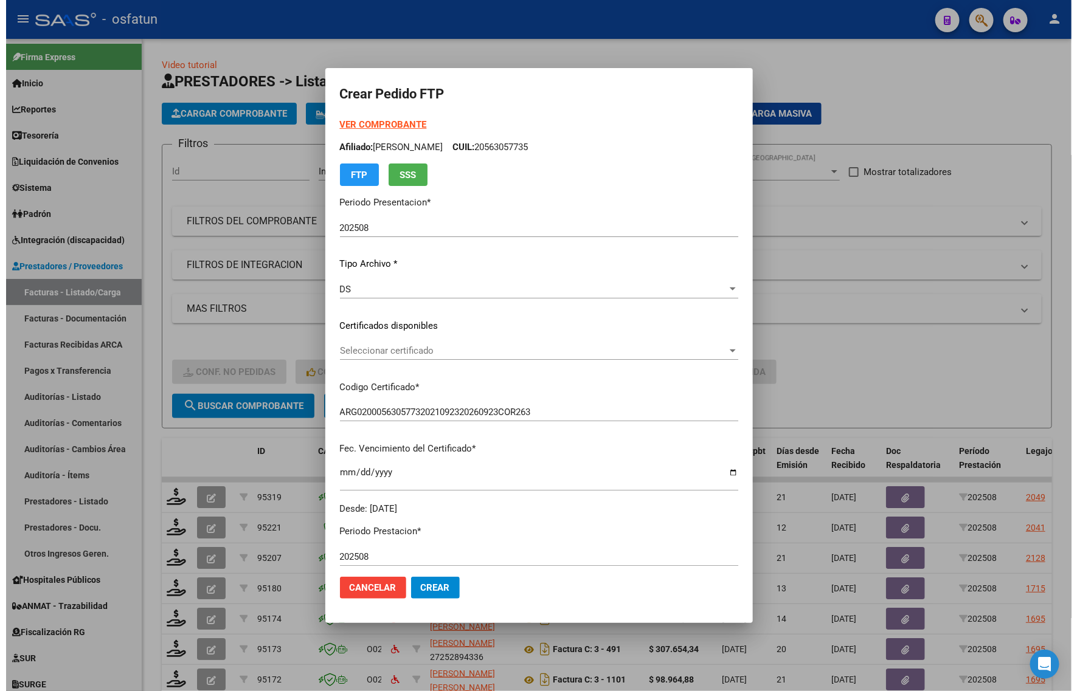
scroll to position [178, 0]
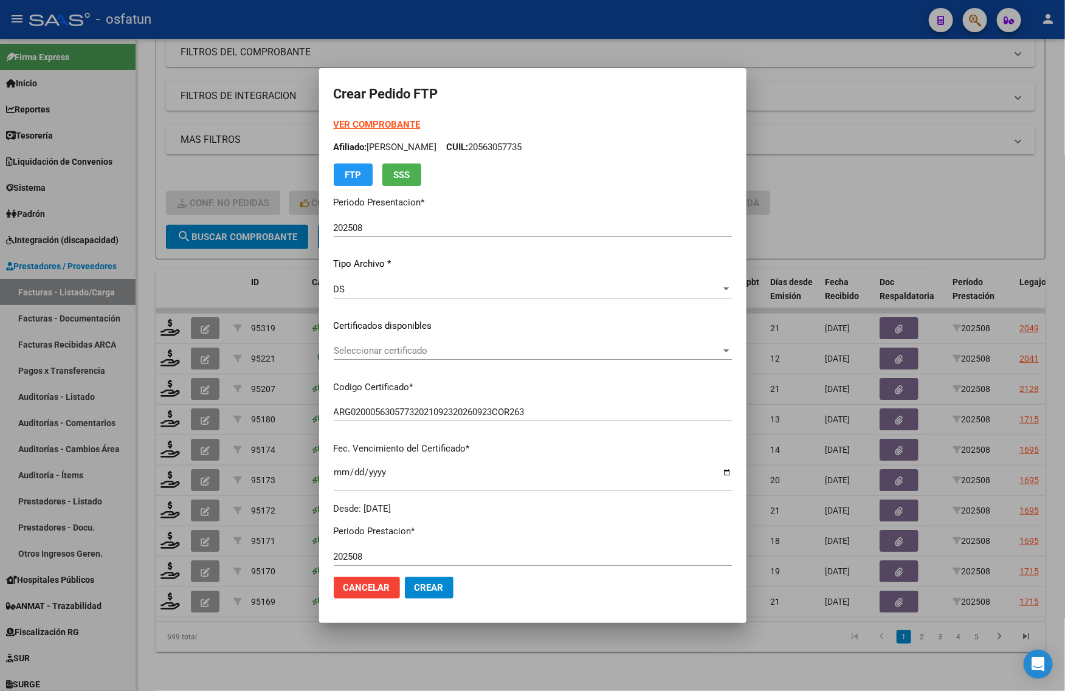
click at [91, 418] on div at bounding box center [532, 345] width 1065 height 691
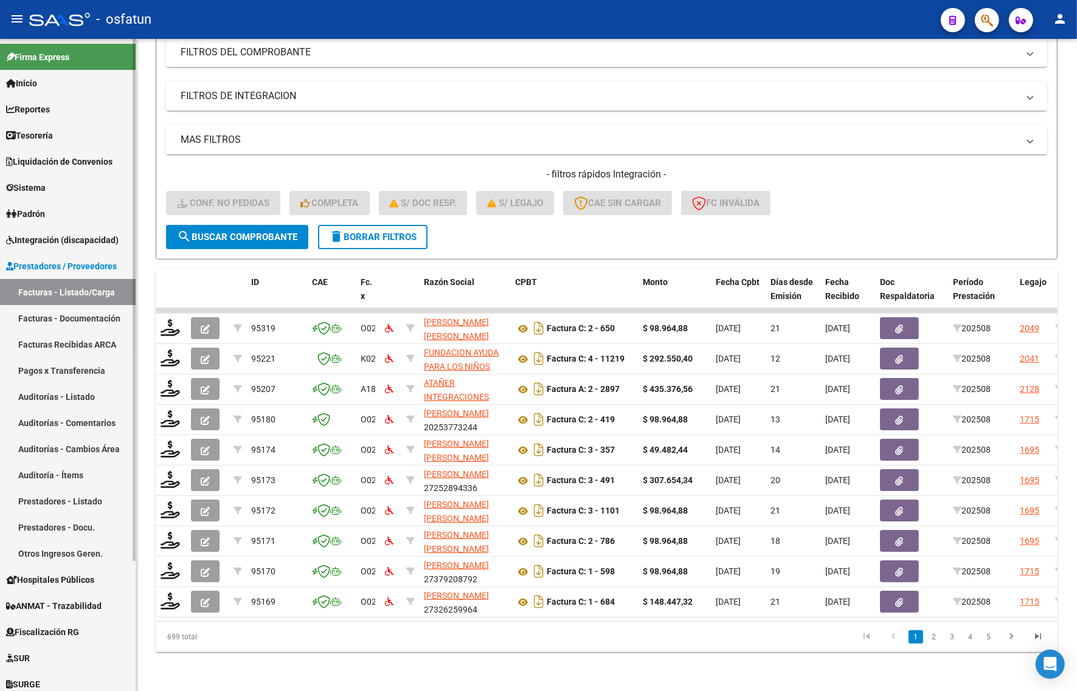
click at [49, 250] on link "Integración (discapacidad)" at bounding box center [68, 240] width 136 height 26
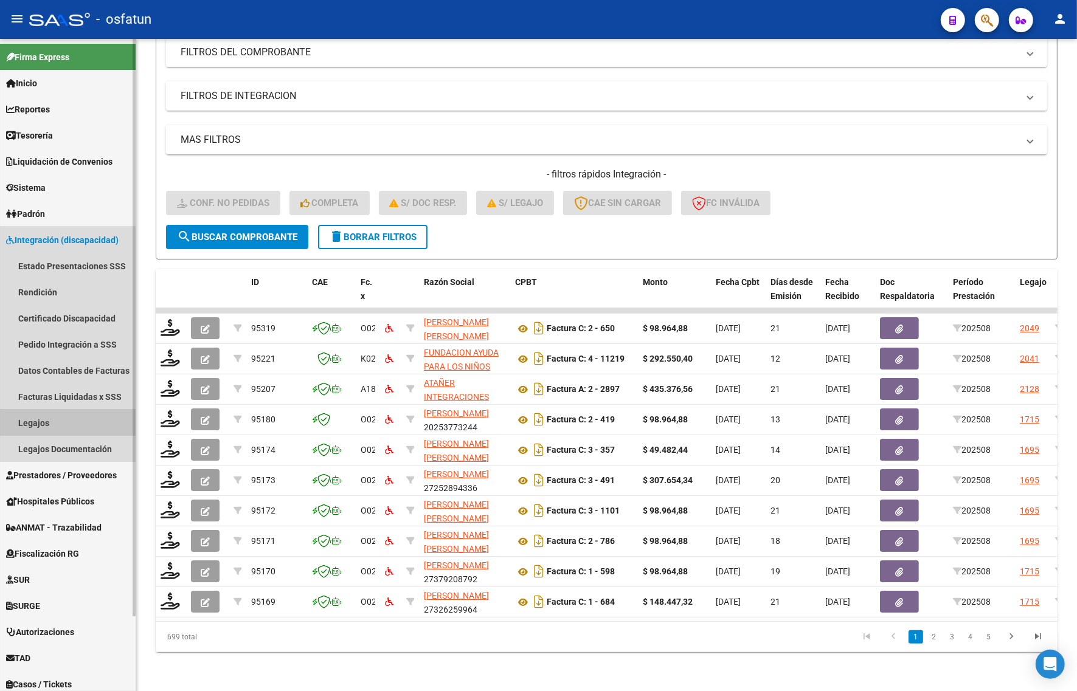
click at [43, 418] on link "Legajos" at bounding box center [68, 423] width 136 height 26
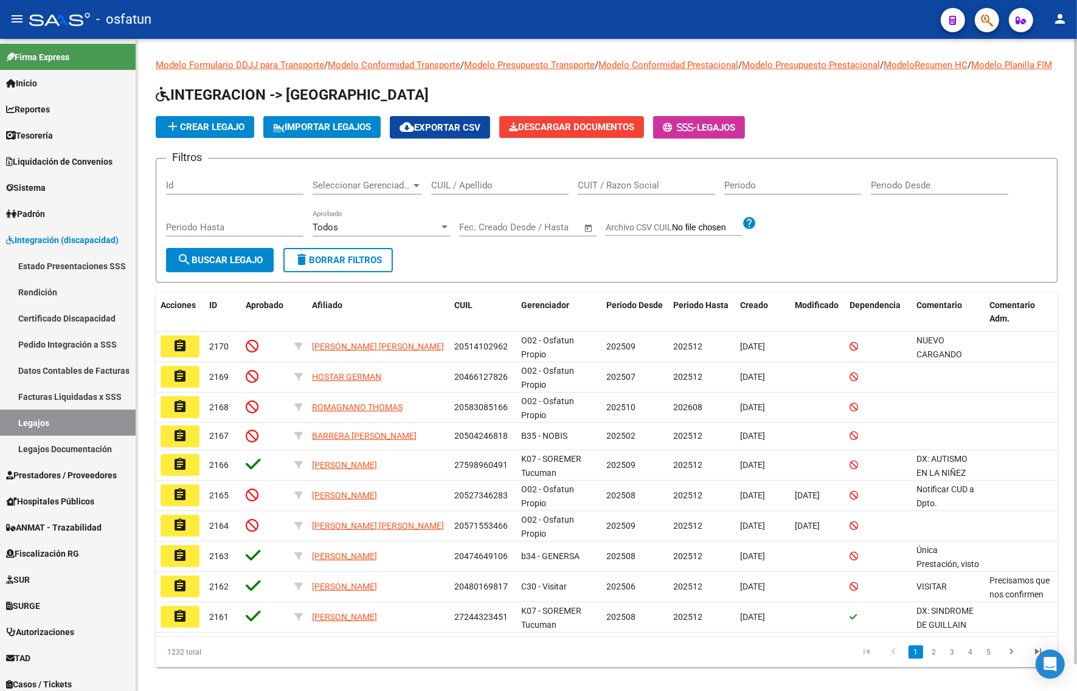
click at [461, 191] on input "CUIL / Apellido" at bounding box center [499, 185] width 137 height 11
type input "t"
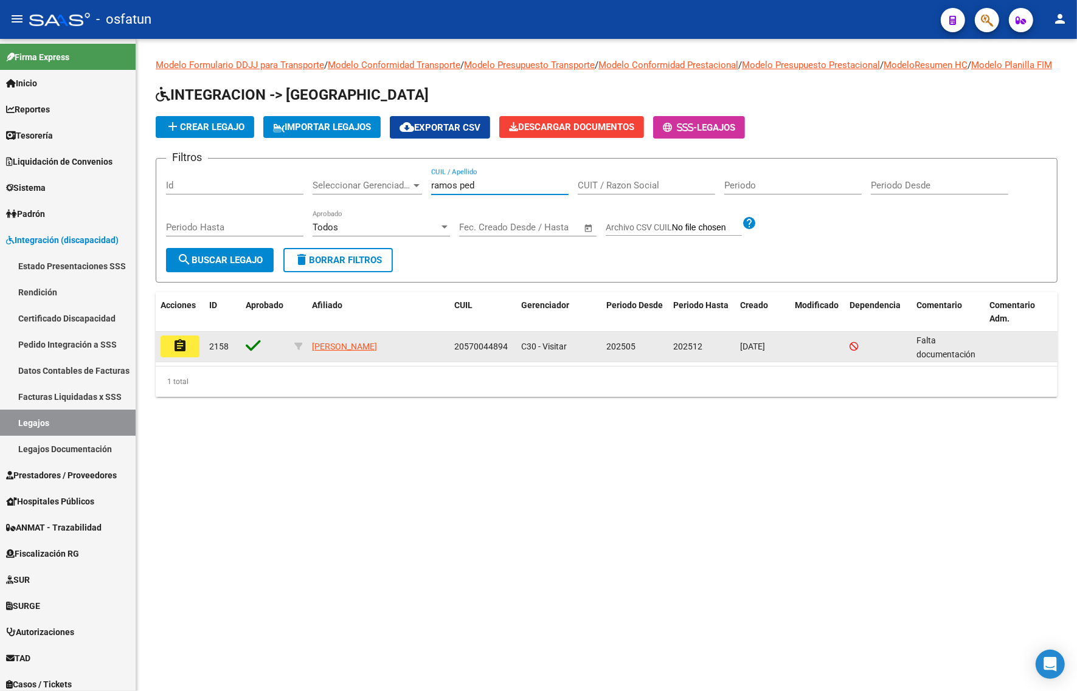
type input "ramos ped"
click at [184, 353] on mat-icon "assignment" at bounding box center [180, 346] width 15 height 15
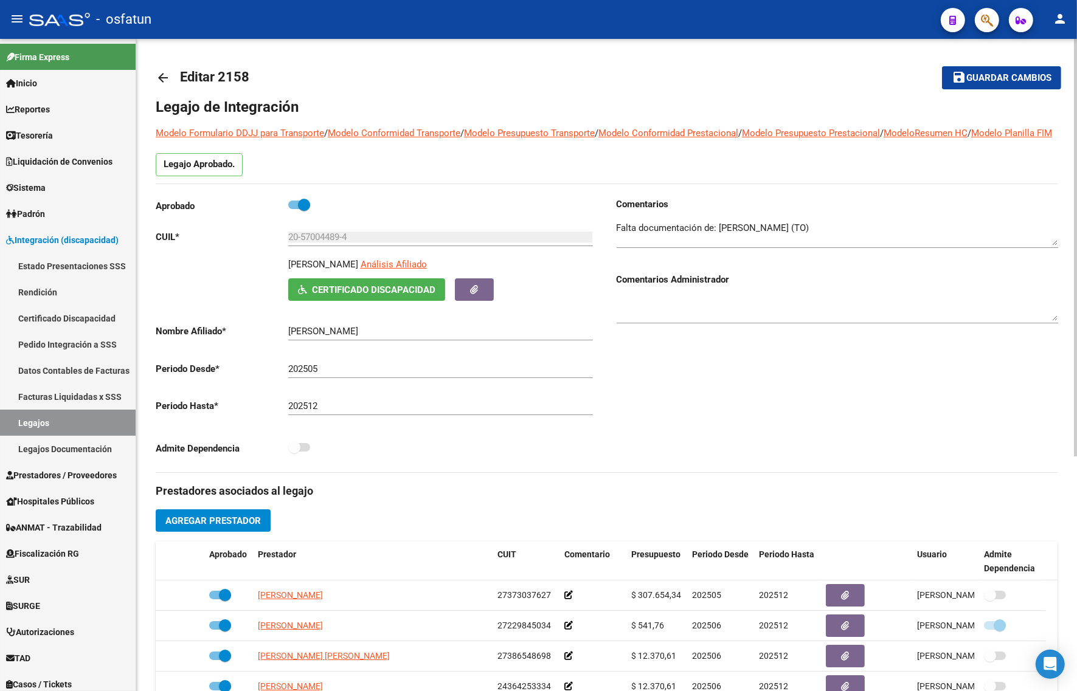
drag, startPoint x: 219, startPoint y: 76, endPoint x: 272, endPoint y: 74, distance: 52.3
click at [272, 74] on mat-toolbar-row "arrow_back Editar 2158" at bounding box center [507, 77] width 703 height 39
copy h1 "2158"
click at [168, 79] on mat-icon "arrow_back" at bounding box center [163, 78] width 15 height 15
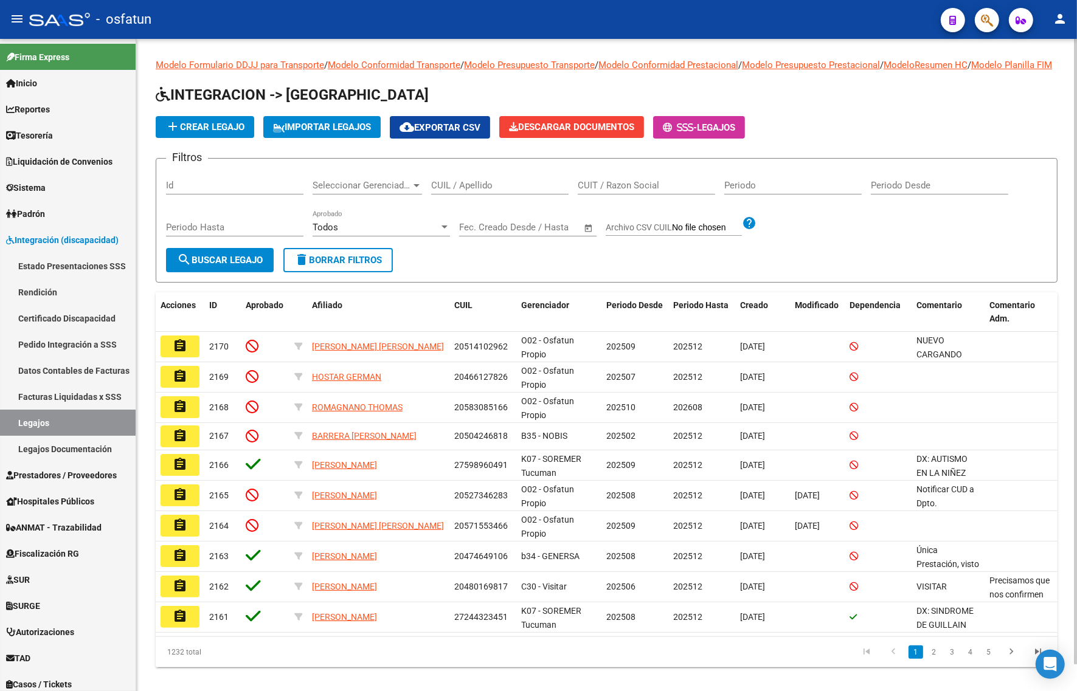
click at [487, 191] on input "CUIL / Apellido" at bounding box center [499, 185] width 137 height 11
click at [27, 184] on span "Sistema" at bounding box center [26, 187] width 40 height 13
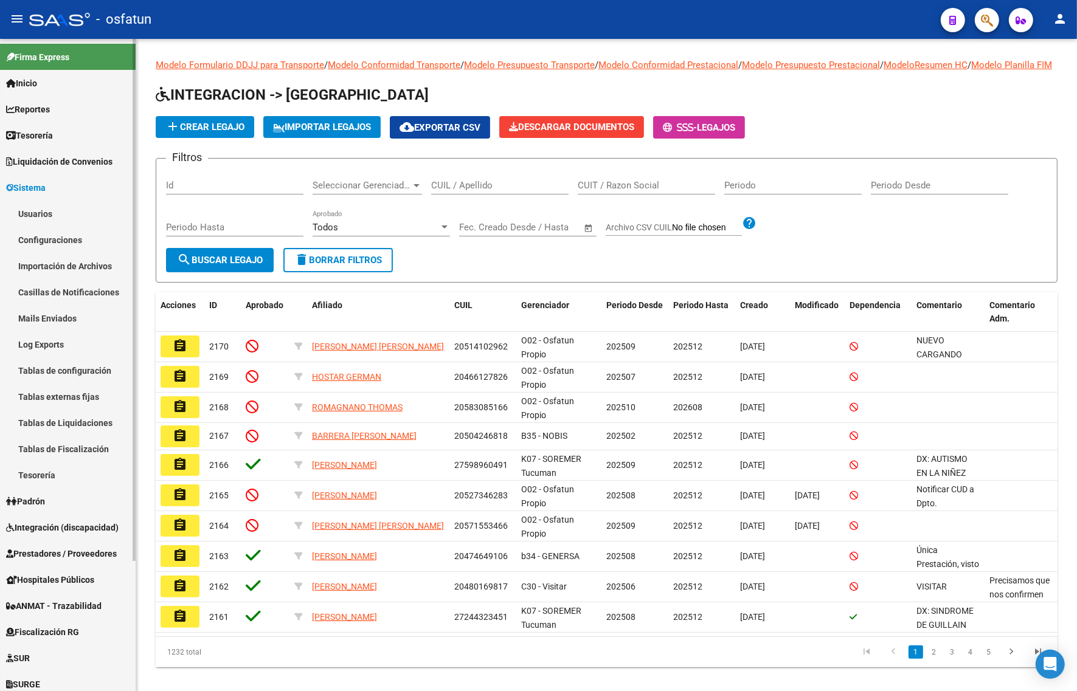
click at [44, 215] on link "Usuarios" at bounding box center [68, 214] width 136 height 26
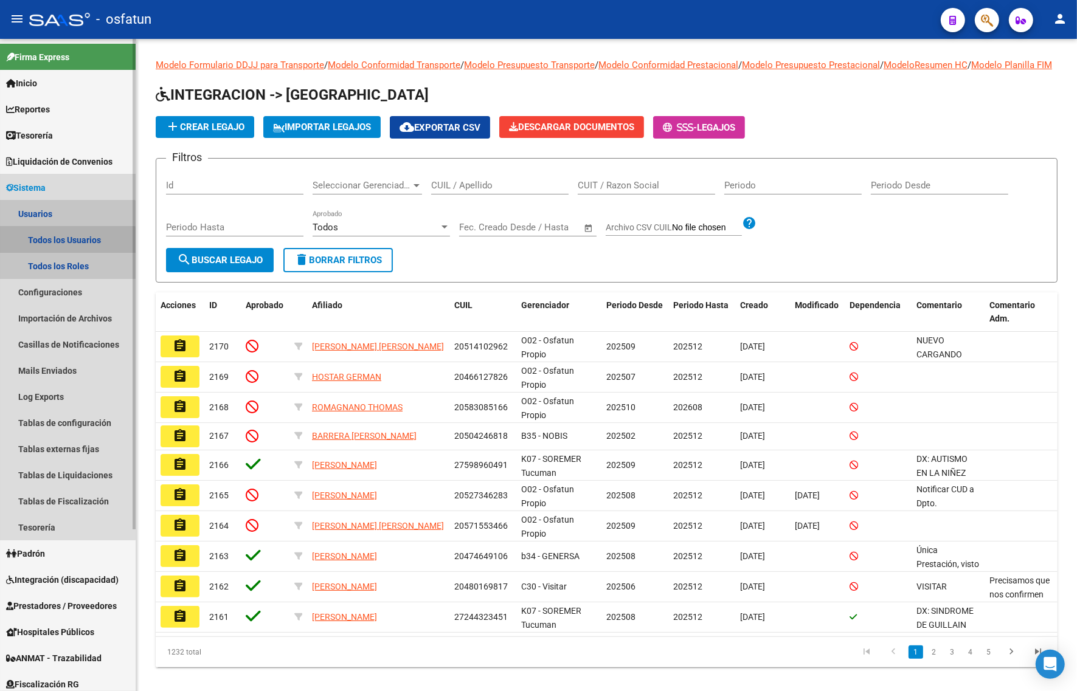
click at [35, 243] on link "Todos los Usuarios" at bounding box center [68, 240] width 136 height 26
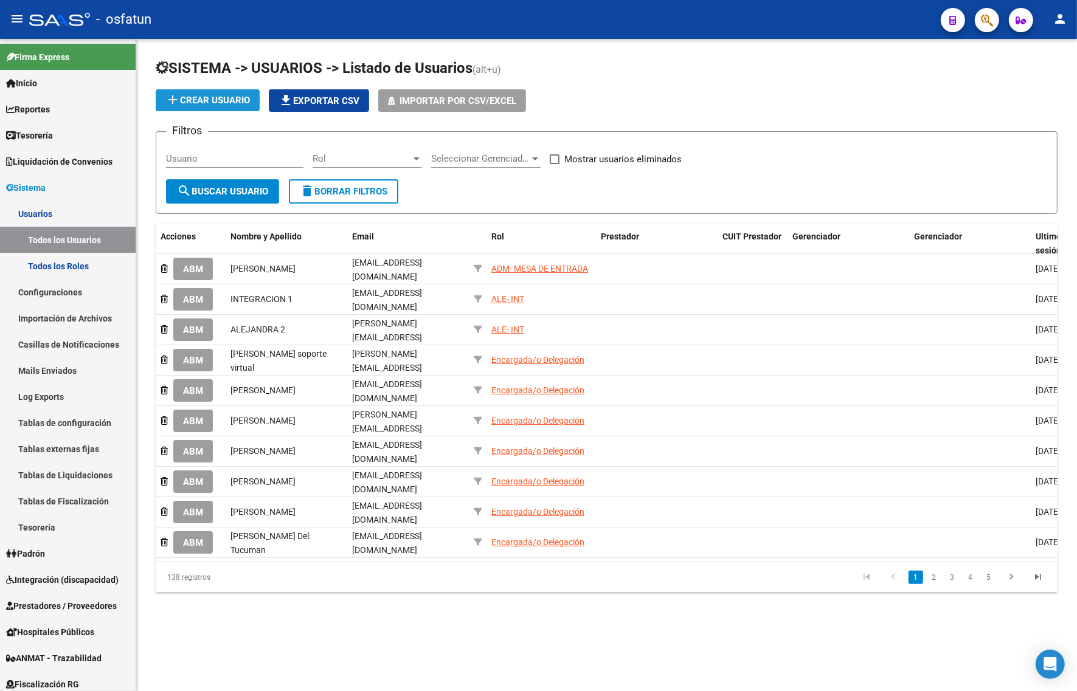
click at [219, 105] on button "add Crear Usuario" at bounding box center [208, 100] width 104 height 22
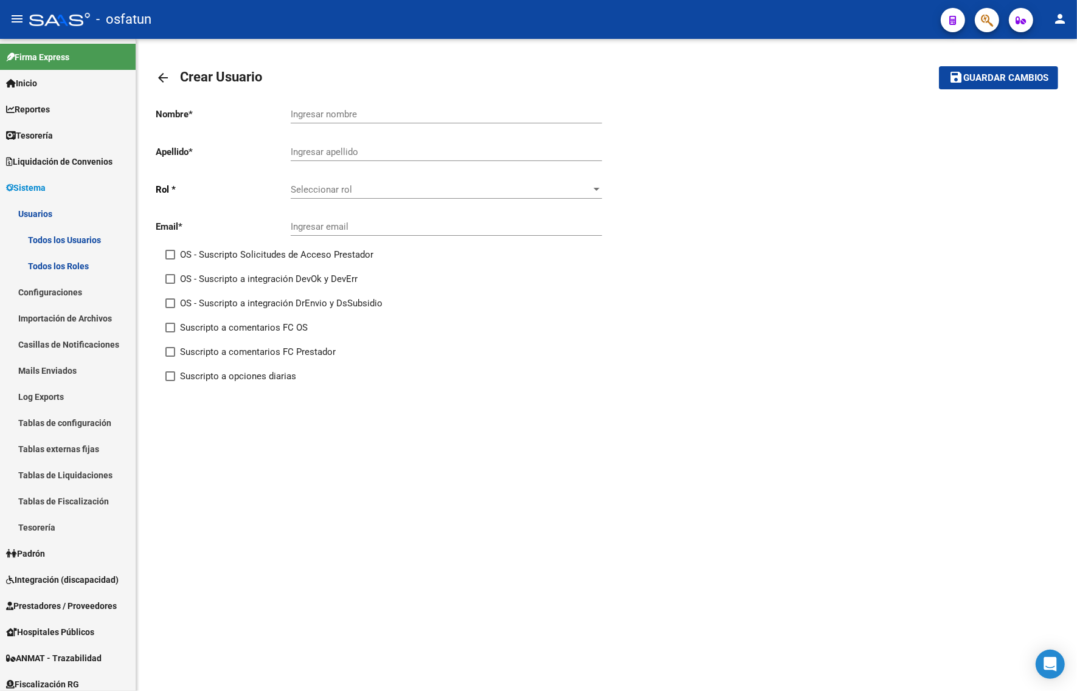
click at [315, 117] on input "Ingresar nombre" at bounding box center [446, 114] width 311 height 11
click at [319, 185] on div "Seleccionar rol Seleccionar rol" at bounding box center [446, 186] width 311 height 26
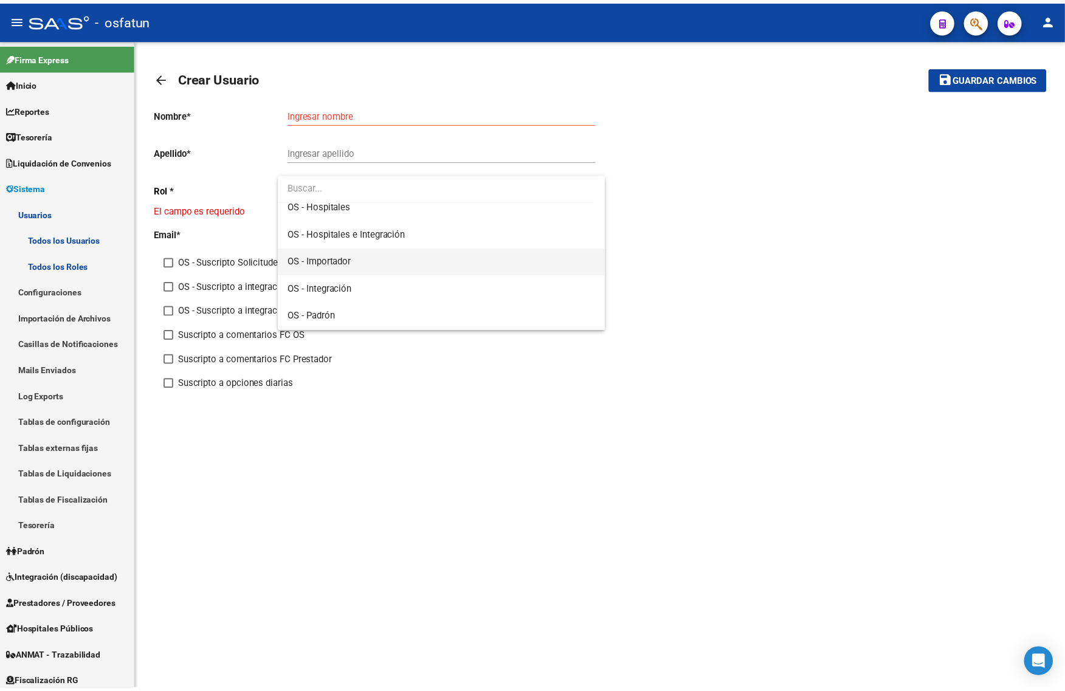
scroll to position [254, 0]
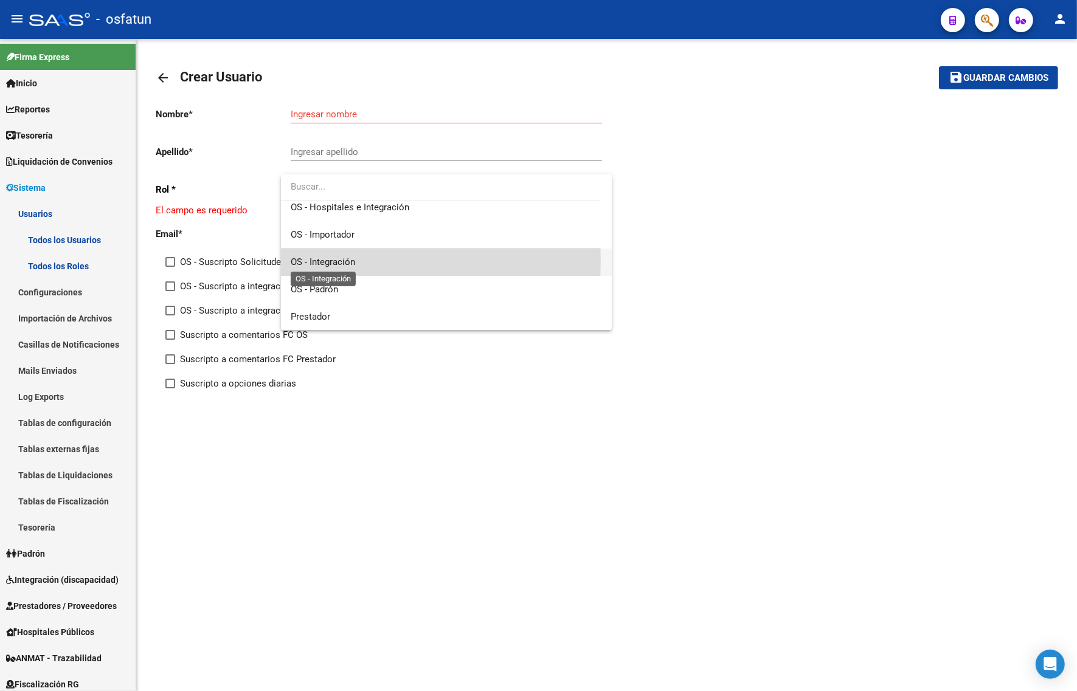
click at [335, 260] on span "OS - Integración" at bounding box center [323, 262] width 64 height 11
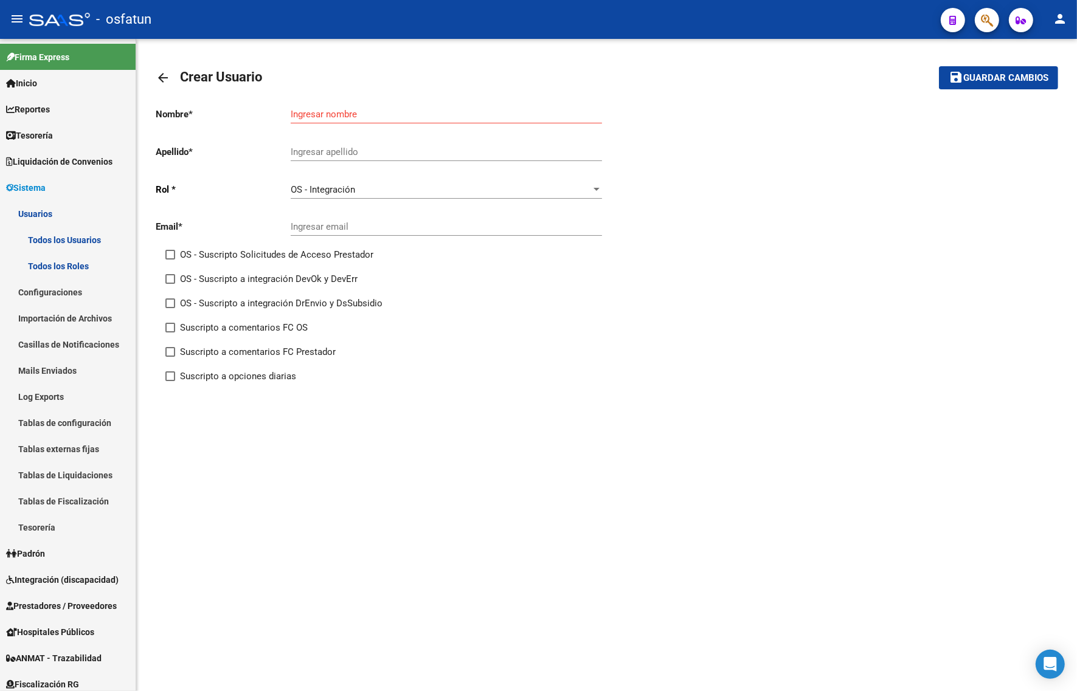
click at [368, 234] on div "Ingresar email" at bounding box center [446, 223] width 311 height 26
click at [368, 229] on input "Ingresar email" at bounding box center [446, 226] width 311 height 11
paste input "discapacidadcatamarca@osfatun.org.ar"
type input "discapacidadcatamarca@osfatun.org.ar"
click at [357, 107] on div "Ingresar nombre" at bounding box center [446, 110] width 311 height 26
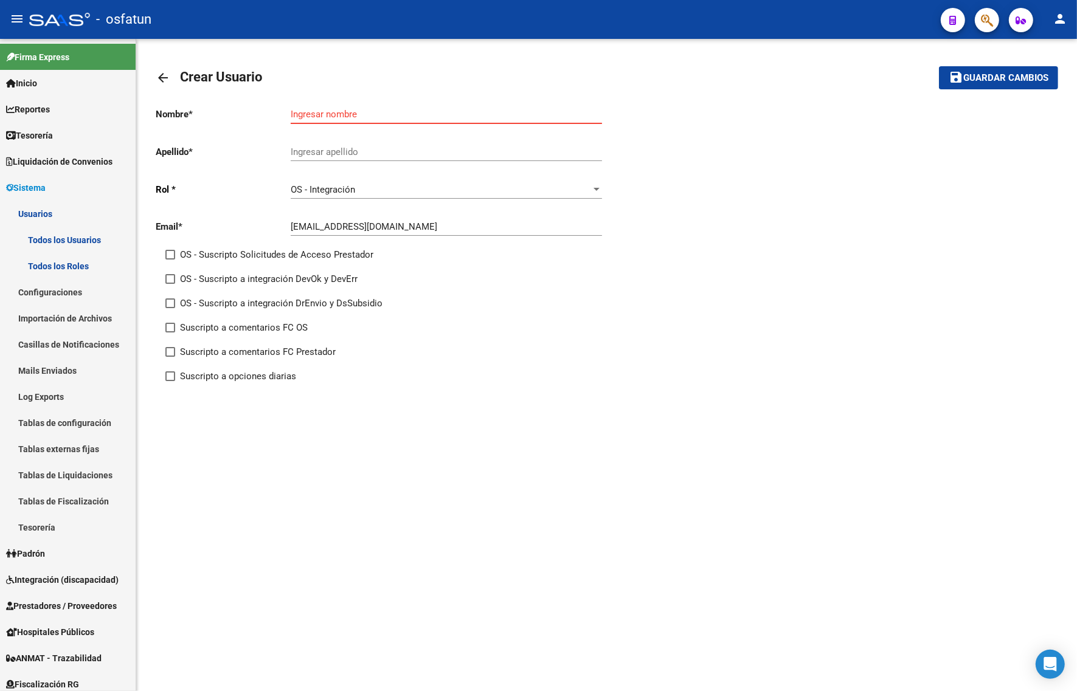
type input "c"
type input "SOPORTE"
type input "CATAMARCA CENTRO"
click at [992, 82] on span "Guardar cambios" at bounding box center [1005, 78] width 85 height 11
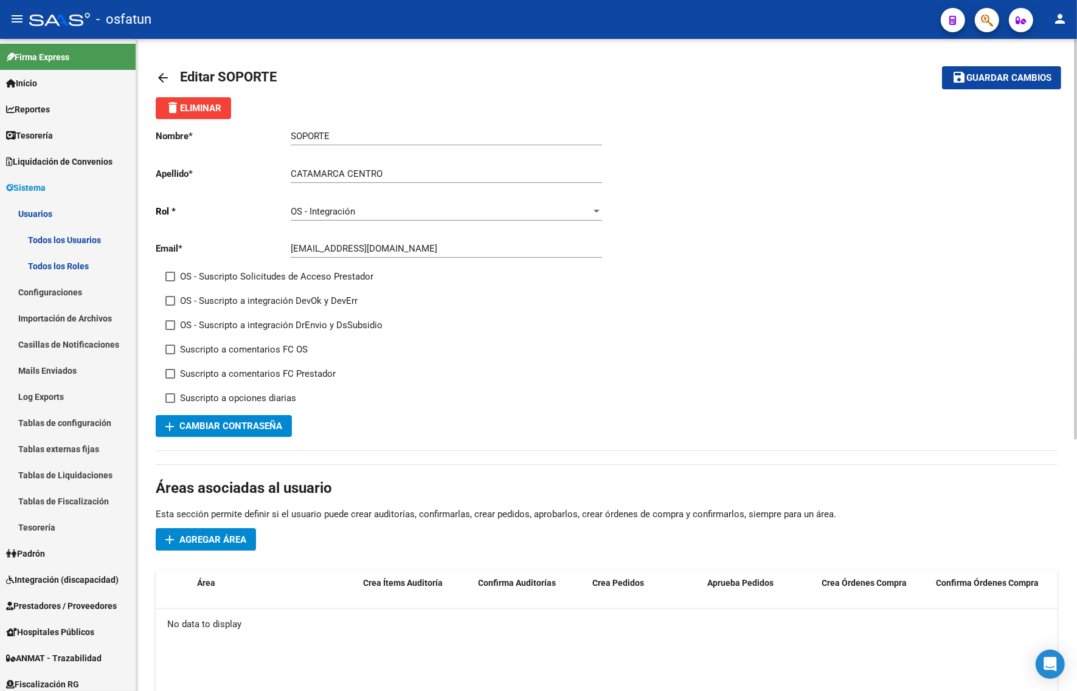
click at [216, 537] on span "Agregar Área" at bounding box center [212, 539] width 67 height 11
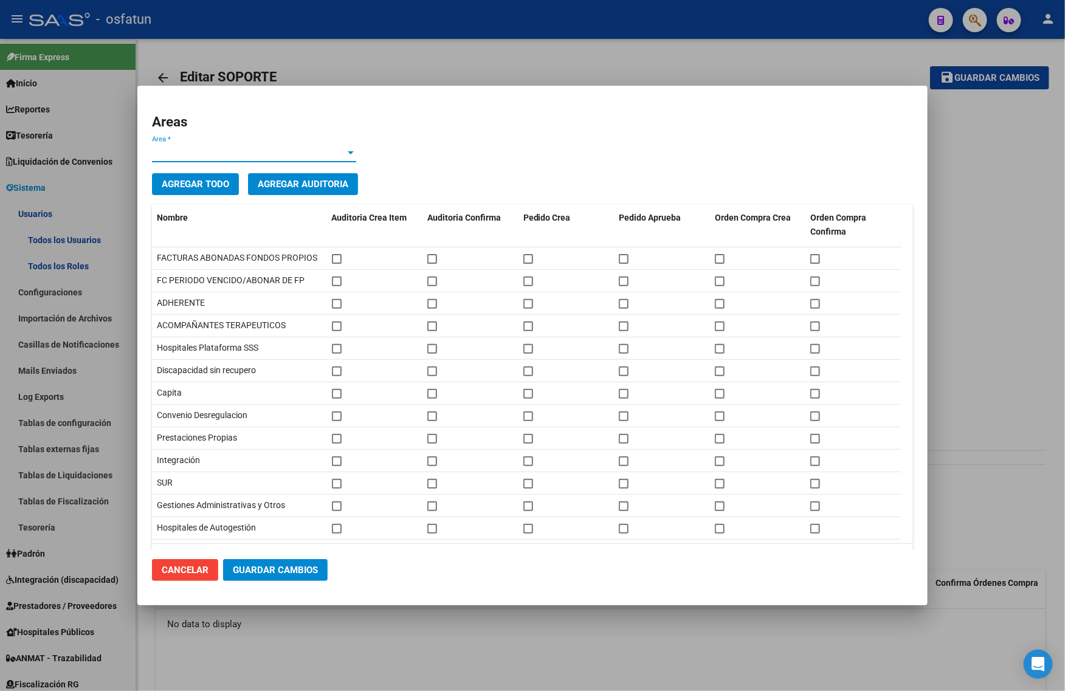
click at [271, 154] on span "Area *" at bounding box center [248, 152] width 193 height 11
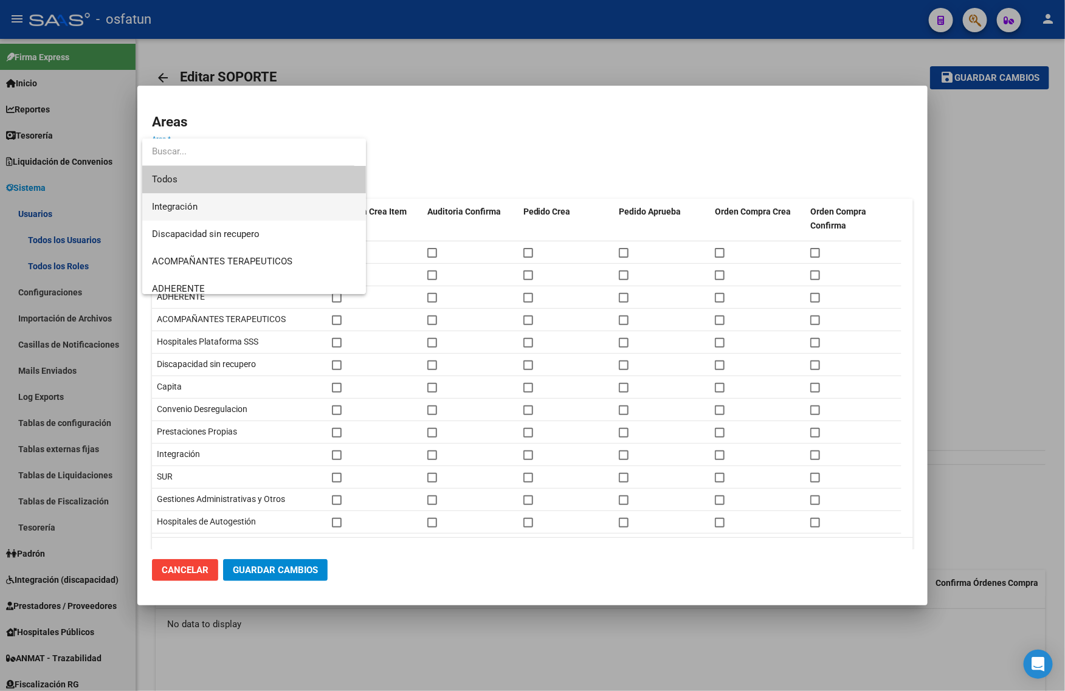
scroll to position [63, 0]
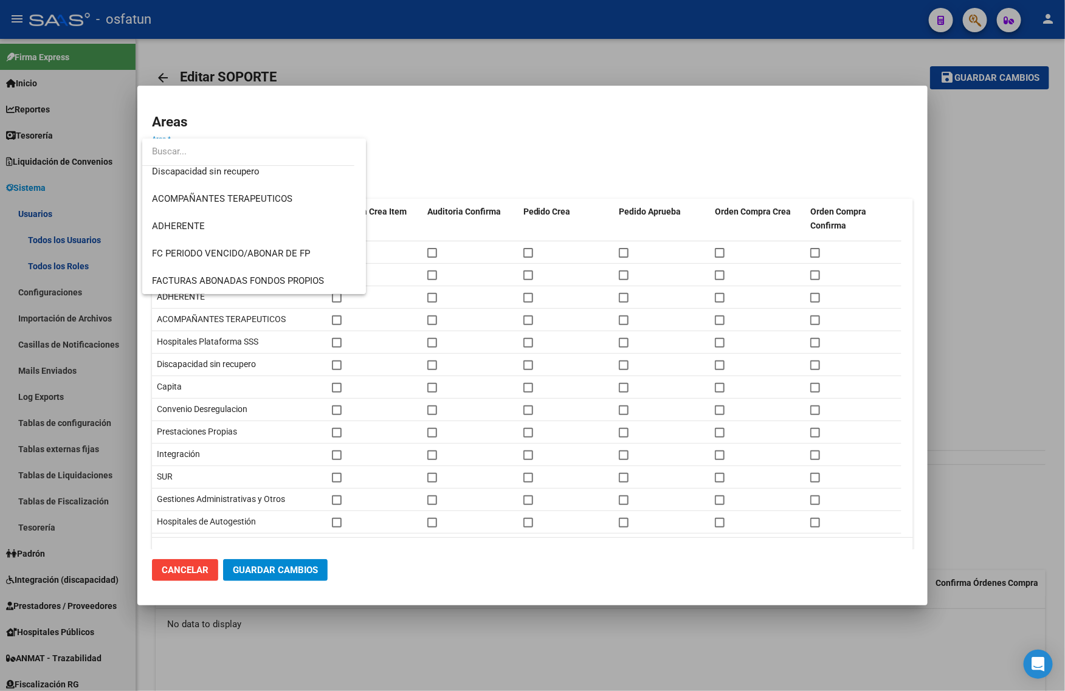
click at [481, 159] on div at bounding box center [532, 345] width 1065 height 691
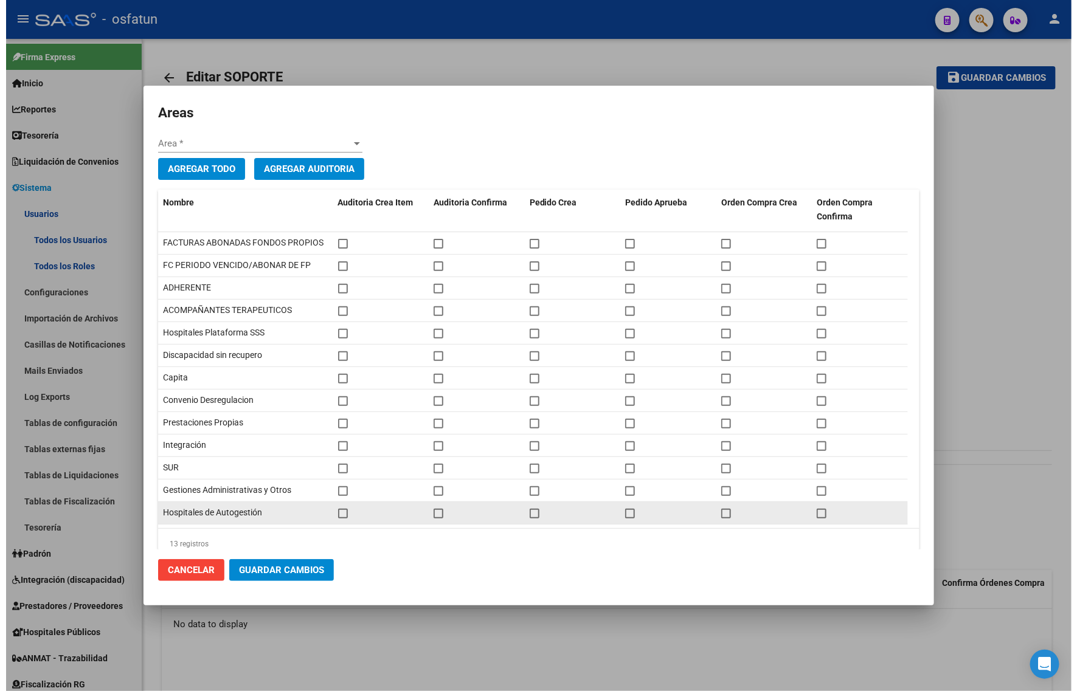
scroll to position [0, 0]
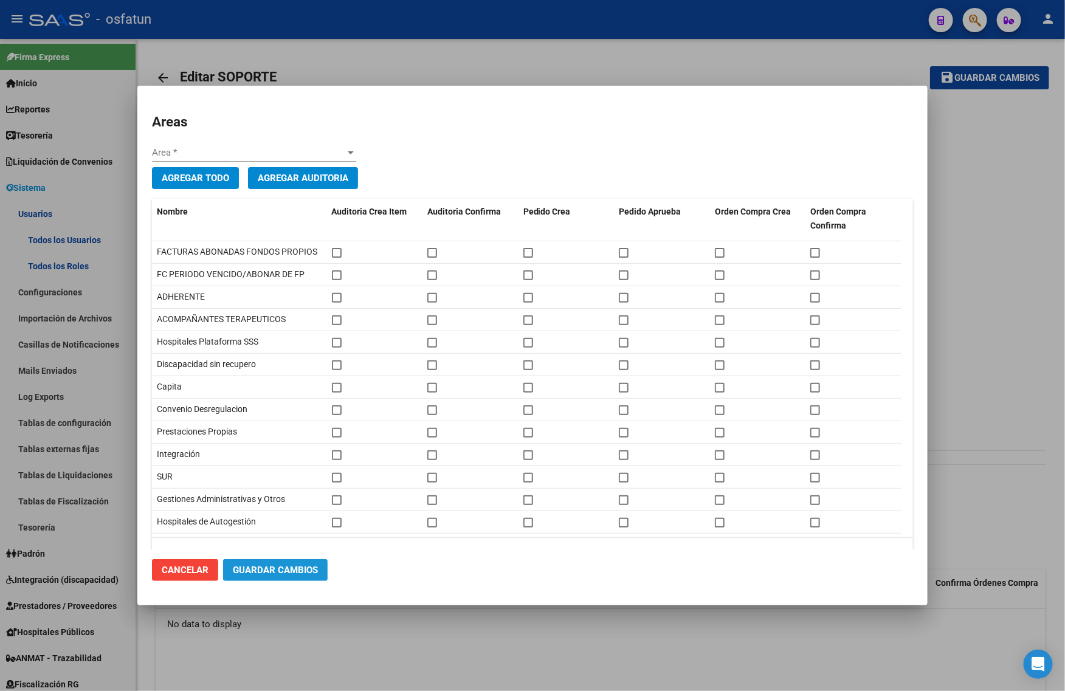
click at [272, 576] on button "Guardar Cambios" at bounding box center [275, 570] width 105 height 22
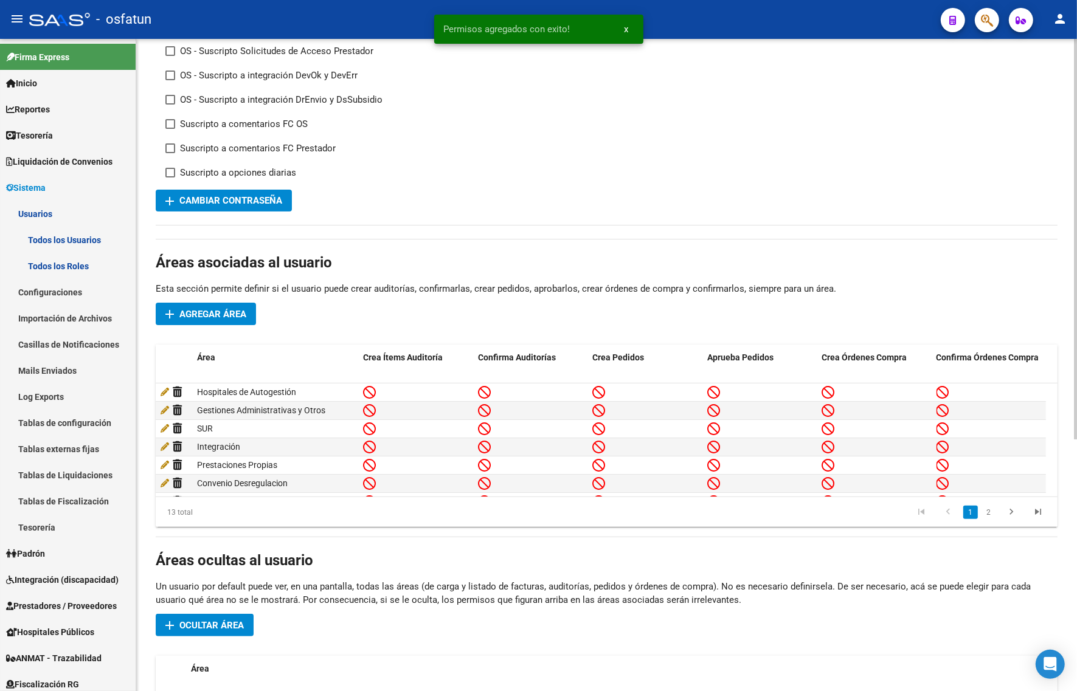
scroll to position [228, 0]
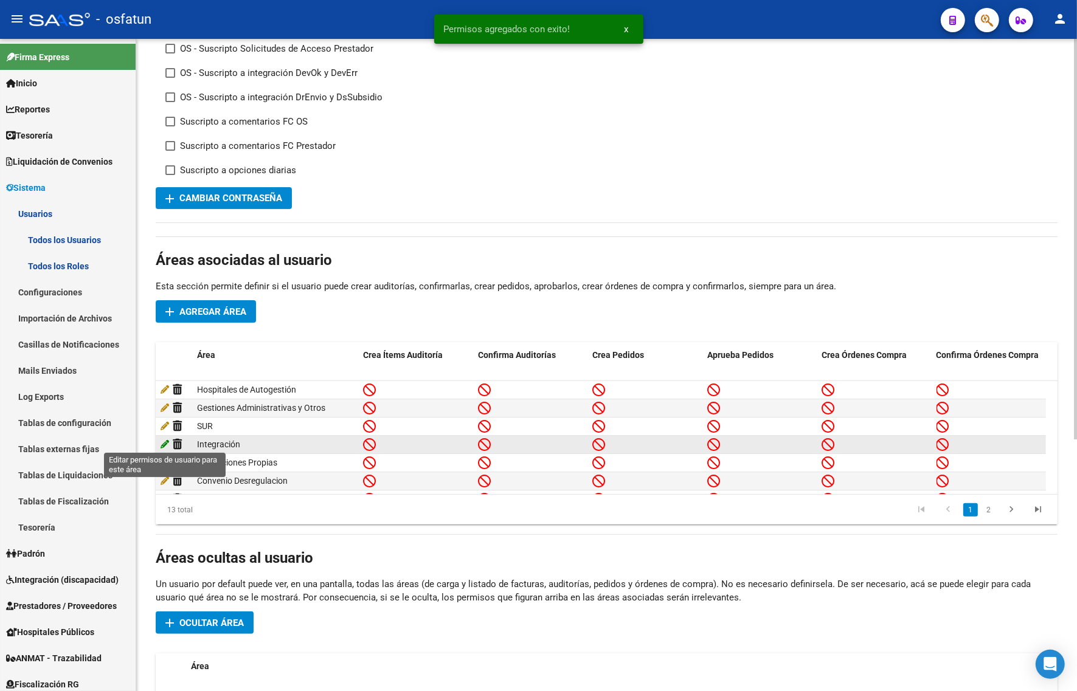
click at [164, 442] on icon at bounding box center [165, 444] width 9 height 9
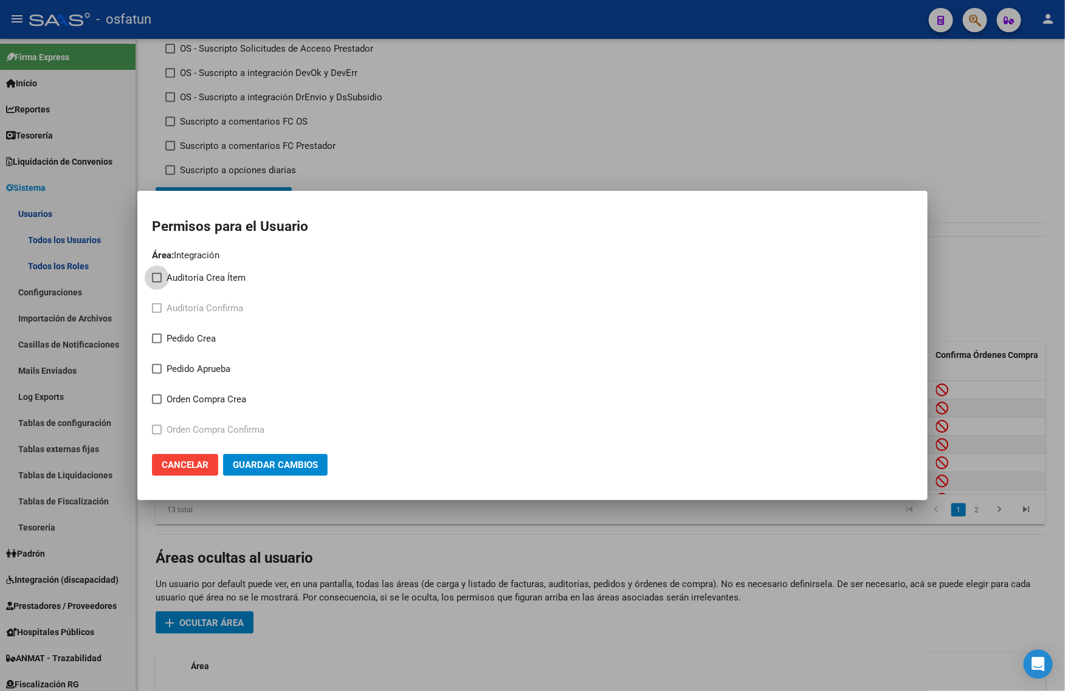
click at [196, 277] on span "Auditoría Crea Ítem" at bounding box center [206, 278] width 79 height 15
click at [157, 283] on input "Auditoría Crea Ítem" at bounding box center [156, 283] width 1 height 1
checkbox input "true"
click at [196, 339] on span "Pedido Crea" at bounding box center [191, 338] width 49 height 15
click at [157, 344] on input "Pedido Crea" at bounding box center [156, 344] width 1 height 1
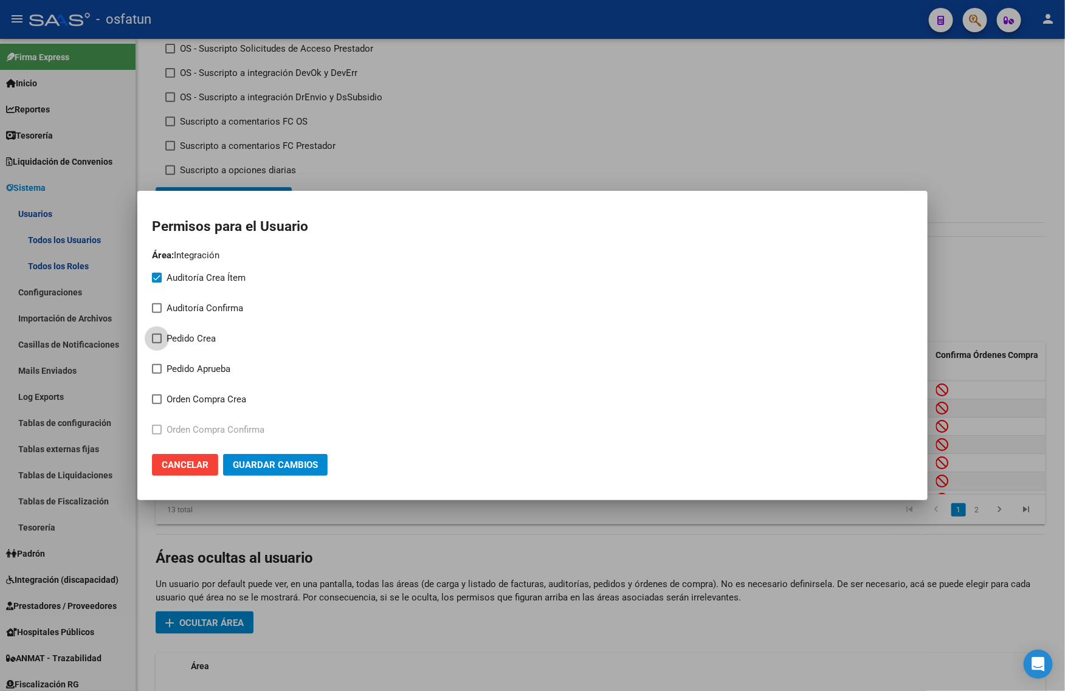
checkbox input "true"
click at [199, 362] on span "Pedido Aprueba" at bounding box center [199, 369] width 64 height 15
click at [157, 374] on input "Pedido Aprueba" at bounding box center [156, 374] width 1 height 1
checkbox input "true"
click at [208, 398] on span "Orden Compra Crea" at bounding box center [207, 399] width 80 height 15
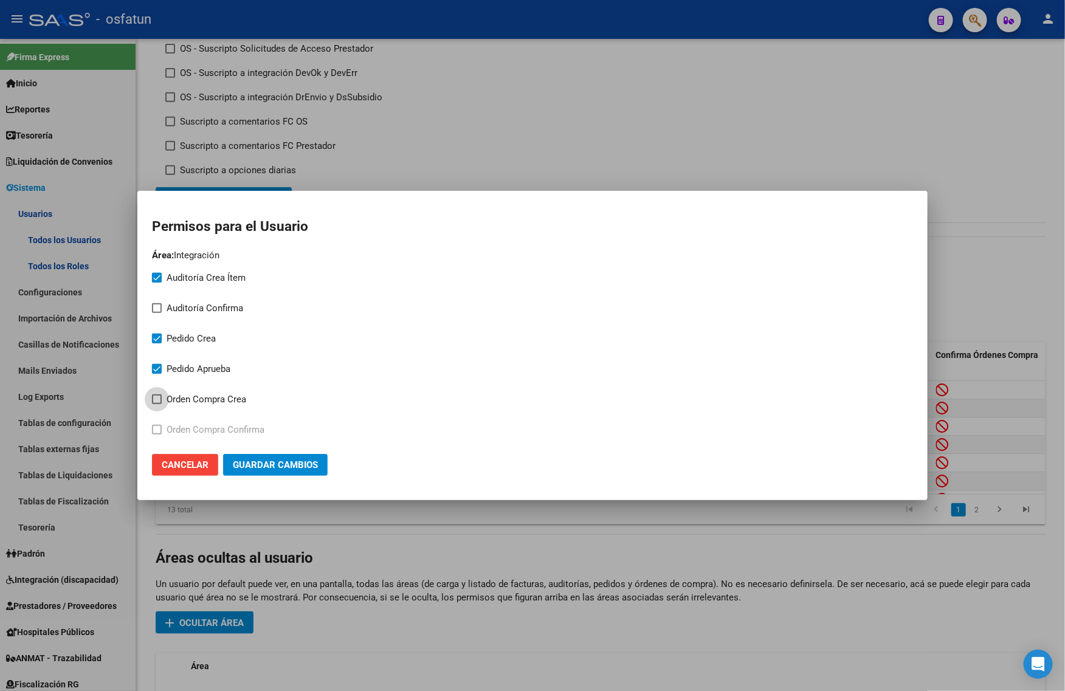
click at [157, 404] on input "Orden Compra Crea" at bounding box center [156, 404] width 1 height 1
checkbox input "true"
click at [216, 421] on mat-checkbox "Orden Compra Confirma" at bounding box center [208, 429] width 112 height 30
click at [228, 440] on mat-checkbox "Orden Compra Confirma" at bounding box center [208, 429] width 112 height 30
click at [201, 427] on span "Orden Compra Confirma" at bounding box center [216, 430] width 98 height 15
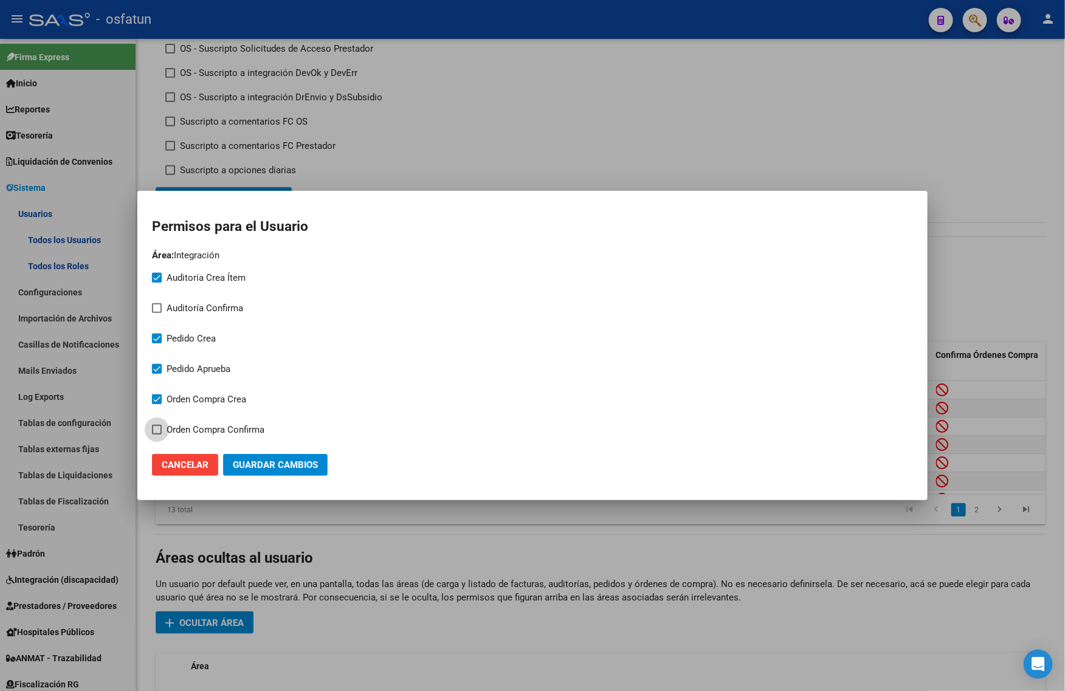
click at [157, 435] on input "Orden Compra Confirma" at bounding box center [156, 435] width 1 height 1
checkbox input "true"
click at [179, 397] on span "Orden Compra Crea" at bounding box center [207, 399] width 80 height 15
click at [157, 404] on input "Orden Compra Crea" at bounding box center [156, 404] width 1 height 1
checkbox input "false"
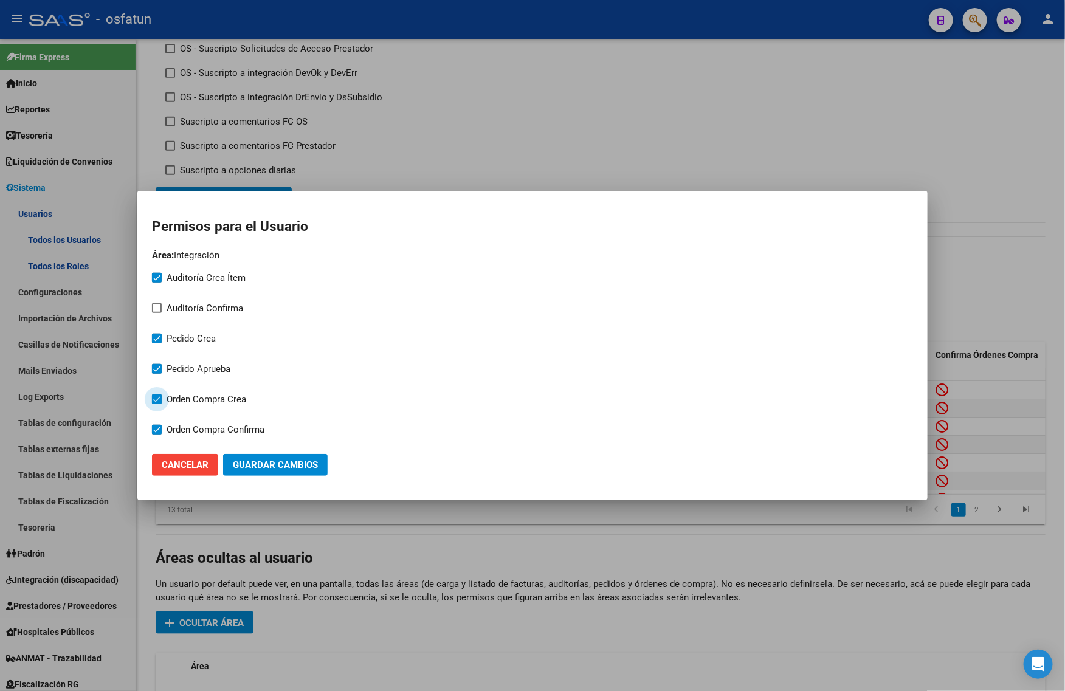
checkbox input "false"
click at [179, 421] on mat-checkbox "Orden Compra Confirma" at bounding box center [208, 429] width 112 height 30
click at [269, 466] on span "Guardar Cambios" at bounding box center [275, 465] width 85 height 11
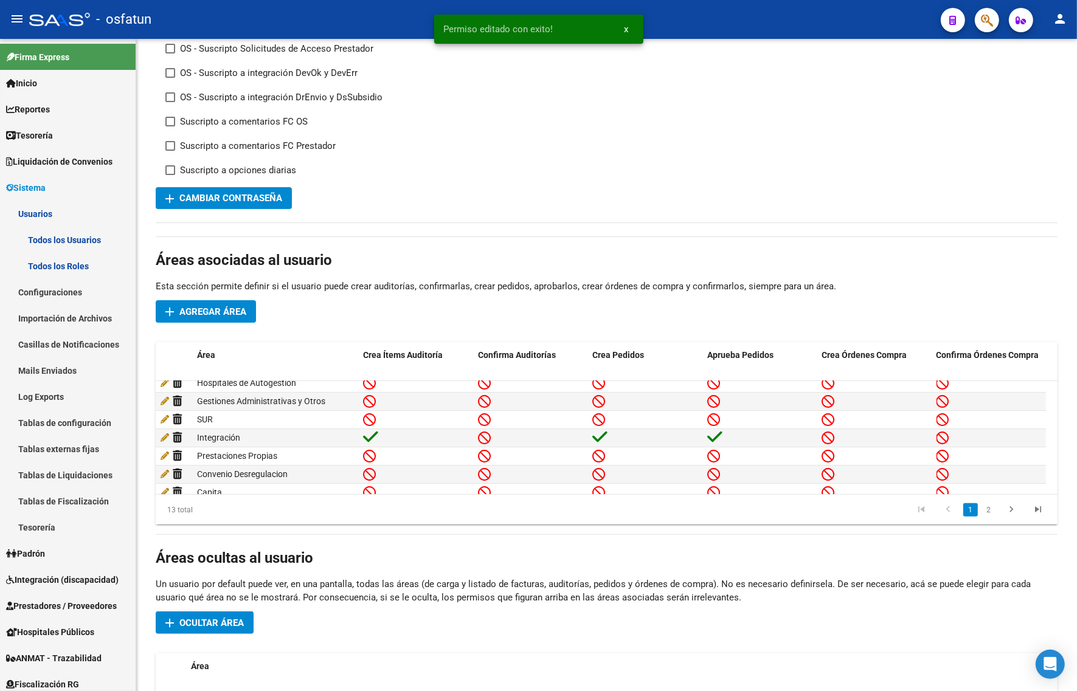
scroll to position [0, 0]
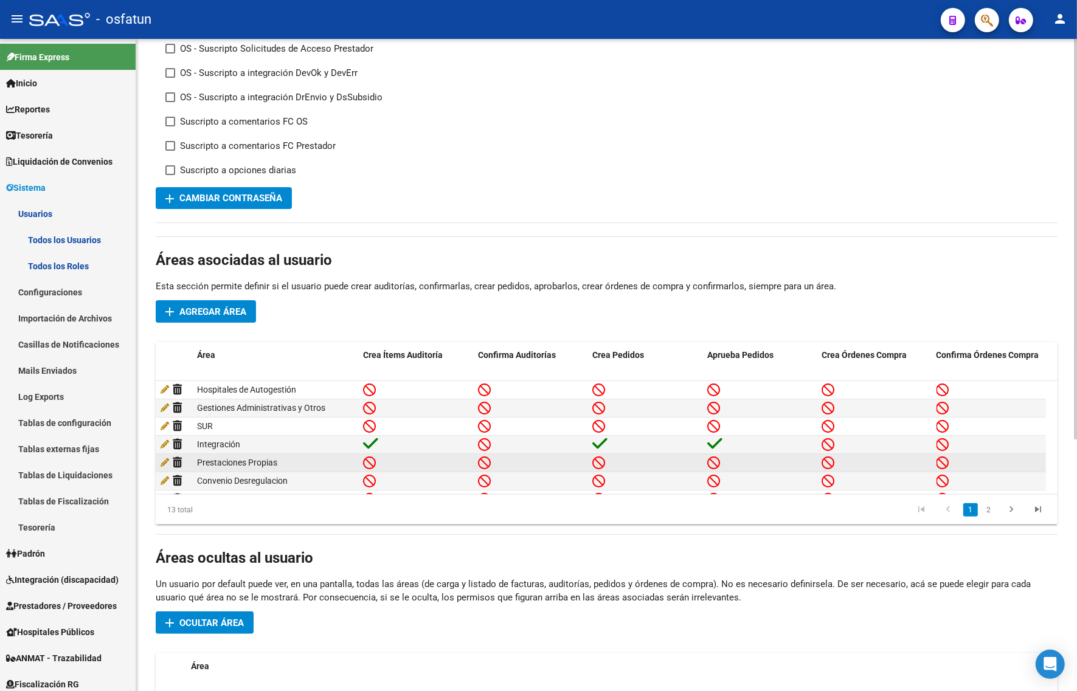
drag, startPoint x: 175, startPoint y: 460, endPoint x: 158, endPoint y: 462, distance: 17.1
click at [158, 462] on datatable-body-cell at bounding box center [174, 463] width 36 height 18
click at [162, 464] on icon at bounding box center [165, 462] width 9 height 9
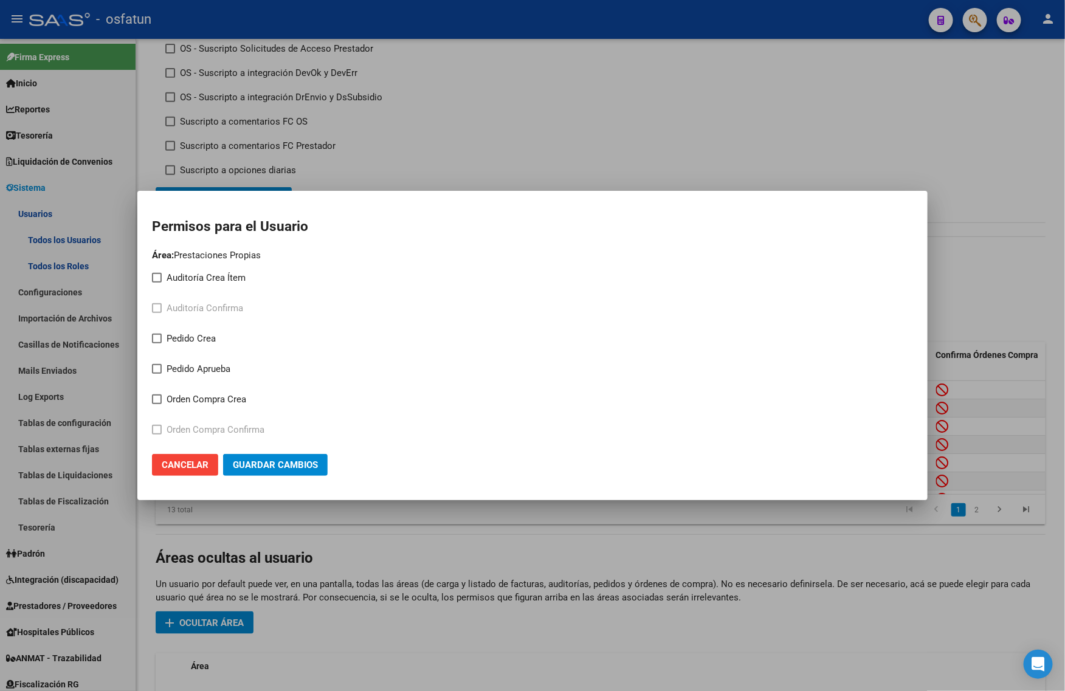
click at [206, 464] on span "Cancelar" at bounding box center [185, 465] width 47 height 11
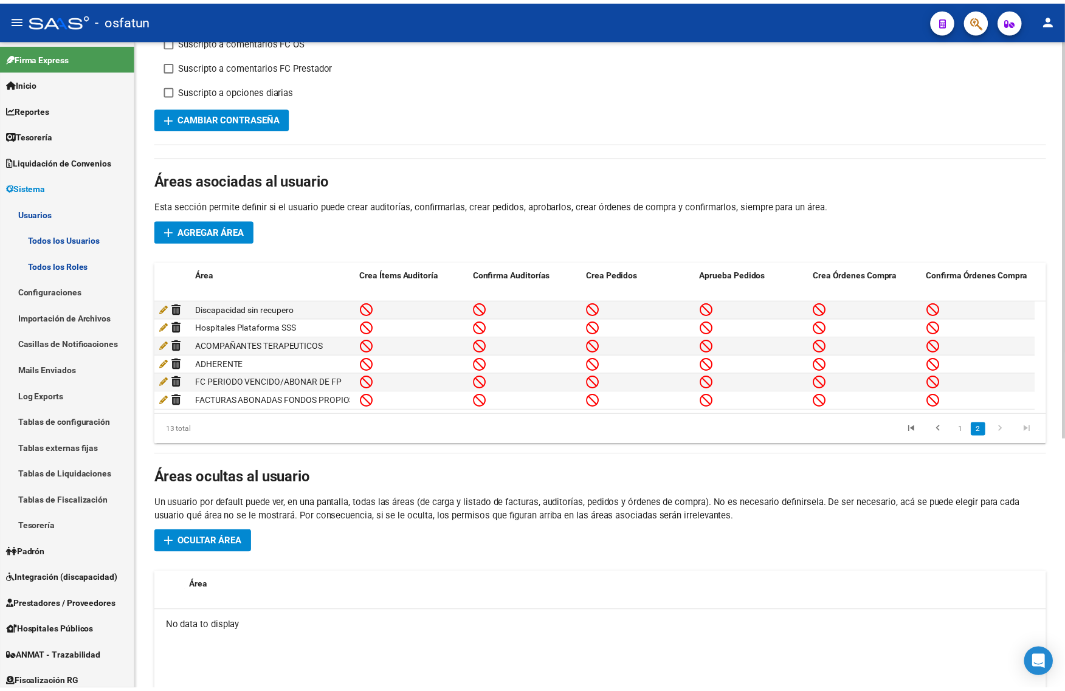
scroll to position [409, 0]
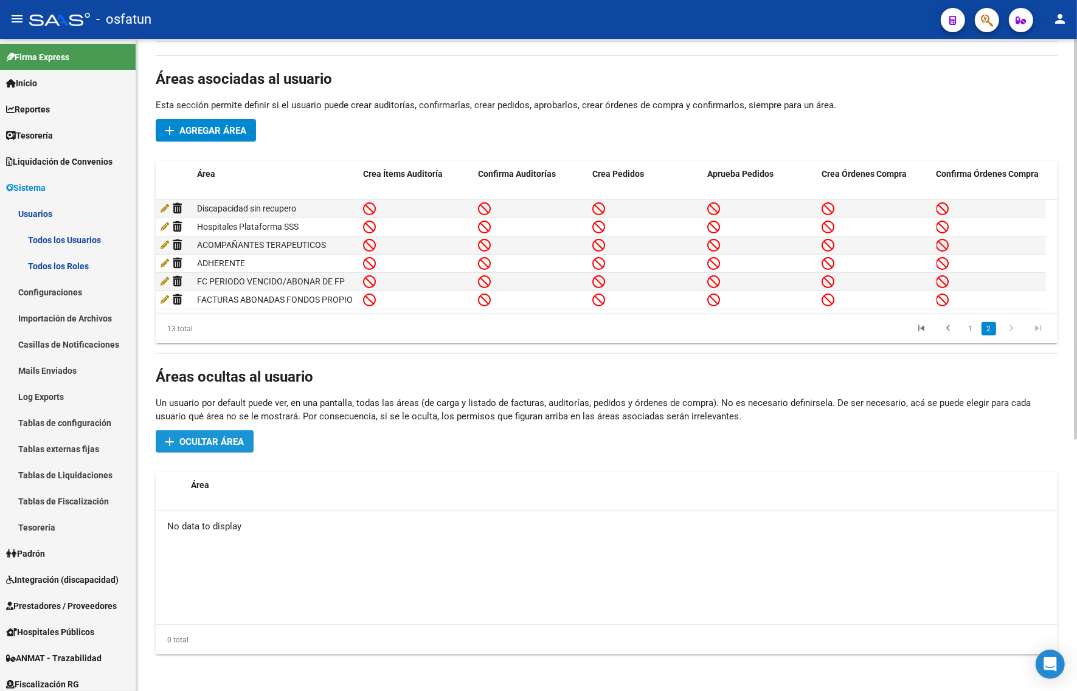
click at [201, 445] on button "add Ocultar área" at bounding box center [205, 441] width 98 height 22
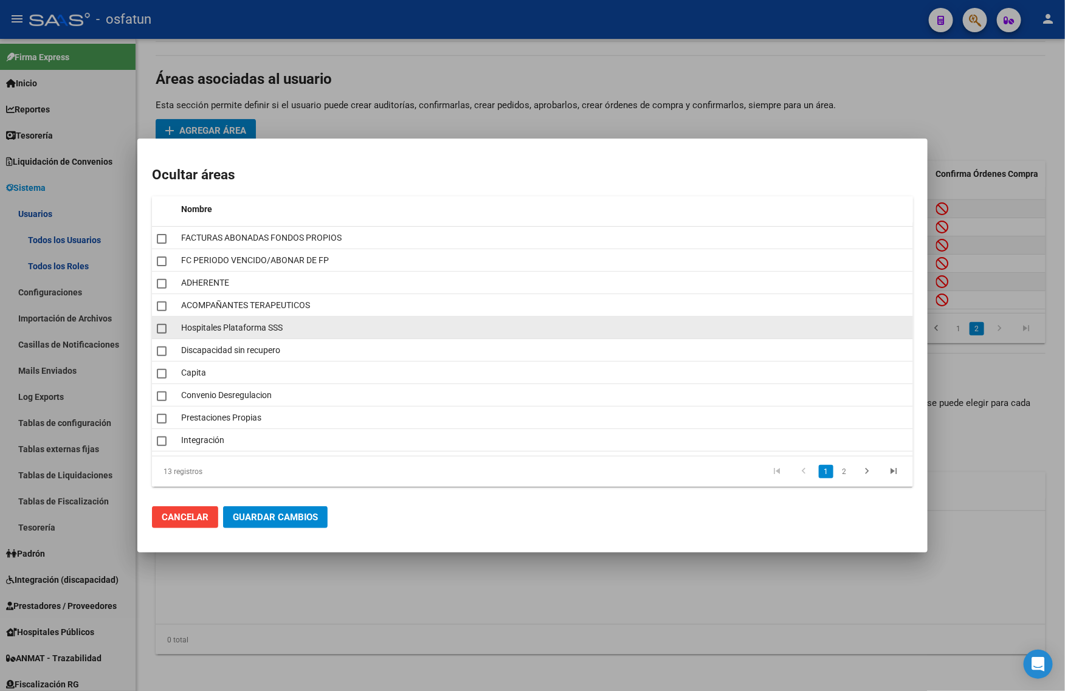
click at [161, 333] on span at bounding box center [162, 329] width 10 height 10
checkbox input "true"
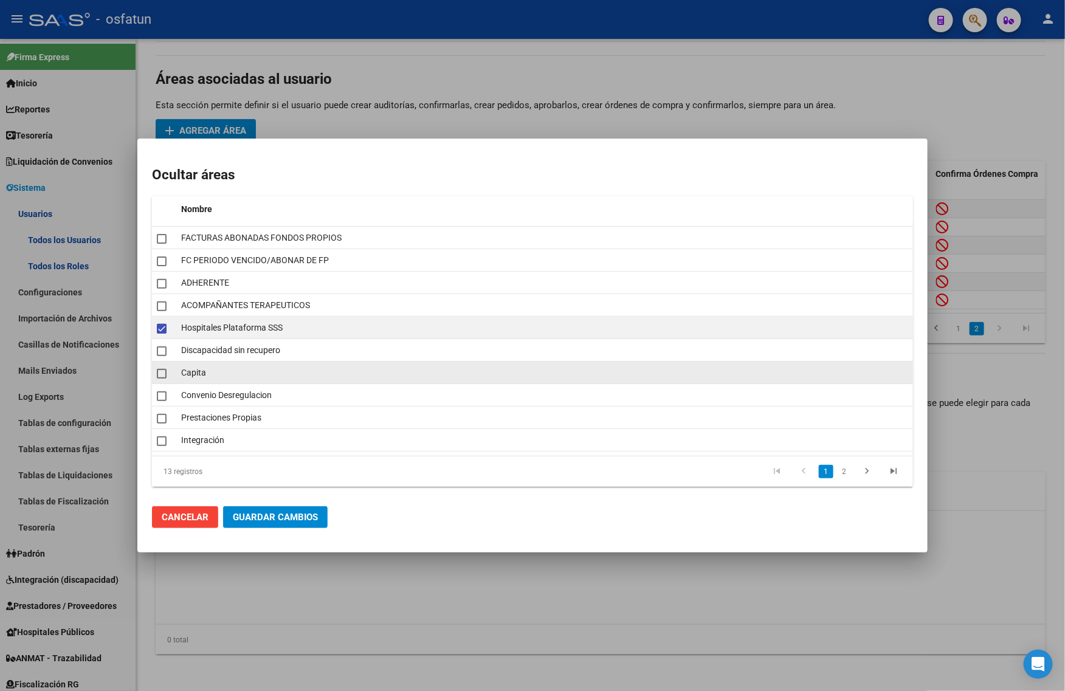
click at [166, 369] on span at bounding box center [162, 374] width 10 height 10
checkbox input "true"
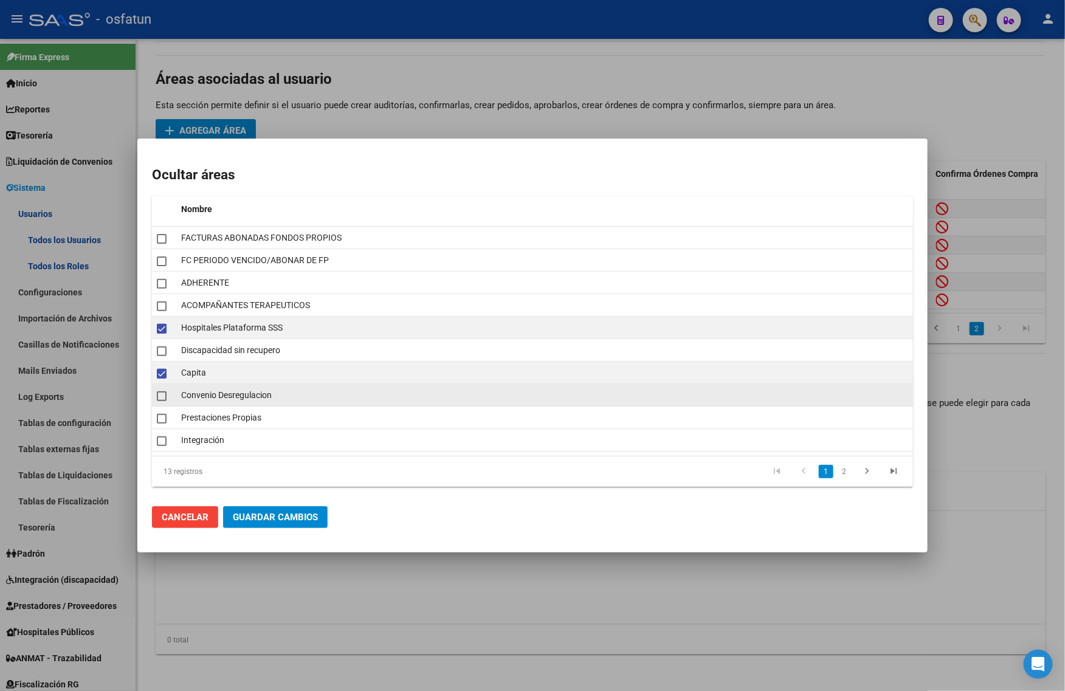
click at [165, 398] on span at bounding box center [162, 397] width 10 height 10
checkbox input "true"
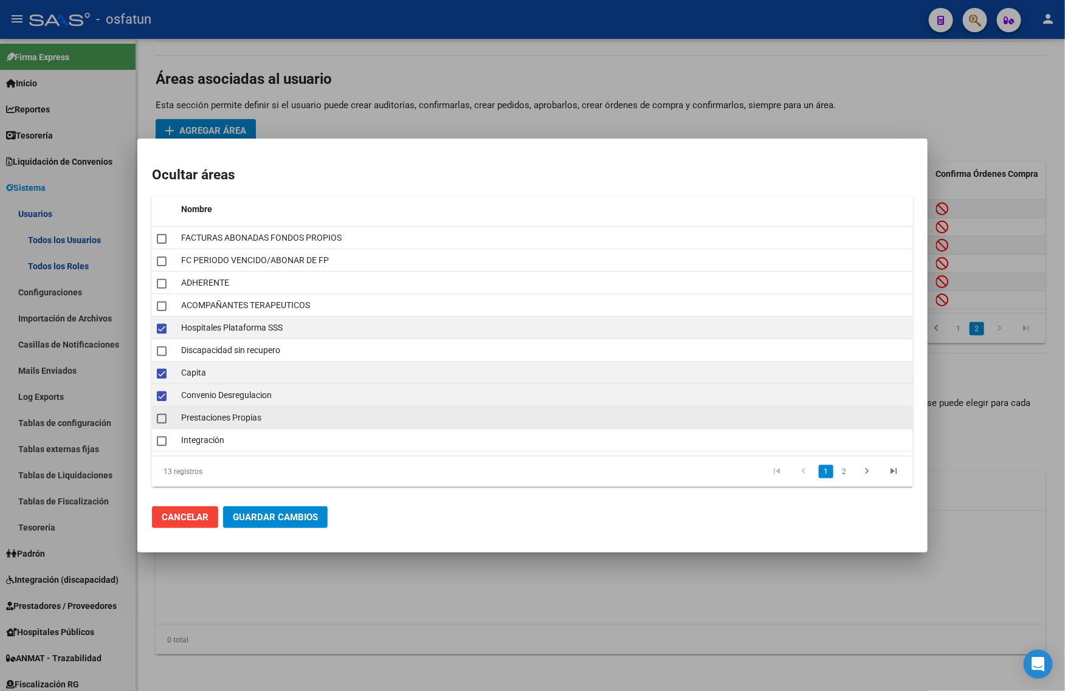
click at [161, 418] on span at bounding box center [162, 419] width 10 height 10
checkbox input "true"
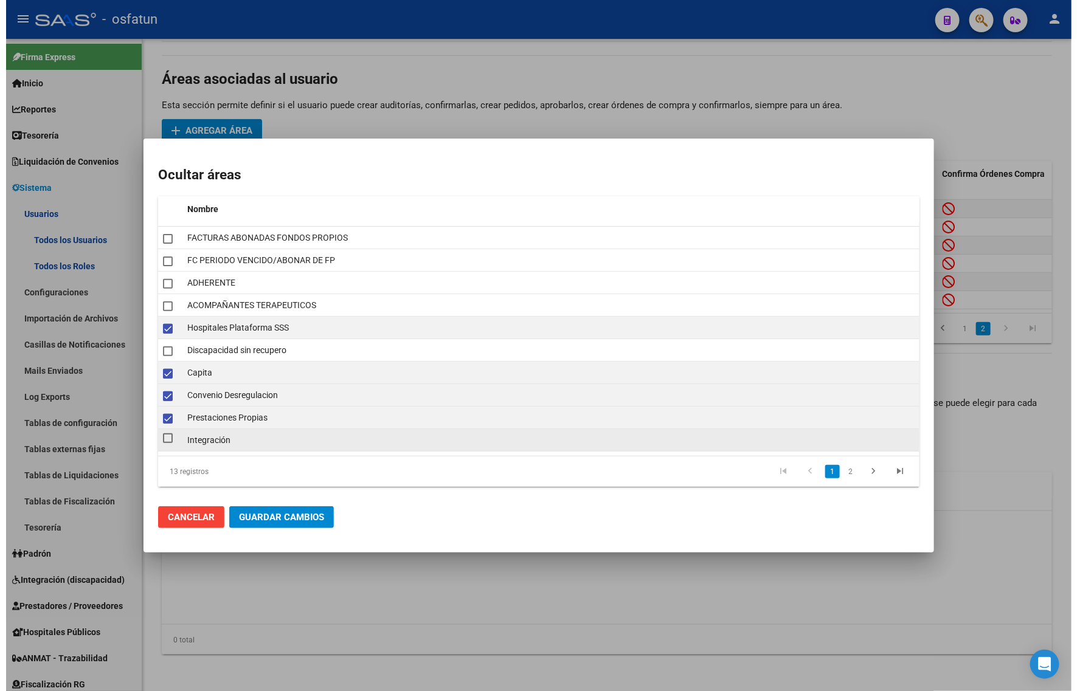
scroll to position [4, 0]
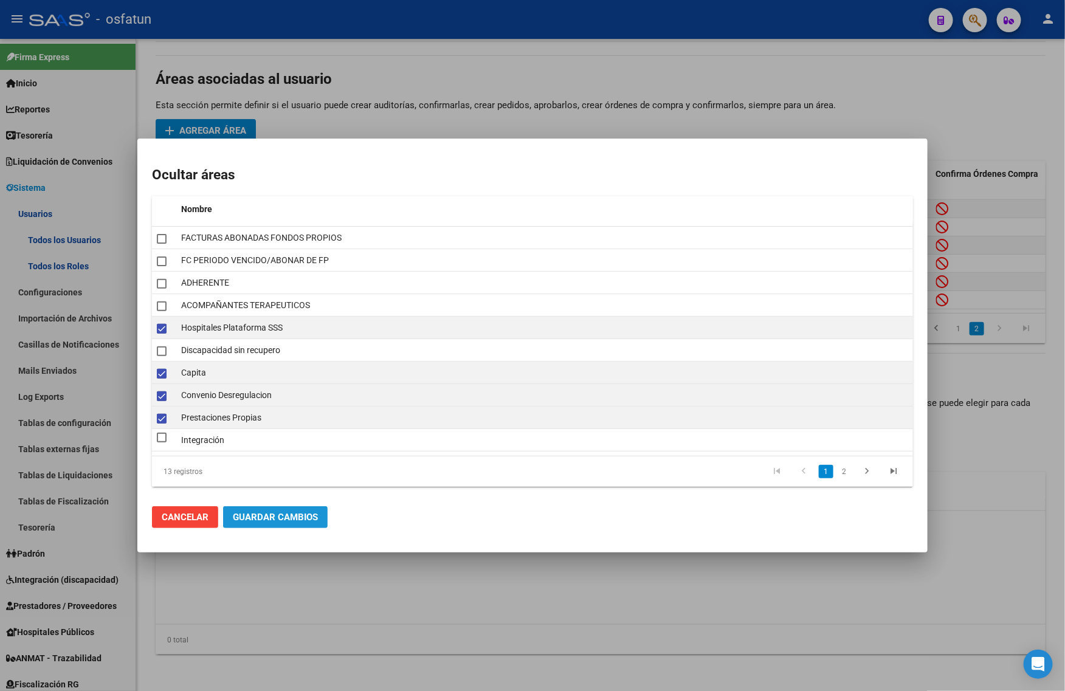
click at [278, 517] on span "Guardar Cambios" at bounding box center [275, 517] width 85 height 11
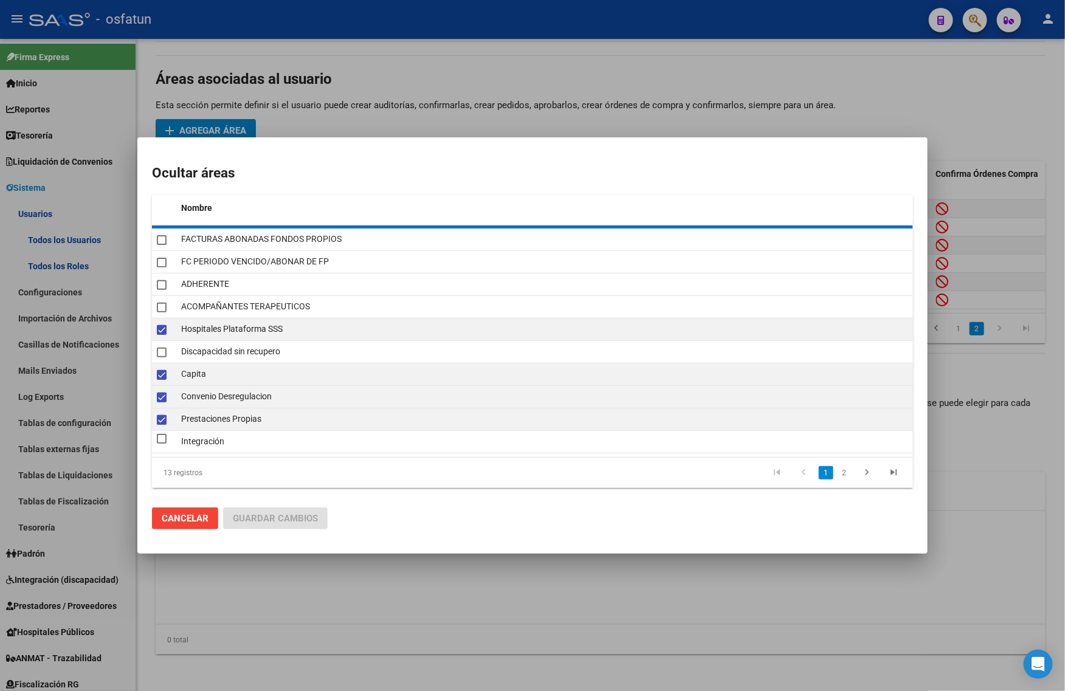
checkbox input "false"
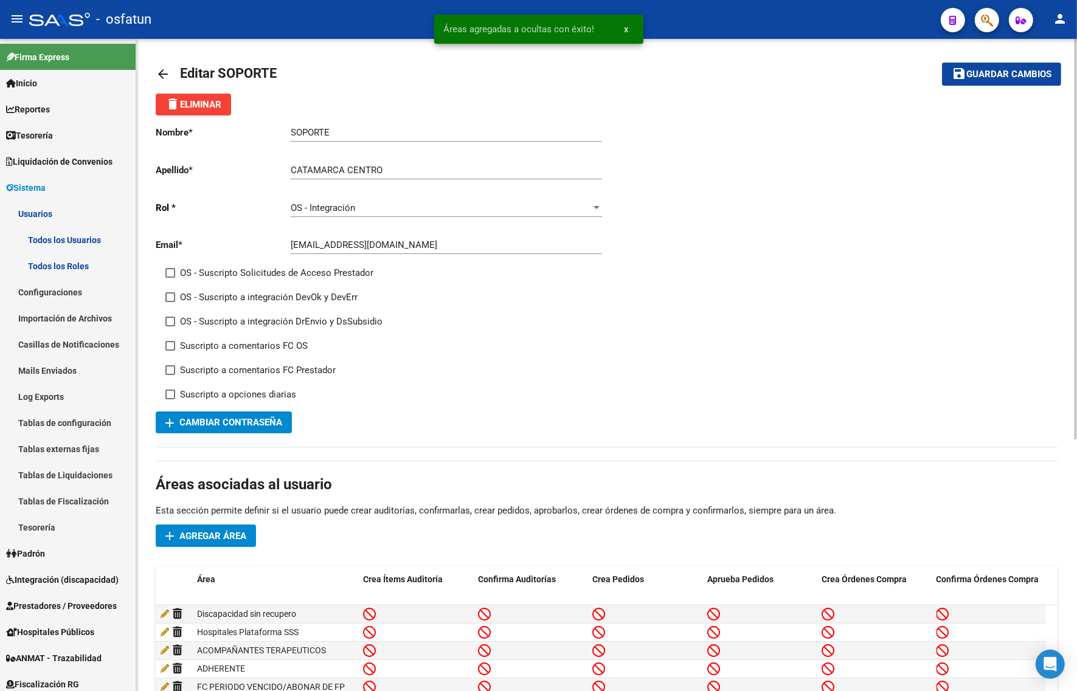
scroll to position [0, 0]
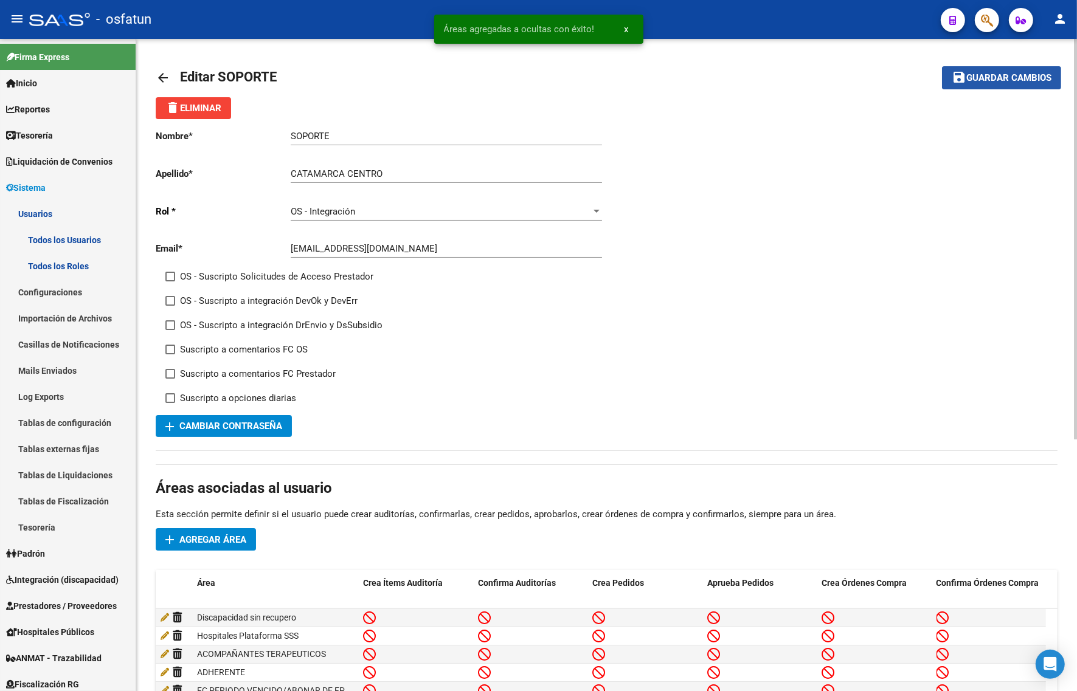
click at [980, 83] on button "save Guardar cambios" at bounding box center [1001, 77] width 119 height 22
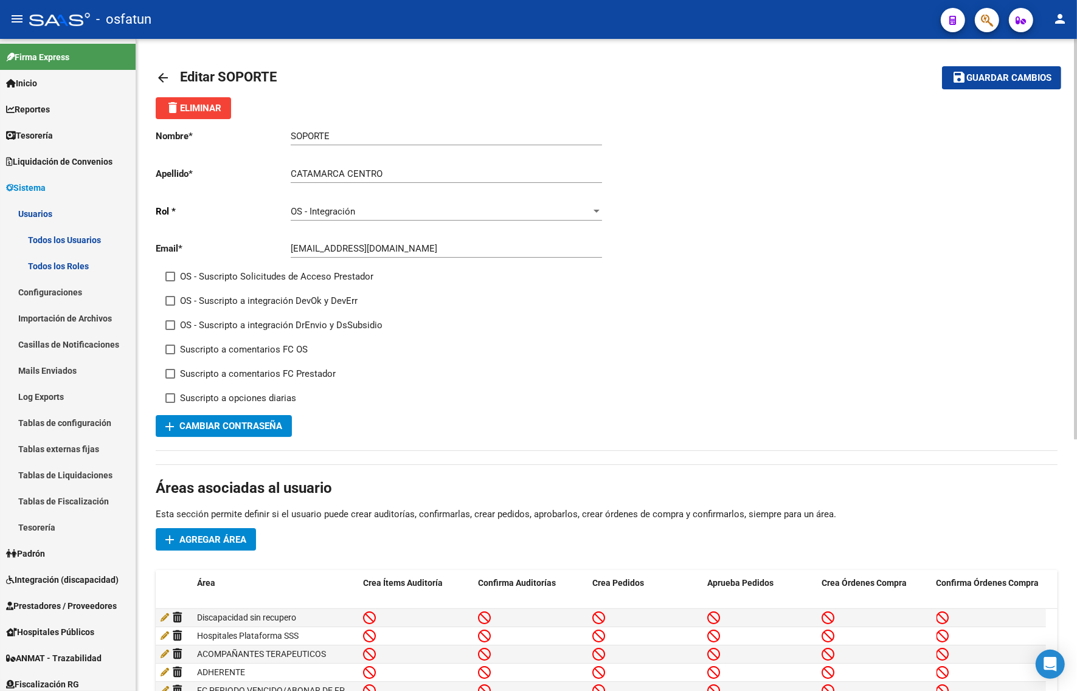
click at [213, 426] on span "add Cambiar Contraseña" at bounding box center [223, 426] width 117 height 11
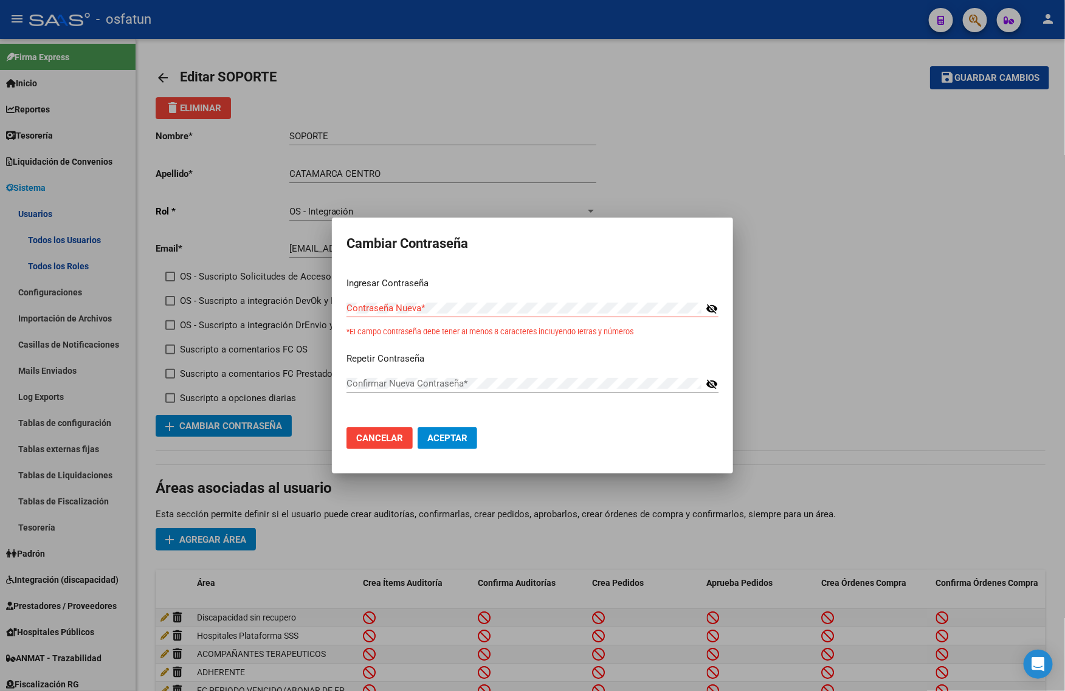
click at [368, 315] on div "Contraseña Nueva *" at bounding box center [525, 308] width 356 height 18
click at [713, 307] on mat-icon "visibility_off" at bounding box center [712, 309] width 12 height 15
click at [517, 315] on div "Contraseña Nueva *" at bounding box center [525, 308] width 356 height 18
click at [705, 381] on div "visibility_off" at bounding box center [710, 383] width 16 height 11
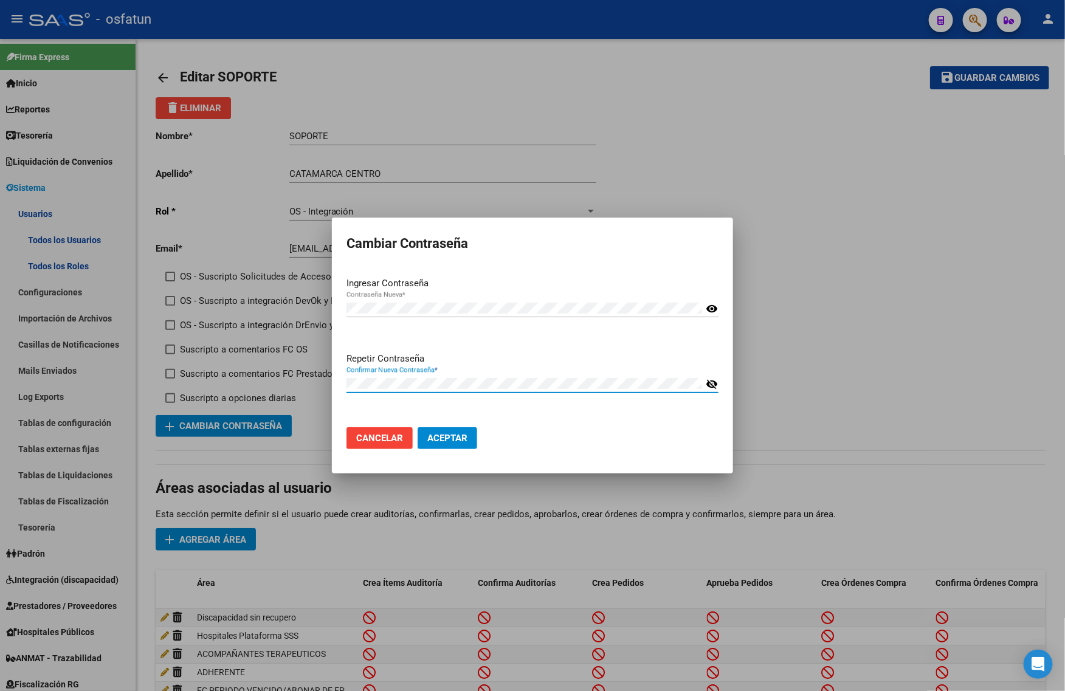
click at [713, 386] on mat-icon "visibility_off" at bounding box center [712, 384] width 12 height 15
click at [454, 445] on button "Aceptar" at bounding box center [448, 438] width 60 height 22
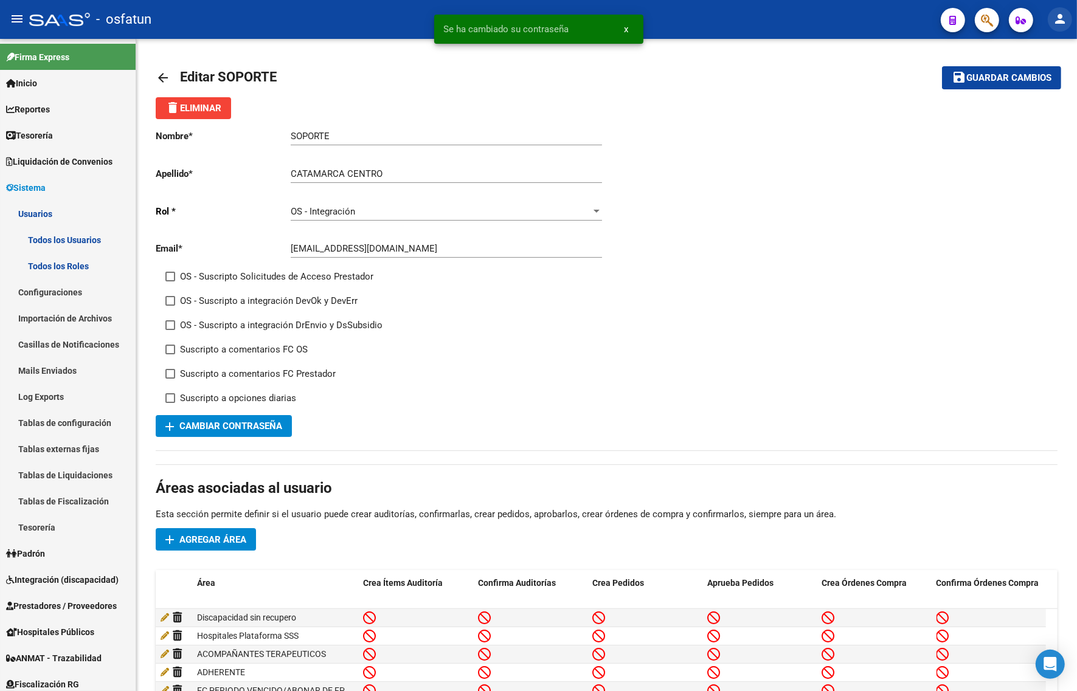
click at [1052, 26] on mat-icon "person" at bounding box center [1059, 19] width 15 height 15
click at [1037, 76] on button "exit_to_app Salir" at bounding box center [1035, 80] width 74 height 29
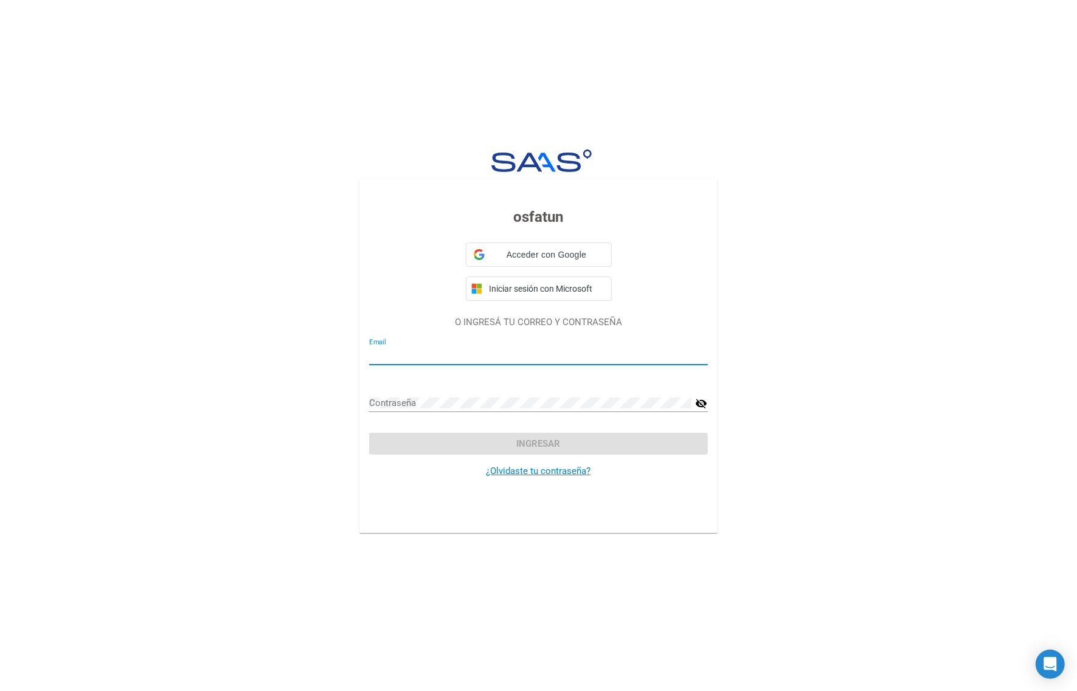
type input "[EMAIL_ADDRESS][DOMAIN_NAME]"
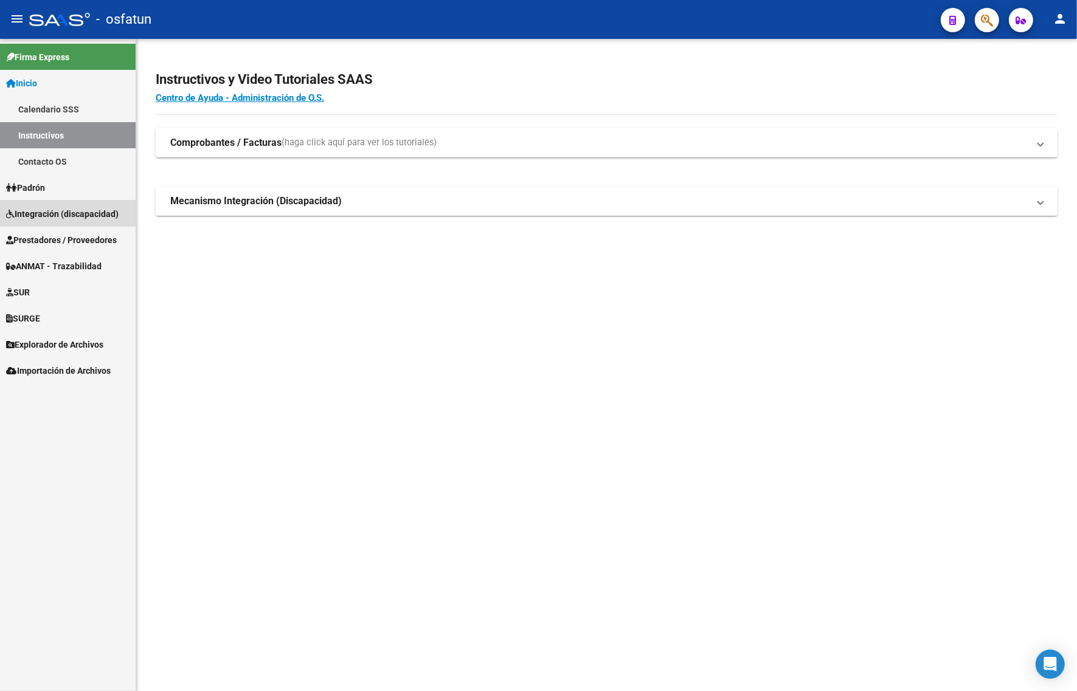
click at [75, 211] on span "Integración (discapacidad)" at bounding box center [62, 213] width 112 height 13
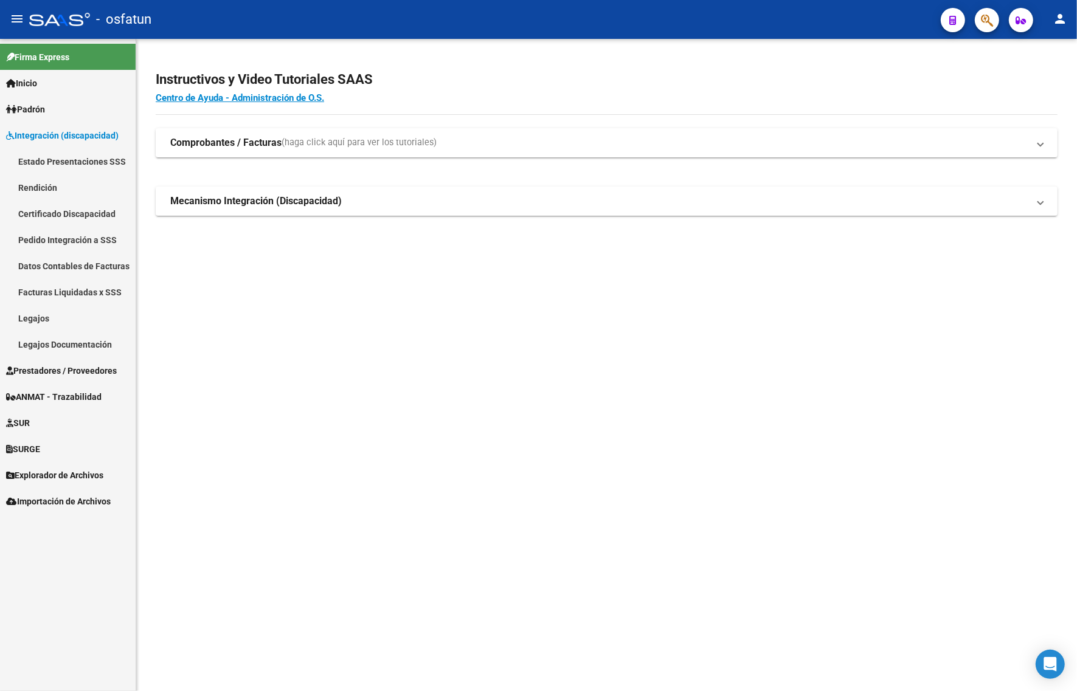
click at [59, 150] on link "Estado Presentaciones SSS" at bounding box center [68, 161] width 136 height 26
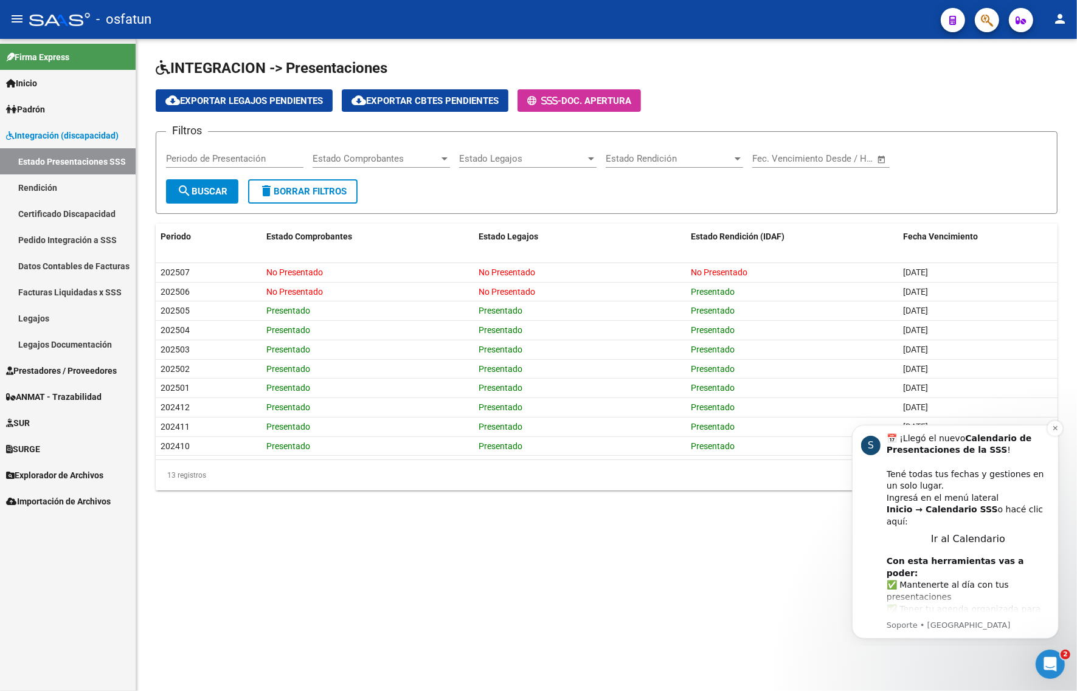
click at [986, 510] on div "​📅 ¡Llegó el nuevo Calendario de Presentaciones de la SSS ! ​ Tené todas tus fe…" at bounding box center [967, 479] width 163 height 95
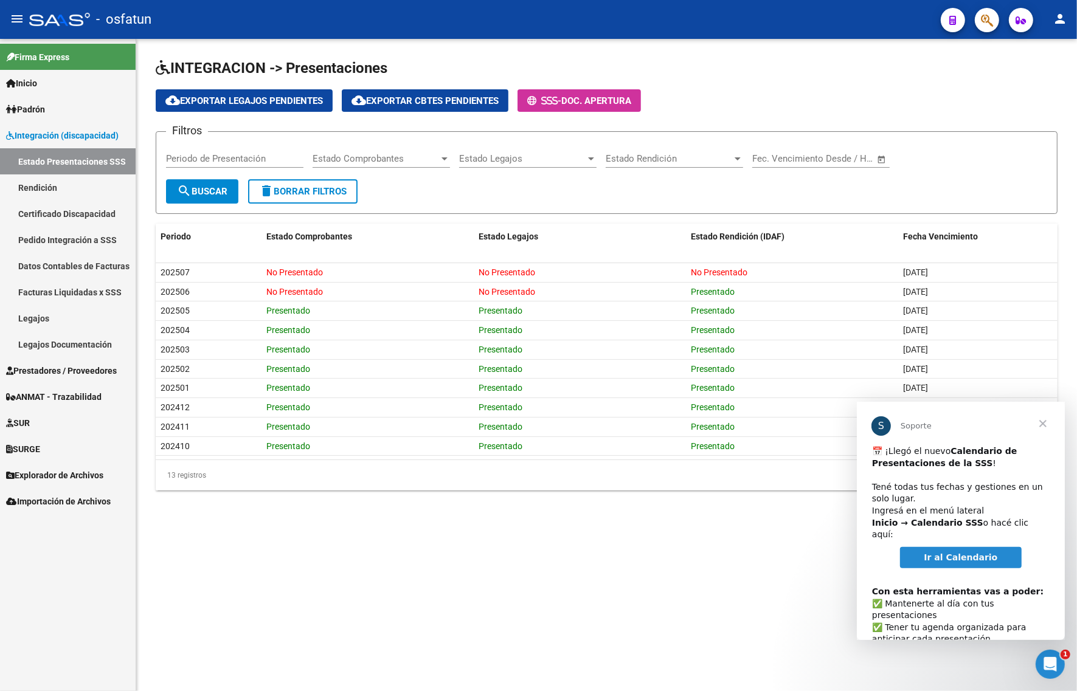
click at [962, 551] on link "Ir al Calendario" at bounding box center [960, 558] width 122 height 22
click at [1062, 25] on mat-icon "person" at bounding box center [1061, 19] width 15 height 15
click at [1017, 84] on mat-icon "exit_to_app" at bounding box center [1016, 79] width 15 height 15
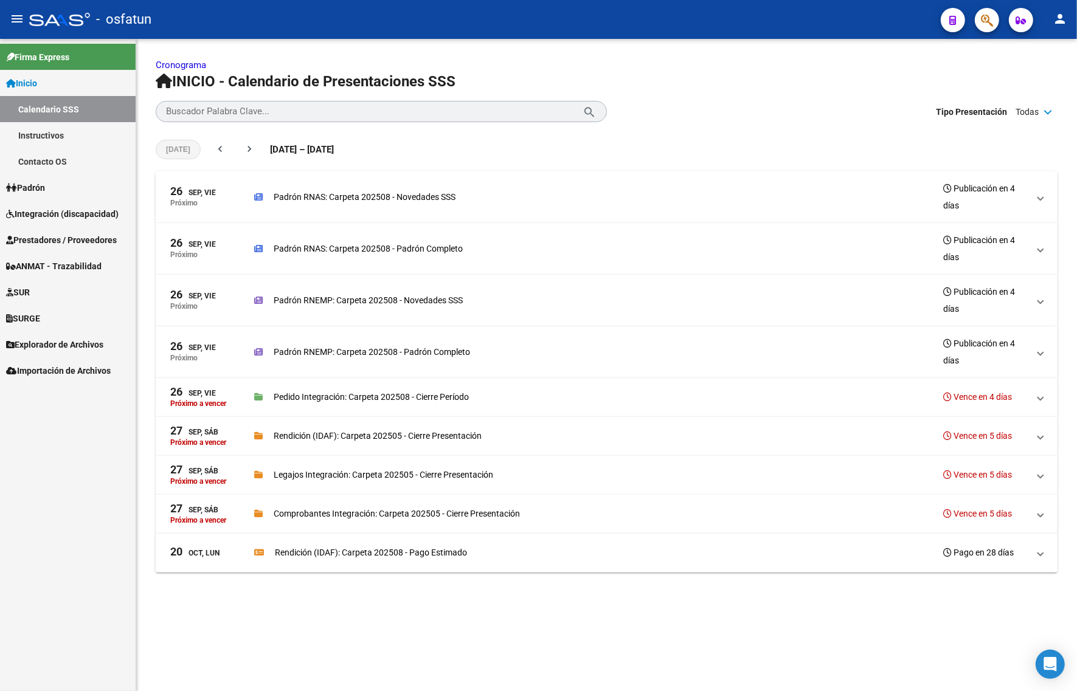
click at [28, 106] on link "Calendario SSS" at bounding box center [68, 109] width 136 height 26
click at [38, 239] on span "Prestadores / Proveedores" at bounding box center [61, 239] width 111 height 13
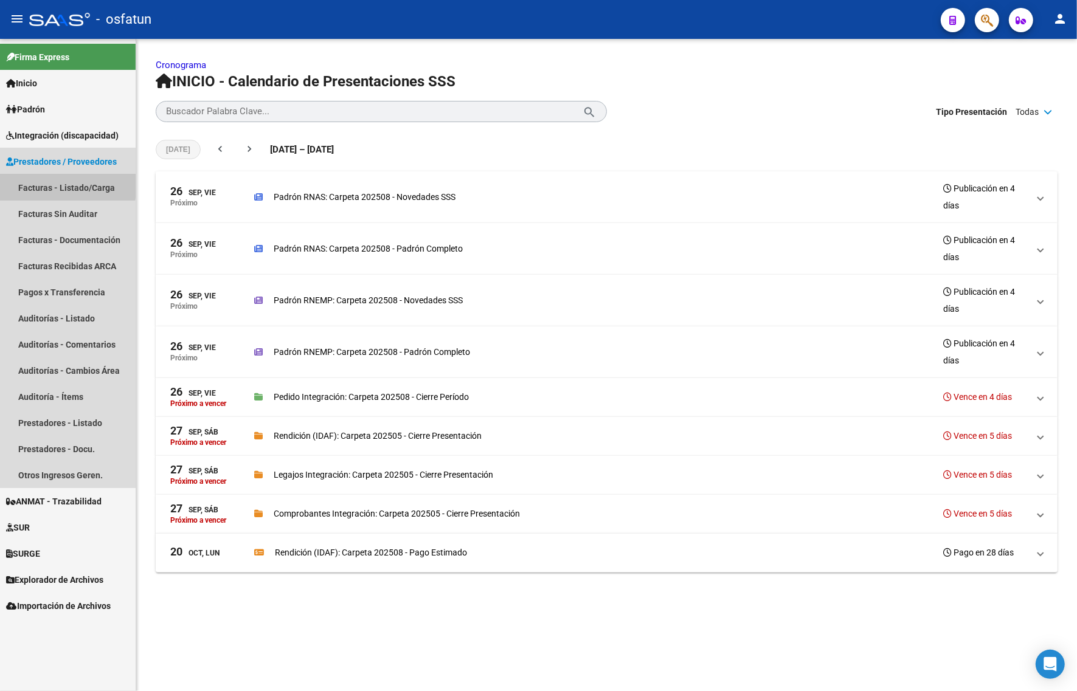
click at [43, 183] on link "Facturas - Listado/Carga" at bounding box center [68, 187] width 136 height 26
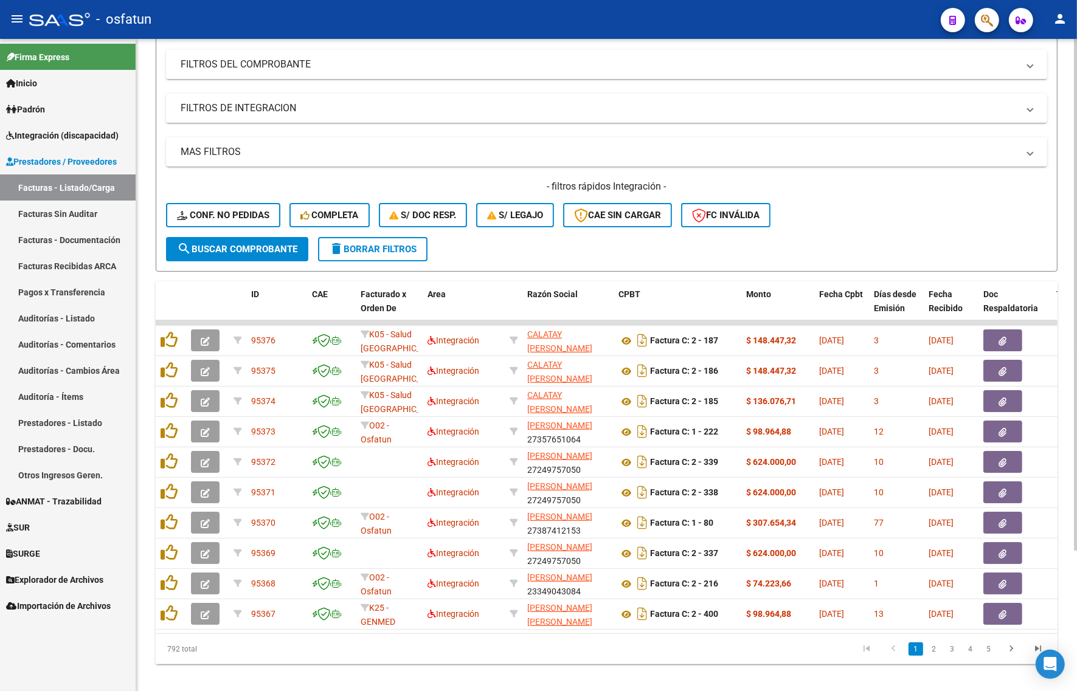
scroll to position [102, 0]
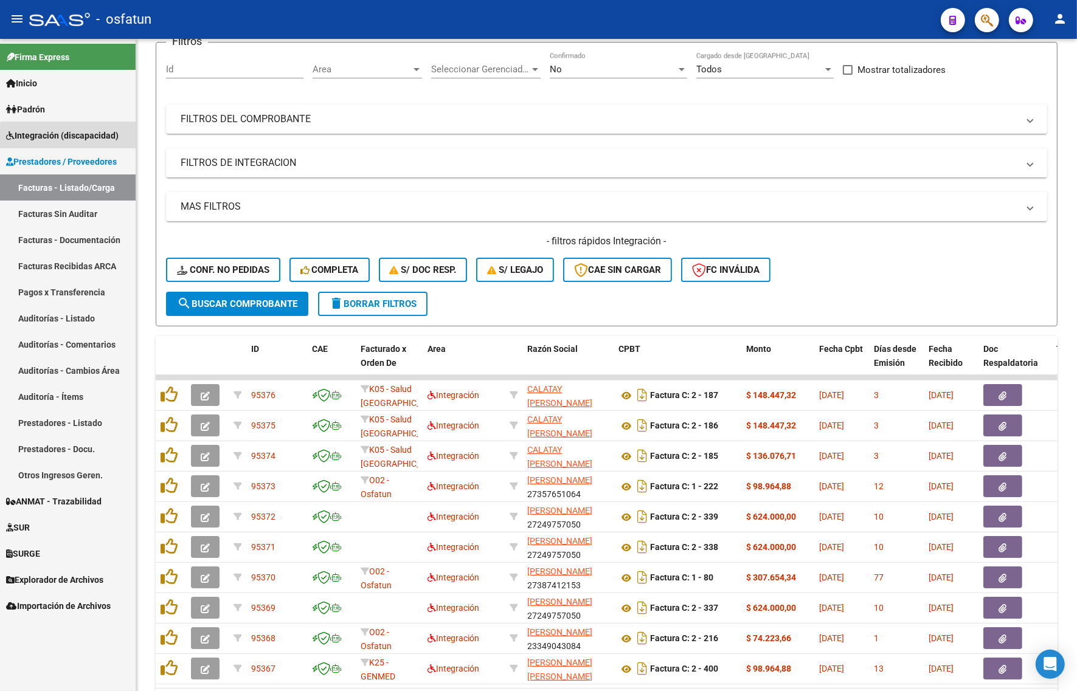
click at [83, 138] on span "Integración (discapacidad)" at bounding box center [62, 135] width 112 height 13
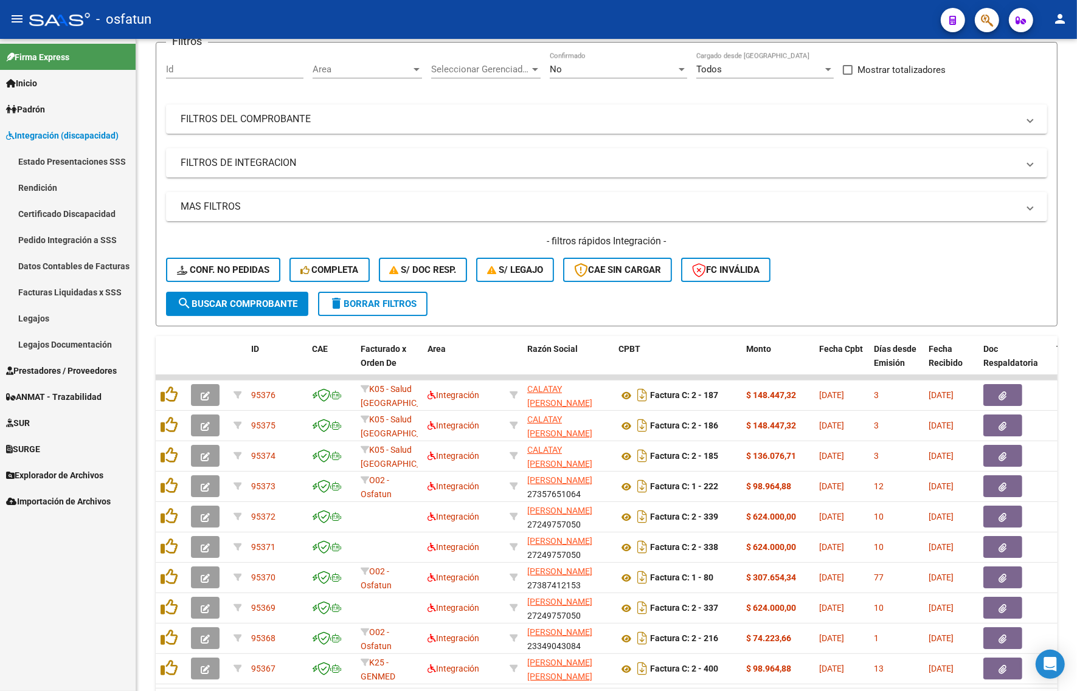
drag, startPoint x: 47, startPoint y: 239, endPoint x: 35, endPoint y: 232, distance: 14.2
click at [38, 228] on link "Pedido Integración a SSS" at bounding box center [68, 240] width 136 height 26
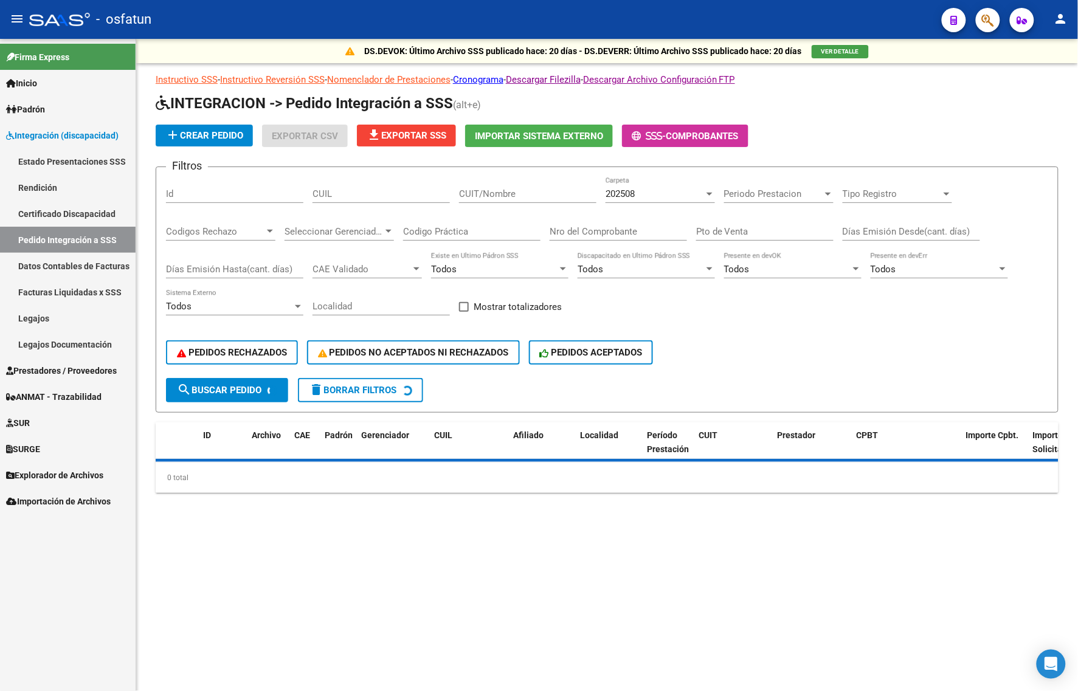
click at [1065, 19] on mat-icon "person" at bounding box center [1061, 19] width 15 height 15
click at [1029, 95] on div "person Mi Perfil exit_to_app Salir" at bounding box center [1037, 66] width 74 height 68
click at [1049, 30] on mat-toolbar "menu - osfatun person" at bounding box center [539, 19] width 1078 height 39
click at [1065, 19] on mat-icon "person" at bounding box center [1061, 19] width 15 height 15
click at [1046, 69] on button "exit_to_app Salir" at bounding box center [1037, 80] width 74 height 29
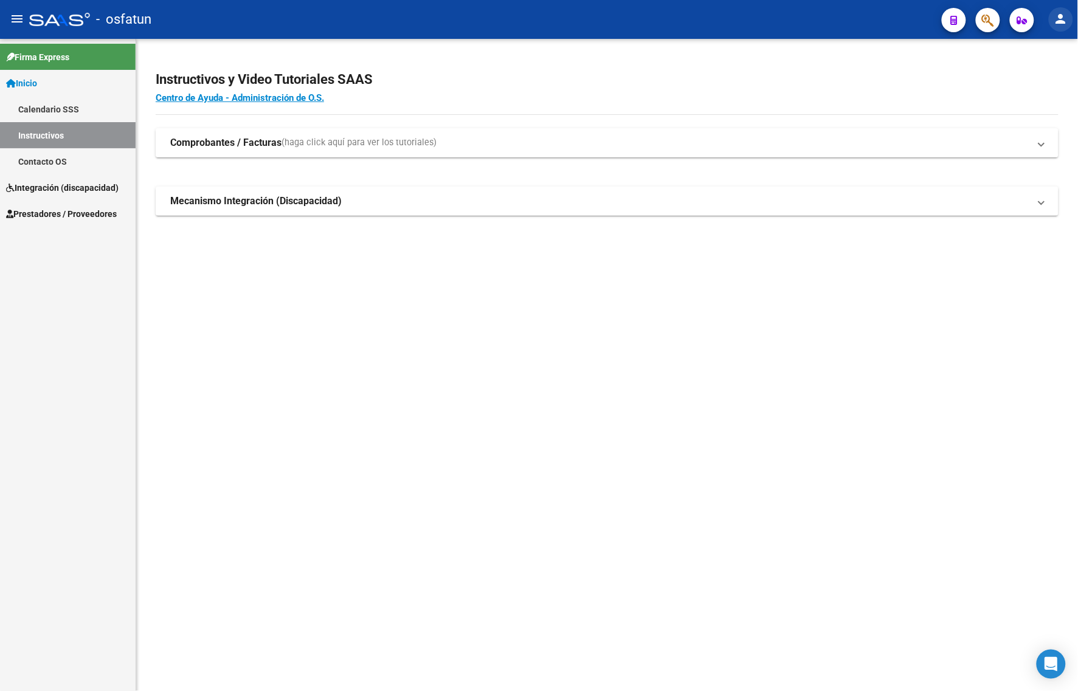
click at [1061, 18] on mat-icon "person" at bounding box center [1061, 19] width 15 height 15
click at [1038, 86] on button "exit_to_app Salir" at bounding box center [1037, 80] width 74 height 29
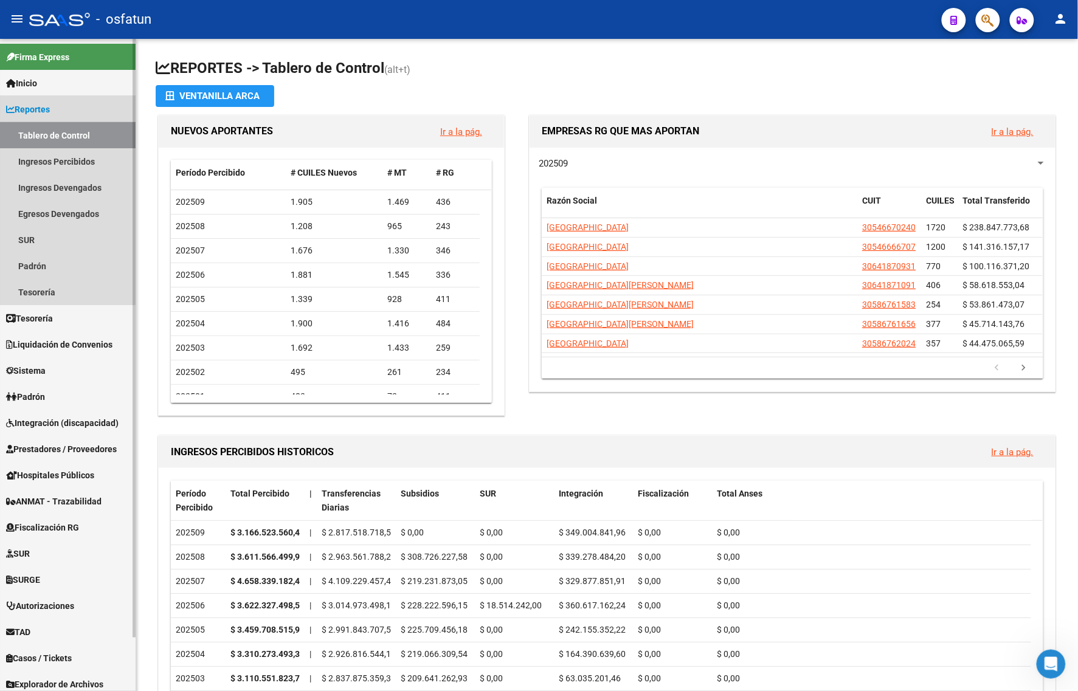
click at [46, 134] on link "Tablero de Control" at bounding box center [68, 135] width 136 height 26
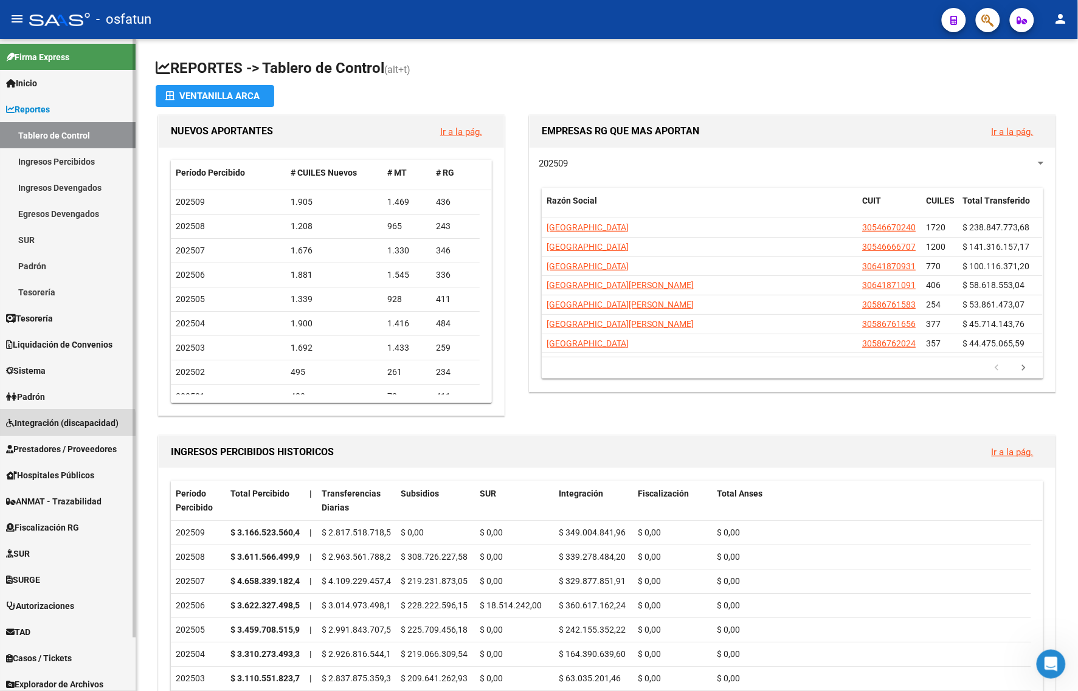
click at [46, 426] on span "Integración (discapacidad)" at bounding box center [62, 422] width 112 height 13
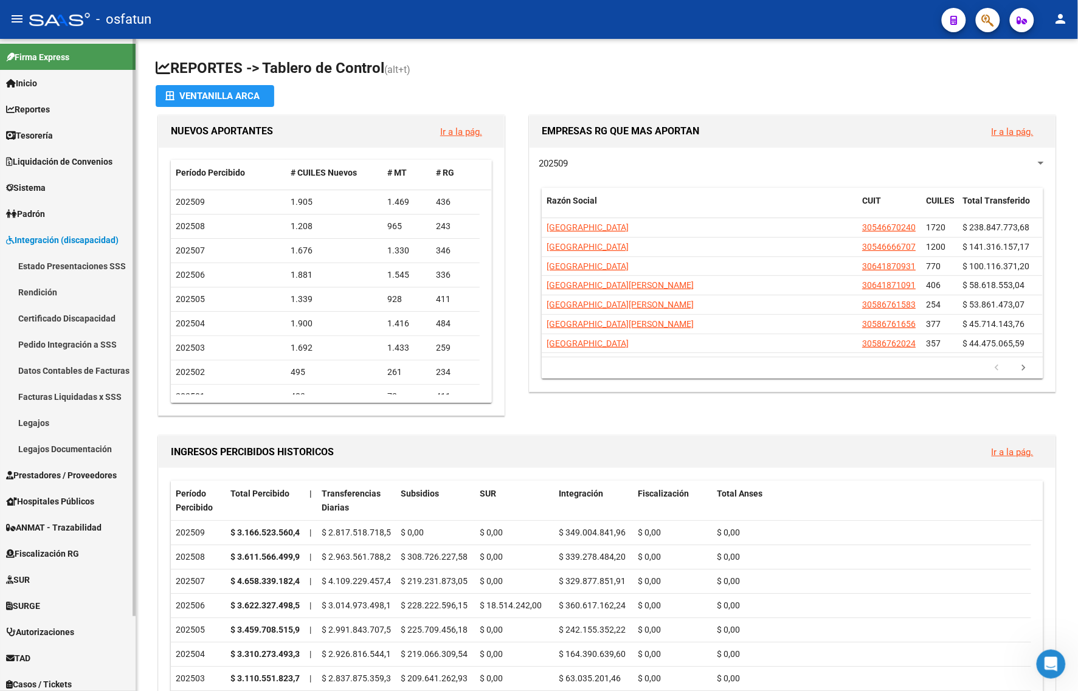
click at [70, 238] on span "Integración (discapacidad)" at bounding box center [62, 239] width 112 height 13
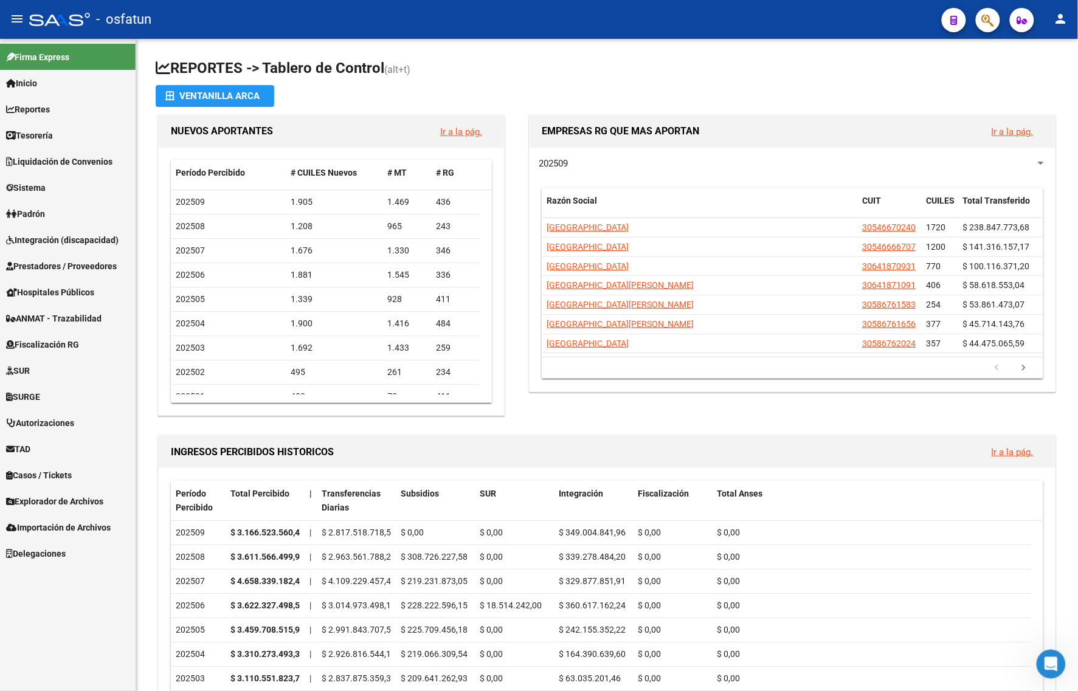
click at [65, 266] on span "Prestadores / Proveedores" at bounding box center [61, 266] width 111 height 13
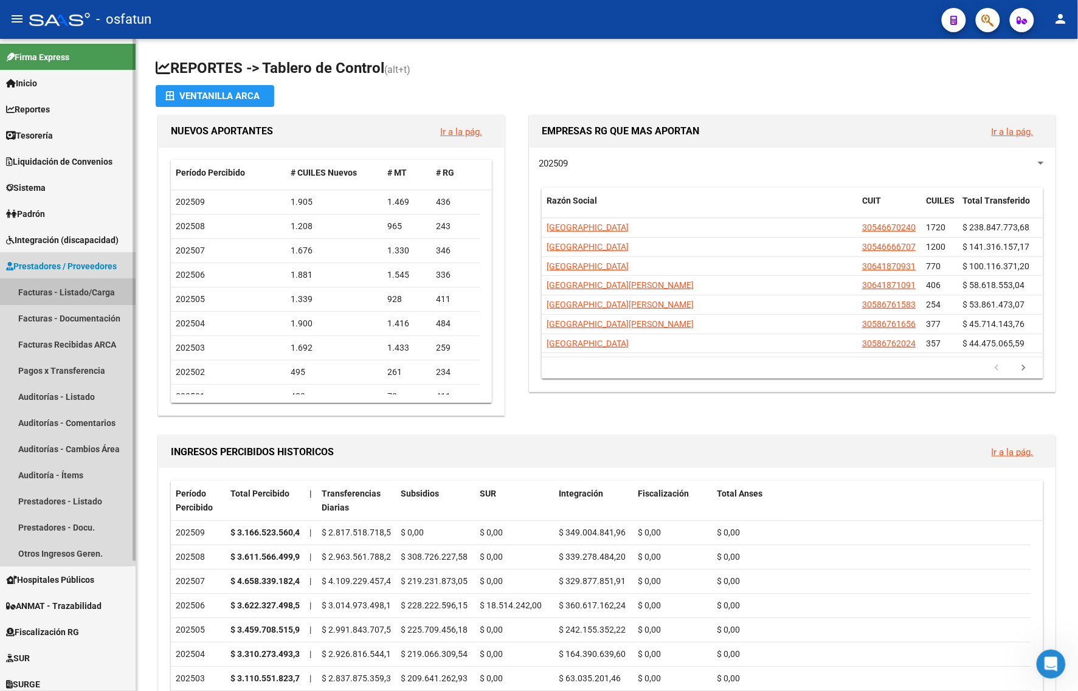
click at [62, 296] on link "Facturas - Listado/Carga" at bounding box center [68, 292] width 136 height 26
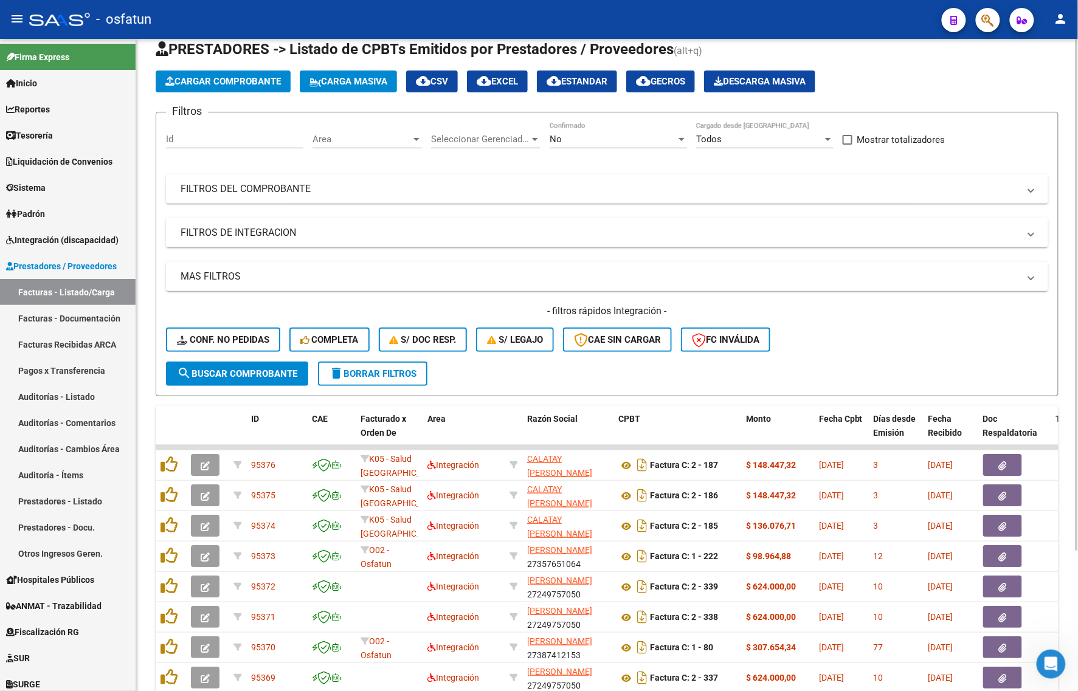
scroll to position [26, 0]
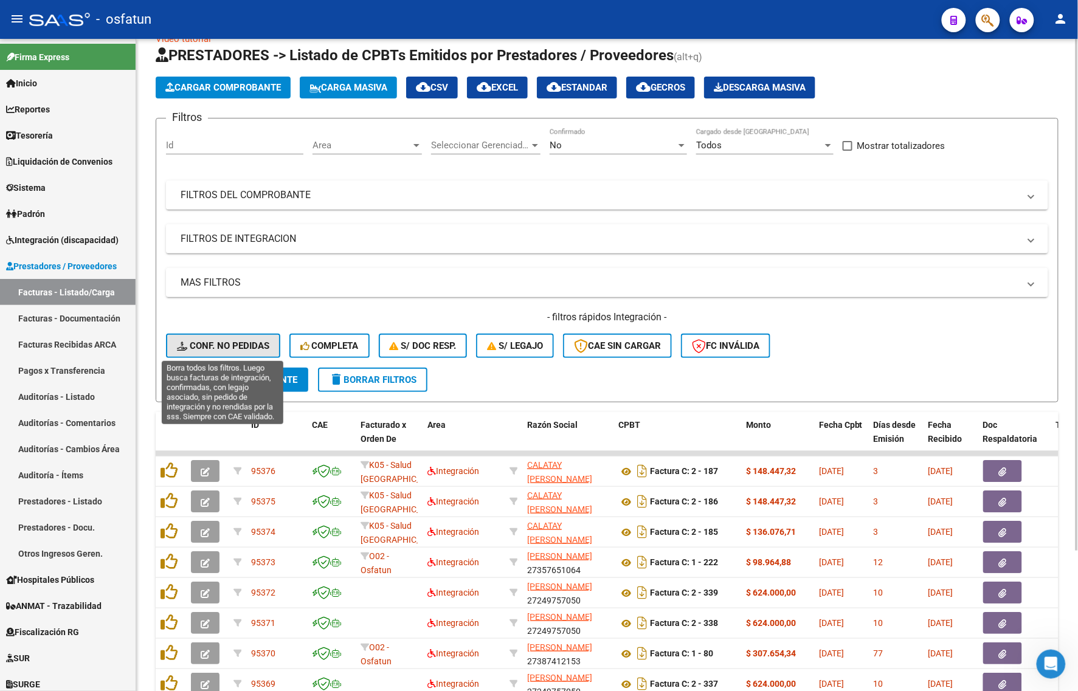
click at [246, 345] on span "Conf. no pedidas" at bounding box center [223, 345] width 92 height 11
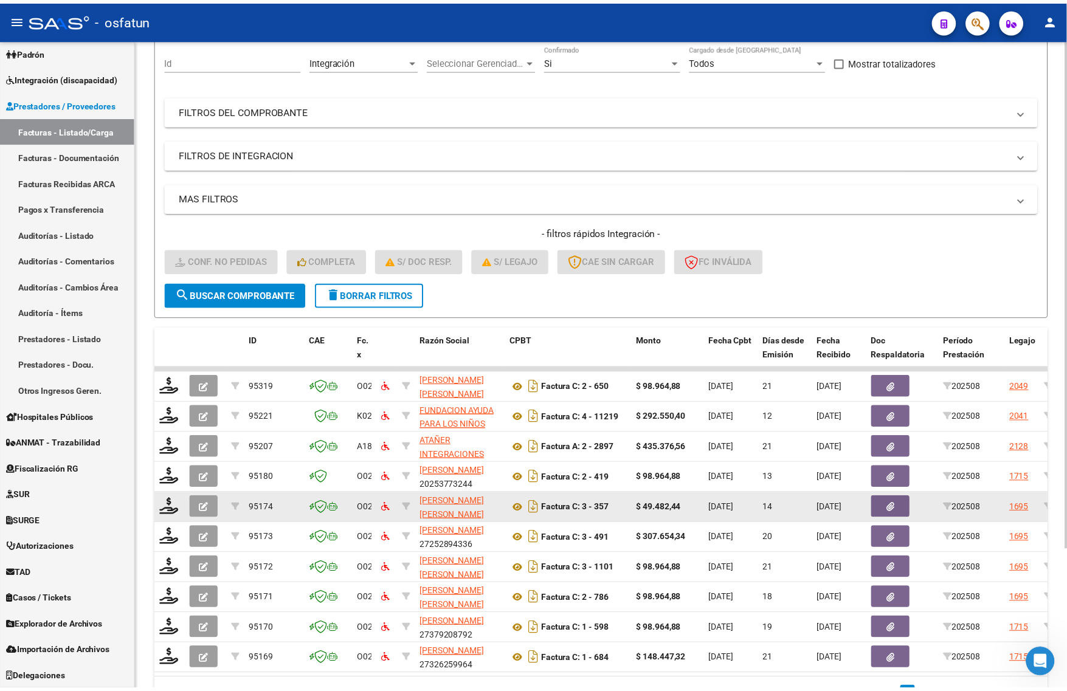
scroll to position [178, 0]
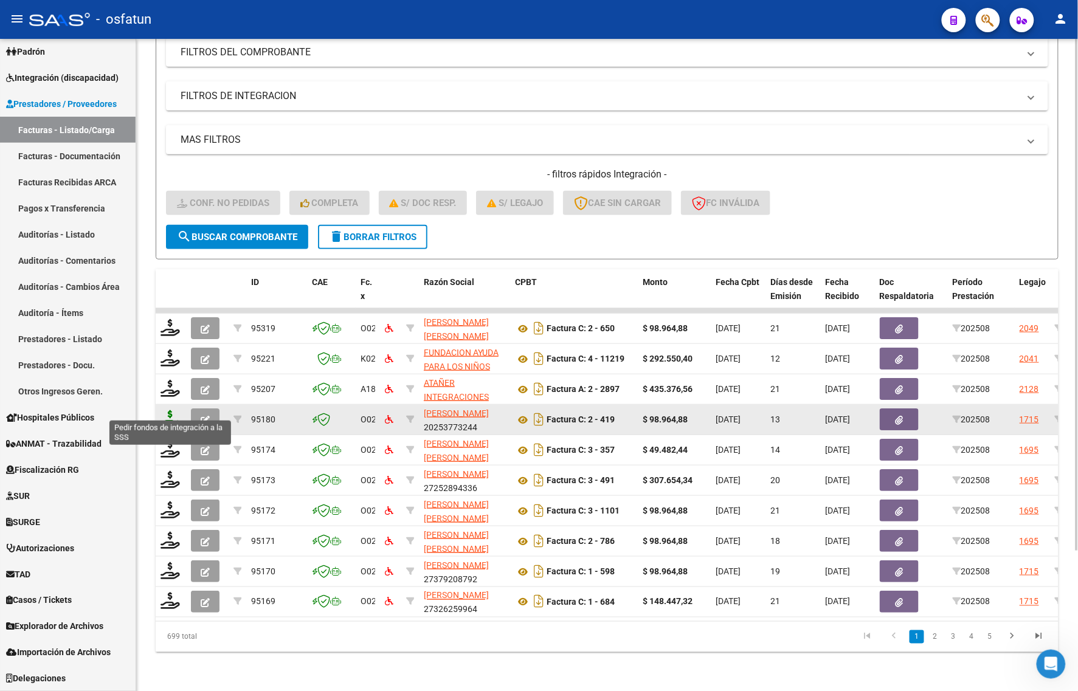
click at [162, 410] on icon at bounding box center [170, 418] width 19 height 17
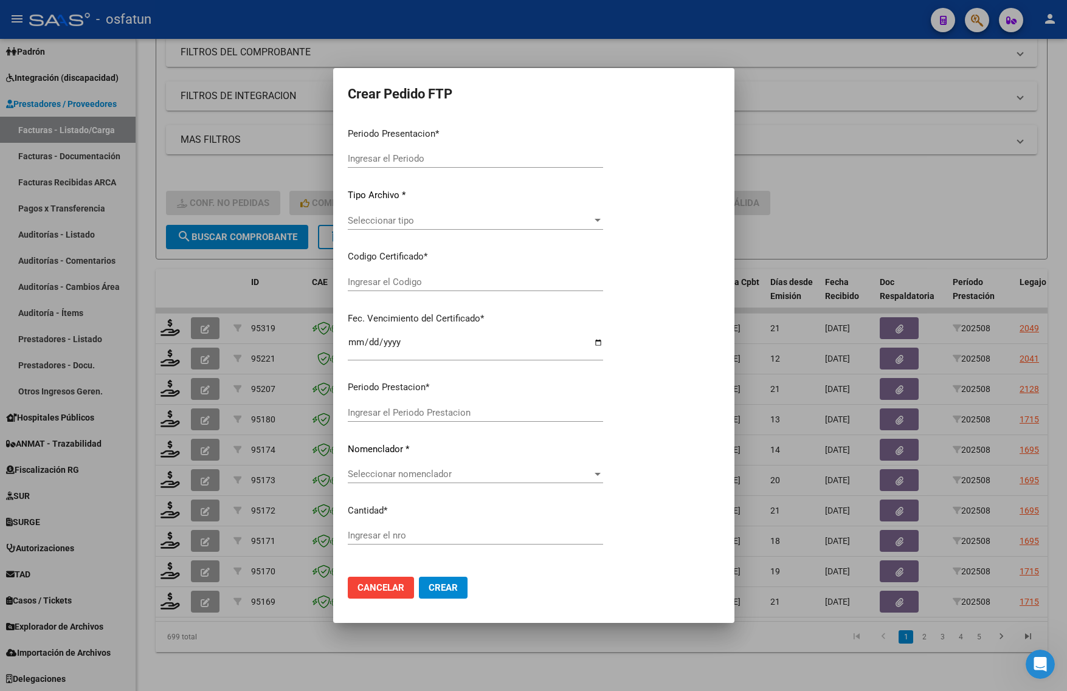
type input "202508"
type input "$ 98.964,88"
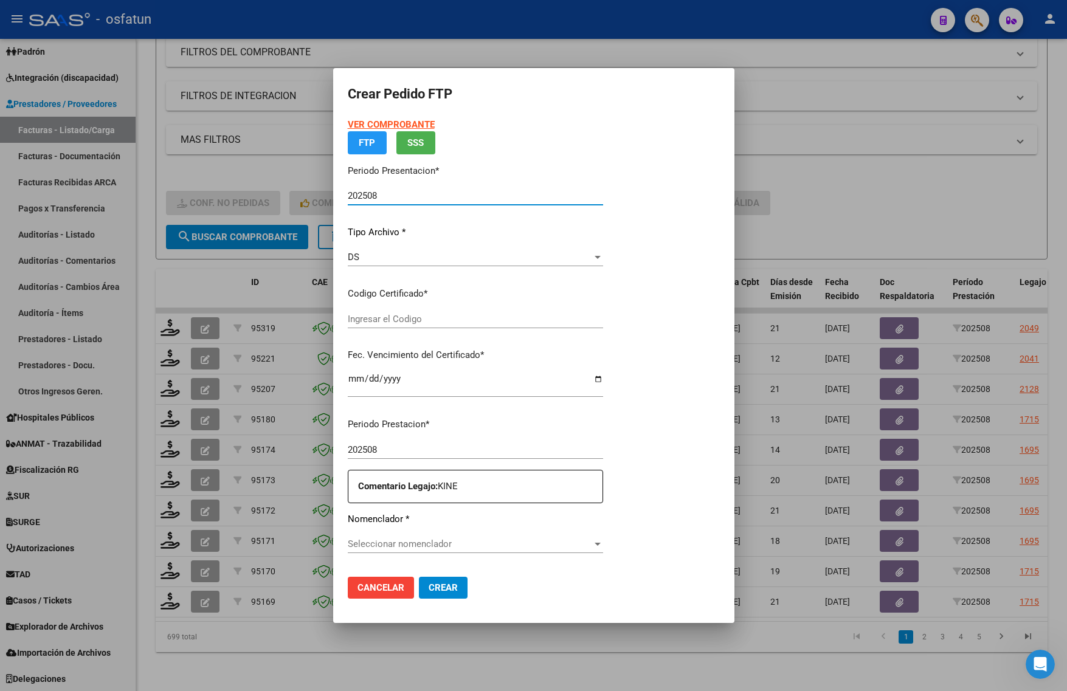
type input "ARG02000491095582020012920270129JUJ135"
type input "2027-01-29"
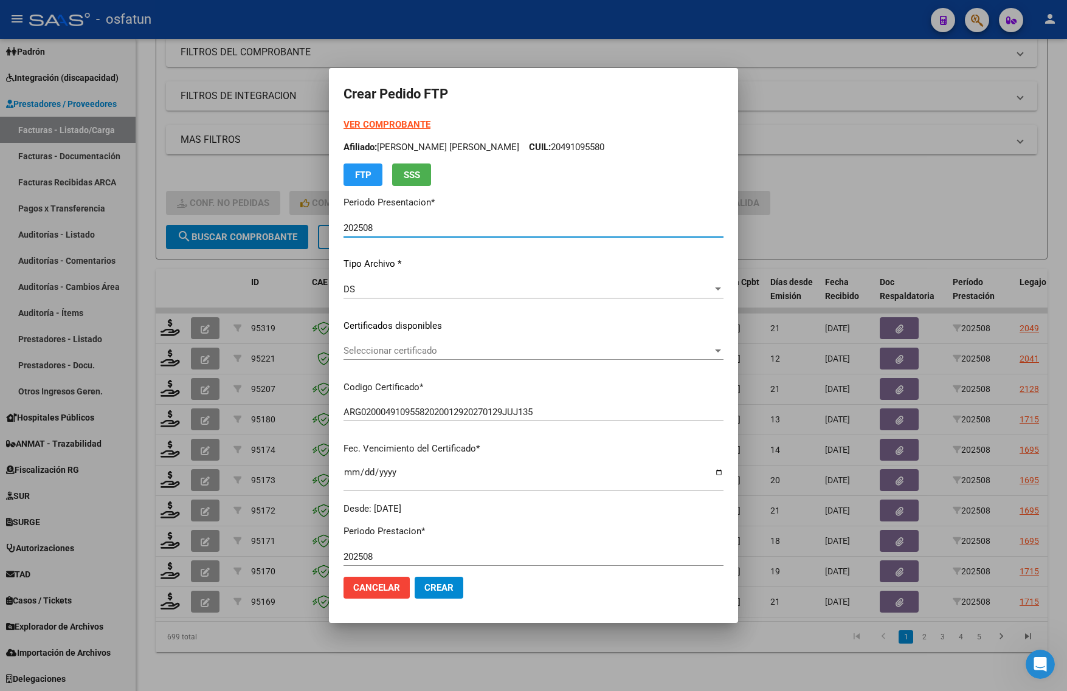
click at [373, 123] on strong "VER COMPROBANTE" at bounding box center [387, 124] width 87 height 11
click at [381, 347] on span "Seleccionar certificado" at bounding box center [528, 350] width 369 height 11
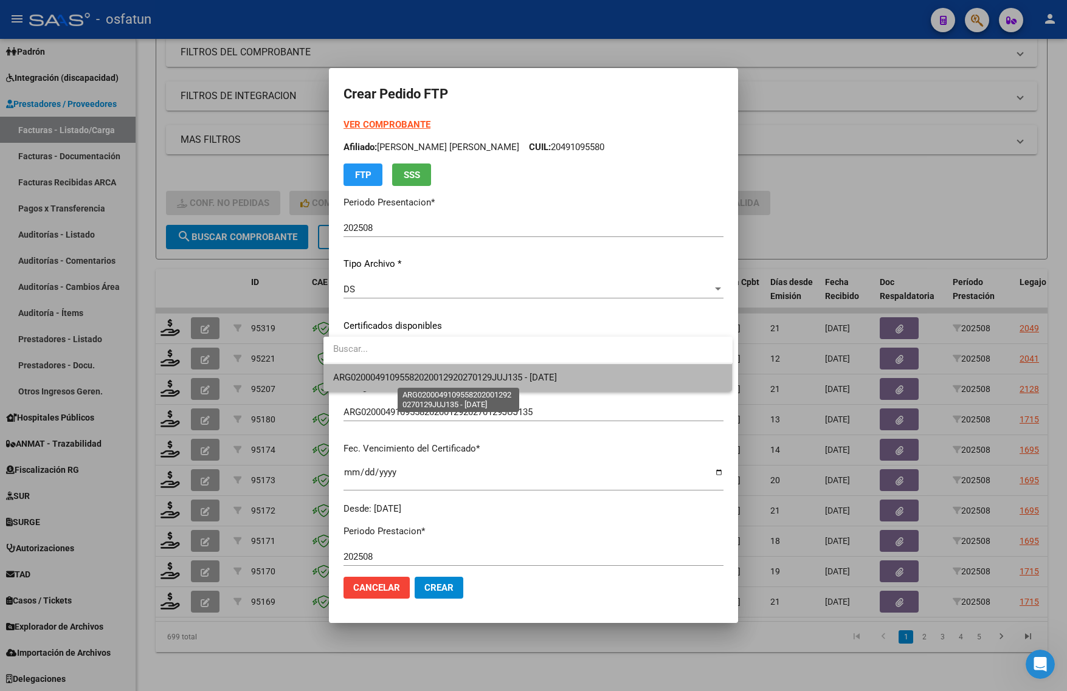
click at [376, 377] on span "ARG02000491095582020012920270129JUJ135 - 2027-01-29" at bounding box center [445, 377] width 224 height 11
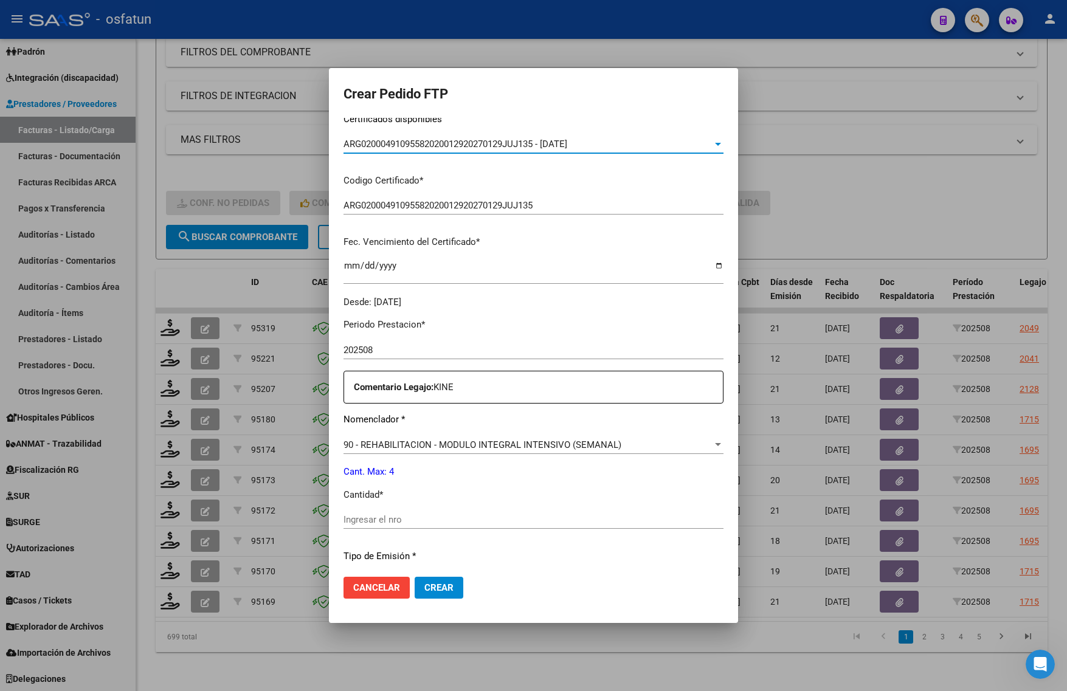
scroll to position [228, 0]
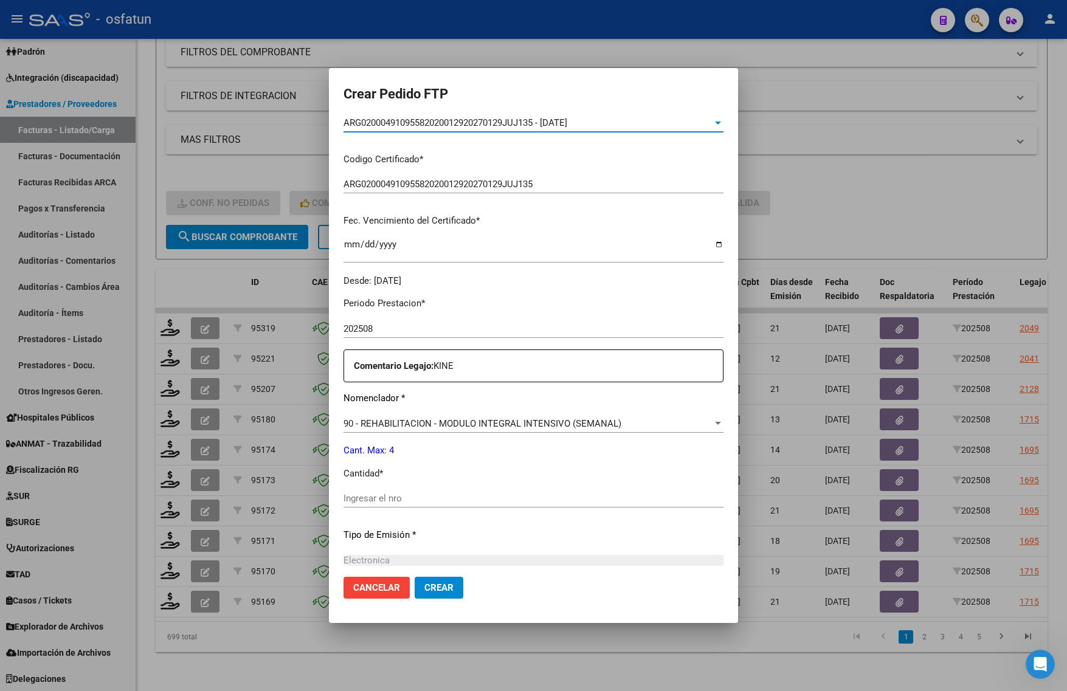
click at [387, 490] on div "Ingresar el nro" at bounding box center [534, 498] width 380 height 18
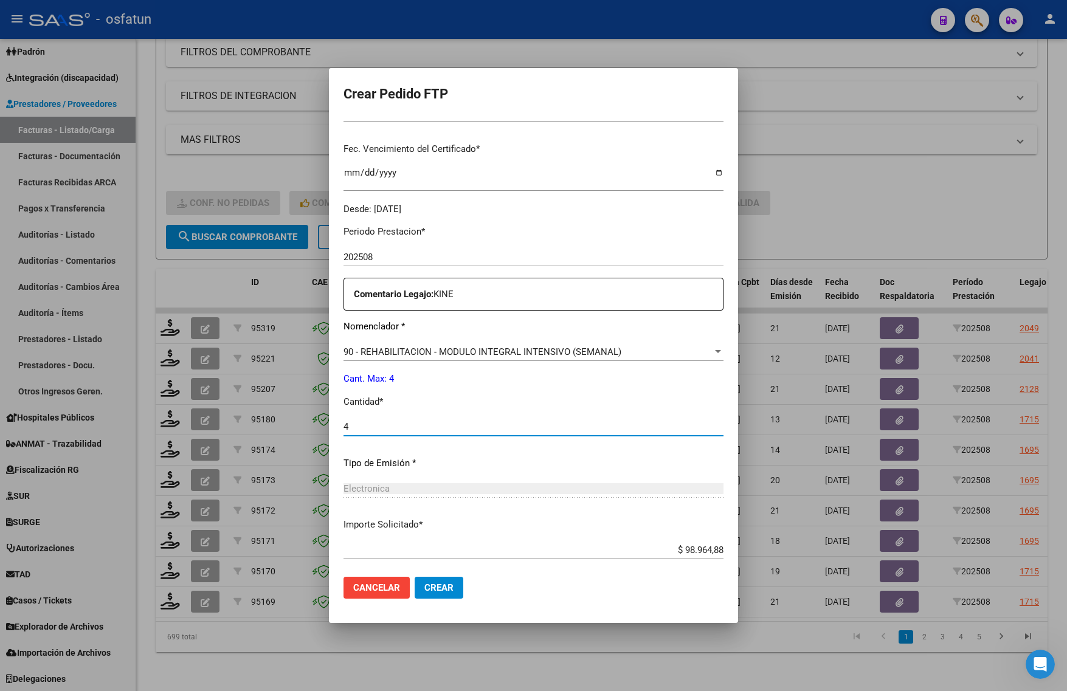
scroll to position [364, 0]
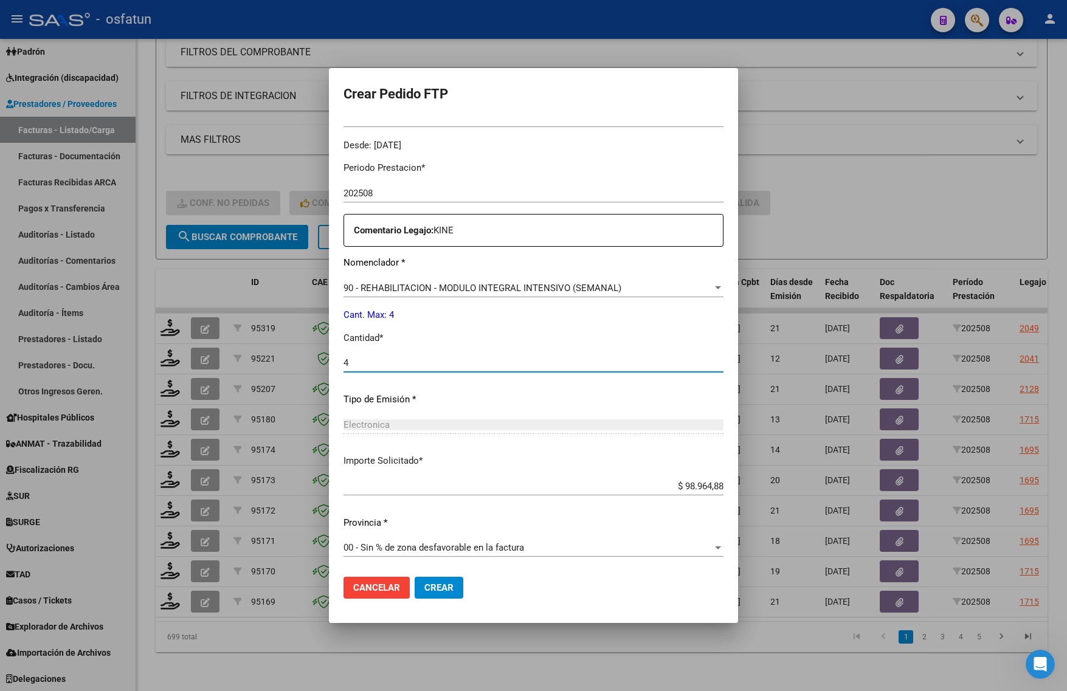
type input "4"
click at [436, 592] on span "Crear" at bounding box center [438, 587] width 29 height 11
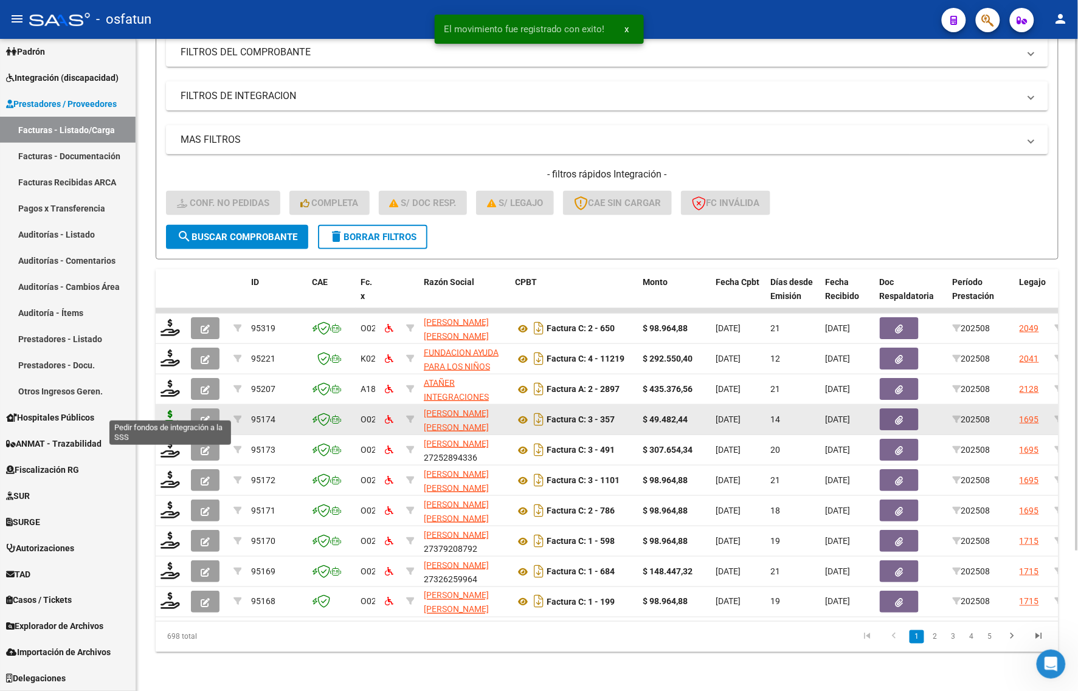
click at [167, 410] on icon at bounding box center [170, 418] width 19 height 17
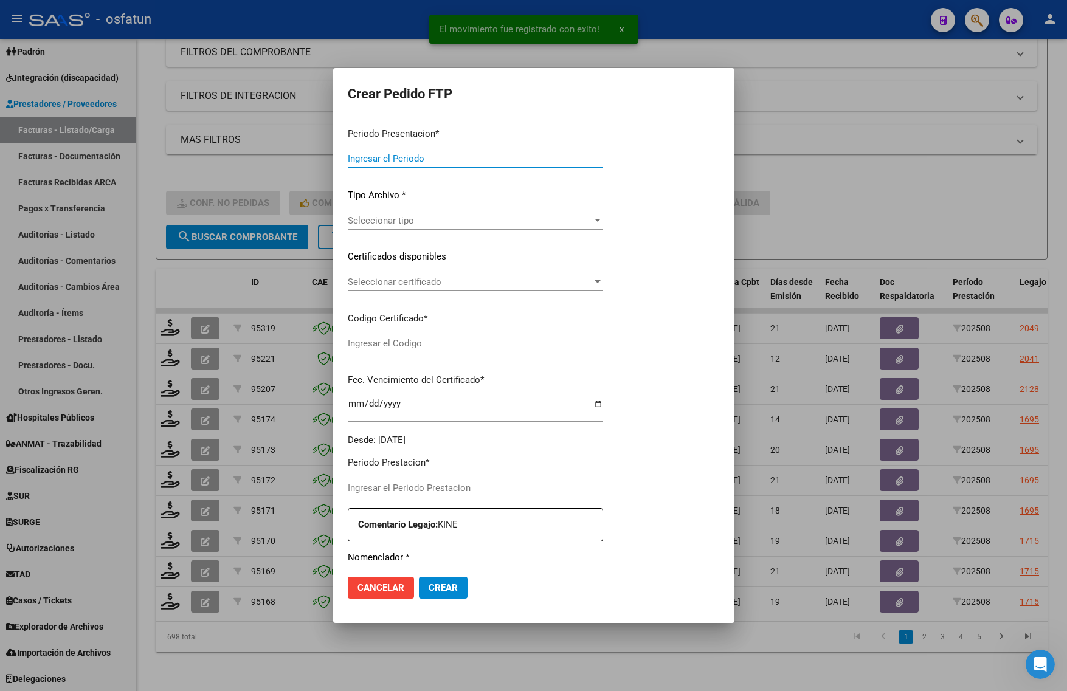
type input "202508"
type input "$ 49.482,44"
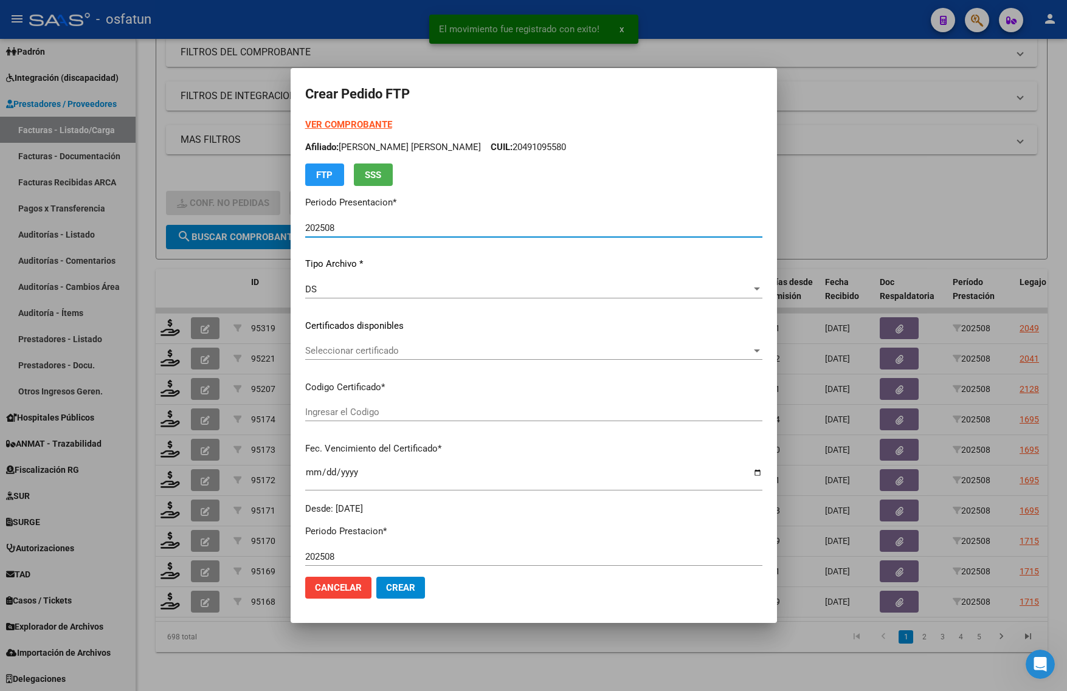
type input "ARG02000563057732021092320260923COR263"
type input "2026-09-23"
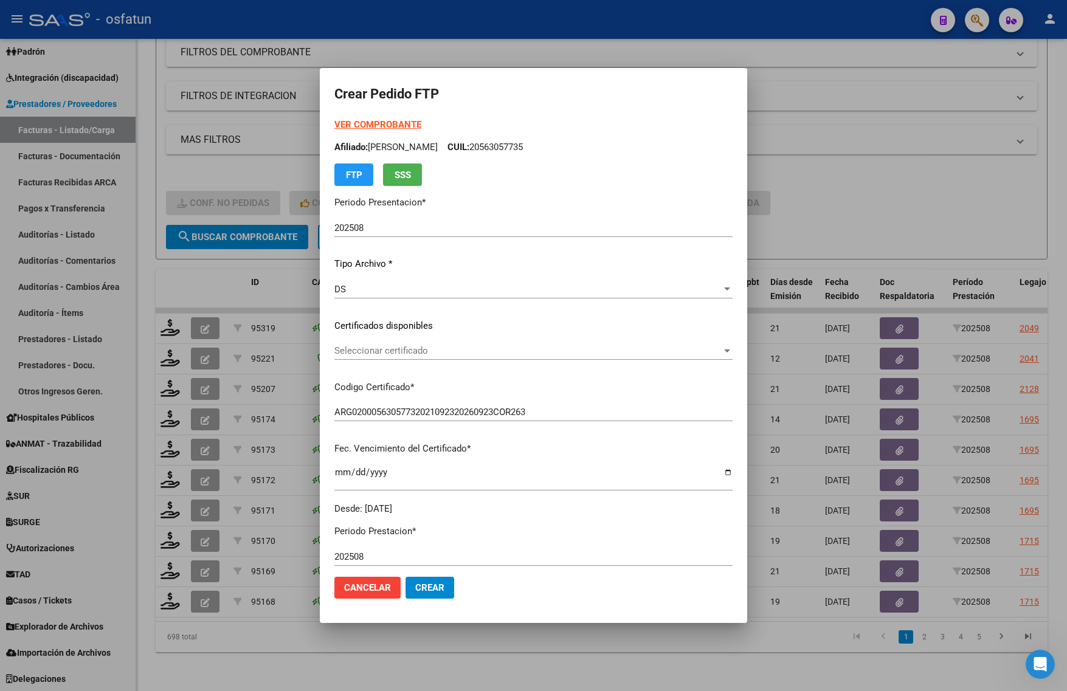
click at [375, 360] on div "Seleccionar certificado Seleccionar certificado" at bounding box center [533, 357] width 398 height 30
click at [367, 351] on span "Seleccionar certificado" at bounding box center [527, 350] width 387 height 11
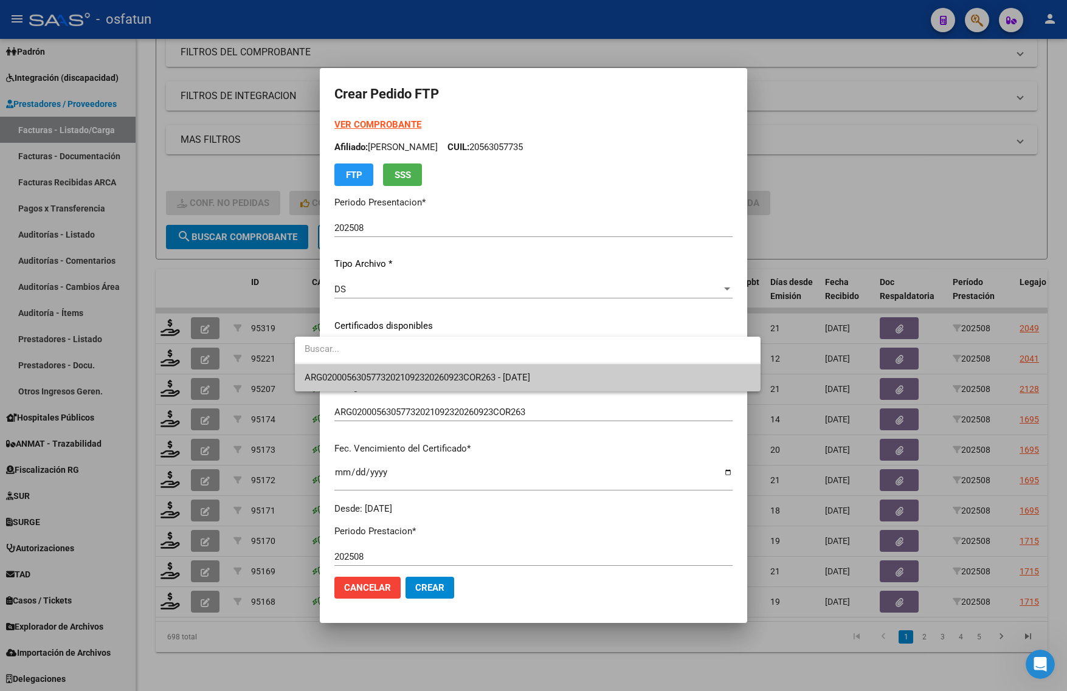
click at [361, 368] on span "ARG02000563057732021092320260923COR263 - 2026-09-23" at bounding box center [528, 377] width 446 height 27
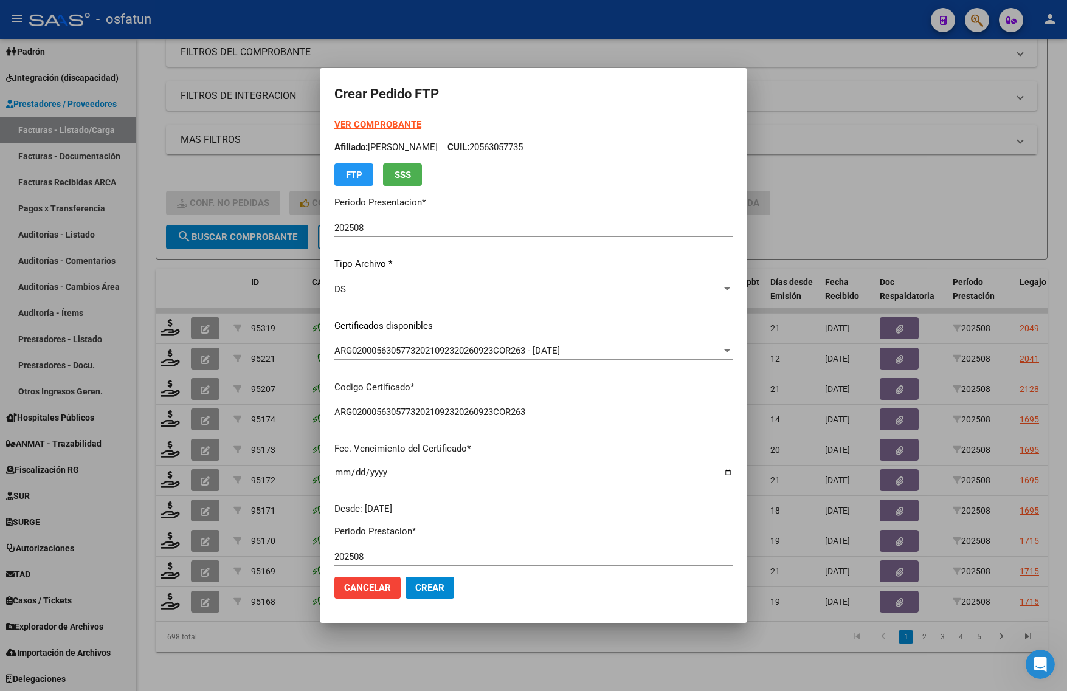
click at [334, 125] on strong "VER COMPROBANTE" at bounding box center [377, 124] width 87 height 11
click at [873, 223] on div at bounding box center [533, 345] width 1067 height 691
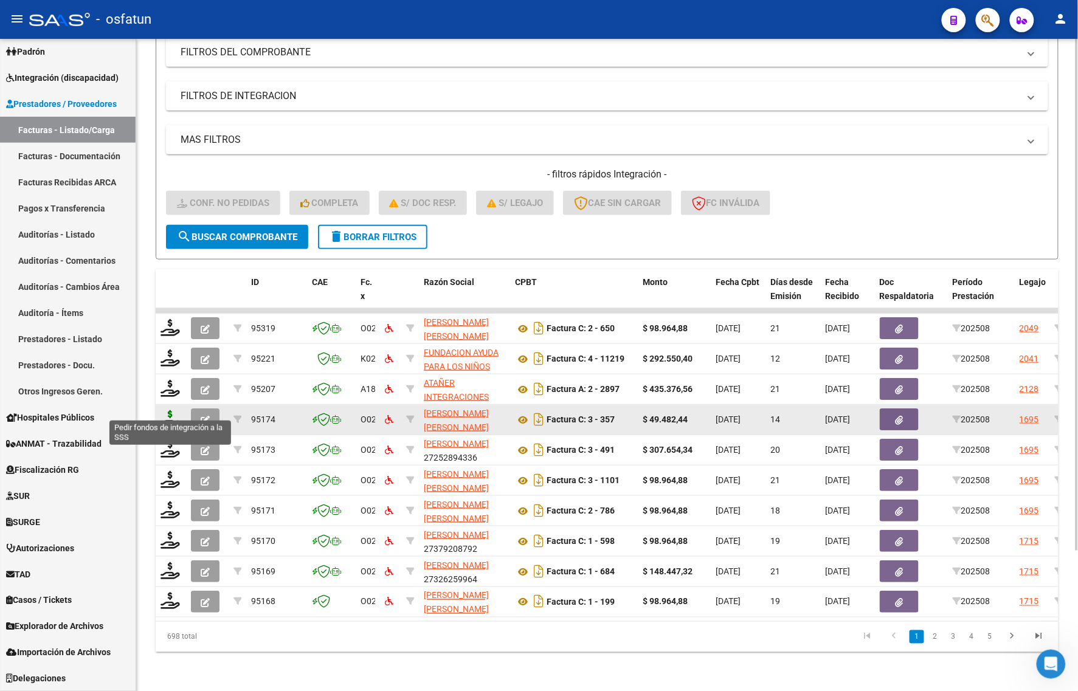
click at [173, 410] on icon at bounding box center [170, 418] width 19 height 17
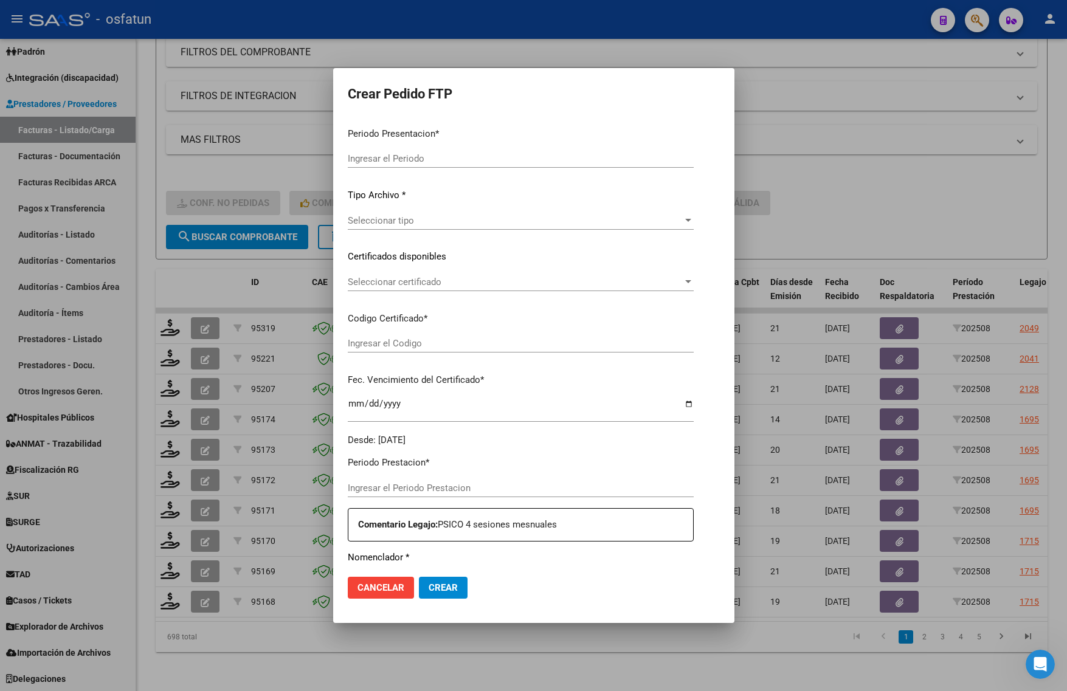
type input "202508"
type input "$ 49.482,44"
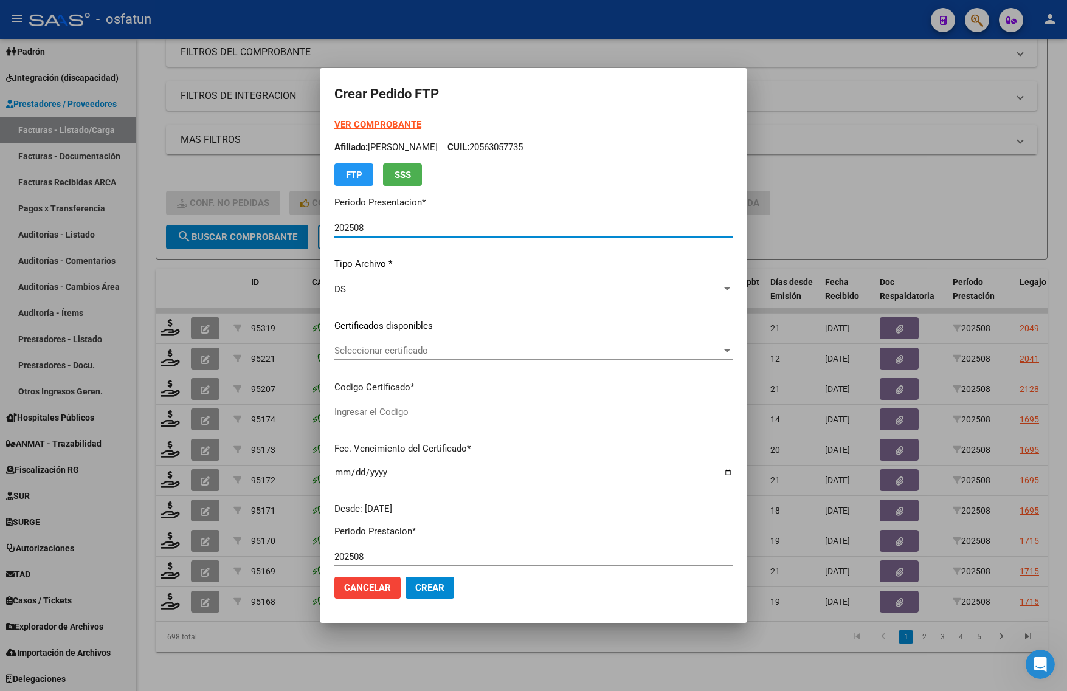
type input "ARG02000563057732021092320260923COR263"
type input "2026-09-23"
click at [339, 125] on strong "VER COMPROBANTE" at bounding box center [377, 124] width 87 height 11
click at [381, 360] on div "Seleccionar certificado Seleccionar certificado" at bounding box center [533, 357] width 398 height 30
click at [383, 356] on div "Seleccionar certificado Seleccionar certificado" at bounding box center [533, 351] width 398 height 18
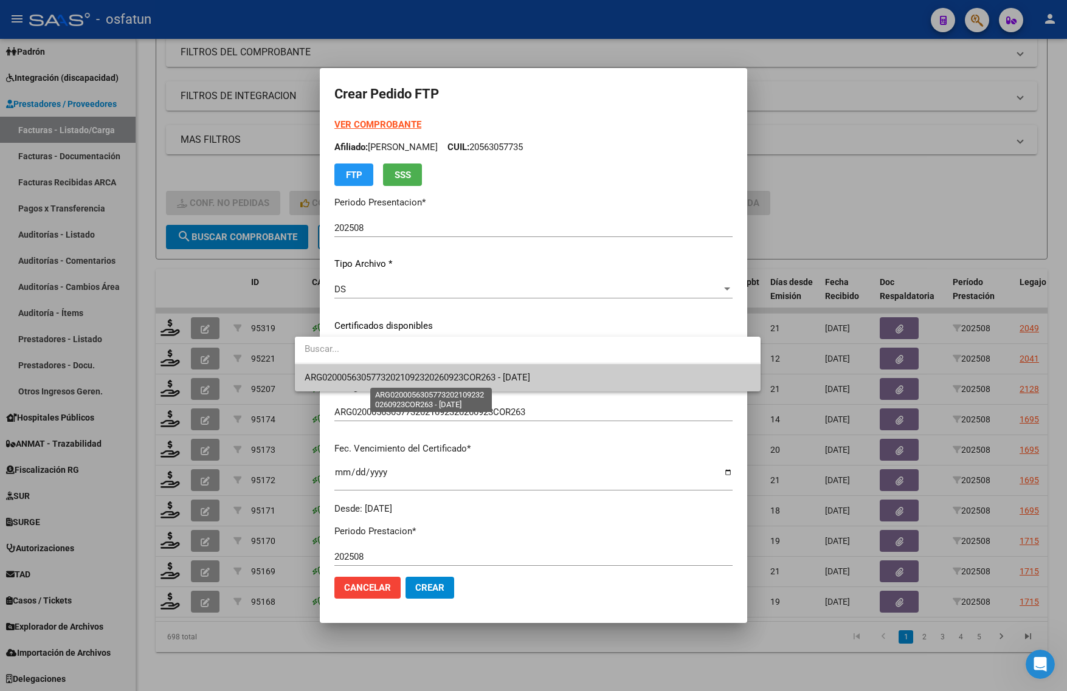
click at [385, 385] on span "ARG02000563057732021092320260923COR263 - 2026-09-23" at bounding box center [528, 377] width 446 height 27
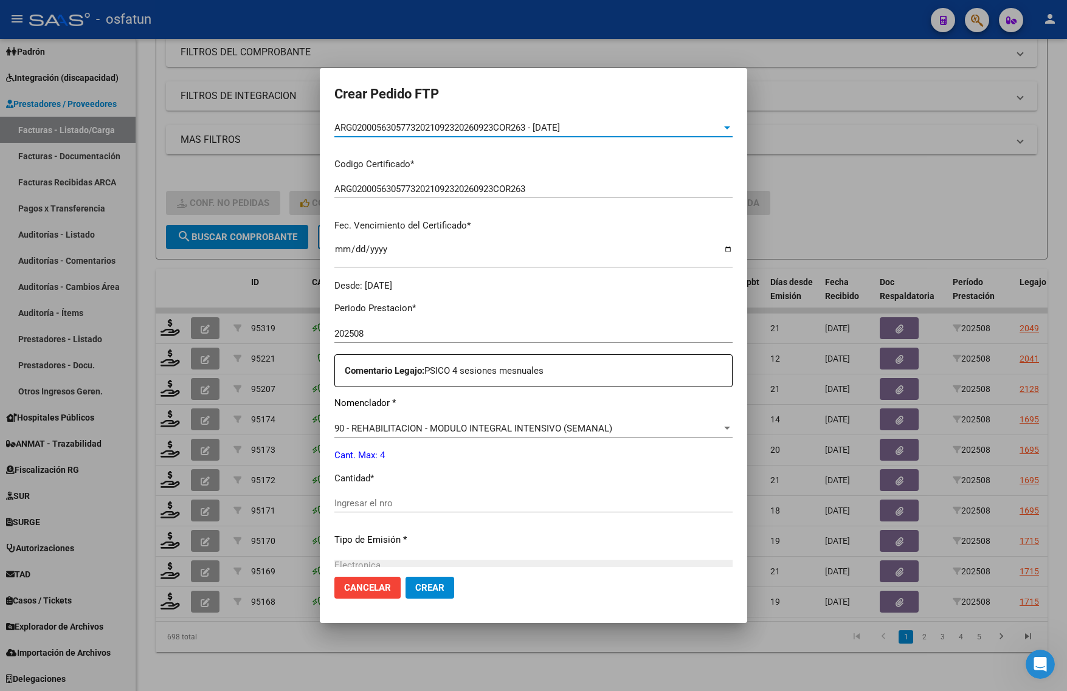
scroll to position [228, 0]
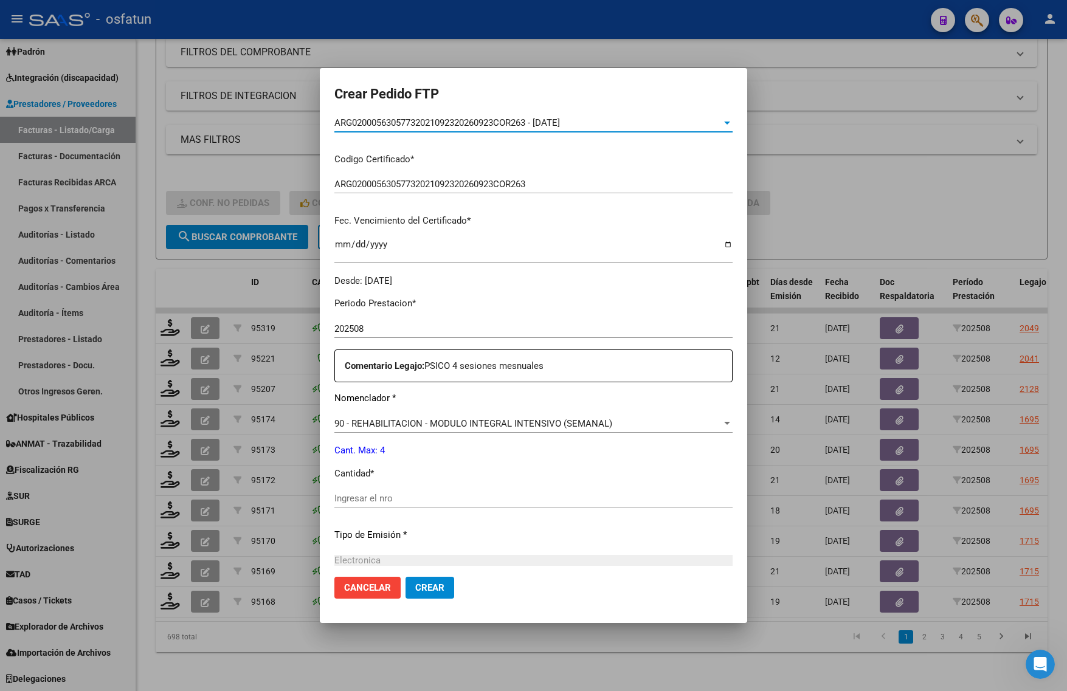
click at [348, 499] on input "Ingresar el nro" at bounding box center [533, 498] width 398 height 11
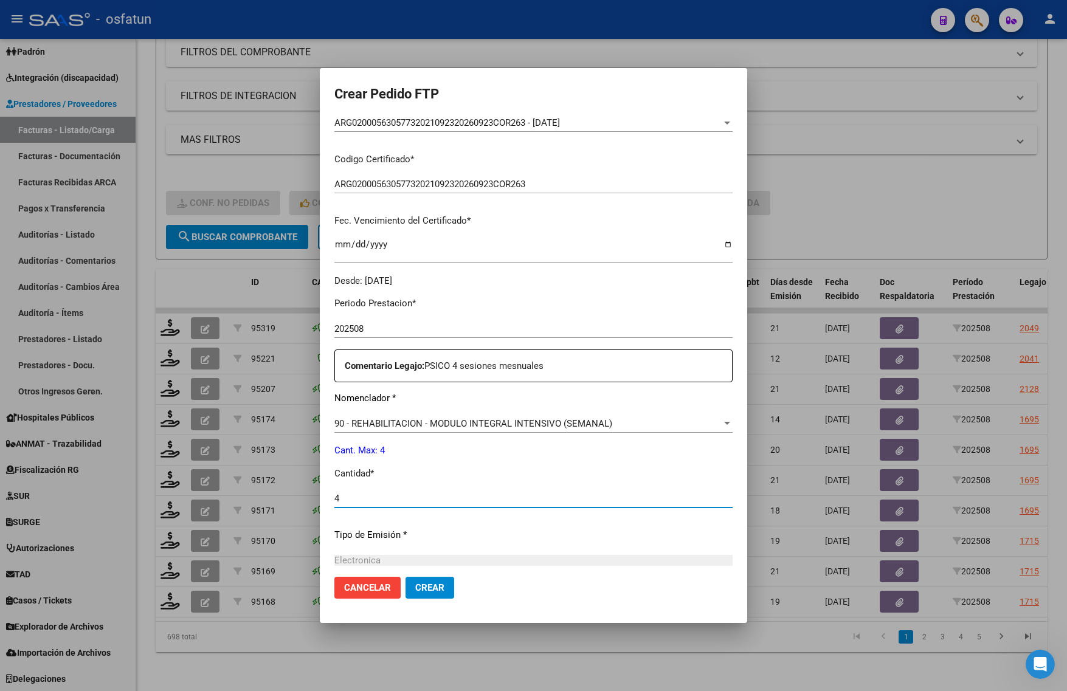
type input "4"
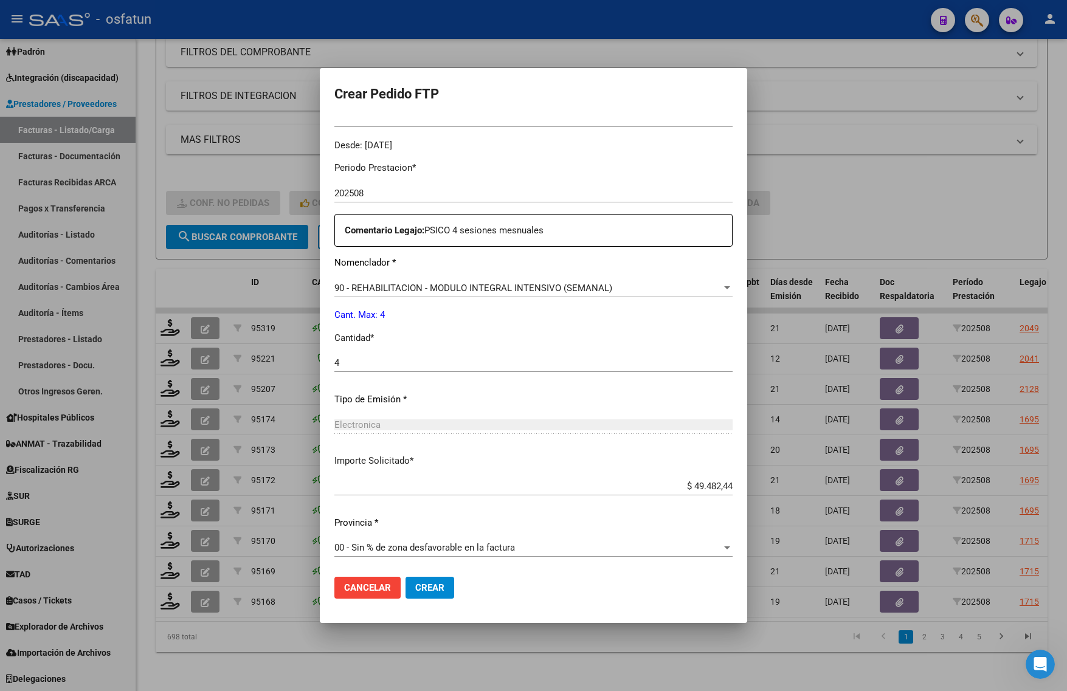
click at [415, 589] on span "Crear" at bounding box center [429, 587] width 29 height 11
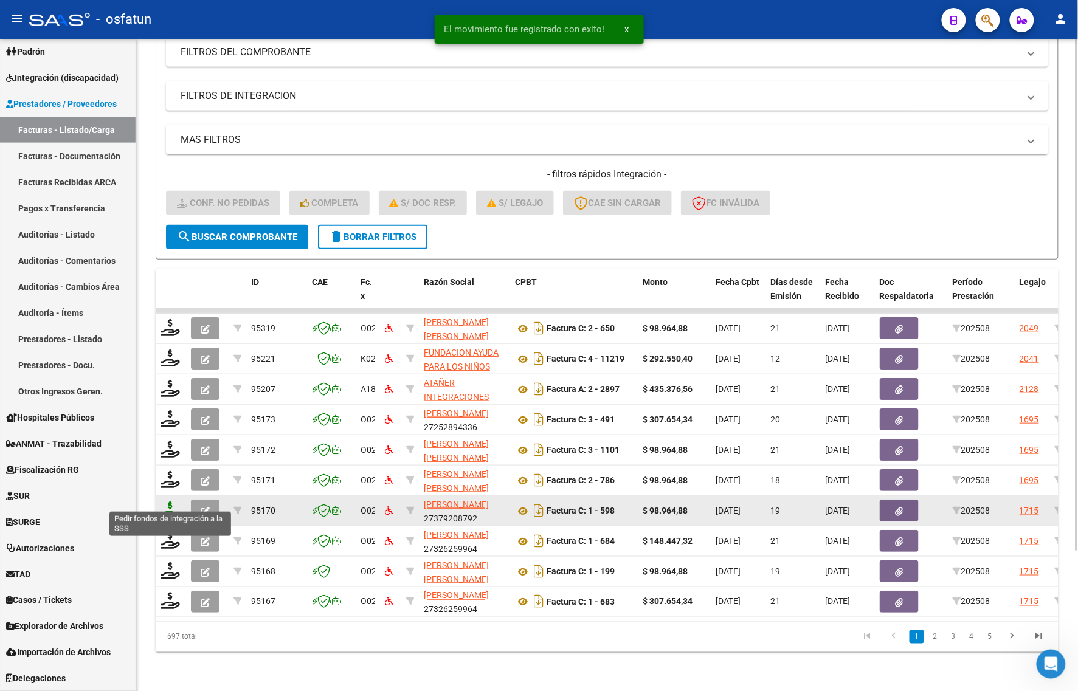
click at [169, 502] on icon at bounding box center [170, 510] width 19 height 17
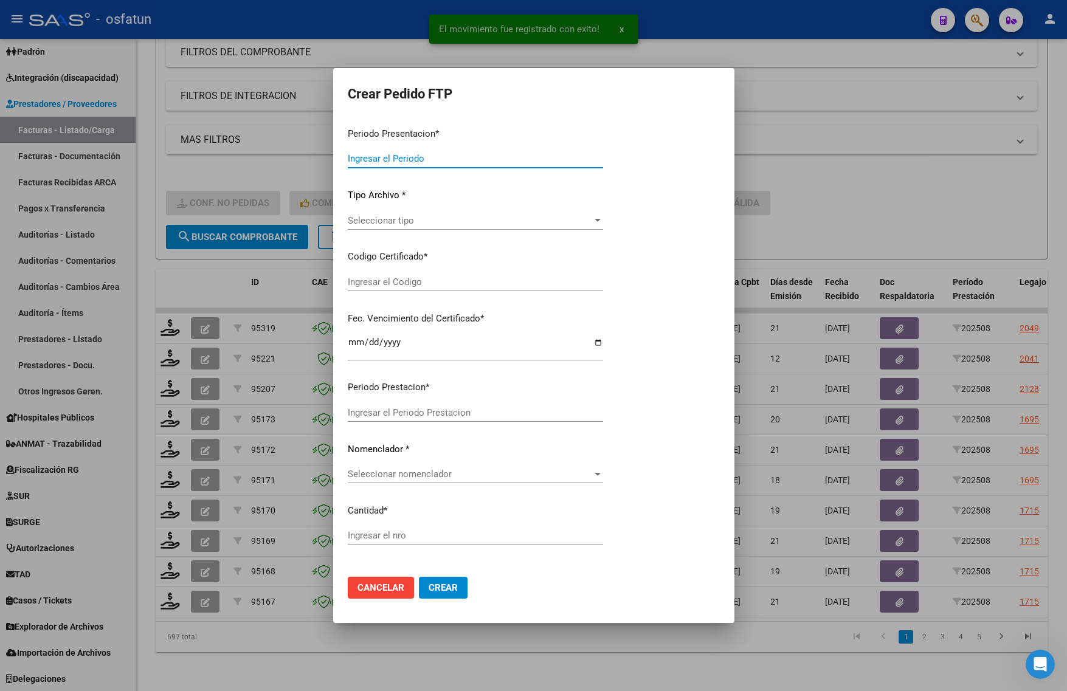
type input "202508"
type input "$ 98.964,88"
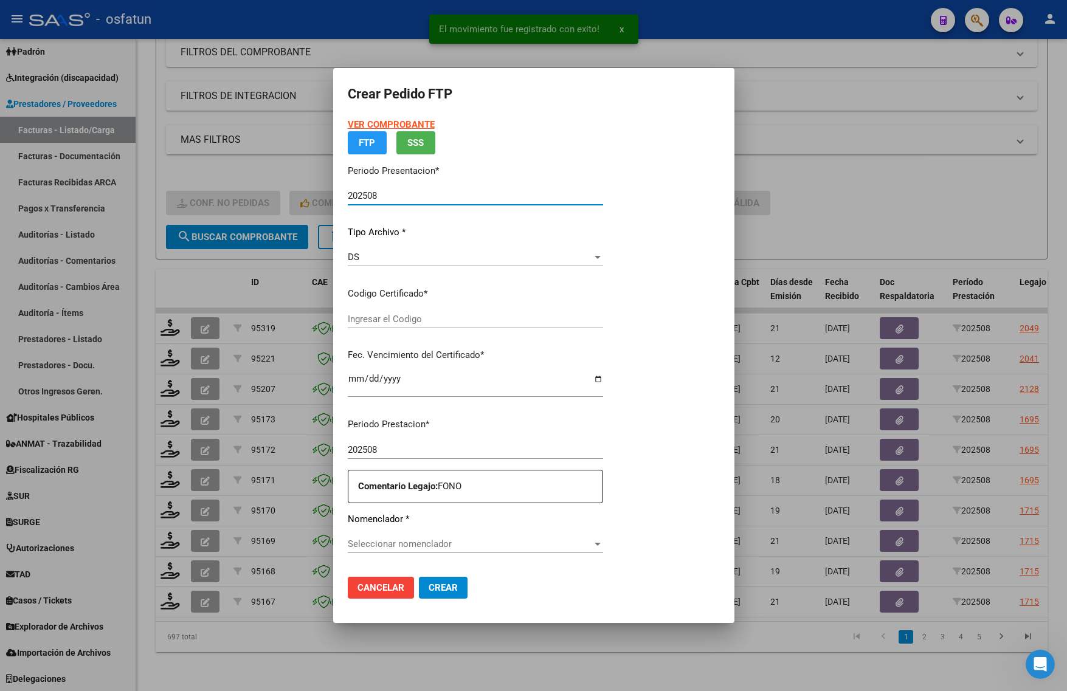
type input "ARG02000491095582020012920270129JUJ135"
type input "2027-01-29"
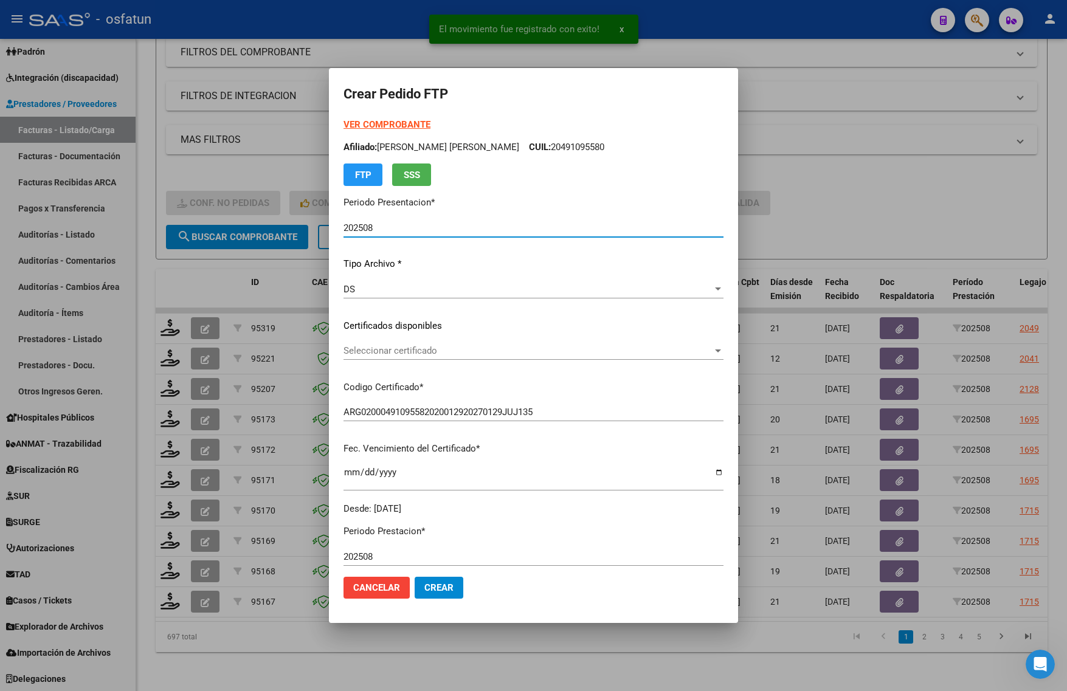
click at [369, 120] on strong "VER COMPROBANTE" at bounding box center [387, 124] width 87 height 11
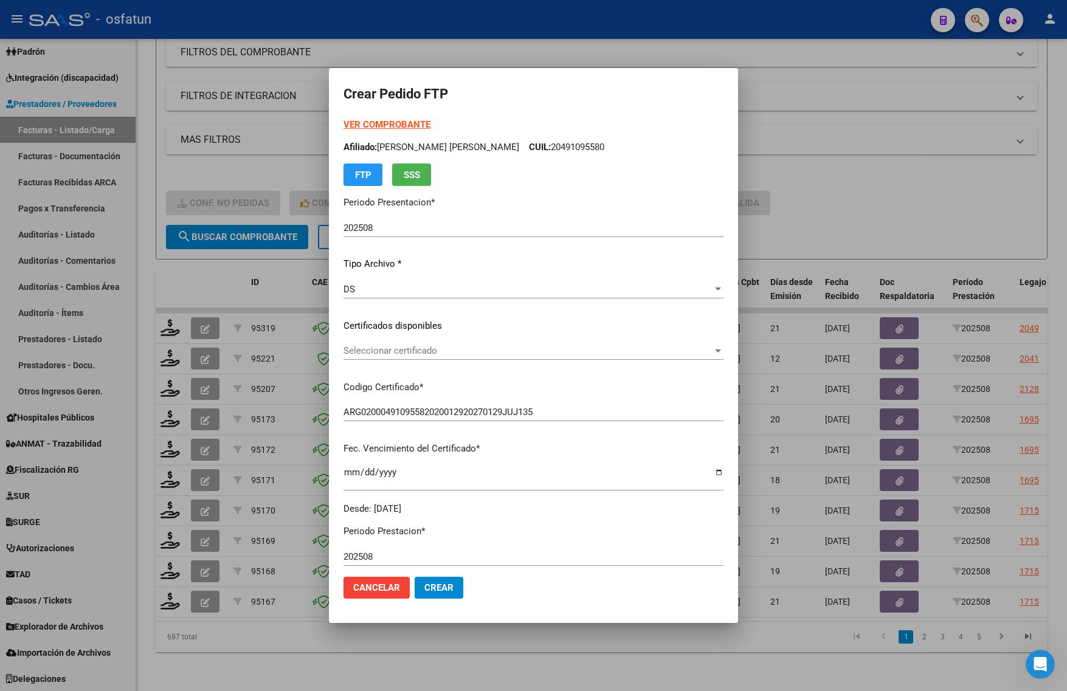
click at [387, 356] on span "Seleccionar certificado" at bounding box center [528, 350] width 369 height 11
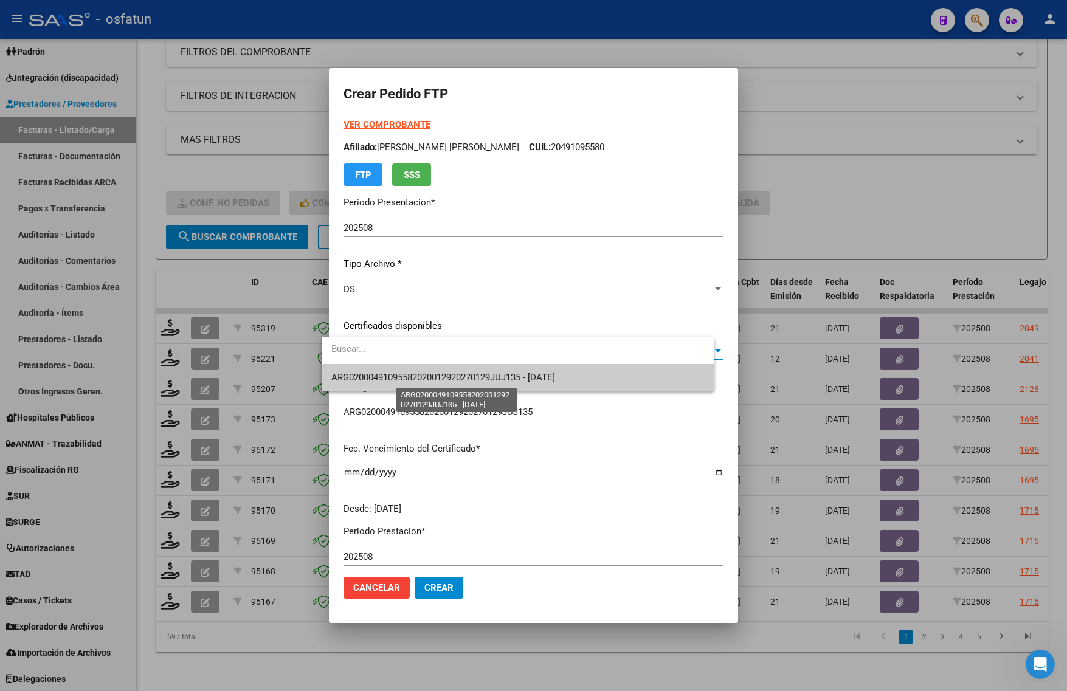
click at [390, 382] on span "ARG02000491095582020012920270129JUJ135 - 2027-01-29" at bounding box center [443, 377] width 224 height 11
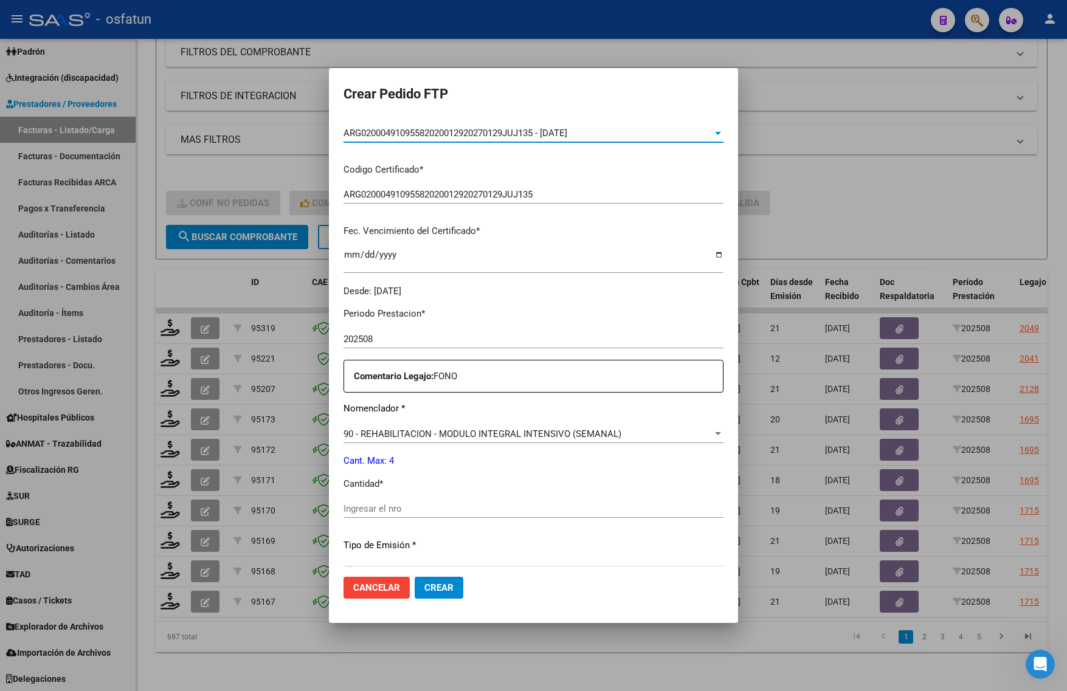
scroll to position [228, 0]
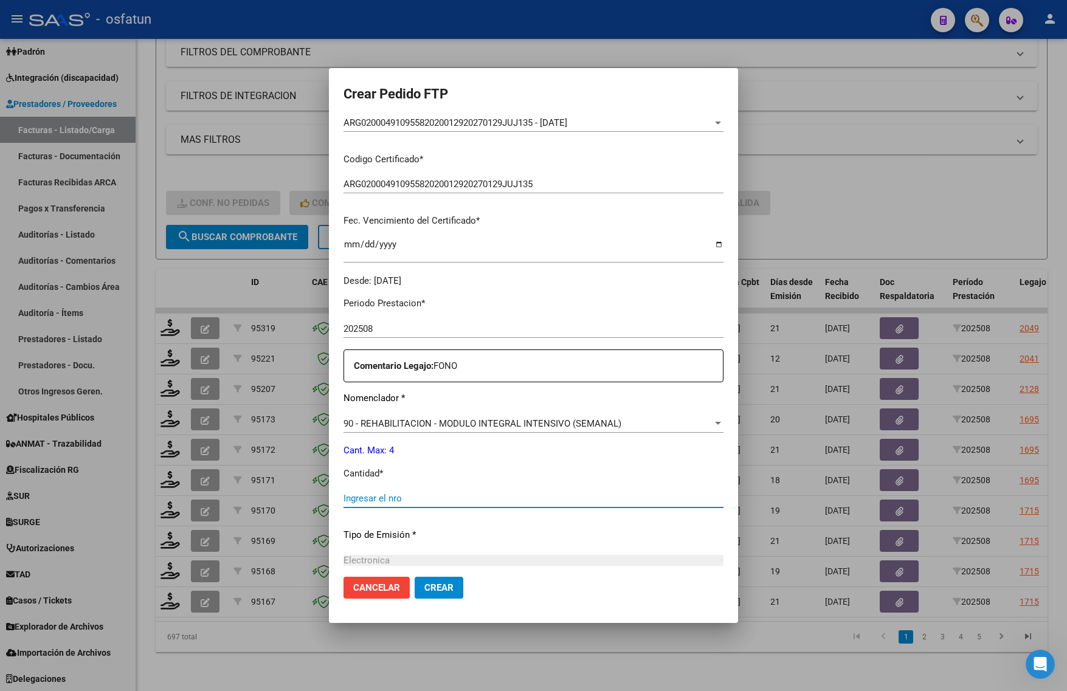
click at [357, 496] on input "Ingresar el nro" at bounding box center [534, 498] width 380 height 11
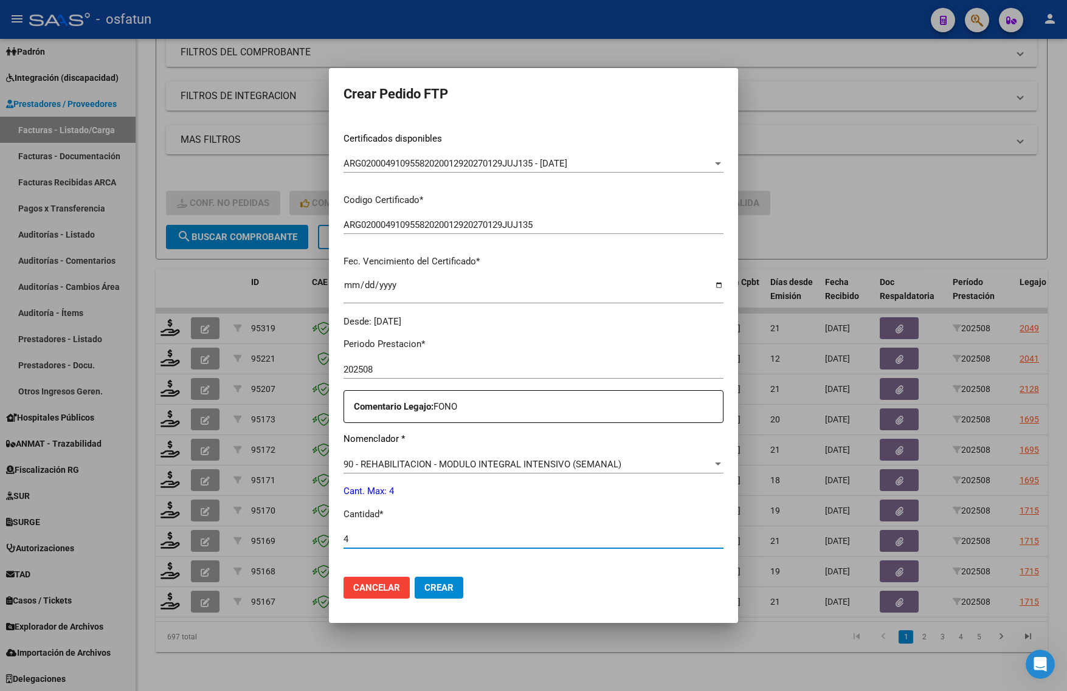
scroll to position [364, 0]
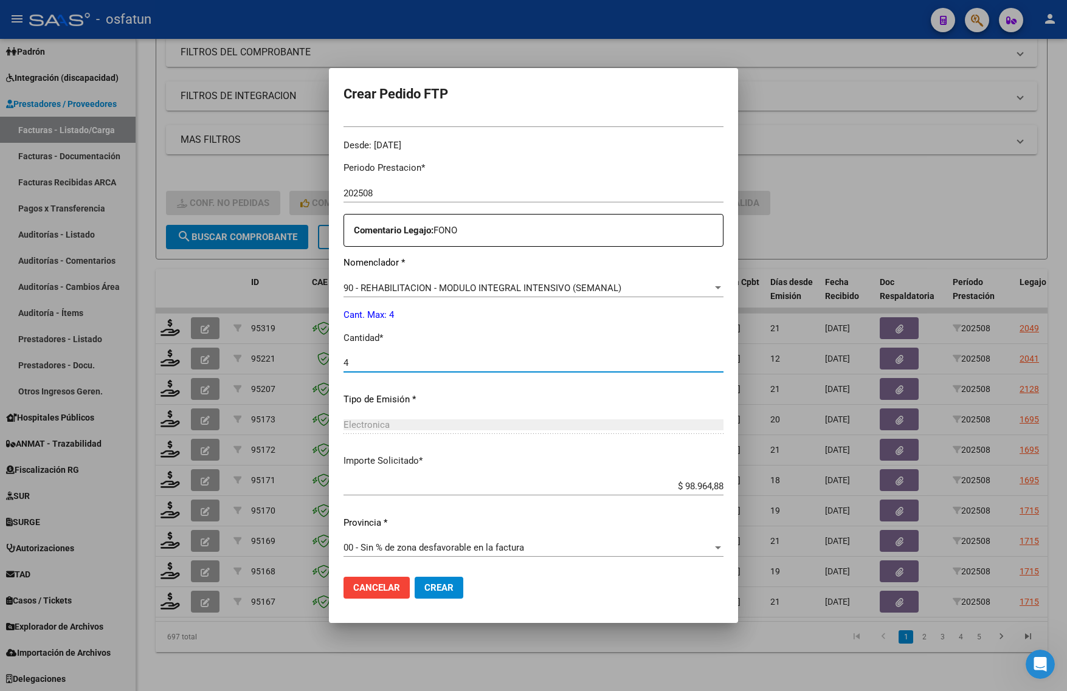
type input "4"
click at [424, 589] on span "Crear" at bounding box center [438, 587] width 29 height 11
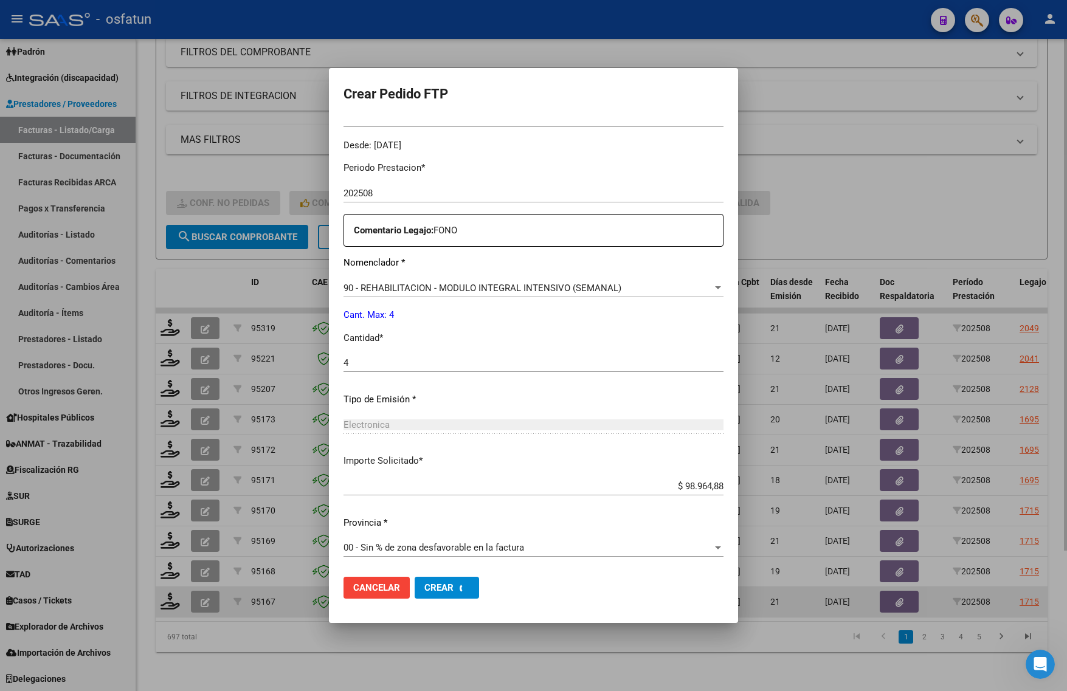
scroll to position [0, 0]
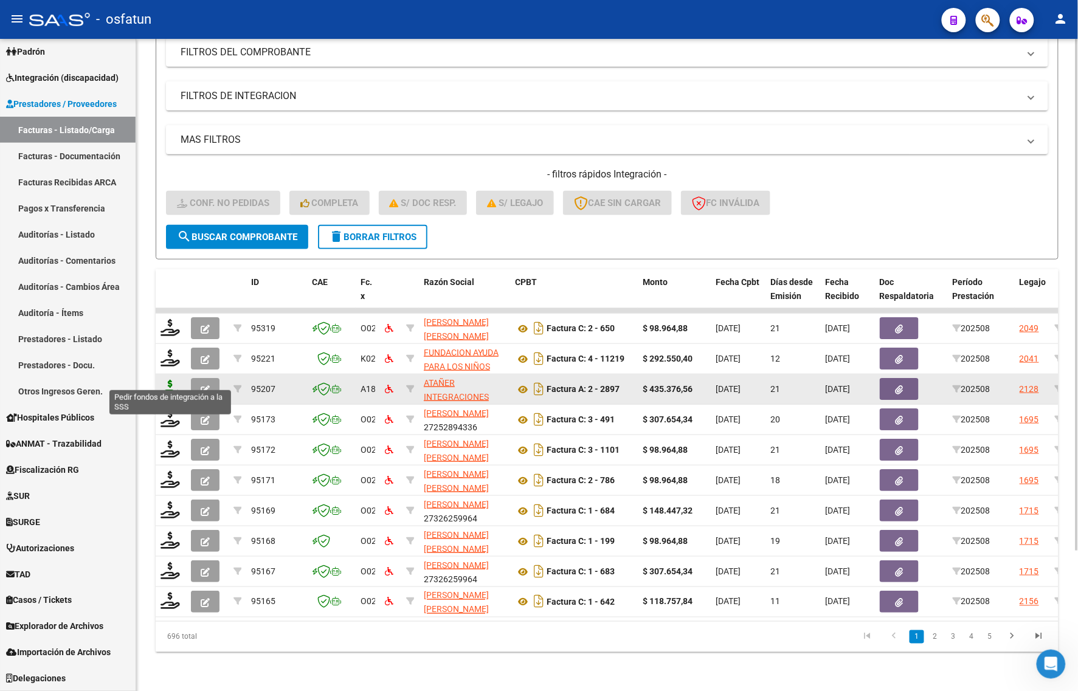
click at [170, 380] on icon at bounding box center [170, 388] width 19 height 17
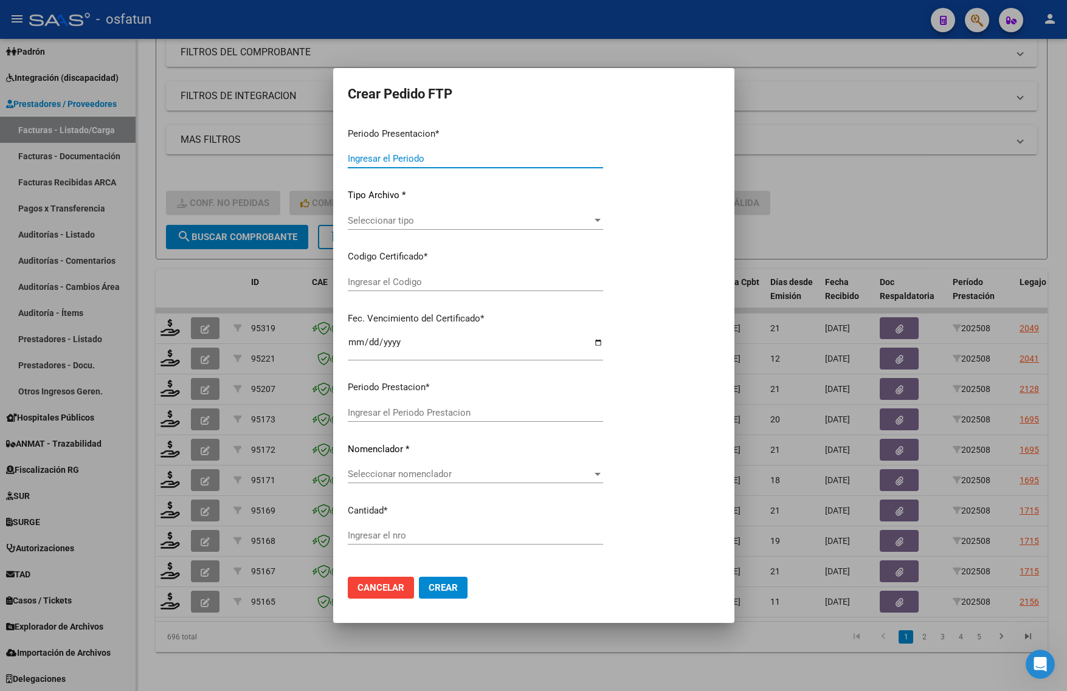
type input "202508"
type input "$ 435.376,56"
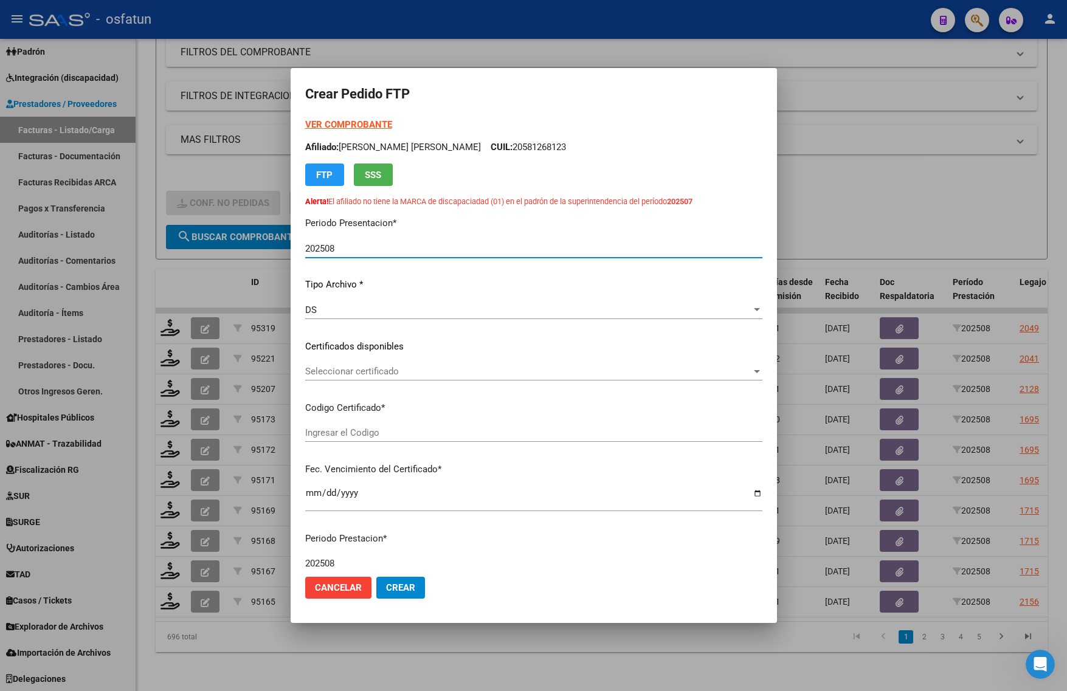
click at [348, 123] on strong "VER COMPROBANTE" at bounding box center [348, 124] width 87 height 11
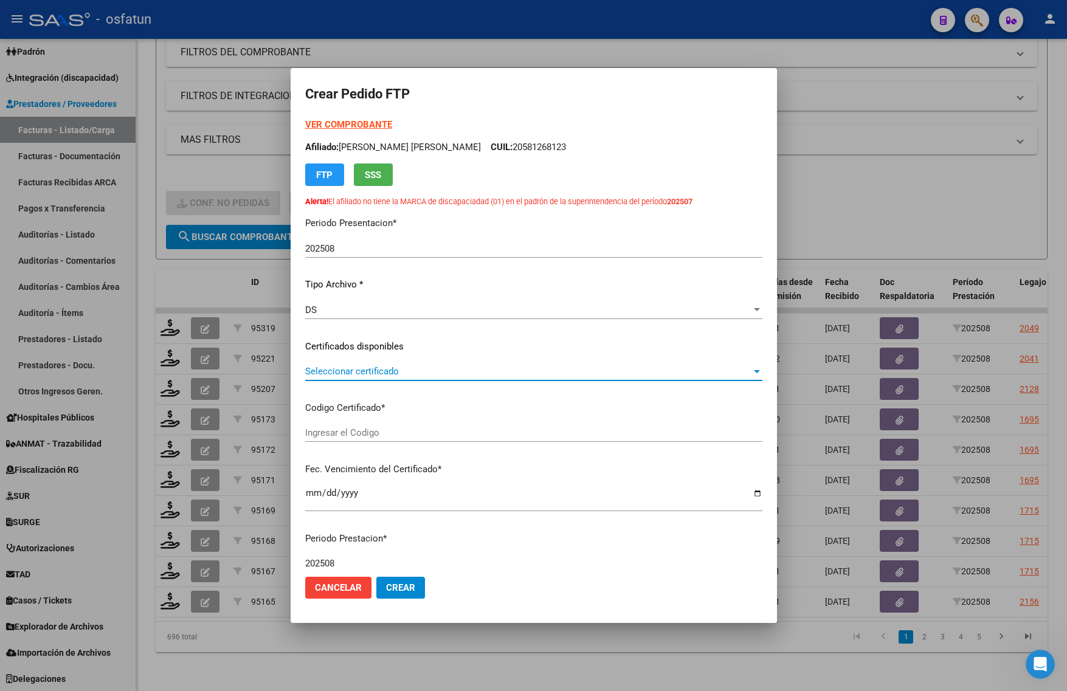
click at [362, 373] on span "Seleccionar certificado" at bounding box center [528, 371] width 446 height 11
click at [362, 387] on div at bounding box center [533, 345] width 1067 height 691
click at [874, 229] on div at bounding box center [533, 345] width 1067 height 691
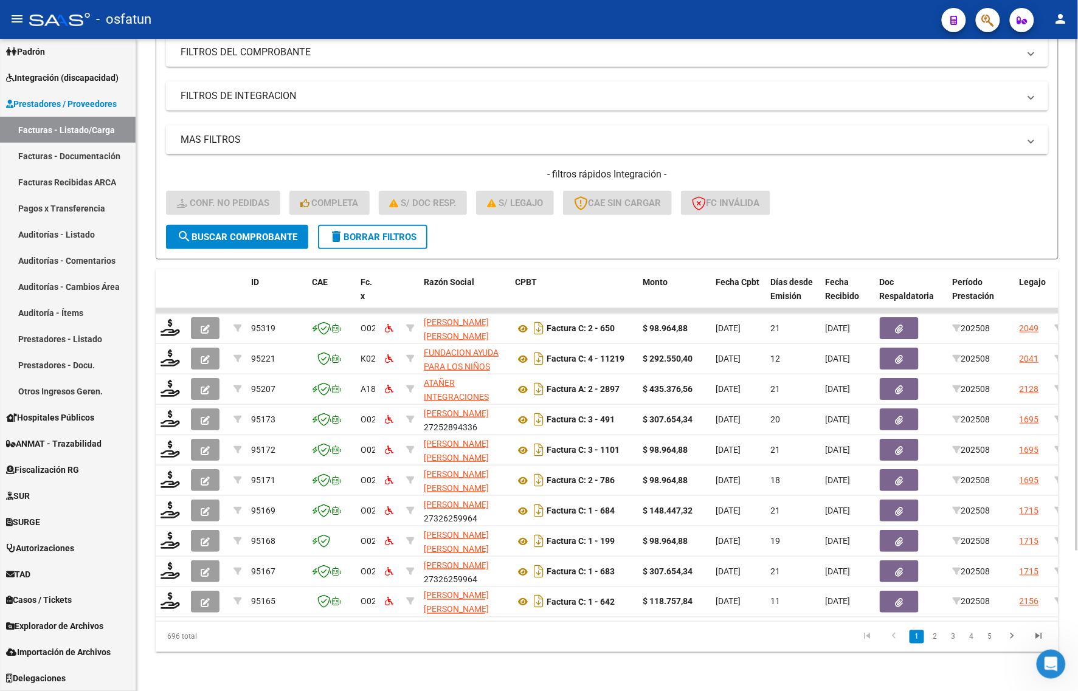
click at [163, 643] on div "696 total" at bounding box center [245, 637] width 178 height 30
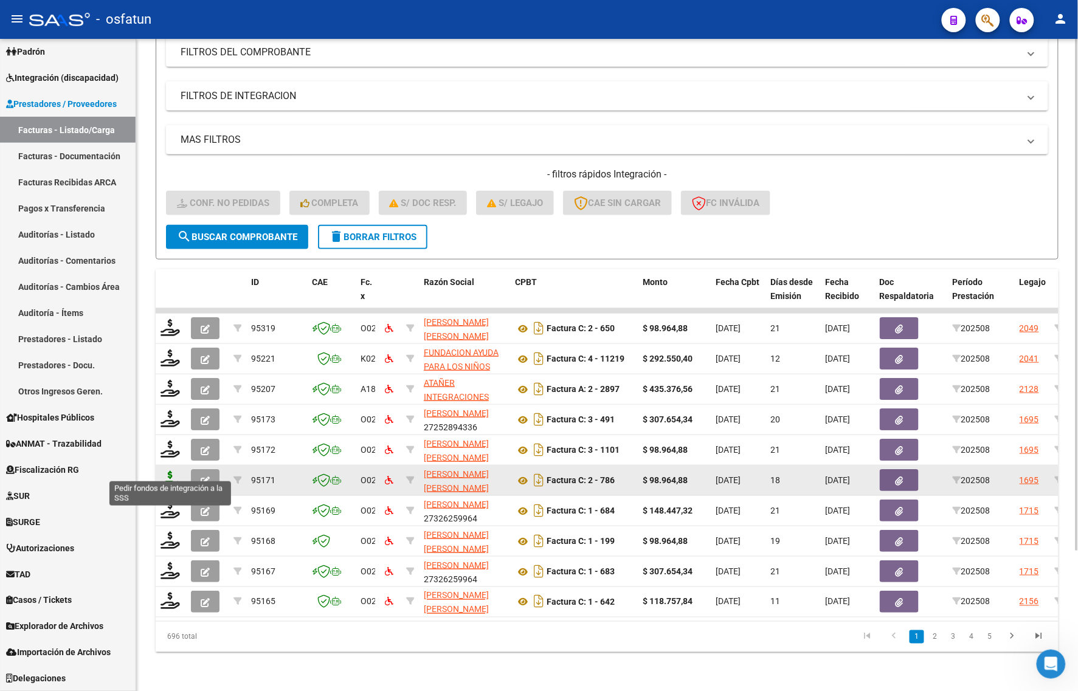
click at [173, 472] on icon at bounding box center [170, 479] width 19 height 17
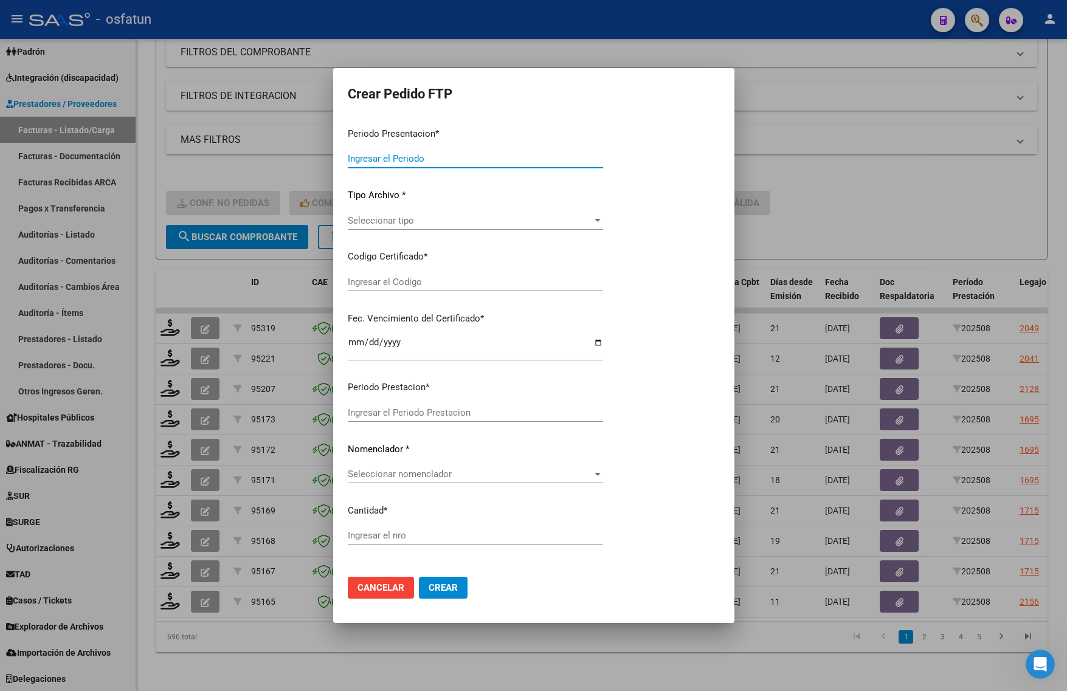
type input "202508"
type input "$ 98.964,88"
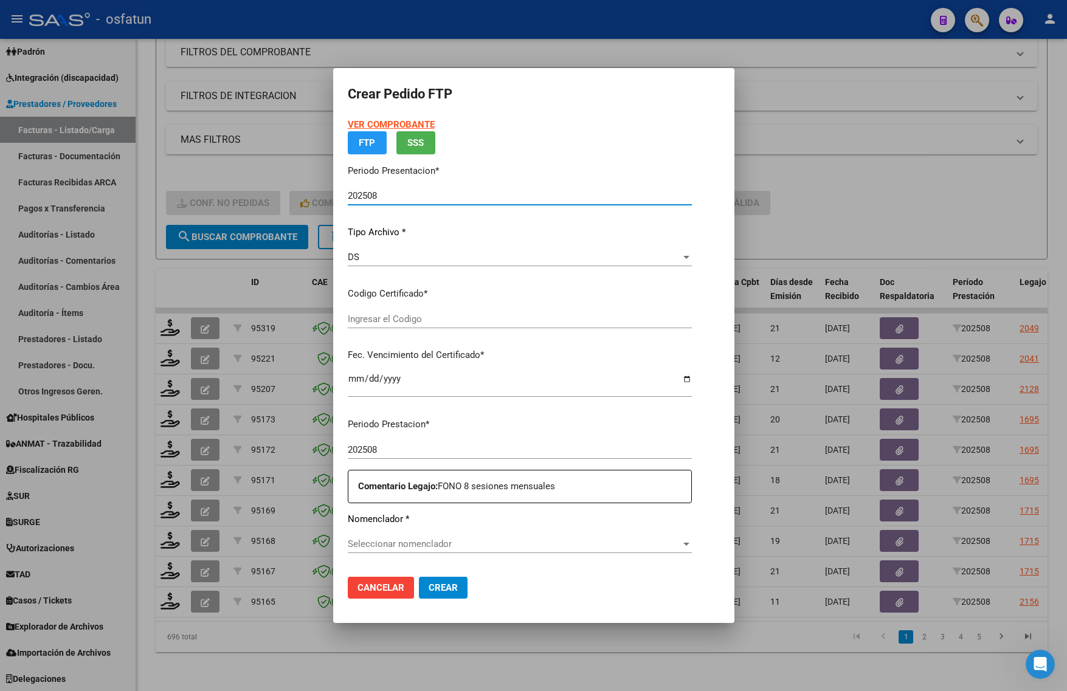
type input "ARG02000563057732021092320260923COR263"
type input "2026-09-23"
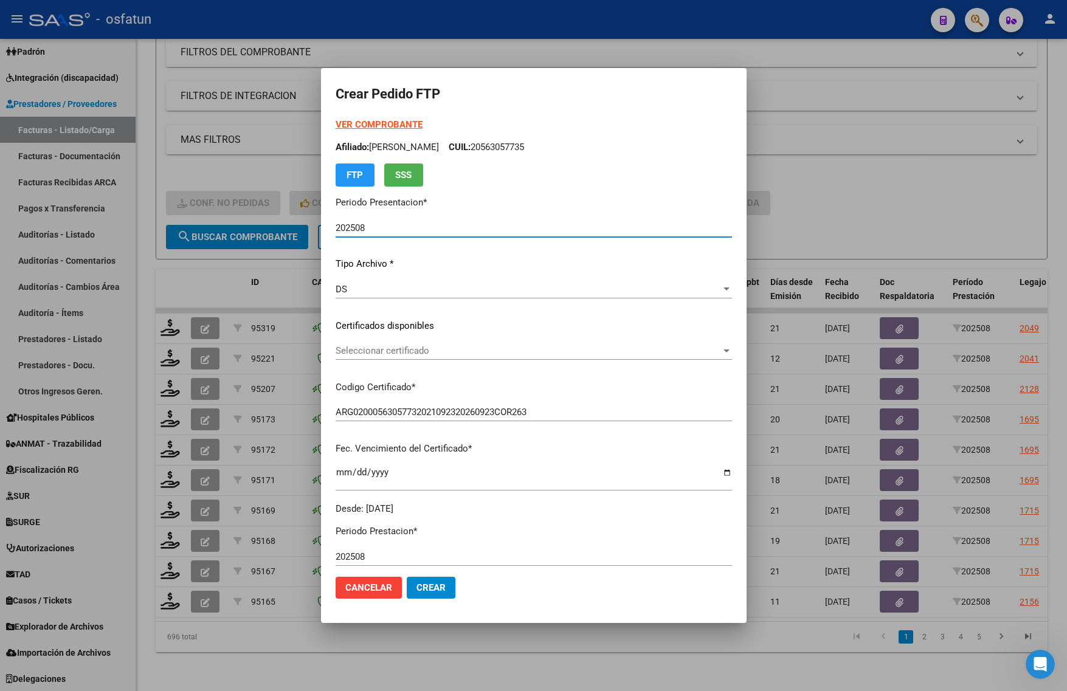
click at [348, 122] on strong "VER COMPROBANTE" at bounding box center [379, 124] width 87 height 11
click at [354, 342] on div "VER COMPROBANTE ARCA Padrón Afiliado: FERREYRA CARLSTROM MATEO CUIL: 2056305773…" at bounding box center [534, 317] width 396 height 398
click at [341, 347] on span "Seleccionar certificado" at bounding box center [528, 350] width 385 height 11
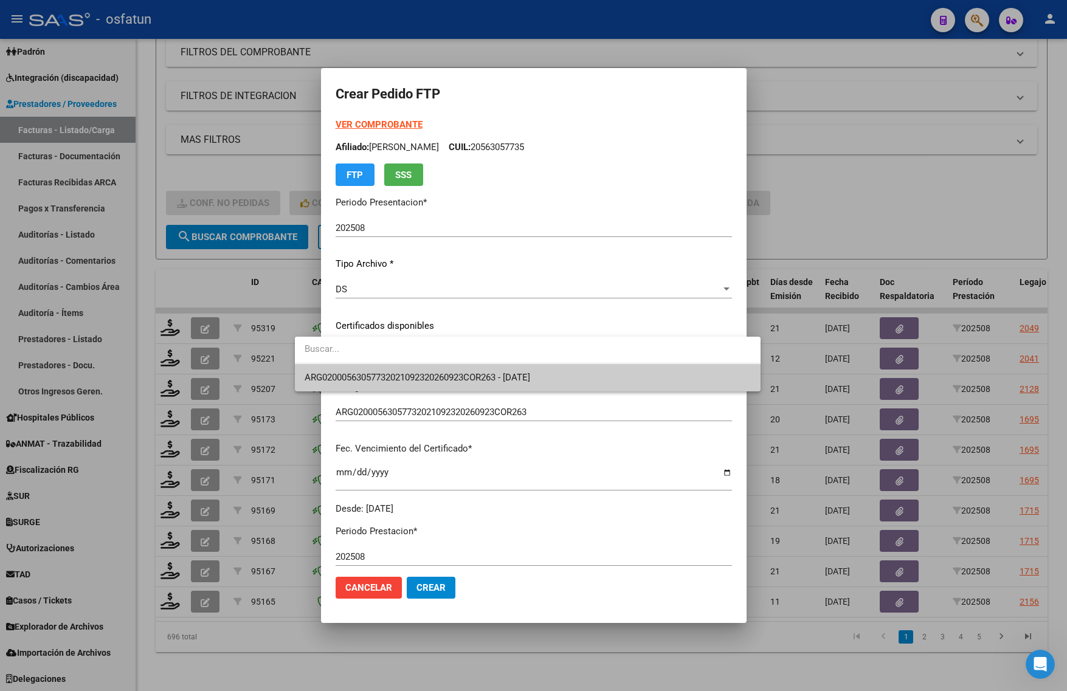
click at [341, 372] on span "ARG02000563057732021092320260923COR263 - 2026-09-23" at bounding box center [418, 377] width 226 height 11
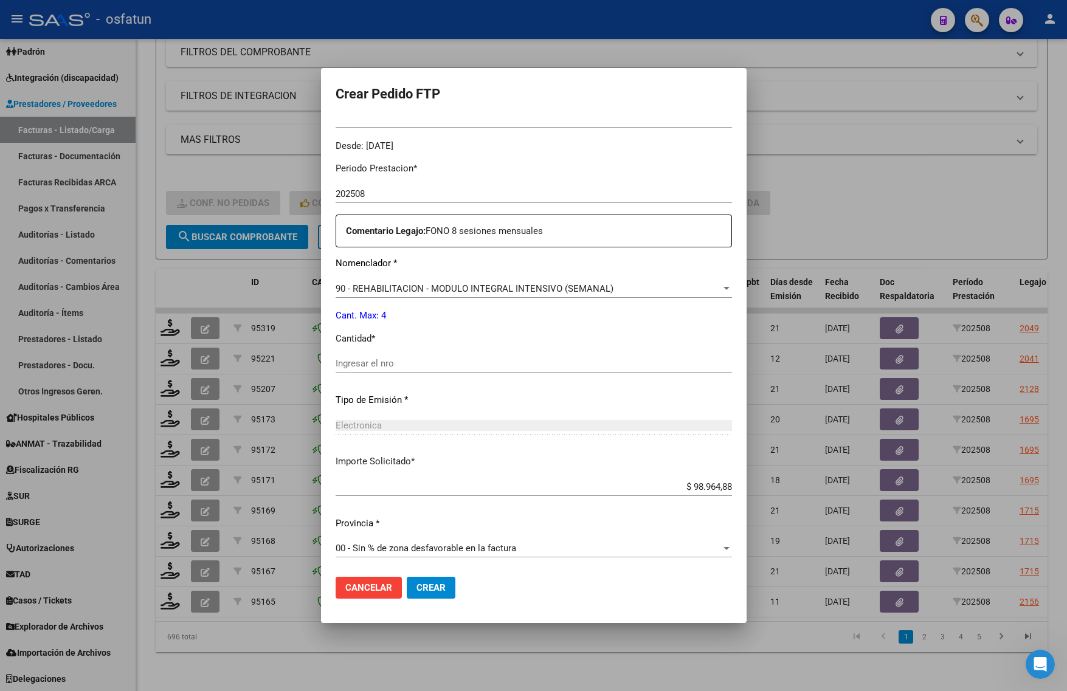
scroll to position [364, 0]
click at [341, 366] on input "Ingresar el nro" at bounding box center [534, 362] width 396 height 11
type input "4"
click at [407, 593] on button "Crear" at bounding box center [431, 588] width 49 height 22
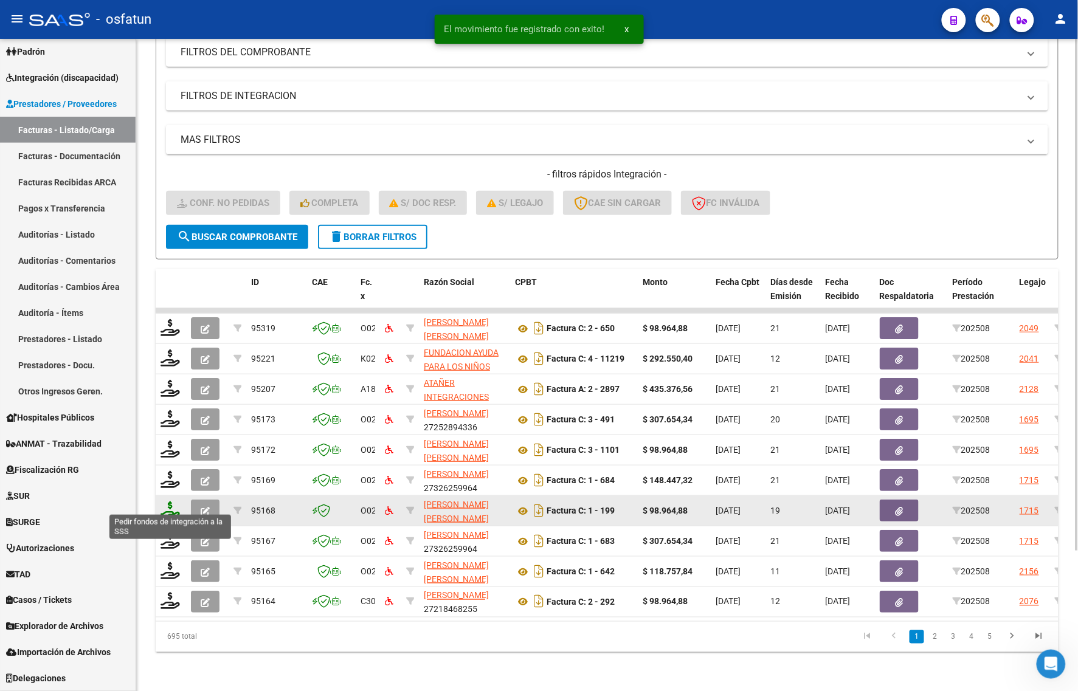
click at [165, 503] on icon at bounding box center [170, 510] width 19 height 17
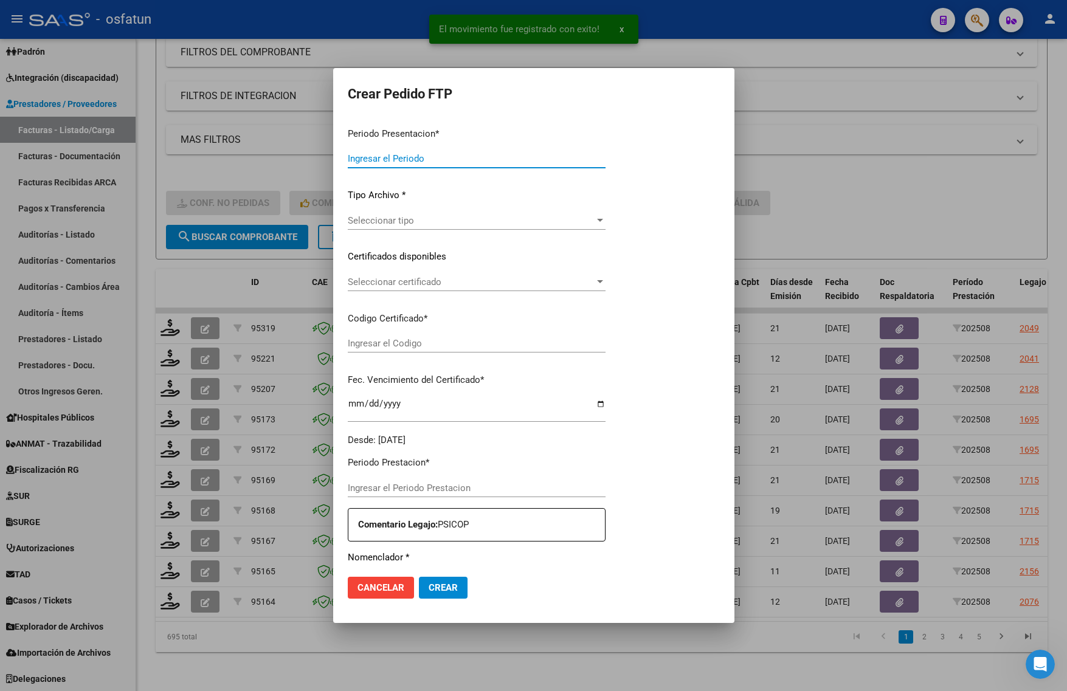
type input "202508"
type input "$ 98.964,88"
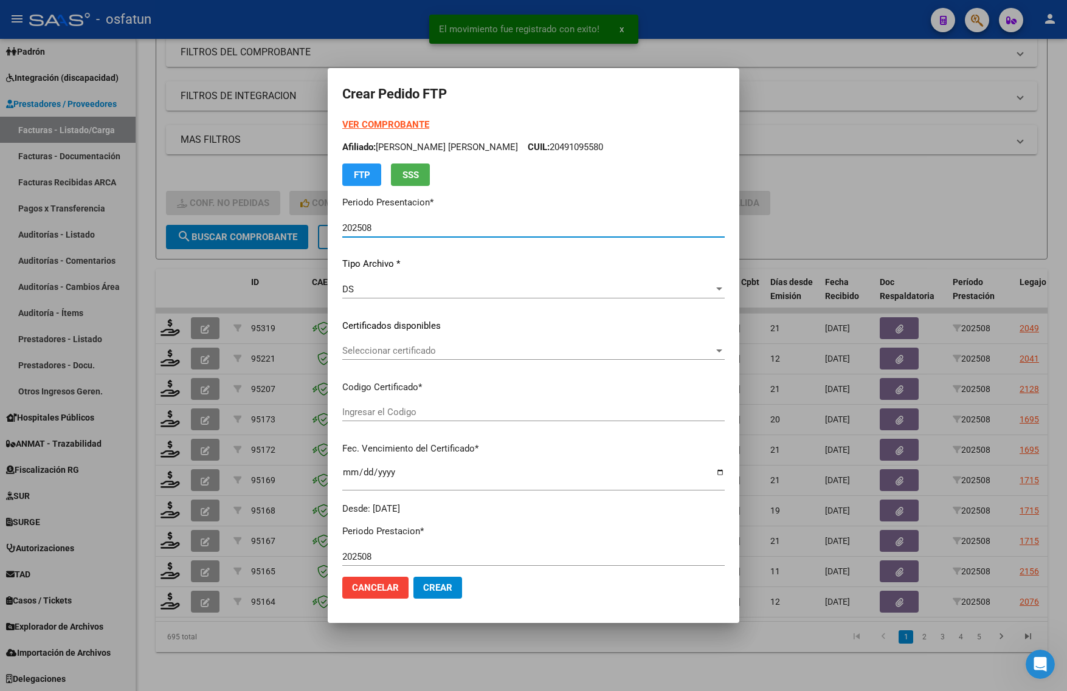
type input "ARG02000491095582020012920270129JUJ135"
type input "2027-01-29"
click at [371, 122] on strong "VER COMPROBANTE" at bounding box center [385, 124] width 87 height 11
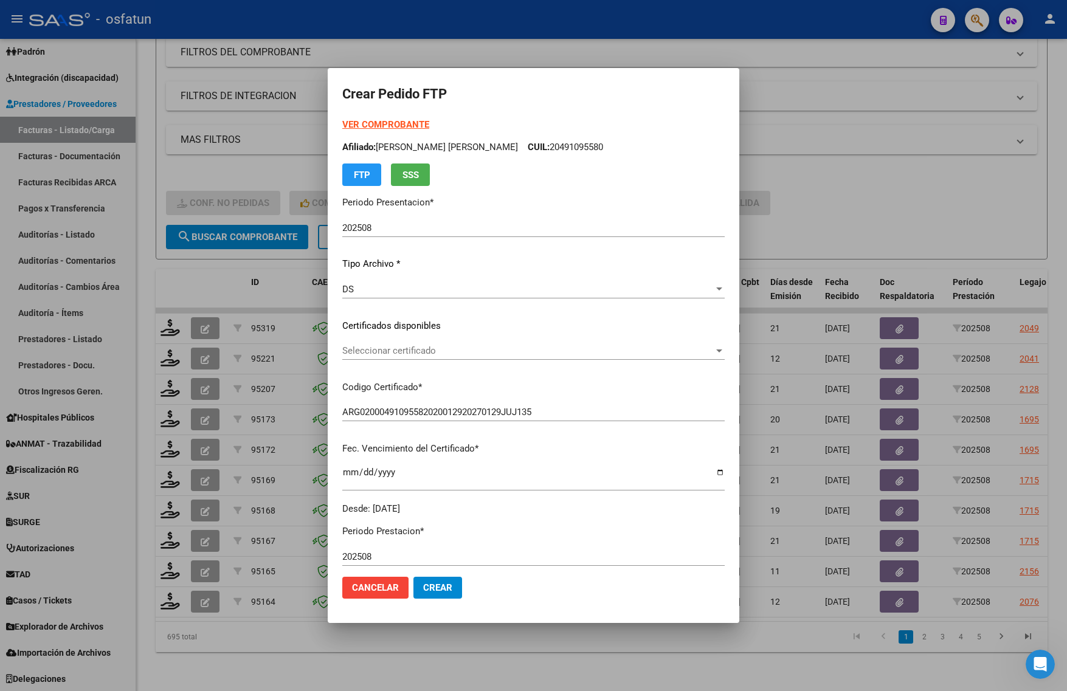
click at [354, 342] on div "Seleccionar certificado Seleccionar certificado" at bounding box center [533, 351] width 382 height 18
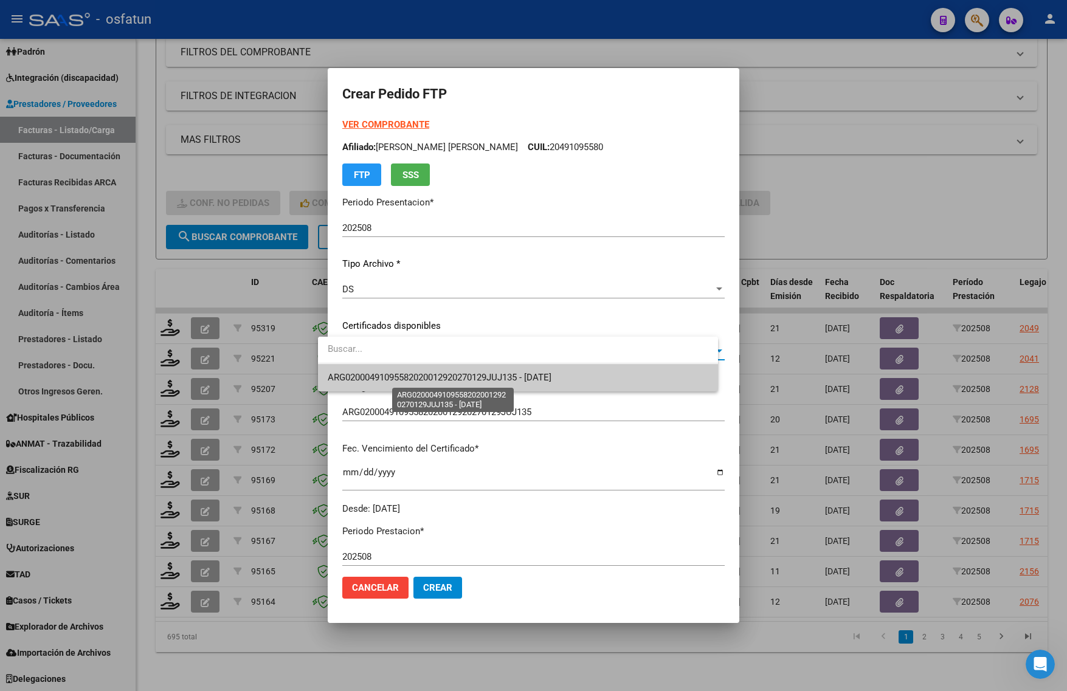
click at [365, 382] on span "ARG02000491095582020012920270129JUJ135 - 2027-01-29" at bounding box center [440, 377] width 224 height 11
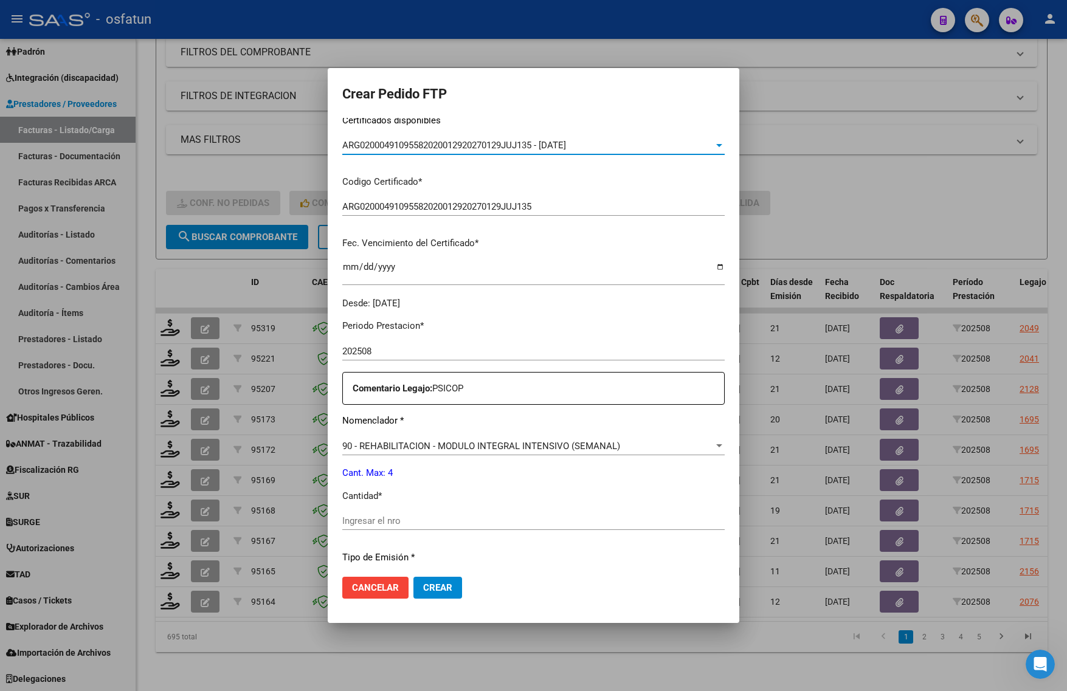
scroll to position [304, 0]
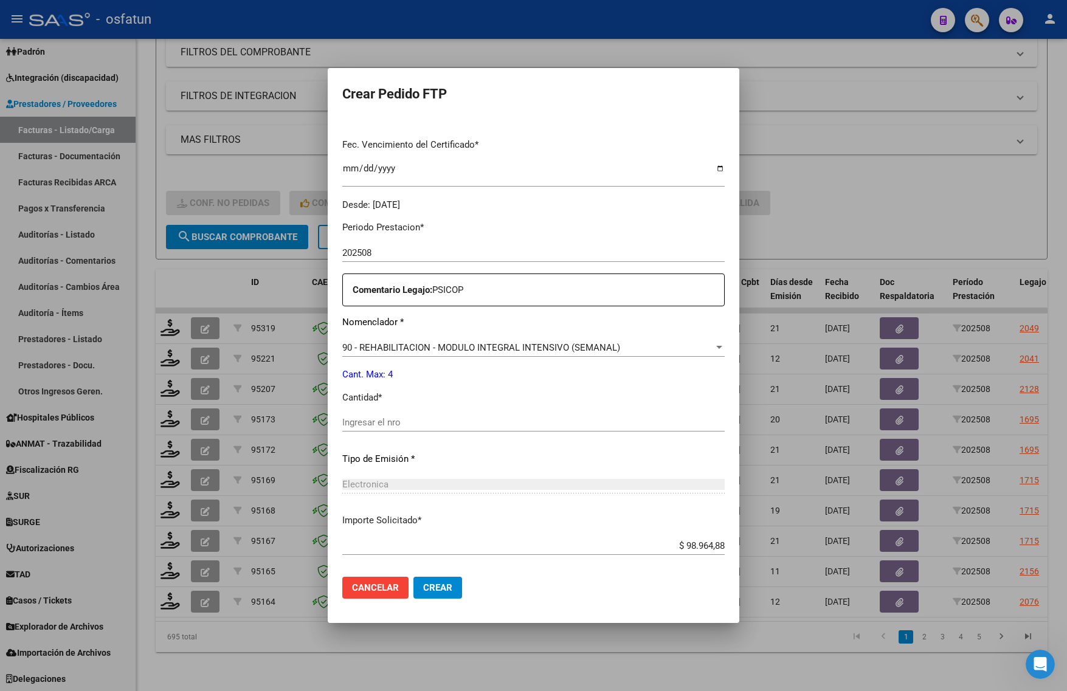
click at [368, 433] on div "Ingresar el nro" at bounding box center [533, 428] width 382 height 30
click at [368, 423] on input "Ingresar el nro" at bounding box center [533, 422] width 382 height 11
type input "4"
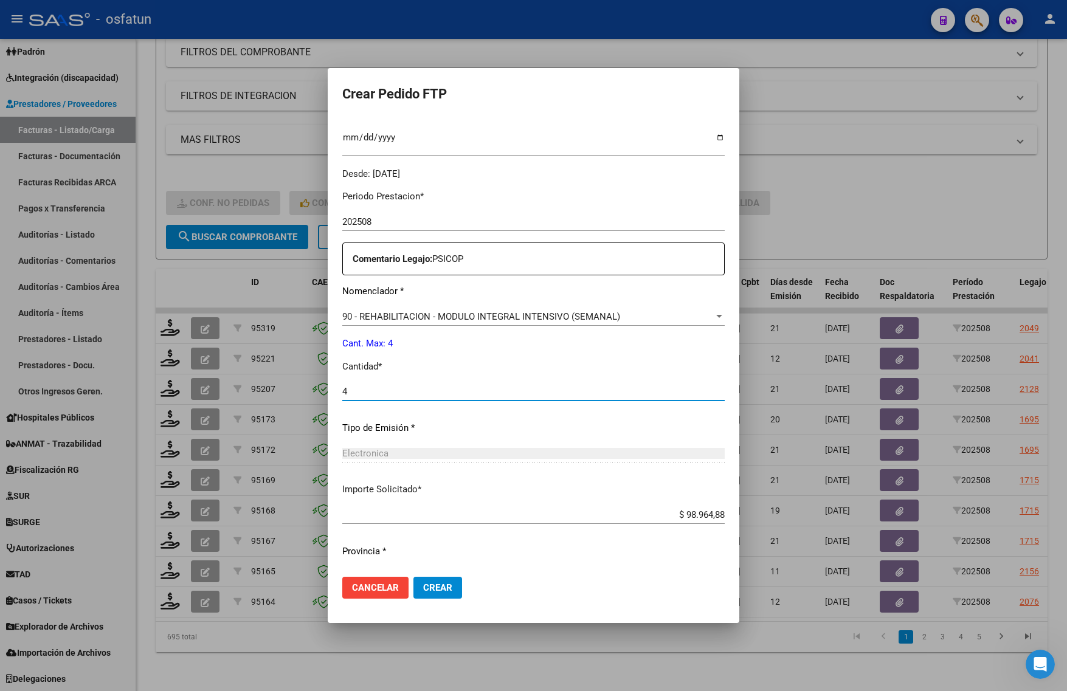
scroll to position [364, 0]
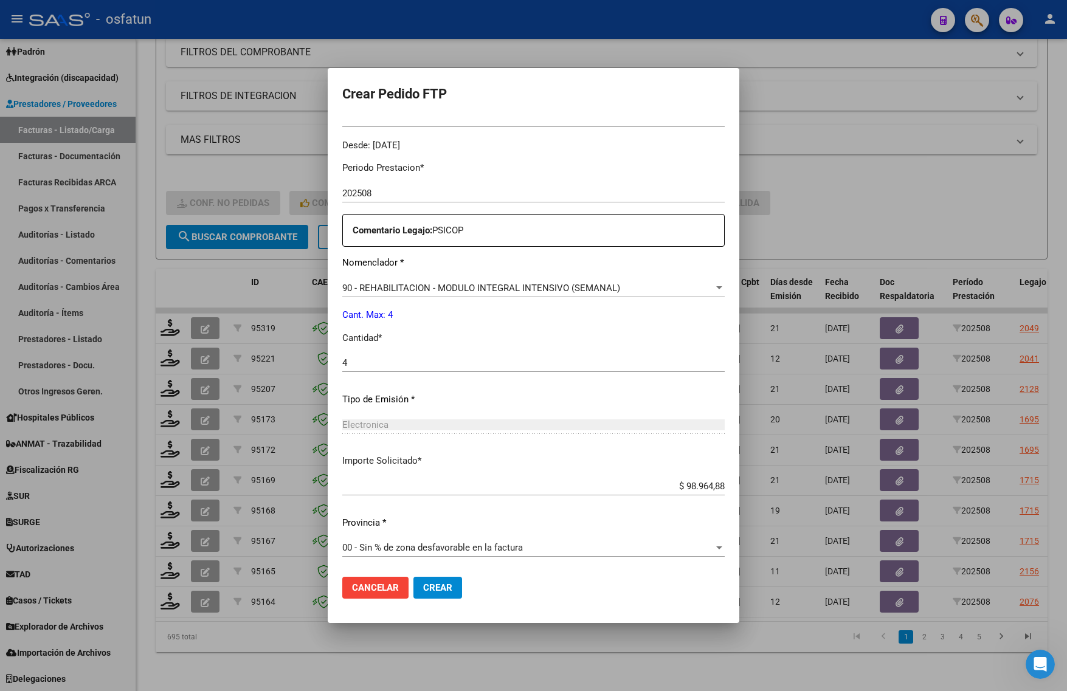
click at [413, 594] on button "Crear" at bounding box center [437, 588] width 49 height 22
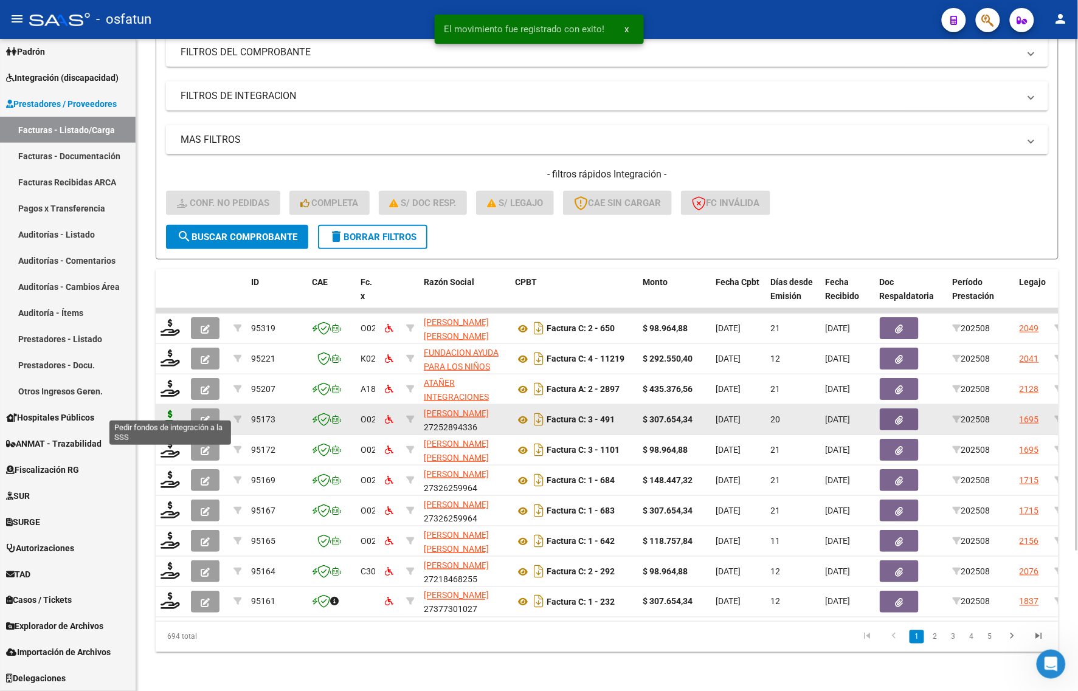
click at [172, 410] on icon at bounding box center [170, 418] width 19 height 17
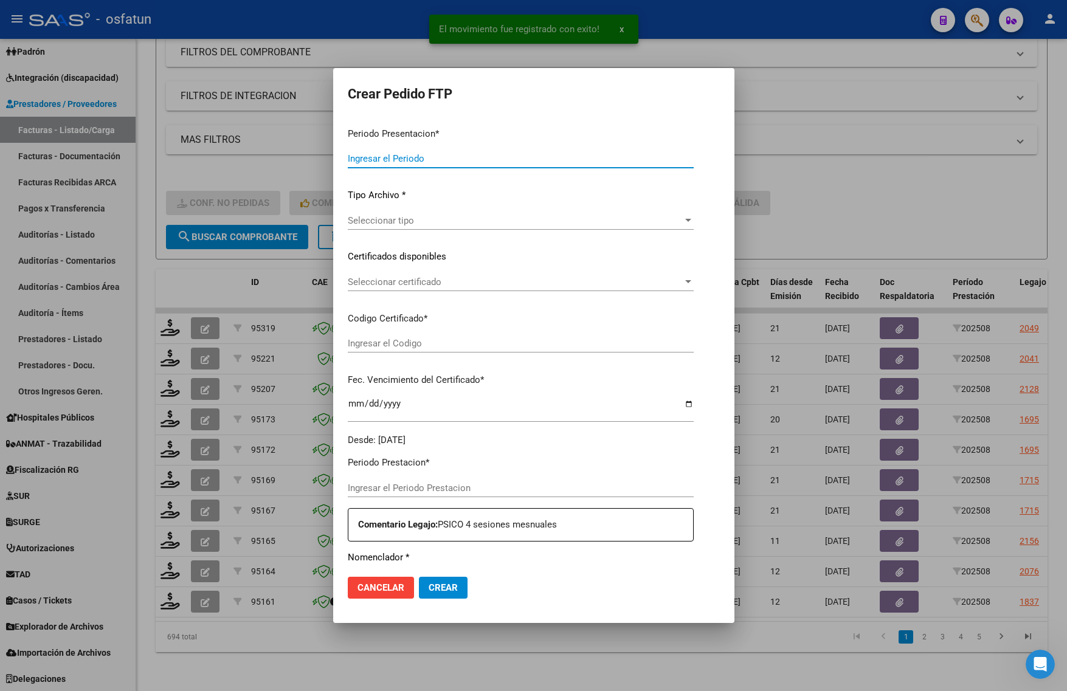
type input "202508"
type input "$ 307.654,34"
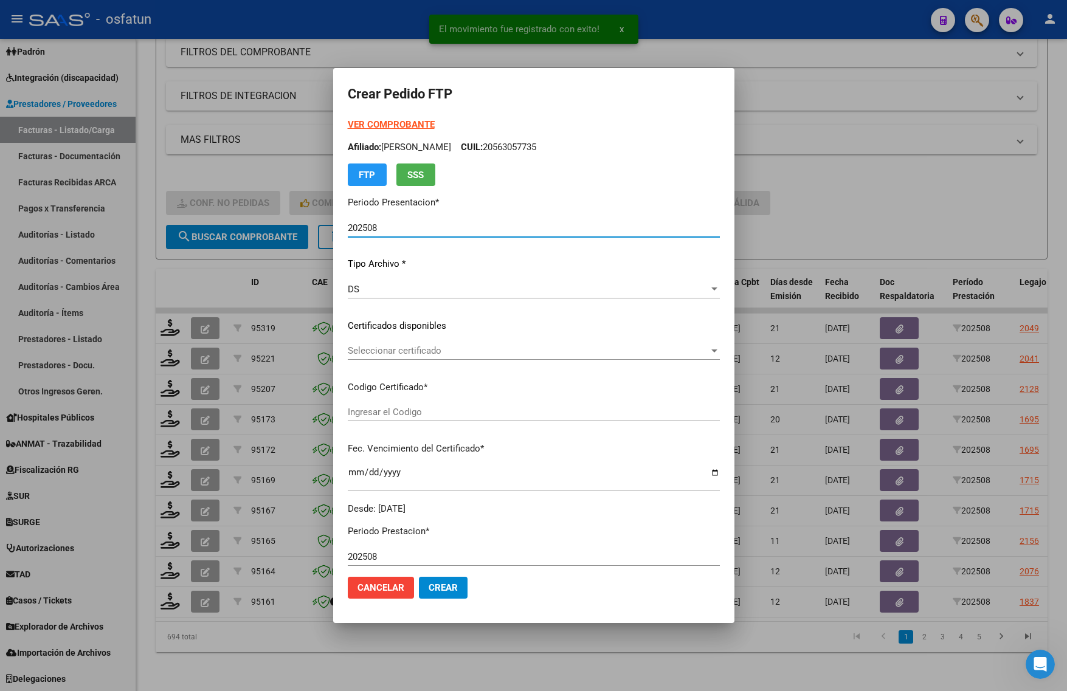
type input "ARG02000563057732021092320260923COR263"
type input "2026-09-23"
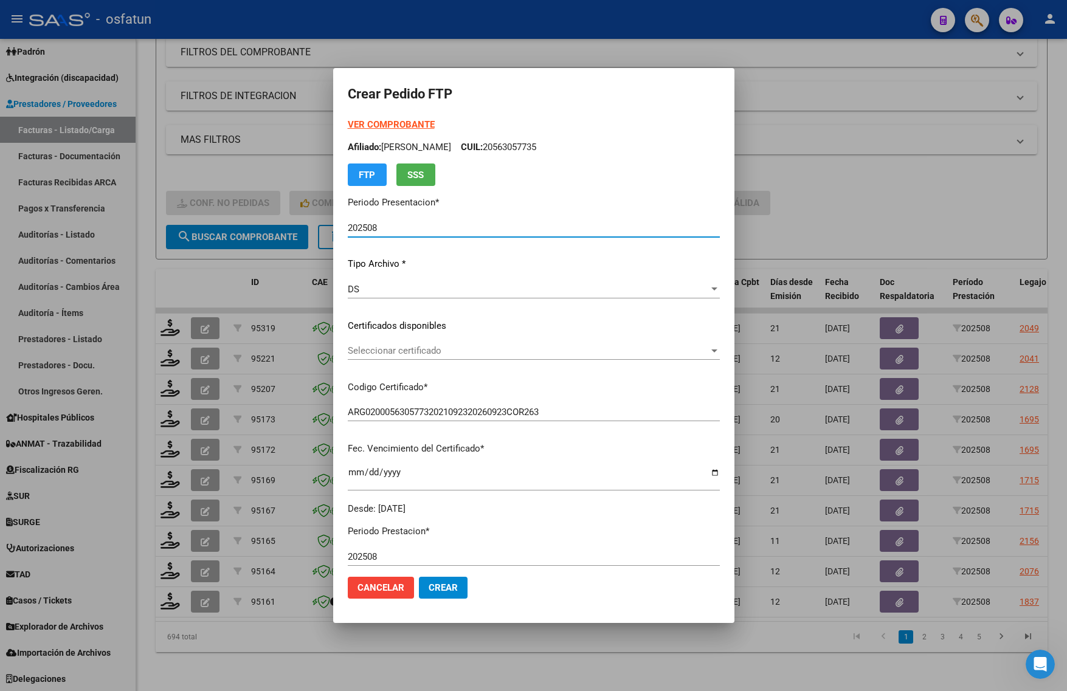
click at [348, 125] on strong "VER COMPROBANTE" at bounding box center [391, 124] width 87 height 11
click at [351, 357] on div "Seleccionar certificado Seleccionar certificado" at bounding box center [534, 351] width 372 height 18
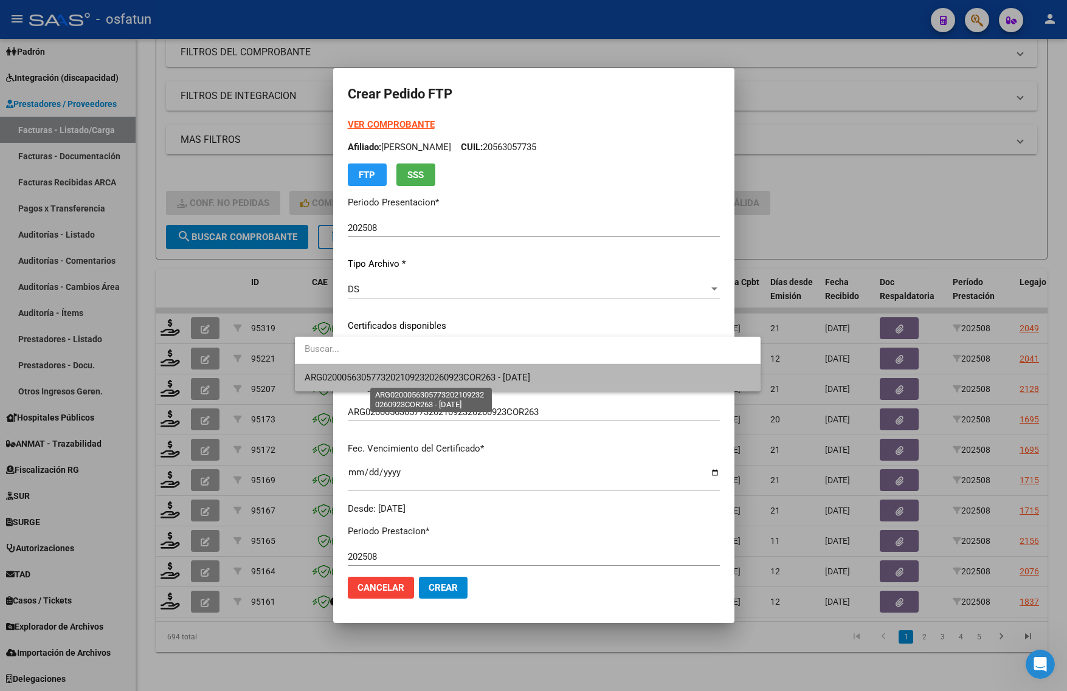
click at [359, 375] on span "ARG02000563057732021092320260923COR263 - 2026-09-23" at bounding box center [418, 377] width 226 height 11
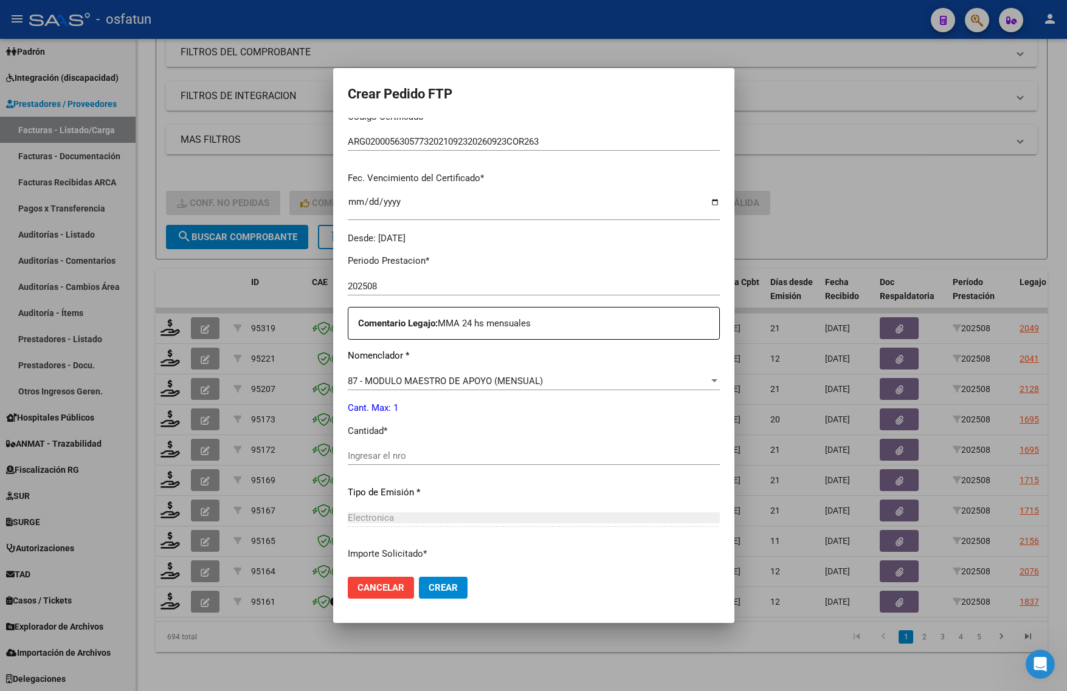
scroll to position [304, 0]
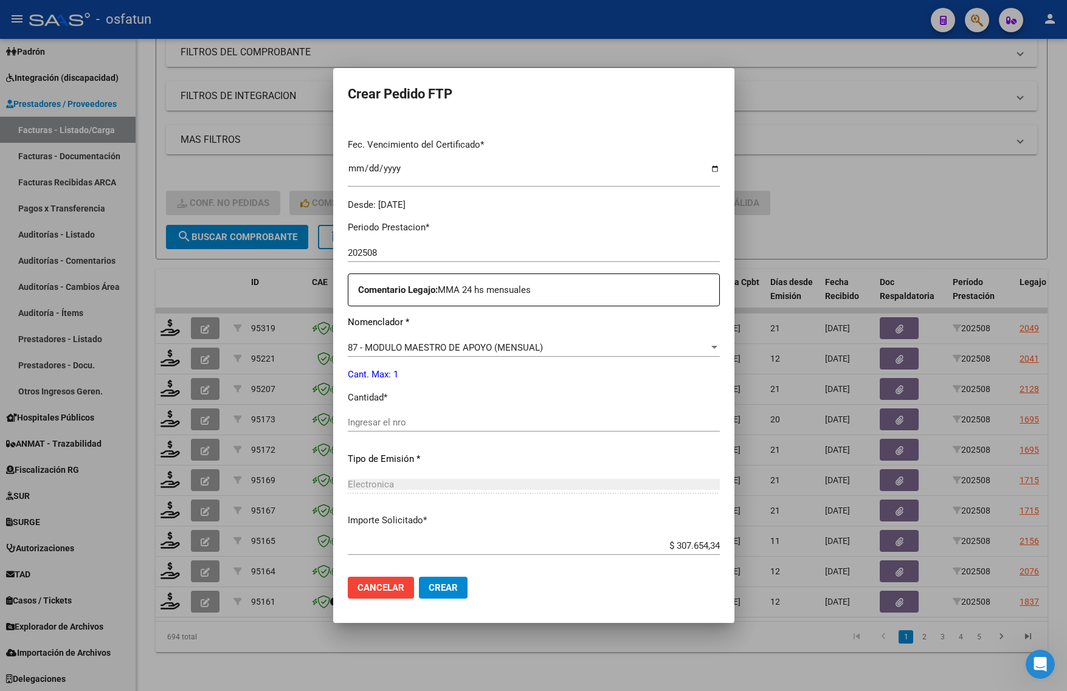
click at [348, 417] on input "Ingresar el nro" at bounding box center [534, 422] width 372 height 11
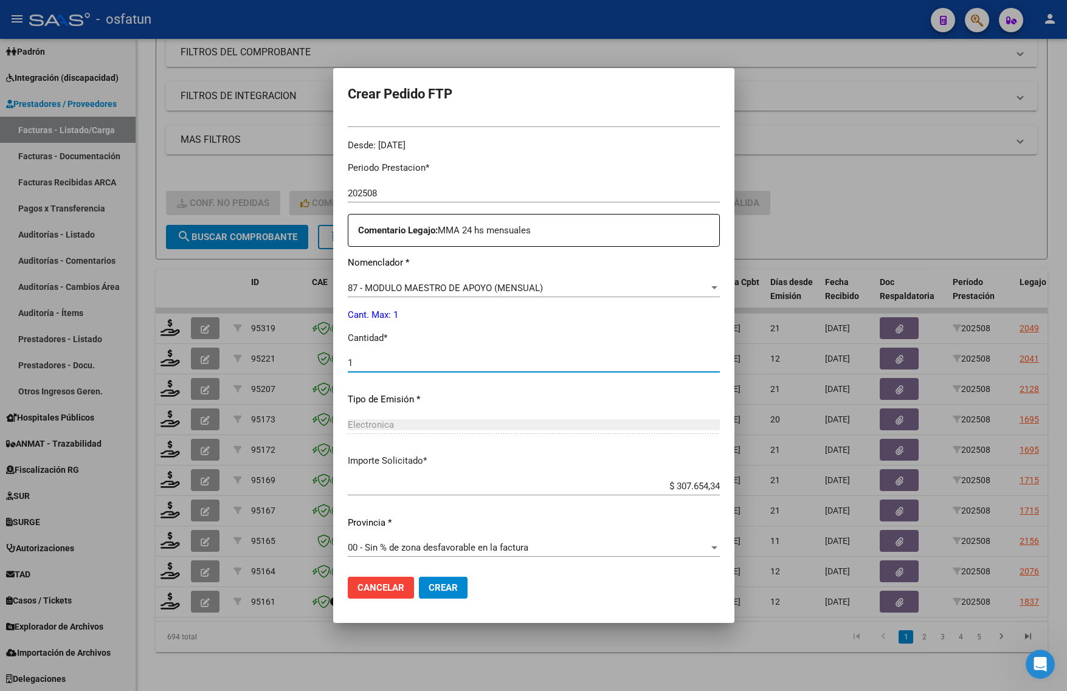
type input "1"
click at [419, 582] on button "Crear" at bounding box center [443, 588] width 49 height 22
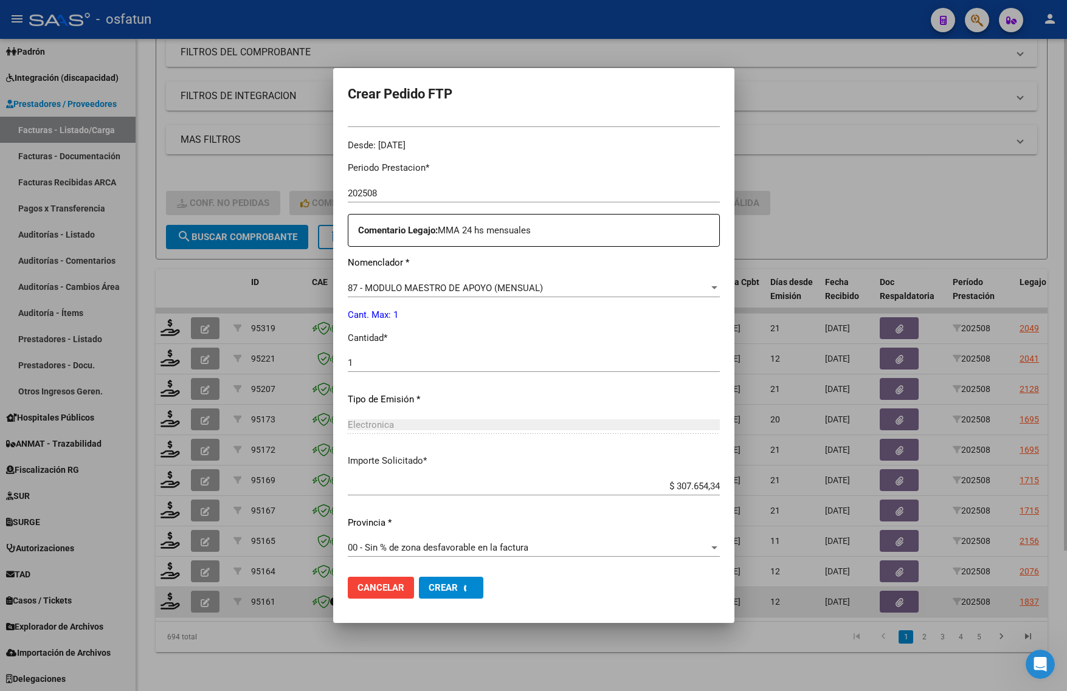
scroll to position [0, 0]
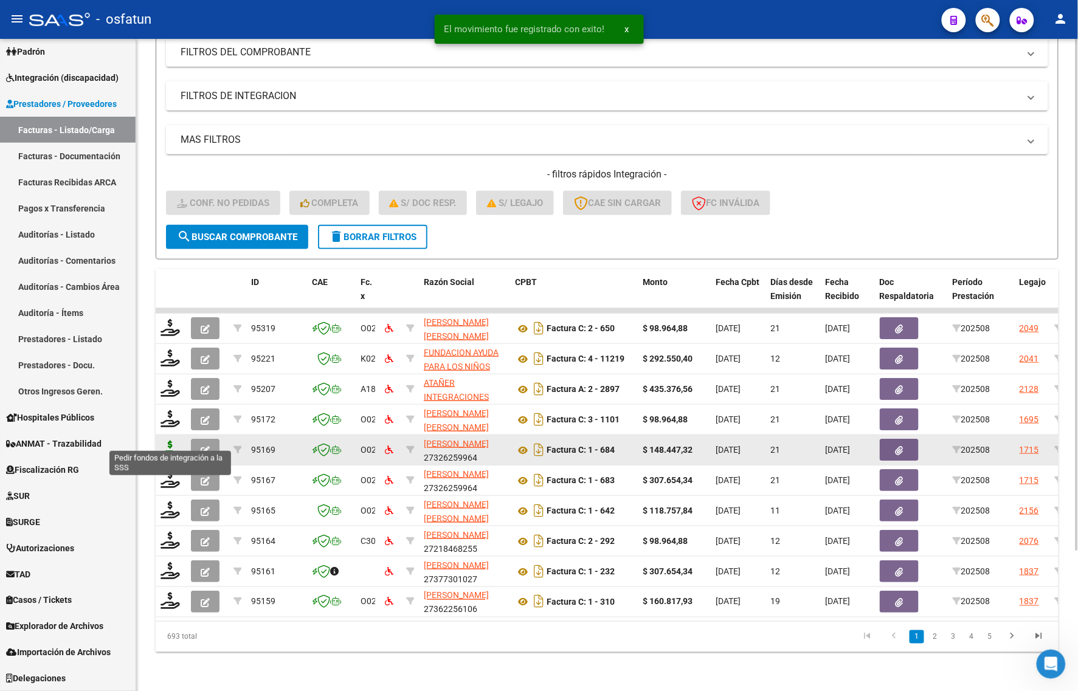
click at [171, 441] on icon at bounding box center [170, 449] width 19 height 17
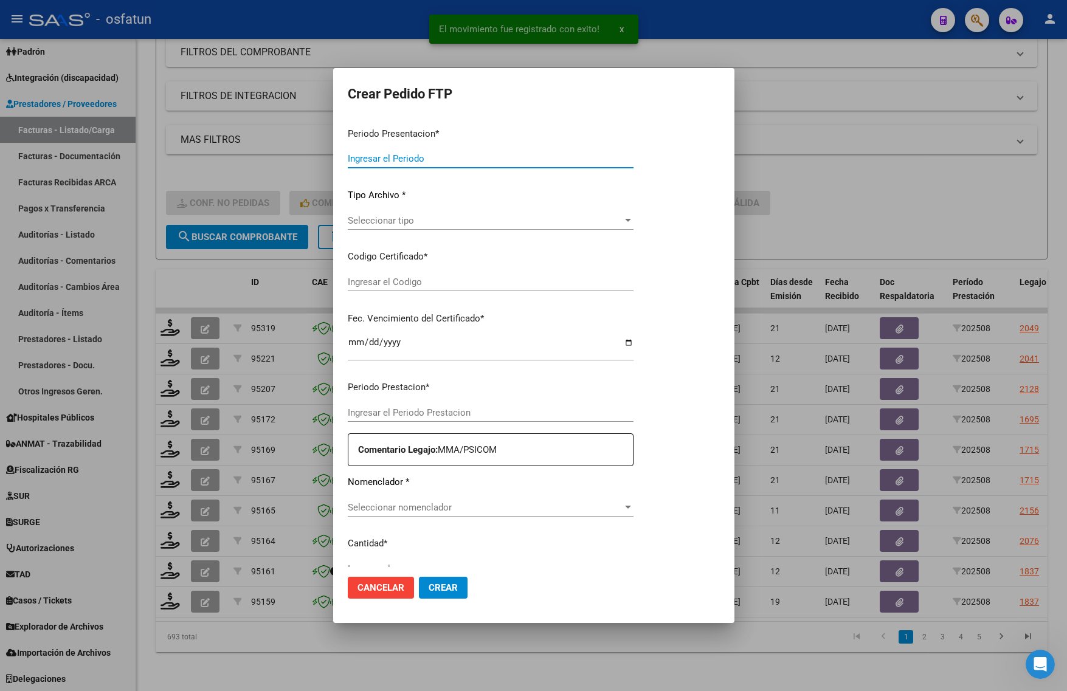
type input "202508"
type input "$ 148.447,32"
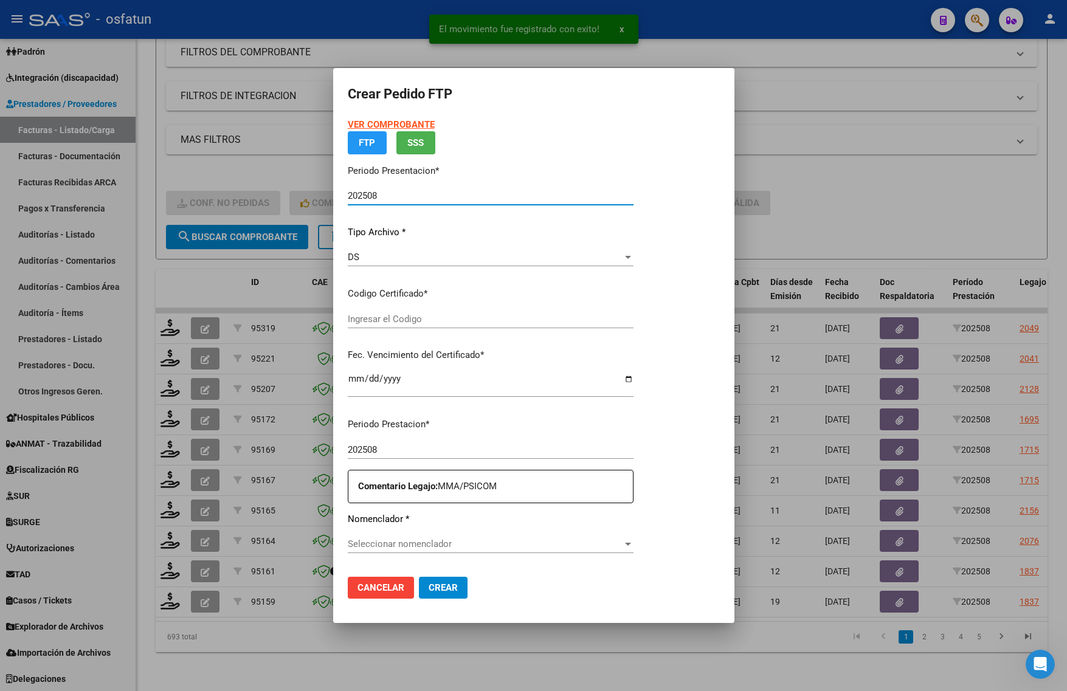
type input "ARG02000491095582020012920270129JUJ135"
type input "2027-01-29"
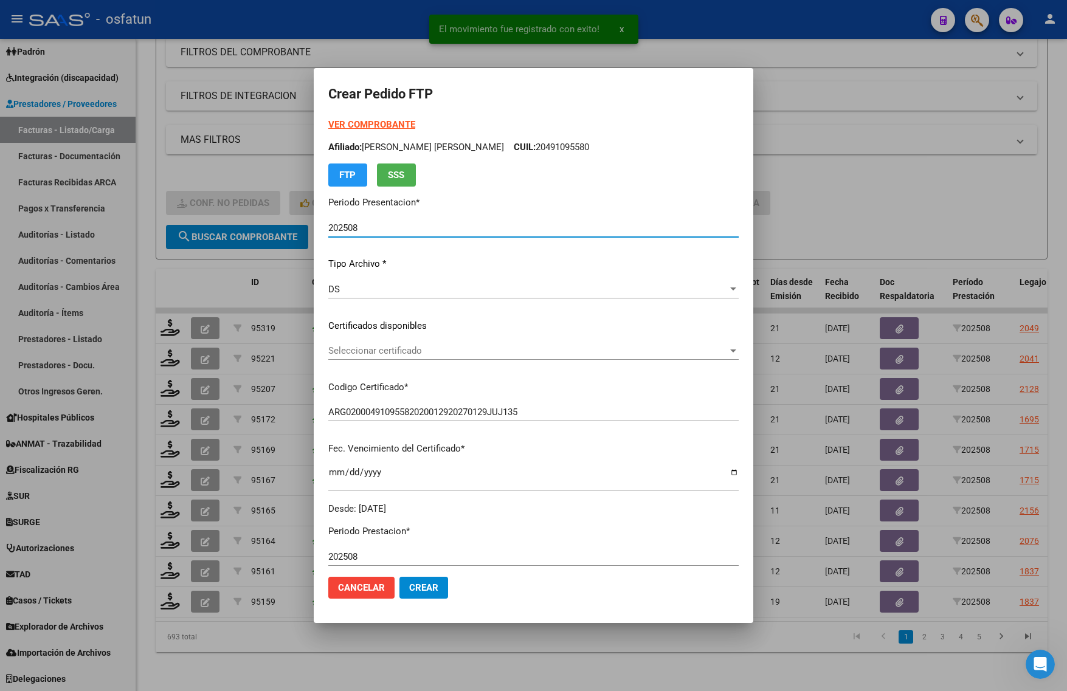
click at [359, 125] on strong "VER COMPROBANTE" at bounding box center [371, 124] width 87 height 11
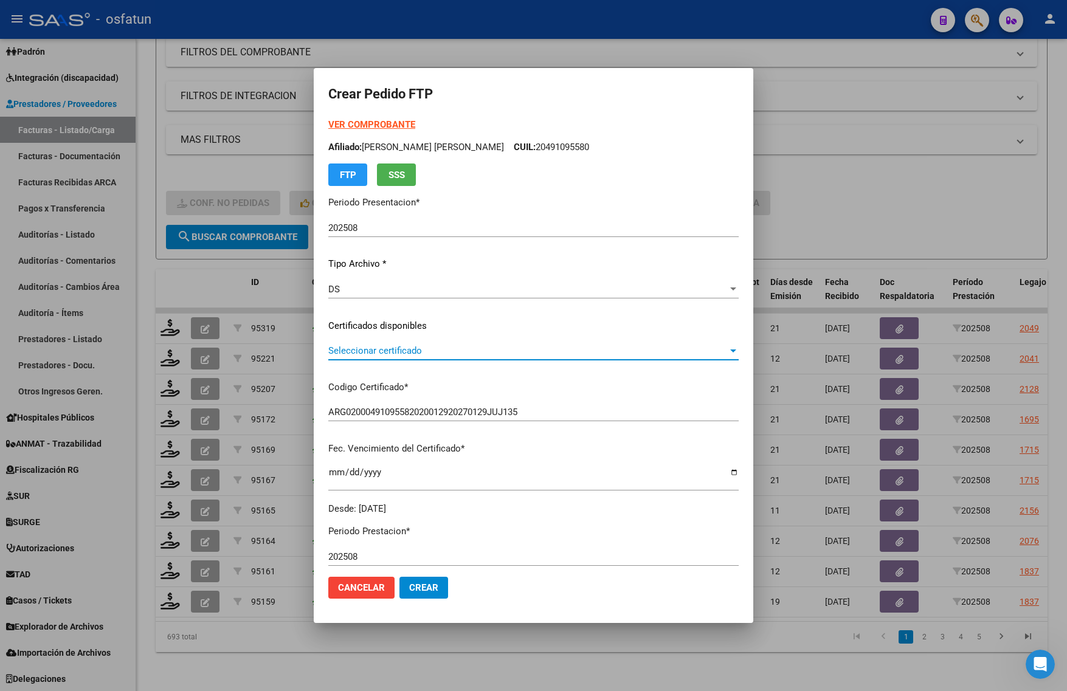
click at [377, 347] on span "Seleccionar certificado" at bounding box center [527, 350] width 399 height 11
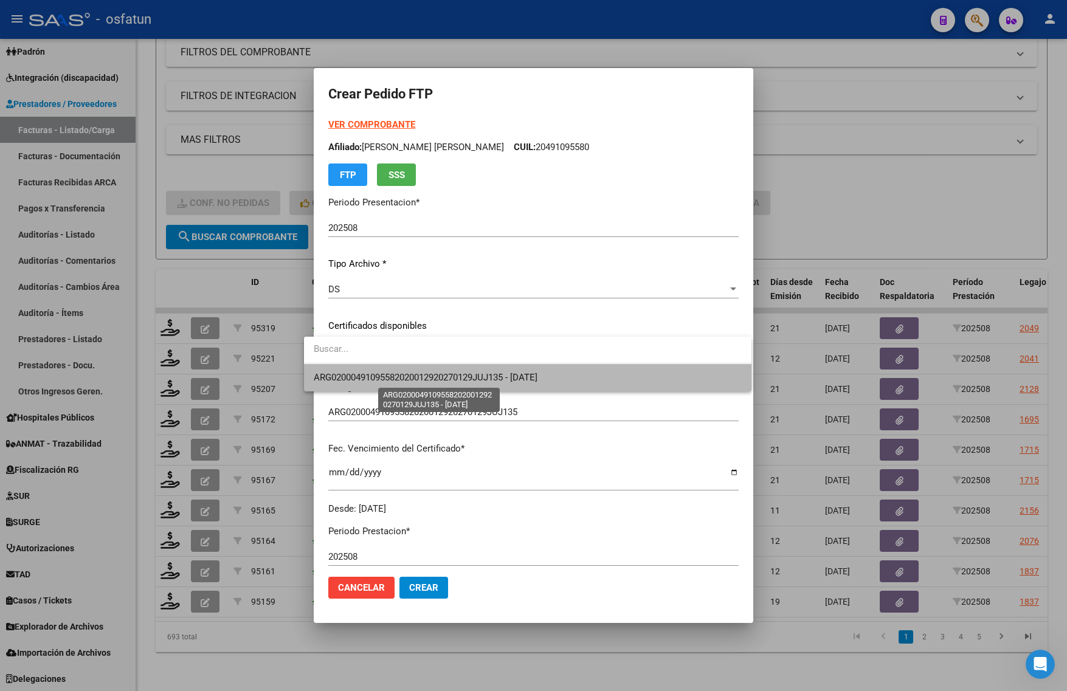
click at [386, 375] on span "ARG02000491095582020012920270129JUJ135 - 2027-01-29" at bounding box center [426, 377] width 224 height 11
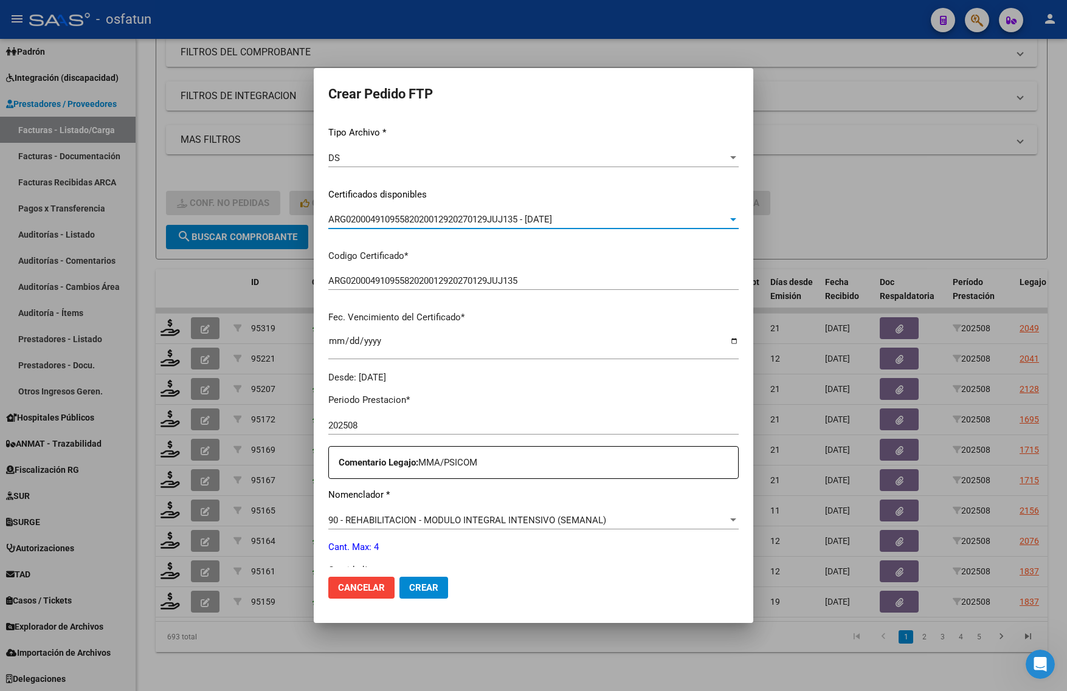
scroll to position [304, 0]
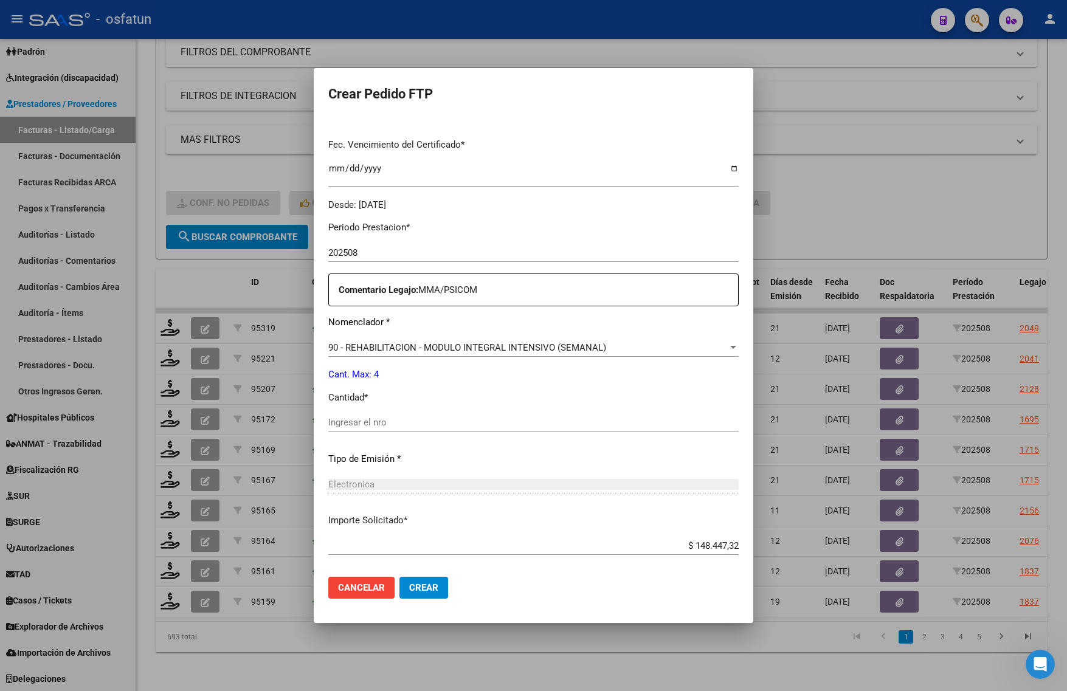
click at [357, 418] on input "Ingresar el nro" at bounding box center [533, 422] width 410 height 11
type input "4"
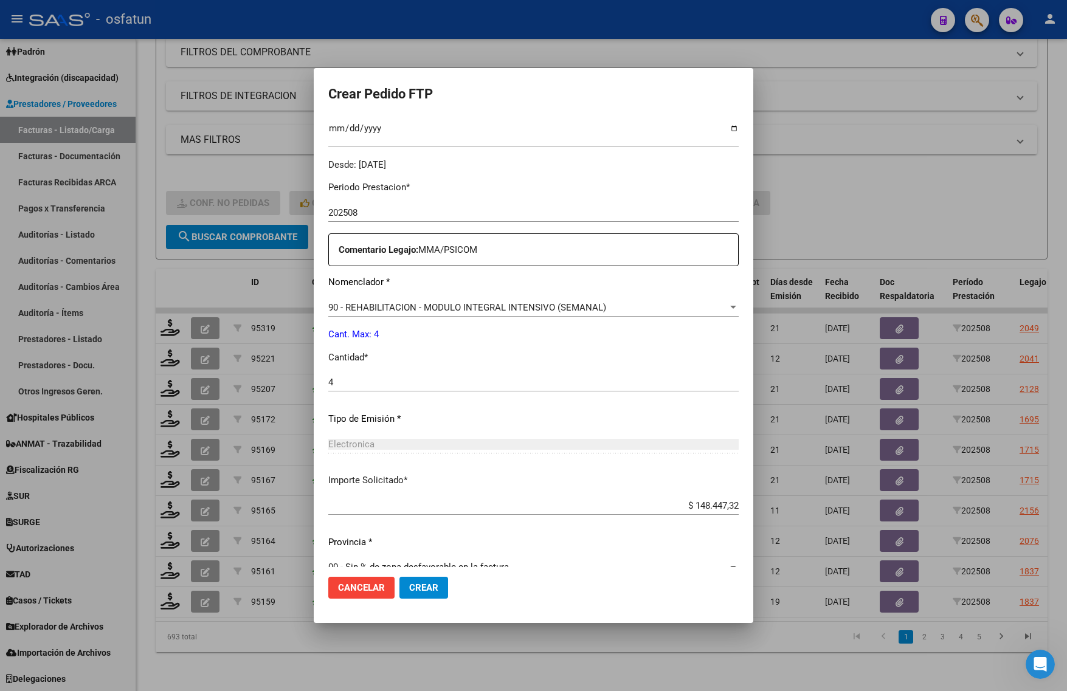
scroll to position [364, 0]
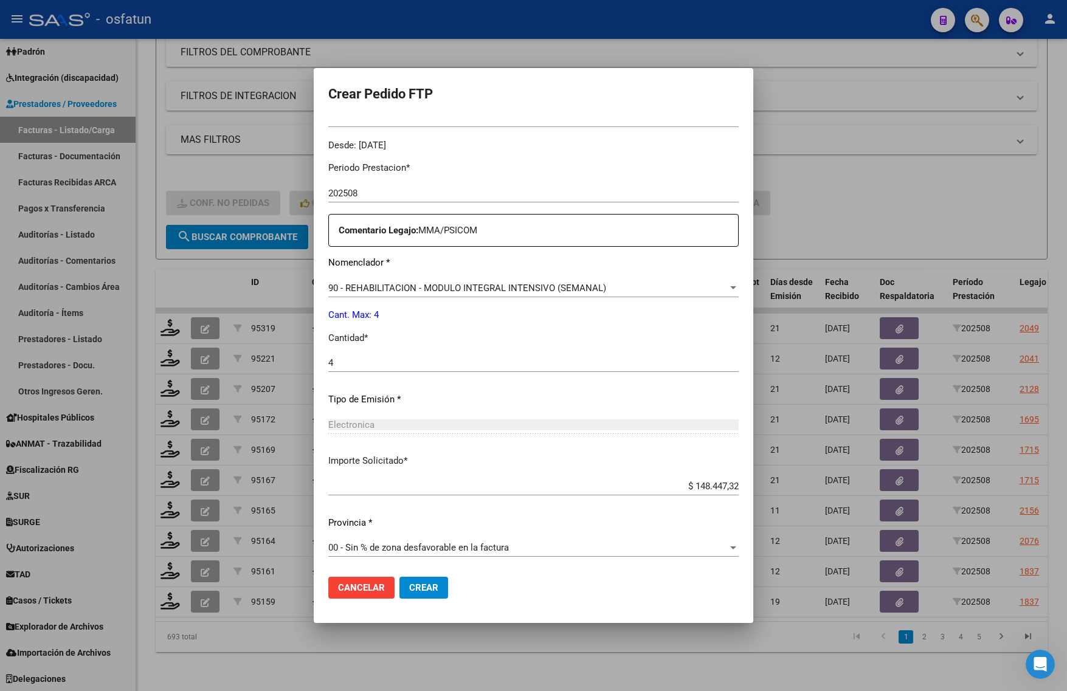
click at [409, 585] on span "Crear" at bounding box center [423, 587] width 29 height 11
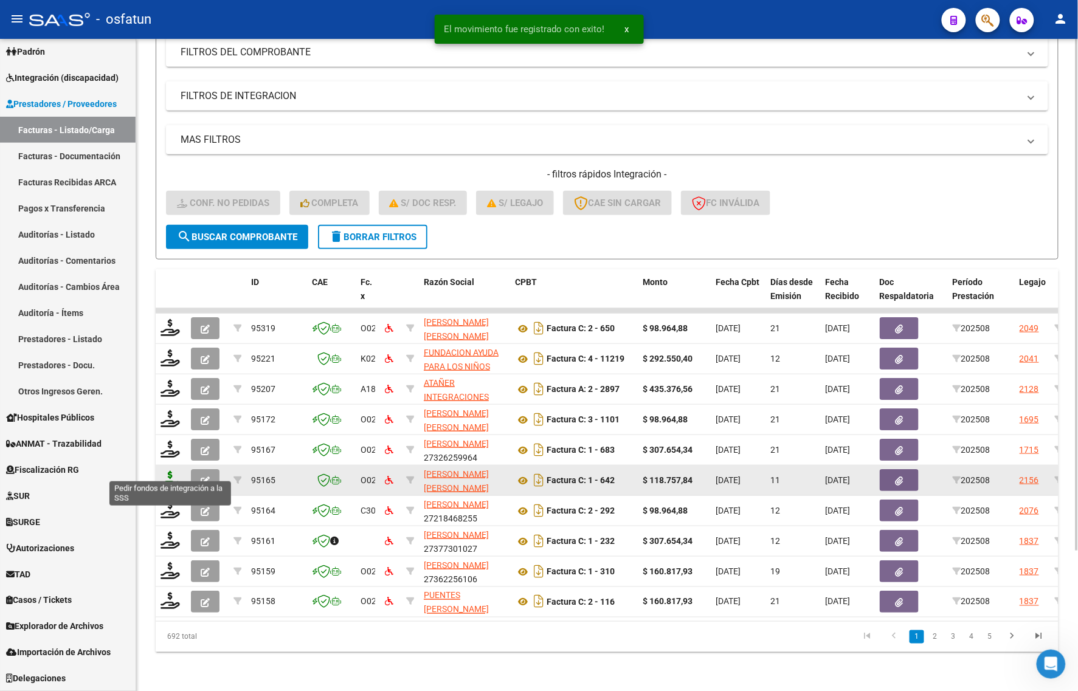
click at [167, 471] on icon at bounding box center [170, 479] width 19 height 17
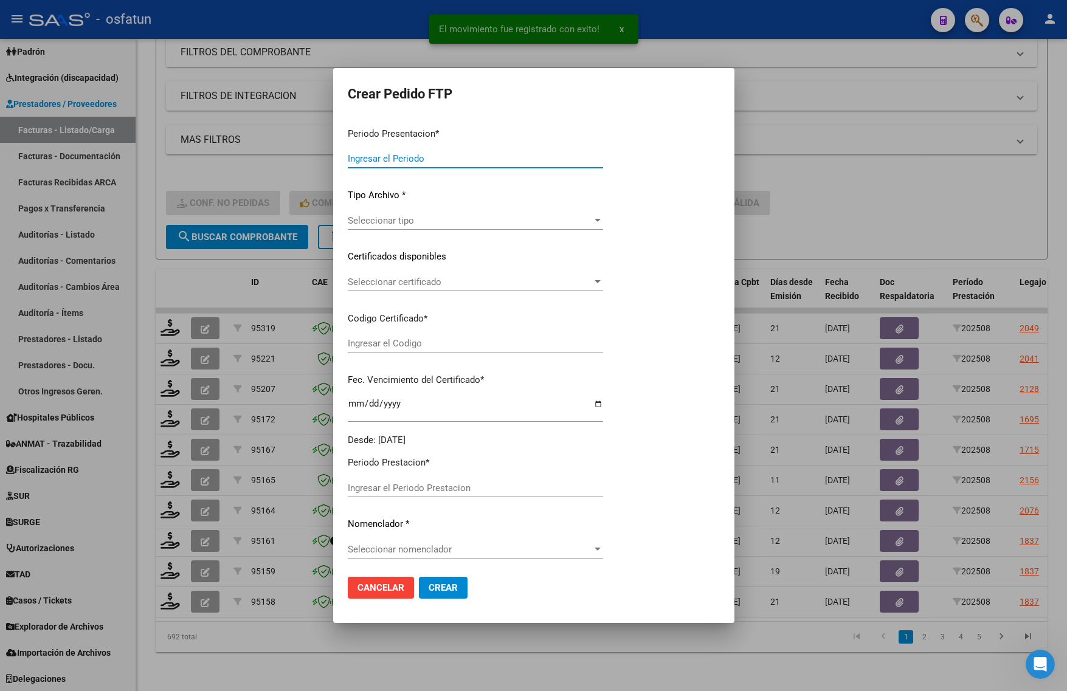
type input "202508"
type input "$ 118.757,84"
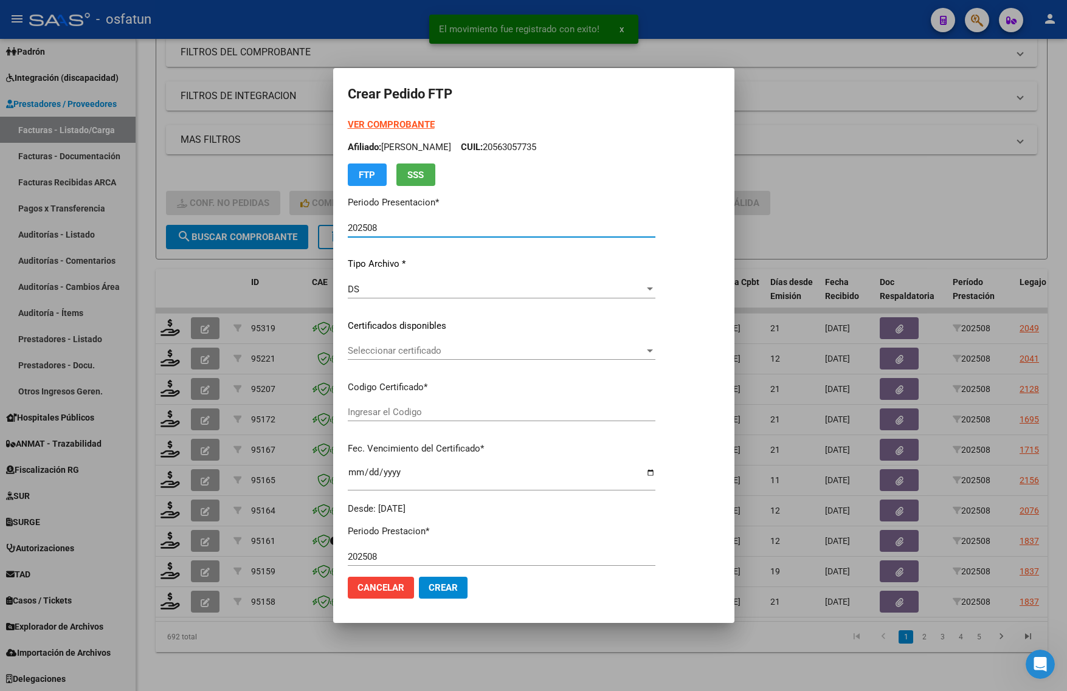
type input "ARG02000565478762021092120250921PPA235"
type input "2025-09-21"
click at [375, 120] on strong "VER COMPROBANTE" at bounding box center [391, 124] width 87 height 11
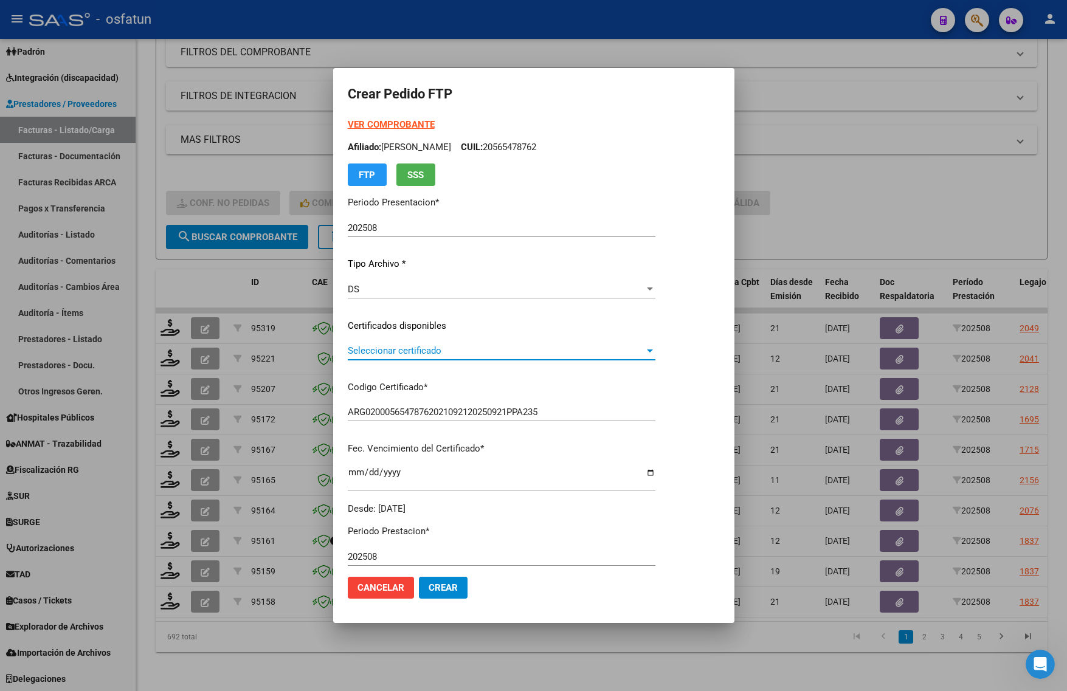
click at [406, 354] on span "Seleccionar certificado" at bounding box center [496, 350] width 297 height 11
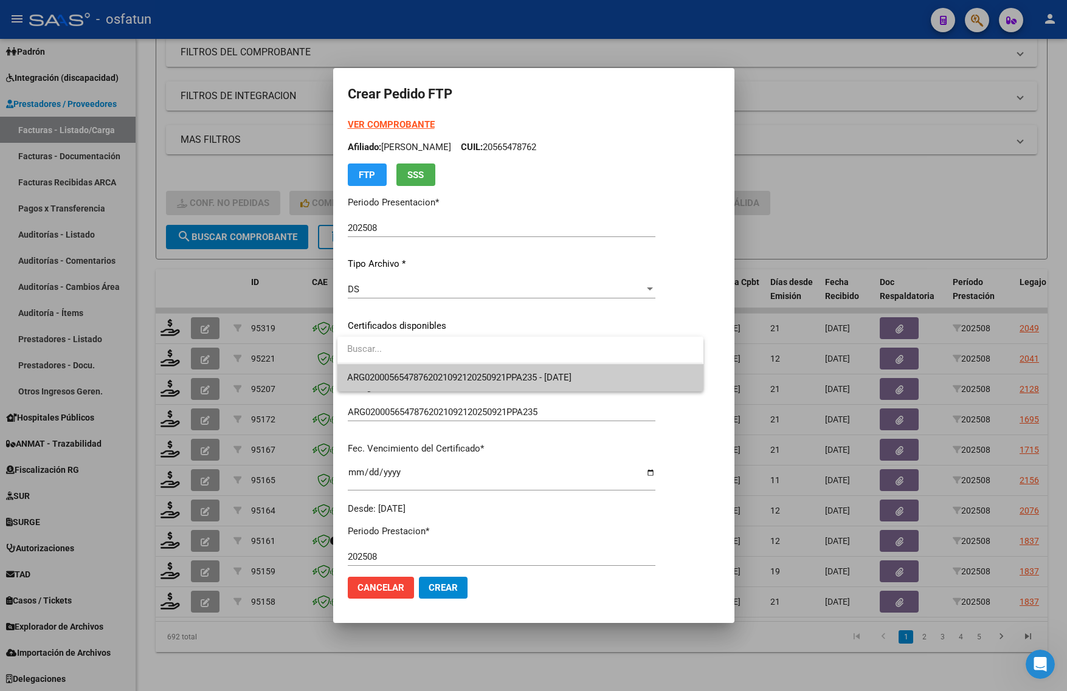
click at [406, 372] on span "ARG02000565478762021092120250921PPA235 - 2025-09-21" at bounding box center [459, 377] width 224 height 11
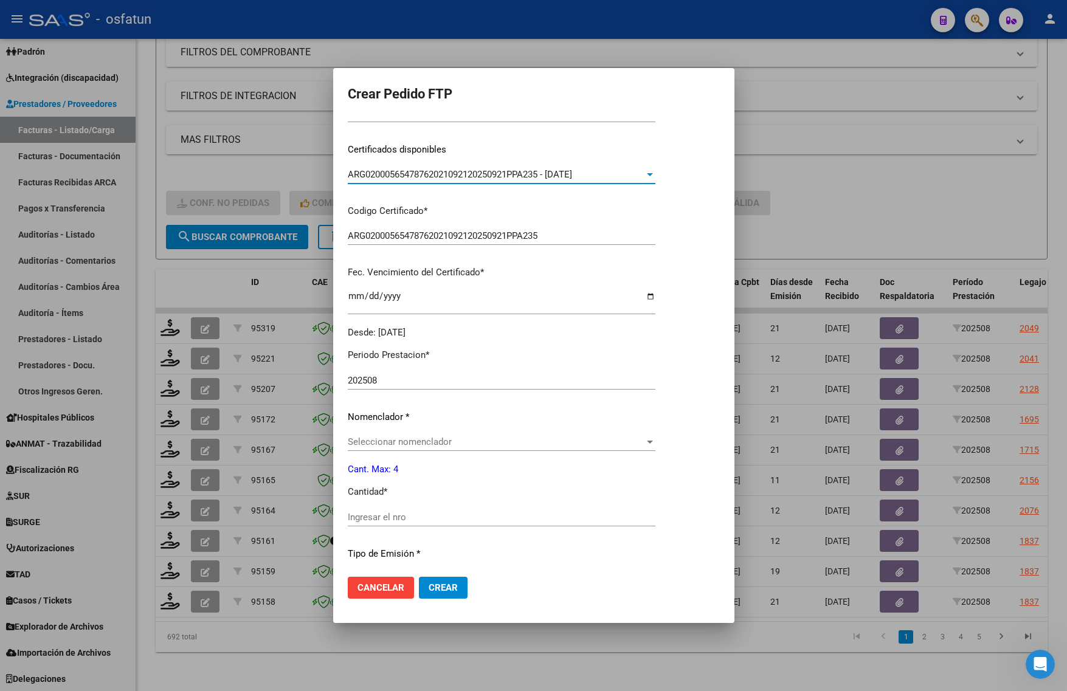
scroll to position [228, 0]
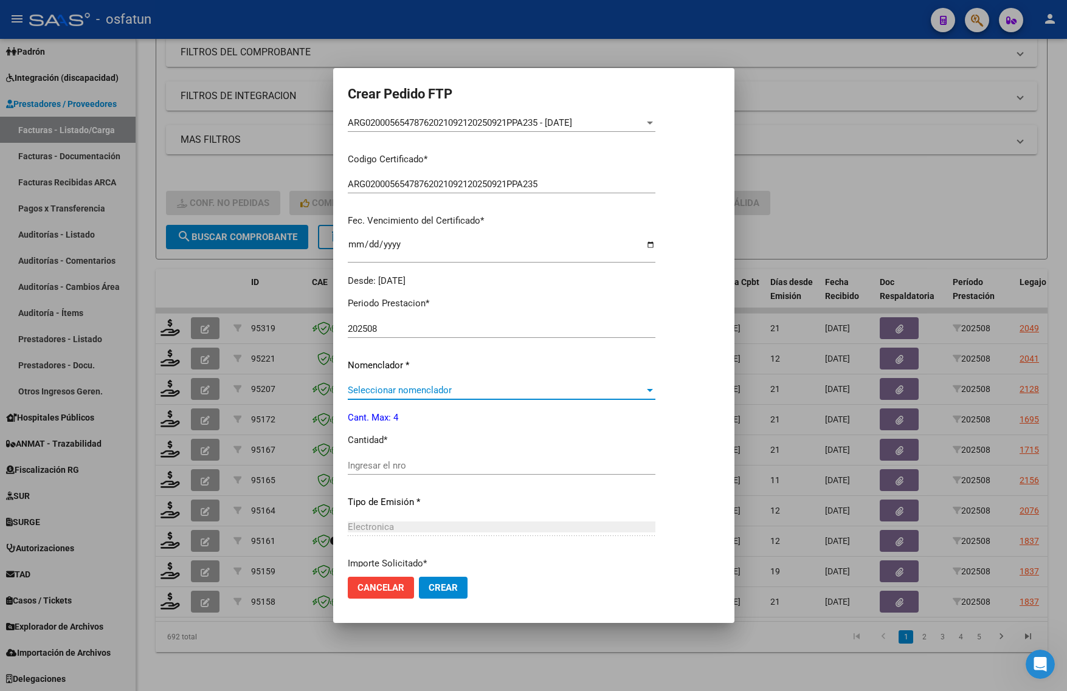
click at [403, 394] on span "Seleccionar nomenclador" at bounding box center [496, 390] width 297 height 11
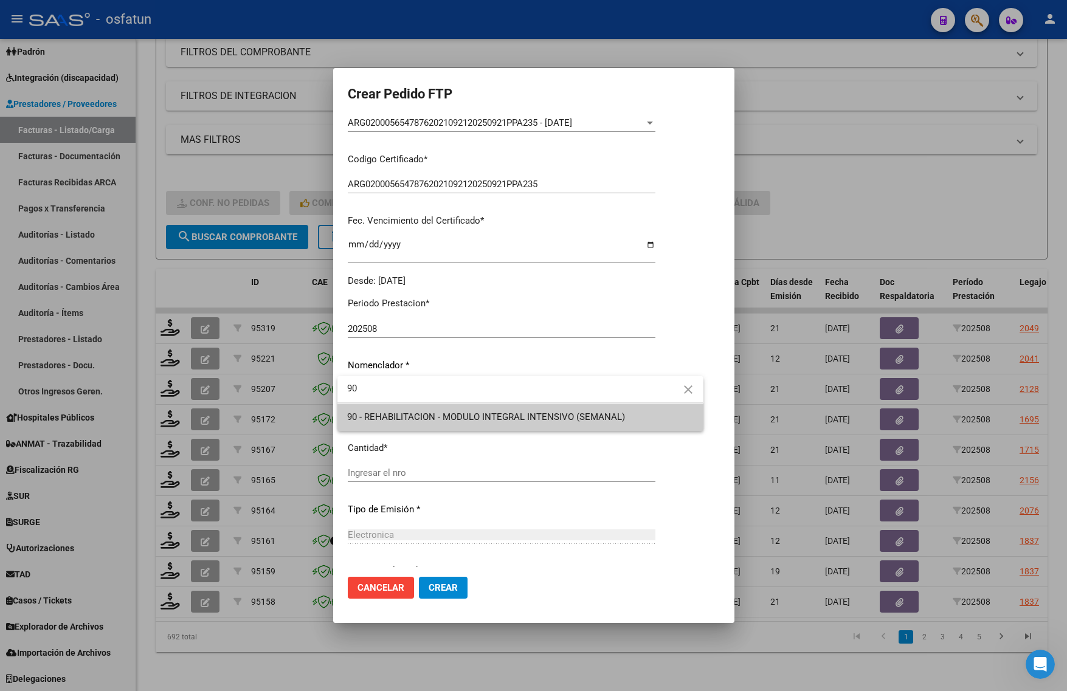
type input "90"
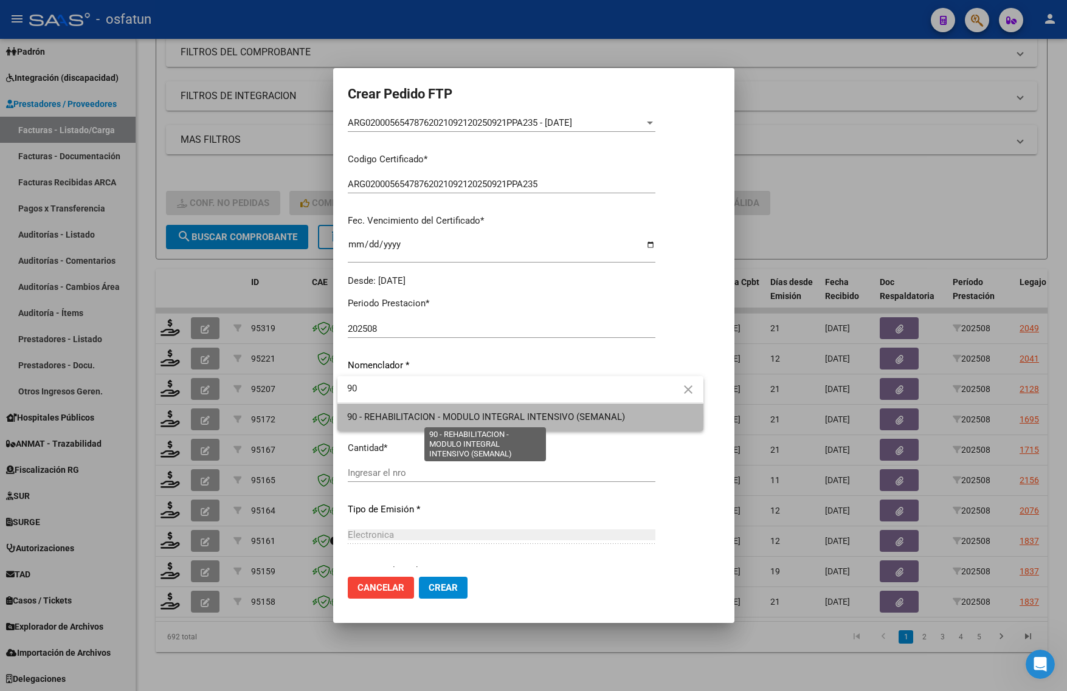
click at [410, 416] on span "90 - REHABILITACION - MODULO INTEGRAL INTENSIVO (SEMANAL)" at bounding box center [486, 417] width 278 height 11
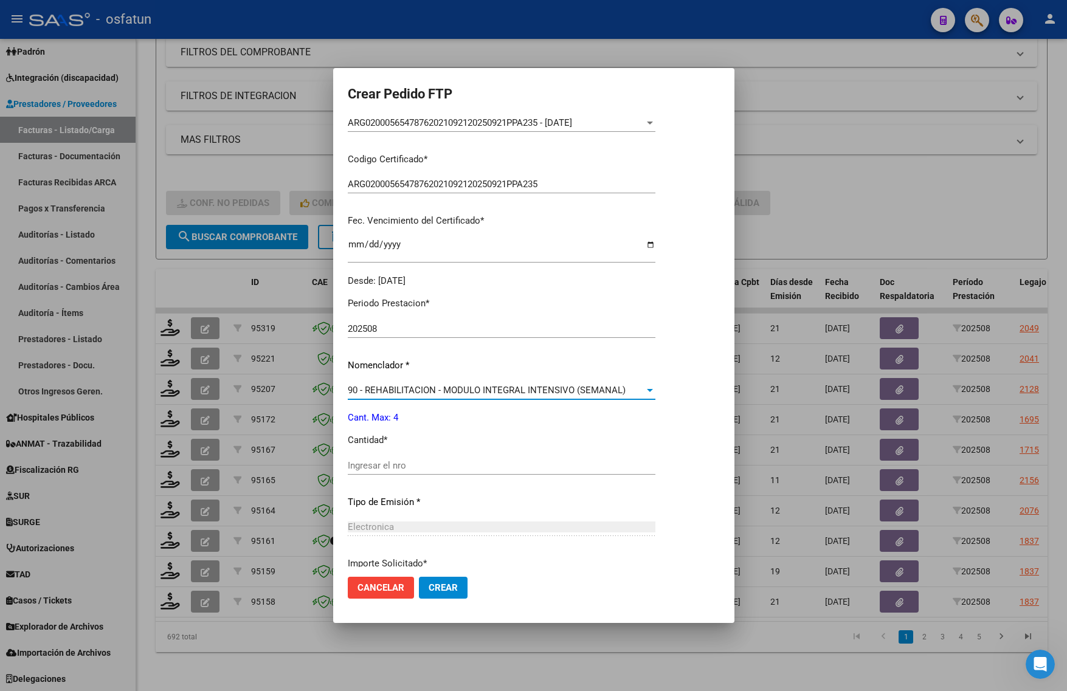
click at [381, 461] on input "Ingresar el nro" at bounding box center [502, 465] width 308 height 11
type input "4"
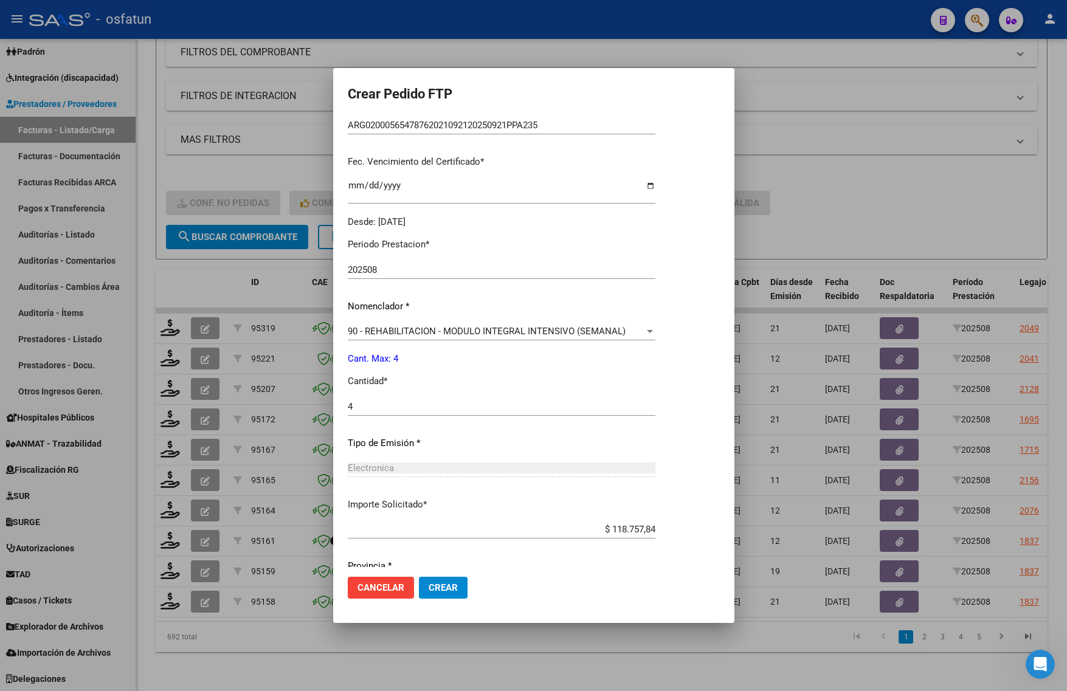
scroll to position [330, 0]
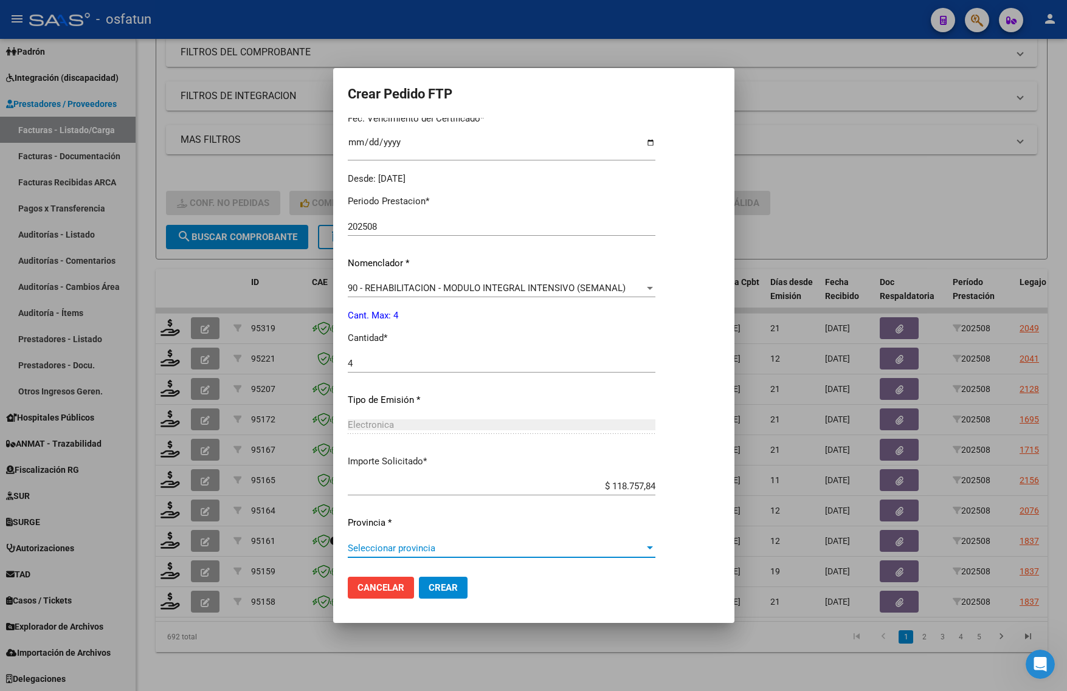
click at [435, 552] on span "Seleccionar provincia" at bounding box center [496, 548] width 297 height 11
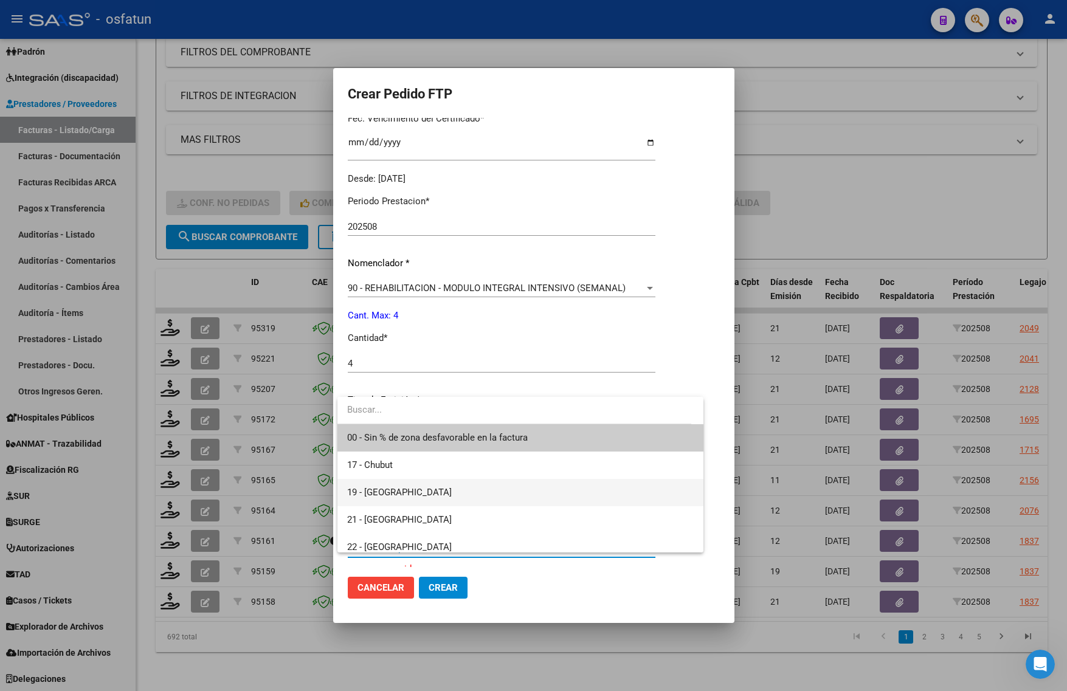
click at [412, 489] on span "19 - [GEOGRAPHIC_DATA]" at bounding box center [520, 492] width 346 height 27
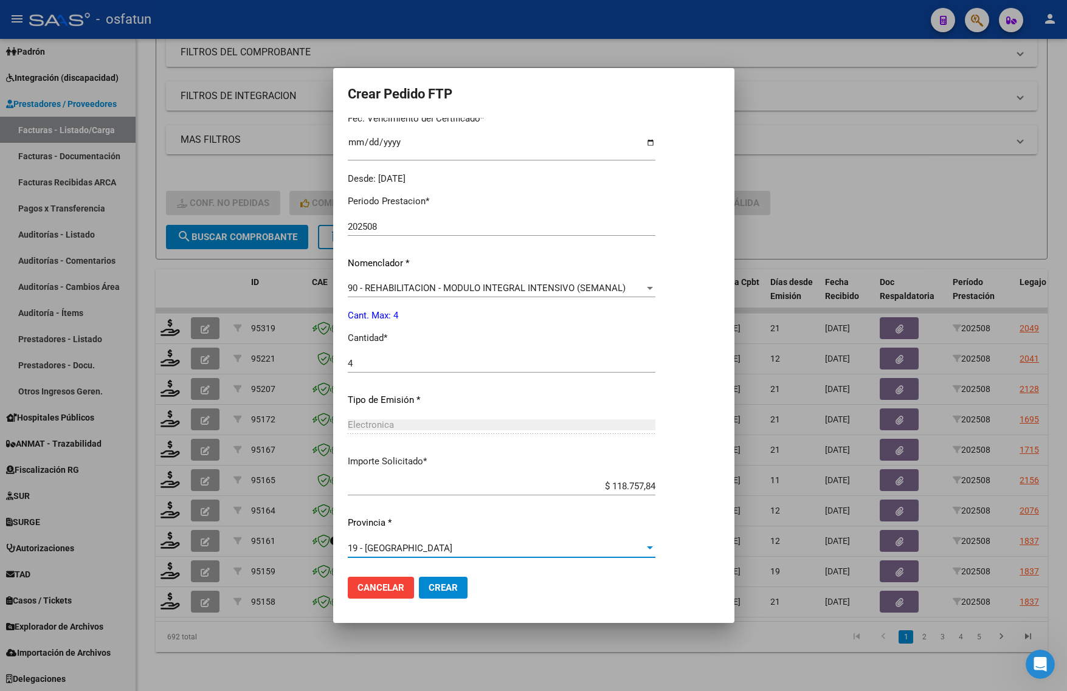
click at [444, 584] on span "Crear" at bounding box center [443, 587] width 29 height 11
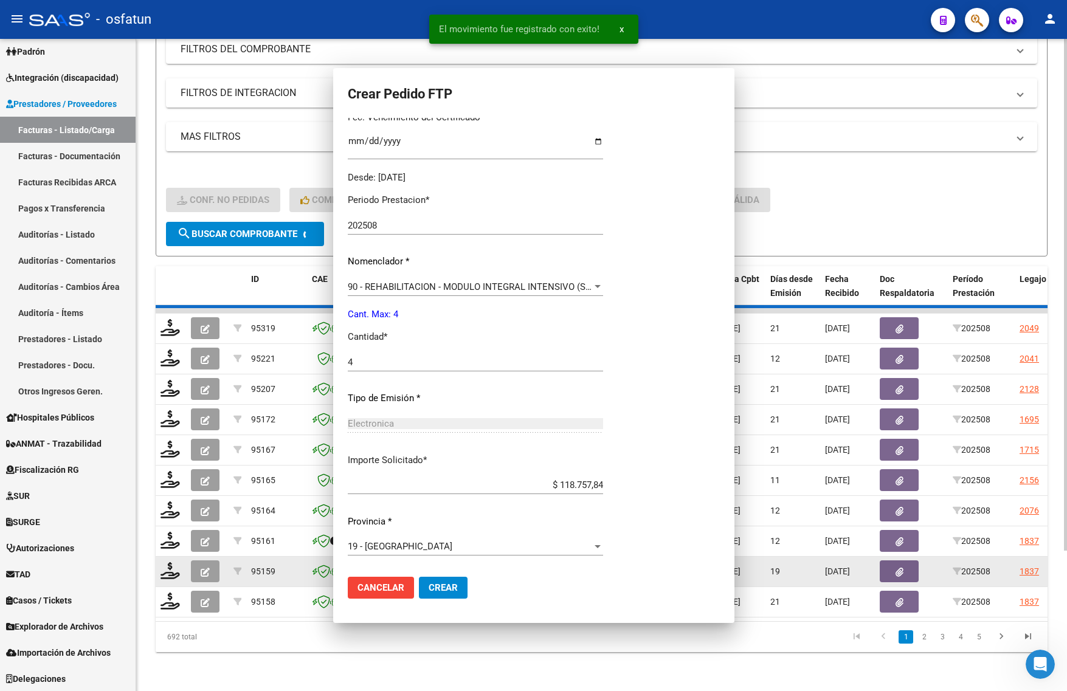
scroll to position [262, 0]
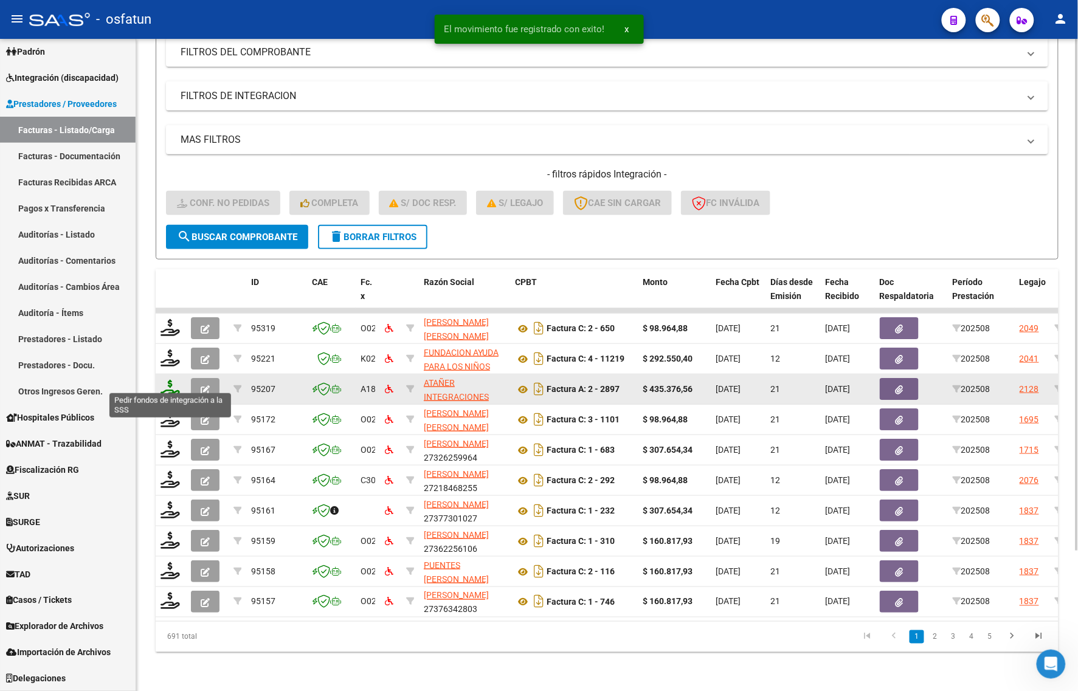
click at [168, 380] on icon at bounding box center [170, 388] width 19 height 17
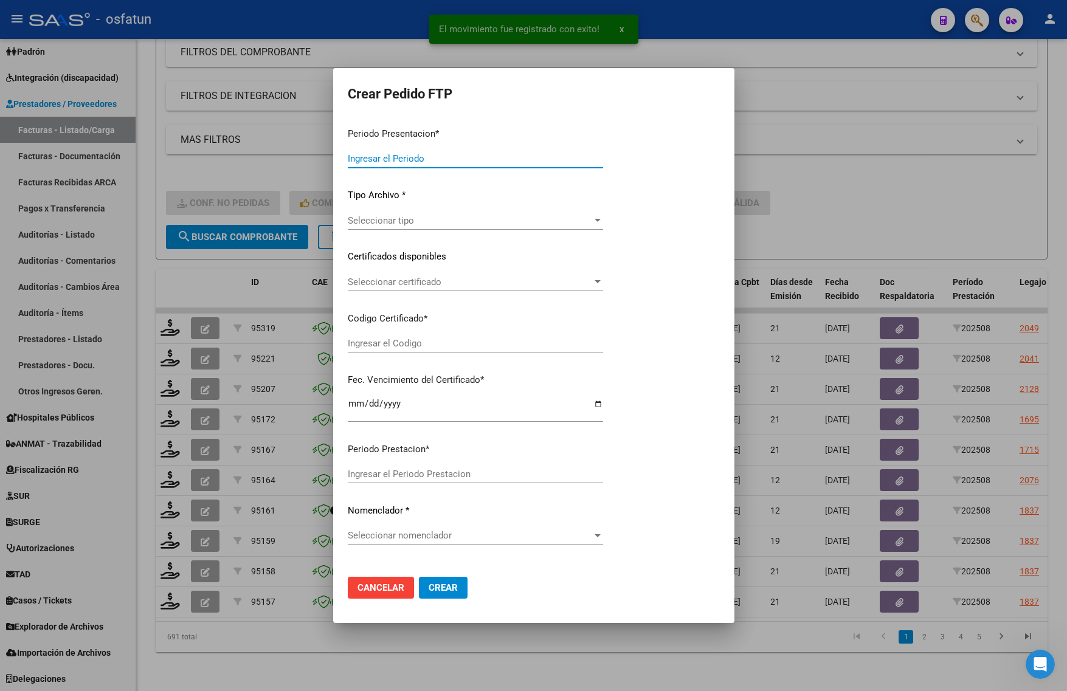
type input "202508"
type input "$ 435.376,56"
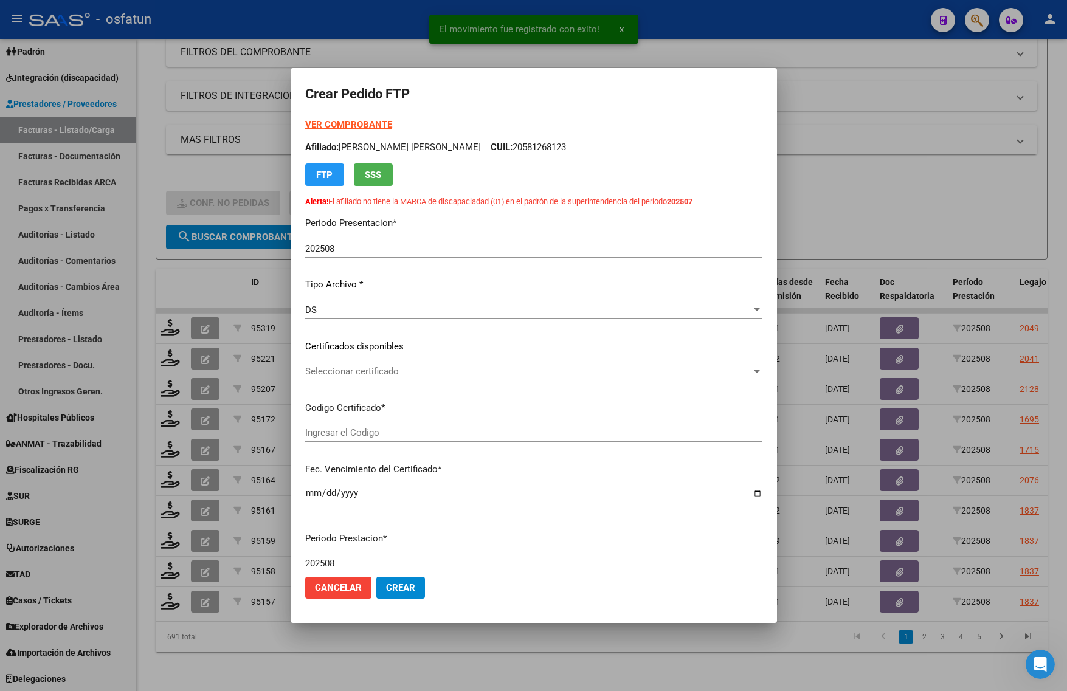
click at [353, 122] on strong "VER COMPROBANTE" at bounding box center [348, 124] width 87 height 11
click at [354, 370] on span "Seleccionar certificado" at bounding box center [528, 371] width 446 height 11
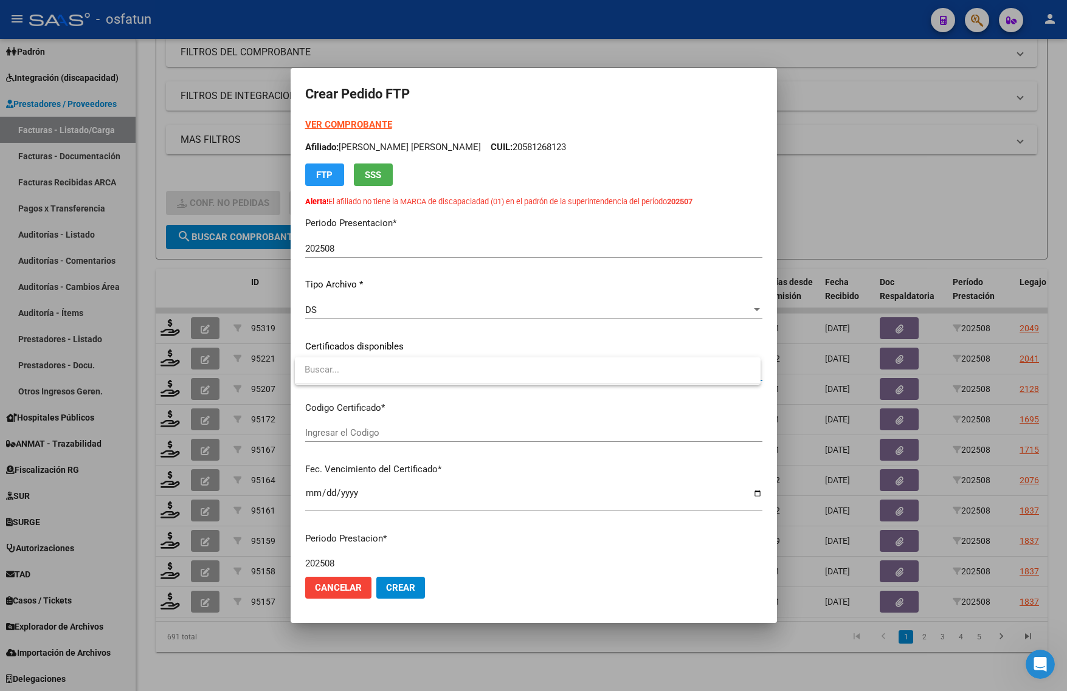
click at [360, 394] on div at bounding box center [533, 345] width 1067 height 691
click at [974, 206] on div at bounding box center [533, 345] width 1067 height 691
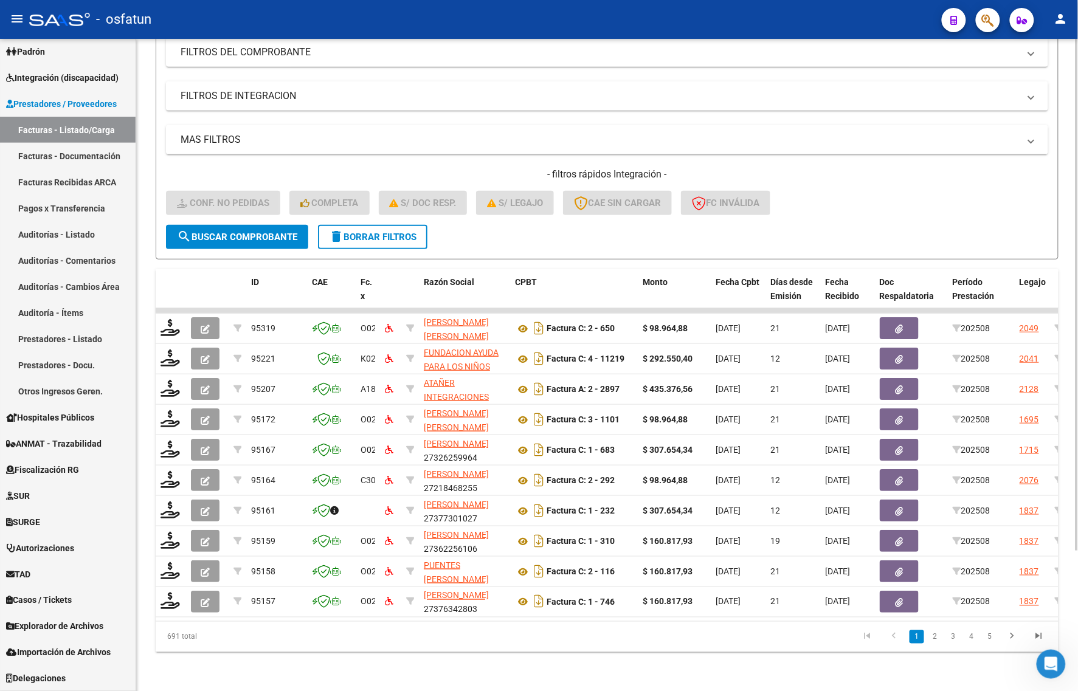
click at [936, 208] on div "- filtros rápidos Integración - Conf. no pedidas Completa S/ Doc Resp. S/ legaj…" at bounding box center [607, 196] width 882 height 57
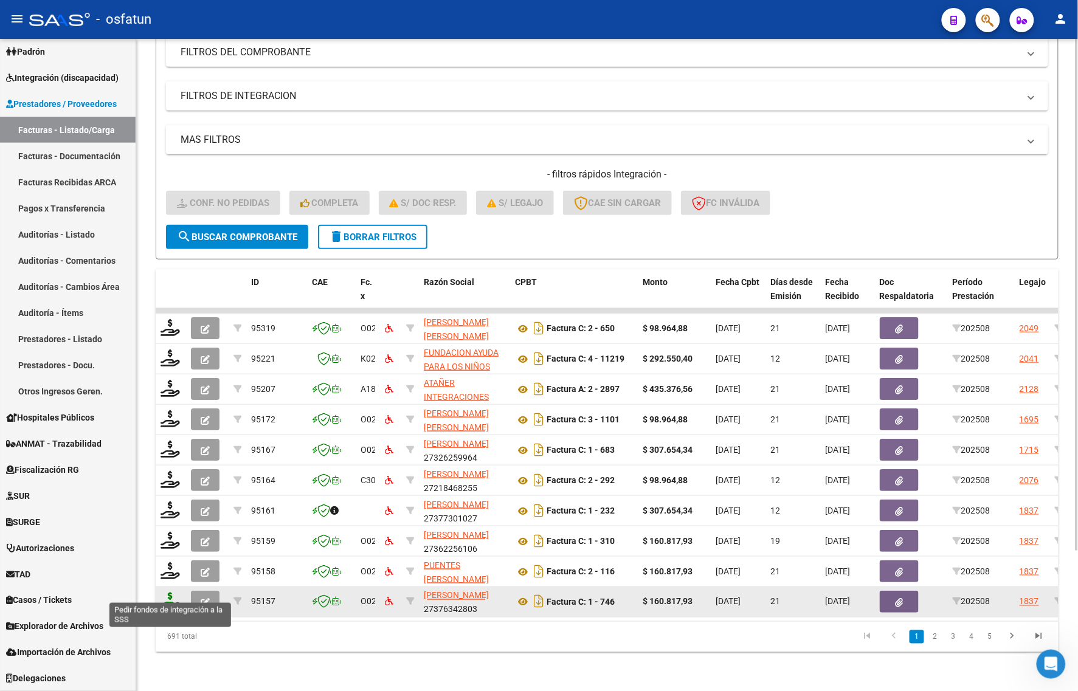
click at [171, 593] on icon at bounding box center [170, 601] width 19 height 17
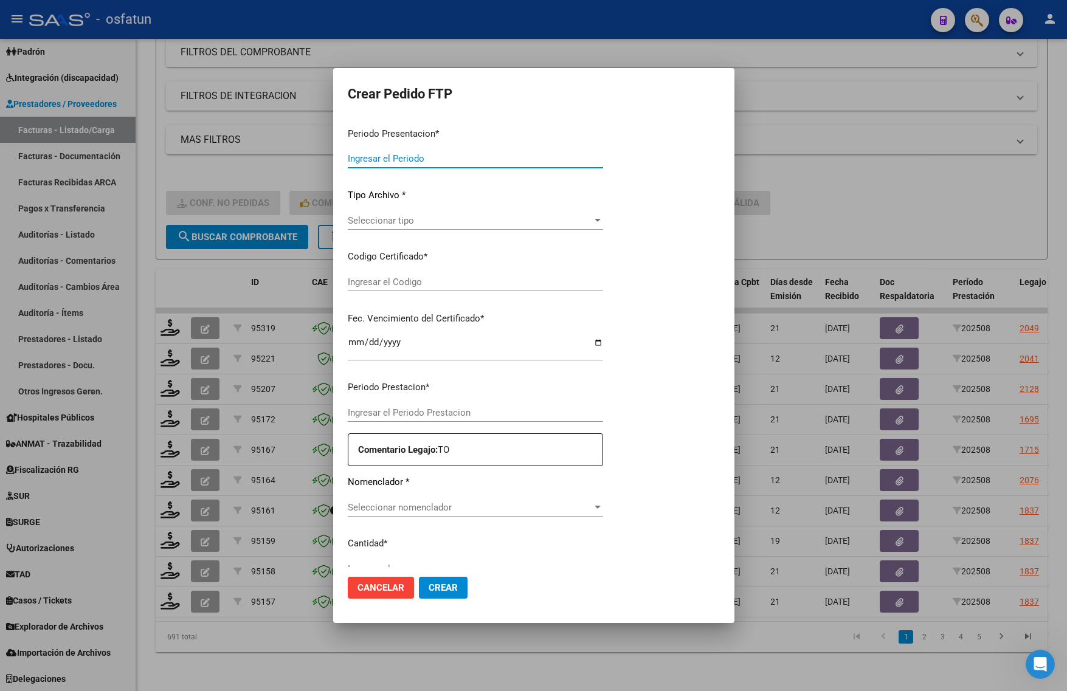
type input "202508"
type input "$ 160.817,93"
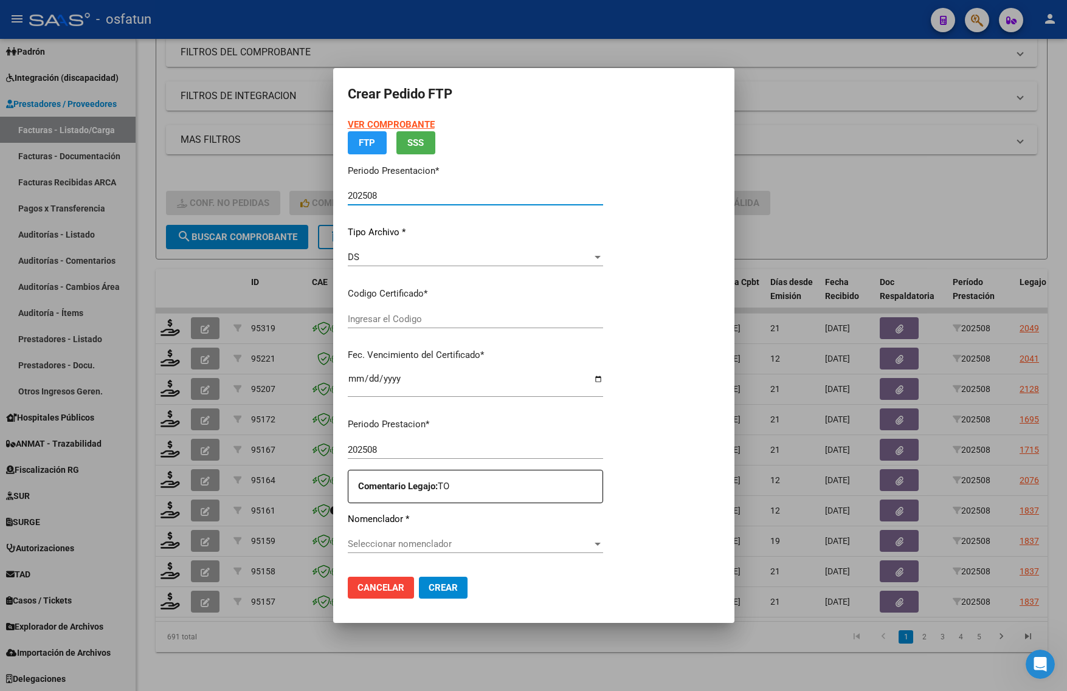
type input "ARG02000576968832024081620260816JUJ135"
type input "2026-08-16"
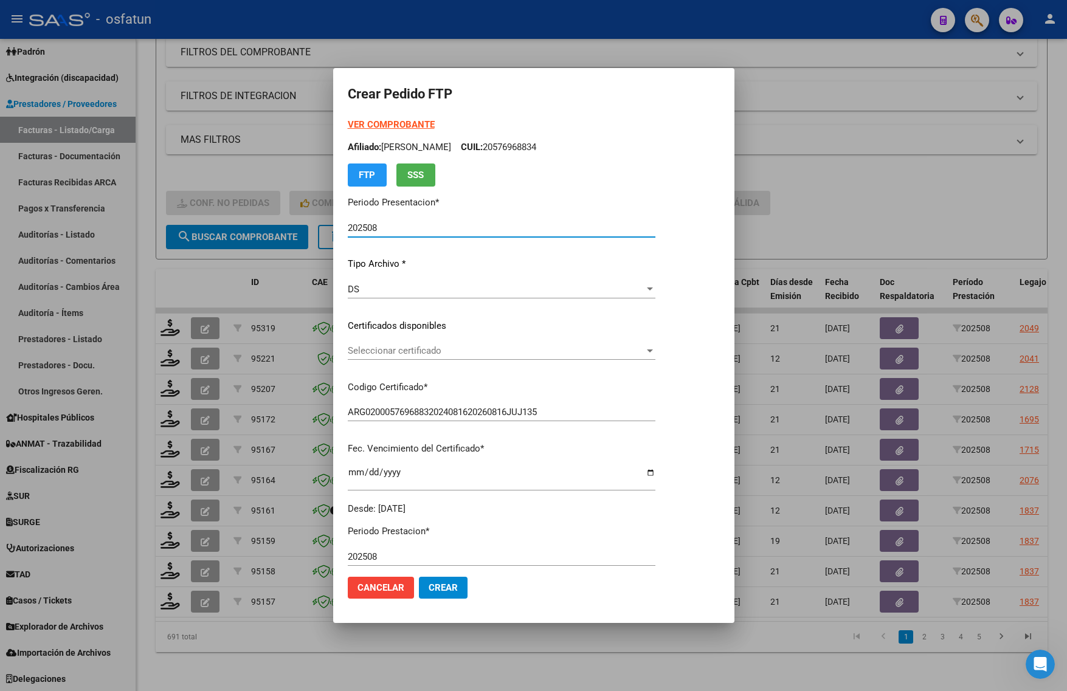
click at [381, 122] on strong "VER COMPROBANTE" at bounding box center [391, 124] width 87 height 11
click at [415, 348] on span "Seleccionar certificado" at bounding box center [496, 350] width 297 height 11
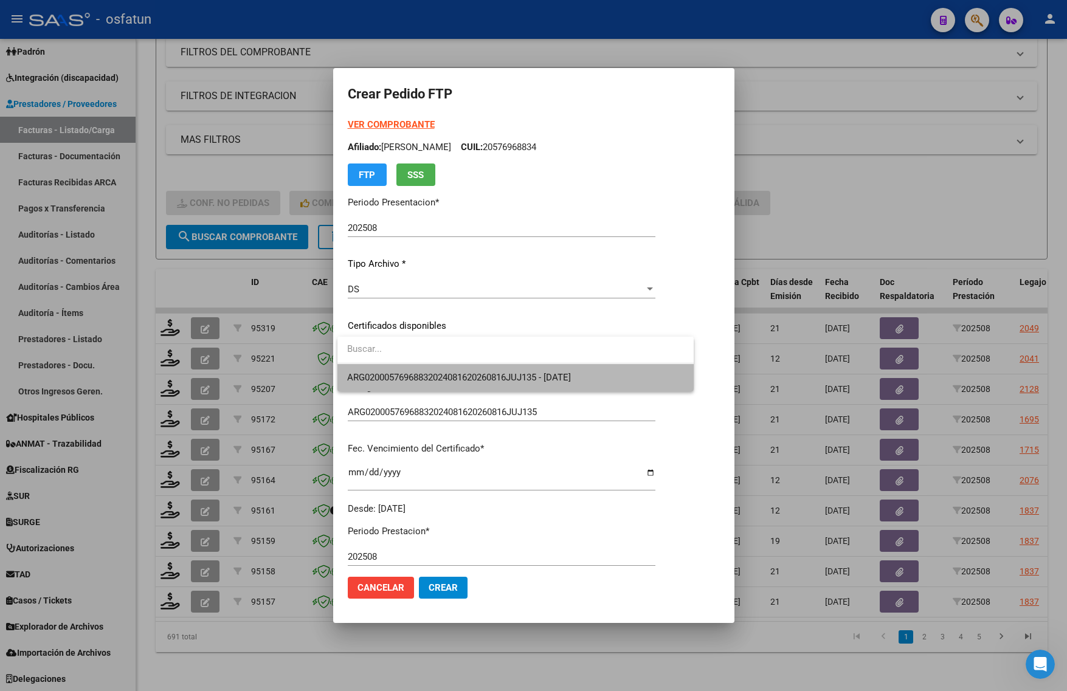
click at [414, 372] on span "ARG02000576968832024081620260816JUJ135 - 2026-08-16" at bounding box center [459, 377] width 224 height 11
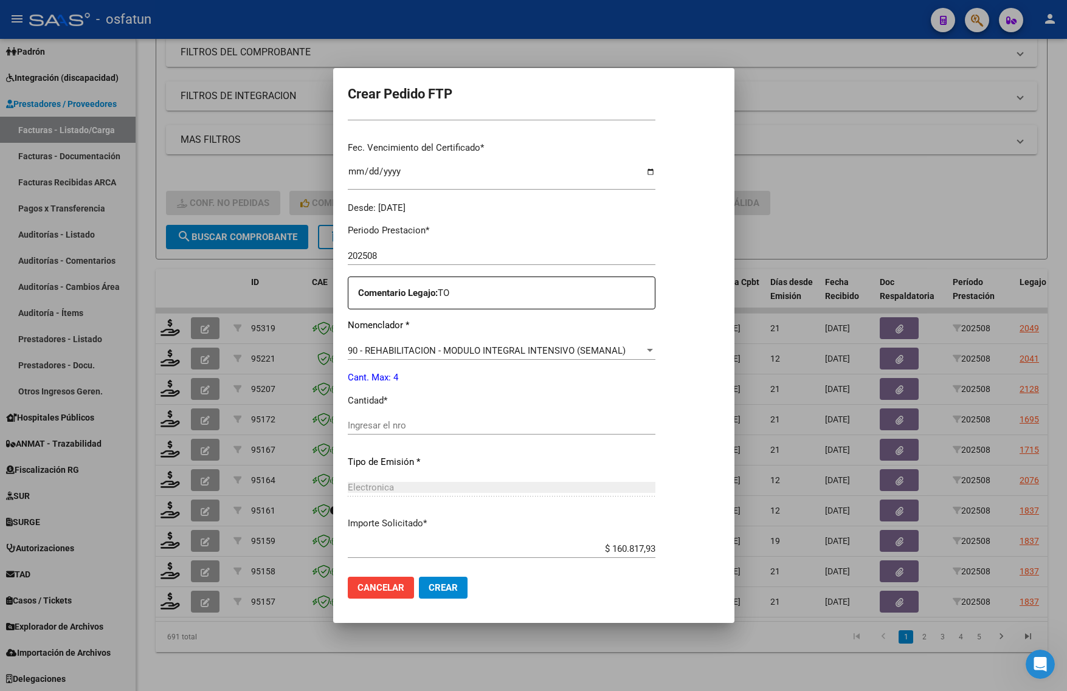
scroll to position [304, 0]
click at [373, 426] on input "Ingresar el nro" at bounding box center [502, 422] width 308 height 11
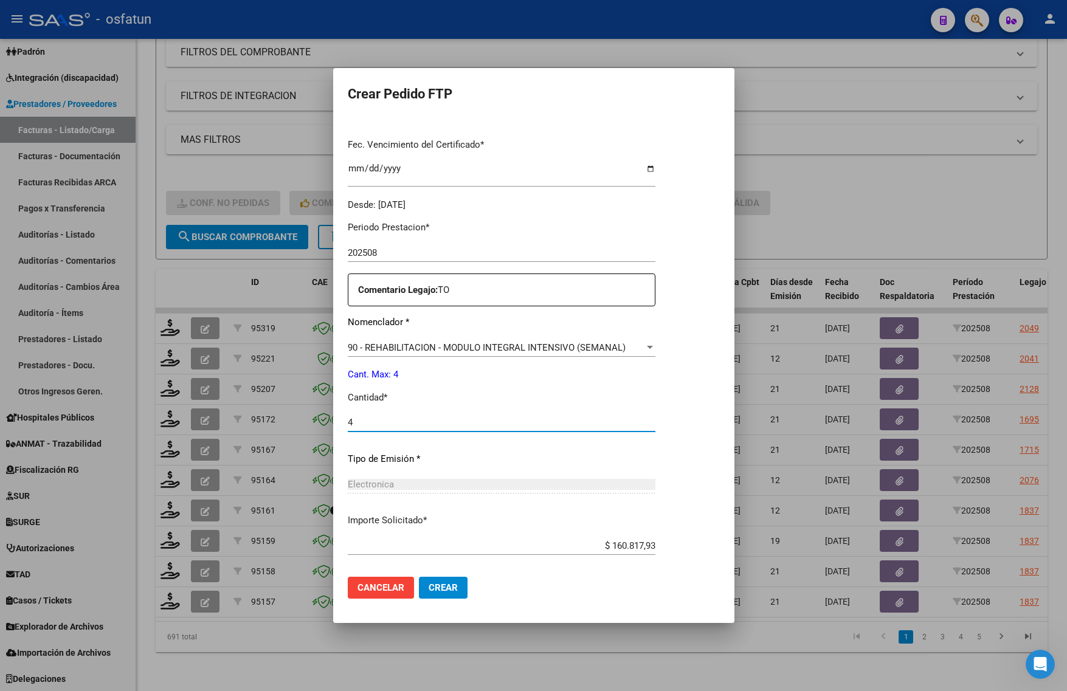
type input "4"
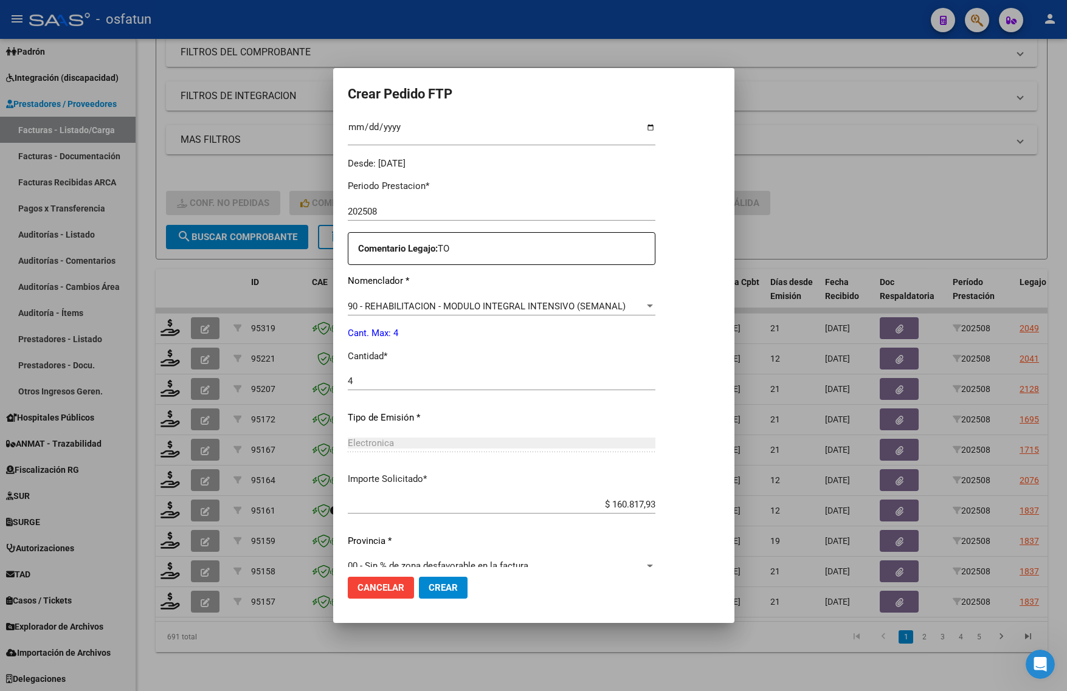
scroll to position [364, 0]
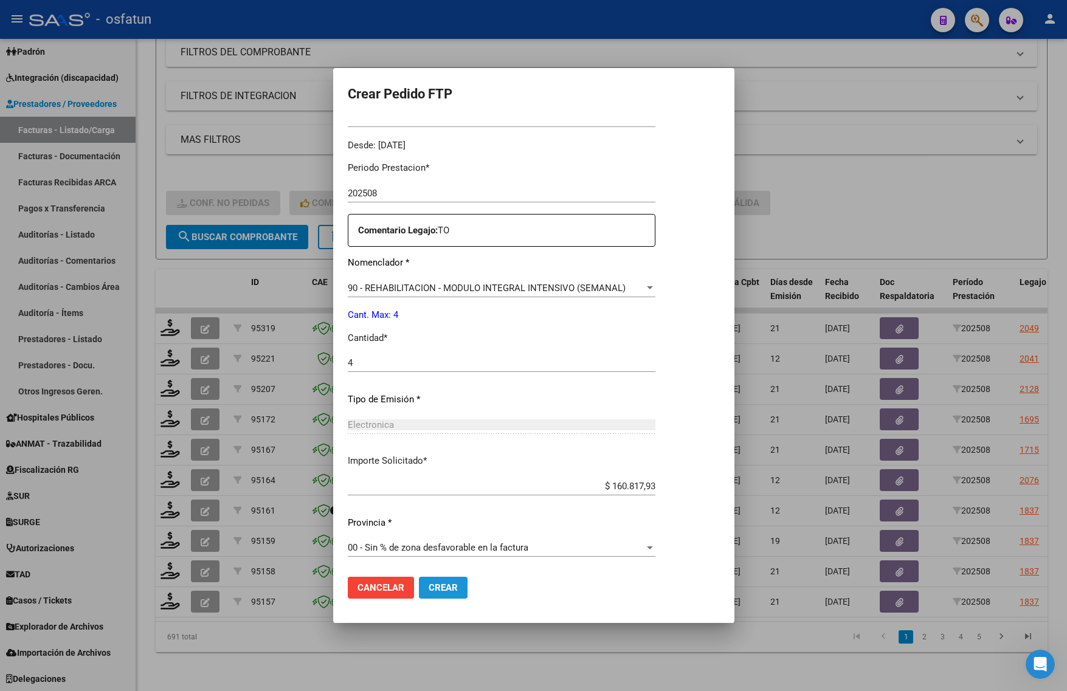
click at [442, 588] on span "Crear" at bounding box center [443, 587] width 29 height 11
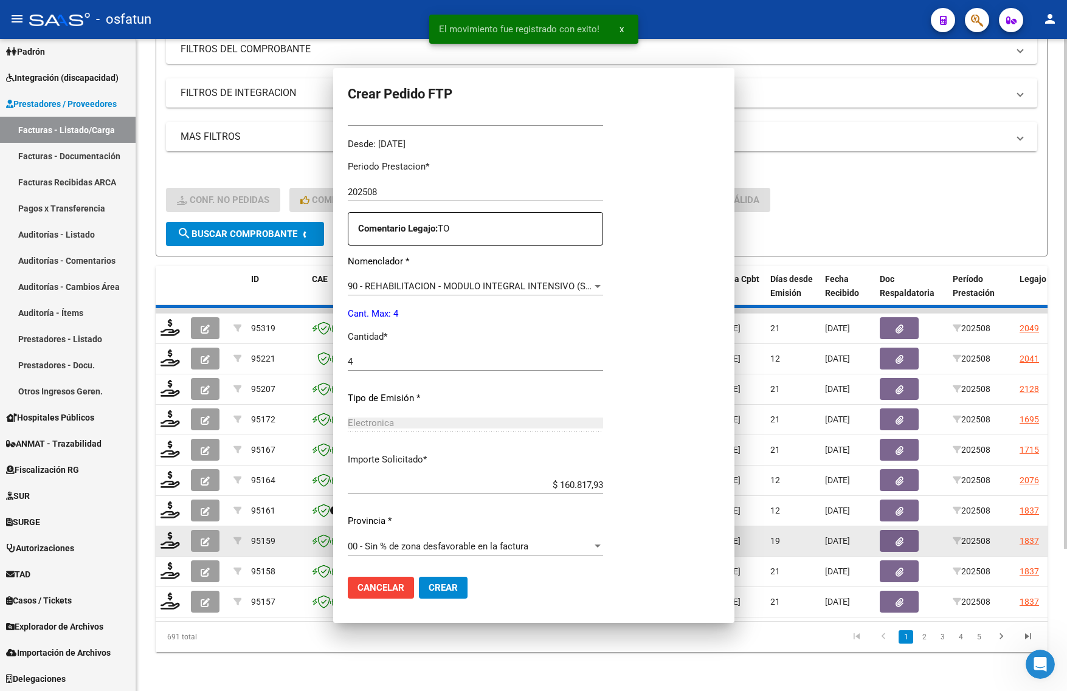
scroll to position [0, 0]
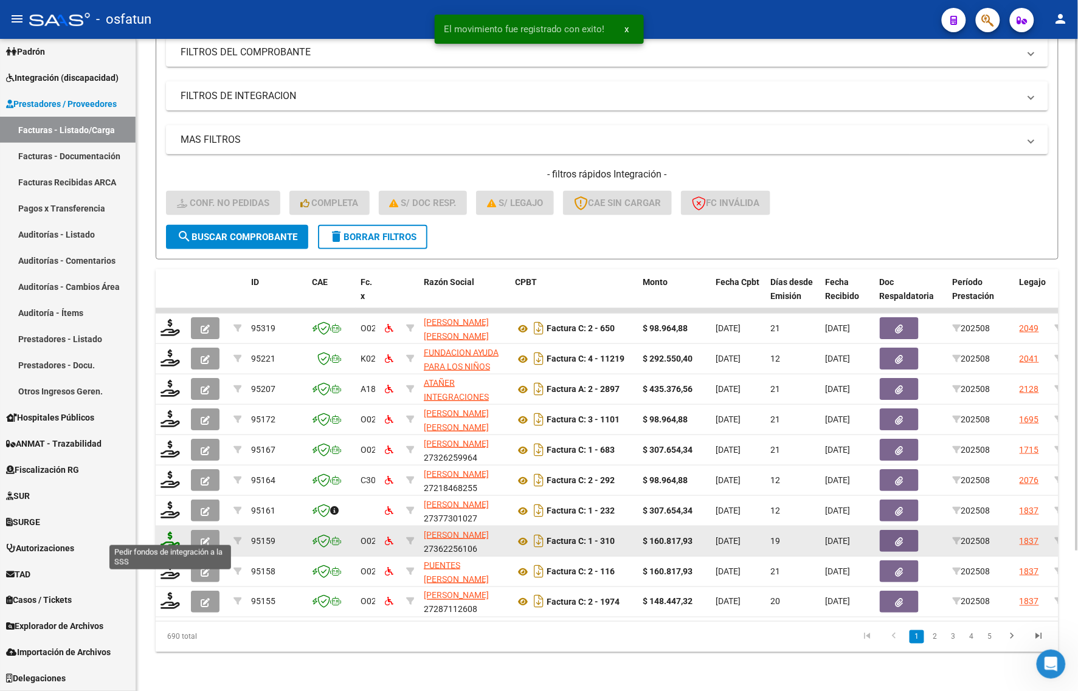
click at [168, 532] on icon at bounding box center [170, 540] width 19 height 17
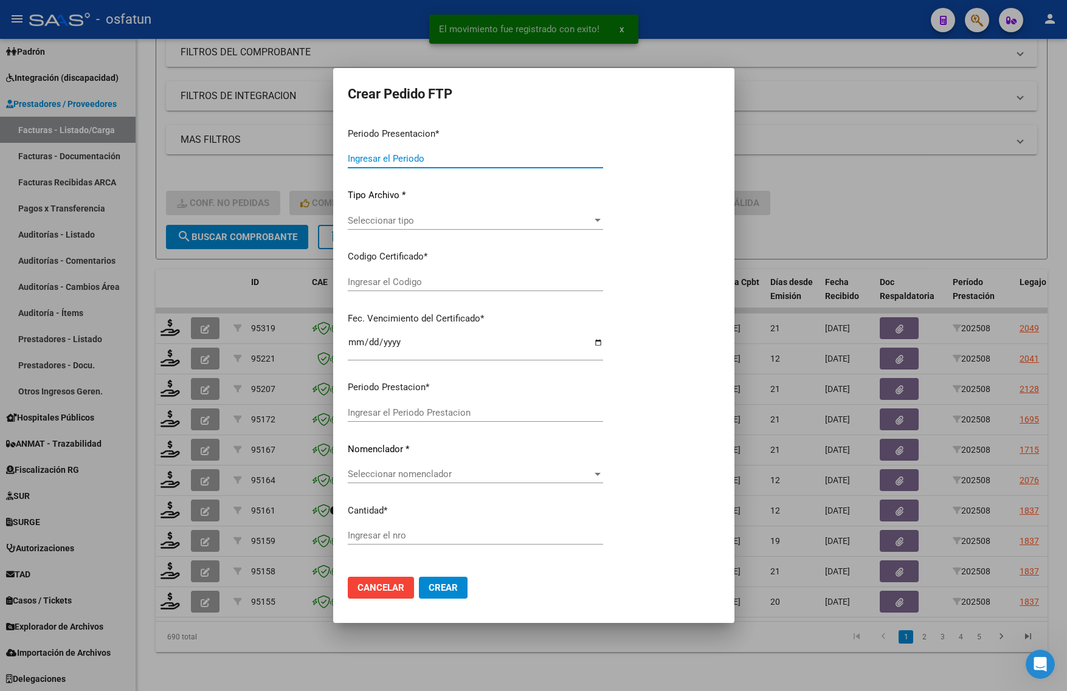
type input "202508"
type input "$ 160.817,93"
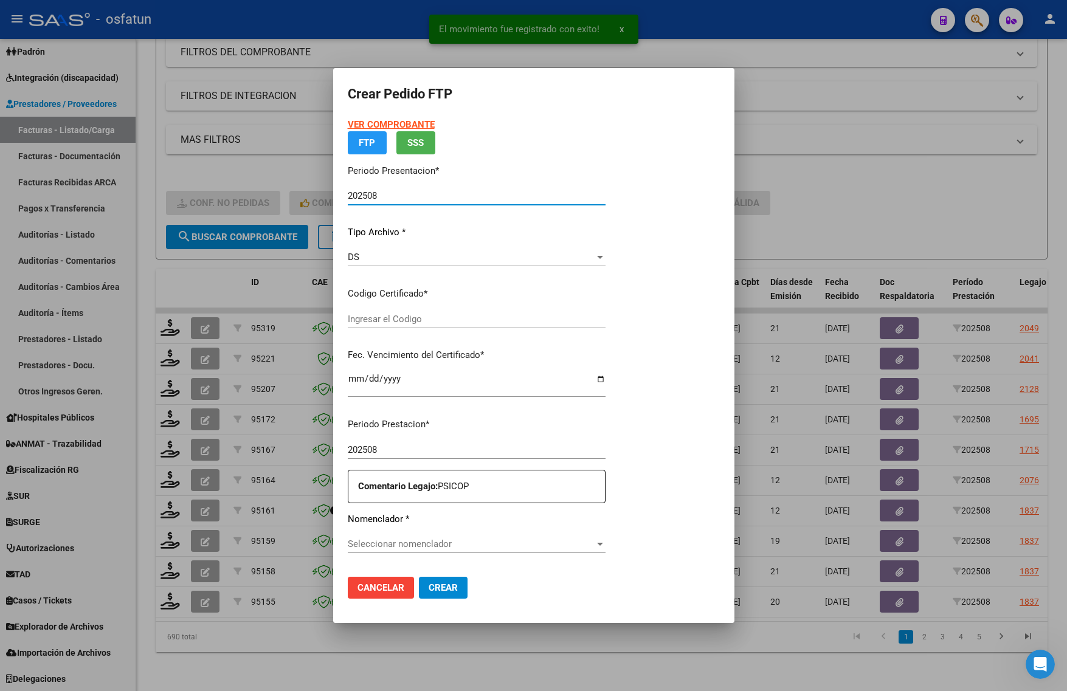
type input "ARG02000576968832024081620260816JUJ135"
type input "2026-08-16"
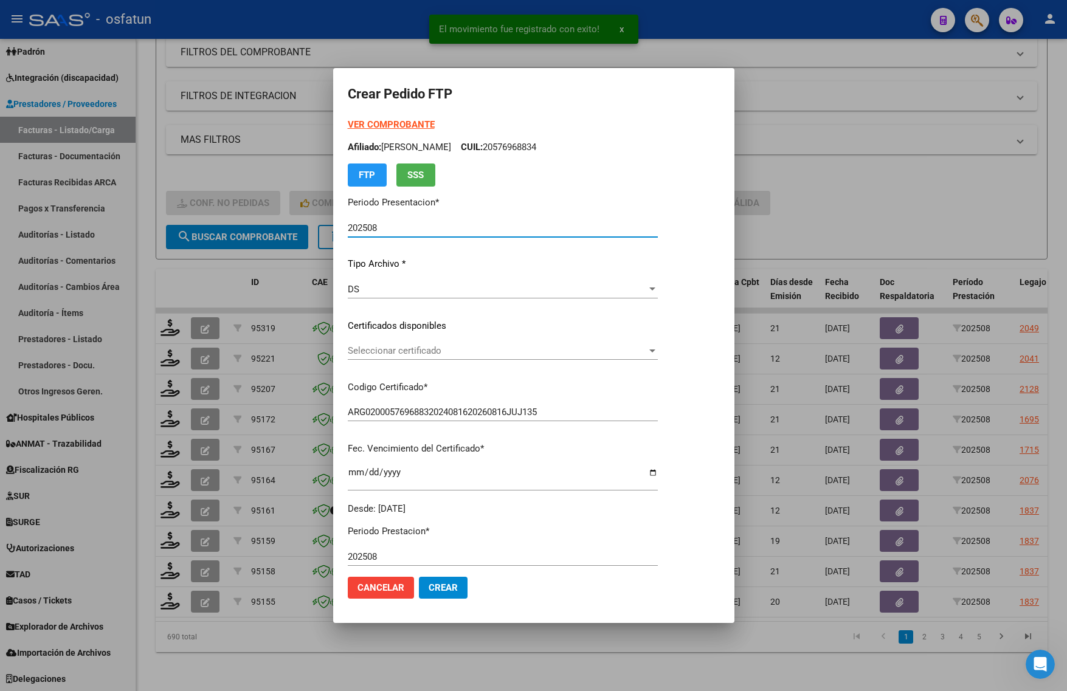
click at [375, 126] on strong "VER COMPROBANTE" at bounding box center [391, 124] width 87 height 11
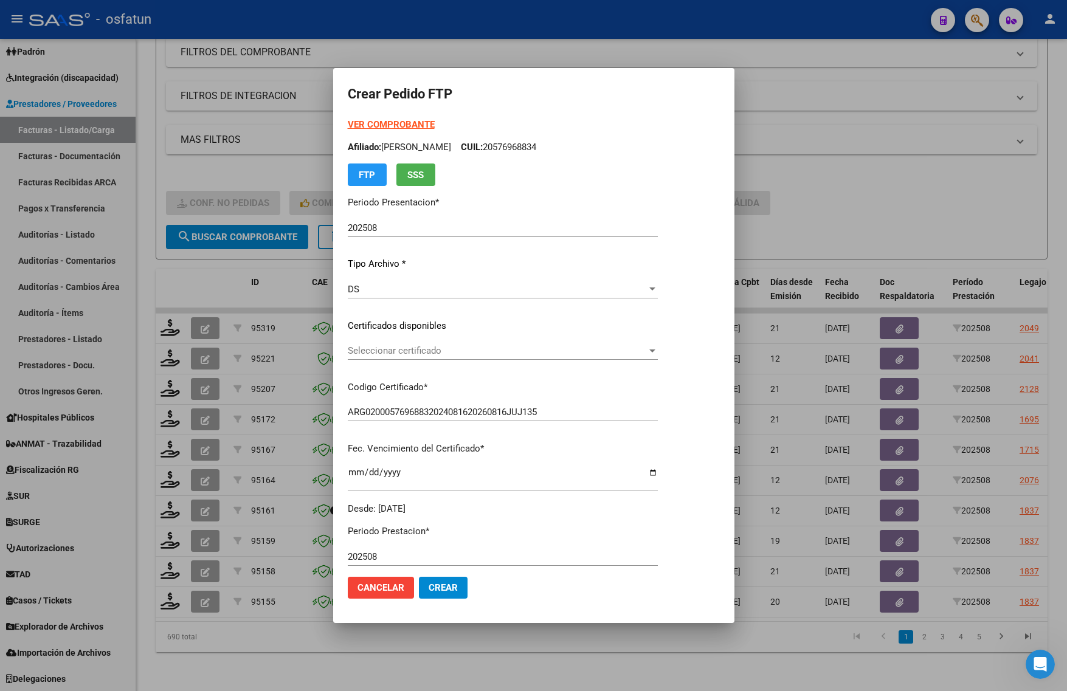
click at [403, 340] on div "VER COMPROBANTE ARCA Padrón Afiliado: JEREZ LUCIO RAFAEL CUIL: 20576968834 FTP …" at bounding box center [503, 317] width 310 height 398
click at [411, 351] on span "Seleccionar certificado" at bounding box center [497, 350] width 299 height 11
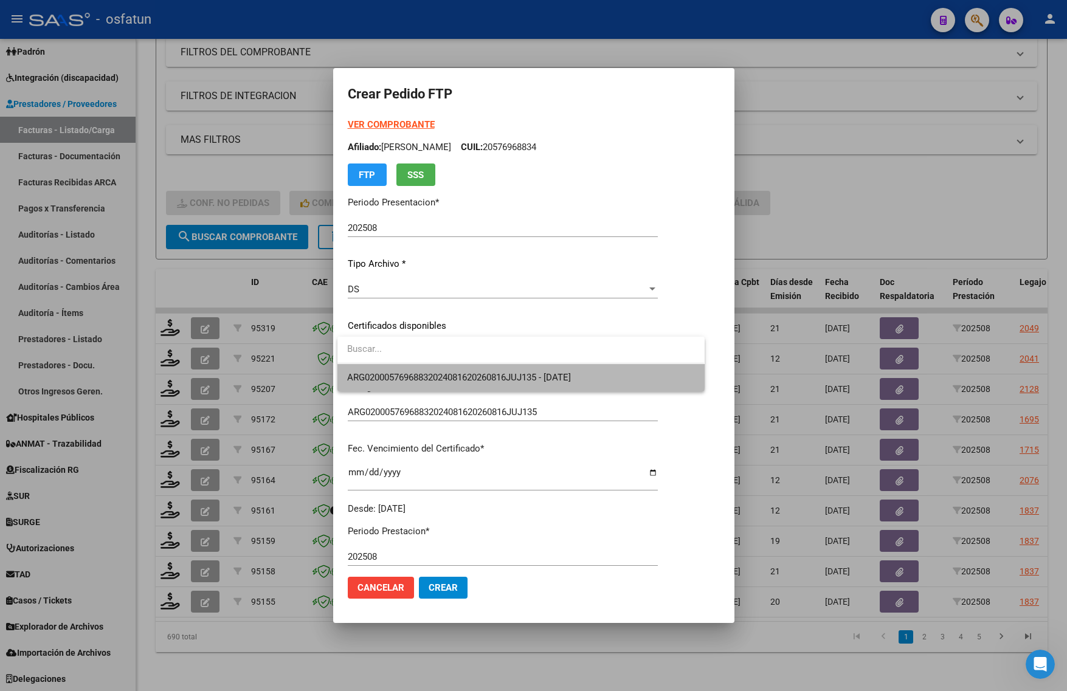
click at [411, 369] on span "ARG02000576968832024081620260816JUJ135 - 2026-08-16" at bounding box center [520, 377] width 347 height 27
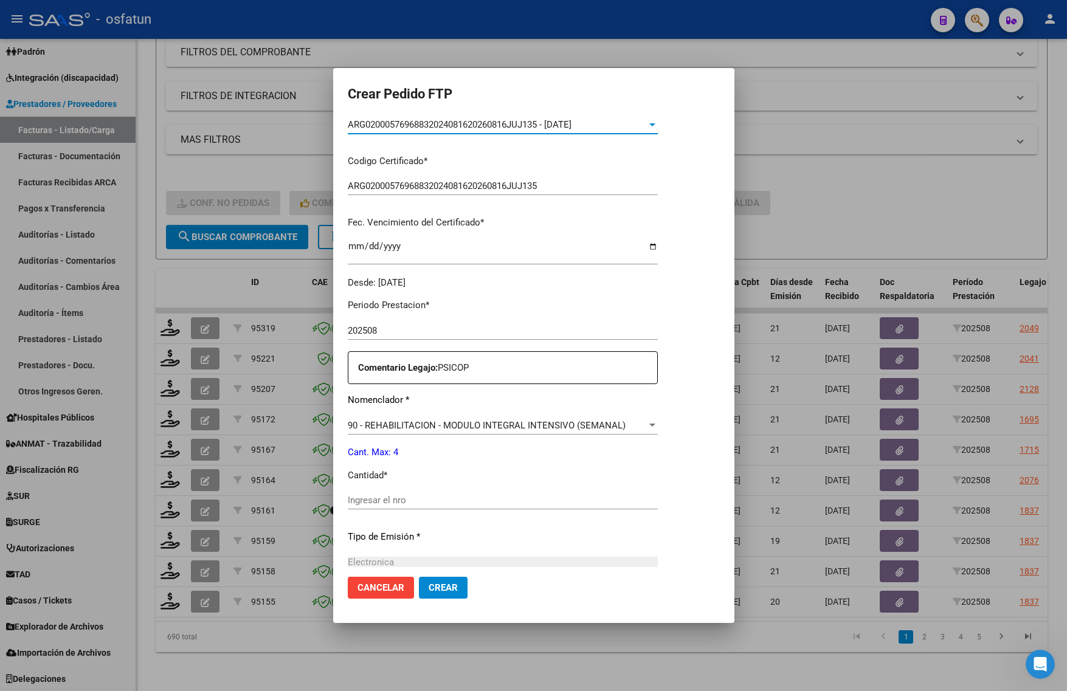
scroll to position [228, 0]
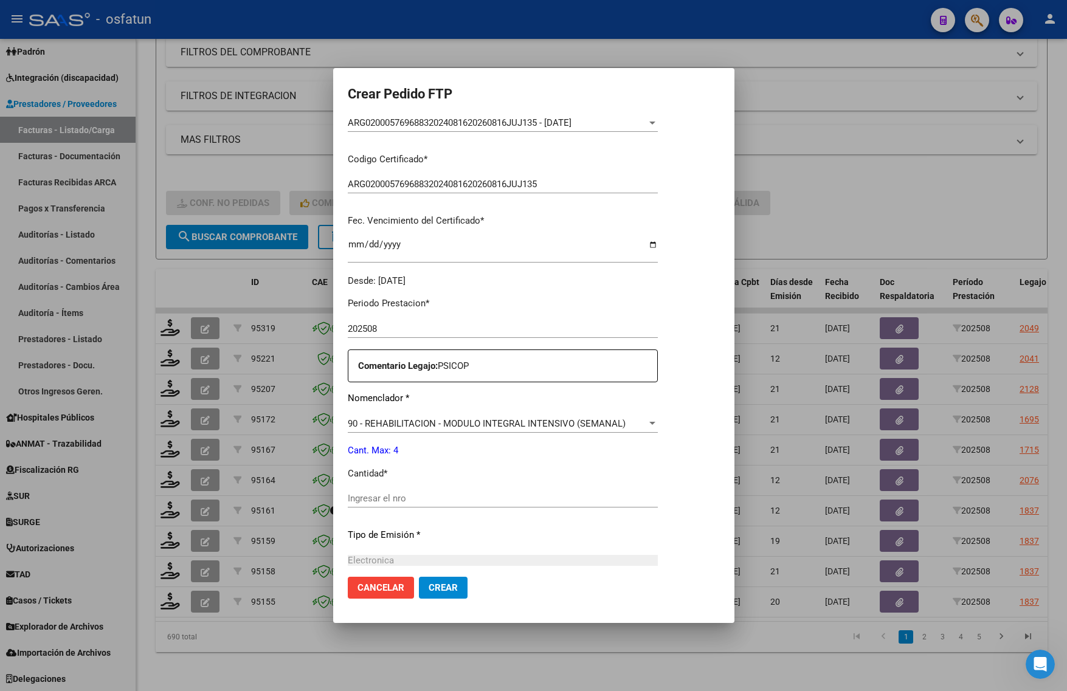
click at [396, 512] on div "Ingresar el nro" at bounding box center [503, 504] width 310 height 30
click at [414, 493] on input "4" at bounding box center [503, 498] width 310 height 11
type input "4"
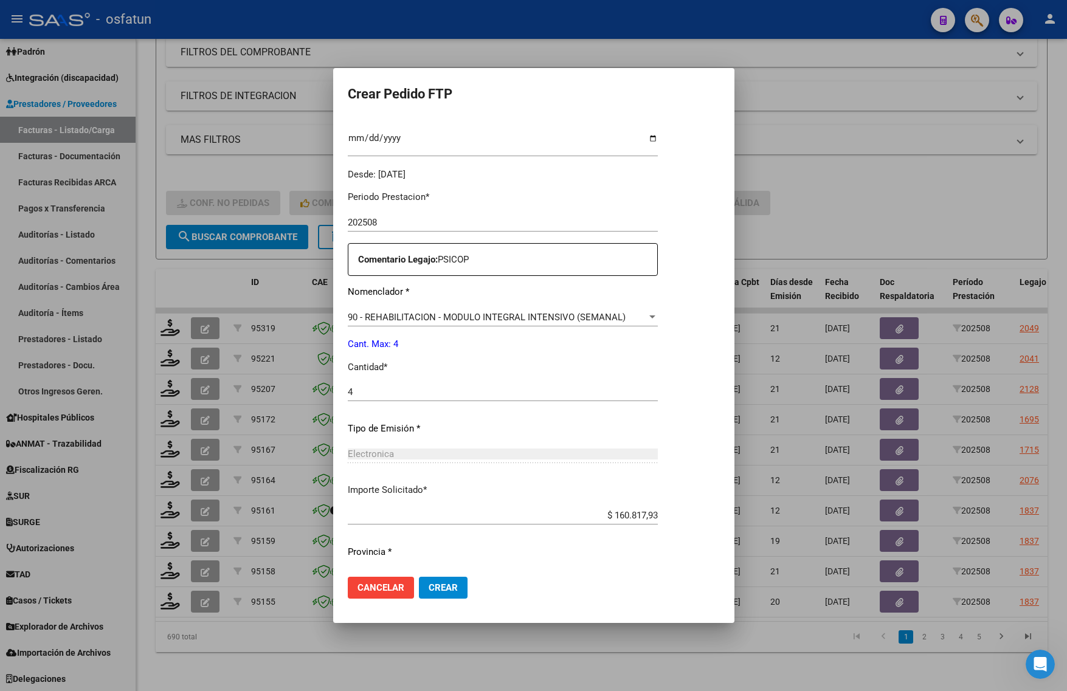
scroll to position [364, 0]
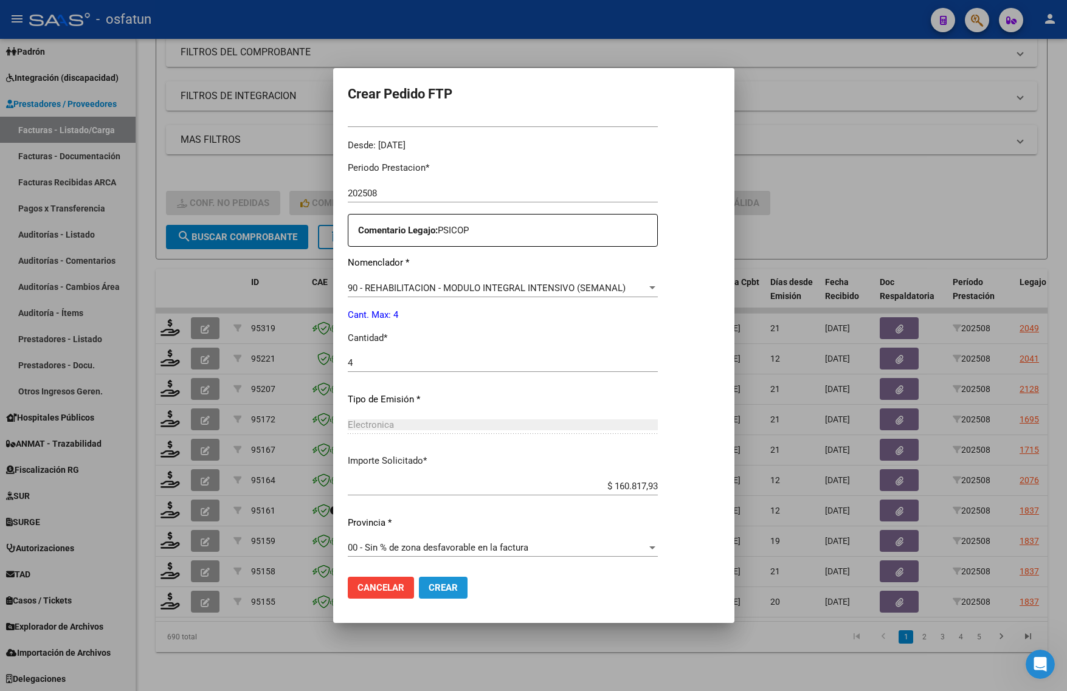
click at [435, 579] on button "Crear" at bounding box center [443, 588] width 49 height 22
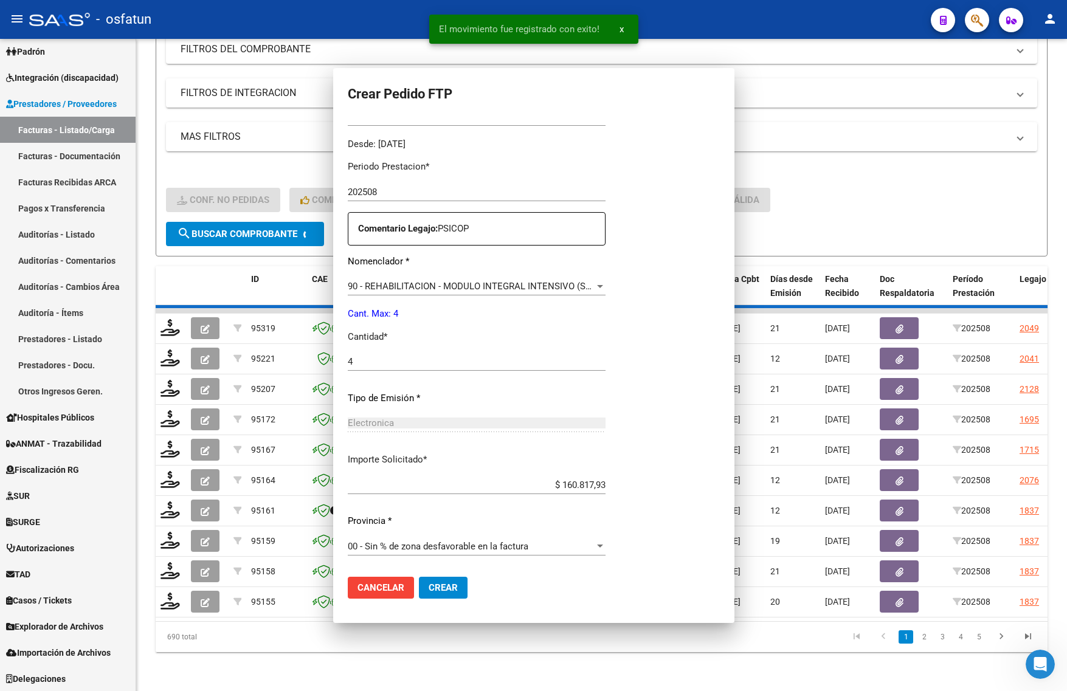
scroll to position [295, 0]
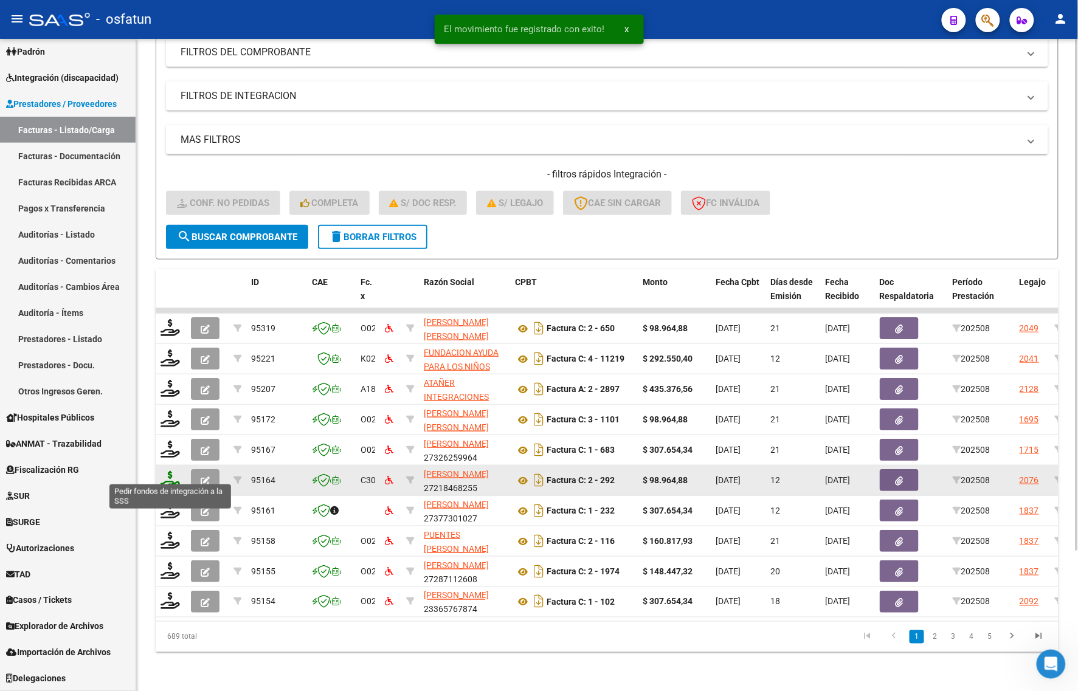
click at [168, 472] on icon at bounding box center [170, 479] width 19 height 17
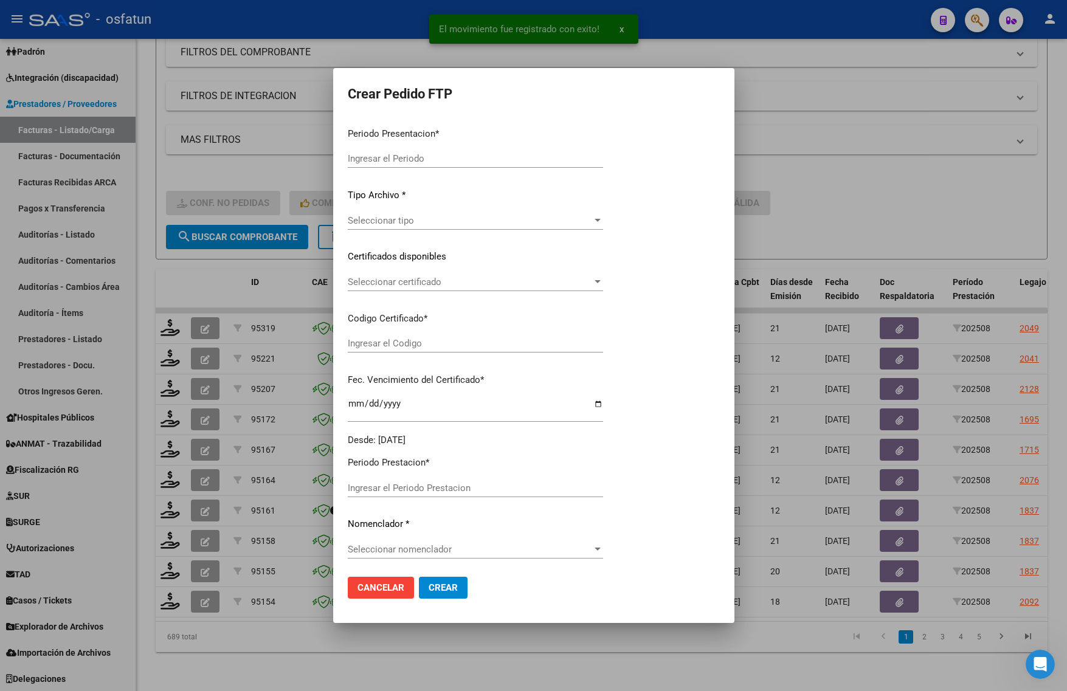
type input "202508"
type input "$ 98.964,88"
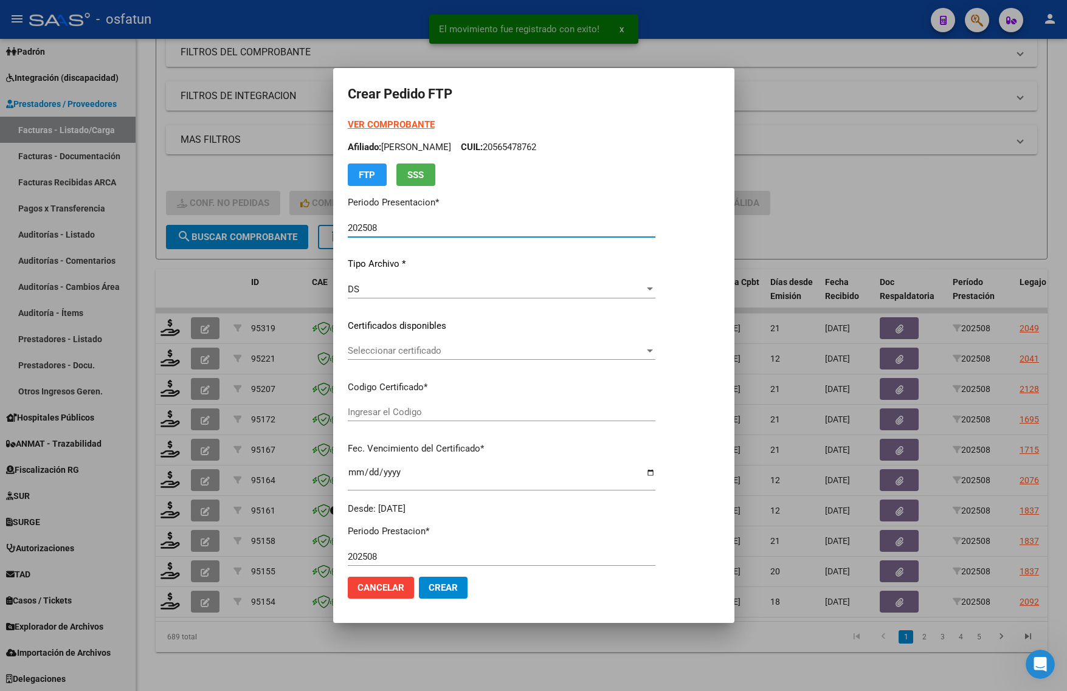
type input "ARG02000550642112023051620280516JUJ135"
type input "2028-05-16"
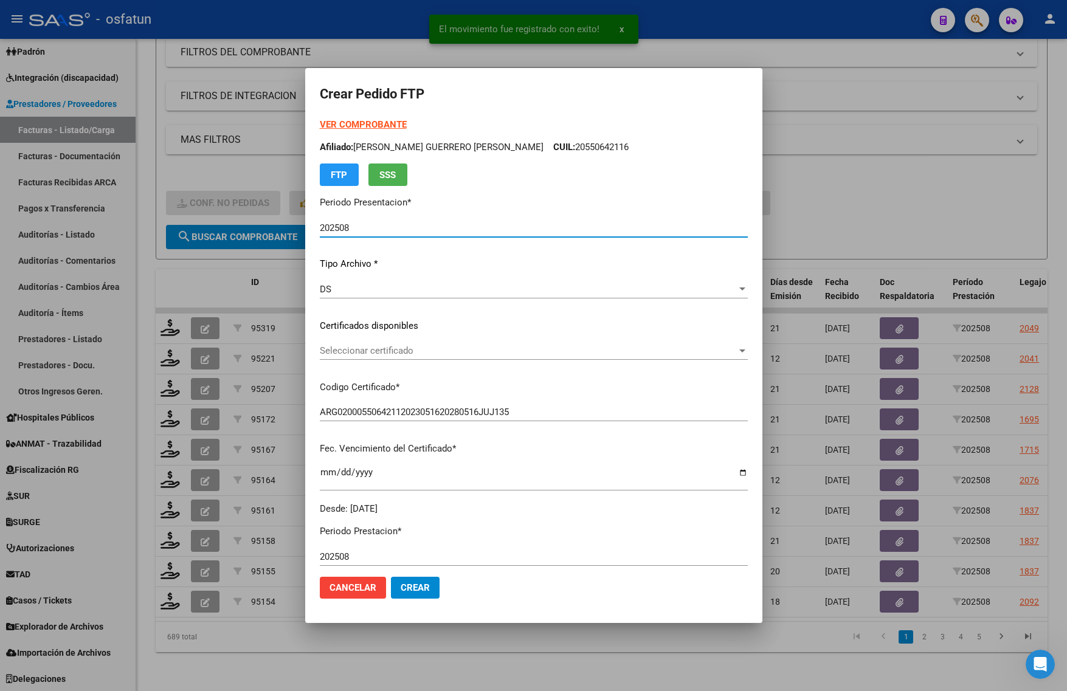
click at [365, 125] on strong "VER COMPROBANTE" at bounding box center [363, 124] width 87 height 11
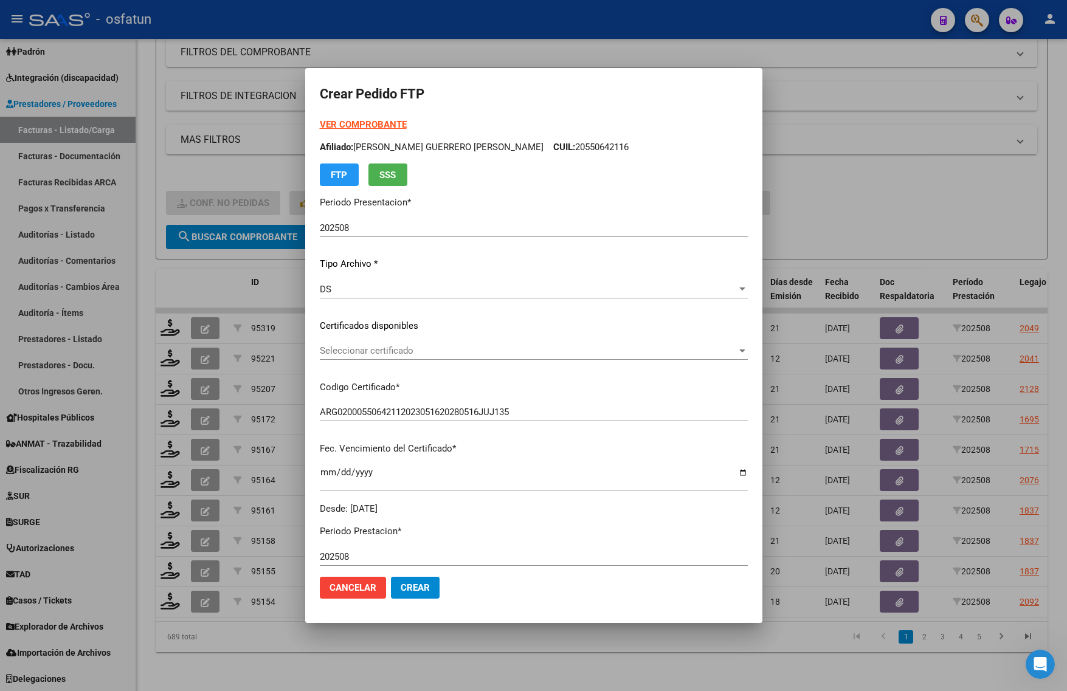
click at [919, 159] on div at bounding box center [533, 345] width 1067 height 691
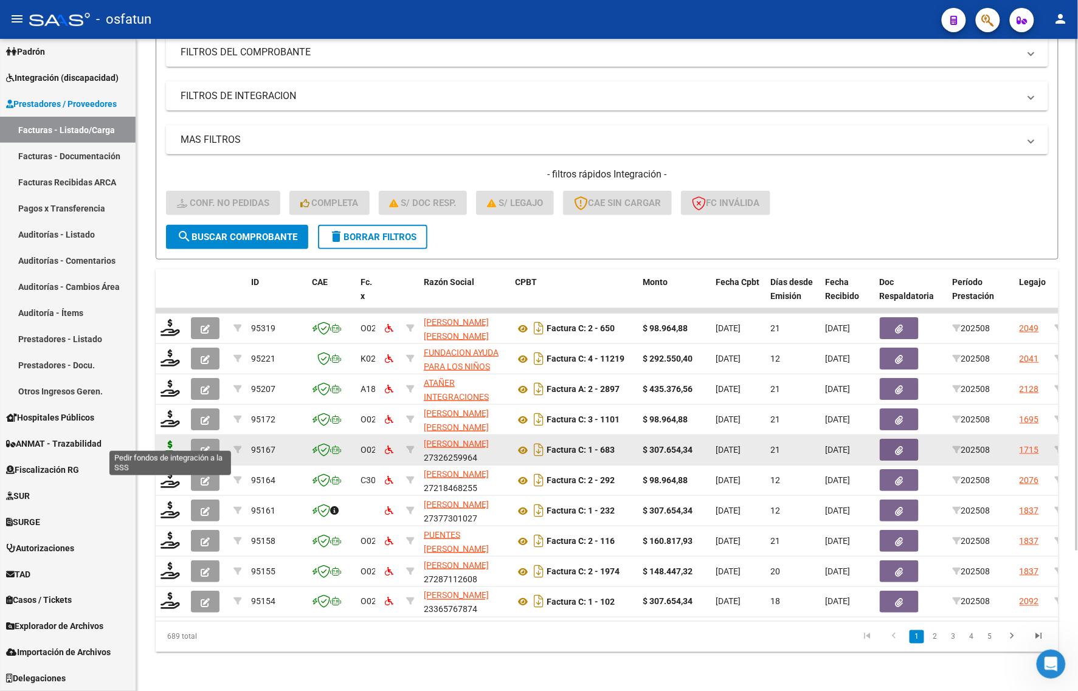
click at [170, 441] on icon at bounding box center [170, 449] width 19 height 17
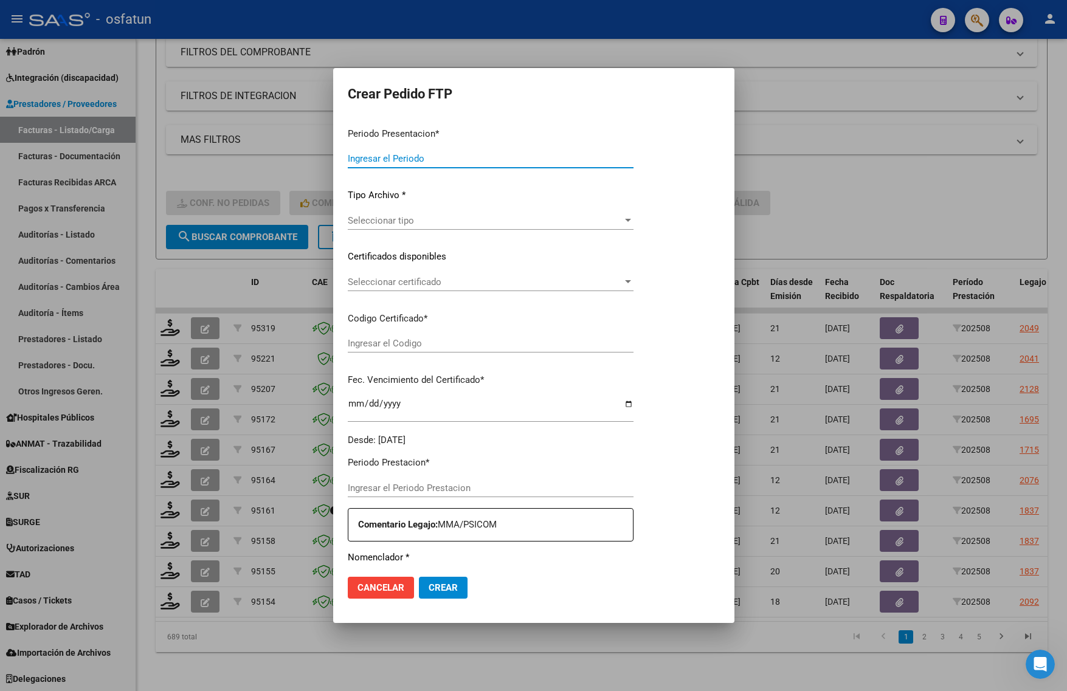
type input "202508"
type input "$ 307.654,34"
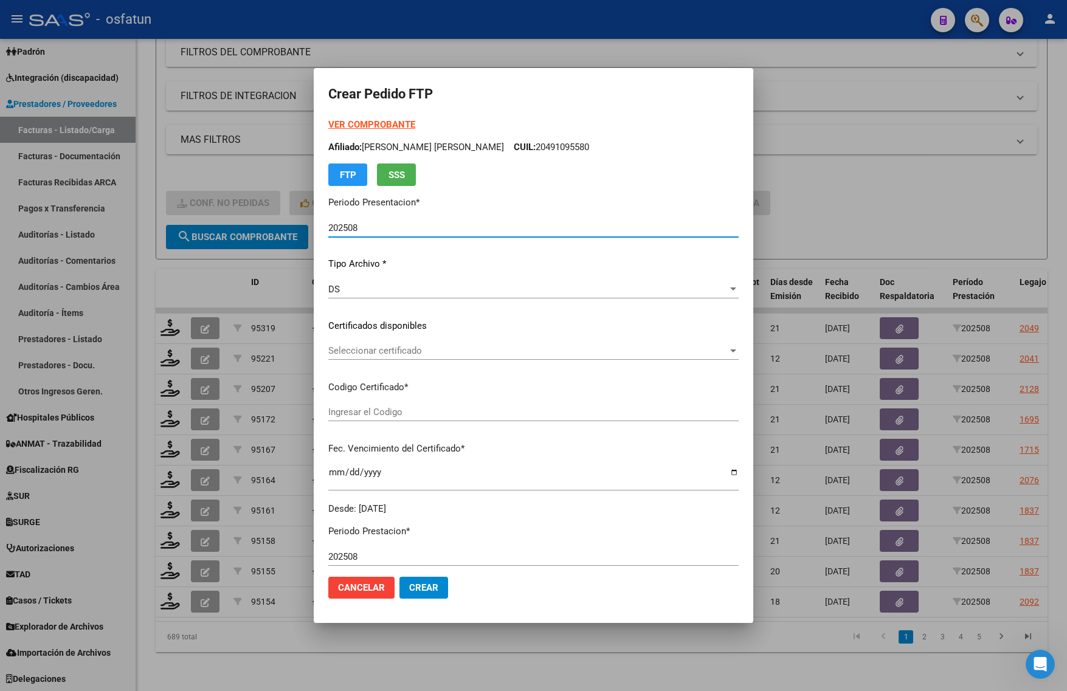
type input "ARG02000491095582020012920270129JUJ135"
type input "2027-01-29"
click at [350, 123] on strong "VER COMPROBANTE" at bounding box center [371, 124] width 87 height 11
click at [363, 357] on div "Seleccionar certificado Seleccionar certificado" at bounding box center [533, 351] width 410 height 18
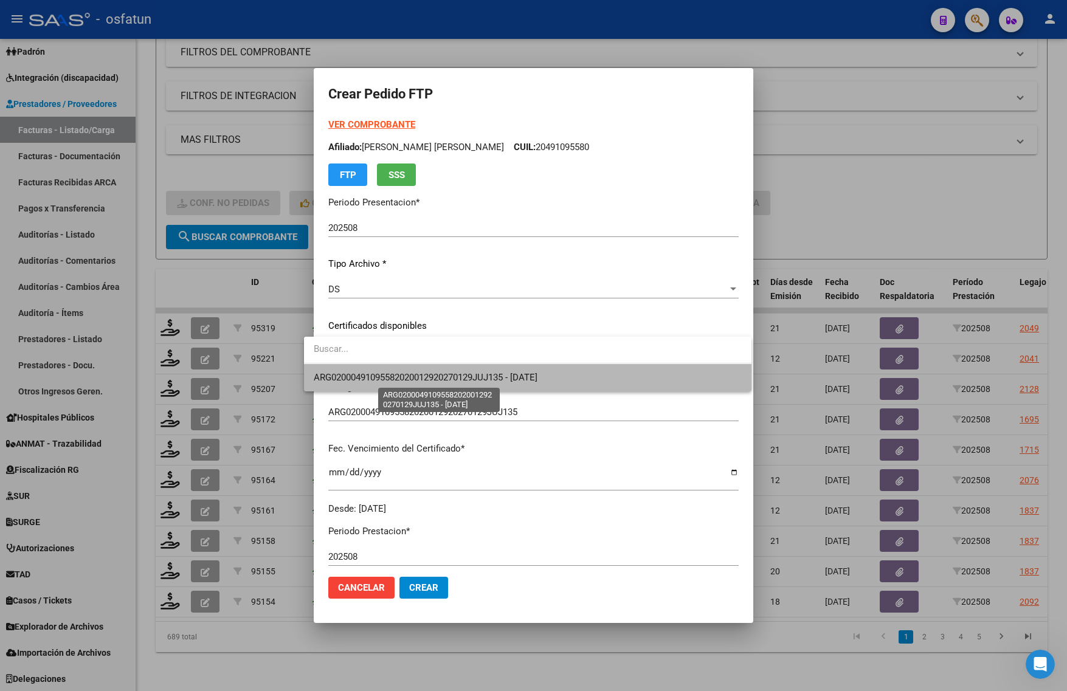
click at [368, 376] on span "ARG02000491095582020012920270129JUJ135 - 2027-01-29" at bounding box center [426, 377] width 224 height 11
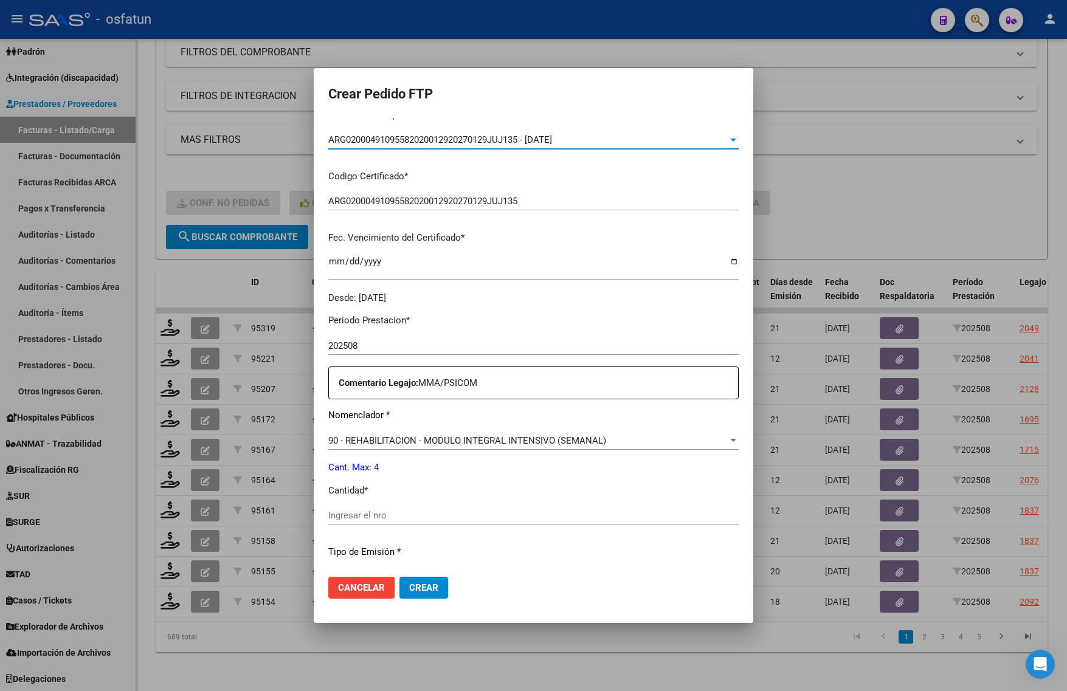
scroll to position [228, 0]
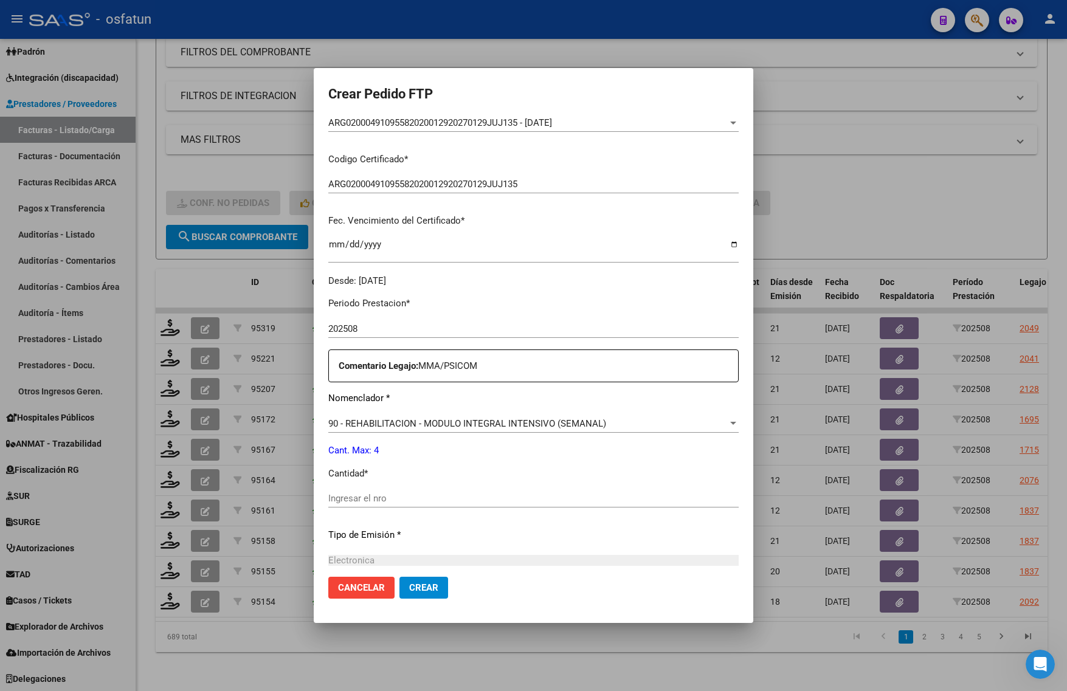
click at [364, 416] on div "90 - REHABILITACION - MODULO INTEGRAL INTENSIVO (SEMANAL) Seleccionar nomenclad…" at bounding box center [533, 424] width 410 height 18
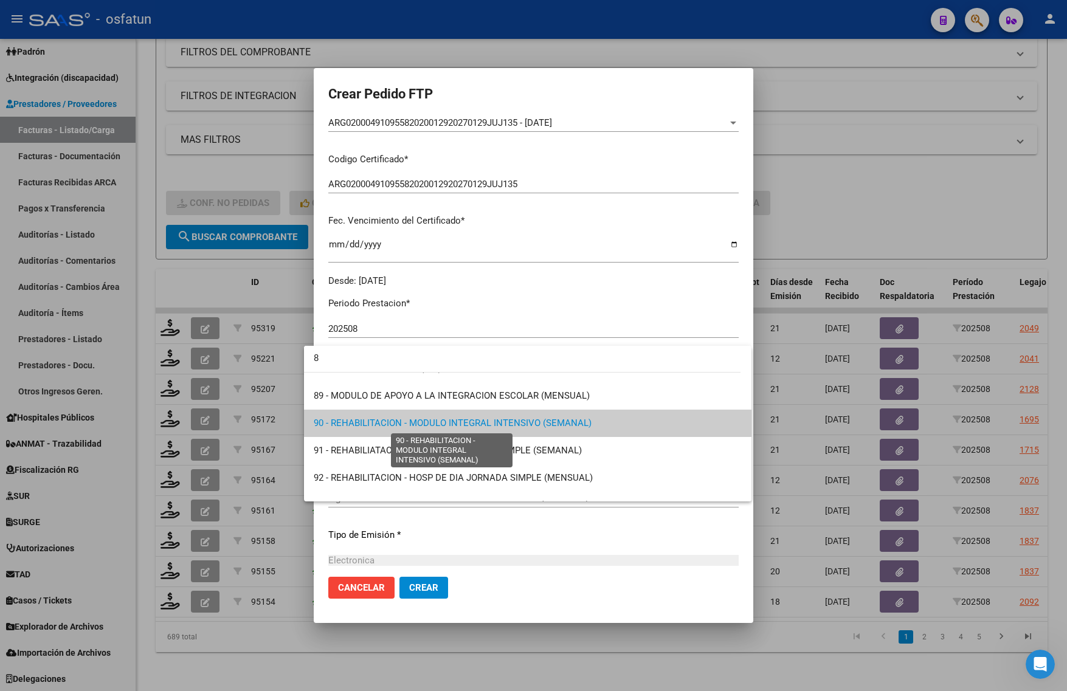
scroll to position [0, 0]
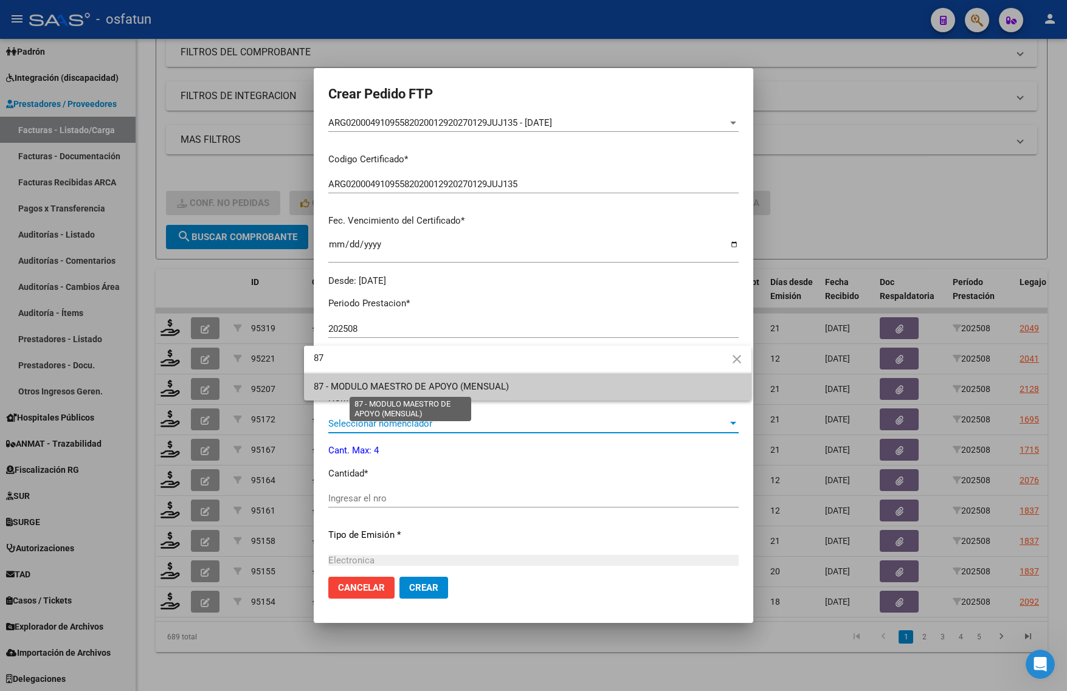
type input "87"
click at [396, 383] on span "87 - MODULO MAESTRO DE APOYO (MENSUAL)" at bounding box center [411, 386] width 195 height 11
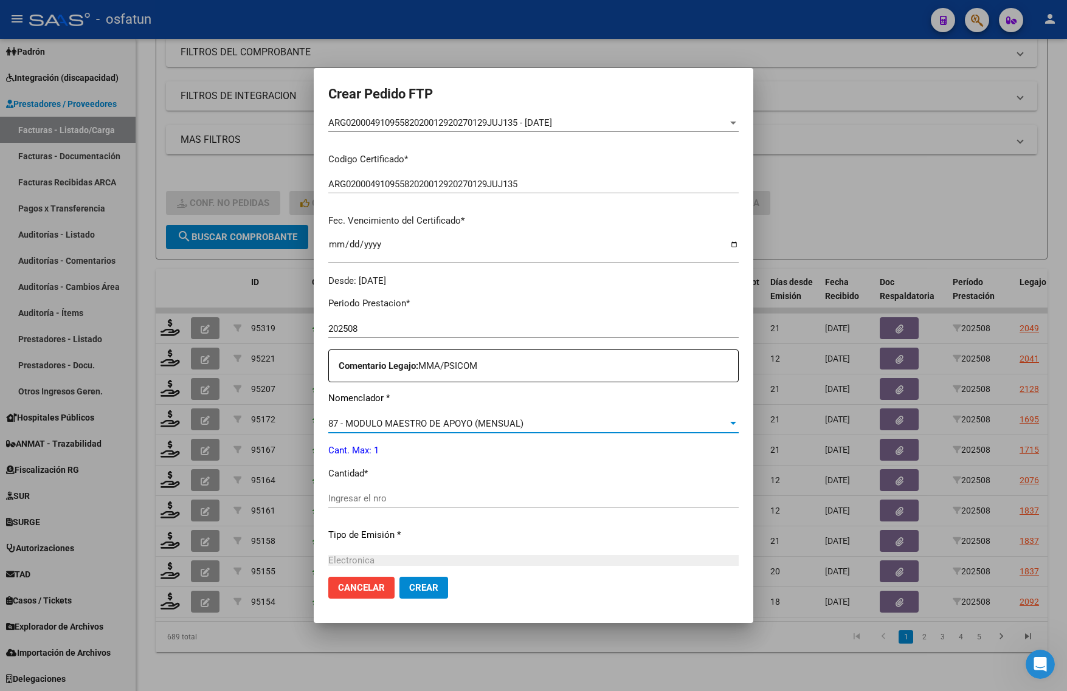
click at [386, 503] on input "Ingresar el nro" at bounding box center [533, 498] width 410 height 11
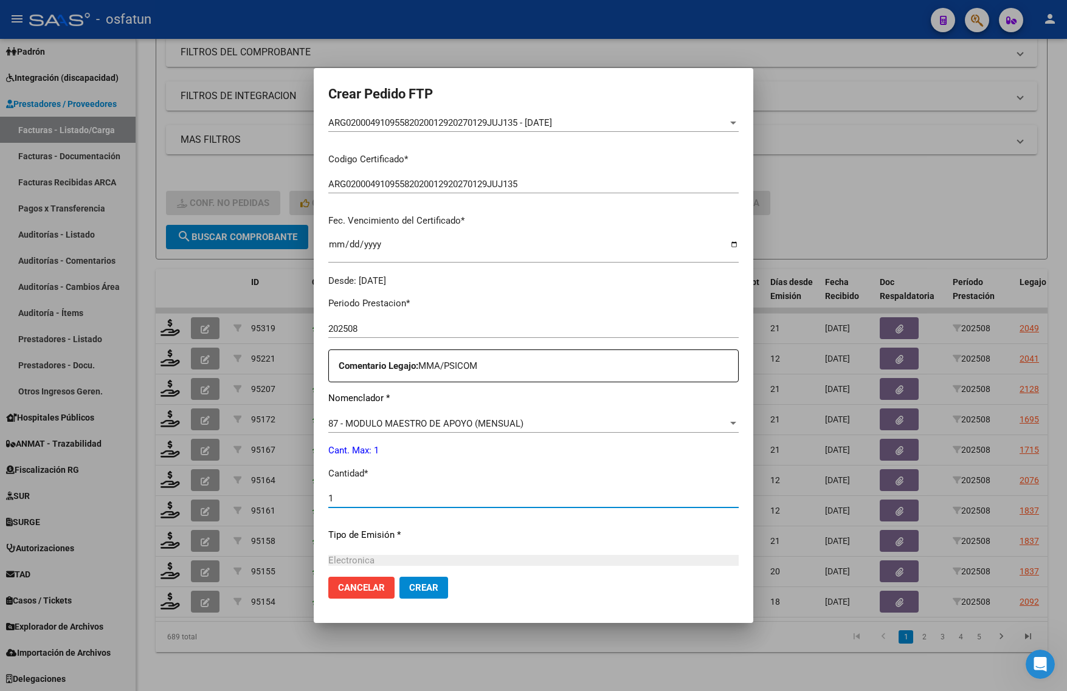
scroll to position [364, 0]
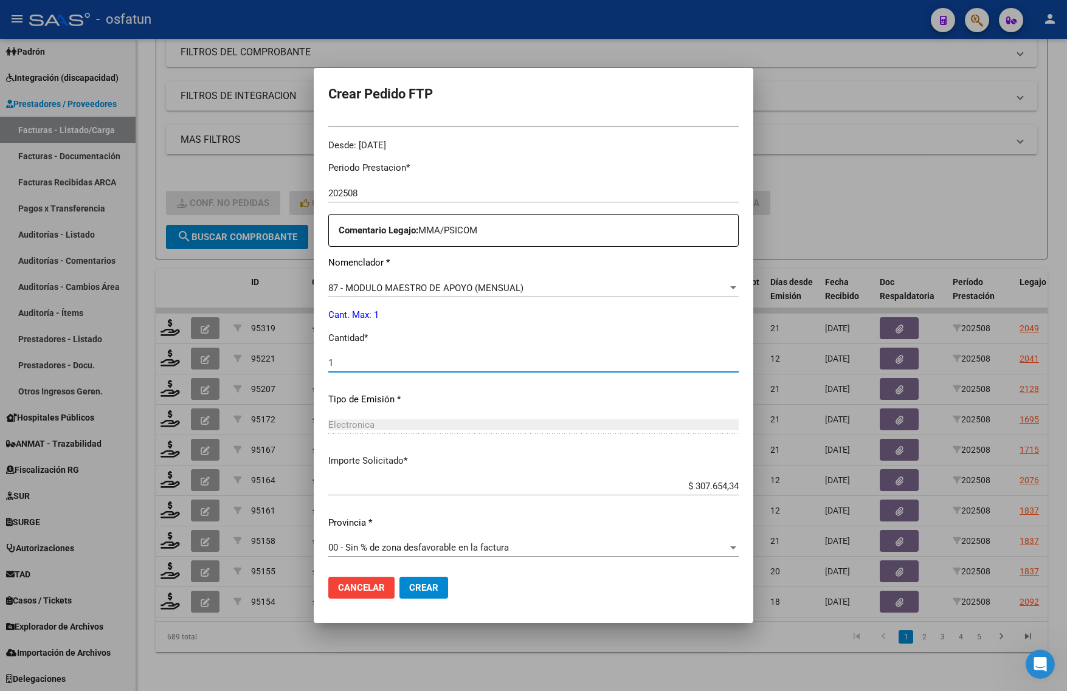
type input "1"
click at [413, 585] on span "Crear" at bounding box center [423, 587] width 29 height 11
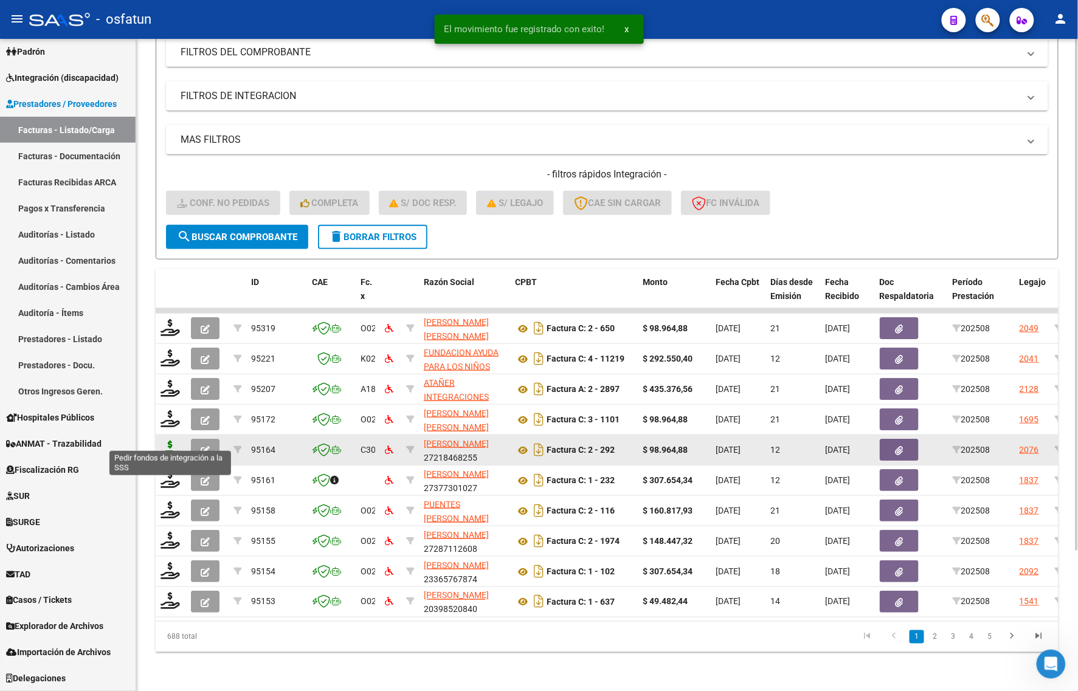
click at [166, 442] on icon at bounding box center [170, 449] width 19 height 17
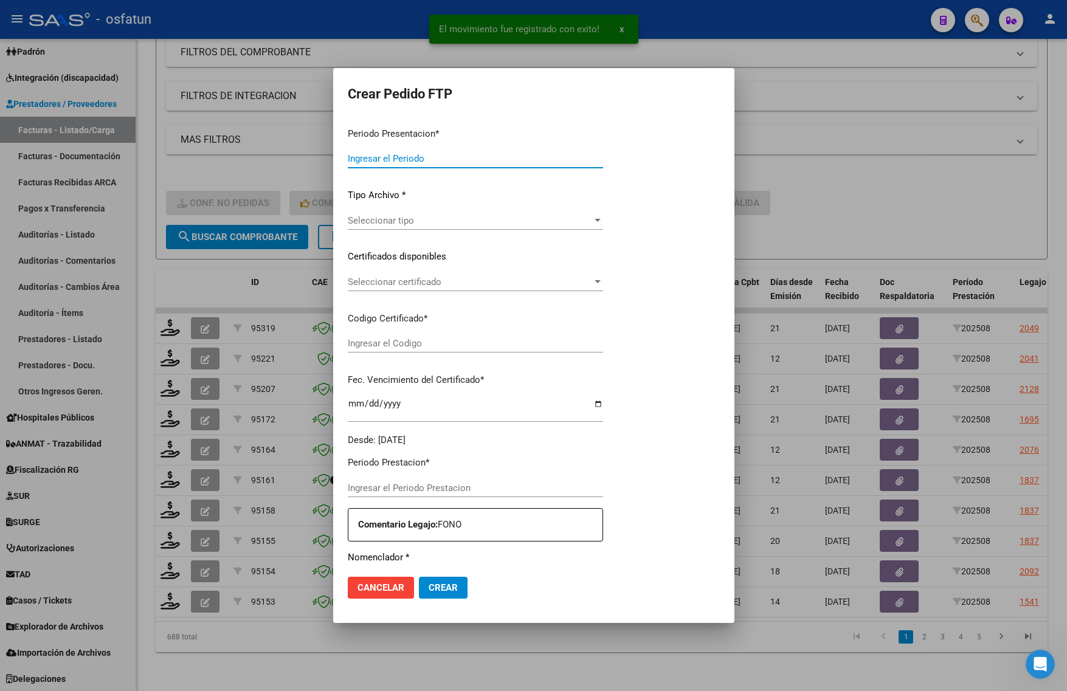
type input "202508"
type input "$ 98.964,88"
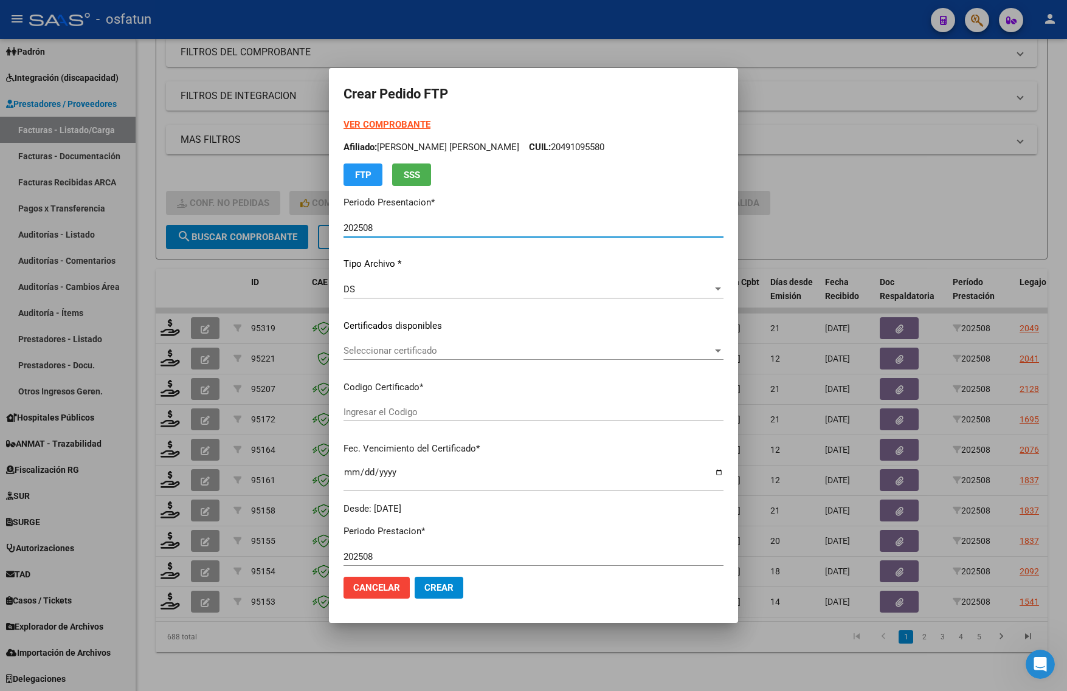
type input "ARG02000550642112023051620280516JUJ135"
type input "2028-05-16"
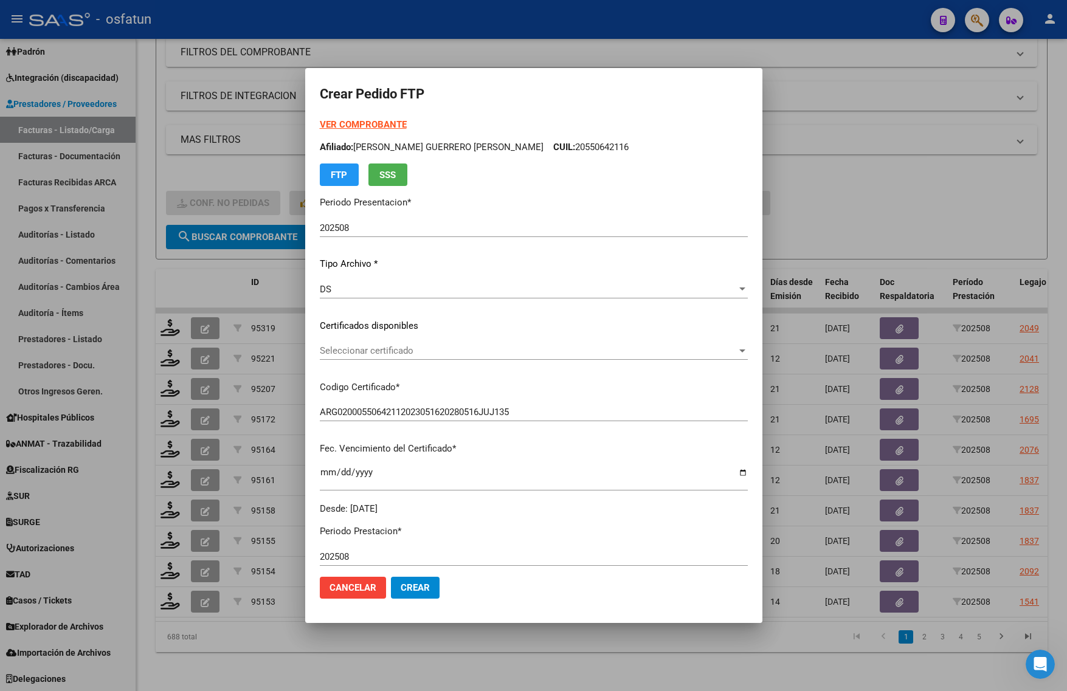
click at [347, 123] on strong "VER COMPROBANTE" at bounding box center [363, 124] width 87 height 11
click at [371, 348] on span "Seleccionar certificado" at bounding box center [528, 350] width 417 height 11
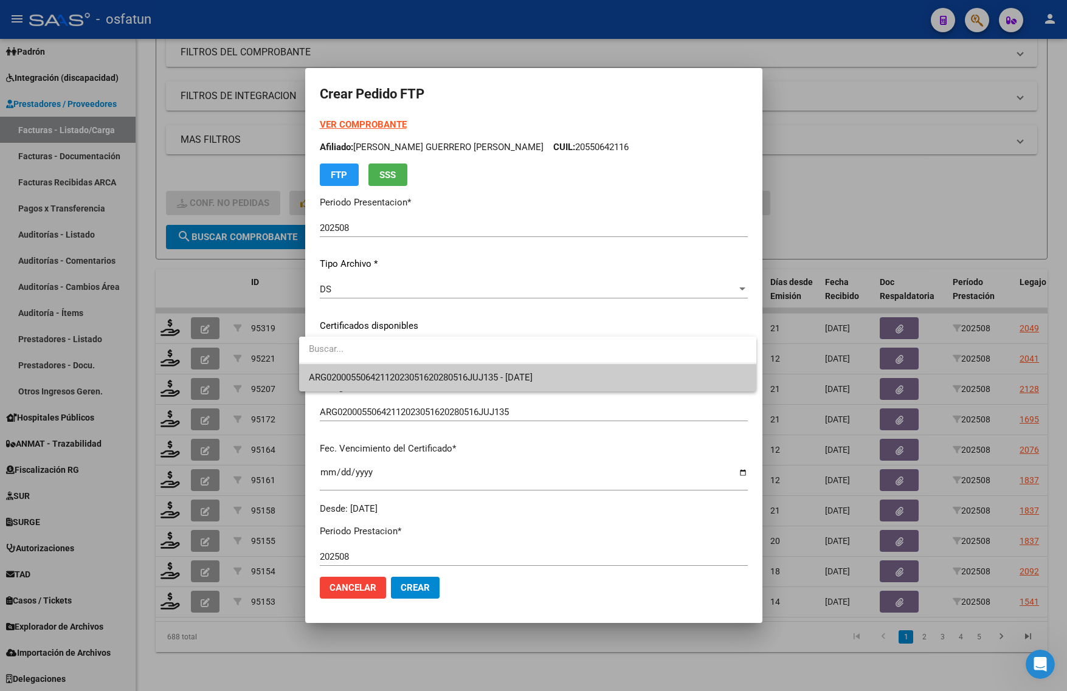
click at [369, 365] on span "ARG02000550642112023051620280516JUJ135 - 2028-05-16" at bounding box center [528, 377] width 438 height 27
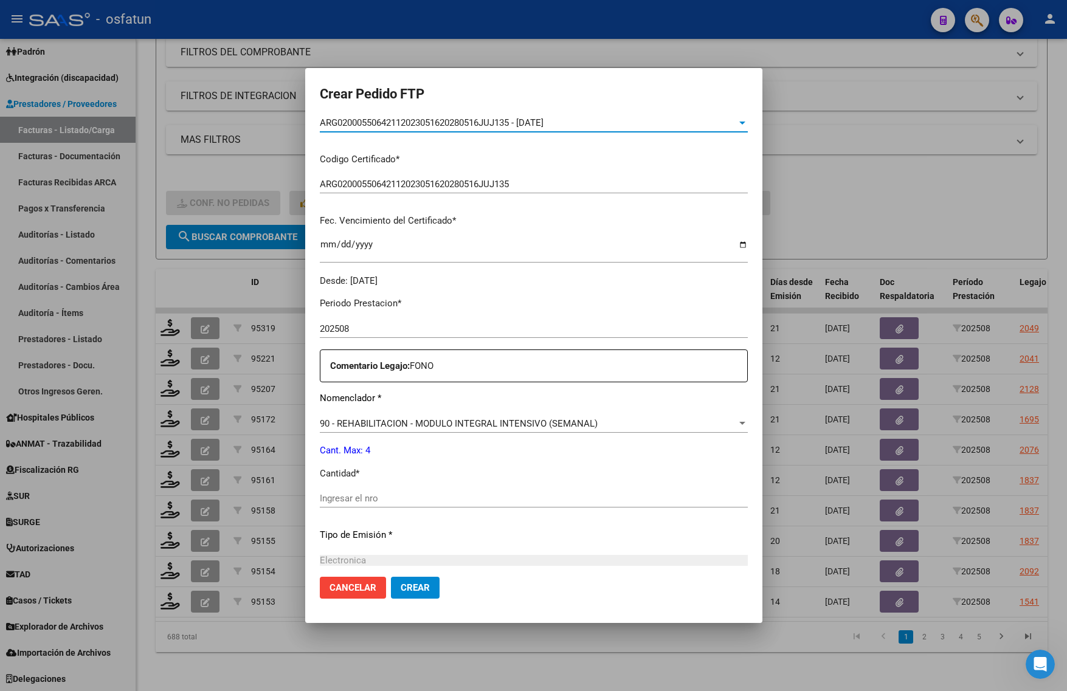
scroll to position [304, 0]
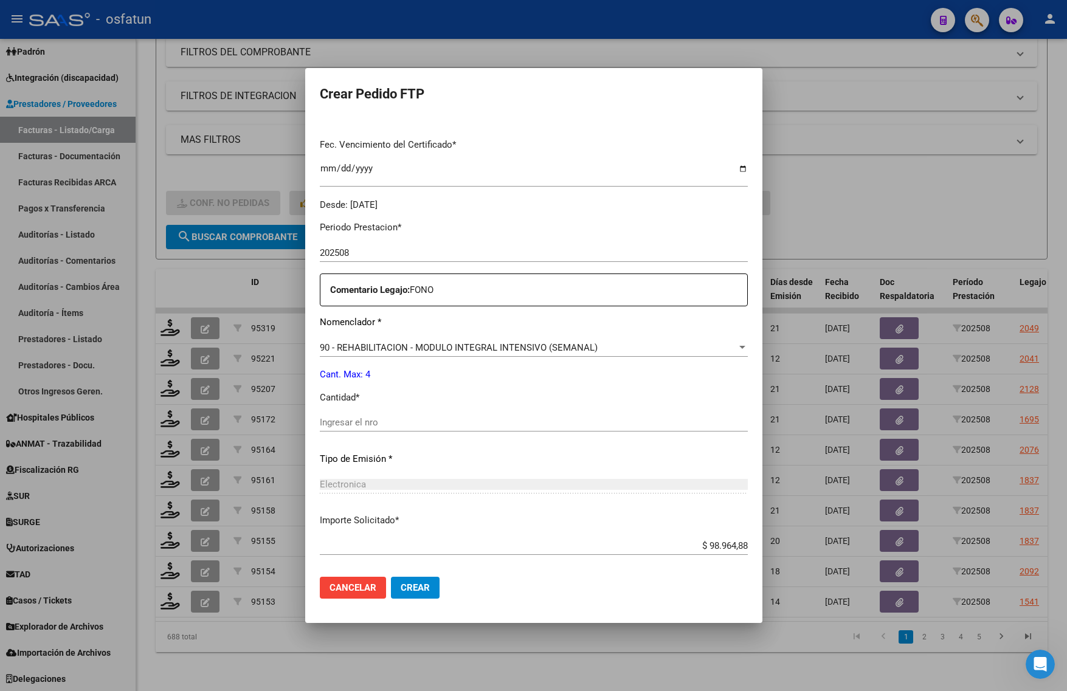
click at [364, 421] on input "Ingresar el nro" at bounding box center [534, 422] width 428 height 11
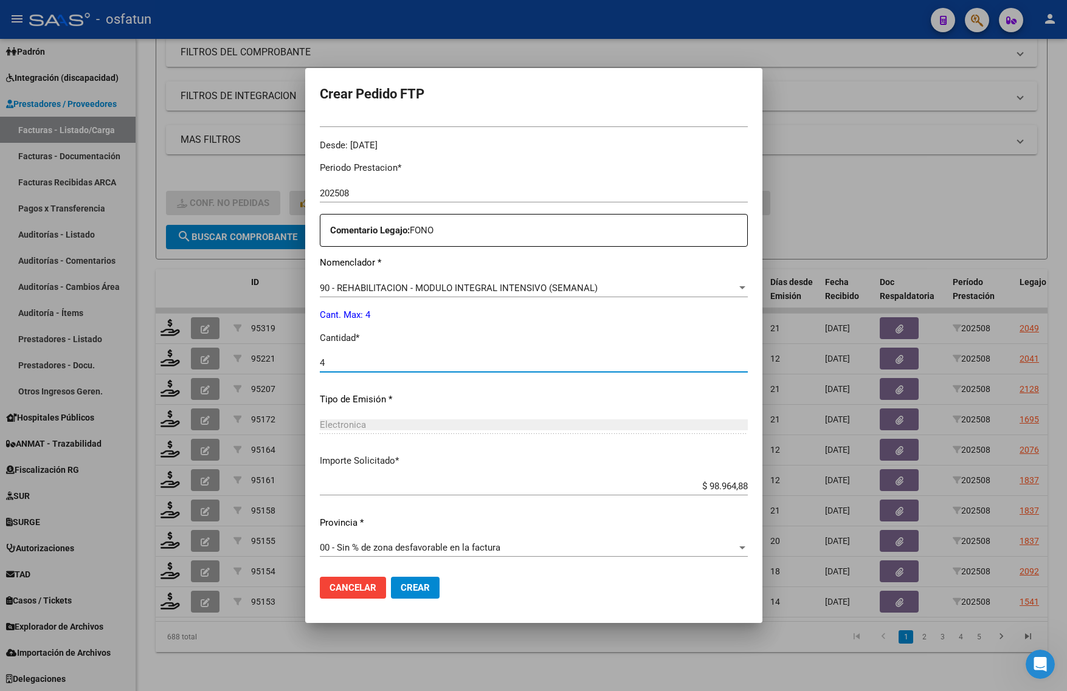
type input "4"
click at [406, 584] on span "Crear" at bounding box center [415, 587] width 29 height 11
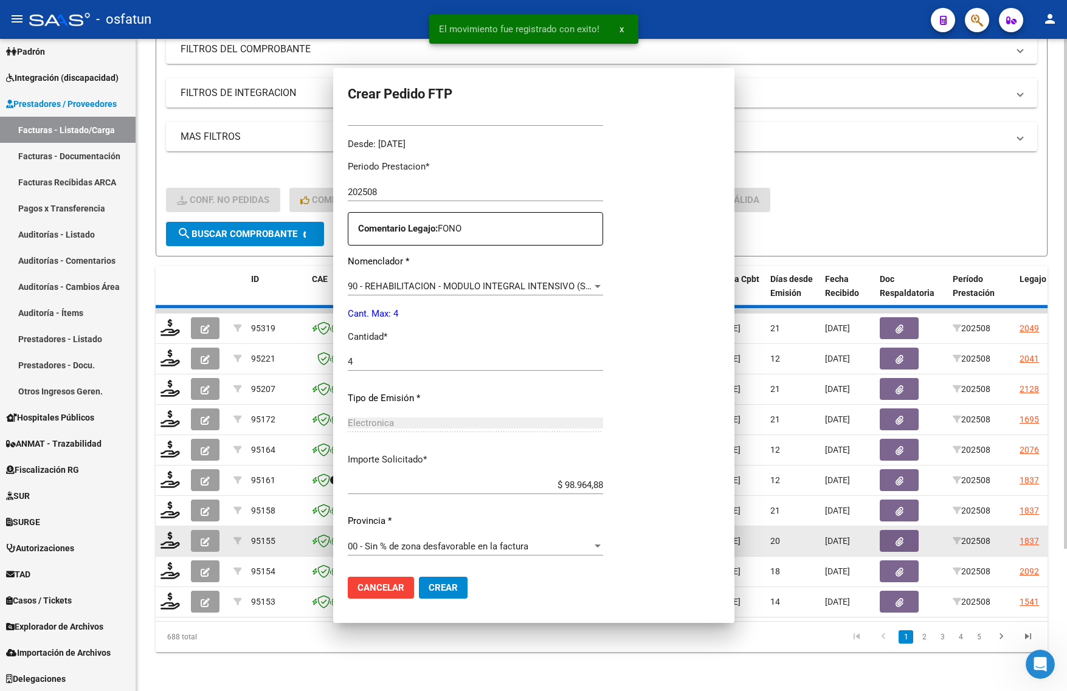
scroll to position [0, 0]
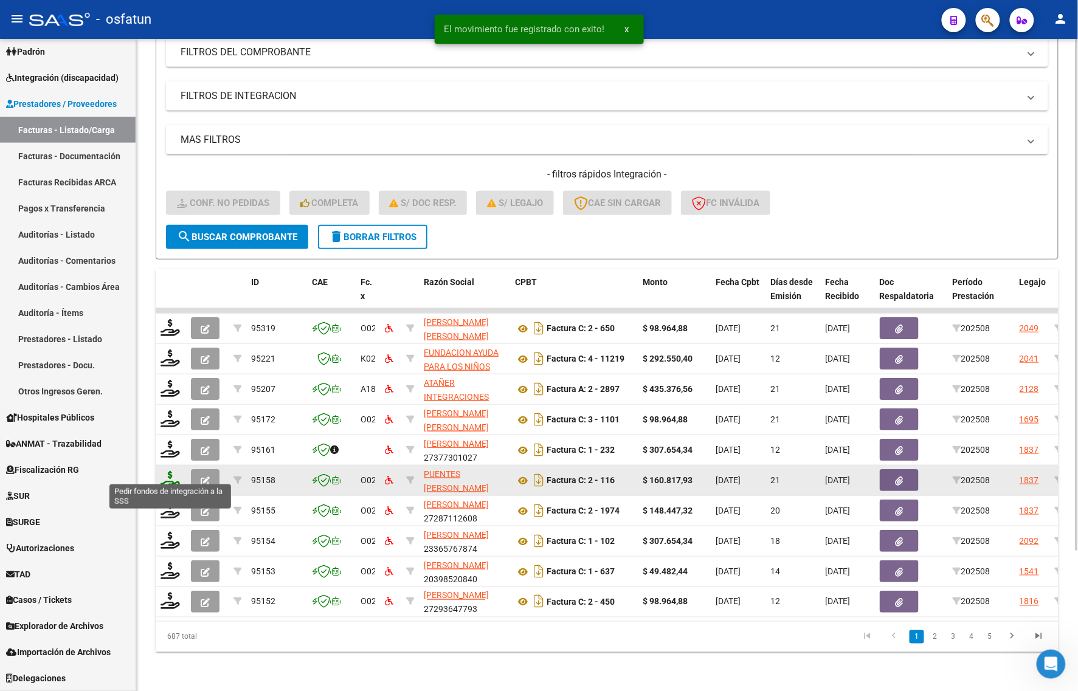
click at [169, 471] on icon at bounding box center [170, 479] width 19 height 17
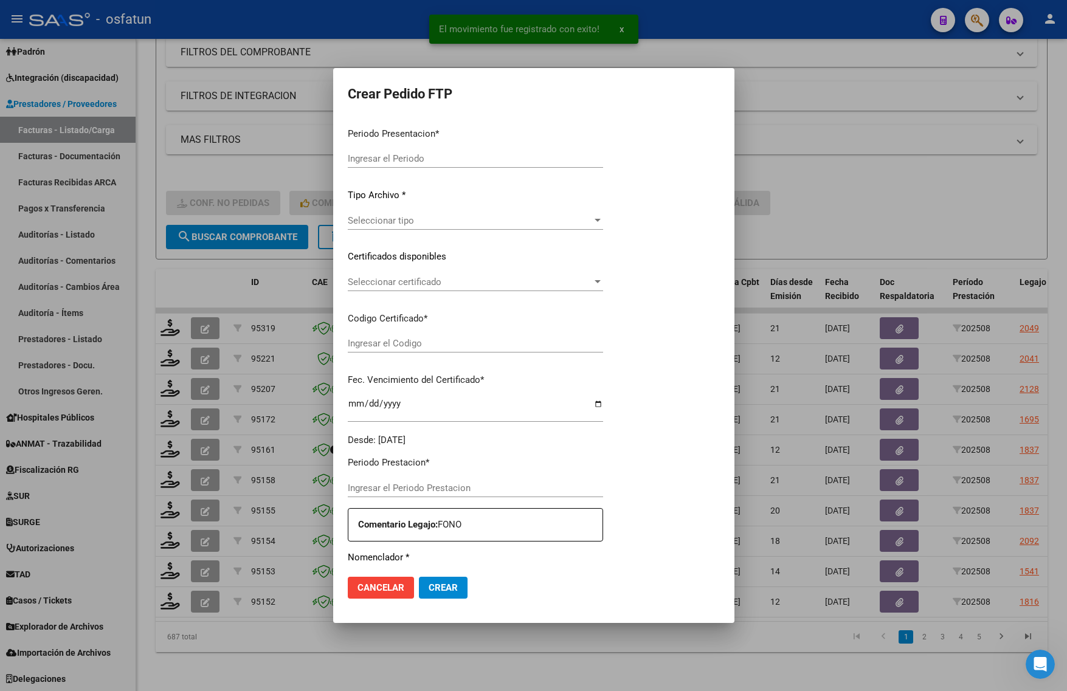
type input "202508"
type input "$ 160.817,93"
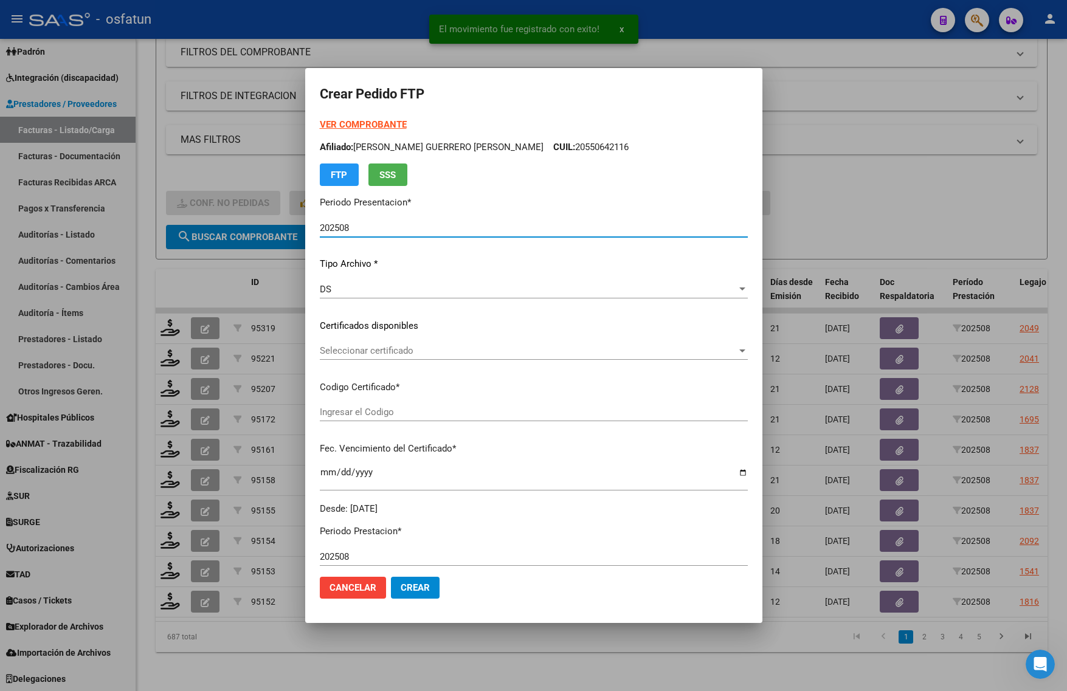
type input "ARG02000576968832024081620260816JUJ135"
type input "2026-08-16"
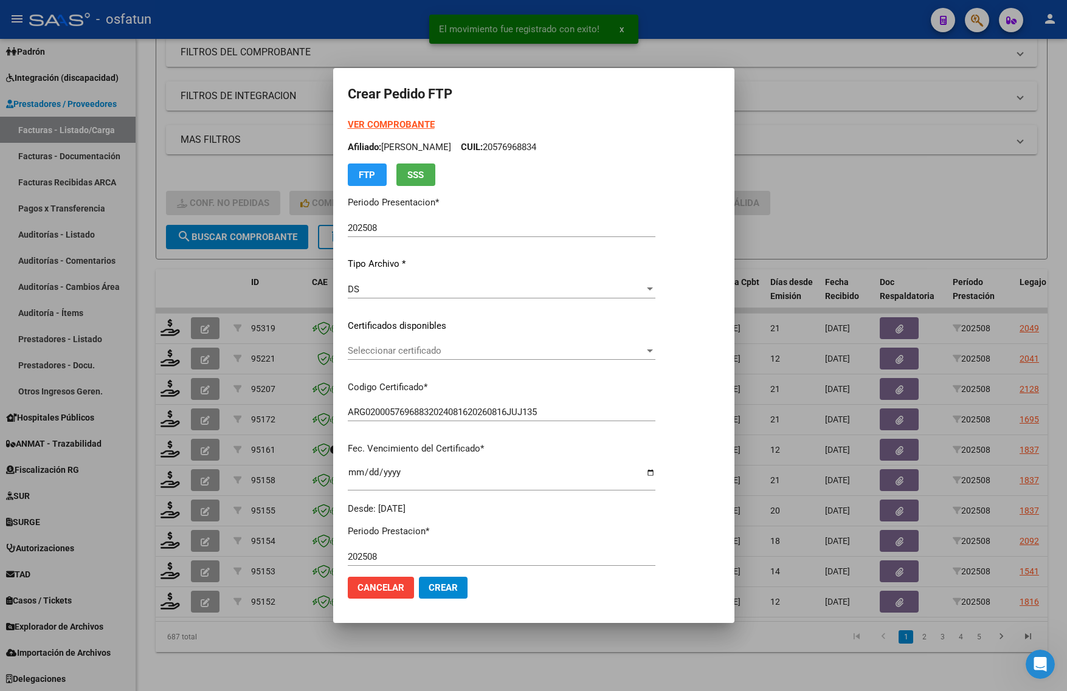
click at [392, 122] on strong "VER COMPROBANTE" at bounding box center [391, 124] width 87 height 11
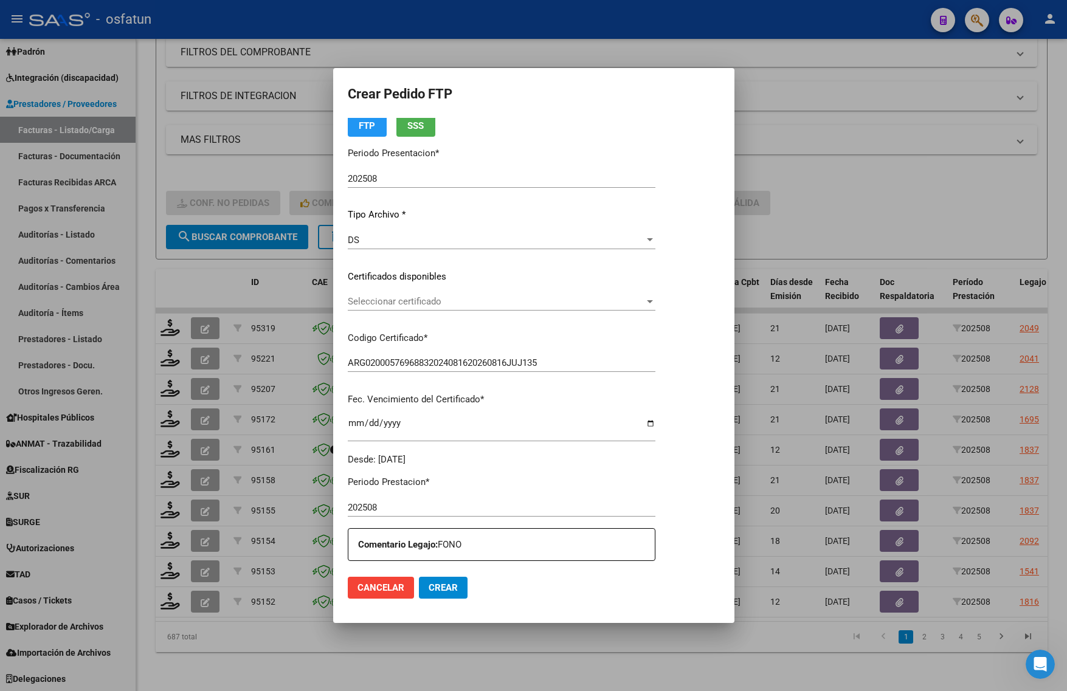
scroll to position [76, 0]
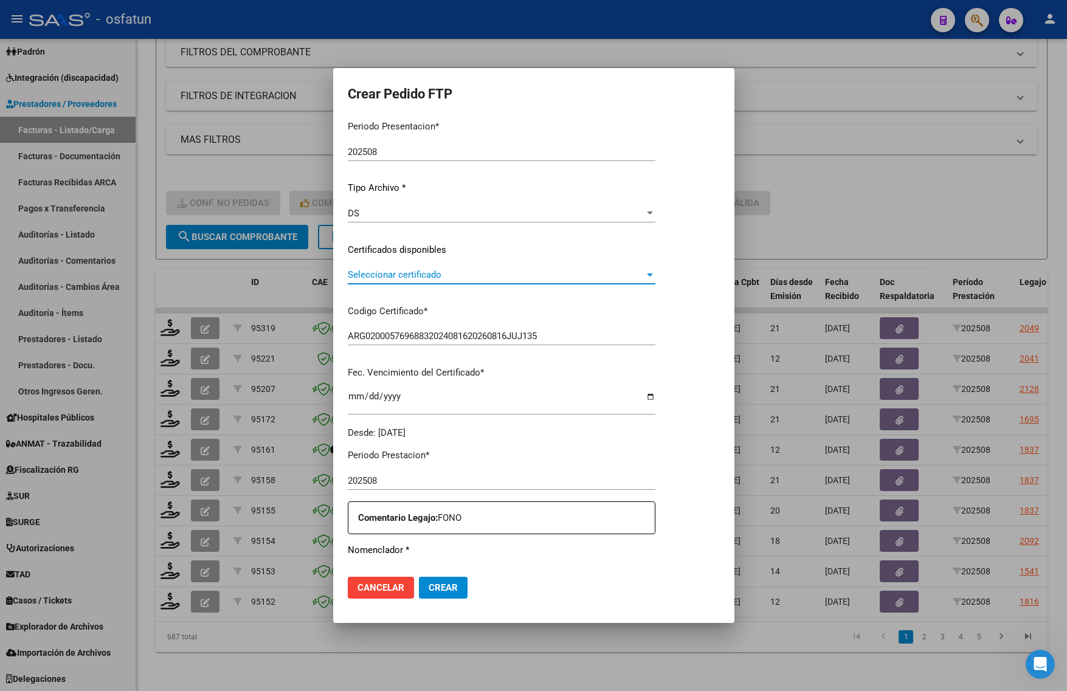
click at [402, 271] on span "Seleccionar certificado" at bounding box center [496, 274] width 297 height 11
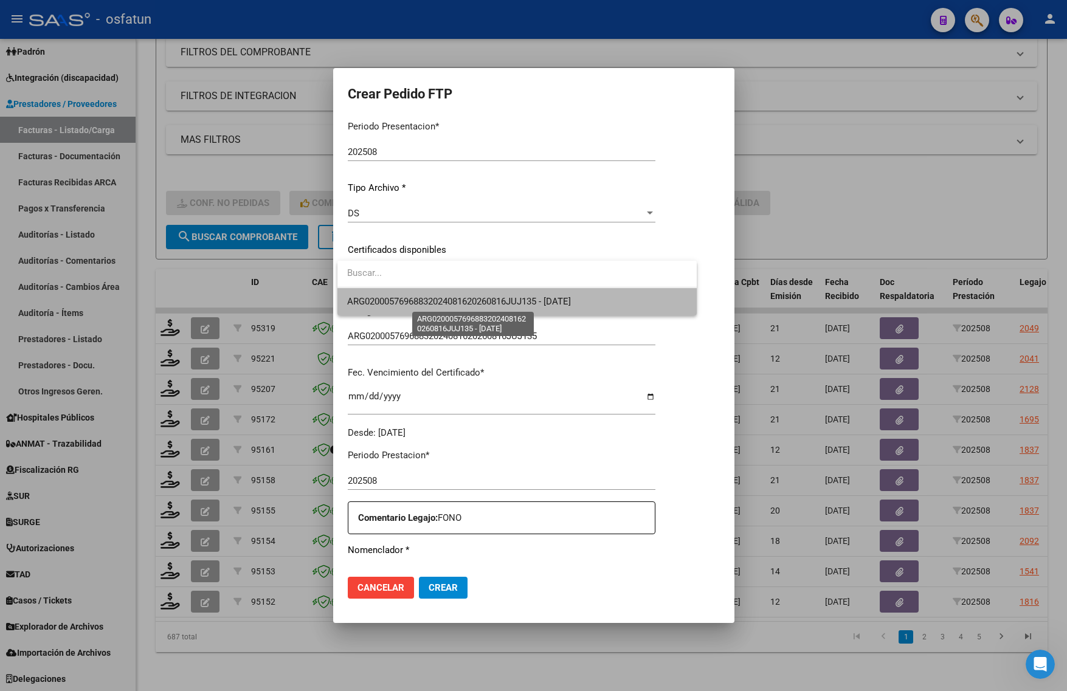
click at [403, 299] on span "ARG02000576968832024081620260816JUJ135 - 2026-08-16" at bounding box center [459, 301] width 224 height 11
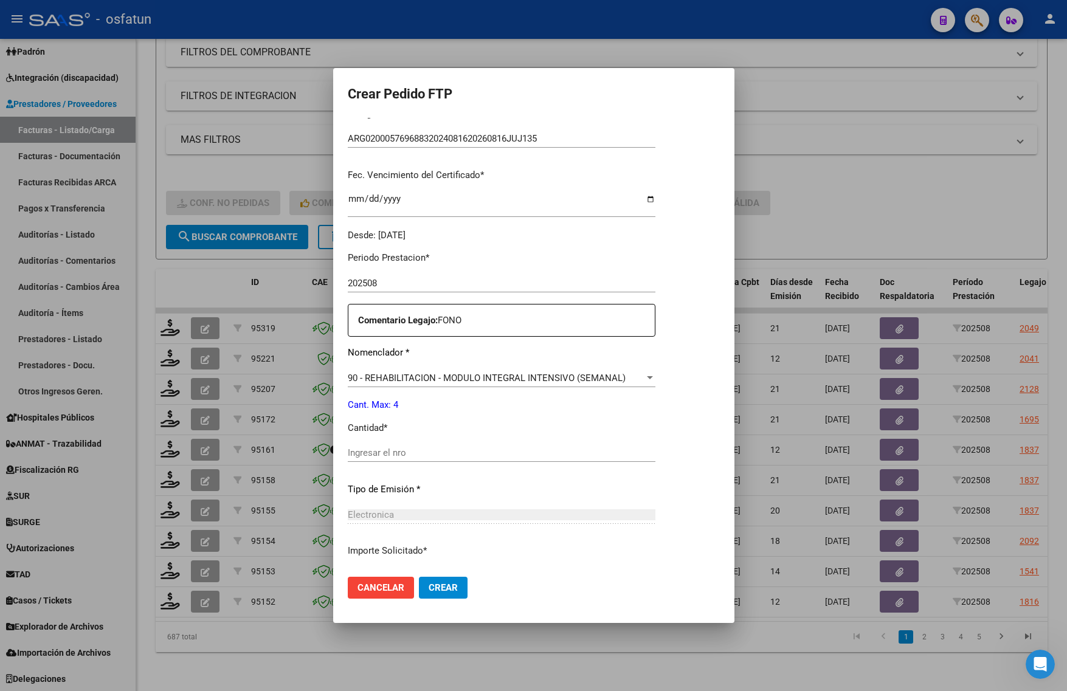
scroll to position [364, 0]
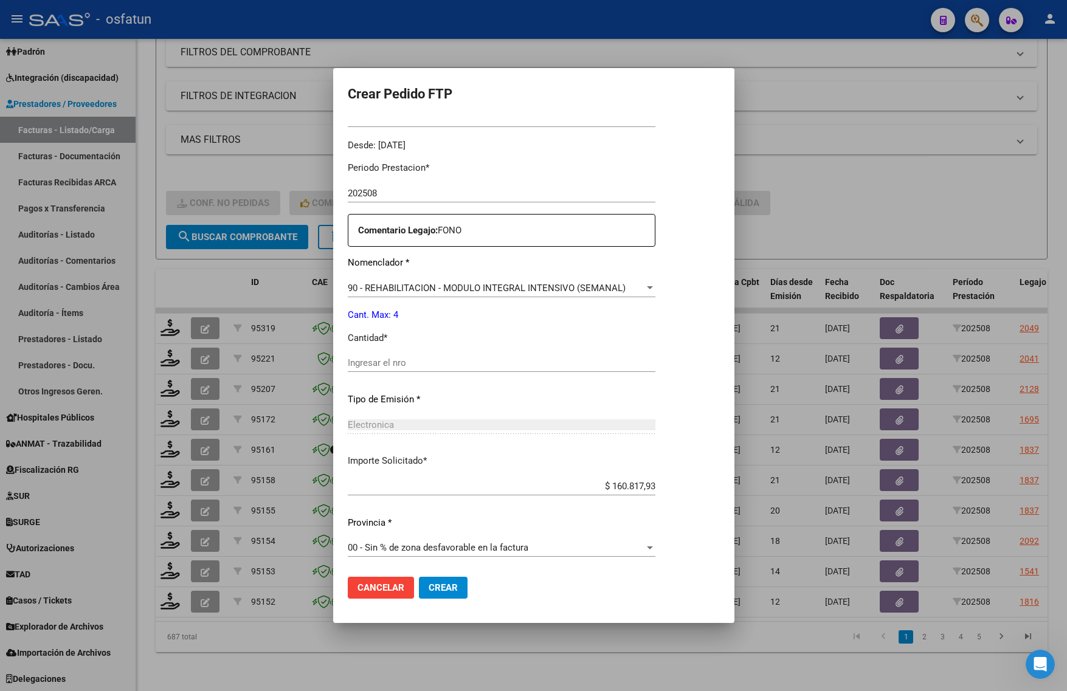
click at [423, 354] on div "Ingresar el nro" at bounding box center [502, 363] width 308 height 18
type input "4"
click at [447, 589] on span "Crear" at bounding box center [443, 587] width 29 height 11
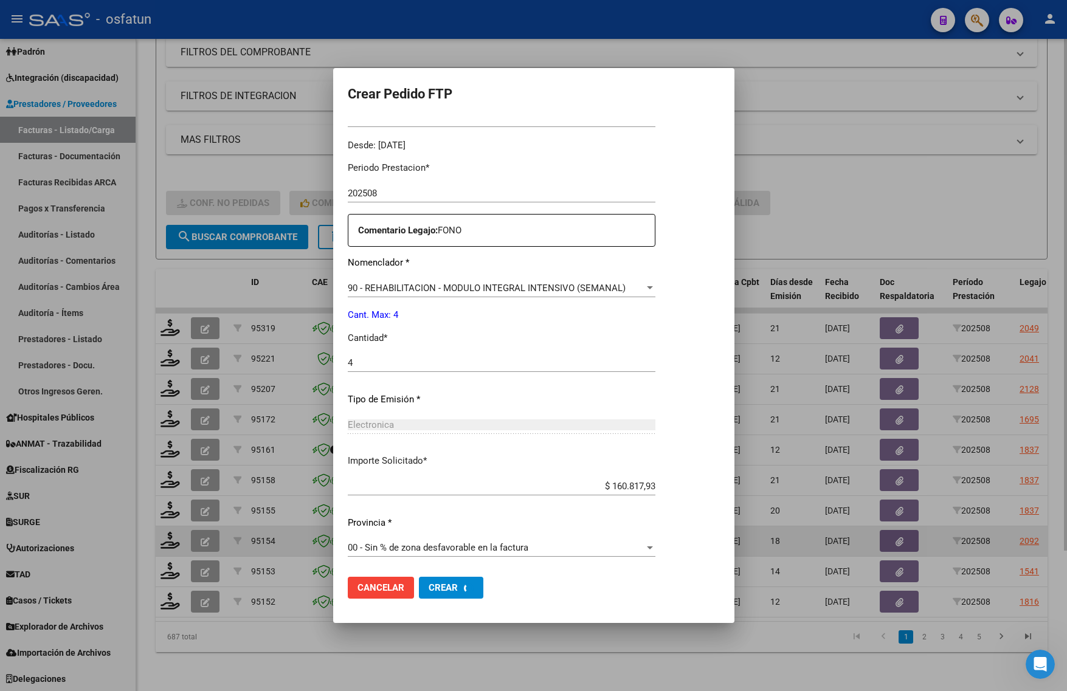
scroll to position [0, 0]
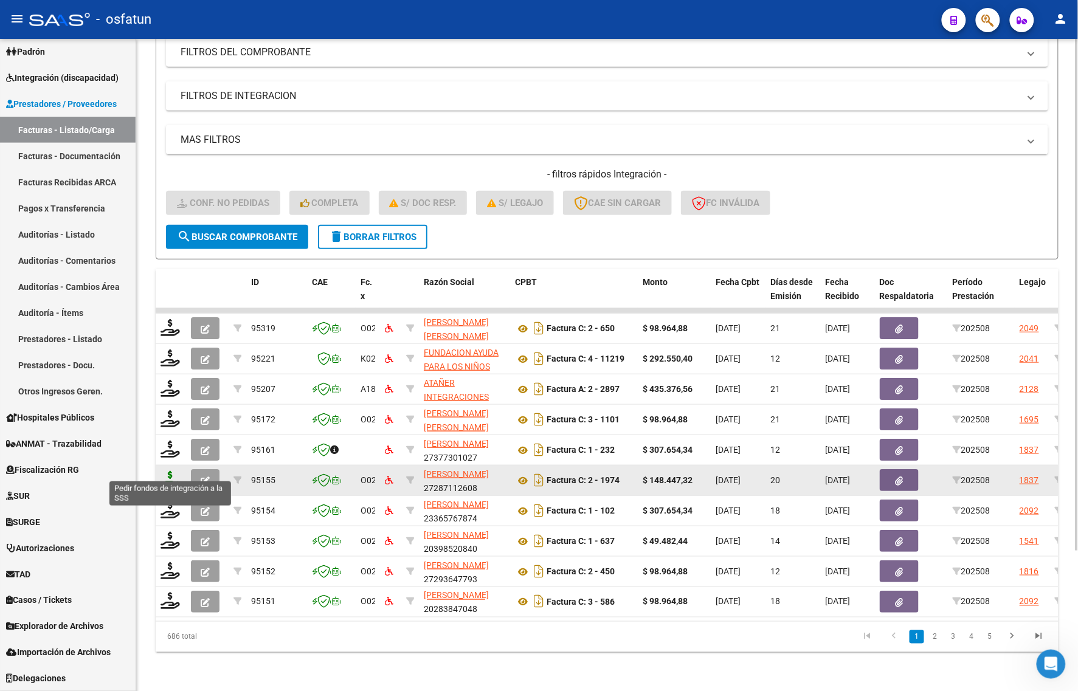
click at [166, 473] on icon at bounding box center [170, 479] width 19 height 17
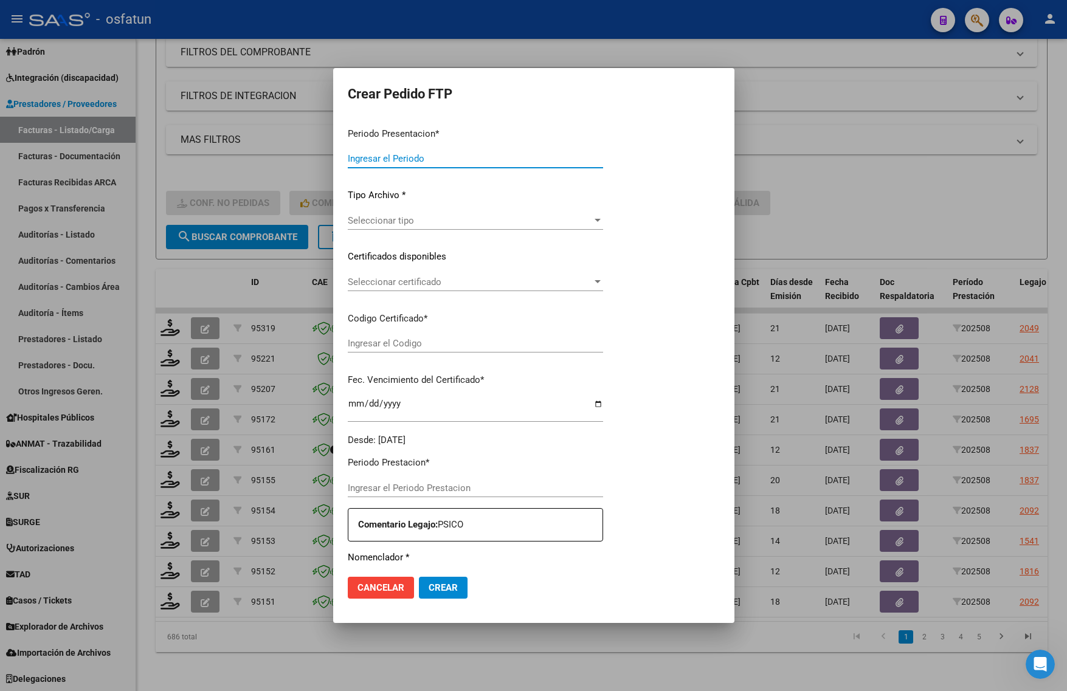
type input "202508"
type input "$ 148.447,32"
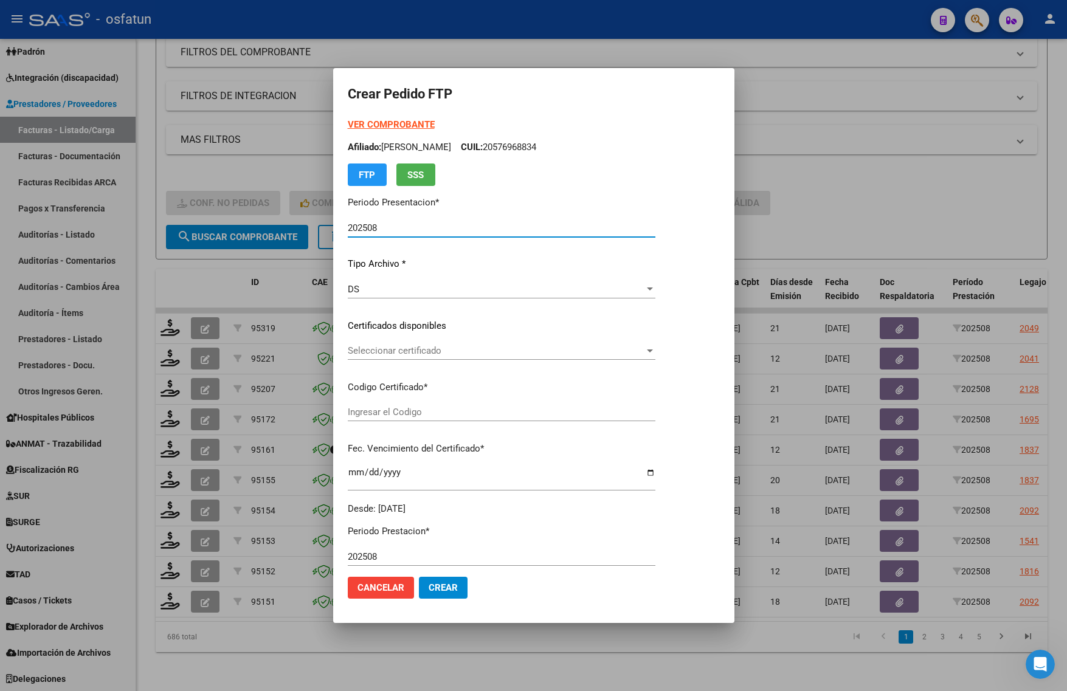
type input "ARG02000576968832024081620260816JUJ135"
type input "2026-08-16"
click at [375, 122] on strong "VER COMPROBANTE" at bounding box center [391, 124] width 87 height 11
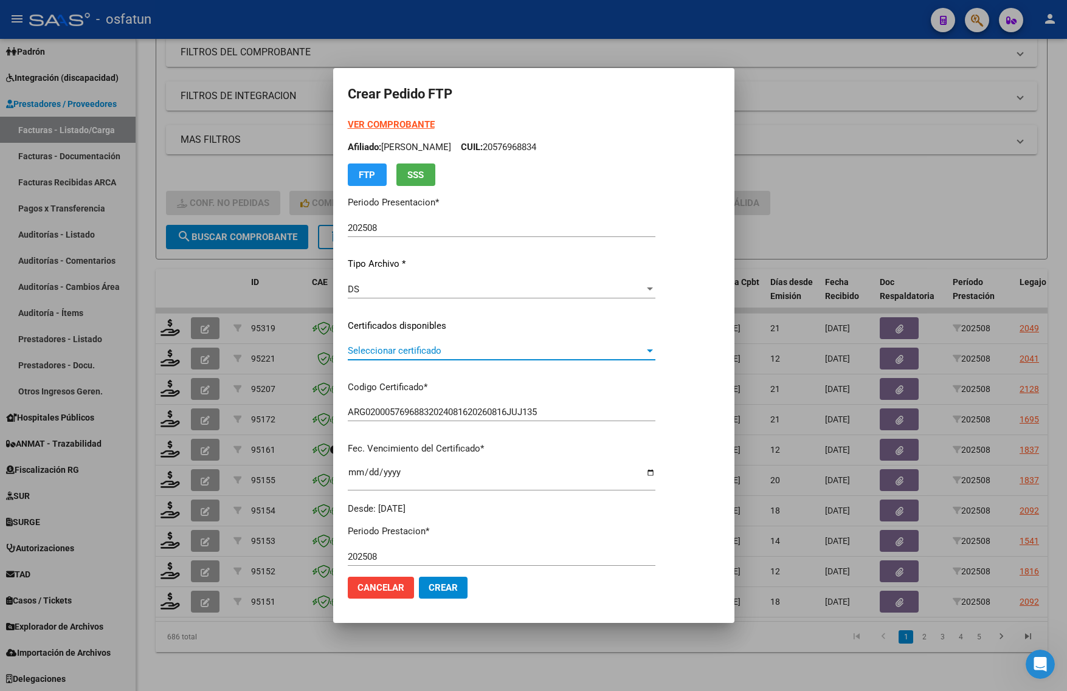
click at [429, 347] on span "Seleccionar certificado" at bounding box center [496, 350] width 297 height 11
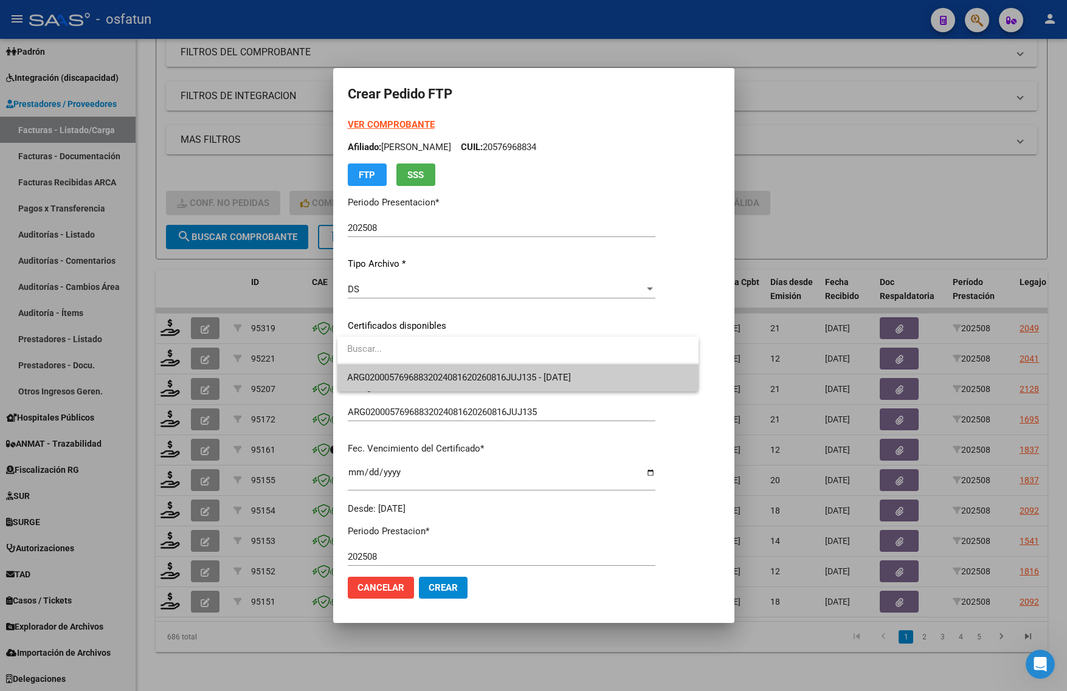
click at [429, 368] on span "ARG02000576968832024081620260816JUJ135 - 2026-08-16" at bounding box center [518, 377] width 342 height 27
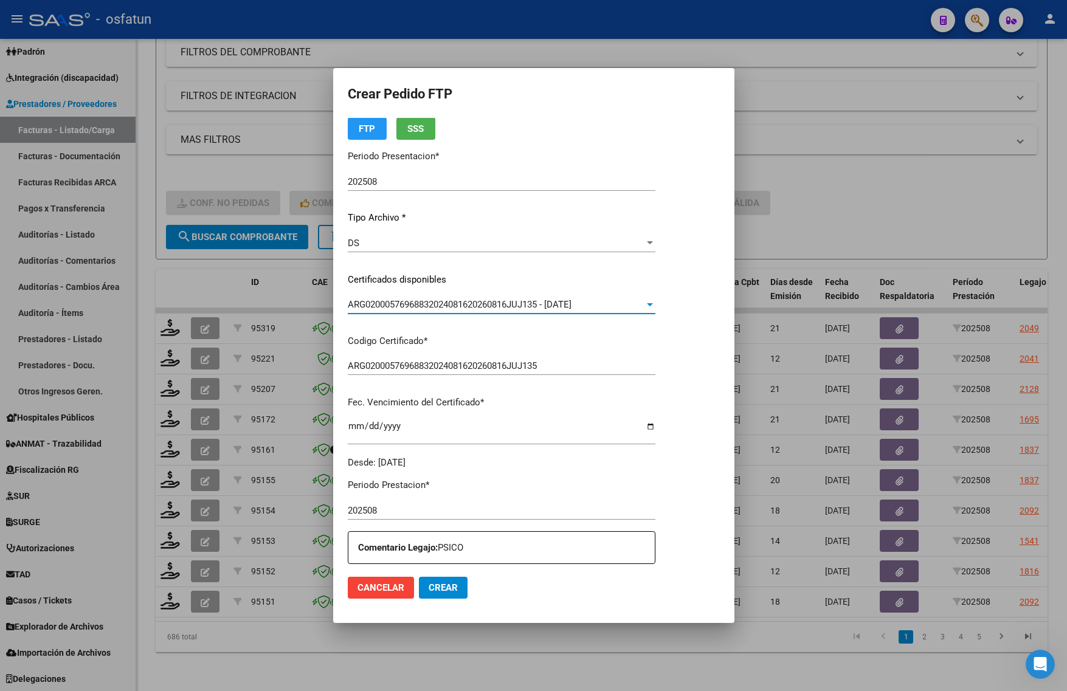
scroll to position [228, 0]
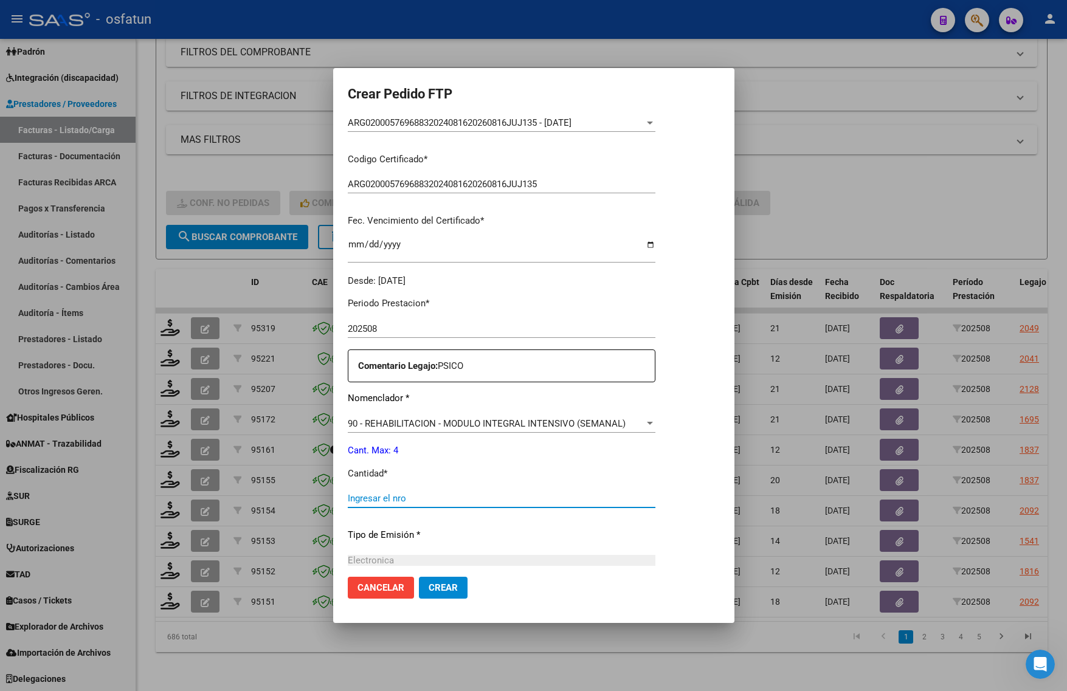
click at [412, 497] on input "Ingresar el nro" at bounding box center [502, 498] width 308 height 11
type input "4"
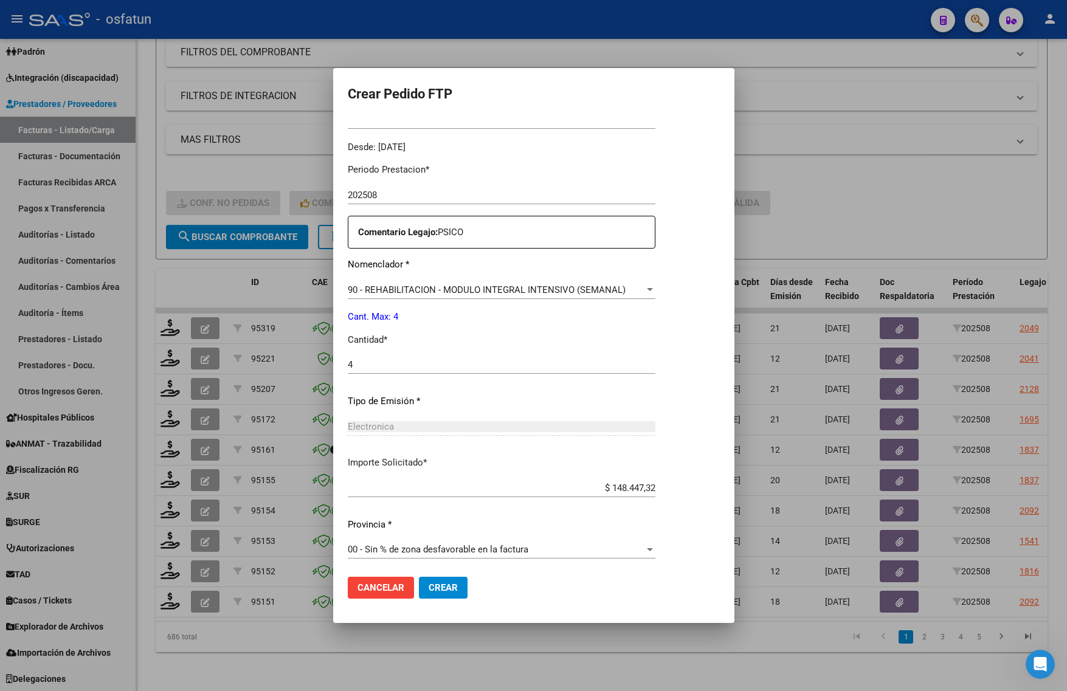
scroll to position [364, 0]
click at [478, 584] on mat-dialog-actions "Cancelar Crear" at bounding box center [534, 587] width 372 height 41
click at [451, 595] on button "Crear" at bounding box center [443, 588] width 49 height 22
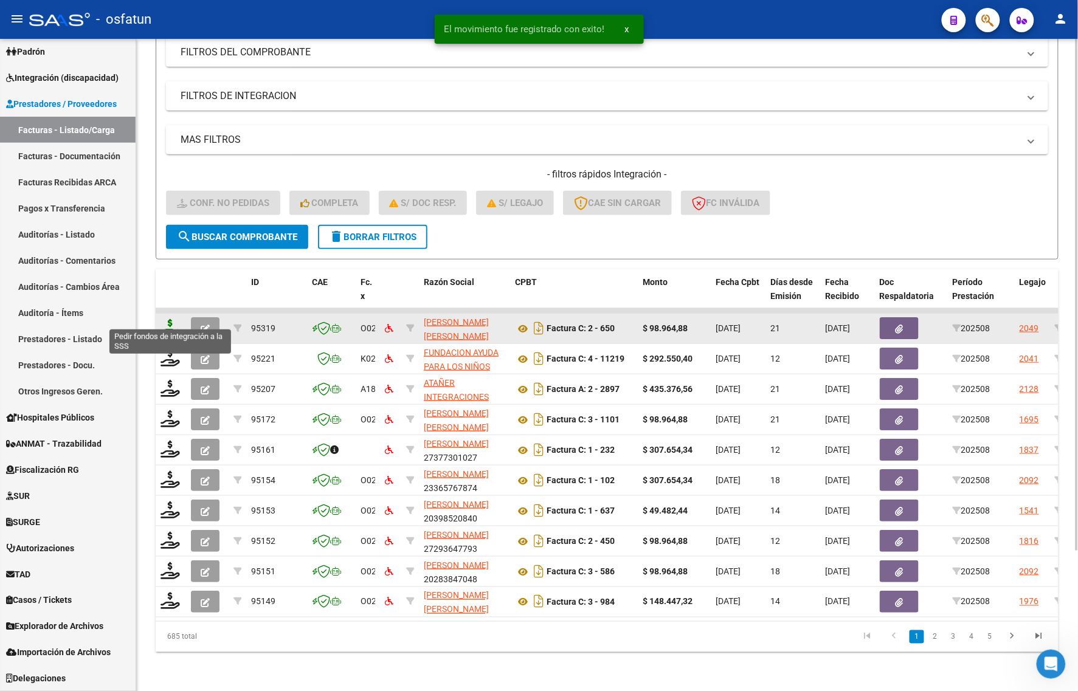
click at [174, 321] on icon at bounding box center [170, 327] width 19 height 17
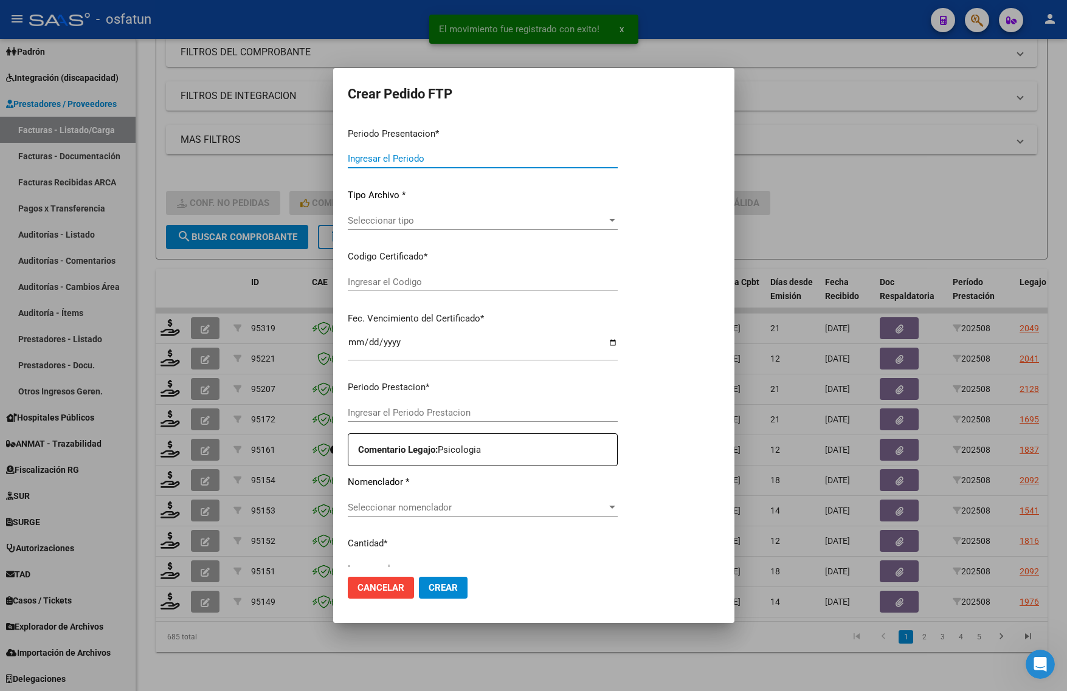
type input "202508"
type input "$ 98.964,88"
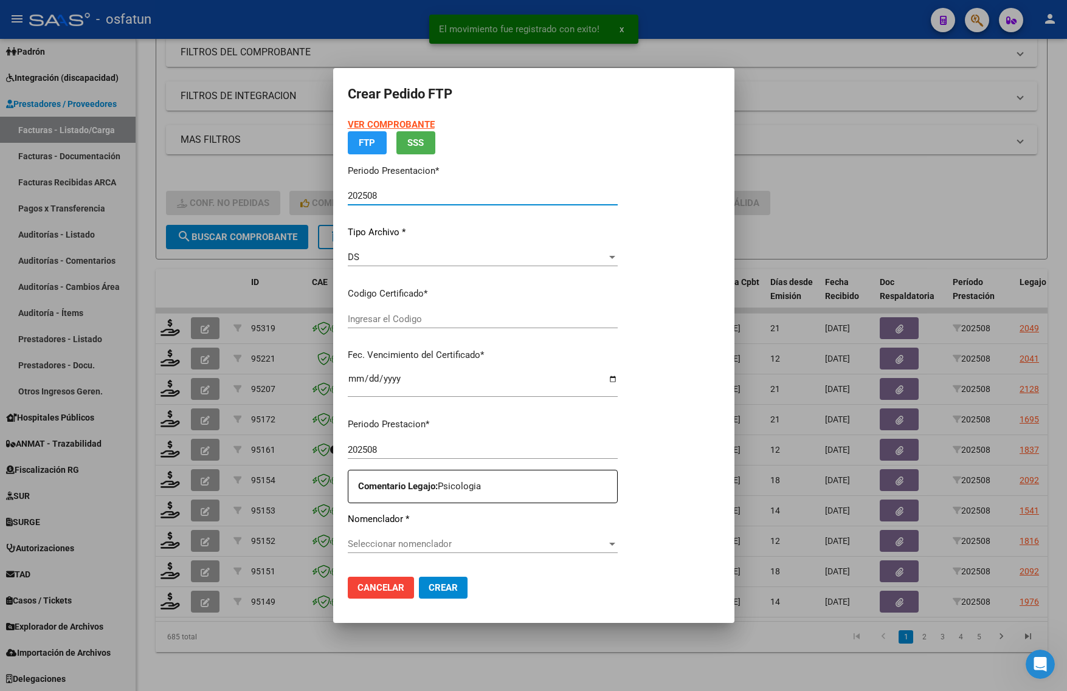
type input "ARG01000477999092022102120251021SLS257"
type input "2025-10-21"
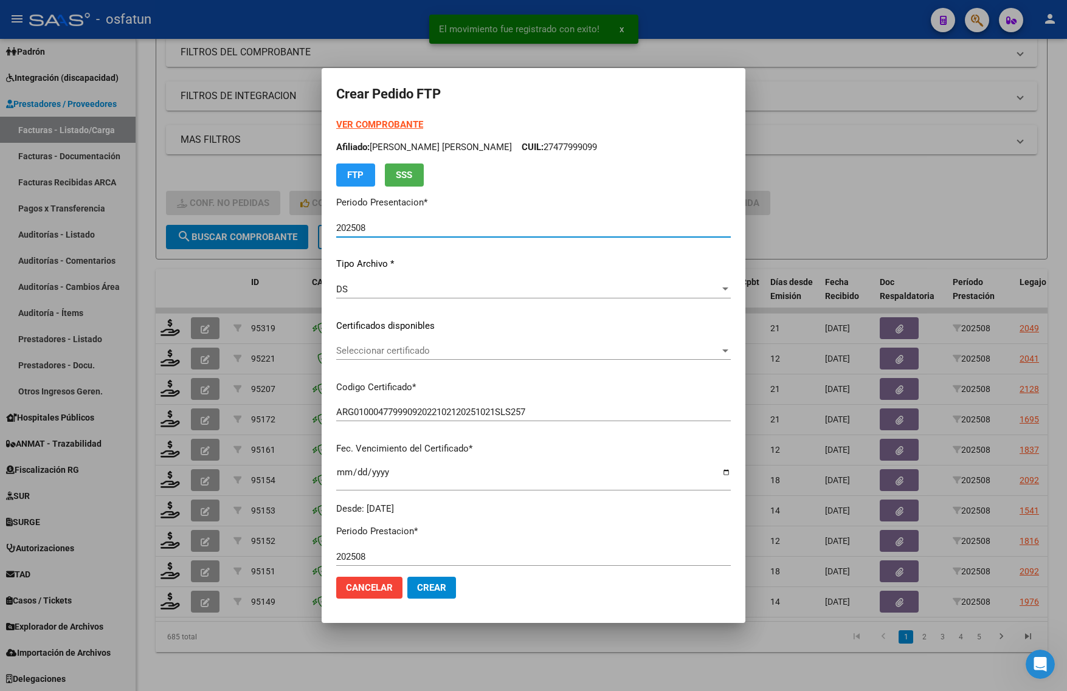
click at [365, 125] on strong "VER COMPROBANTE" at bounding box center [379, 124] width 87 height 11
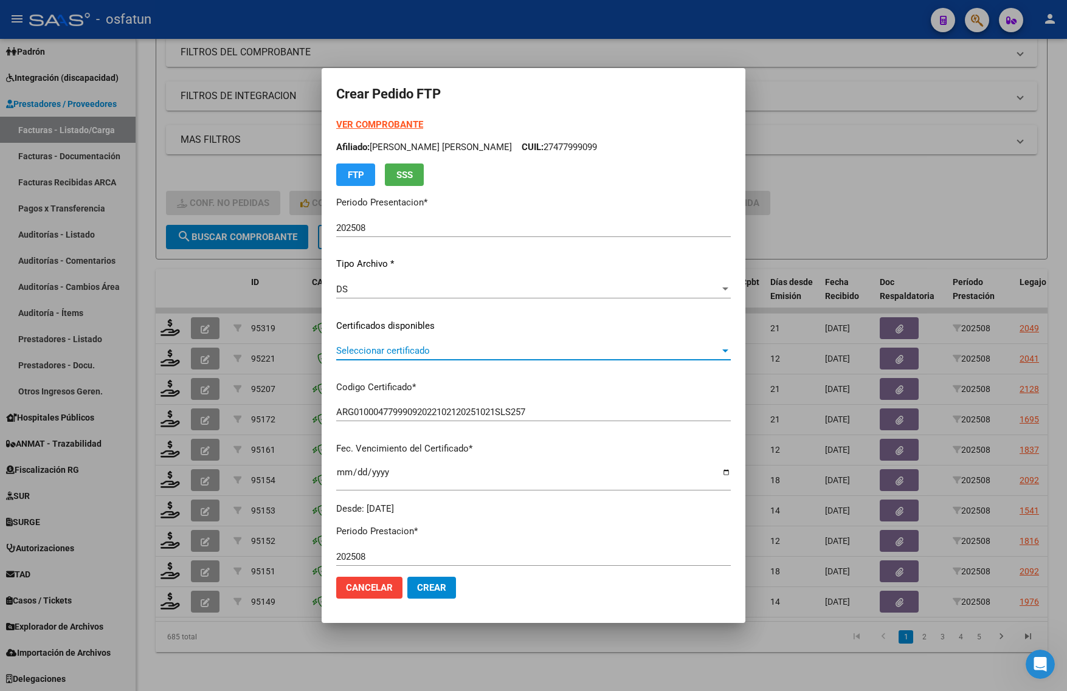
click at [340, 347] on span "Seleccionar certificado" at bounding box center [528, 350] width 384 height 11
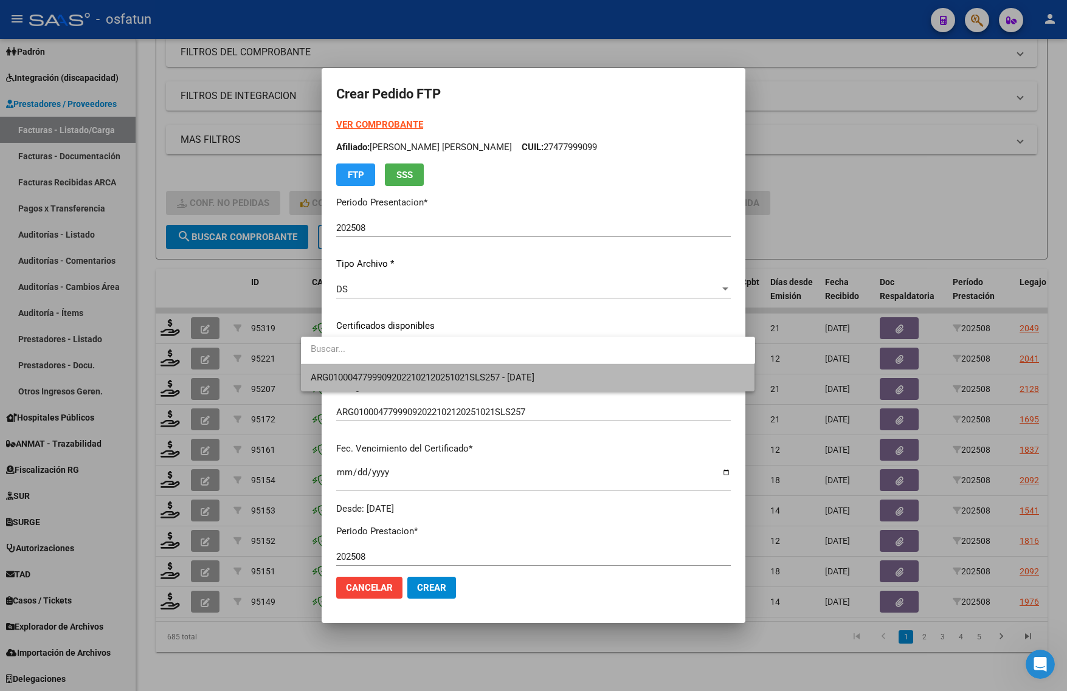
click at [340, 369] on span "ARG01000477999092022102120251021SLS257 - 2025-10-21" at bounding box center [528, 377] width 435 height 27
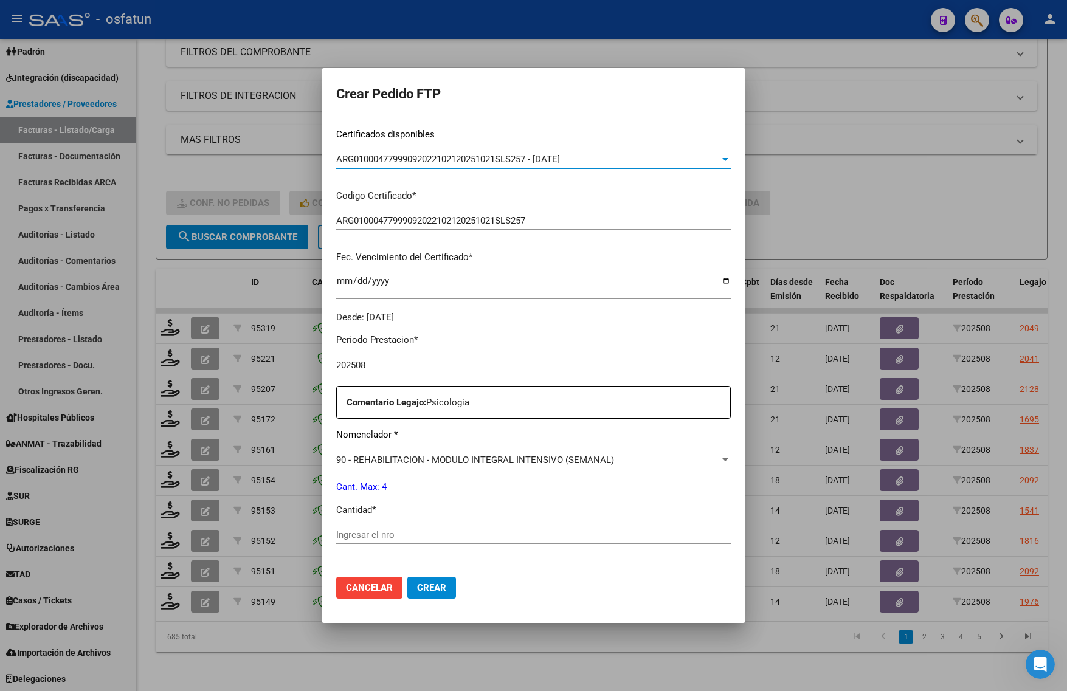
scroll to position [304, 0]
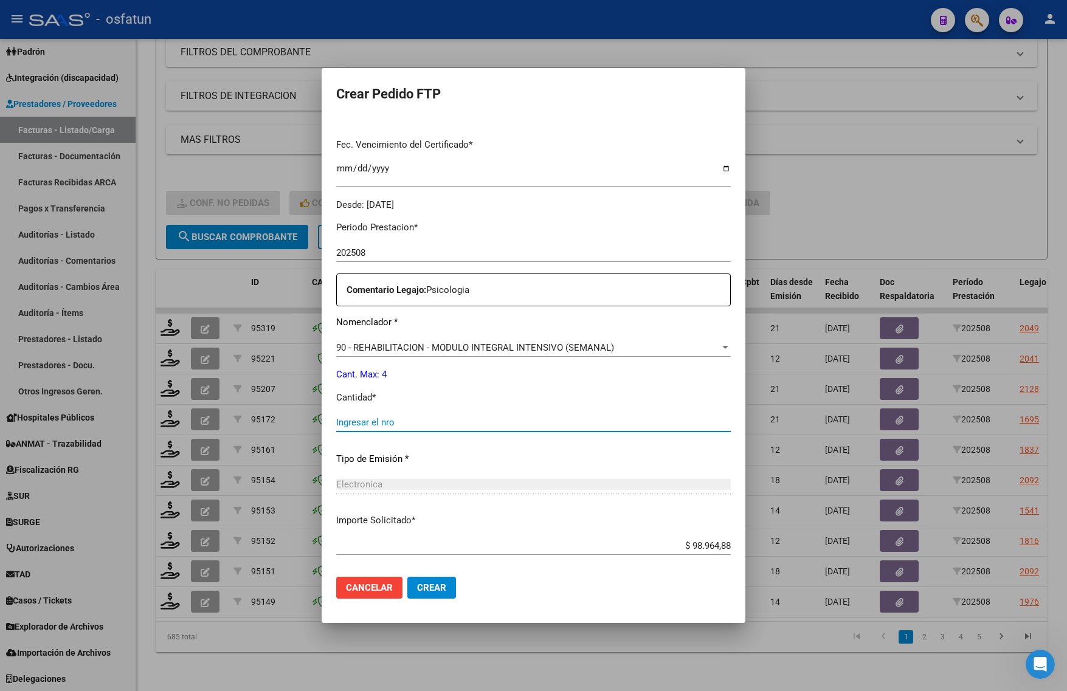
click at [340, 417] on input "Ingresar el nro" at bounding box center [533, 422] width 395 height 11
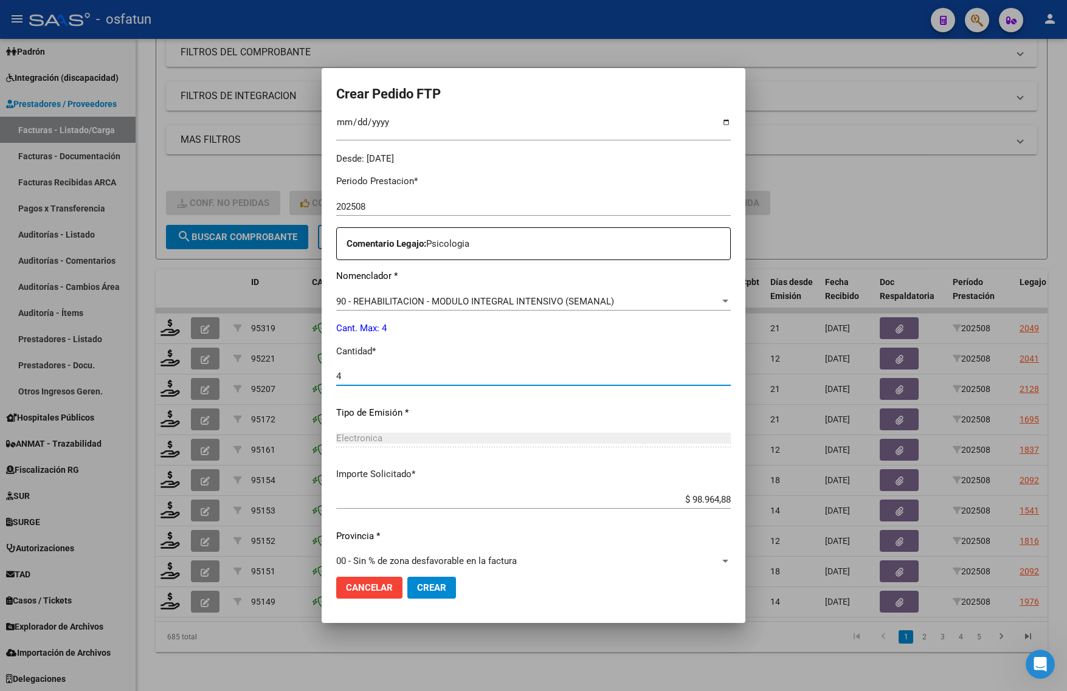
scroll to position [364, 0]
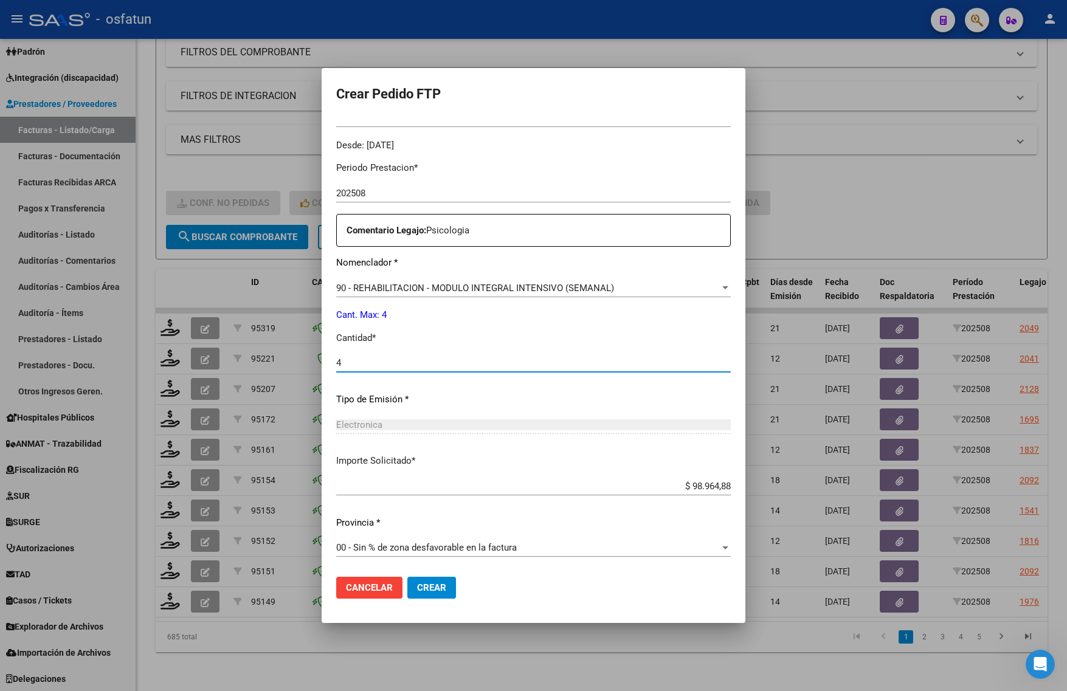
type input "4"
click at [417, 587] on span "Crear" at bounding box center [431, 587] width 29 height 11
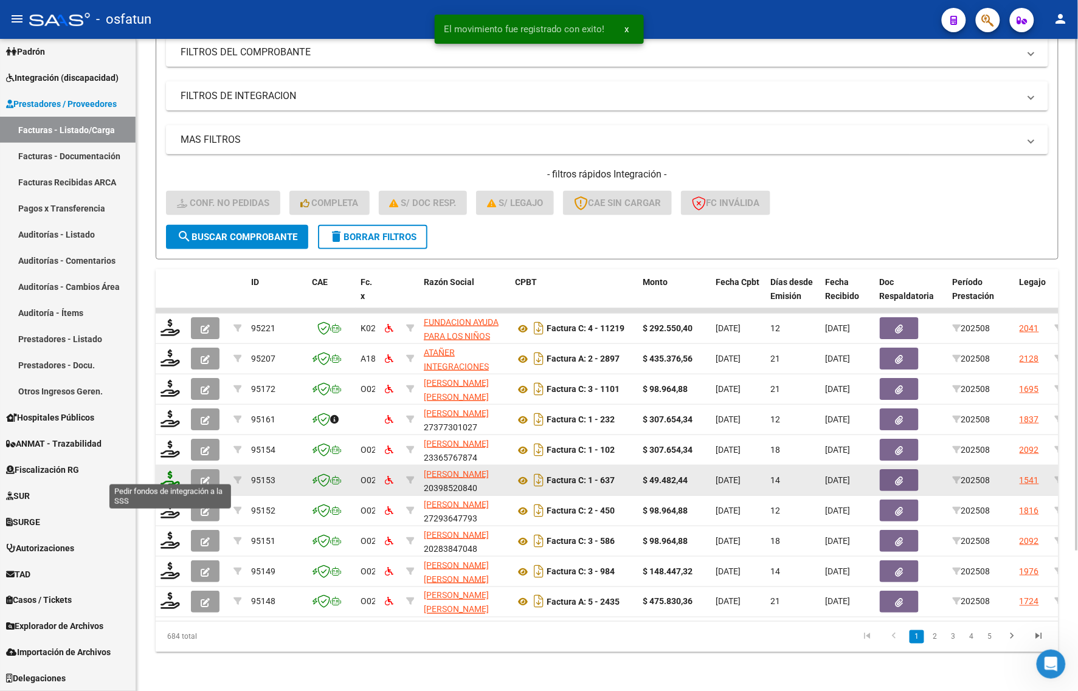
click at [172, 471] on icon at bounding box center [170, 479] width 19 height 17
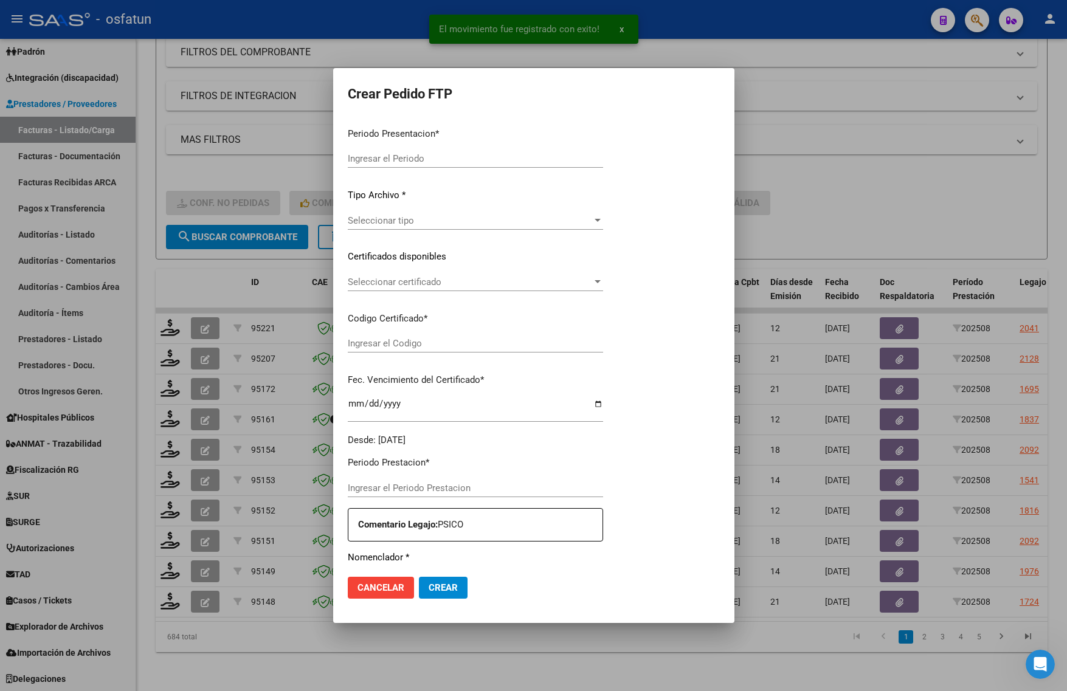
type input "202508"
type input "$ 49.482,44"
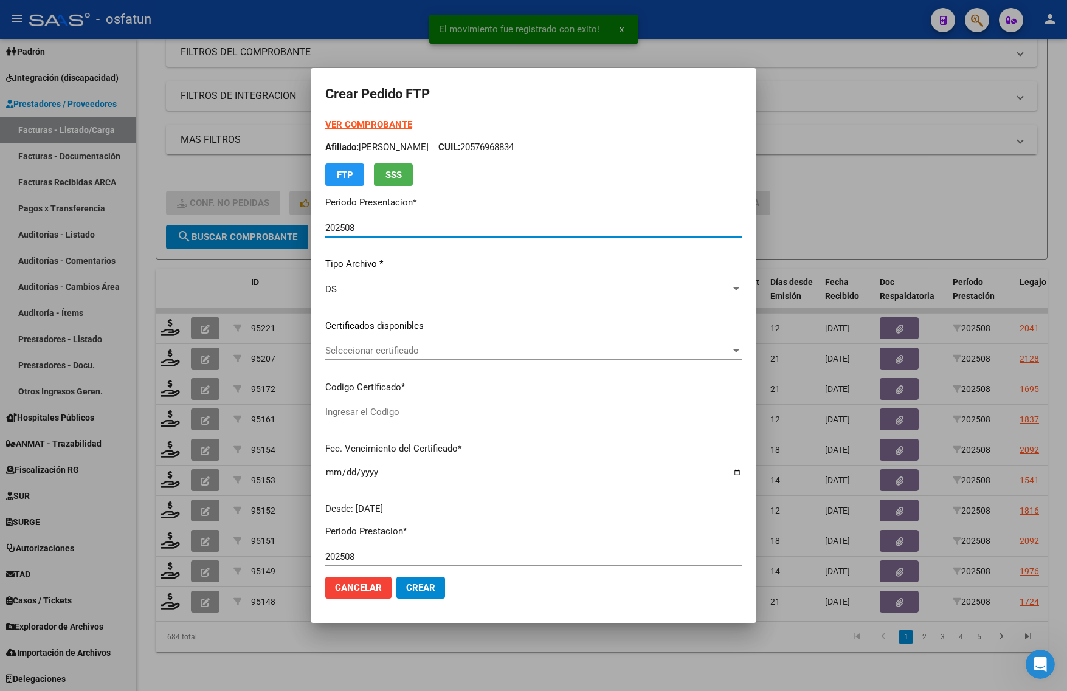
type input "ARG02000529215732023060120260601BSAS413"
type input "2026-06-01"
click at [342, 120] on strong "VER COMPROBANTE" at bounding box center [368, 124] width 87 height 11
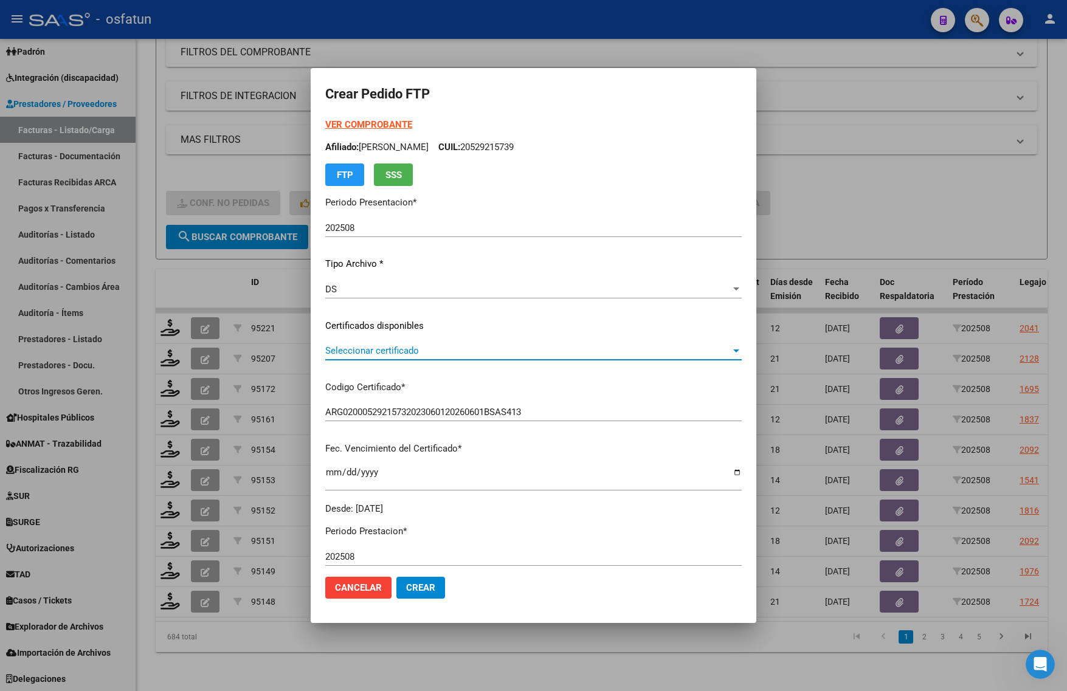
click at [369, 354] on span "Seleccionar certificado" at bounding box center [528, 350] width 406 height 11
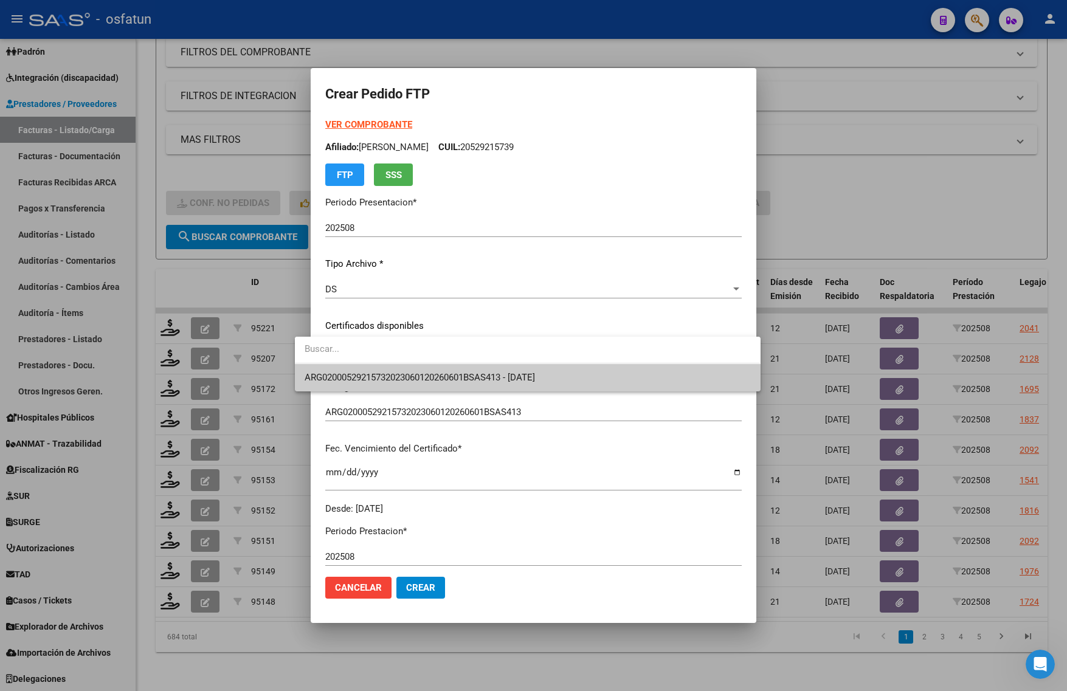
click at [368, 372] on span "ARG02000529215732023060120260601BSAS413 - 2026-06-01" at bounding box center [420, 377] width 230 height 11
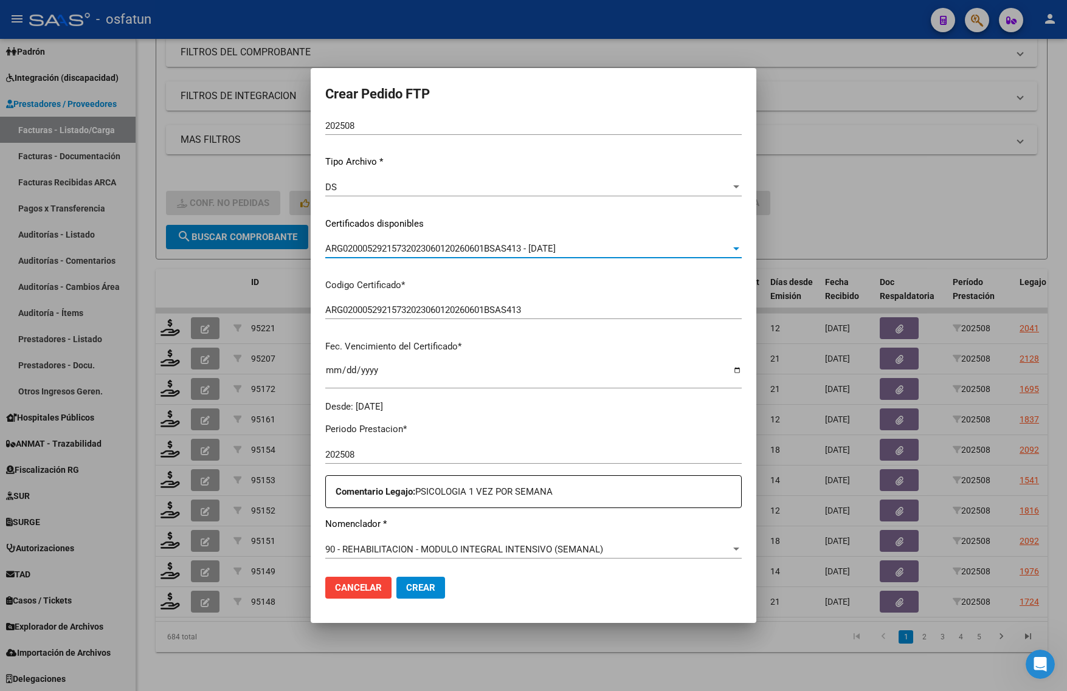
scroll to position [228, 0]
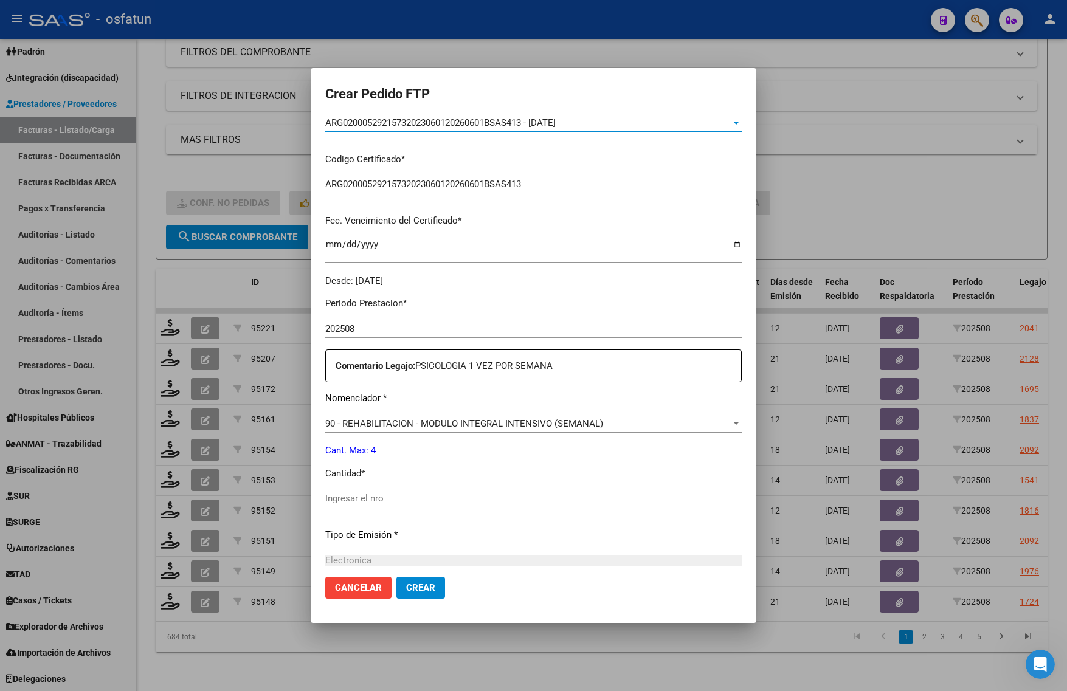
click at [351, 497] on input "Ingresar el nro" at bounding box center [533, 498] width 416 height 11
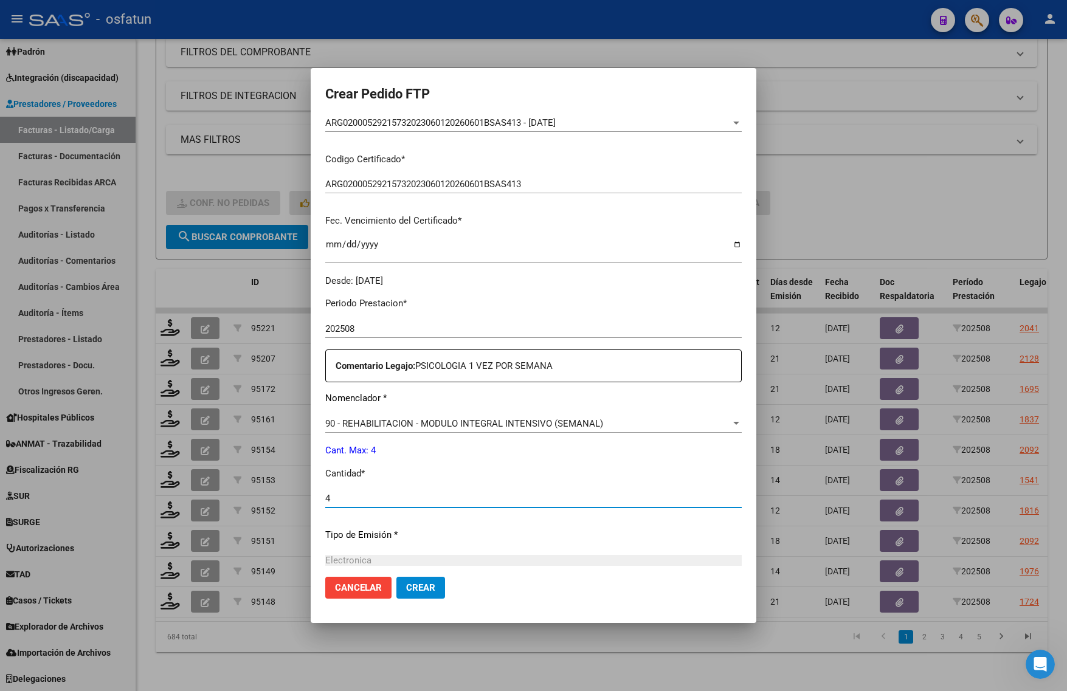
type input "4"
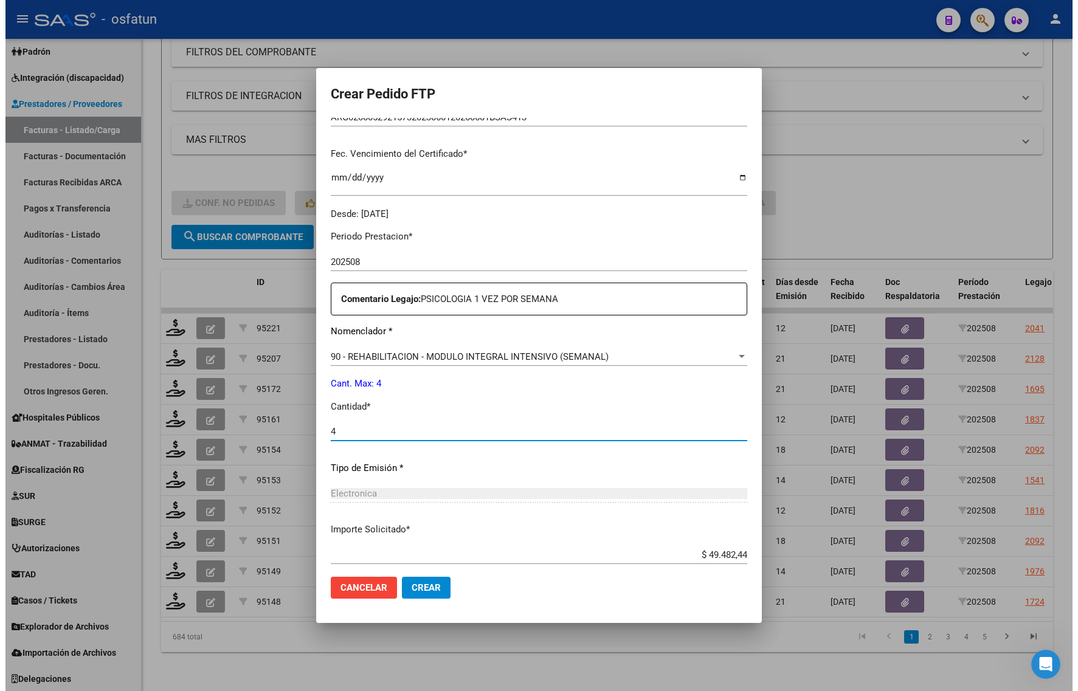
scroll to position [364, 0]
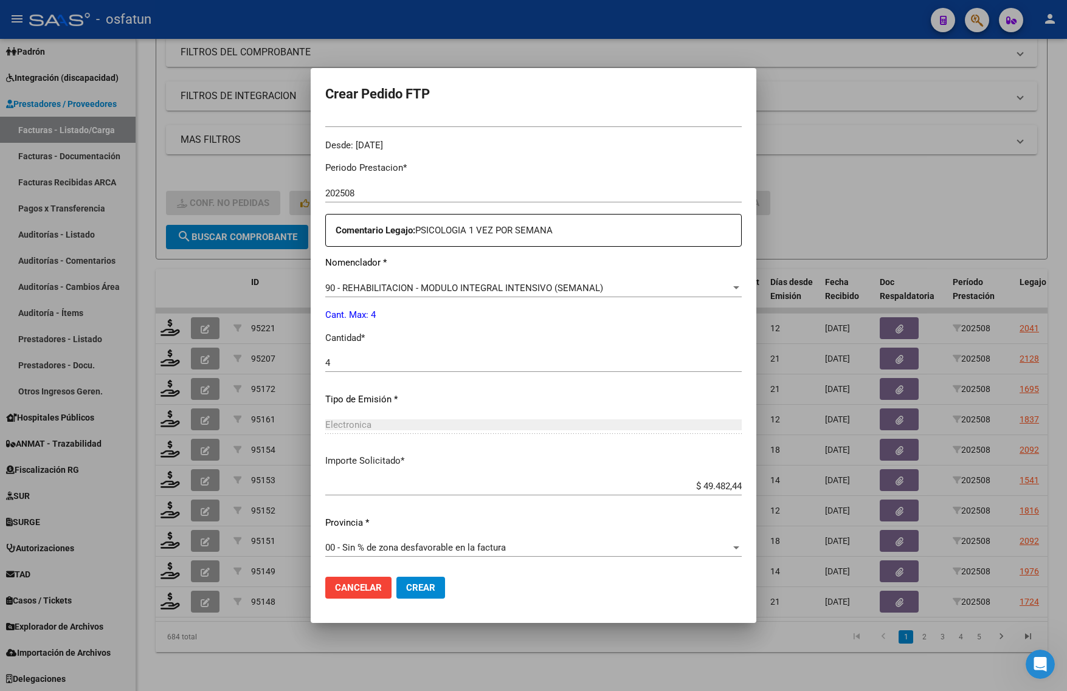
click at [406, 589] on span "Crear" at bounding box center [420, 587] width 29 height 11
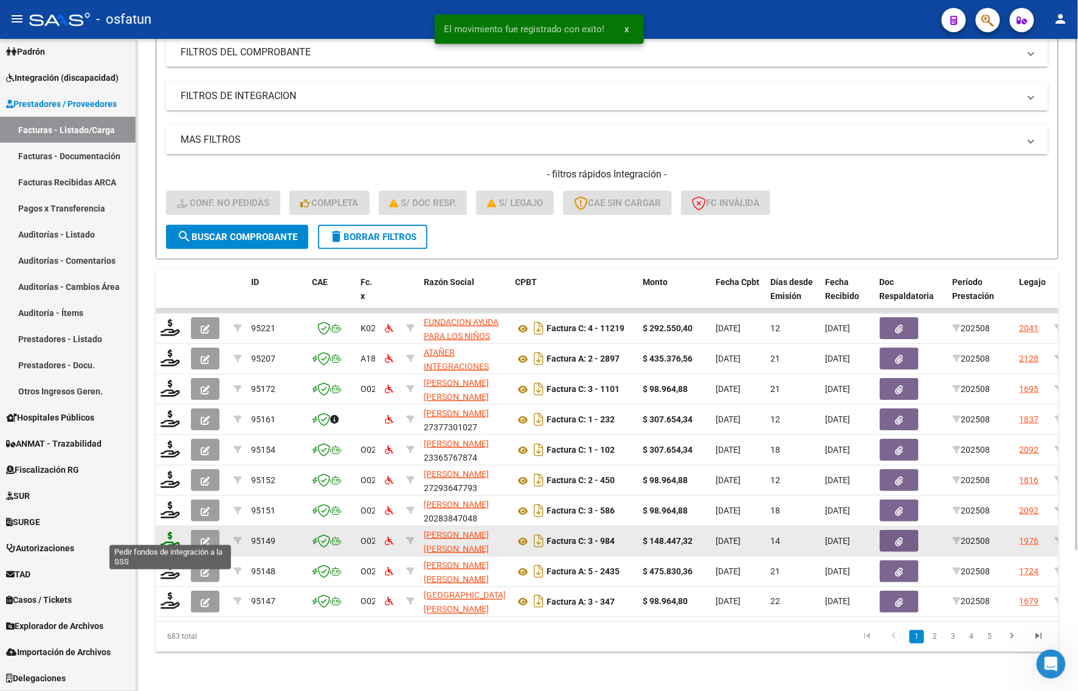
click at [169, 532] on icon at bounding box center [170, 540] width 19 height 17
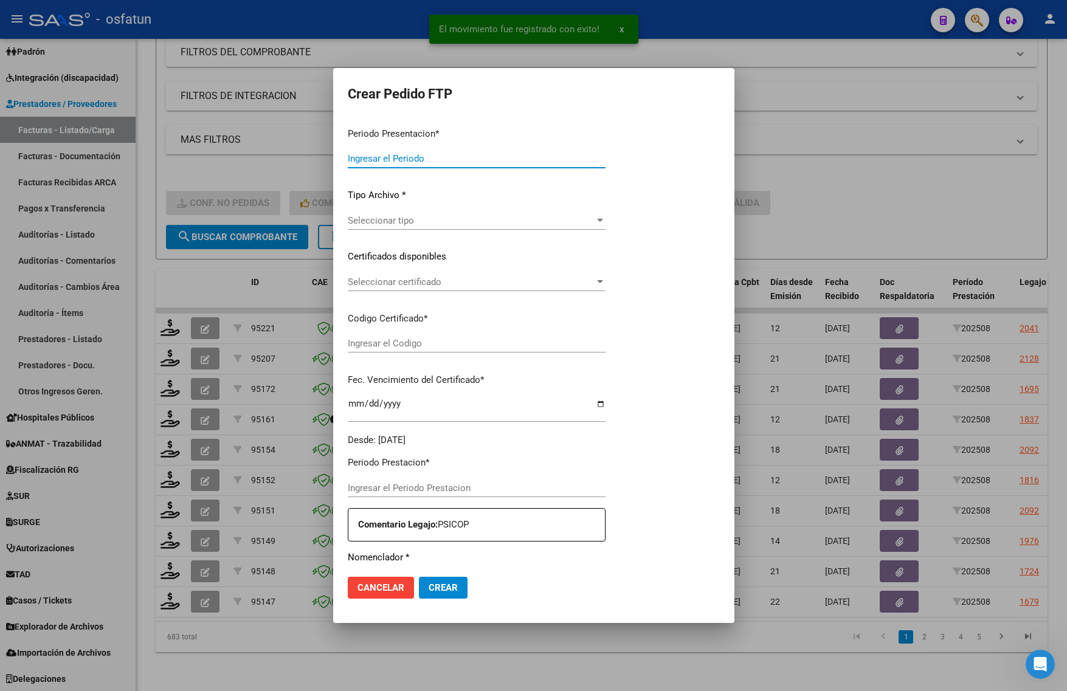
type input "202508"
type input "$ 148.447,32"
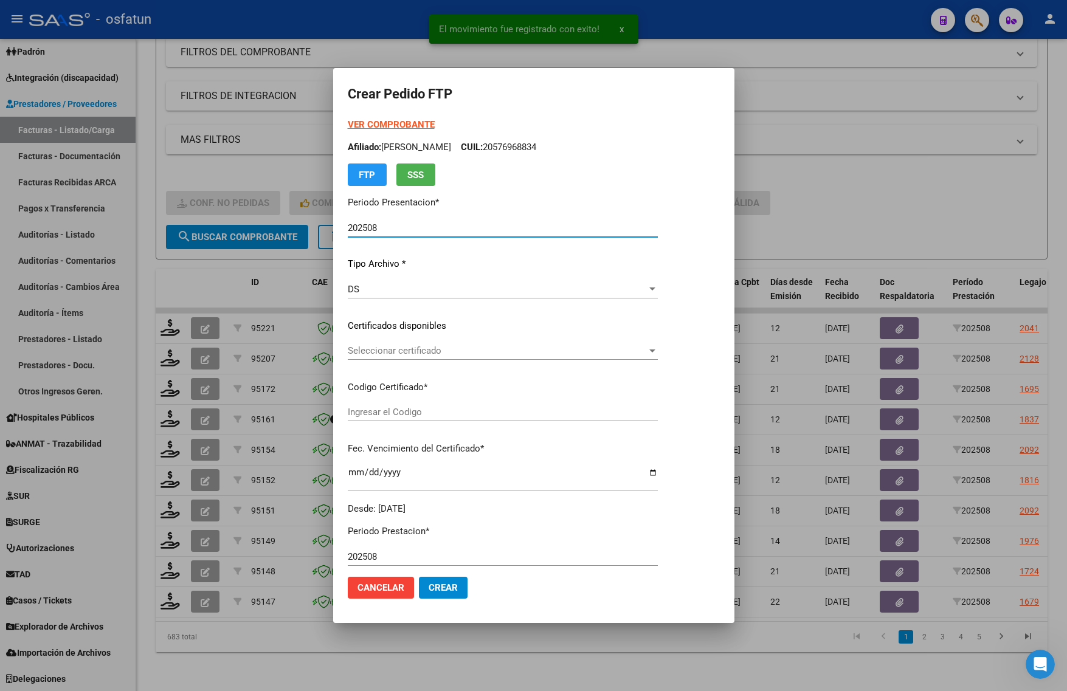
type input "ARG02000538357032023102520261025BS342"
type input "2026-10-25"
click at [365, 119] on div "VER COMPROBANTE ARCA Padrón Afiliado: LUCCHESE TOMAS CUIL: 20538357031 FTP SSS" at bounding box center [503, 152] width 310 height 68
click at [365, 125] on strong "VER COMPROBANTE" at bounding box center [391, 124] width 87 height 11
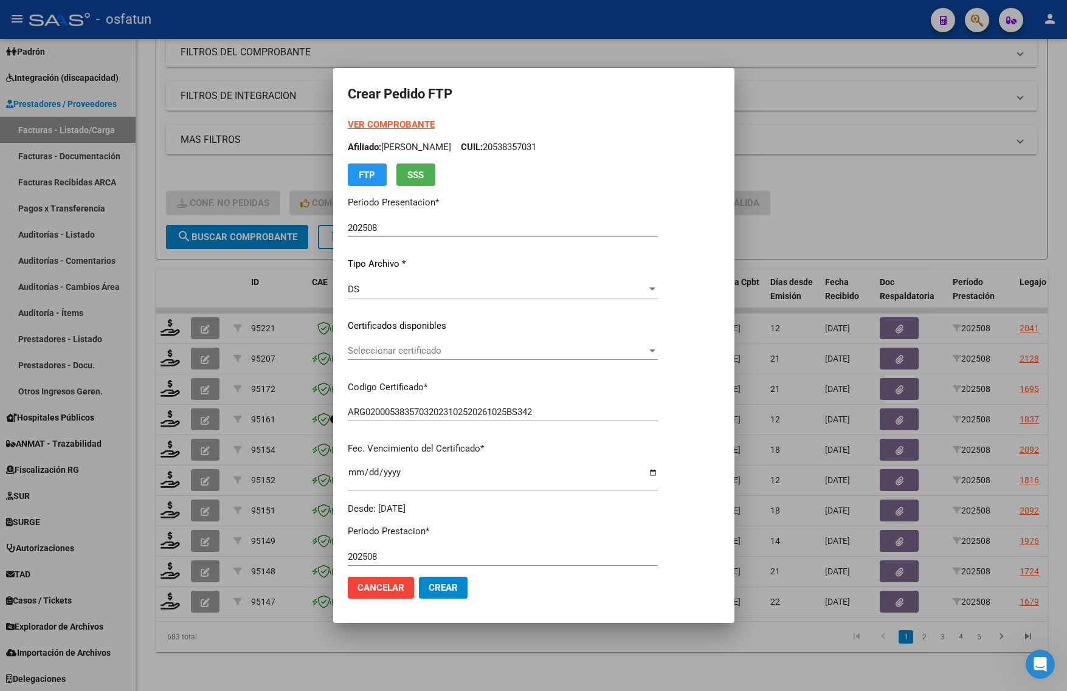
click at [866, 192] on div at bounding box center [533, 345] width 1067 height 691
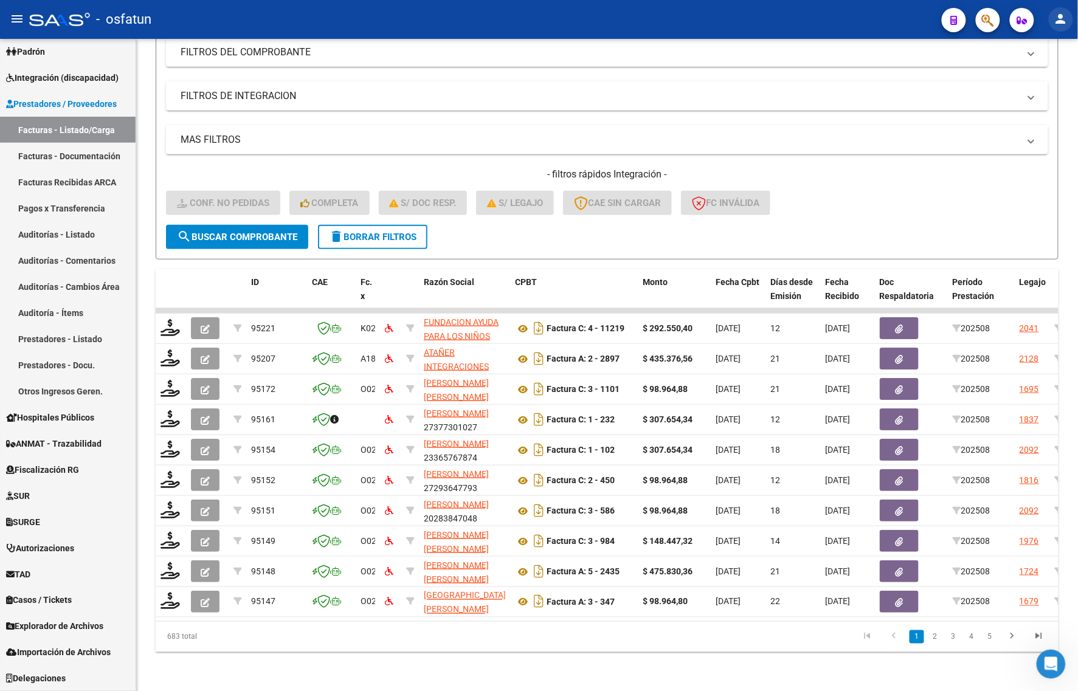
click at [1058, 20] on mat-icon "person" at bounding box center [1061, 19] width 15 height 15
click at [1040, 86] on button "exit_to_app Salir" at bounding box center [1037, 80] width 74 height 29
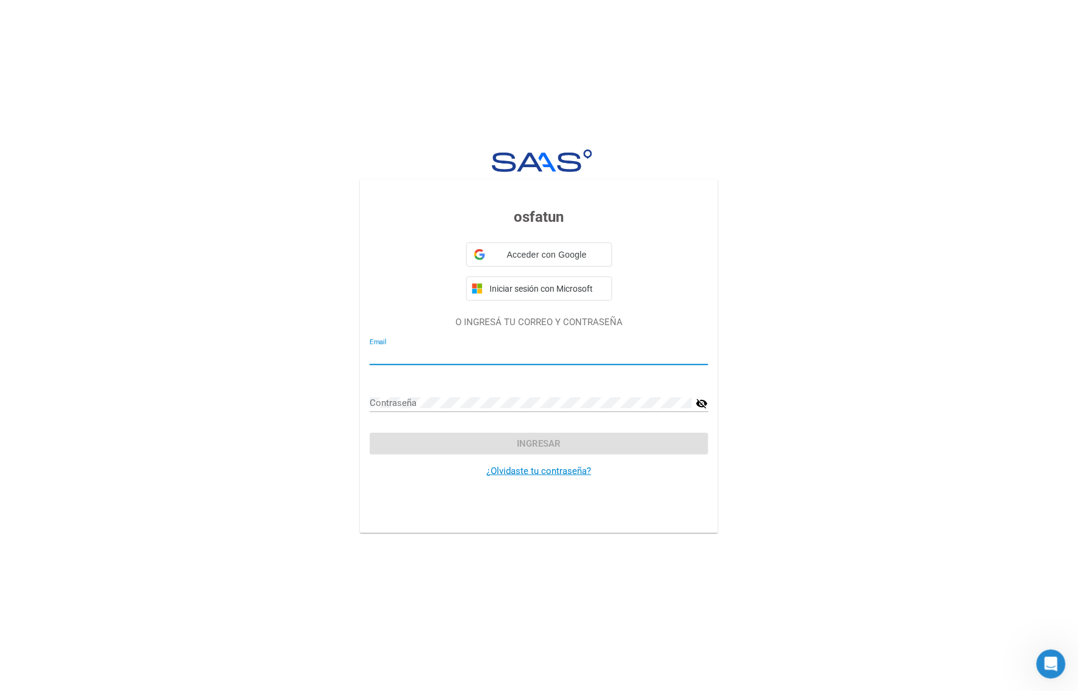
type input "yaninasandoval@osfatun.org.ar"
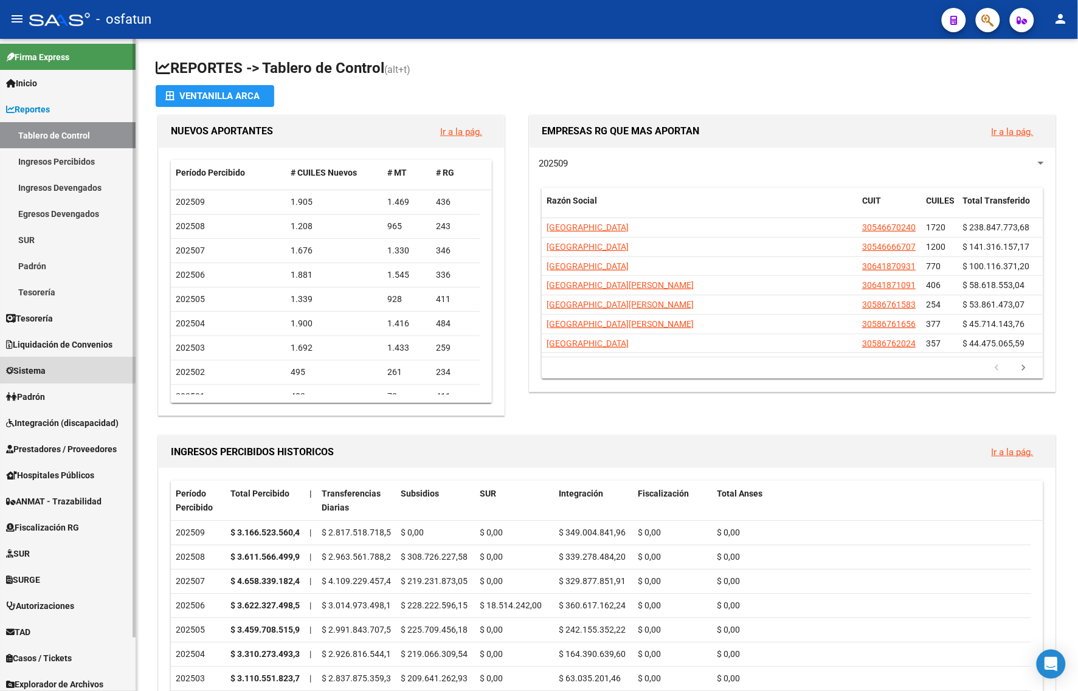
click at [54, 365] on link "Sistema" at bounding box center [68, 370] width 136 height 26
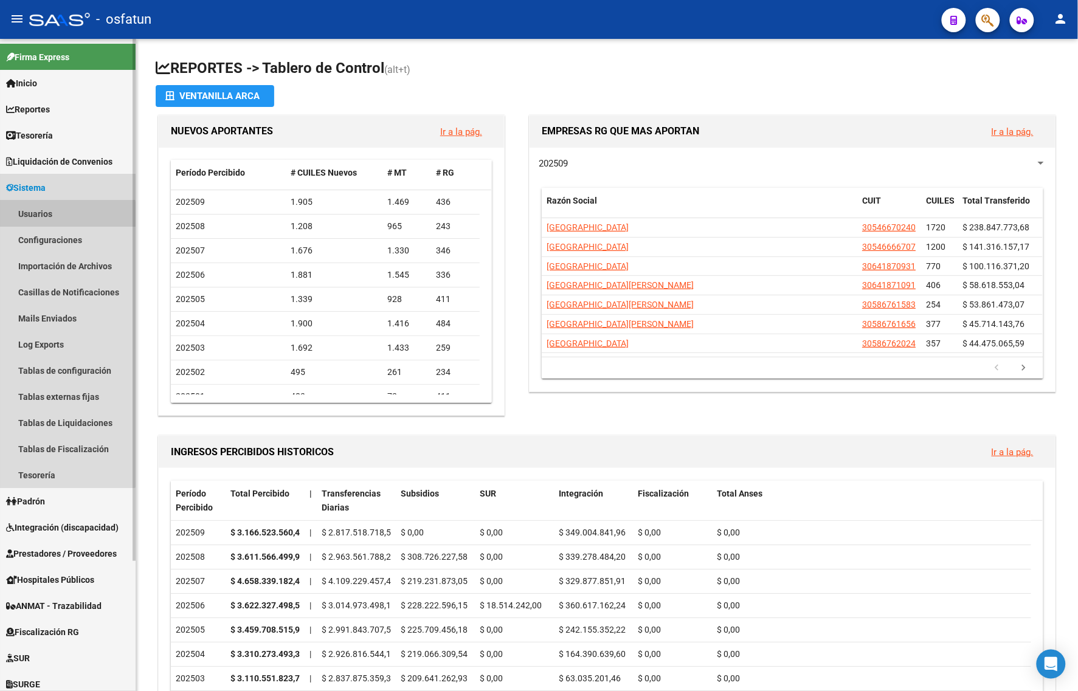
click at [47, 216] on link "Usuarios" at bounding box center [68, 214] width 136 height 26
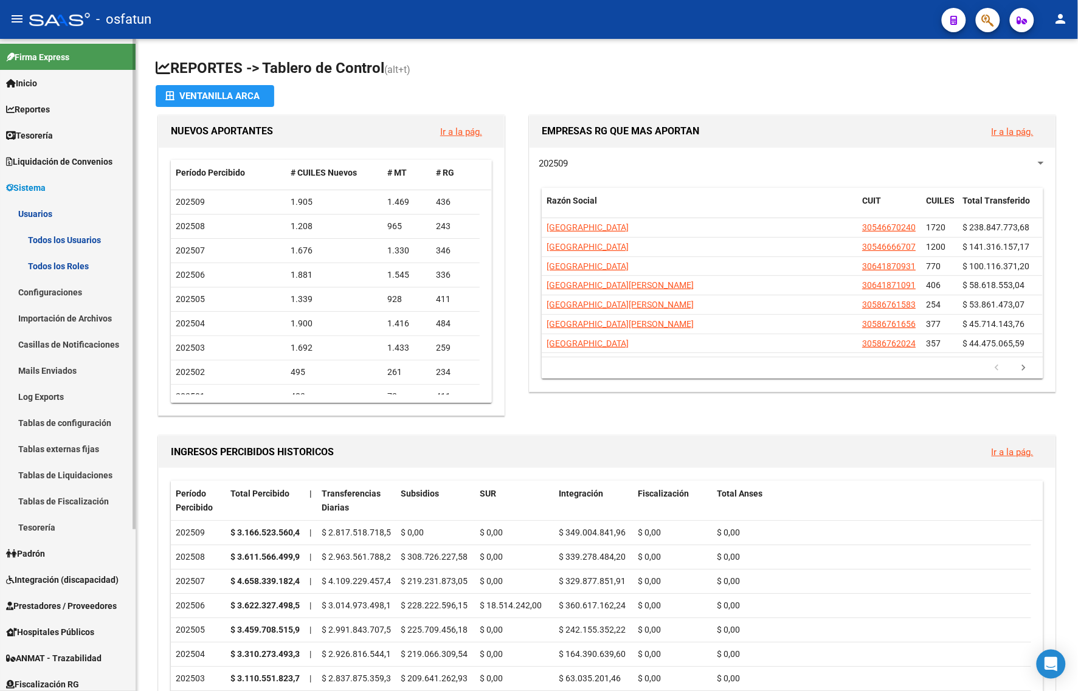
click at [88, 244] on link "Todos los Usuarios" at bounding box center [68, 240] width 136 height 26
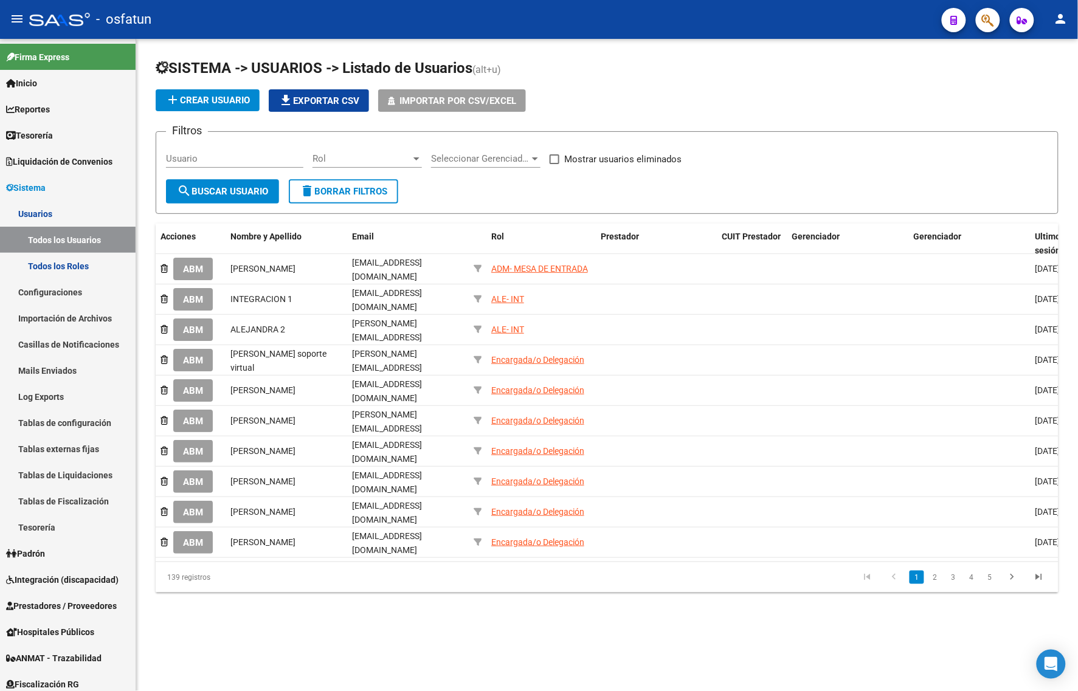
click at [375, 159] on span "Rol" at bounding box center [362, 158] width 98 height 11
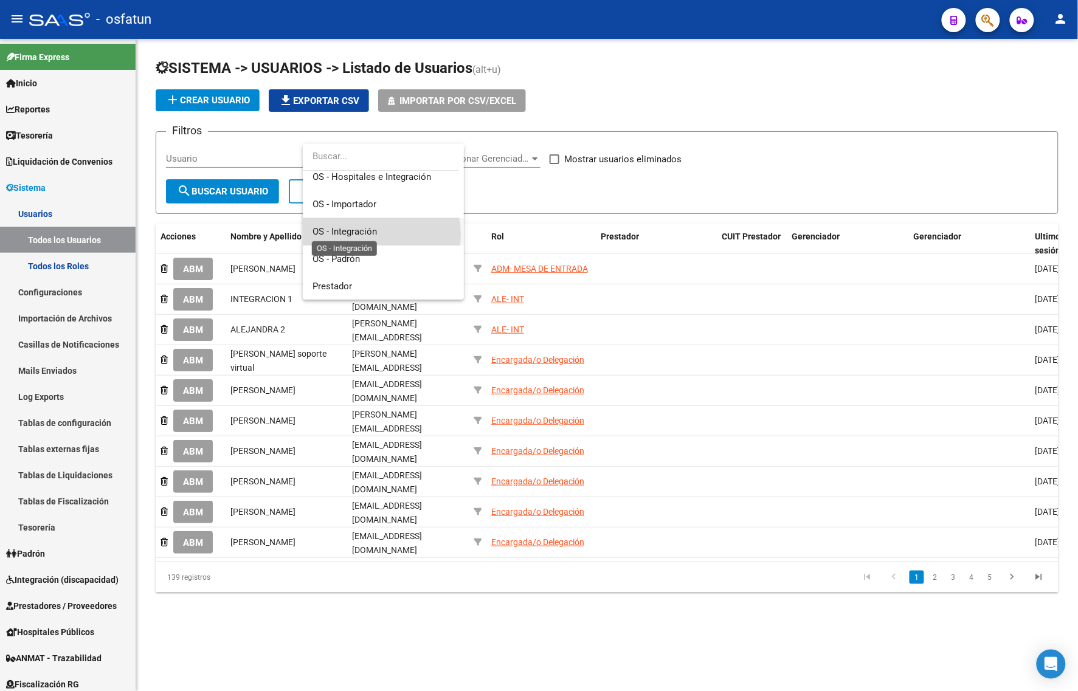
click at [363, 235] on span "OS - Integración" at bounding box center [345, 231] width 64 height 11
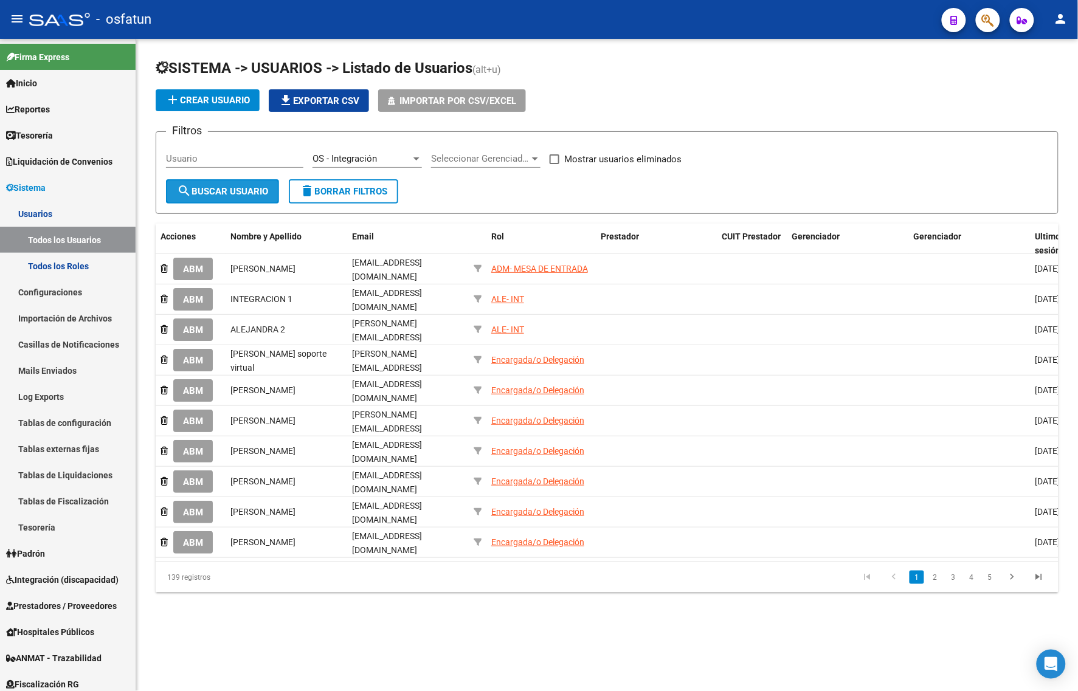
drag, startPoint x: 207, startPoint y: 190, endPoint x: 227, endPoint y: 184, distance: 21.1
click at [213, 188] on span "search Buscar Usuario" at bounding box center [222, 191] width 91 height 11
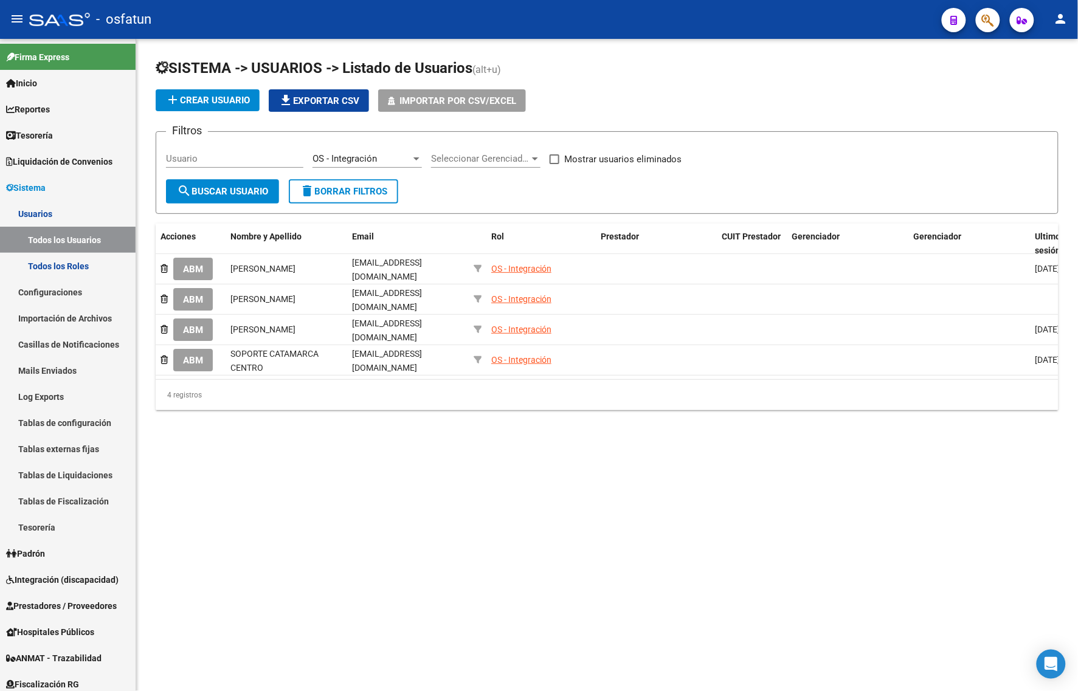
click at [350, 150] on div "OS - Integración Rol" at bounding box center [367, 155] width 109 height 26
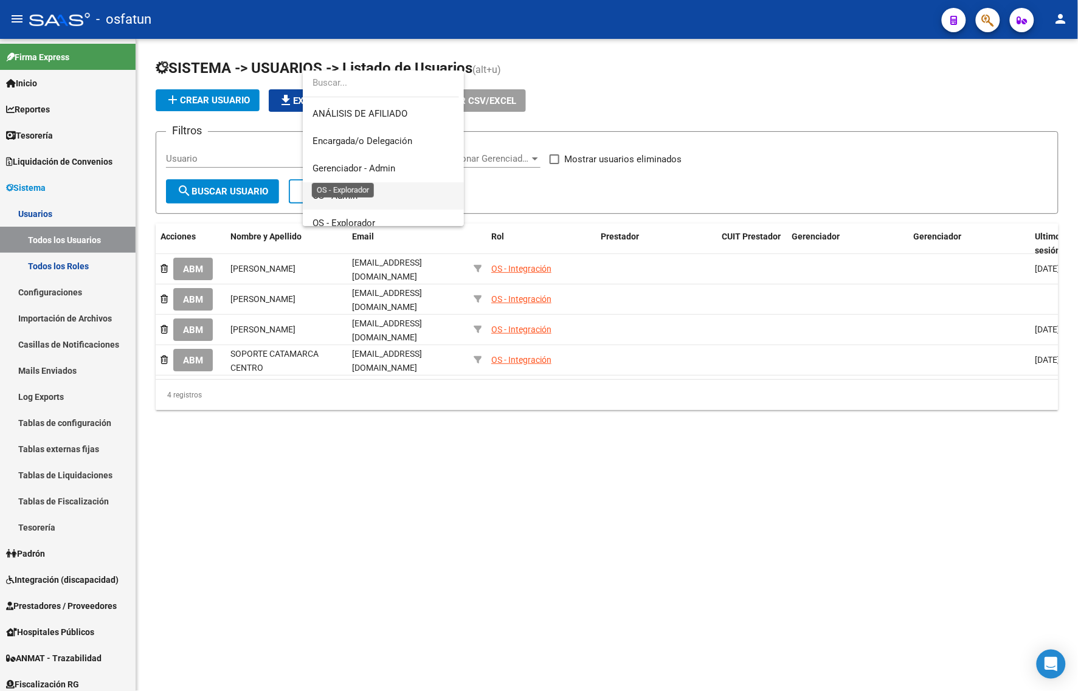
scroll to position [54, 0]
click at [198, 356] on div at bounding box center [539, 345] width 1078 height 691
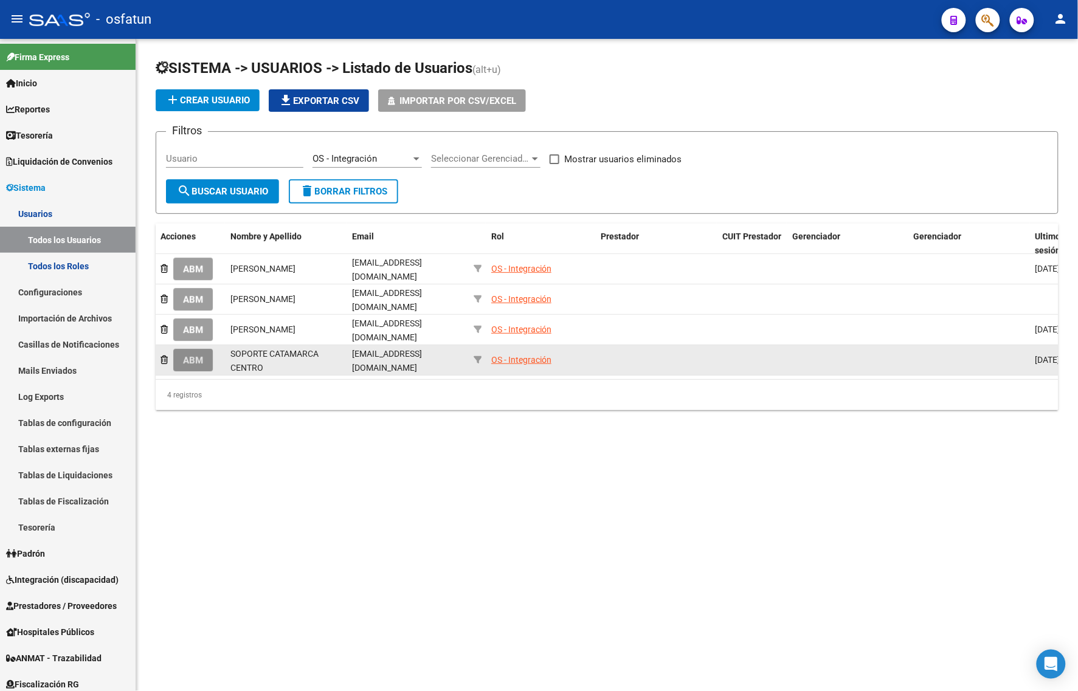
click at [198, 356] on button "ABM" at bounding box center [193, 360] width 40 height 22
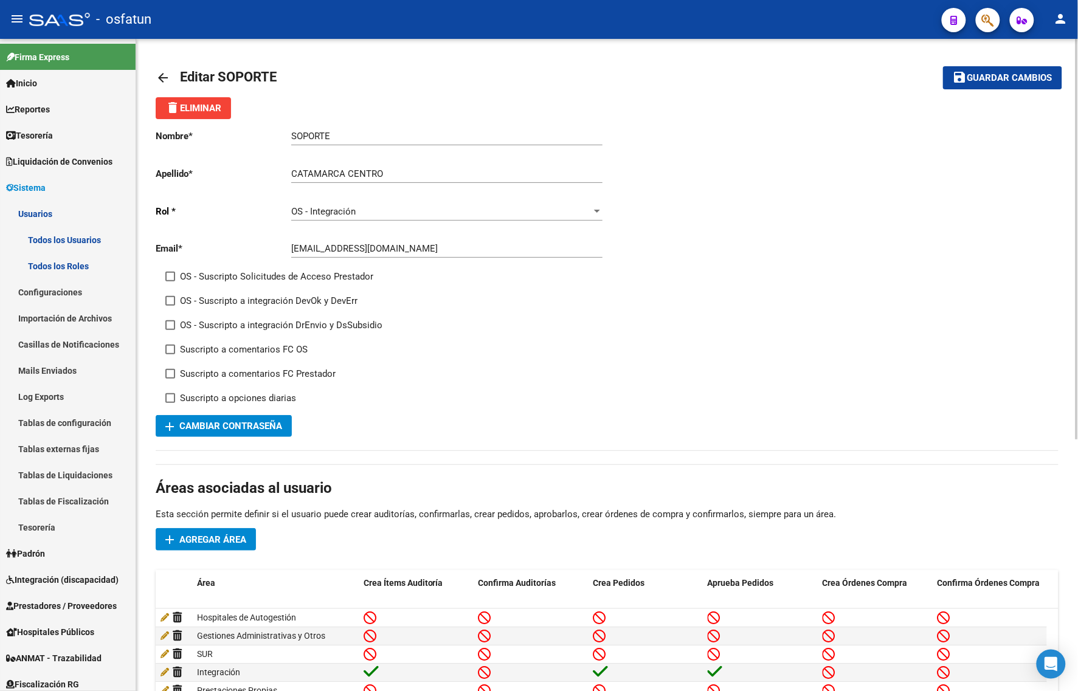
click at [350, 212] on span "OS - Integración" at bounding box center [323, 211] width 64 height 11
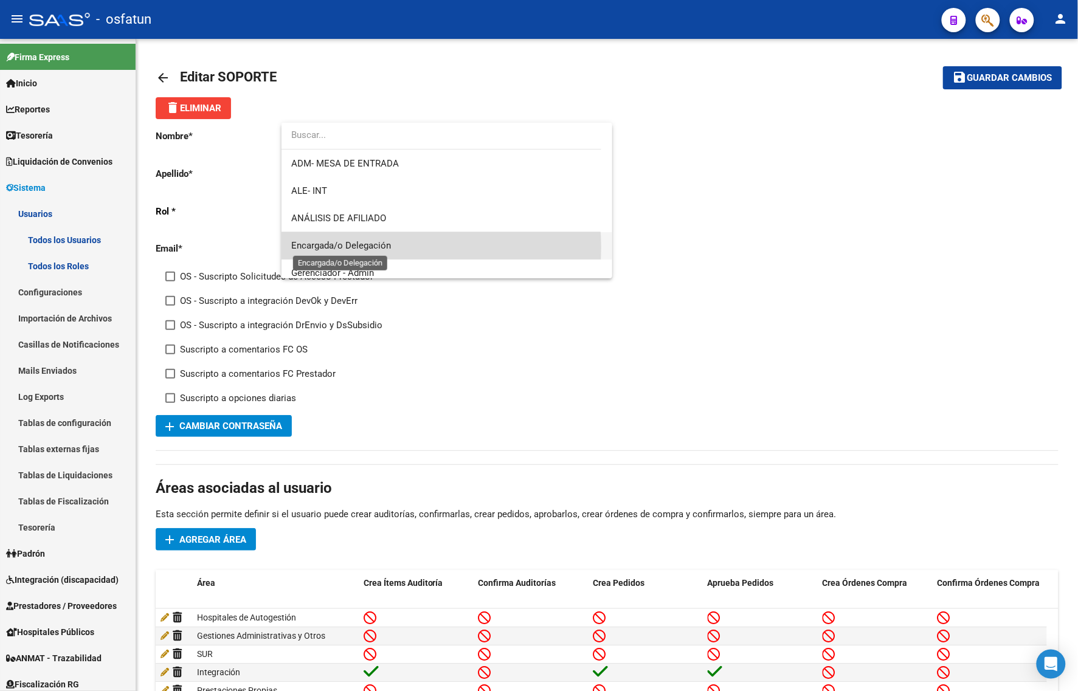
click at [362, 247] on span "Encargada/o Delegación" at bounding box center [341, 245] width 100 height 11
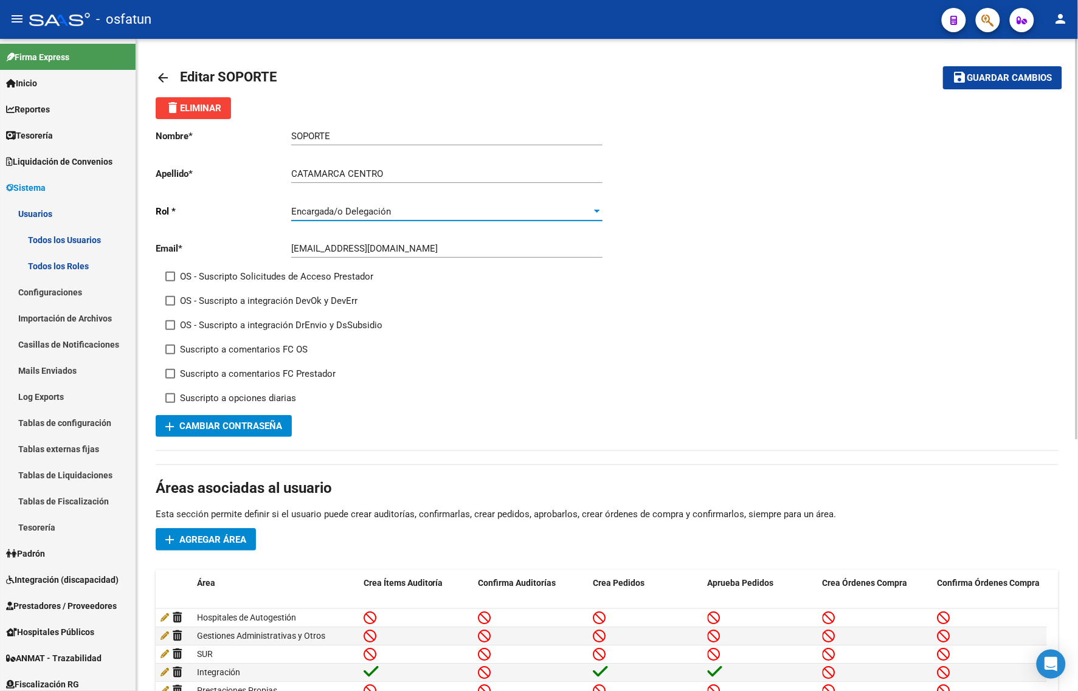
click at [980, 78] on span "Guardar cambios" at bounding box center [1009, 78] width 85 height 11
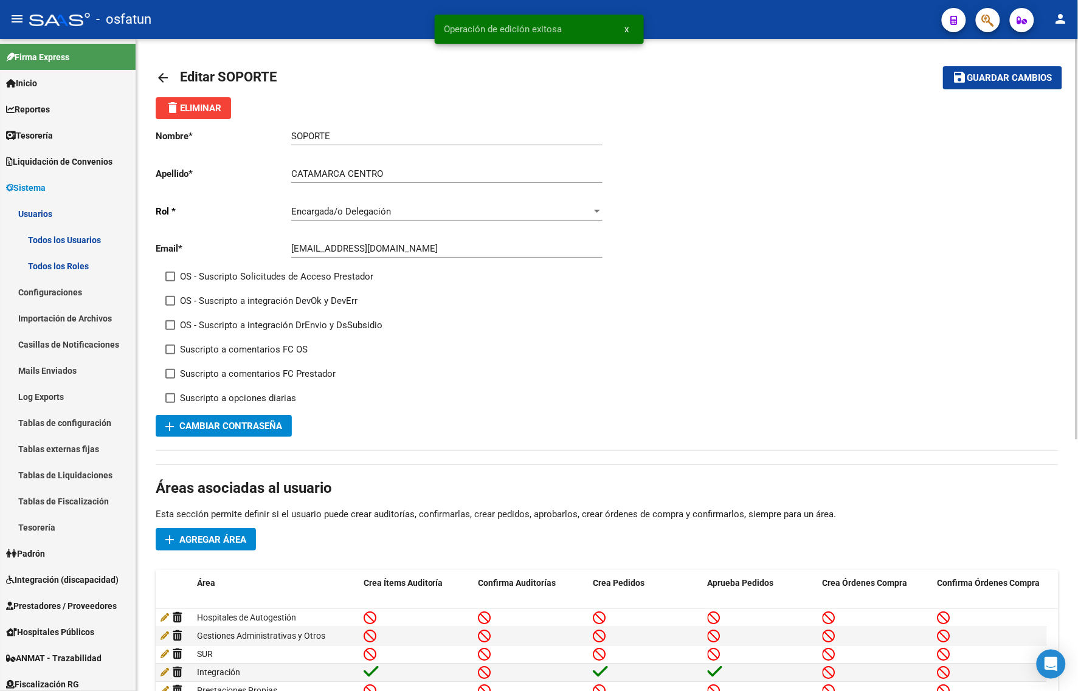
click at [163, 77] on mat-icon "arrow_back" at bounding box center [163, 78] width 15 height 15
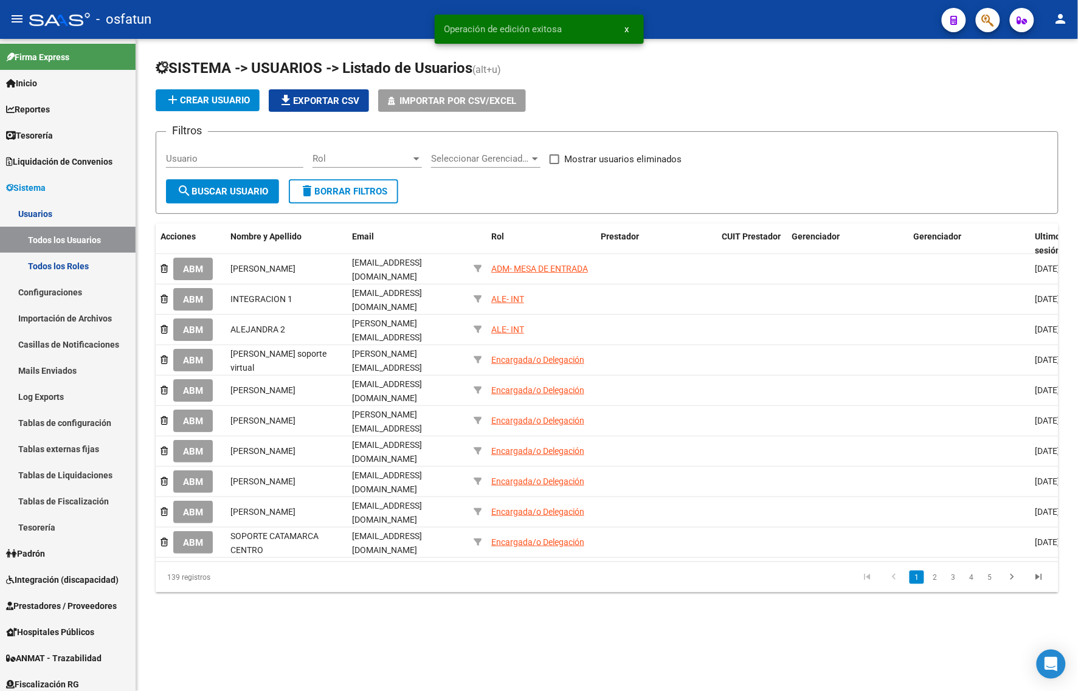
click at [1071, 12] on mat-toolbar "menu - osfatun person" at bounding box center [539, 19] width 1078 height 39
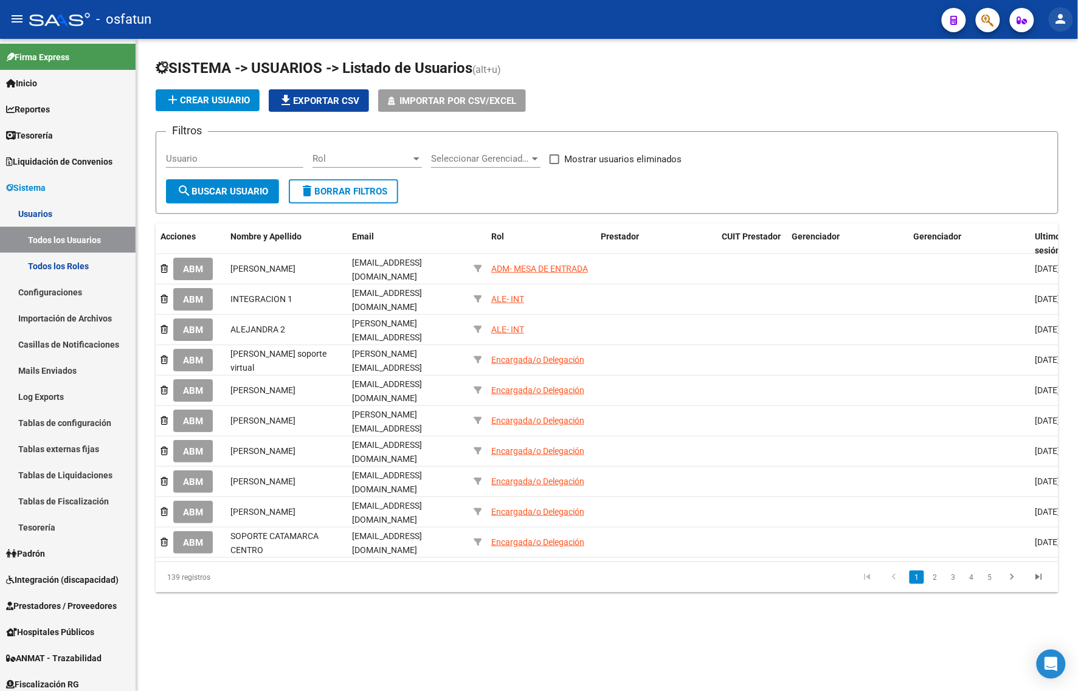
click at [1071, 13] on button "person" at bounding box center [1061, 19] width 24 height 24
click at [1043, 77] on button "exit_to_app Salir" at bounding box center [1037, 80] width 74 height 29
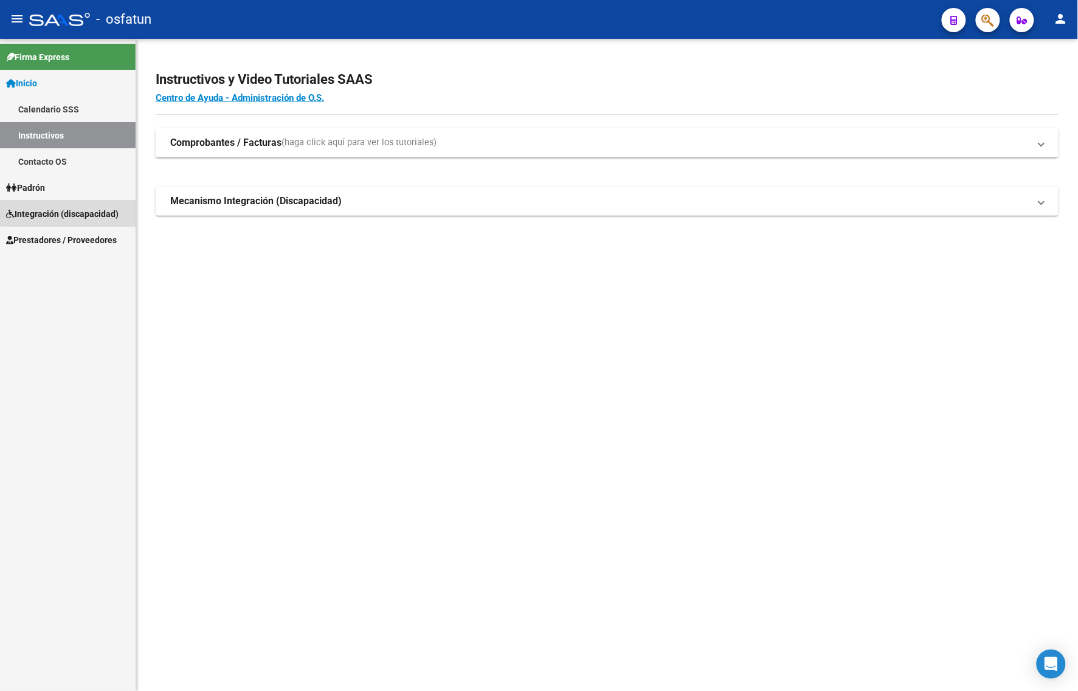
click at [70, 207] on span "Integración (discapacidad)" at bounding box center [62, 213] width 112 height 13
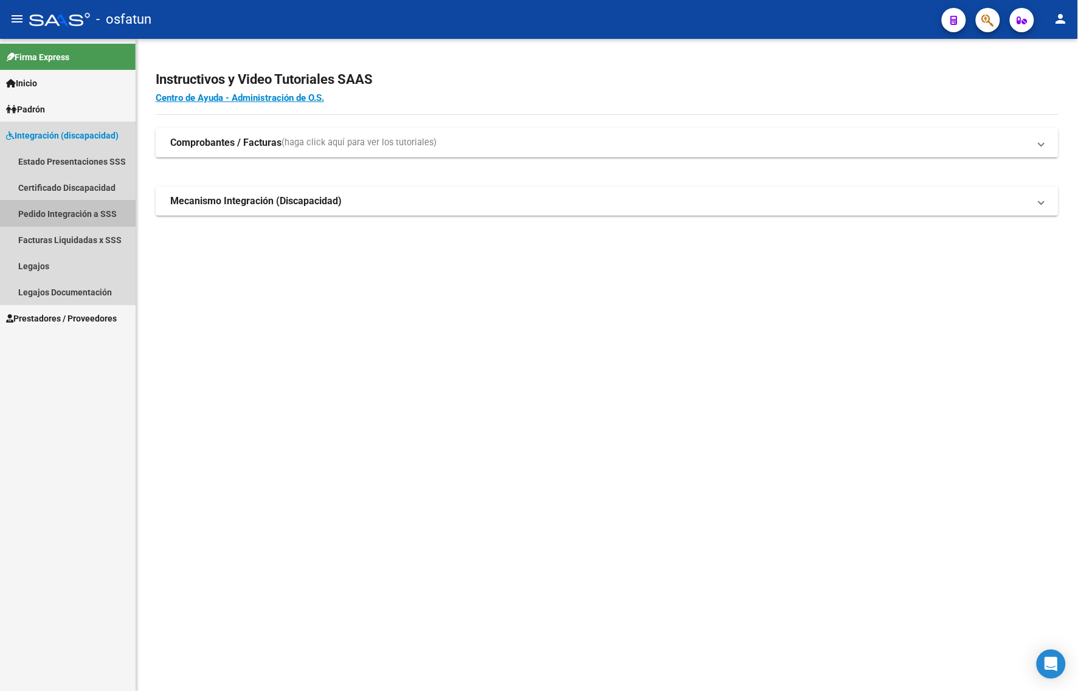
click at [60, 210] on link "Pedido Integración a SSS" at bounding box center [68, 214] width 136 height 26
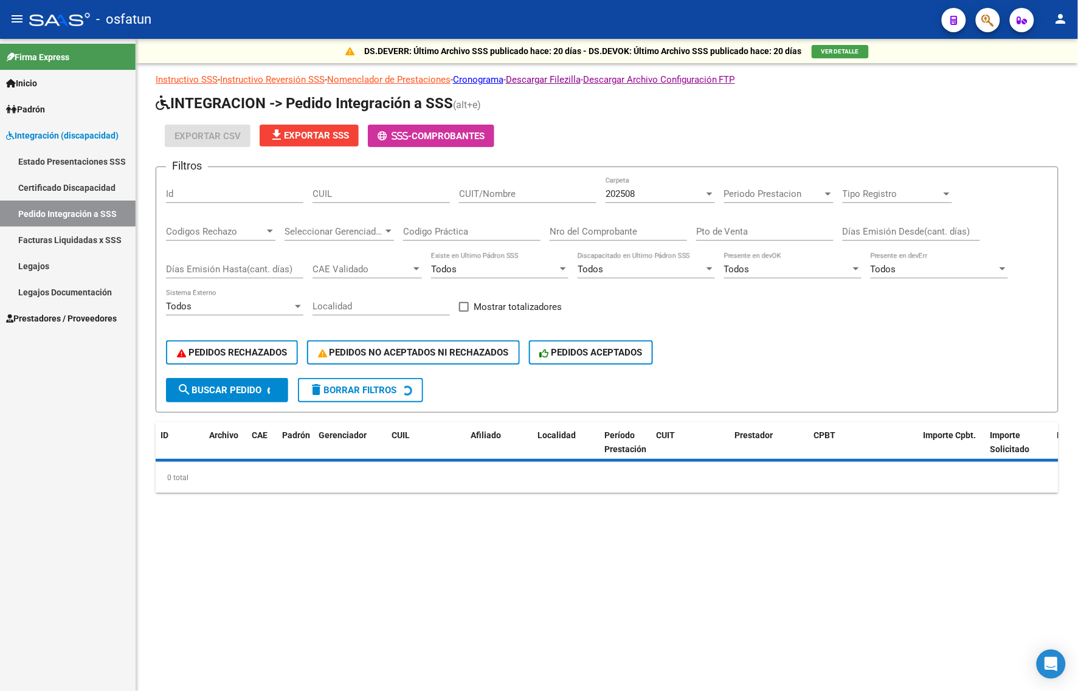
click at [661, 193] on div "202508" at bounding box center [655, 193] width 98 height 11
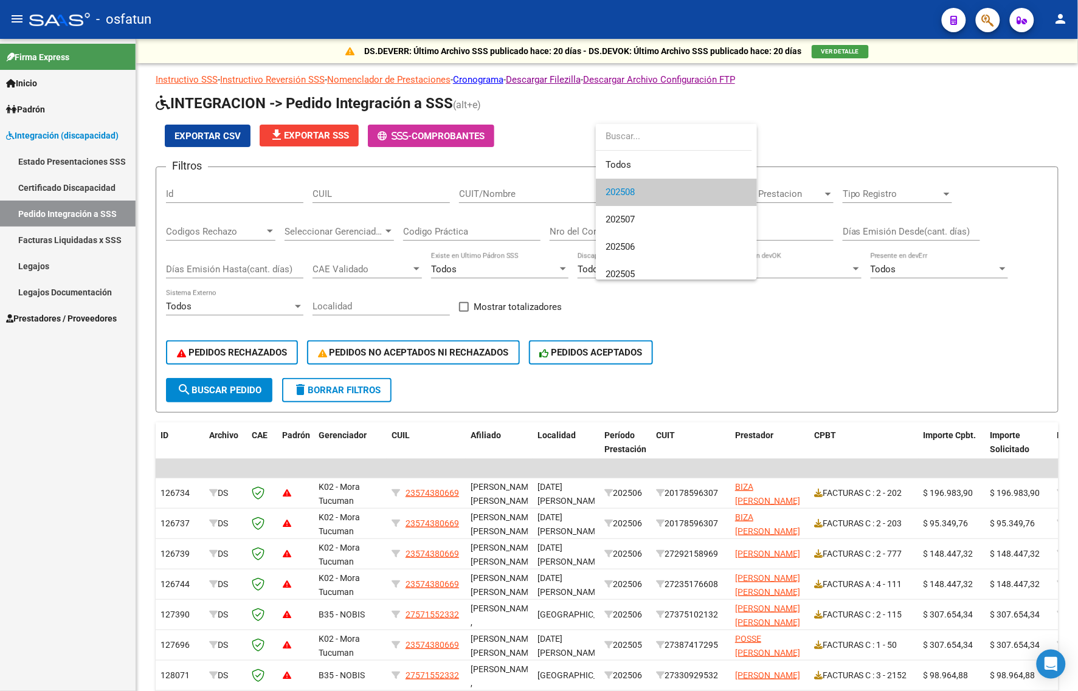
click at [37, 324] on div at bounding box center [539, 345] width 1078 height 691
click at [16, 322] on span "Prestadores / Proveedores" at bounding box center [61, 318] width 111 height 13
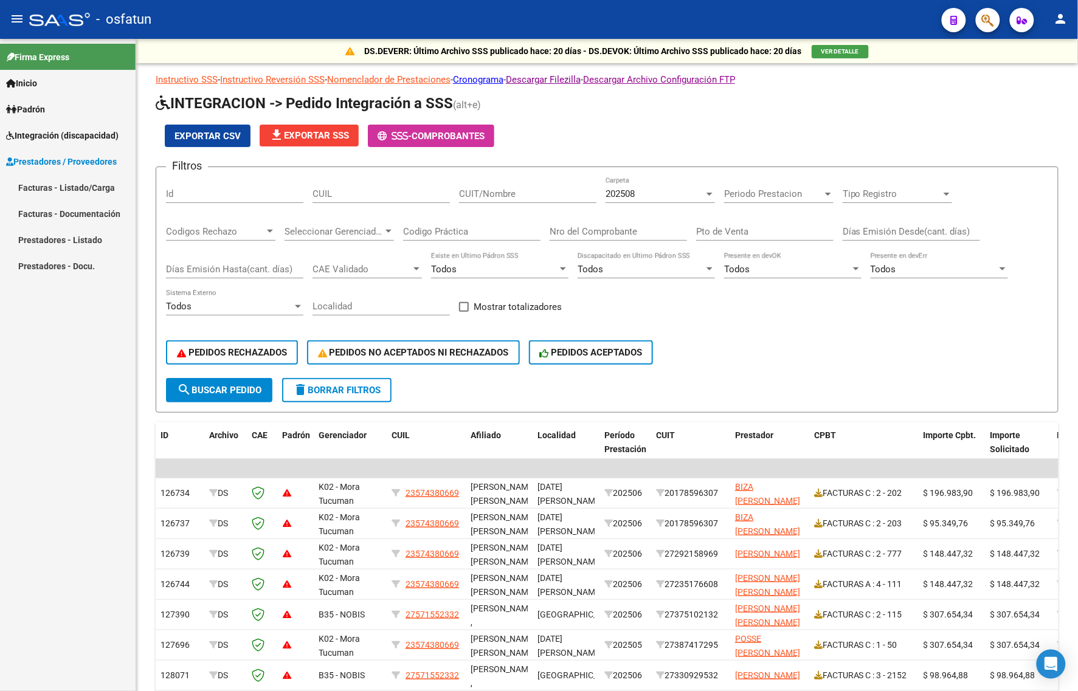
click at [68, 181] on link "Facturas - Listado/Carga" at bounding box center [68, 187] width 136 height 26
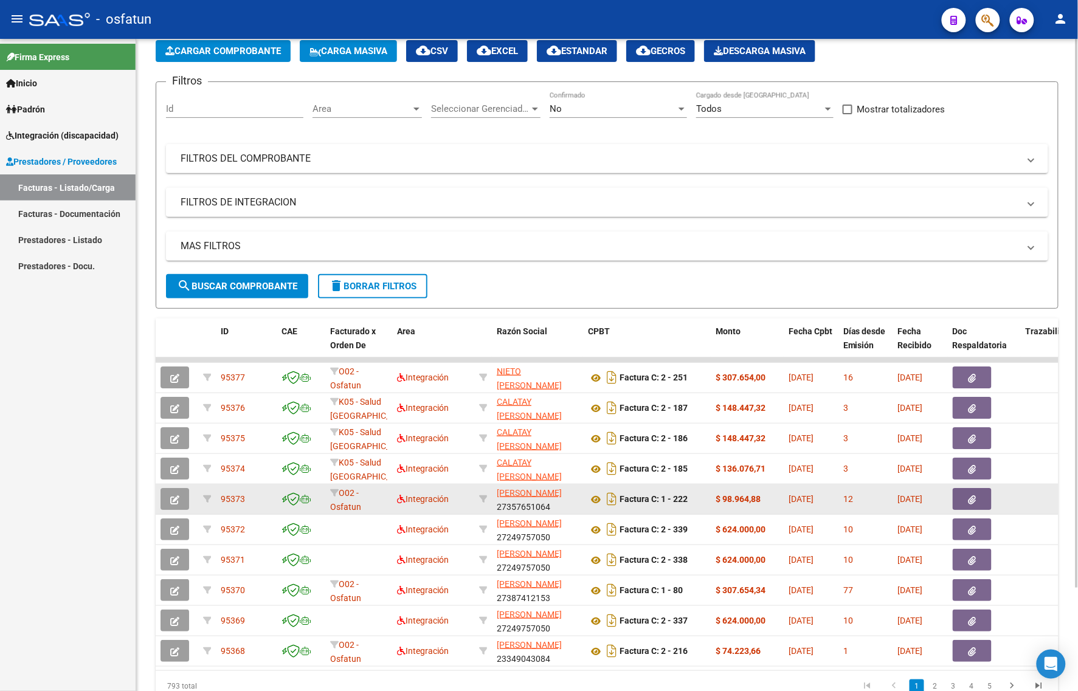
scroll to position [122, 0]
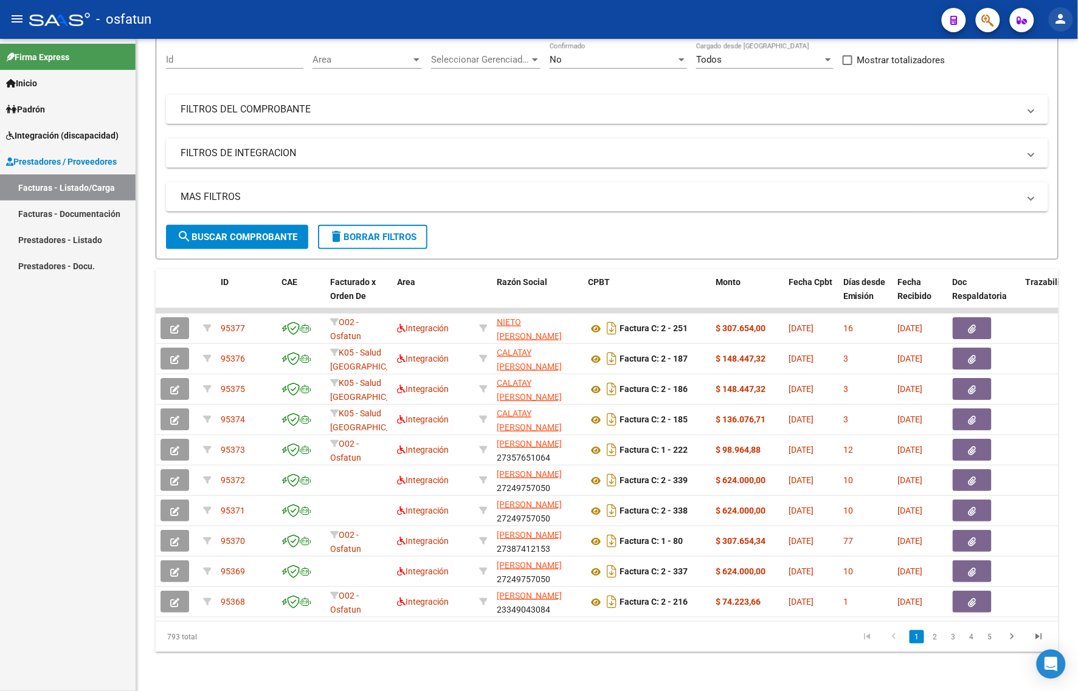
click at [1064, 15] on mat-icon "person" at bounding box center [1061, 19] width 15 height 15
click at [1011, 85] on mat-icon "exit_to_app" at bounding box center [1016, 79] width 15 height 15
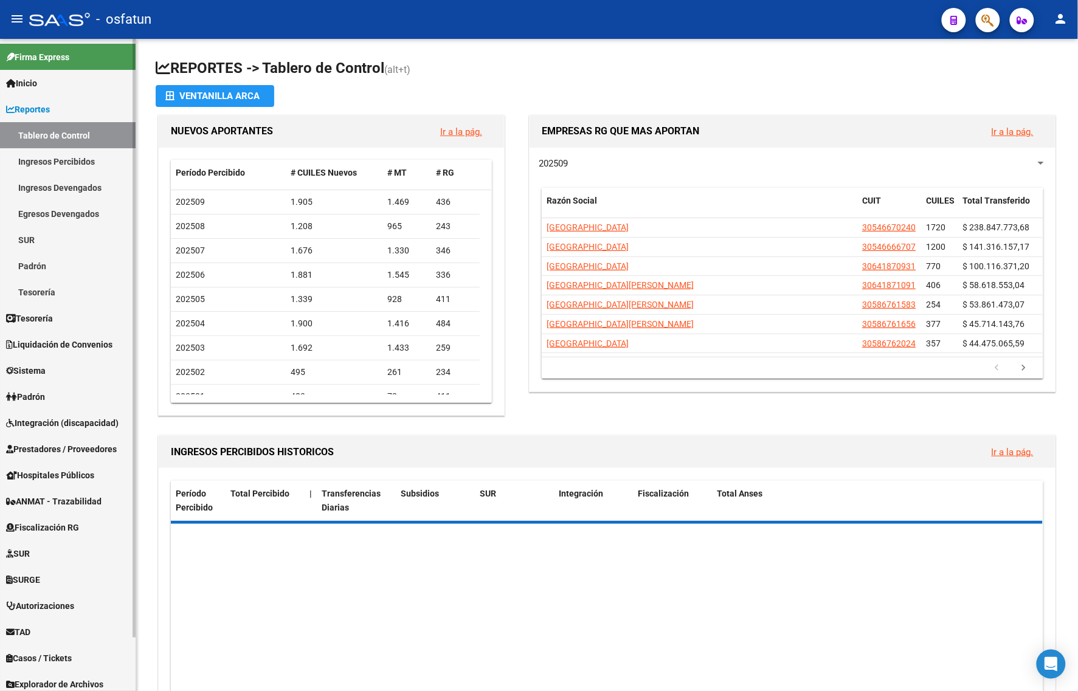
click at [58, 448] on span "Prestadores / Proveedores" at bounding box center [61, 449] width 111 height 13
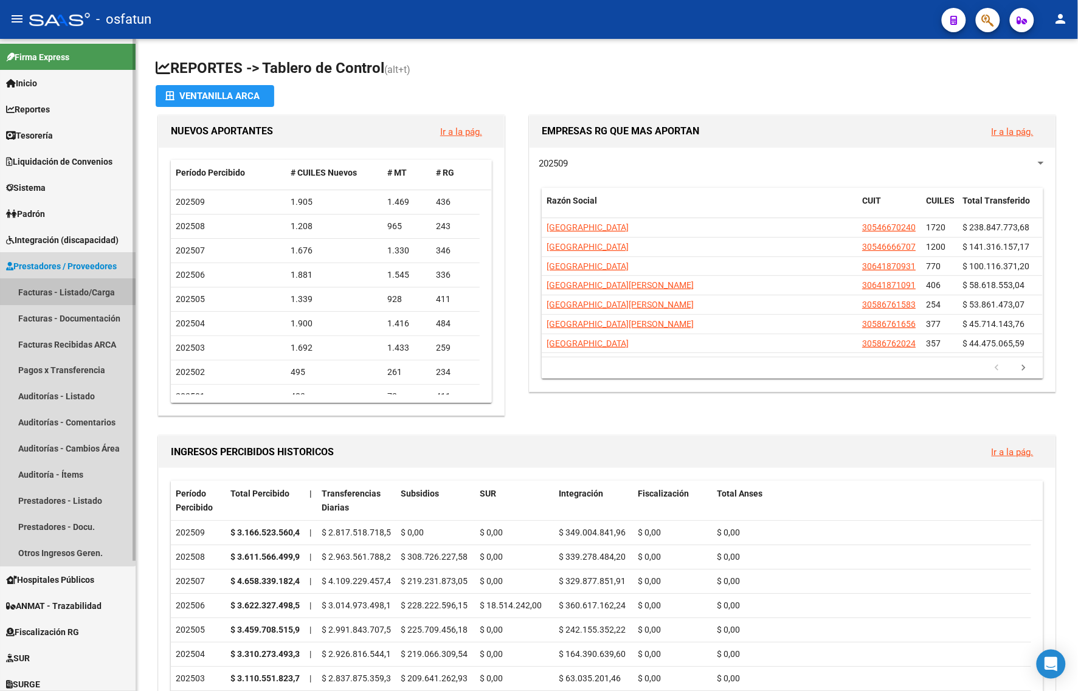
click at [66, 292] on link "Facturas - Listado/Carga" at bounding box center [68, 292] width 136 height 26
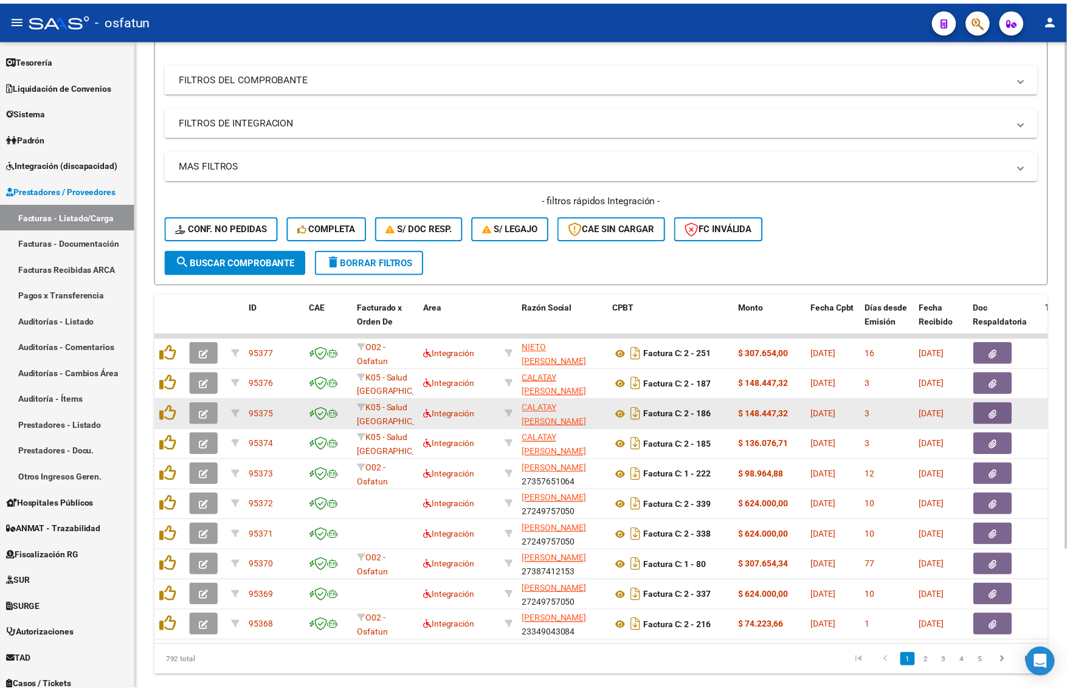
scroll to position [178, 0]
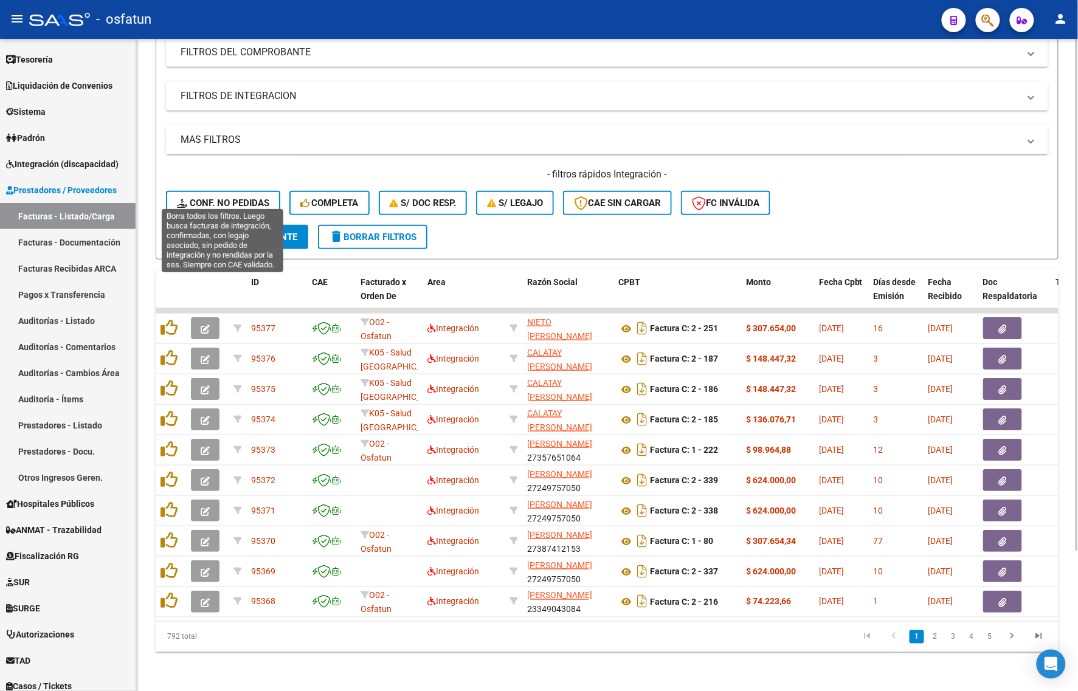
click at [239, 198] on span "Conf. no pedidas" at bounding box center [223, 203] width 92 height 11
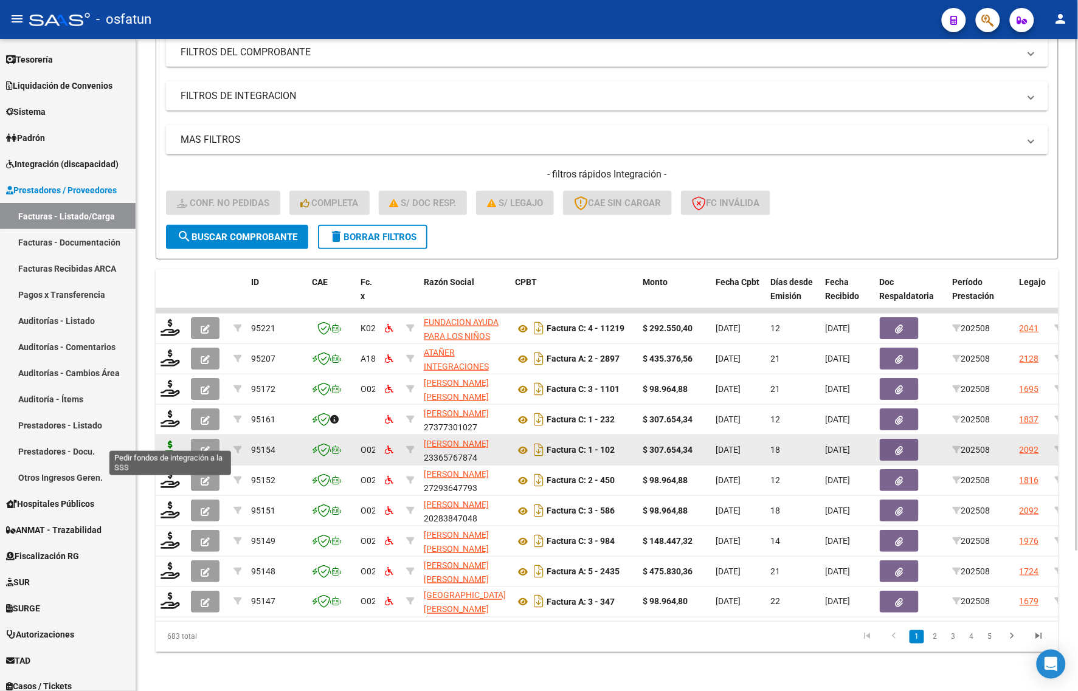
click at [168, 441] on icon at bounding box center [170, 449] width 19 height 17
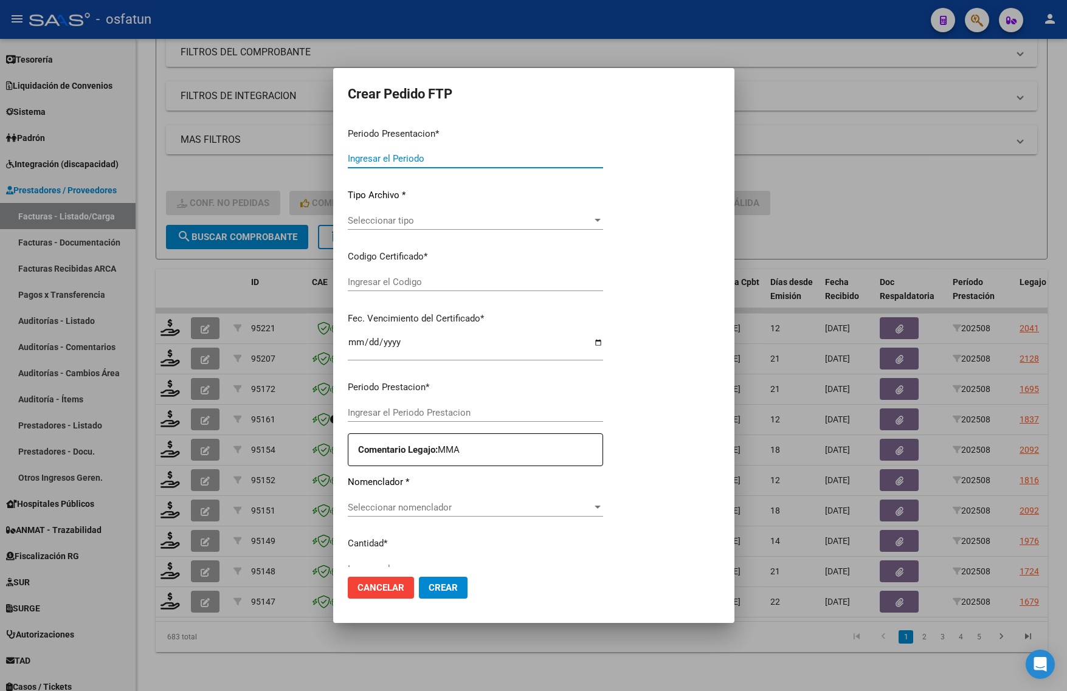
type input "202508"
type input "$ 307.654,34"
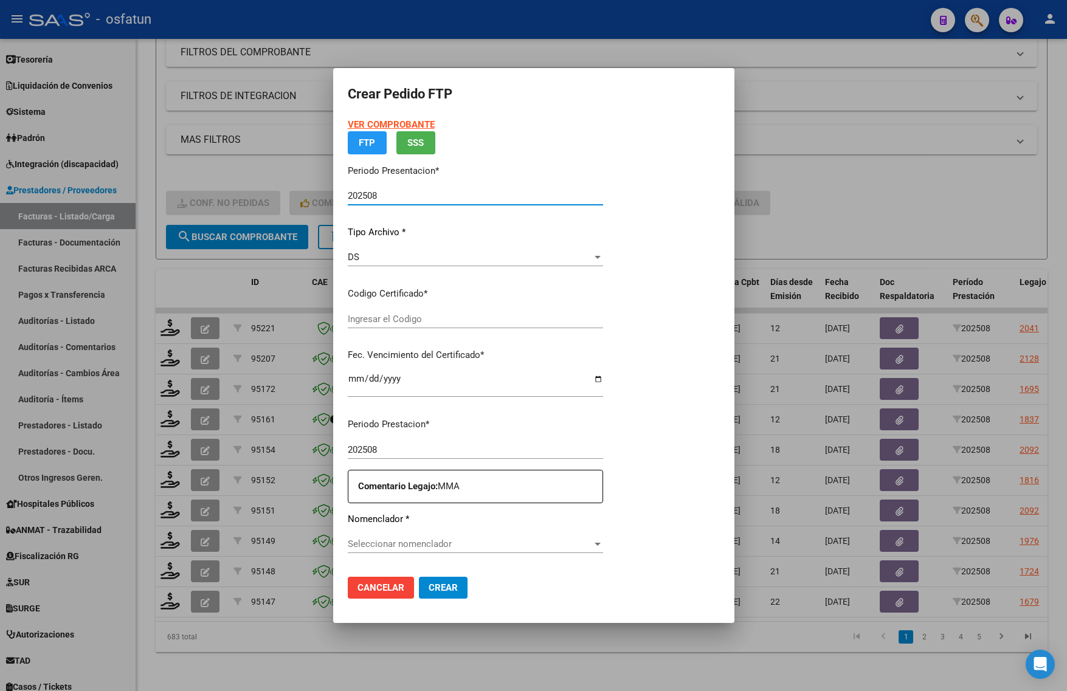
type input "ARG02000567534812023110320281103JUJ135"
type input "[DATE]"
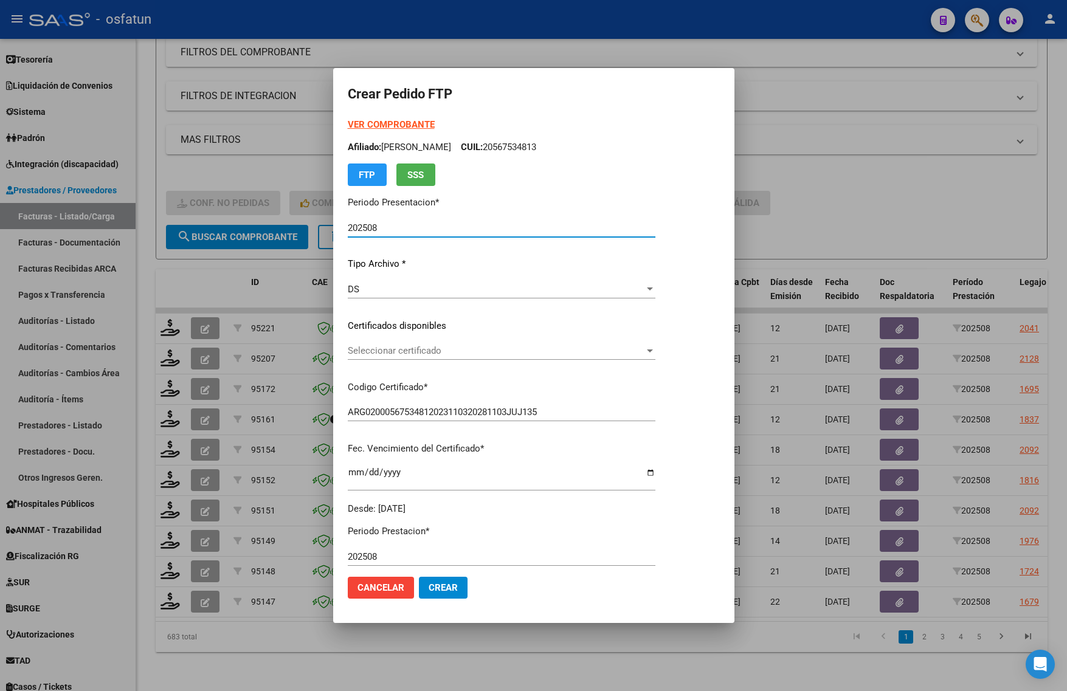
click at [378, 119] on strong "VER COMPROBANTE" at bounding box center [391, 124] width 87 height 11
click at [409, 350] on span "Seleccionar certificado" at bounding box center [496, 350] width 297 height 11
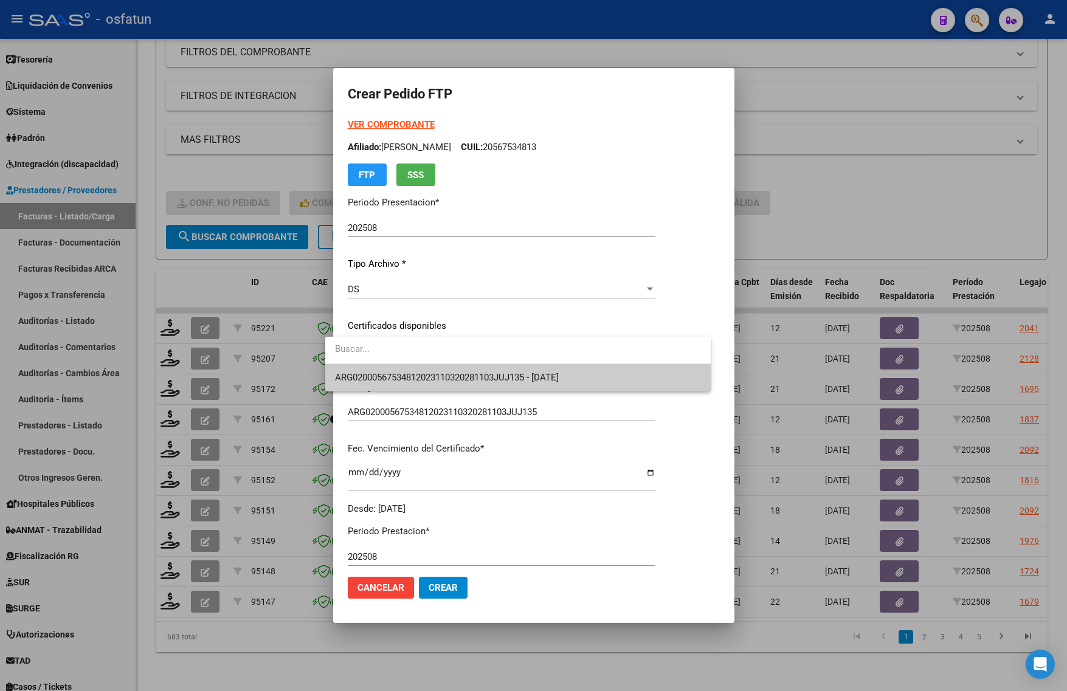
click at [412, 371] on span "ARG02000567534812023110320281103JUJ135 - [DATE]" at bounding box center [518, 377] width 366 height 27
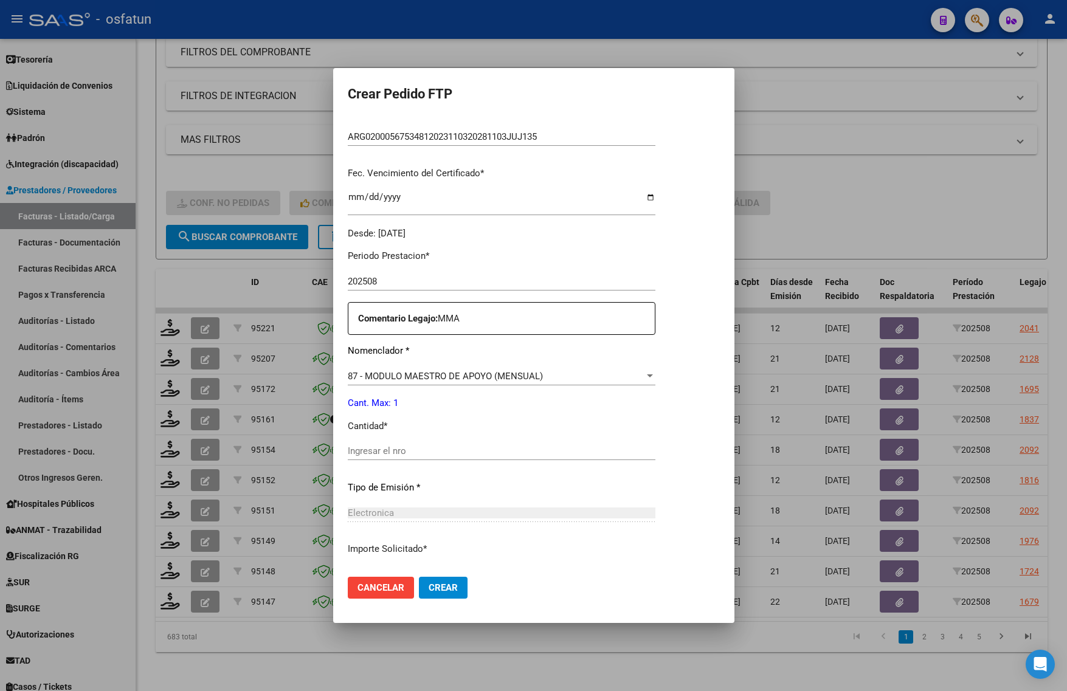
scroll to position [304, 0]
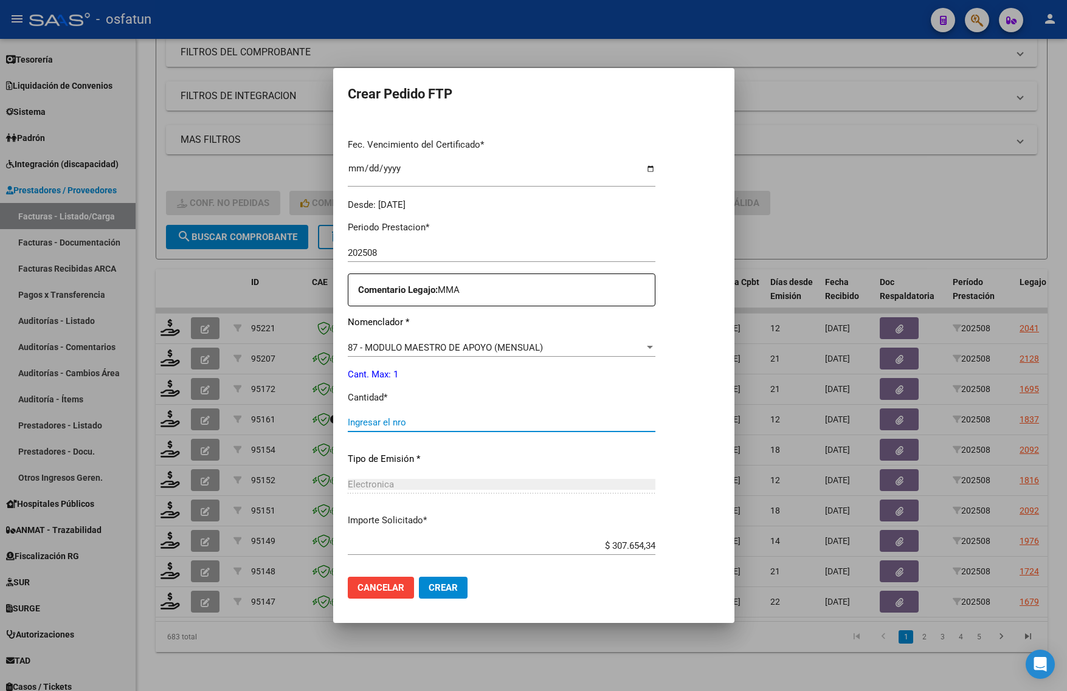
click at [406, 421] on input "Ingresar el nro" at bounding box center [502, 422] width 308 height 11
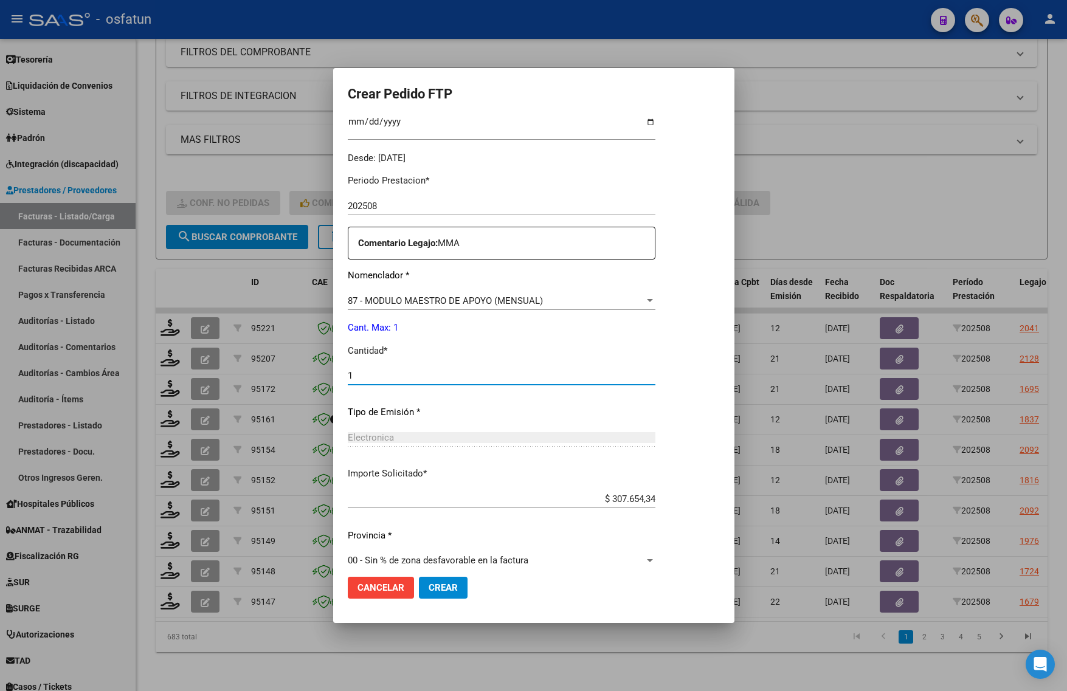
scroll to position [364, 0]
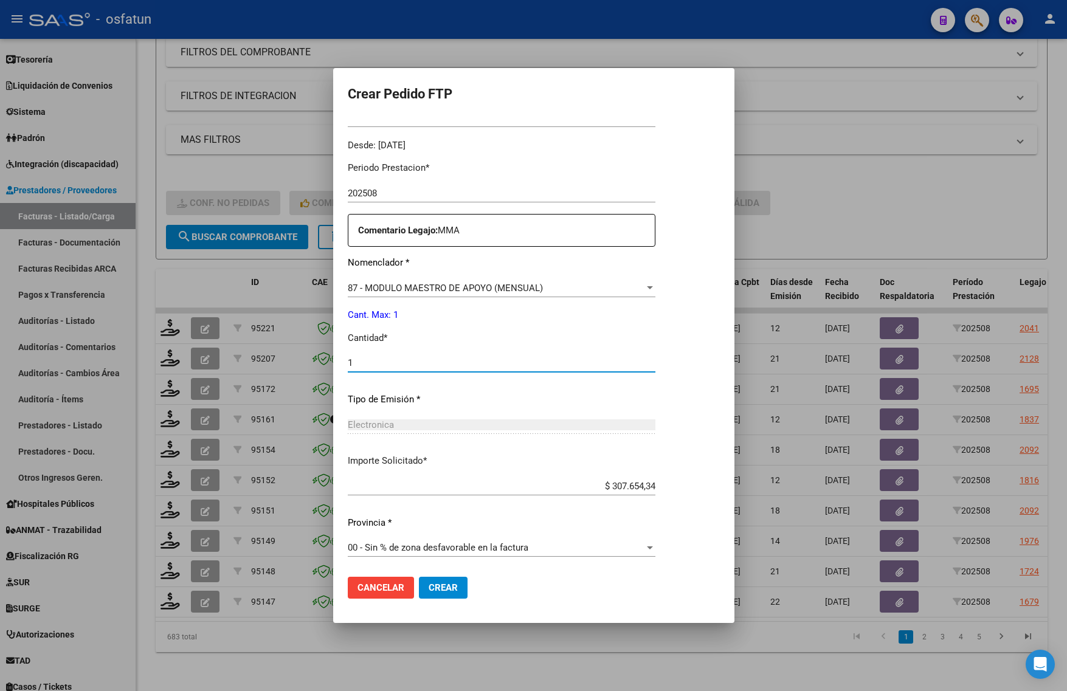
type input "1"
click at [430, 584] on span "Crear" at bounding box center [443, 587] width 29 height 11
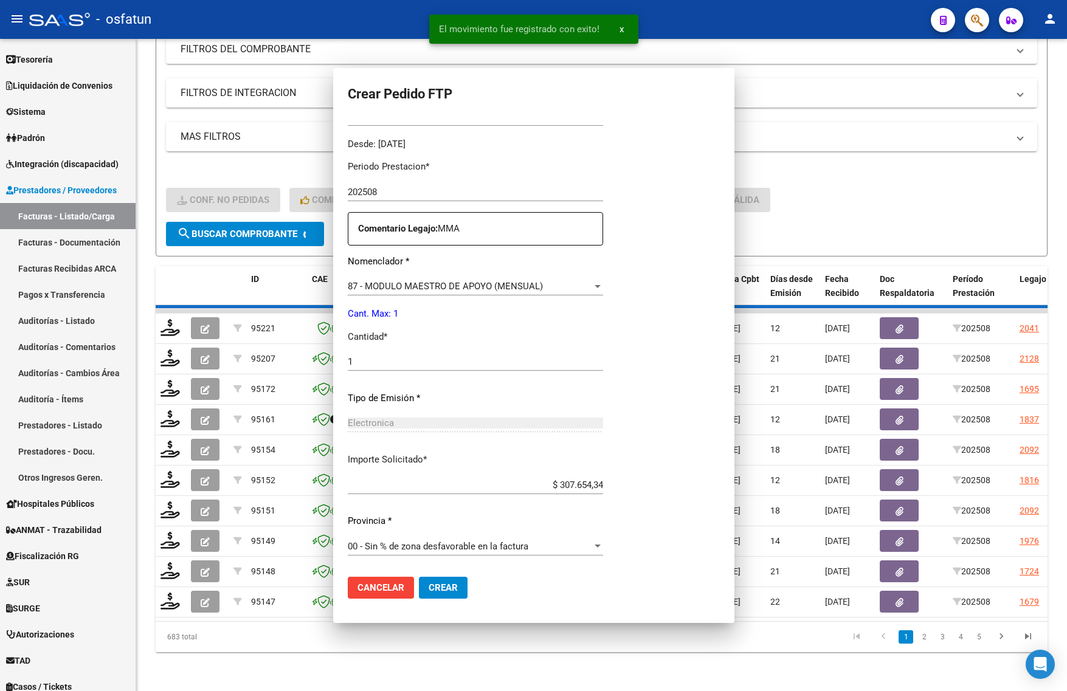
scroll to position [295, 0]
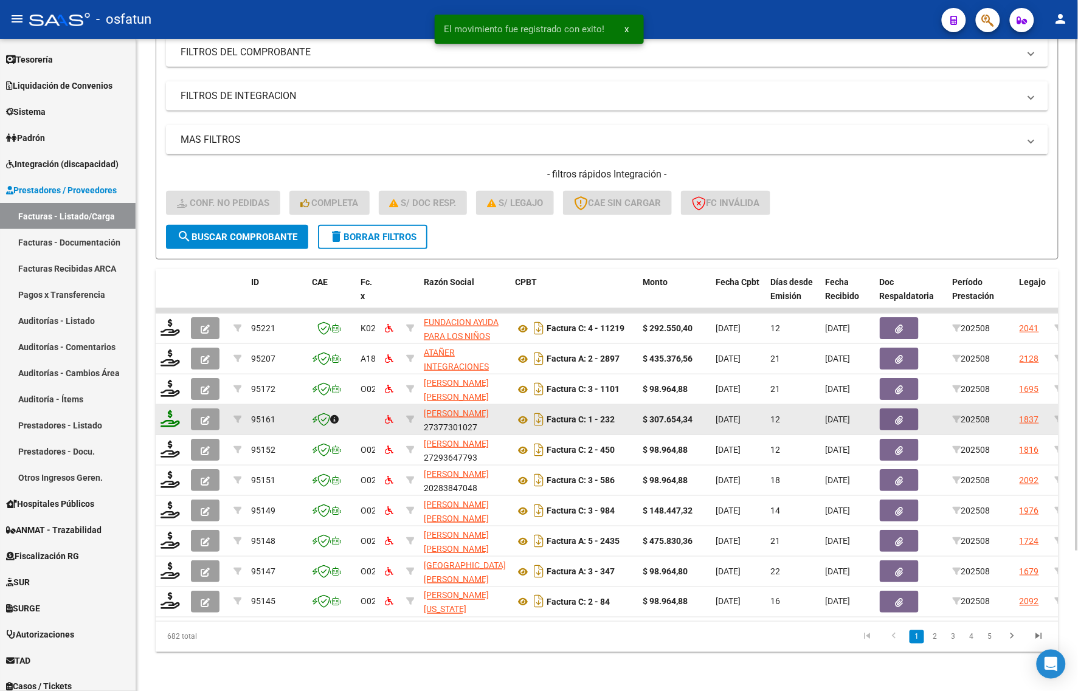
drag, startPoint x: 156, startPoint y: 404, endPoint x: 163, endPoint y: 408, distance: 8.2
click at [156, 405] on datatable-body-cell at bounding box center [171, 420] width 30 height 30
click at [171, 411] on icon at bounding box center [170, 418] width 19 height 17
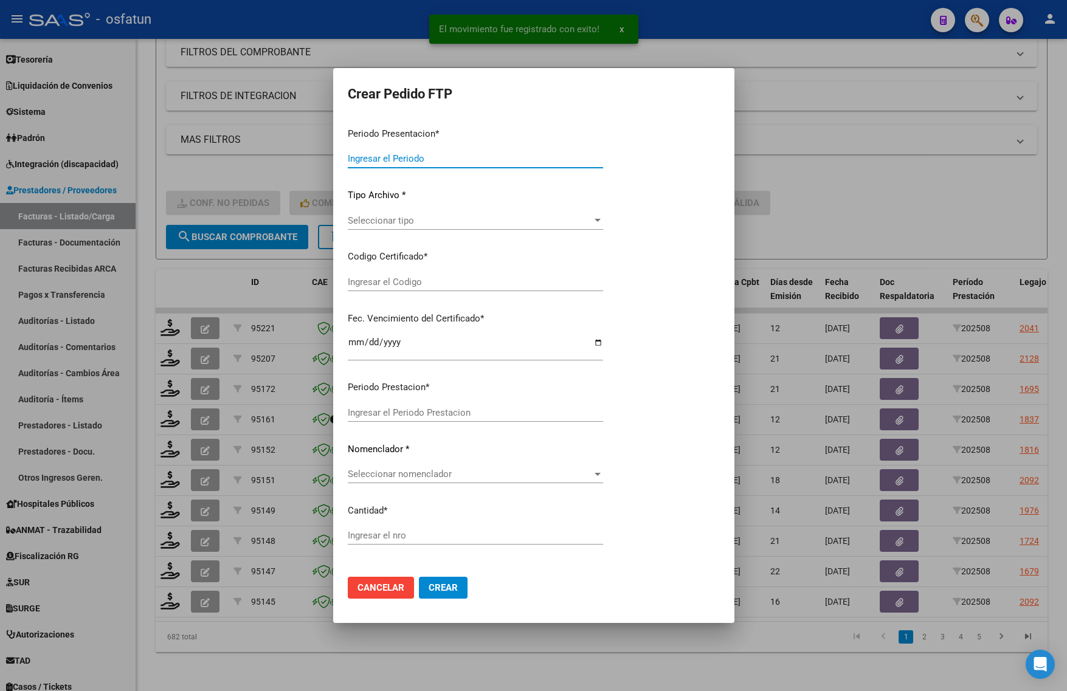
type input "202508"
type input "$ 307.654,34"
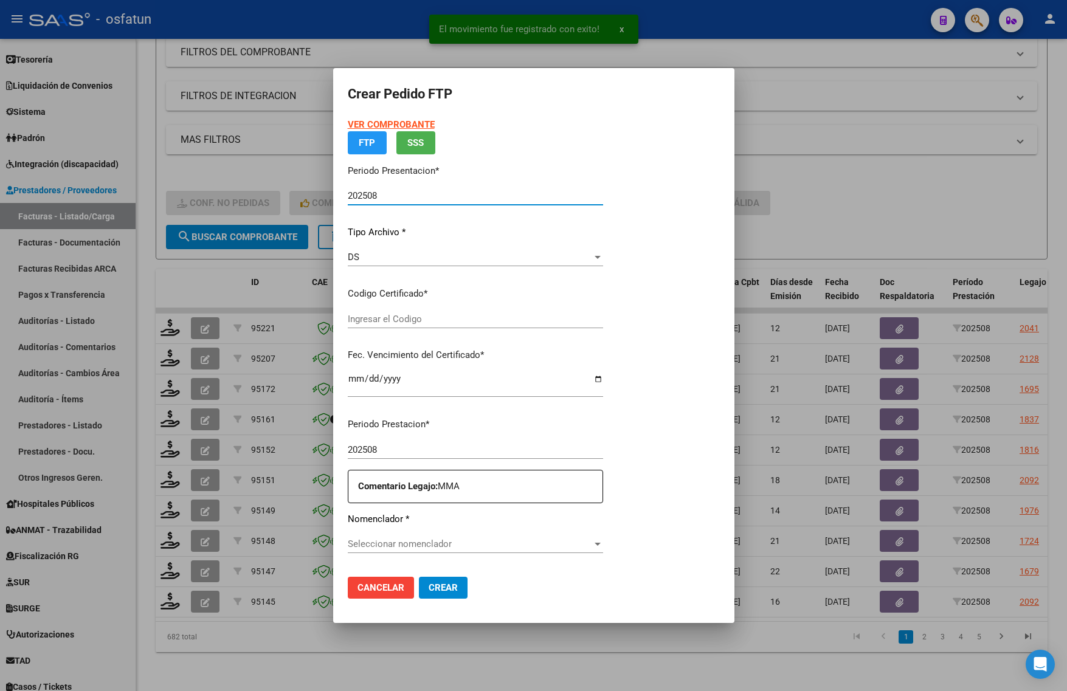
type input "ARG02000576968832024081620260816JUJ135"
type input "2026-08-16"
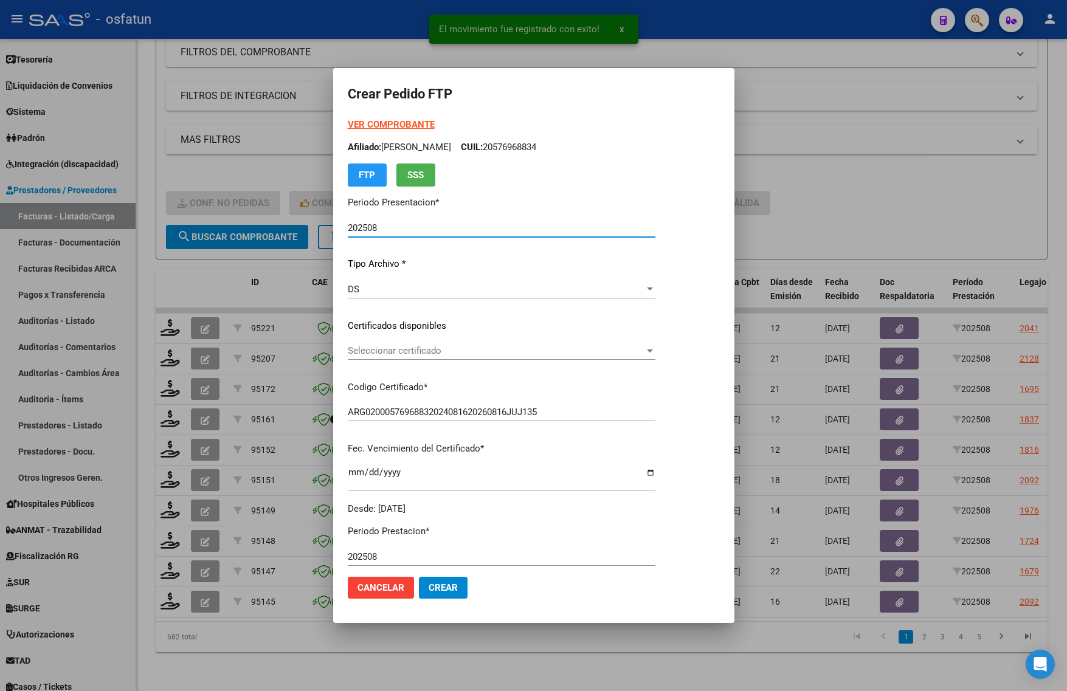
click at [381, 123] on strong "VER COMPROBANTE" at bounding box center [391, 124] width 87 height 11
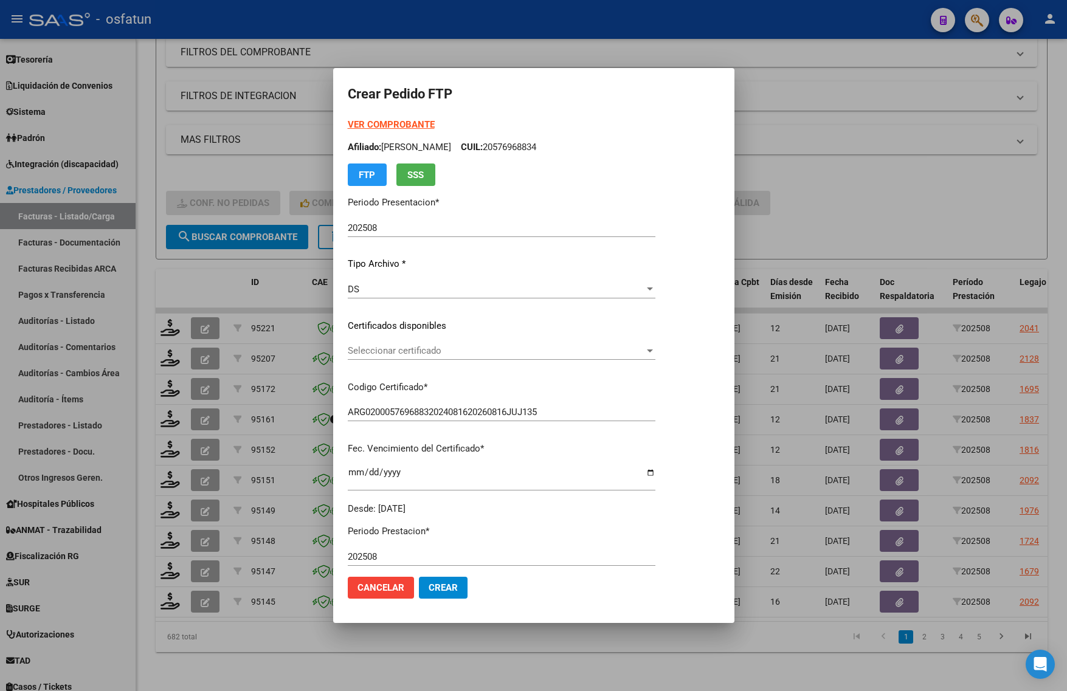
click at [812, 192] on div at bounding box center [533, 345] width 1067 height 691
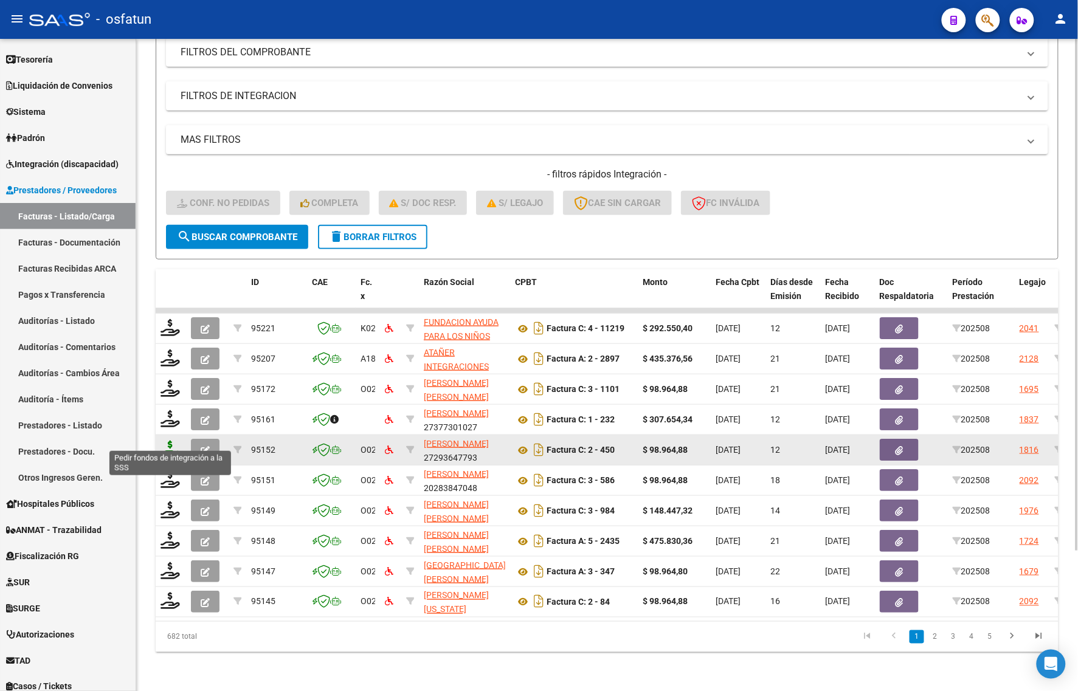
click at [168, 441] on icon at bounding box center [170, 449] width 19 height 17
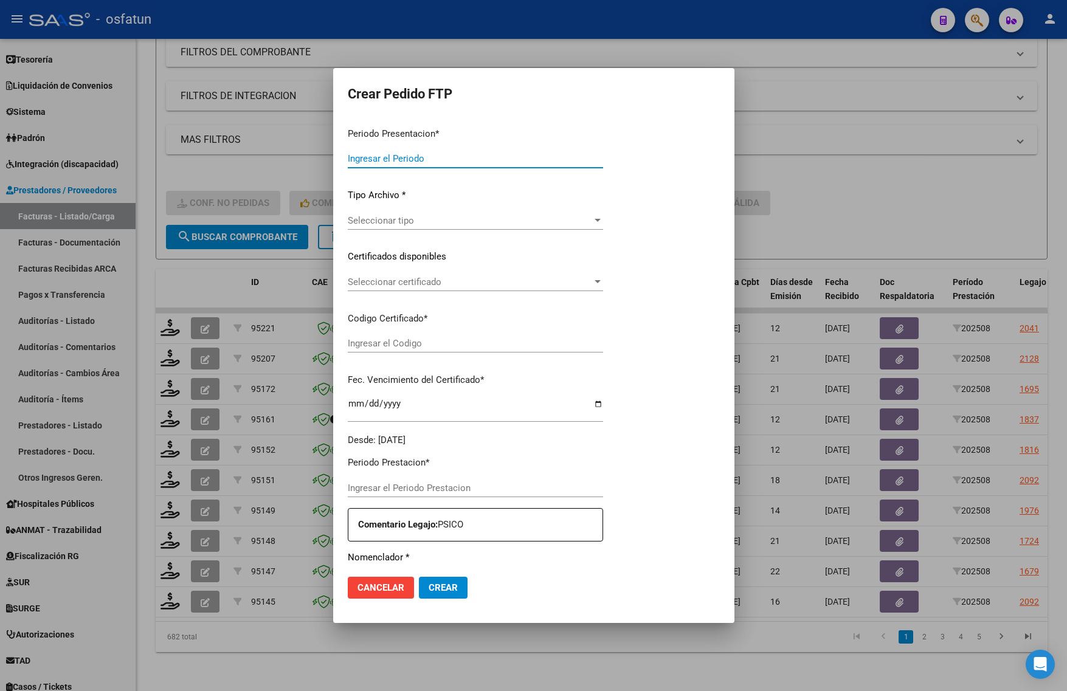
type input "202508"
type input "$ 98.964,88"
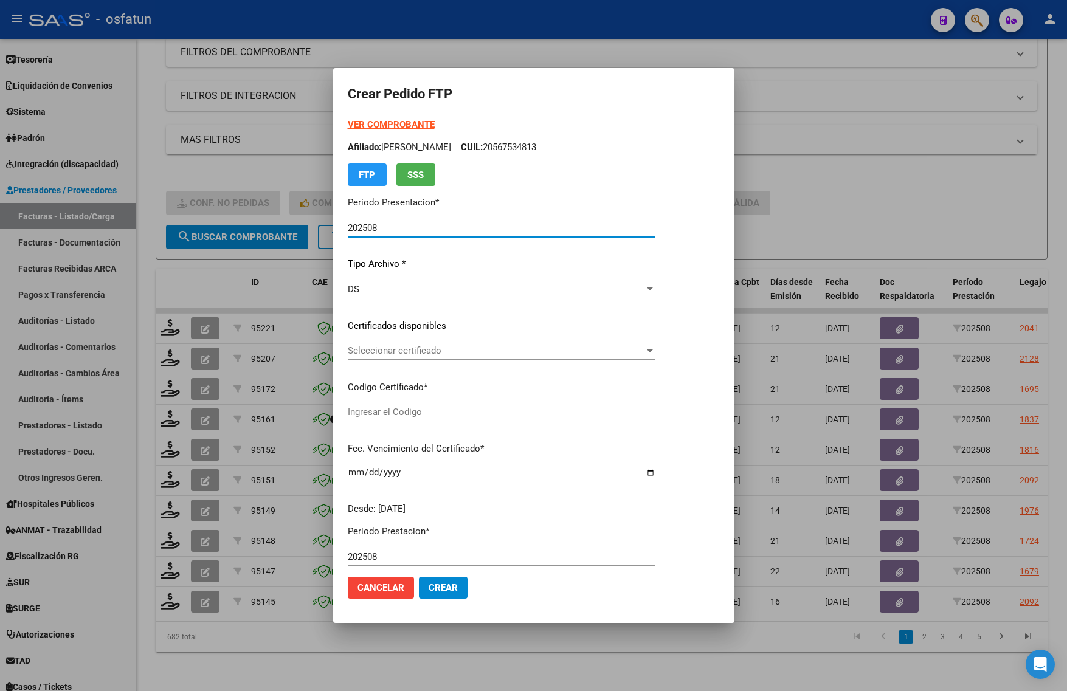
type input "ARG02-00049435972-20250811-20300811"
type input "2030-08-01"
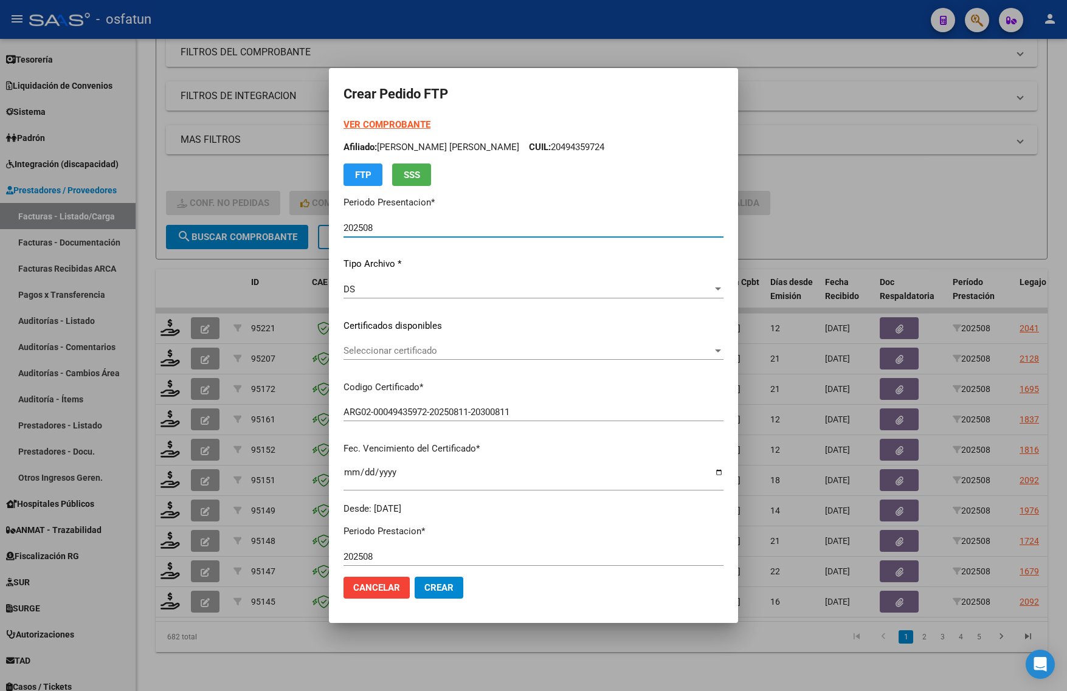
click at [377, 123] on strong "VER COMPROBANTE" at bounding box center [387, 124] width 87 height 11
click at [448, 350] on span "Seleccionar certificado" at bounding box center [528, 350] width 369 height 11
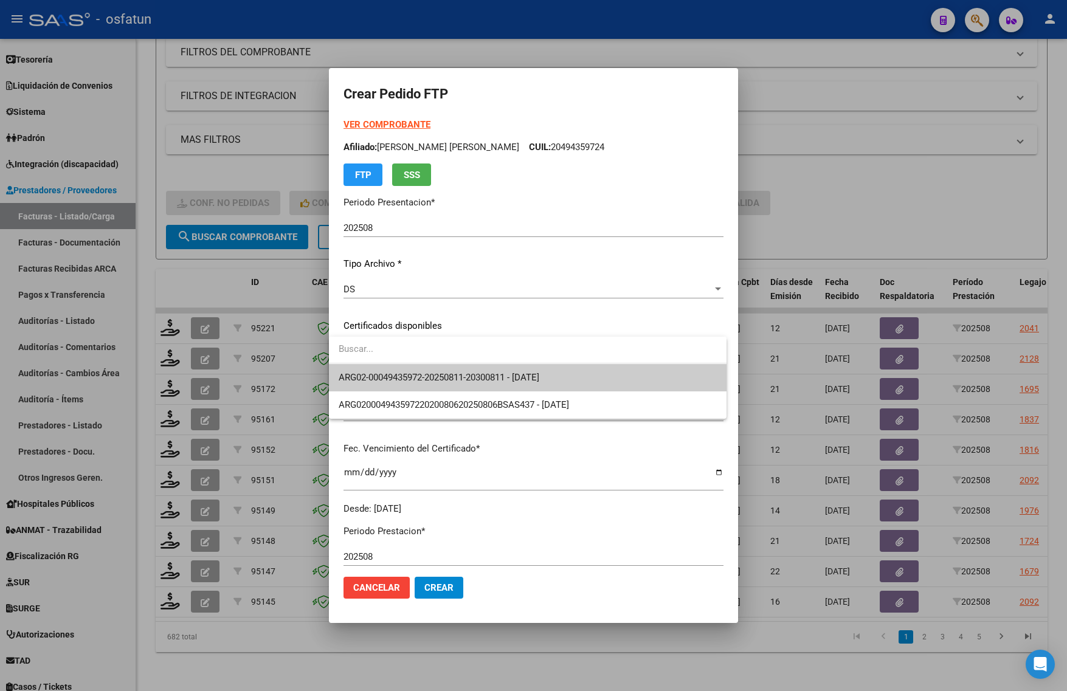
click at [447, 384] on span "ARG02-00049435972-20250811-20300811 - 2030-08-01" at bounding box center [528, 377] width 378 height 27
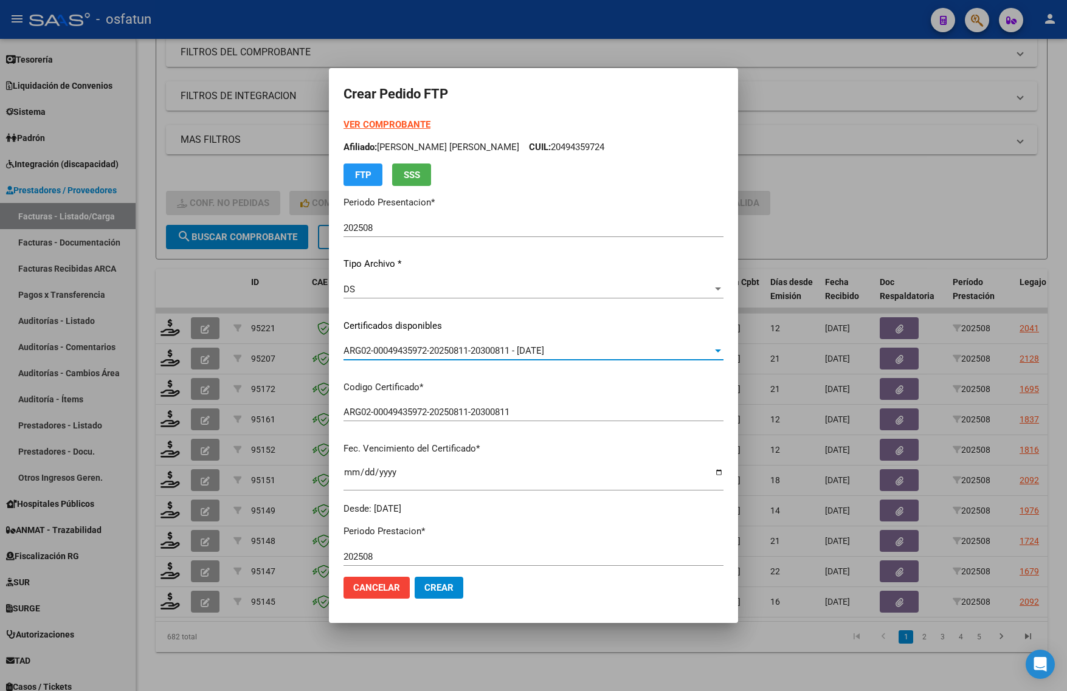
click at [466, 345] on span "ARG02-00049435972-20250811-20300811 - 2030-08-01" at bounding box center [444, 350] width 201 height 11
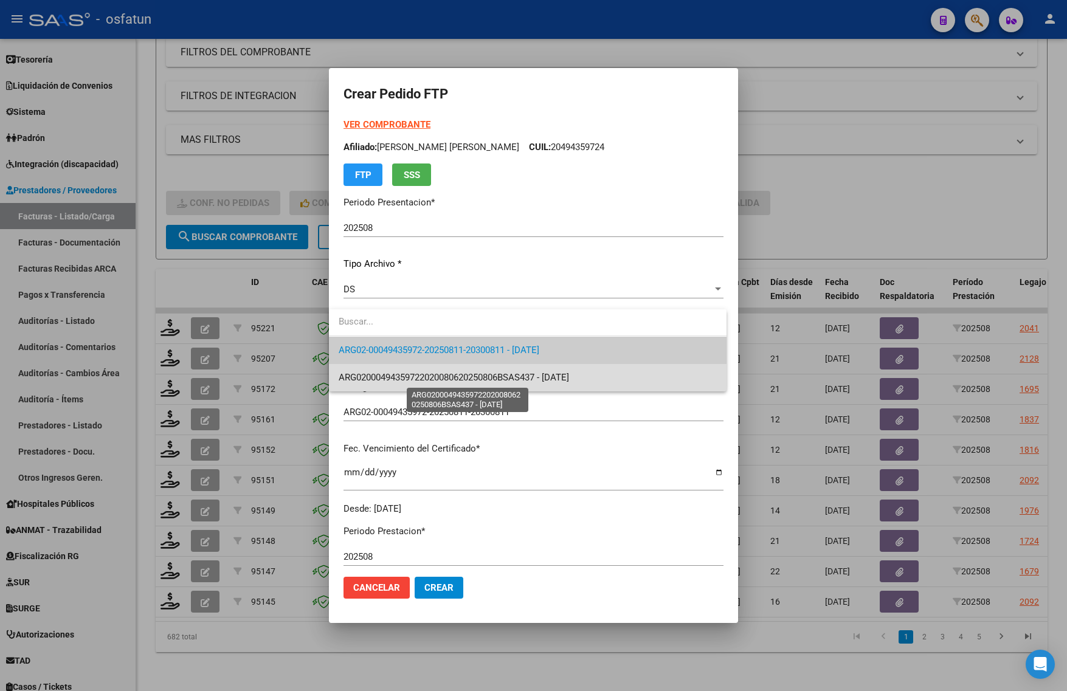
click at [477, 378] on span "ARG02000494359722020080620250806BSAS437 - 2025-08-06" at bounding box center [454, 377] width 230 height 11
type input "ARG02000494359722020080620250806BSAS437"
type input "2025-08-06"
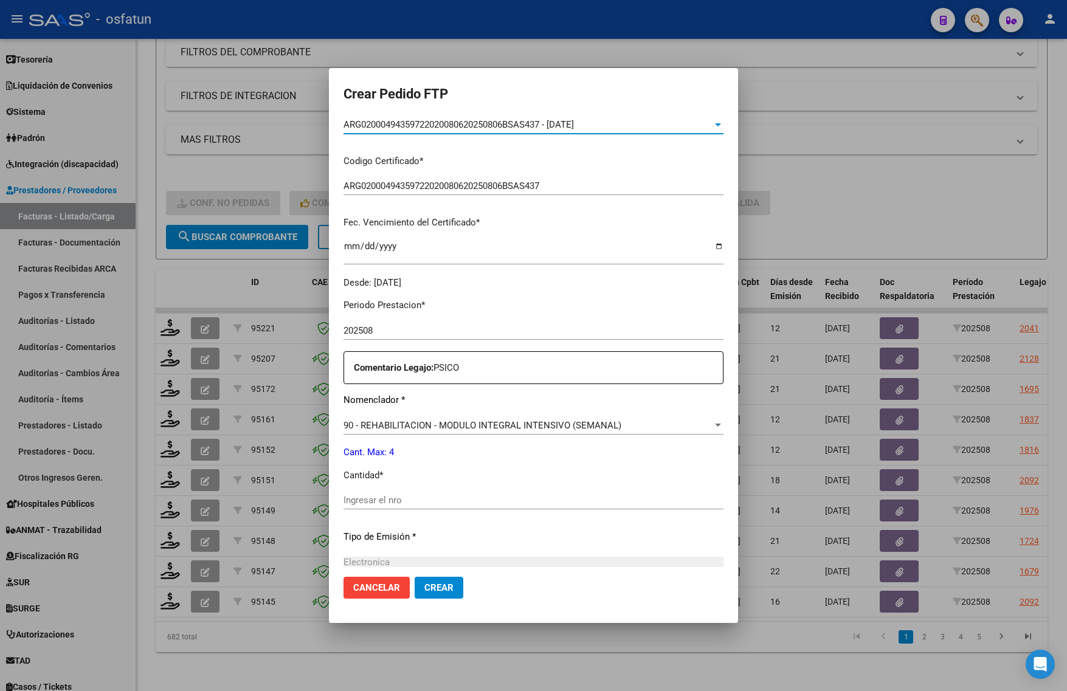
scroll to position [228, 0]
drag, startPoint x: 399, startPoint y: 481, endPoint x: 390, endPoint y: 503, distance: 23.7
click at [398, 482] on div "Periodo Prestacion * 202508 Ingresar el Periodo Prestacion Comentario Legajo: P…" at bounding box center [534, 496] width 380 height 416
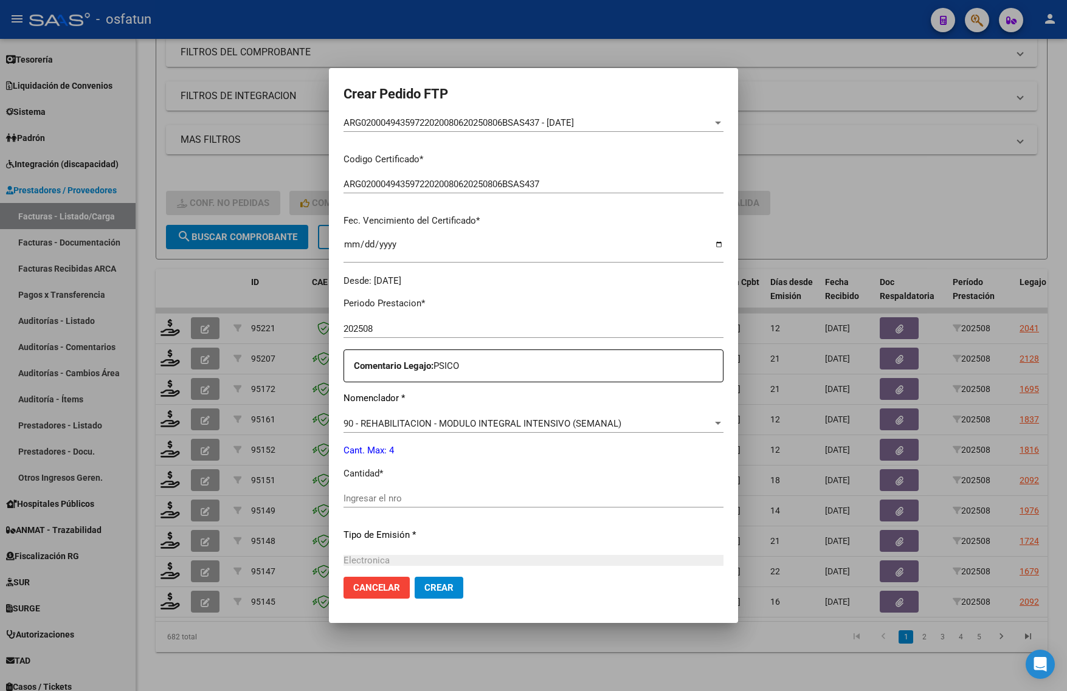
click at [390, 505] on div "Ingresar el nro" at bounding box center [534, 498] width 380 height 18
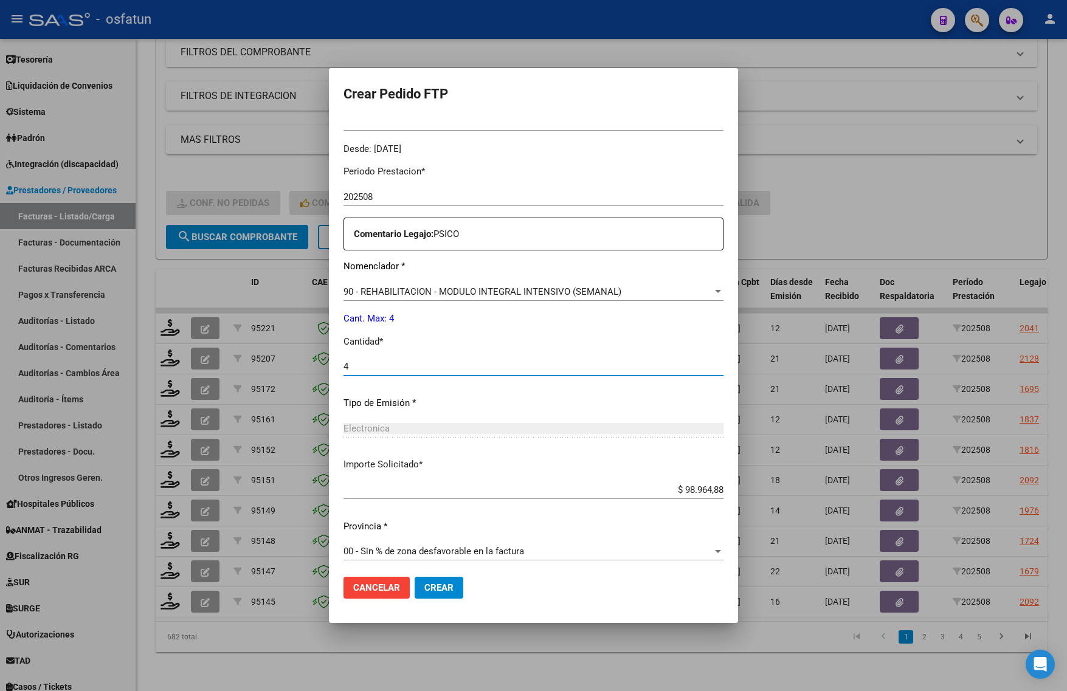
scroll to position [364, 0]
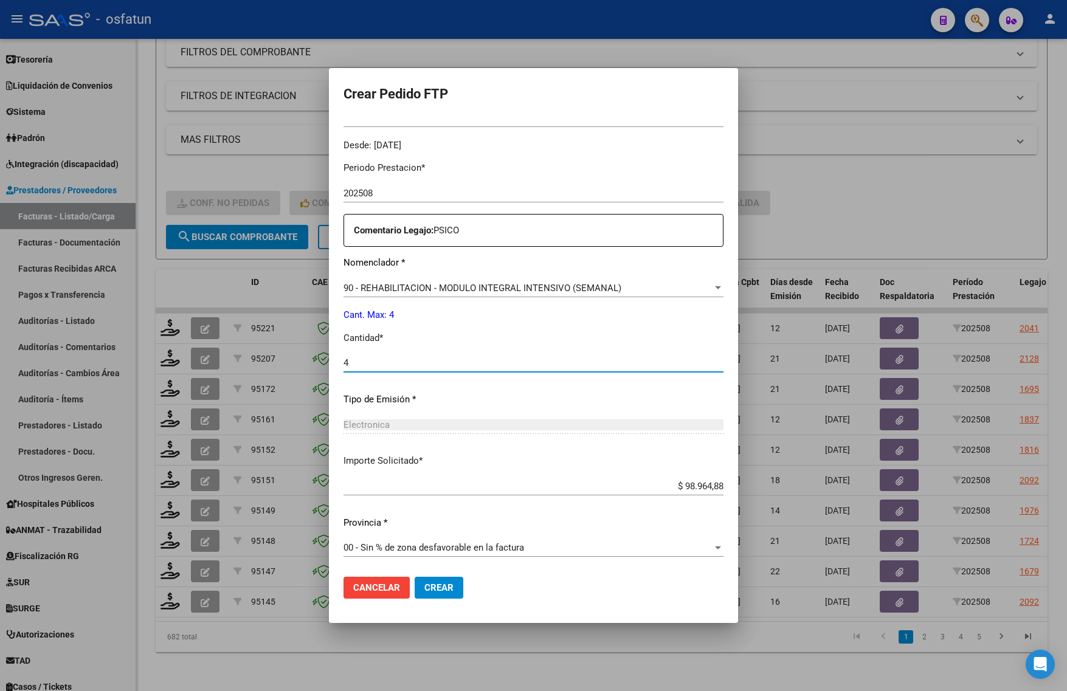
type input "4"
click at [433, 590] on span "Crear" at bounding box center [438, 587] width 29 height 11
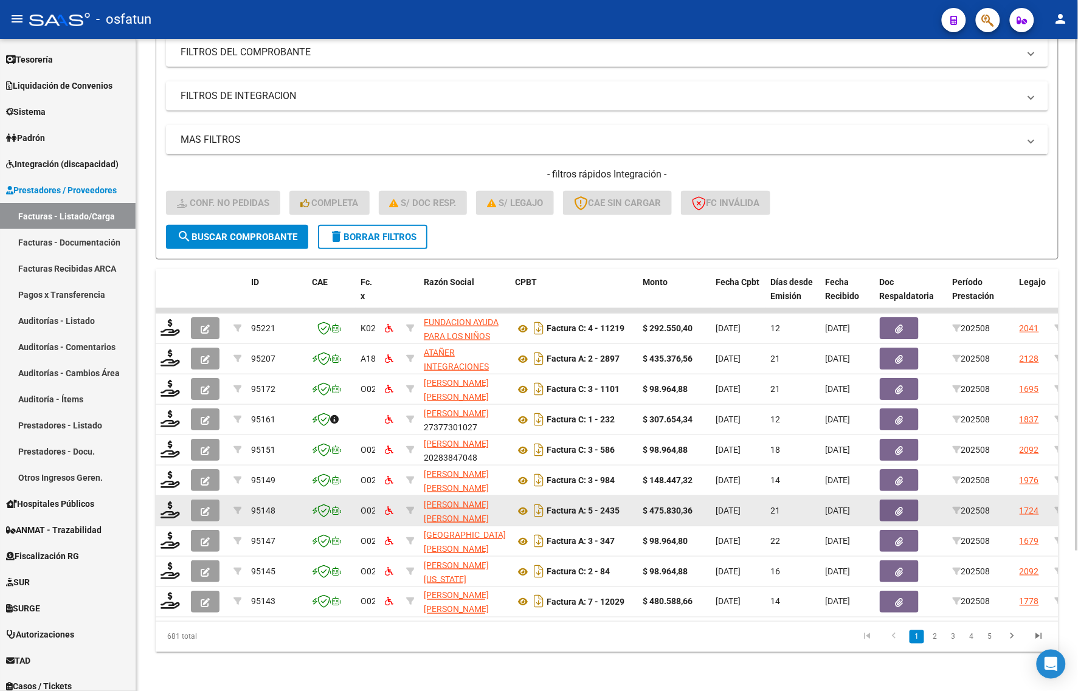
click at [165, 496] on datatable-body-cell at bounding box center [171, 511] width 30 height 30
click at [168, 503] on icon at bounding box center [170, 510] width 19 height 17
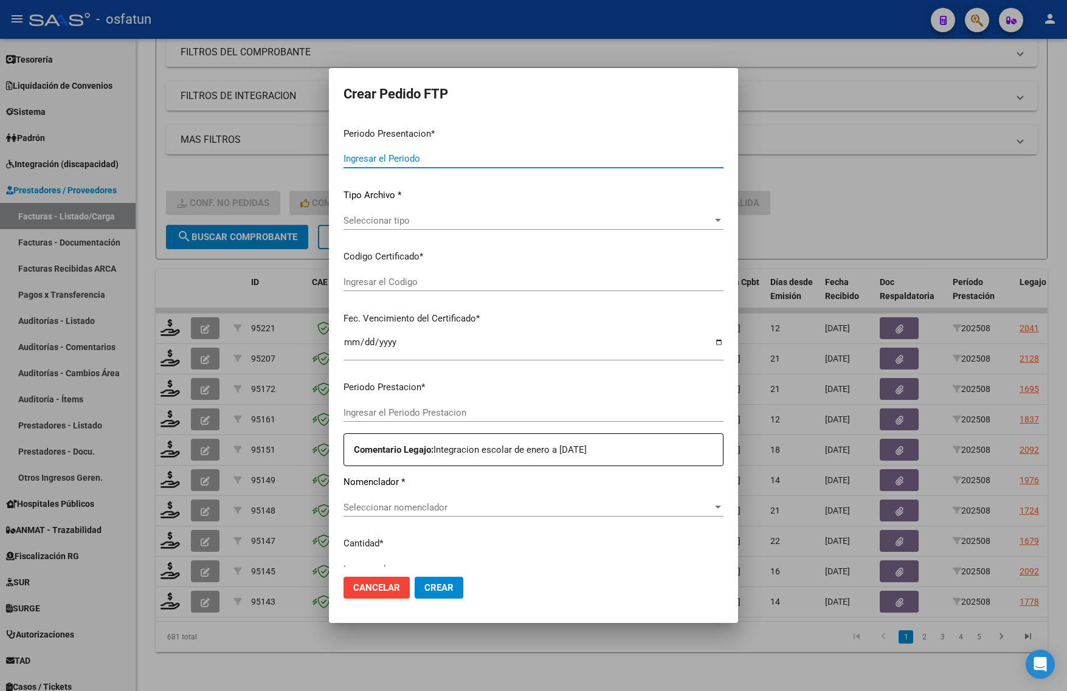
type input "202508"
type input "$ 475.830,36"
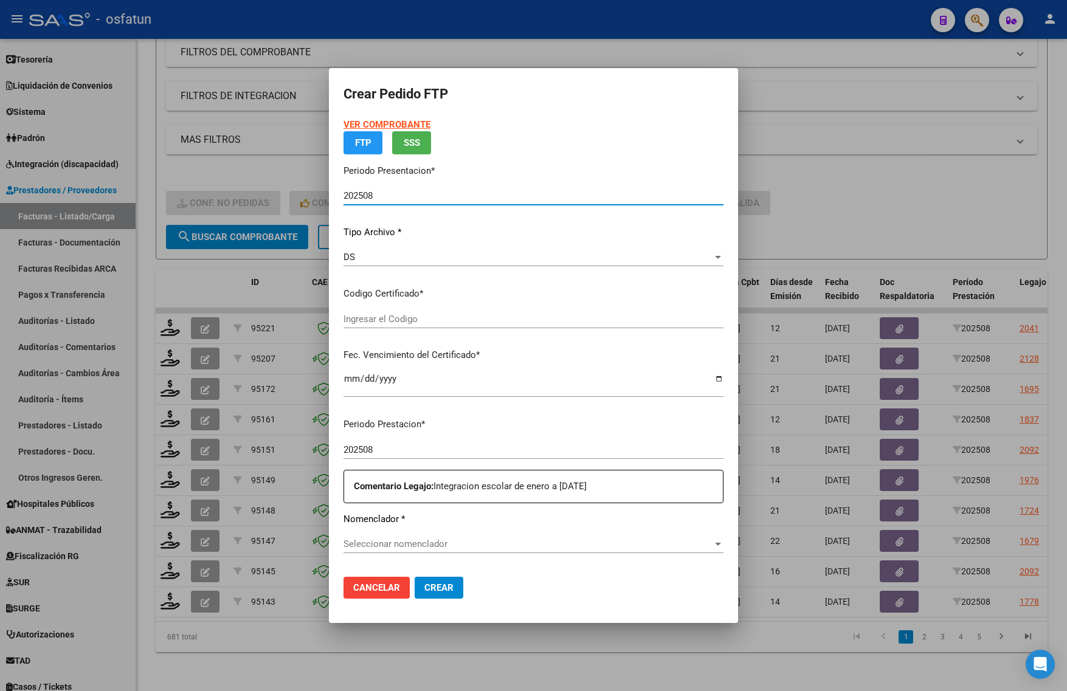
type input "ARG02000552794062022121620271216BS436"
type input "2027-12-16"
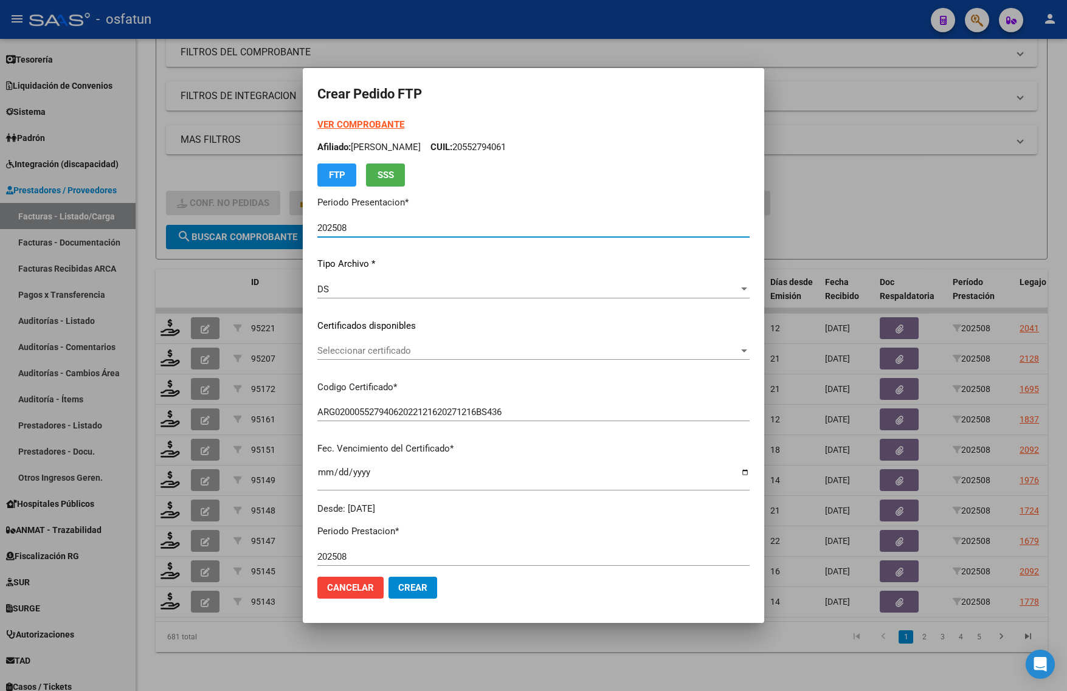
click at [336, 123] on strong "VER COMPROBANTE" at bounding box center [360, 124] width 87 height 11
click at [852, 156] on div at bounding box center [533, 345] width 1067 height 691
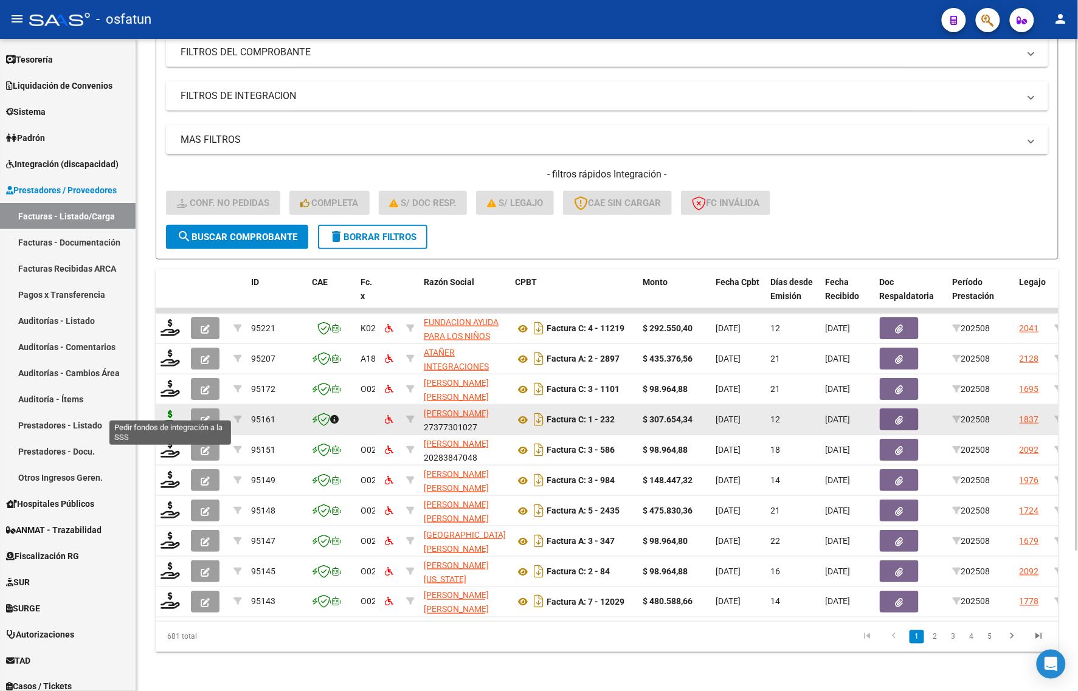
click at [175, 410] on icon at bounding box center [170, 418] width 19 height 17
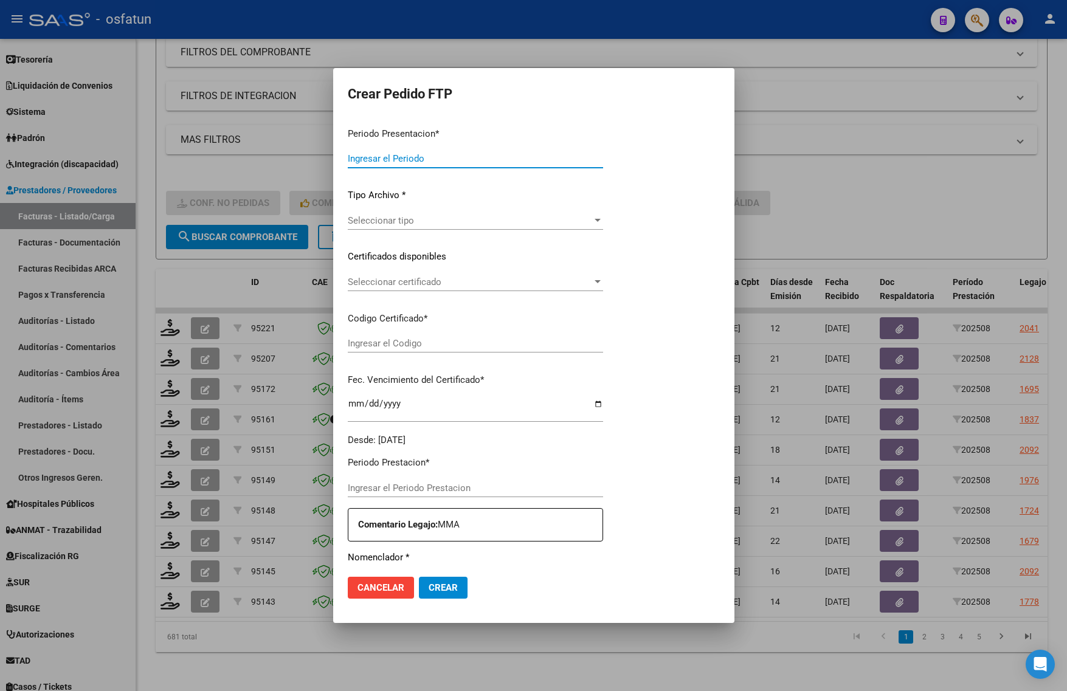
type input "202508"
type input "$ 307.654,34"
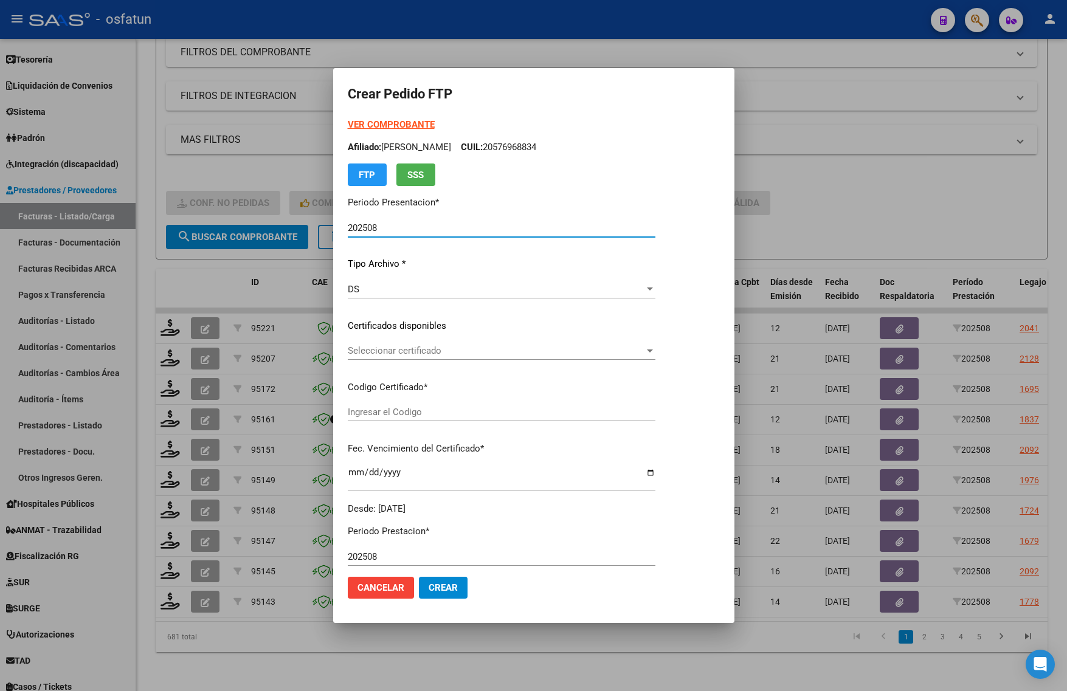
type input "ARG02000576968832024081620260816JUJ135"
type input "2026-08-16"
click at [375, 119] on strong "VER COMPROBANTE" at bounding box center [391, 124] width 87 height 11
drag, startPoint x: 399, startPoint y: 331, endPoint x: 387, endPoint y: 357, distance: 28.3
click at [396, 335] on div "VER COMPROBANTE ARCA Padrón Afiliado: JEREZ LUCIO RAFAEL CUIL: 20576968834 FTP …" at bounding box center [502, 317] width 308 height 398
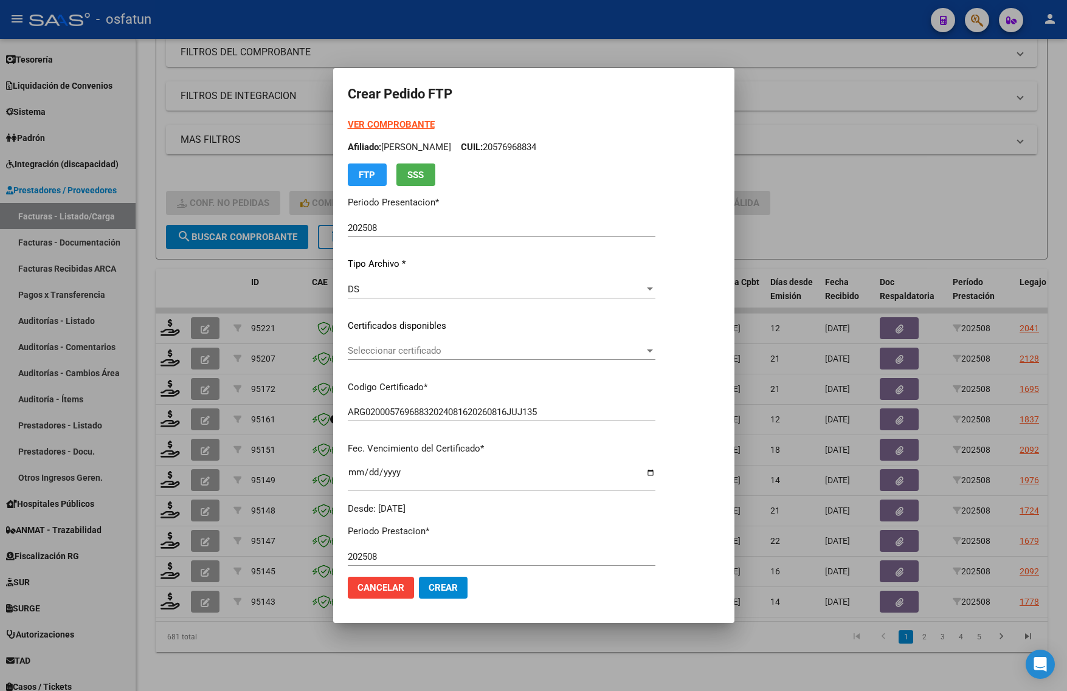
click at [387, 357] on div "Seleccionar certificado Seleccionar certificado" at bounding box center [502, 351] width 308 height 18
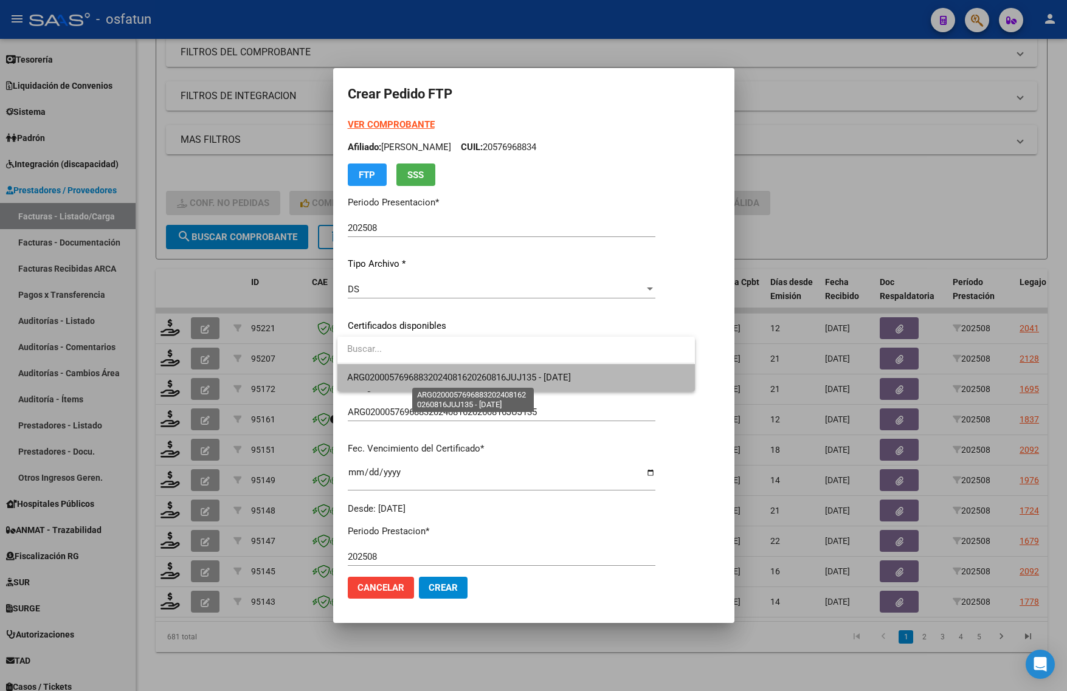
click at [370, 374] on span "ARG02000576968832024081620260816JUJ135 - 2026-08-16" at bounding box center [459, 377] width 224 height 11
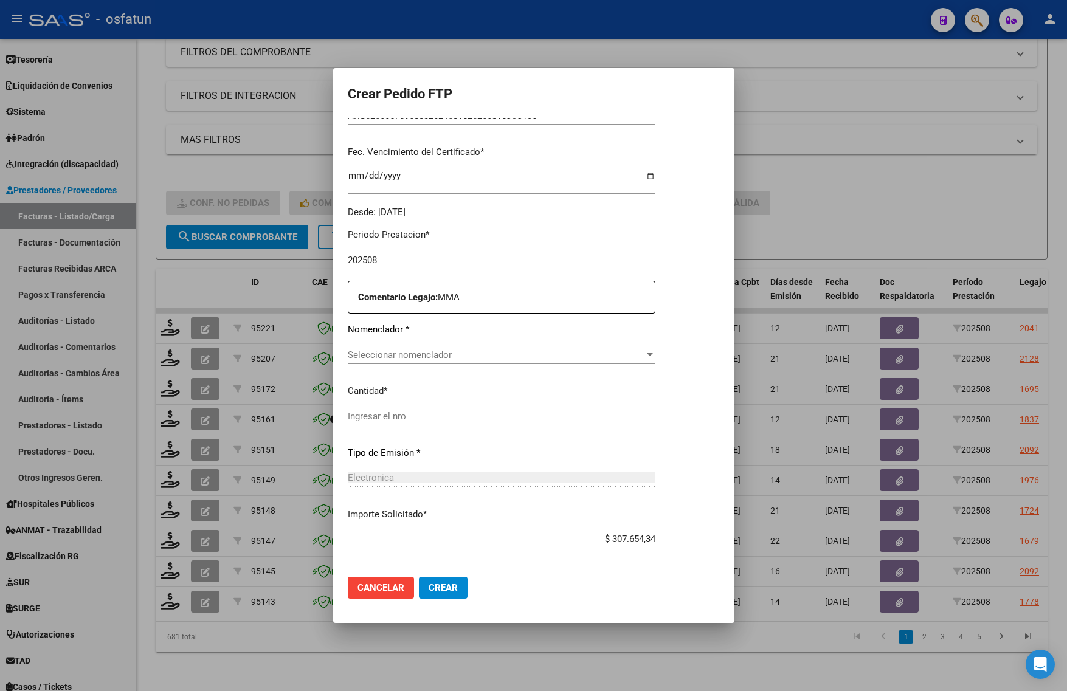
scroll to position [304, 0]
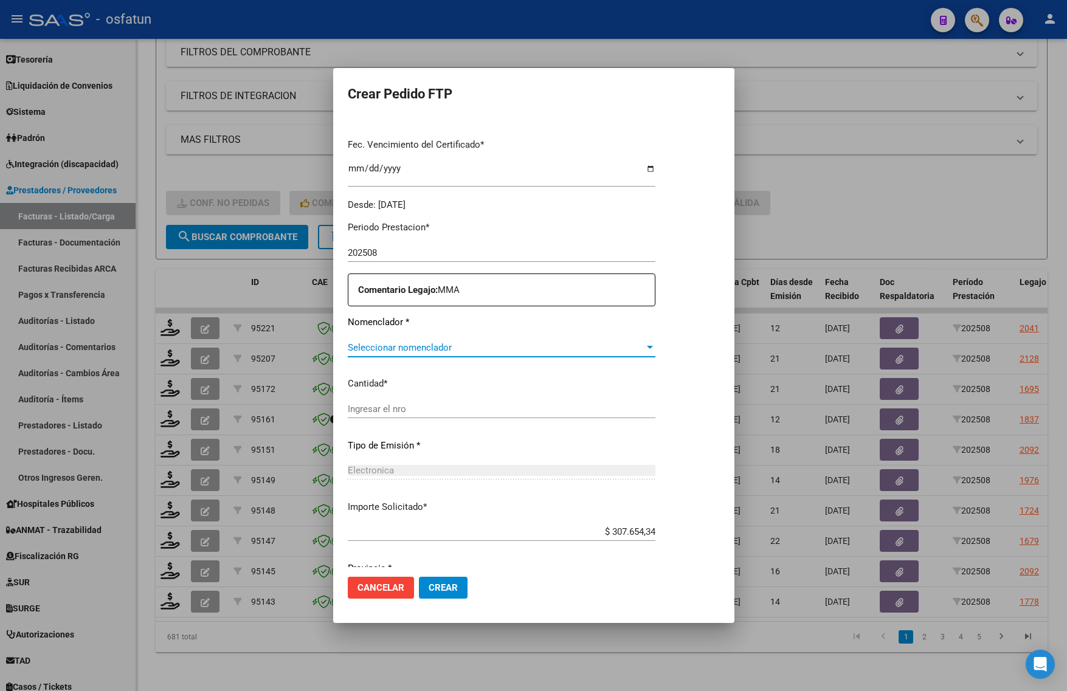
click at [389, 351] on span "Seleccionar nomenclador" at bounding box center [496, 347] width 297 height 11
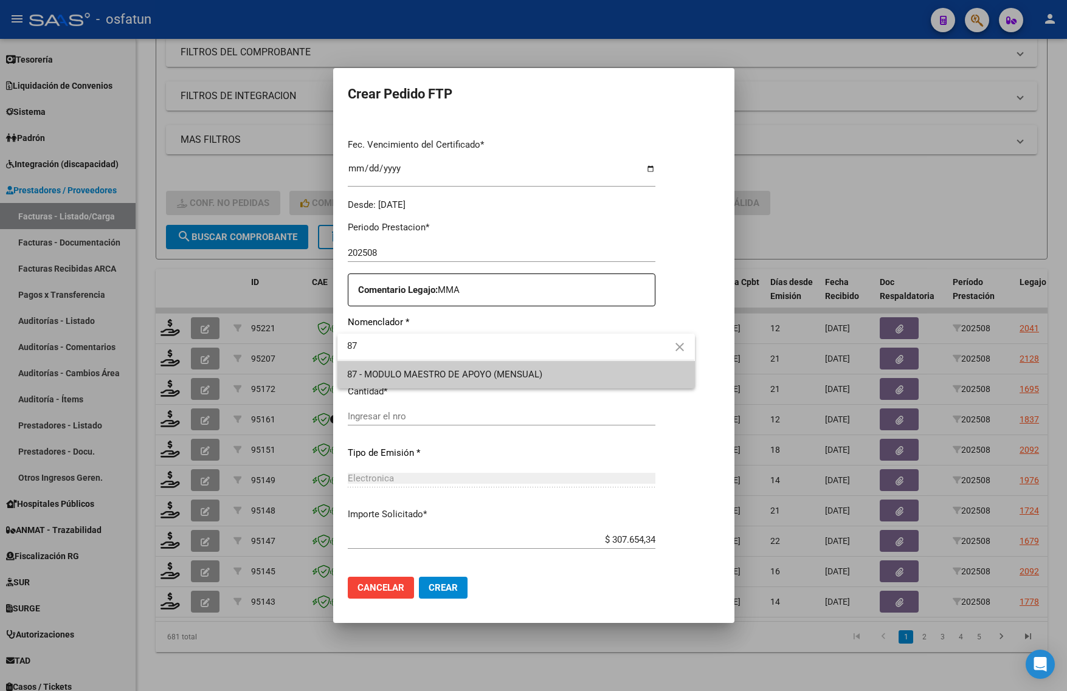
type input "87"
click at [430, 389] on div at bounding box center [533, 345] width 1067 height 691
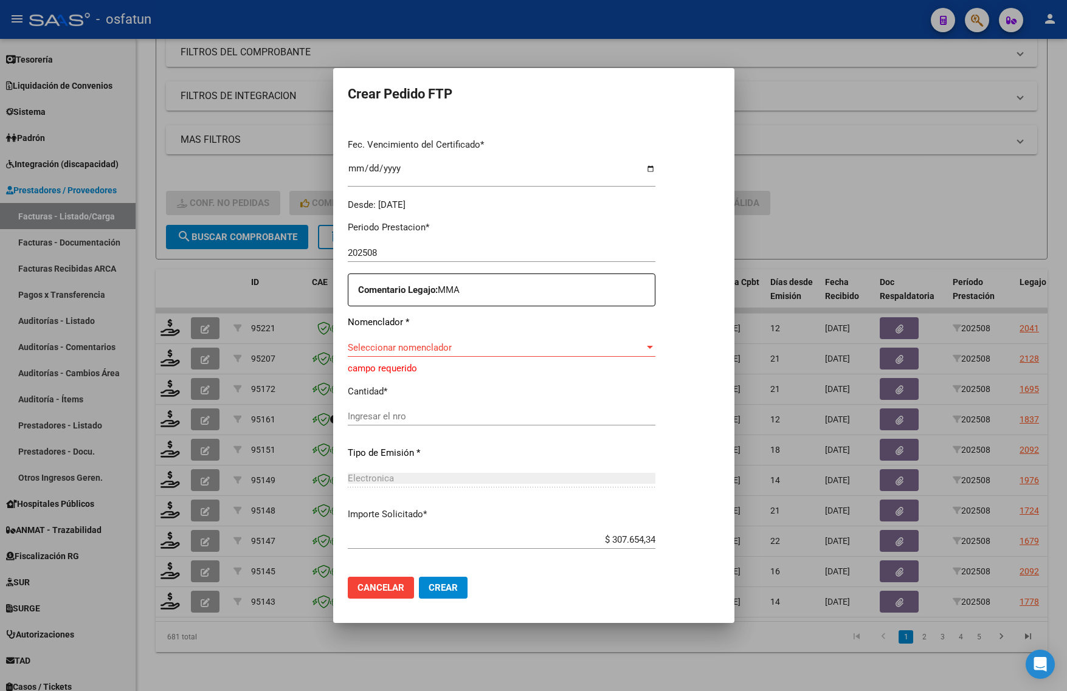
click at [402, 408] on div "Ingresar el nro" at bounding box center [502, 416] width 308 height 18
click at [406, 421] on input "Ingresar el nro" at bounding box center [502, 416] width 308 height 11
click at [394, 348] on span "Seleccionar nomenclador" at bounding box center [496, 347] width 297 height 11
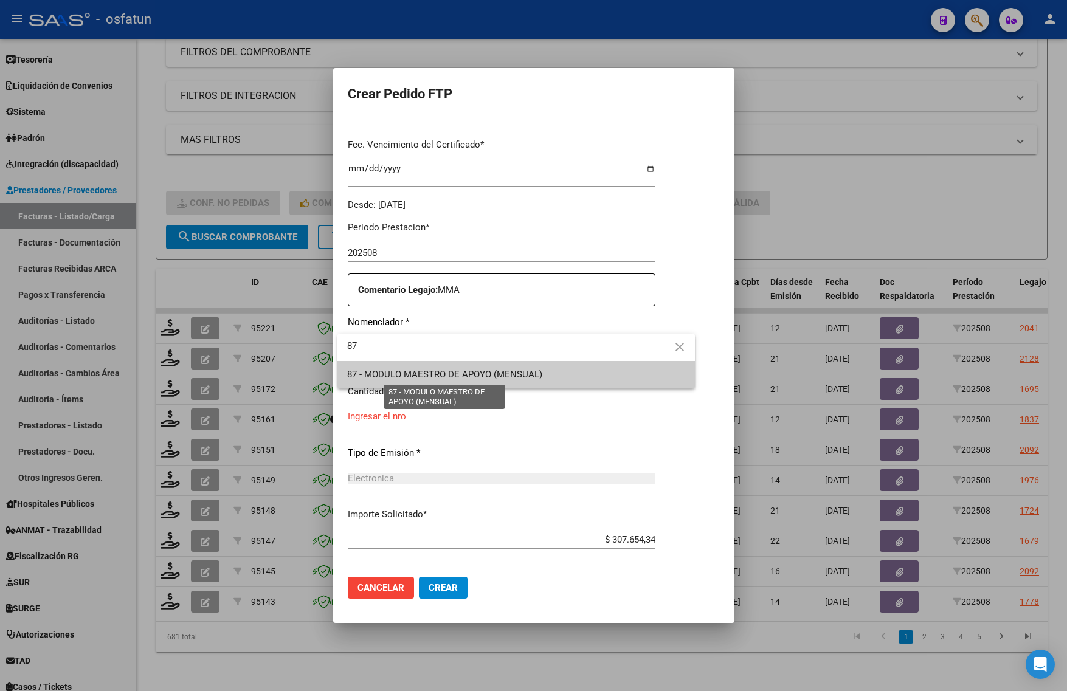
type input "87"
click at [396, 373] on span "87 - MODULO MAESTRO DE APOYO (MENSUAL)" at bounding box center [444, 374] width 195 height 11
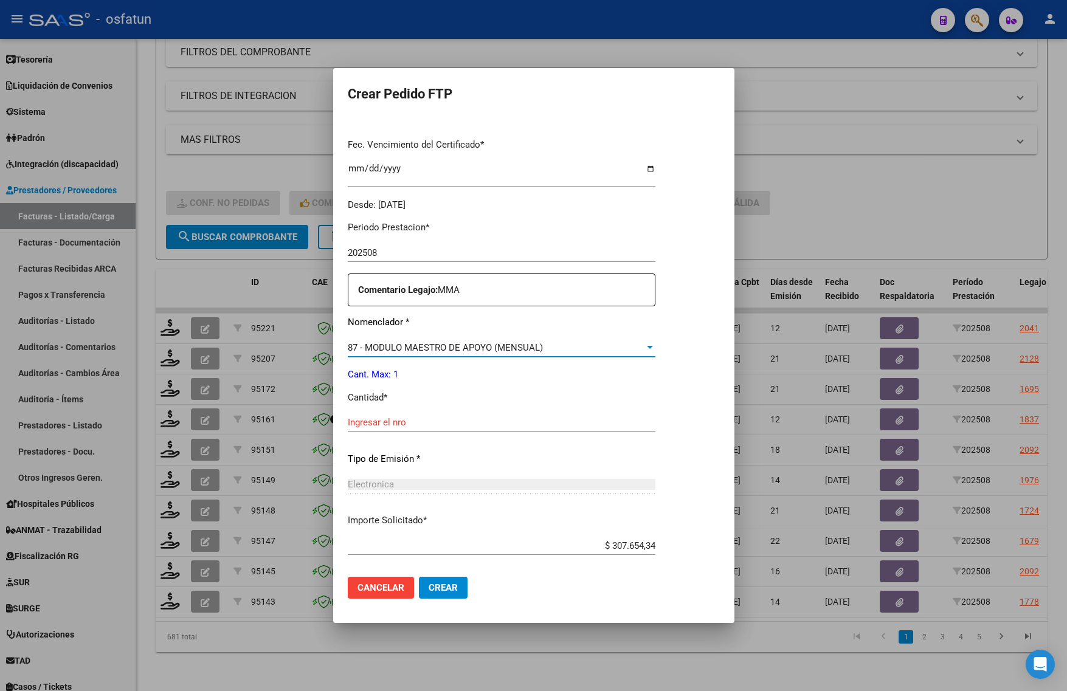
click at [397, 427] on input "Ingresar el nro" at bounding box center [502, 422] width 308 height 11
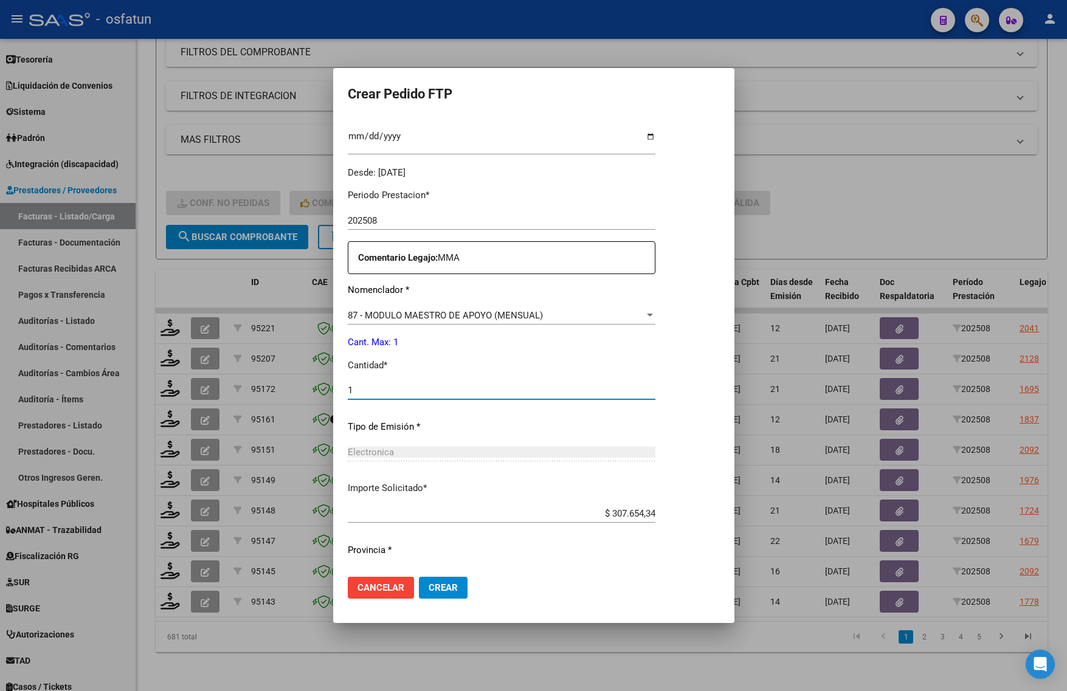
scroll to position [364, 0]
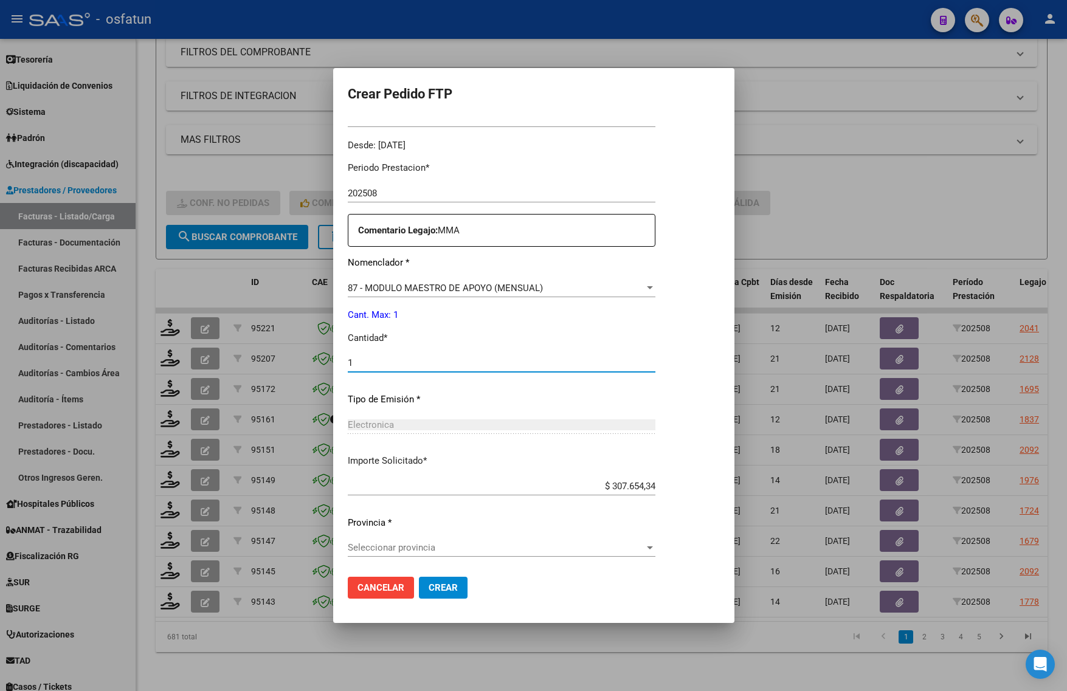
type input "1"
click at [432, 590] on span "Crear" at bounding box center [443, 587] width 29 height 11
click at [400, 552] on span "Seleccionar provincia" at bounding box center [496, 547] width 297 height 11
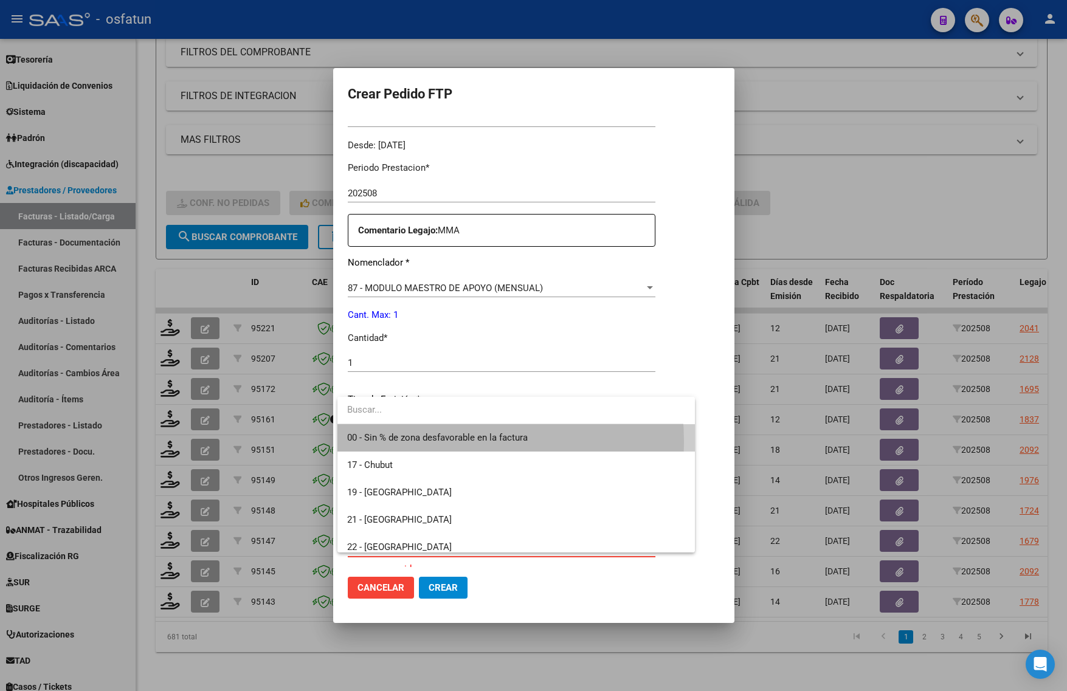
click at [412, 443] on span "00 - Sin % de zona desfavorable en la factura" at bounding box center [437, 437] width 181 height 11
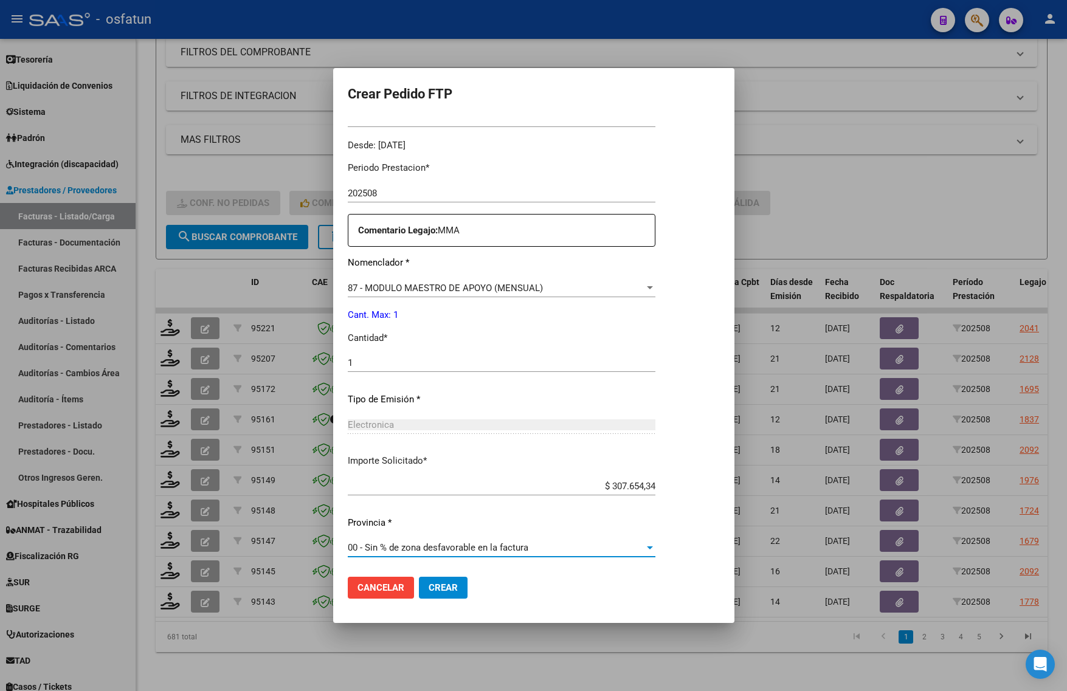
click at [453, 596] on button "Crear" at bounding box center [443, 588] width 49 height 22
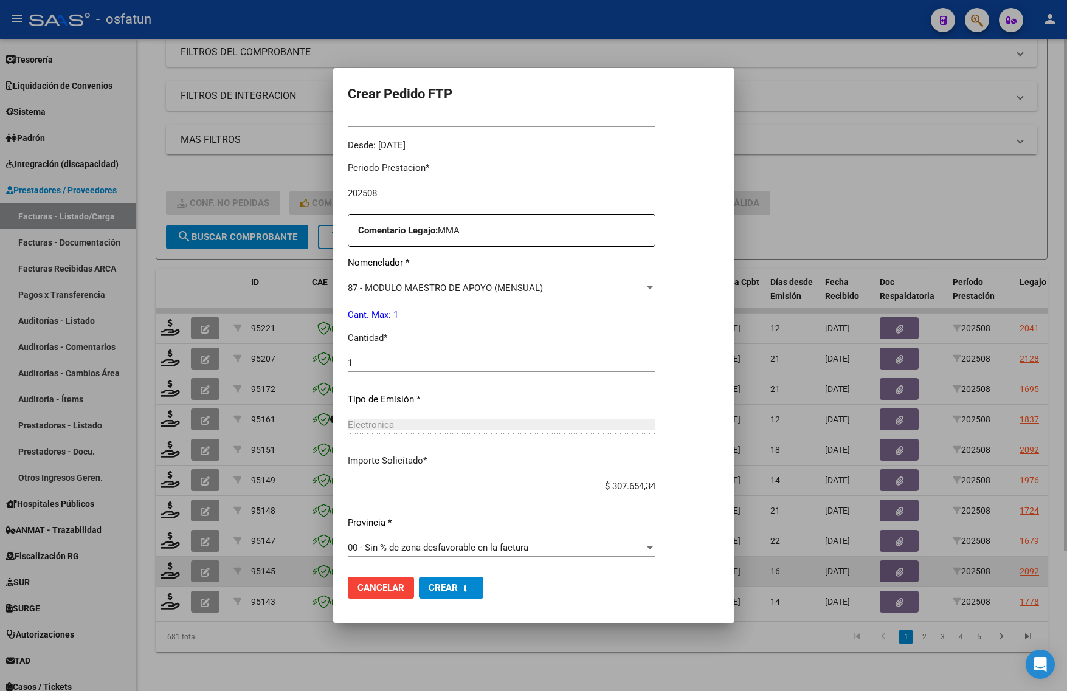
scroll to position [0, 0]
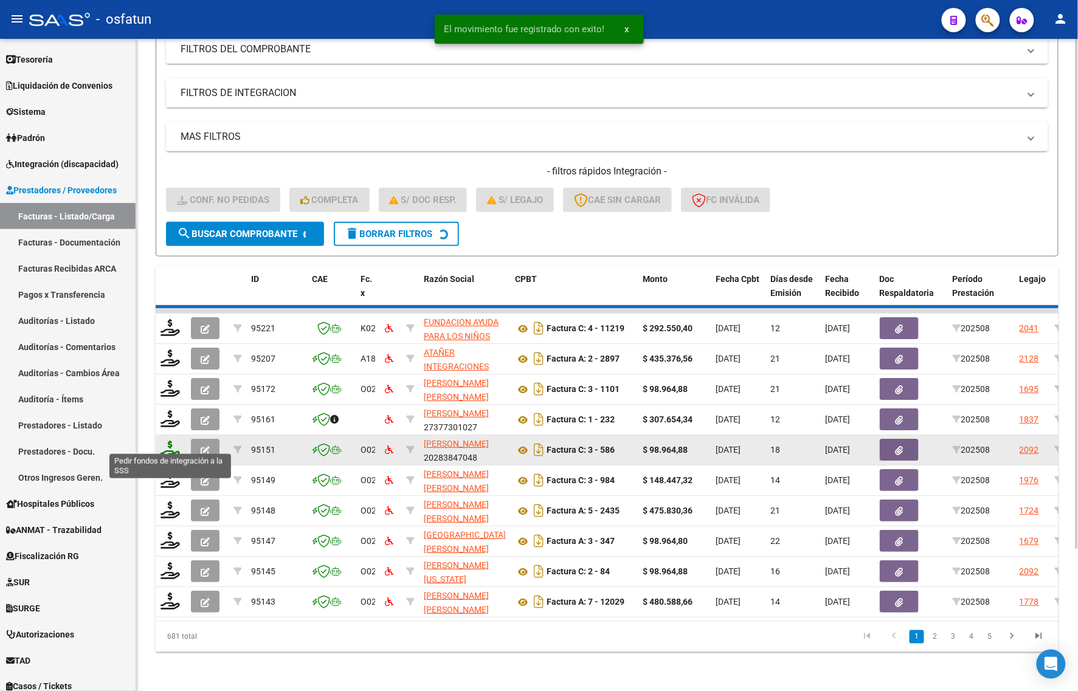
click at [168, 441] on icon at bounding box center [170, 449] width 19 height 17
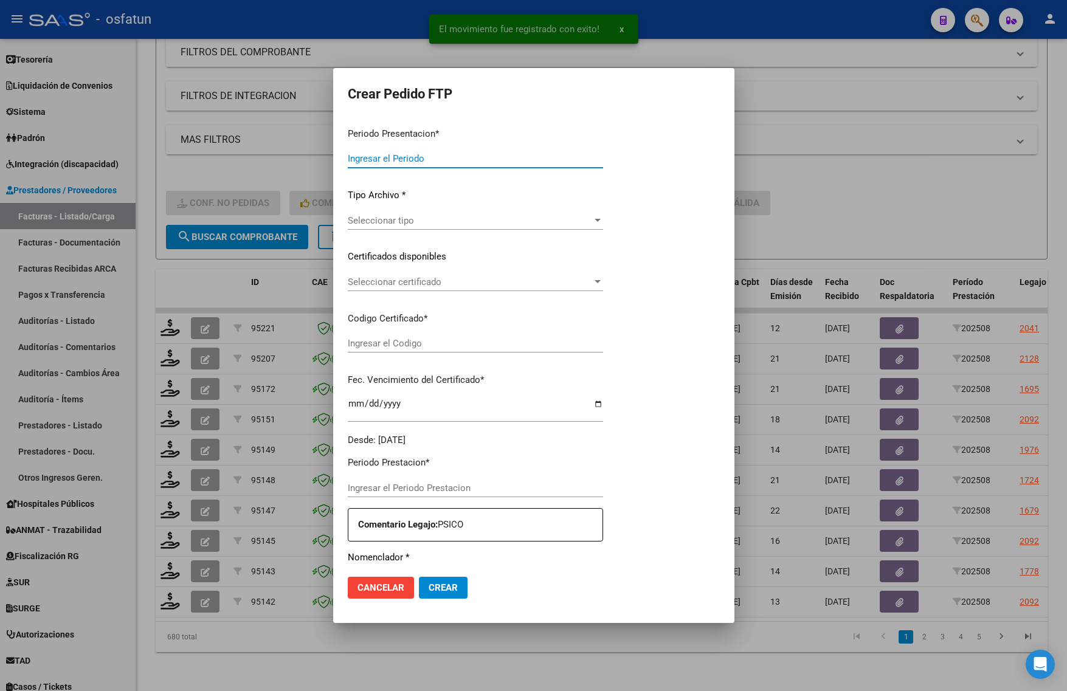
type input "202508"
type input "$ 148.447,32"
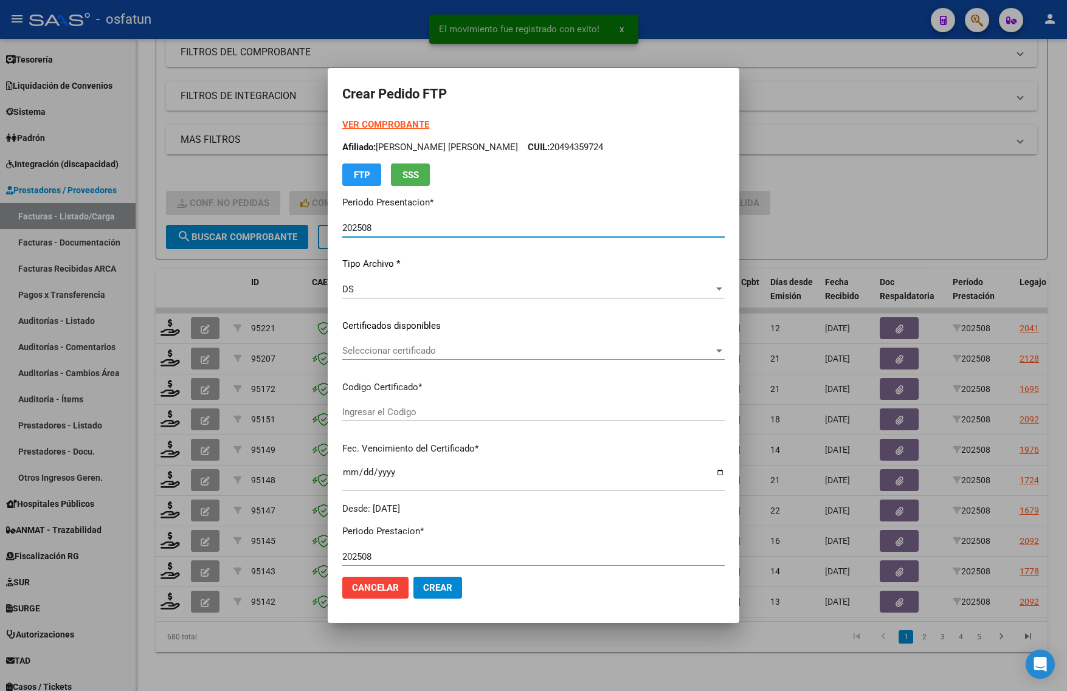
type input "ARG02000538357032023102520261025BS342"
type input "2026-10-25"
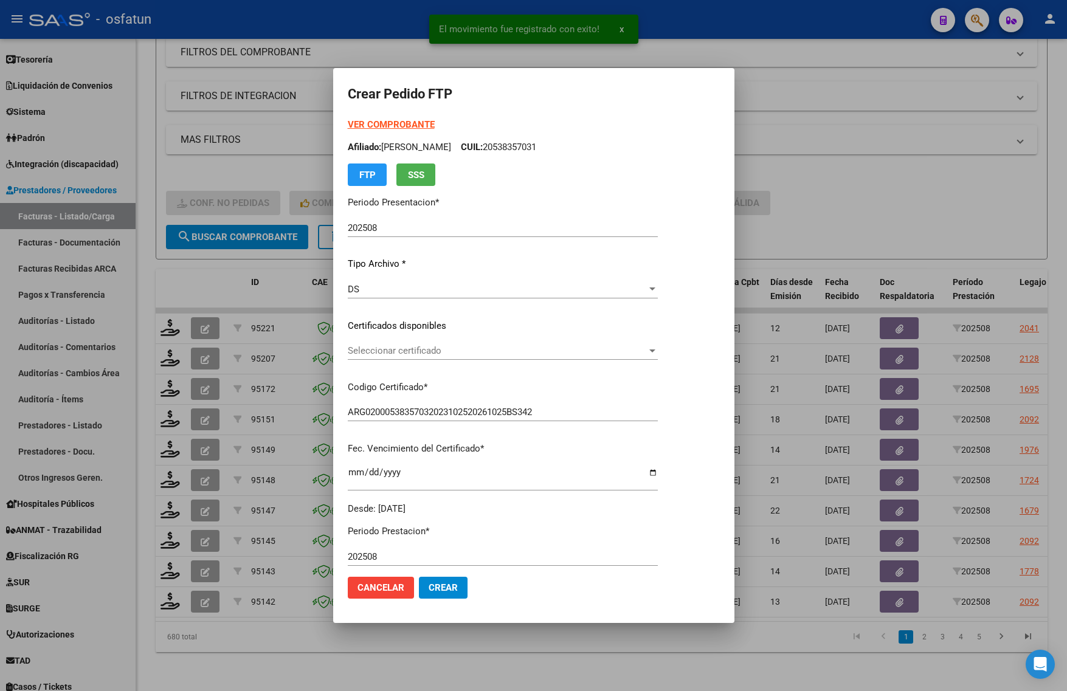
click at [362, 119] on strong "VER COMPROBANTE" at bounding box center [391, 124] width 87 height 11
click at [382, 342] on div "Seleccionar certificado Seleccionar certificado" at bounding box center [503, 351] width 310 height 18
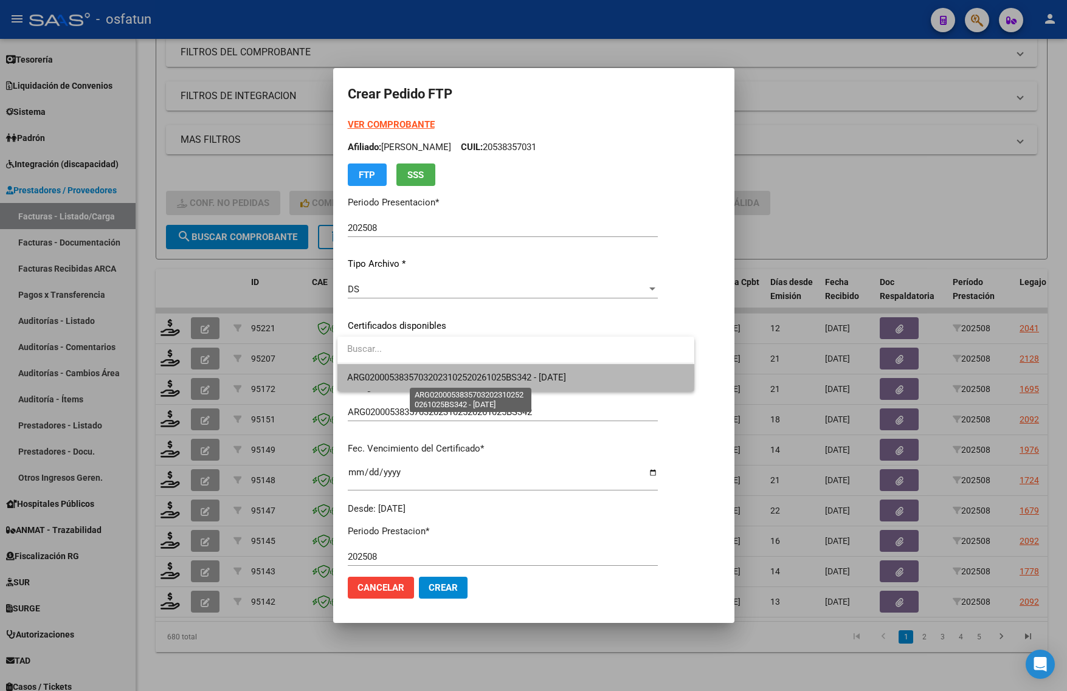
click at [380, 376] on span "ARG02000538357032023102520261025BS342 - 2026-10-25" at bounding box center [456, 377] width 219 height 11
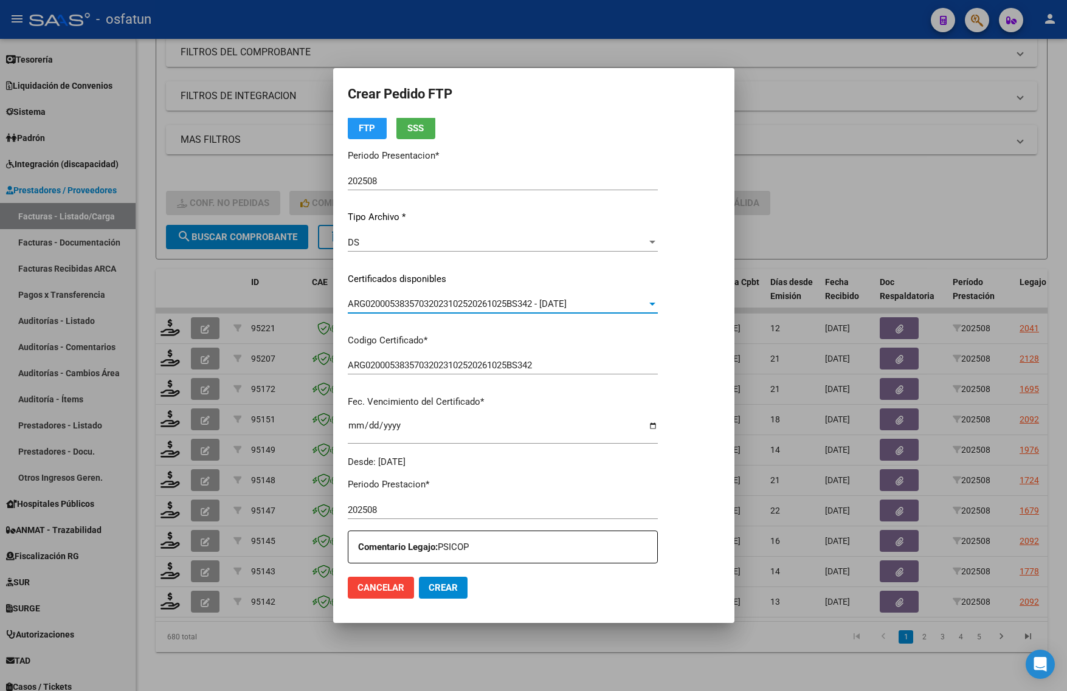
scroll to position [304, 0]
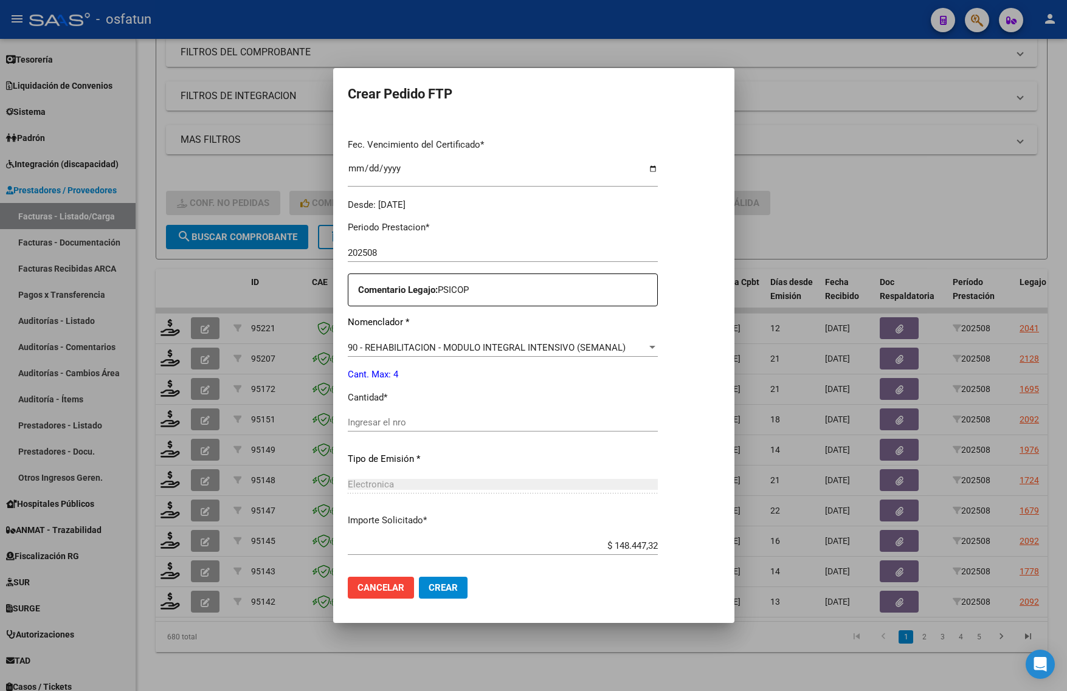
click at [378, 409] on div "Periodo Prestacion * 202508 Ingresar el Periodo Prestacion Comentario Legajo: P…" at bounding box center [503, 420] width 310 height 416
click at [378, 421] on input "Ingresar el nro" at bounding box center [503, 422] width 310 height 11
type input "4"
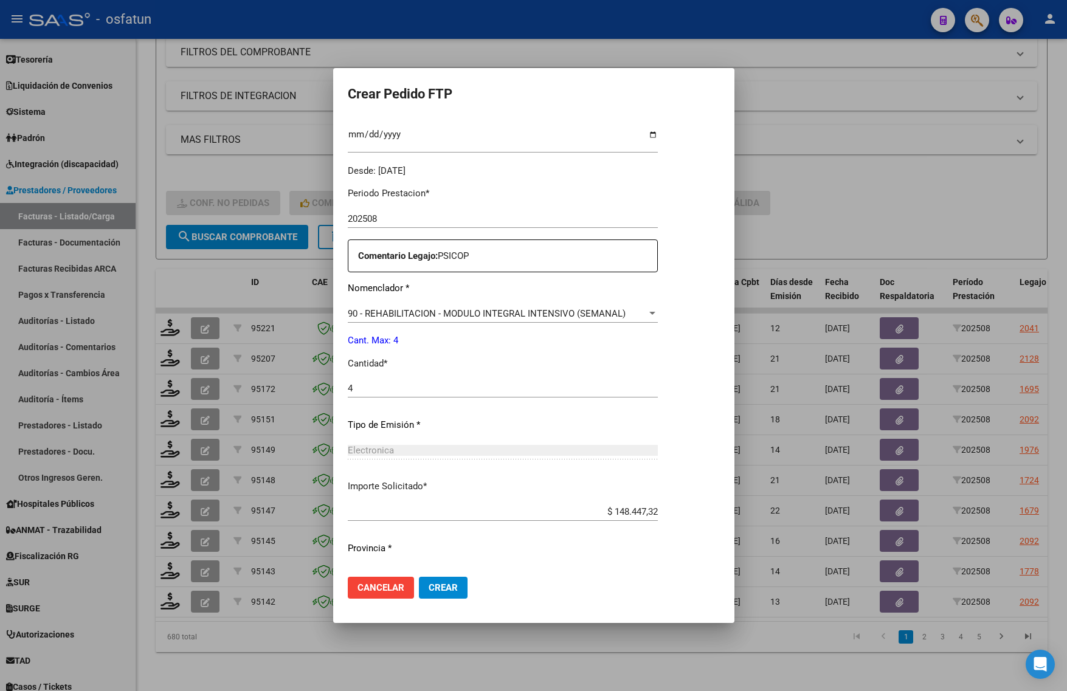
scroll to position [364, 0]
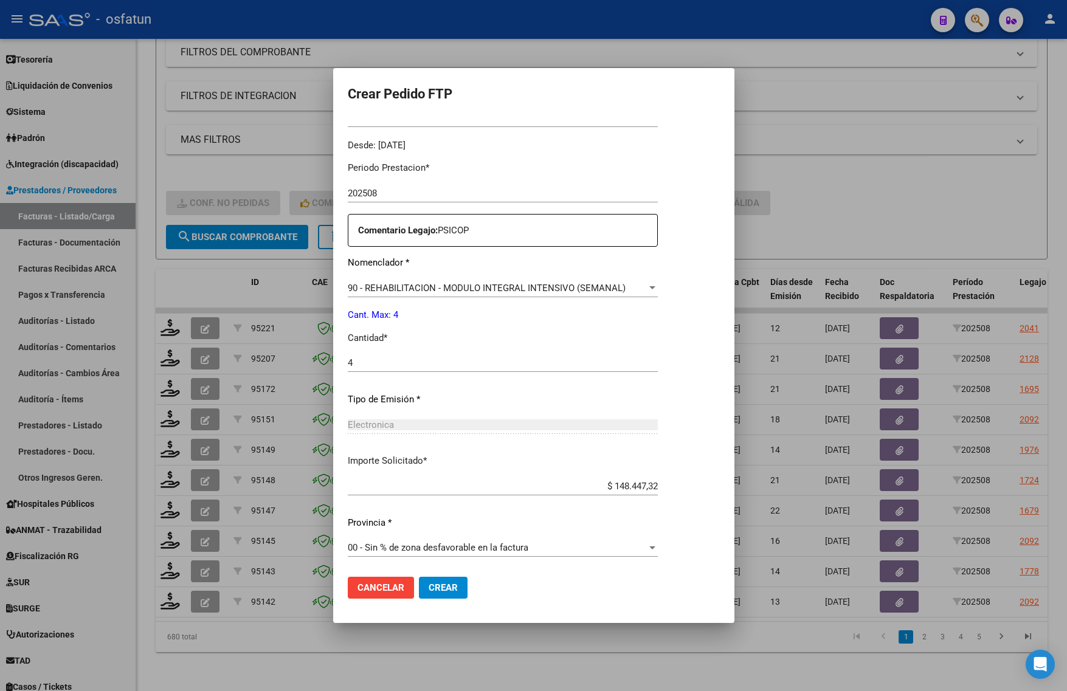
click at [438, 597] on button "Crear" at bounding box center [443, 588] width 49 height 22
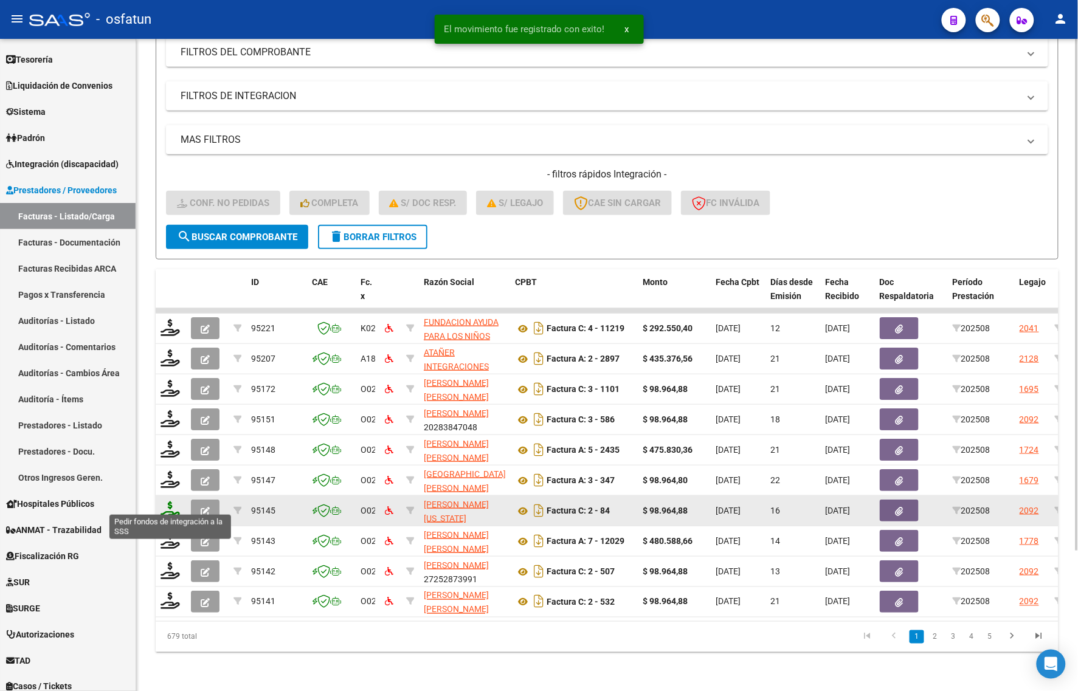
click at [169, 503] on icon at bounding box center [170, 510] width 19 height 17
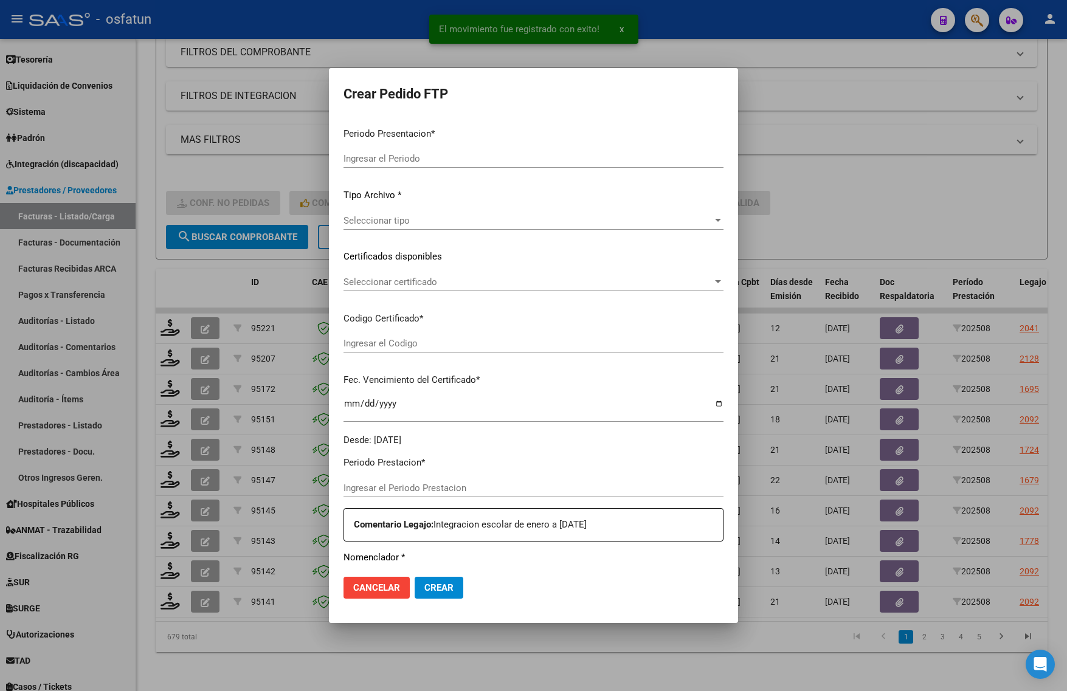
type input "202508"
type input "$ 98.964,88"
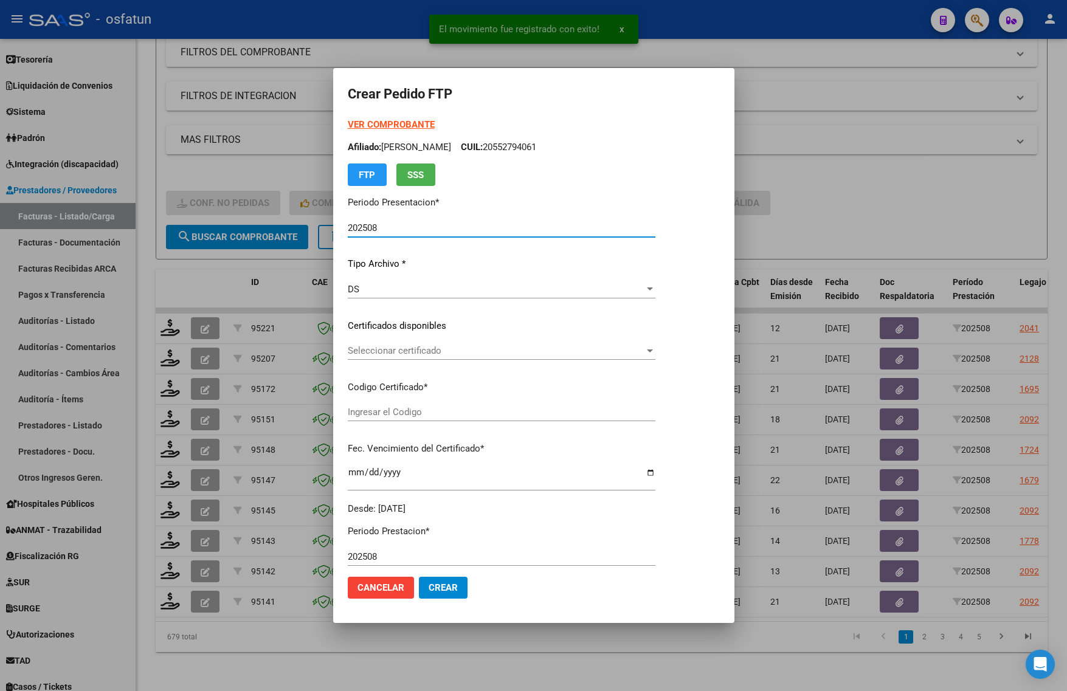
type input "ARG02000567534812023110320281103JUJ135"
type input "2028-11-03"
click at [362, 126] on strong "VER COMPROBANTE" at bounding box center [391, 124] width 87 height 11
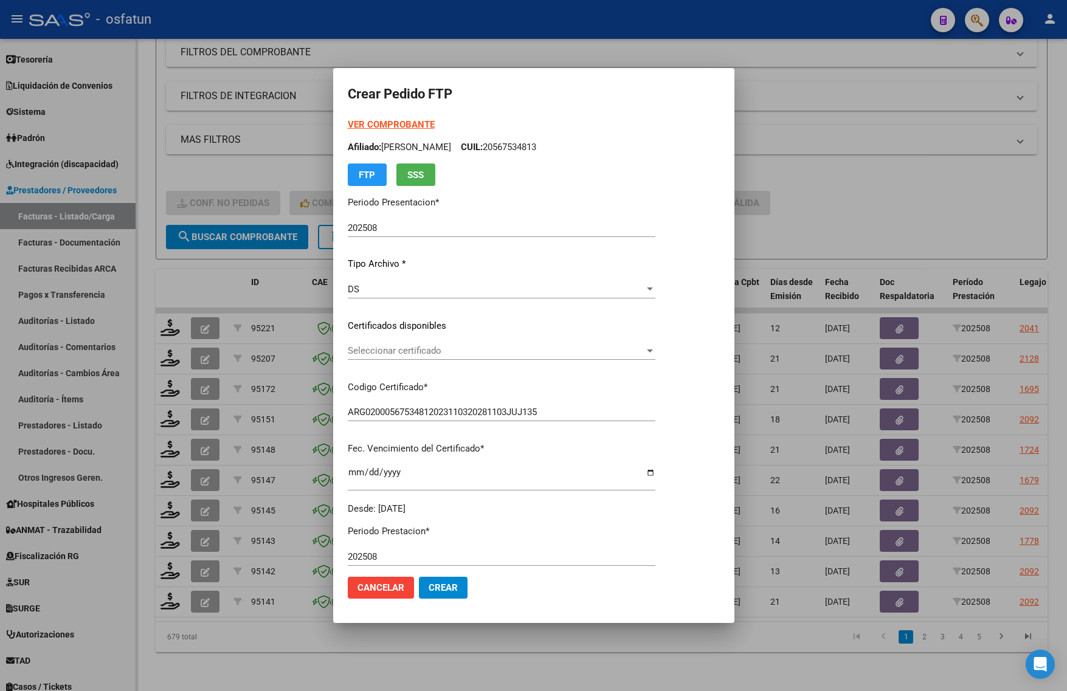
click at [398, 345] on span "Seleccionar certificado" at bounding box center [496, 350] width 297 height 11
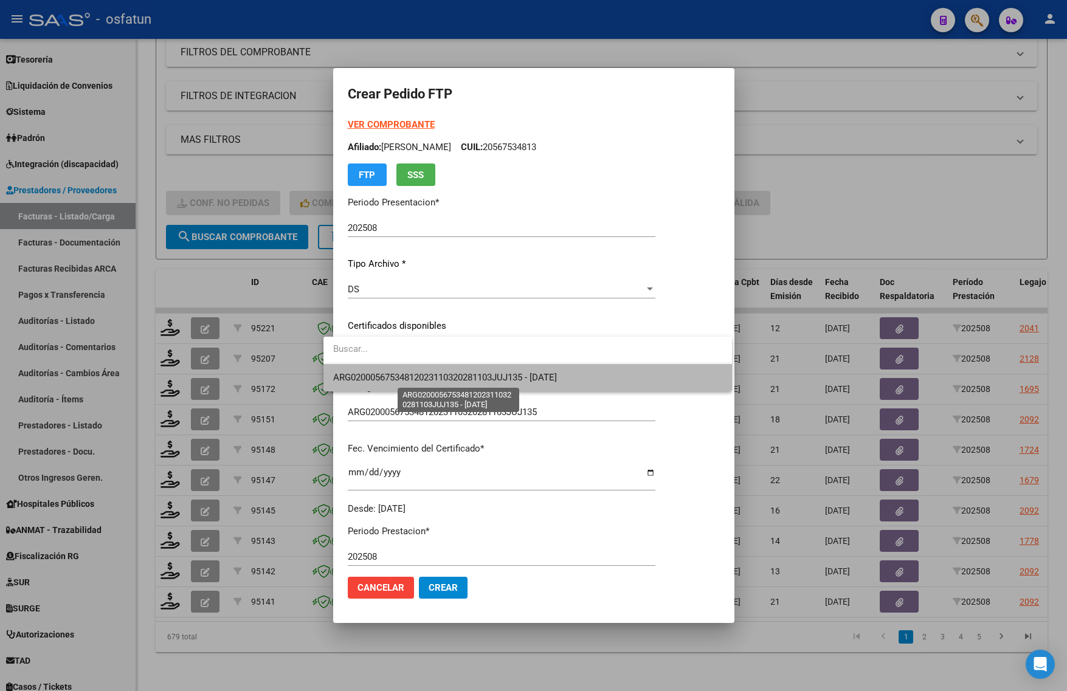
click at [403, 379] on span "ARG02000567534812023110320281103JUJ135 - 2028-11-03" at bounding box center [445, 377] width 224 height 11
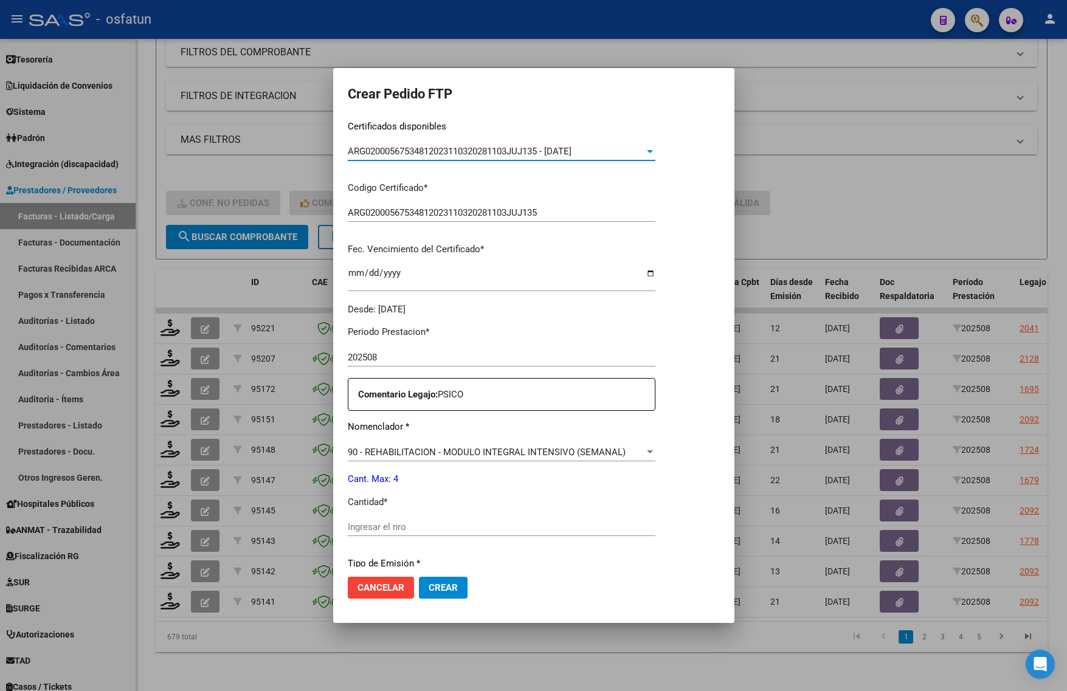
scroll to position [228, 0]
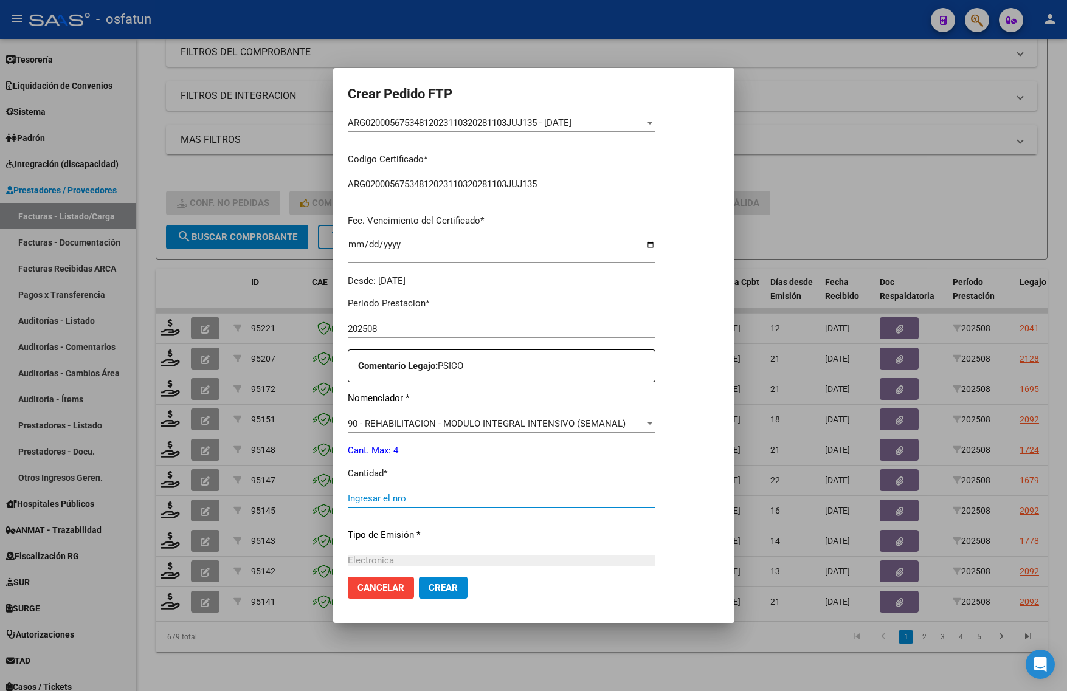
click at [365, 493] on input "Ingresar el nro" at bounding box center [502, 498] width 308 height 11
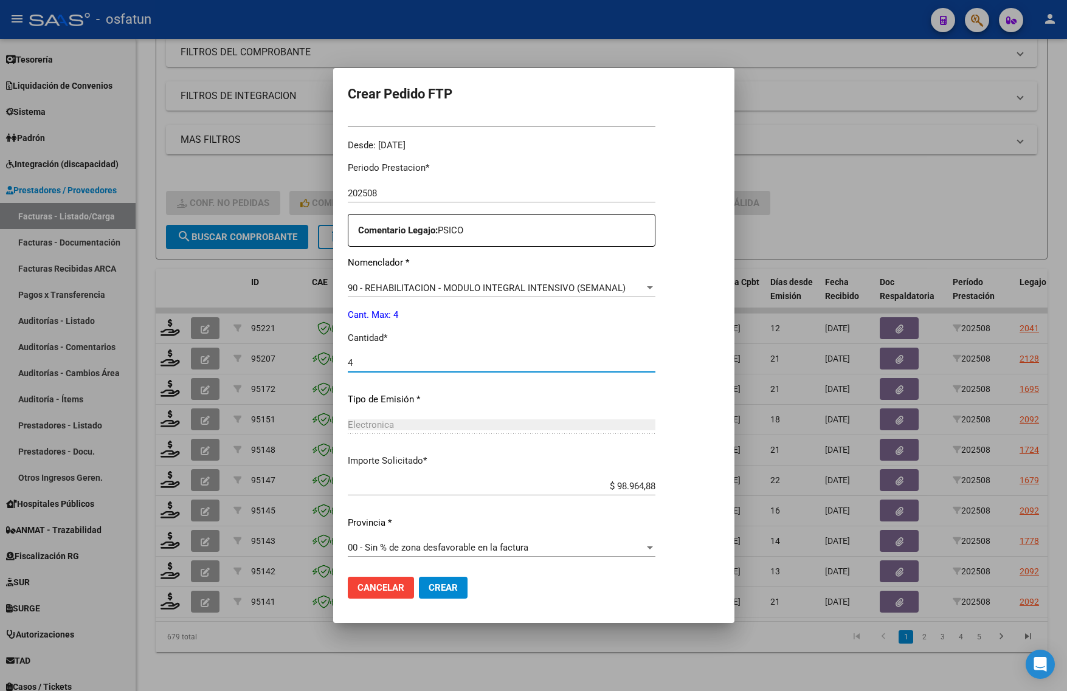
type input "4"
click at [429, 585] on span "Crear" at bounding box center [443, 587] width 29 height 11
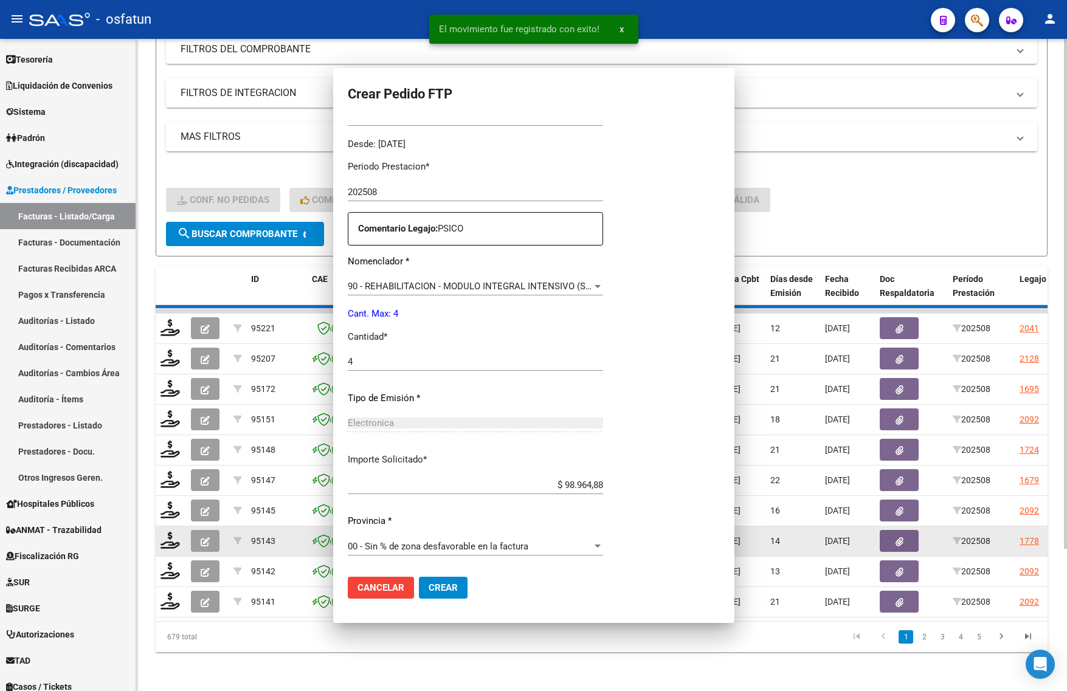
scroll to position [0, 0]
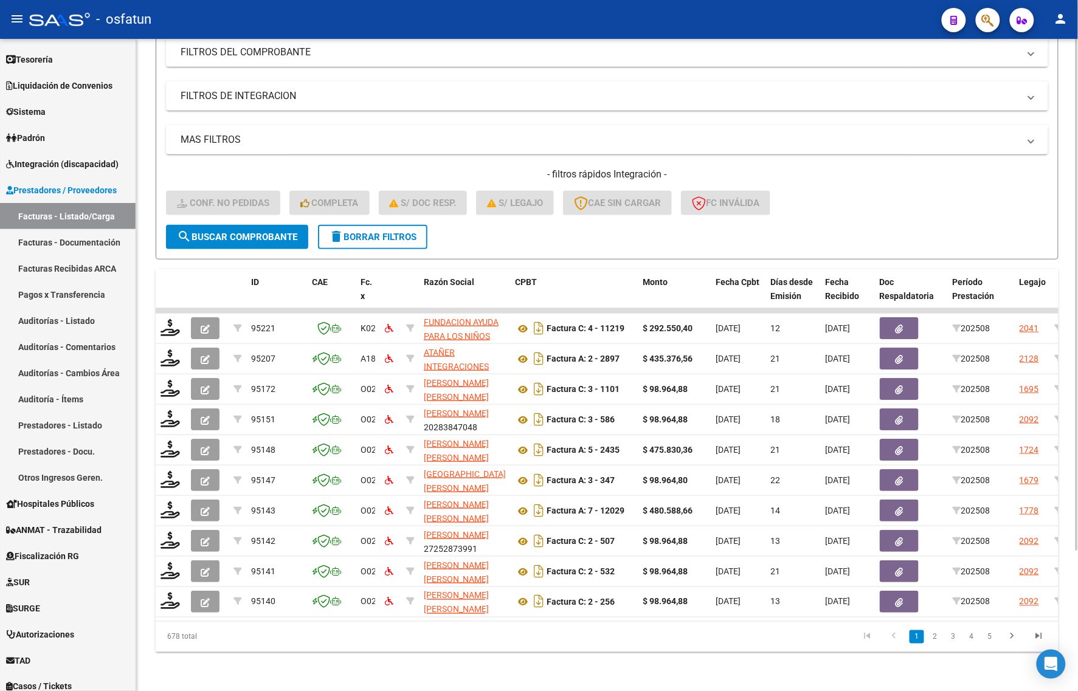
click at [158, 682] on div "Video tutorial PRESTADORES -> Listado de CPBTs Emitidos por Prestadores / Prove…" at bounding box center [607, 280] width 942 height 821
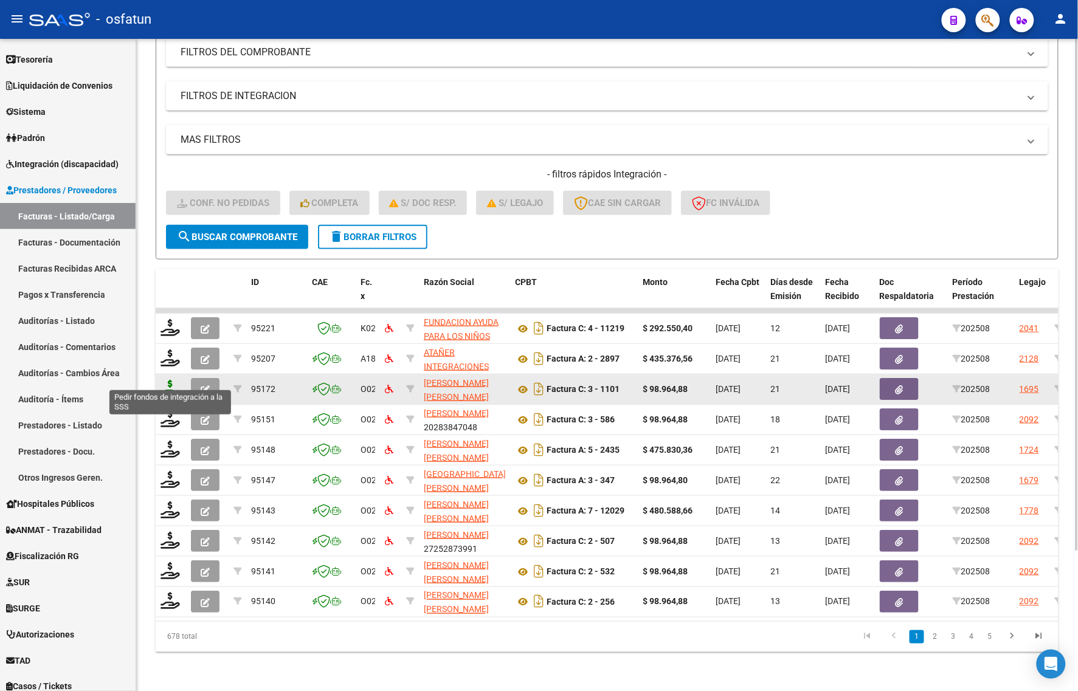
click at [170, 382] on icon at bounding box center [170, 388] width 19 height 17
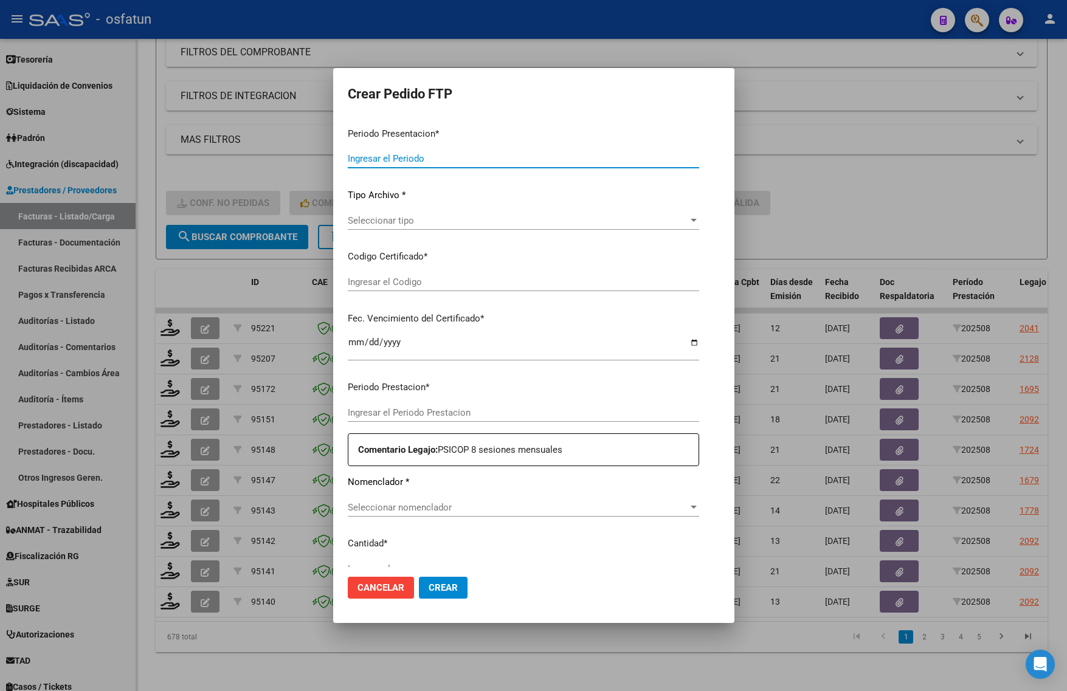
type input "202508"
type input "$ 98.964,88"
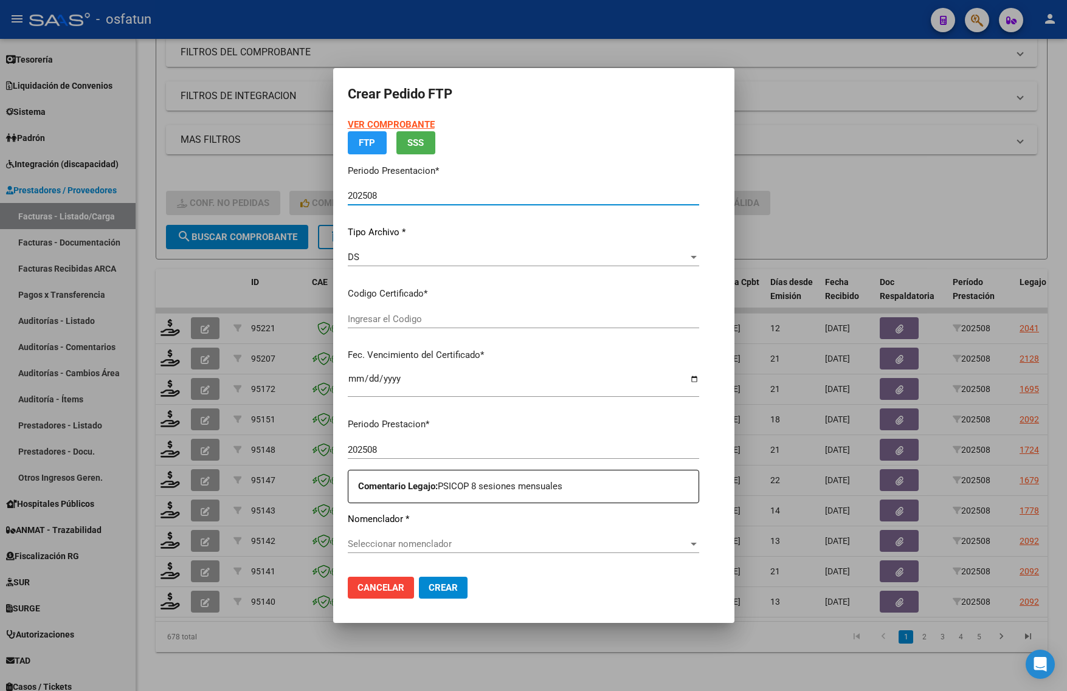
type input "ARG02000563057732021092320260923COR263"
type input "2026-09-23"
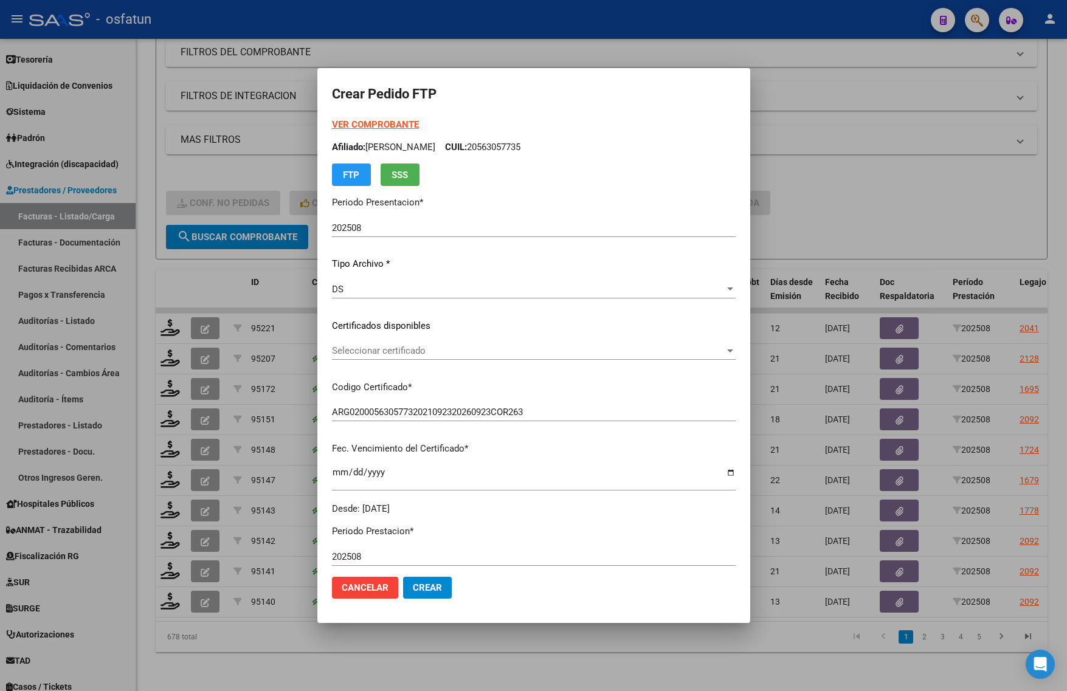
click at [350, 123] on strong "VER COMPROBANTE" at bounding box center [375, 124] width 87 height 11
click at [153, 257] on div at bounding box center [533, 345] width 1067 height 691
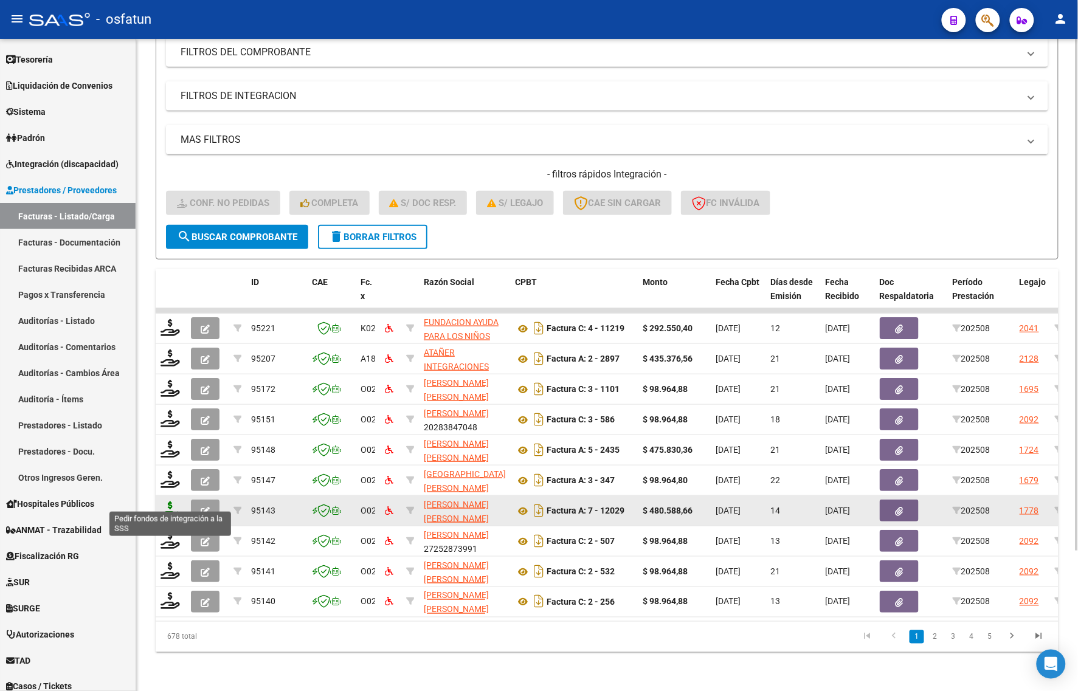
click at [176, 502] on icon at bounding box center [170, 510] width 19 height 17
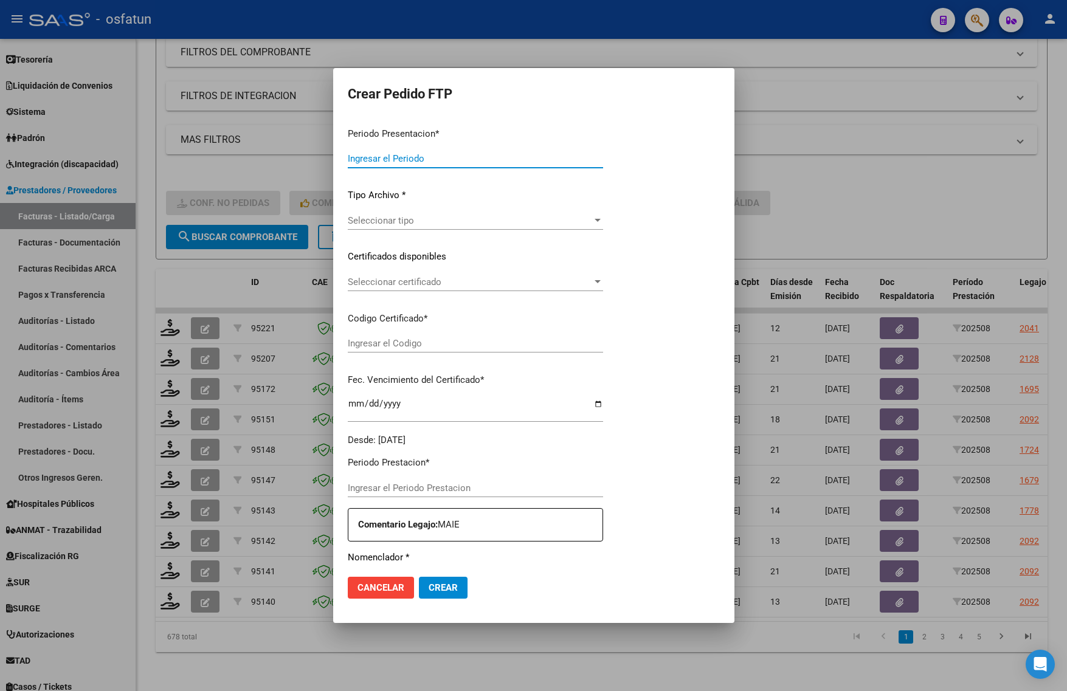
type input "202508"
type input "$ 480.588,66"
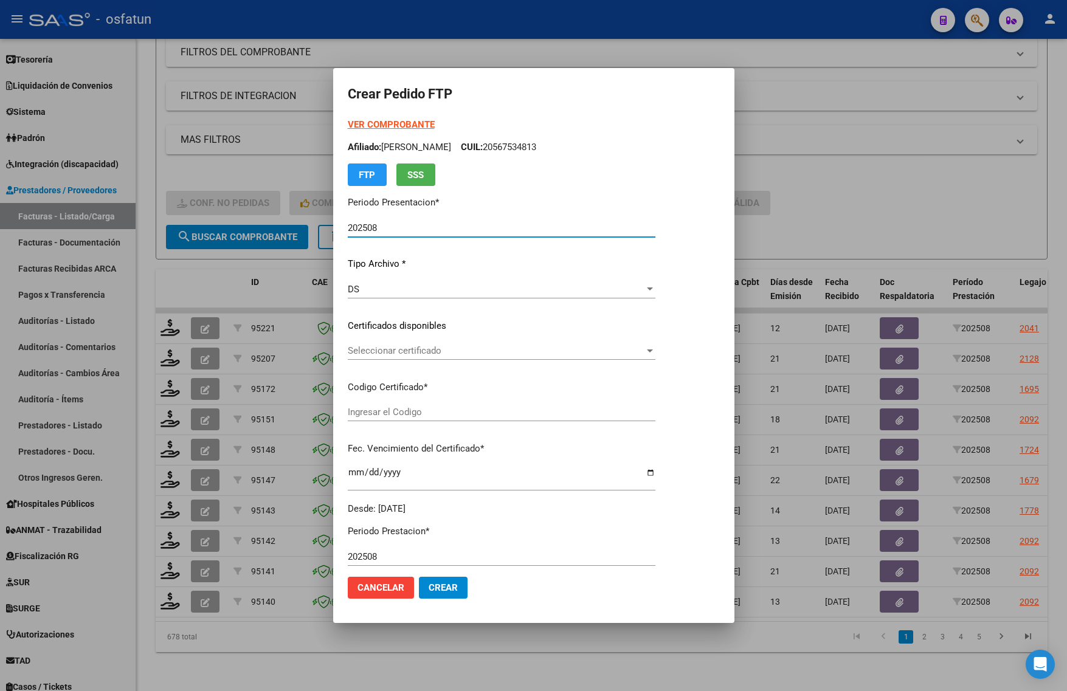
type input "ARG02000561836322023072420280724BS352"
type input "2028-07-24"
click at [452, 353] on span "Seleccionar certificado" at bounding box center [496, 350] width 297 height 11
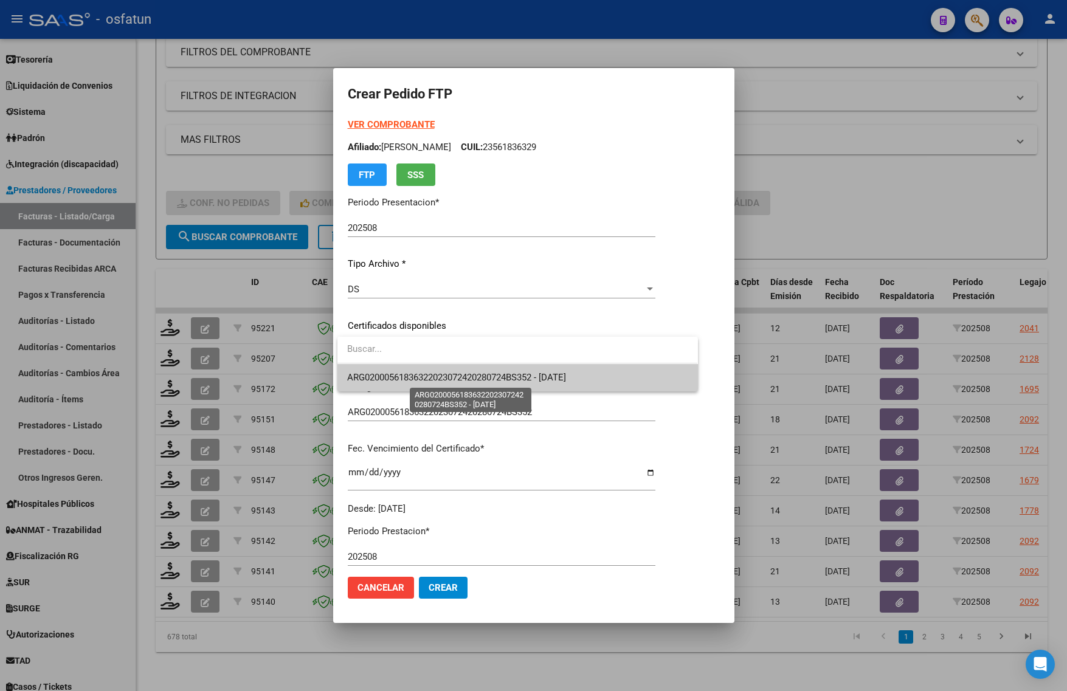
click at [446, 380] on span "ARG02000561836322023072420280724BS352 - 2028-07-24" at bounding box center [456, 377] width 219 height 11
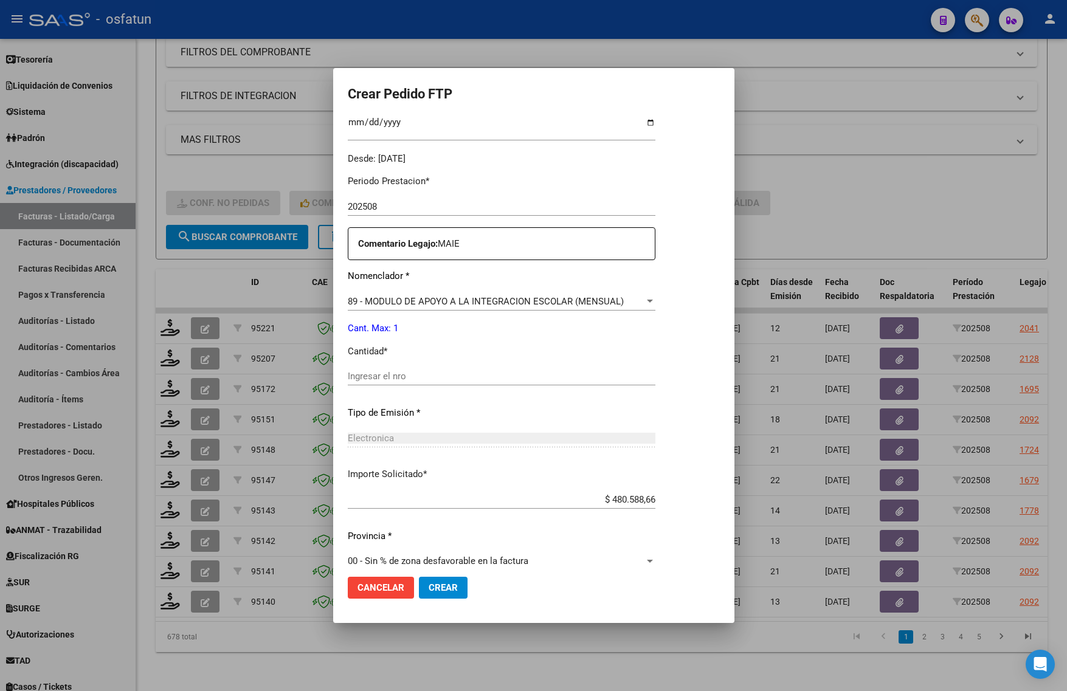
scroll to position [364, 0]
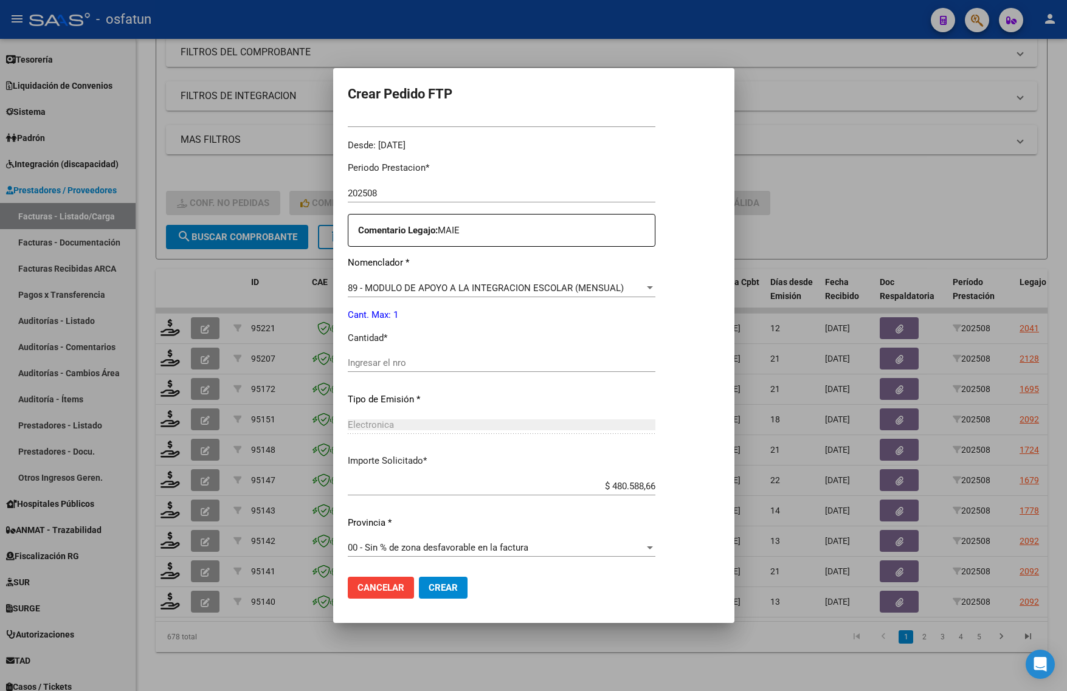
click at [448, 357] on input "Ingresar el nro" at bounding box center [502, 362] width 308 height 11
click at [821, 202] on div at bounding box center [533, 345] width 1067 height 691
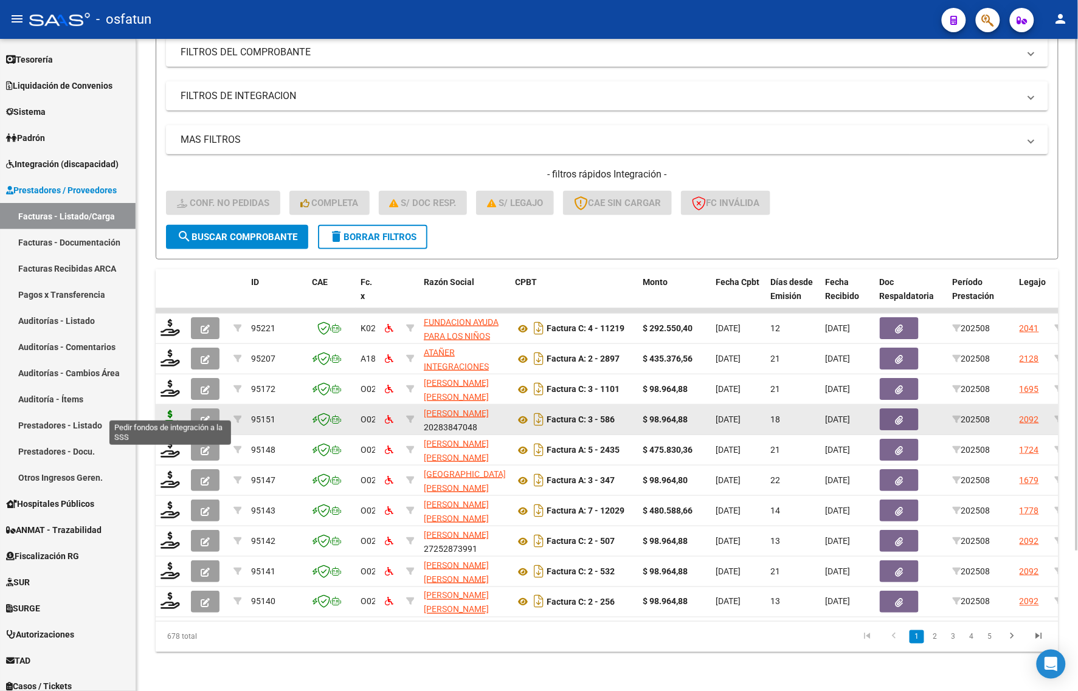
click at [176, 410] on icon at bounding box center [170, 418] width 19 height 17
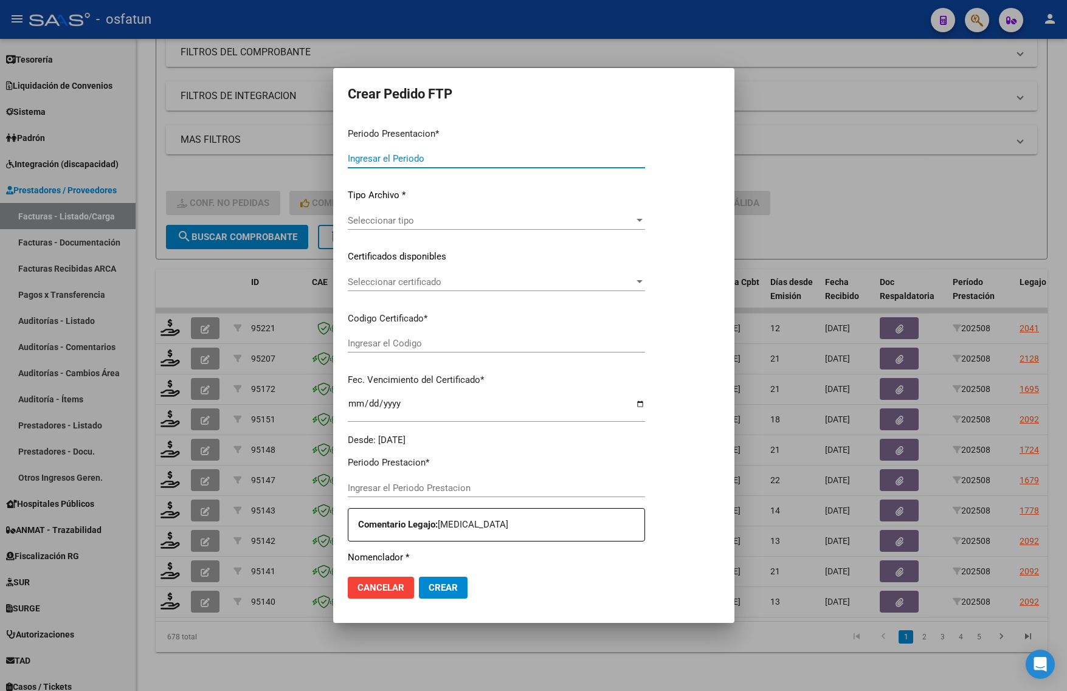
type input "202508"
type input "$ 98.964,88"
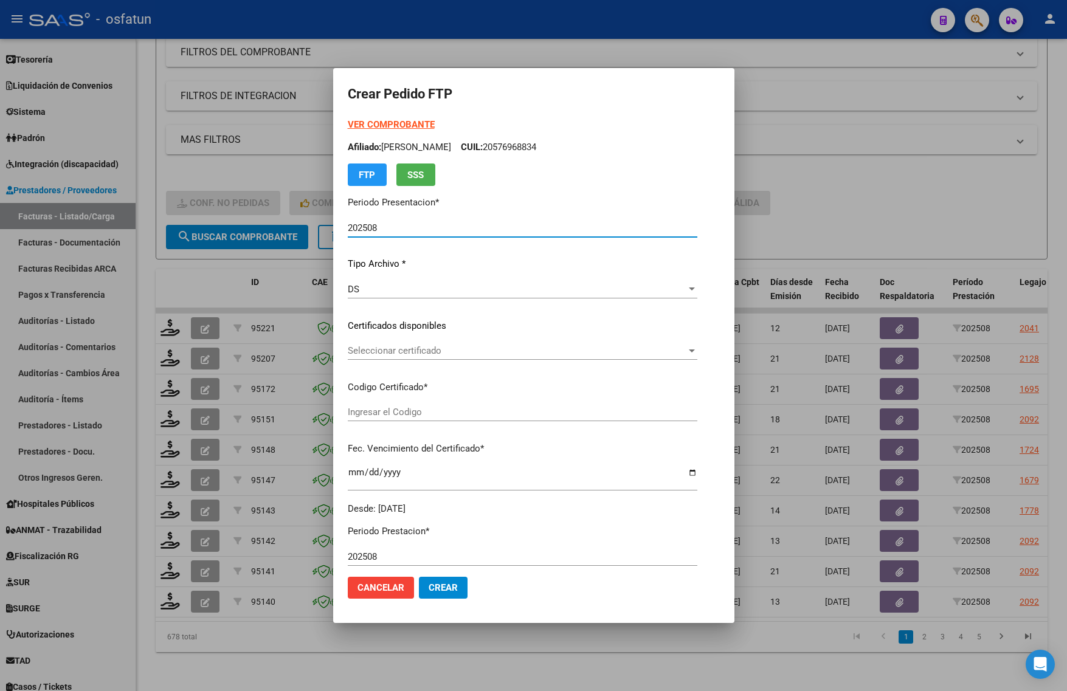
type input "ARG02000567534812023110320281103JUJ135"
type input "2028-11-03"
click at [366, 122] on strong "VER COMPROBANTE" at bounding box center [391, 124] width 87 height 11
click at [885, 202] on div at bounding box center [533, 345] width 1067 height 691
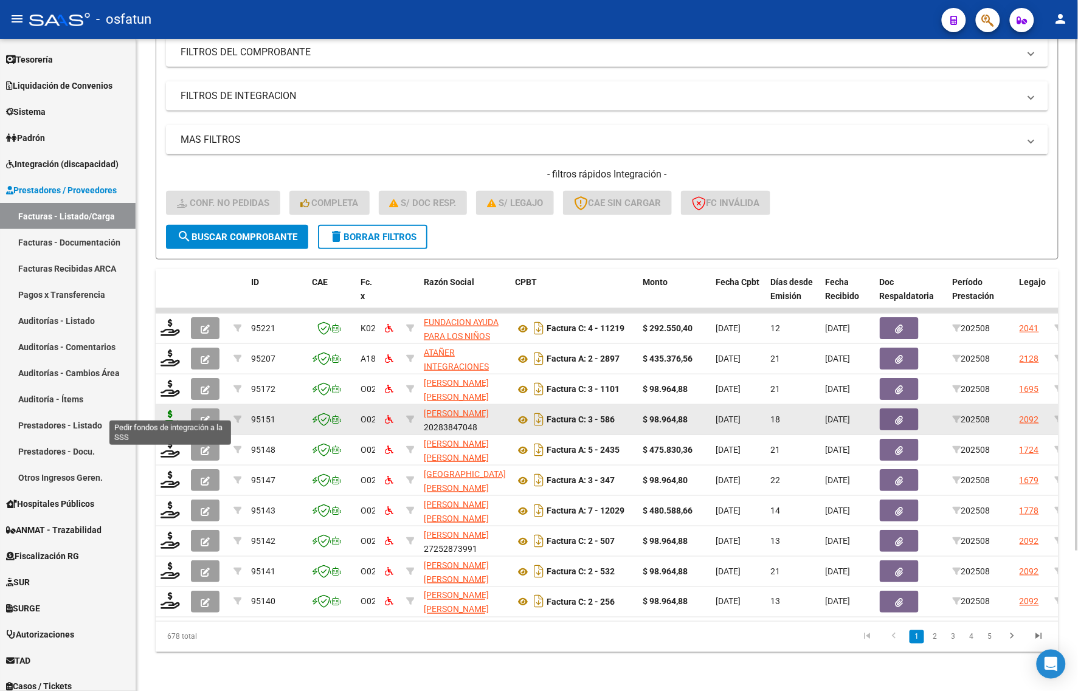
click at [170, 410] on icon at bounding box center [170, 418] width 19 height 17
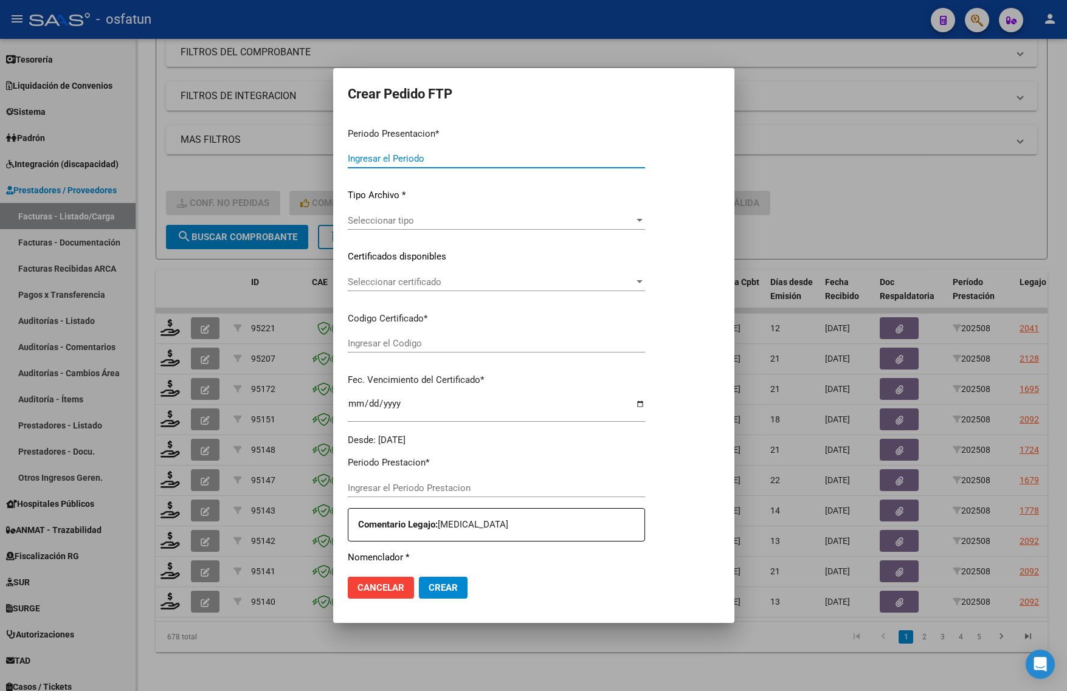
type input "202508"
type input "$ 98.964,88"
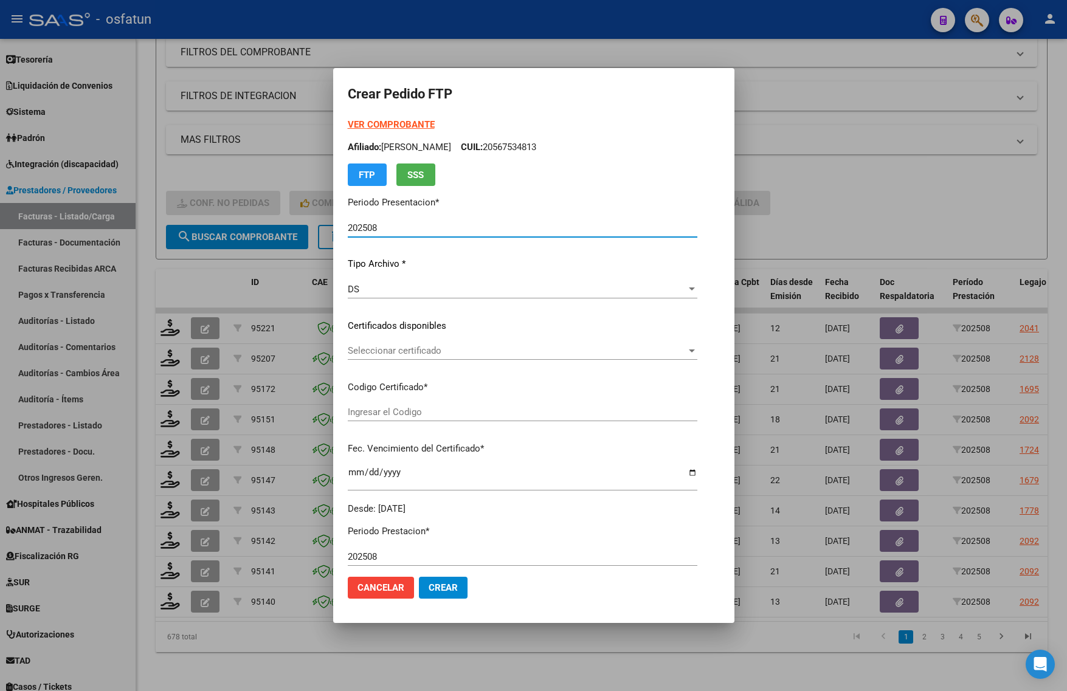
type input "ARG02000567534812023110320281103JUJ135"
type input "2028-11-03"
click at [348, 123] on strong "VER COMPROBANTE" at bounding box center [391, 124] width 87 height 11
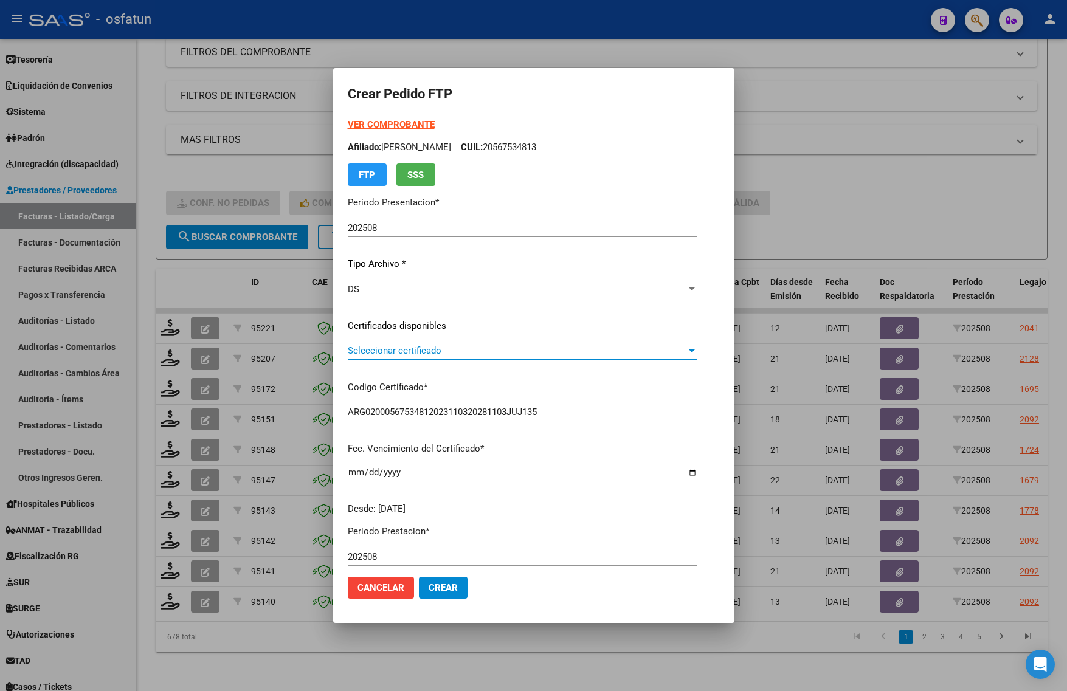
click at [365, 351] on span "Seleccionar certificado" at bounding box center [517, 350] width 339 height 11
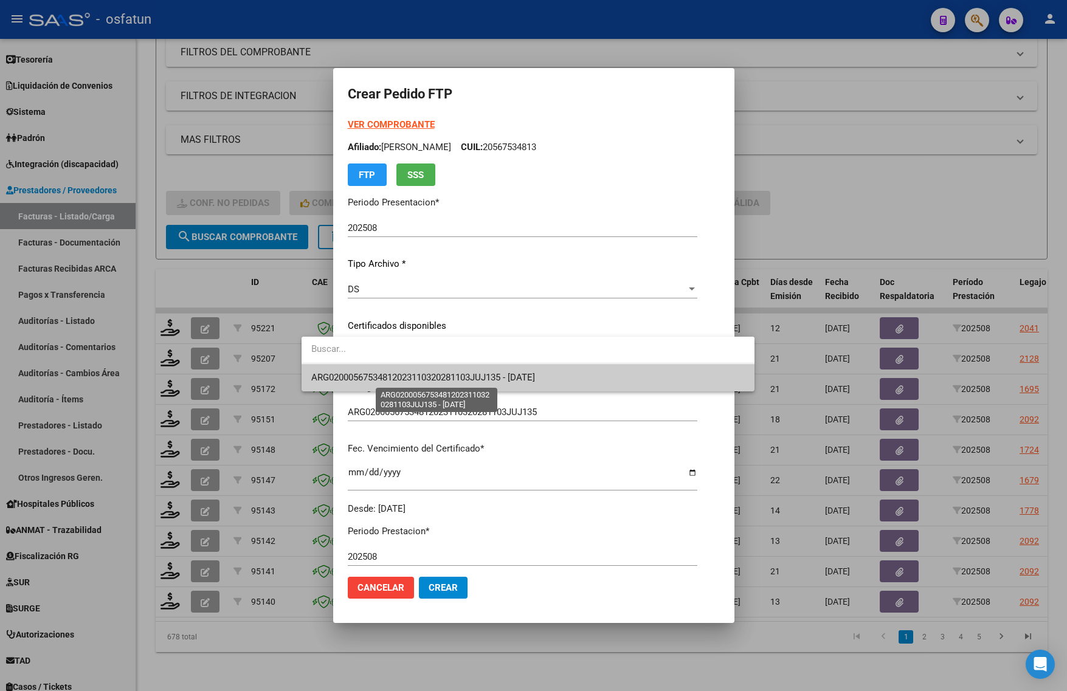
click at [387, 373] on span "ARG02000567534812023110320281103JUJ135 - 2028-11-03" at bounding box center [423, 377] width 224 height 11
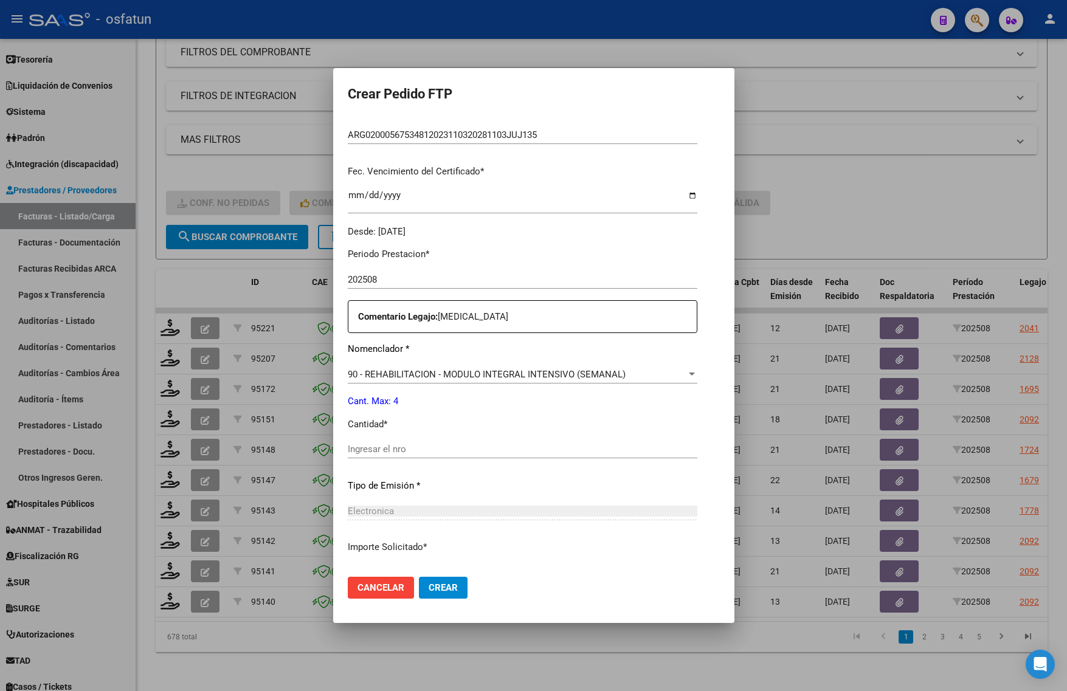
scroll to position [304, 0]
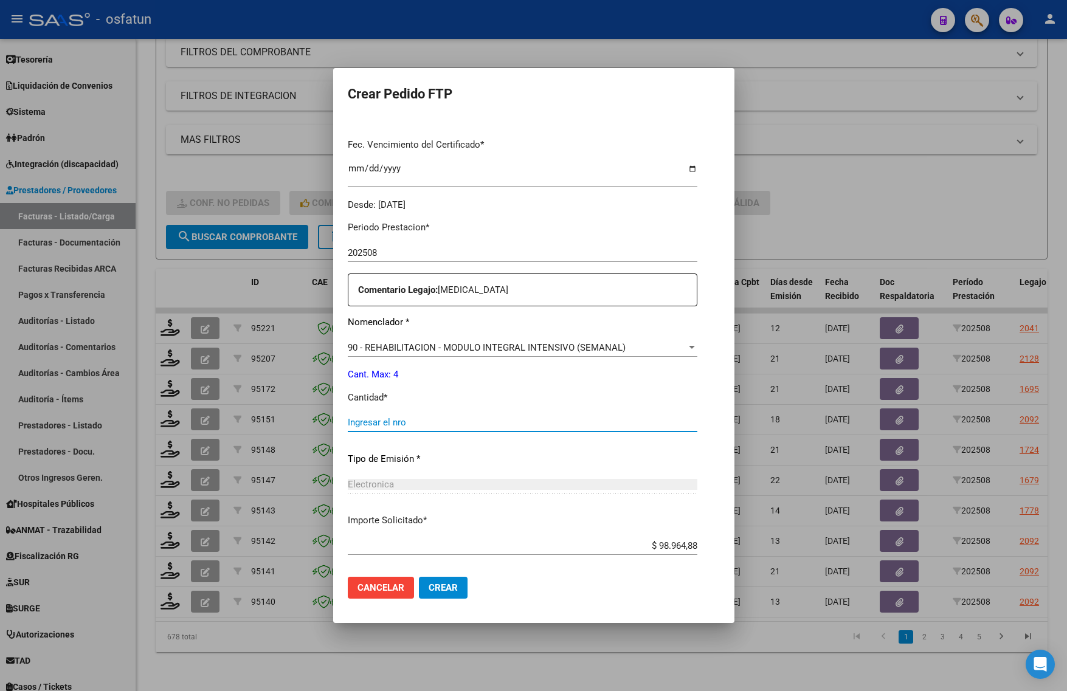
click at [375, 426] on input "Ingresar el nro" at bounding box center [523, 422] width 350 height 11
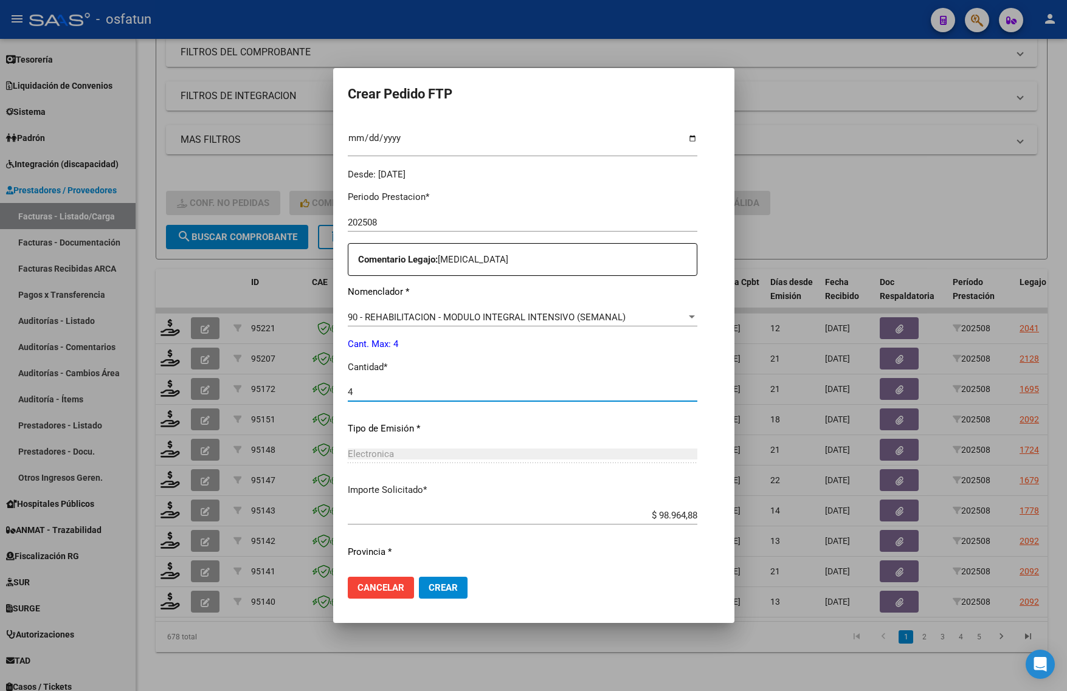
scroll to position [364, 0]
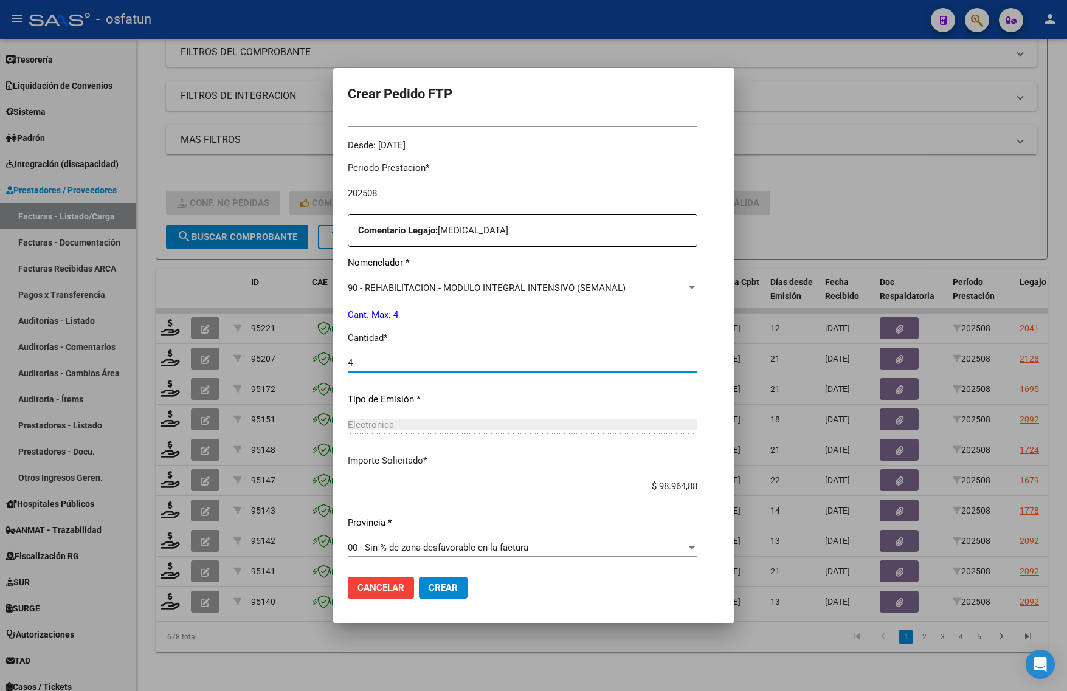
type input "4"
click at [429, 585] on span "Crear" at bounding box center [443, 587] width 29 height 11
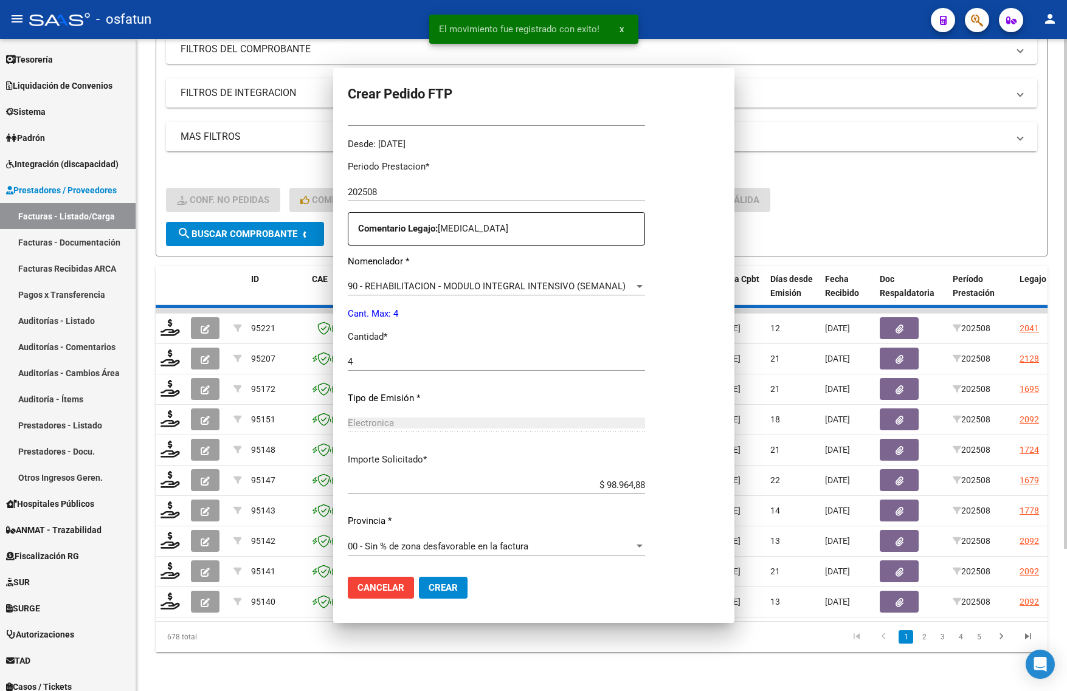
scroll to position [295, 0]
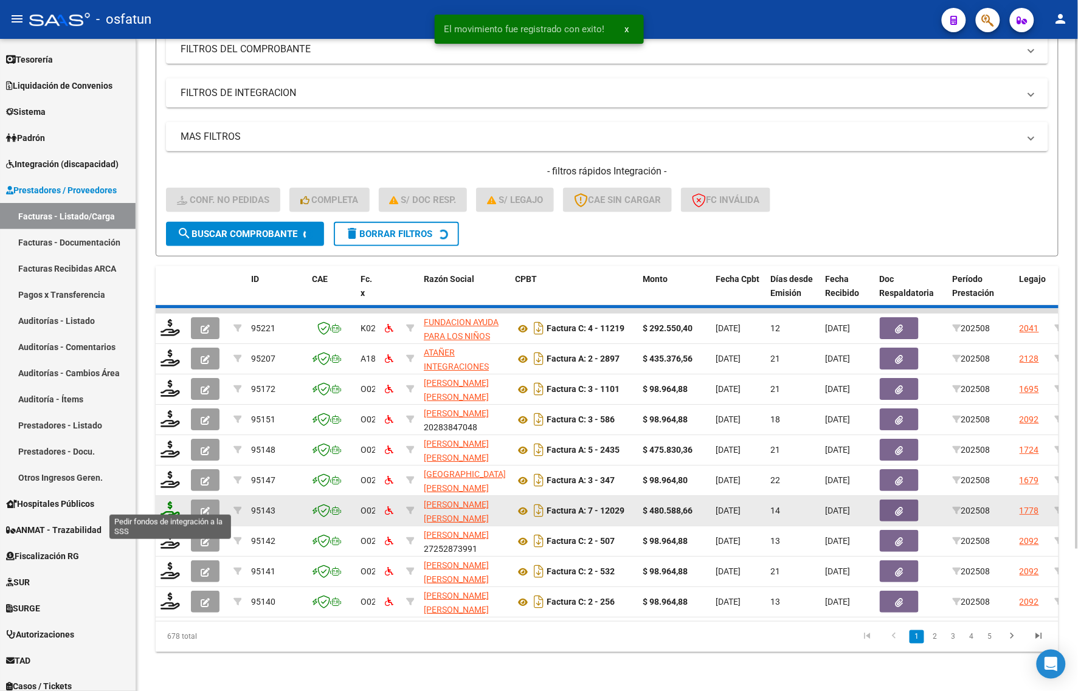
click at [168, 502] on icon at bounding box center [170, 510] width 19 height 17
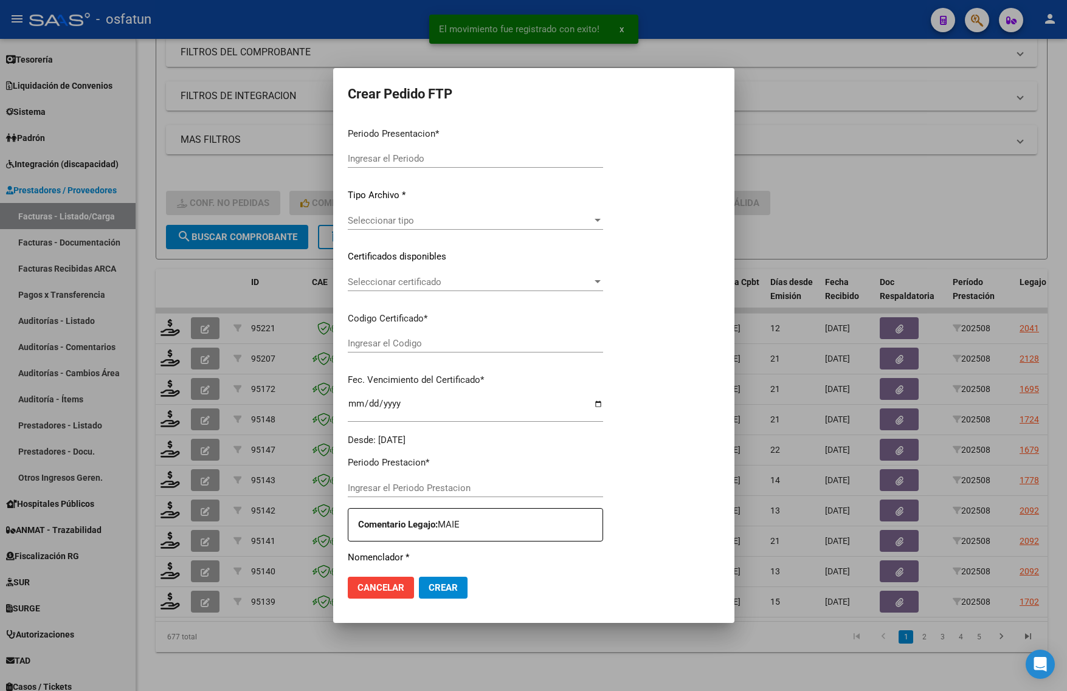
type input "202508"
type input "$ 98.964,88"
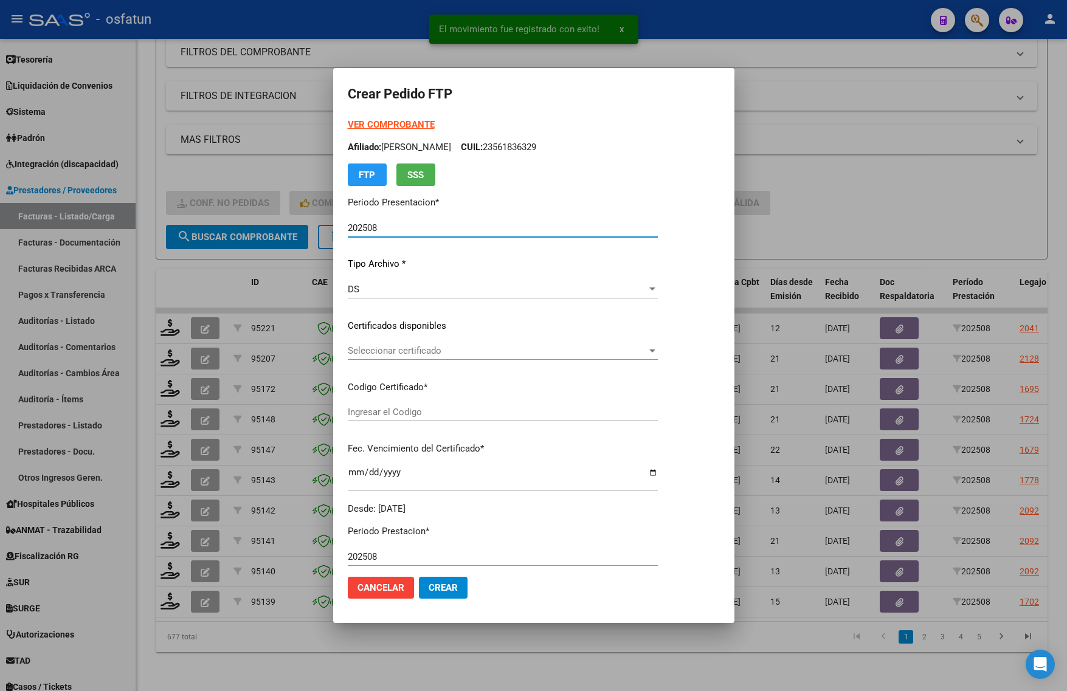
type input "ARG02000567534812023110320281103JUJ135"
type input "2028-11-03"
click at [357, 125] on strong "VER COMPROBANTE" at bounding box center [391, 124] width 87 height 11
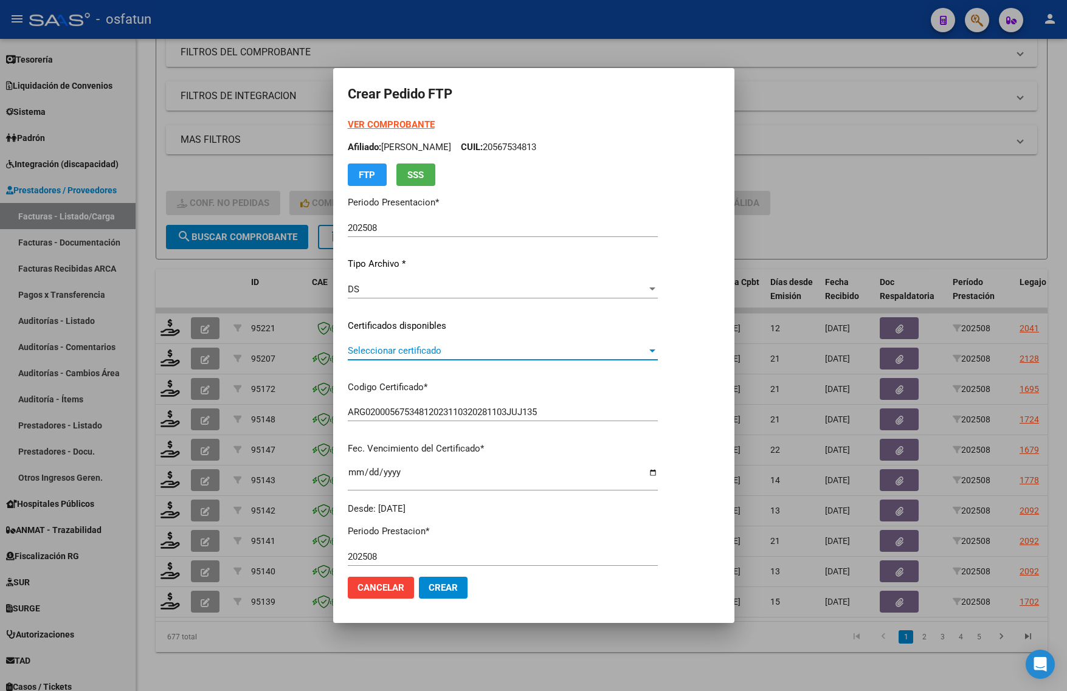
click at [418, 354] on span "Seleccionar certificado" at bounding box center [497, 350] width 299 height 11
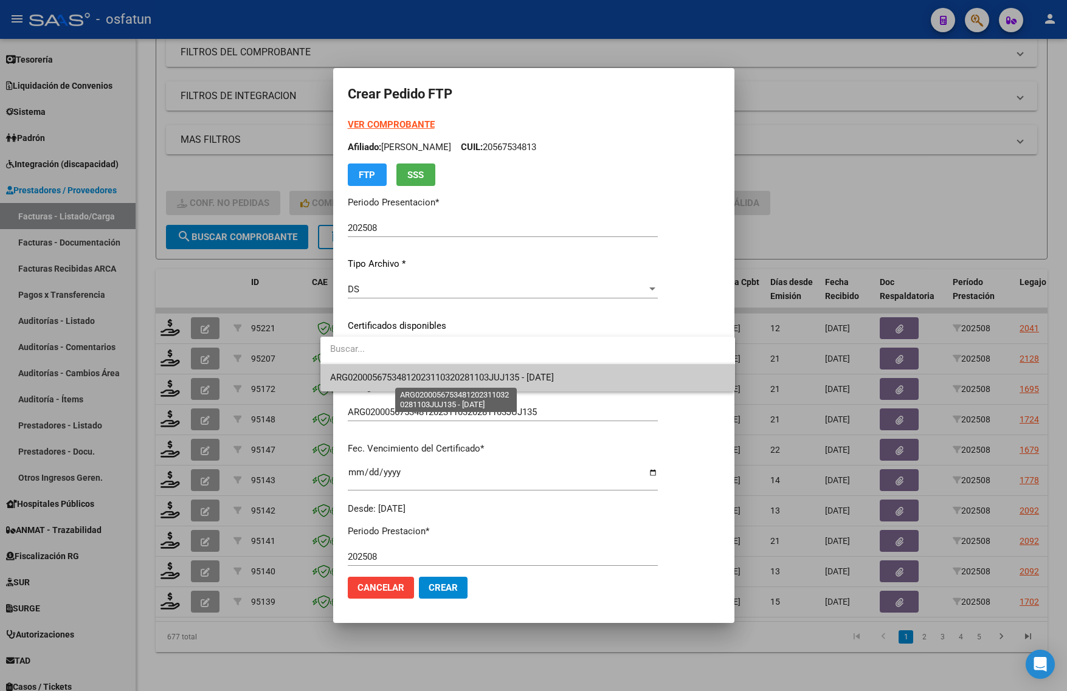
click at [412, 376] on span "ARG02000567534812023110320281103JUJ135 - 2028-11-03" at bounding box center [442, 377] width 224 height 11
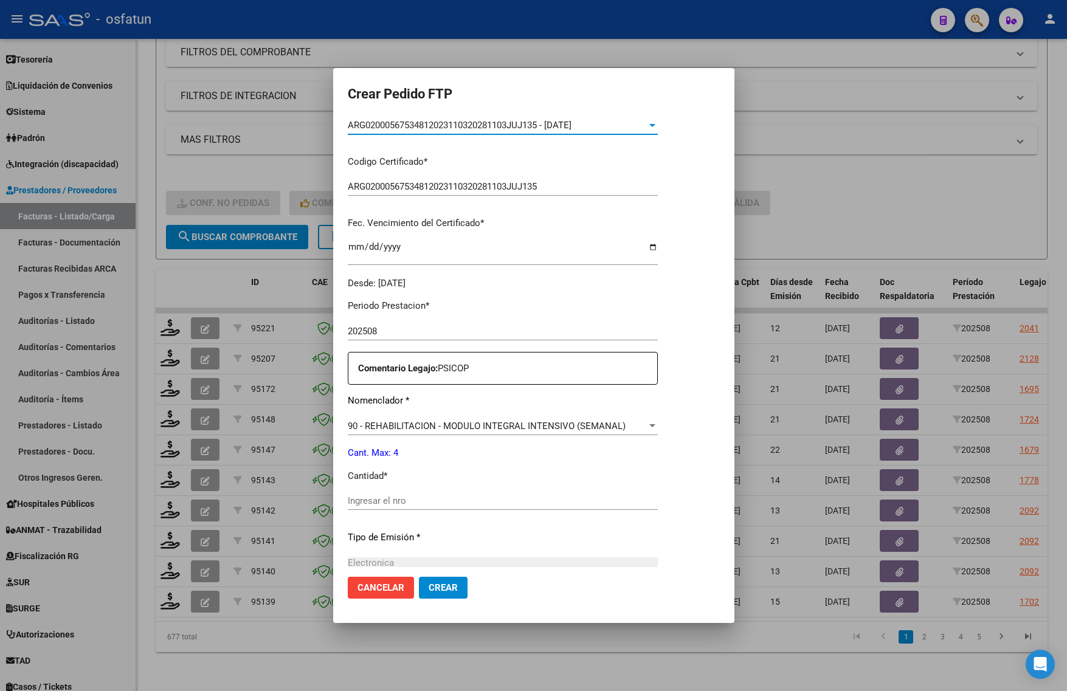
scroll to position [228, 0]
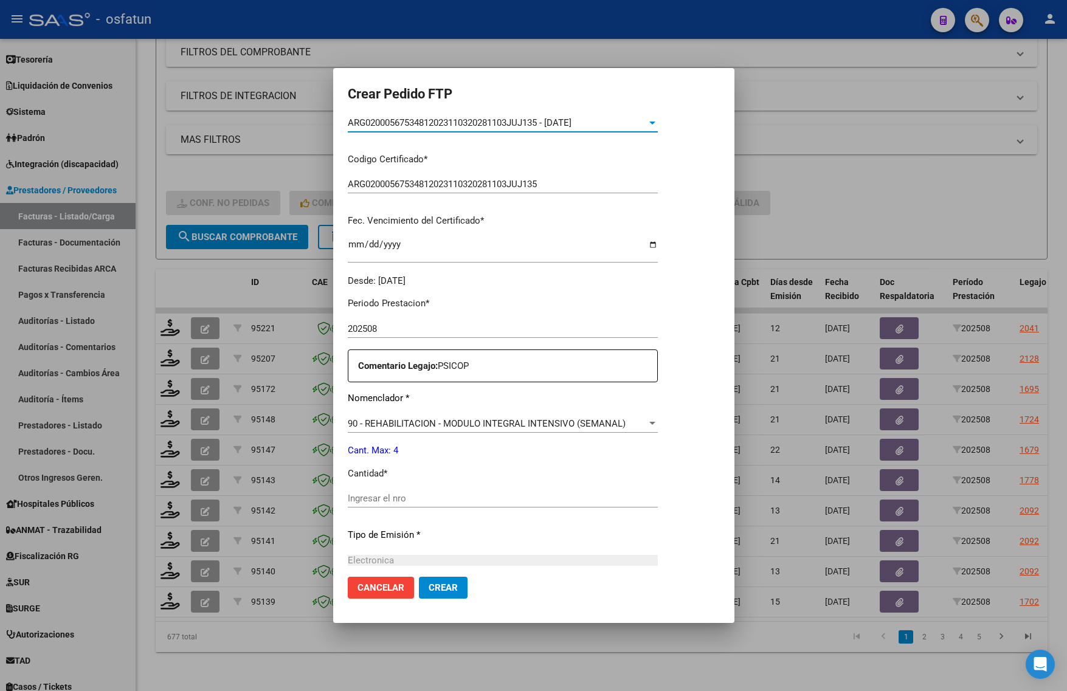
click at [399, 490] on div "Ingresar el nro" at bounding box center [503, 498] width 310 height 18
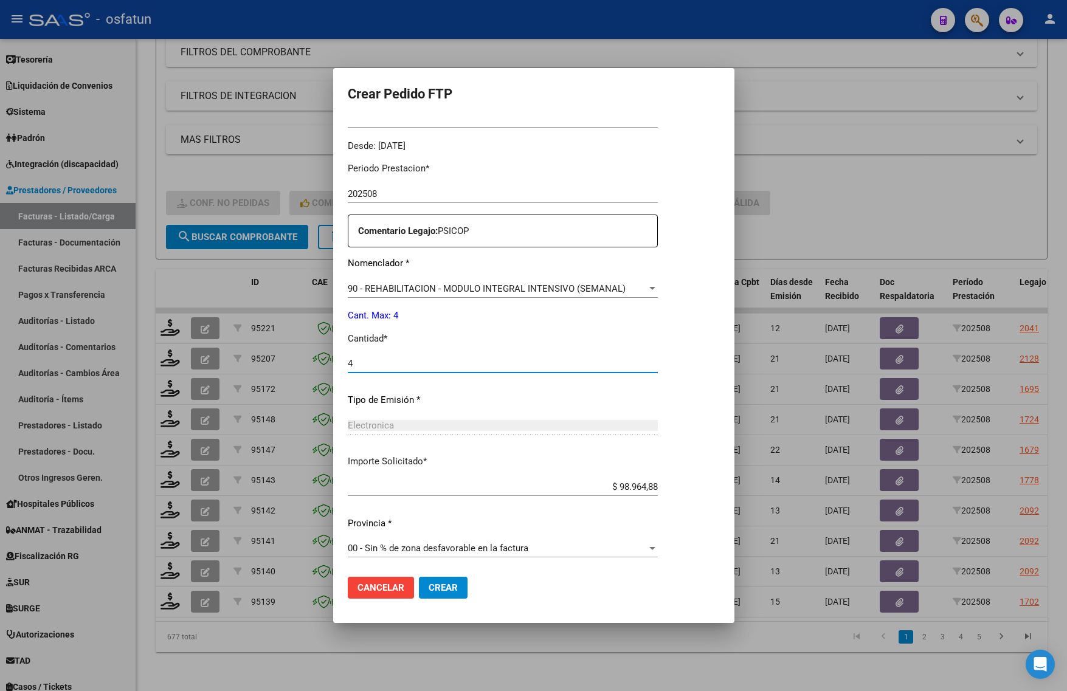
scroll to position [364, 0]
type input "4"
click at [421, 595] on button "Crear" at bounding box center [443, 588] width 49 height 22
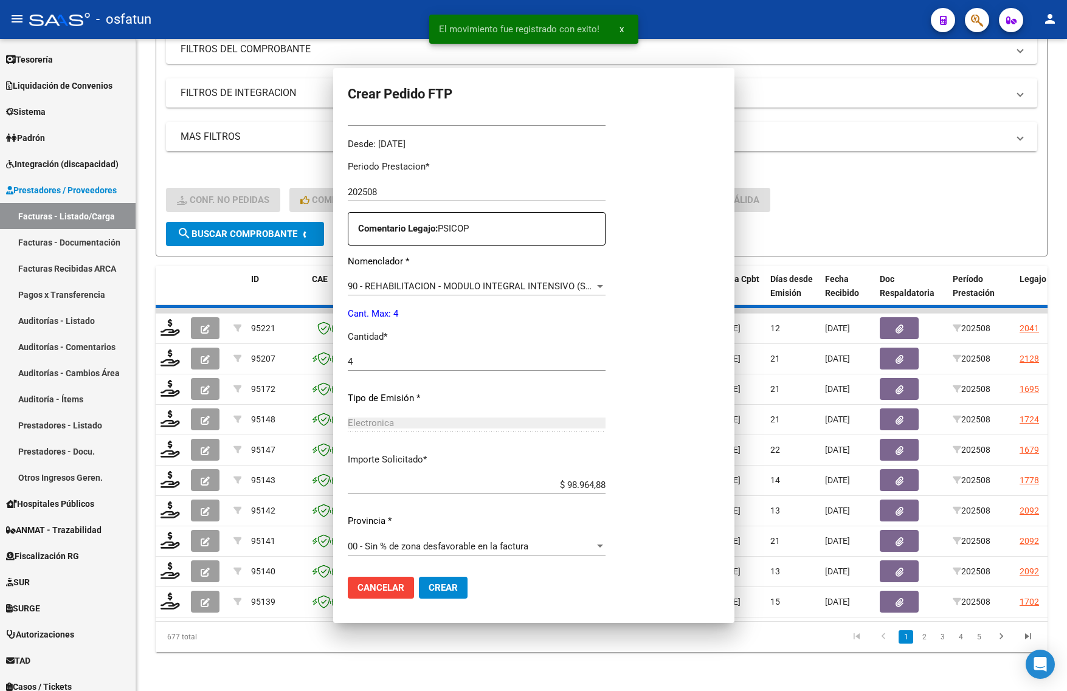
scroll to position [0, 0]
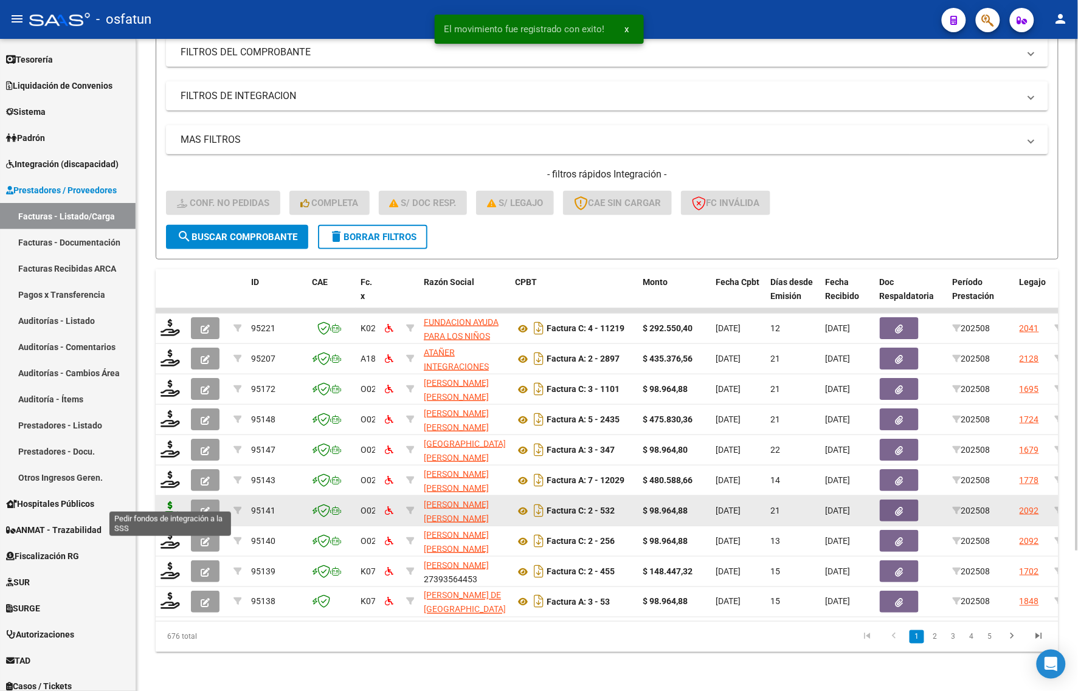
click at [176, 502] on icon at bounding box center [170, 510] width 19 height 17
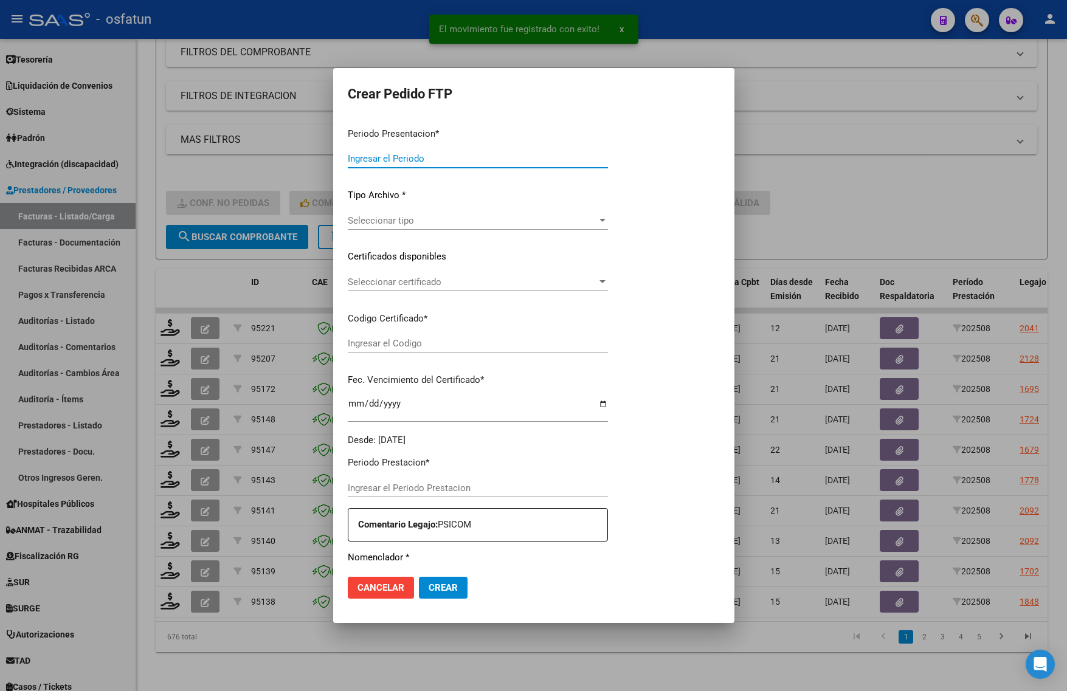
type input "202508"
type input "$ 98.964,88"
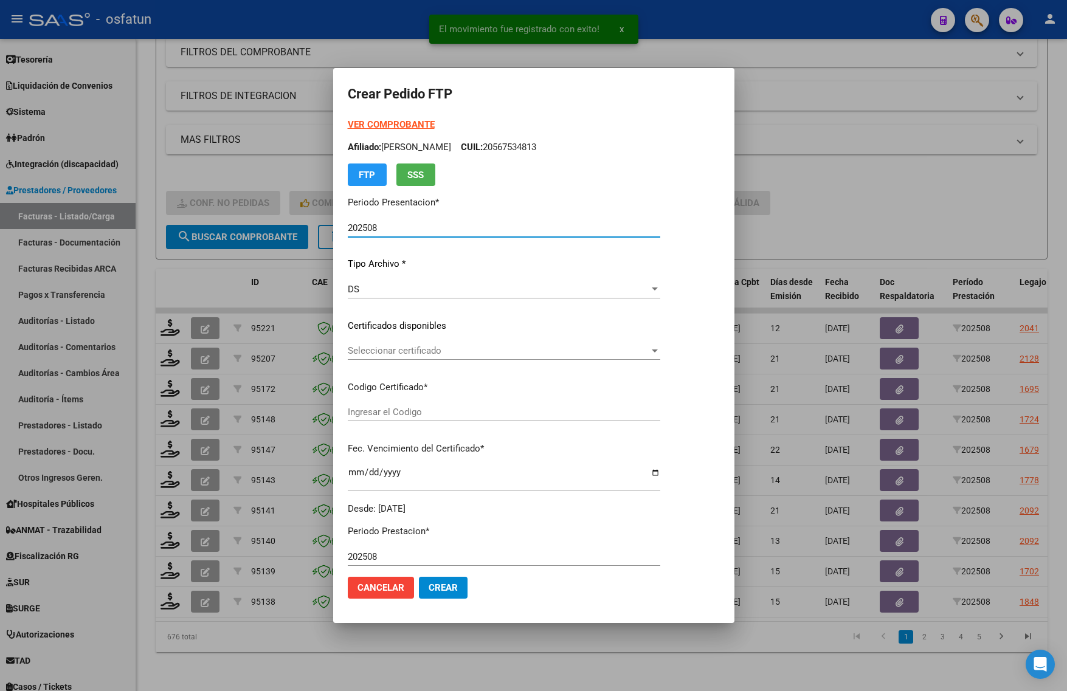
type input "ARG02000567534812023110320281103JUJ135"
type input "2028-11-03"
click at [360, 123] on strong "VER COMPROBANTE" at bounding box center [391, 124] width 87 height 11
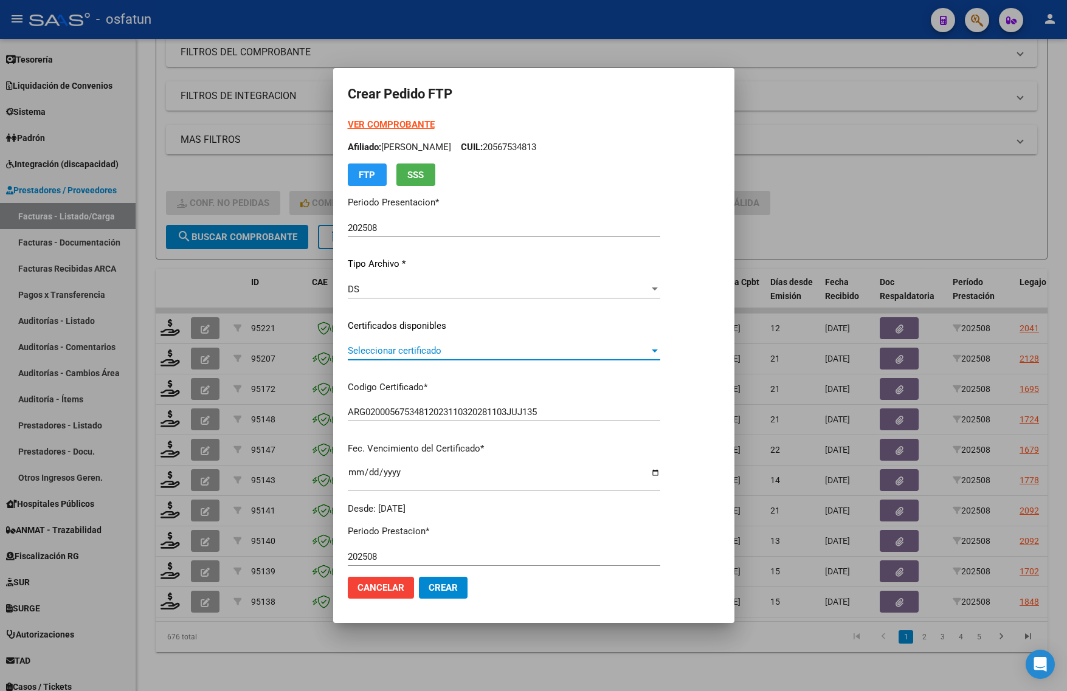
drag, startPoint x: 403, startPoint y: 347, endPoint x: 399, endPoint y: 380, distance: 33.1
click at [399, 380] on div "VER COMPROBANTE ARCA Padrón Afiliado: FERNANDEZ LEANDRO ANTONIO CUIL: 205675348…" at bounding box center [504, 317] width 313 height 398
click at [408, 350] on span "Seleccionar certificado" at bounding box center [499, 350] width 302 height 11
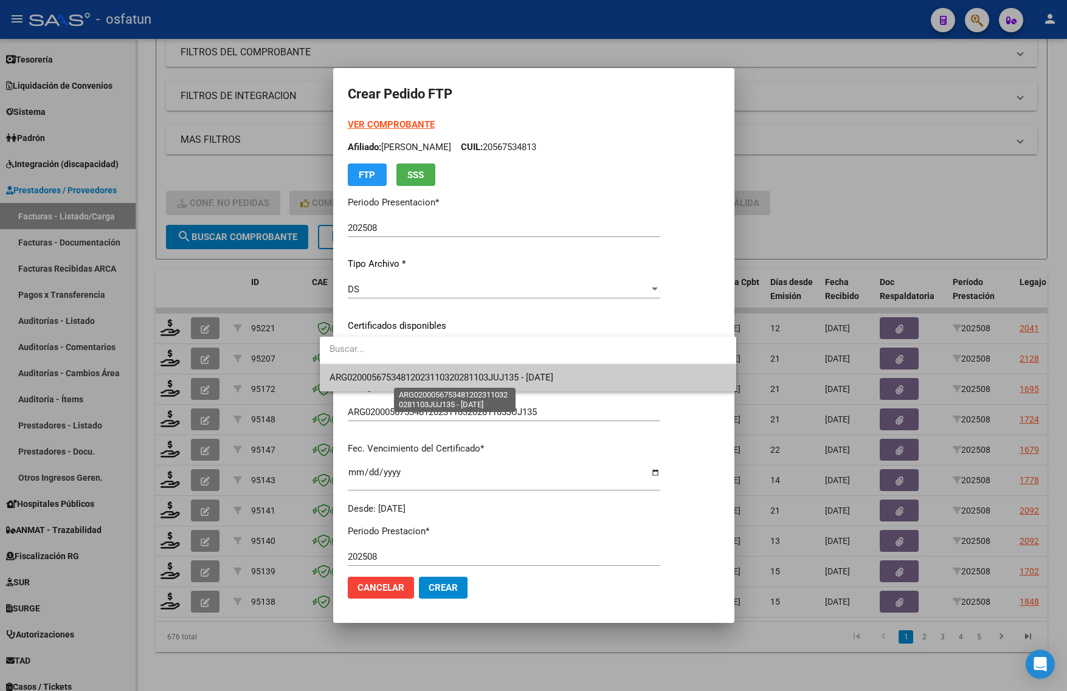
click at [399, 375] on span "ARG02000567534812023110320281103JUJ135 - 2028-11-03" at bounding box center [442, 377] width 224 height 11
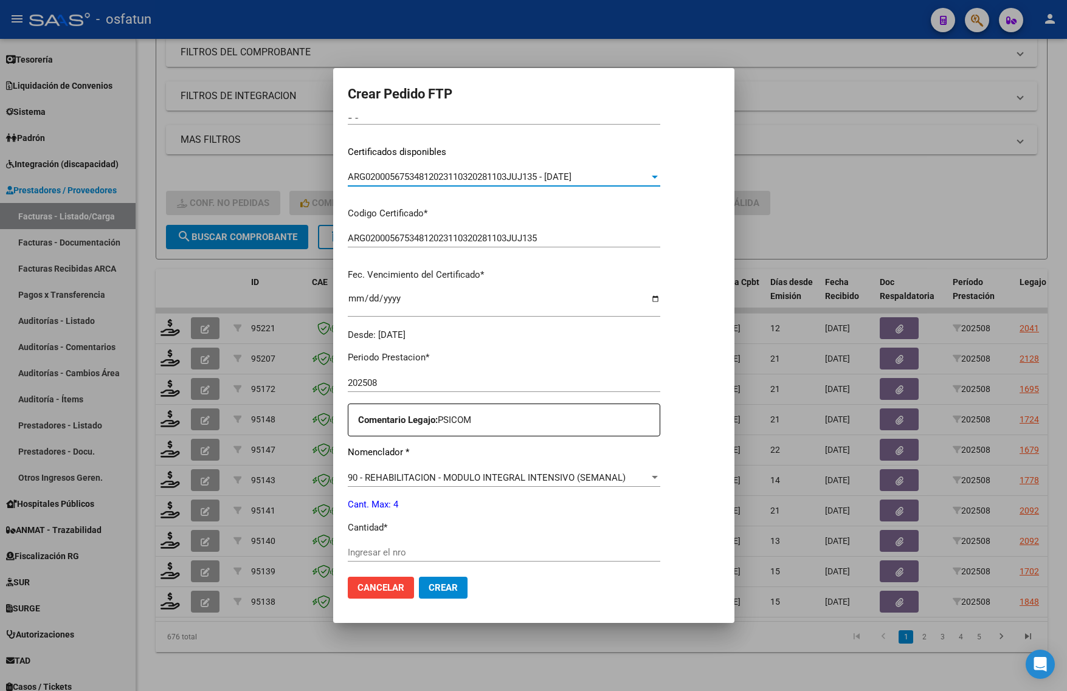
scroll to position [364, 0]
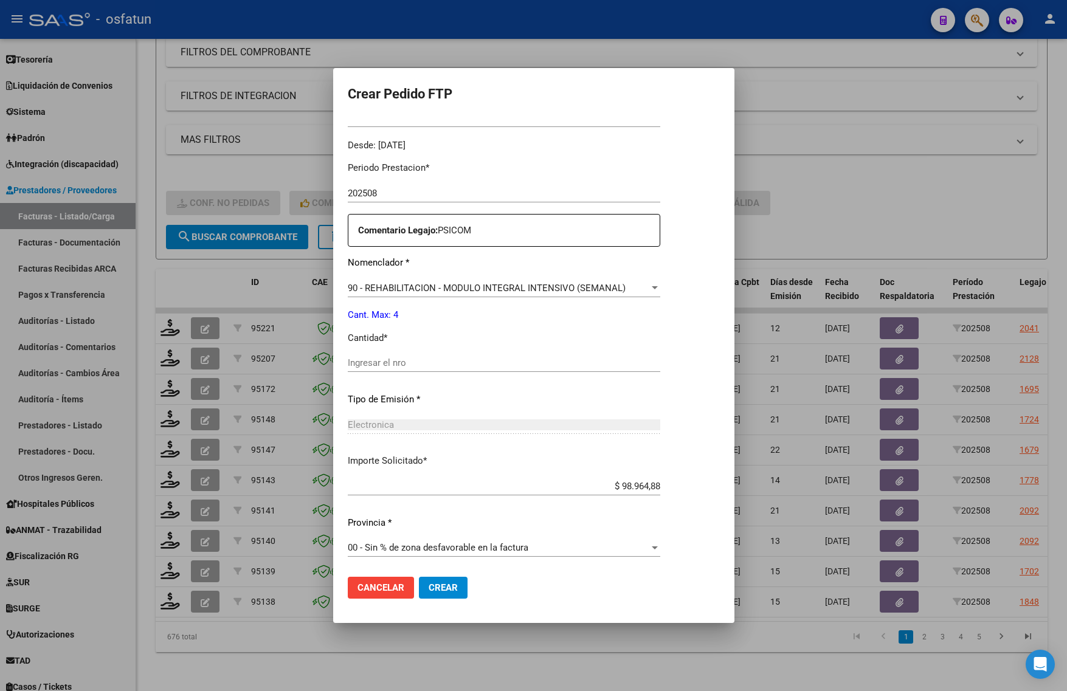
click at [353, 368] on div "Ingresar el nro" at bounding box center [504, 363] width 313 height 18
type input "4"
click at [421, 576] on mat-dialog-actions "Cancelar Crear" at bounding box center [534, 587] width 372 height 41
click at [429, 584] on span "Crear" at bounding box center [443, 587] width 29 height 11
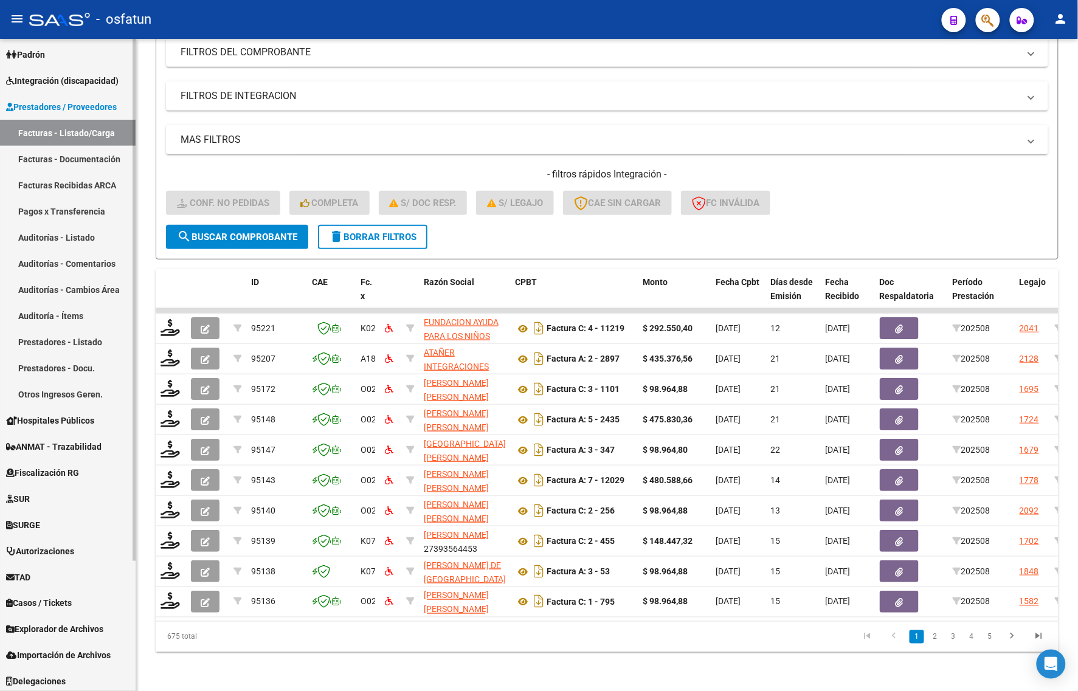
scroll to position [162, 0]
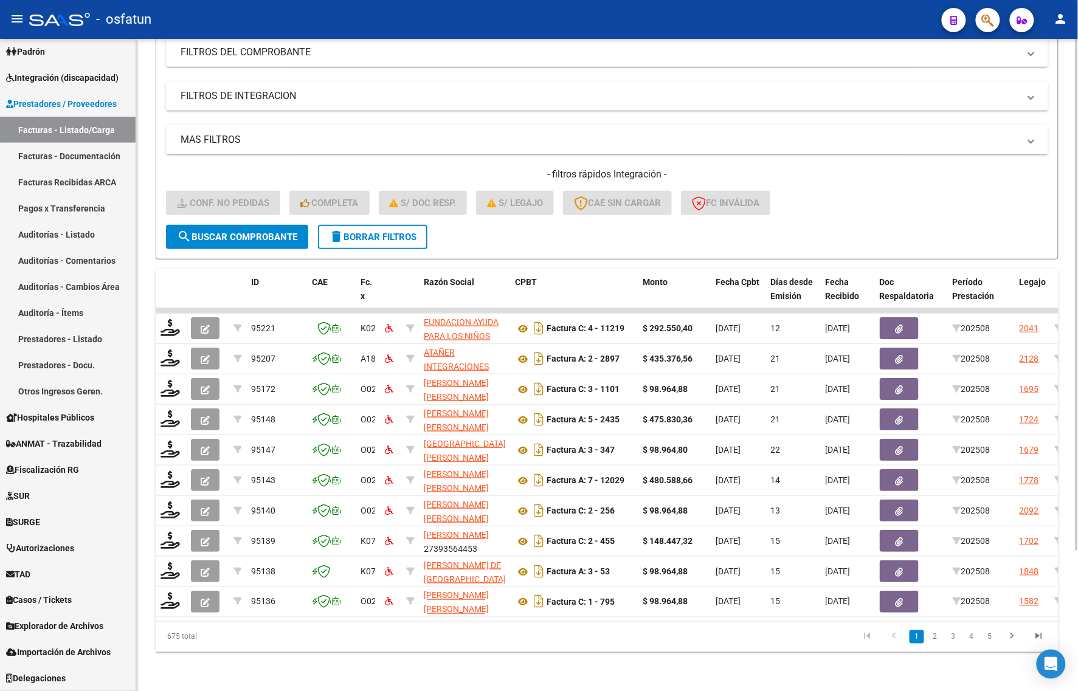
click at [861, 193] on div "- filtros rápidos Integración - Conf. no pedidas Completa S/ Doc Resp. S/ legaj…" at bounding box center [607, 196] width 882 height 57
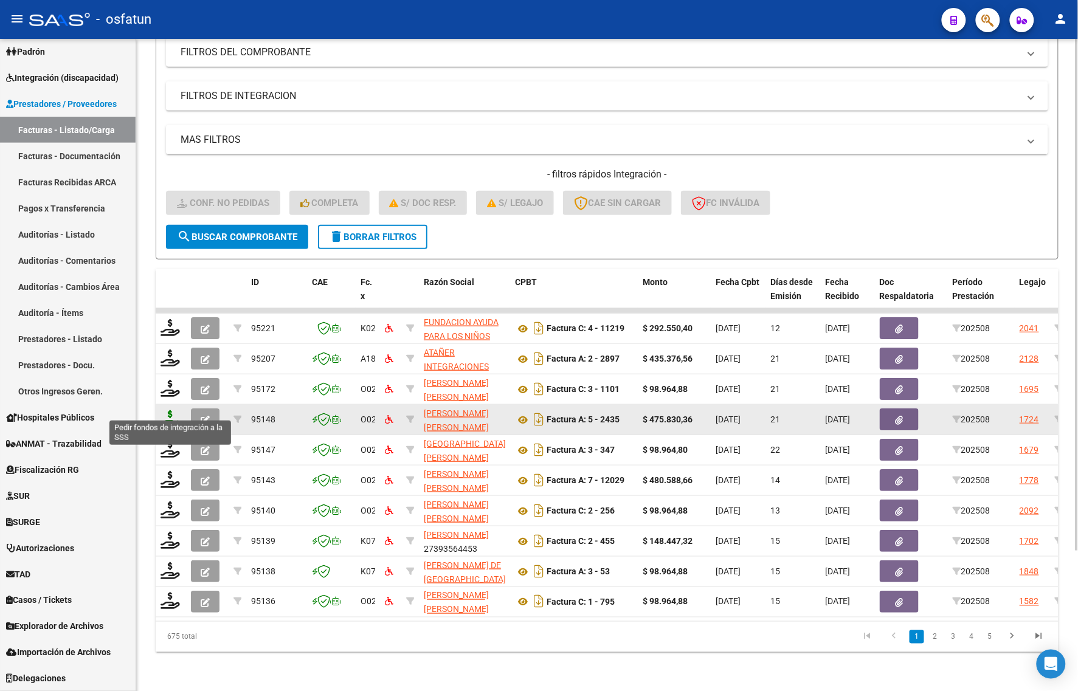
click at [169, 410] on icon at bounding box center [170, 418] width 19 height 17
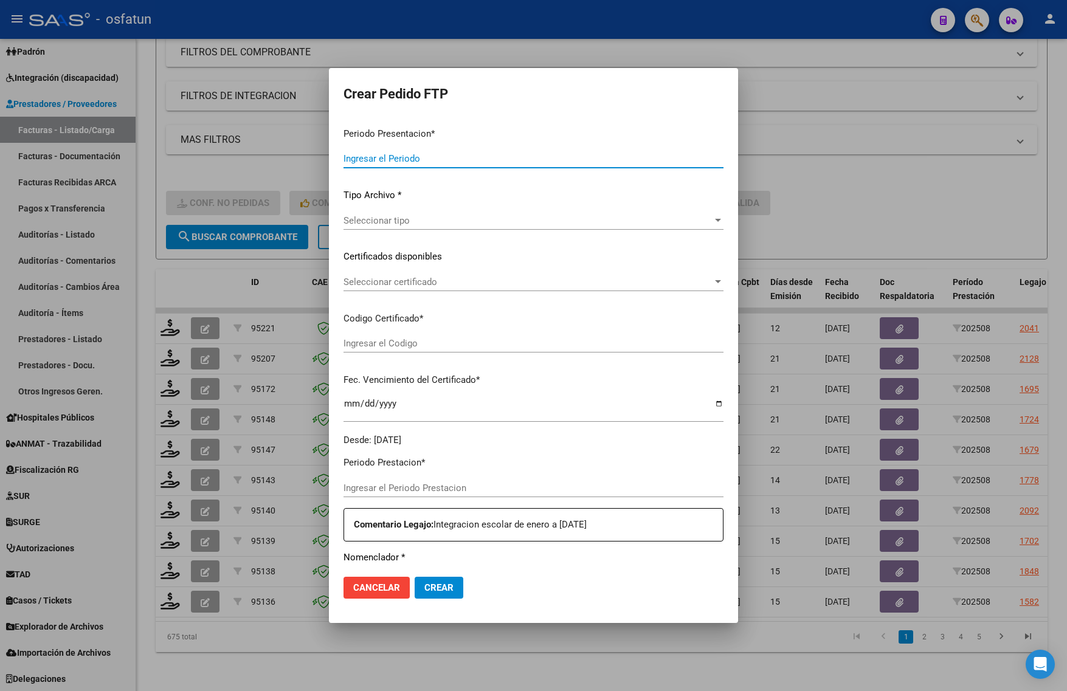
type input "202508"
type input "$ 475.830,36"
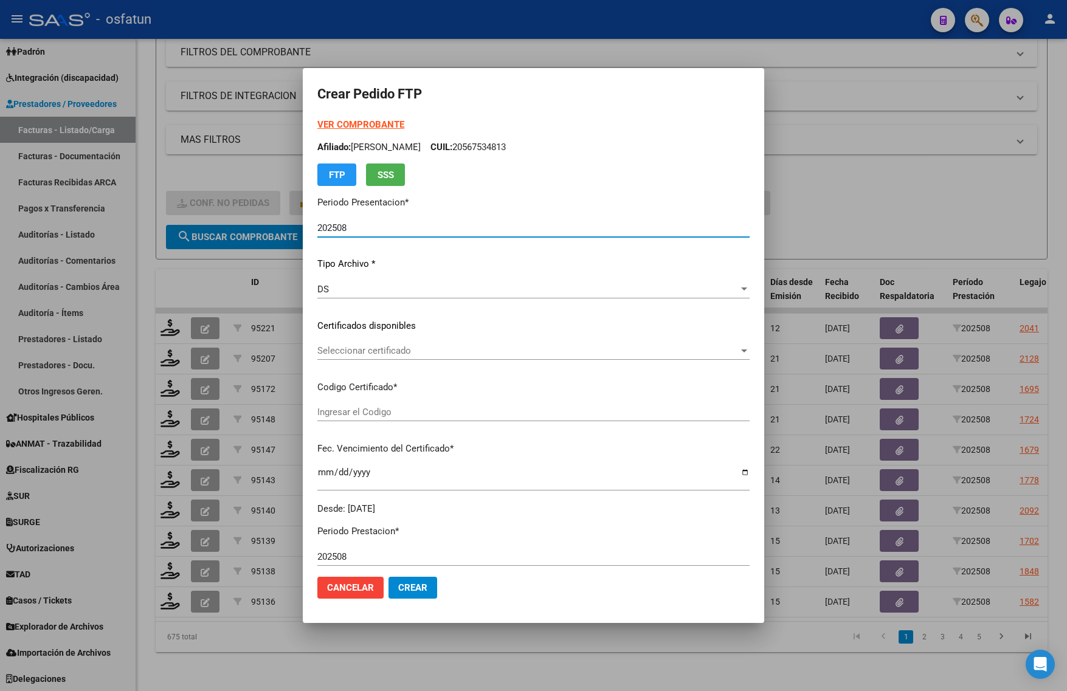
type input "ARG02000552794062022121620271216BS436"
type input "2027-12-16"
click at [357, 132] on div "VER COMPROBANTE ARCA Padrón Afiliado: GUZMAN BAUTISTA MAXIMILIANO CUIL: 2055279…" at bounding box center [533, 152] width 432 height 68
click at [348, 126] on strong "VER COMPROBANTE" at bounding box center [360, 124] width 87 height 11
click at [903, 235] on div at bounding box center [533, 345] width 1067 height 691
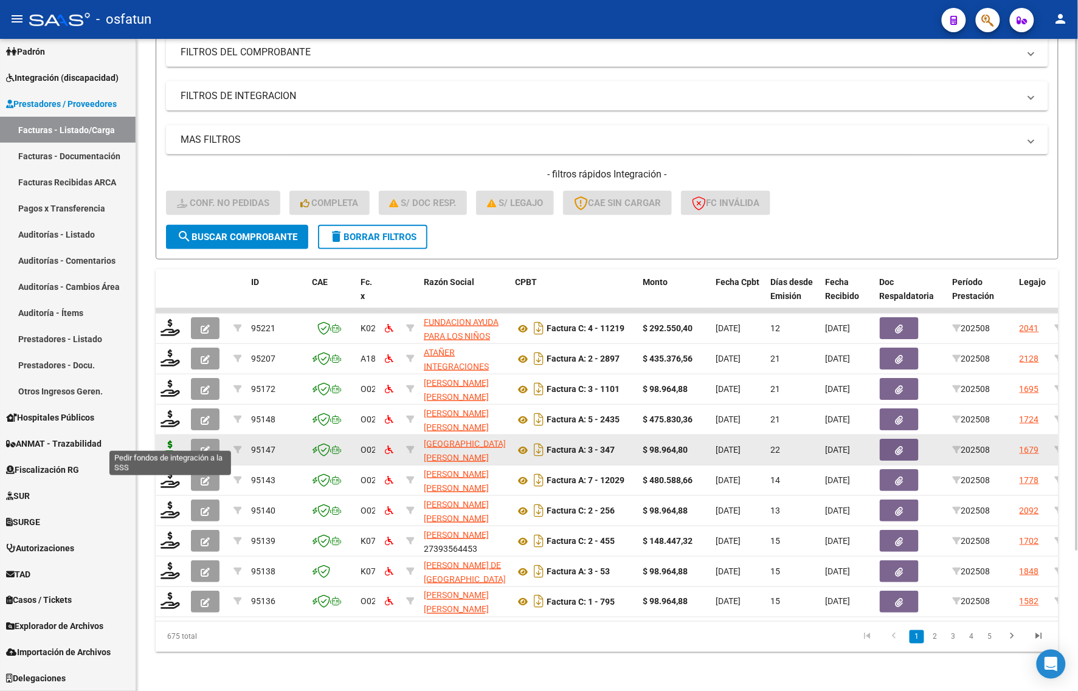
click at [165, 441] on icon at bounding box center [170, 449] width 19 height 17
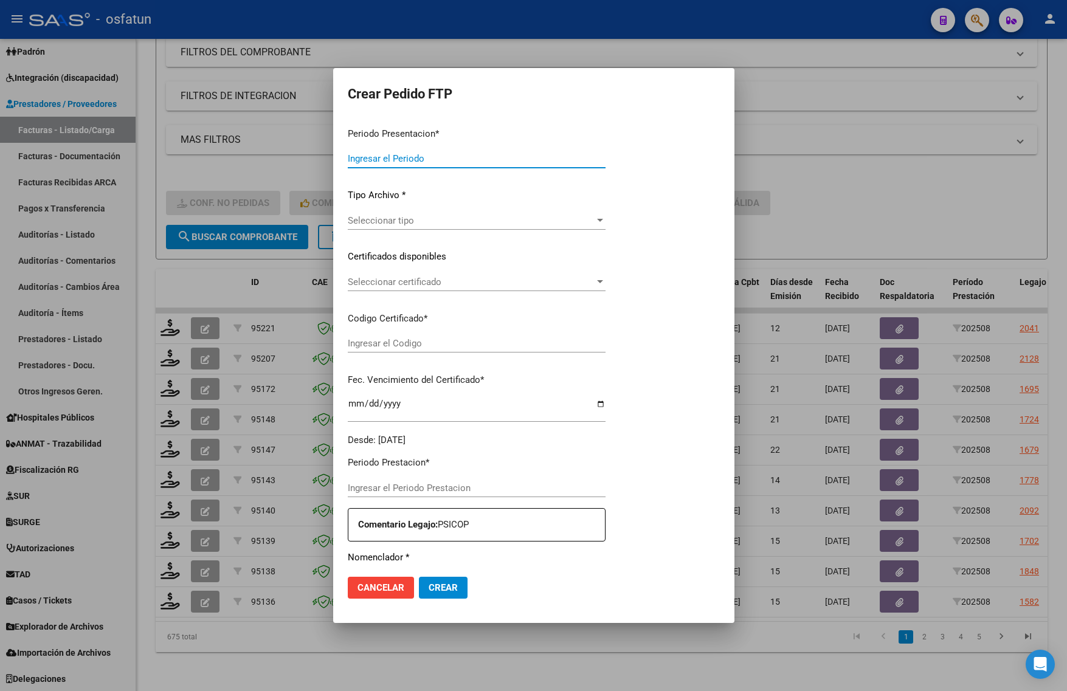
type input "202508"
type input "$ 98.964,80"
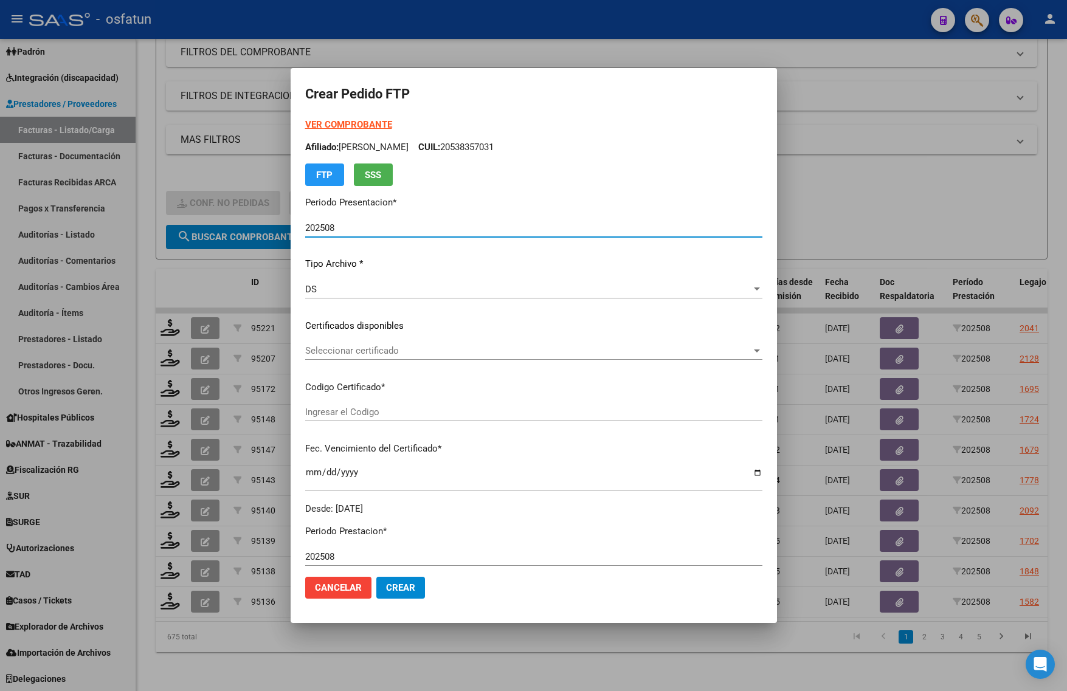
type input "ARG02000543480302022022320270223BS436"
type input "2027-02-23"
click at [341, 125] on strong "VER COMPROBANTE" at bounding box center [348, 124] width 87 height 11
click at [348, 126] on strong "VER COMPROBANTE" at bounding box center [348, 124] width 87 height 11
click at [915, 174] on div at bounding box center [533, 345] width 1067 height 691
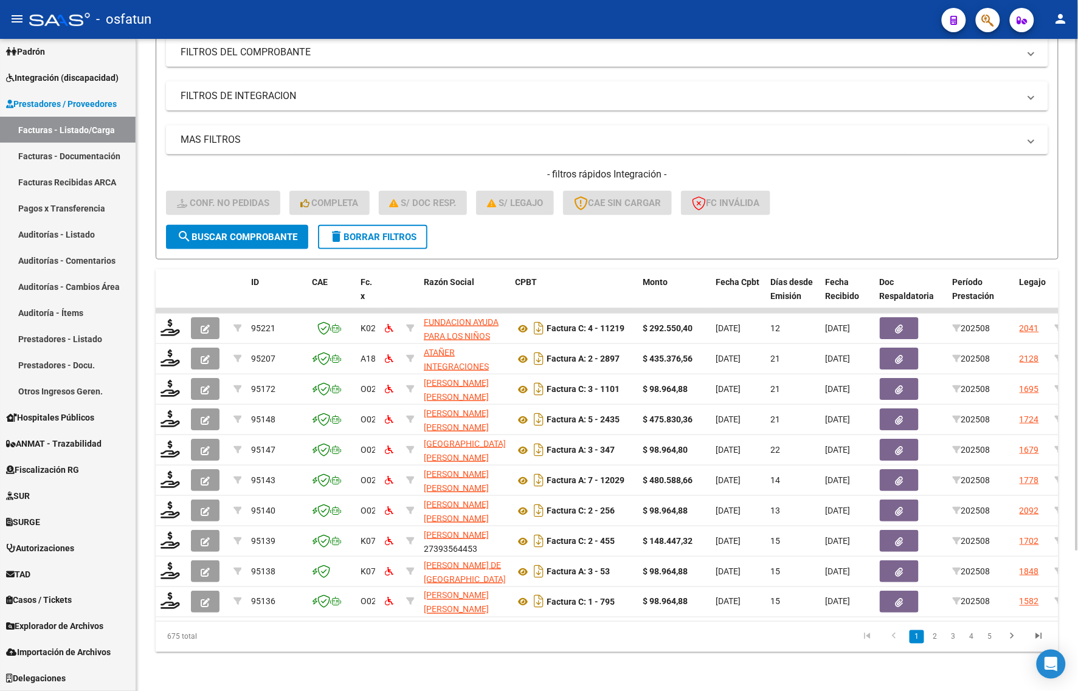
click at [474, 682] on div "Video tutorial PRESTADORES -> Listado de CPBTs Emitidos por Prestadores / Prove…" at bounding box center [607, 280] width 942 height 821
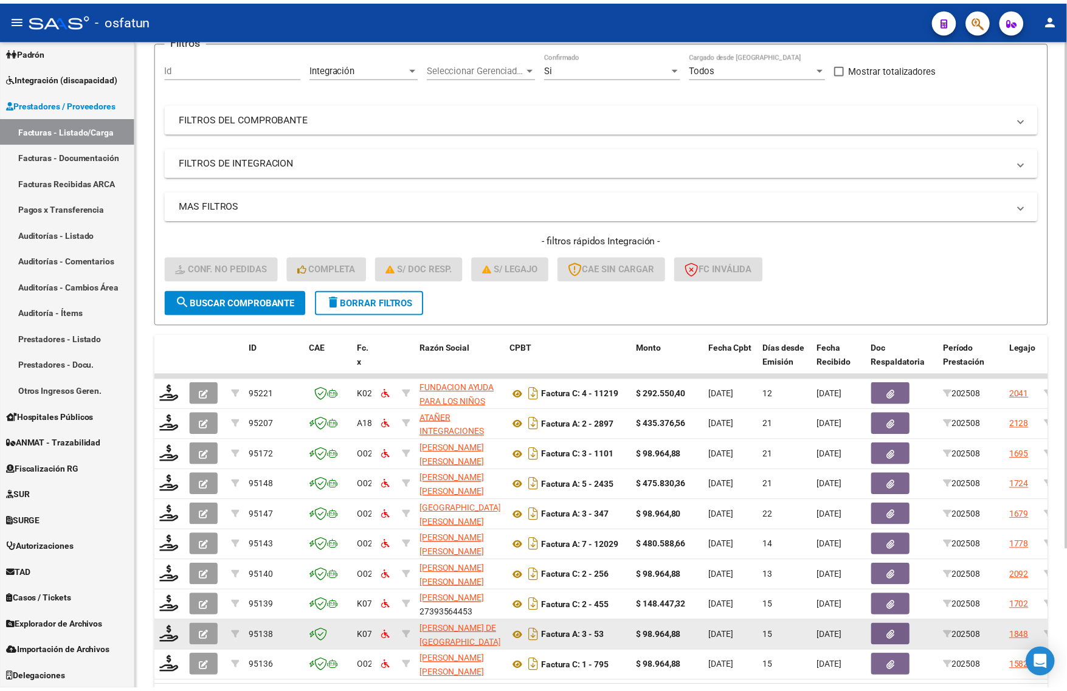
scroll to position [102, 0]
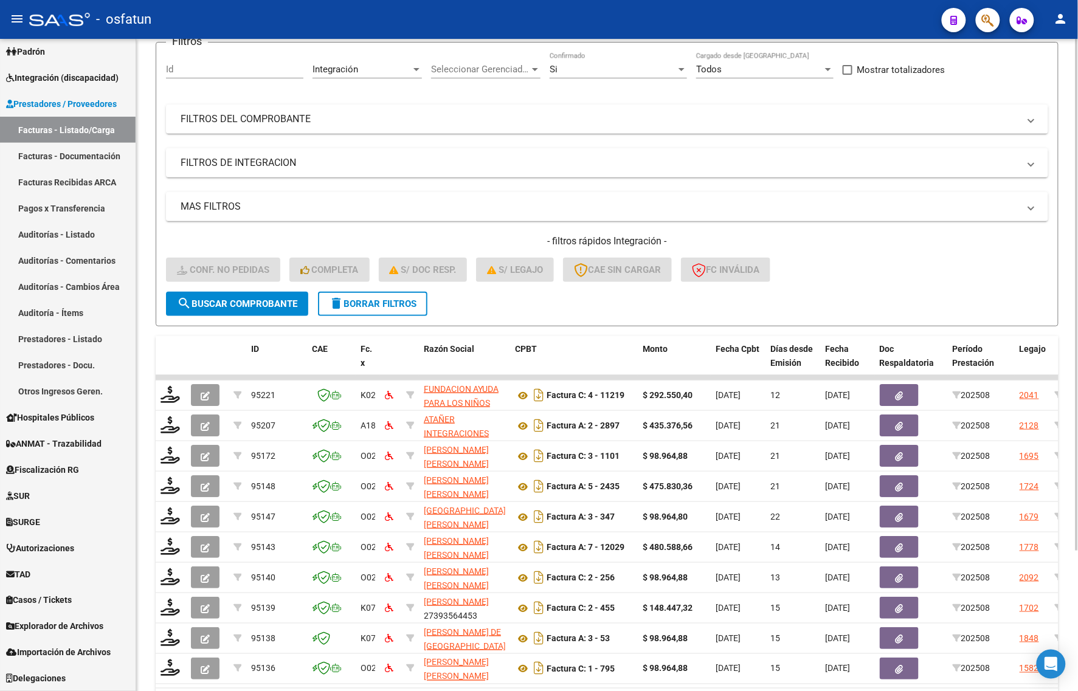
click at [514, 321] on form "Filtros Id Integración Area Seleccionar Gerenciador Seleccionar Gerenciador Si …" at bounding box center [607, 184] width 903 height 285
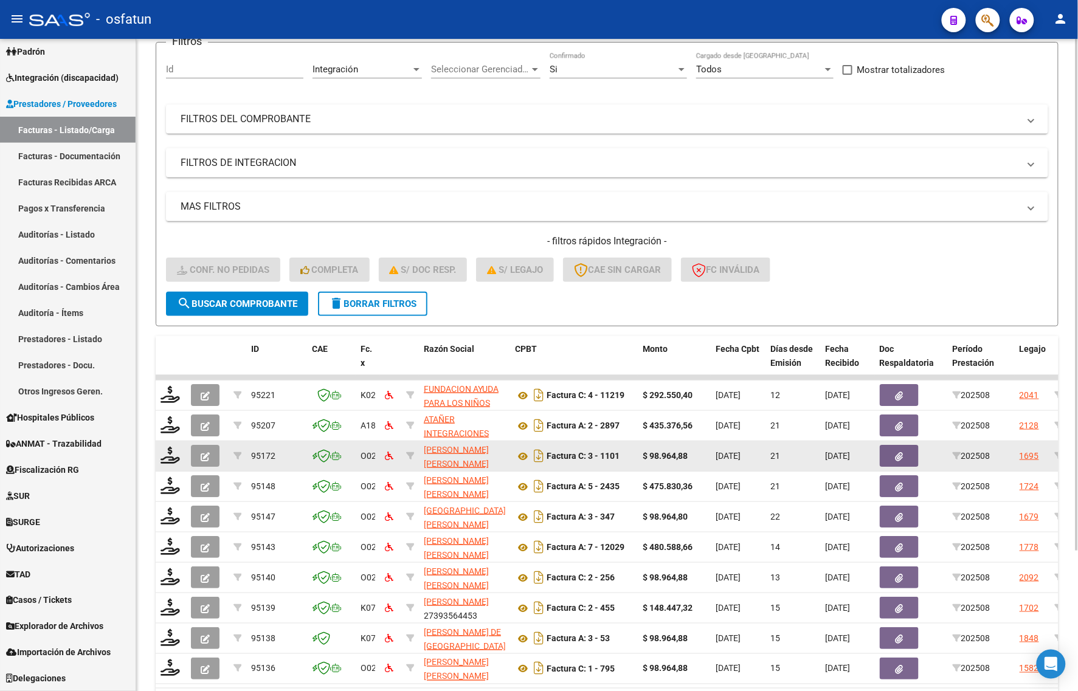
click at [166, 461] on div at bounding box center [171, 456] width 21 height 19
click at [167, 454] on icon at bounding box center [170, 455] width 19 height 17
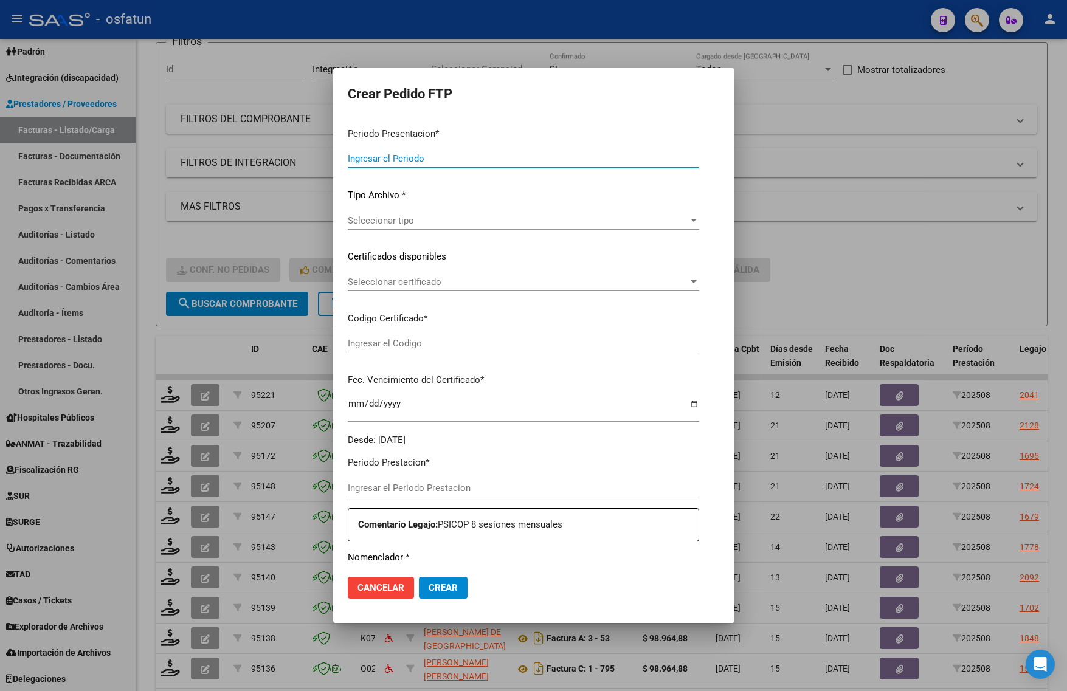
type input "202508"
type input "$ 98.964,88"
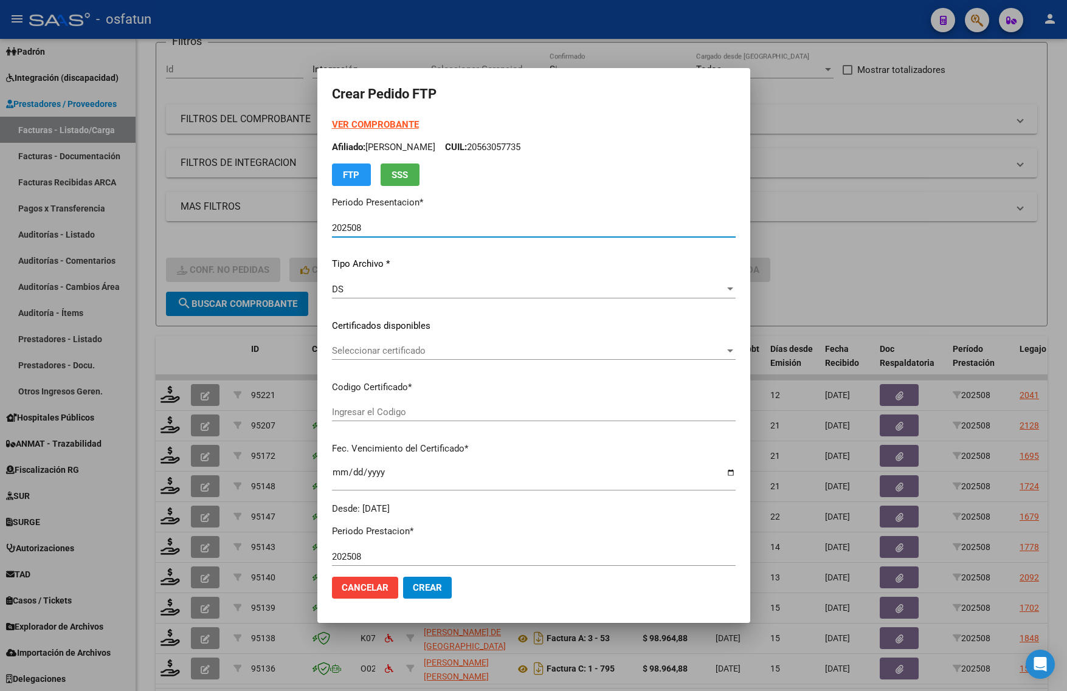
type input "ARG02000563057732021092320260923COR263"
type input "2026-09-23"
click at [332, 122] on strong "VER COMPROBANTE" at bounding box center [375, 124] width 87 height 11
click at [383, 356] on div "Seleccionar certificado Seleccionar certificado" at bounding box center [534, 351] width 404 height 18
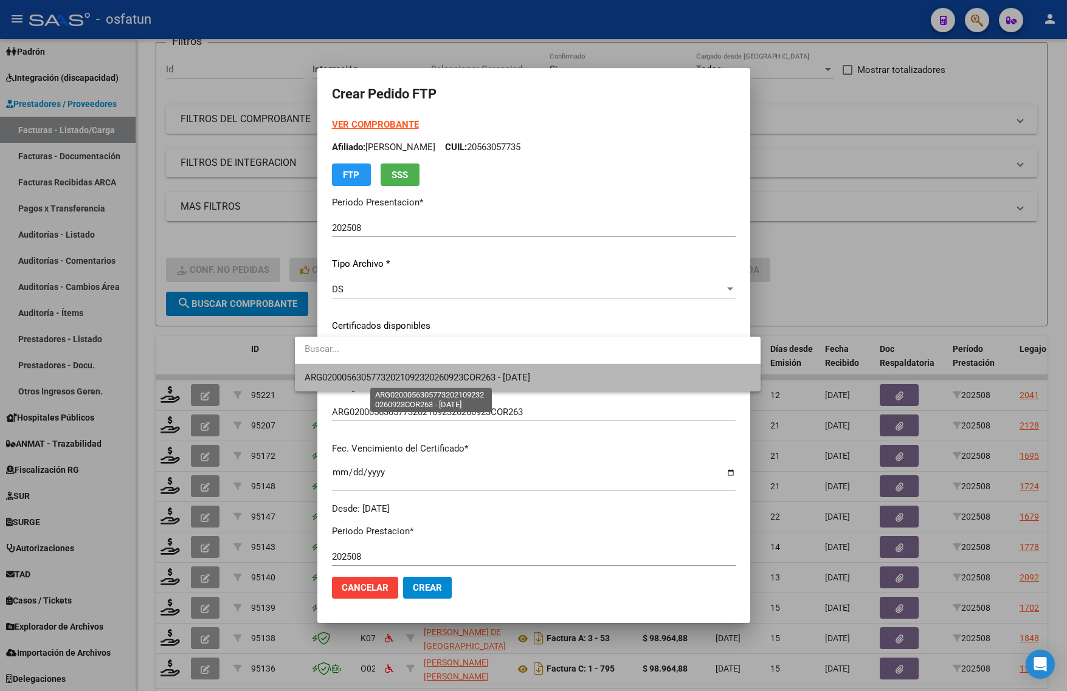
click at [376, 380] on span "ARG02000563057732021092320260923COR263 - 2026-09-23" at bounding box center [418, 377] width 226 height 11
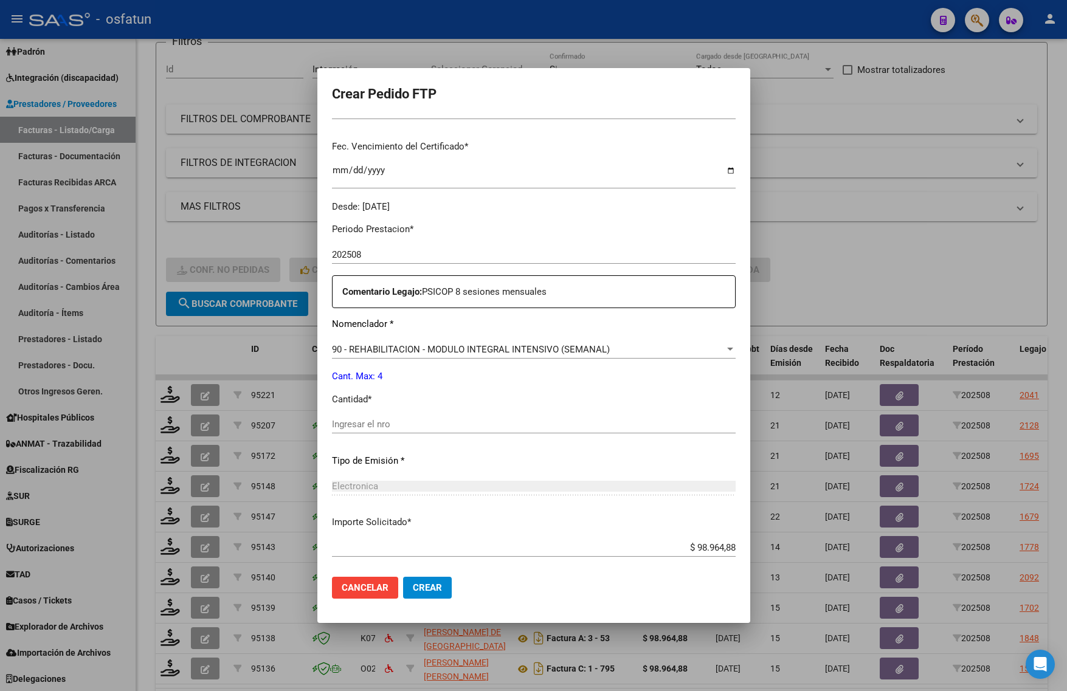
scroll to position [304, 0]
click at [368, 417] on input "Ingresar el nro" at bounding box center [534, 422] width 404 height 11
type input "4"
click at [375, 429] on div "4 Ingresar el nro" at bounding box center [534, 422] width 404 height 18
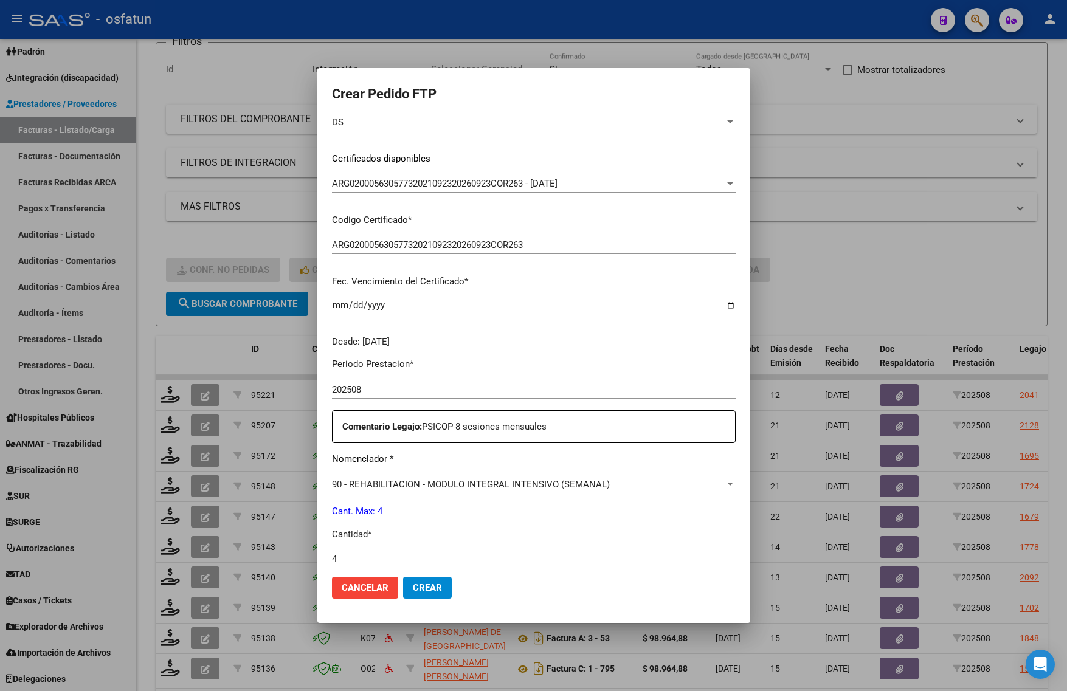
scroll to position [0, 0]
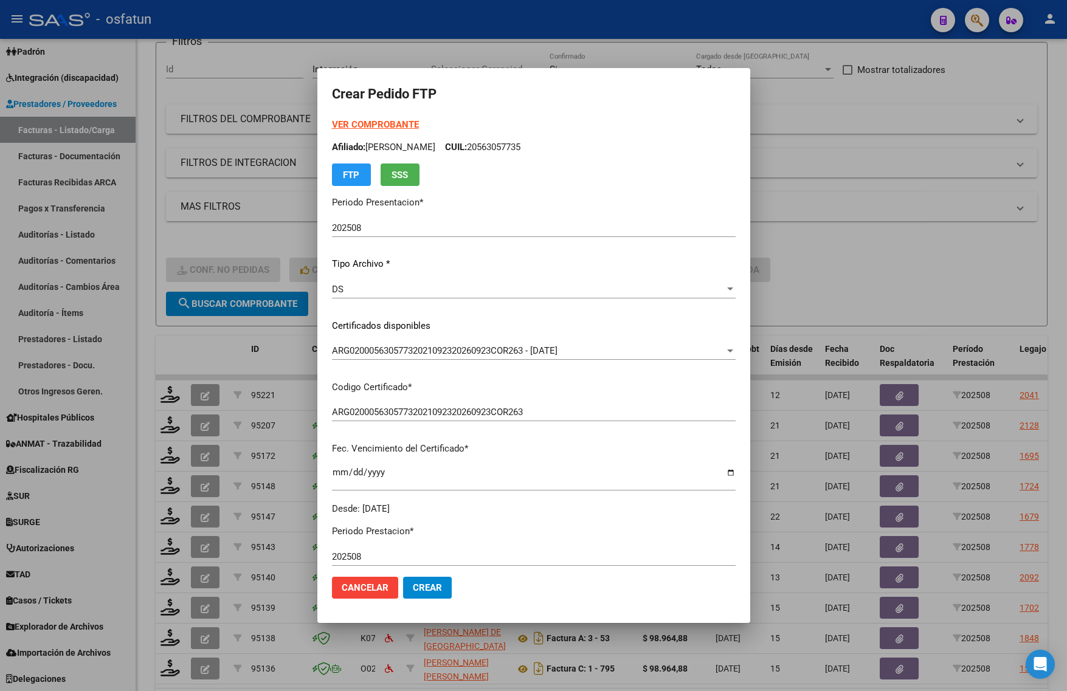
click at [354, 126] on strong "VER COMPROBANTE" at bounding box center [375, 124] width 87 height 11
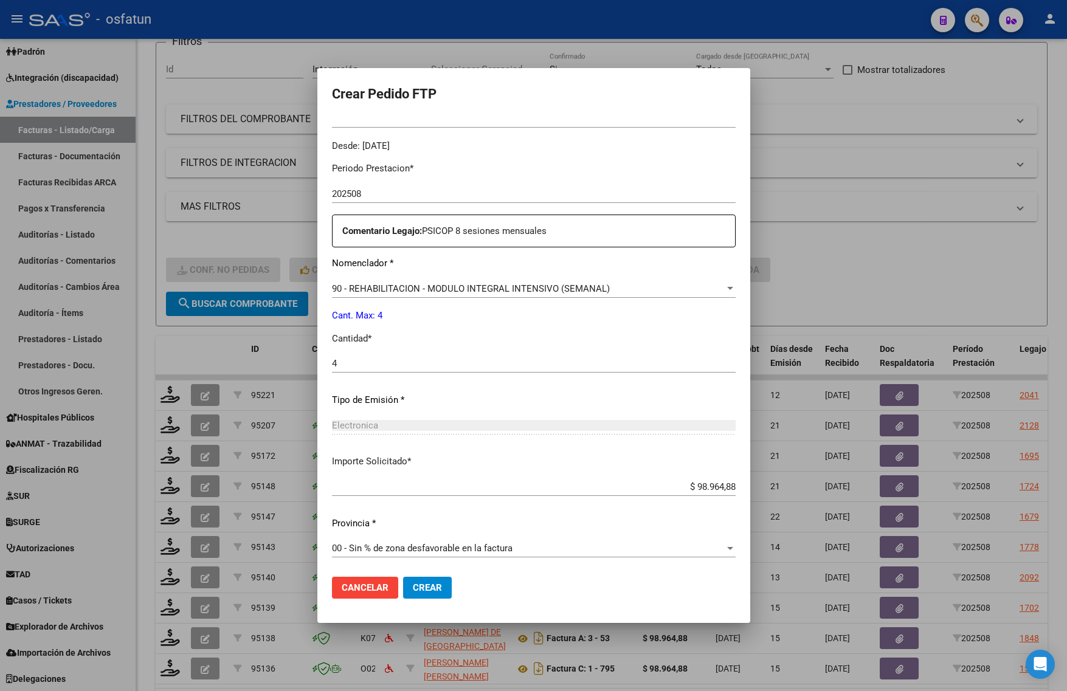
scroll to position [364, 0]
click at [333, 368] on div "4 Ingresar el nro" at bounding box center [534, 363] width 404 height 18
click at [336, 367] on input "4" at bounding box center [534, 362] width 404 height 11
click at [337, 367] on input "4" at bounding box center [534, 362] width 404 height 11
type input "4"
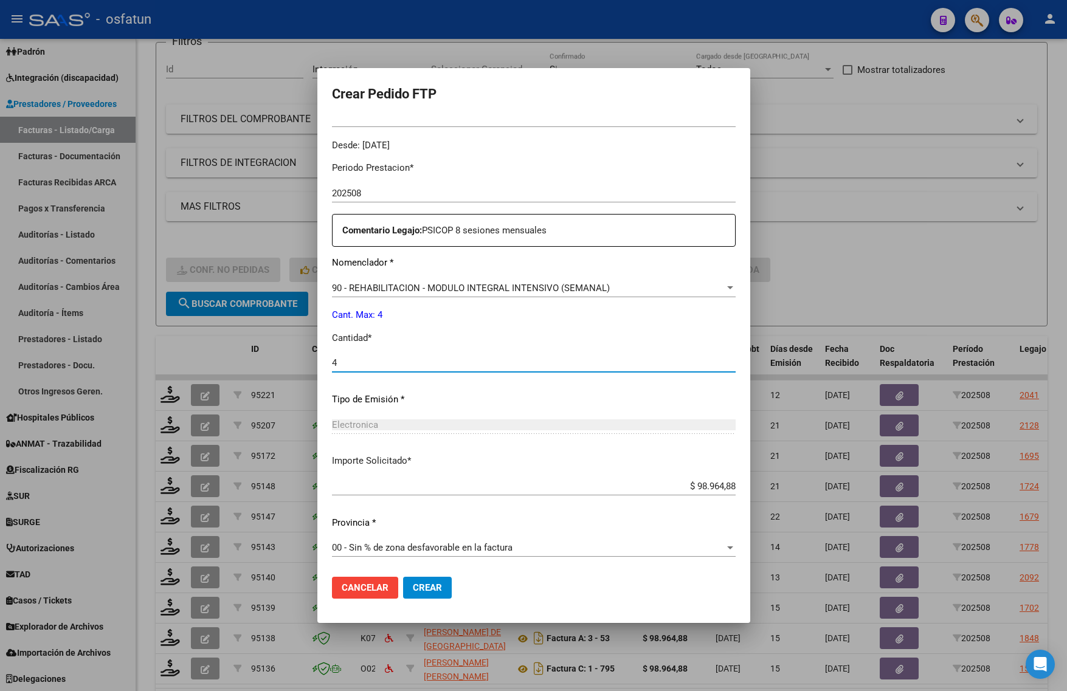
click at [413, 584] on span "Crear" at bounding box center [427, 587] width 29 height 11
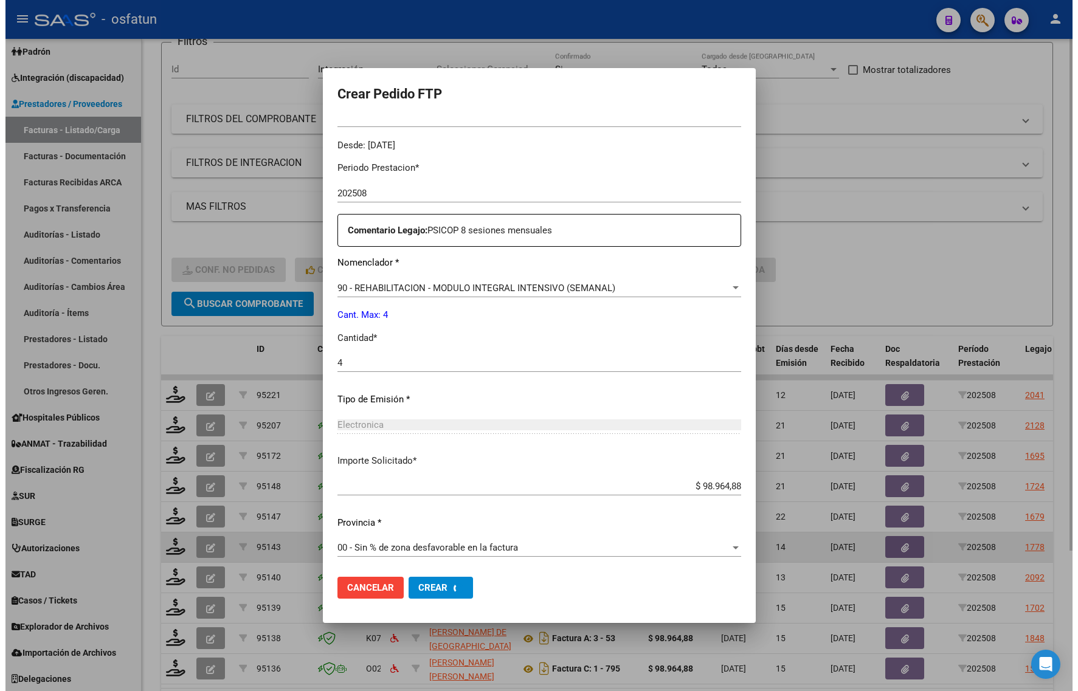
scroll to position [0, 0]
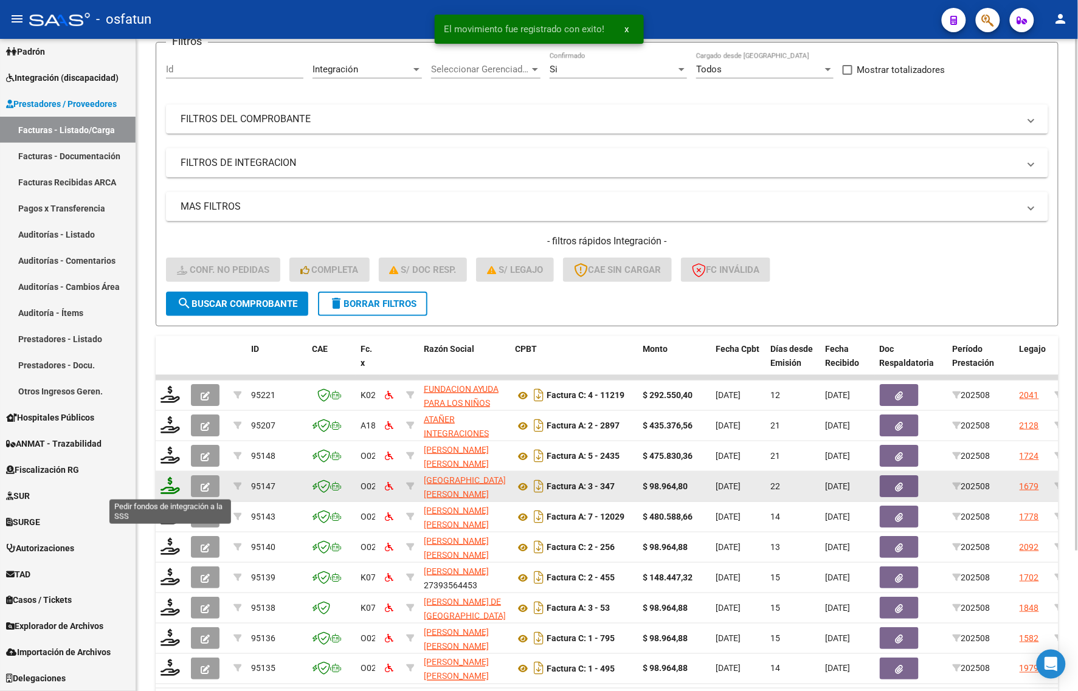
click at [168, 488] on icon at bounding box center [170, 485] width 19 height 17
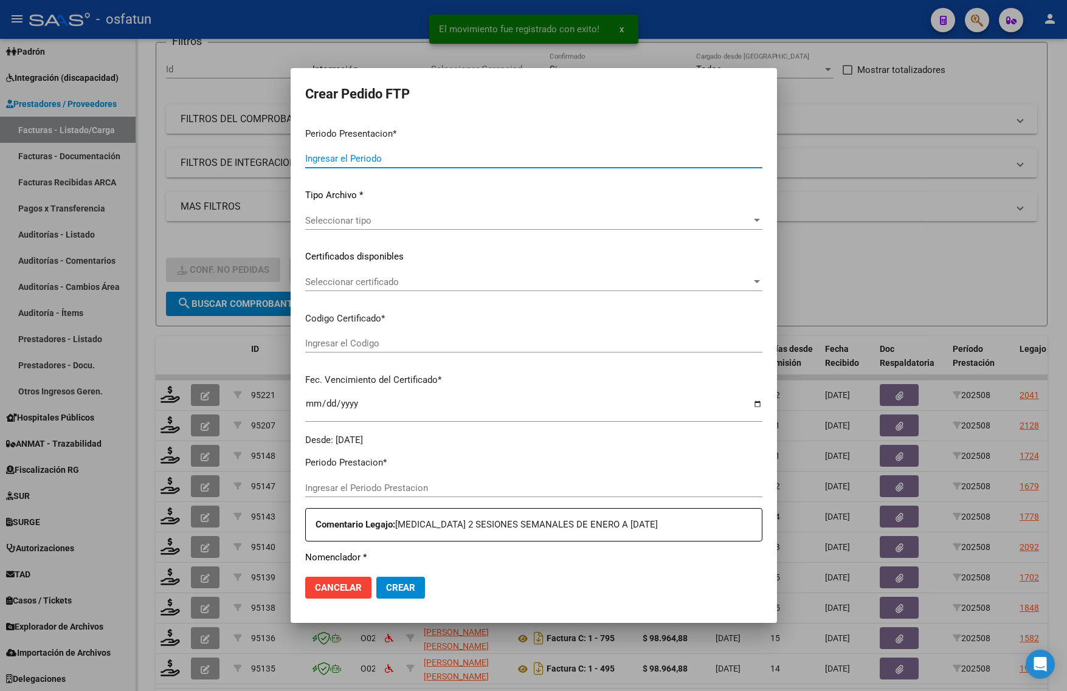
type input "202508"
type input "$ 98.964,80"
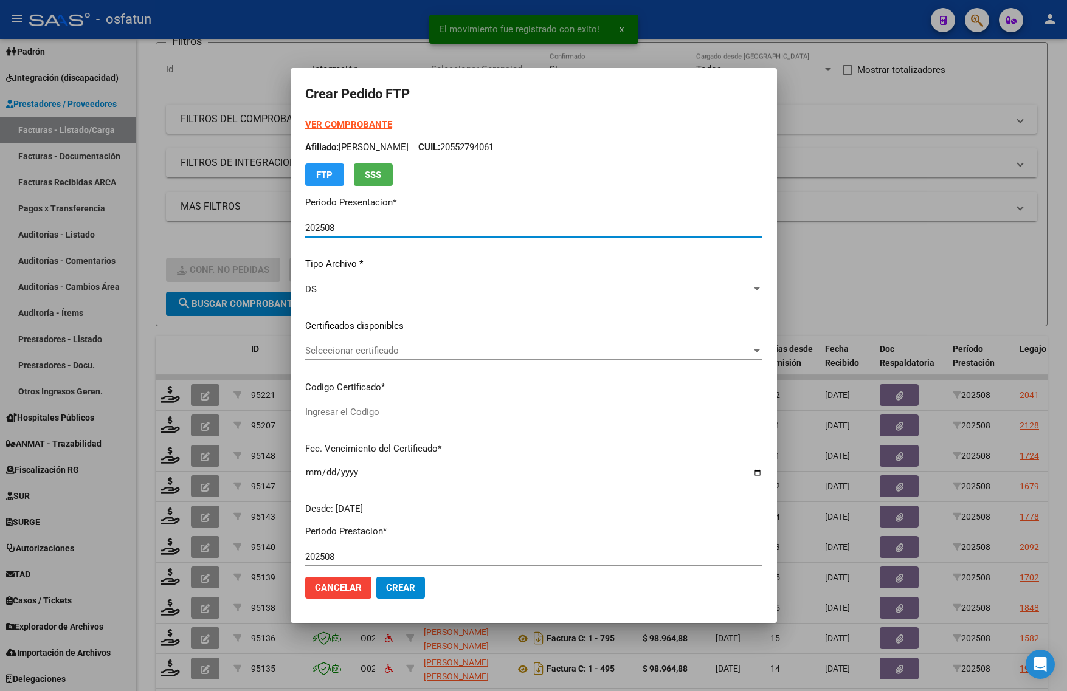
type input "ARG02000543480302022022320270223BS436"
type input "2027-02-23"
click at [351, 122] on strong "VER COMPROBANTE" at bounding box center [348, 124] width 87 height 11
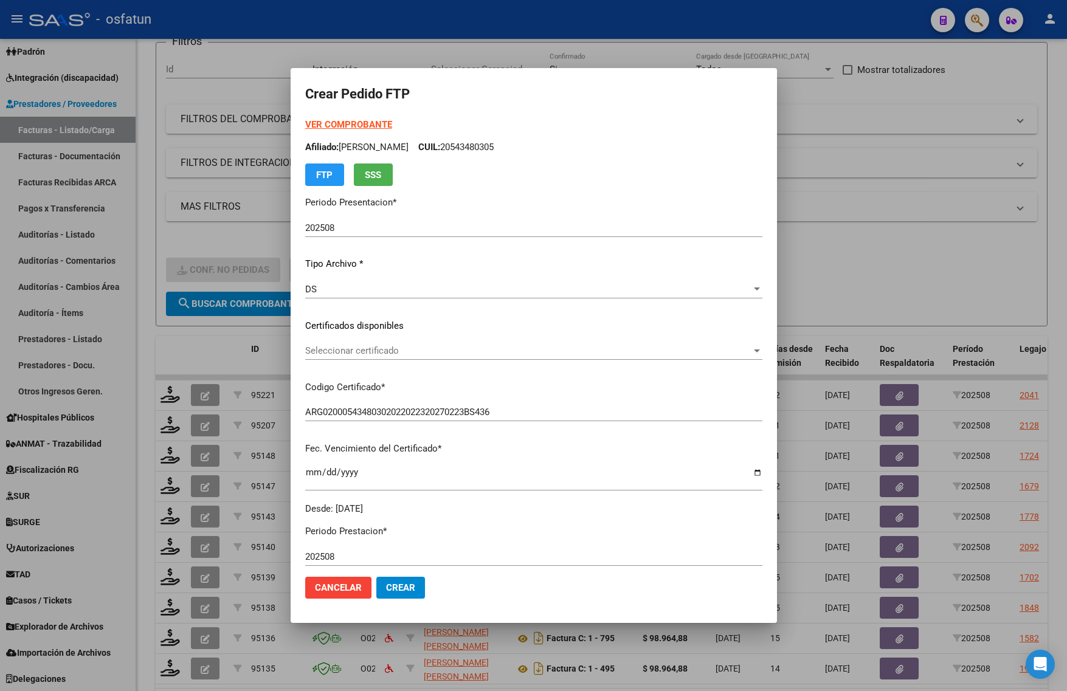
click at [389, 350] on span "Seleccionar certificado" at bounding box center [528, 350] width 446 height 11
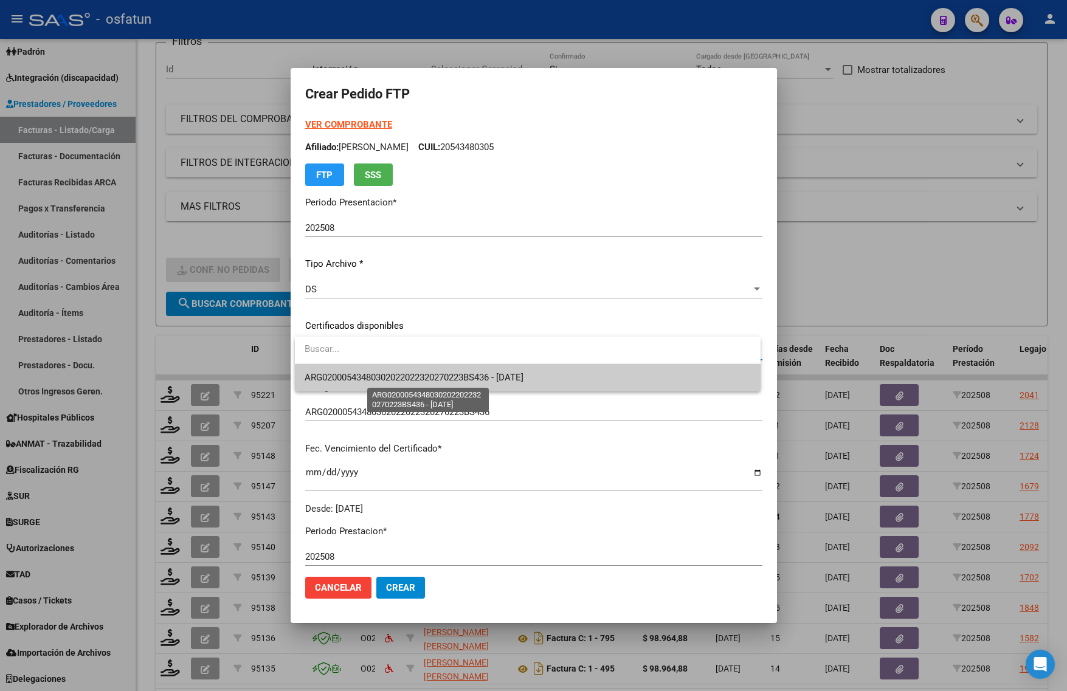
click at [410, 375] on span "ARG02000543480302022022320270223BS436 - 2027-02-23" at bounding box center [414, 377] width 219 height 11
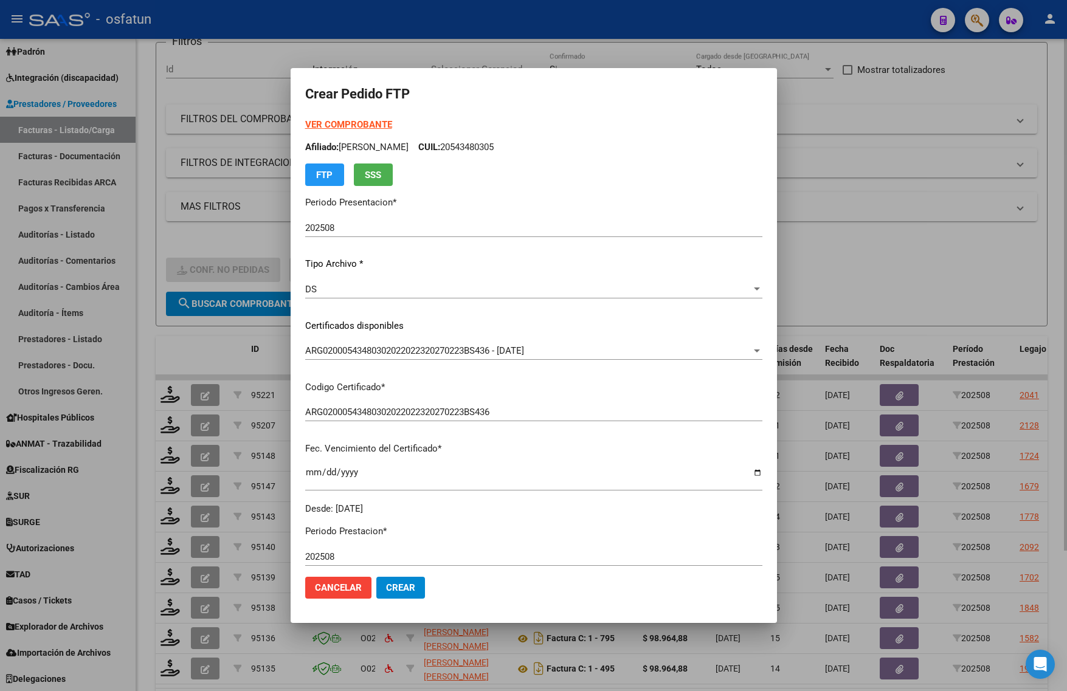
click at [850, 250] on div at bounding box center [533, 345] width 1067 height 691
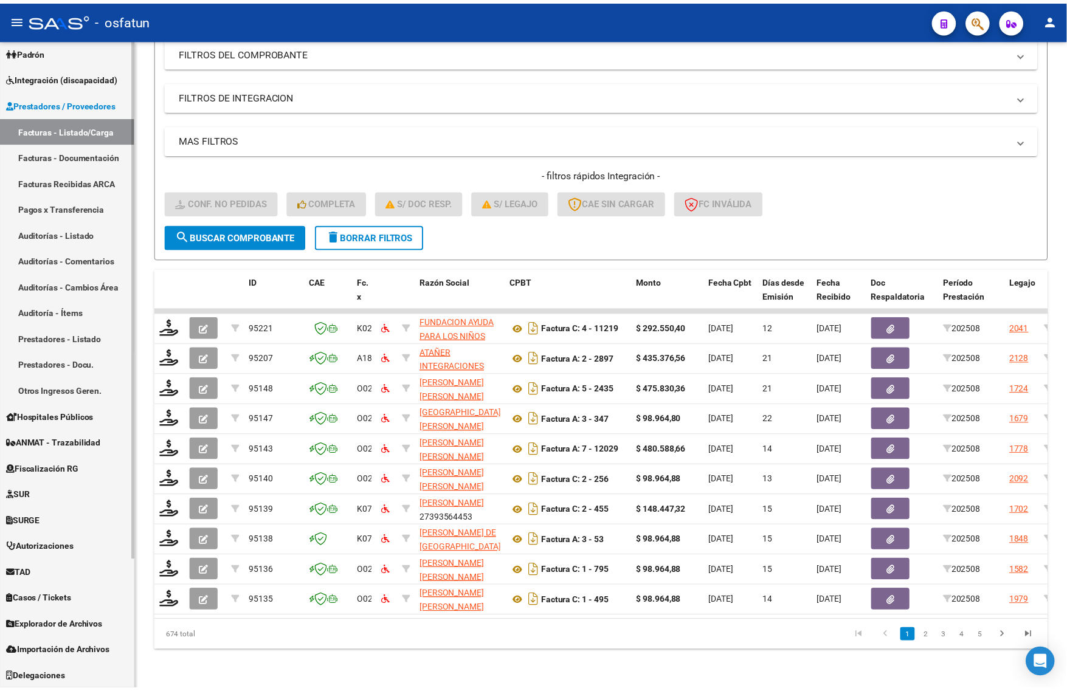
scroll to position [178, 0]
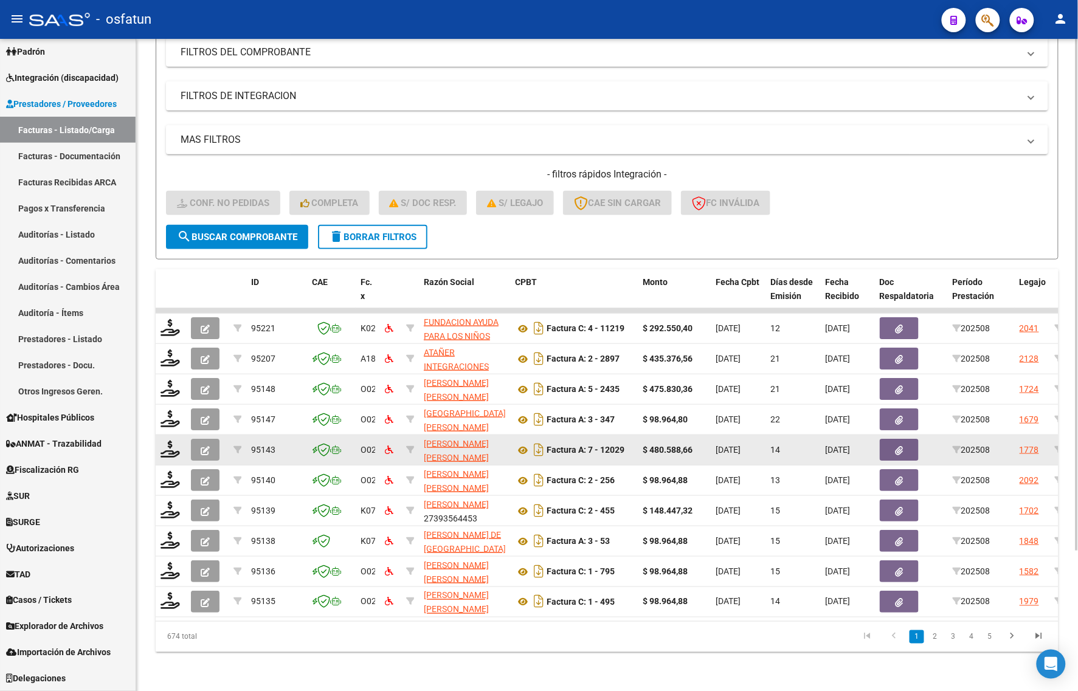
click at [174, 446] on div at bounding box center [171, 450] width 21 height 19
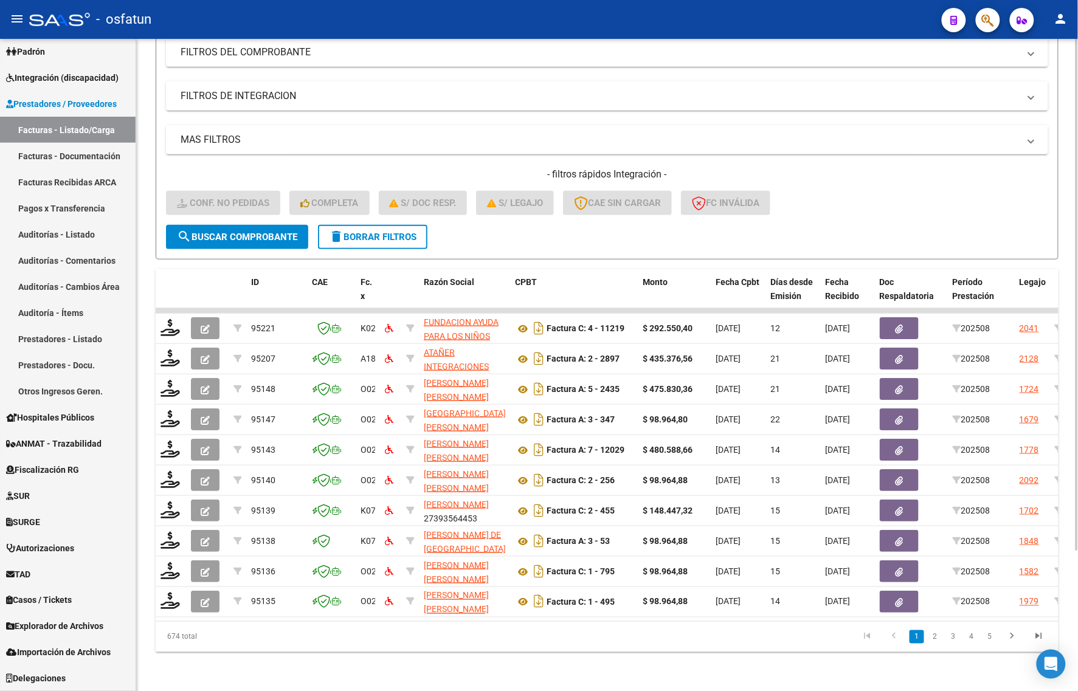
click at [226, 661] on div "Video tutorial PRESTADORES -> Listado de CPBTs Emitidos por Prestadores / Prove…" at bounding box center [607, 280] width 942 height 821
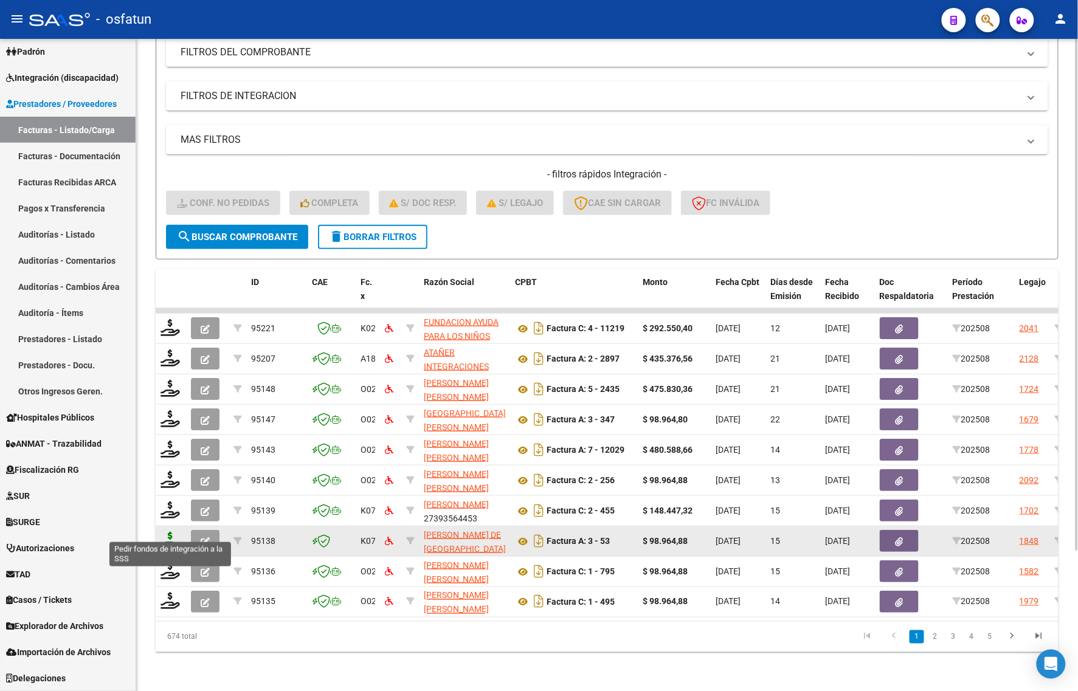
click at [169, 532] on icon at bounding box center [170, 540] width 19 height 17
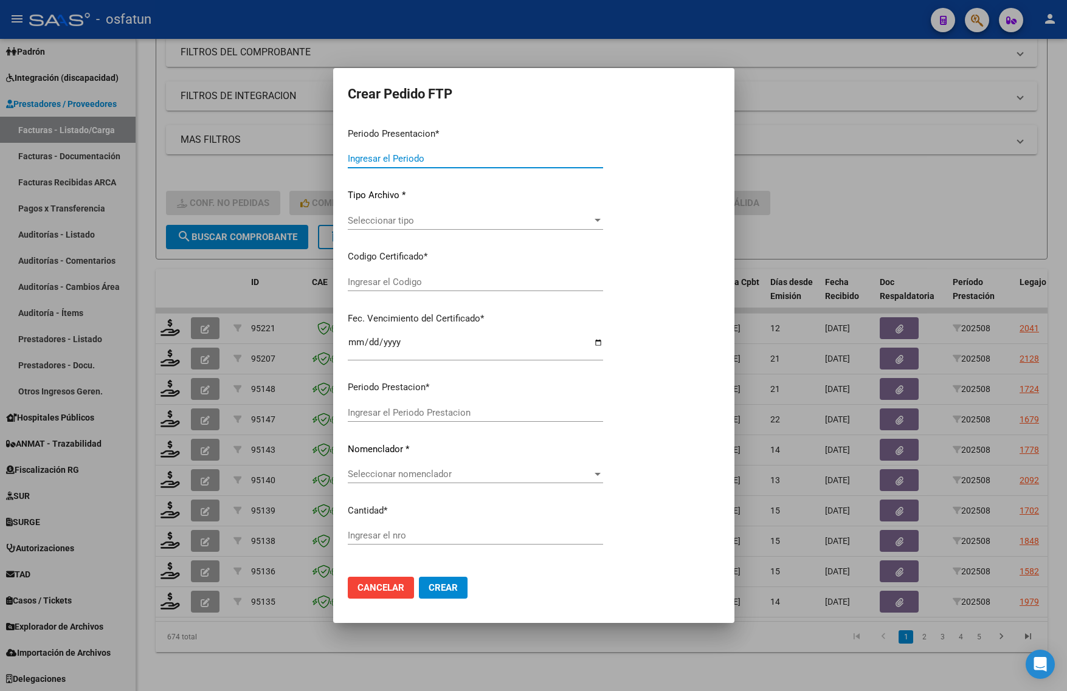
type input "202508"
type input "$ 98.964,88"
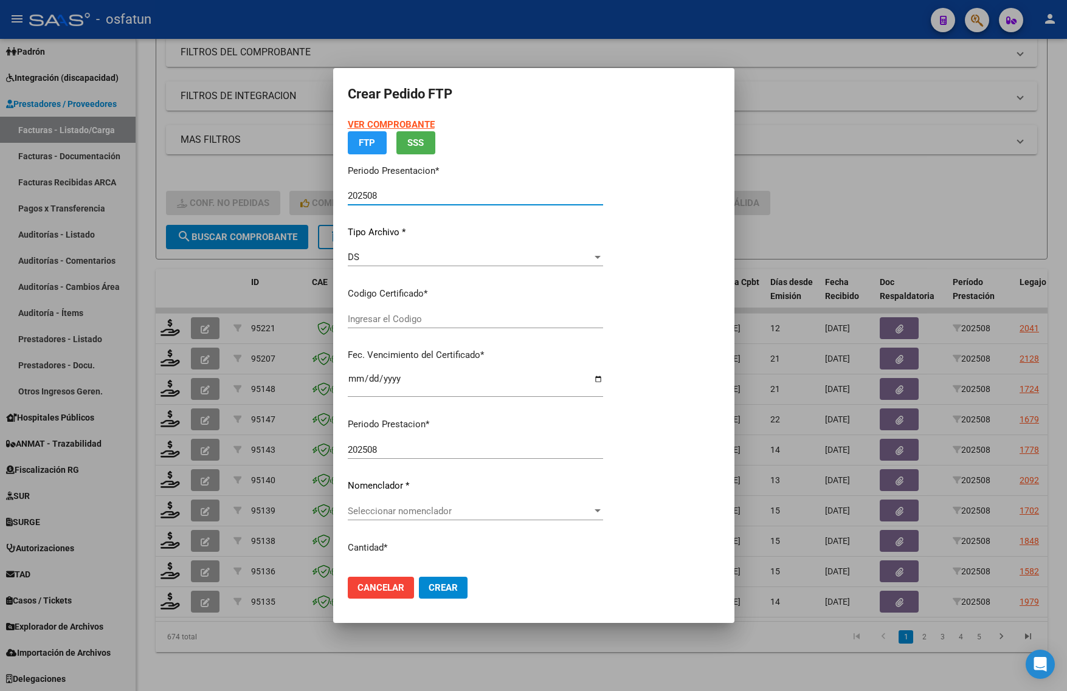
type input "ARG02000539356502023040420270404TUC139"
type input "2027-04-04"
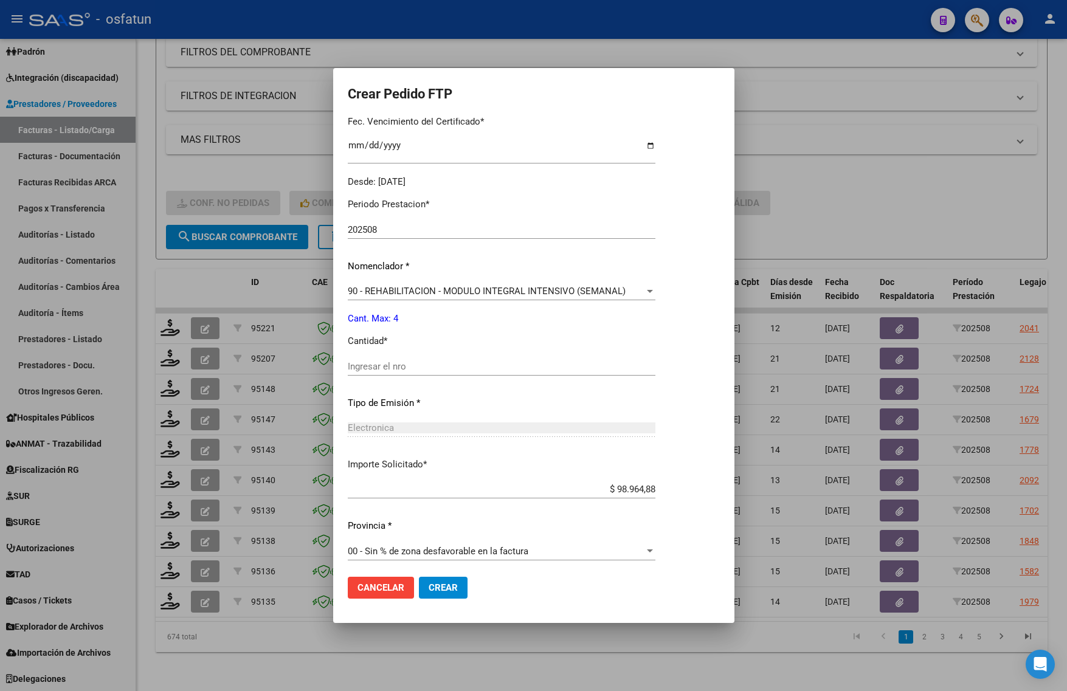
scroll to position [330, 0]
click at [284, 682] on div at bounding box center [533, 345] width 1067 height 691
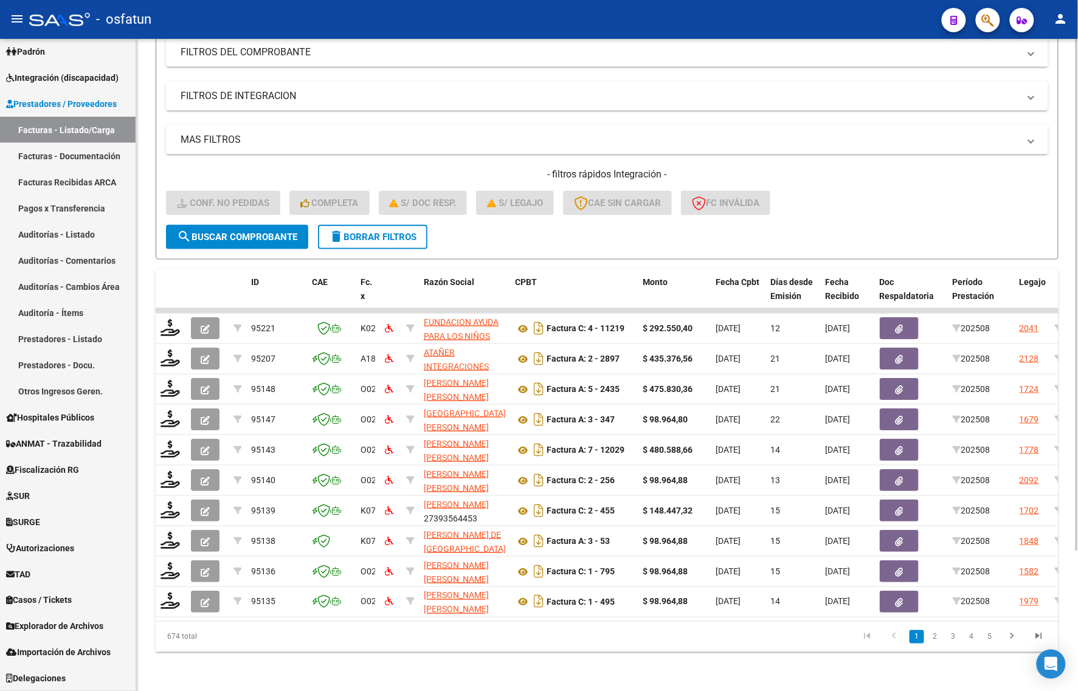
click at [153, 530] on div "Video tutorial PRESTADORES -> Listado de CPBTs Emitidos por Prestadores / Prove…" at bounding box center [607, 280] width 942 height 821
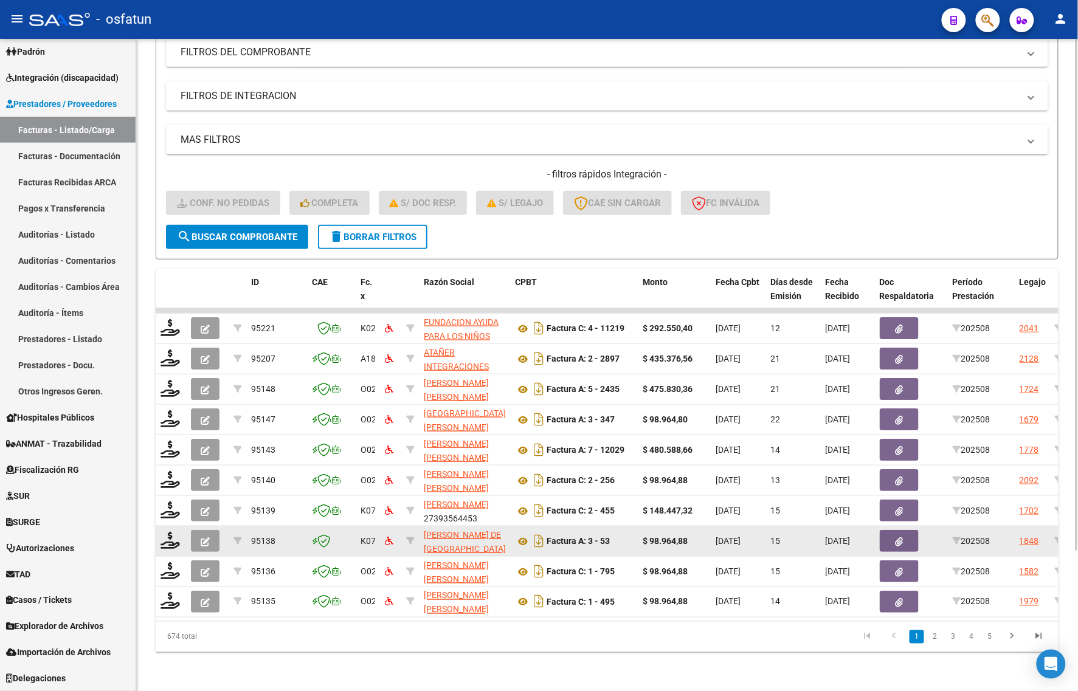
click at [158, 533] on datatable-body-cell at bounding box center [171, 542] width 30 height 30
click at [172, 532] on icon at bounding box center [170, 540] width 19 height 17
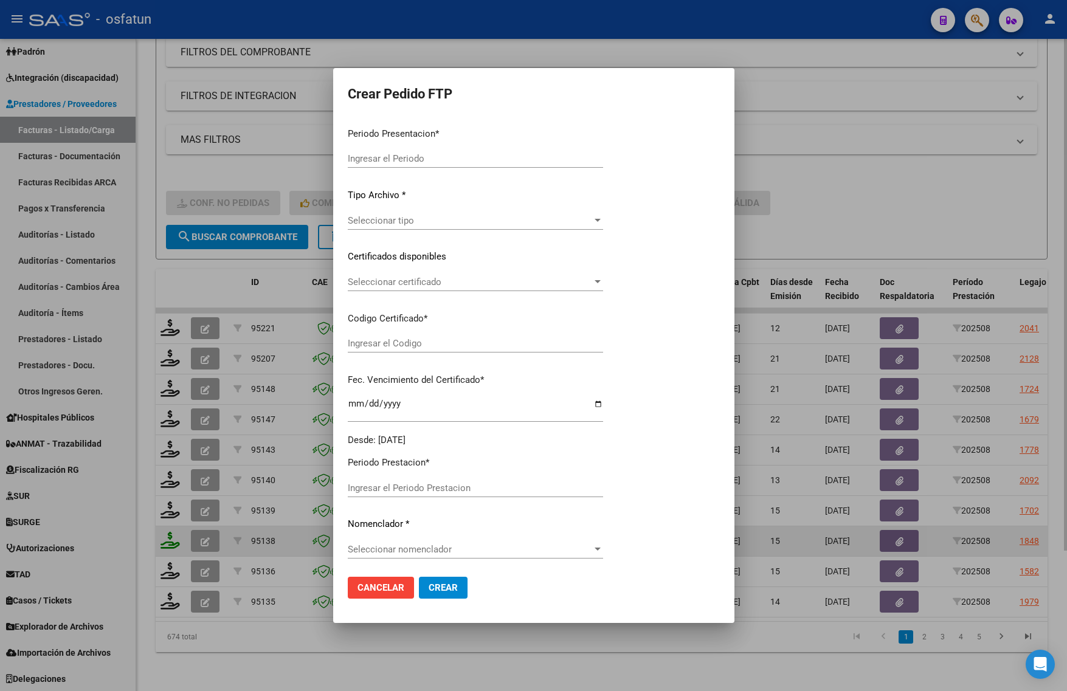
type input "202508"
type input "$ 98.964,88"
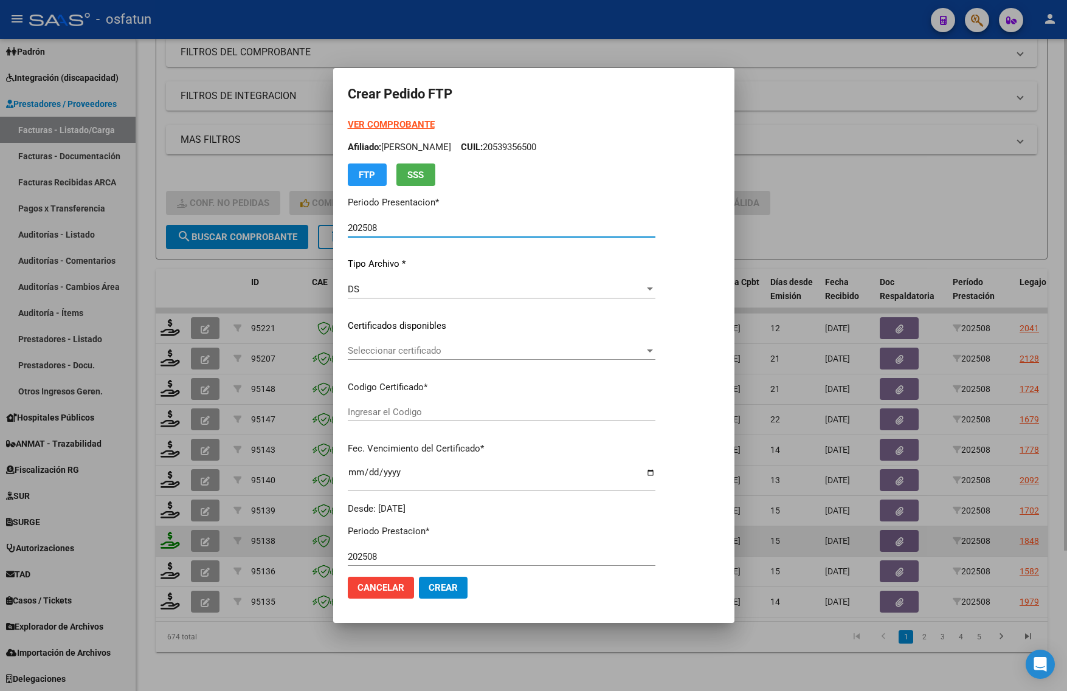
type input "ARG02000539356502023040420270404TUC139"
type input "2027-04-04"
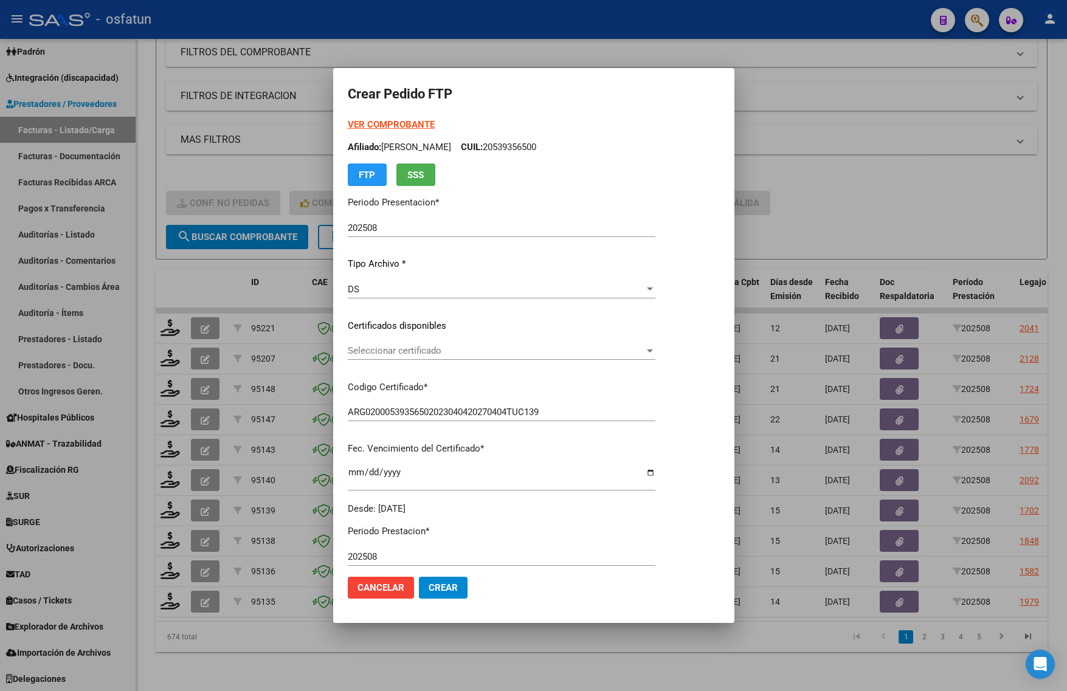
click at [167, 560] on div at bounding box center [533, 345] width 1067 height 691
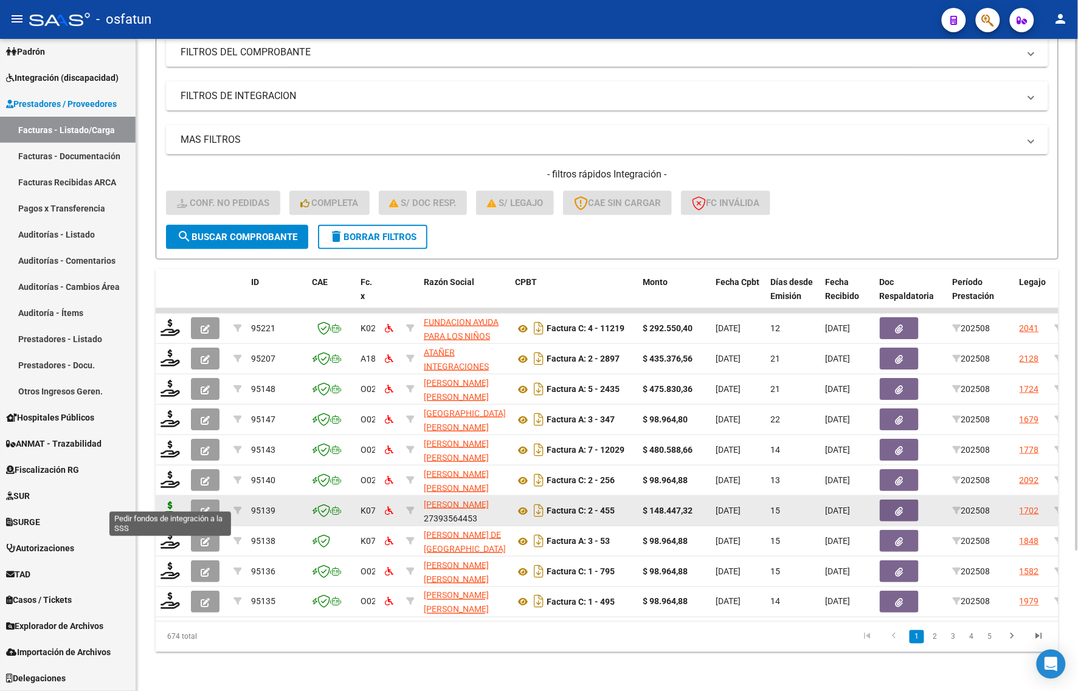
click at [174, 502] on icon at bounding box center [170, 510] width 19 height 17
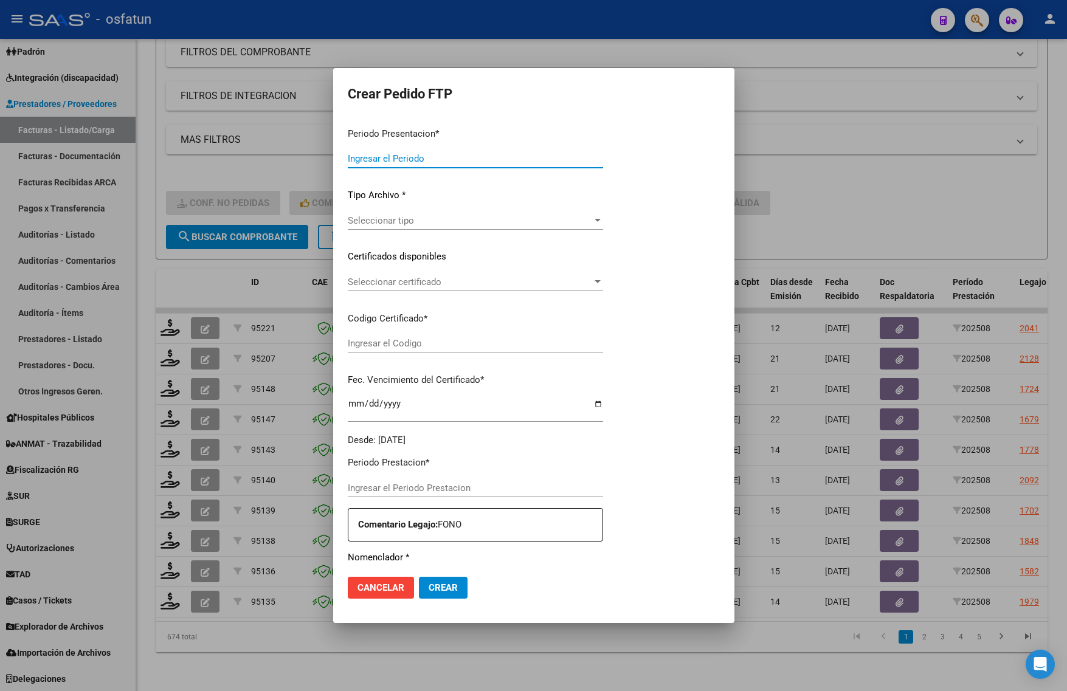
type input "202508"
type input "$ 148.447,32"
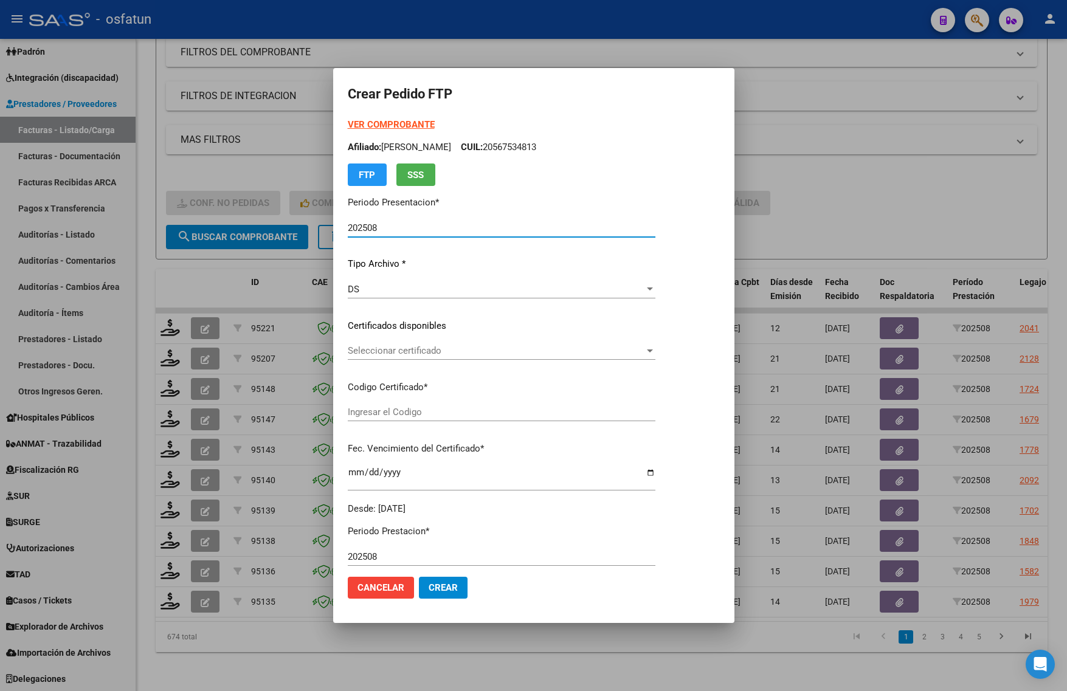
type input "ARG02000580004952022091920270919TUC136"
type input "2027-09-19"
click at [373, 128] on strong "VER COMPROBANTE" at bounding box center [391, 124] width 87 height 11
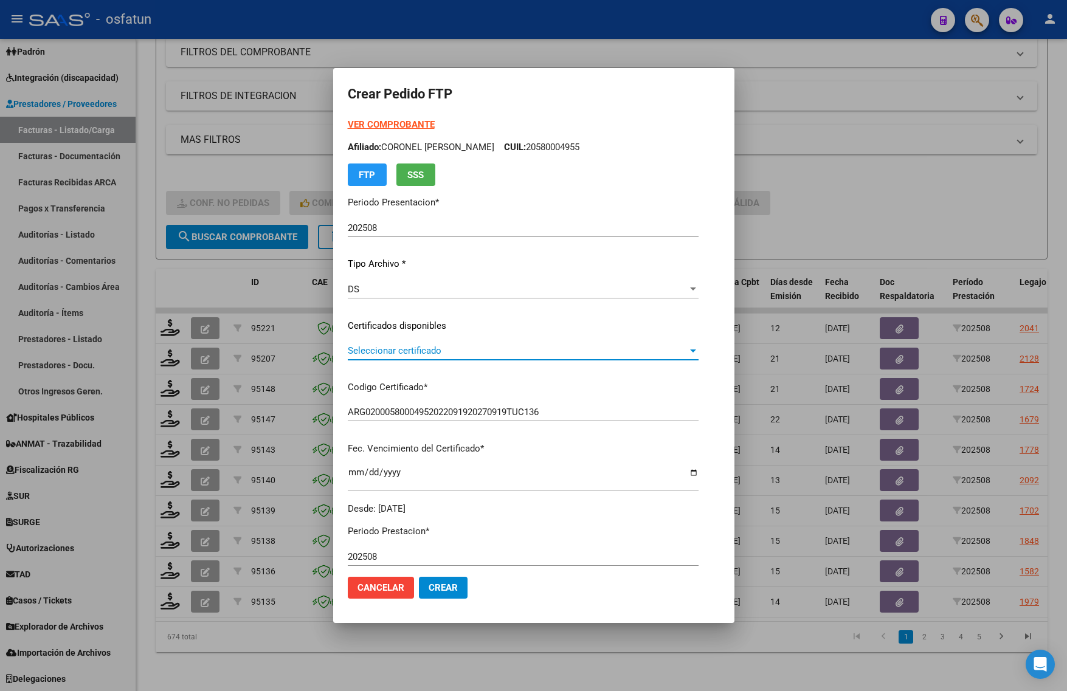
click at [390, 354] on span "Seleccionar certificado" at bounding box center [518, 350] width 340 height 11
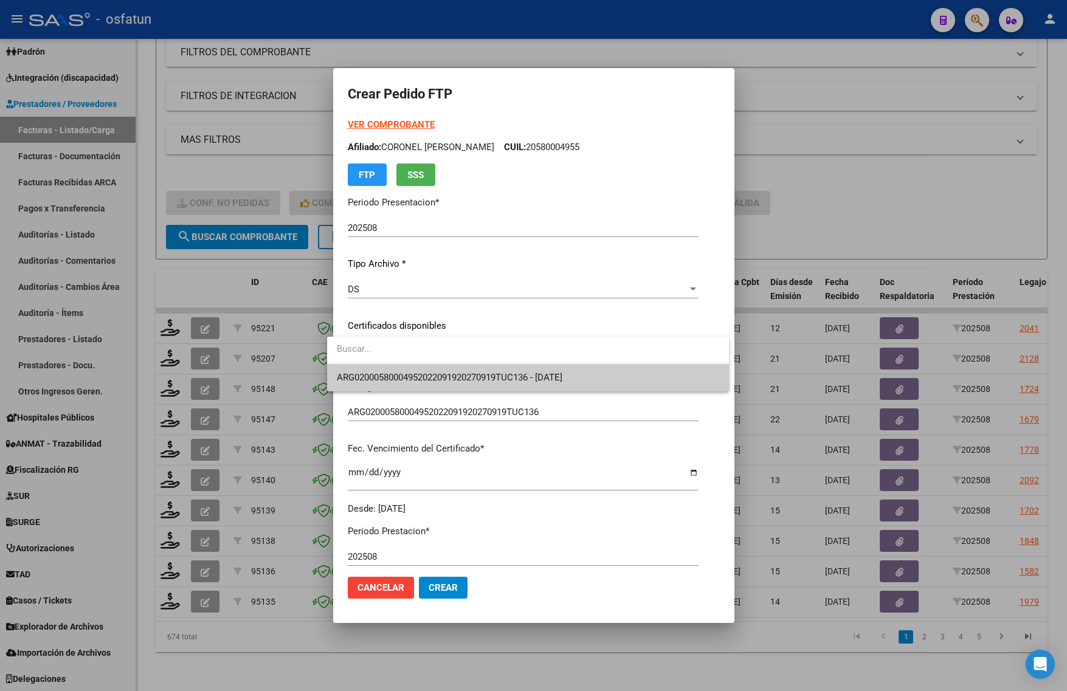
click at [398, 370] on span "ARG02000580004952022091920270919TUC136 - 2027-09-19" at bounding box center [528, 377] width 382 height 27
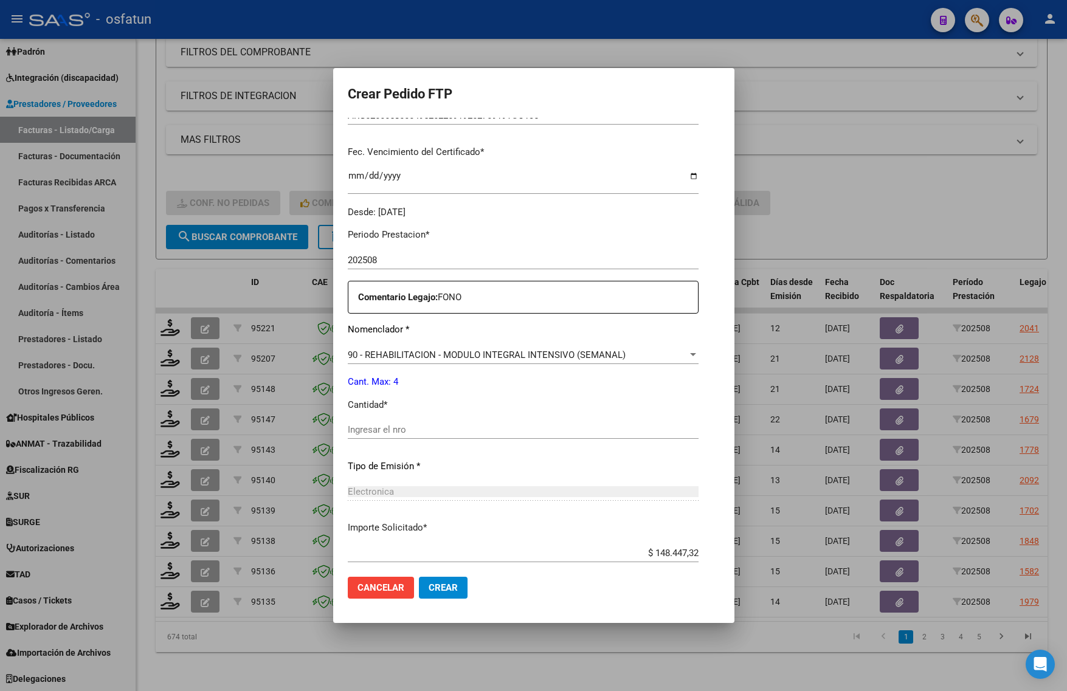
scroll to position [304, 0]
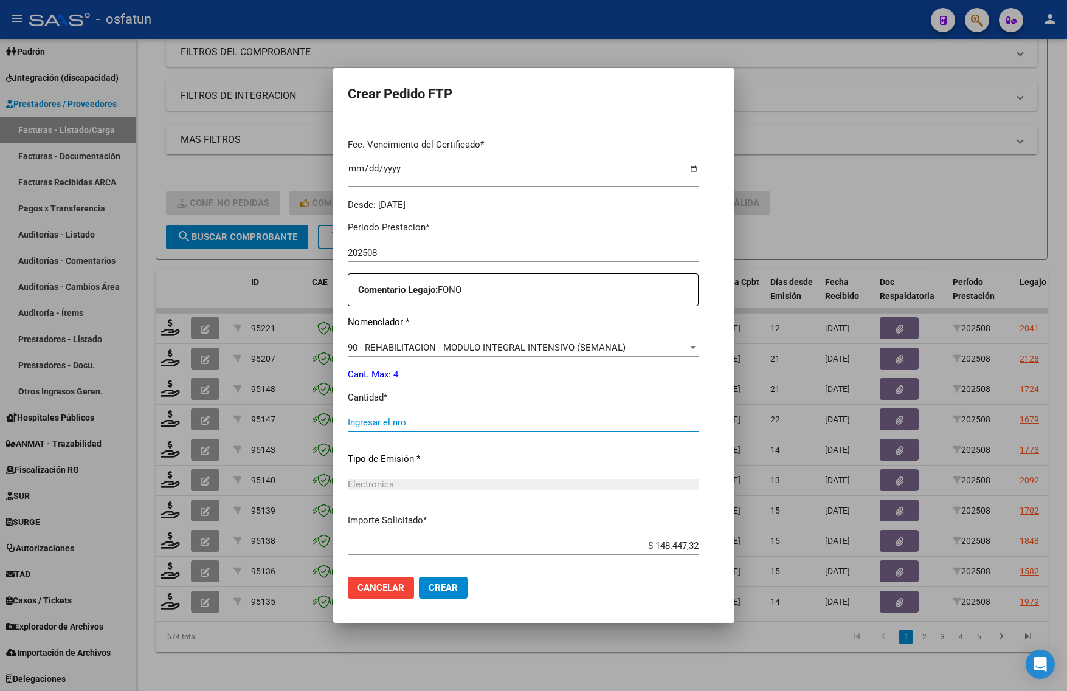
click at [383, 423] on input "Ingresar el nro" at bounding box center [523, 422] width 351 height 11
type input "4"
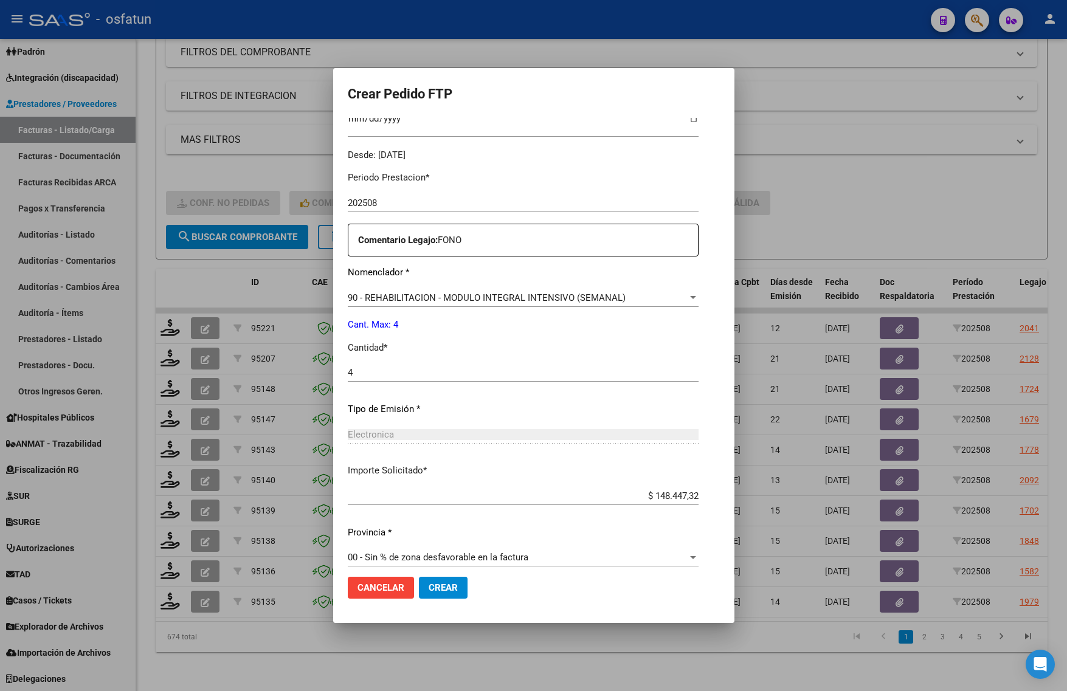
scroll to position [364, 0]
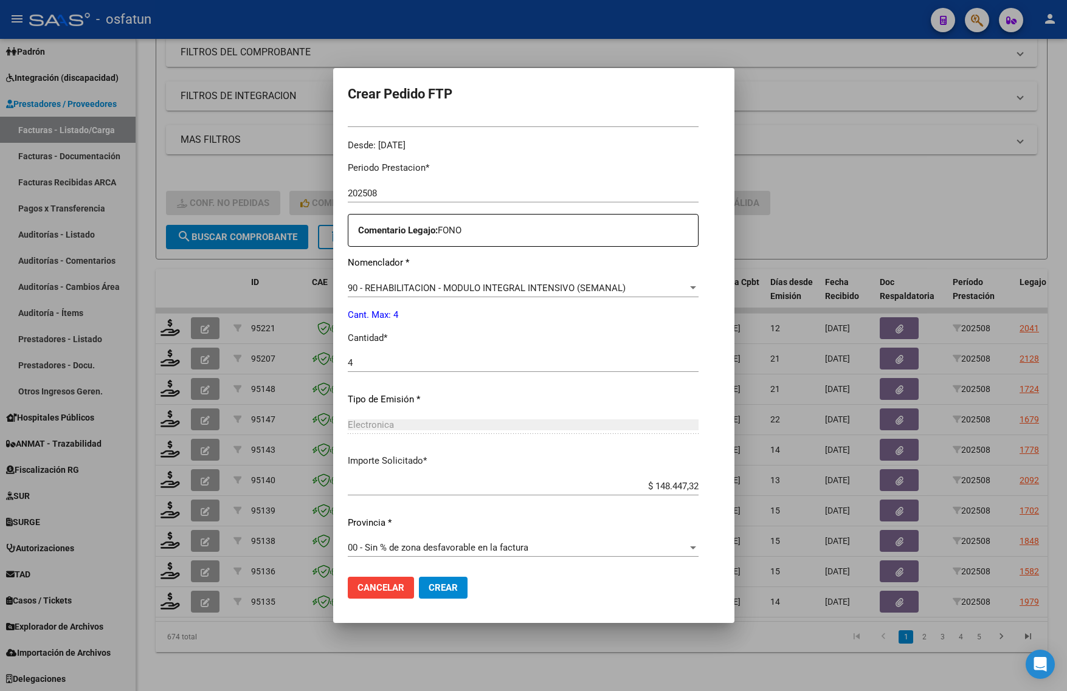
click at [429, 588] on span "Crear" at bounding box center [443, 587] width 29 height 11
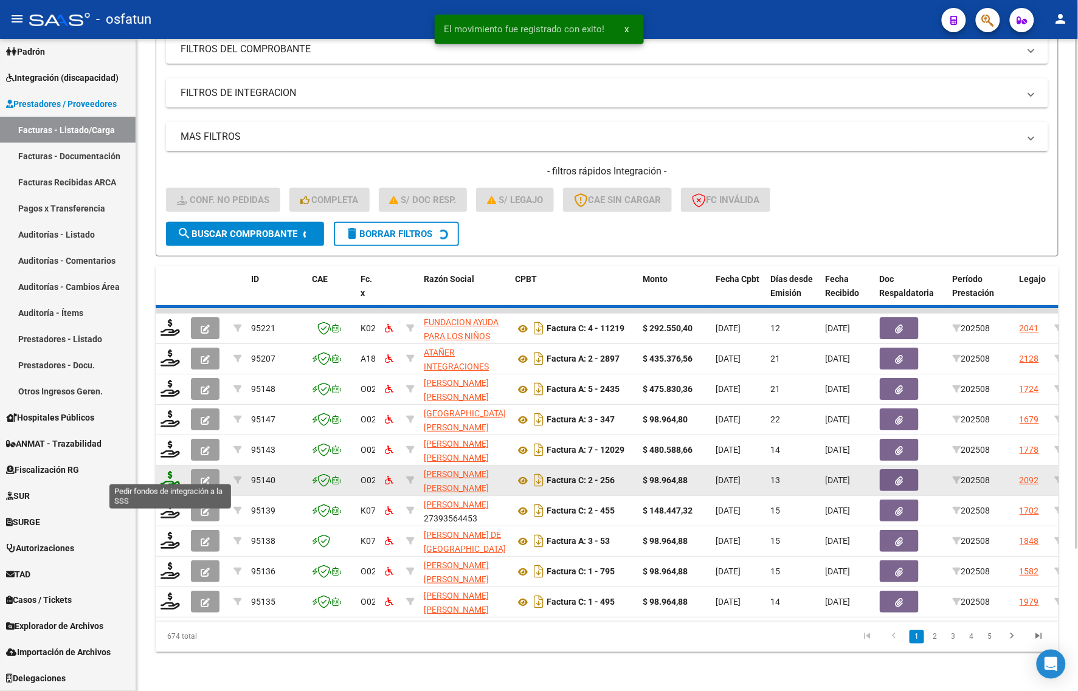
click at [171, 471] on icon at bounding box center [170, 479] width 19 height 17
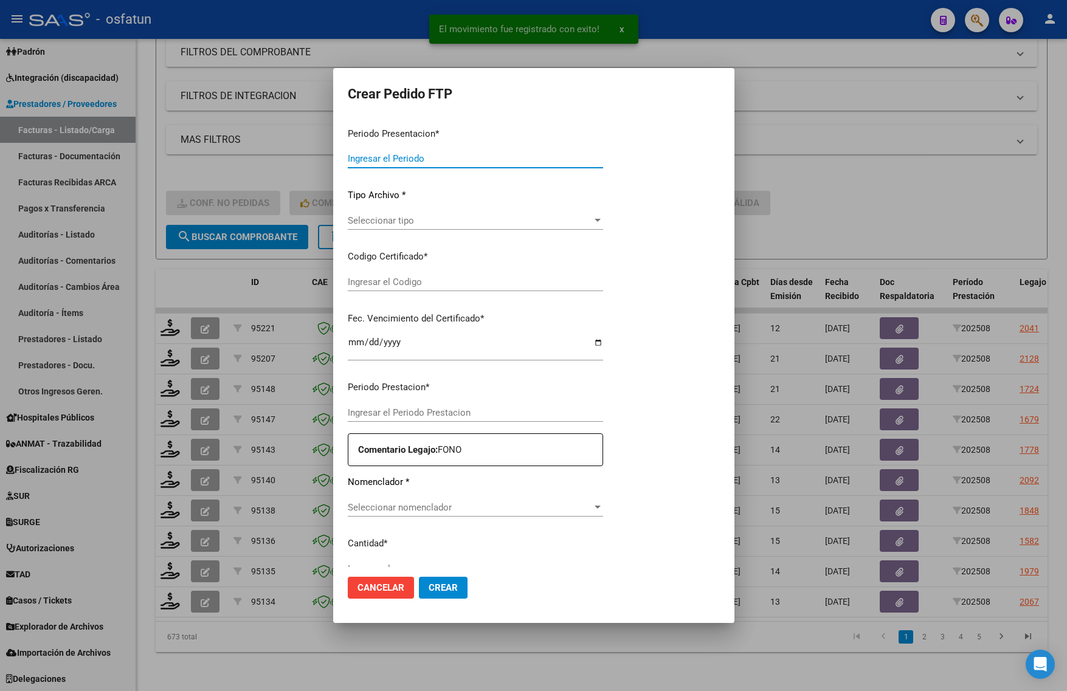
type input "202508"
type input "$ 98.964,88"
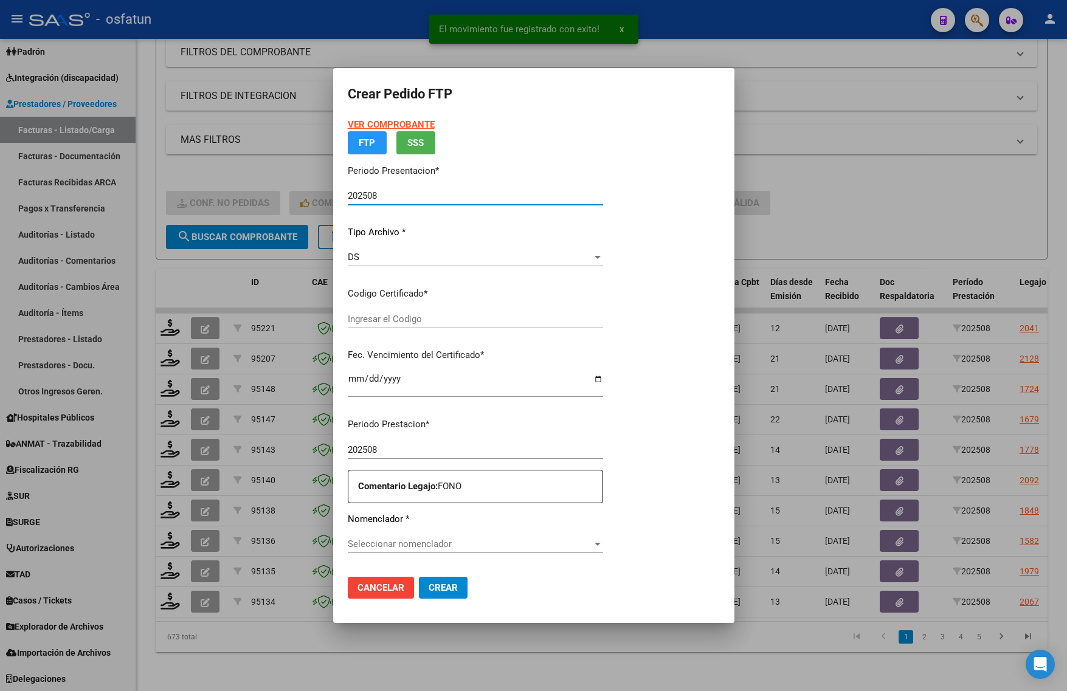
type input "ARG02000567534812023110320281103JUJ135"
type input "2028-11-03"
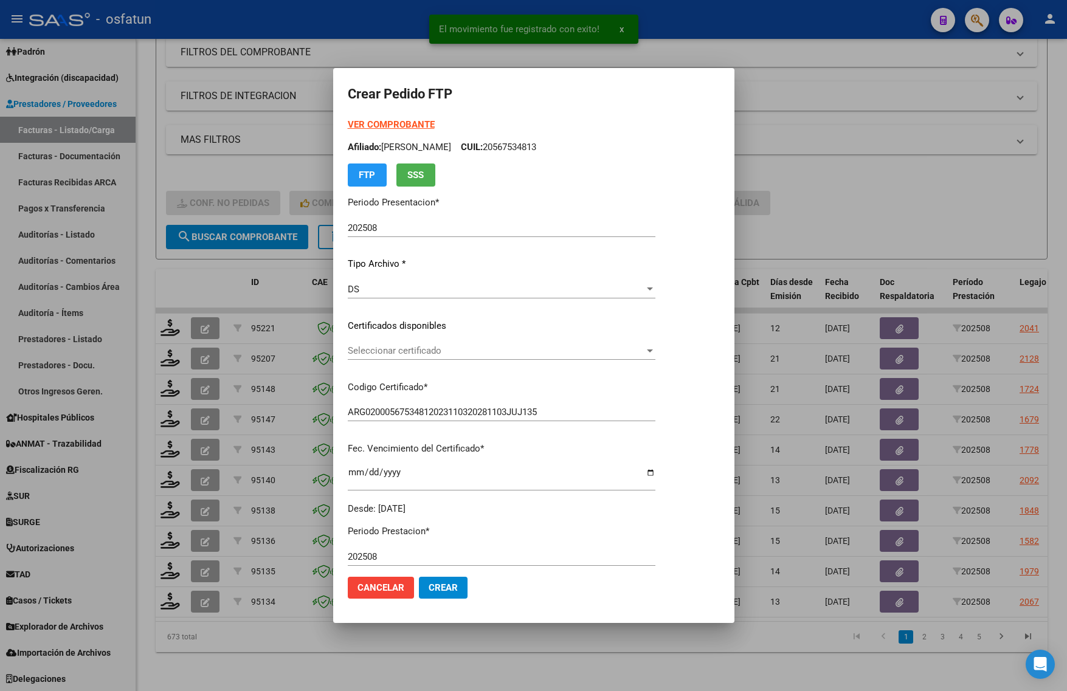
click at [367, 126] on strong "VER COMPROBANTE" at bounding box center [391, 124] width 87 height 11
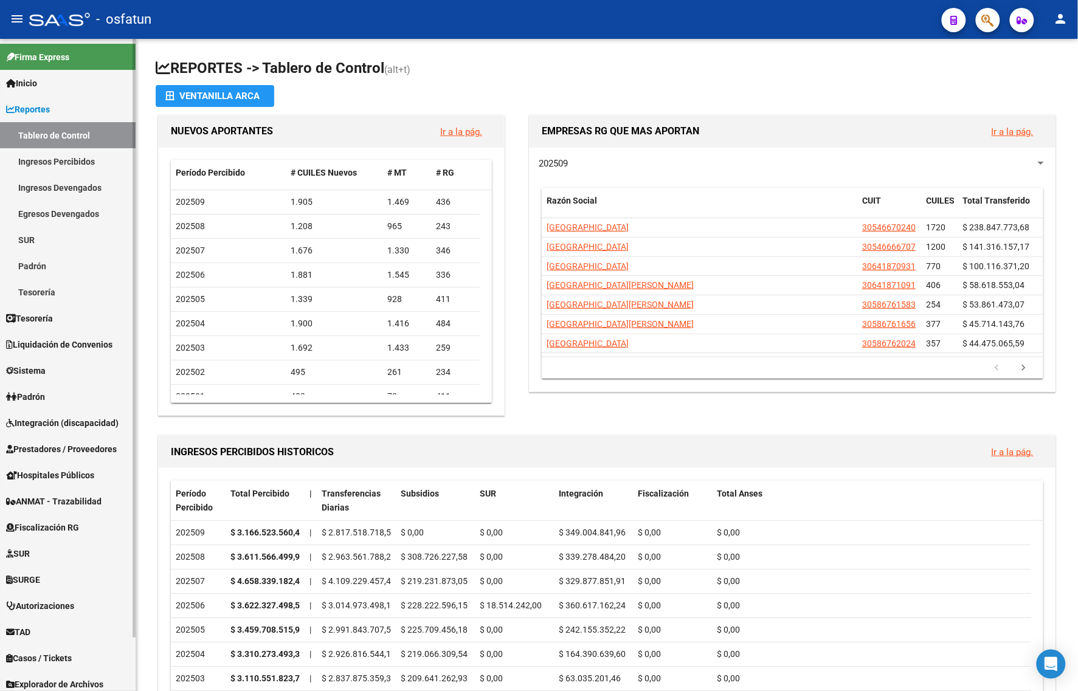
click at [36, 443] on span "Prestadores / Proveedores" at bounding box center [61, 449] width 111 height 13
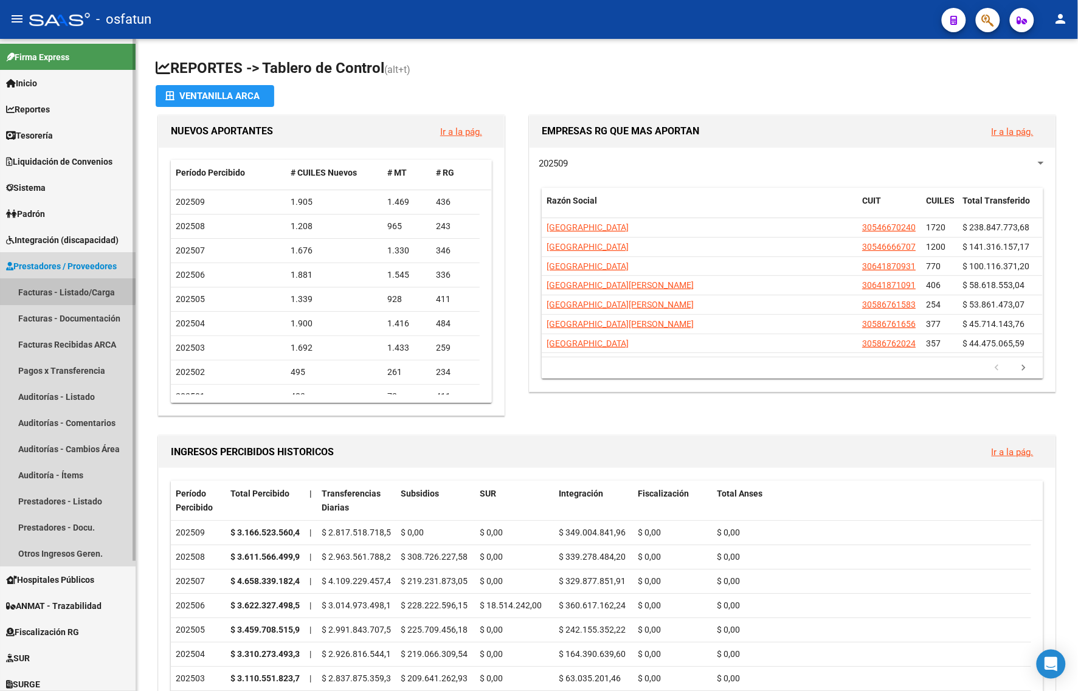
click at [53, 290] on link "Facturas - Listado/Carga" at bounding box center [68, 292] width 136 height 26
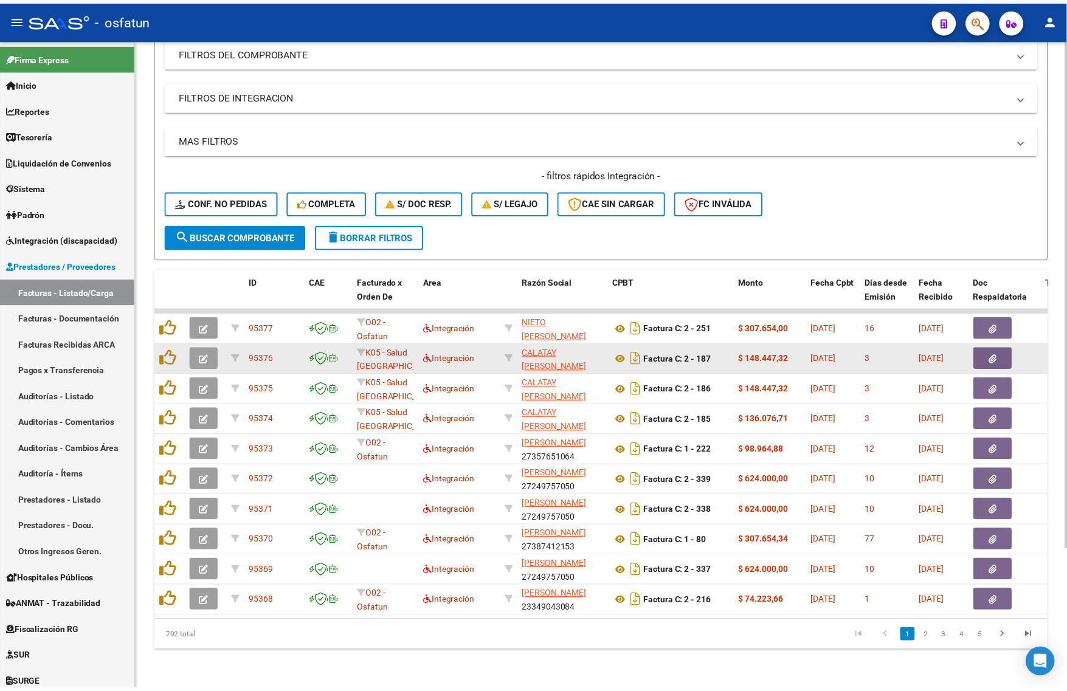
scroll to position [178, 0]
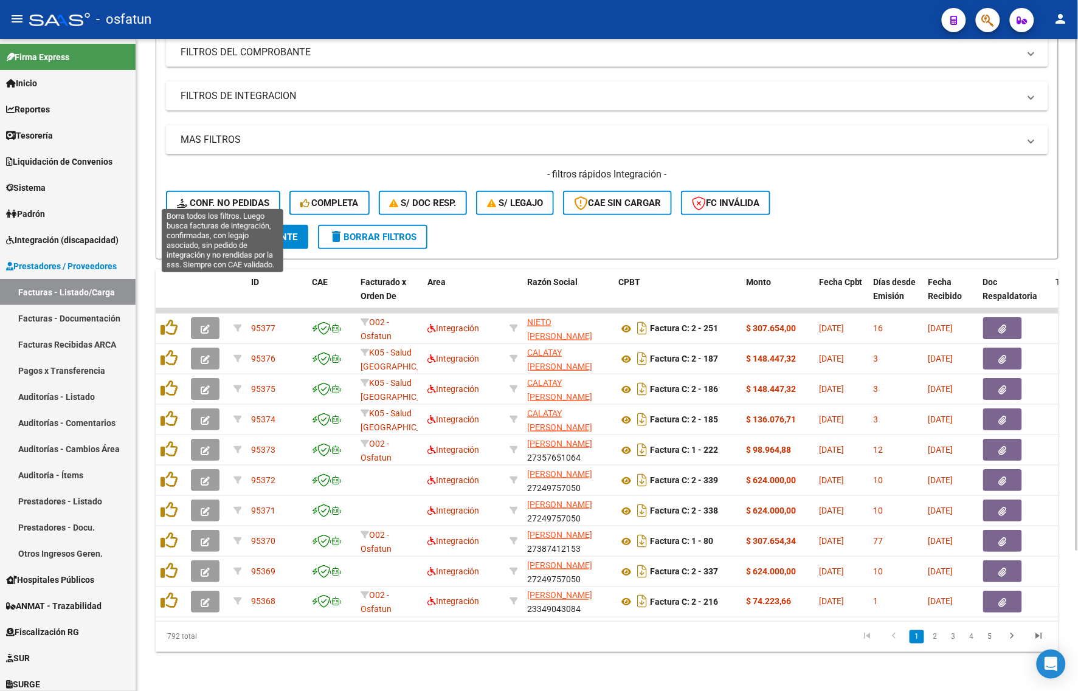
click at [232, 198] on span "Conf. no pedidas" at bounding box center [223, 203] width 92 height 11
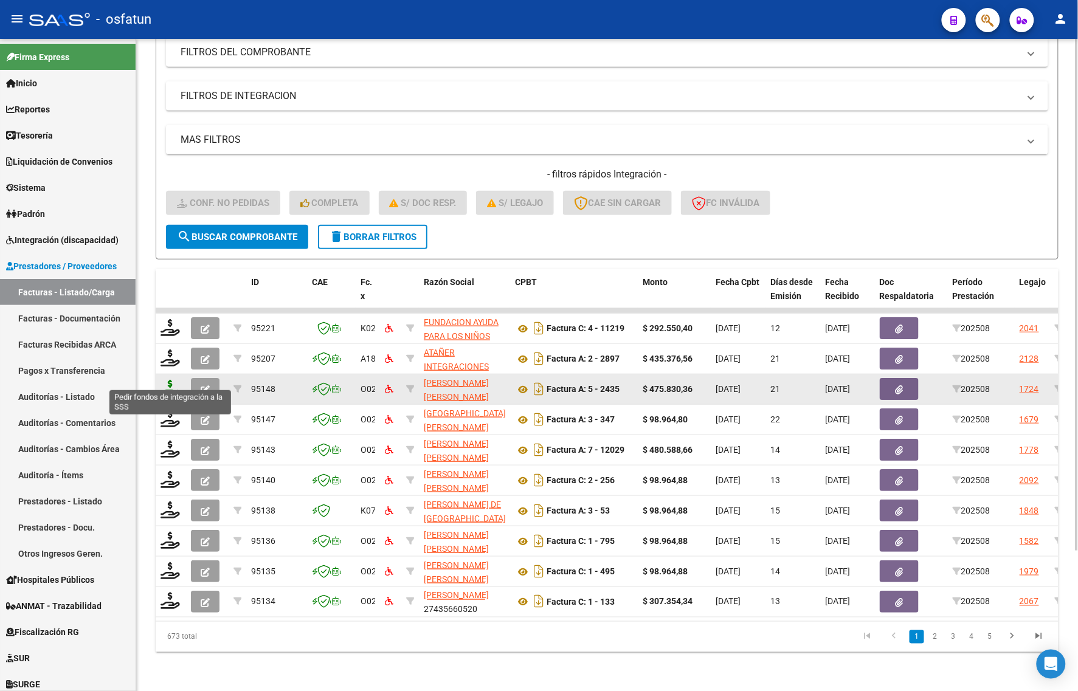
click at [161, 380] on icon at bounding box center [170, 388] width 19 height 17
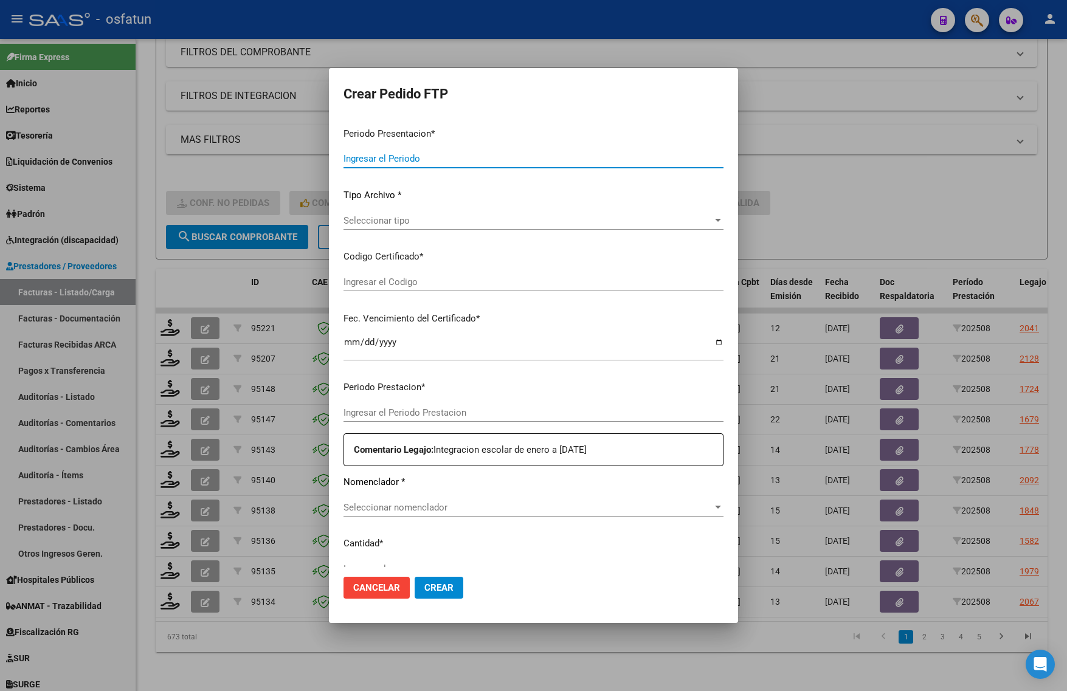
type input "202508"
type input "$ 475.830,36"
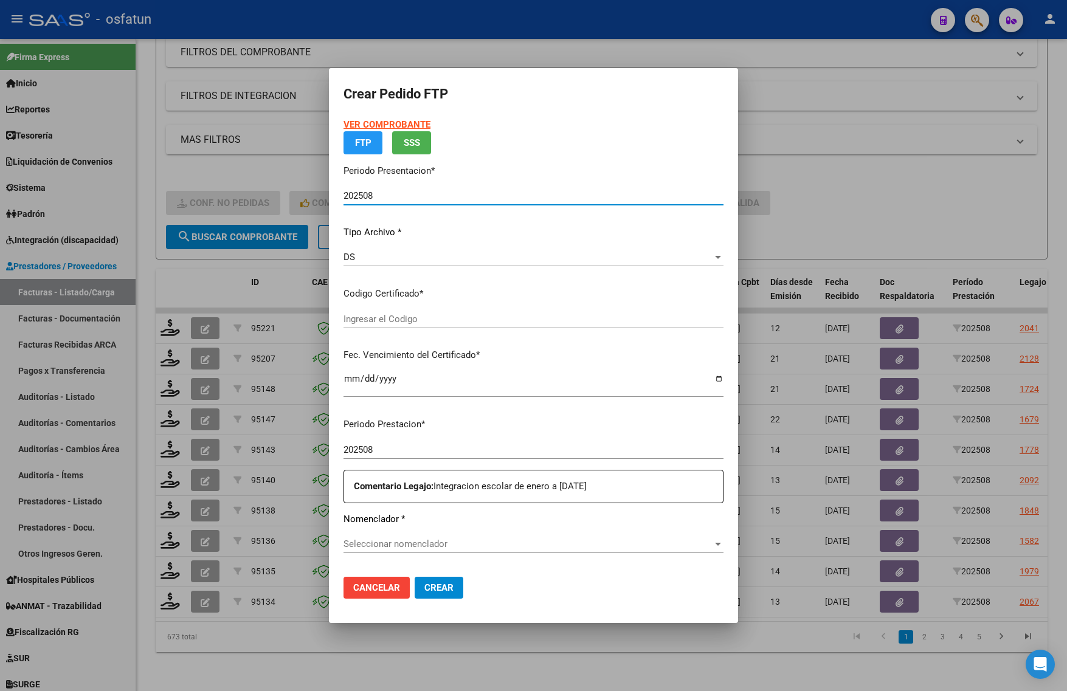
type input "ARG02000552794062022121620271216BS436"
type input "[DATE]"
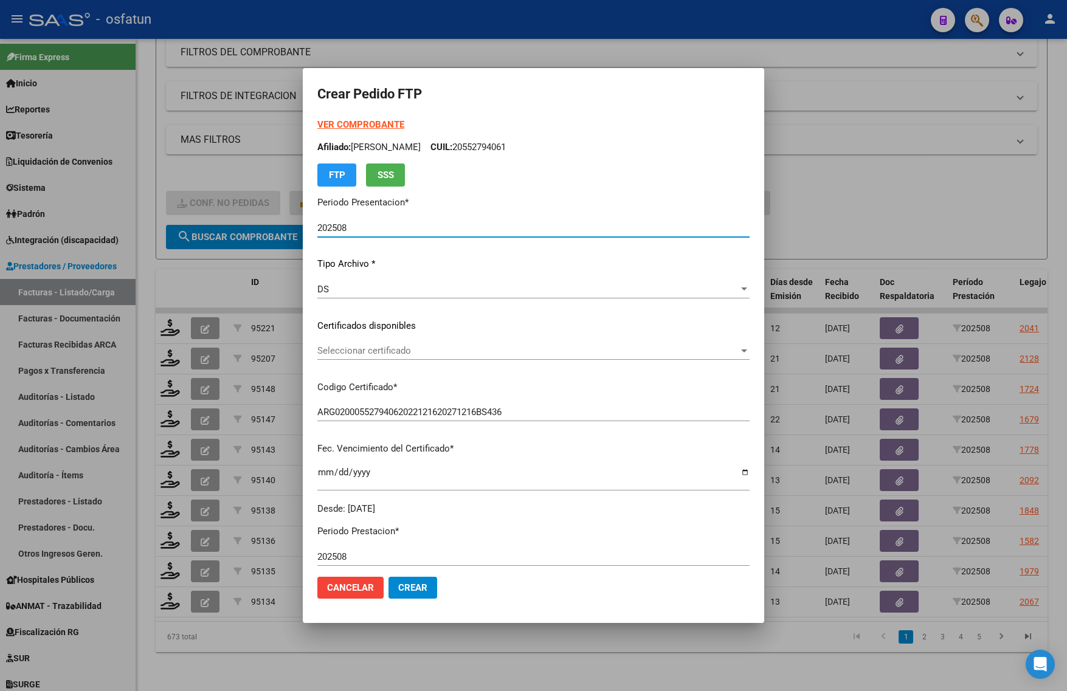
click at [354, 125] on strong "VER COMPROBANTE" at bounding box center [360, 124] width 87 height 11
click at [378, 357] on div "Seleccionar certificado Seleccionar certificado" at bounding box center [533, 351] width 432 height 18
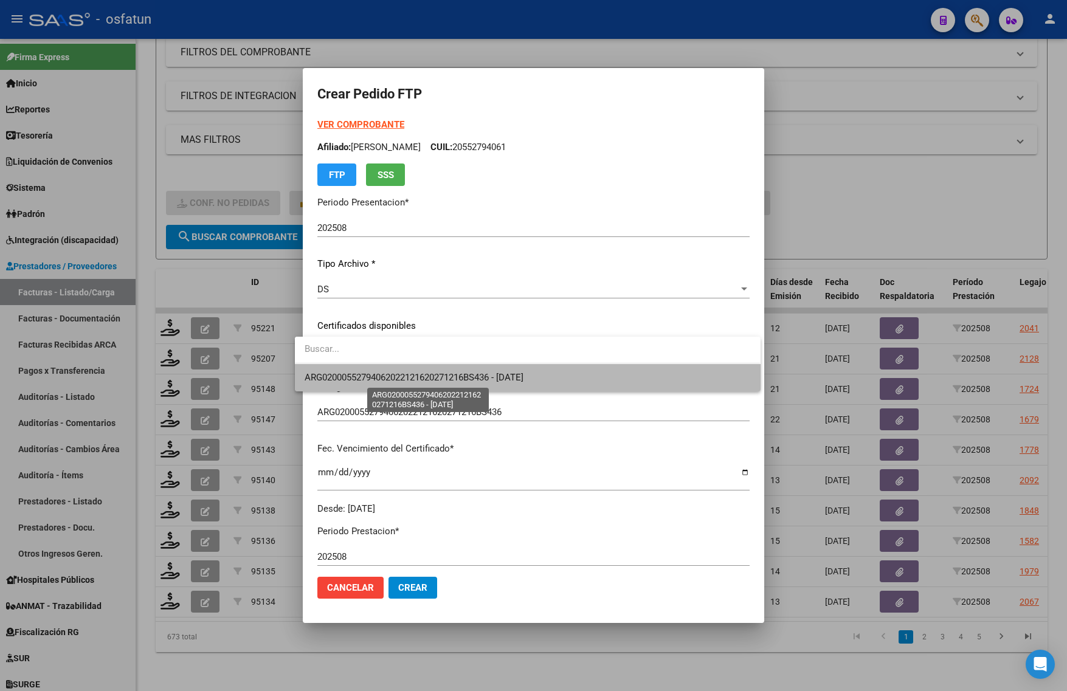
click at [378, 373] on span "ARG02000552794062022121620271216BS436 - [DATE]" at bounding box center [414, 377] width 219 height 11
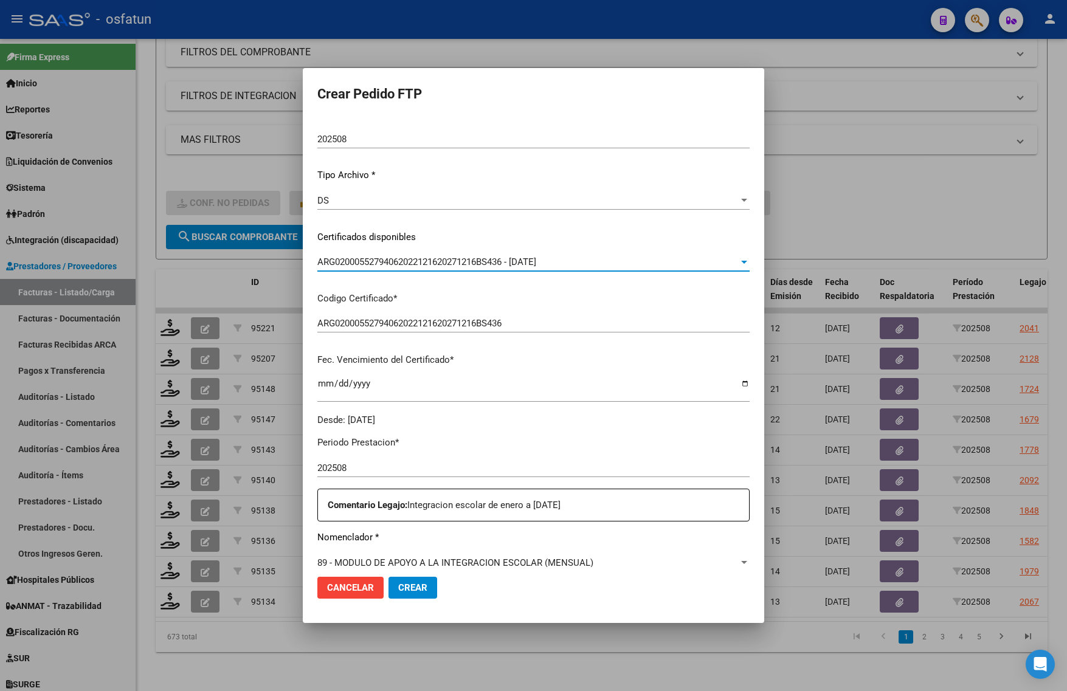
scroll to position [304, 0]
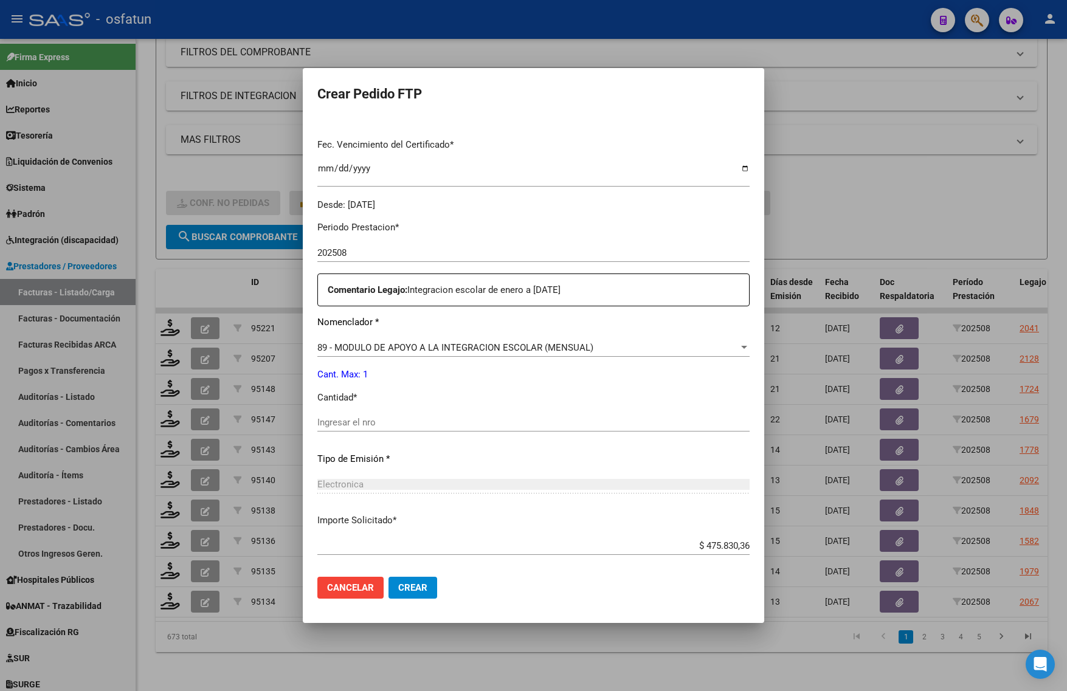
click at [356, 423] on input "Ingresar el nro" at bounding box center [533, 422] width 432 height 11
type input "1"
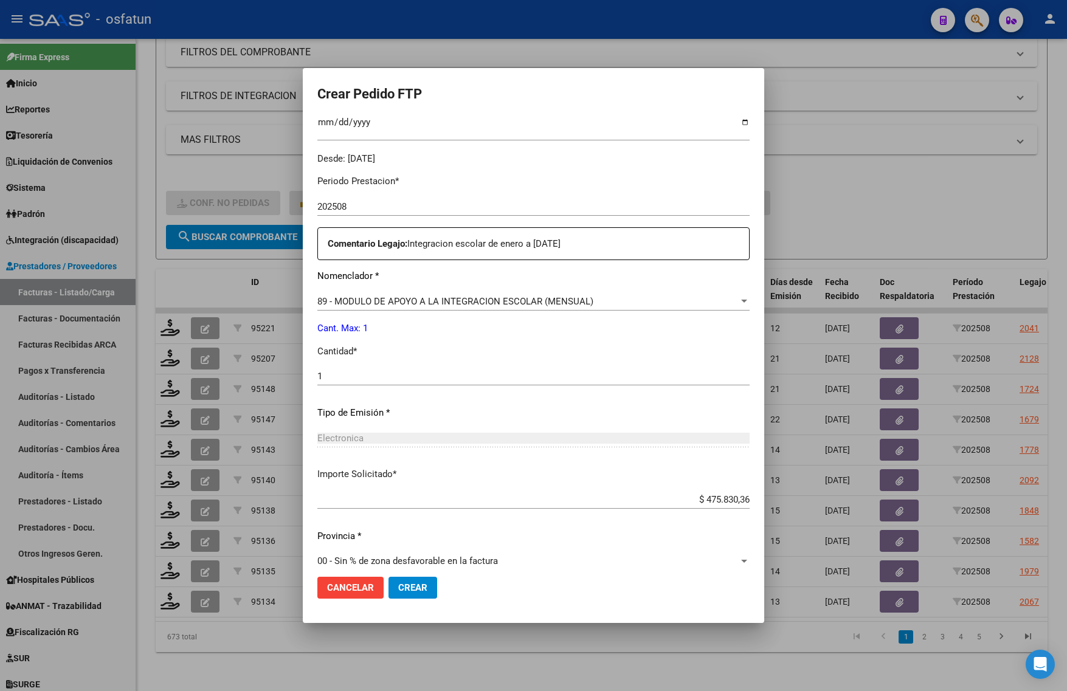
scroll to position [364, 0]
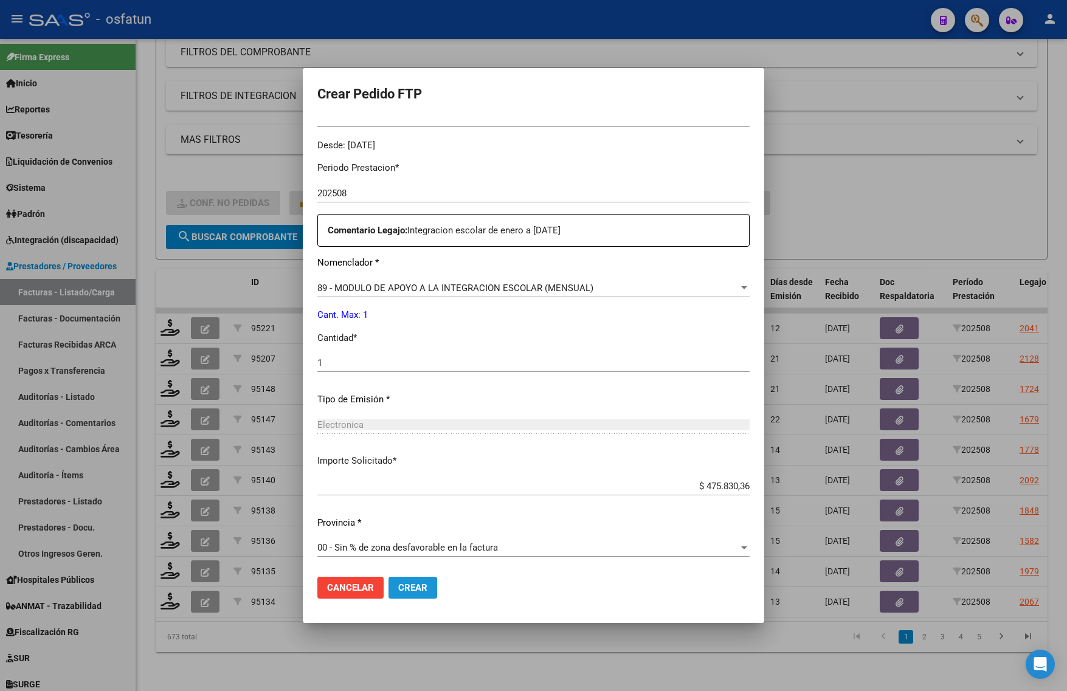
click at [398, 589] on span "Crear" at bounding box center [412, 587] width 29 height 11
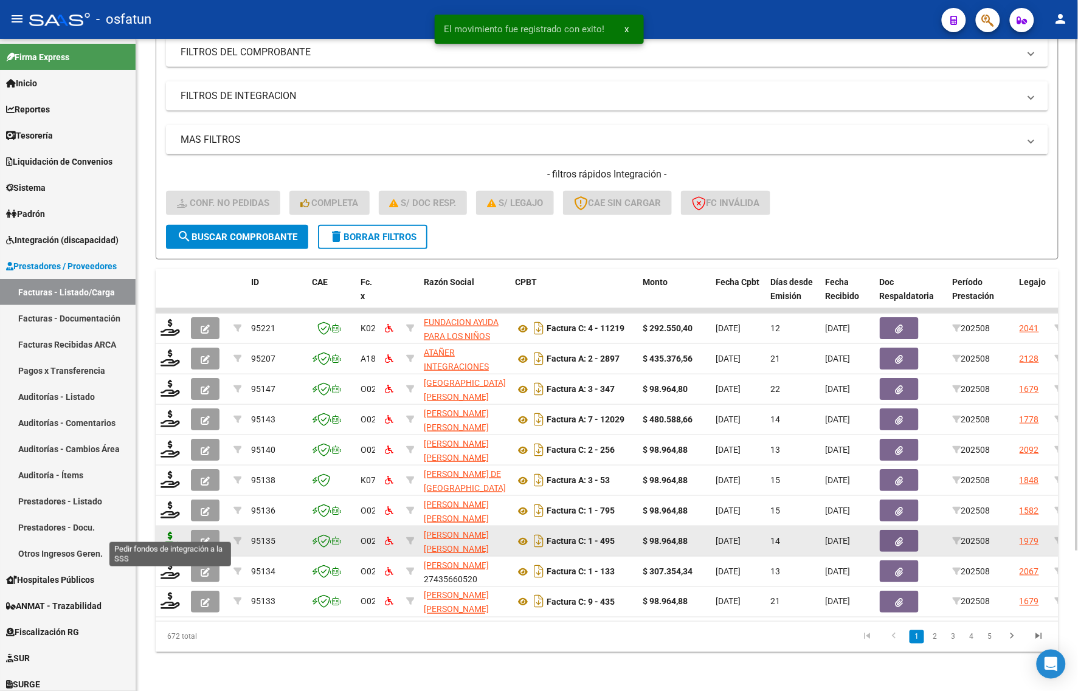
click at [166, 534] on icon at bounding box center [170, 540] width 19 height 17
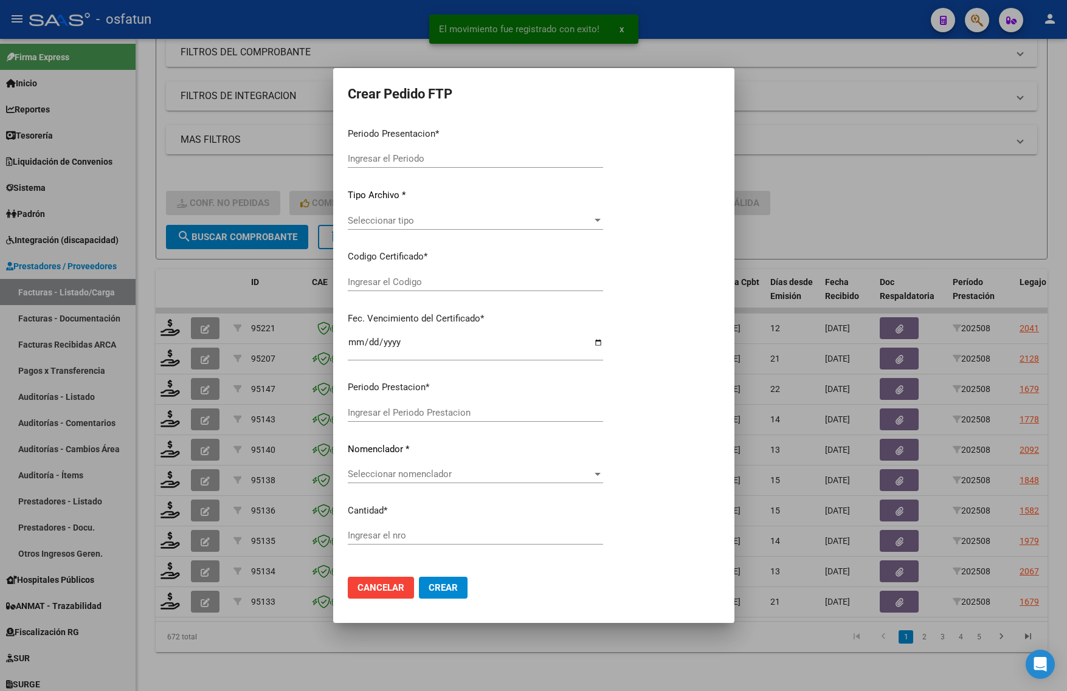
type input "202508"
type input "$ 98.964,88"
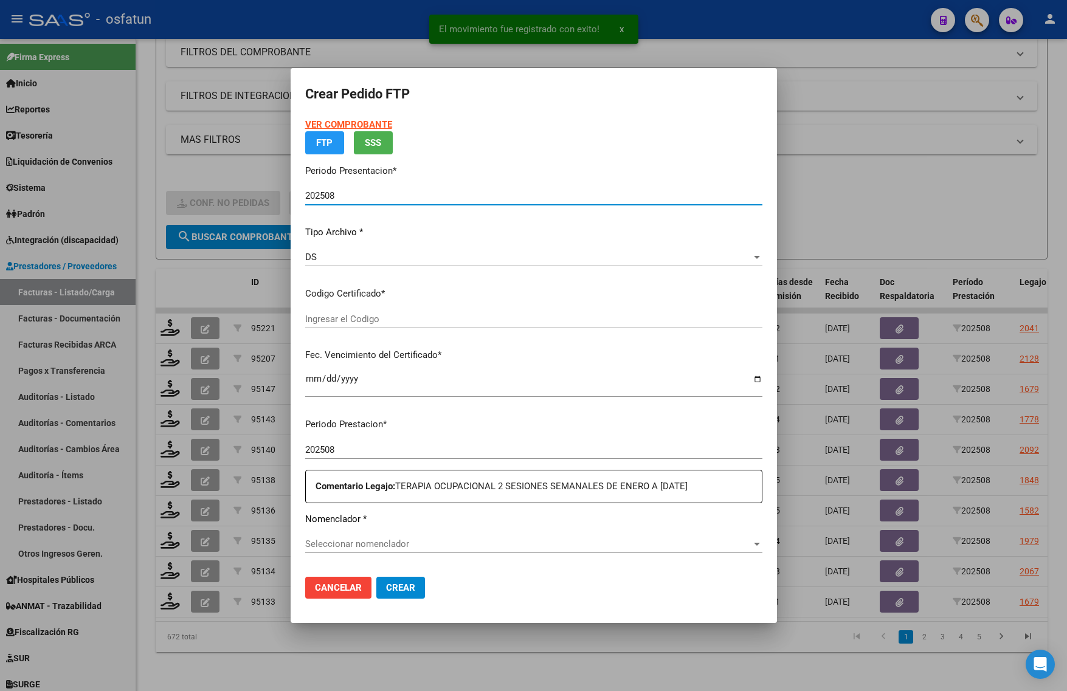
type input "ARG01000543506802020100520251005BS376"
type input "[DATE]"
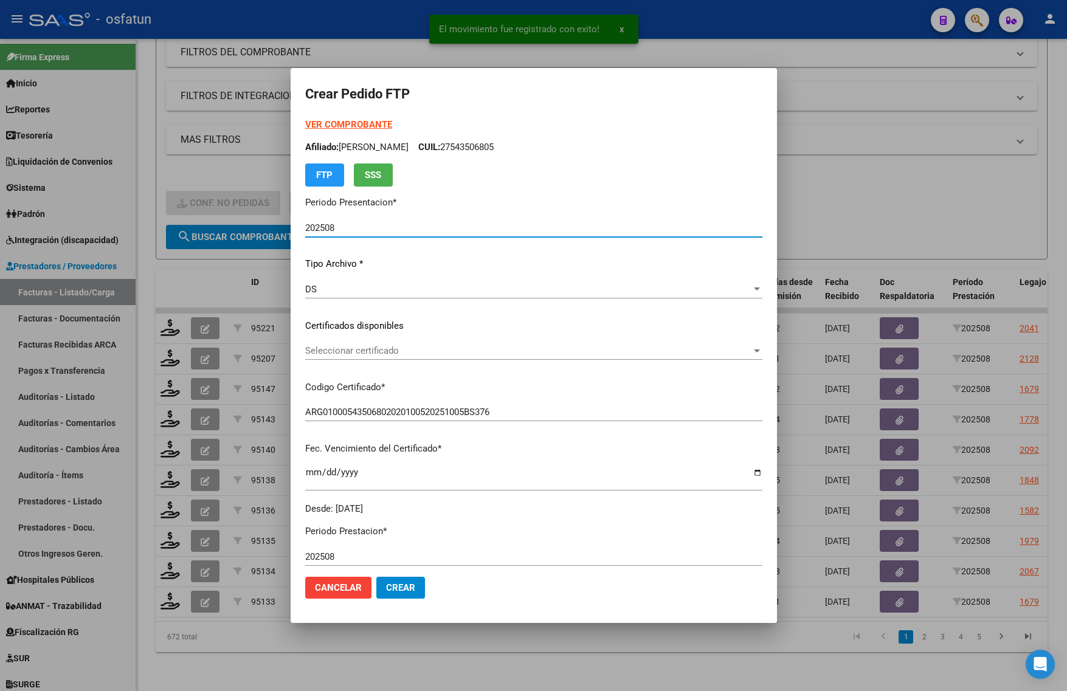
click at [347, 122] on strong "VER COMPROBANTE" at bounding box center [348, 124] width 87 height 11
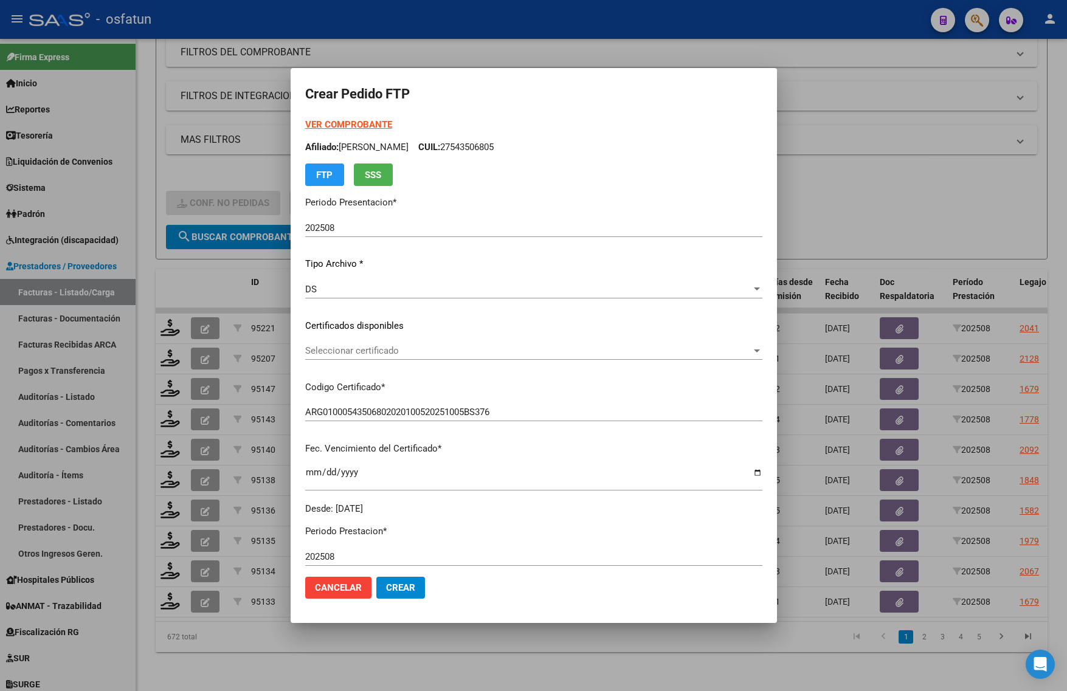
click at [347, 345] on span "Seleccionar certificado" at bounding box center [528, 350] width 446 height 11
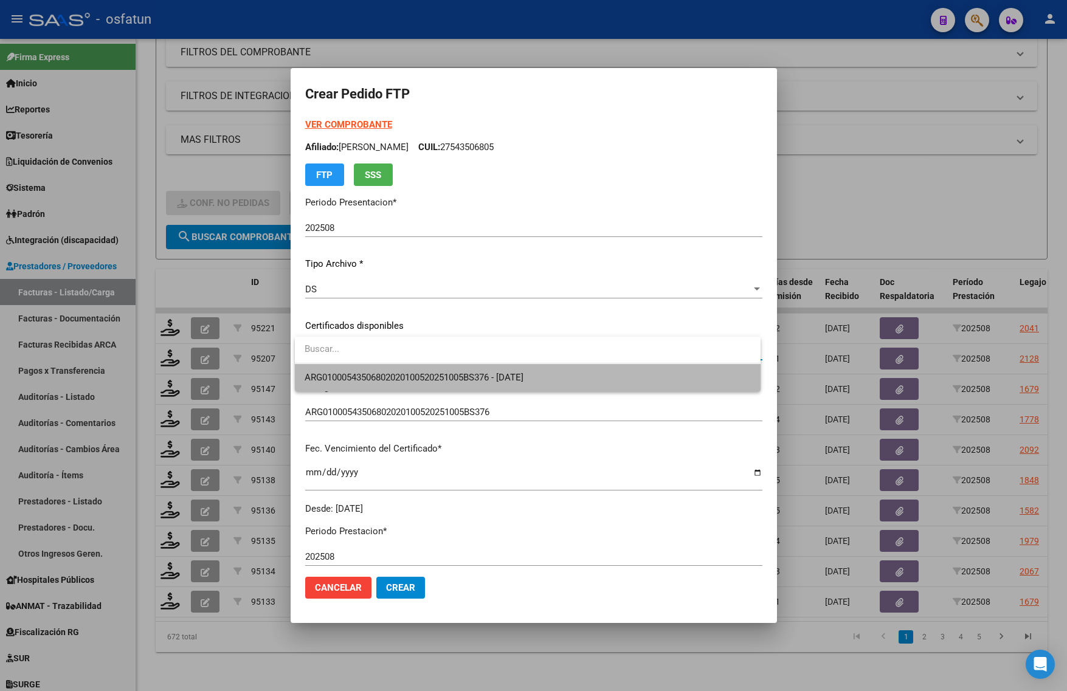
click at [351, 384] on span "ARG01000543506802020100520251005BS376 - [DATE]" at bounding box center [528, 377] width 446 height 27
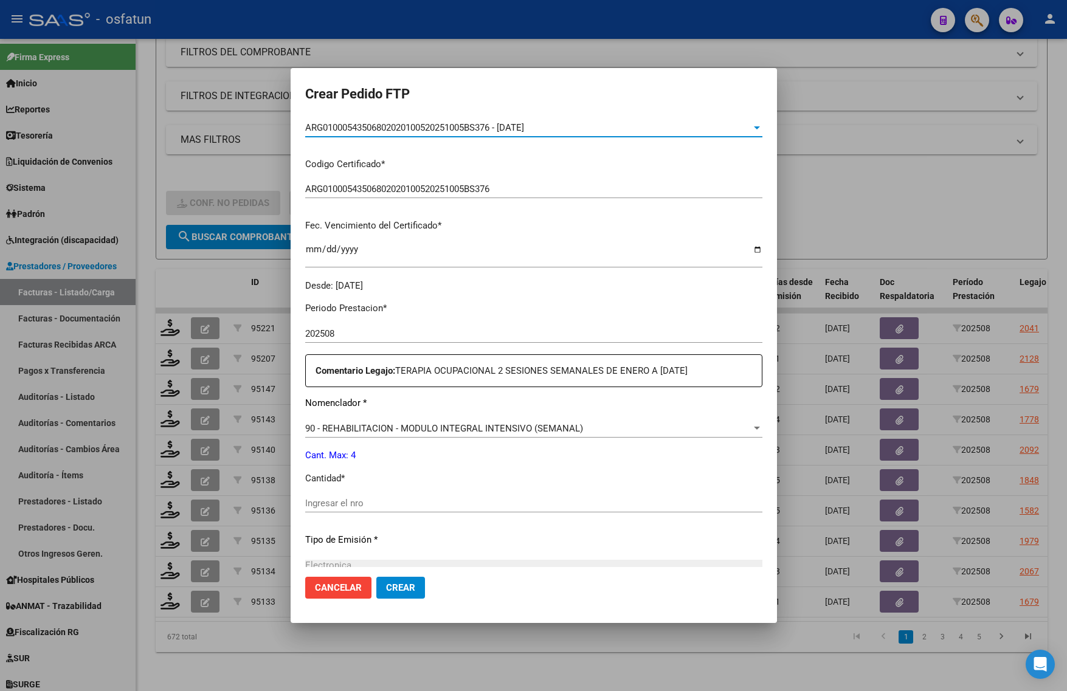
scroll to position [304, 0]
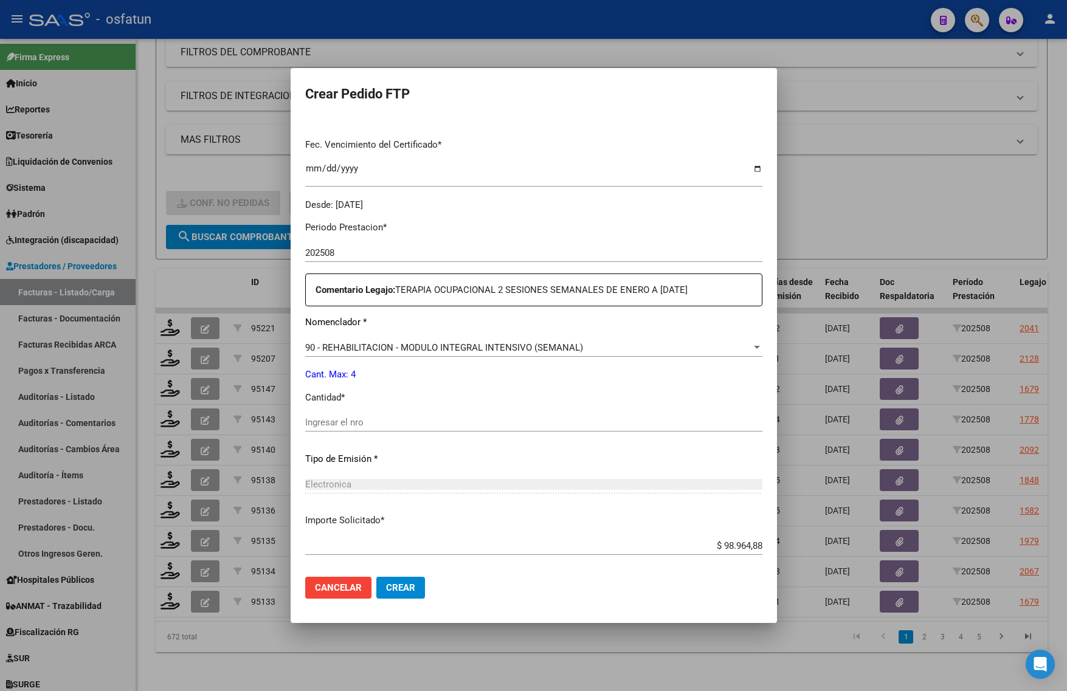
click at [387, 423] on input "Ingresar el nro" at bounding box center [533, 422] width 457 height 11
type input "4"
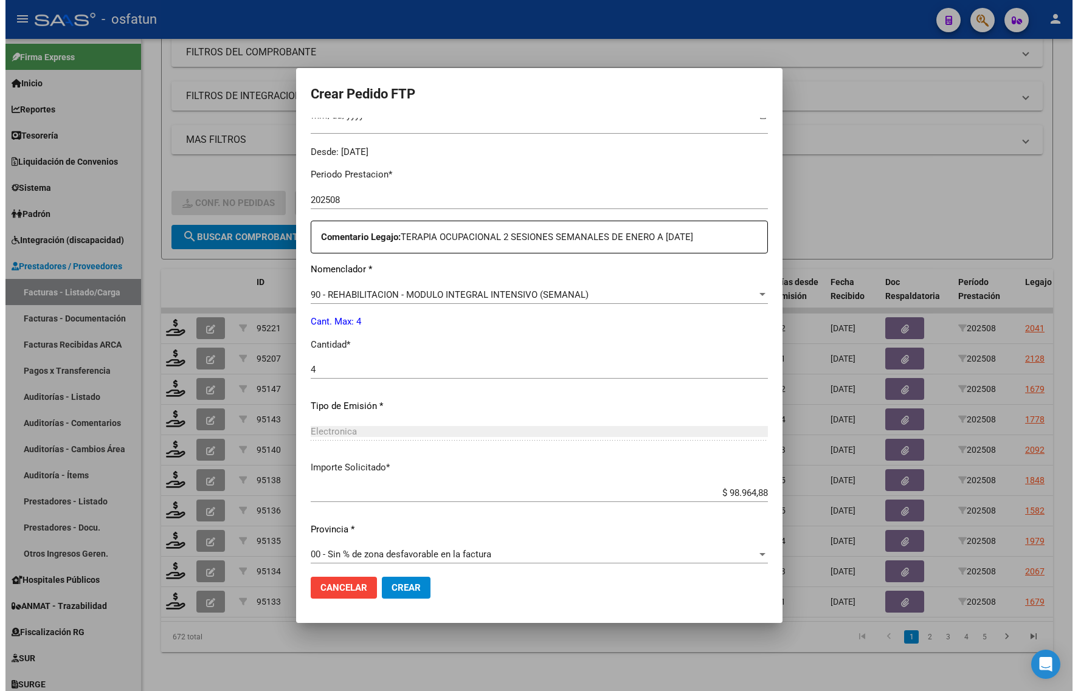
scroll to position [364, 0]
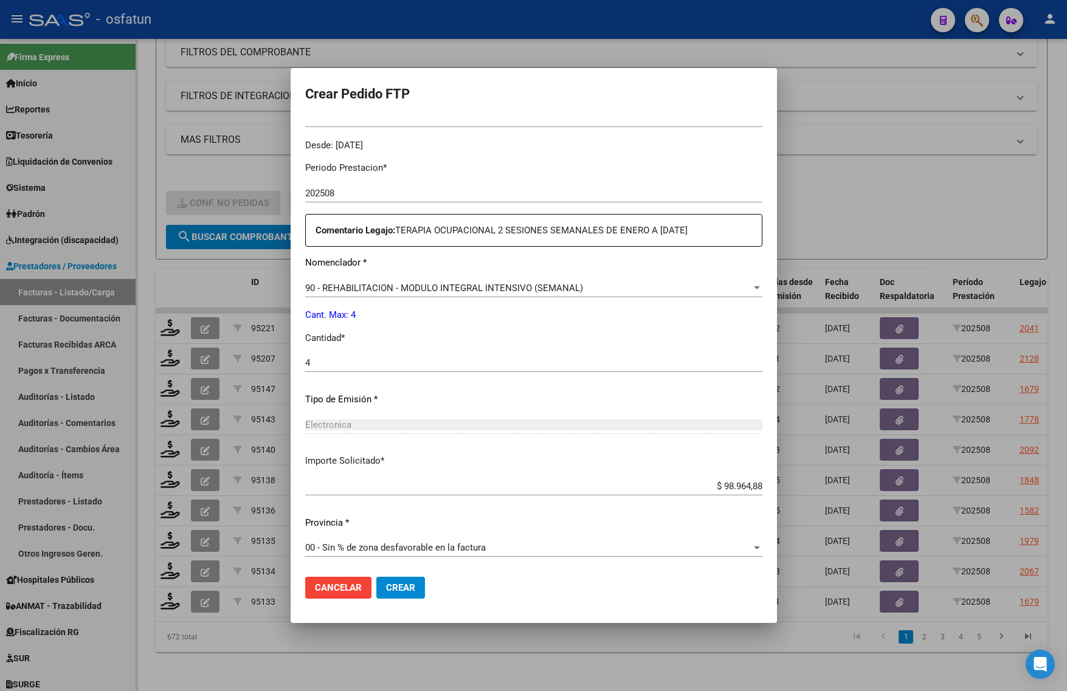
click at [409, 593] on button "Crear" at bounding box center [400, 588] width 49 height 22
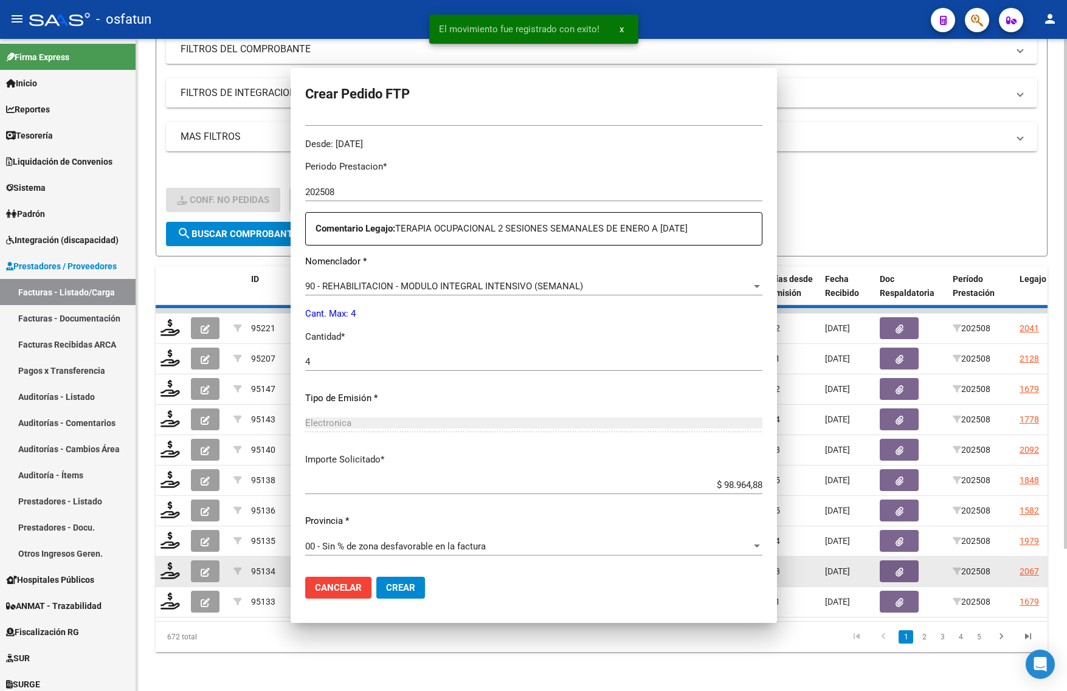
scroll to position [0, 0]
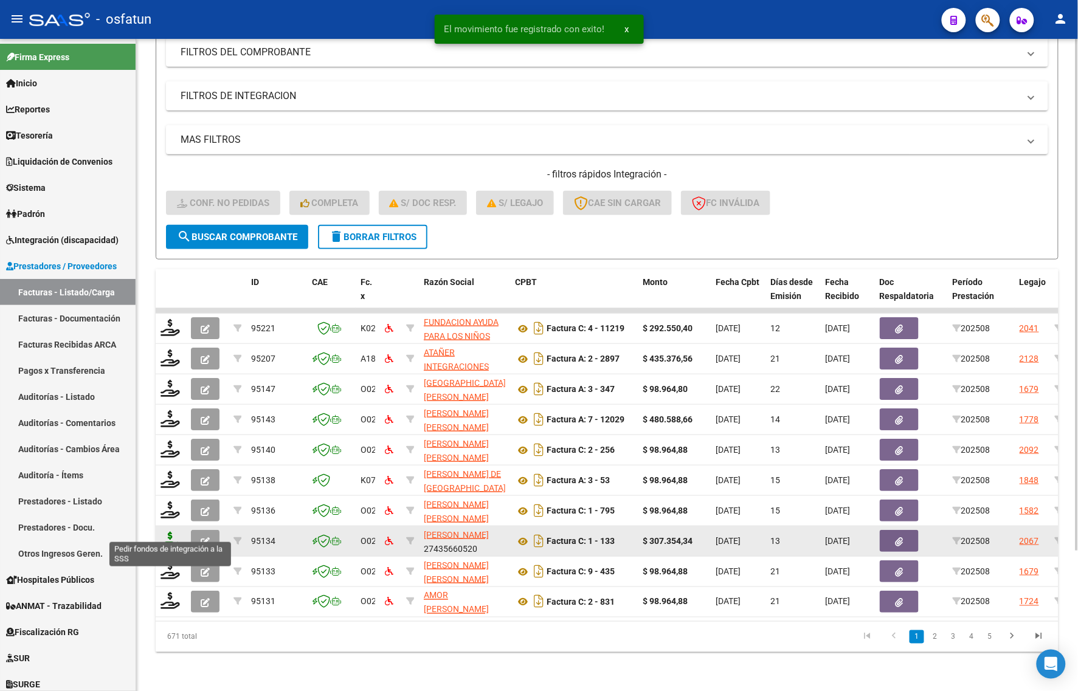
click at [171, 532] on icon at bounding box center [170, 540] width 19 height 17
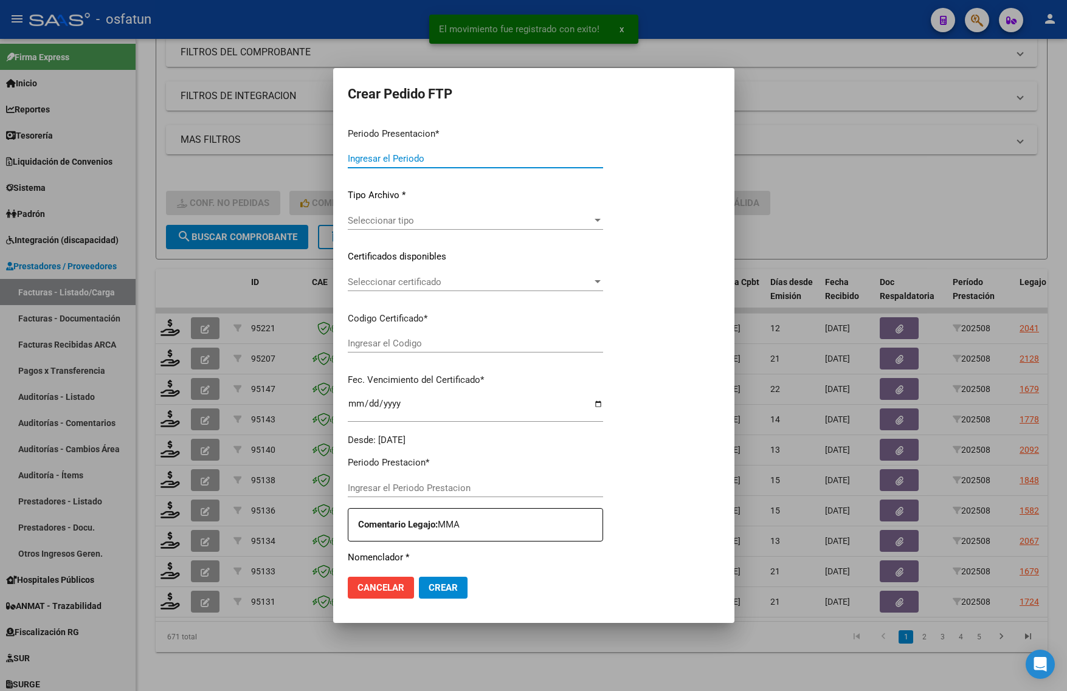
type input "202508"
type input "$ 307.354,34"
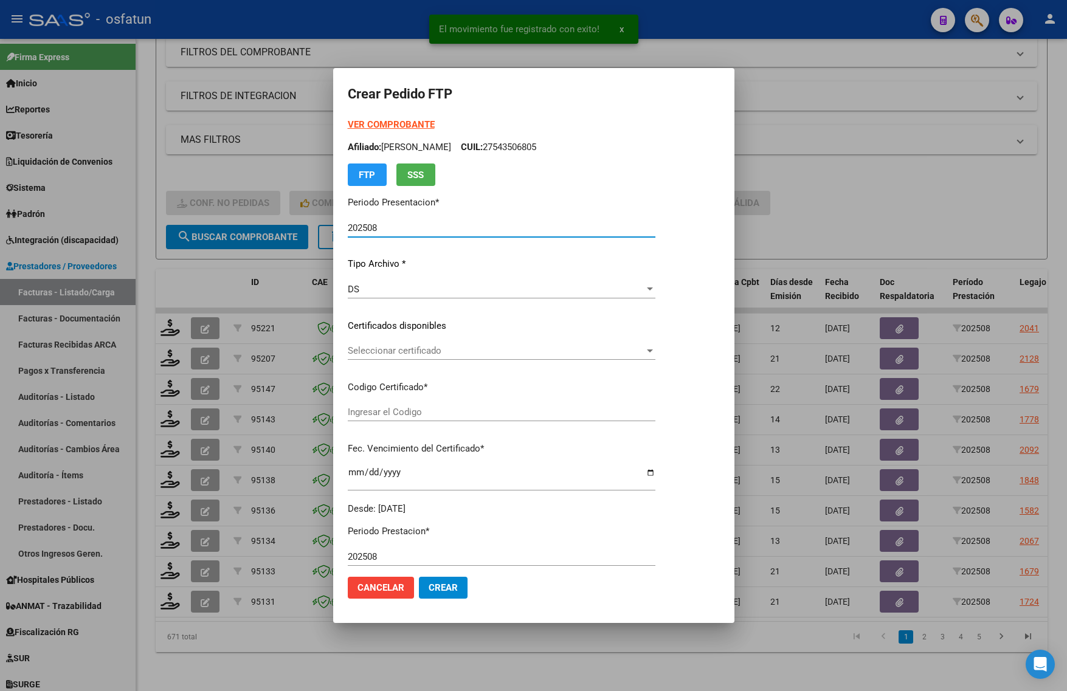
type input "ARG02000553122552023101020271010TUC139"
type input "2027-10-10"
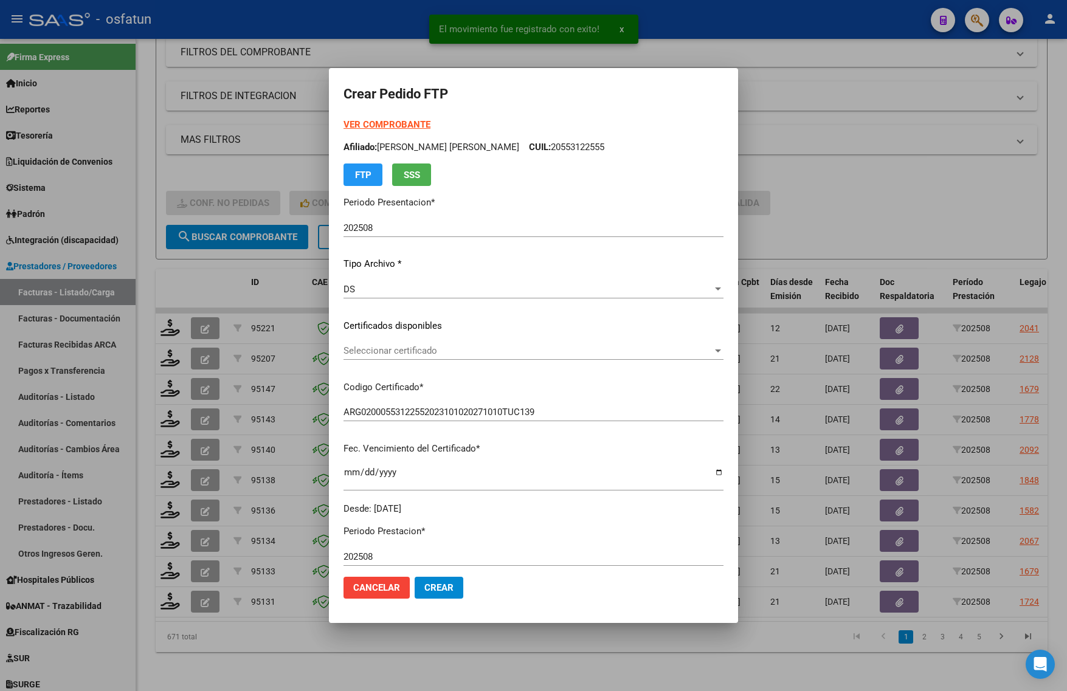
click at [392, 123] on strong "VER COMPROBANTE" at bounding box center [387, 124] width 87 height 11
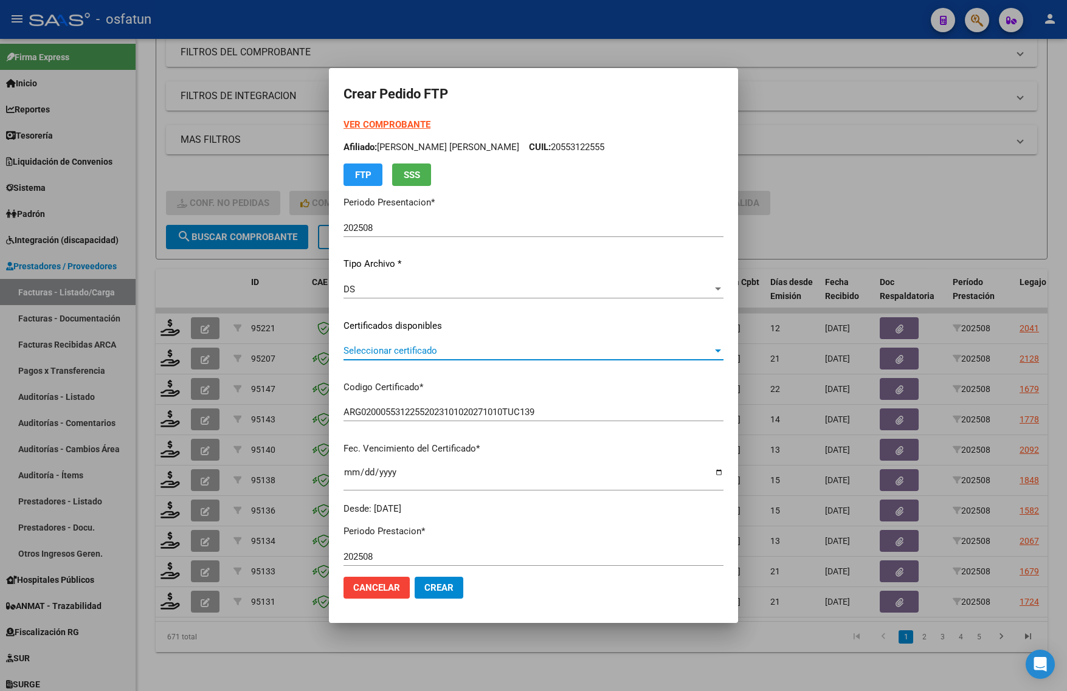
click at [423, 347] on span "Seleccionar certificado" at bounding box center [528, 350] width 369 height 11
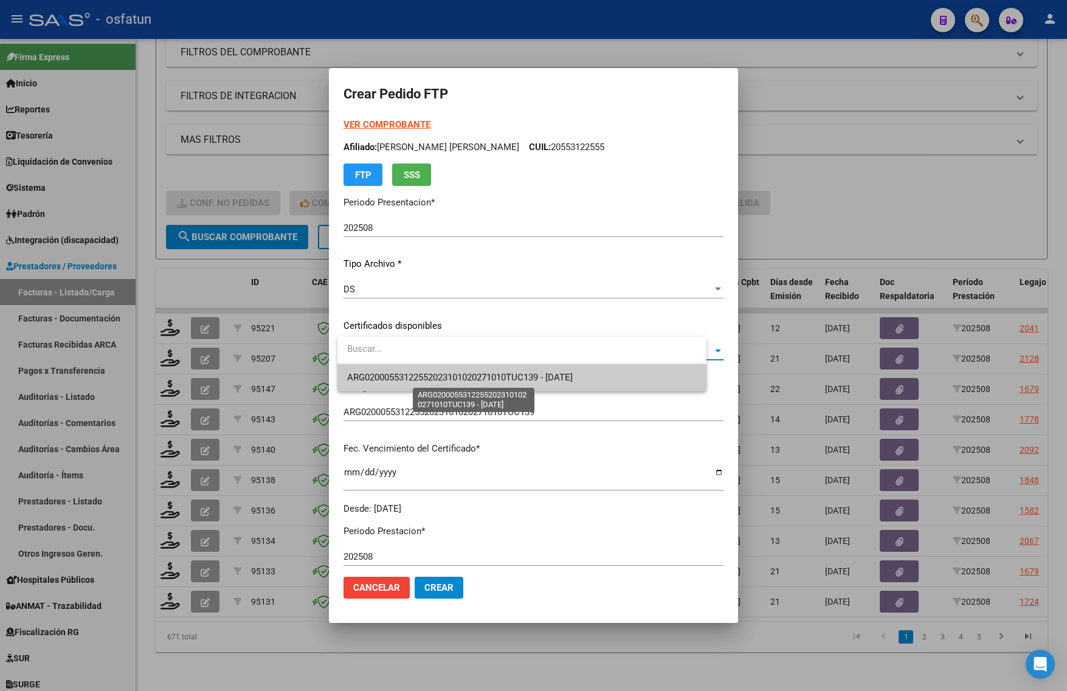
click at [424, 375] on span "ARG02000553122552023101020271010TUC139 - 2027-10-10" at bounding box center [460, 377] width 226 height 11
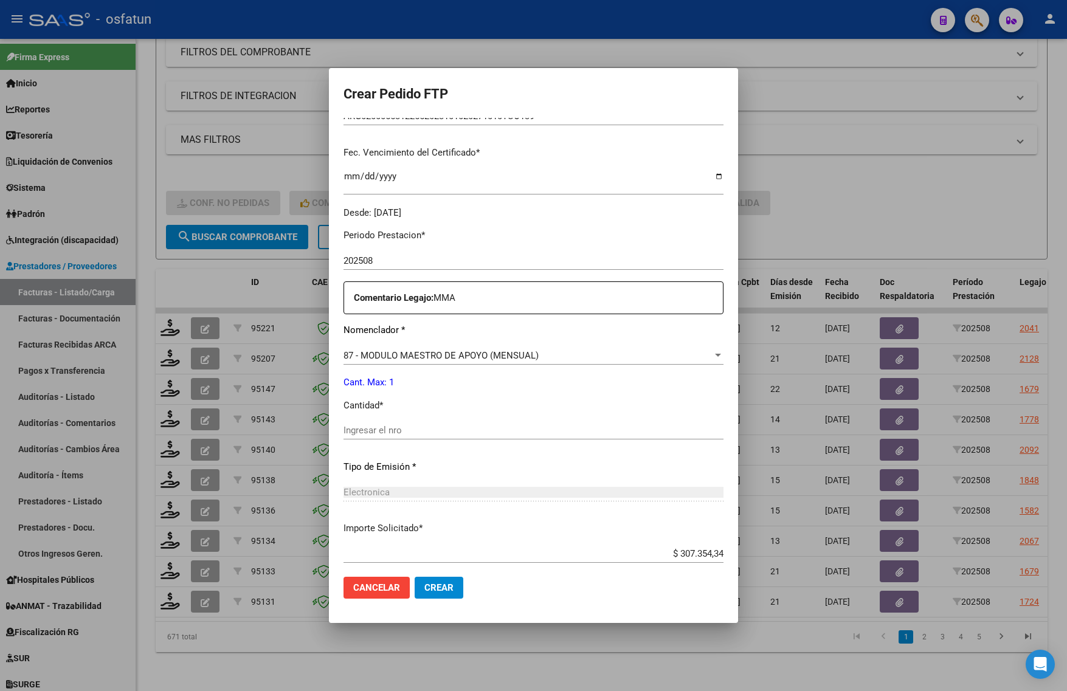
scroll to position [304, 0]
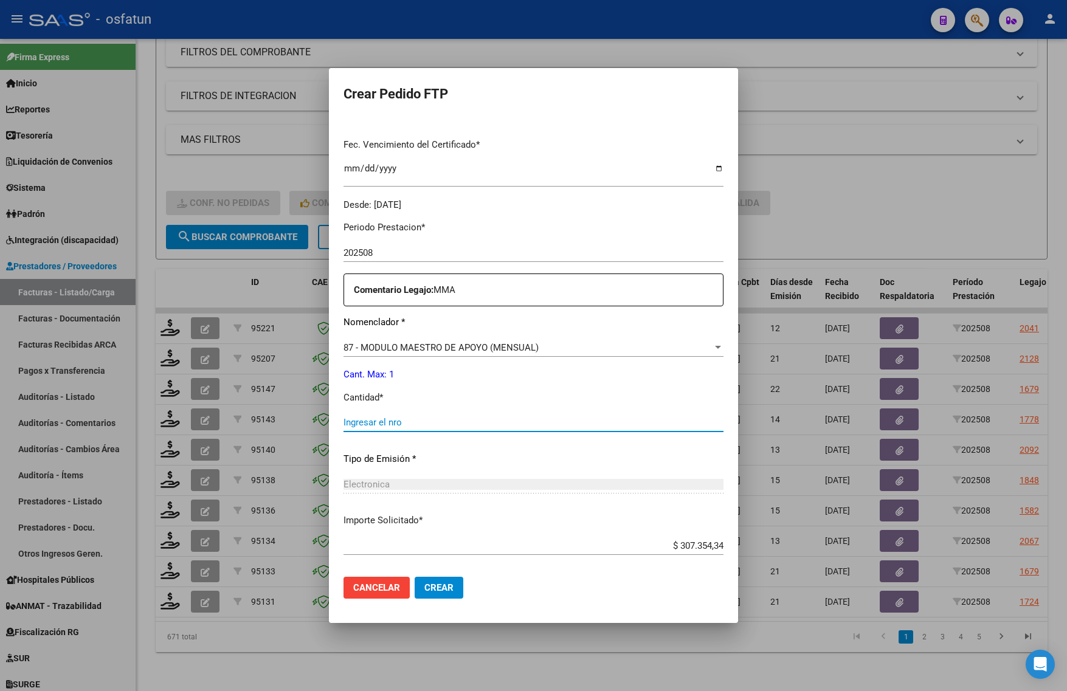
click at [384, 420] on input "Ingresar el nro" at bounding box center [534, 422] width 380 height 11
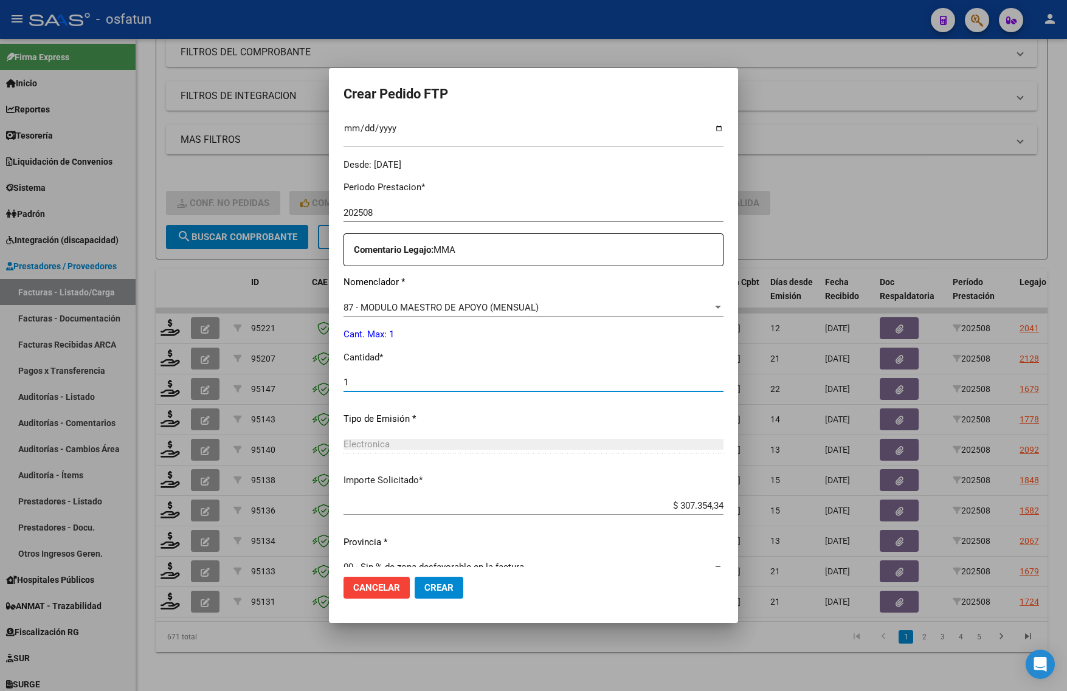
scroll to position [364, 0]
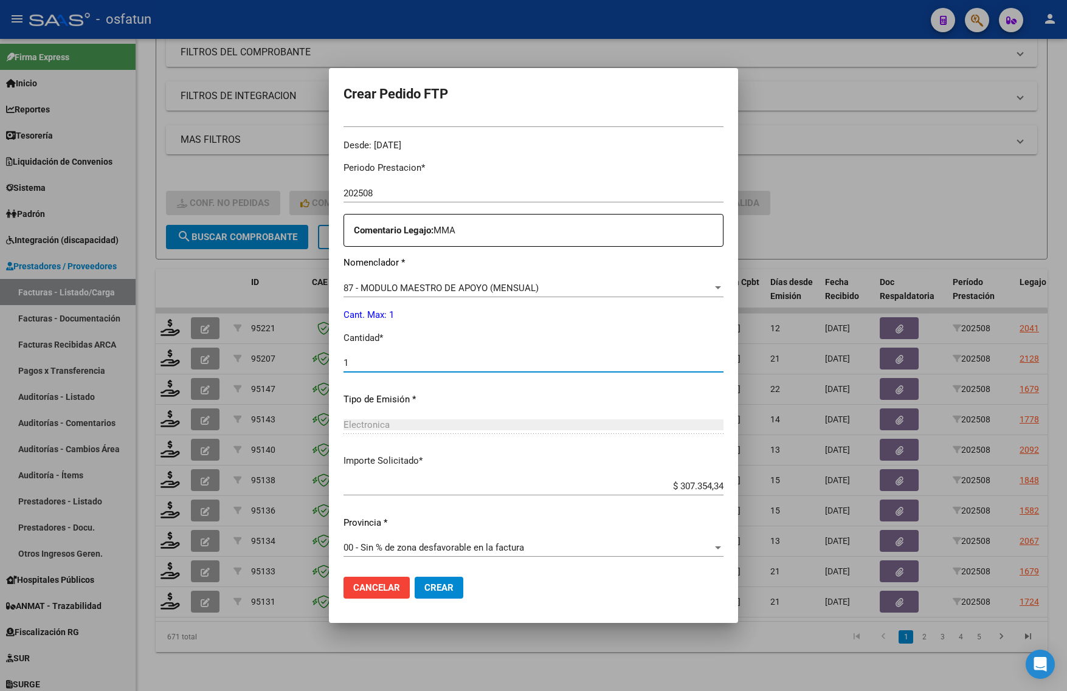
type input "1"
click at [438, 590] on span "Crear" at bounding box center [438, 587] width 29 height 11
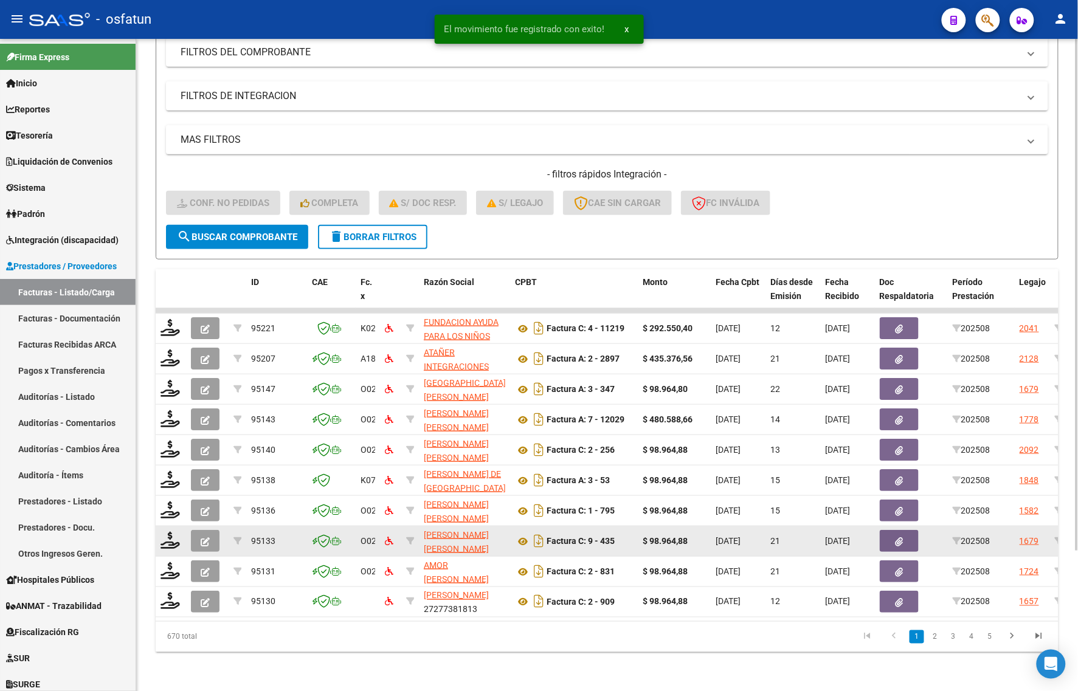
click at [167, 538] on div at bounding box center [171, 541] width 21 height 19
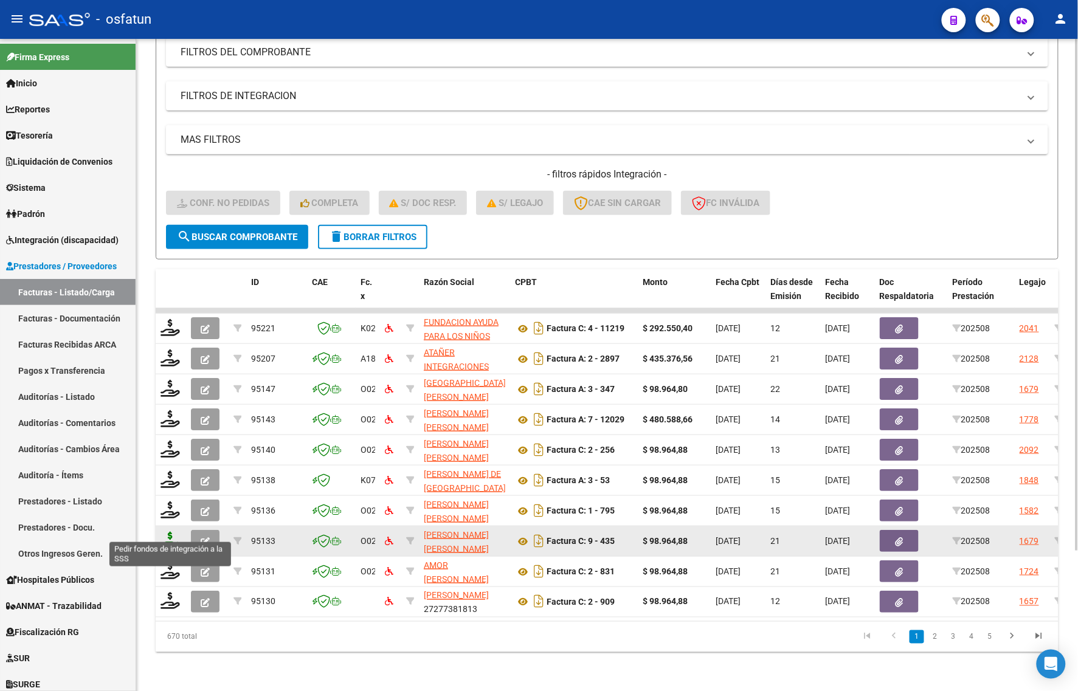
click at [175, 532] on icon at bounding box center [170, 540] width 19 height 17
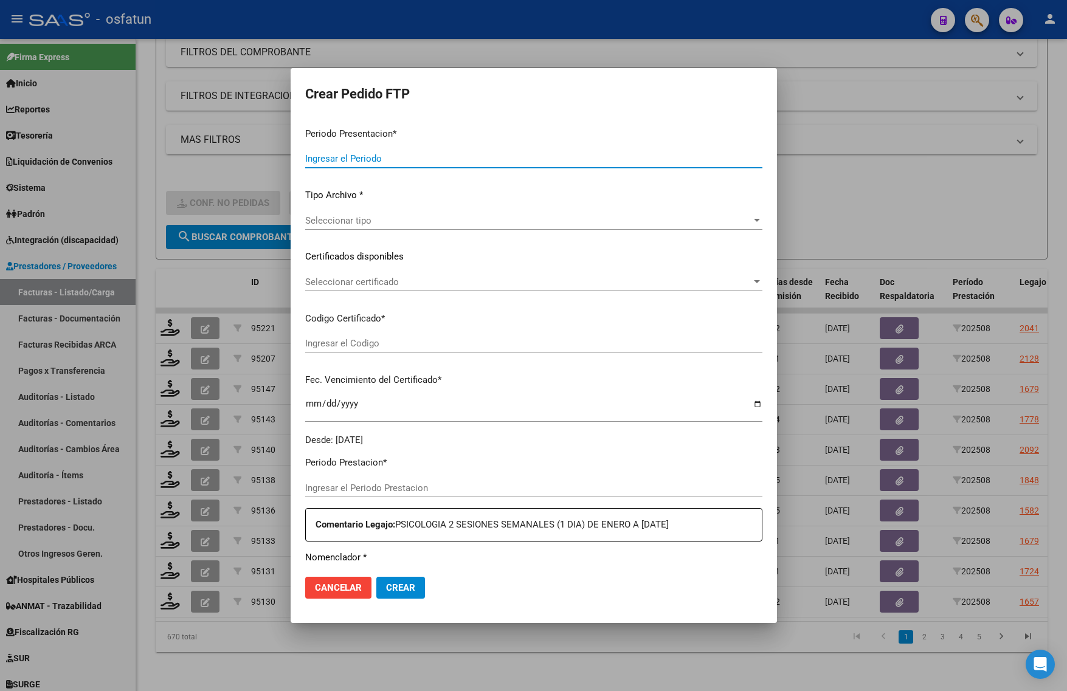
type input "202508"
type input "$ 98.964,88"
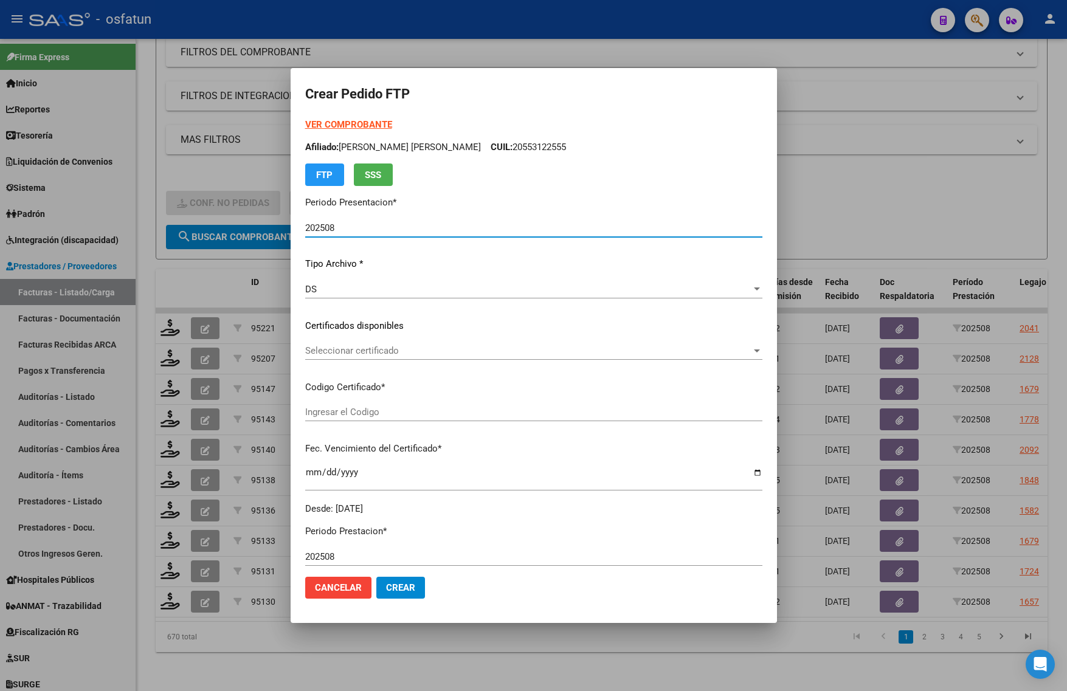
type input "ARG02000543480302022022320270223BS436"
type input "2027-02-23"
click at [345, 122] on strong "VER COMPROBANTE" at bounding box center [348, 124] width 87 height 11
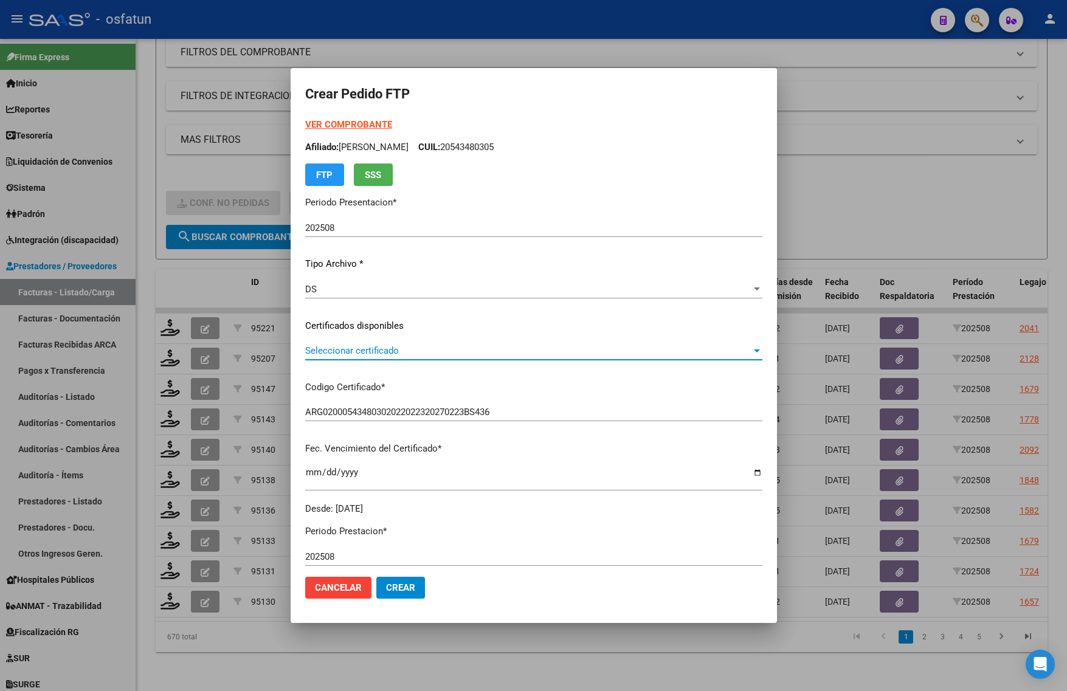
click at [373, 351] on span "Seleccionar certificado" at bounding box center [528, 350] width 446 height 11
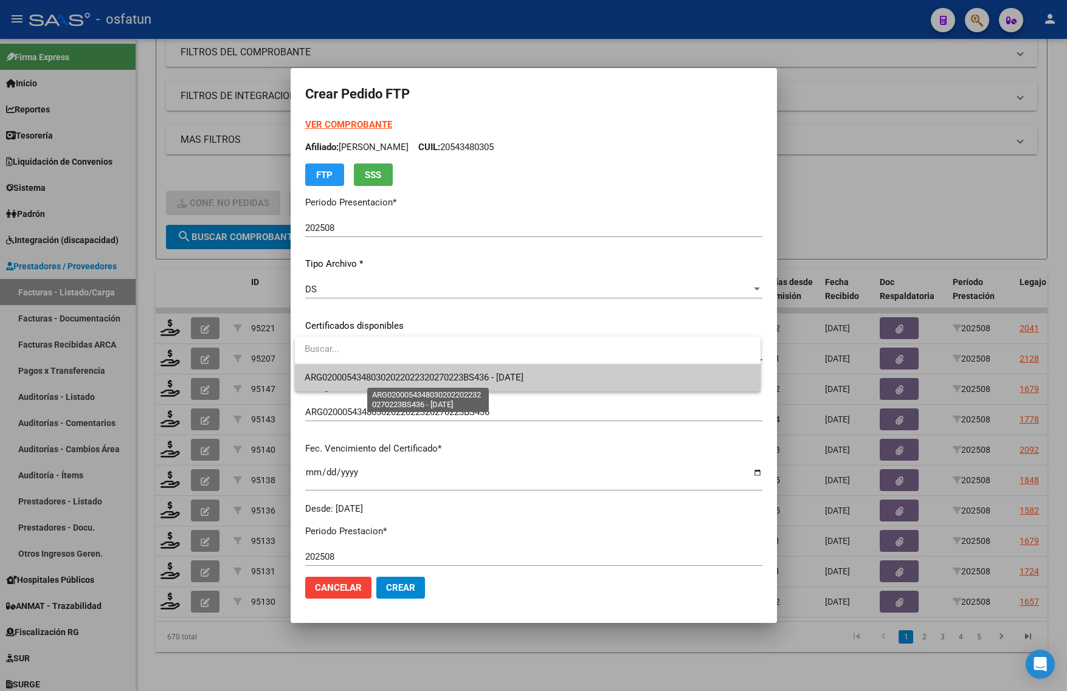
click at [373, 375] on span "ARG02000543480302022022320270223BS436 - 2027-02-23" at bounding box center [414, 377] width 219 height 11
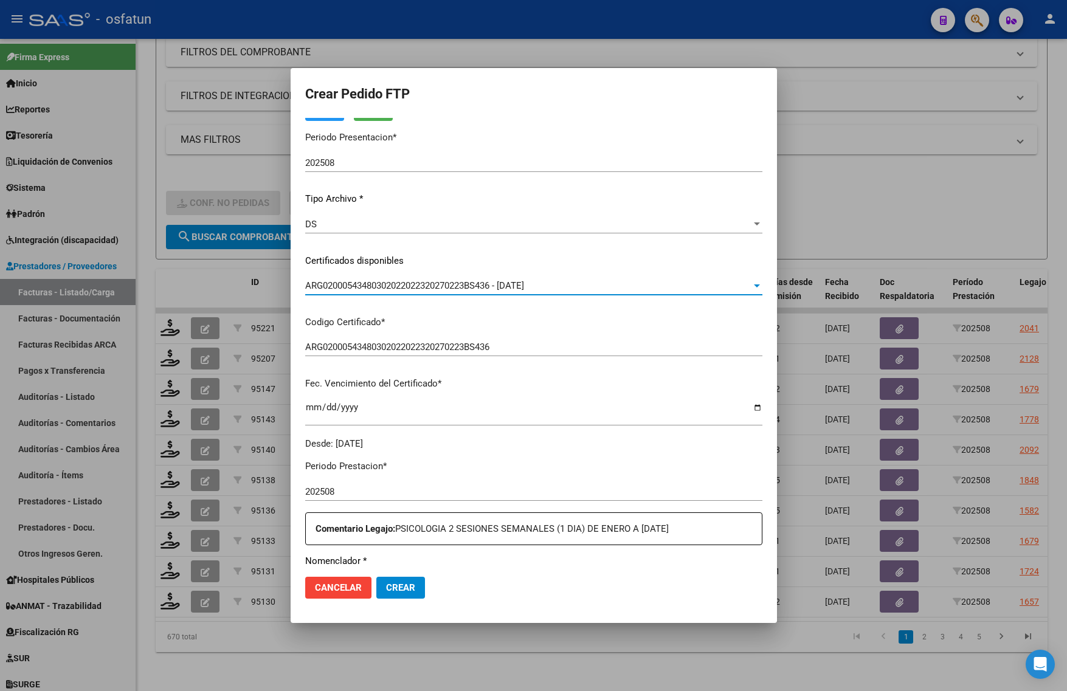
scroll to position [228, 0]
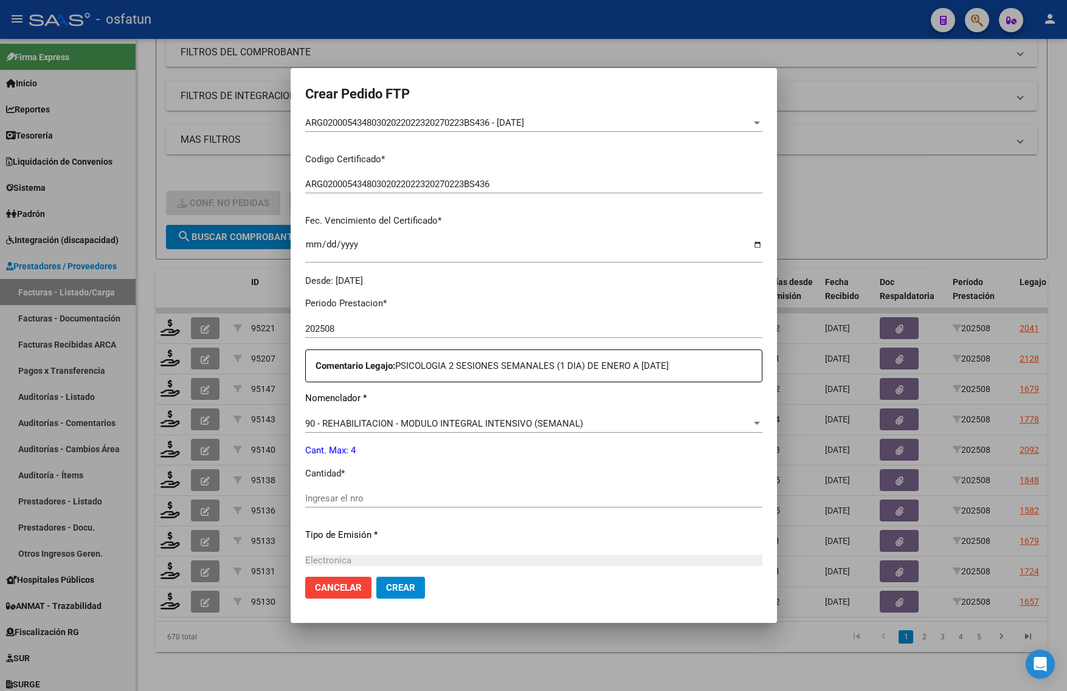
click at [406, 491] on div "Ingresar el nro" at bounding box center [533, 498] width 457 height 18
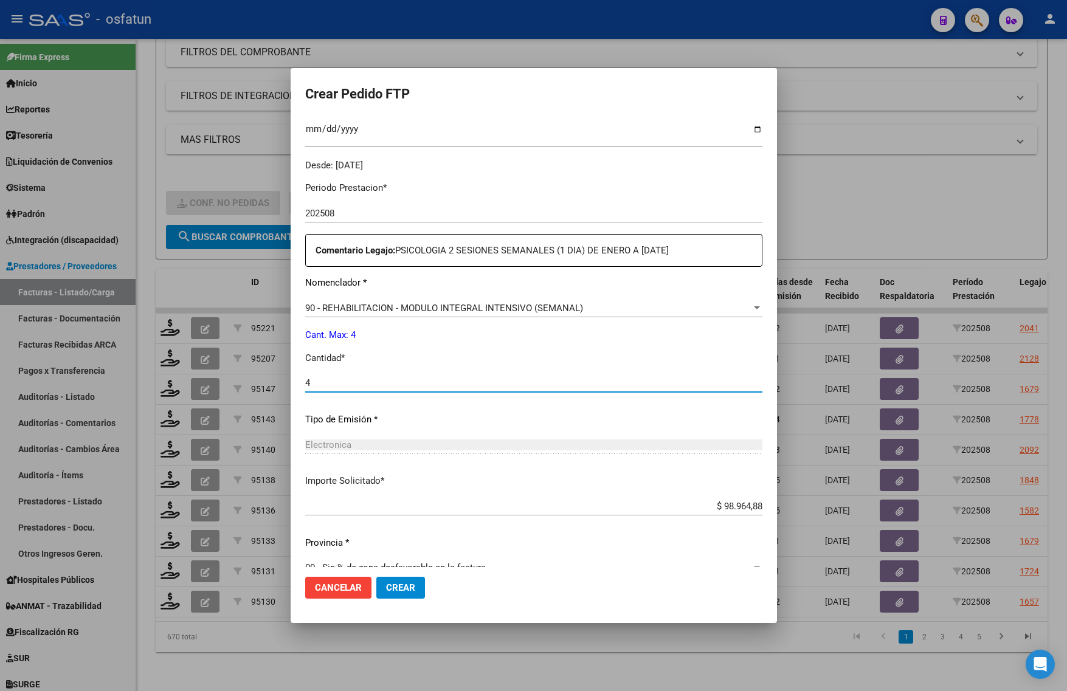
scroll to position [364, 0]
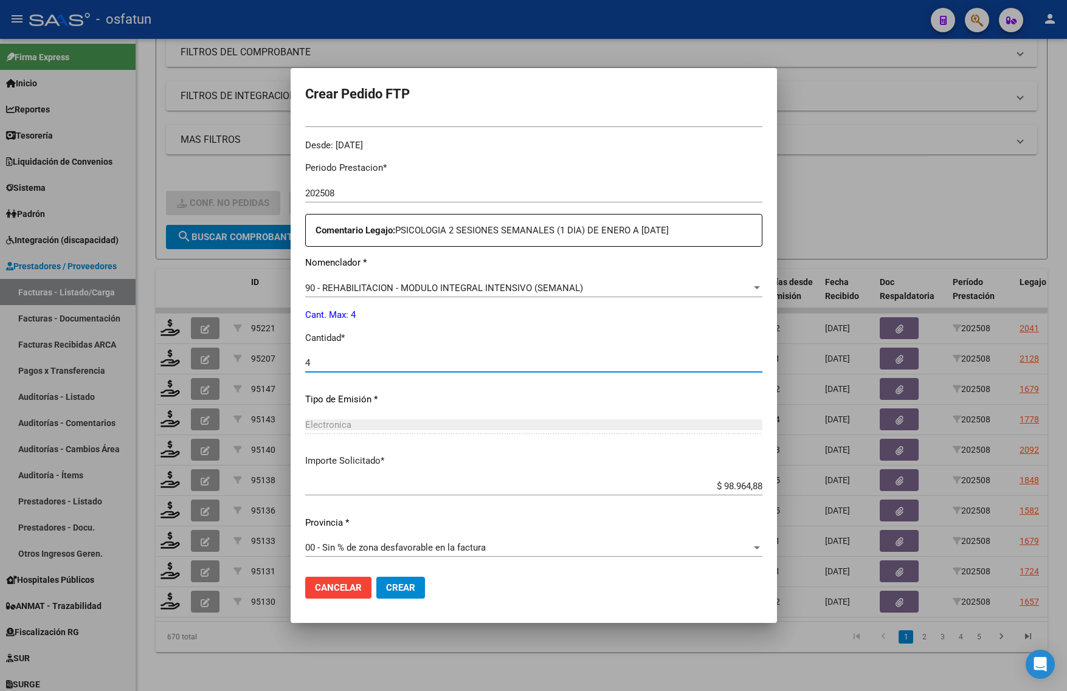
type input "4"
click at [406, 593] on button "Crear" at bounding box center [400, 588] width 49 height 22
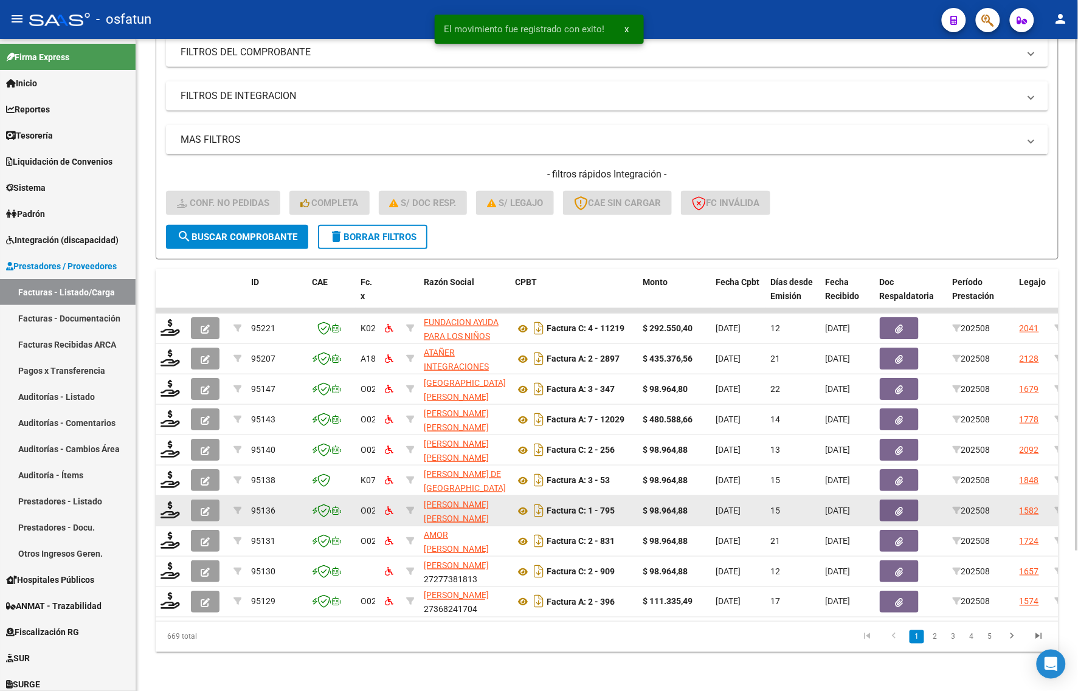
click at [176, 508] on div at bounding box center [171, 511] width 21 height 19
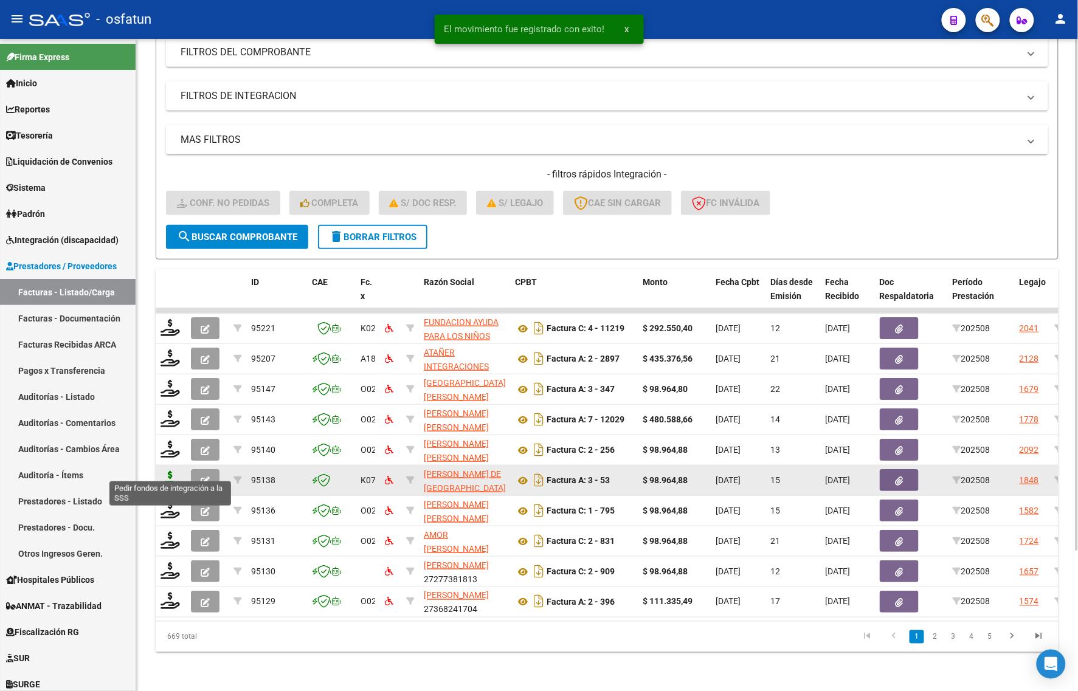
click at [167, 471] on icon at bounding box center [170, 479] width 19 height 17
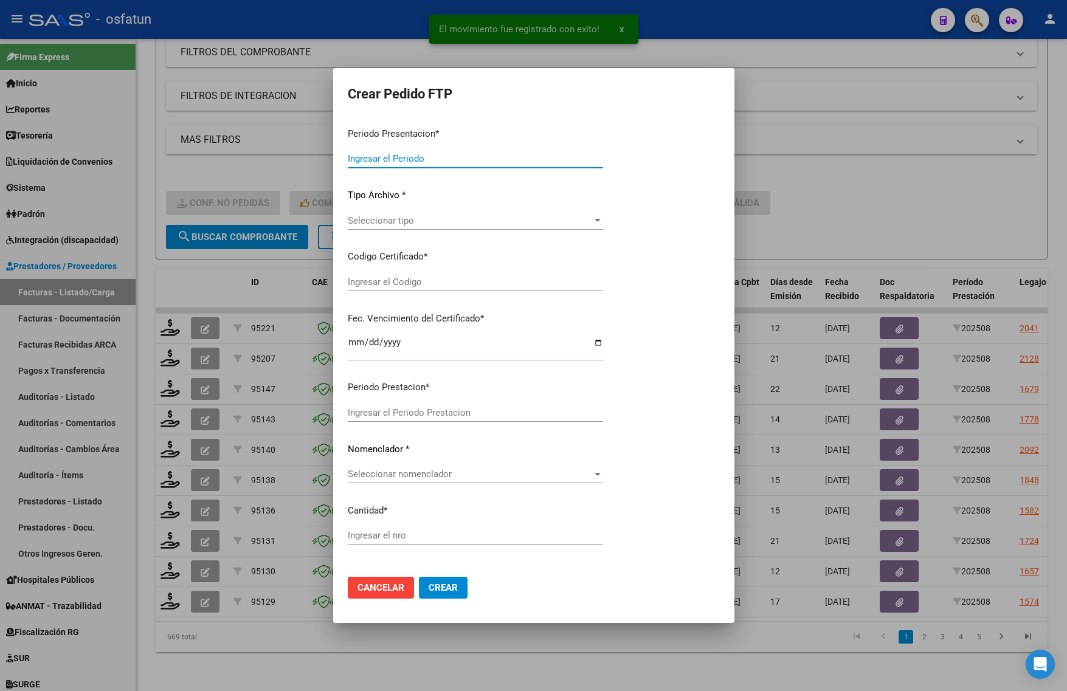
type input "202508"
type input "$ 98.964,88"
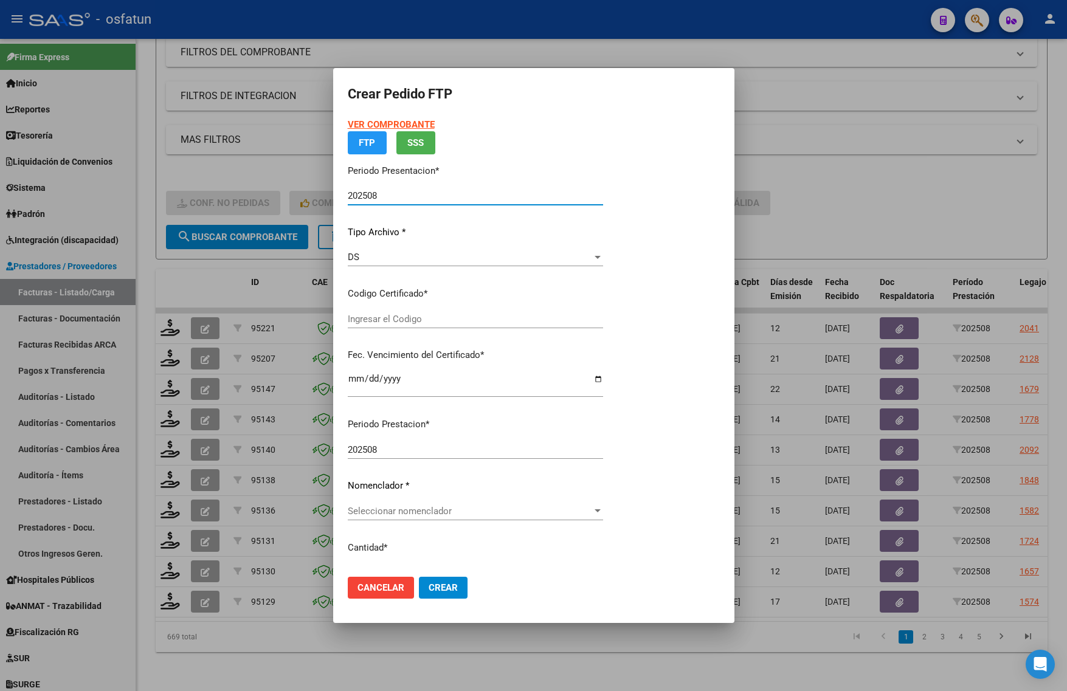
type input "ARG02000539356502023040420270404TUC139"
type input "2027-04-04"
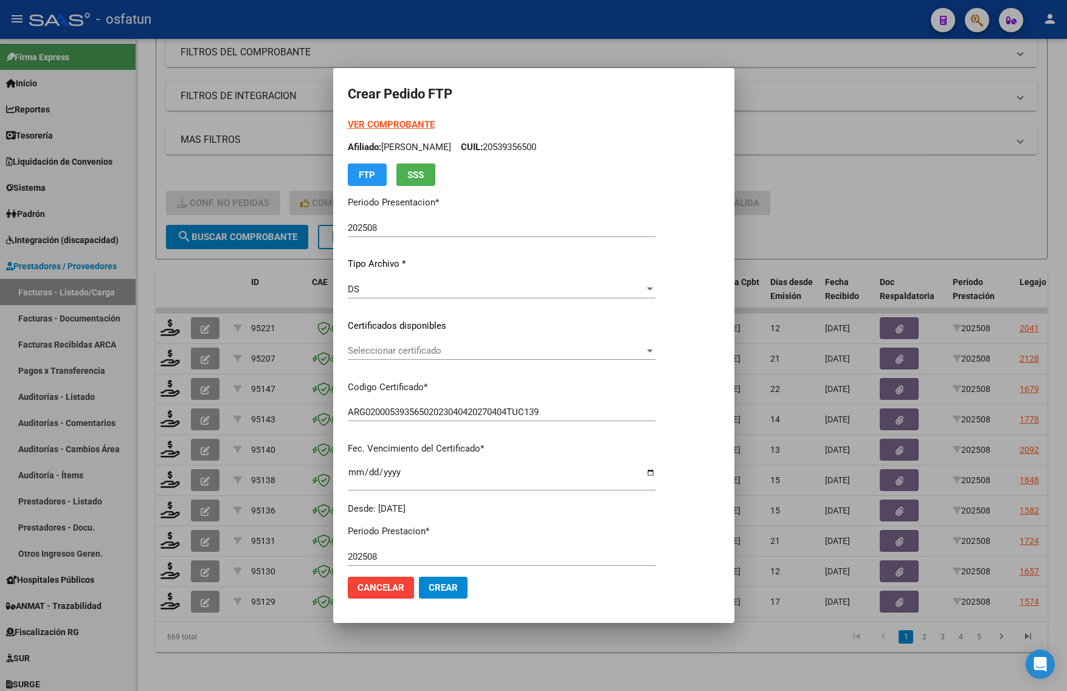
click at [469, 359] on div "Seleccionar certificado Seleccionar certificado" at bounding box center [502, 351] width 308 height 18
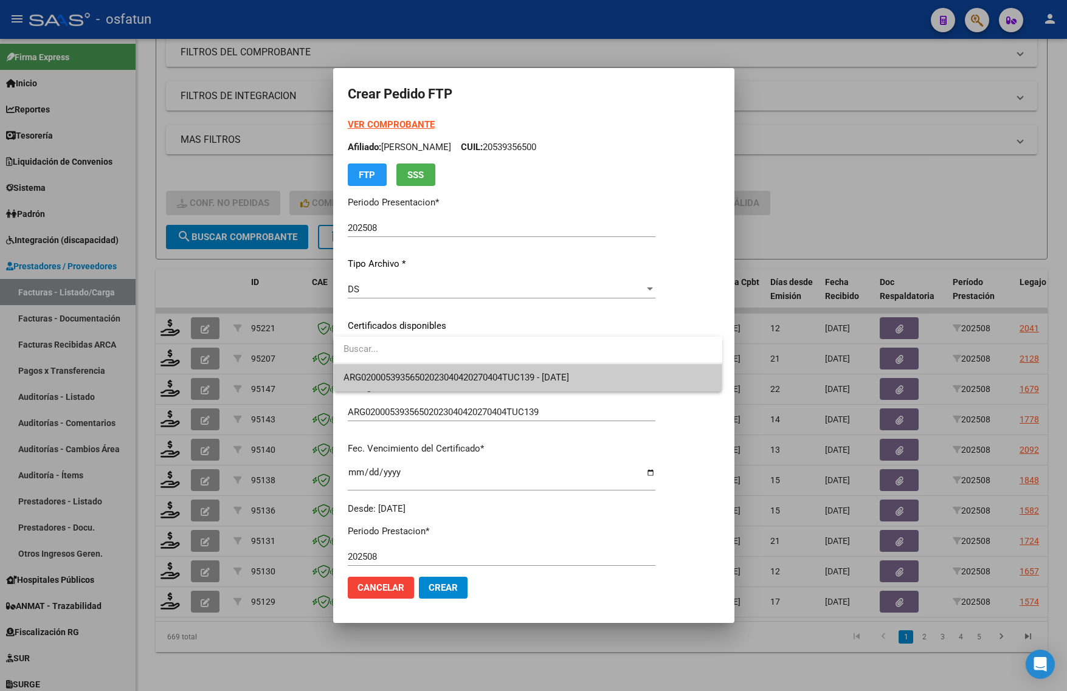
click at [457, 376] on span "ARG02000539356502023040420270404TUC139 - 2027-04-04" at bounding box center [457, 377] width 226 height 11
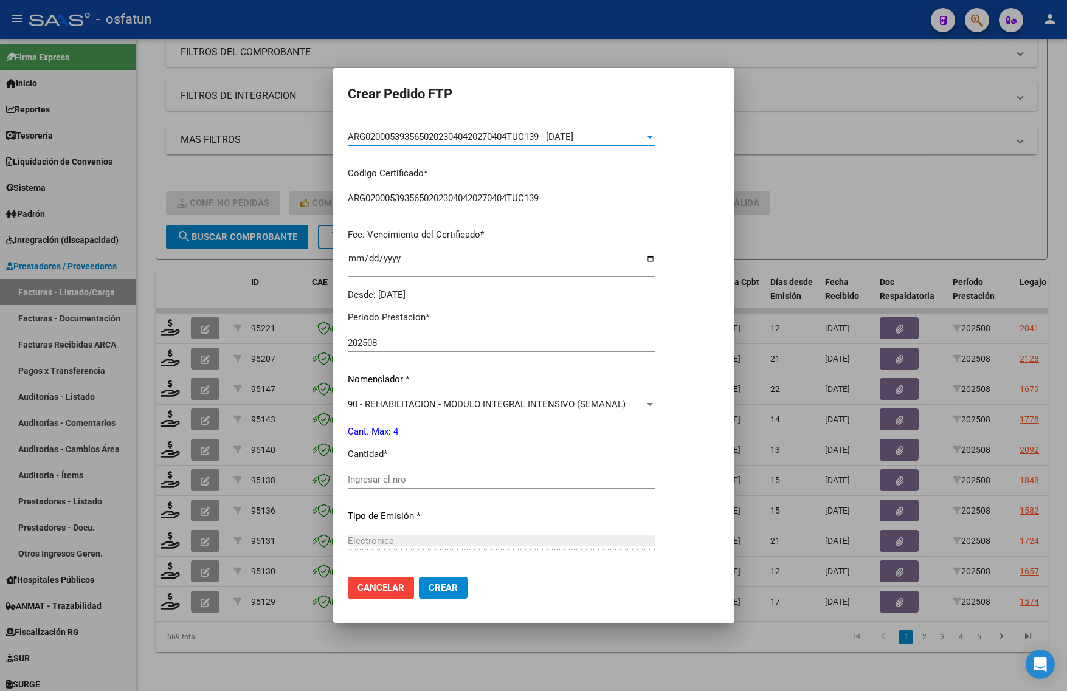
scroll to position [228, 0]
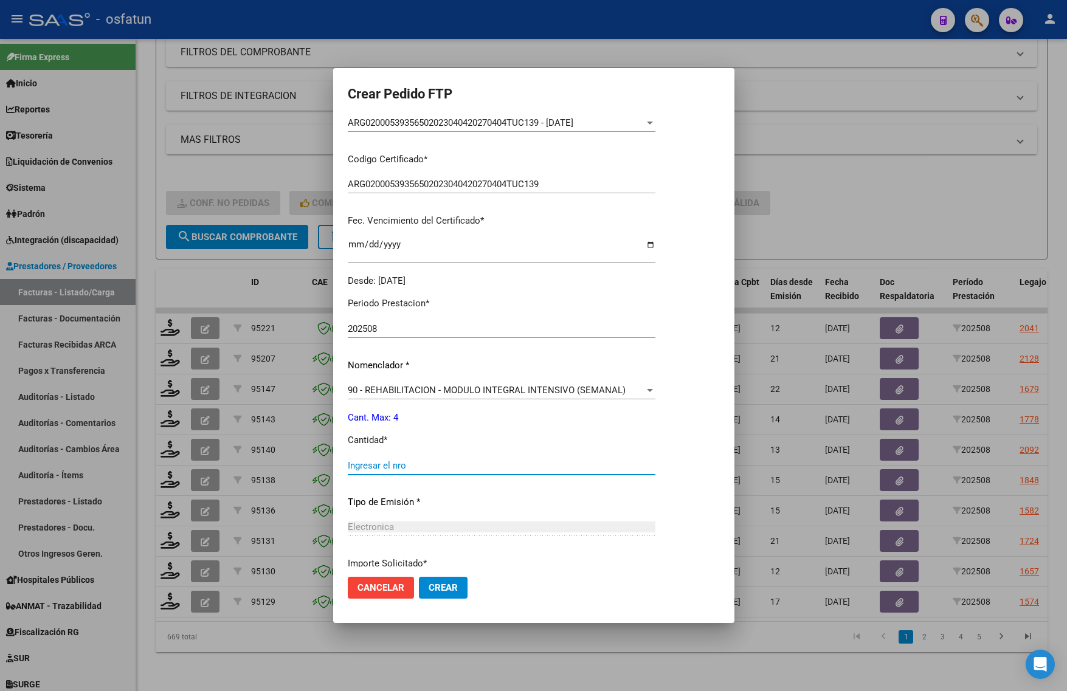
click at [392, 467] on input "Ingresar el nro" at bounding box center [502, 465] width 308 height 11
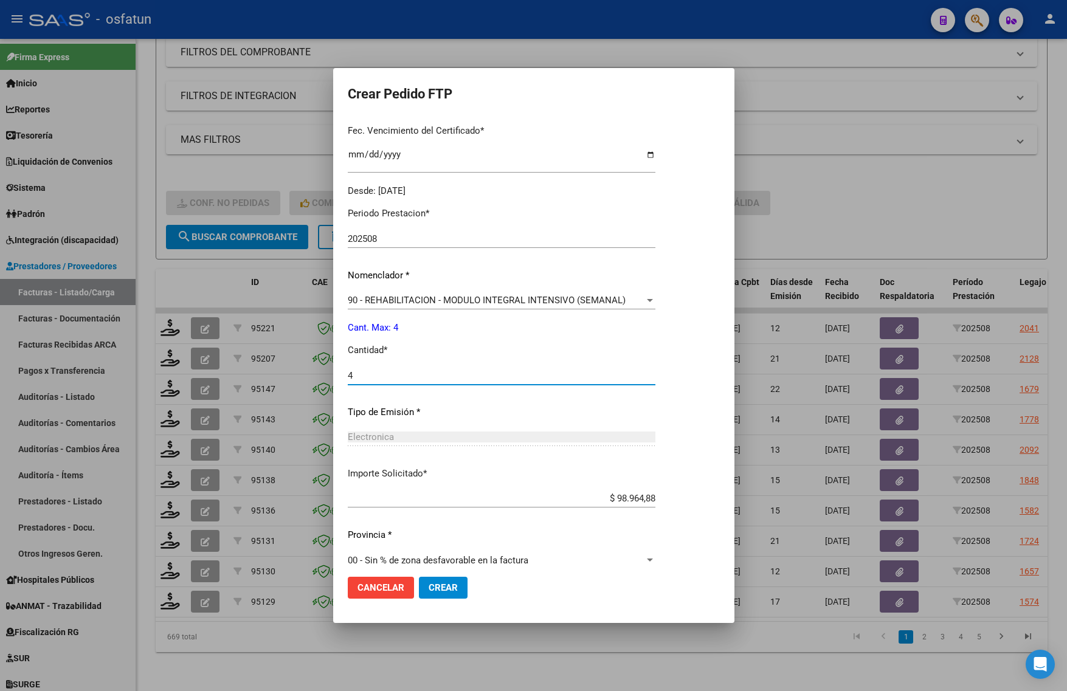
scroll to position [330, 0]
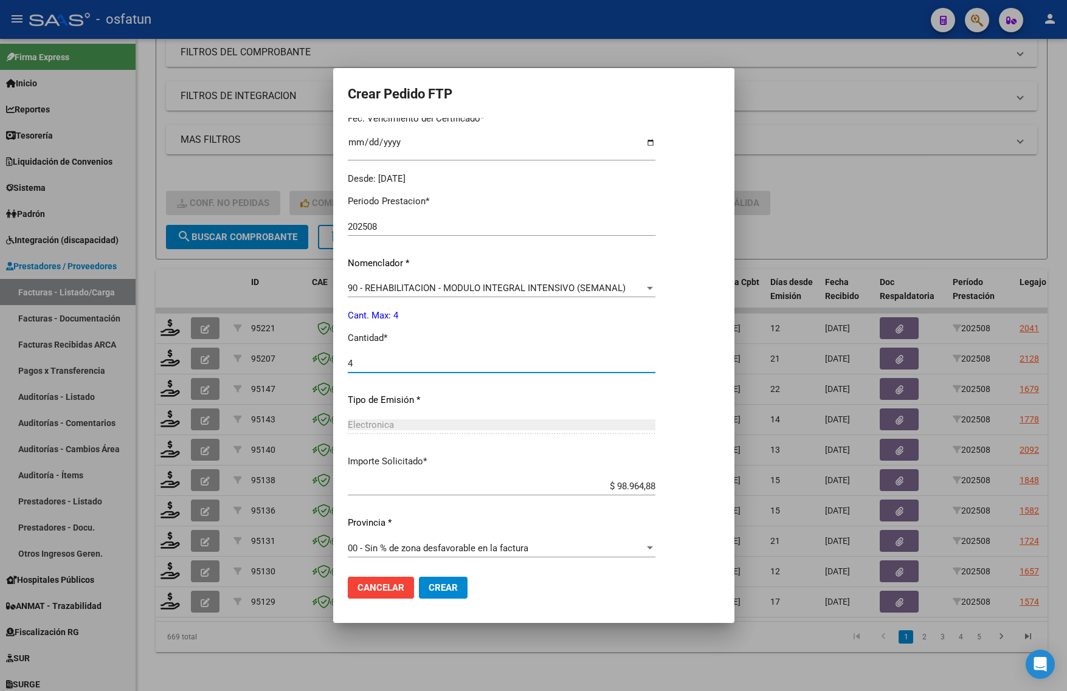
type input "4"
click at [438, 590] on span "Crear" at bounding box center [443, 587] width 29 height 11
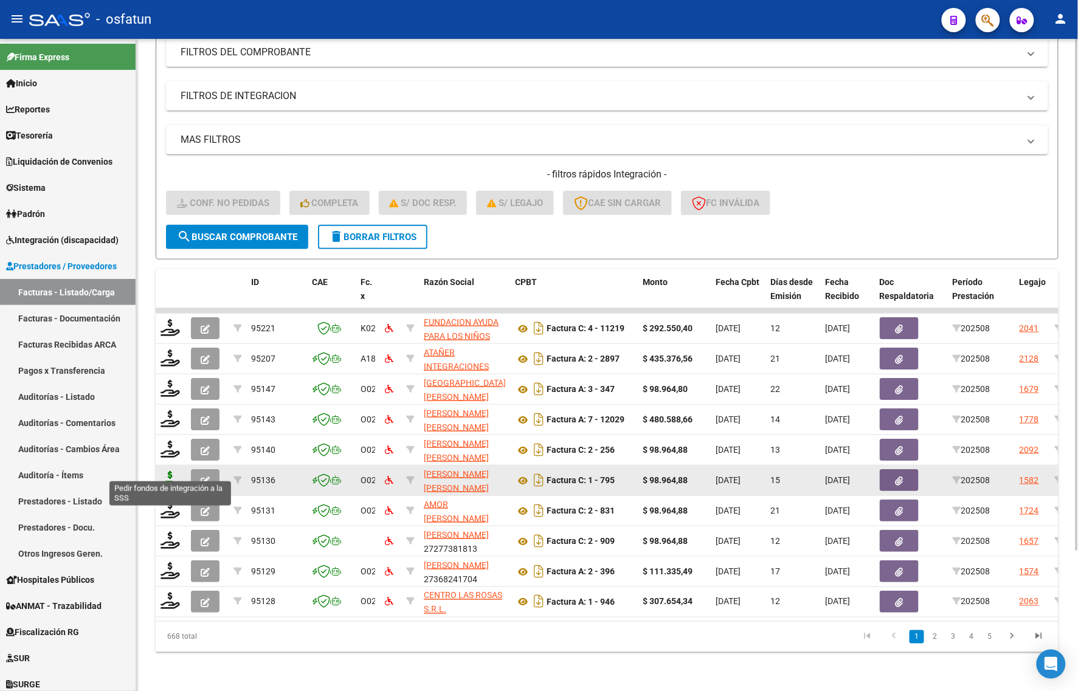
click at [171, 471] on icon at bounding box center [170, 479] width 19 height 17
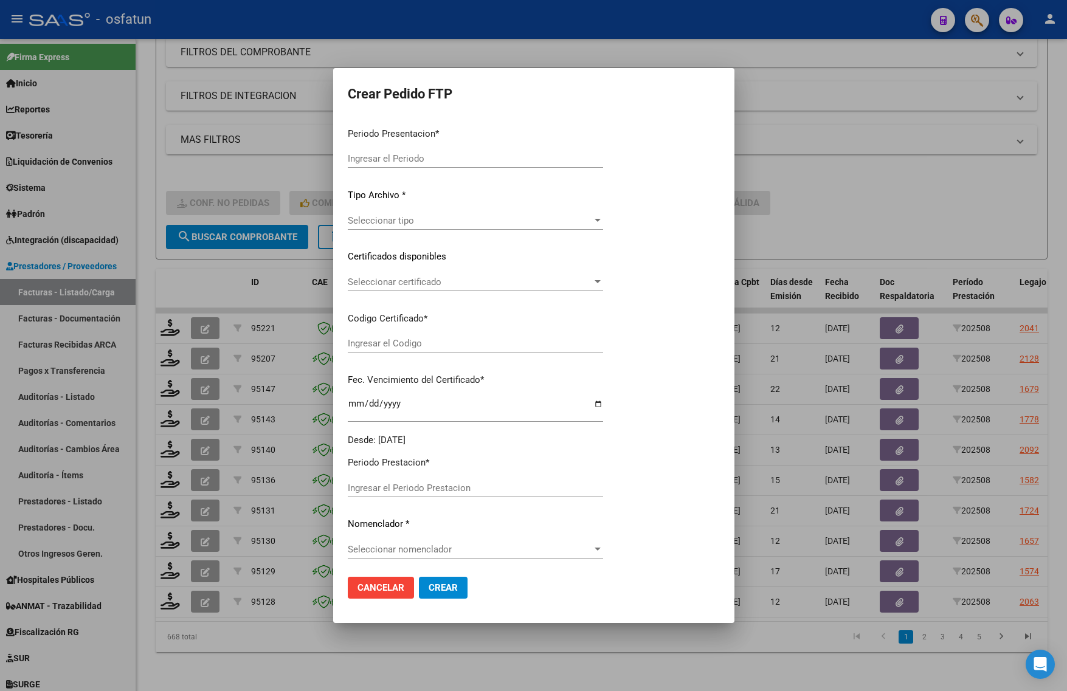
type input "202508"
type input "$ 98.964,88"
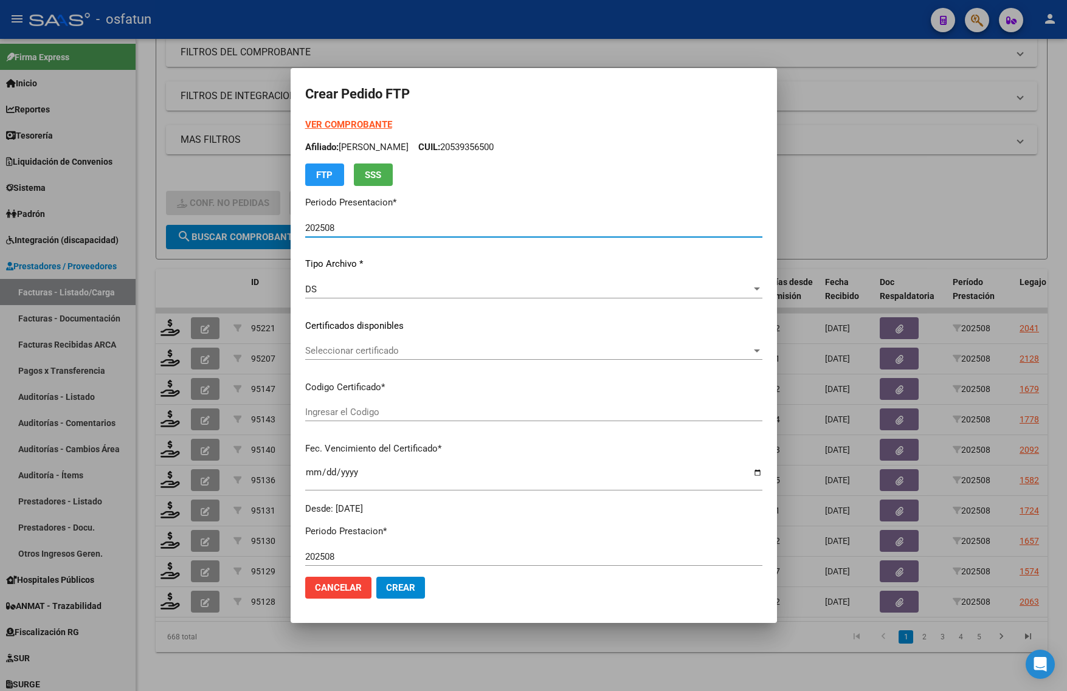
type input "ARG02000555135472023022420260224BS376"
type input "2026-02-24"
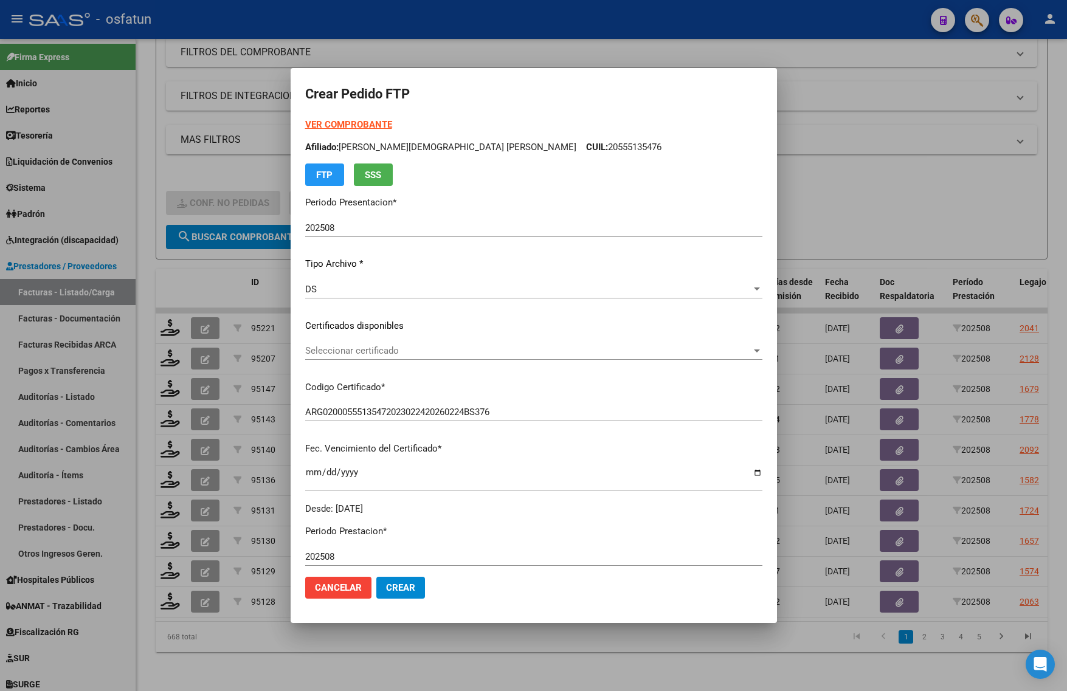
click at [326, 120] on strong "VER COMPROBANTE" at bounding box center [348, 124] width 87 height 11
click at [396, 353] on span "Seleccionar certificado" at bounding box center [528, 350] width 446 height 11
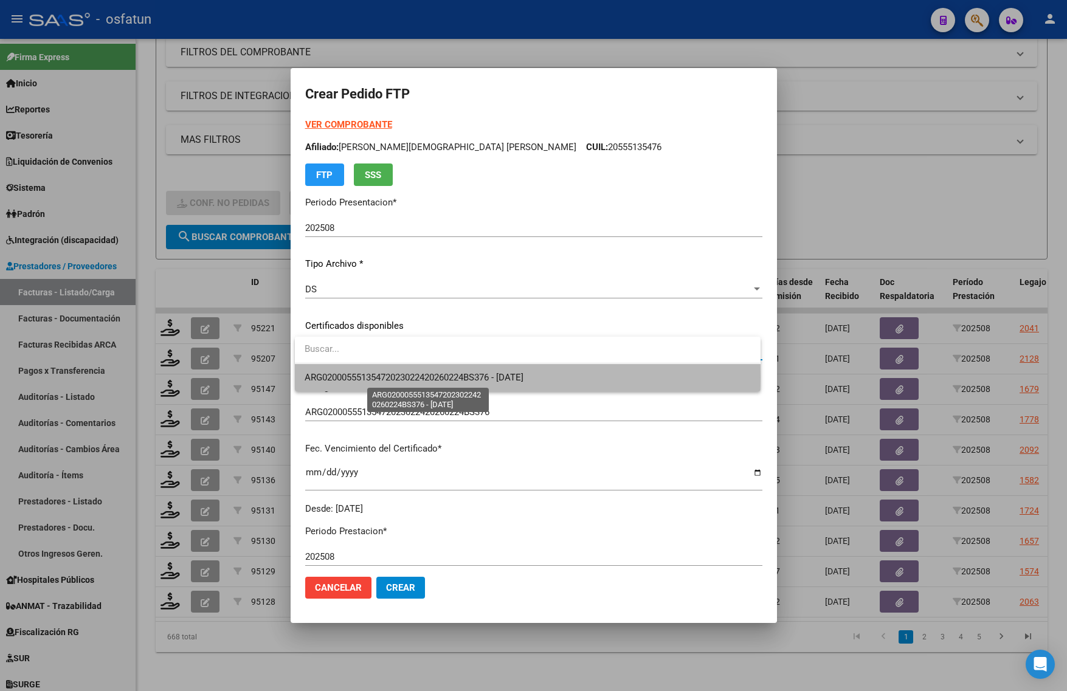
click at [396, 379] on span "ARG02000555135472023022420260224BS376 - 2026-02-24" at bounding box center [414, 377] width 219 height 11
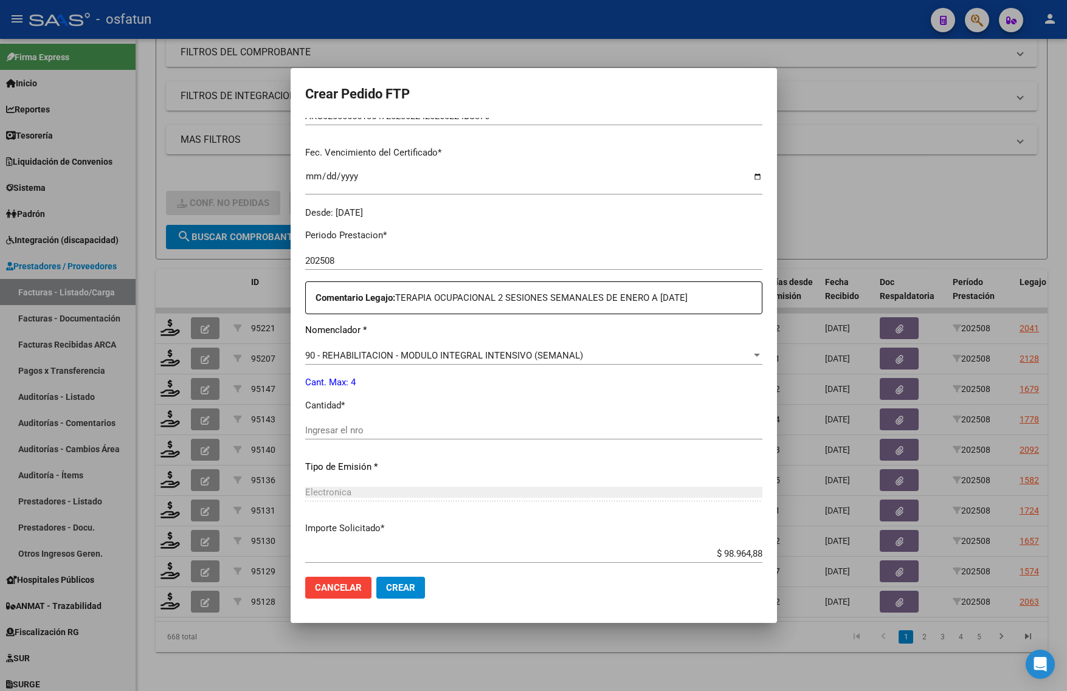
scroll to position [304, 0]
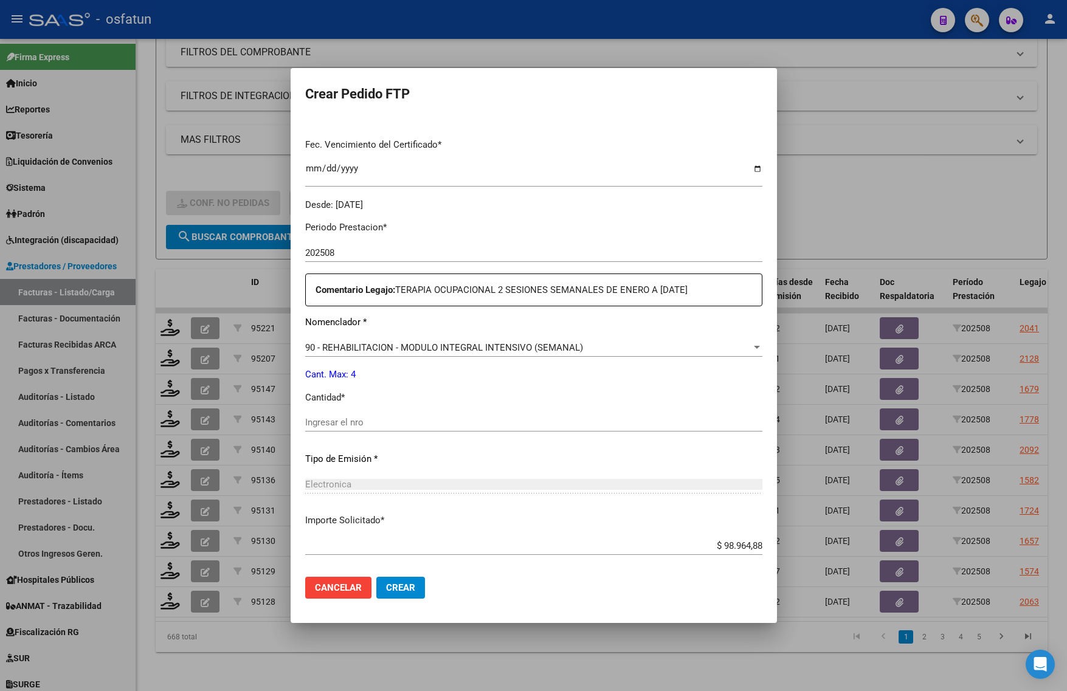
click at [356, 421] on input "Ingresar el nro" at bounding box center [533, 422] width 457 height 11
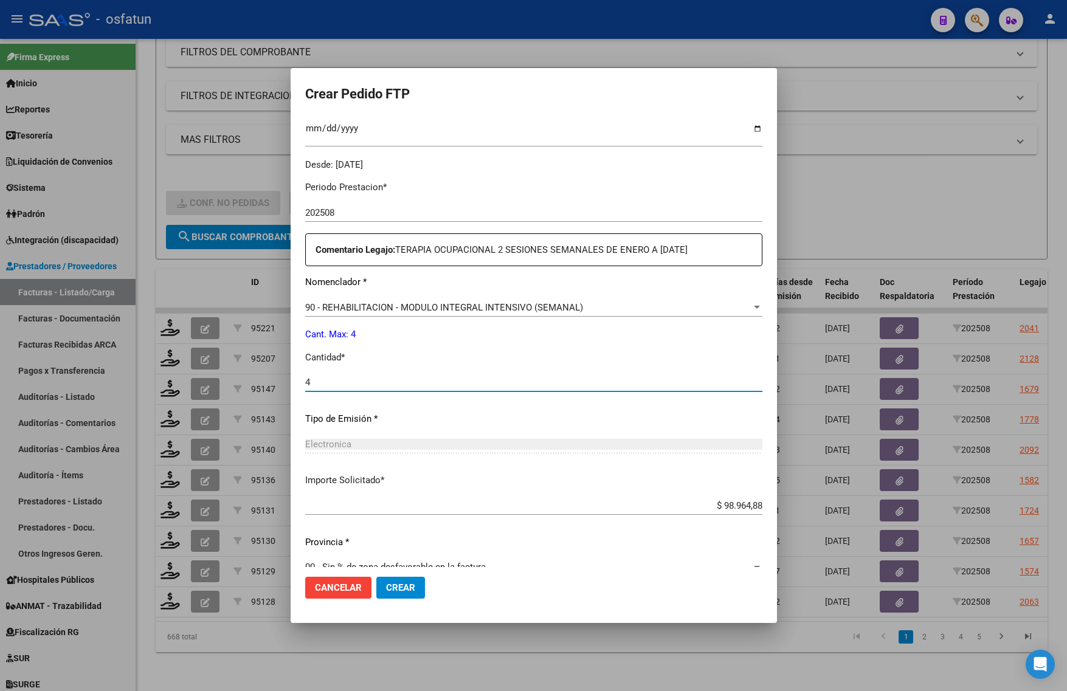
scroll to position [364, 0]
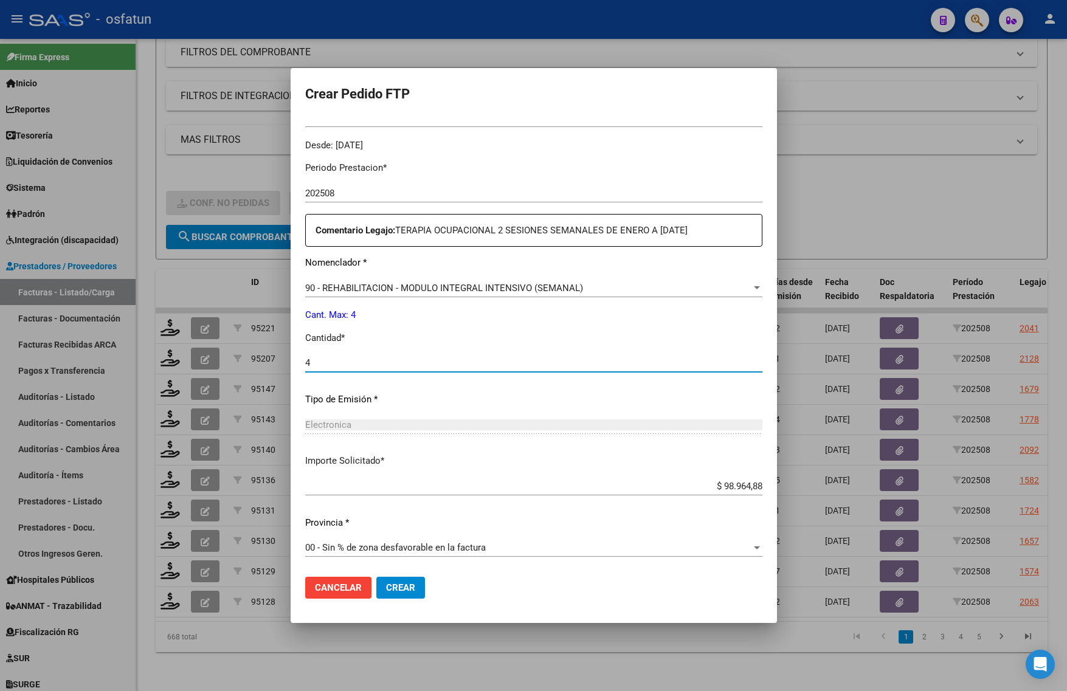
type input "4"
click at [413, 577] on button "Crear" at bounding box center [400, 588] width 49 height 22
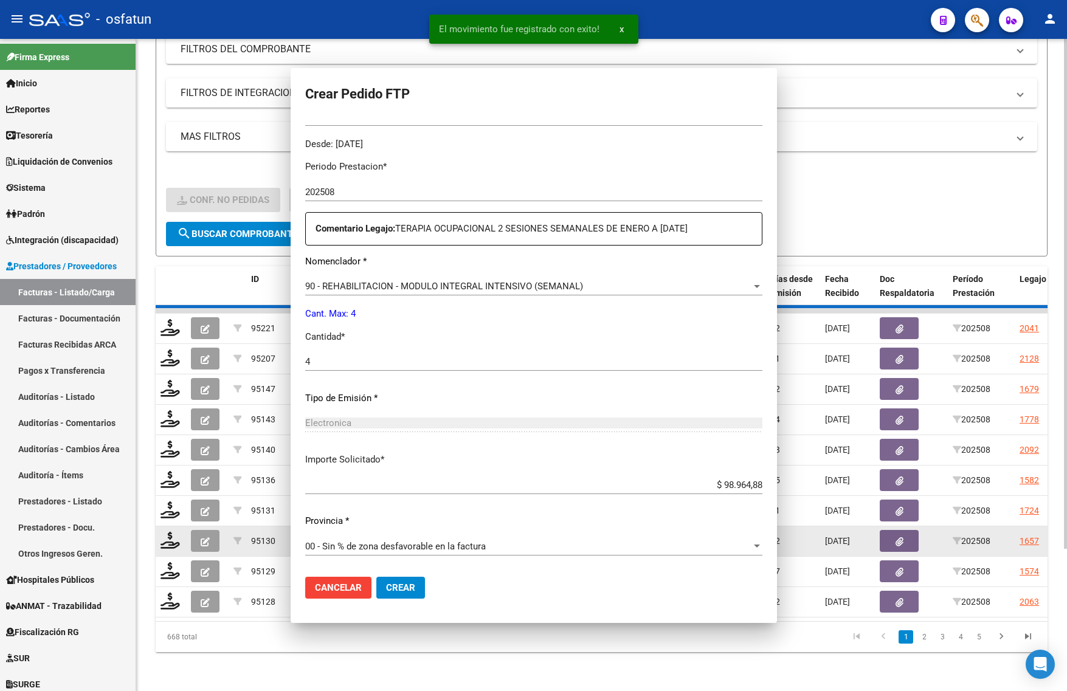
scroll to position [295, 0]
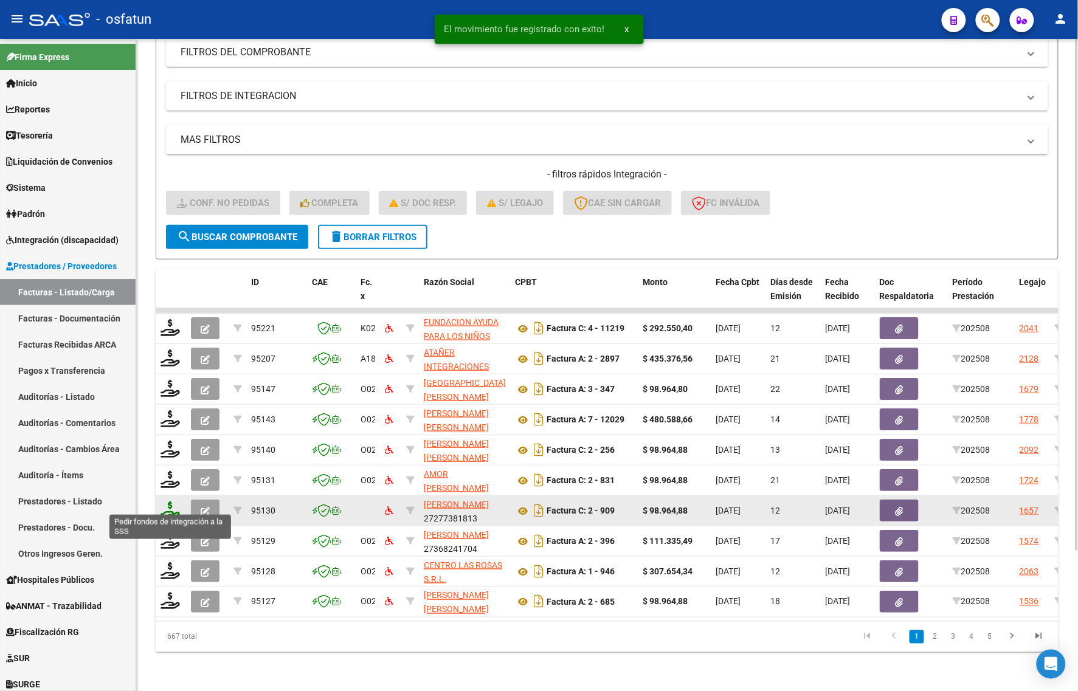
click at [170, 502] on icon at bounding box center [170, 510] width 19 height 17
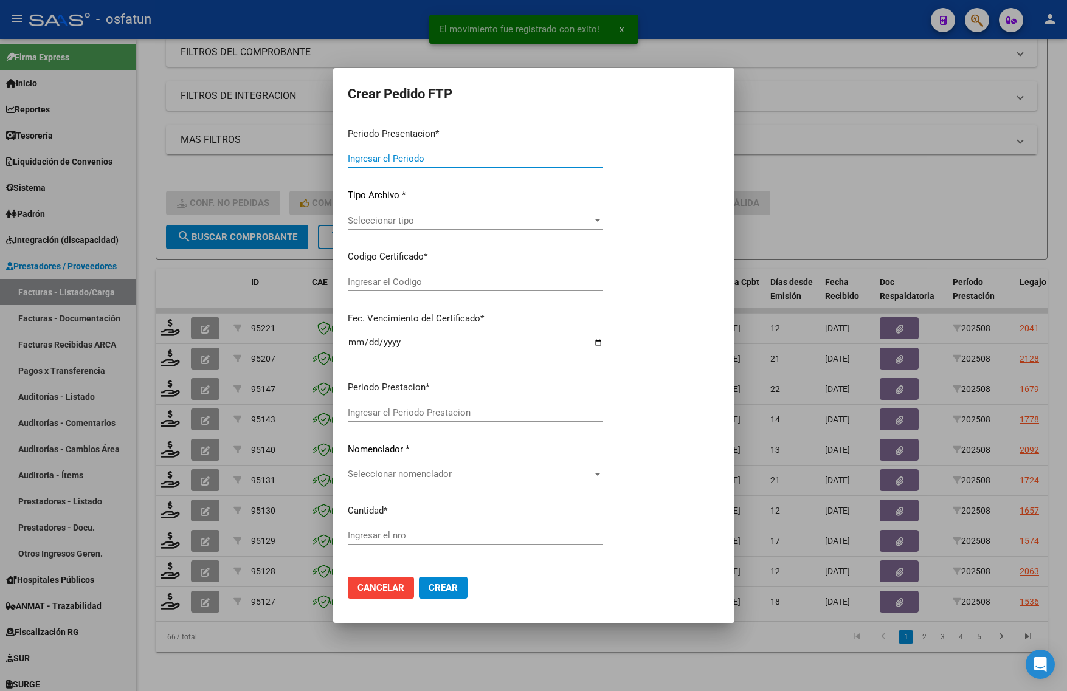
type input "202508"
type input "$ 98.964,88"
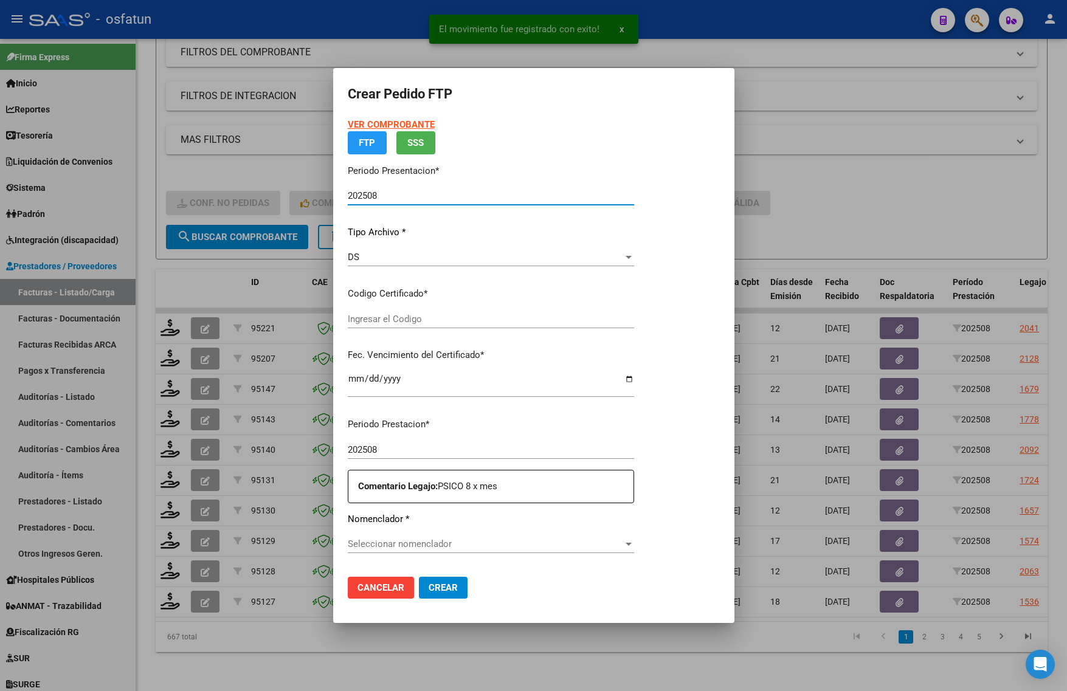
type input "ARG02000563970472022062420270624BS370"
type input "2027-06-24"
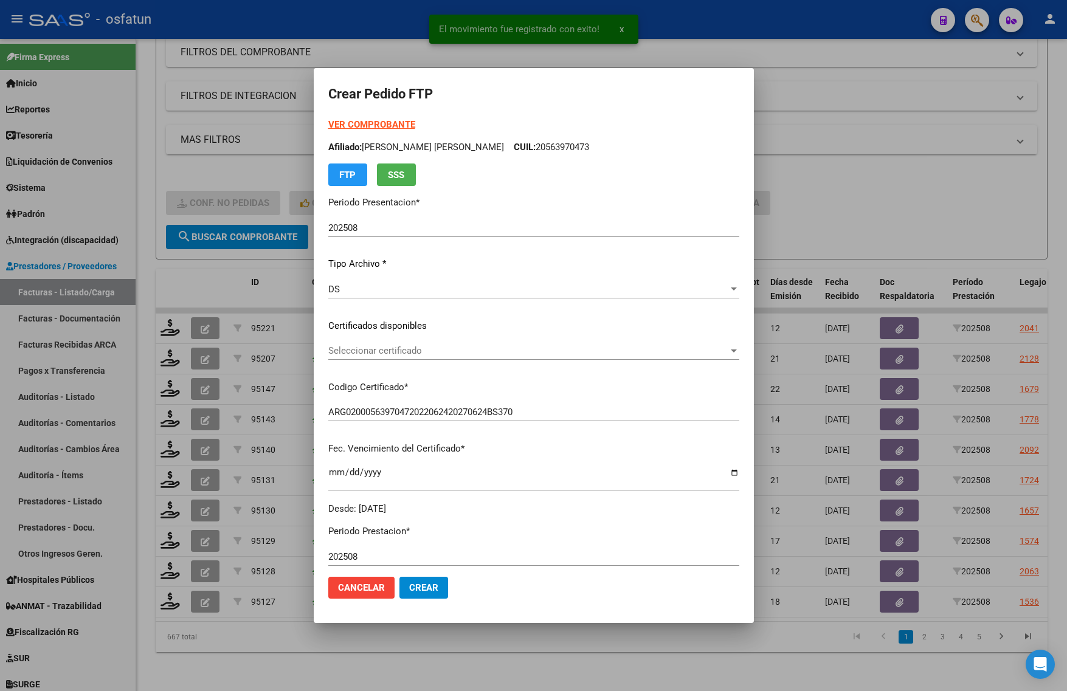
click at [356, 131] on div "VER COMPROBANTE ARCA Padrón Afiliado: RONDINONI JUAN MARTIN CUIL: 20563970473 F…" at bounding box center [533, 152] width 411 height 68
click at [354, 118] on div "VER COMPROBANTE ARCA Padrón Afiliado: RONDINONI JUAN MARTIN CUIL: 20563970473 F…" at bounding box center [533, 152] width 411 height 68
click at [348, 126] on strong "VER COMPROBANTE" at bounding box center [371, 124] width 87 height 11
click at [418, 342] on div "Seleccionar certificado Seleccionar certificado" at bounding box center [533, 351] width 411 height 18
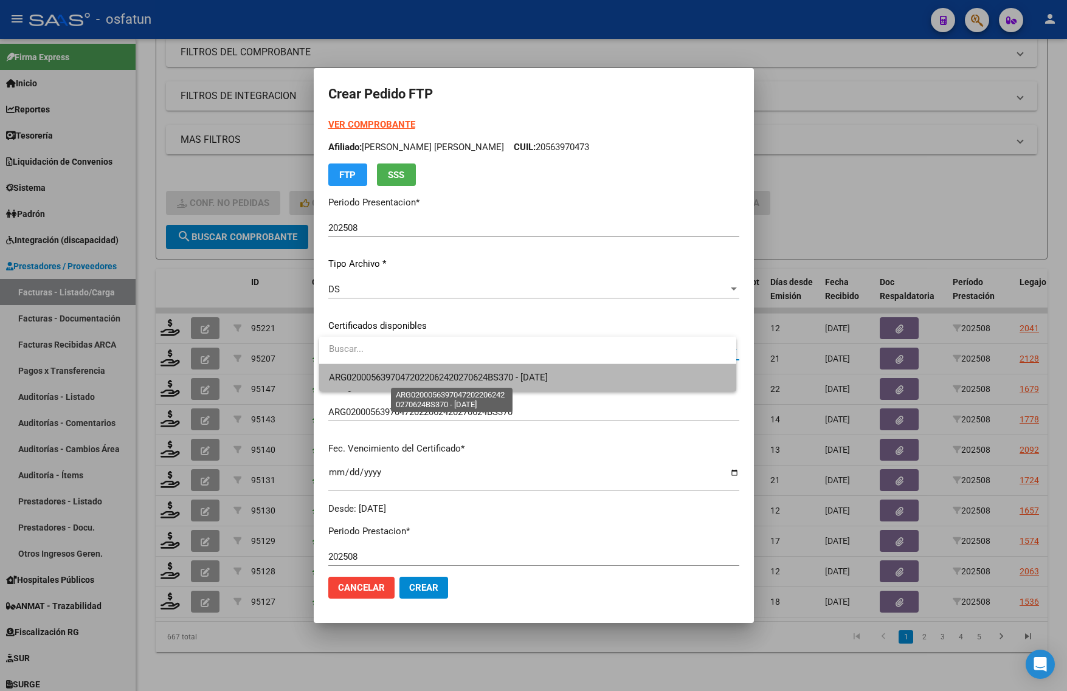
click at [421, 372] on span "ARG02000563970472022062420270624BS370 - 2027-06-24" at bounding box center [438, 377] width 219 height 11
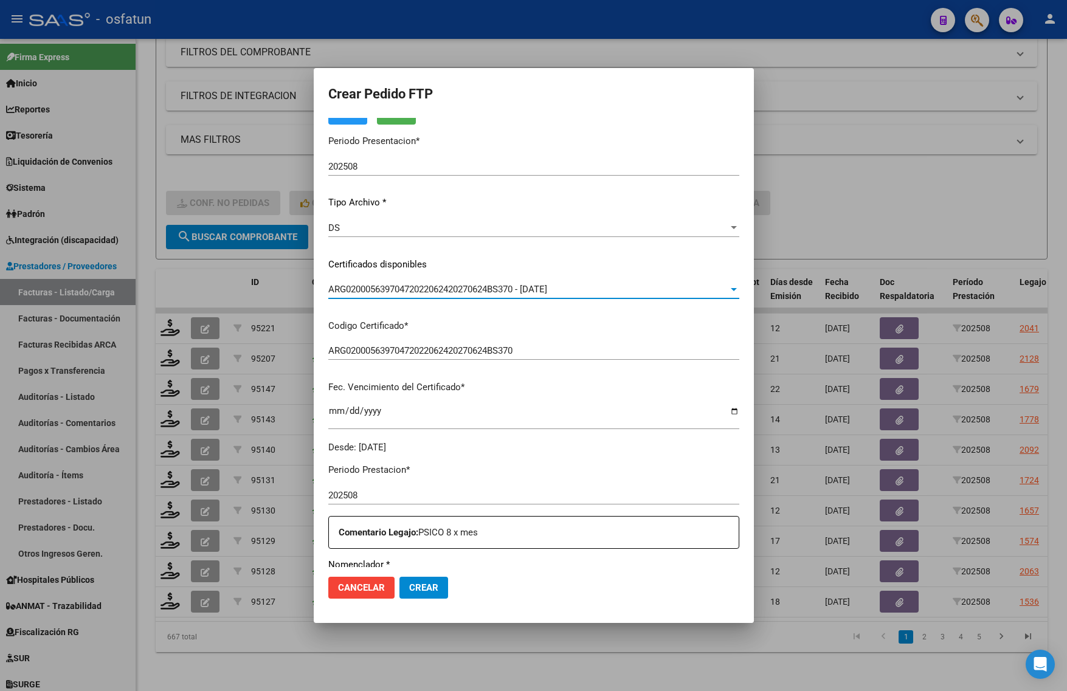
scroll to position [304, 0]
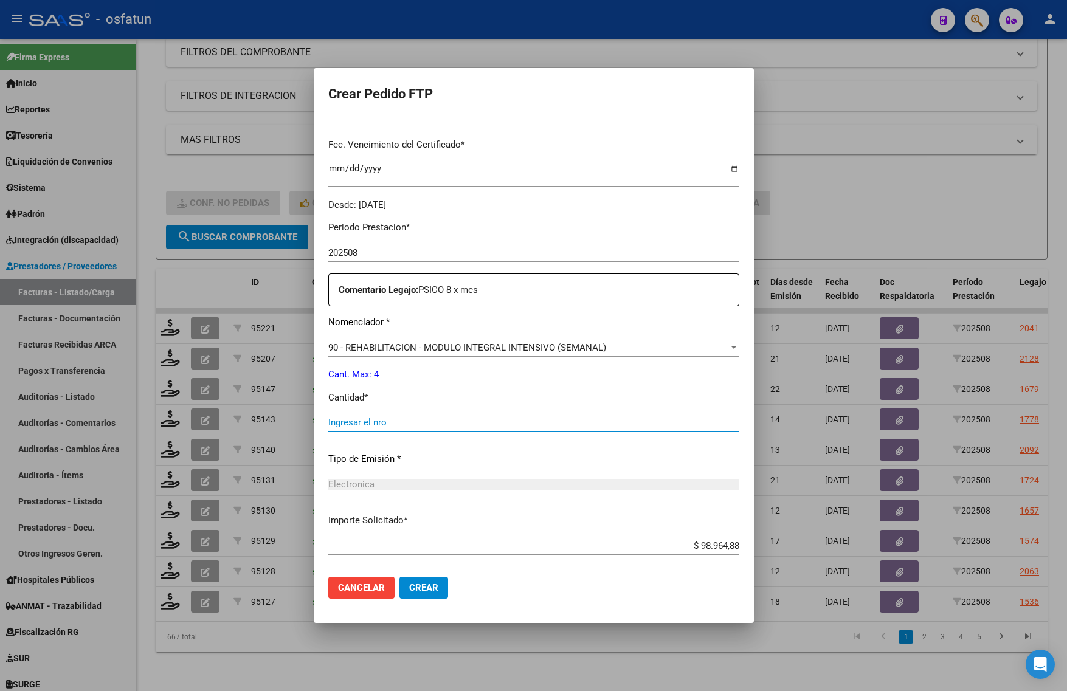
click at [387, 423] on input "Ingresar el nro" at bounding box center [533, 422] width 411 height 11
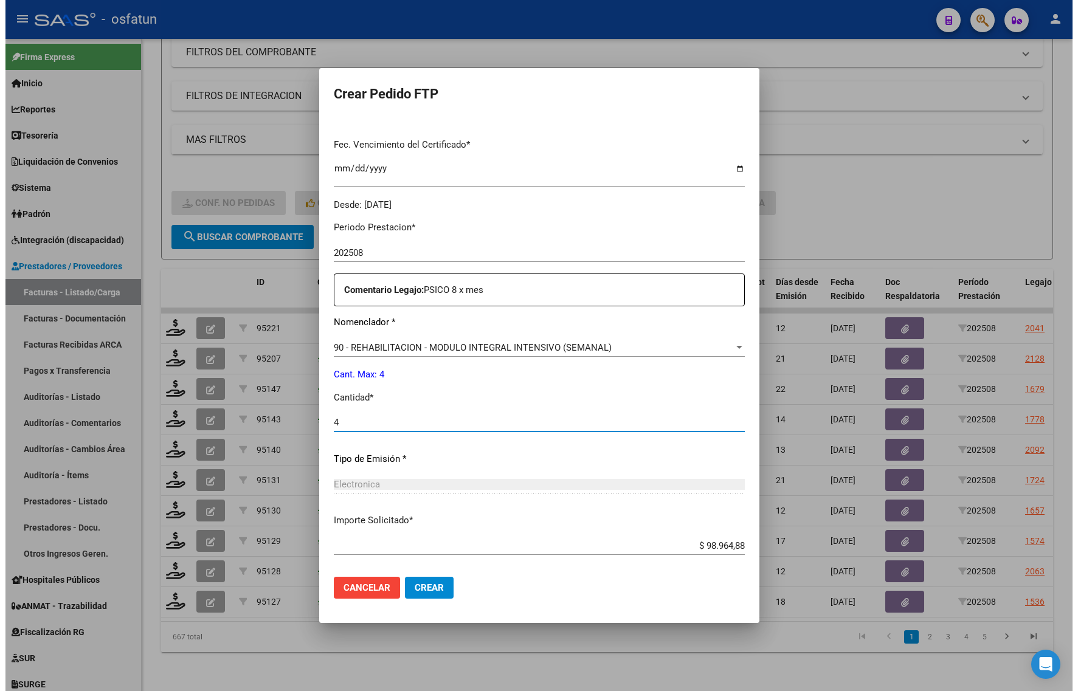
scroll to position [364, 0]
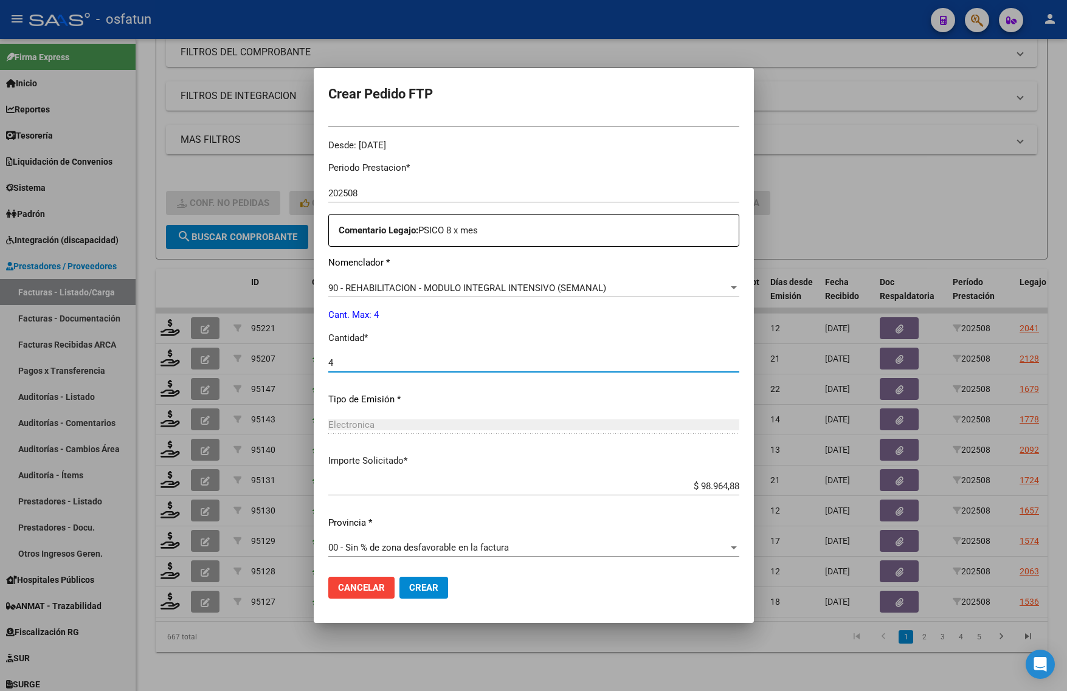
type input "4"
click at [426, 587] on span "Crear" at bounding box center [423, 587] width 29 height 11
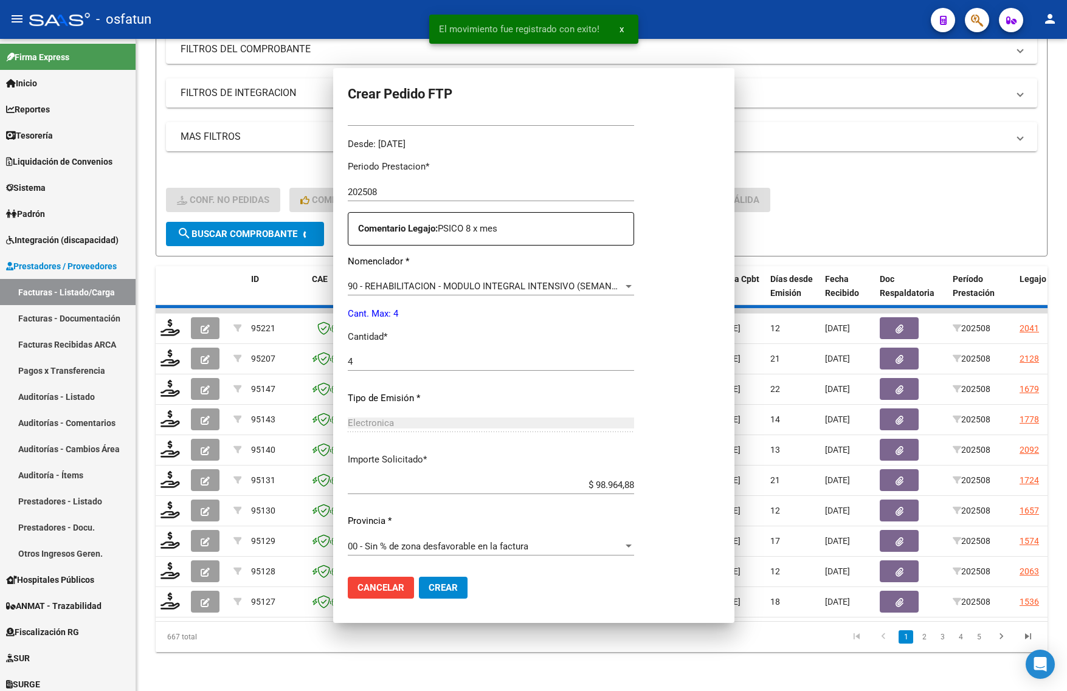
scroll to position [0, 0]
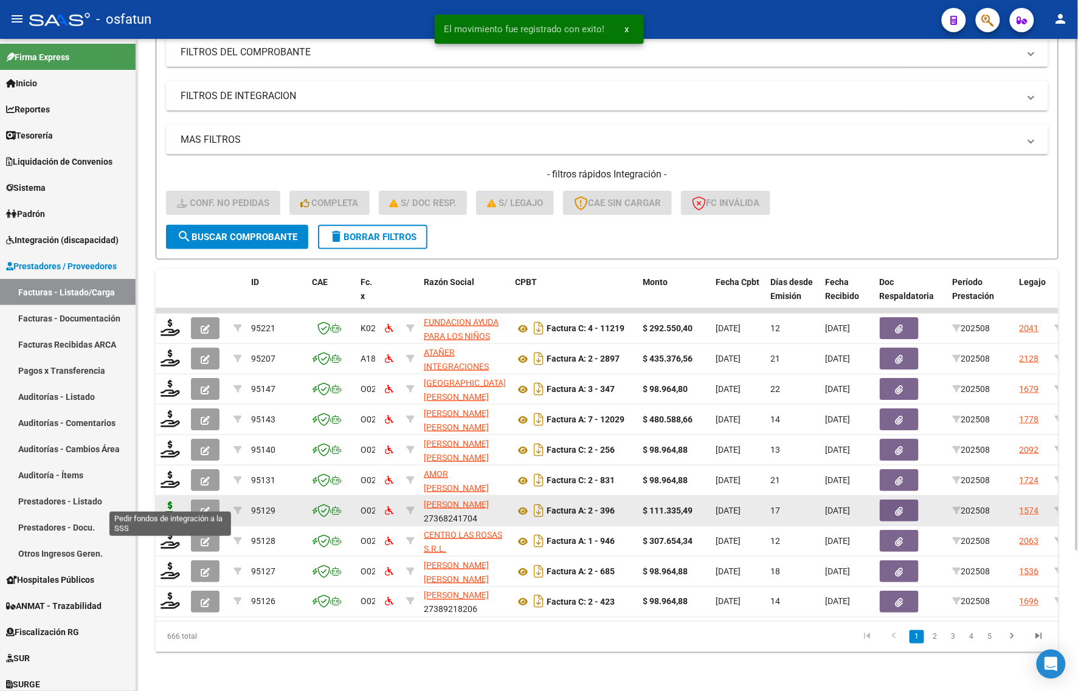
click at [170, 502] on icon at bounding box center [170, 510] width 19 height 17
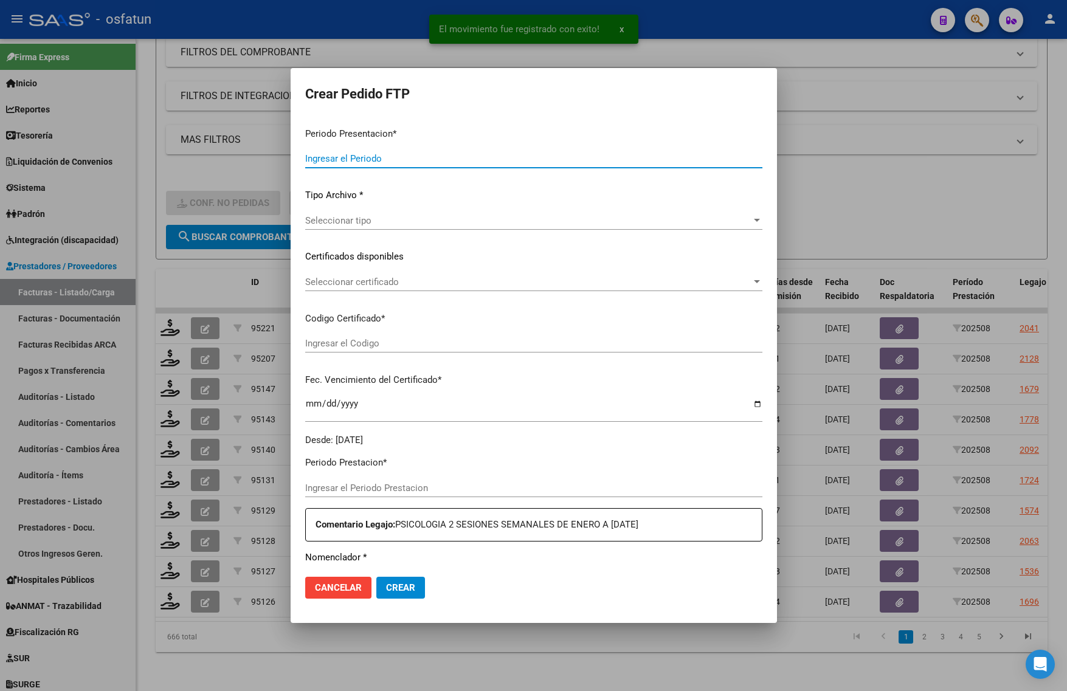
type input "202508"
type input "$ 111.335,49"
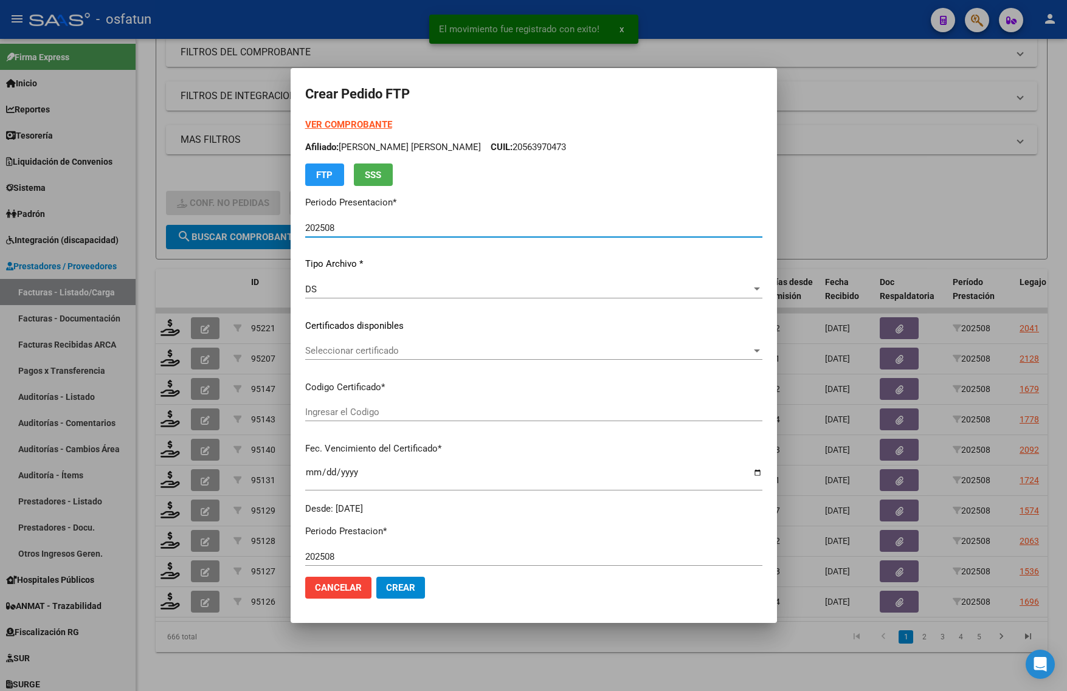
type input "ARG01000570208422020110620251106BS376"
type input "2025-11-06"
click at [338, 123] on strong "VER COMPROBANTE" at bounding box center [348, 124] width 87 height 11
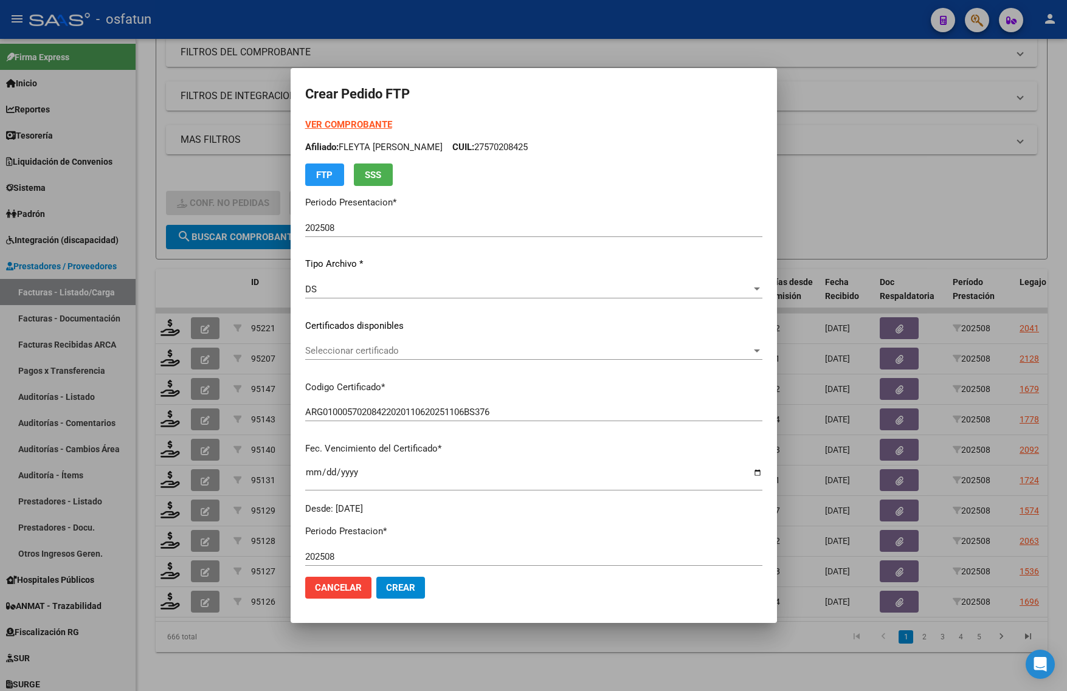
click at [384, 357] on div "Seleccionar certificado Seleccionar certificado" at bounding box center [533, 351] width 457 height 18
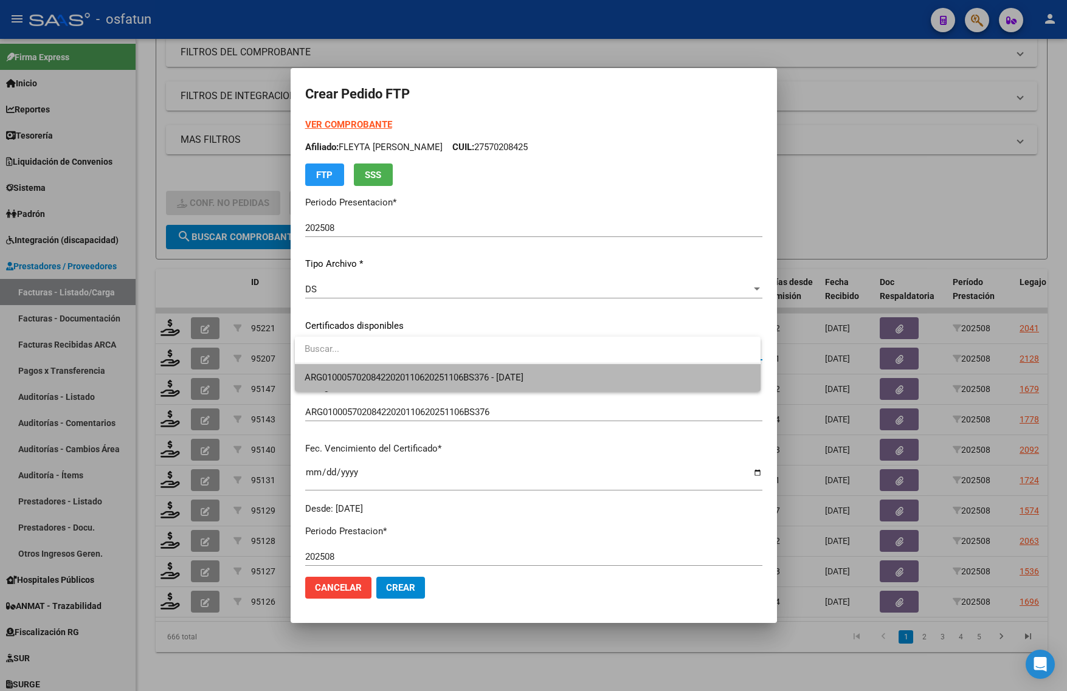
drag, startPoint x: 399, startPoint y: 384, endPoint x: 407, endPoint y: 399, distance: 16.9
click at [399, 384] on span "ARG01000570208422020110620251106BS376 - 2025-11-06" at bounding box center [528, 377] width 446 height 27
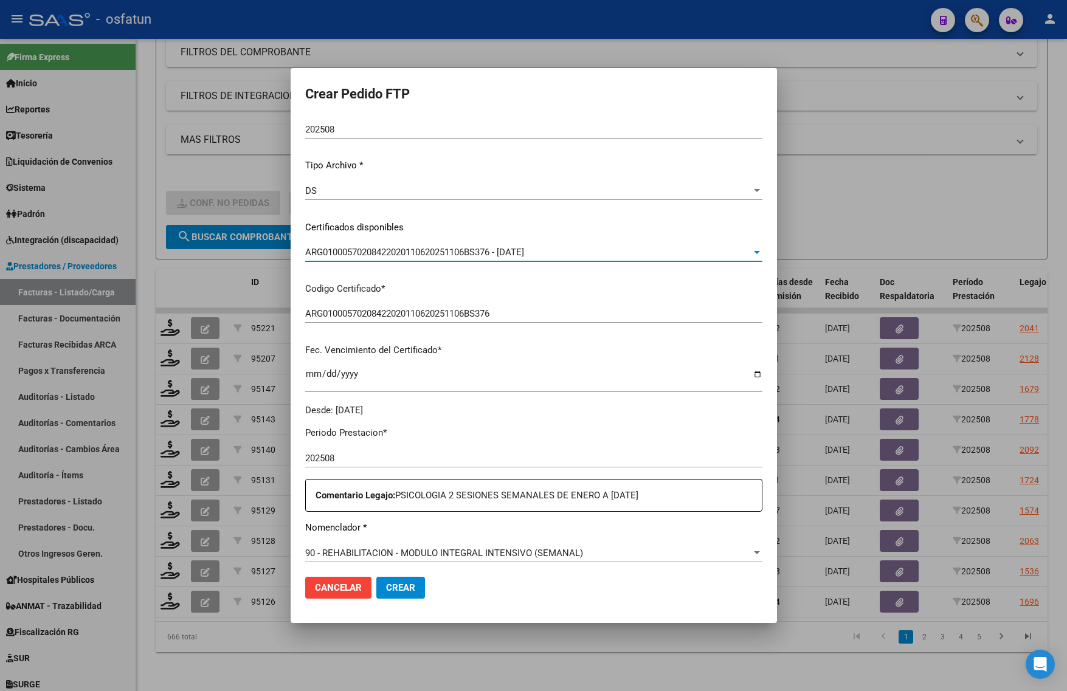
scroll to position [228, 0]
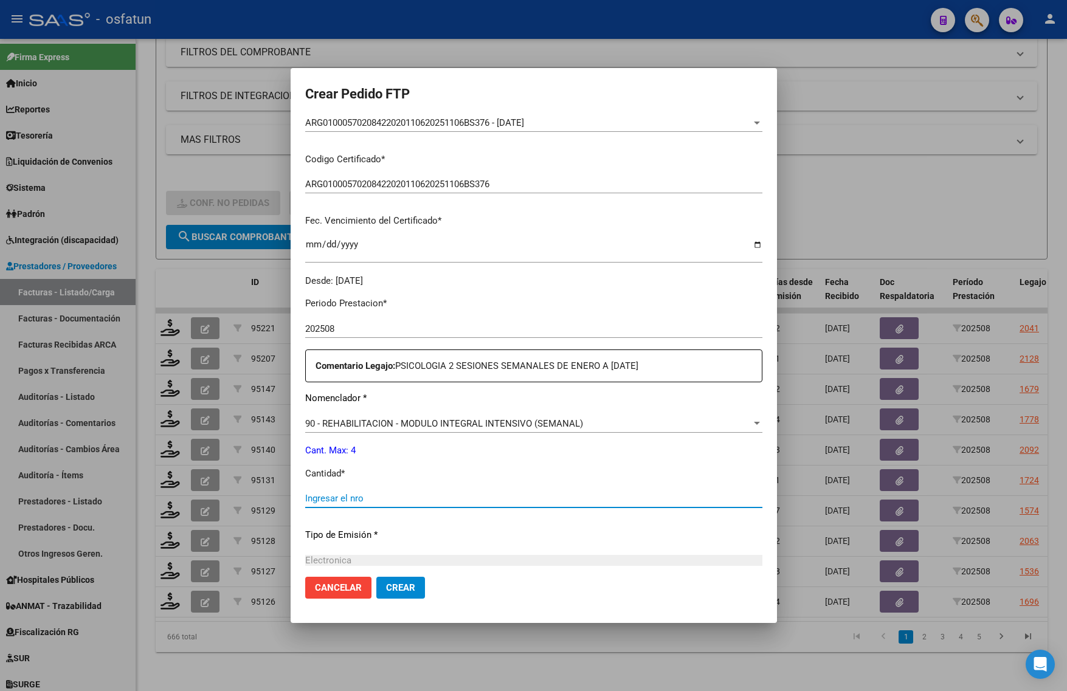
click at [389, 497] on input "Ingresar el nro" at bounding box center [533, 498] width 457 height 11
type input "4"
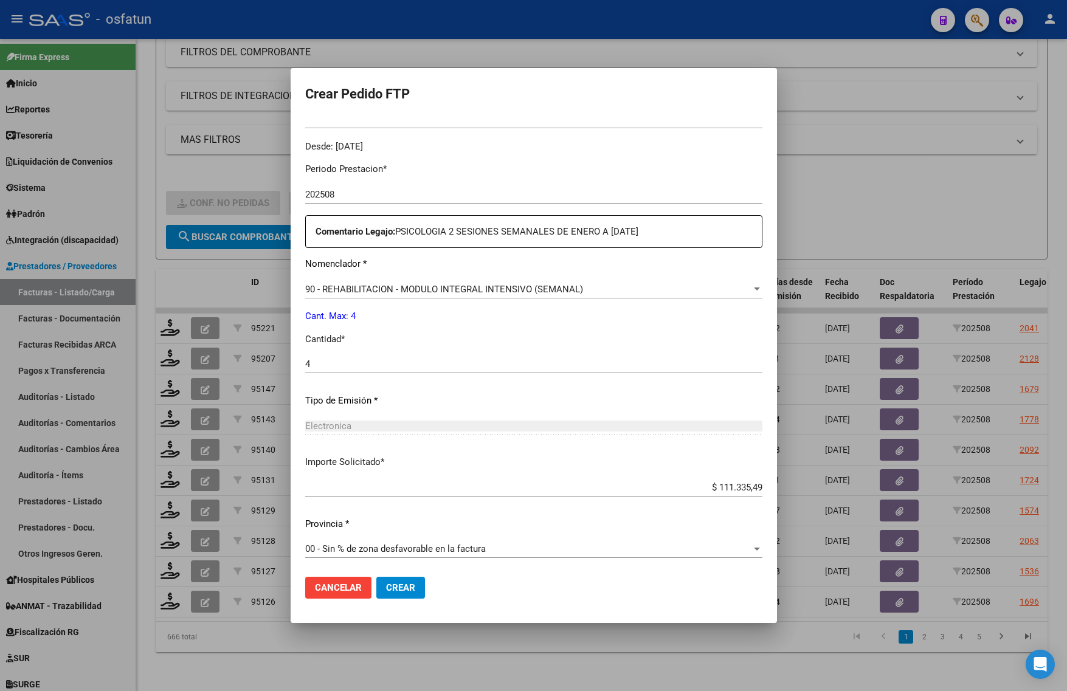
scroll to position [364, 0]
click at [407, 585] on span "Crear" at bounding box center [400, 587] width 29 height 11
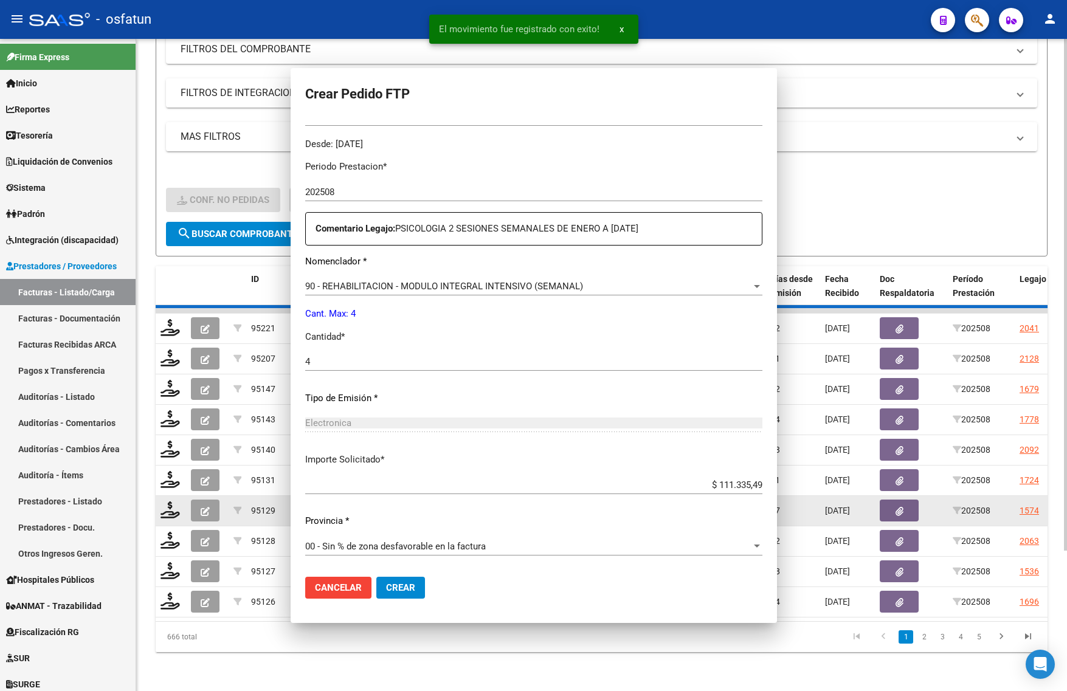
scroll to position [295, 0]
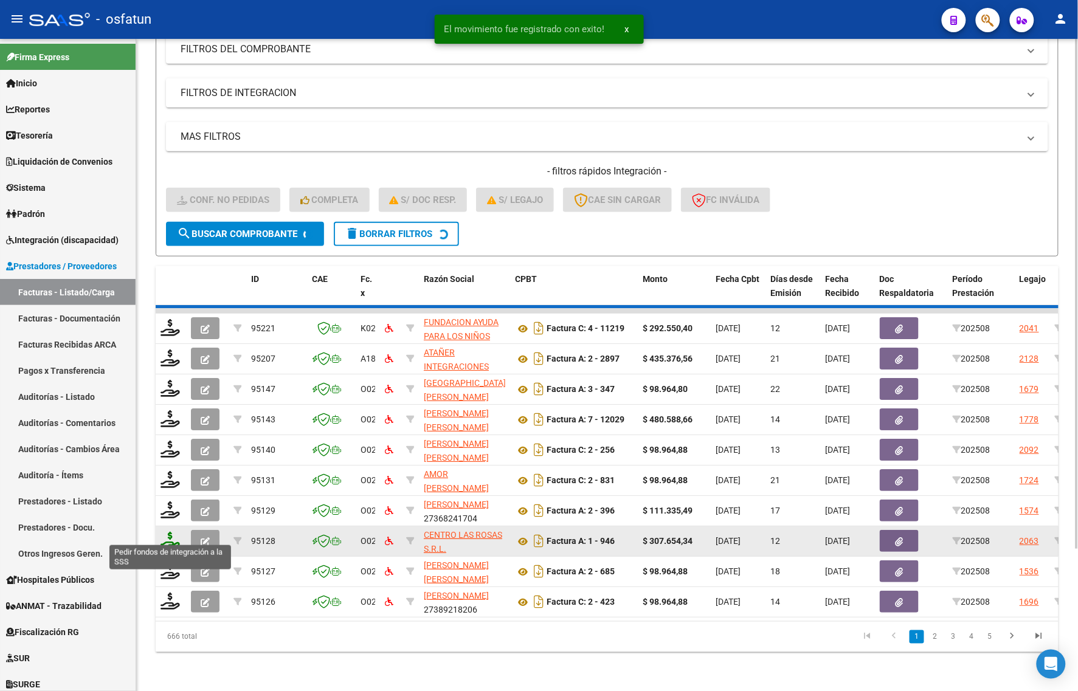
click at [171, 532] on icon at bounding box center [170, 540] width 19 height 17
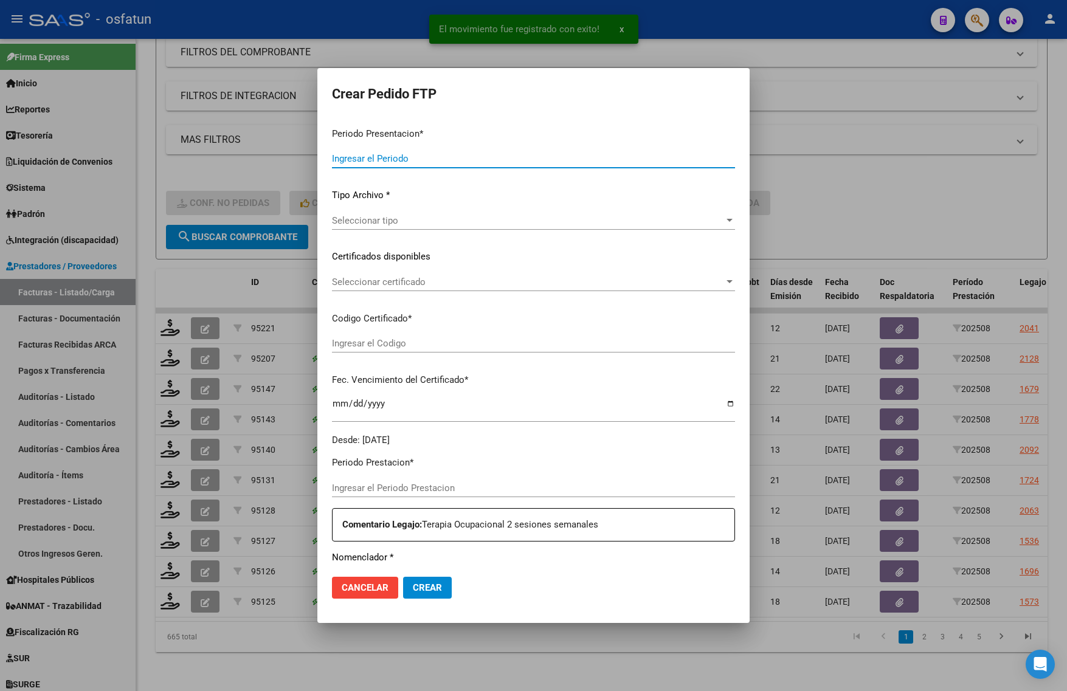
type input "202508"
type input "$ 98.964,88"
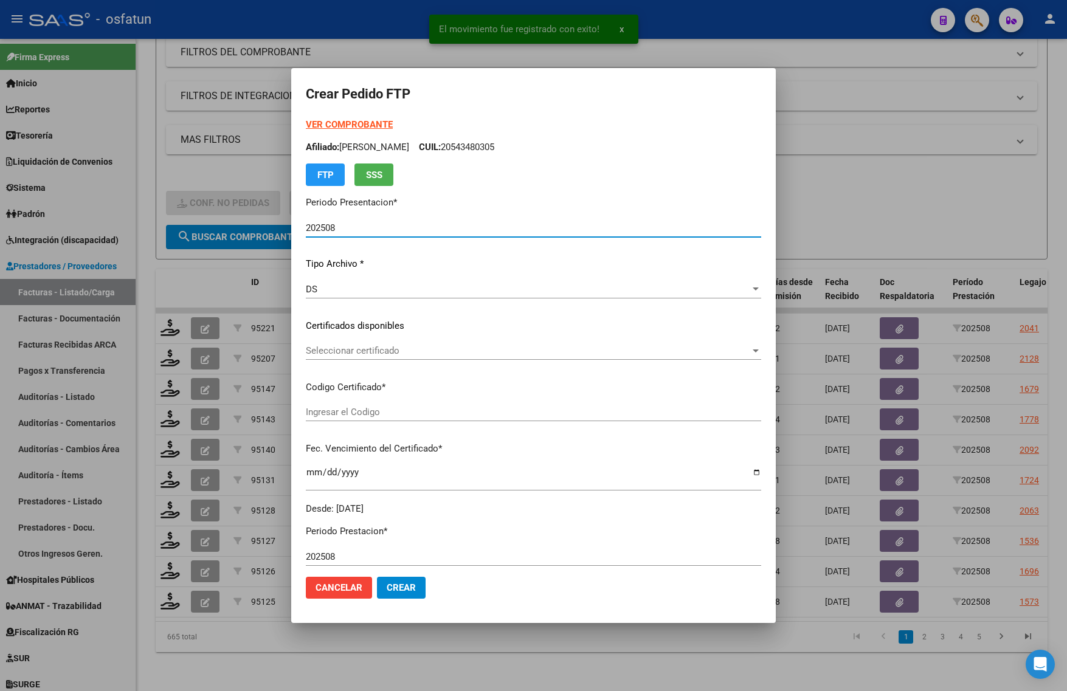
type input "ARG02000555048492023012720280127BS436"
type input "2028-01-27"
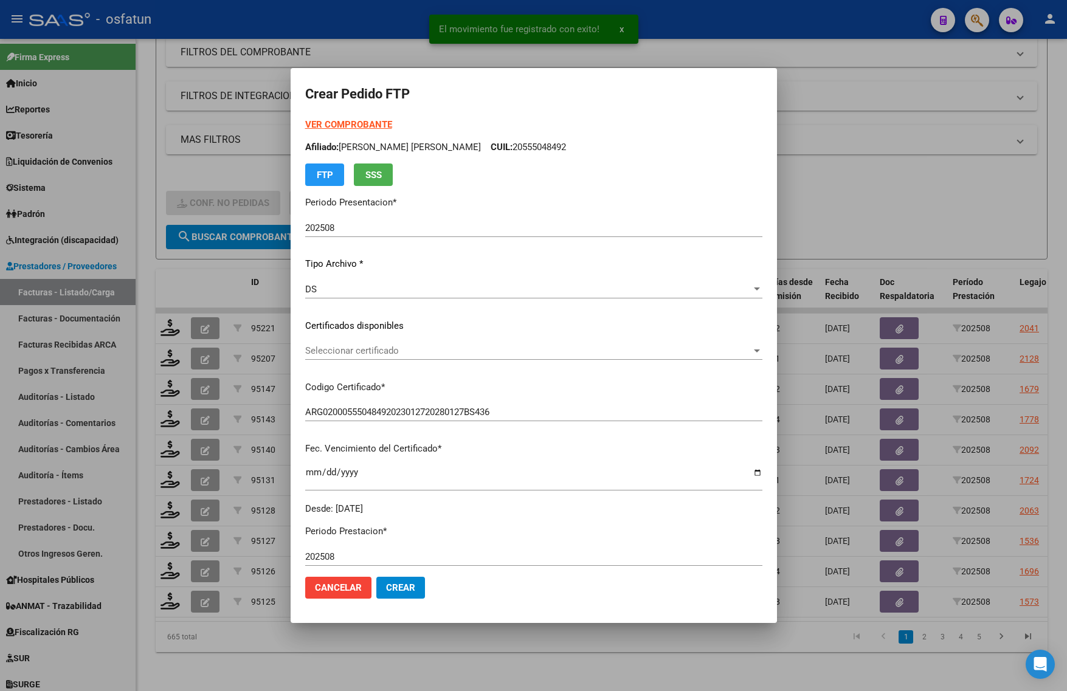
click at [339, 130] on strong "VER COMPROBANTE" at bounding box center [348, 124] width 87 height 11
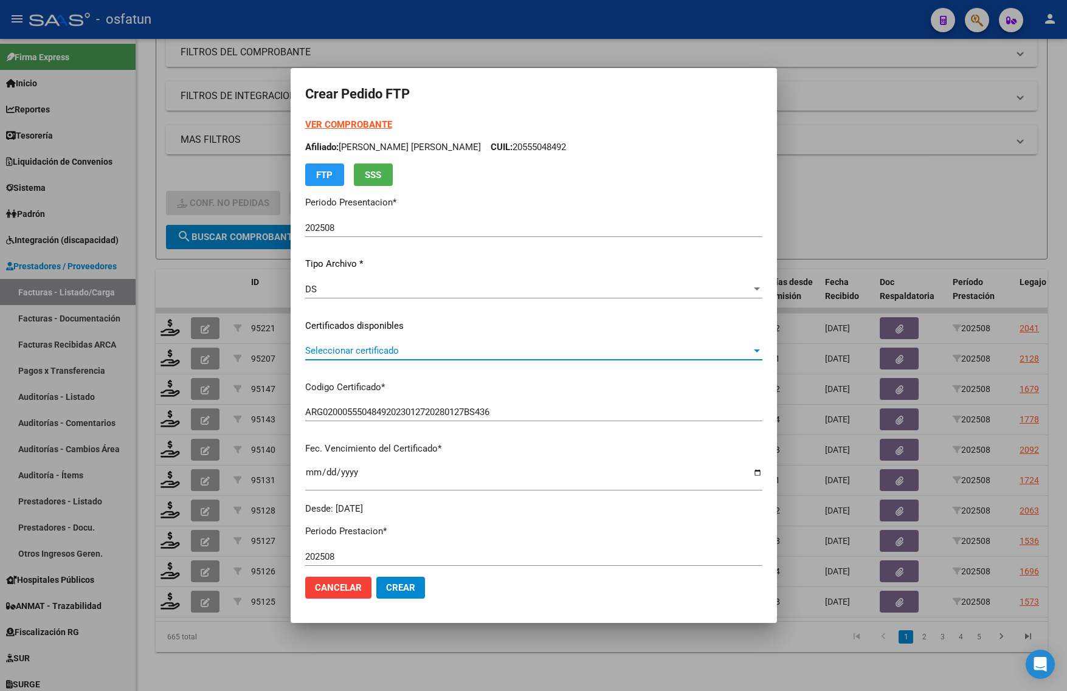
click at [365, 350] on span "Seleccionar certificado" at bounding box center [528, 350] width 446 height 11
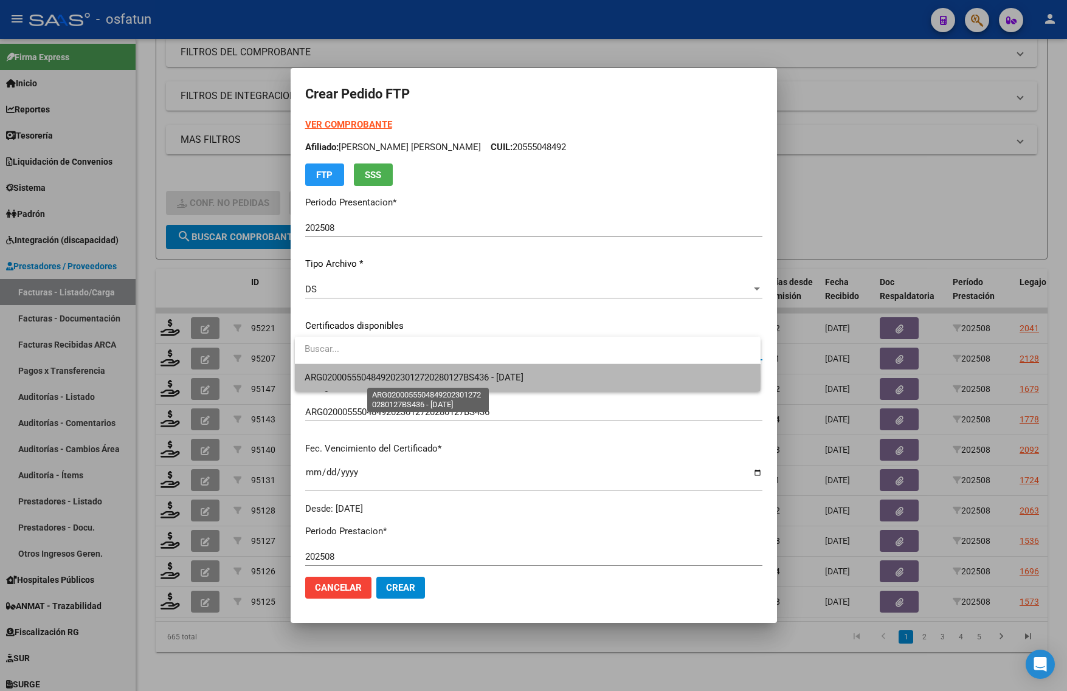
click at [387, 378] on span "ARG02000555048492023012720280127BS436 - 2028-01-27" at bounding box center [414, 377] width 219 height 11
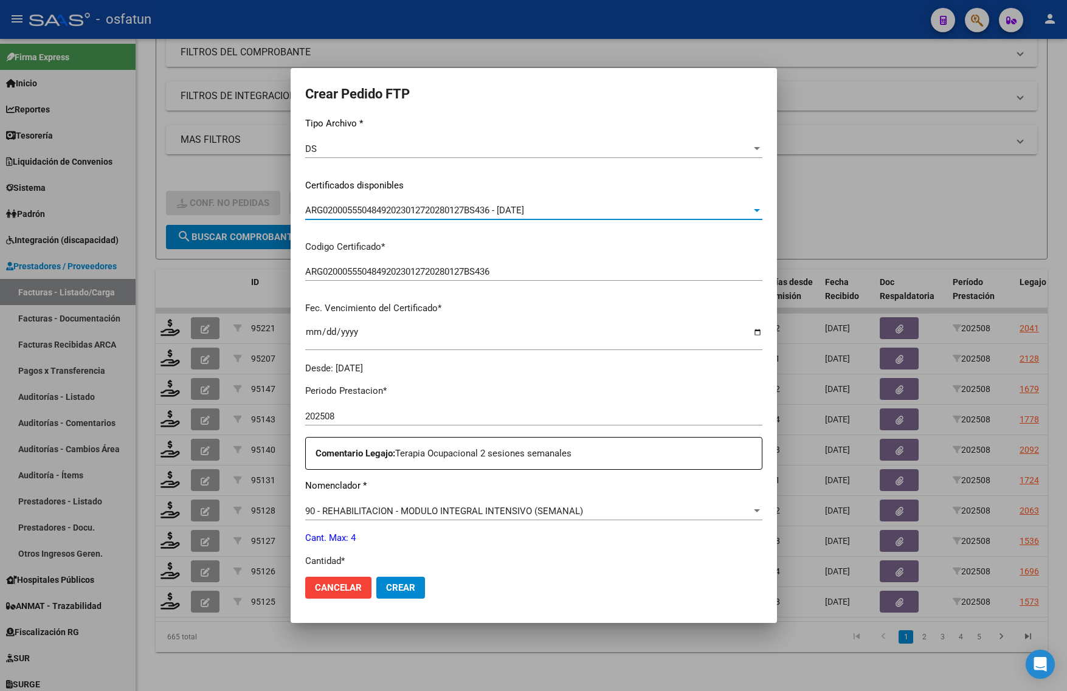
scroll to position [228, 0]
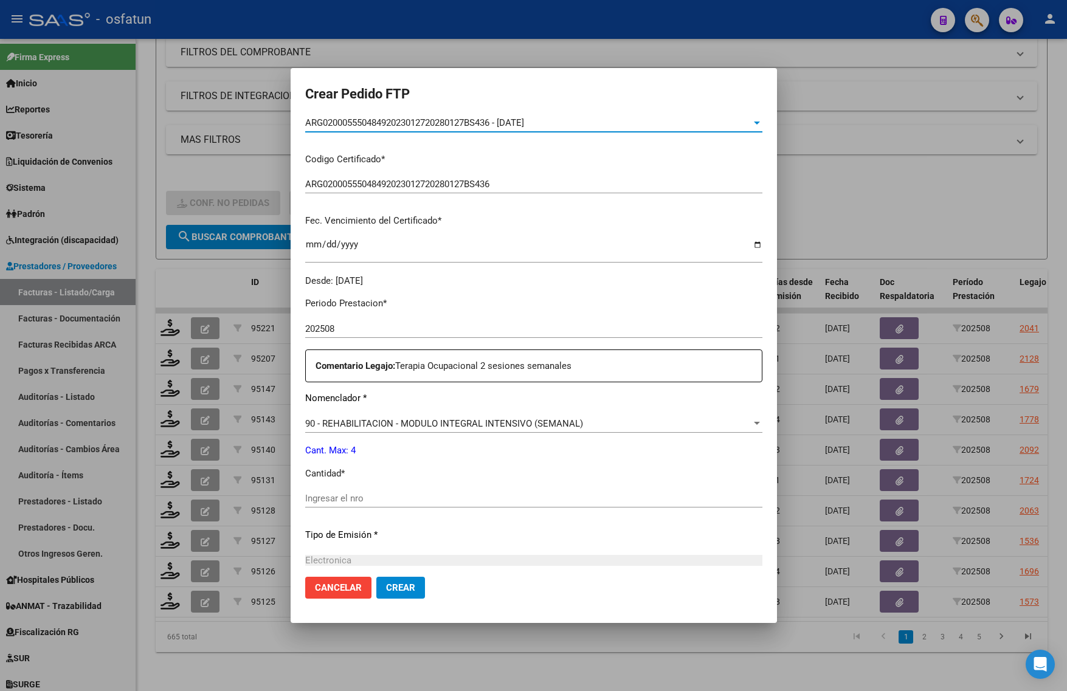
click at [380, 493] on input "Ingresar el nro" at bounding box center [533, 498] width 457 height 11
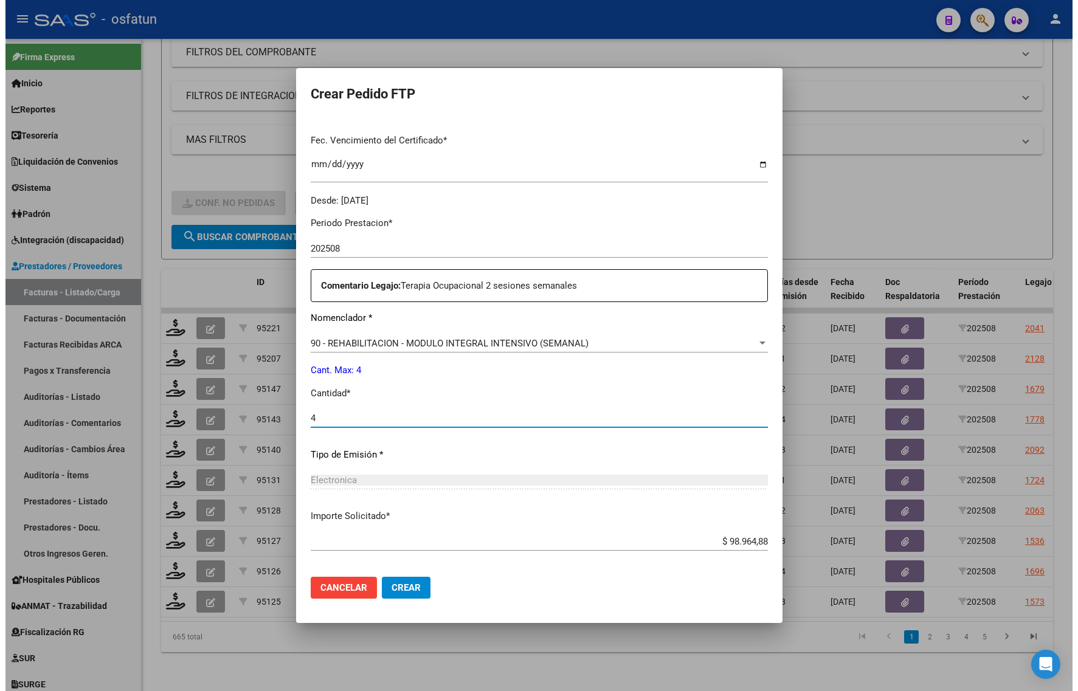
scroll to position [364, 0]
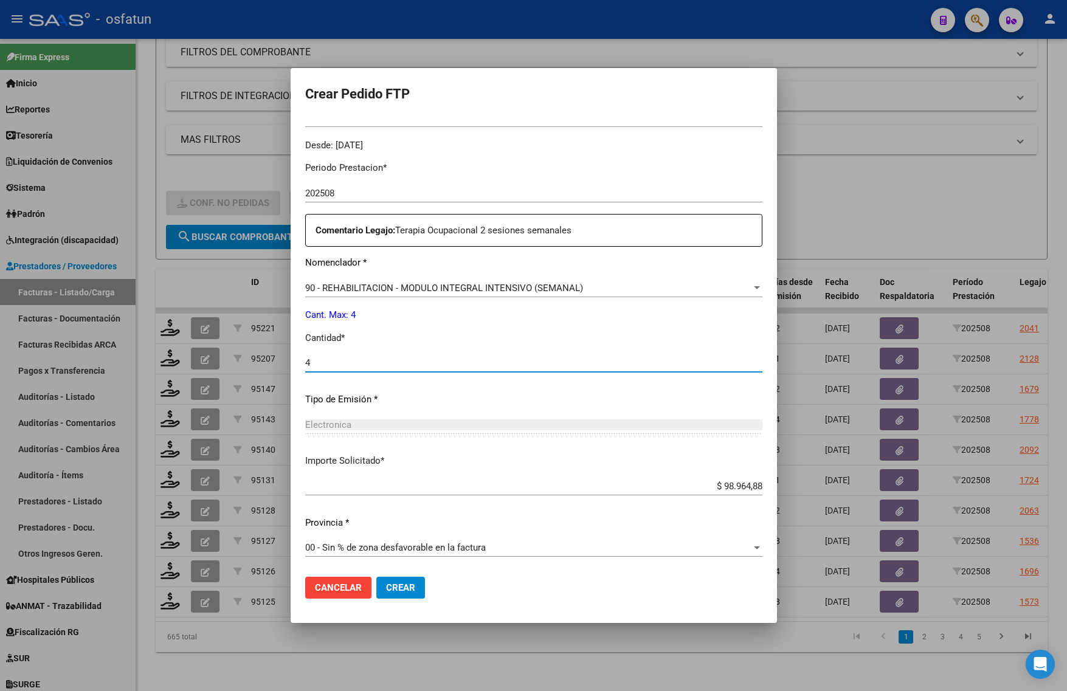
type input "4"
click at [415, 585] on button "Crear" at bounding box center [400, 588] width 49 height 22
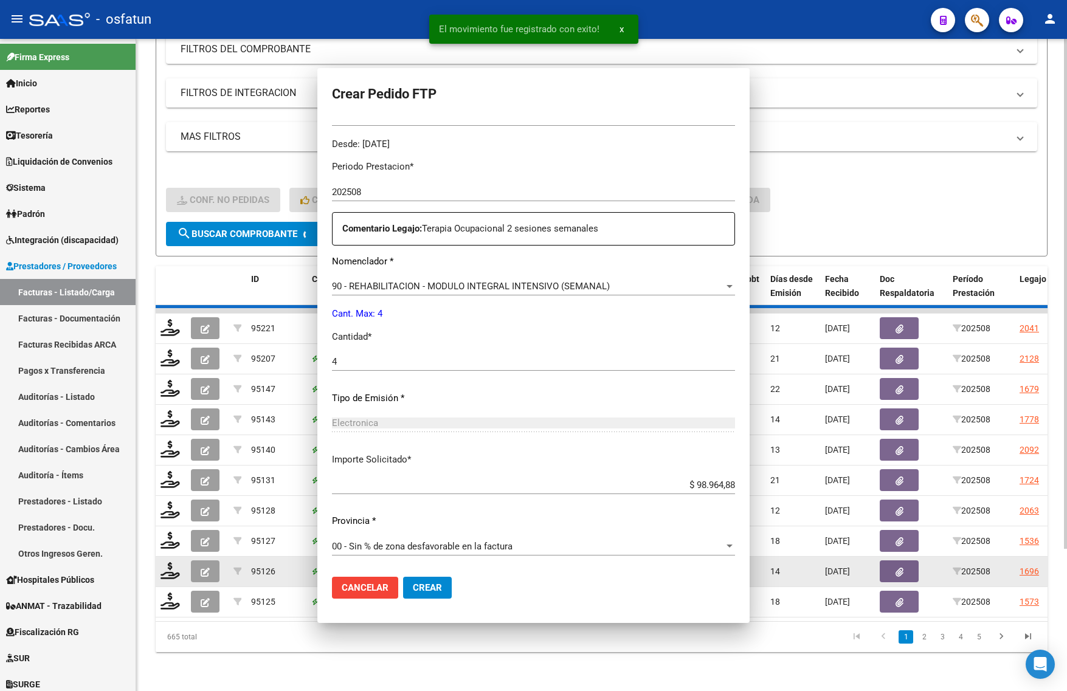
scroll to position [0, 0]
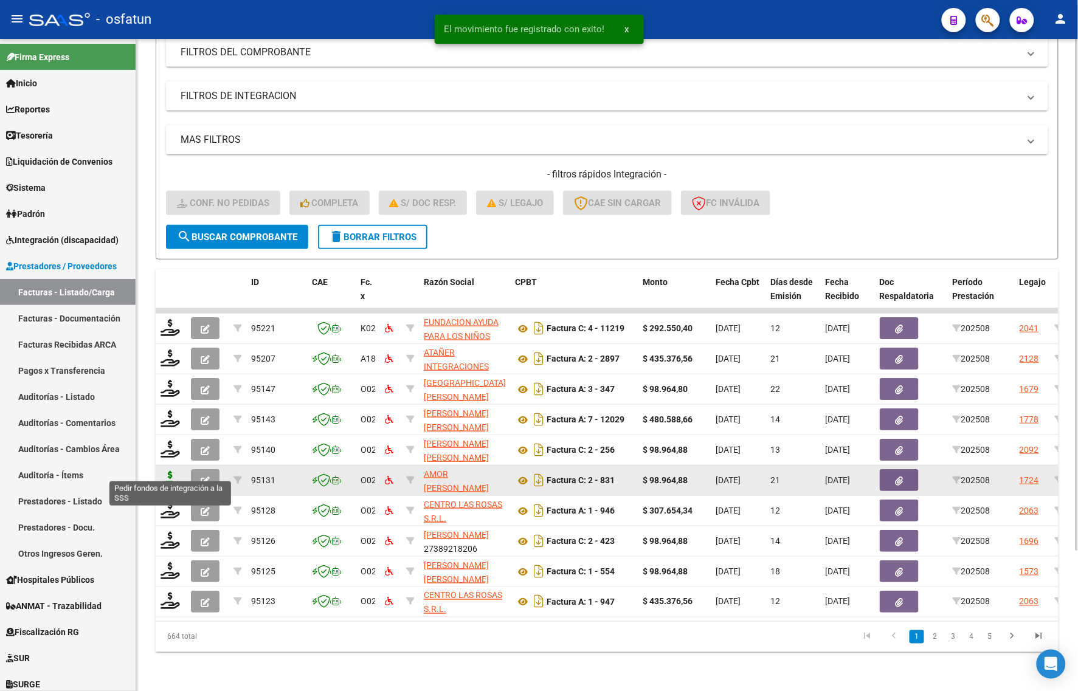
click at [164, 472] on icon at bounding box center [170, 479] width 19 height 17
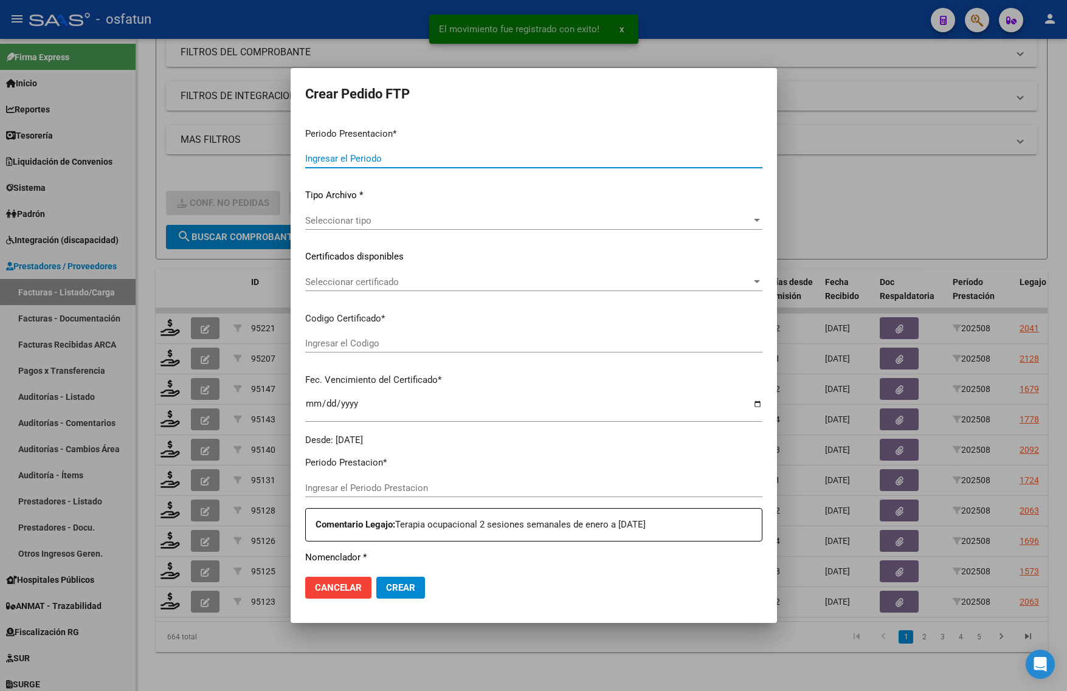
type input "202508"
type input "$ 98.964,88"
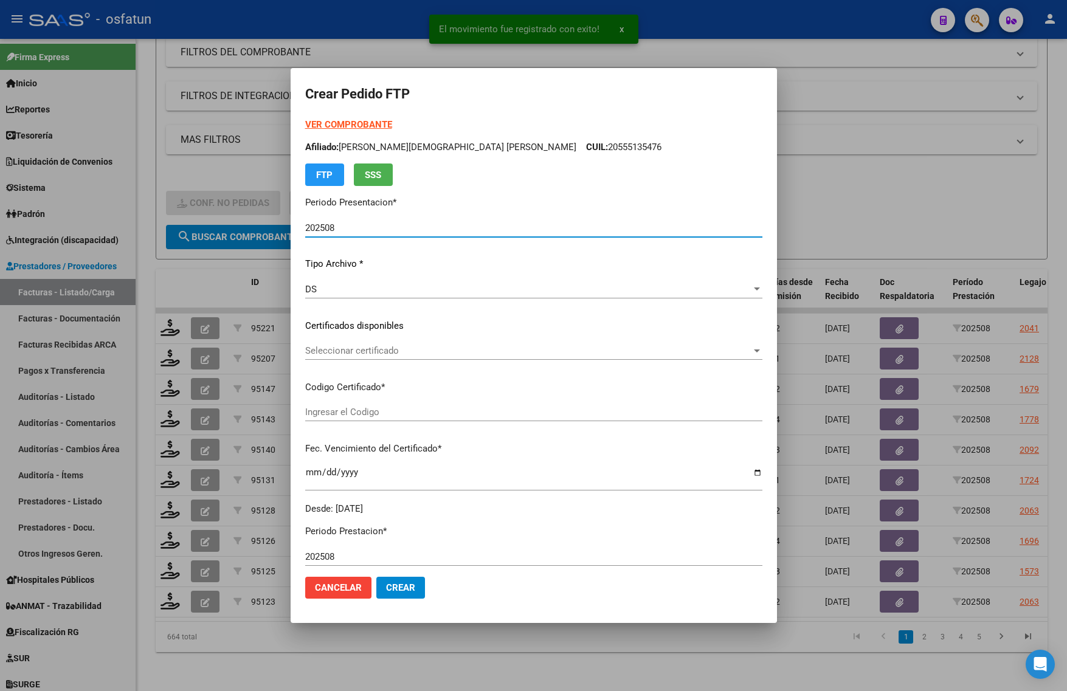
type input "ARG02000552794062022121620271216BS436"
type input "2027-12-16"
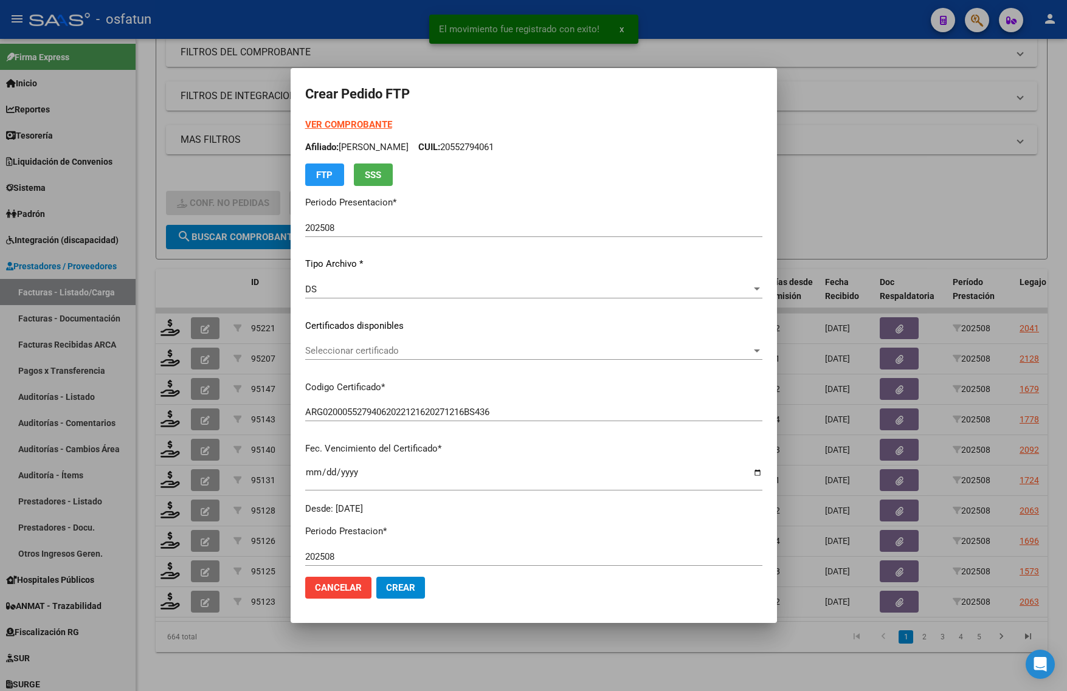
click at [342, 123] on strong "VER COMPROBANTE" at bounding box center [348, 124] width 87 height 11
click at [369, 357] on div "Seleccionar certificado Seleccionar certificado" at bounding box center [533, 351] width 457 height 18
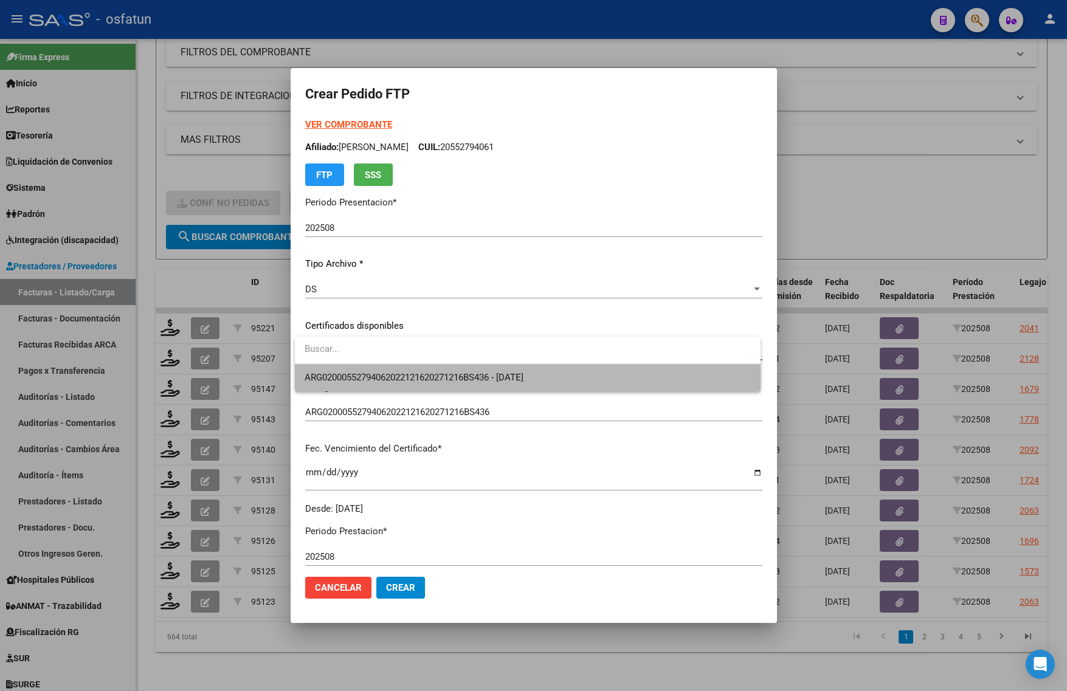
click at [371, 384] on span "ARG02000552794062022121620271216BS436 - 2027-12-16" at bounding box center [528, 377] width 446 height 27
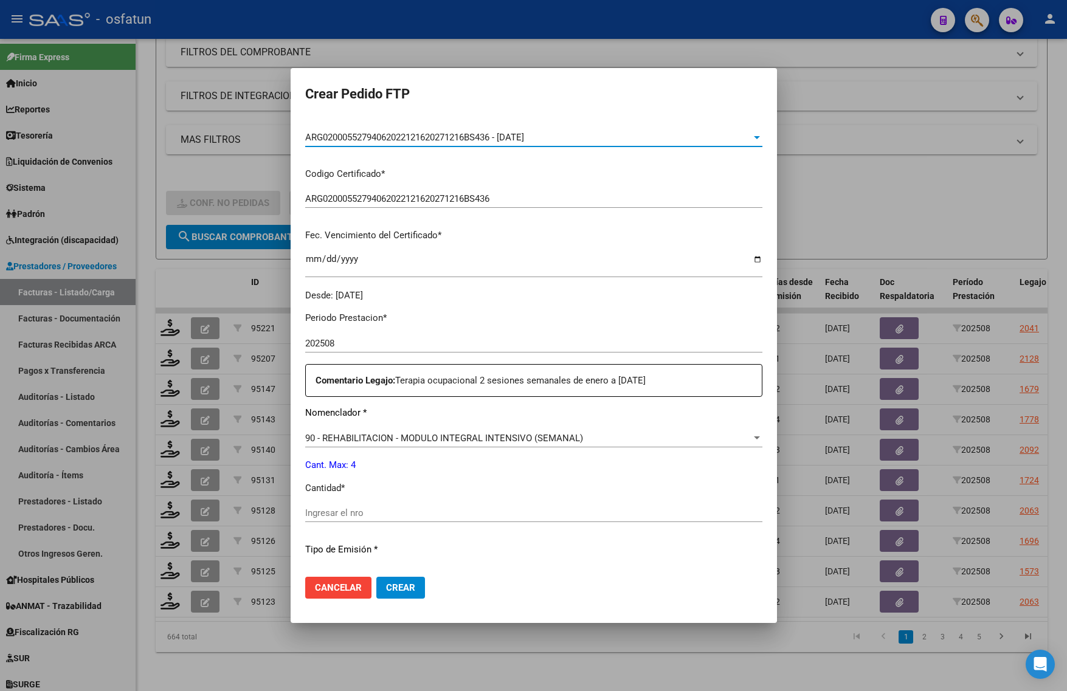
scroll to position [228, 0]
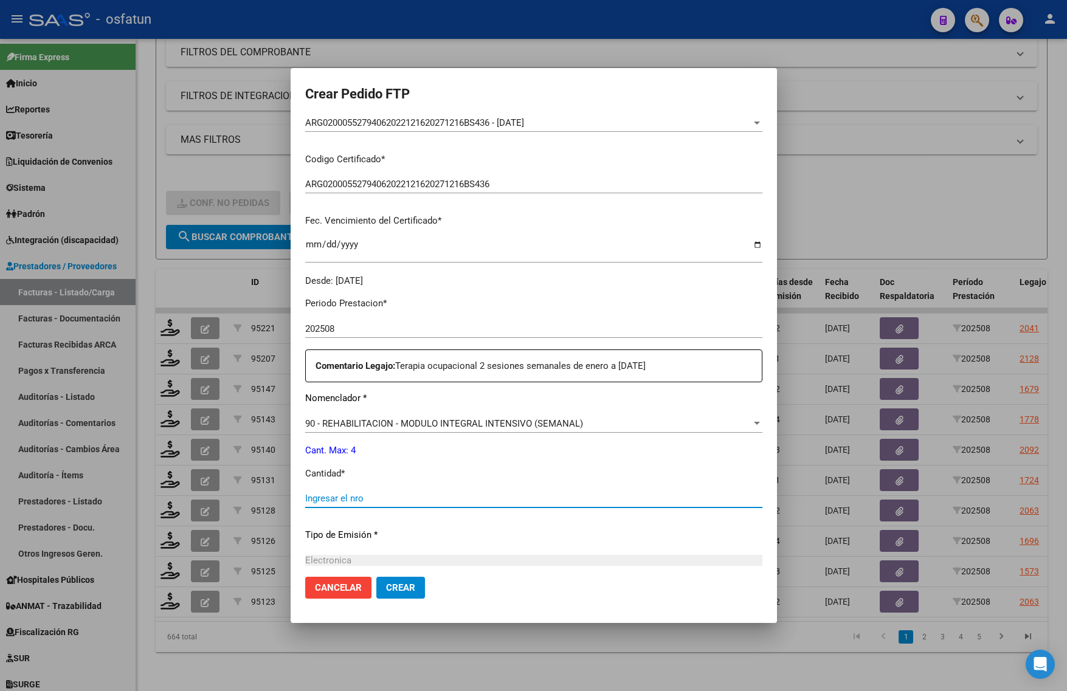
click at [362, 499] on input "Ingresar el nro" at bounding box center [533, 498] width 457 height 11
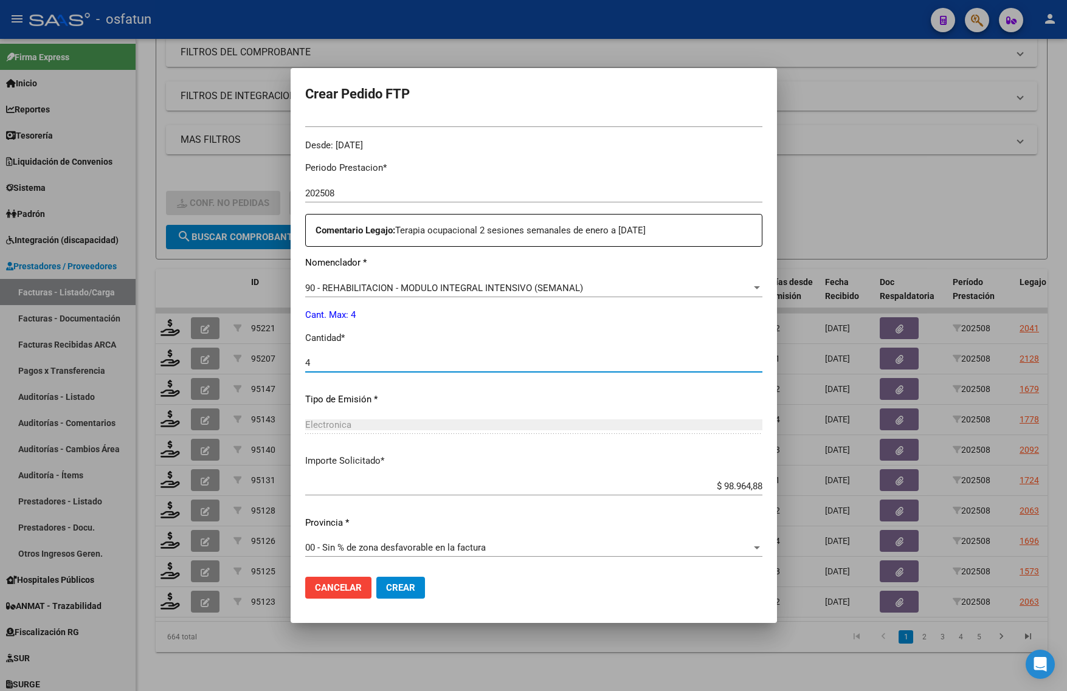
type input "4"
click at [400, 591] on span "Crear" at bounding box center [400, 587] width 29 height 11
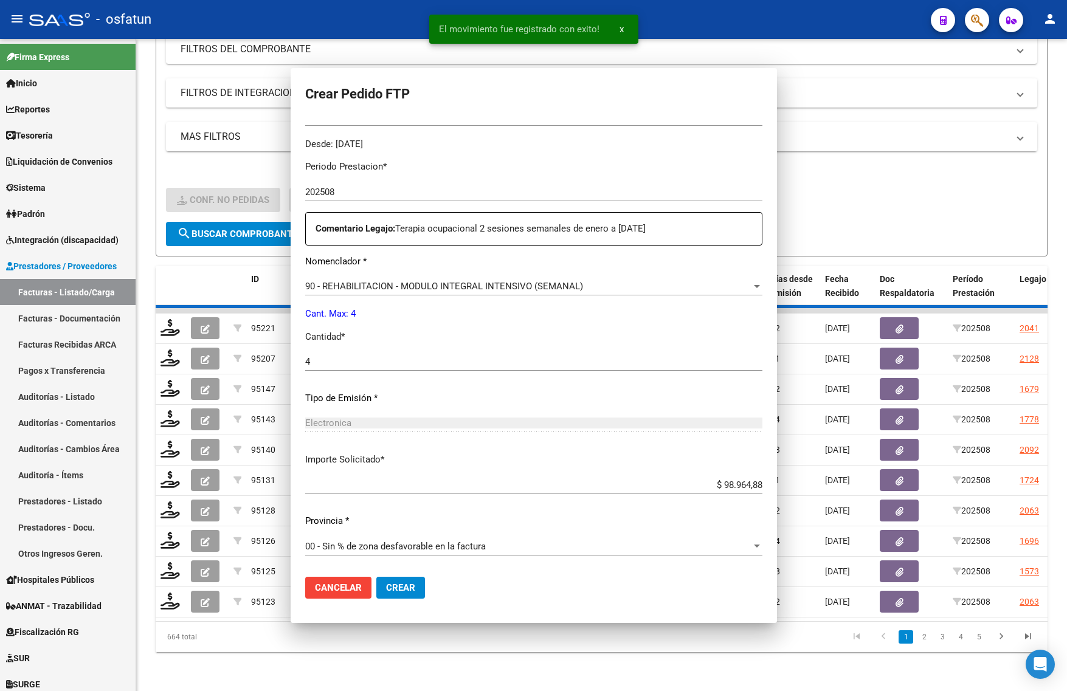
scroll to position [0, 0]
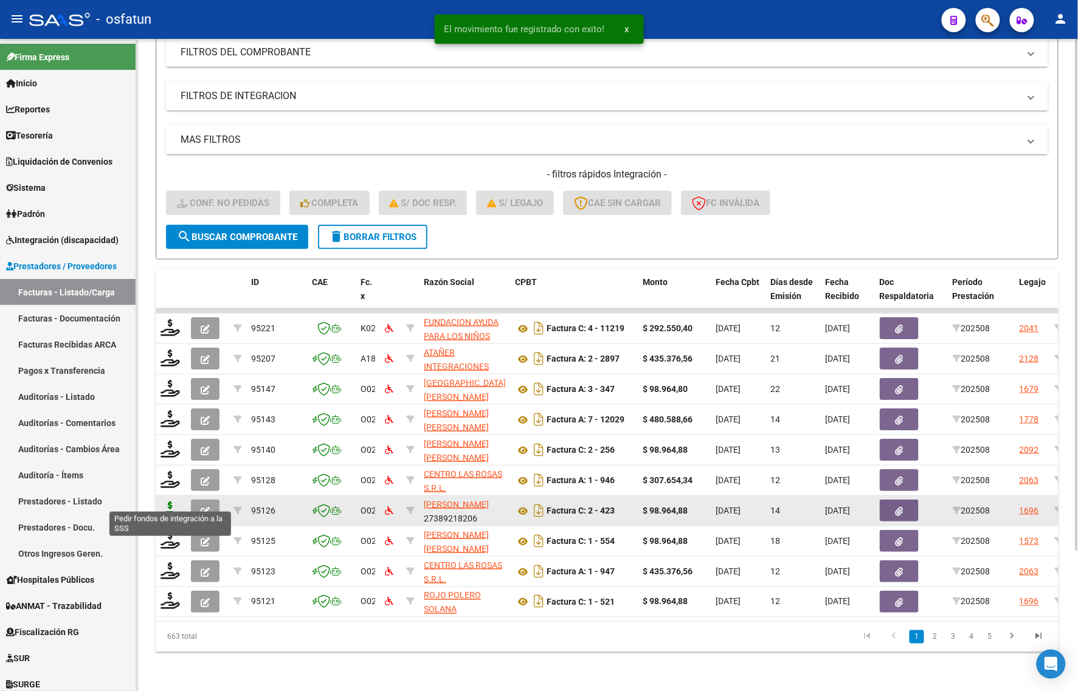
click at [177, 502] on icon at bounding box center [170, 510] width 19 height 17
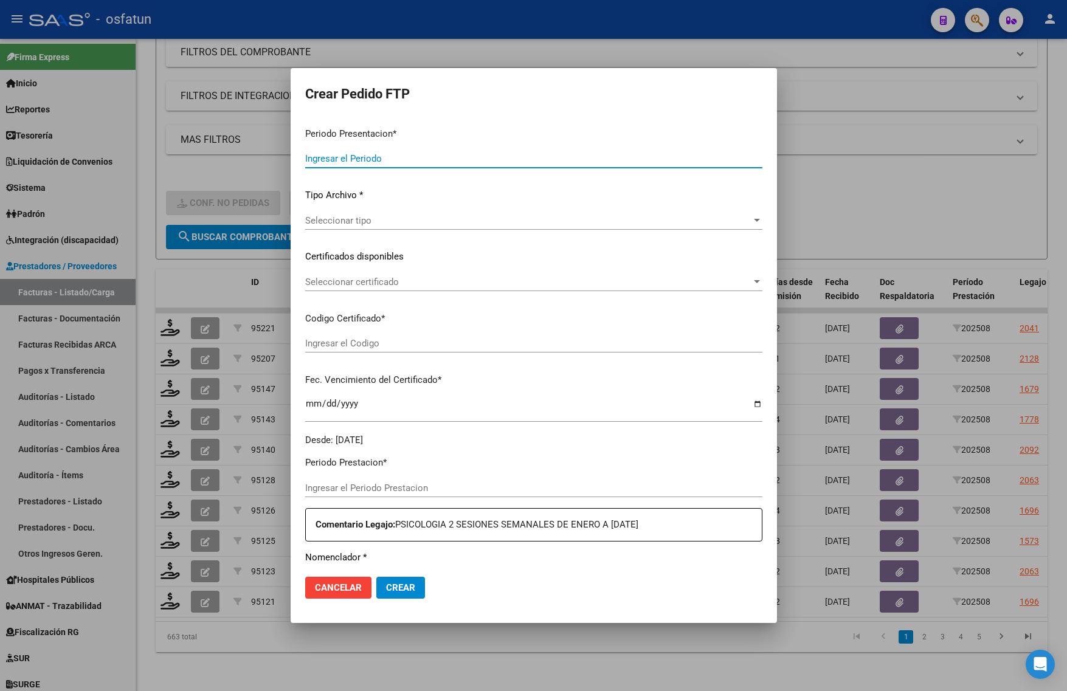
type input "202508"
type input "$ 98.964,88"
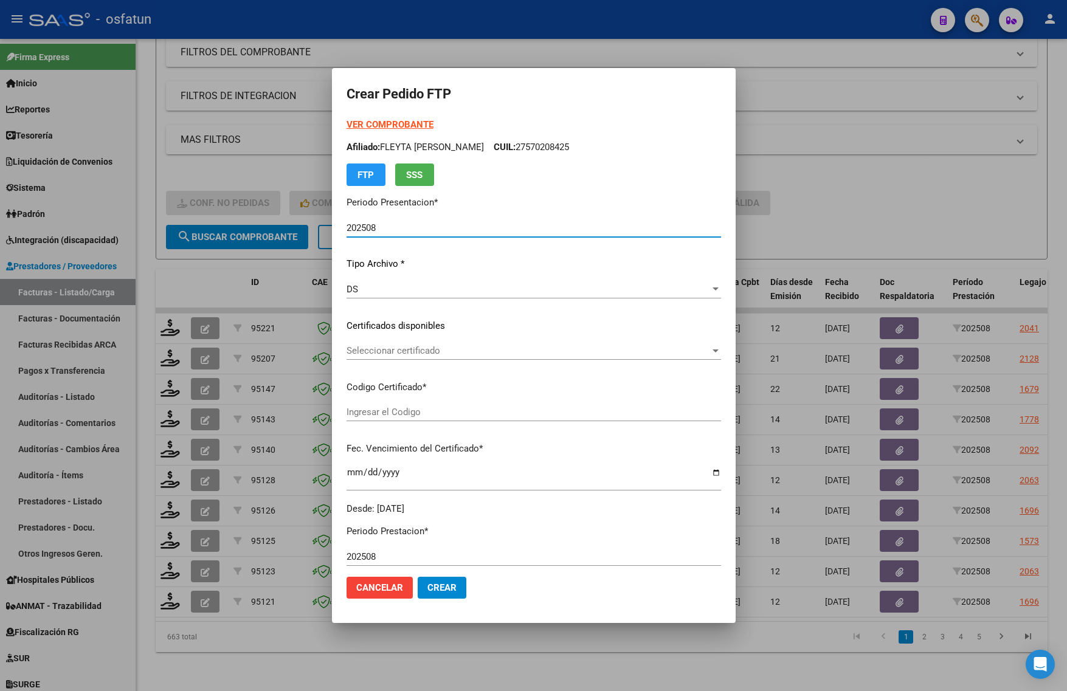
type input "ARG02000574856692025042220300422BSAS376"
type input "2030-04-22"
click at [403, 131] on div "VER COMPROBANTE ARCA Padrón Afiliado: D AMICO ZARO VALENTINO CUIL: 20574856699 …" at bounding box center [522, 152] width 349 height 68
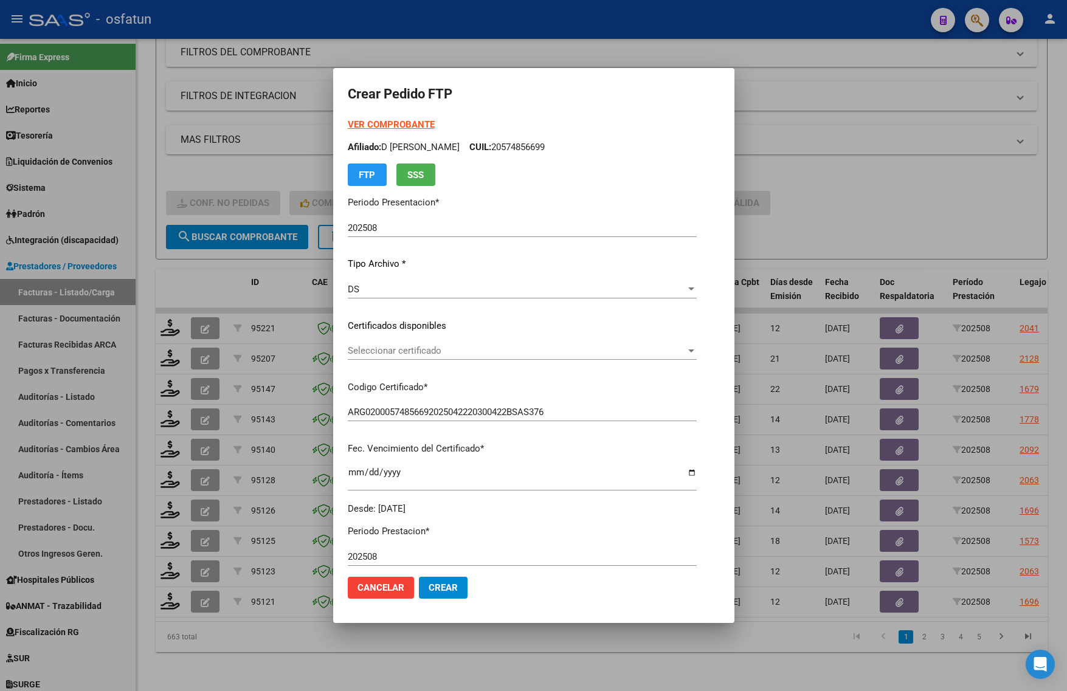
click at [387, 116] on form "Crear Pedido FTP VER COMPROBANTE ARCA Padrón Afiliado: D AMICO ZARO VALENTINO C…" at bounding box center [534, 346] width 372 height 526
click at [396, 120] on strong "VER COMPROBANTE" at bounding box center [391, 124] width 87 height 11
click at [418, 348] on span "Seleccionar certificado" at bounding box center [517, 350] width 338 height 11
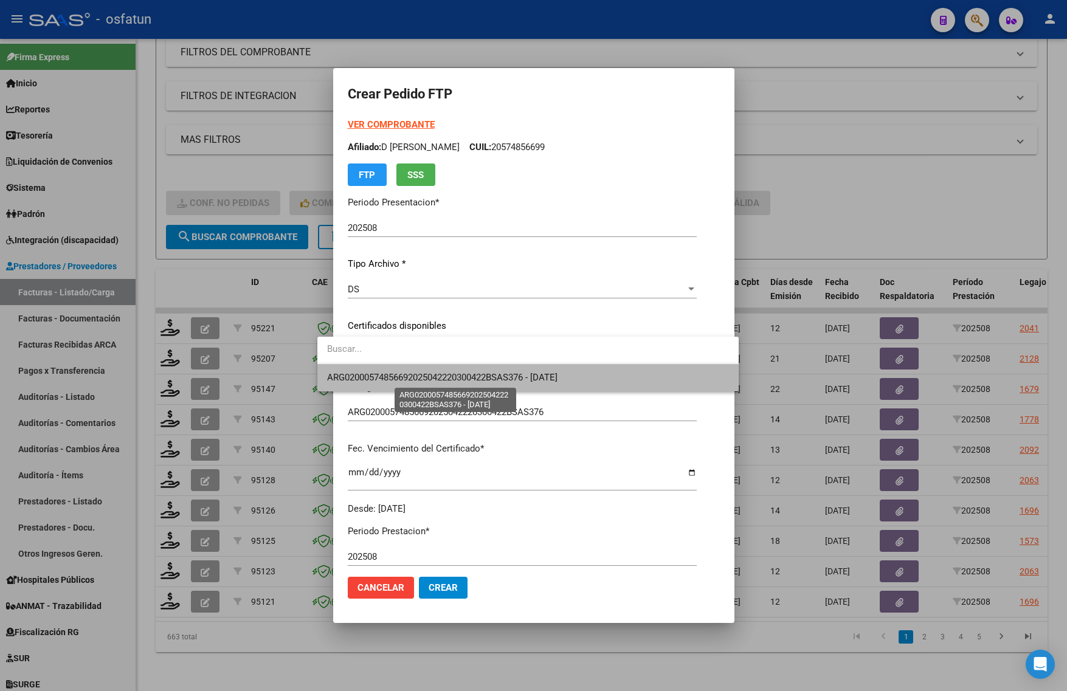
click at [403, 380] on span "ARG02000574856692025042220300422BSAS376 - 2030-04-22" at bounding box center [442, 377] width 230 height 11
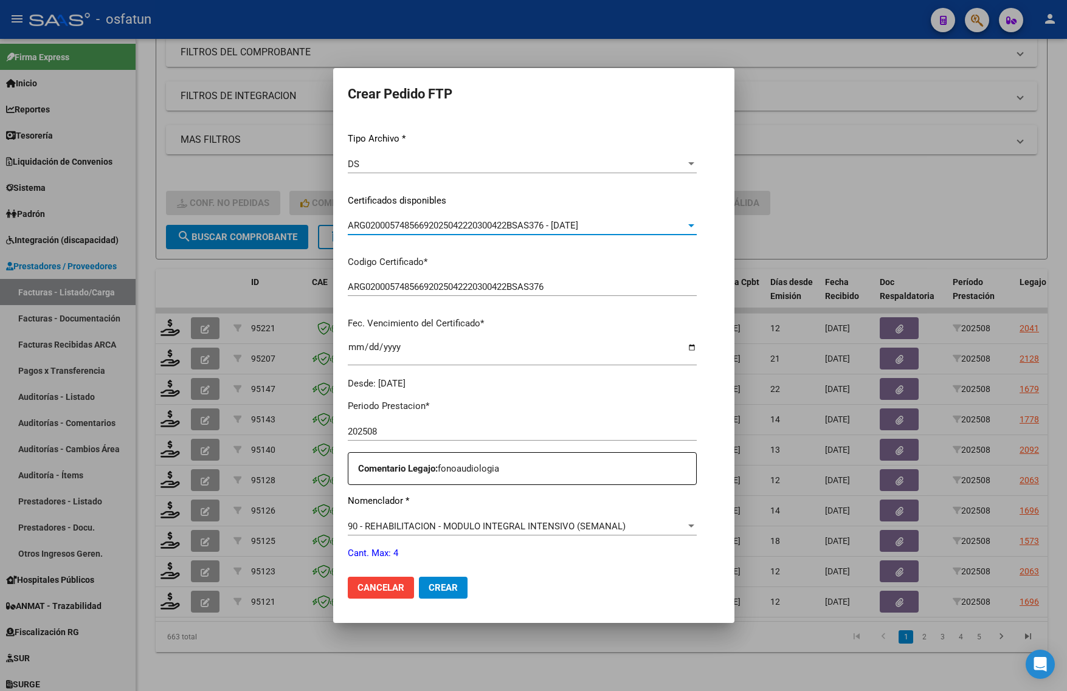
scroll to position [304, 0]
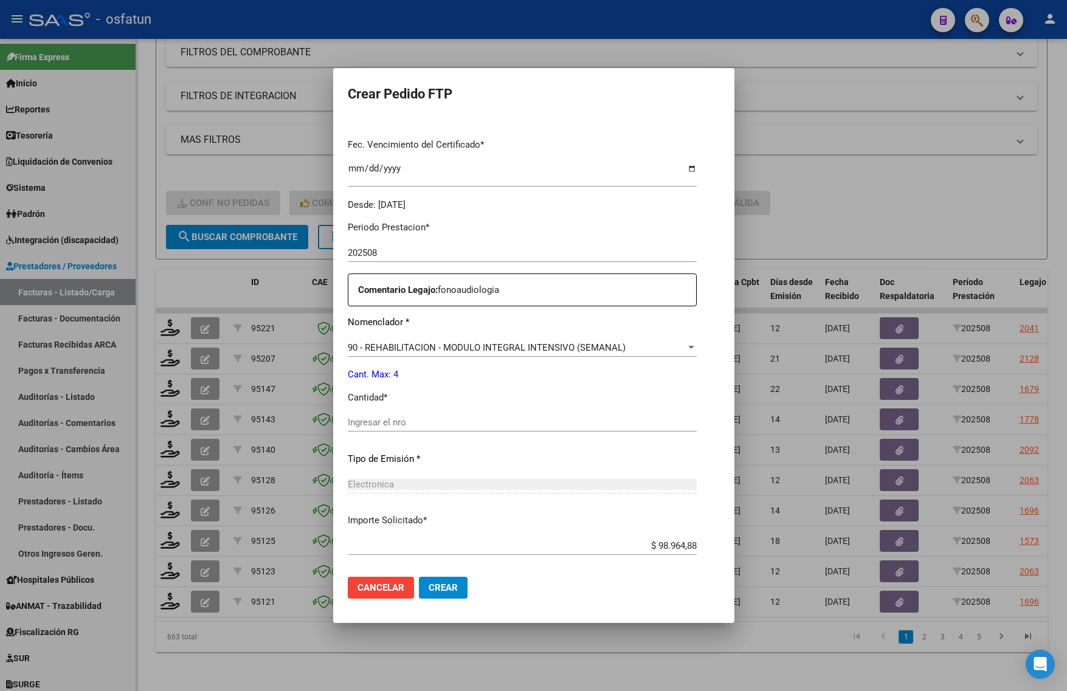
click at [381, 417] on input "Ingresar el nro" at bounding box center [522, 422] width 349 height 11
type input "4"
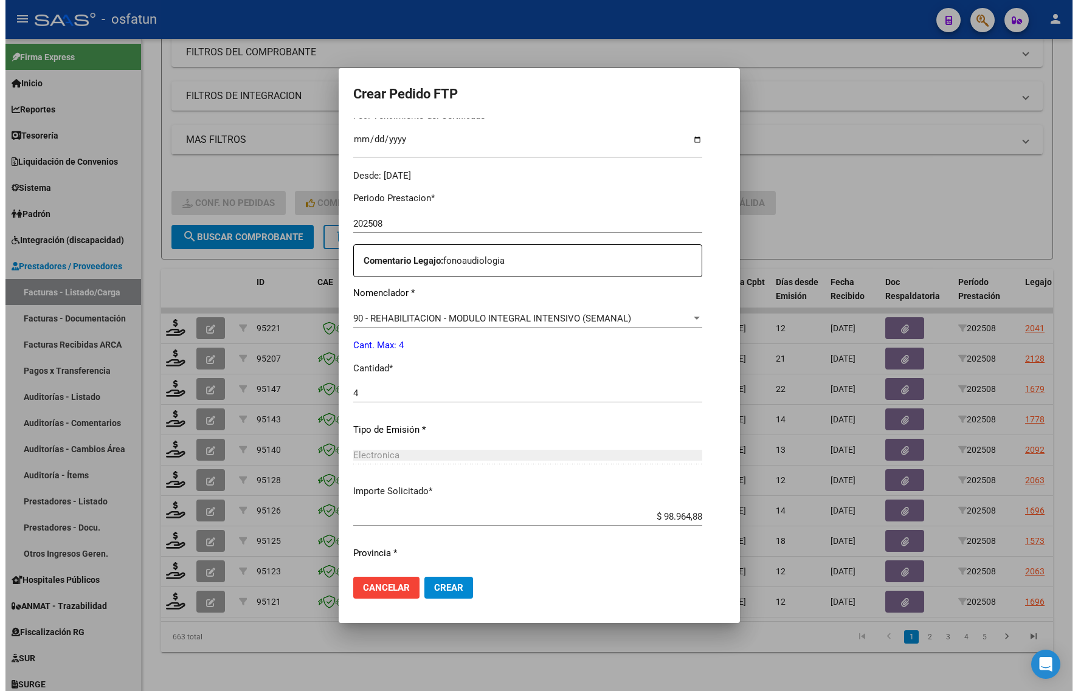
scroll to position [364, 0]
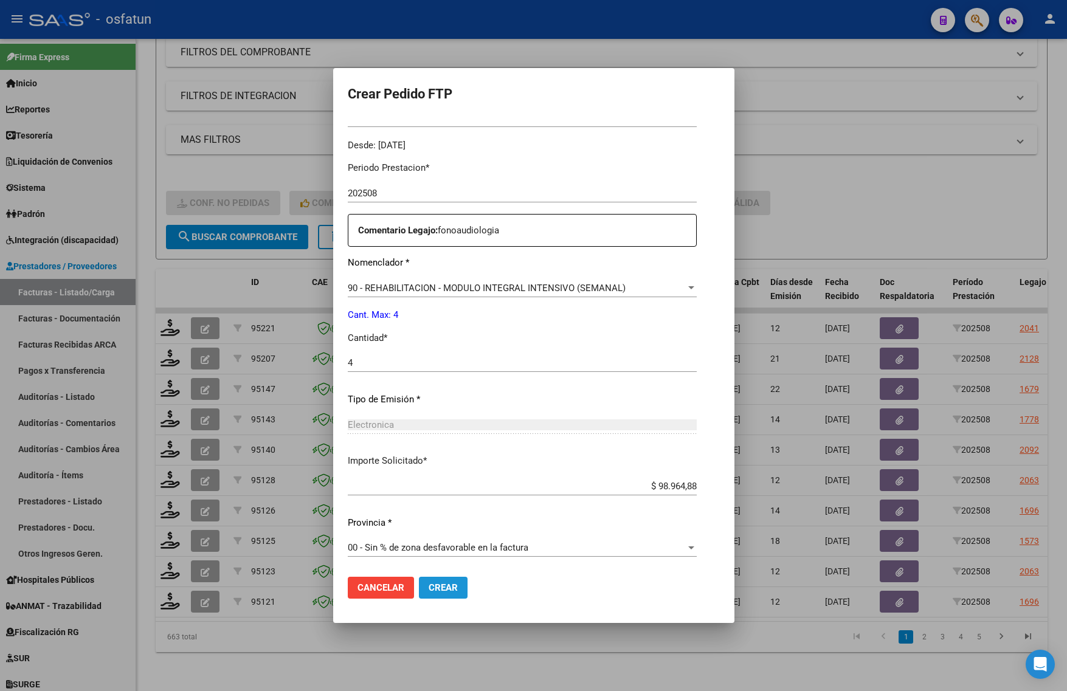
click at [429, 585] on span "Crear" at bounding box center [443, 587] width 29 height 11
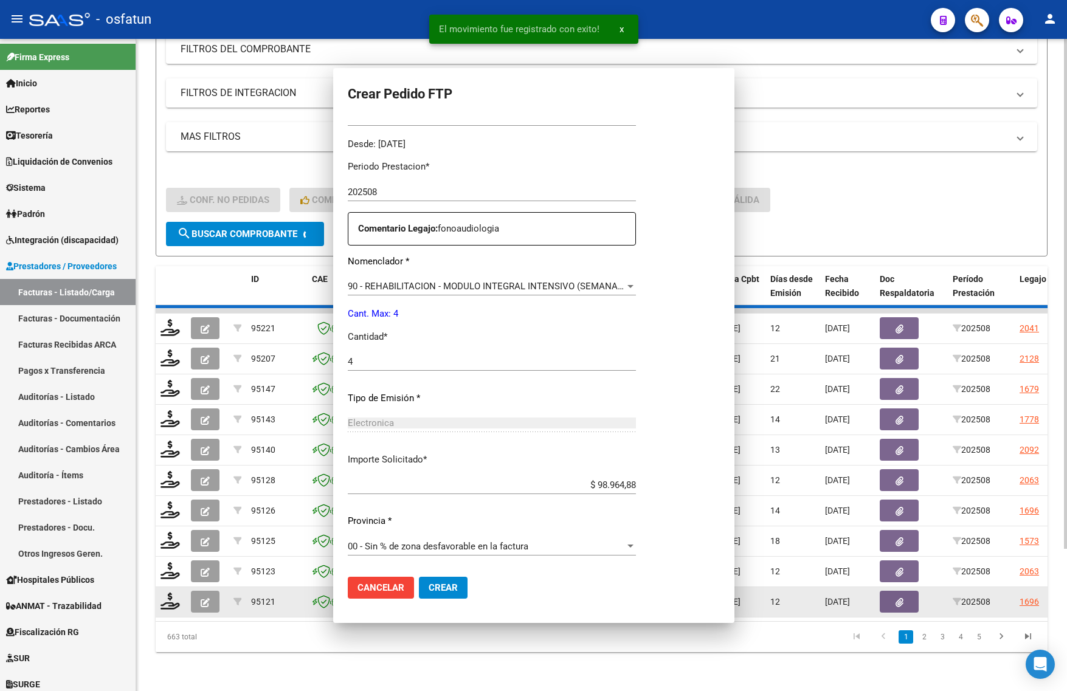
scroll to position [0, 0]
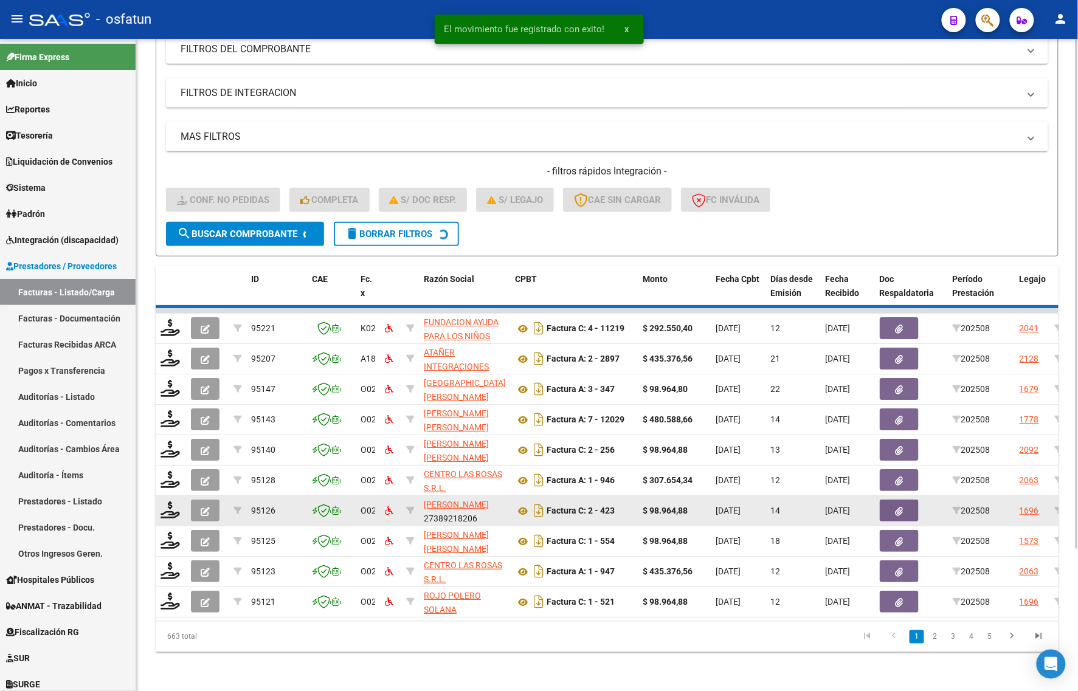
click at [181, 502] on div at bounding box center [171, 511] width 21 height 19
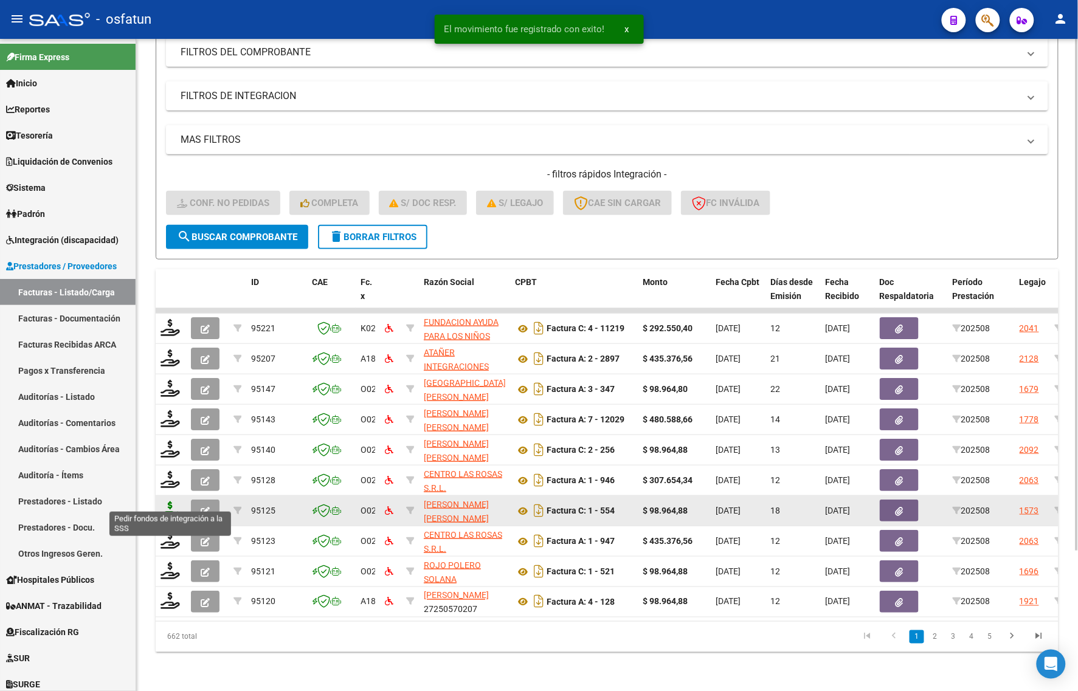
click at [169, 502] on icon at bounding box center [170, 510] width 19 height 17
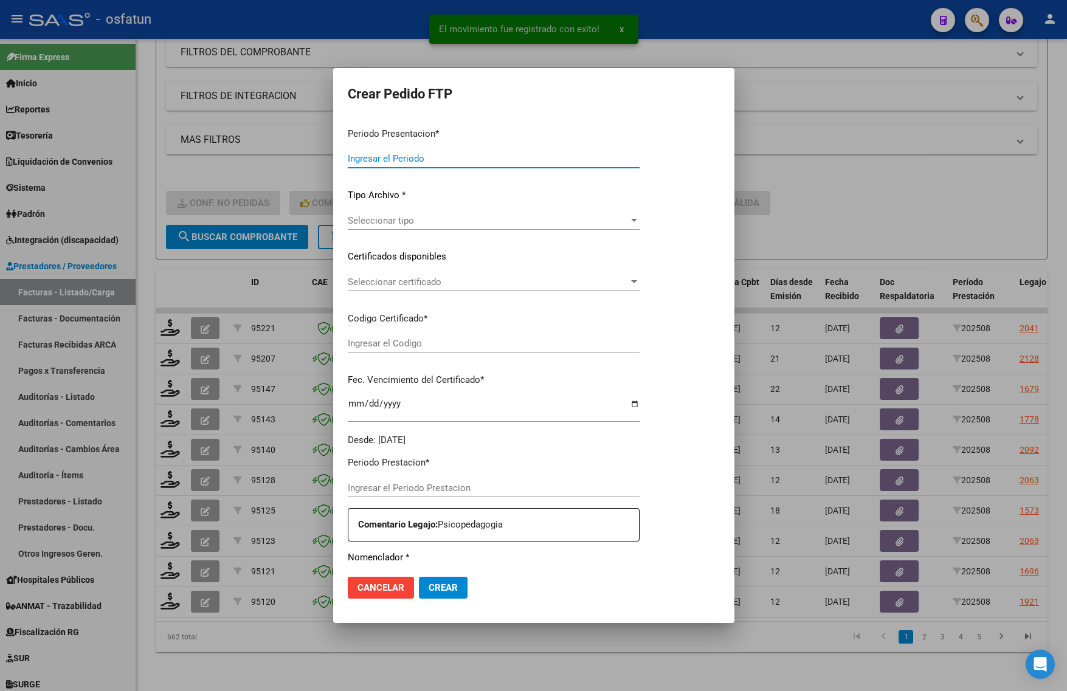
type input "202508"
type input "$ 98.964,88"
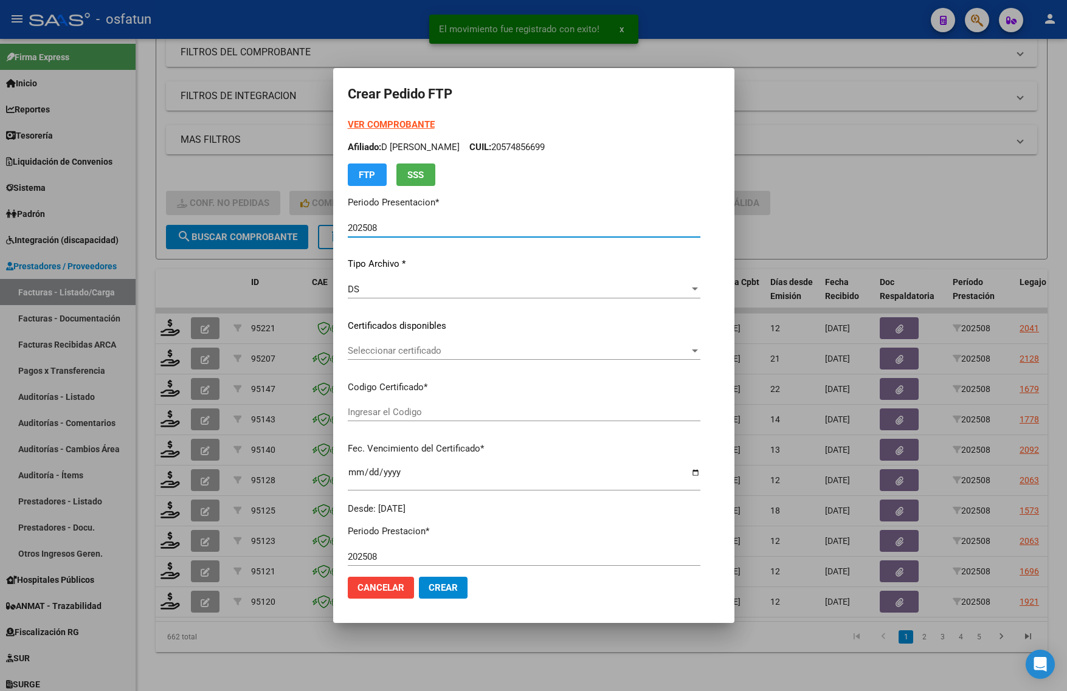
type input "ARG02000584500102023083020280830BSAS311"
type input "2028-08-30"
click at [365, 120] on strong "VER COMPROBANTE" at bounding box center [391, 124] width 87 height 11
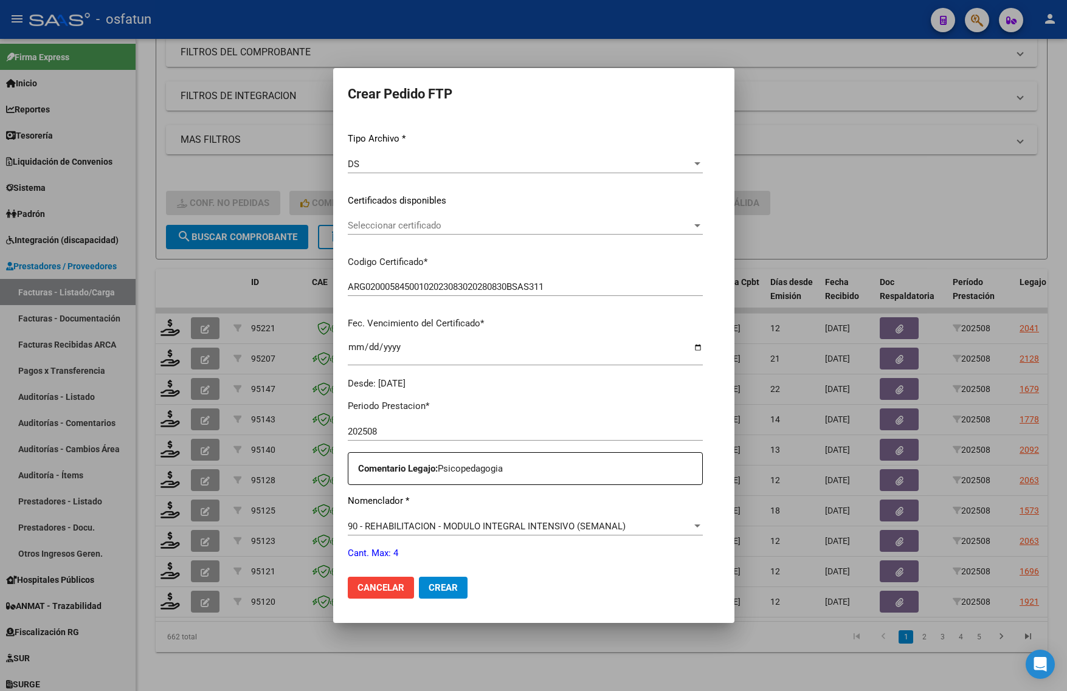
scroll to position [152, 0]
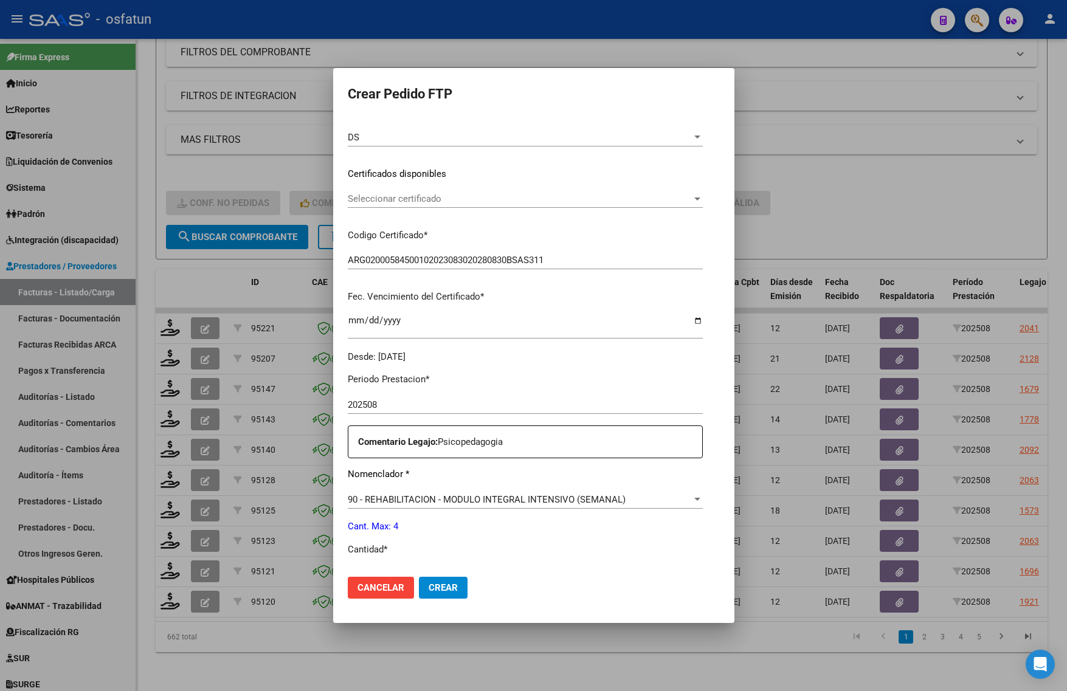
click at [902, 183] on div at bounding box center [533, 345] width 1067 height 691
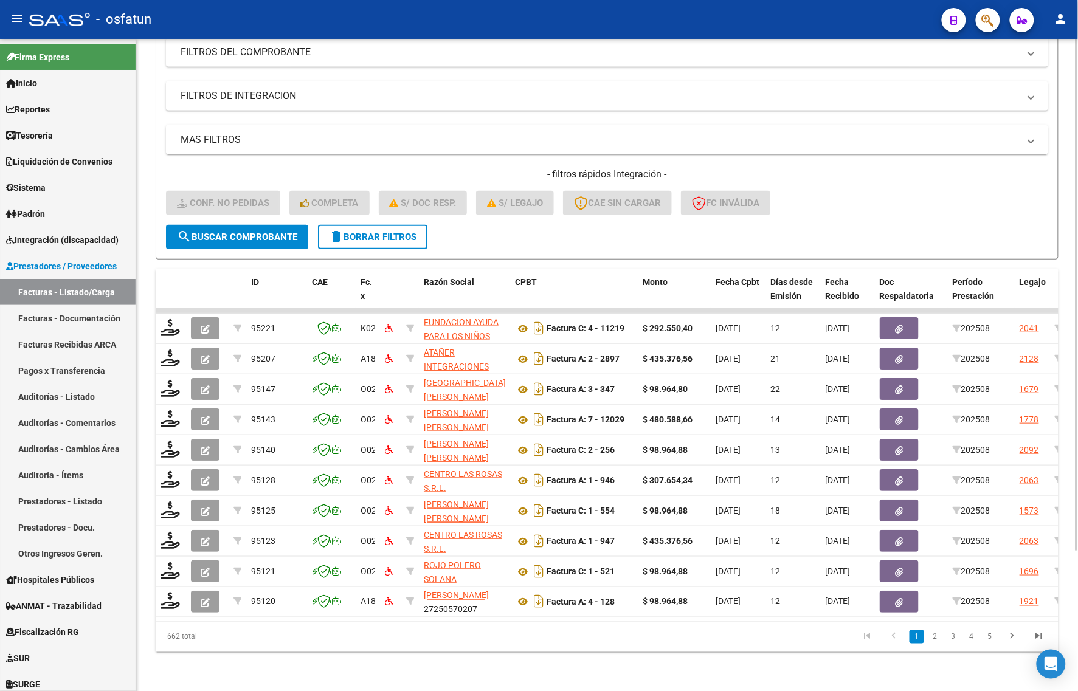
click at [1006, 213] on div "- filtros rápidos Integración - Conf. no pedidas Completa S/ Doc Resp. S/ legaj…" at bounding box center [607, 196] width 882 height 57
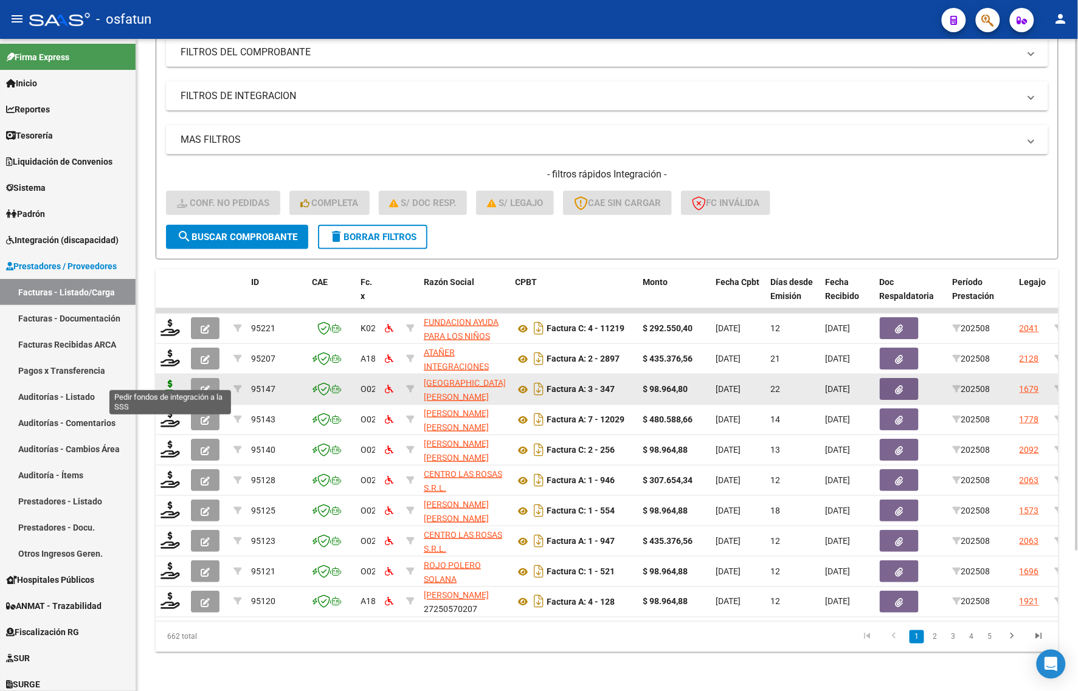
click at [165, 380] on icon at bounding box center [170, 388] width 19 height 17
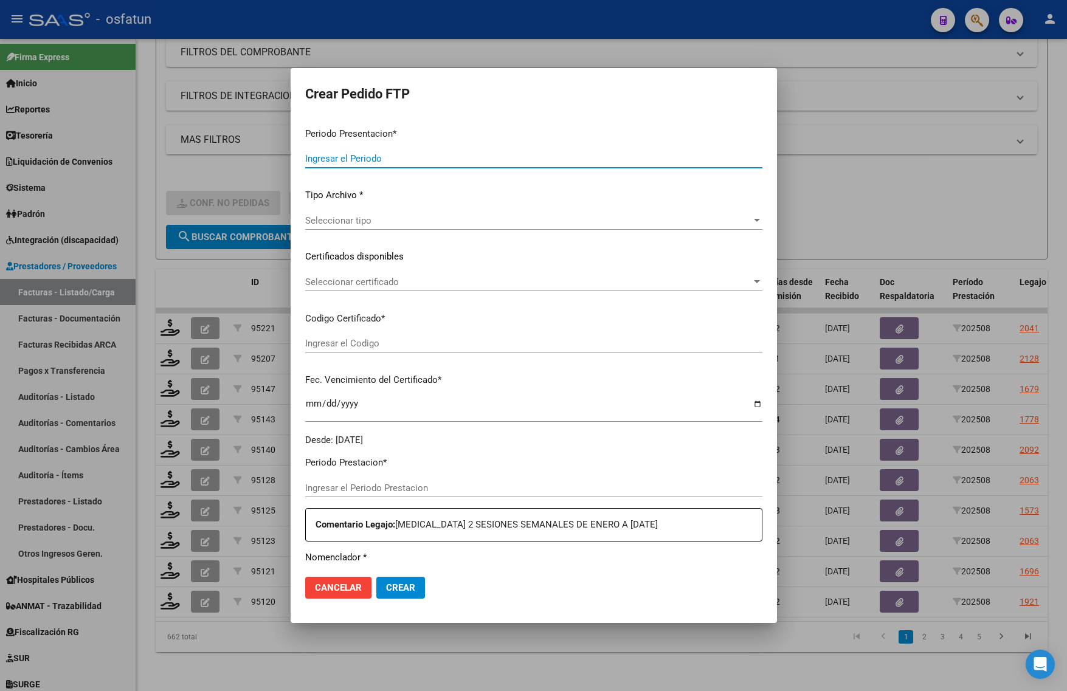
type input "202508"
type input "$ 98.964,80"
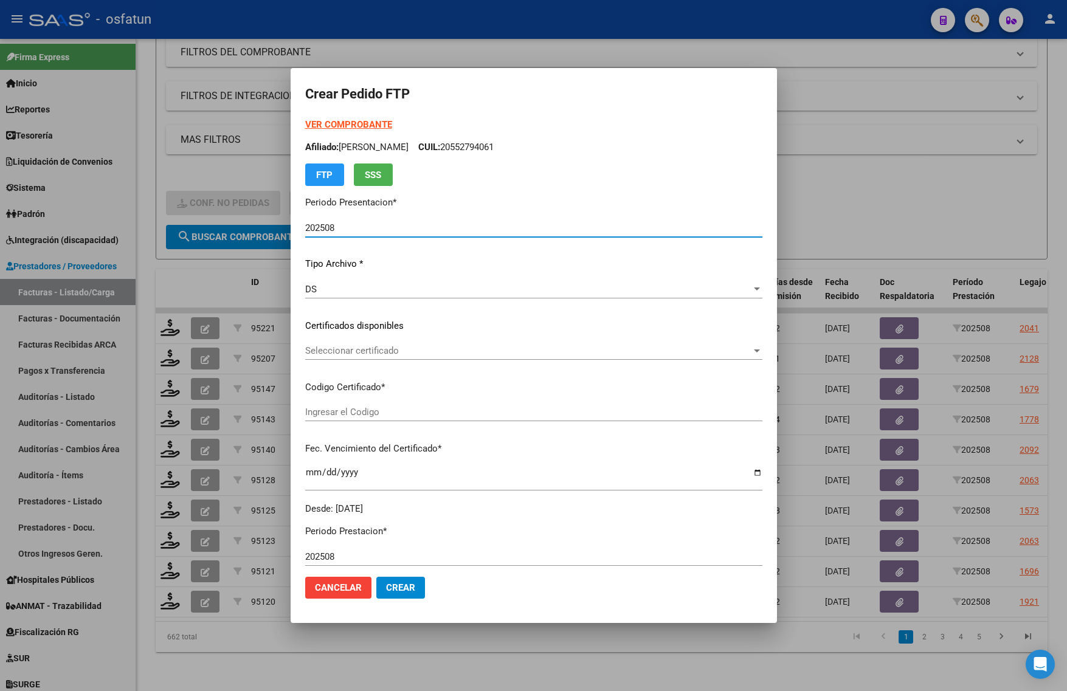
type input "ARG02000543480302022022320270223BS436"
type input "2027-02-23"
click at [334, 123] on strong "VER COMPROBANTE" at bounding box center [348, 124] width 87 height 11
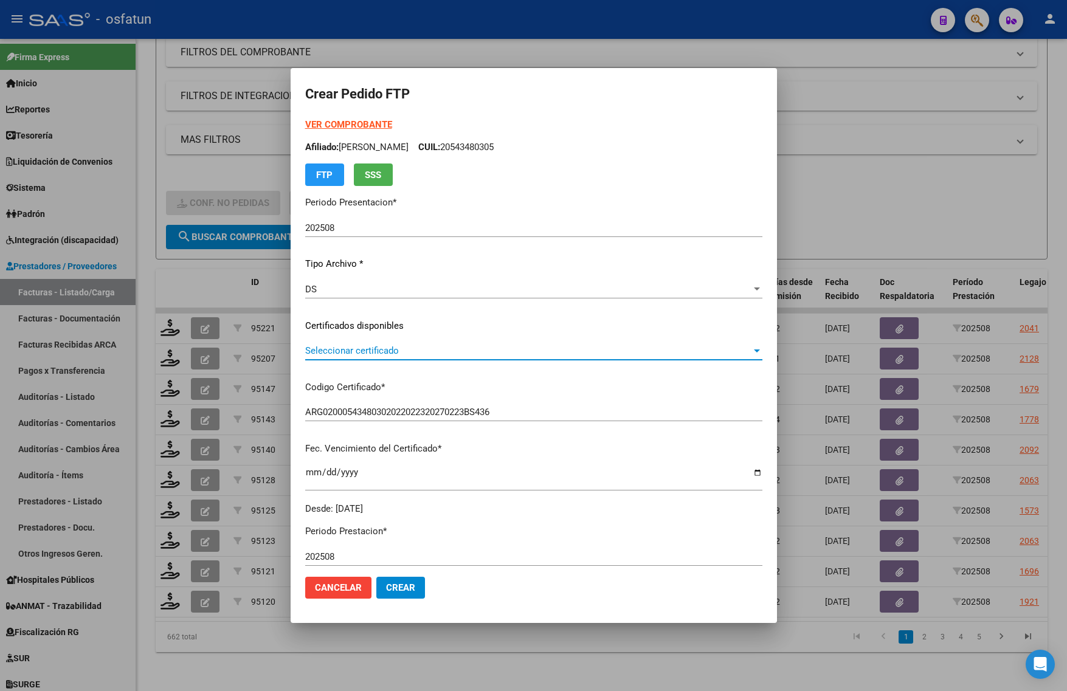
click at [334, 351] on span "Seleccionar certificado" at bounding box center [528, 350] width 446 height 11
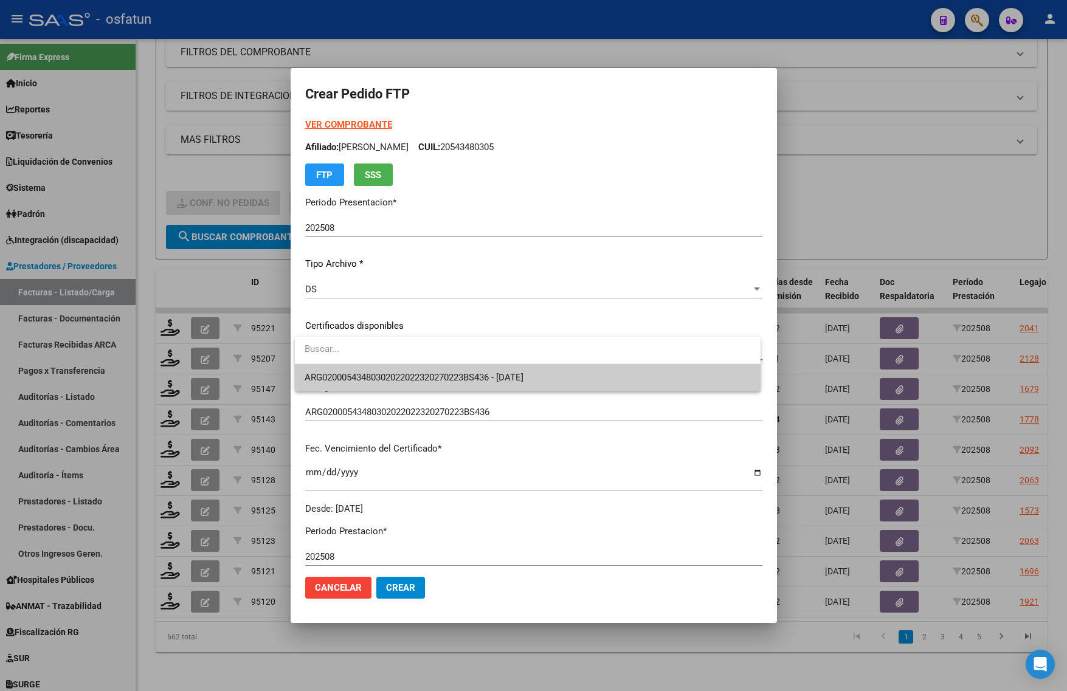
drag, startPoint x: 334, startPoint y: 351, endPoint x: 331, endPoint y: 387, distance: 35.4
click at [331, 387] on span "ARG02000543480302022022320270223BS436 - 2027-02-23" at bounding box center [528, 377] width 446 height 27
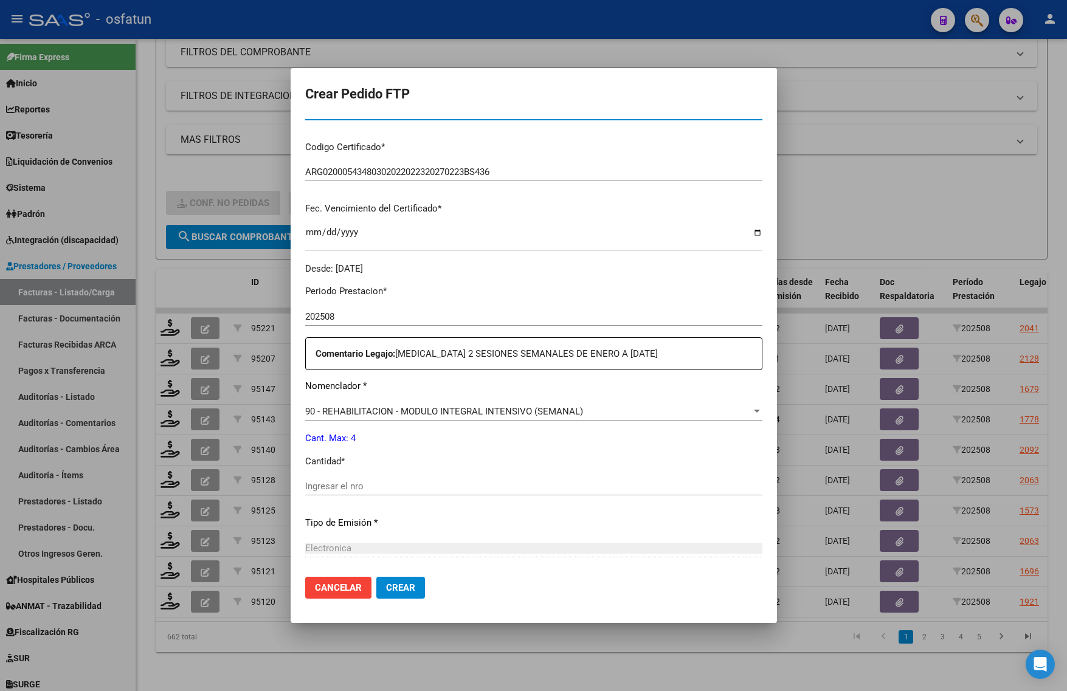
scroll to position [304, 0]
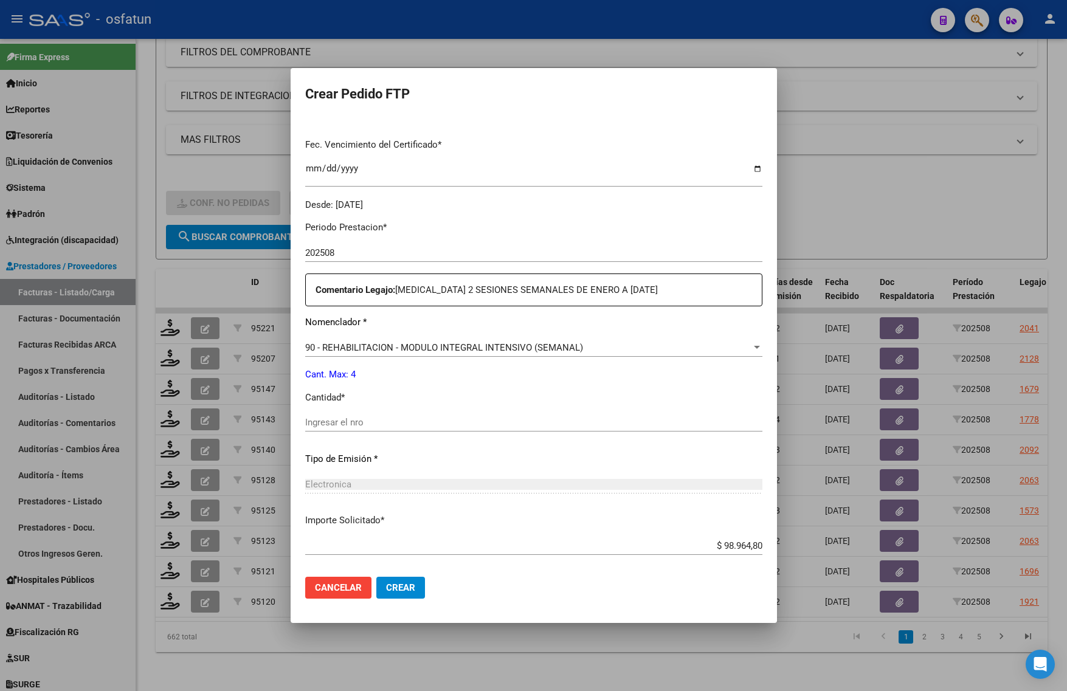
click at [353, 432] on div "Ingresar el nro" at bounding box center [533, 422] width 457 height 18
click at [351, 423] on input "Ingresar el nro" at bounding box center [533, 422] width 457 height 11
type input "4"
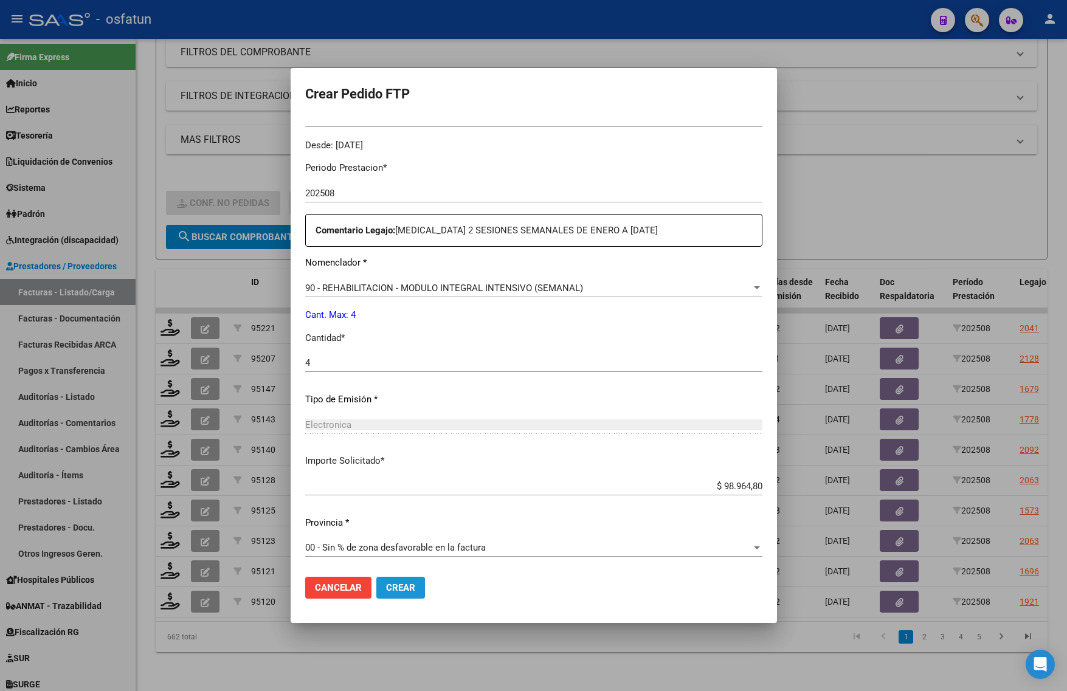
click at [400, 590] on span "Crear" at bounding box center [400, 587] width 29 height 11
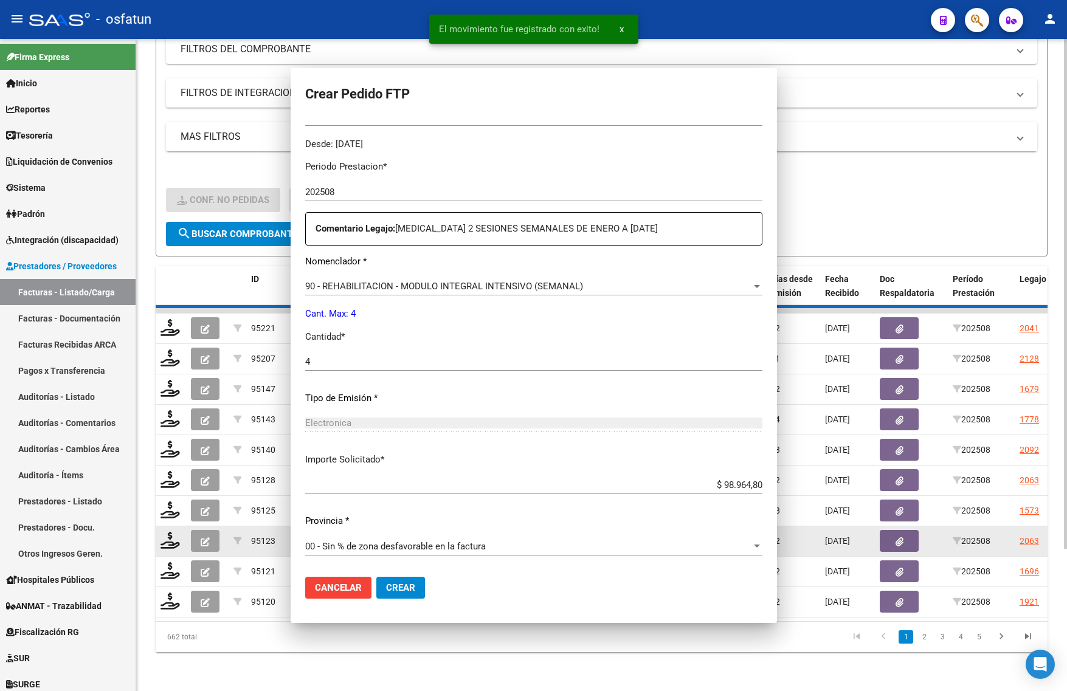
scroll to position [295, 0]
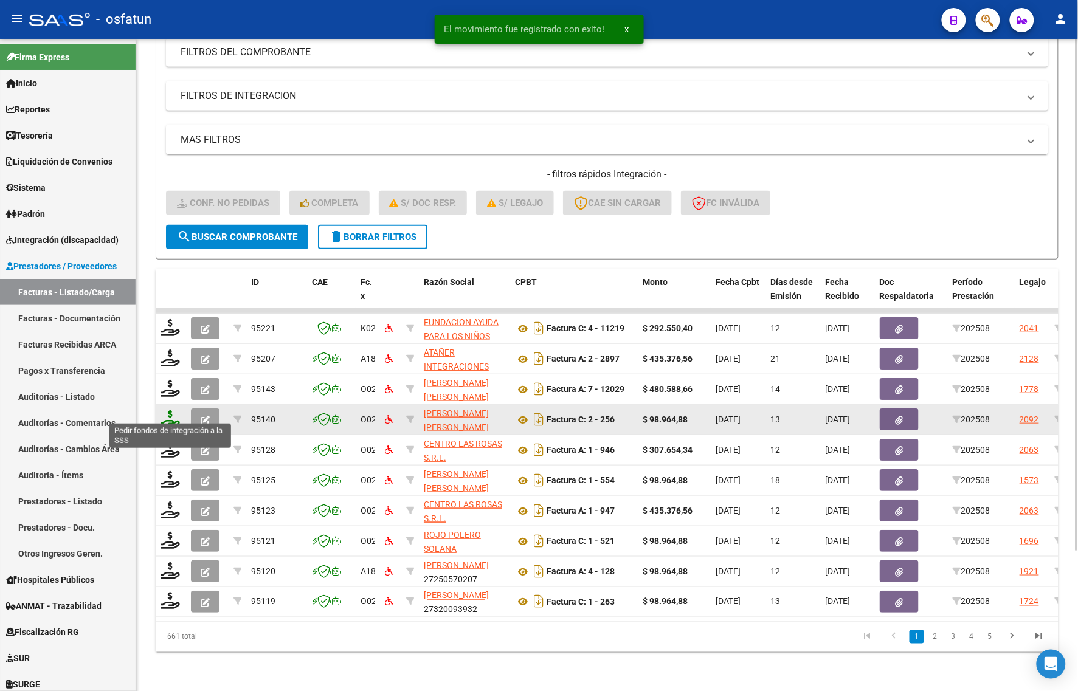
click at [168, 415] on icon at bounding box center [170, 418] width 19 height 17
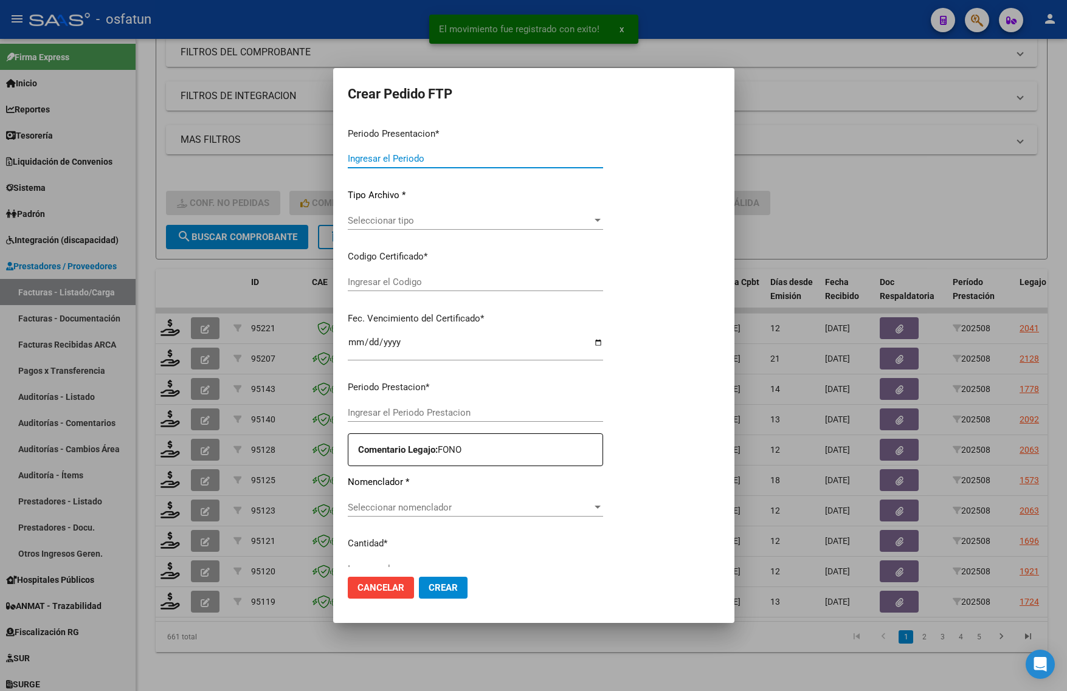
type input "202508"
type input "$ 98.964,88"
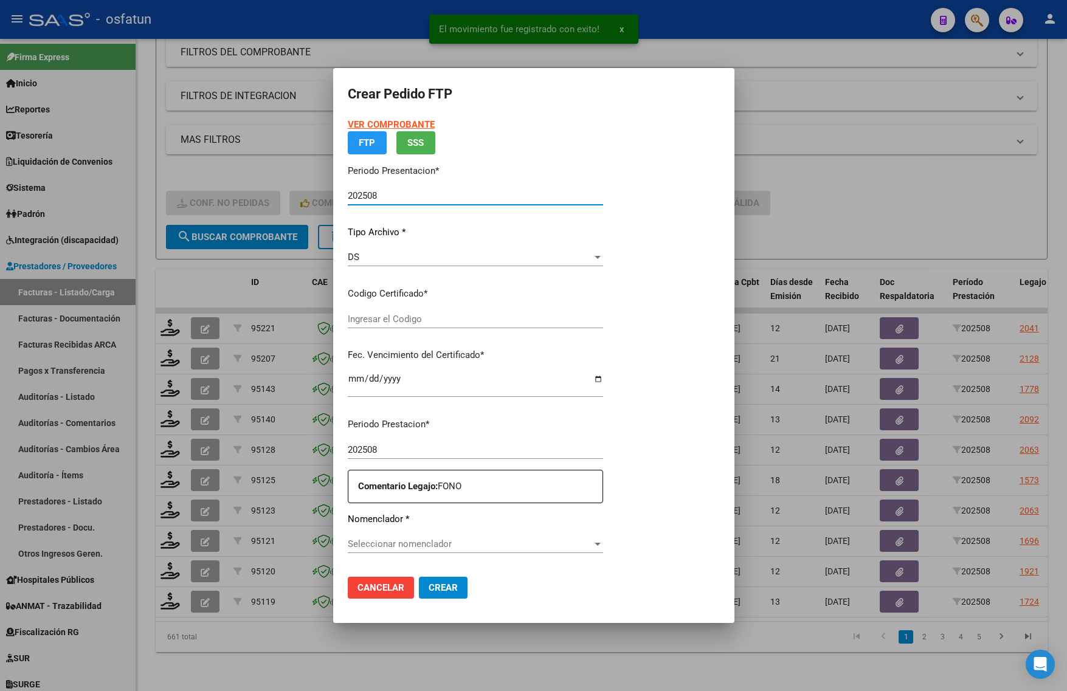
type input "ARG02000567534812023110320281103JUJ135"
type input "2028-11-03"
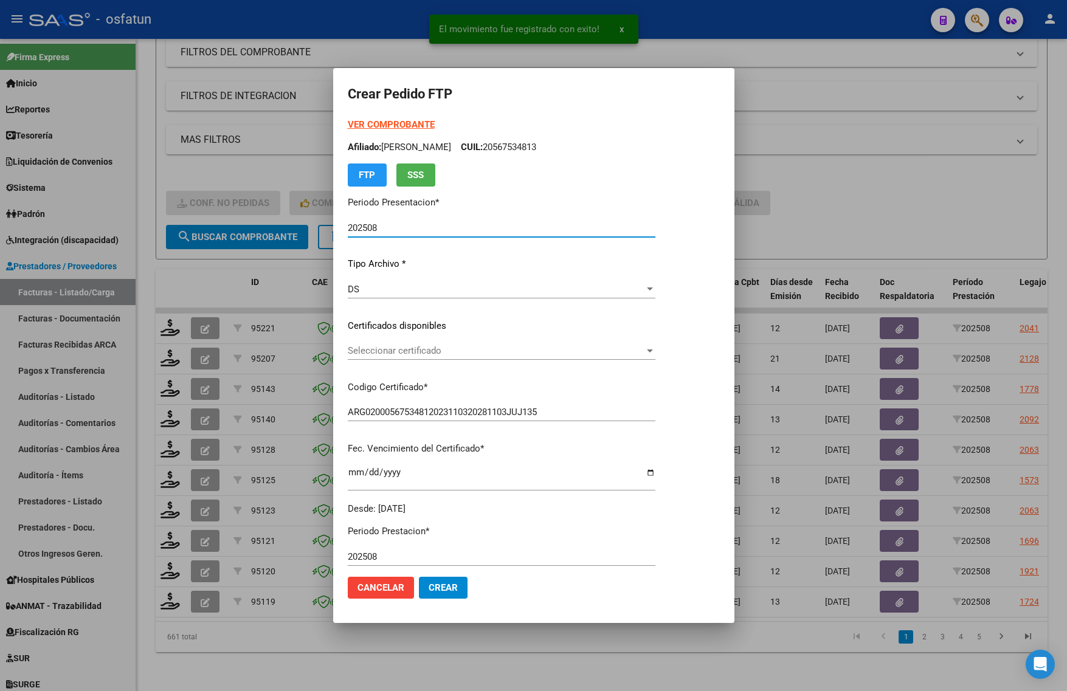
click at [364, 123] on strong "VER COMPROBANTE" at bounding box center [391, 124] width 87 height 11
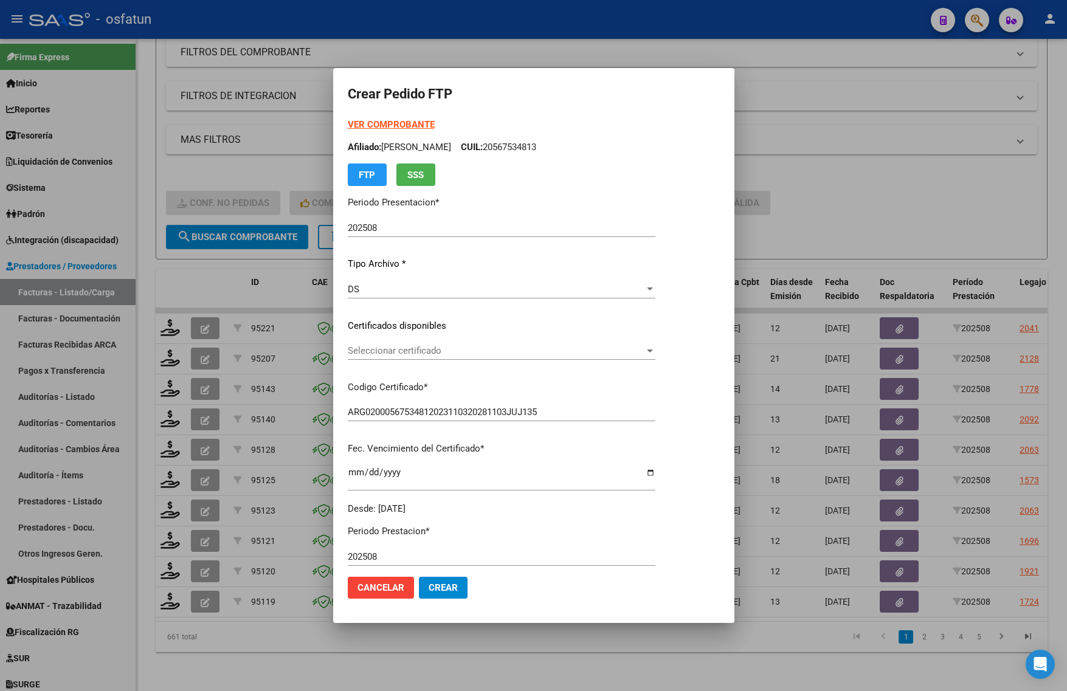
drag, startPoint x: 401, startPoint y: 363, endPoint x: 407, endPoint y: 348, distance: 16.4
click at [402, 362] on div "Seleccionar certificado Seleccionar certificado" at bounding box center [502, 357] width 308 height 30
click at [408, 348] on span "Seleccionar certificado" at bounding box center [496, 350] width 297 height 11
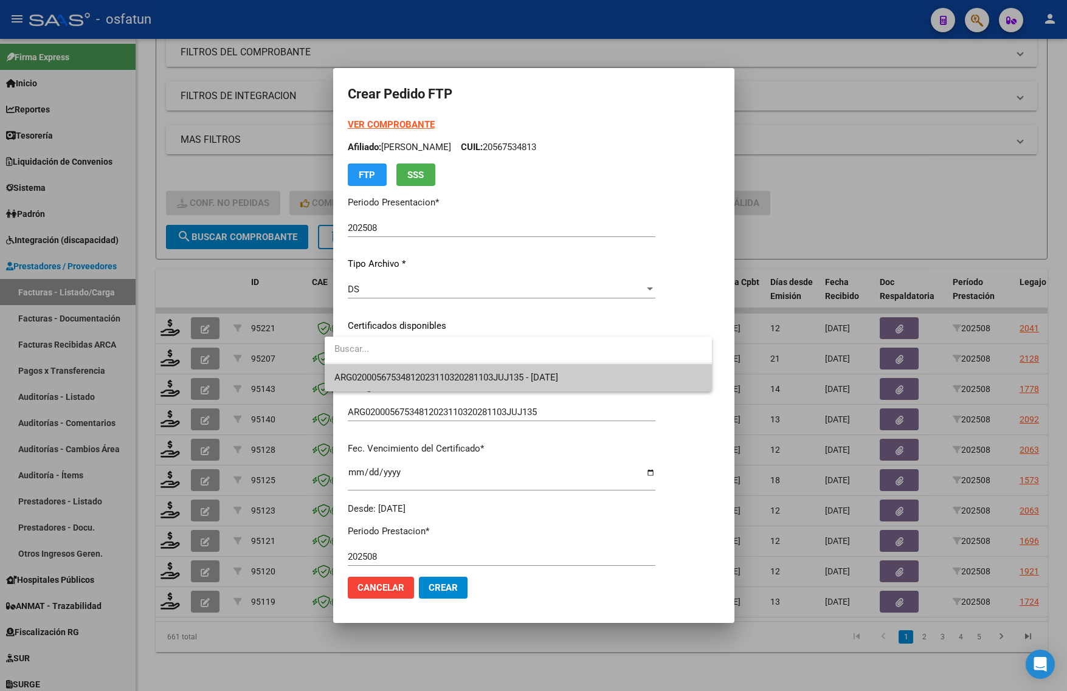
click at [408, 373] on span "ARG02000567534812023110320281103JUJ135 - 2028-11-03" at bounding box center [446, 377] width 224 height 11
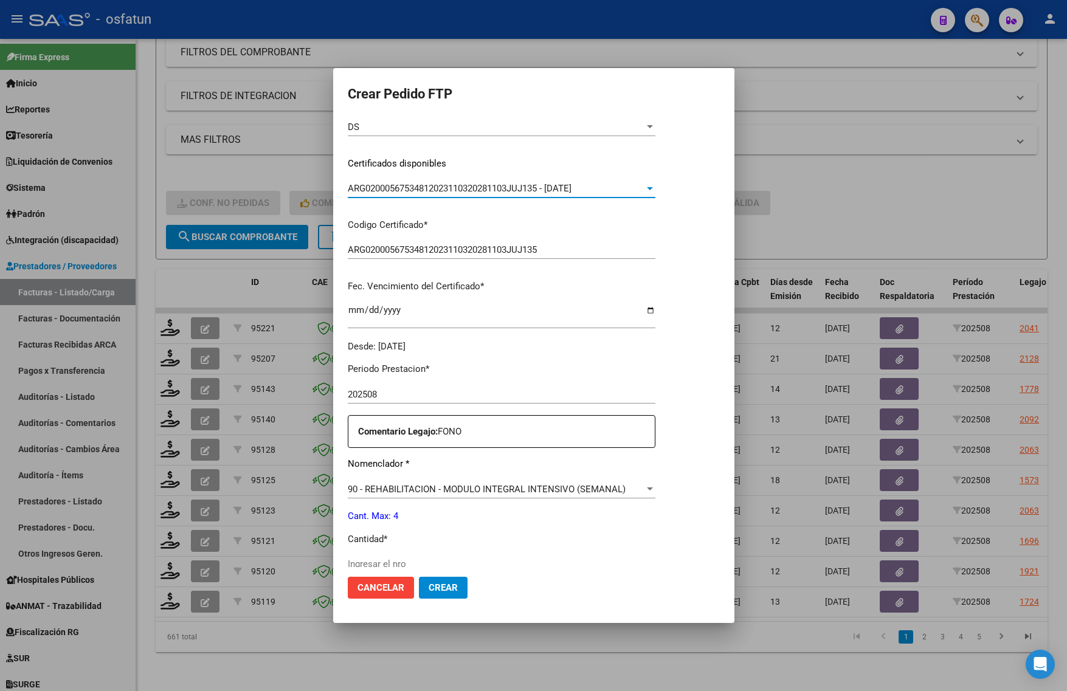
scroll to position [304, 0]
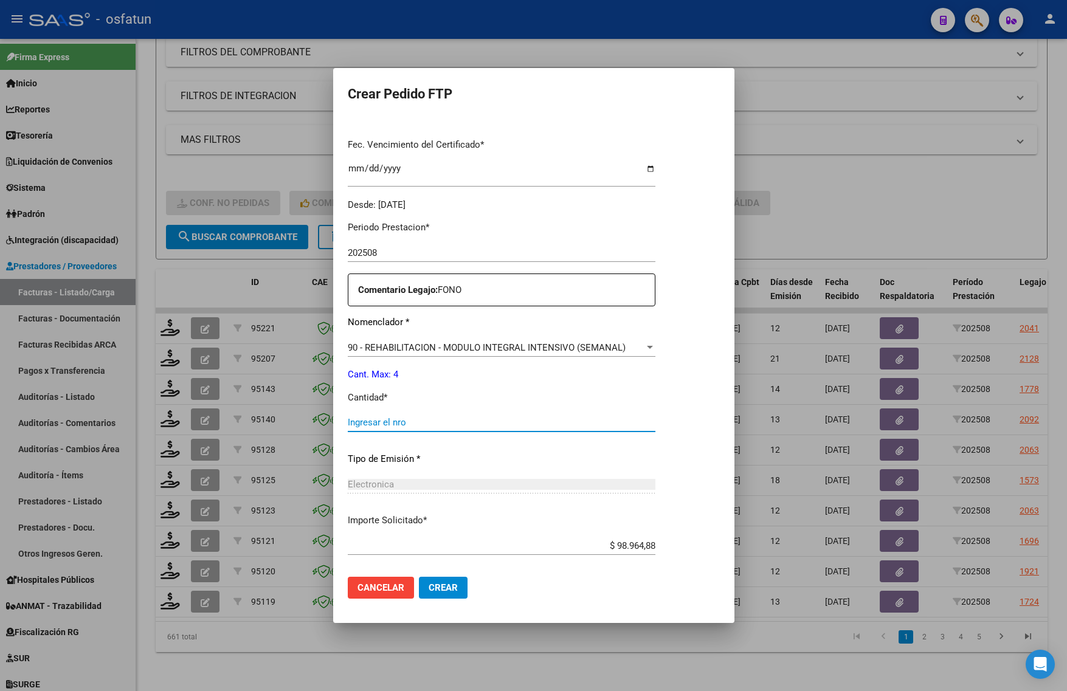
click at [368, 423] on input "Ingresar el nro" at bounding box center [502, 422] width 308 height 11
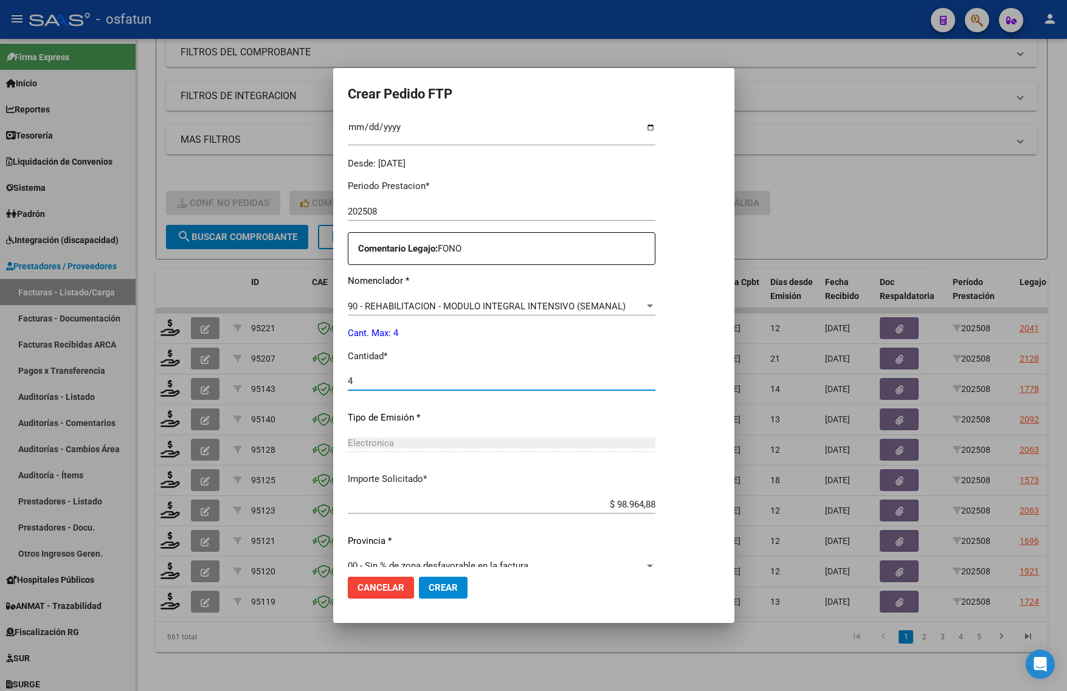
scroll to position [364, 0]
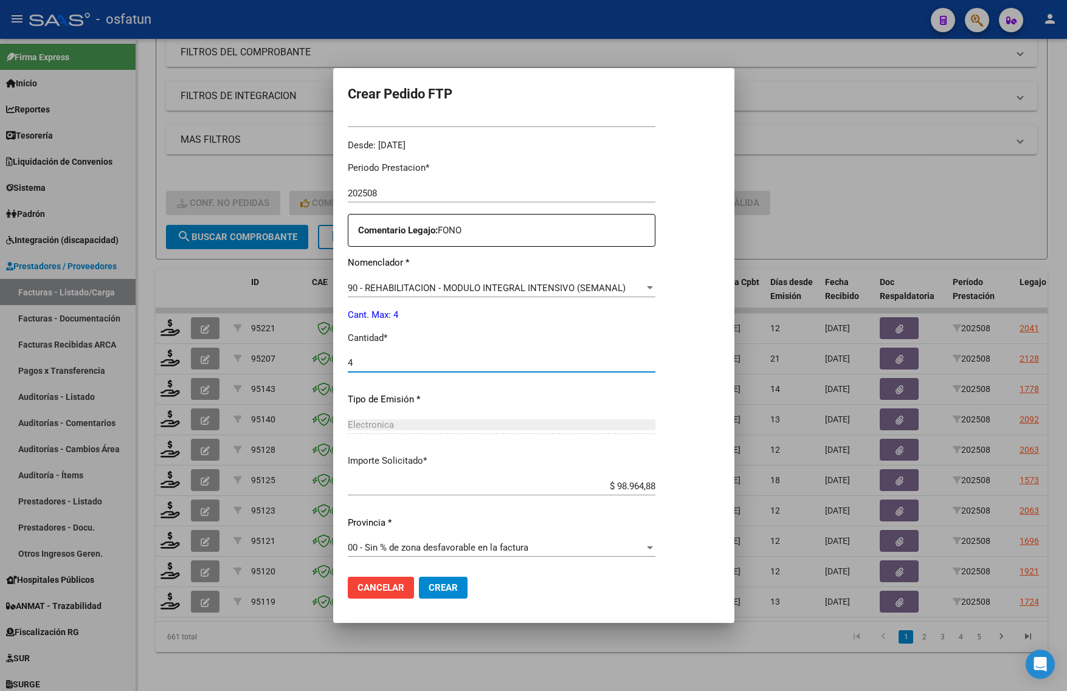
type input "4"
click at [432, 582] on button "Crear" at bounding box center [443, 588] width 49 height 22
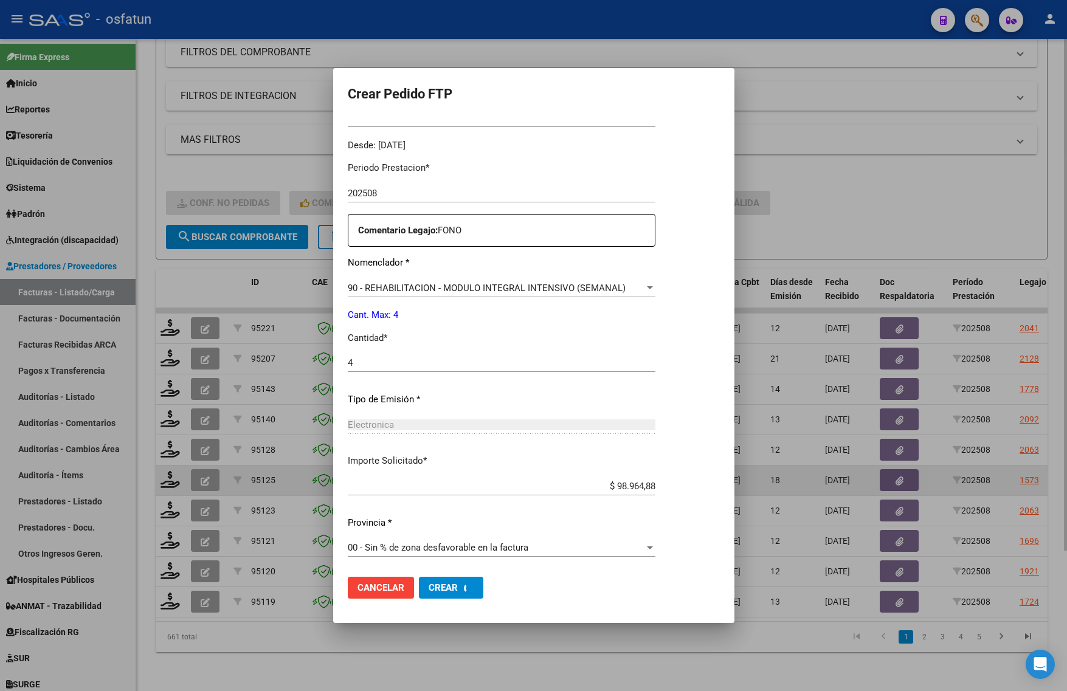
scroll to position [0, 0]
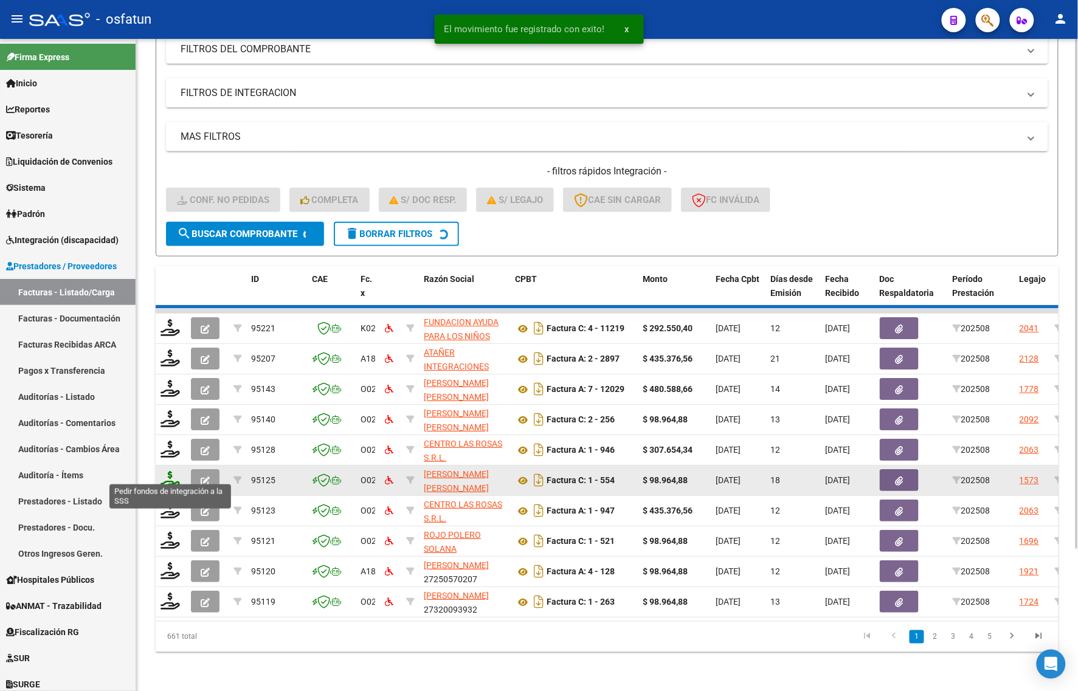
click at [169, 474] on icon at bounding box center [170, 479] width 19 height 17
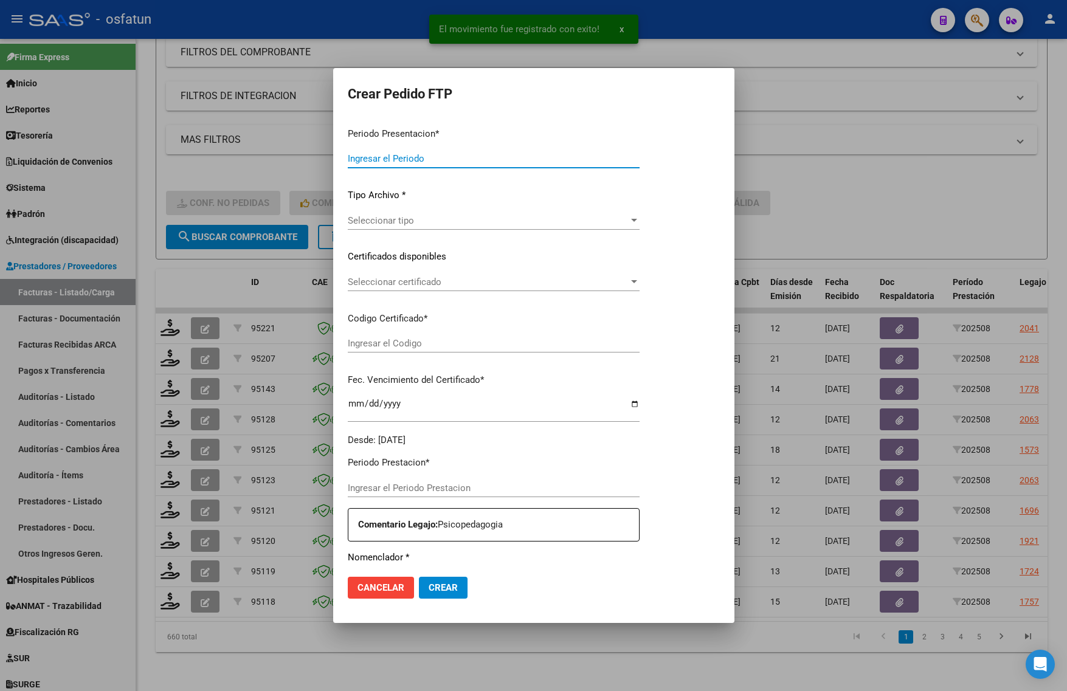
type input "202508"
type input "$ 435.376,56"
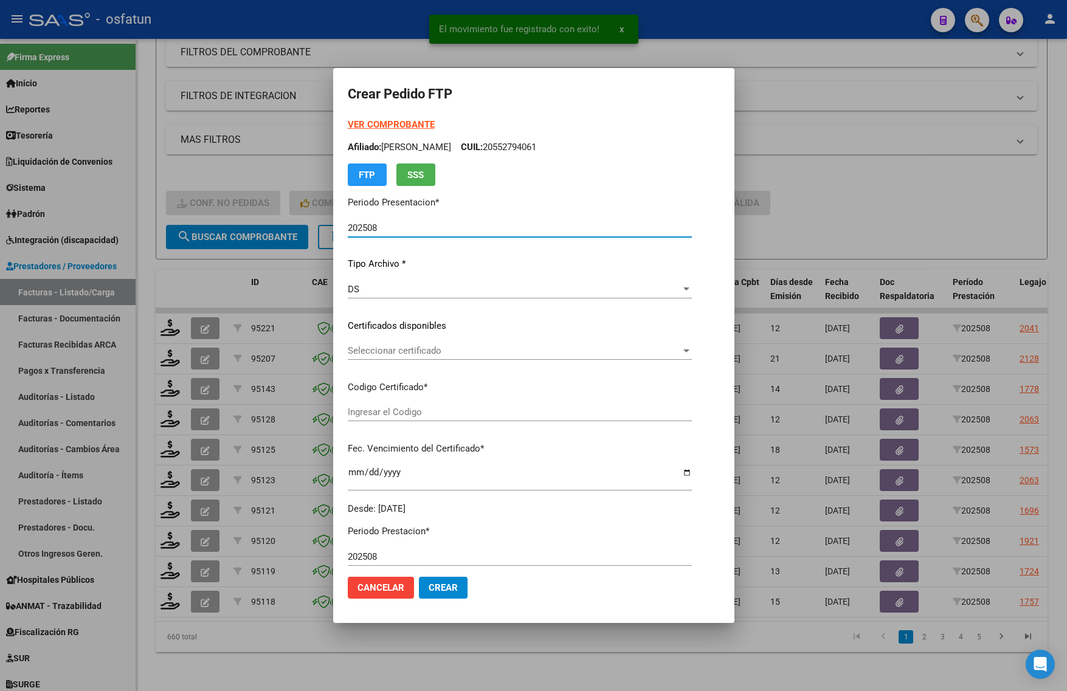
type input "ARG01000497764602020122120251221TUC138"
type input "2025-12-21"
click at [368, 120] on strong "VER COMPROBANTE" at bounding box center [391, 124] width 87 height 11
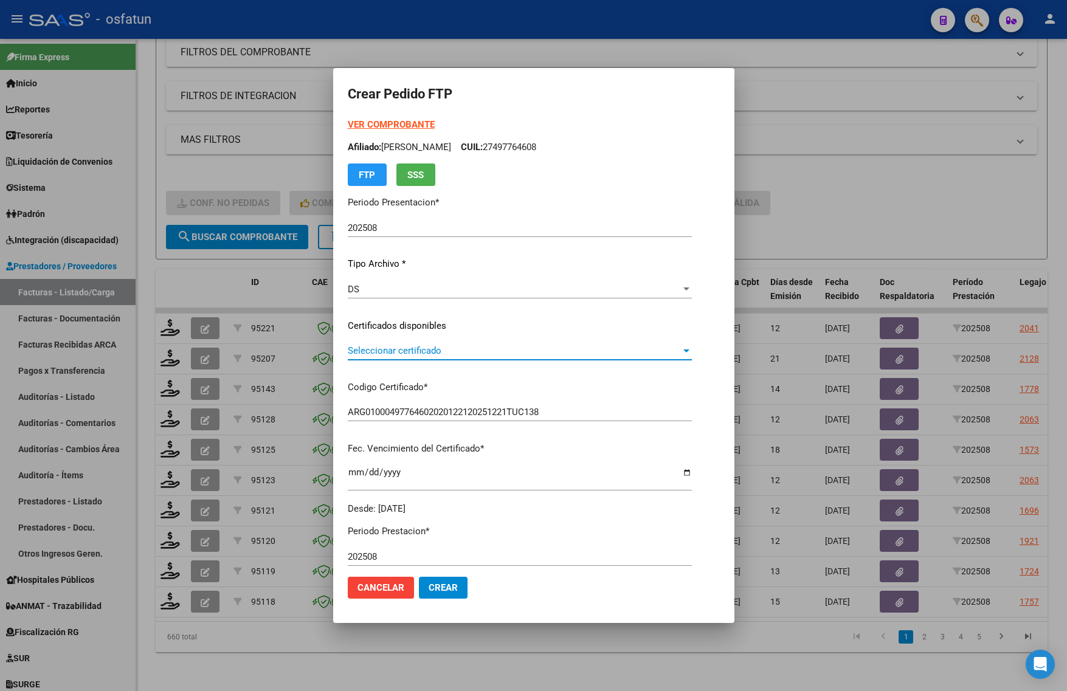
click at [432, 356] on span "Seleccionar certificado" at bounding box center [514, 350] width 333 height 11
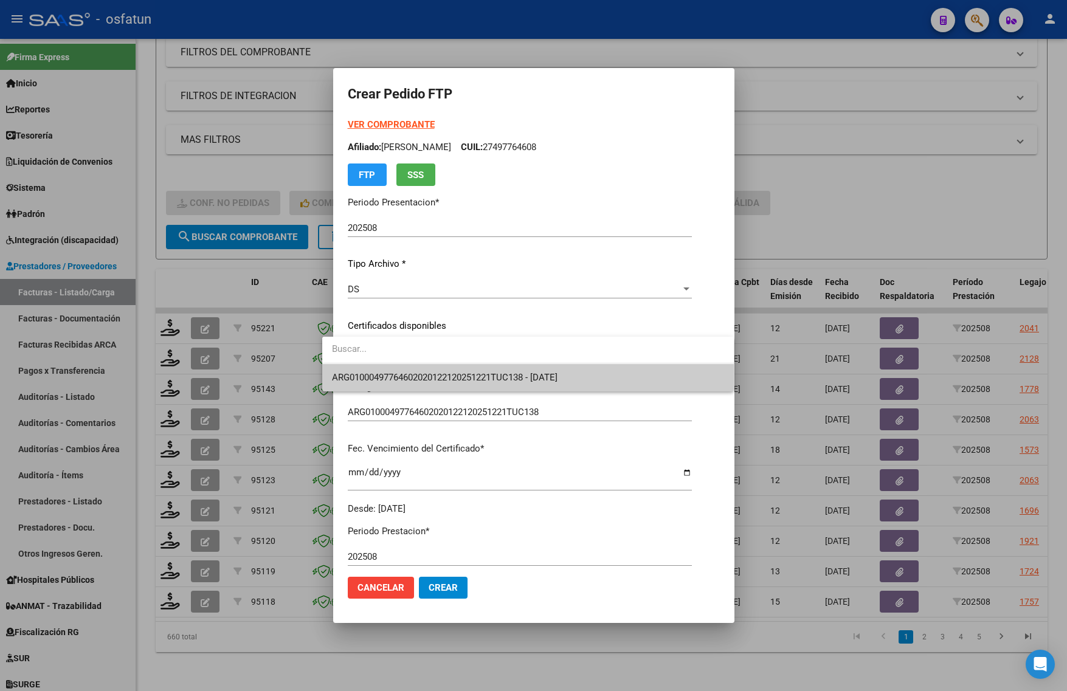
drag, startPoint x: 432, startPoint y: 356, endPoint x: 407, endPoint y: 396, distance: 47.8
click at [393, 387] on span "ARG01000497764602020122120251221TUC138 - 2025-12-21" at bounding box center [528, 377] width 392 height 27
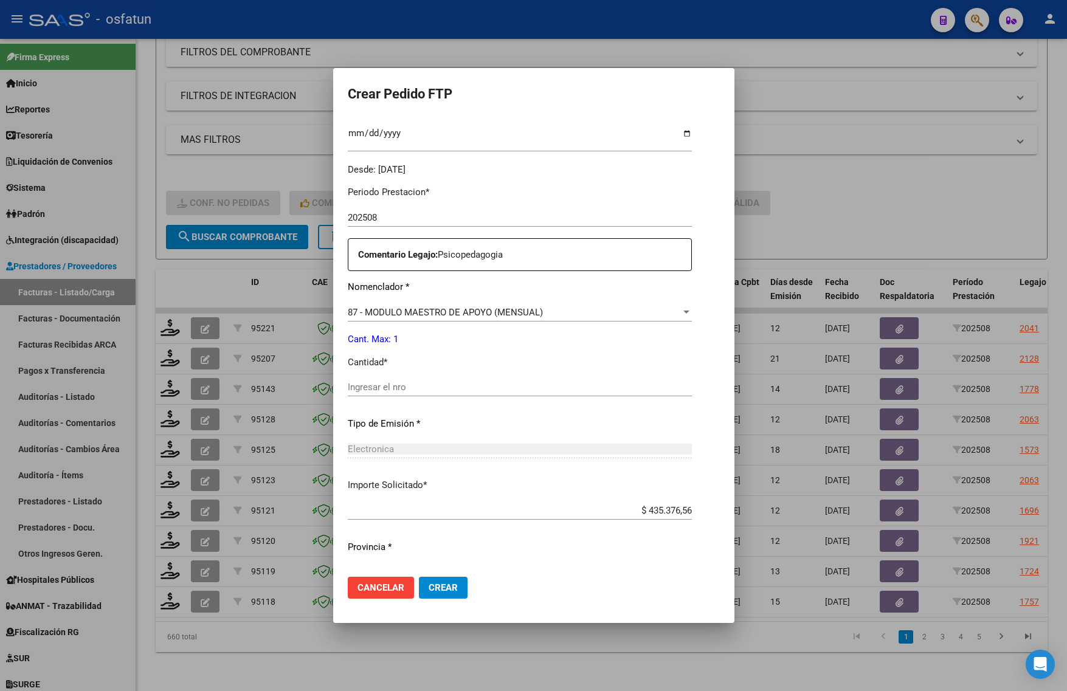
scroll to position [364, 0]
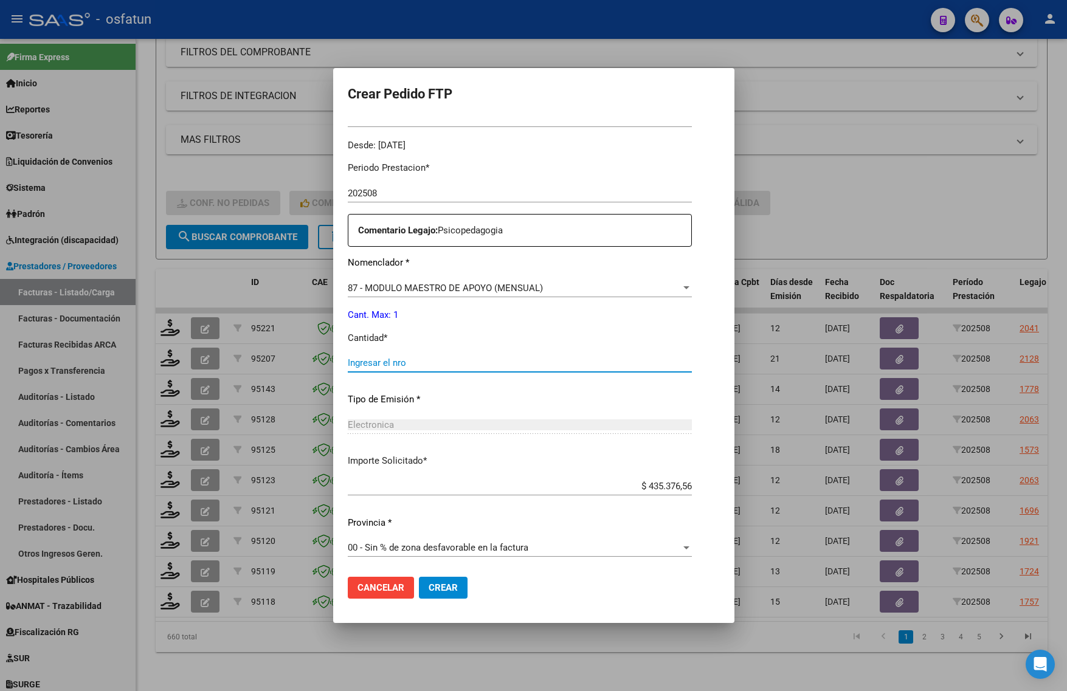
click at [409, 360] on input "Ingresar el nro" at bounding box center [520, 362] width 344 height 11
click at [409, 367] on input "Ingresar el nro" at bounding box center [520, 362] width 344 height 11
click at [260, 160] on div at bounding box center [533, 345] width 1067 height 691
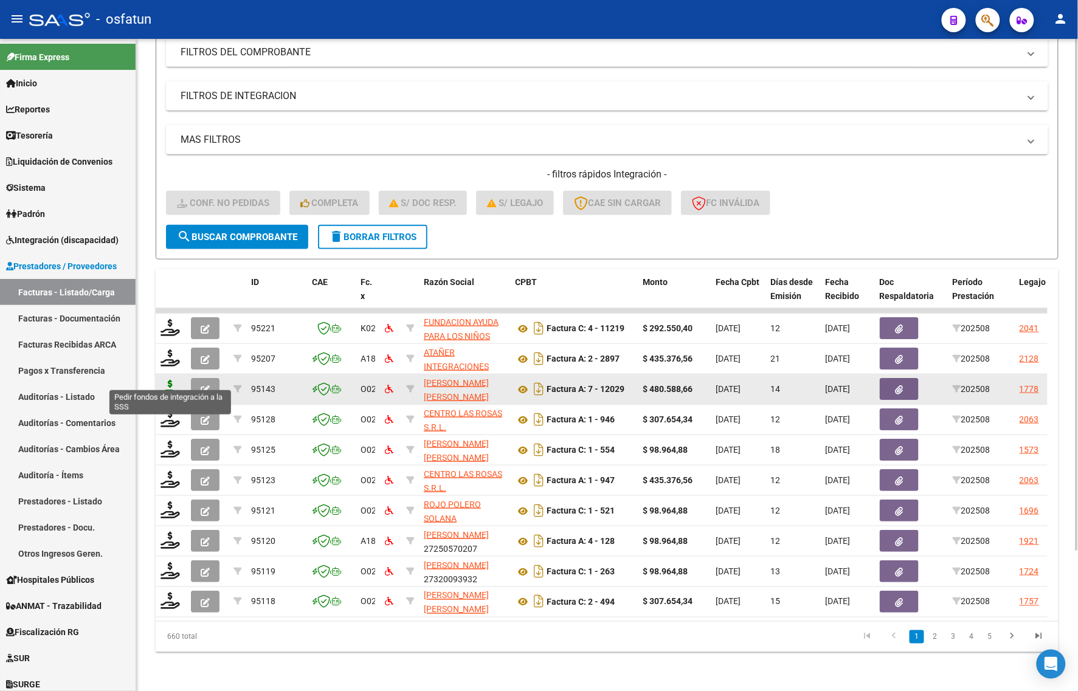
click at [171, 381] on icon at bounding box center [170, 388] width 19 height 17
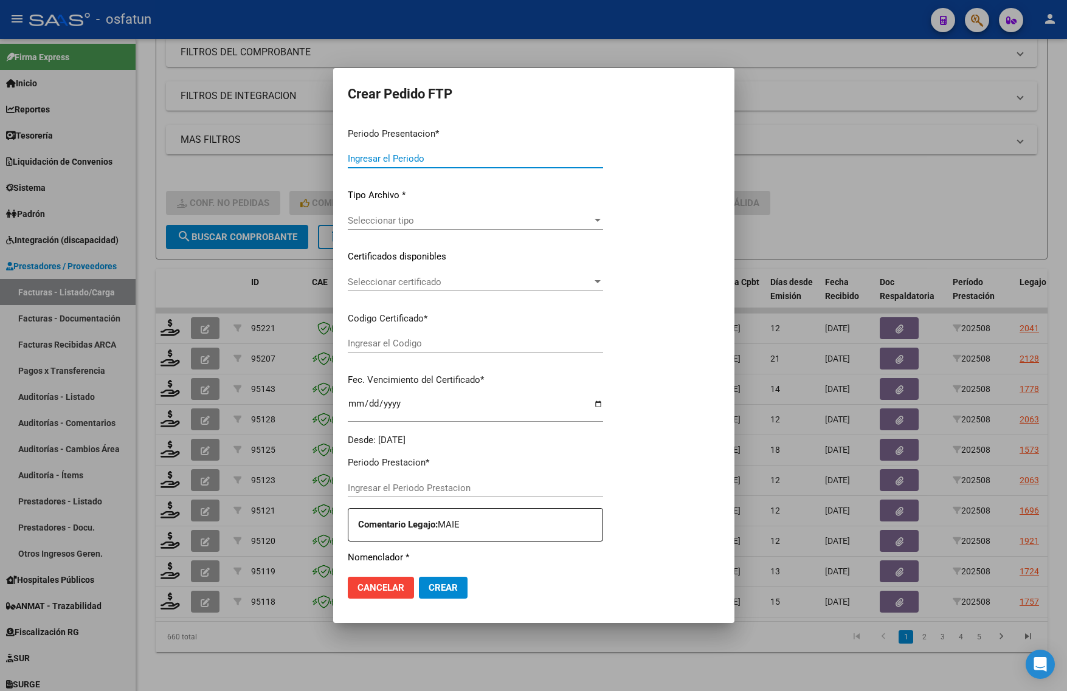
type input "202508"
type input "$ 480.588,66"
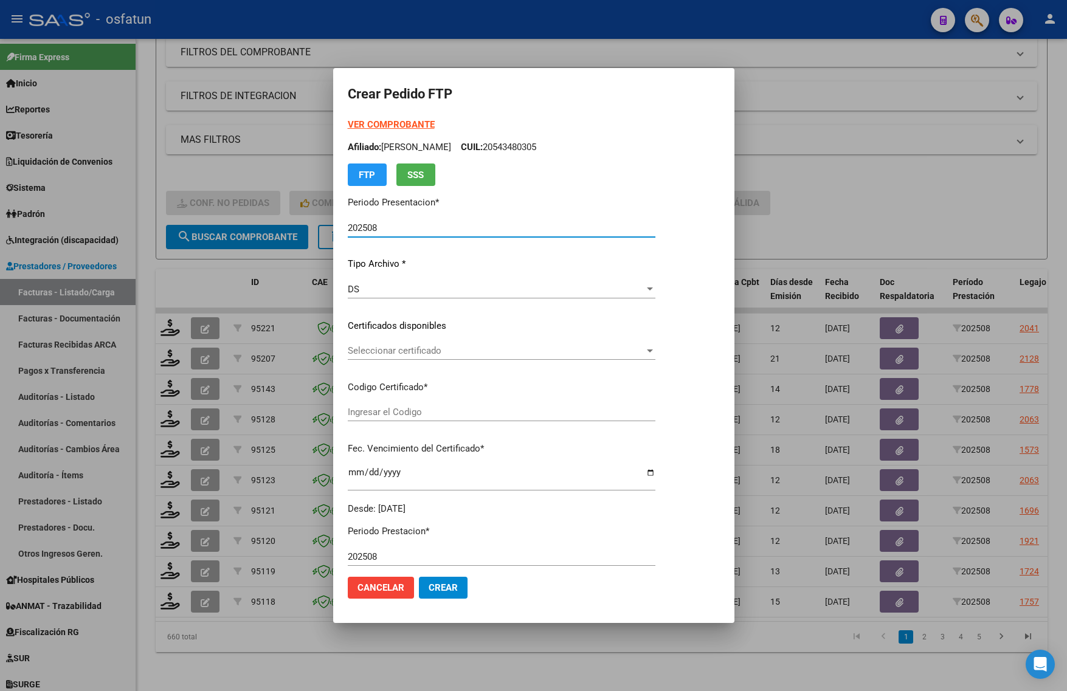
type input "ARG02000561836322023072420280724BS352"
type input "2028-07-24"
click at [412, 122] on strong "VER COMPROBANTE" at bounding box center [391, 124] width 87 height 11
click at [922, 204] on div at bounding box center [533, 345] width 1067 height 691
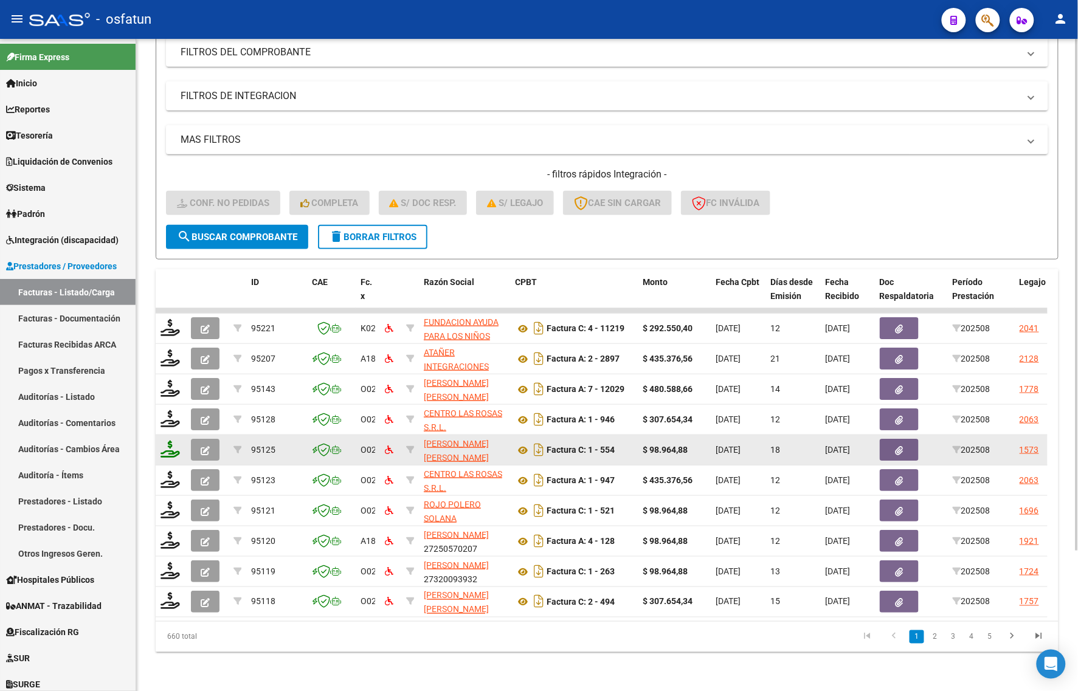
click at [166, 442] on icon at bounding box center [170, 449] width 19 height 17
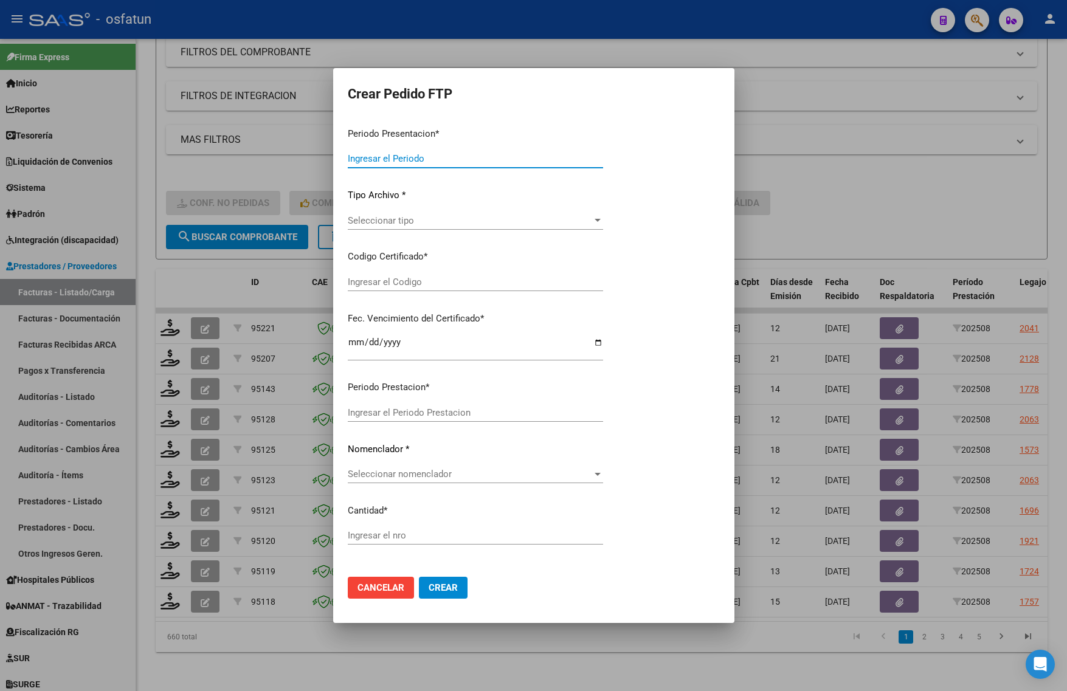
type input "202508"
type input "$ 98.964,88"
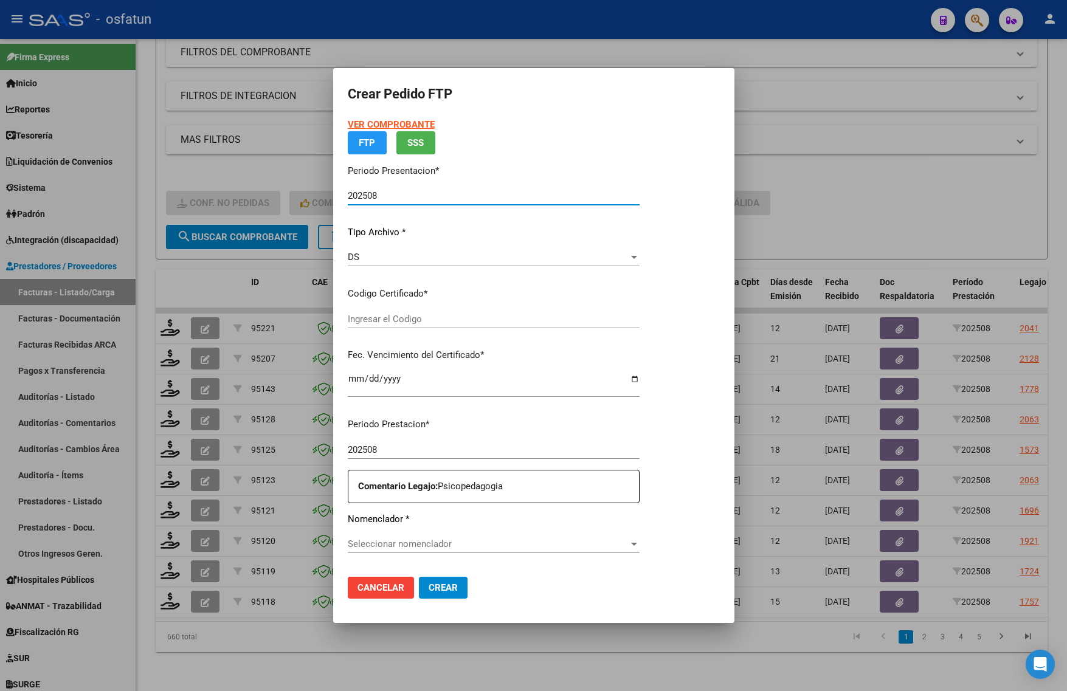
type input "ARG02000584500102023083020280830BSAS311"
type input "2028-08-30"
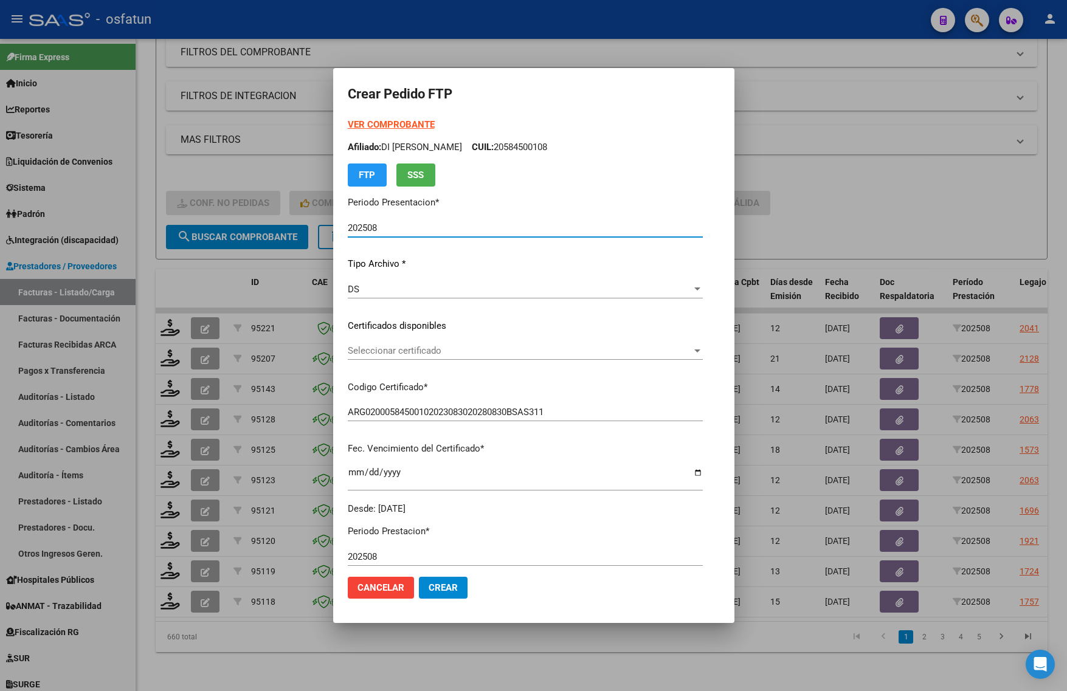
click at [376, 122] on strong "VER COMPROBANTE" at bounding box center [391, 124] width 87 height 11
click at [426, 354] on span "Seleccionar certificado" at bounding box center [520, 350] width 344 height 11
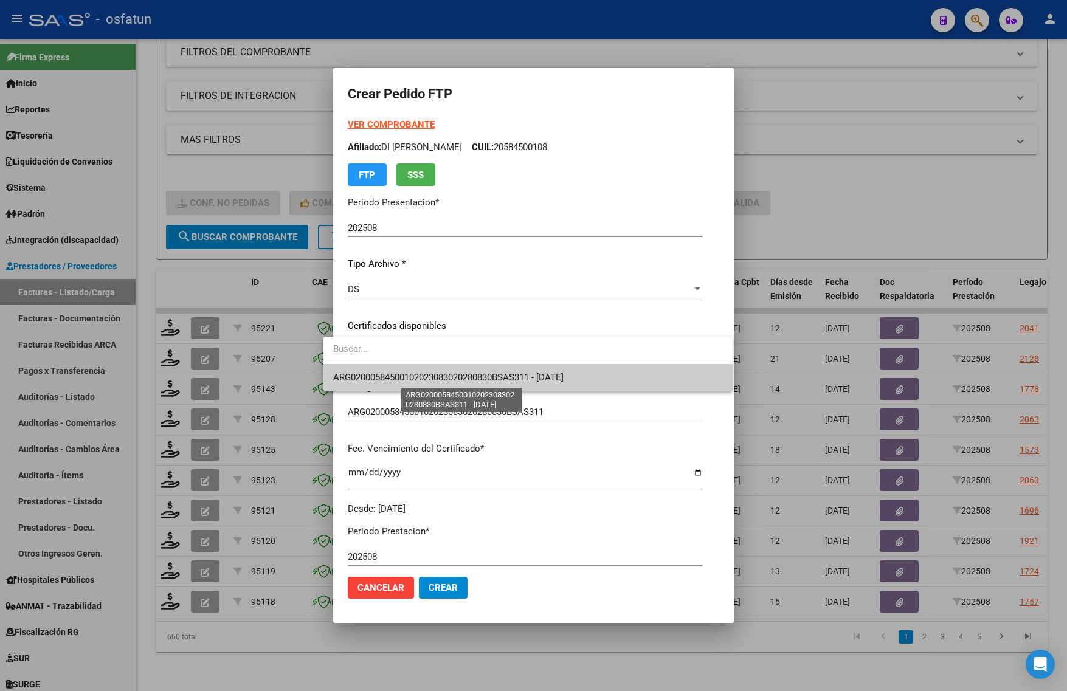
click at [420, 375] on span "ARG02000584500102023083020280830BSAS311 - 2028-08-30" at bounding box center [448, 377] width 230 height 11
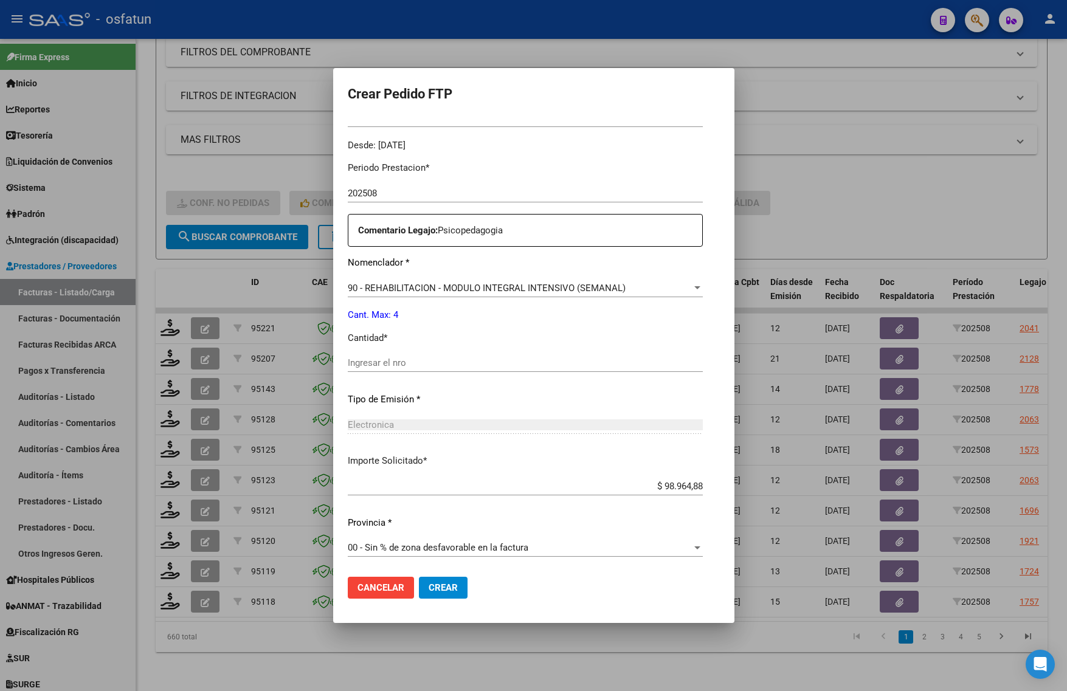
drag, startPoint x: 383, startPoint y: 354, endPoint x: 384, endPoint y: 362, distance: 7.4
click at [384, 354] on div "Ingresar el nro" at bounding box center [525, 363] width 355 height 18
click at [384, 362] on input "Ingresar el nro" at bounding box center [525, 362] width 355 height 11
type input "4"
click at [429, 587] on span "Crear" at bounding box center [443, 587] width 29 height 11
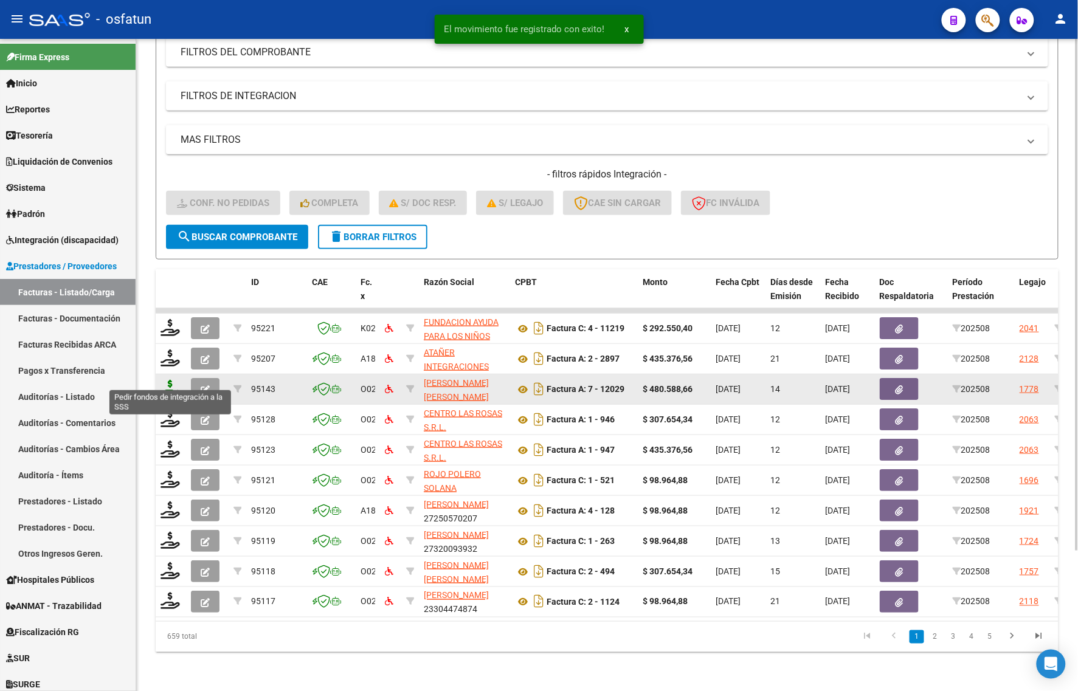
click at [165, 382] on icon at bounding box center [170, 388] width 19 height 17
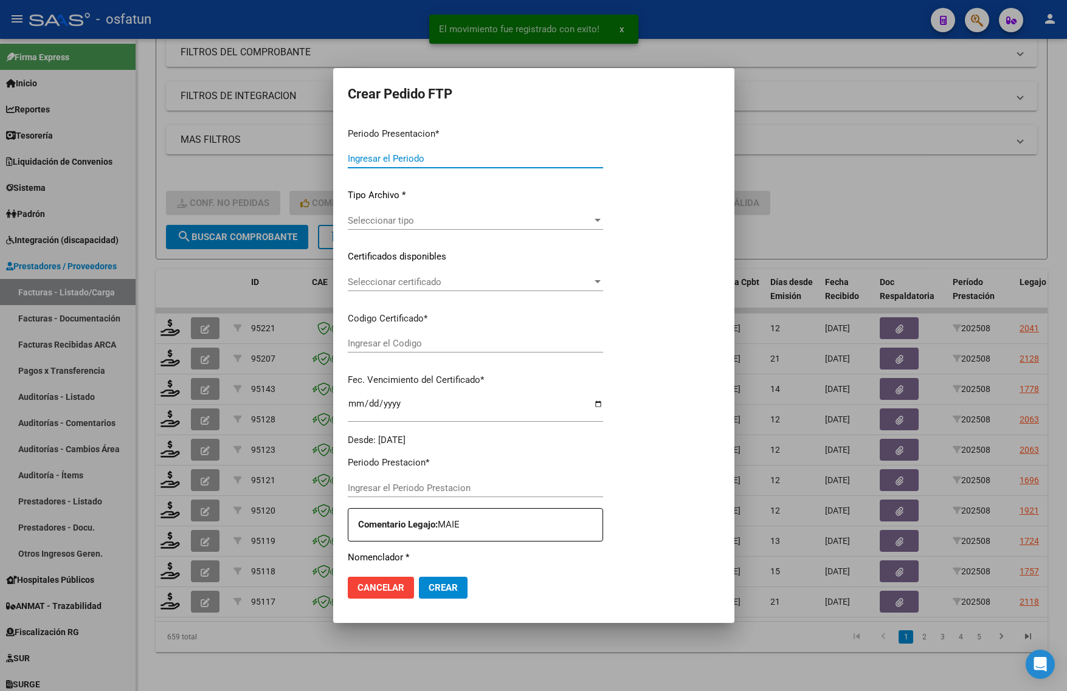
type input "202508"
type input "$ 480.588,66"
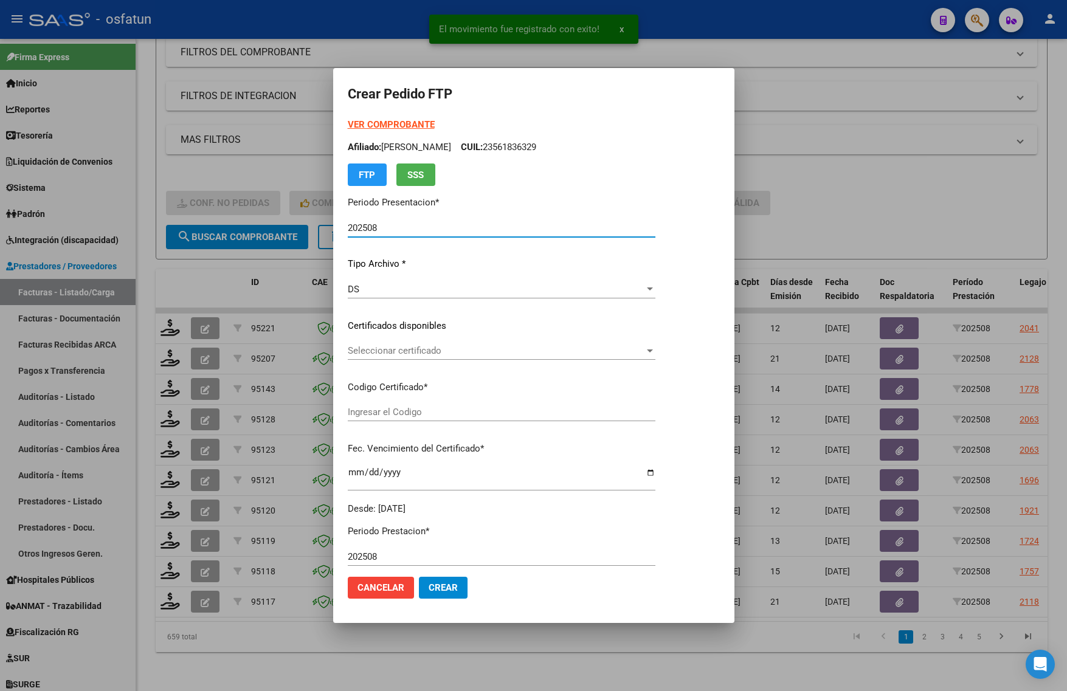
type input "ARG02000561836322023072420280724BS352"
type input "2028-07-24"
click at [364, 119] on strong "VER COMPROBANTE" at bounding box center [391, 124] width 87 height 11
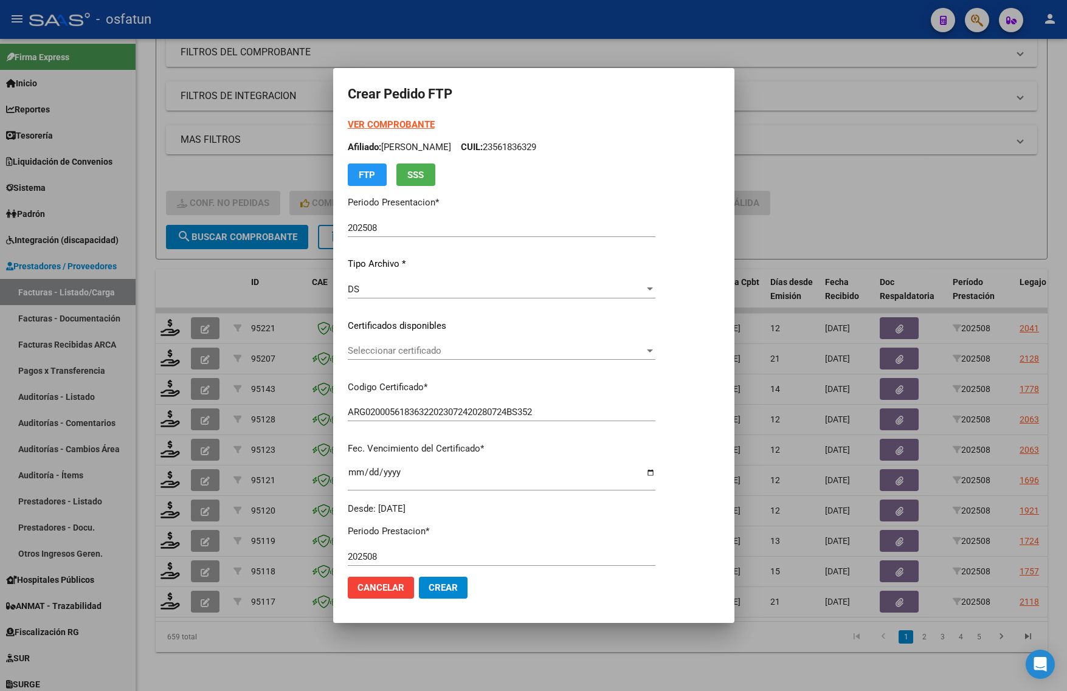
click at [819, 169] on div at bounding box center [533, 345] width 1067 height 691
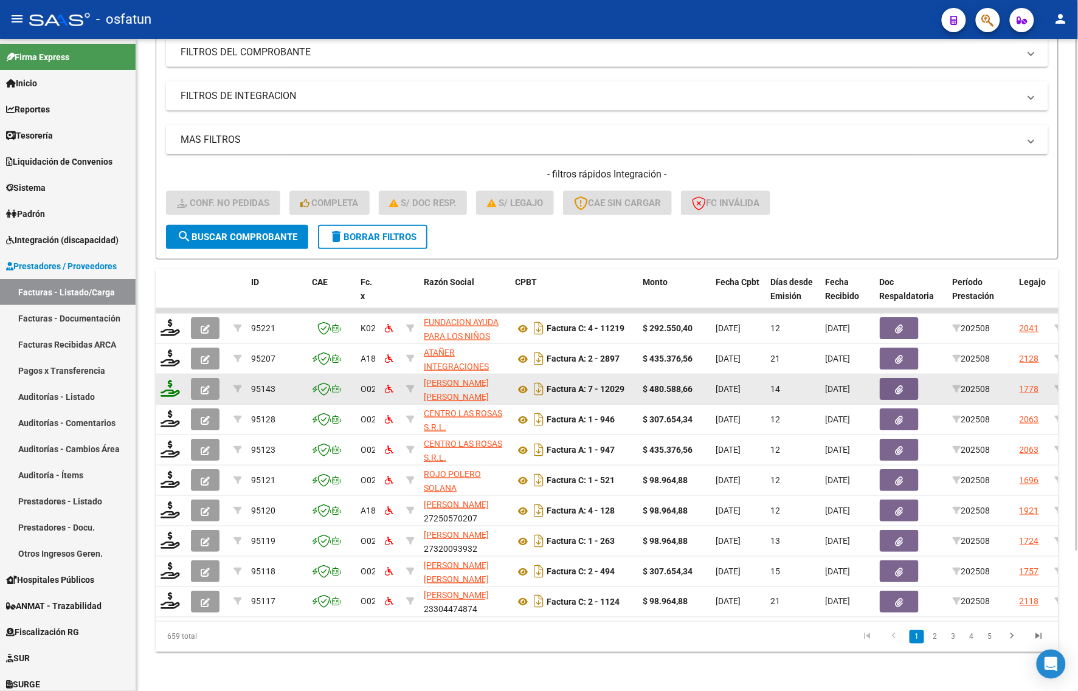
click at [170, 380] on icon at bounding box center [170, 388] width 19 height 17
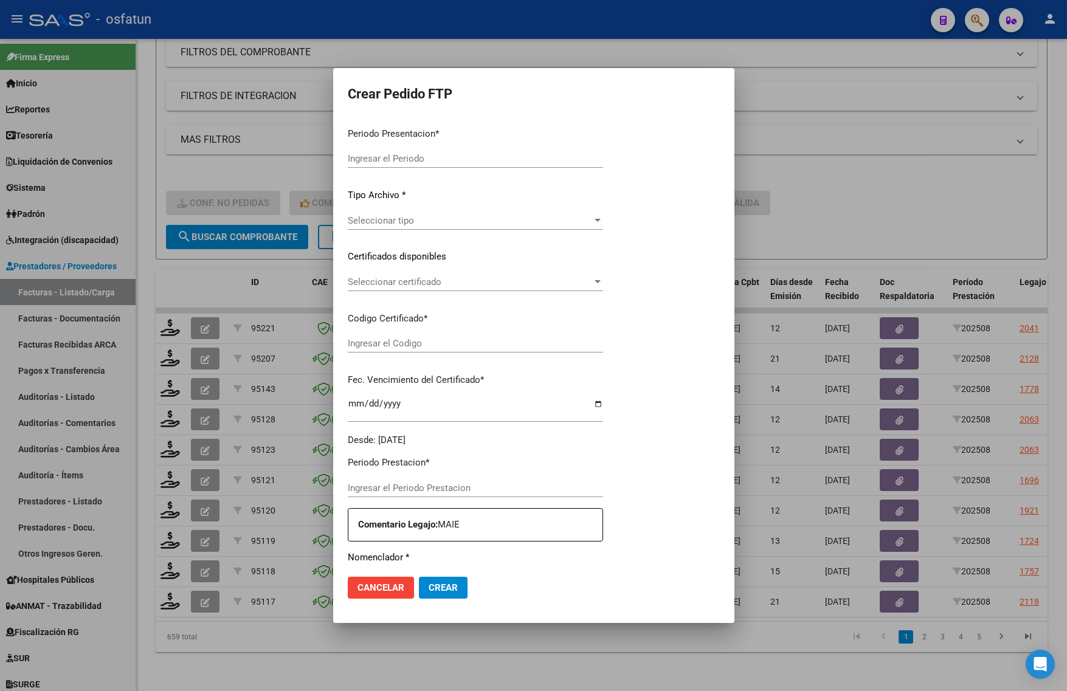
type input "202508"
type input "$ 480.588,66"
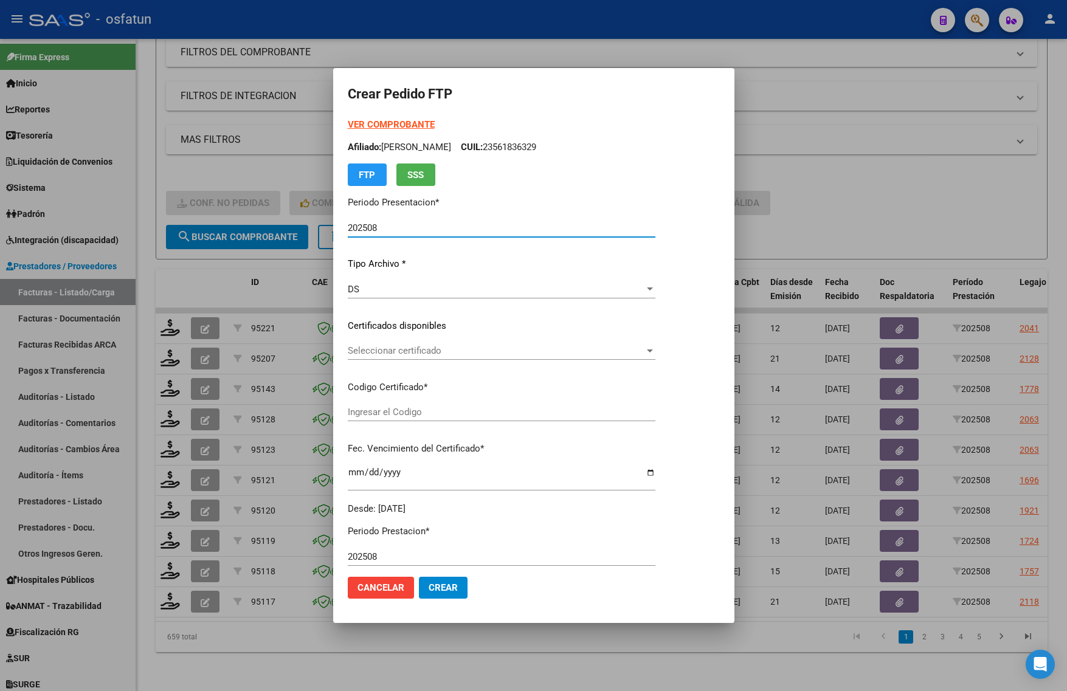
type input "ARG02000561836322023072420280724BS352"
type input "2028-07-24"
click at [377, 126] on strong "VER COMPROBANTE" at bounding box center [391, 124] width 87 height 11
click at [387, 344] on div "Seleccionar certificado Seleccionar certificado" at bounding box center [502, 351] width 308 height 18
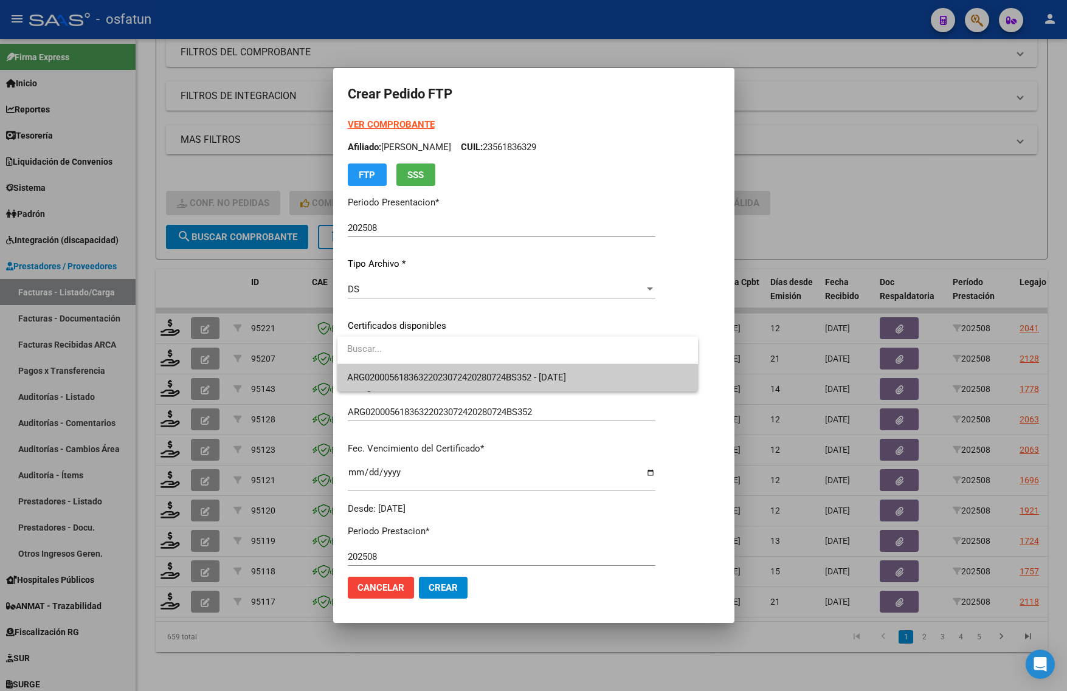
drag, startPoint x: 390, startPoint y: 367, endPoint x: 390, endPoint y: 378, distance: 11.6
click at [390, 375] on span "ARG02000561836322023072420280724BS352 - 2028-07-24" at bounding box center [517, 377] width 340 height 27
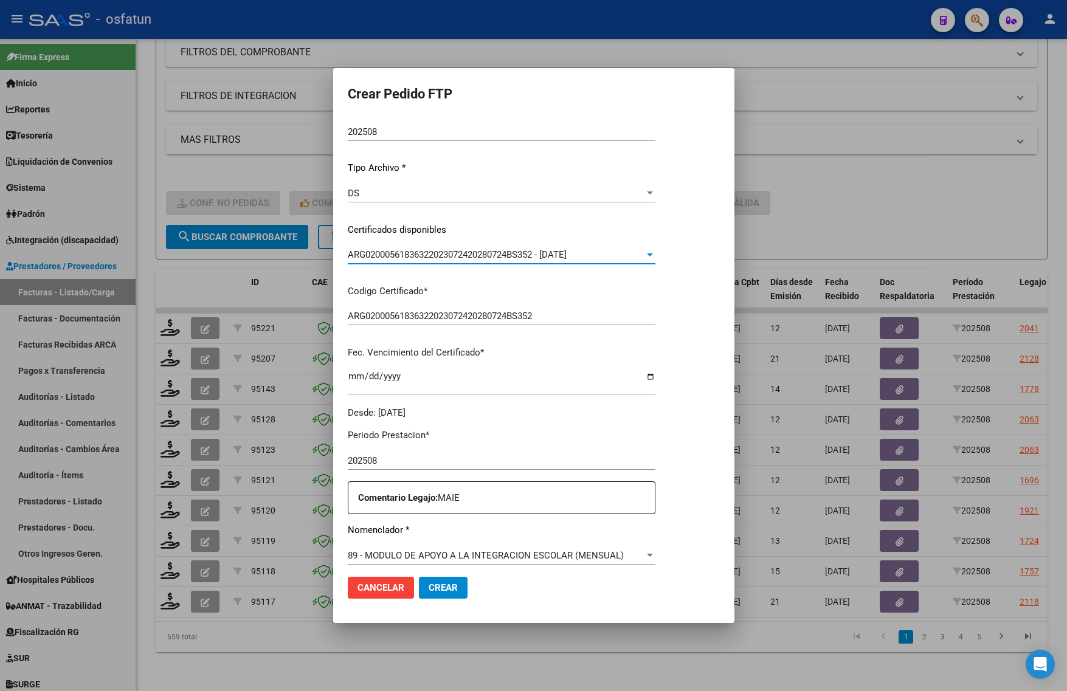
scroll to position [304, 0]
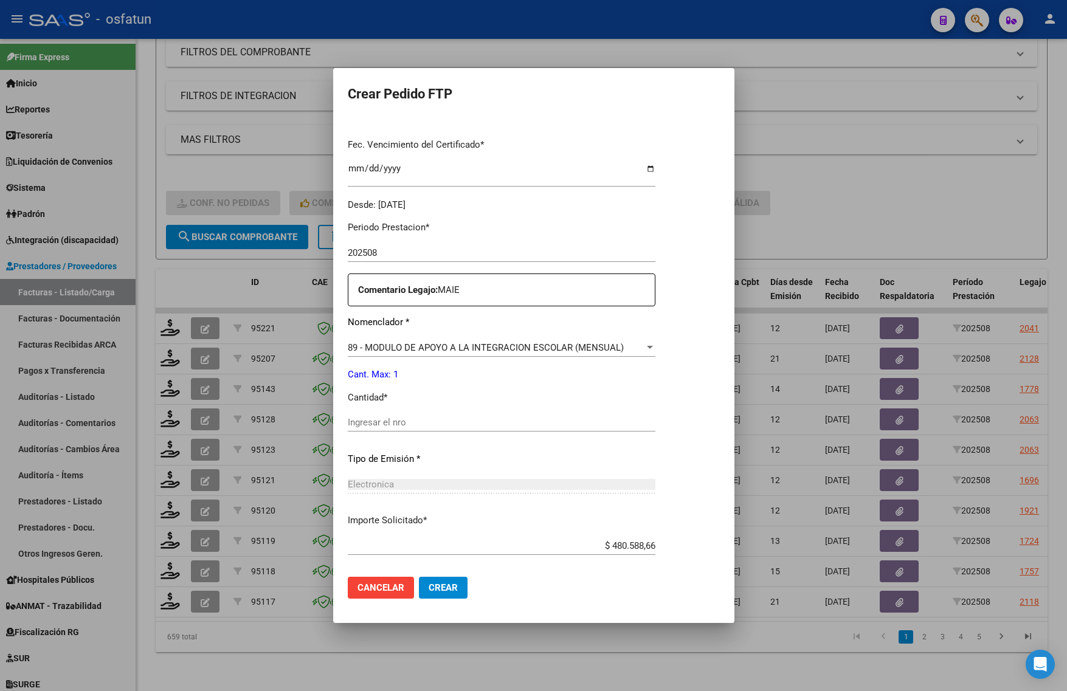
click at [390, 406] on div "Periodo Prestacion * 202508 Ingresar el Periodo Prestacion Comentario Legajo: M…" at bounding box center [502, 420] width 308 height 416
click at [387, 417] on input "Ingresar el nro" at bounding box center [502, 422] width 308 height 11
type input "1"
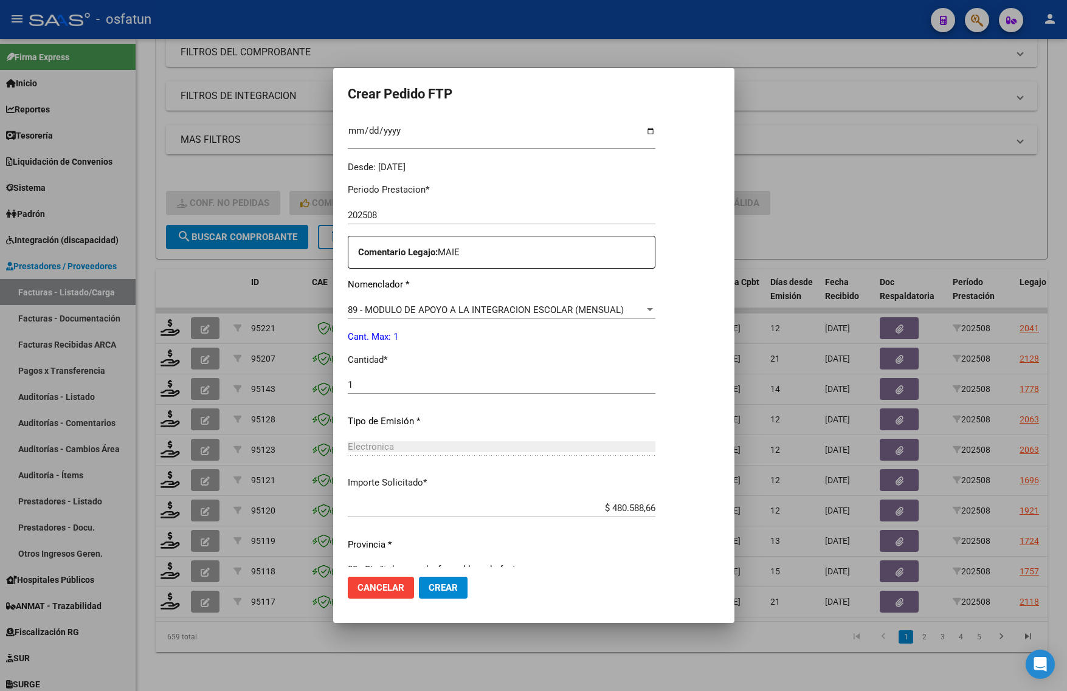
scroll to position [364, 0]
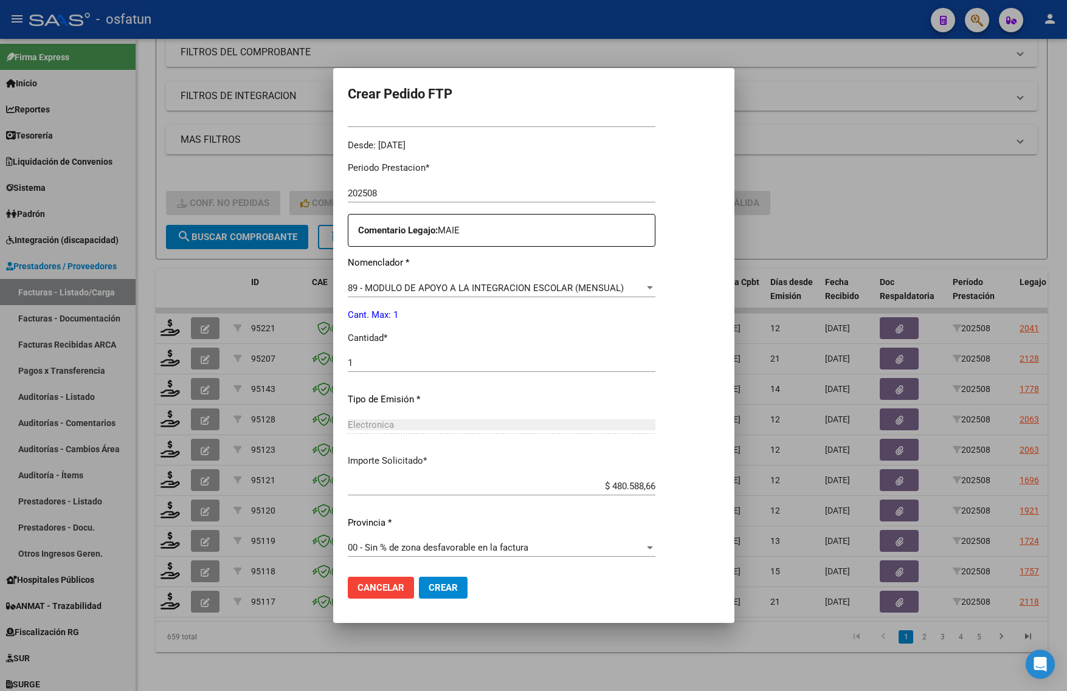
click at [429, 593] on button "Crear" at bounding box center [443, 588] width 49 height 22
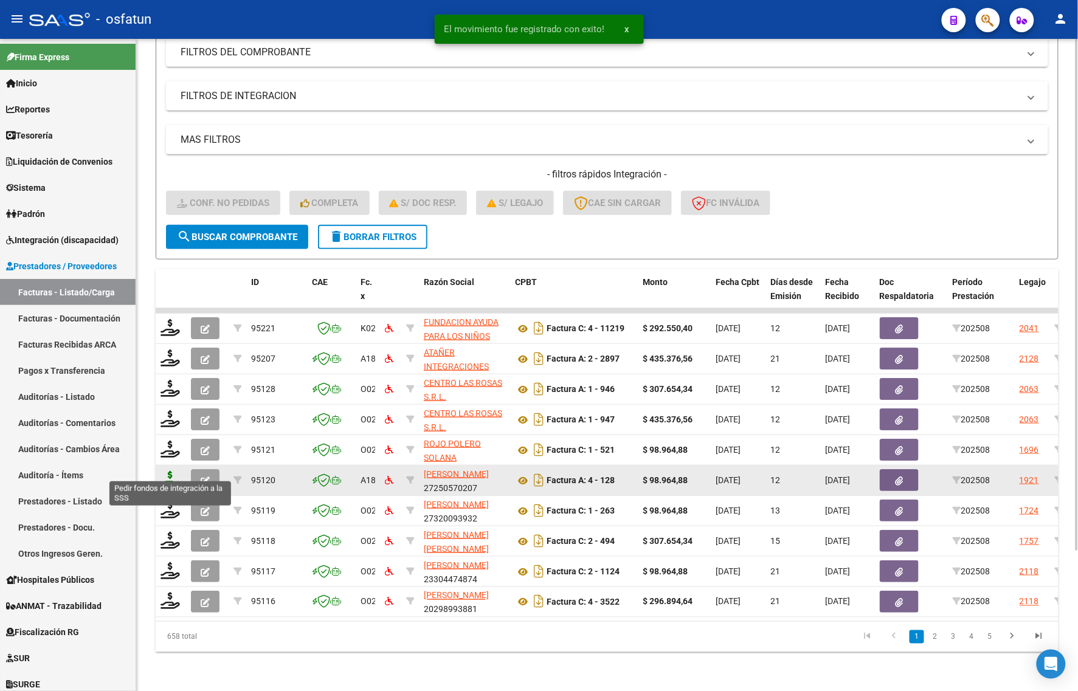
click at [169, 471] on icon at bounding box center [170, 479] width 19 height 17
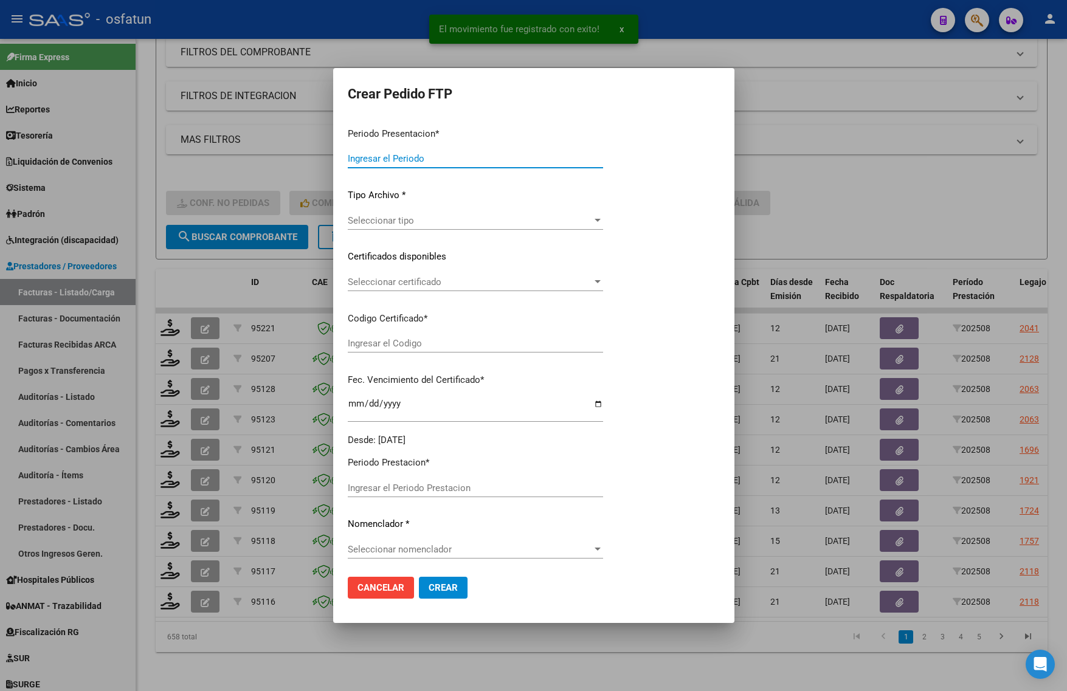
type input "202508"
type input "$ 98.964,88"
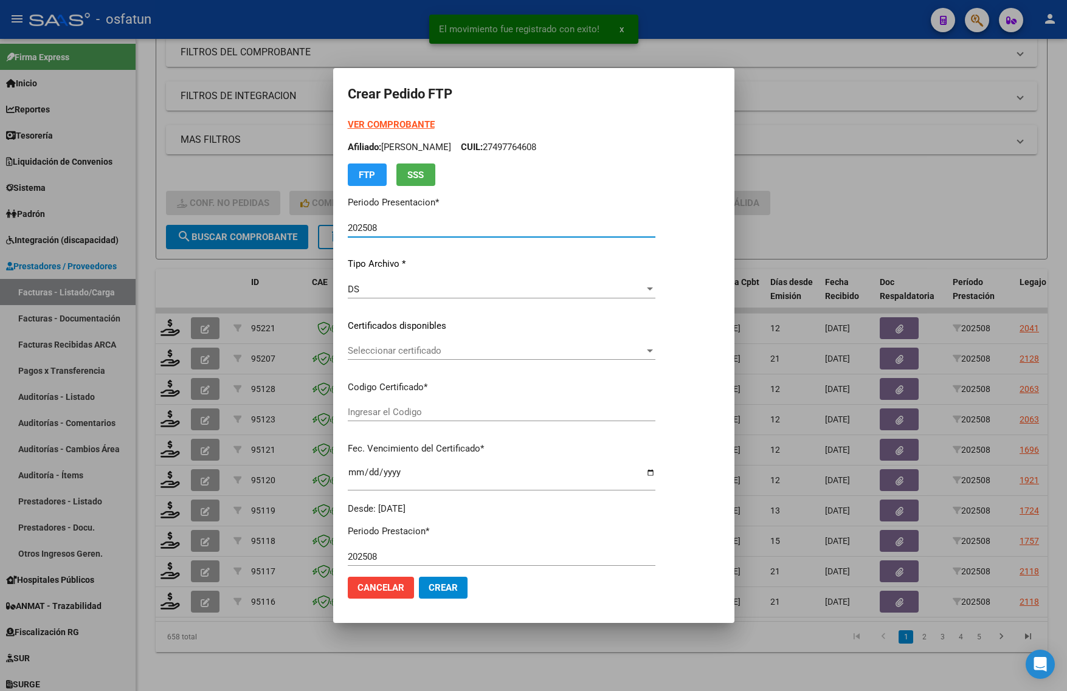
type input "ARG02000568781182023022820280228BS440"
type input "2028-02-28"
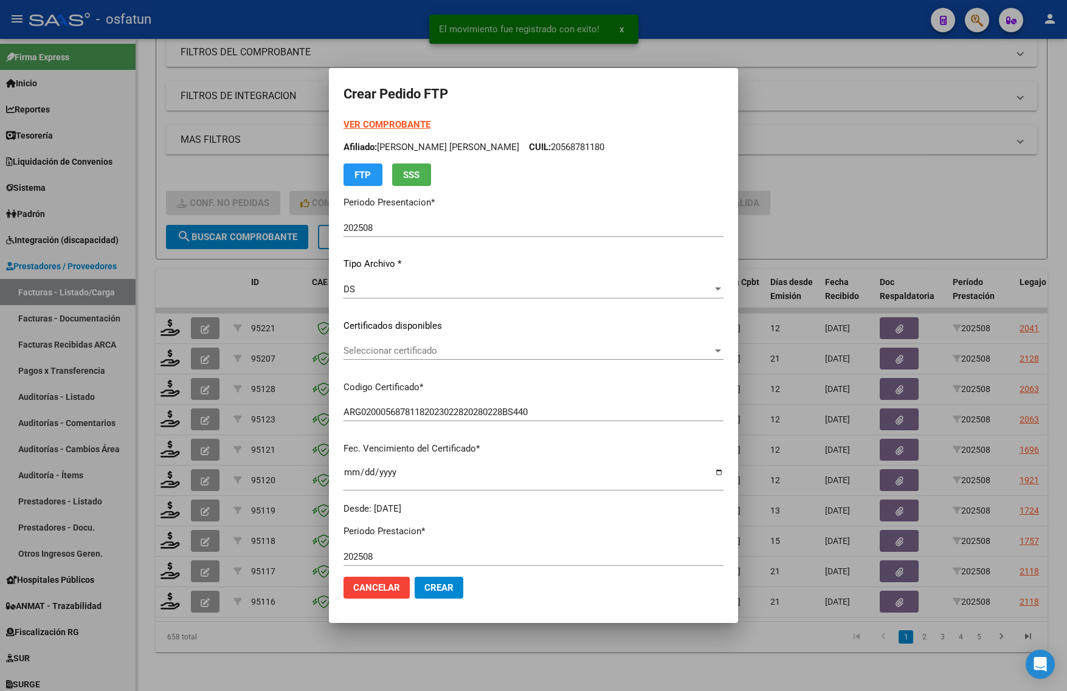
click at [342, 125] on mat-dialog-content "VER COMPROBANTE ARCA Padrón Afiliado: BASSO LEON ANTONIO JOSE CUIL: 20568781180…" at bounding box center [533, 342] width 409 height 449
drag, startPoint x: 342, startPoint y: 125, endPoint x: 348, endPoint y: 125, distance: 6.7
click at [342, 125] on mat-dialog-content "VER COMPROBANTE ARCA Padrón Afiliado: BASSO LEON ANTONIO JOSE CUIL: 20568781180…" at bounding box center [533, 342] width 409 height 449
click at [353, 123] on strong "VER COMPROBANTE" at bounding box center [387, 124] width 87 height 11
click at [402, 344] on div "Seleccionar certificado Seleccionar certificado" at bounding box center [534, 351] width 380 height 18
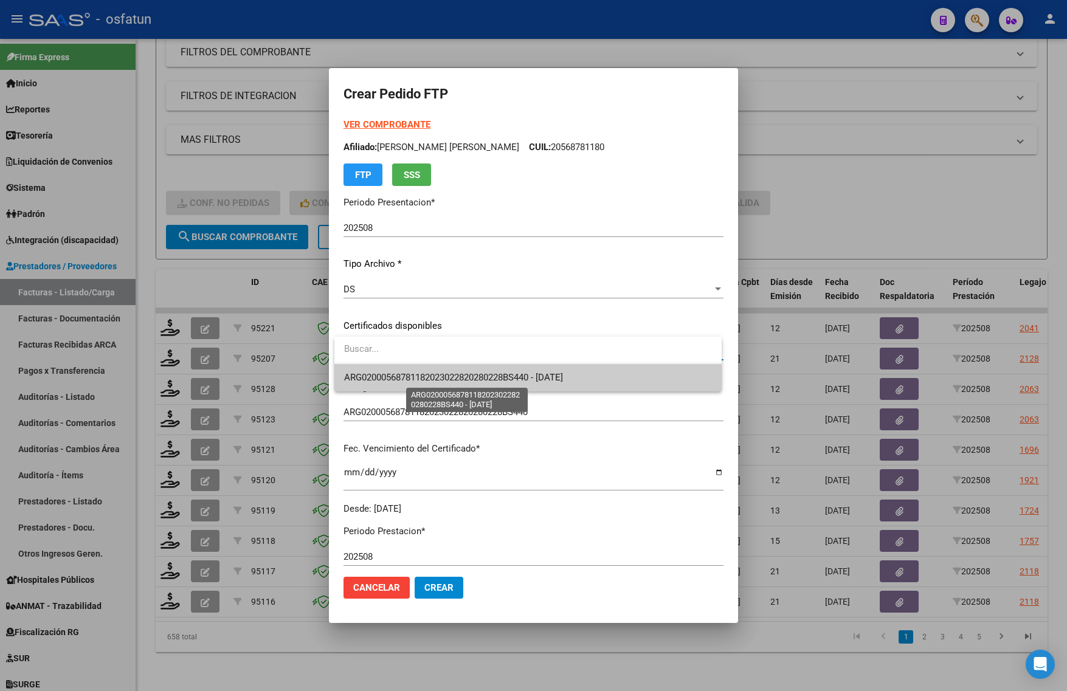
click at [400, 374] on span "ARG02000568781182023022820280228BS440 - 2028-02-28" at bounding box center [453, 377] width 219 height 11
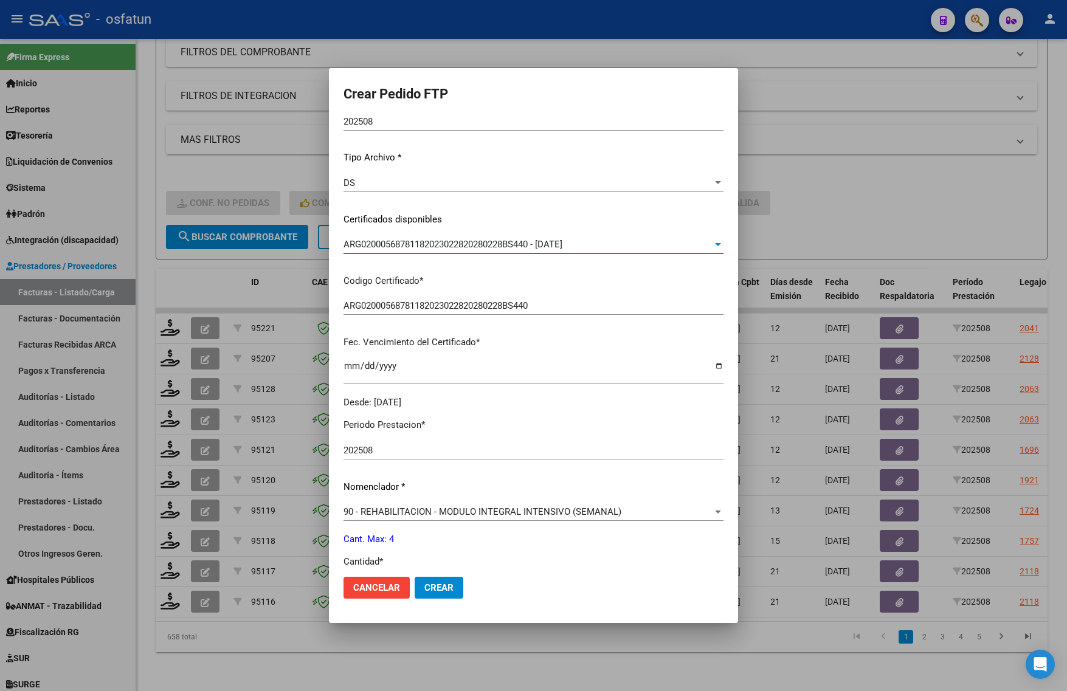
scroll to position [304, 0]
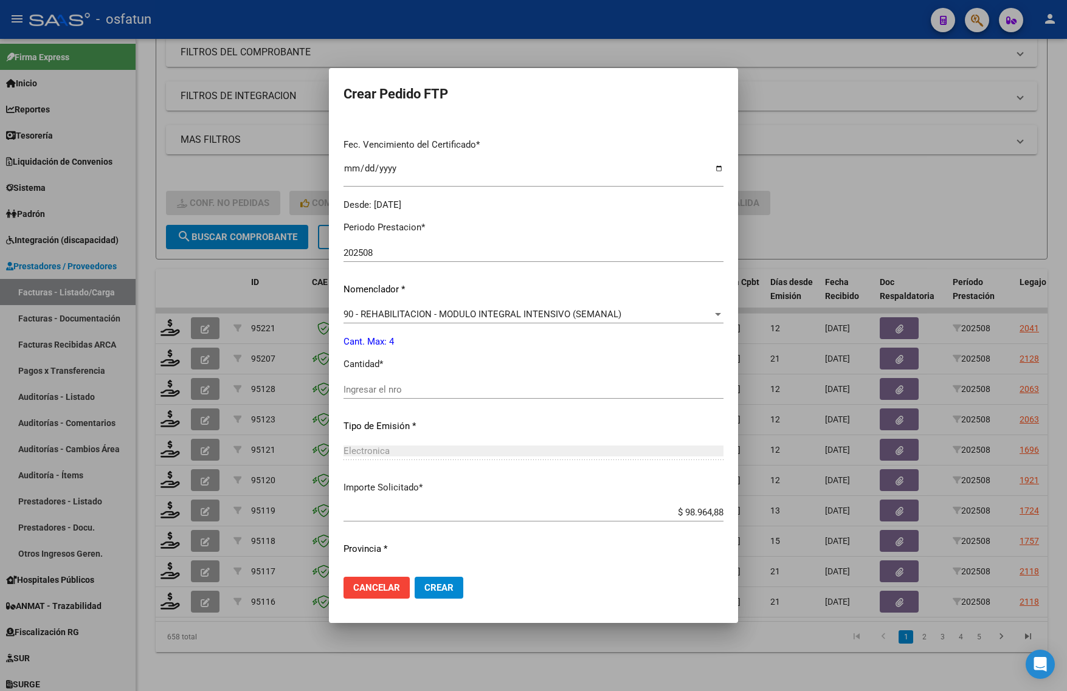
click at [387, 381] on div "Ingresar el nro" at bounding box center [534, 390] width 380 height 18
click at [385, 389] on input "Ingresar el nro" at bounding box center [534, 389] width 380 height 11
type input "4"
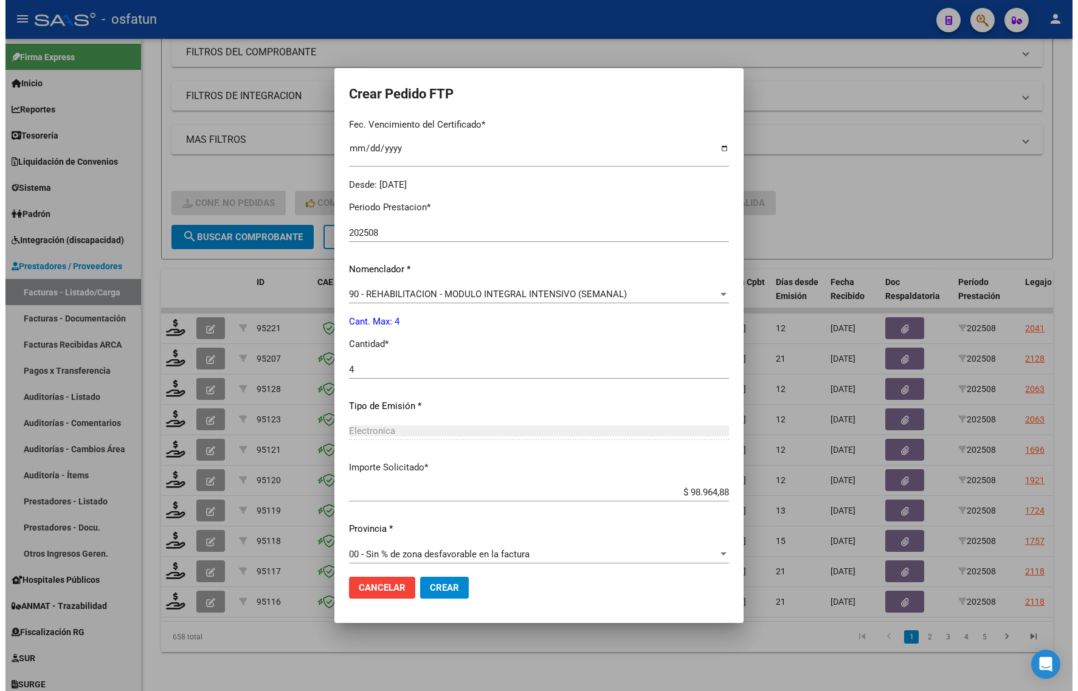
scroll to position [330, 0]
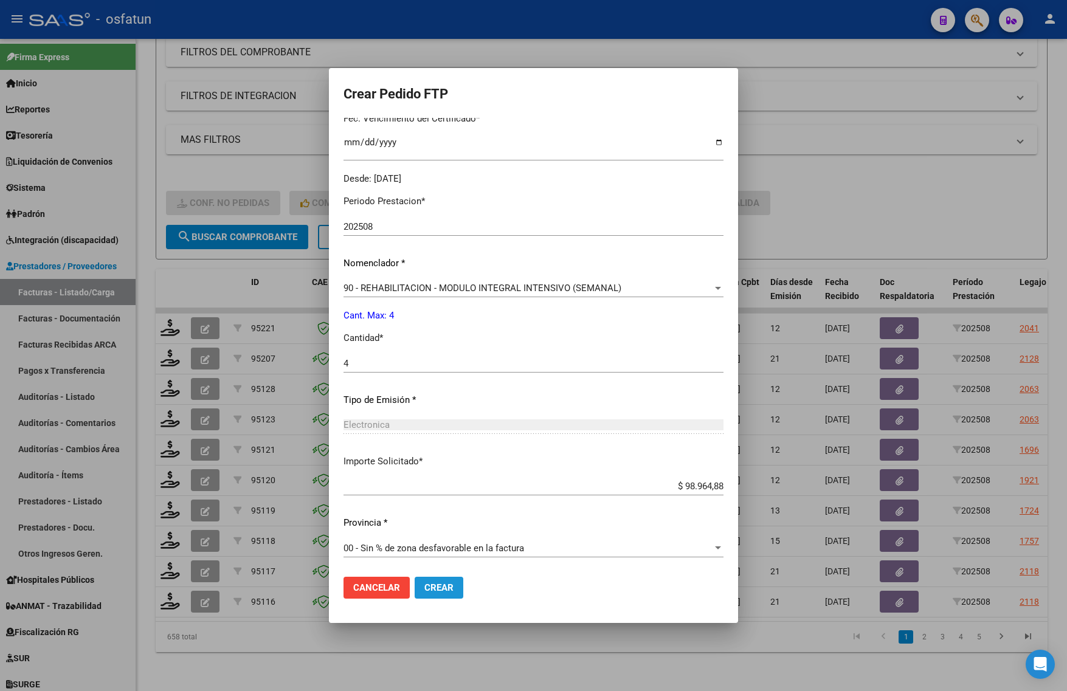
click at [423, 582] on button "Crear" at bounding box center [439, 588] width 49 height 22
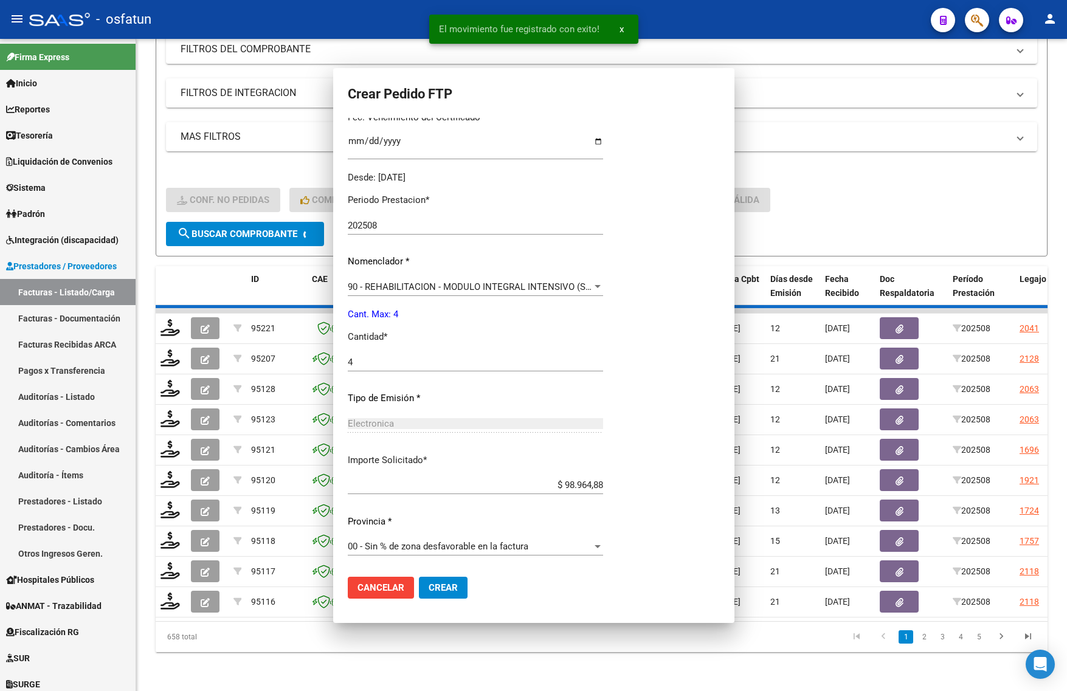
scroll to position [0, 0]
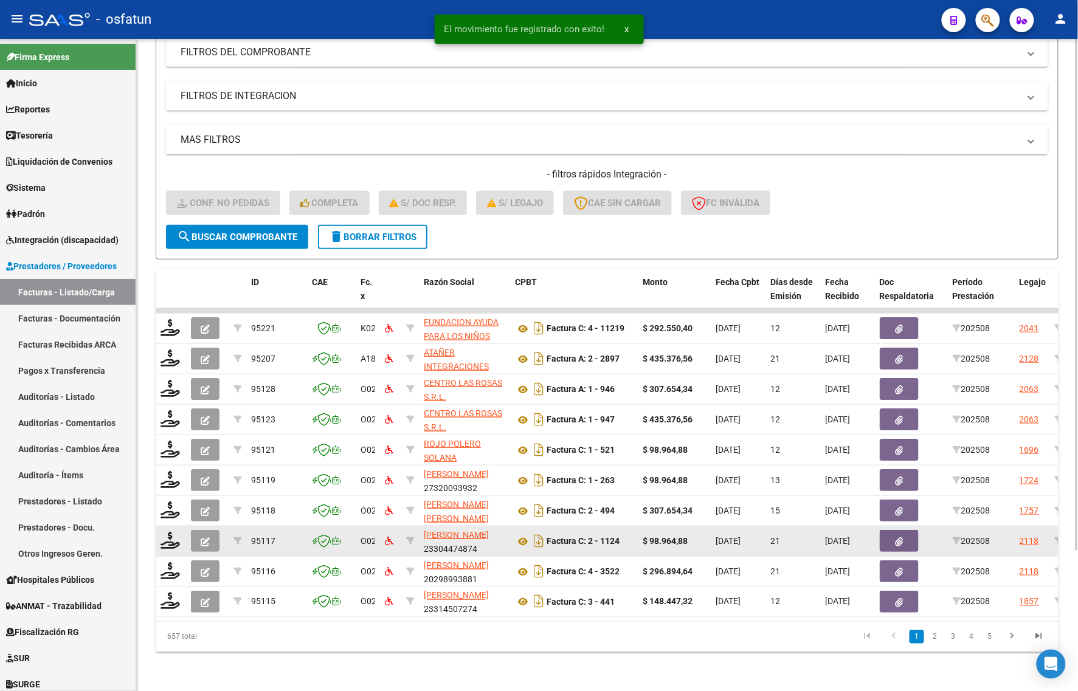
click at [168, 542] on datatable-body-cell at bounding box center [171, 542] width 30 height 30
click at [171, 532] on icon at bounding box center [170, 540] width 19 height 17
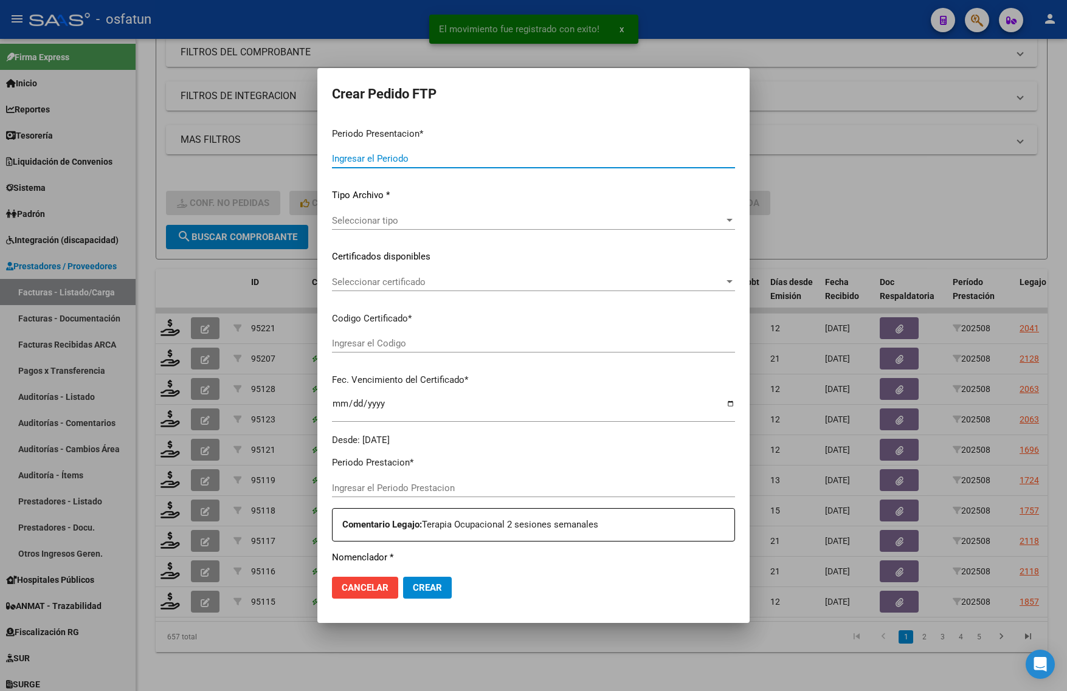
type input "202508"
type input "$ 98.964,88"
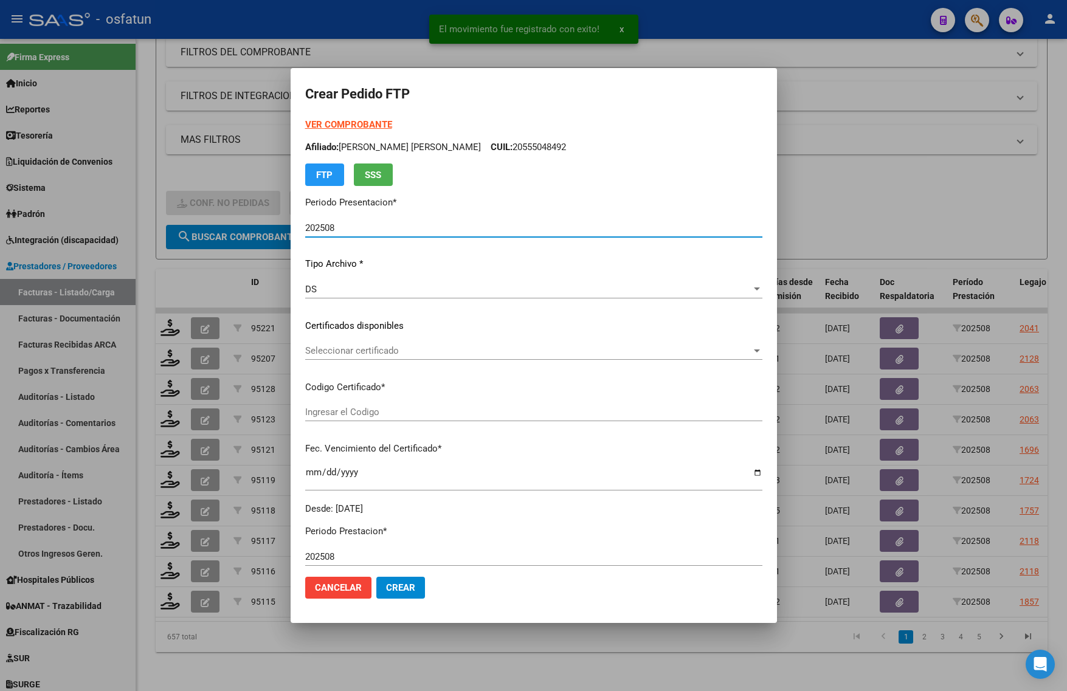
type input "ARG02000397746832020021020300210BS436"
type input "2030-02-10"
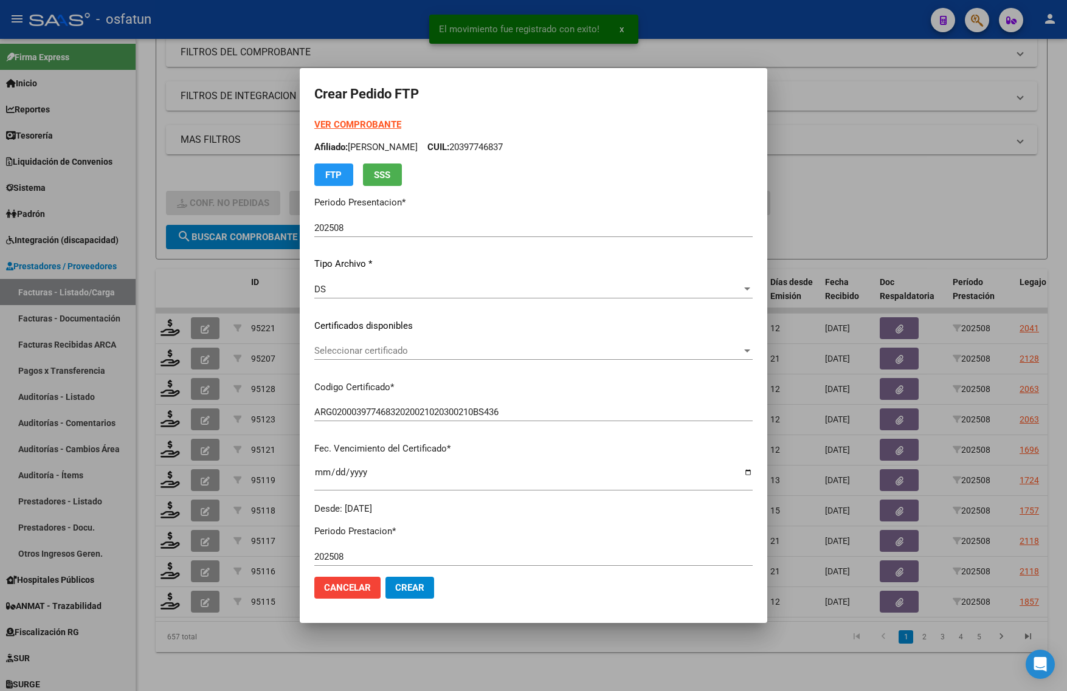
click at [345, 126] on strong "VER COMPROBANTE" at bounding box center [357, 124] width 87 height 11
click at [371, 342] on div "Seleccionar certificado Seleccionar certificado" at bounding box center [533, 351] width 438 height 18
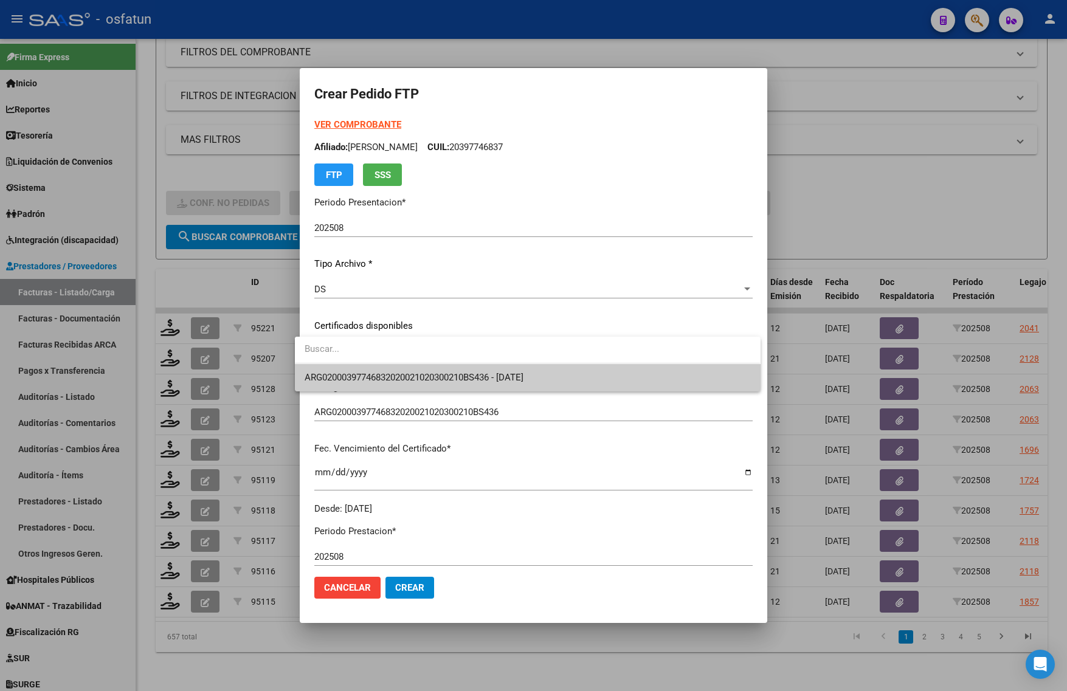
drag, startPoint x: 371, startPoint y: 342, endPoint x: 375, endPoint y: 371, distance: 30.0
click at [374, 371] on span "ARG02000397746832020021020300210BS436 - 2030-02-10" at bounding box center [528, 377] width 446 height 27
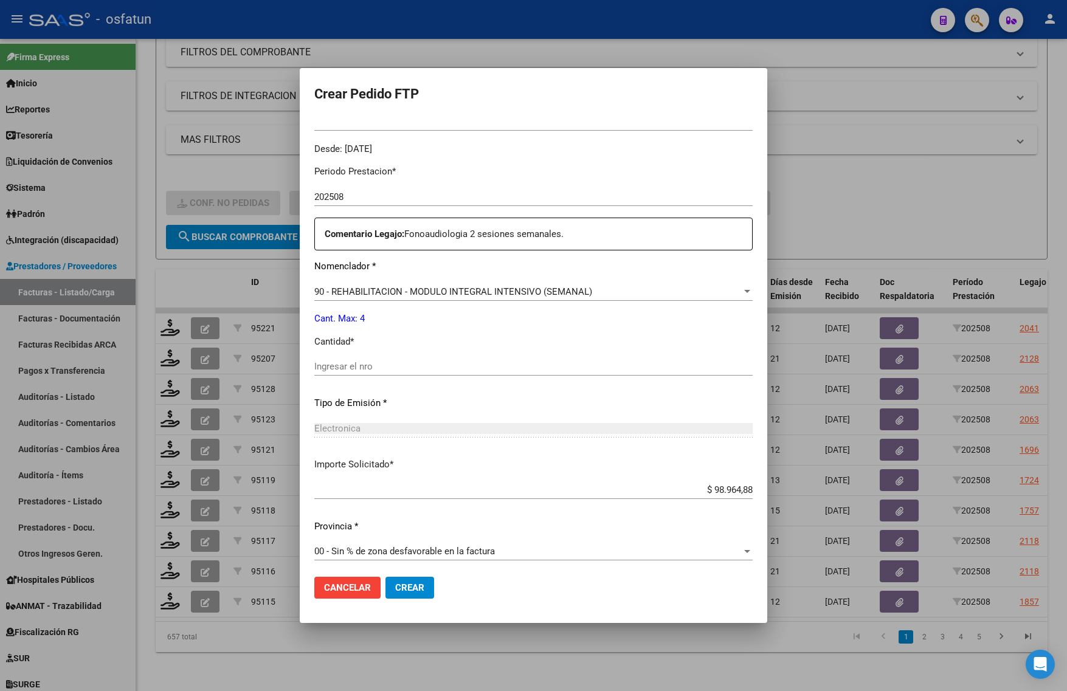
scroll to position [364, 0]
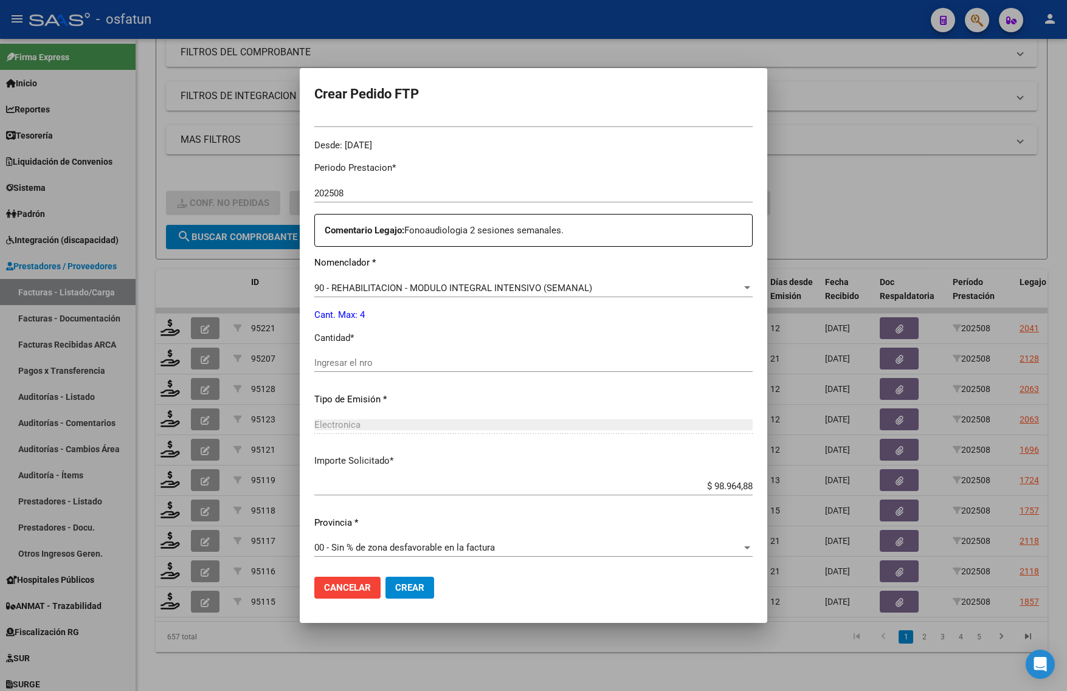
click at [378, 372] on div "Ingresar el nro" at bounding box center [533, 369] width 438 height 30
click at [378, 361] on input "Ingresar el nro" at bounding box center [533, 362] width 438 height 11
type input "4"
click at [387, 604] on mat-dialog-actions "Cancelar Crear" at bounding box center [533, 587] width 438 height 41
click at [414, 579] on button "Crear" at bounding box center [409, 588] width 49 height 22
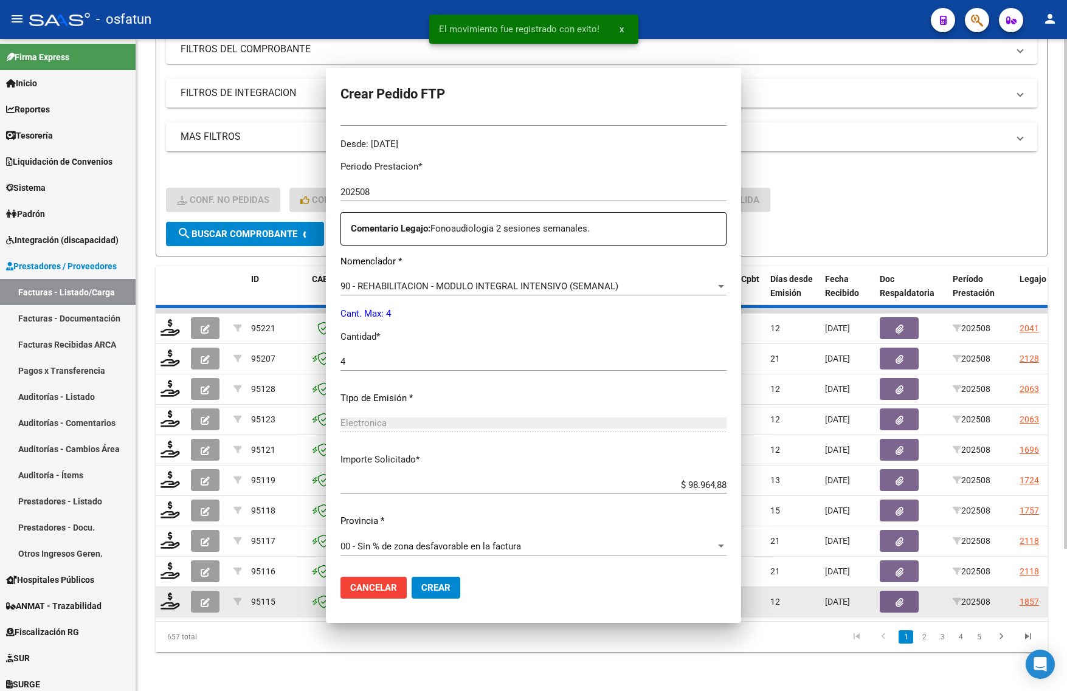
scroll to position [0, 0]
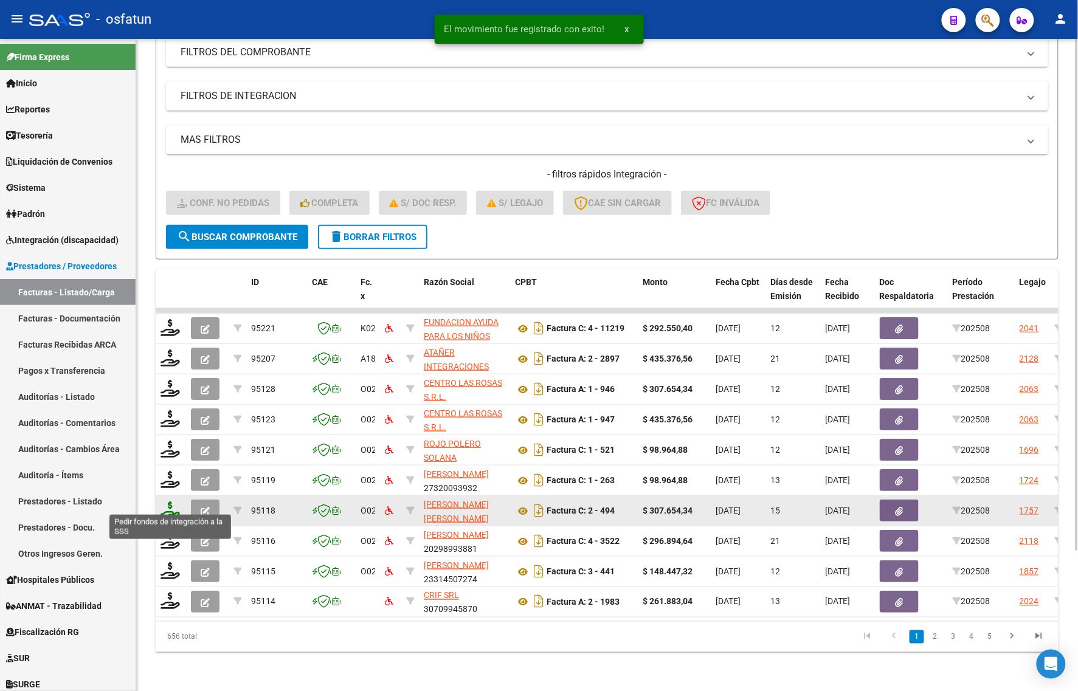
click at [173, 502] on icon at bounding box center [170, 510] width 19 height 17
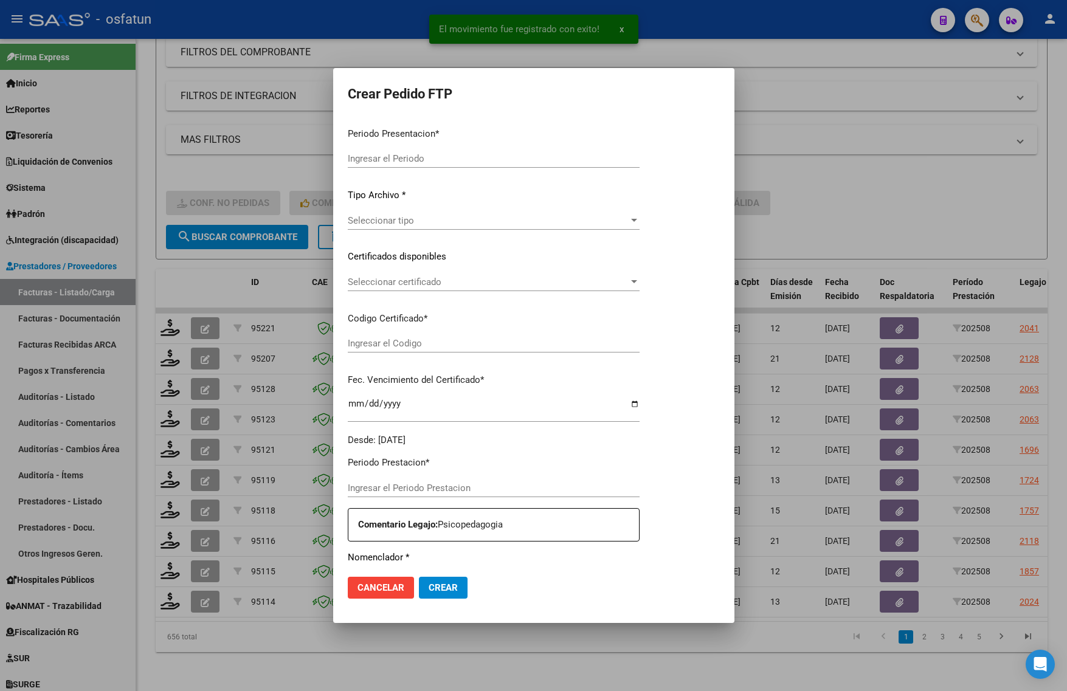
type input "202508"
type input "$ 307.654,34"
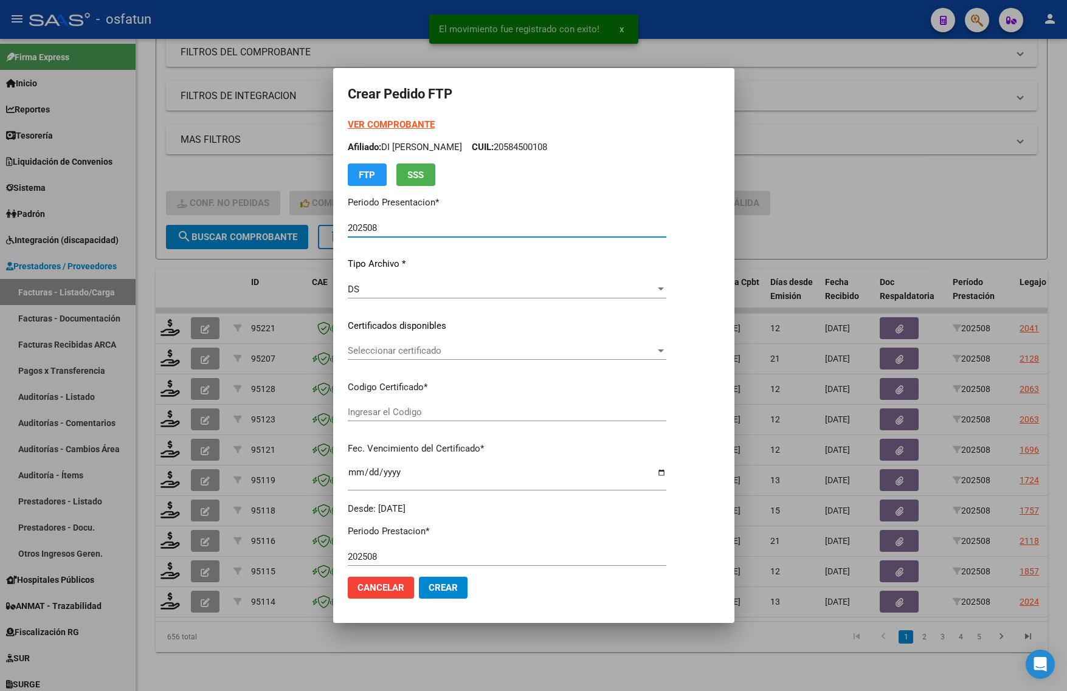
type input "ARG02000510932282023092220270922TUC139"
type input "2027-09-22"
click at [371, 120] on strong "VER COMPROBANTE" at bounding box center [391, 124] width 87 height 11
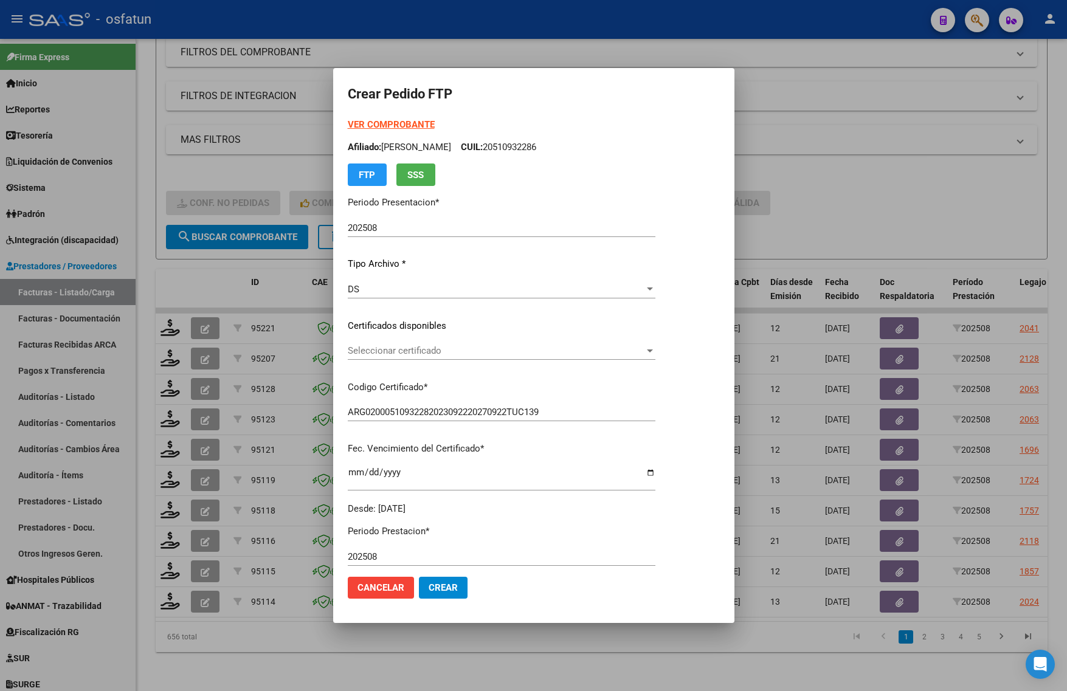
click at [429, 354] on span "Seleccionar certificado" at bounding box center [496, 350] width 297 height 11
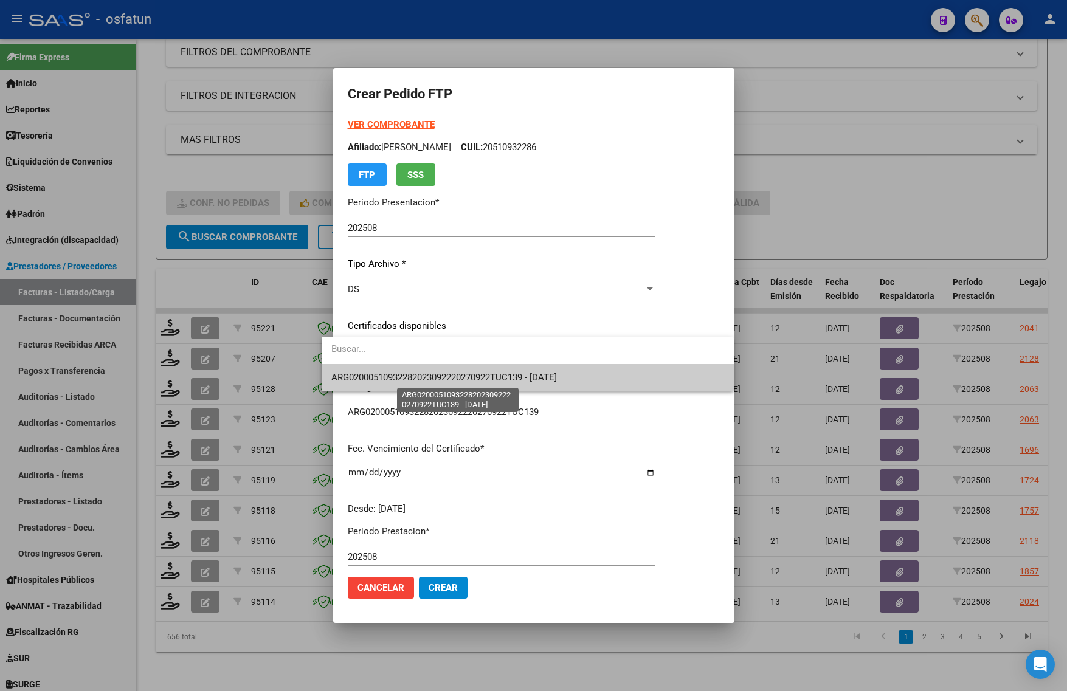
click at [433, 380] on span "ARG02000510932282023092220270922TUC139 - 2027-09-22" at bounding box center [444, 377] width 226 height 11
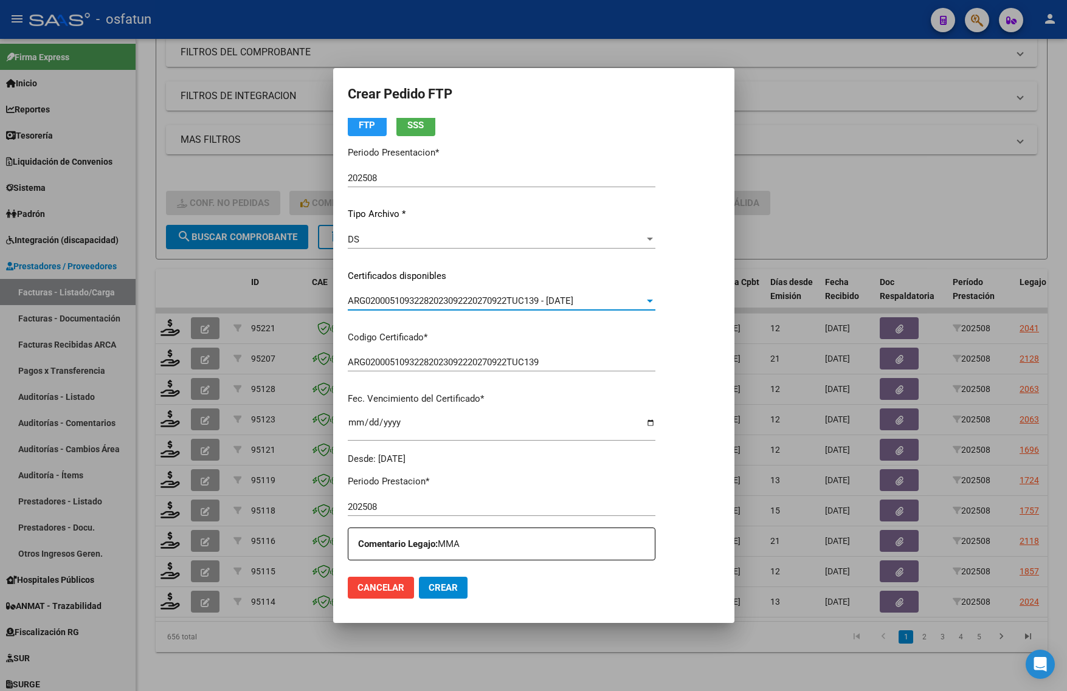
scroll to position [304, 0]
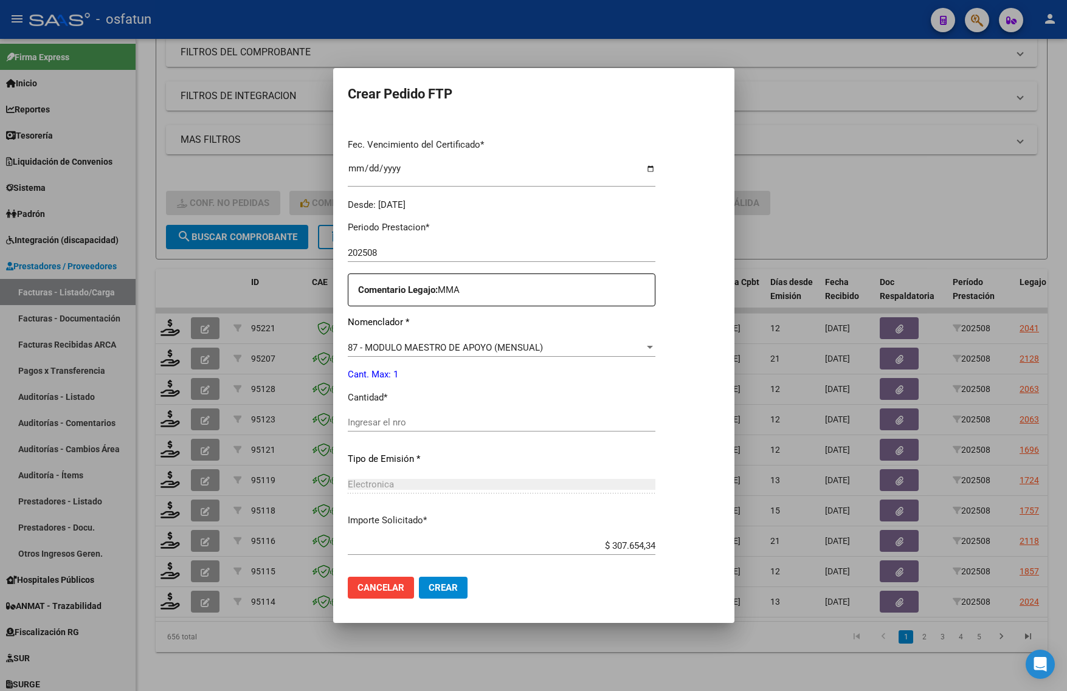
click at [417, 413] on div "Periodo Prestacion * 202508 Ingresar el Periodo Prestacion Comentario Legajo: M…" at bounding box center [502, 420] width 308 height 416
click at [408, 433] on div "Ingresar el nro" at bounding box center [502, 428] width 308 height 30
click at [409, 415] on div "Ingresar el nro" at bounding box center [502, 422] width 308 height 18
click at [409, 423] on input "Ingresar el nro" at bounding box center [502, 422] width 308 height 11
type input "1"
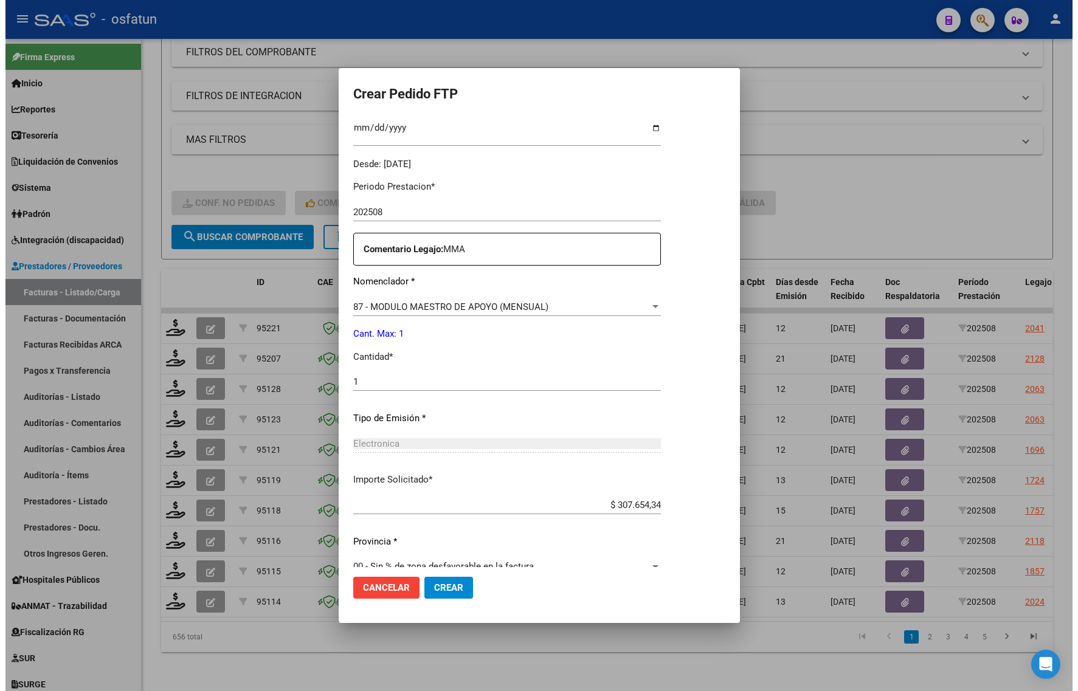
scroll to position [364, 0]
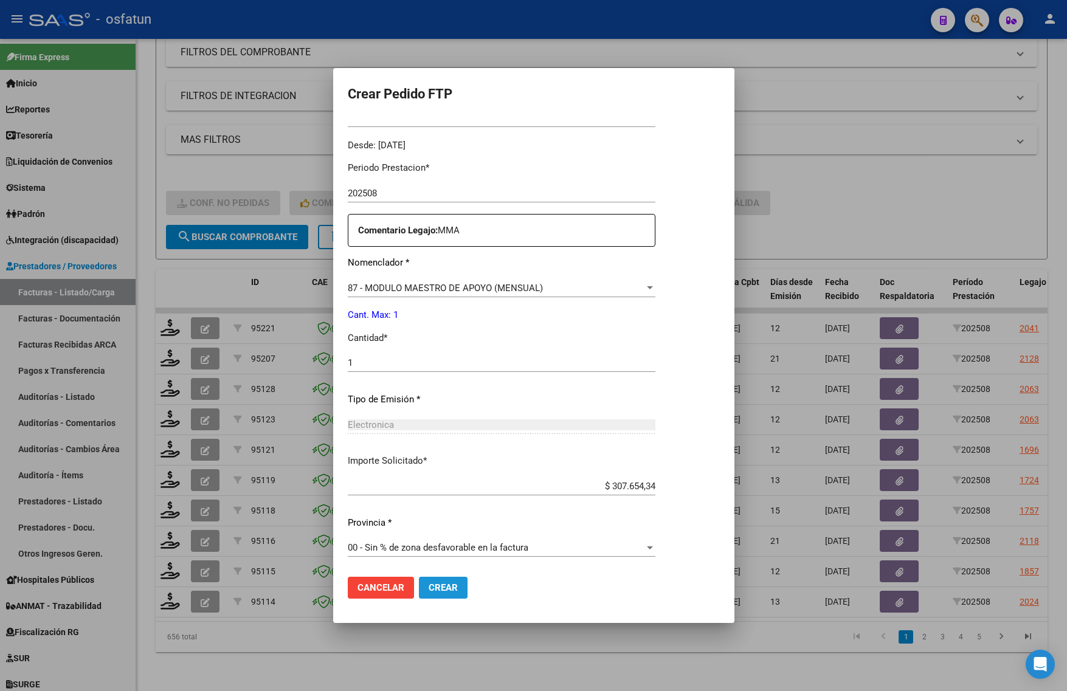
click at [435, 590] on span "Crear" at bounding box center [443, 587] width 29 height 11
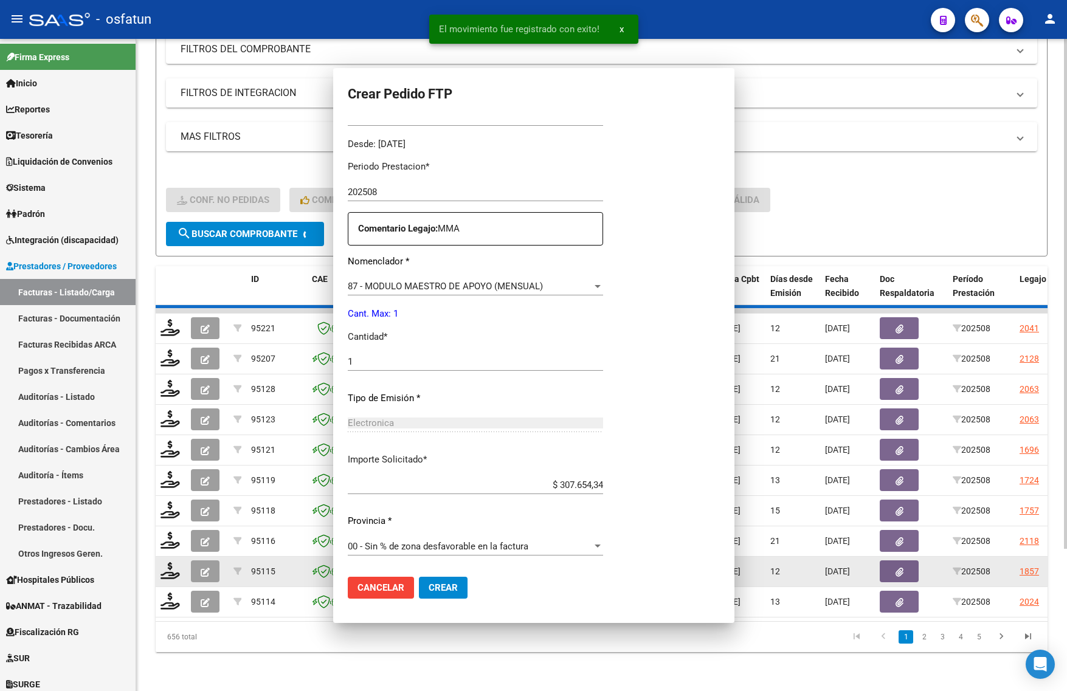
scroll to position [0, 0]
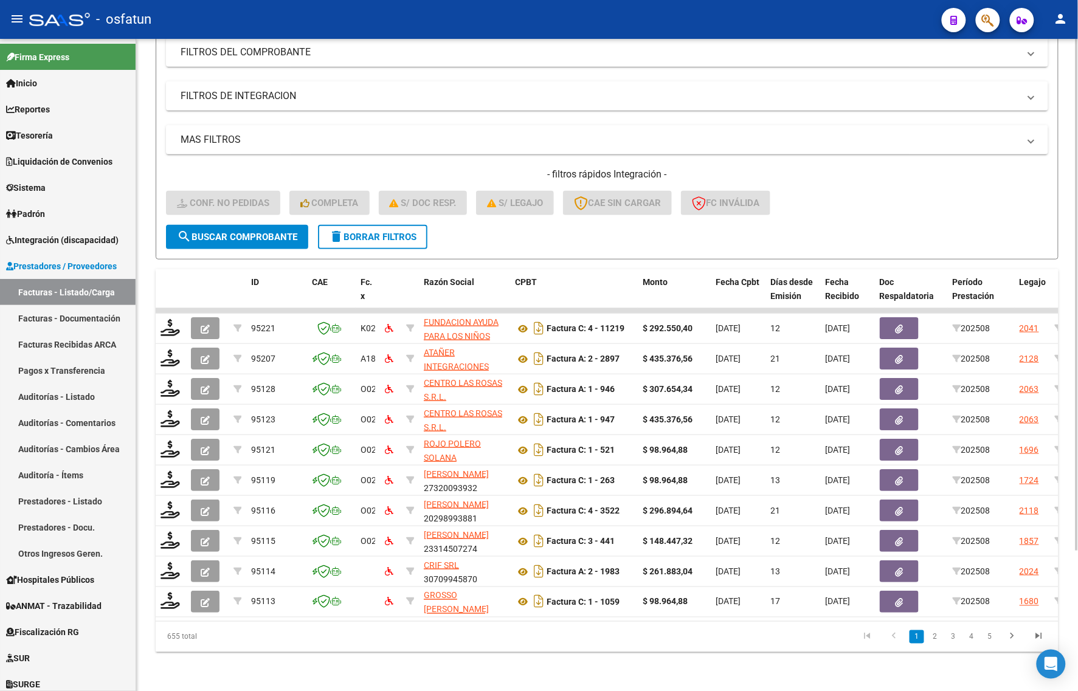
click at [858, 223] on form "Filtros Id Integración Area Seleccionar Gerenciador Seleccionar Gerenciador Si …" at bounding box center [607, 117] width 903 height 285
click at [272, 644] on div "655 total" at bounding box center [245, 637] width 178 height 30
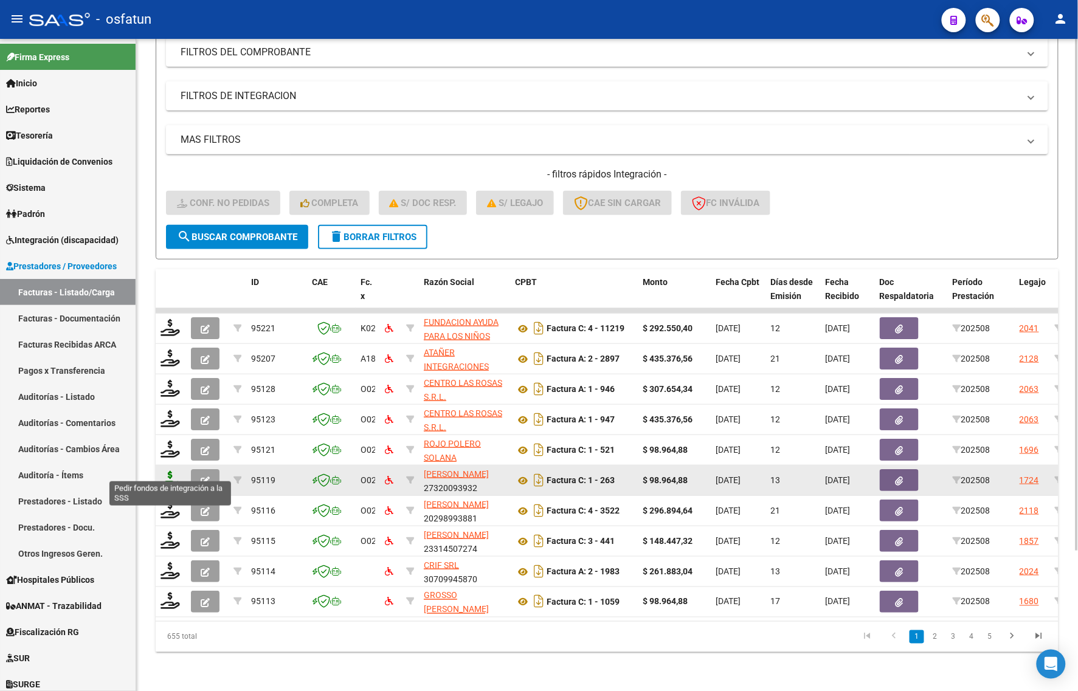
click at [174, 471] on icon at bounding box center [170, 479] width 19 height 17
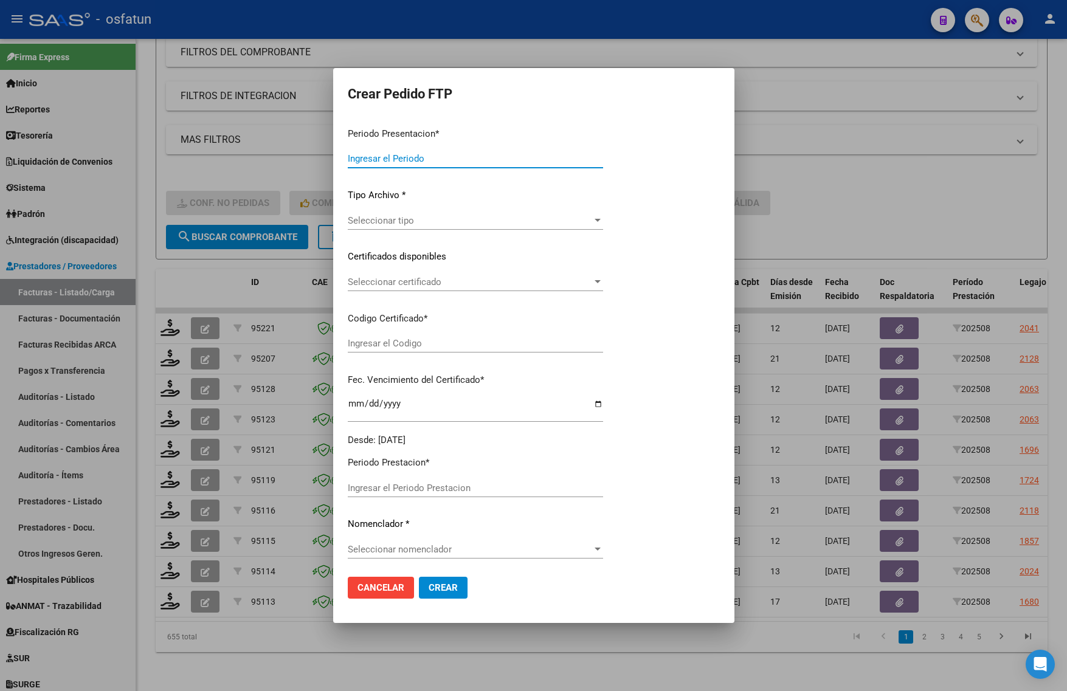
type input "202508"
type input "$ 98.964,88"
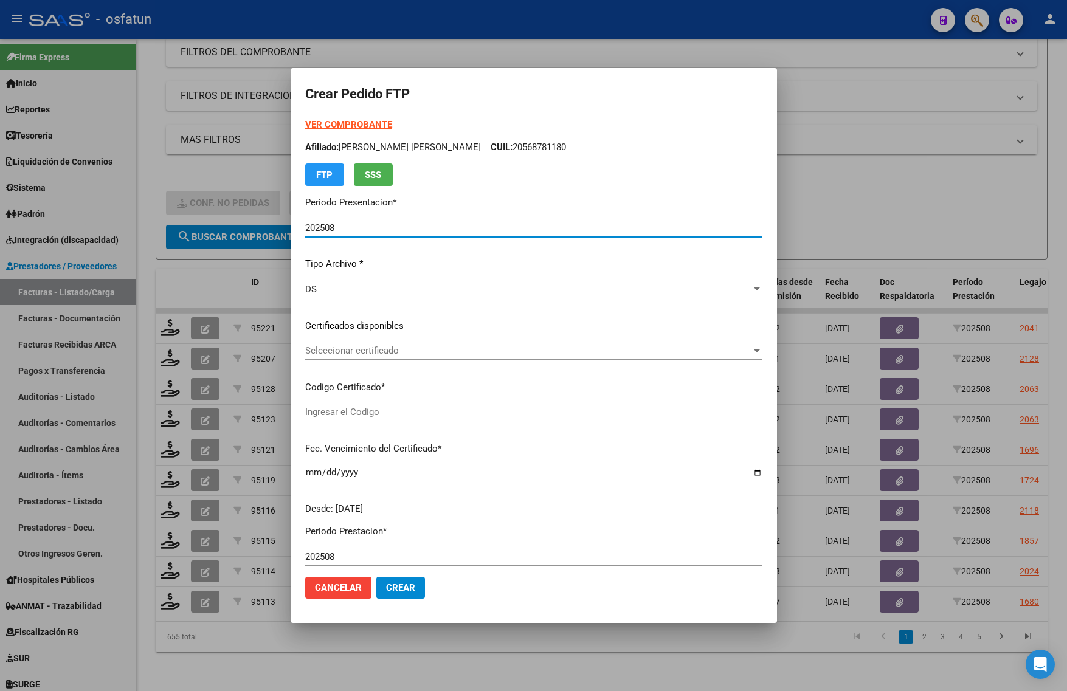
type input "ARG02000552794062022121620271216BS436"
type input "2027-12-16"
click at [384, 357] on div "Seleccionar certificado Seleccionar certificado" at bounding box center [533, 351] width 457 height 18
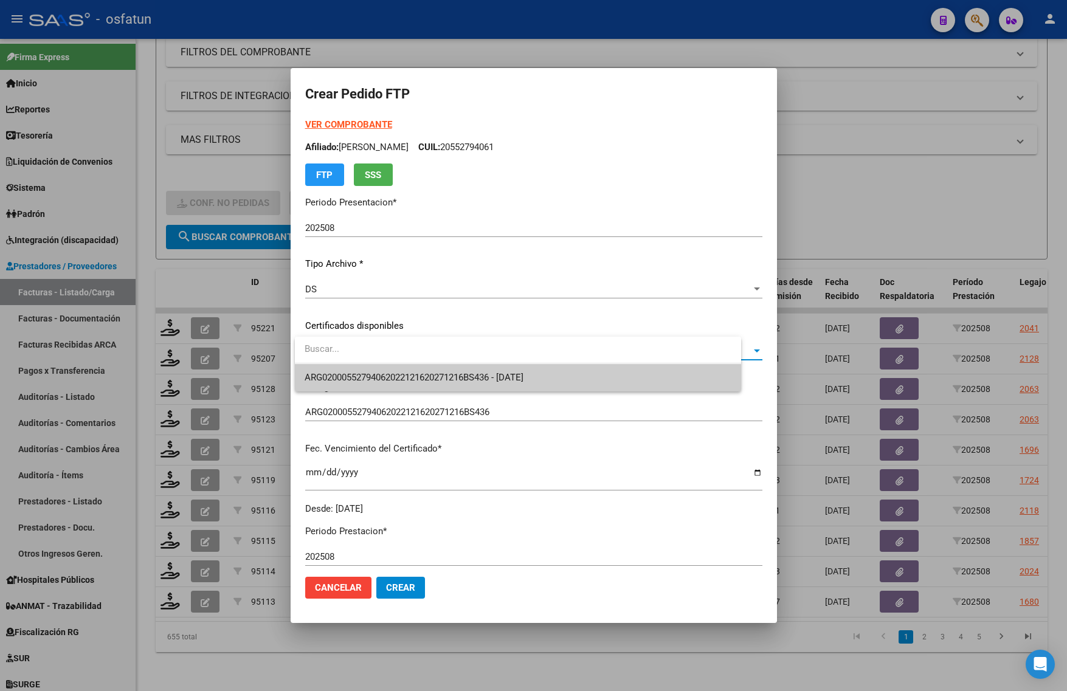
click at [375, 393] on div at bounding box center [533, 345] width 1067 height 691
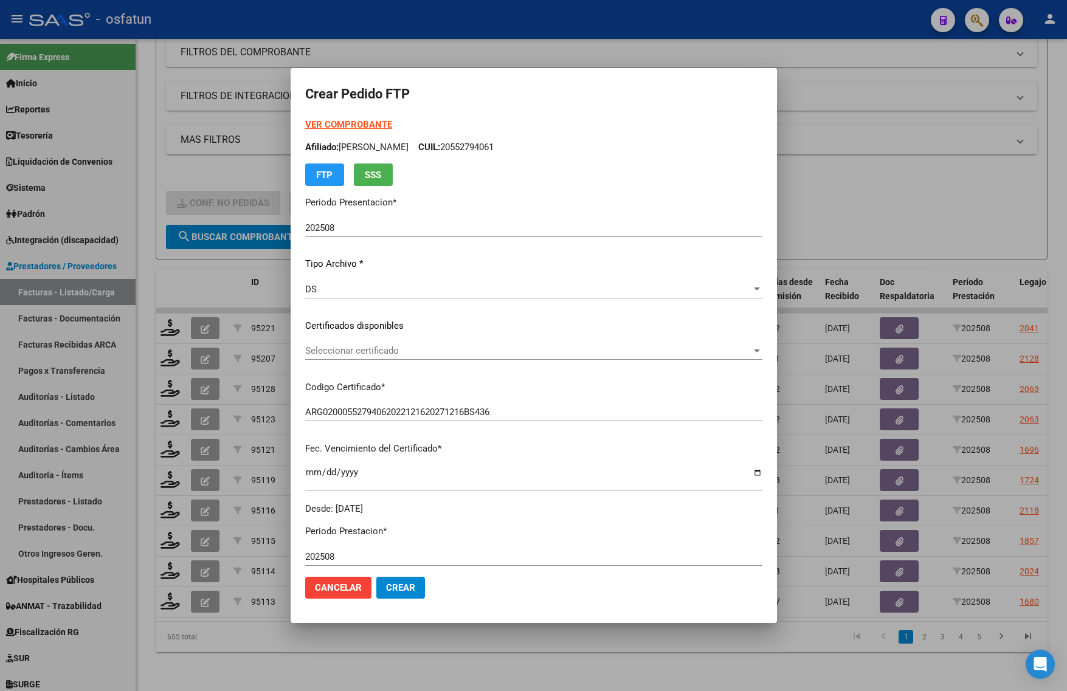
click at [420, 353] on span "Seleccionar certificado" at bounding box center [528, 350] width 446 height 11
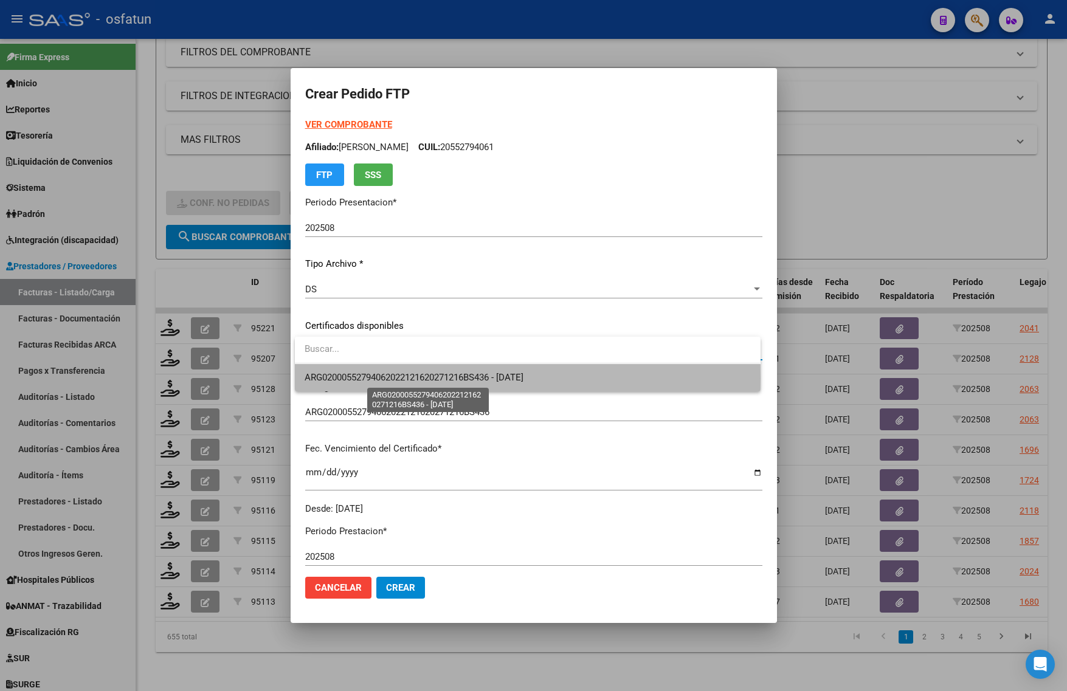
click at [398, 379] on span "ARG02000552794062022121620271216BS436 - 2027-12-16" at bounding box center [414, 377] width 219 height 11
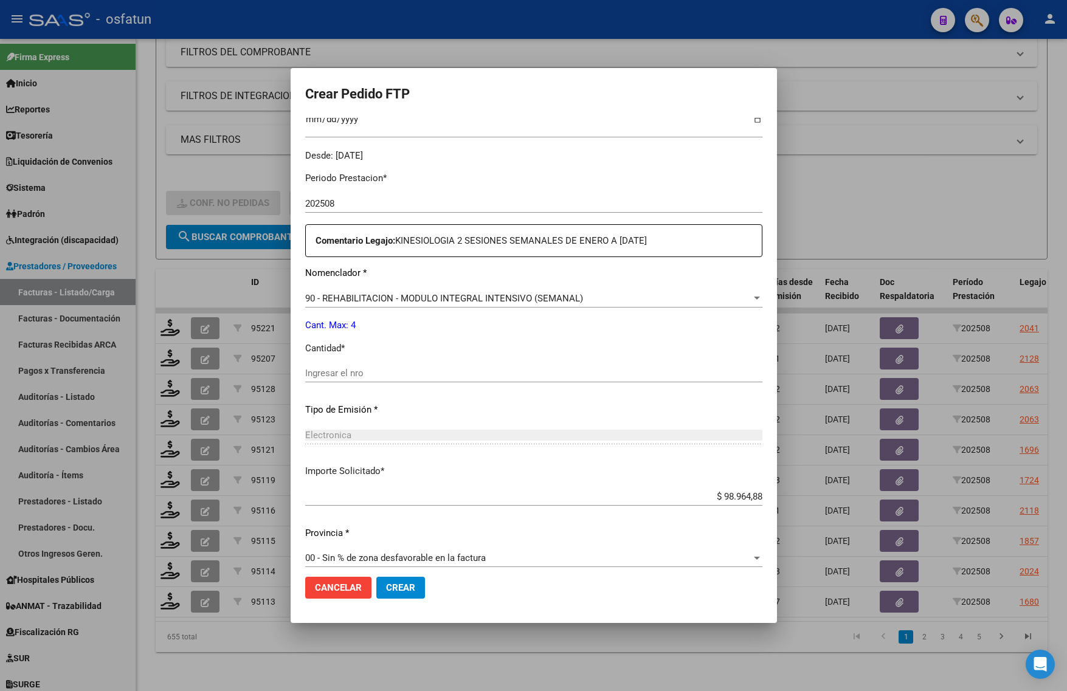
scroll to position [364, 0]
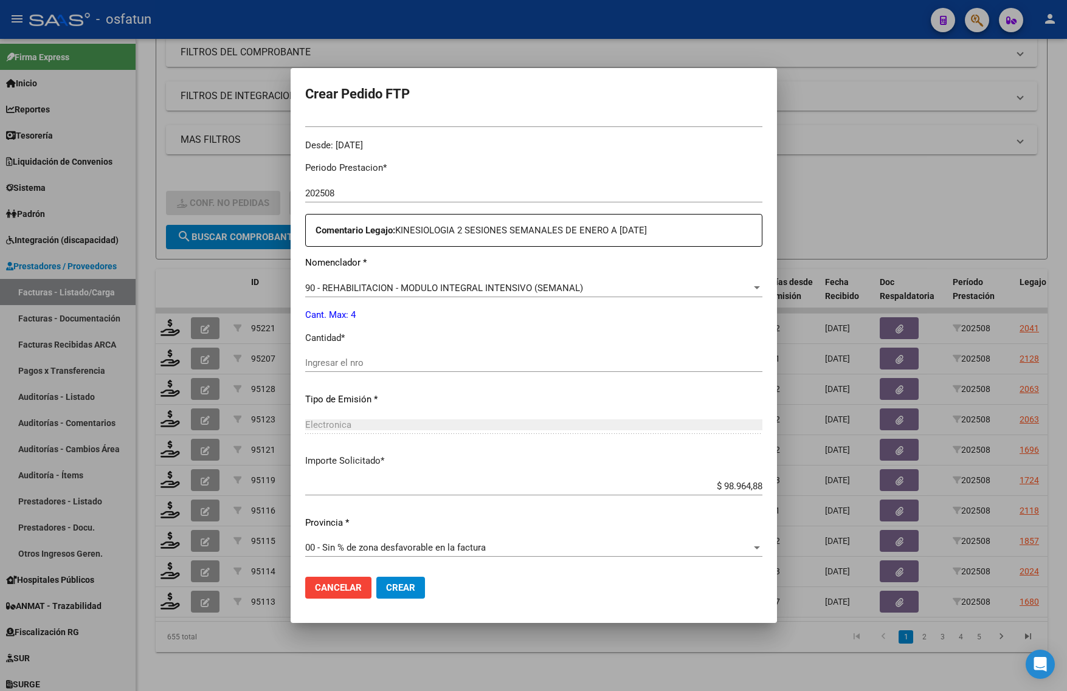
click at [375, 369] on div "Ingresar el nro" at bounding box center [533, 363] width 457 height 18
type input "4"
click at [396, 598] on button "Crear" at bounding box center [400, 588] width 49 height 22
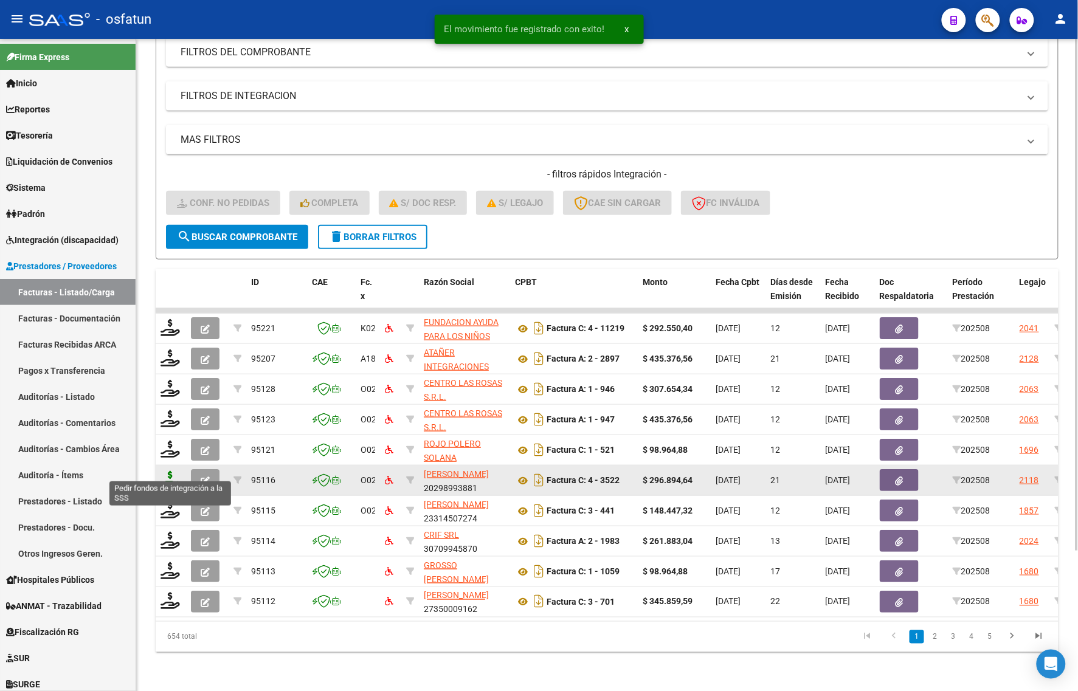
click at [162, 473] on icon at bounding box center [170, 479] width 19 height 17
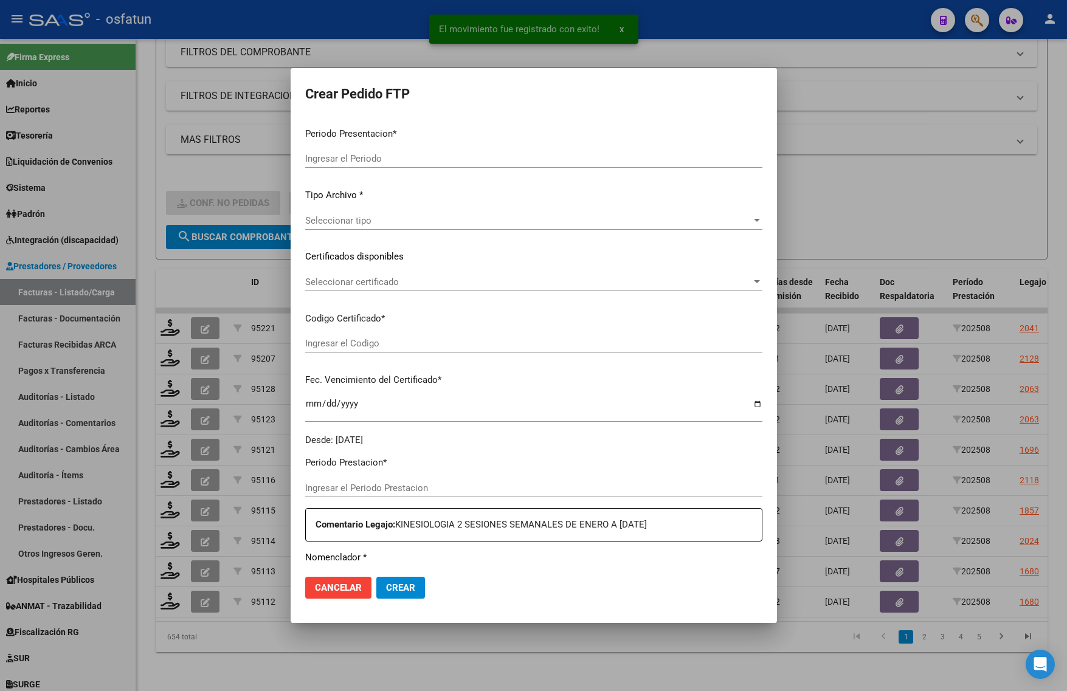
type input "202508"
type input "$ 296.894,64"
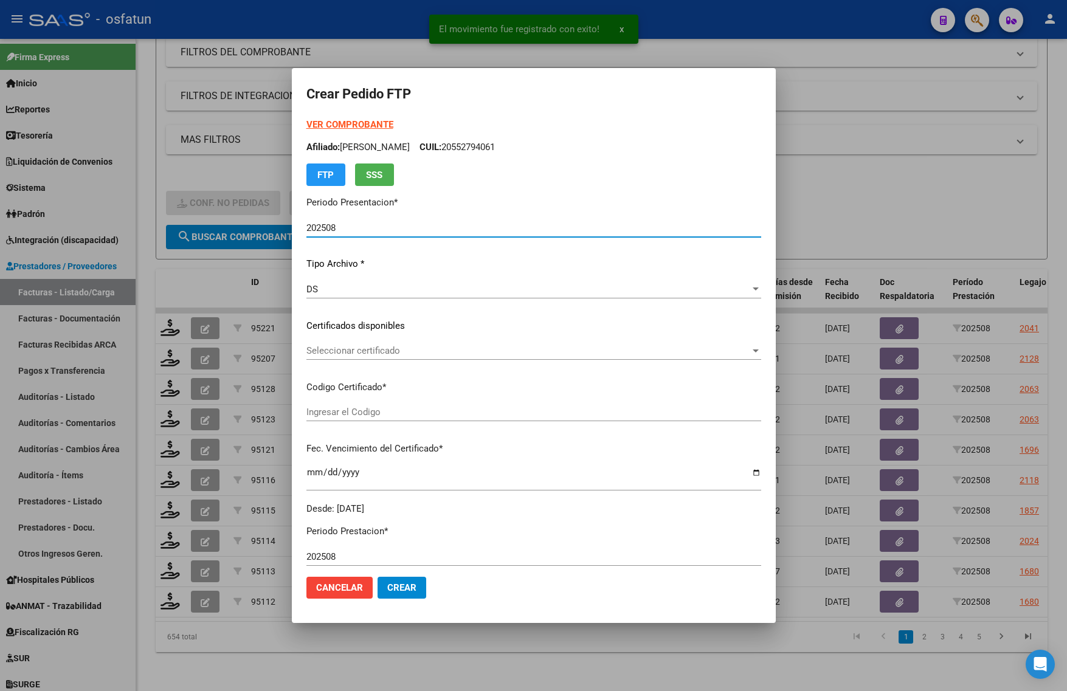
type input "ARG02000397746832020021020300210BS436"
type input "2030-02-10"
click at [347, 125] on strong "VER COMPROBANTE" at bounding box center [349, 124] width 87 height 11
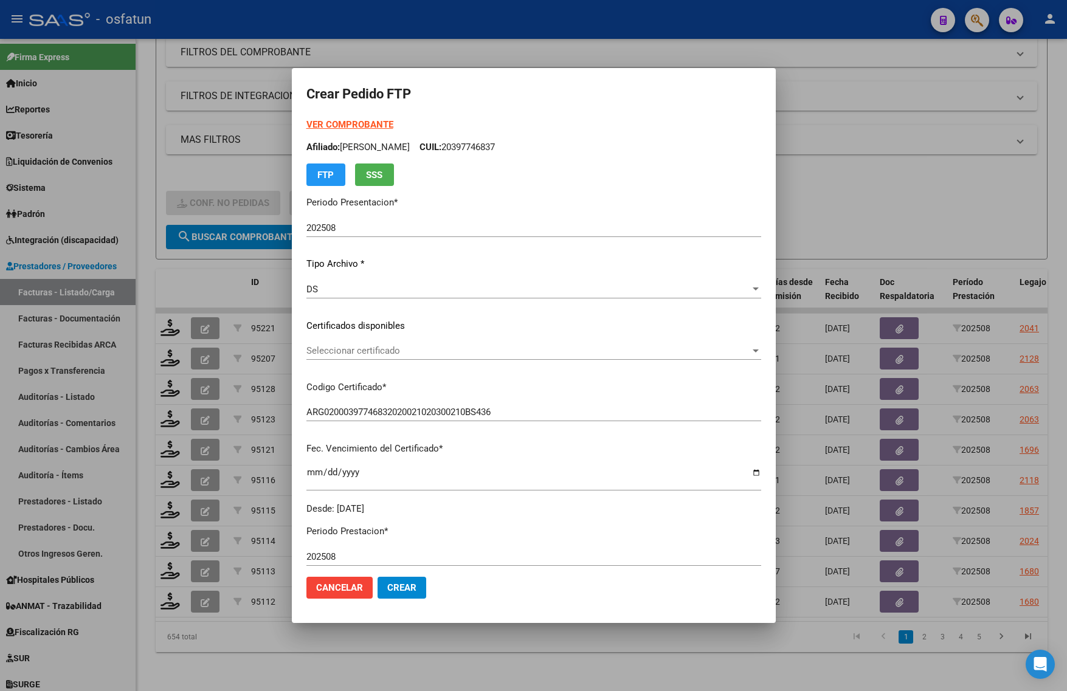
click at [964, 208] on div at bounding box center [533, 345] width 1067 height 691
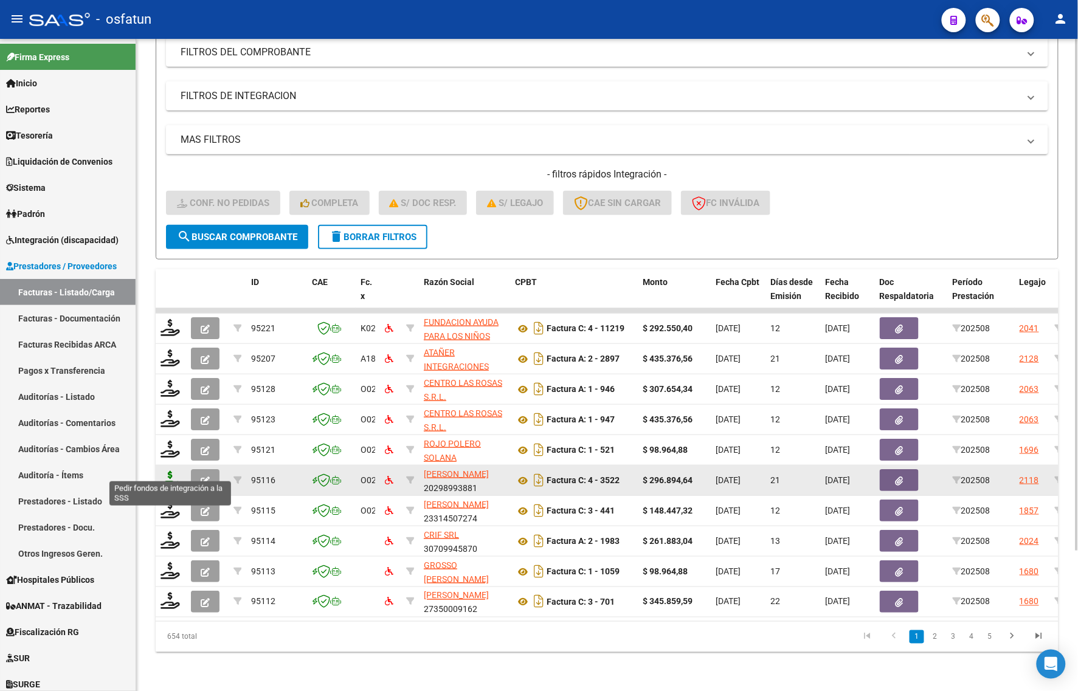
click at [162, 471] on icon at bounding box center [170, 479] width 19 height 17
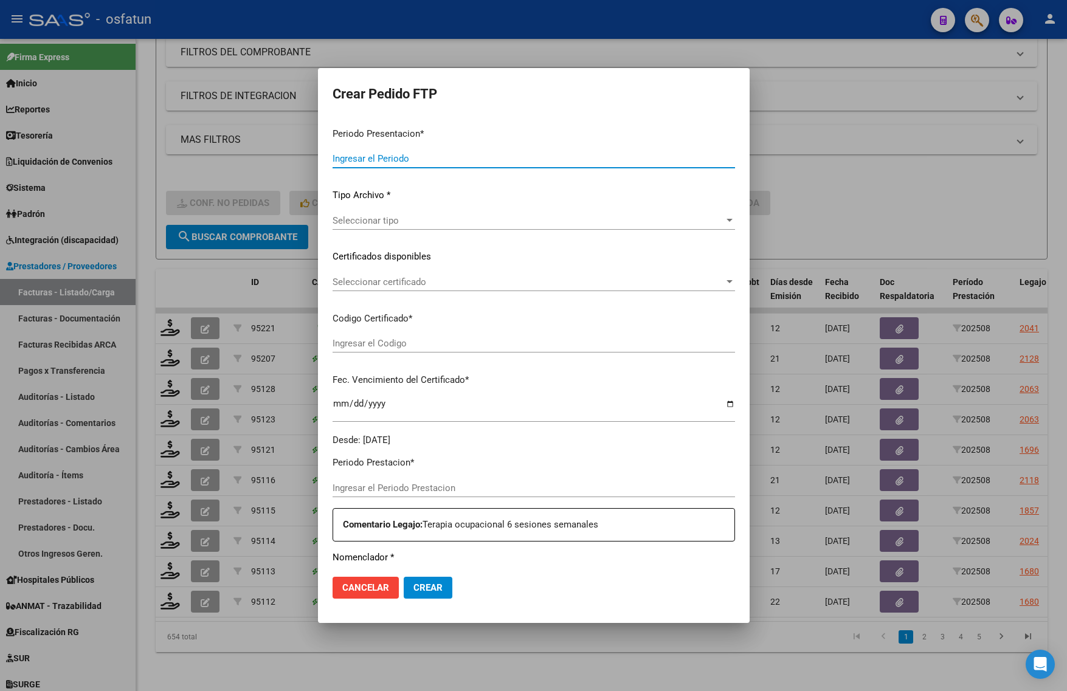
type input "202508"
type input "$ 296.894,64"
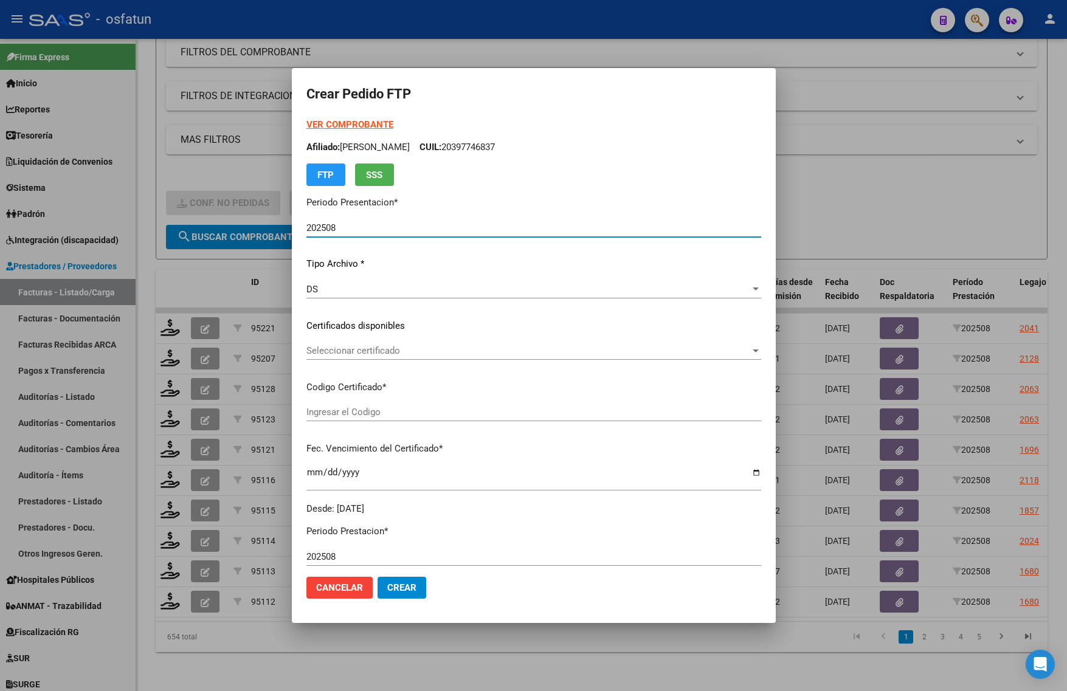
type input "ARG02000397746832020021020300210BS436"
type input "2030-02-10"
click at [344, 119] on strong "VER COMPROBANTE" at bounding box center [349, 124] width 87 height 11
drag, startPoint x: 195, startPoint y: 663, endPoint x: 174, endPoint y: 669, distance: 21.5
click at [176, 669] on div at bounding box center [533, 345] width 1067 height 691
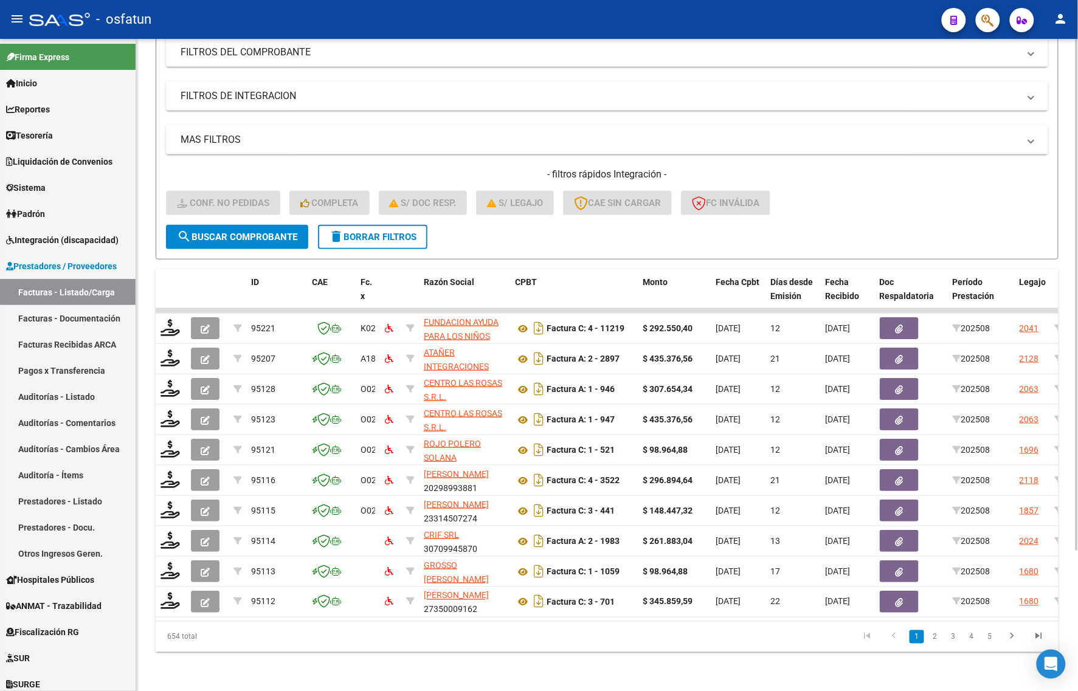
click at [272, 675] on div "Video tutorial PRESTADORES -> Listado de CPBTs Emitidos por Prestadores / Prove…" at bounding box center [607, 280] width 942 height 821
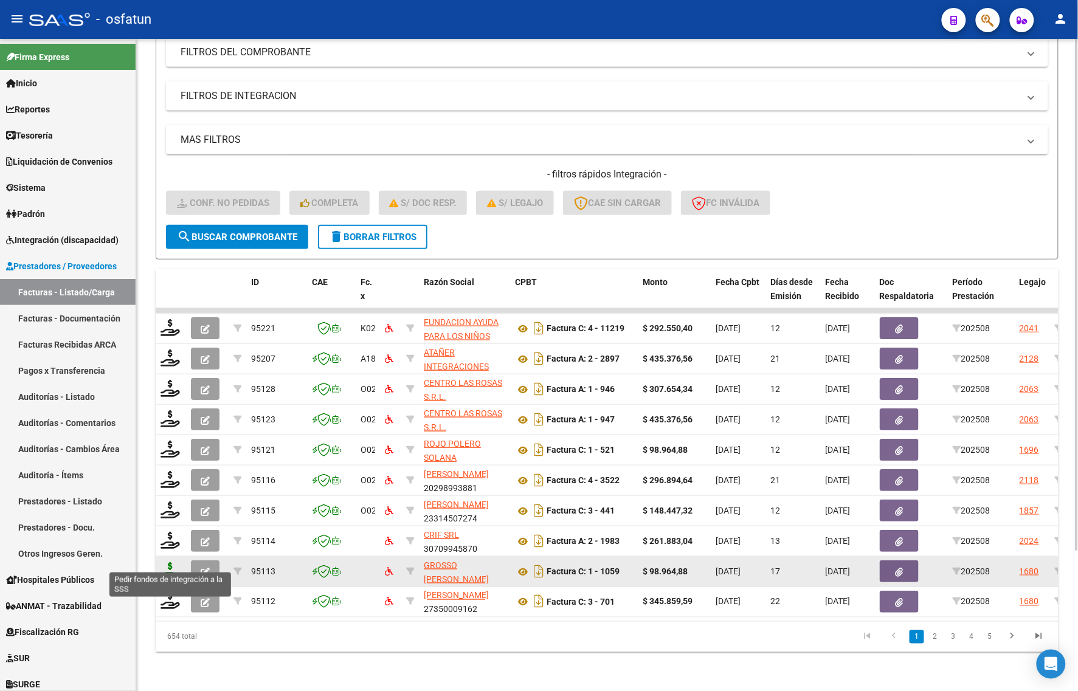
click at [170, 562] on icon at bounding box center [170, 570] width 19 height 17
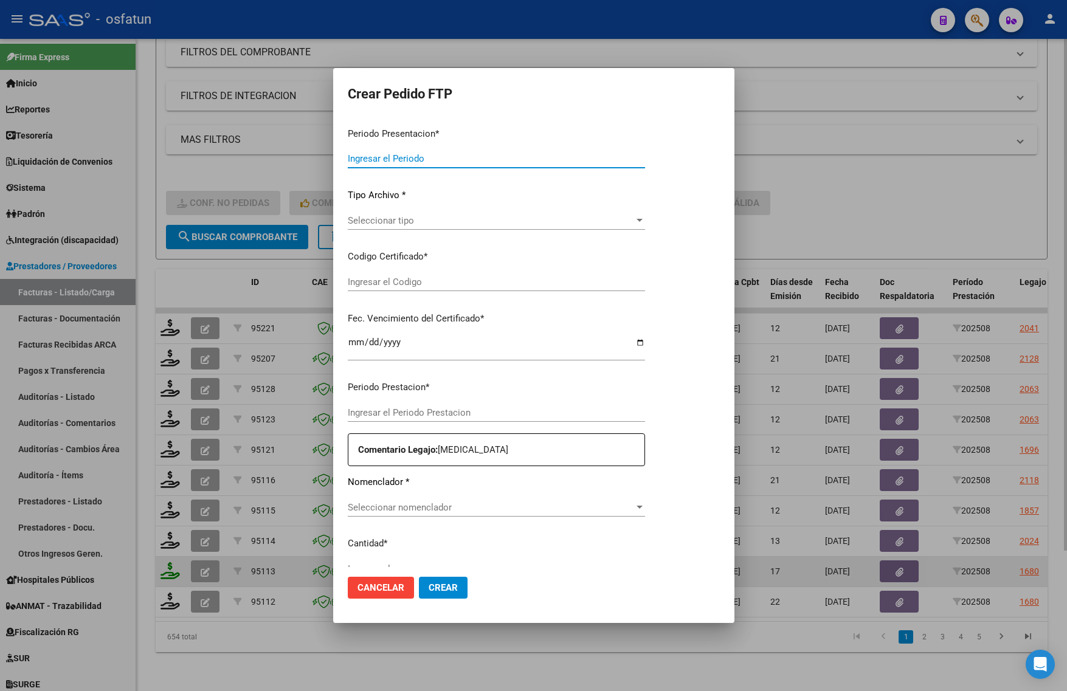
type input "202508"
type input "$ 98.964,88"
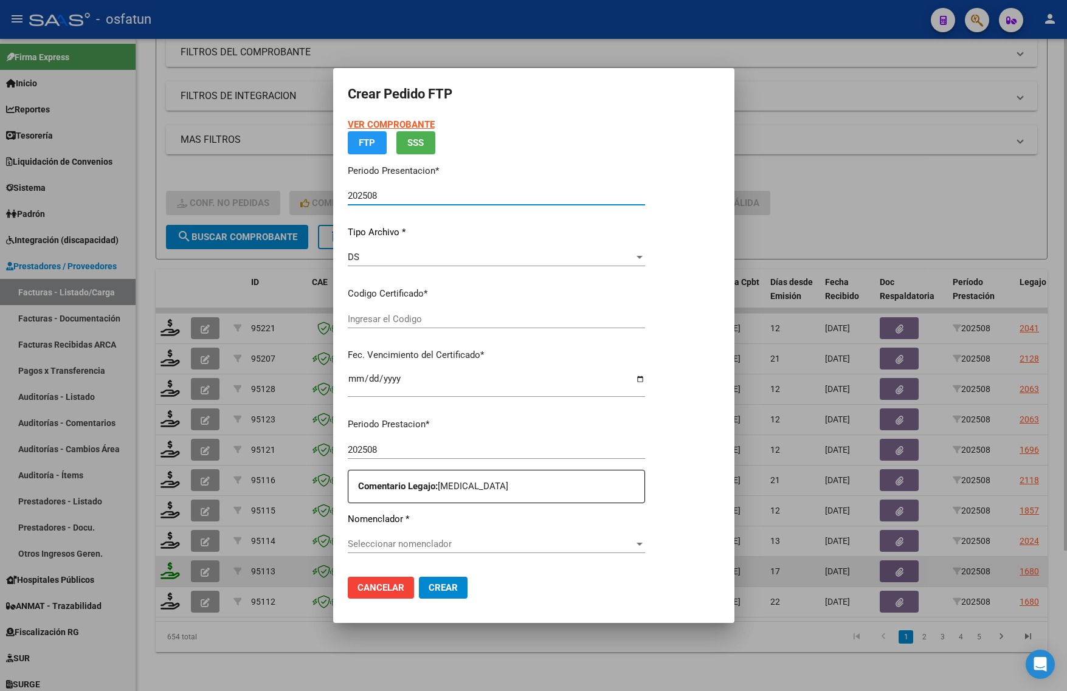
type input "ARG01000532857872022042220260422BS375"
type input "2026-04-22"
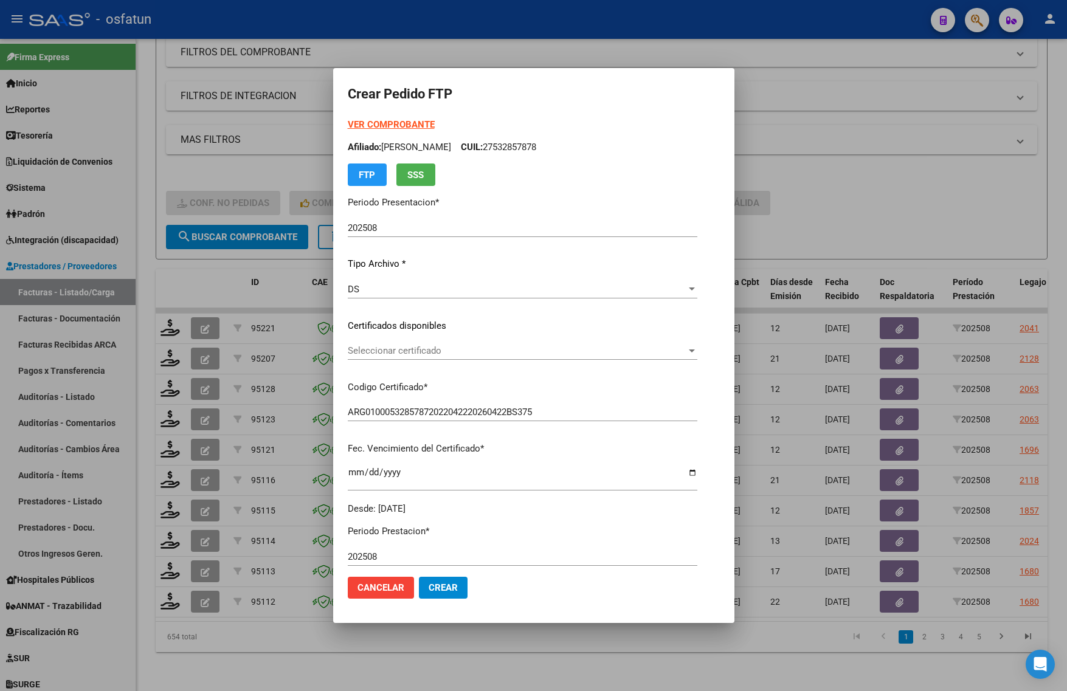
click at [365, 128] on strong "VER COMPROBANTE" at bounding box center [391, 124] width 87 height 11
click at [424, 351] on span "Seleccionar certificado" at bounding box center [517, 350] width 339 height 11
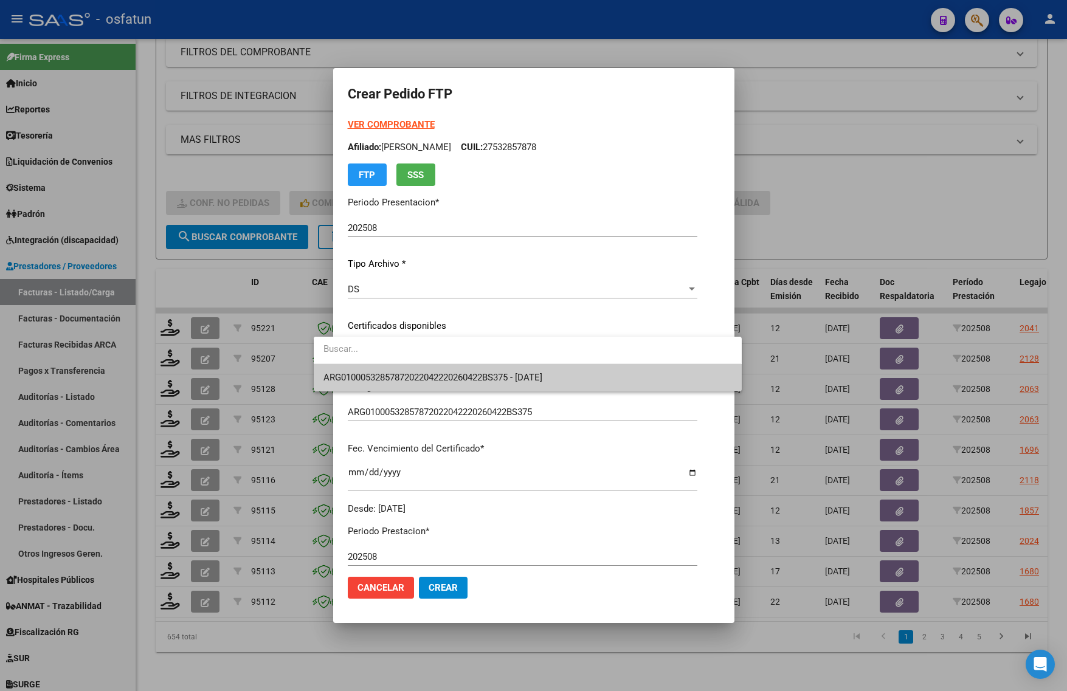
click at [420, 369] on span "ARG01000532857872022042220260422BS375 - 2026-04-22" at bounding box center [527, 377] width 408 height 27
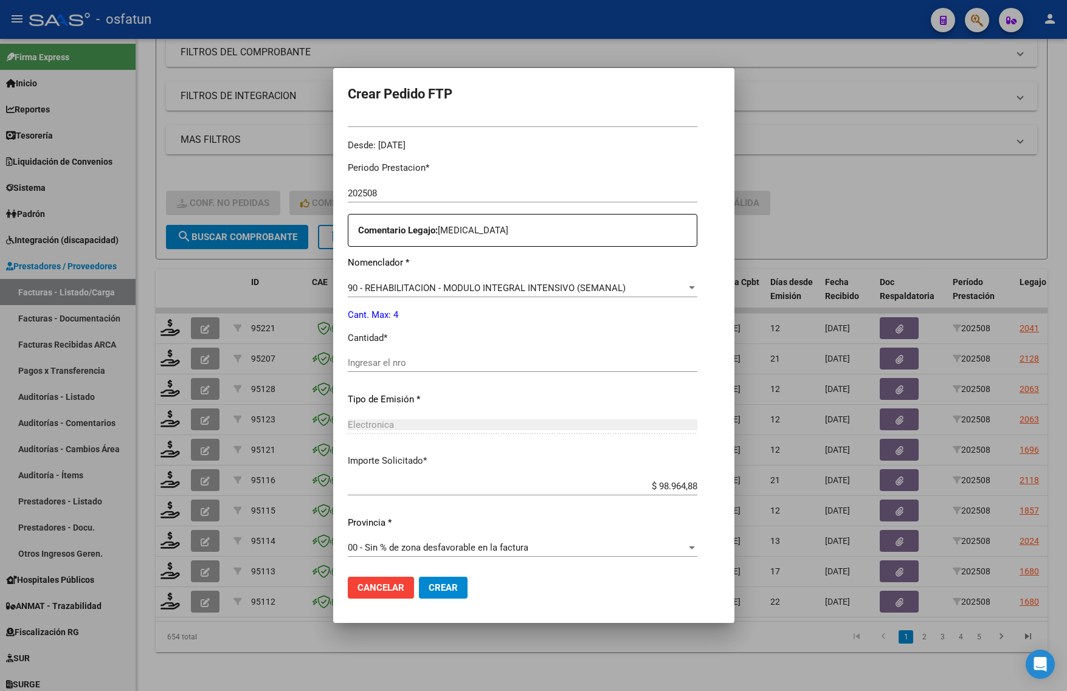
click at [411, 370] on div "Ingresar el nro" at bounding box center [523, 363] width 350 height 18
click at [406, 365] on input "Ingresar el nro" at bounding box center [523, 362] width 350 height 11
type input "4"
click at [429, 585] on span "Crear" at bounding box center [443, 587] width 29 height 11
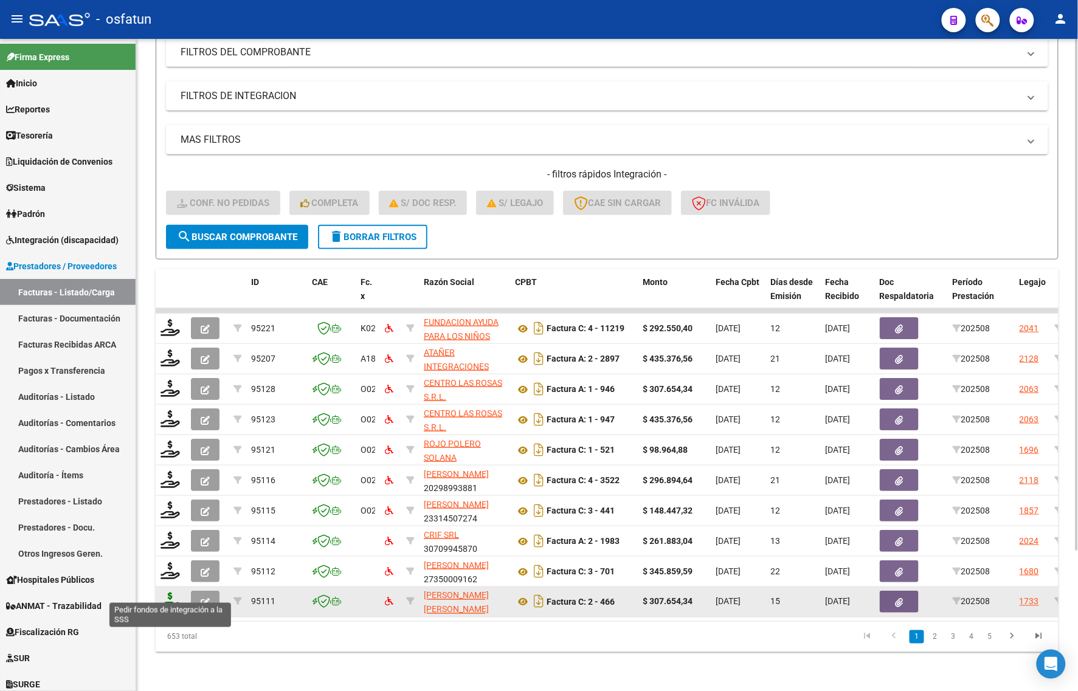
click at [163, 593] on icon at bounding box center [170, 601] width 19 height 17
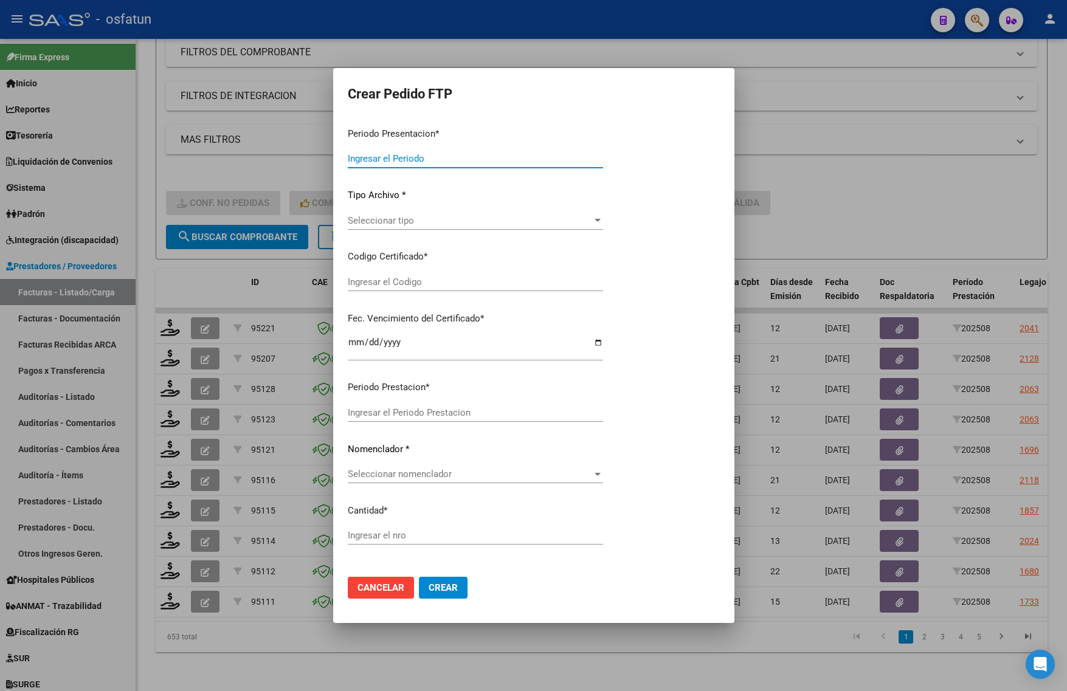
type input "202508"
type input "$ 307.654,34"
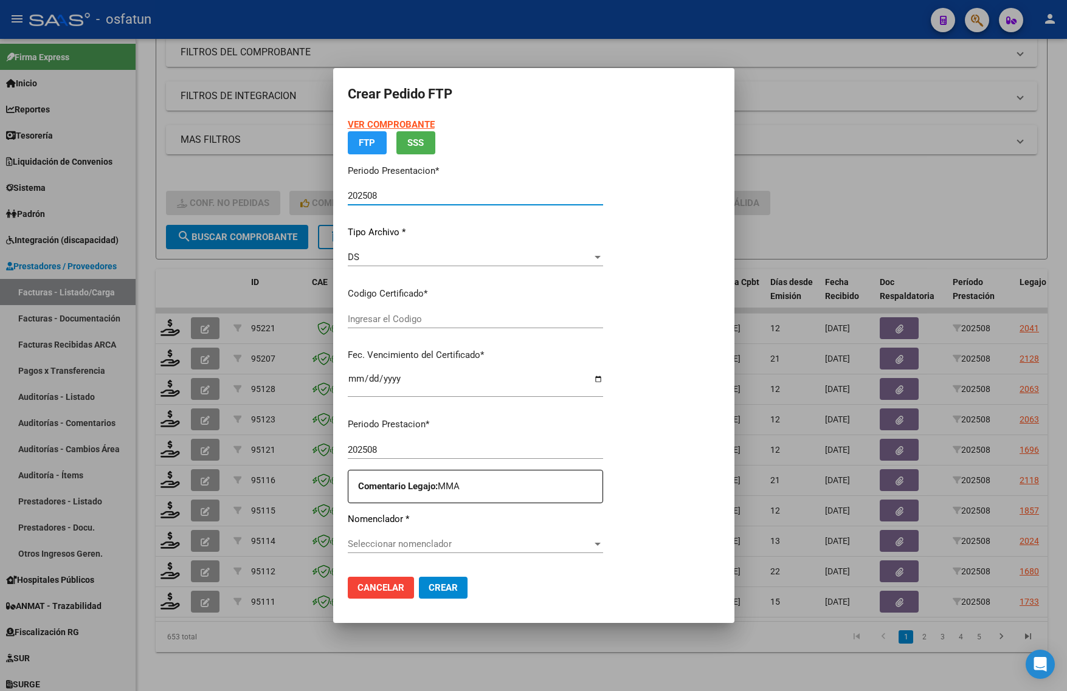
type input "ARG01000570490242022012420270124JUJ135"
type input "2027-01-24"
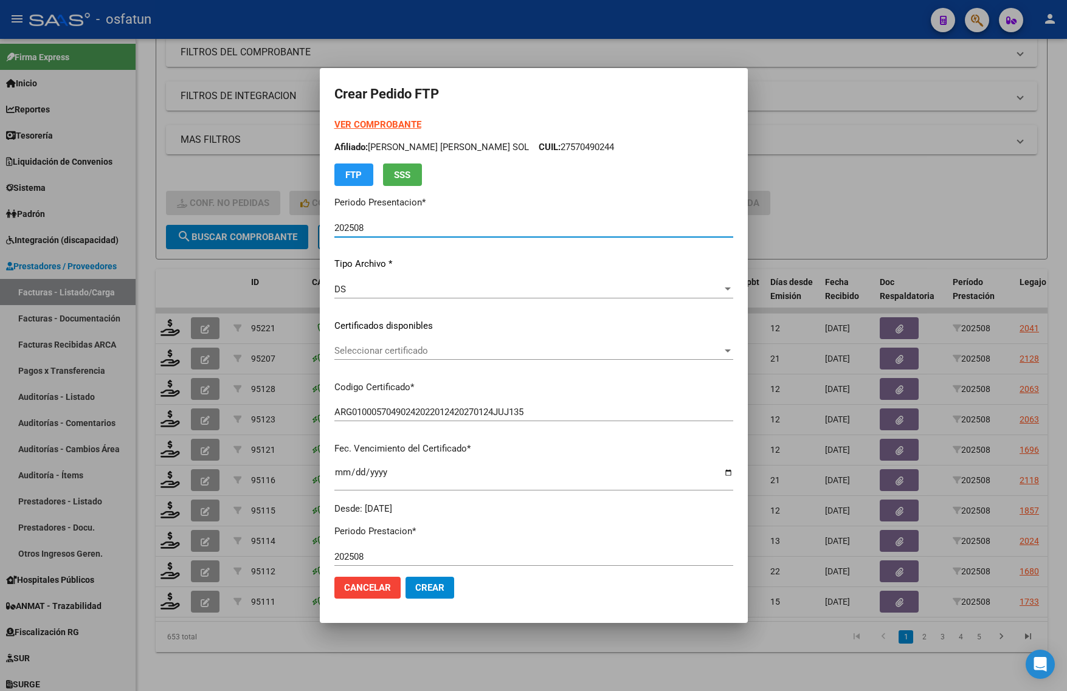
click at [379, 126] on strong "VER COMPROBANTE" at bounding box center [377, 124] width 87 height 11
click at [858, 212] on div at bounding box center [533, 345] width 1067 height 691
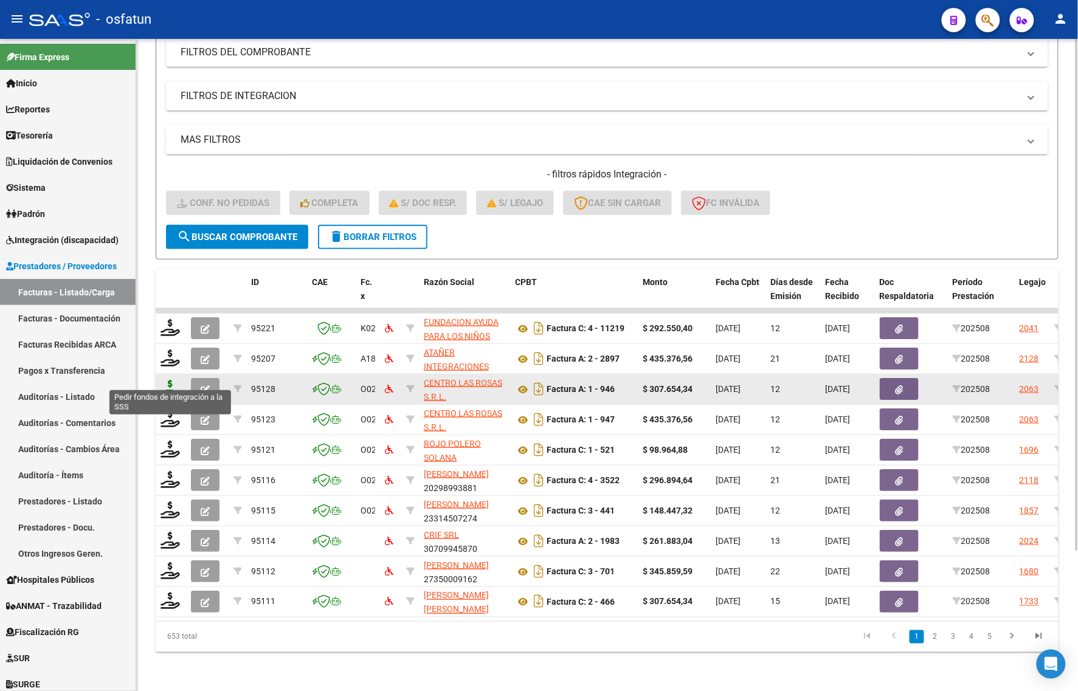
click at [168, 380] on icon at bounding box center [170, 388] width 19 height 17
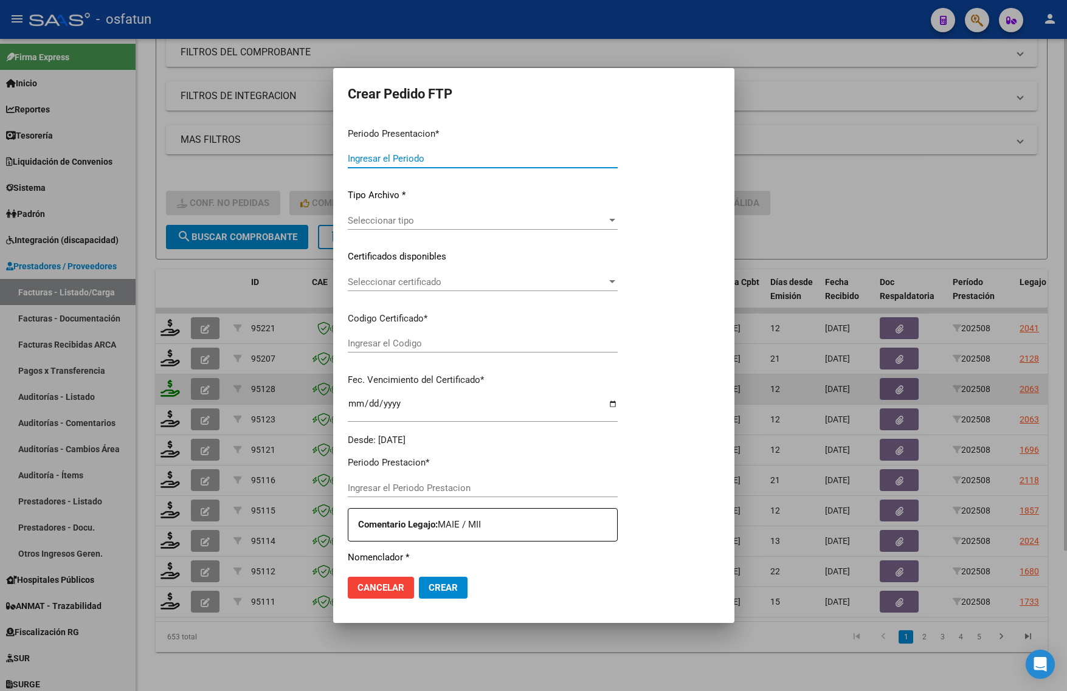
type input "202508"
type input "$ 307.654,34"
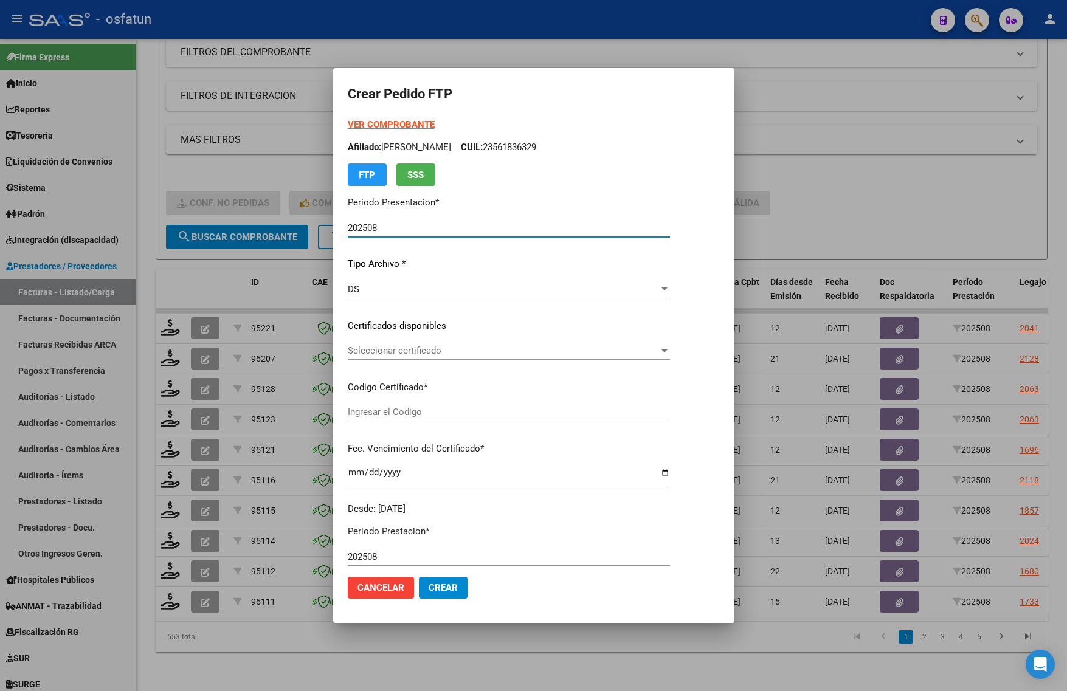
type input "ARG01000497764602020122120251221TUC138"
type input "2025-12-21"
click at [375, 122] on strong "VER COMPROBANTE" at bounding box center [391, 124] width 87 height 11
click at [410, 345] on span "Seleccionar certificado" at bounding box center [503, 350] width 311 height 11
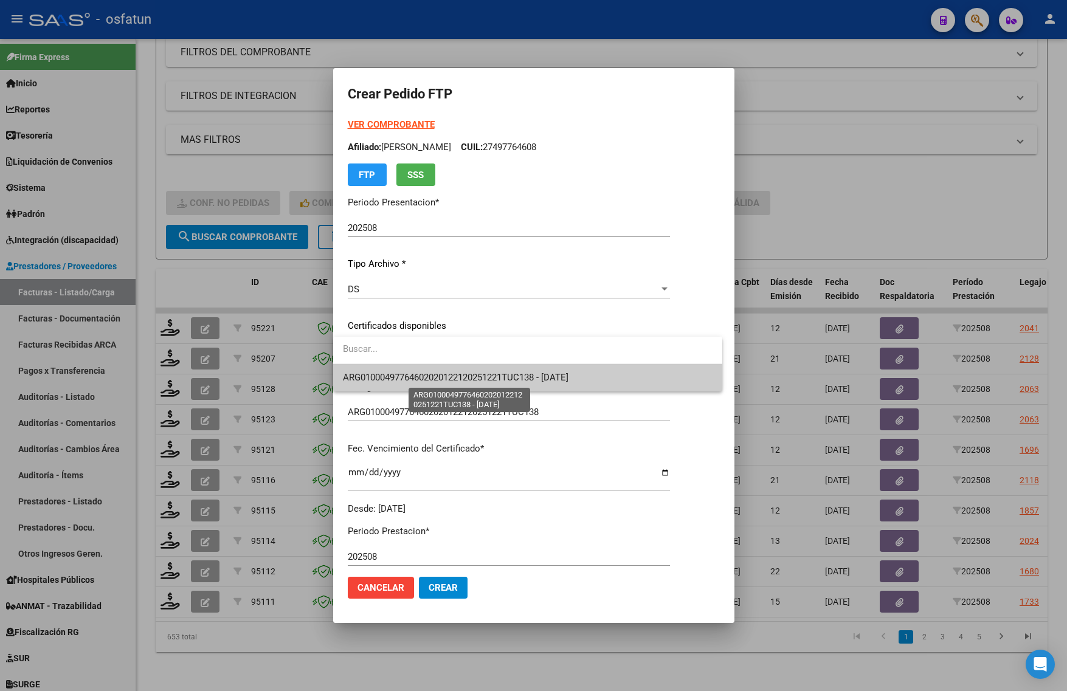
click at [412, 376] on span "ARG01000497764602020122120251221TUC138 - 2025-12-21" at bounding box center [456, 377] width 226 height 11
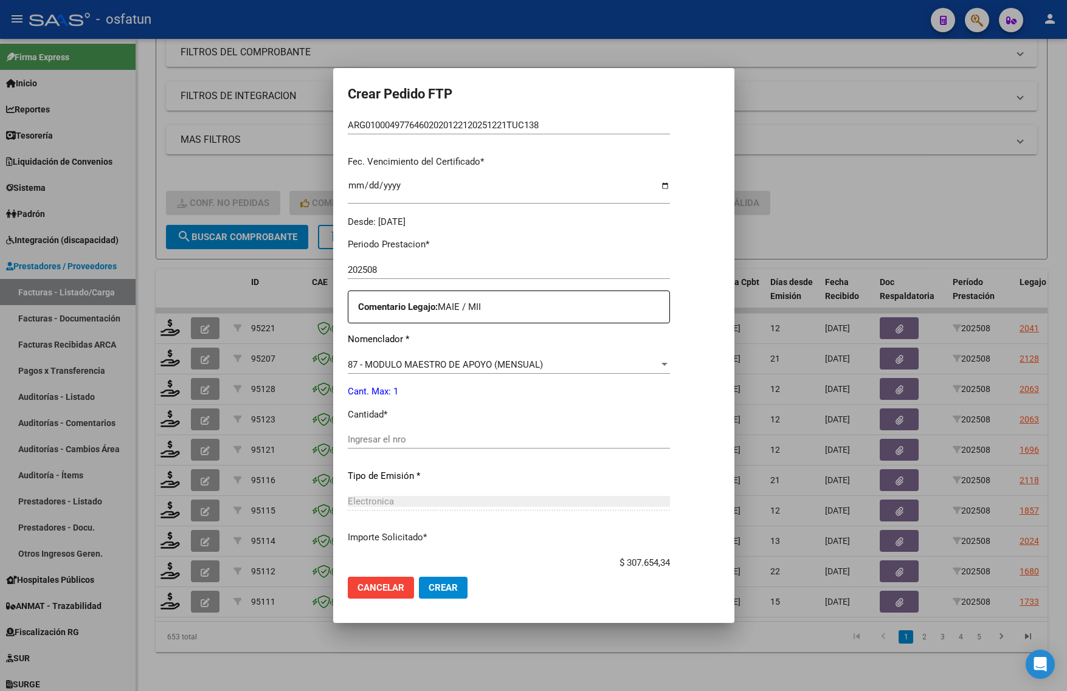
scroll to position [304, 0]
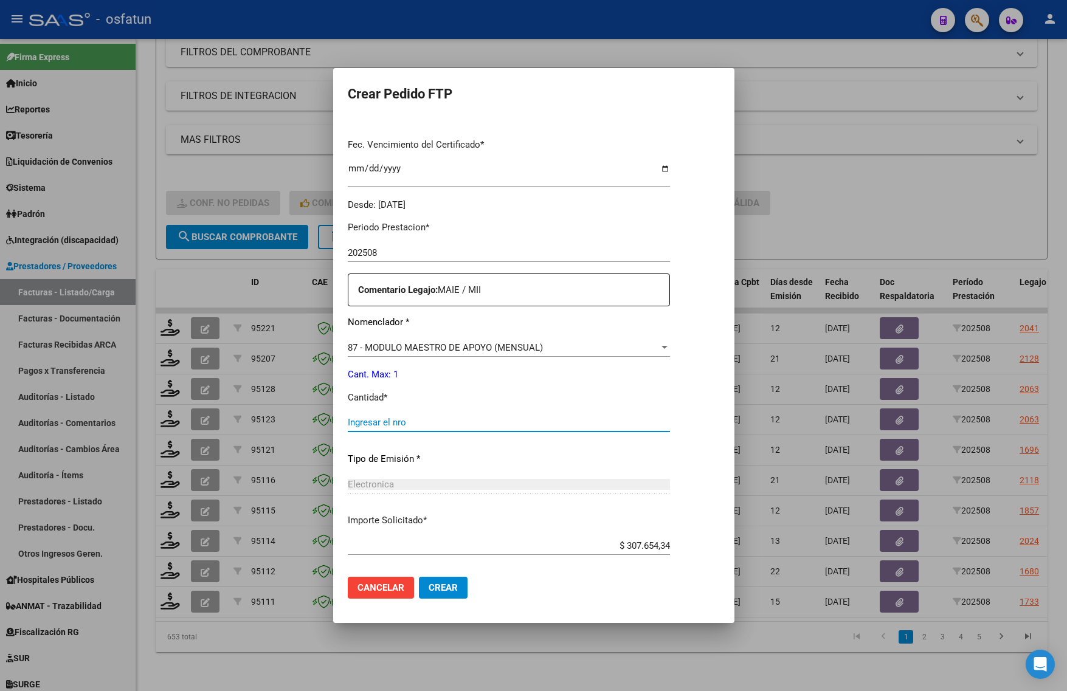
click at [368, 418] on input "Ingresar el nro" at bounding box center [509, 422] width 322 height 11
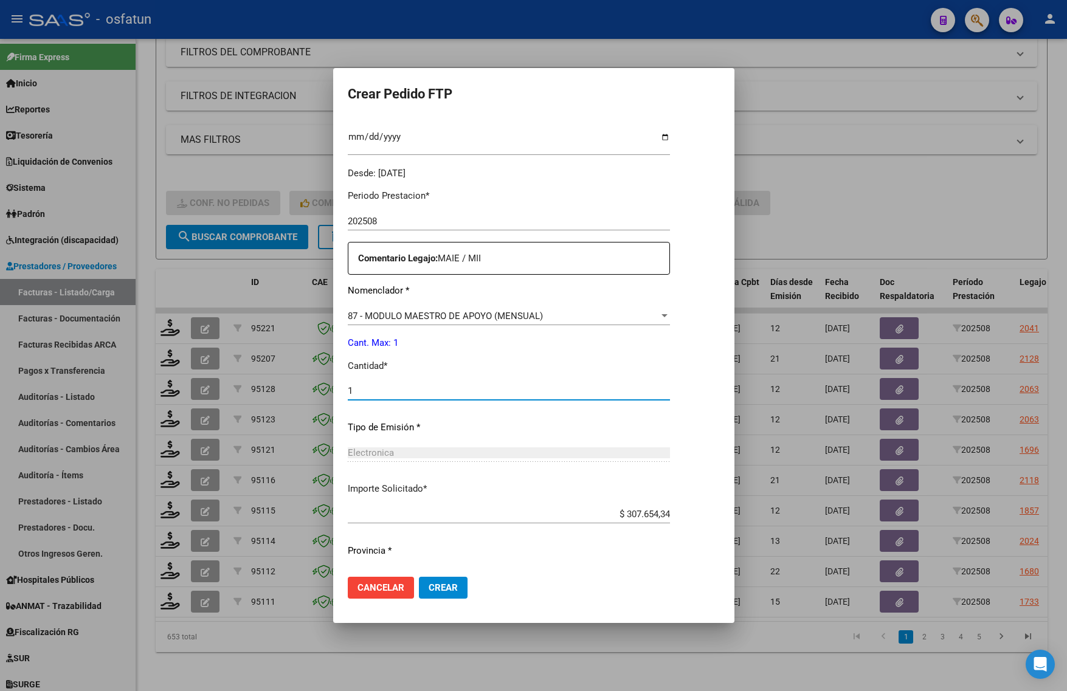
scroll to position [364, 0]
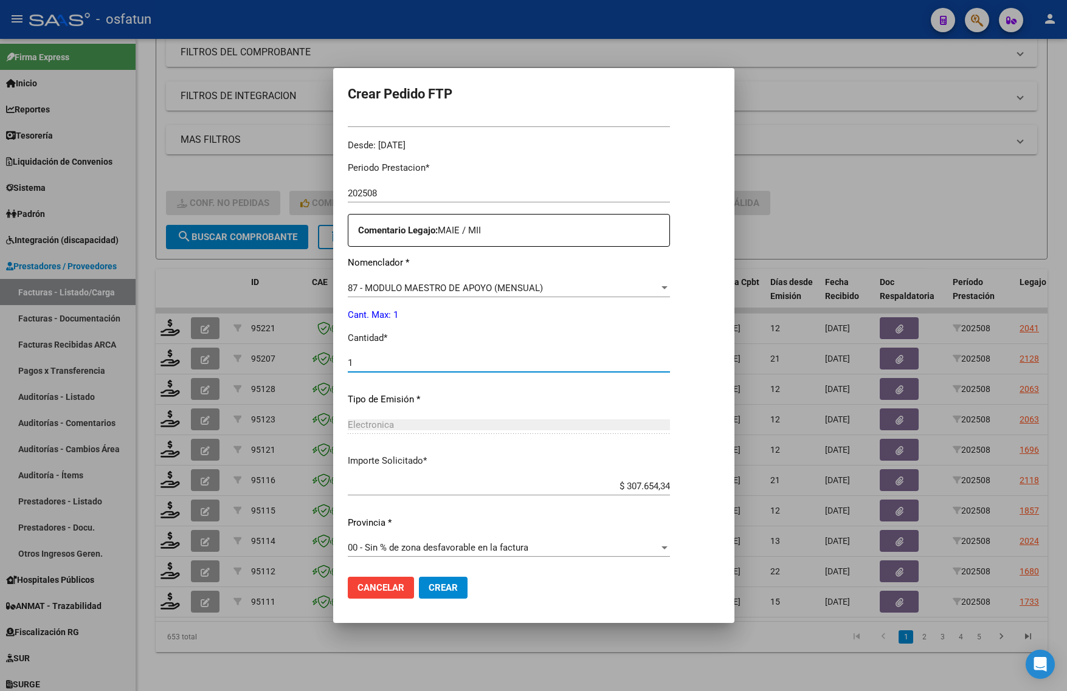
type input "1"
click at [440, 587] on span "Crear" at bounding box center [443, 587] width 29 height 11
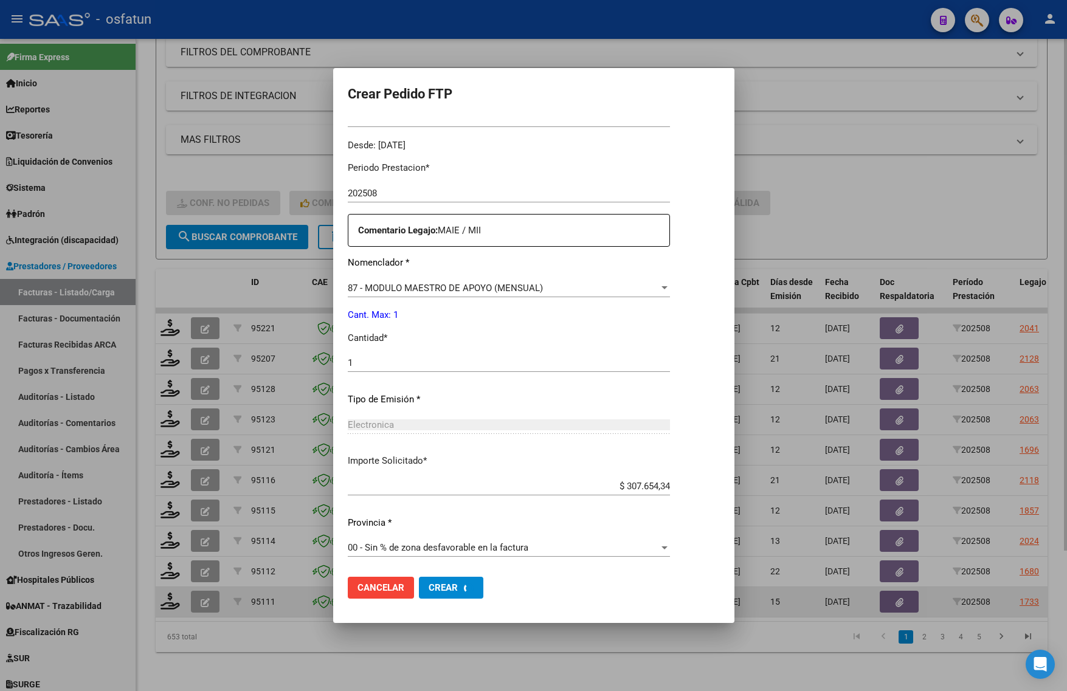
scroll to position [0, 0]
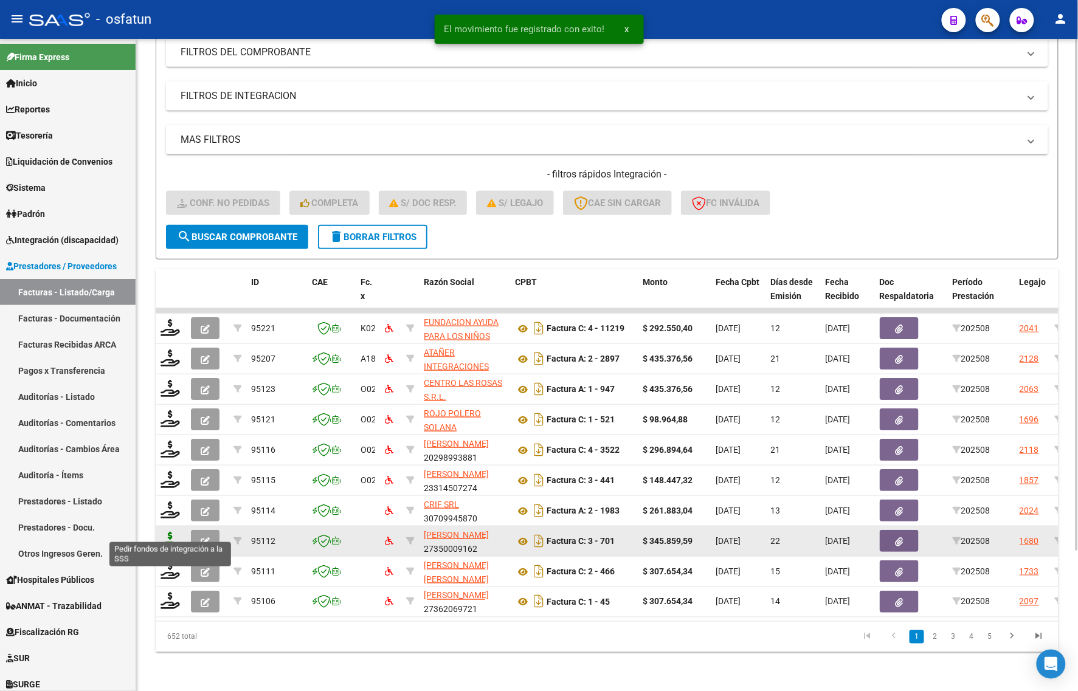
click at [168, 532] on icon at bounding box center [170, 540] width 19 height 17
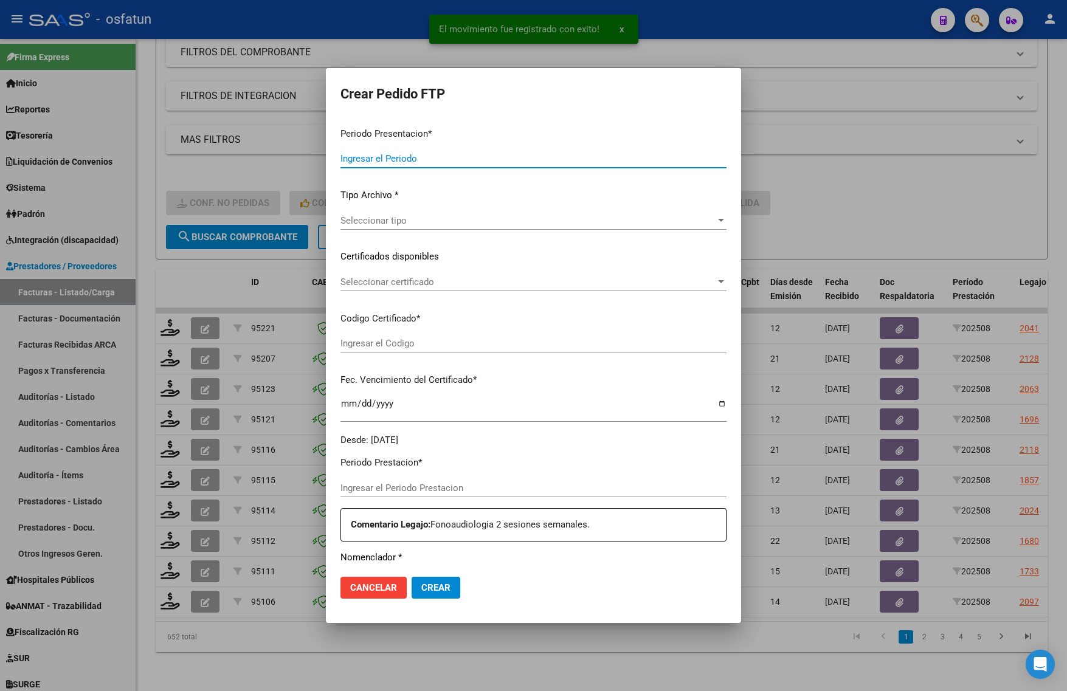
type input "202508"
type input "$ 345.859,59"
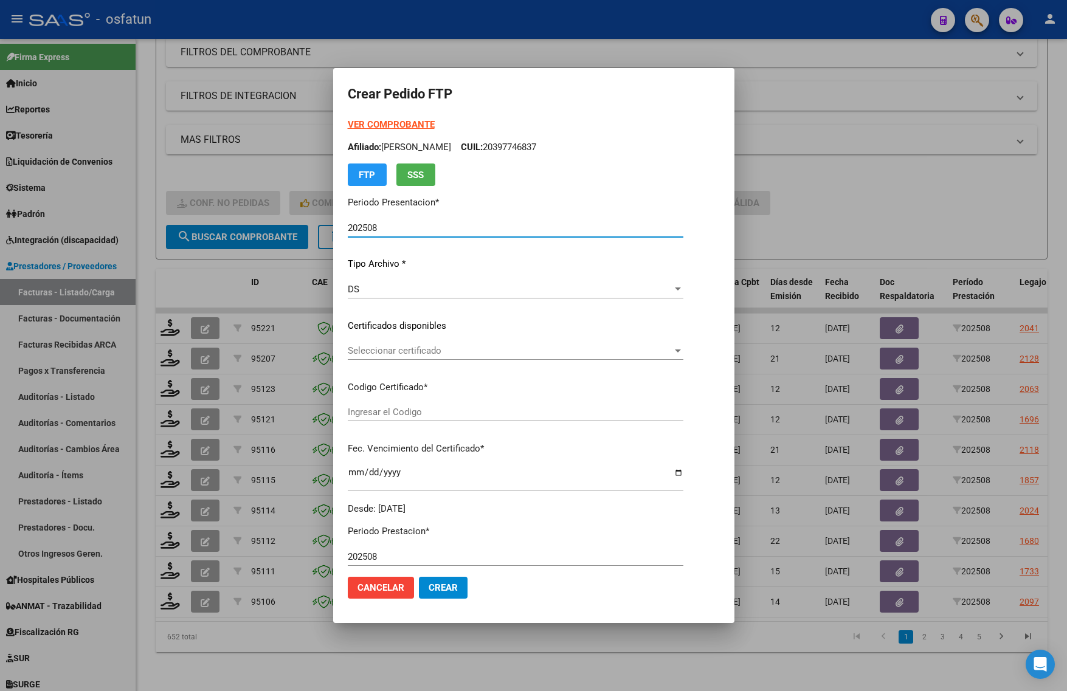
type input "ARG01000532857872022042220260422BS375"
type input "2026-04-22"
drag, startPoint x: 223, startPoint y: 627, endPoint x: 219, endPoint y: 636, distance: 9.5
click at [223, 627] on div at bounding box center [533, 345] width 1067 height 691
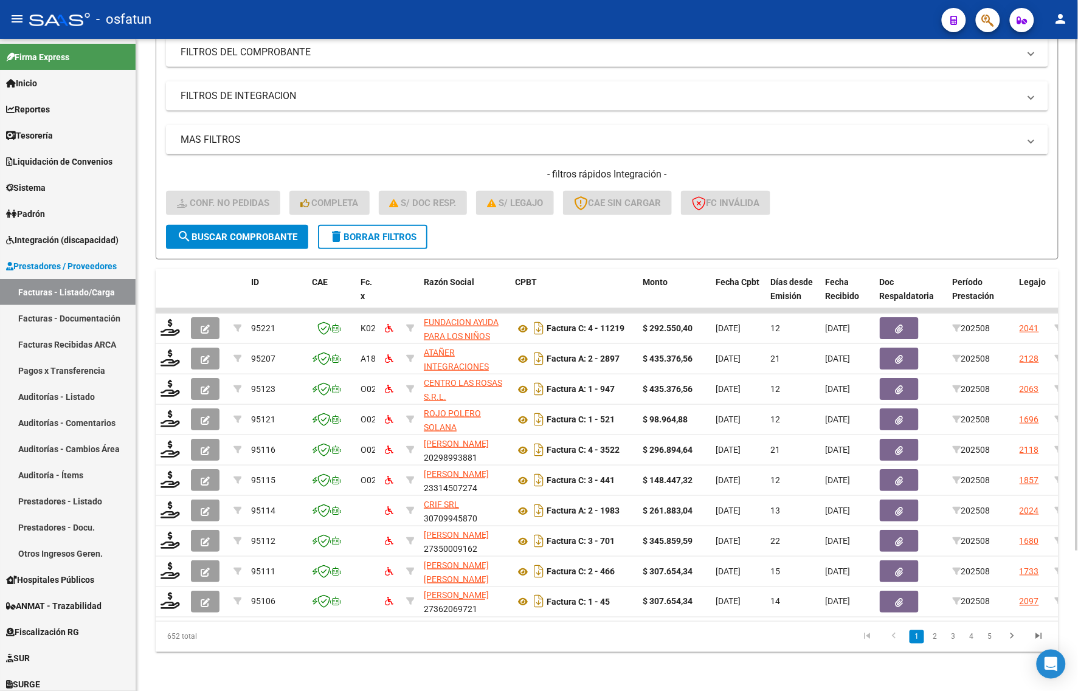
click at [230, 637] on div "652 total" at bounding box center [245, 637] width 178 height 30
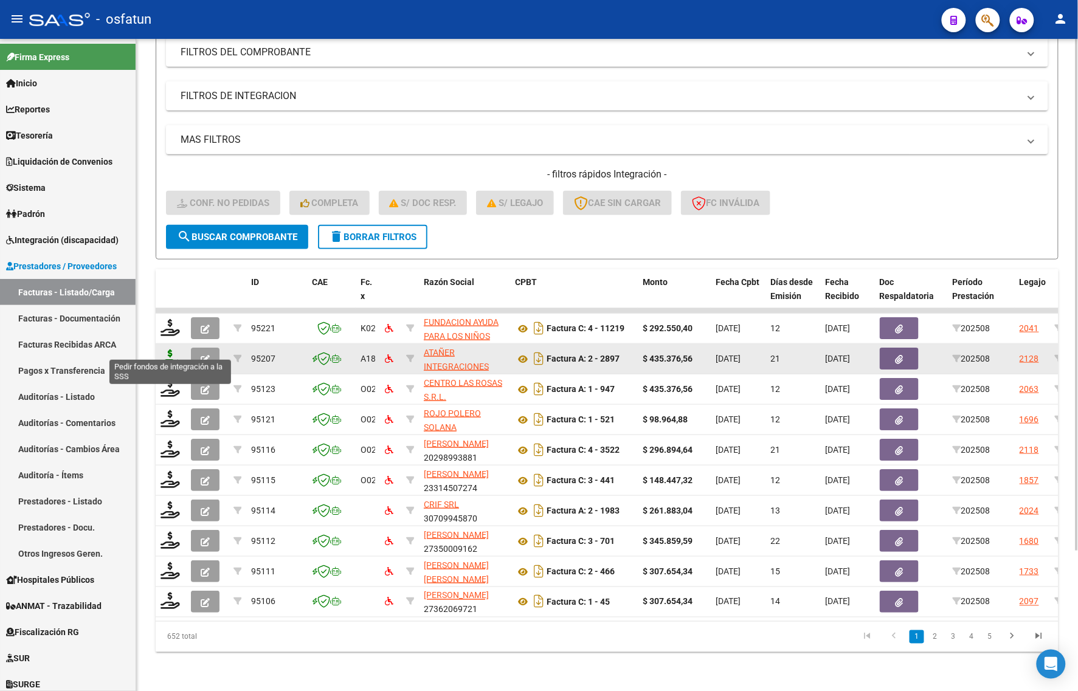
click at [168, 350] on icon at bounding box center [170, 358] width 19 height 17
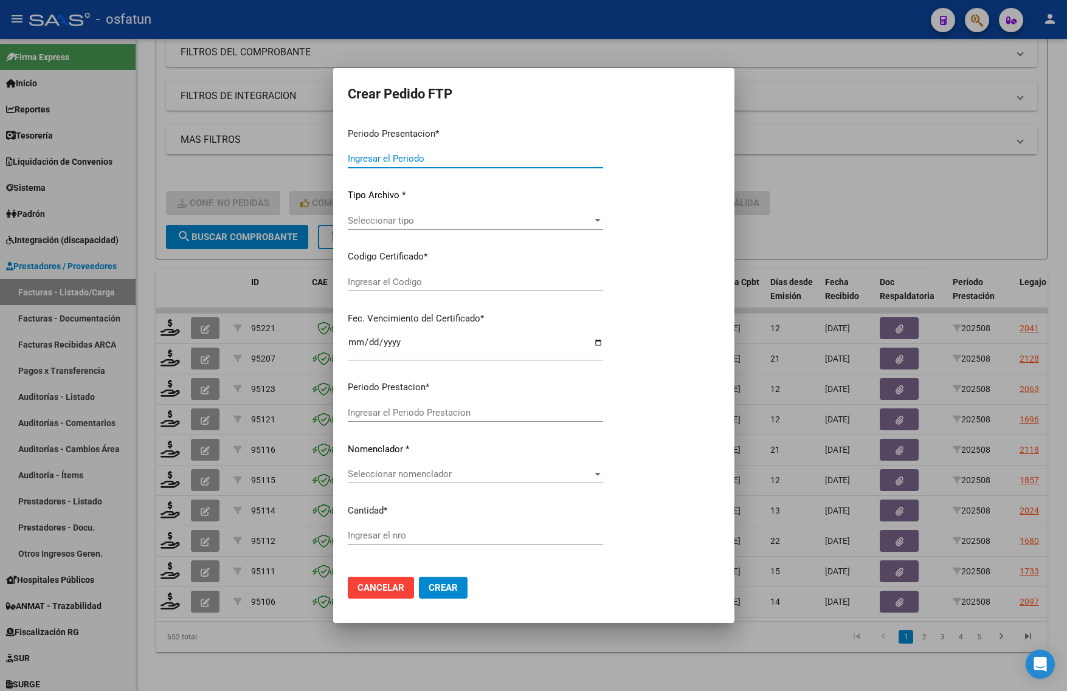
type input "202508"
type input "$ 435.376,56"
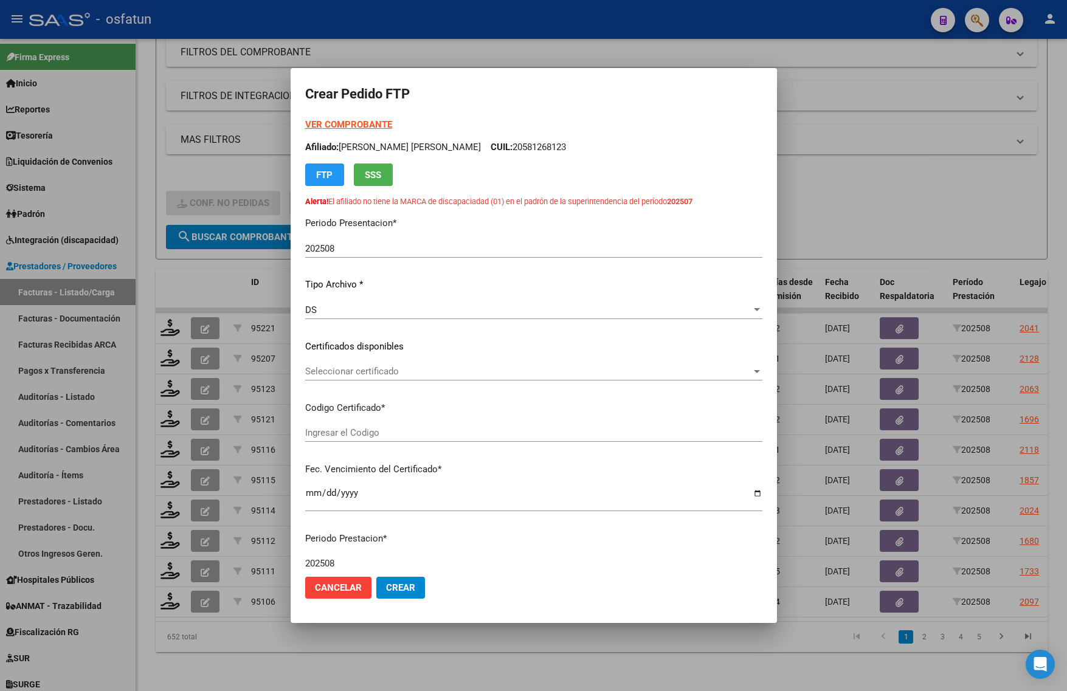
click at [471, 365] on div "Seleccionar certificado Seleccionar certificado" at bounding box center [533, 371] width 457 height 18
click at [938, 205] on div at bounding box center [533, 345] width 1067 height 691
click at [184, 555] on div at bounding box center [533, 345] width 1067 height 691
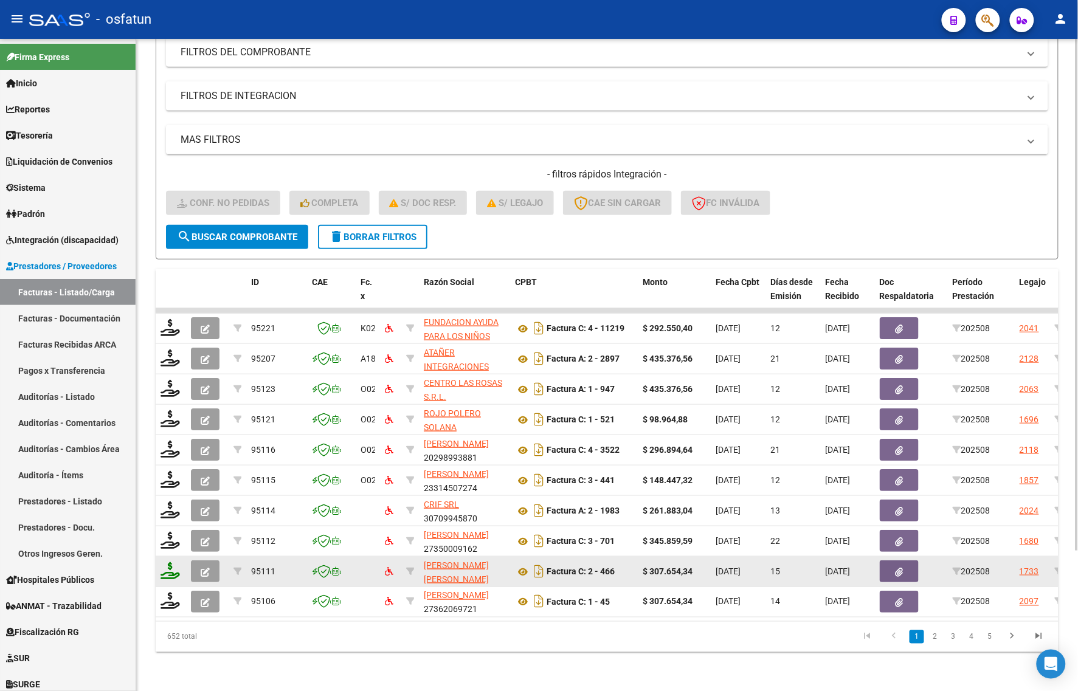
click at [160, 560] on datatable-body-cell at bounding box center [171, 572] width 30 height 30
click at [169, 562] on icon at bounding box center [170, 570] width 19 height 17
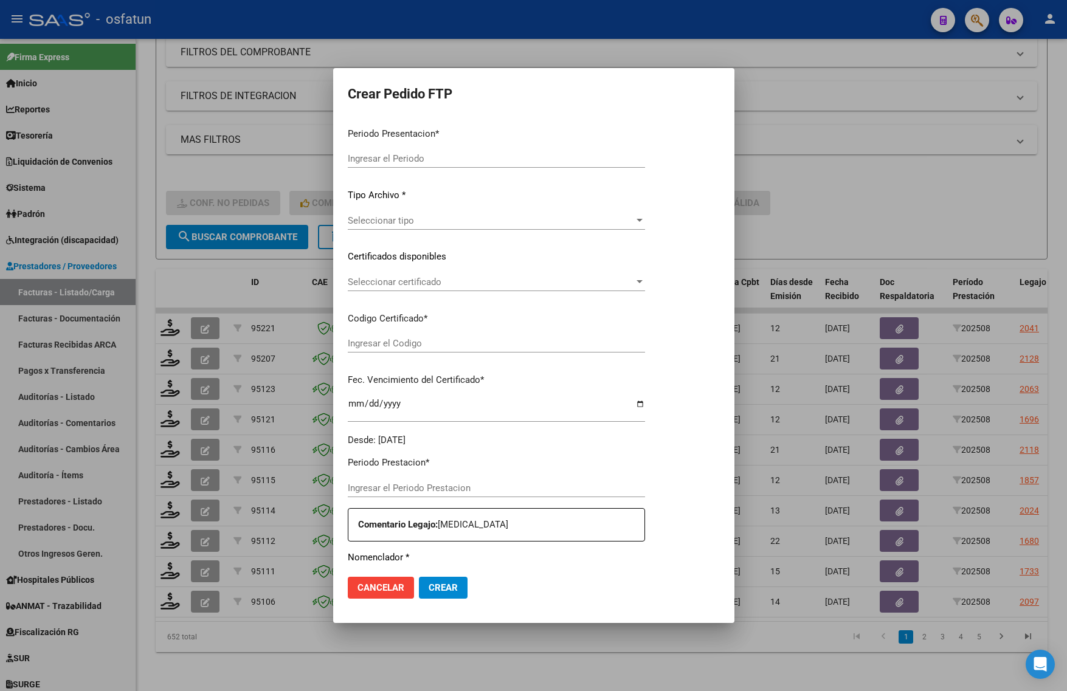
type input "202508"
type input "$ 307.654,34"
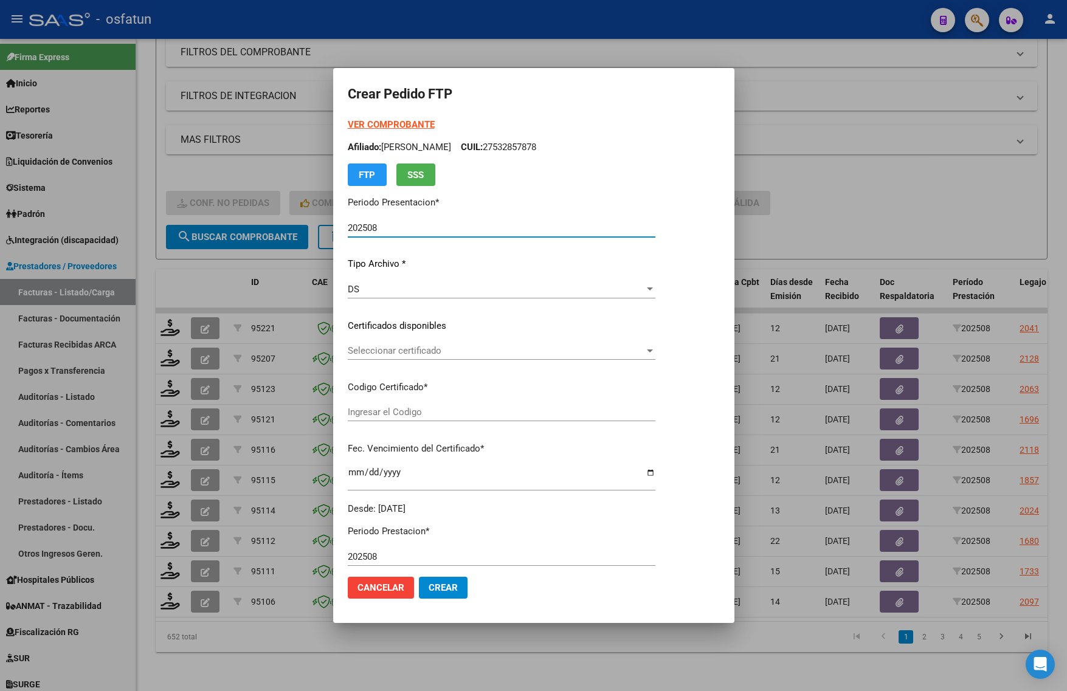
type input "ARG01000570490242022012420270124JUJ135"
type input "2027-01-24"
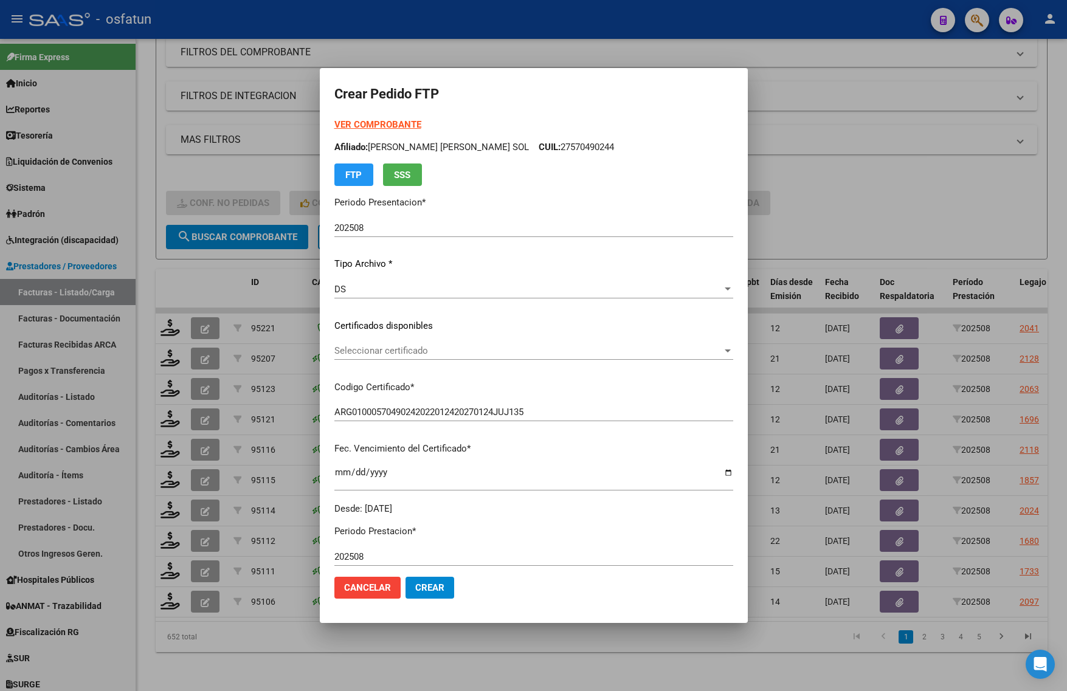
click at [381, 125] on strong "VER COMPROBANTE" at bounding box center [377, 124] width 87 height 11
click at [397, 344] on div "Seleccionar certificado Seleccionar certificado" at bounding box center [533, 351] width 399 height 18
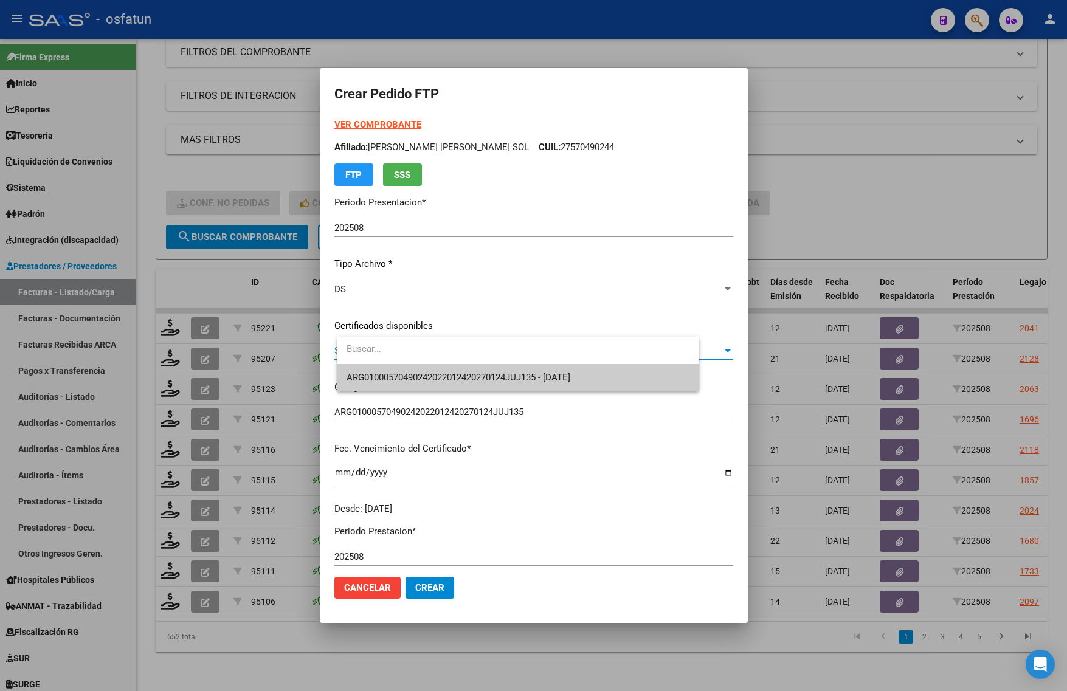
click at [392, 367] on span "ARG01000570490242022012420270124JUJ135 - 2027-01-24" at bounding box center [518, 377] width 342 height 27
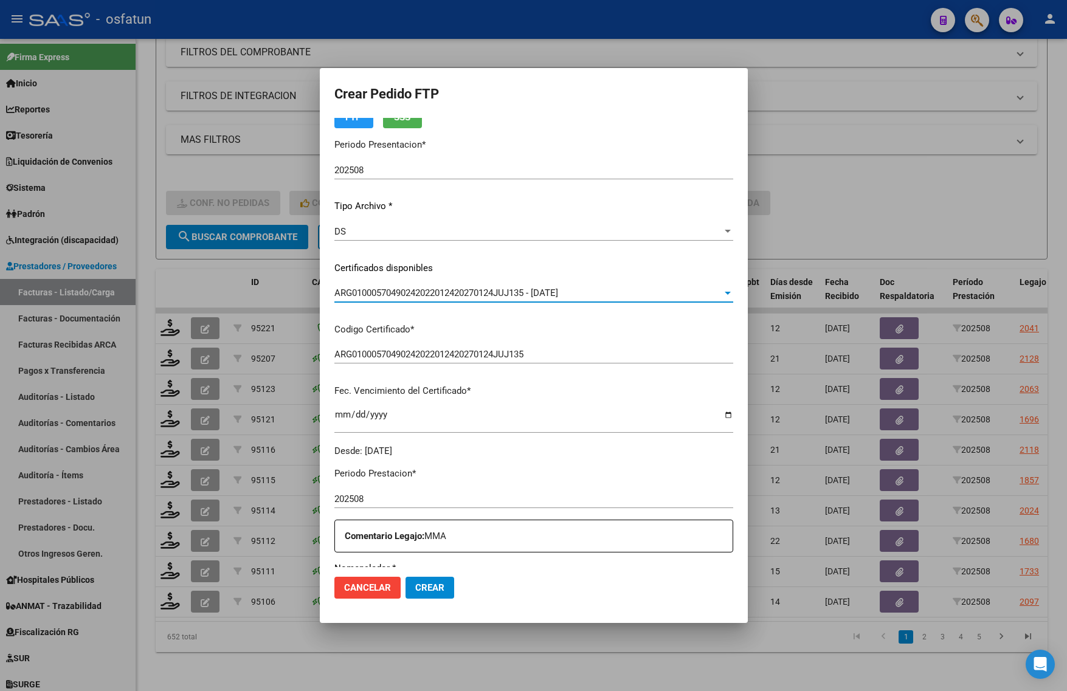
scroll to position [228, 0]
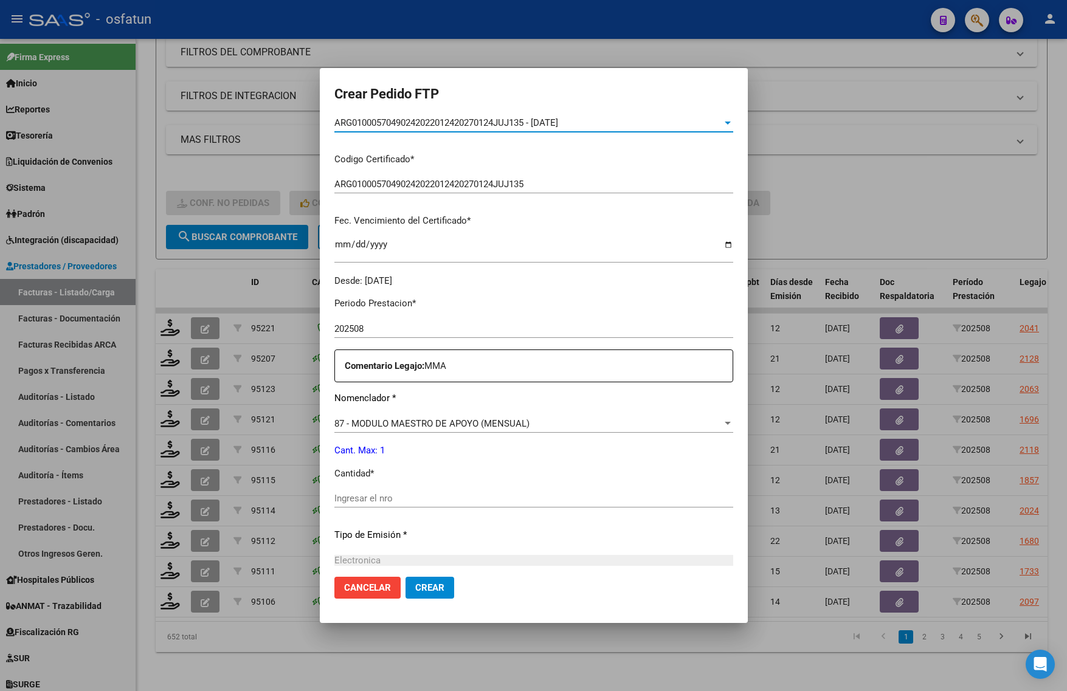
click at [372, 500] on input "Ingresar el nro" at bounding box center [533, 498] width 399 height 11
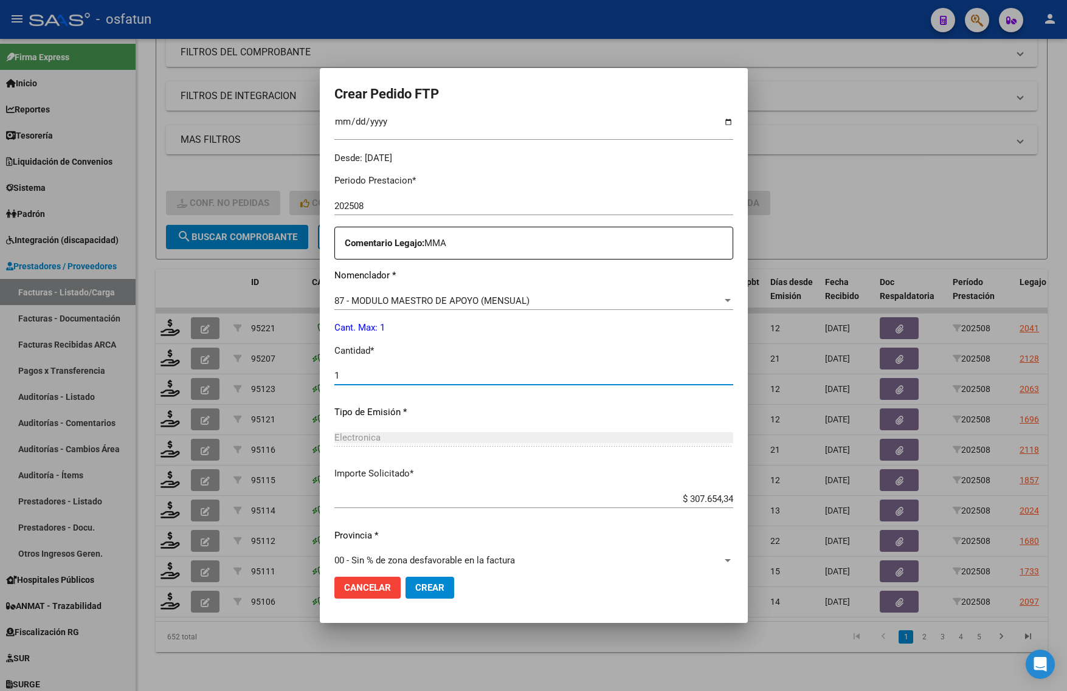
scroll to position [364, 0]
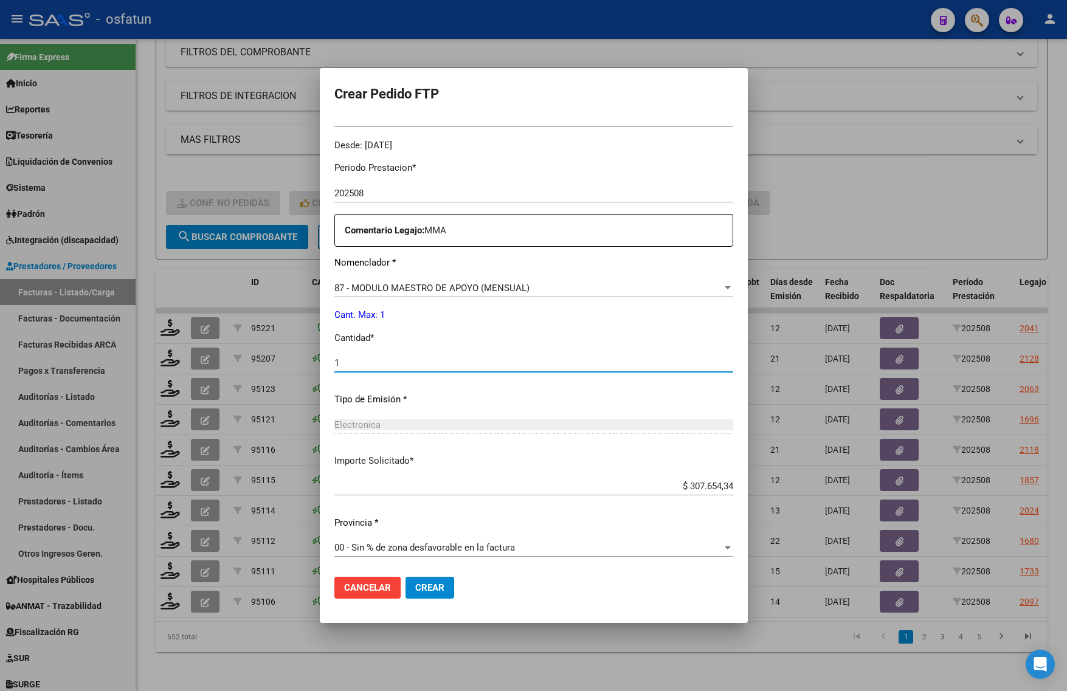
type input "1"
click at [444, 589] on span "Crear" at bounding box center [429, 587] width 29 height 11
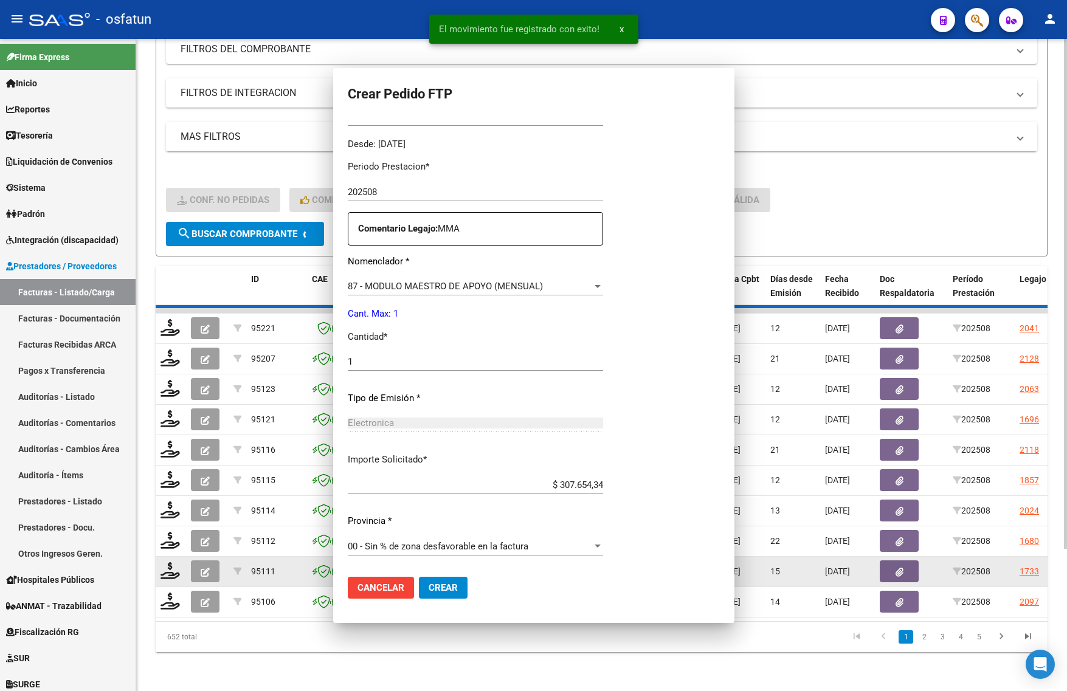
scroll to position [0, 0]
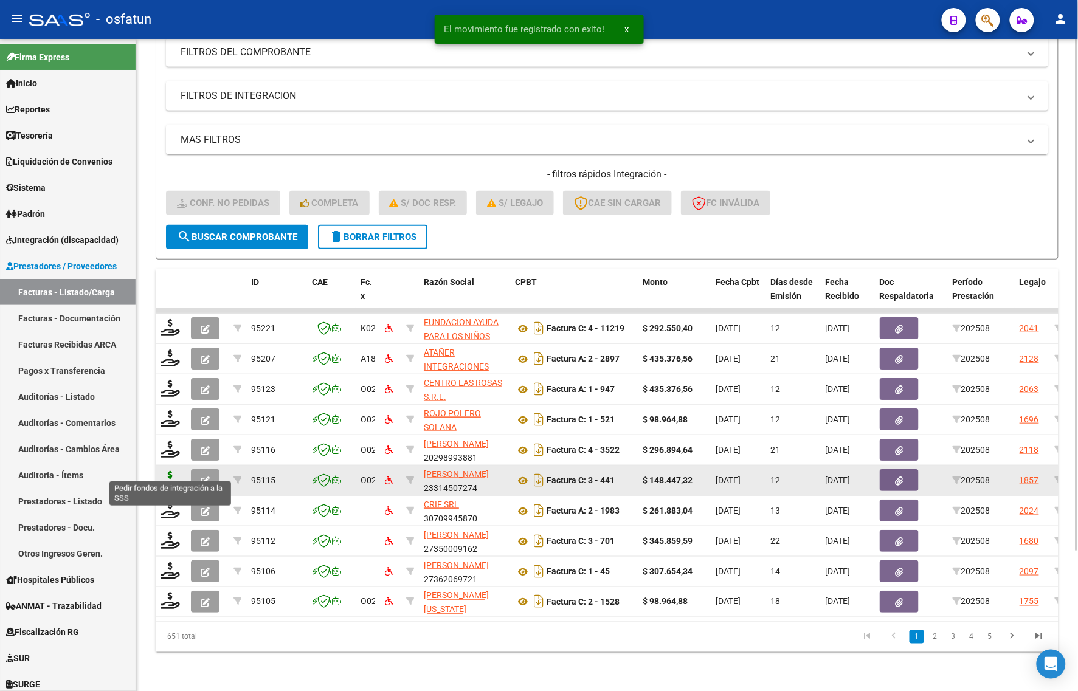
click at [165, 471] on icon at bounding box center [170, 479] width 19 height 17
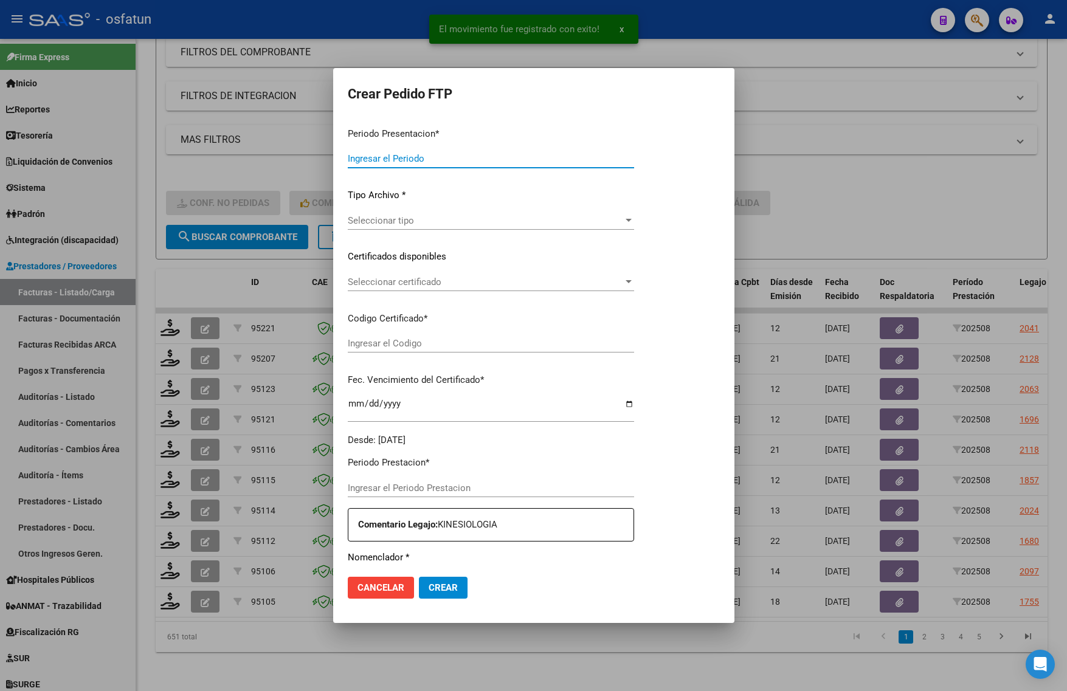
type input "202508"
type input "$ 148.447,32"
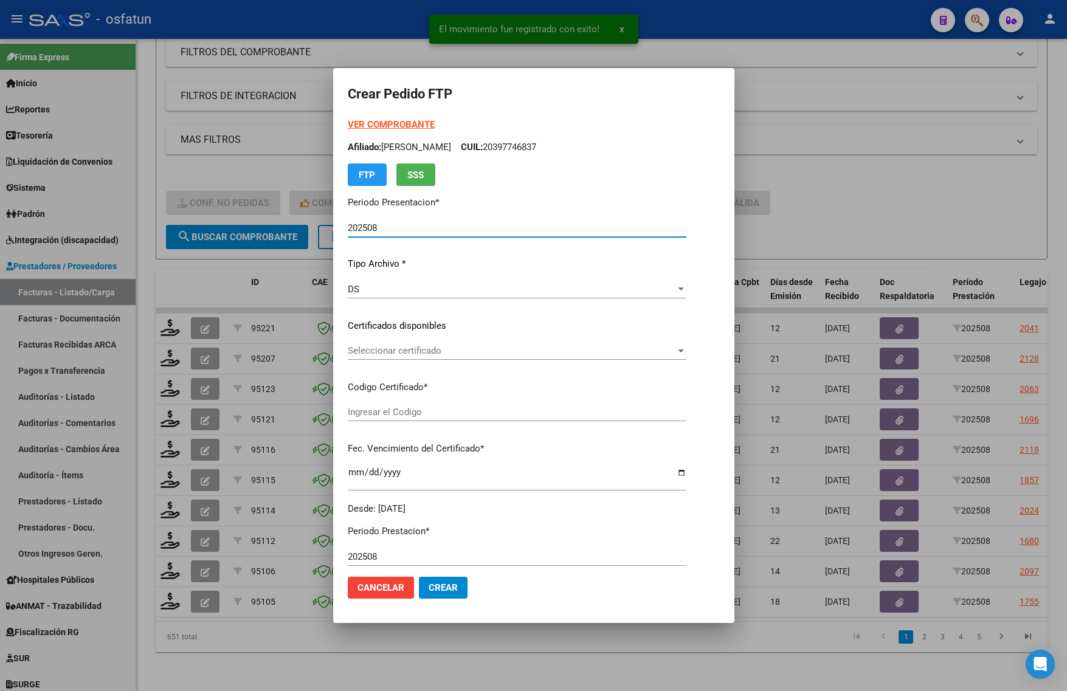
type input "ARG01000560914592022031720270317CAT242"
type input "2027-03-17"
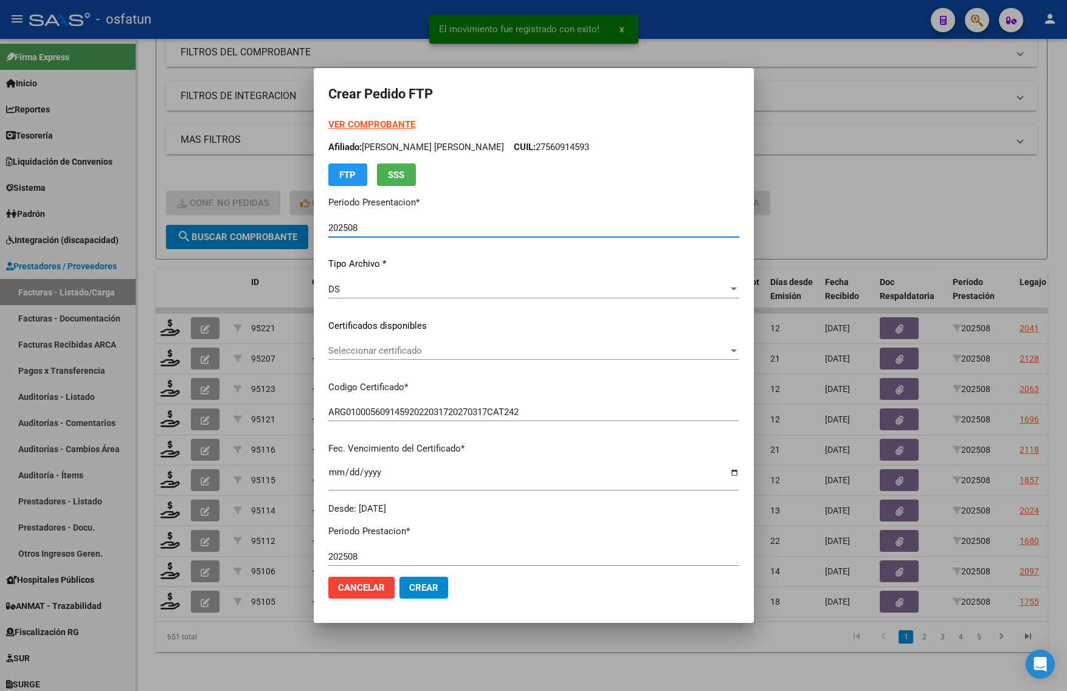
click at [351, 131] on div "VER COMPROBANTE ARCA Padrón Afiliado: FIGUEROA MAYRA AYLEN CUIL: 27560914593 FT…" at bounding box center [533, 152] width 411 height 68
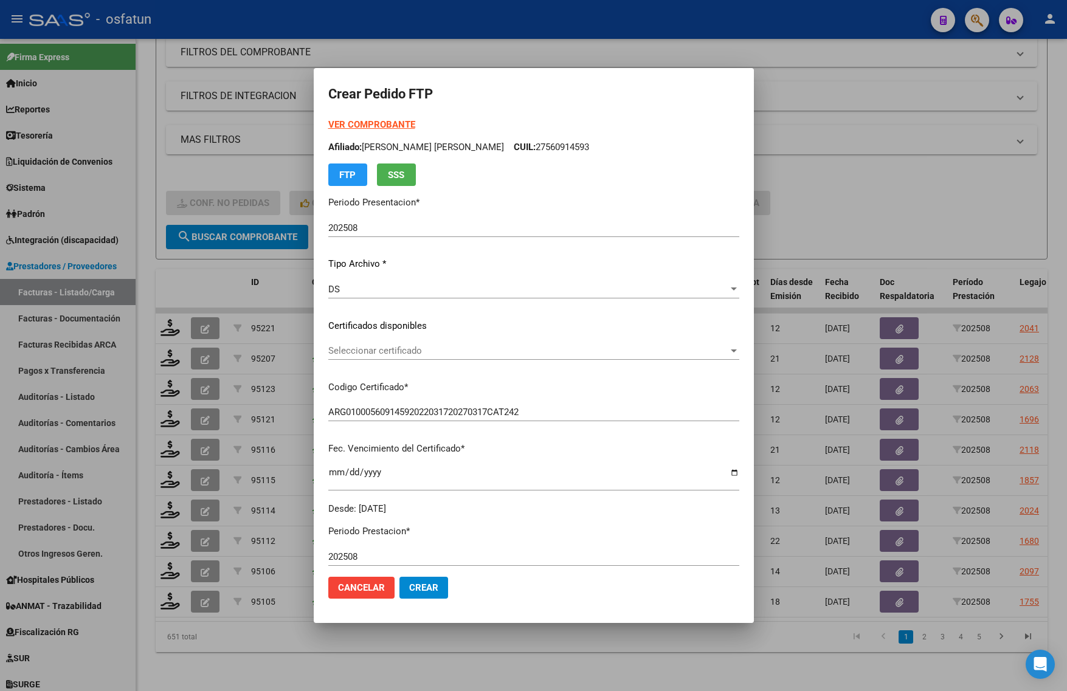
click at [356, 123] on strong "VER COMPROBANTE" at bounding box center [371, 124] width 87 height 11
click at [897, 225] on div at bounding box center [533, 345] width 1067 height 691
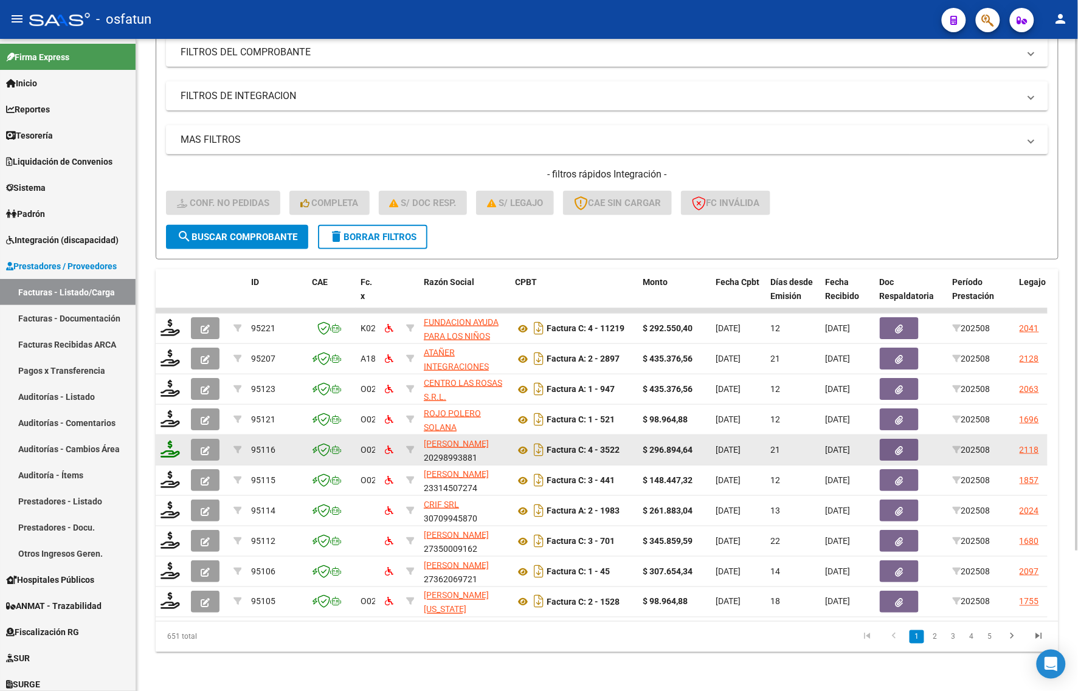
click at [165, 441] on icon at bounding box center [170, 449] width 19 height 17
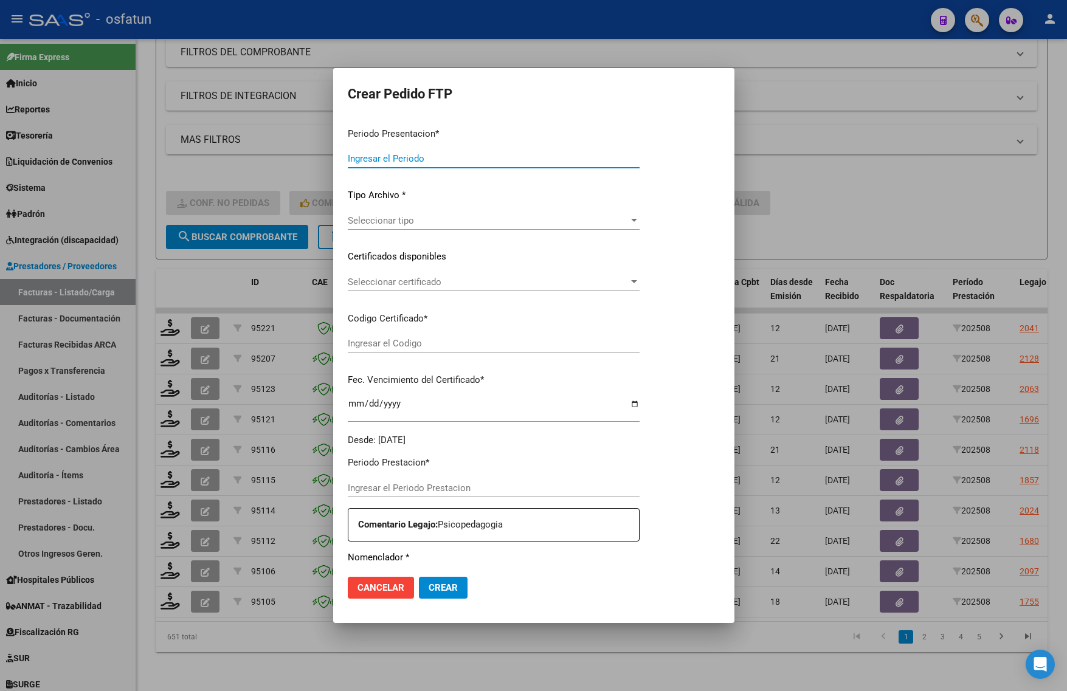
type input "202508"
type input "$ 296.894,64"
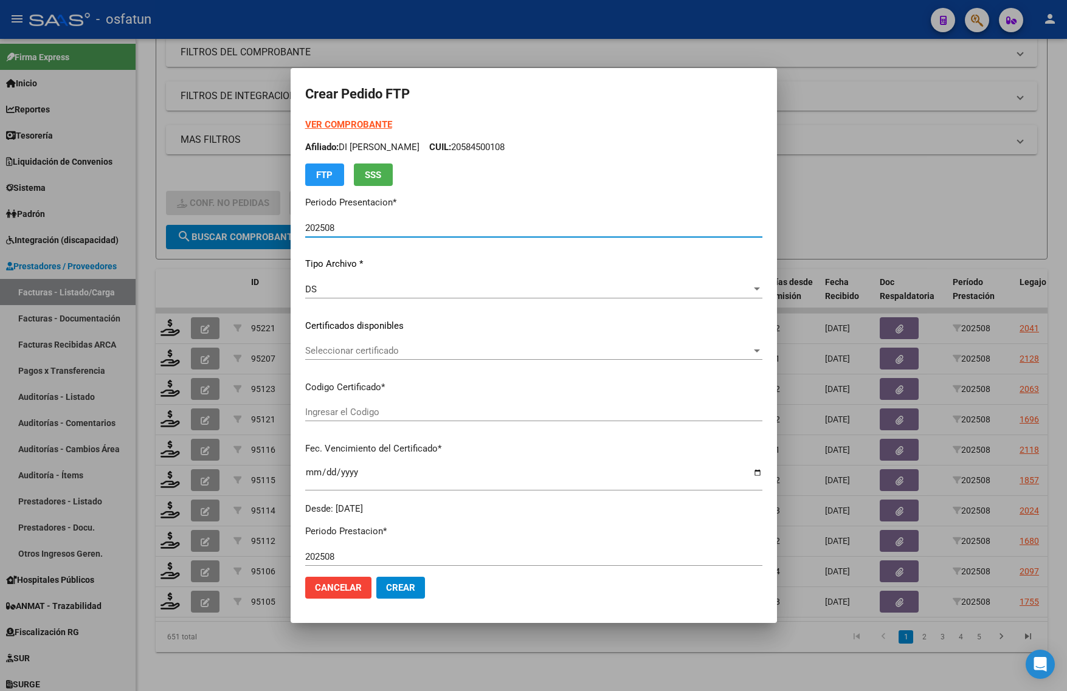
type input "ARG02000397746832020021020300210BS436"
type input "2030-02-10"
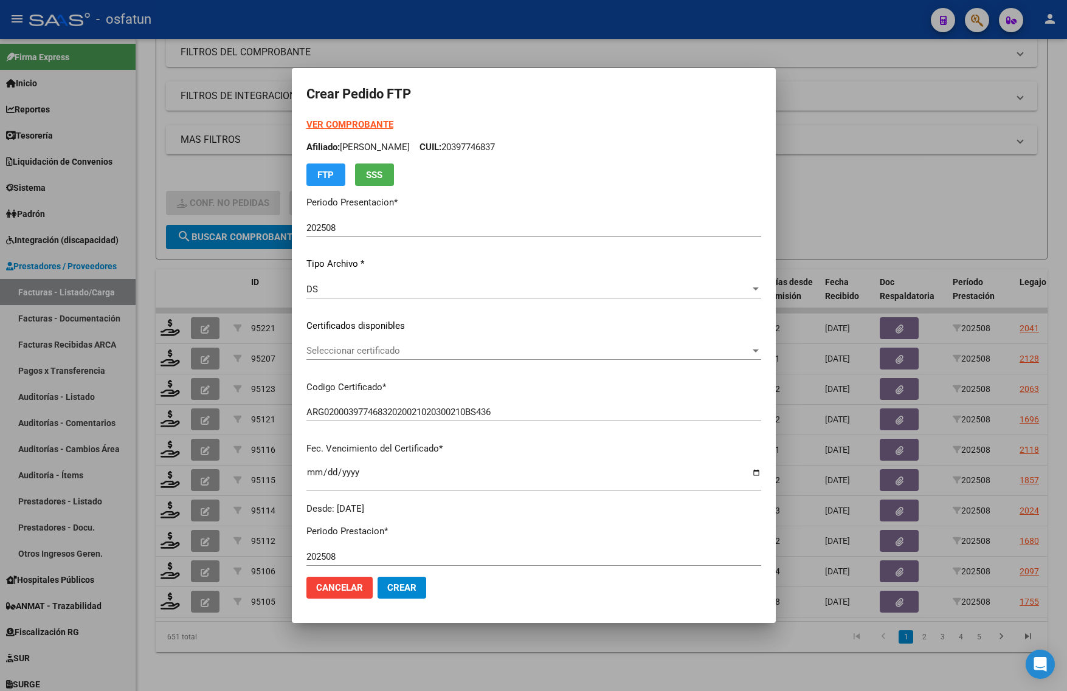
click at [348, 125] on strong "VER COMPROBANTE" at bounding box center [349, 124] width 87 height 11
click at [390, 363] on div "Seleccionar certificado Seleccionar certificado" at bounding box center [533, 357] width 455 height 30
click at [388, 351] on span "Seleccionar certificado" at bounding box center [528, 350] width 444 height 11
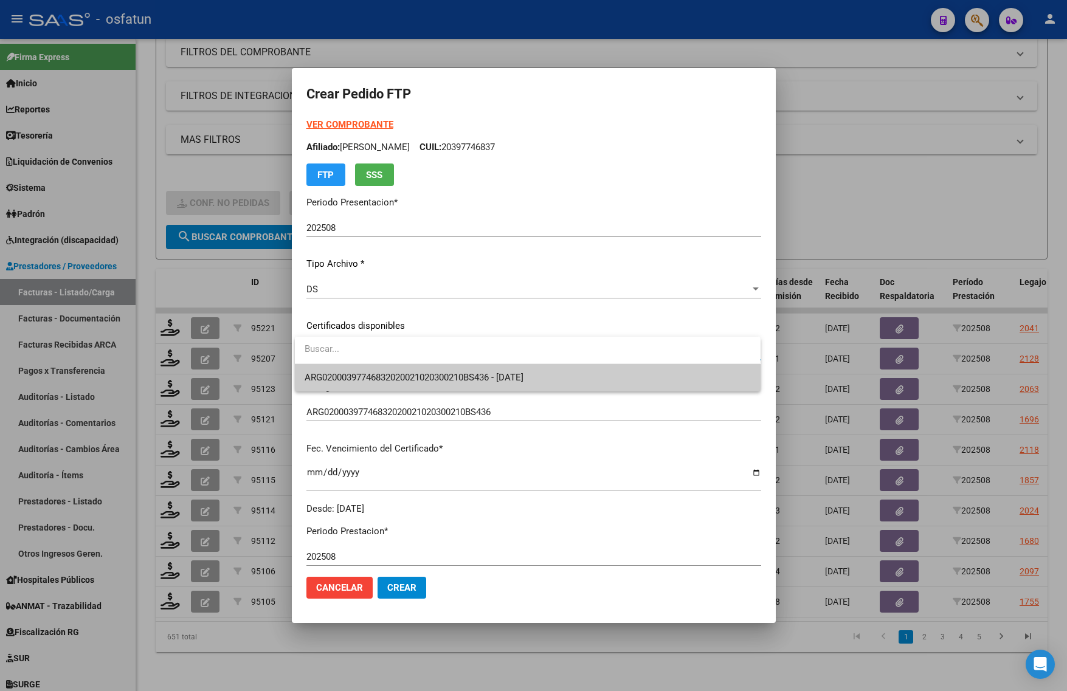
click at [384, 395] on div at bounding box center [533, 345] width 1067 height 691
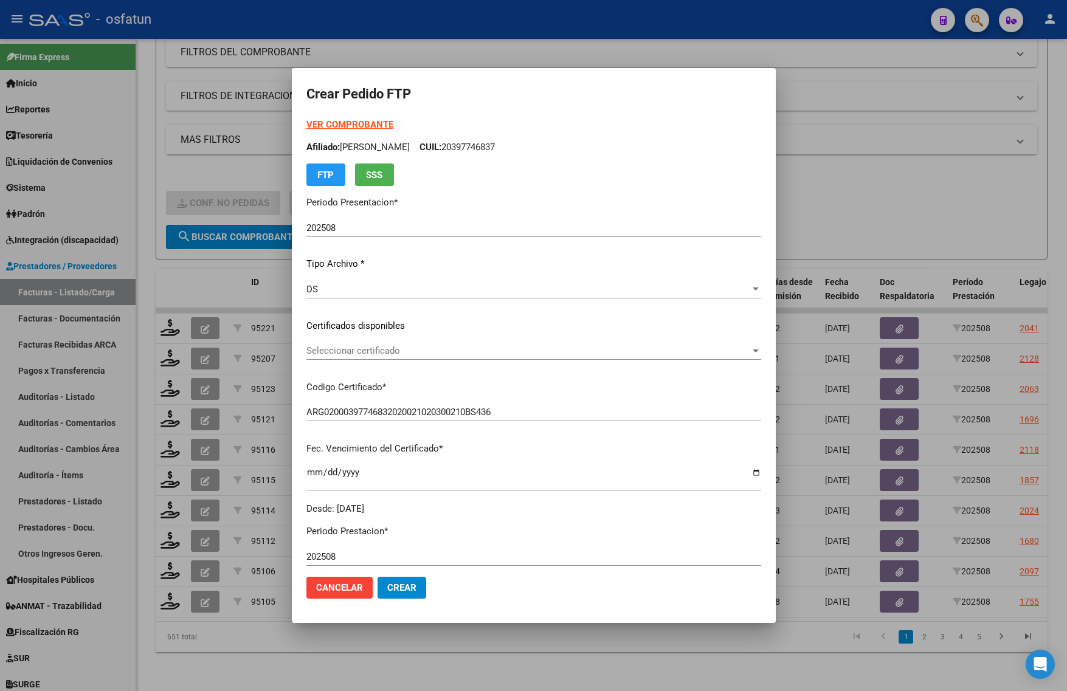
click at [392, 378] on div "VER COMPROBANTE ARCA Padrón Afiliado: DOMINGUEZ NICOLAS CUIL: 20397746837 FTP S…" at bounding box center [533, 317] width 455 height 398
click at [396, 353] on span "Seleccionar certificado" at bounding box center [528, 350] width 444 height 11
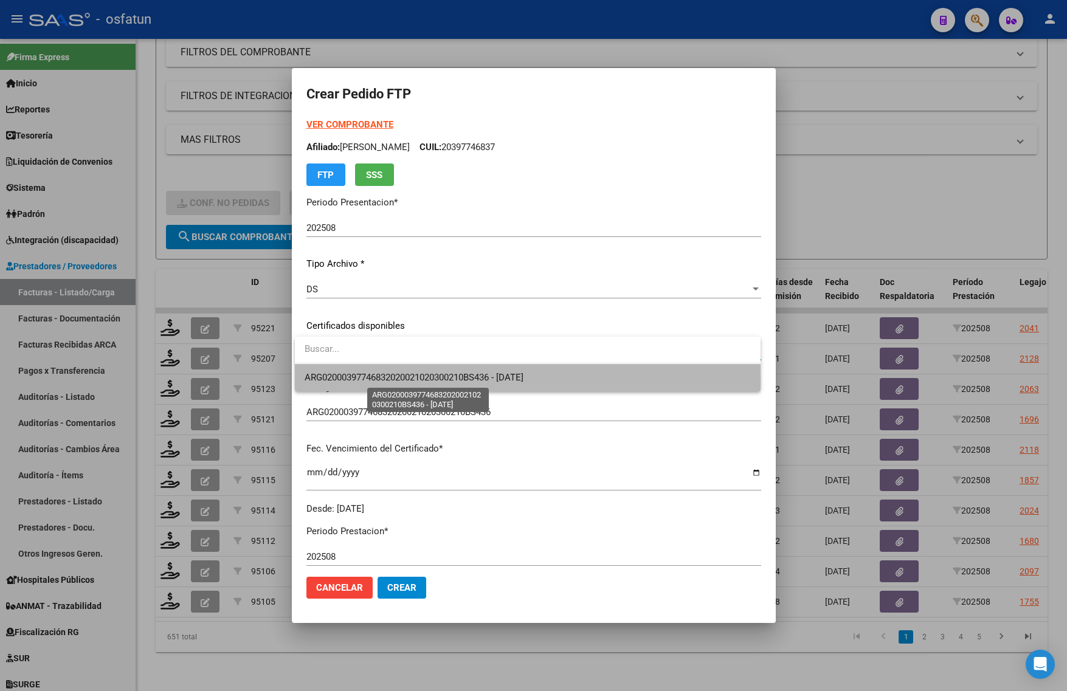
click at [396, 380] on span "ARG02000397746832020021020300210BS436 - 2030-02-10" at bounding box center [414, 377] width 219 height 11
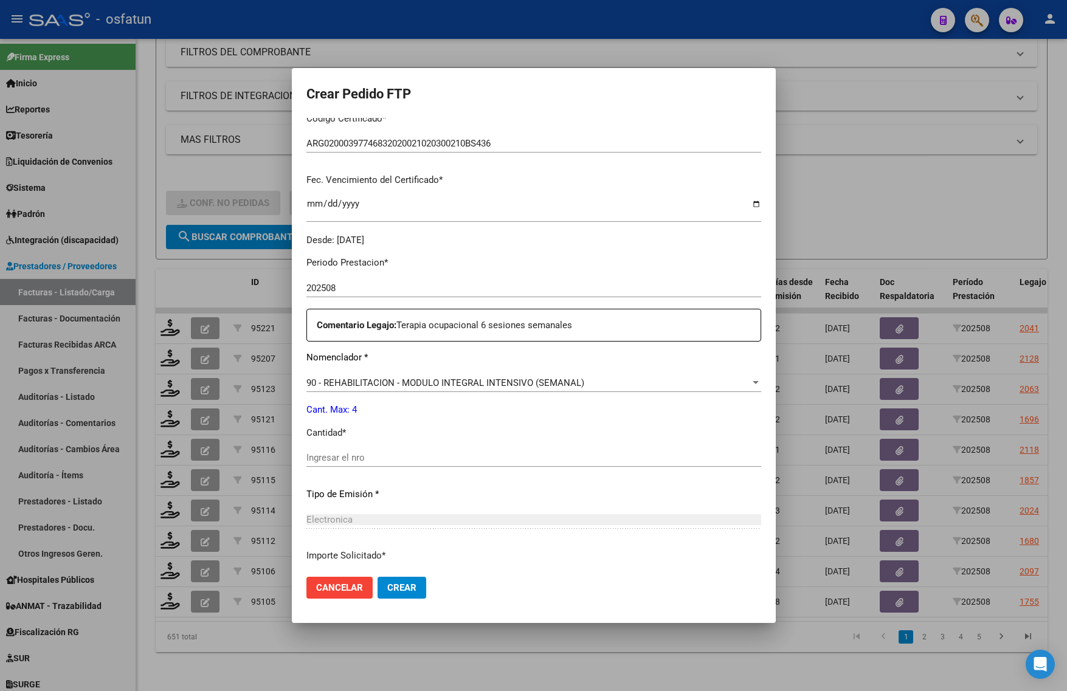
scroll to position [304, 0]
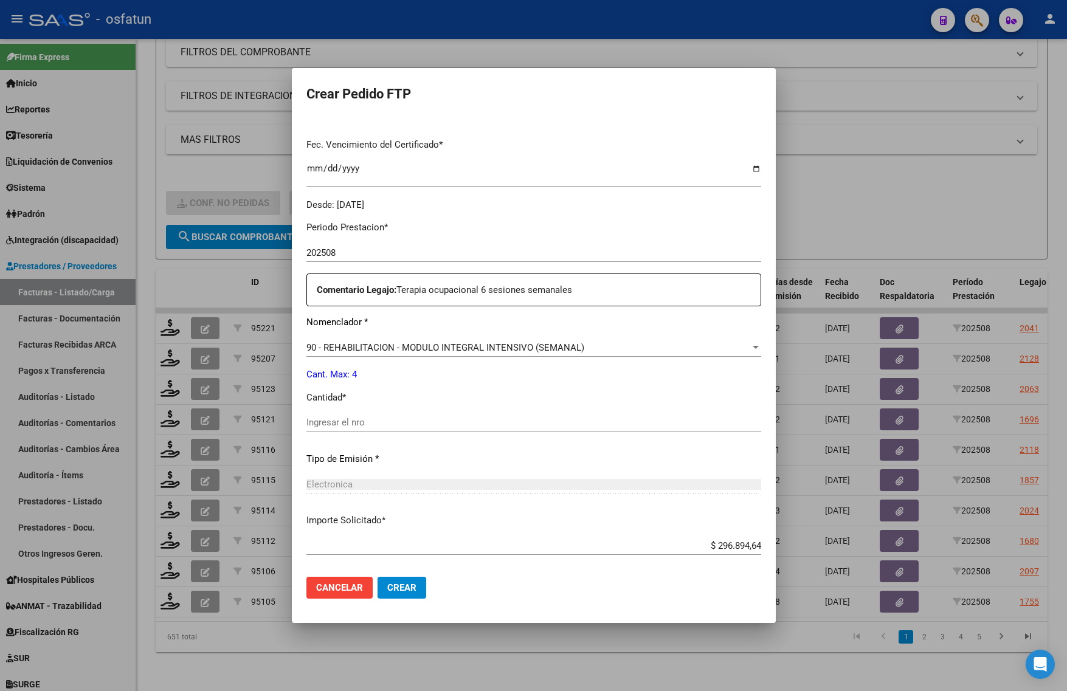
click at [360, 424] on input "Ingresar el nro" at bounding box center [533, 422] width 455 height 11
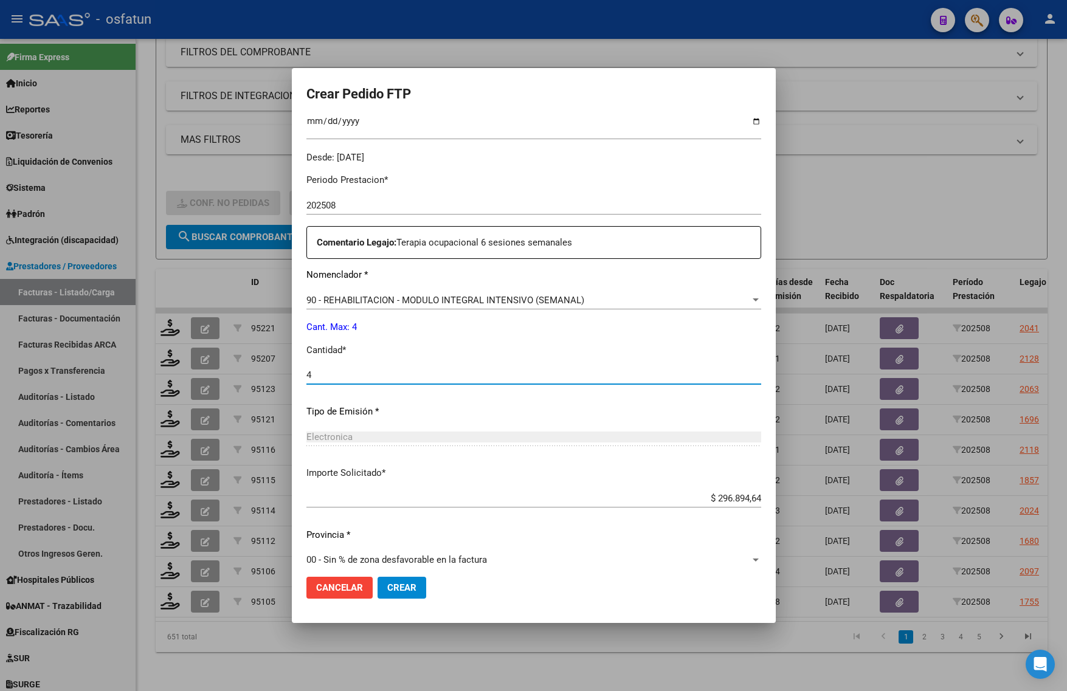
scroll to position [364, 0]
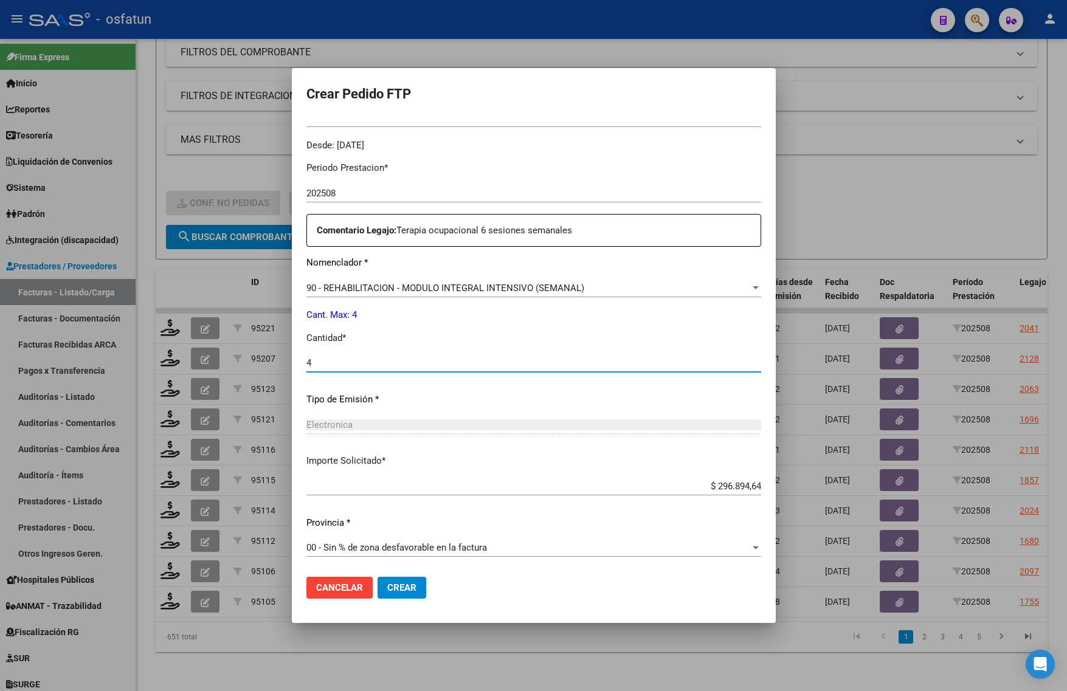
type input "4"
click at [400, 590] on span "Crear" at bounding box center [401, 587] width 29 height 11
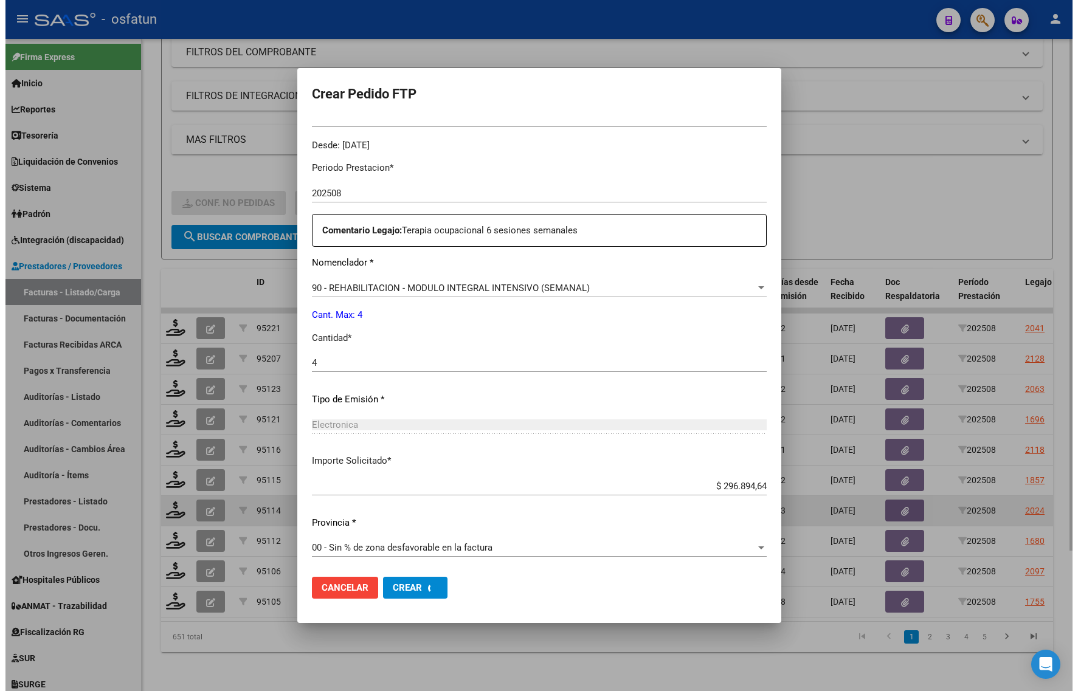
scroll to position [0, 0]
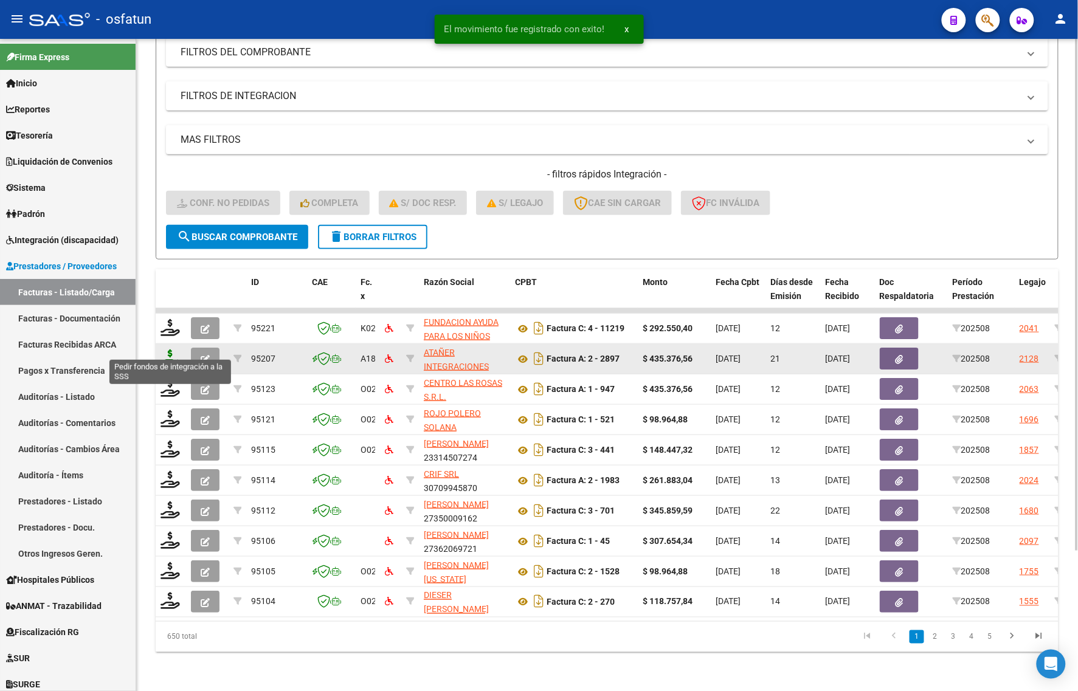
click at [165, 350] on icon at bounding box center [170, 358] width 19 height 17
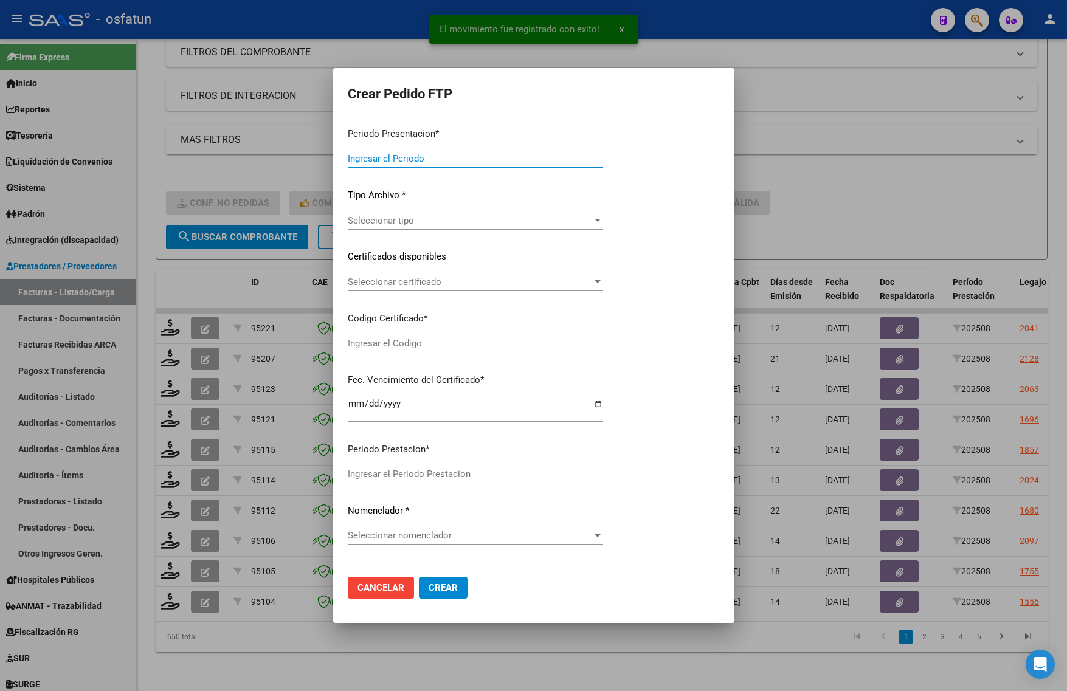
type input "202508"
type input "$ 435.376,56"
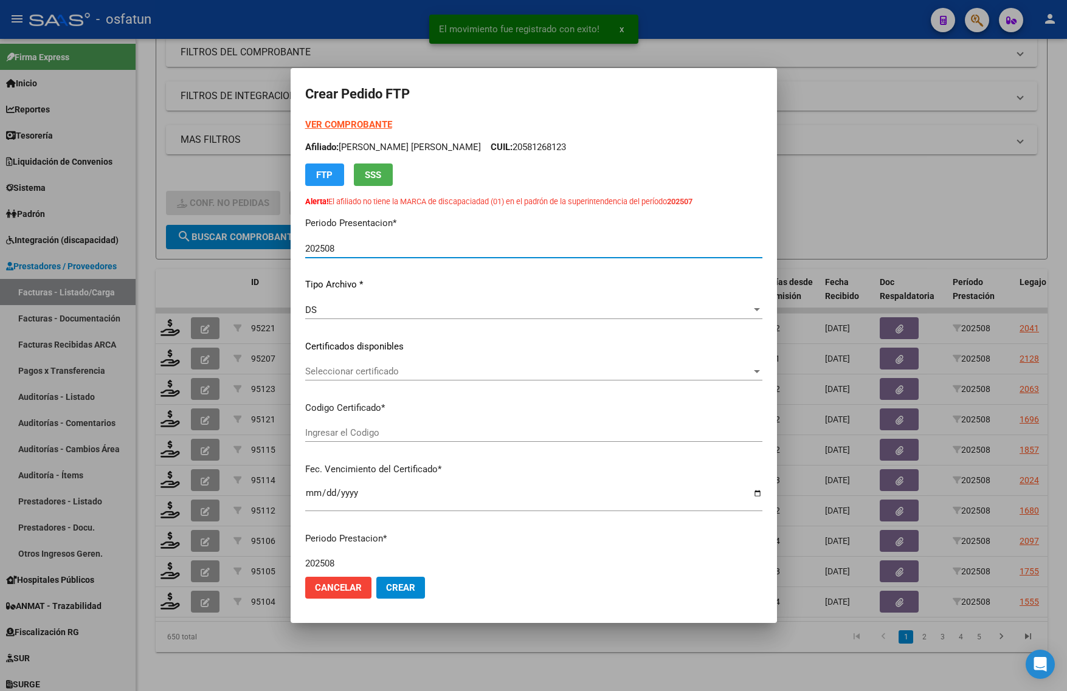
click at [336, 120] on strong "VER COMPROBANTE" at bounding box center [348, 124] width 87 height 11
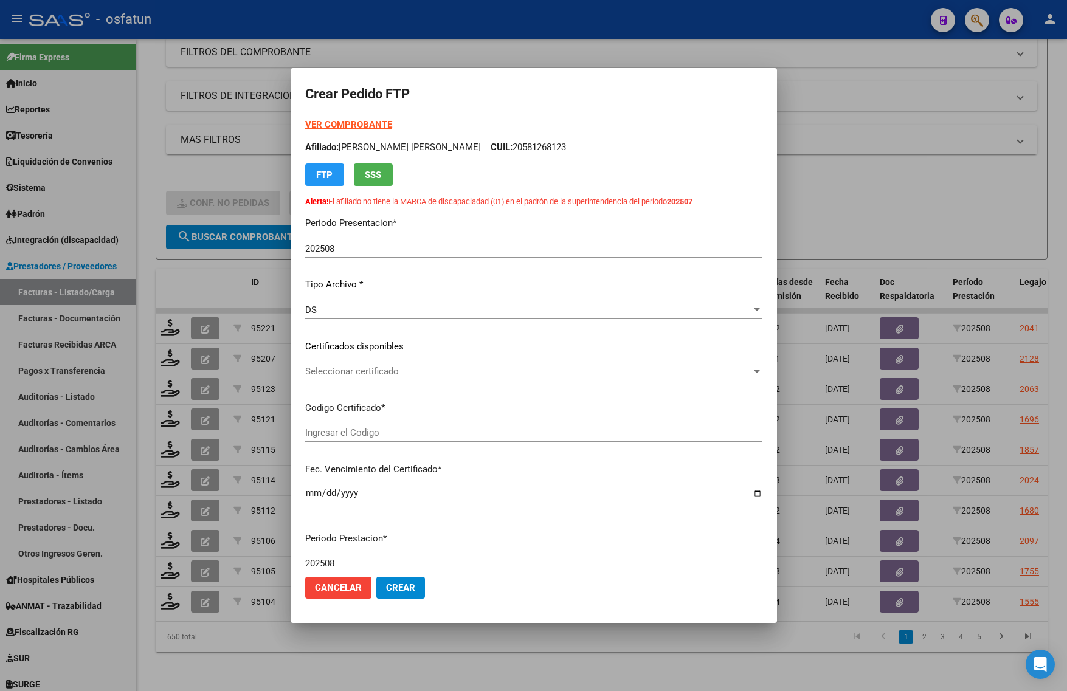
click at [371, 366] on span "Seleccionar certificado" at bounding box center [528, 371] width 446 height 11
click at [371, 390] on div at bounding box center [533, 345] width 1067 height 691
click at [1038, 149] on div at bounding box center [533, 345] width 1067 height 691
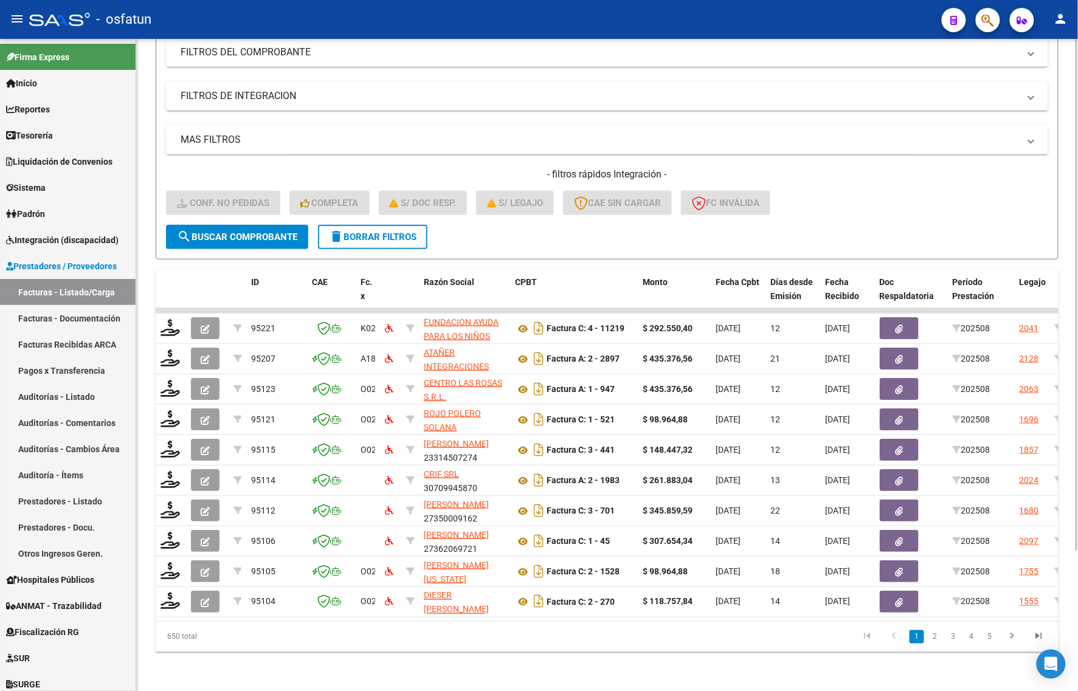
click at [955, 180] on div "- filtros rápidos Integración - Conf. no pedidas Completa S/ Doc Resp. S/ legaj…" at bounding box center [607, 196] width 882 height 57
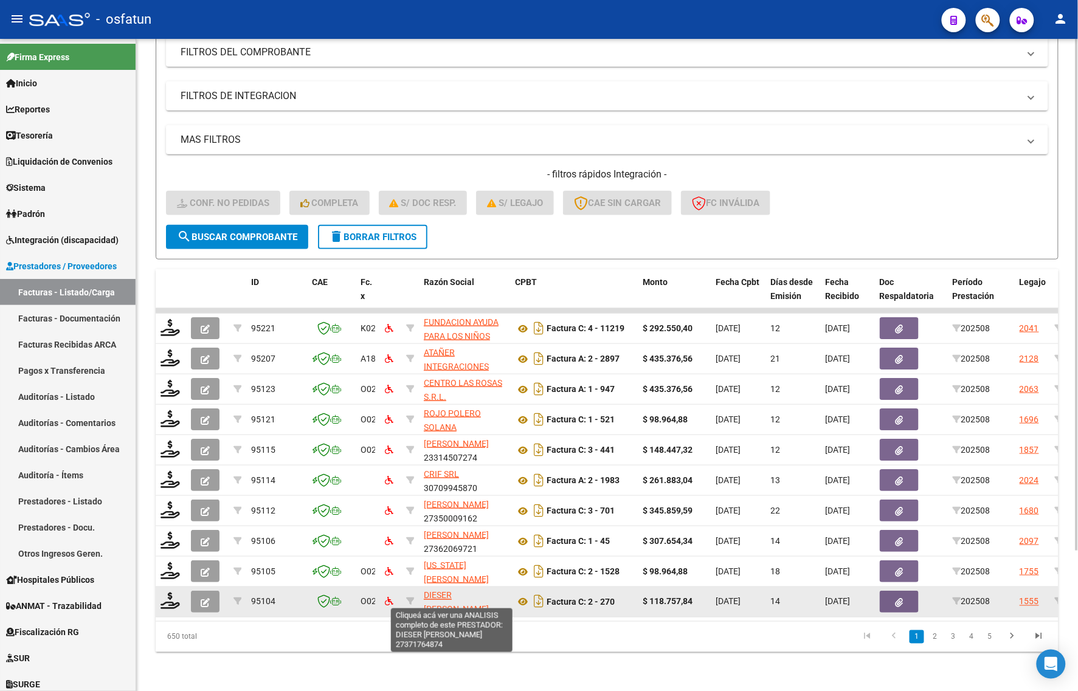
scroll to position [16, 0]
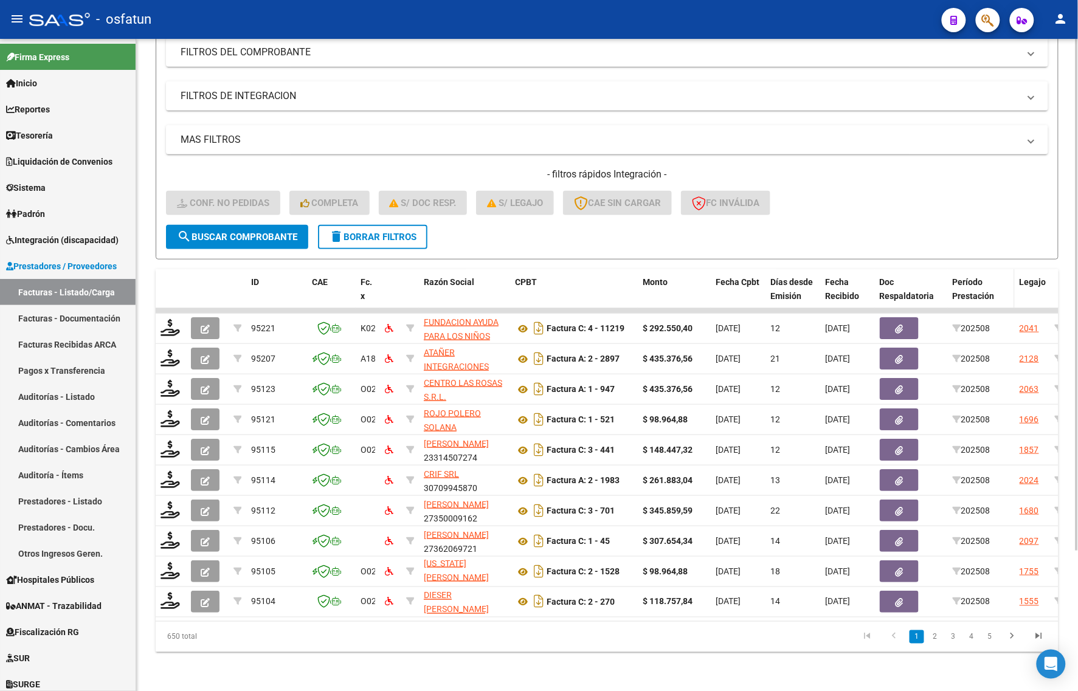
click at [961, 277] on span "Período Prestación" at bounding box center [974, 289] width 42 height 24
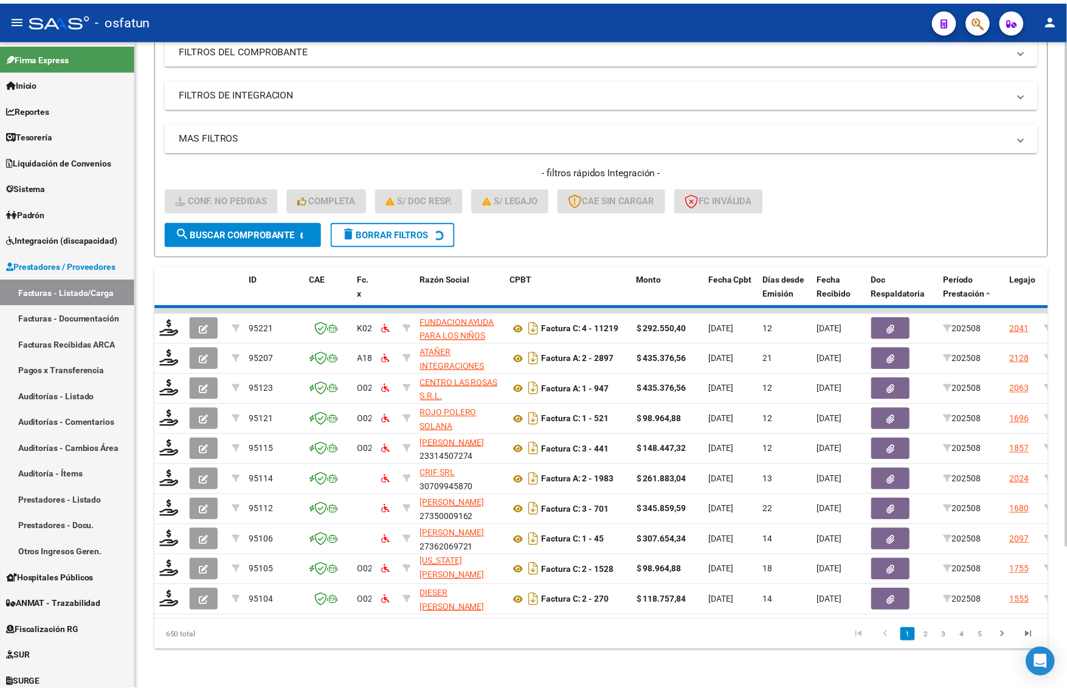
scroll to position [1, 0]
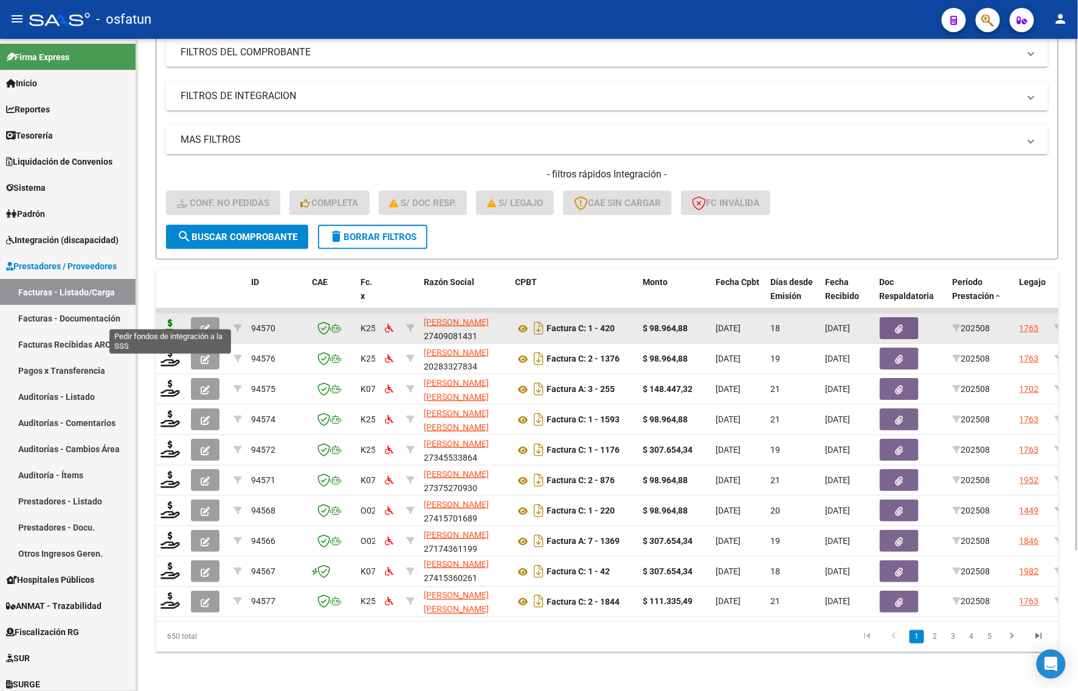
click at [171, 319] on icon at bounding box center [170, 327] width 19 height 17
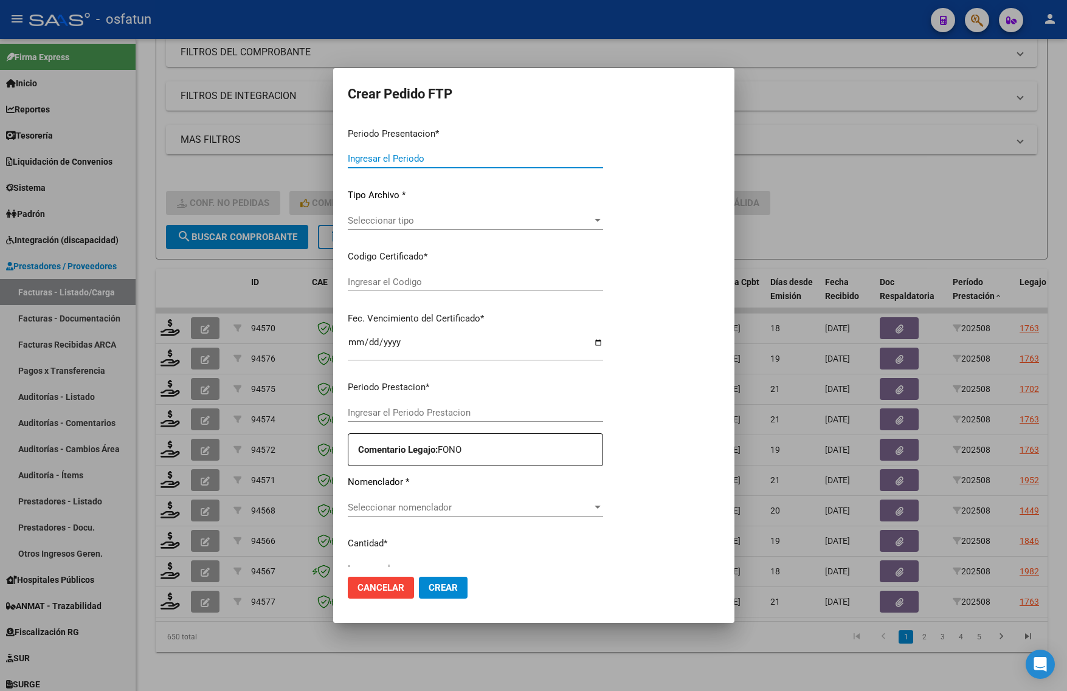
type input "202508"
type input "$ 98.964,88"
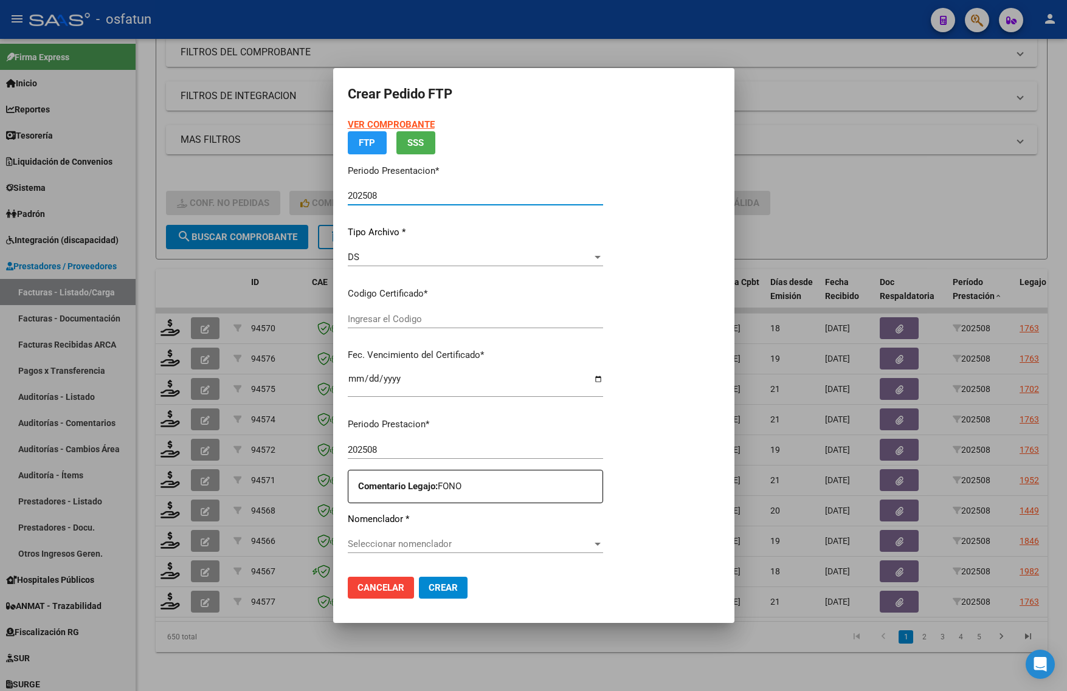
type input "ARG02000515358342019062120250621COR467"
type input "2025-06-21"
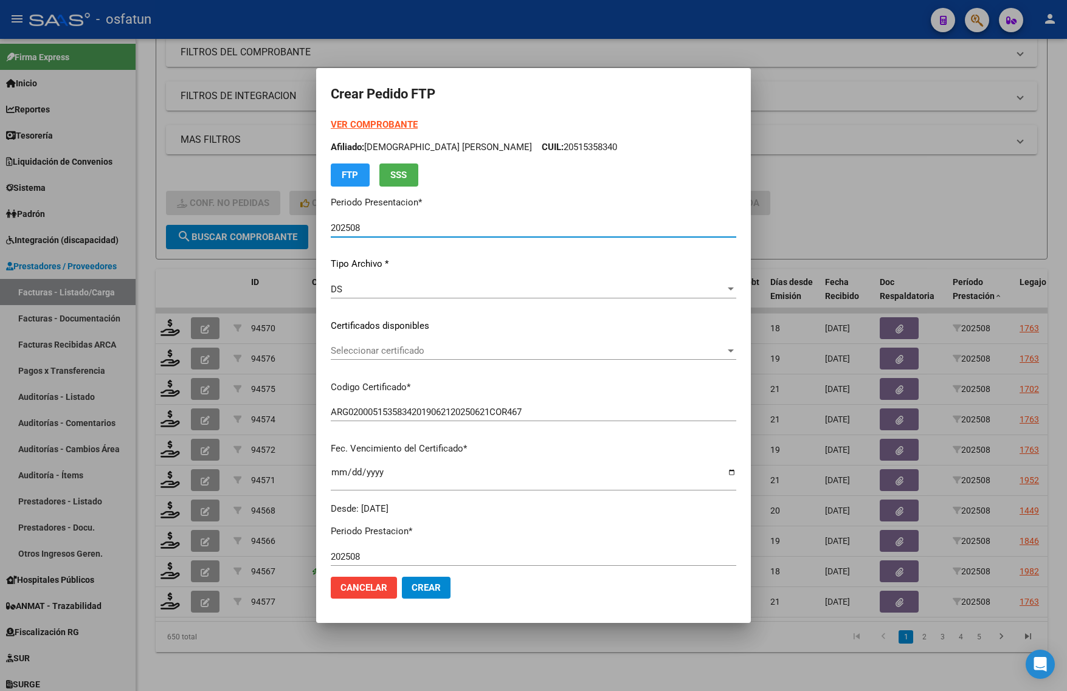
click at [385, 125] on strong "VER COMPROBANTE" at bounding box center [374, 124] width 87 height 11
click at [464, 354] on span "Seleccionar certificado" at bounding box center [528, 350] width 395 height 11
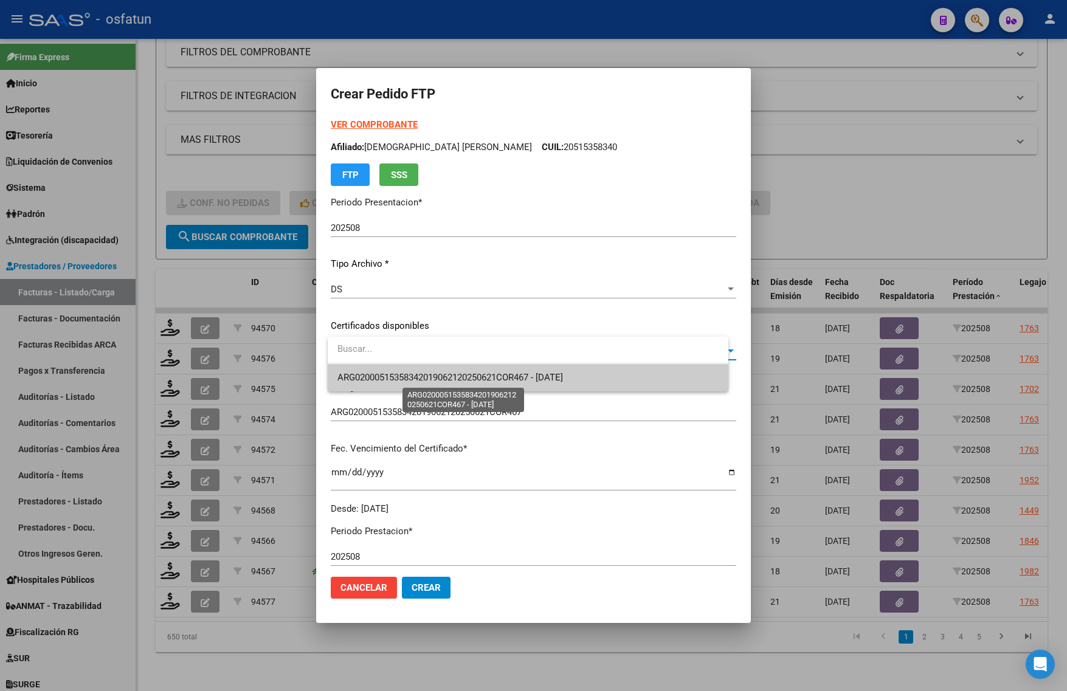
click at [460, 383] on span "ARG02000515358342019062120250621COR467 - [DATE]" at bounding box center [527, 377] width 381 height 27
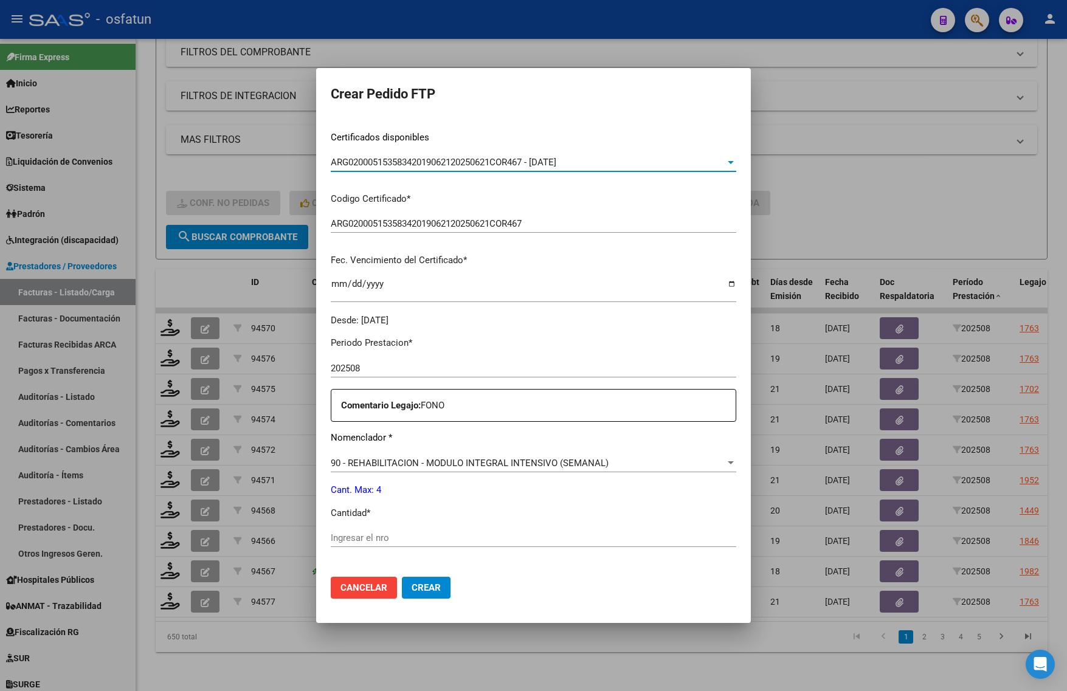
scroll to position [304, 0]
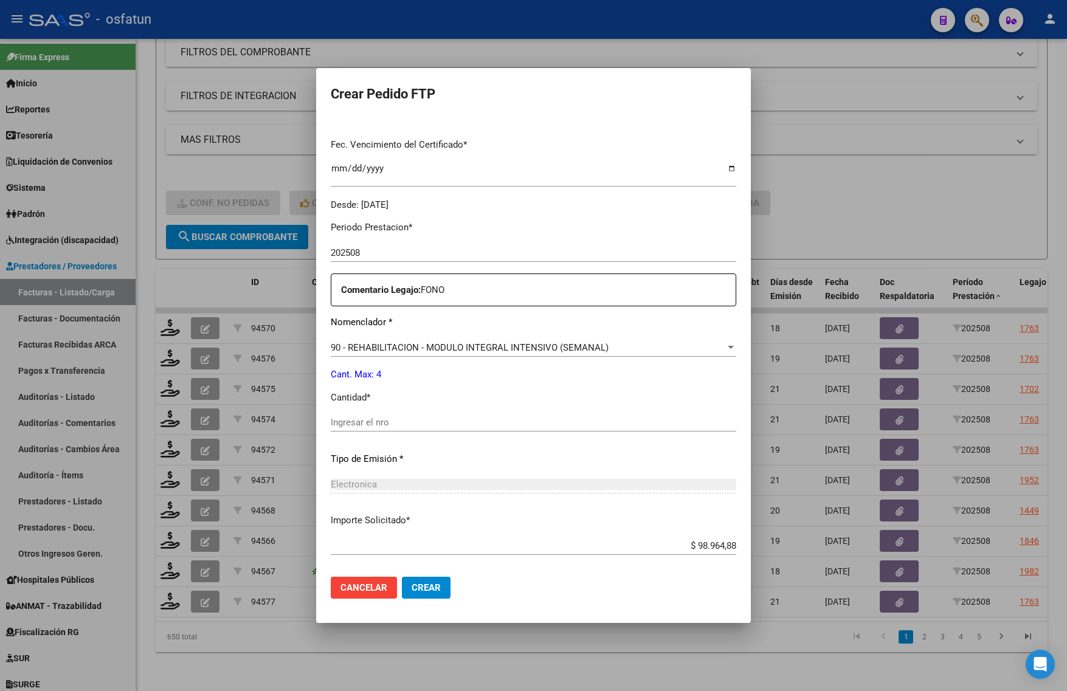
click at [426, 439] on div "Ingresar el nro" at bounding box center [534, 428] width 406 height 30
click at [423, 423] on input "Ingresar el nro" at bounding box center [534, 422] width 406 height 11
type input "4"
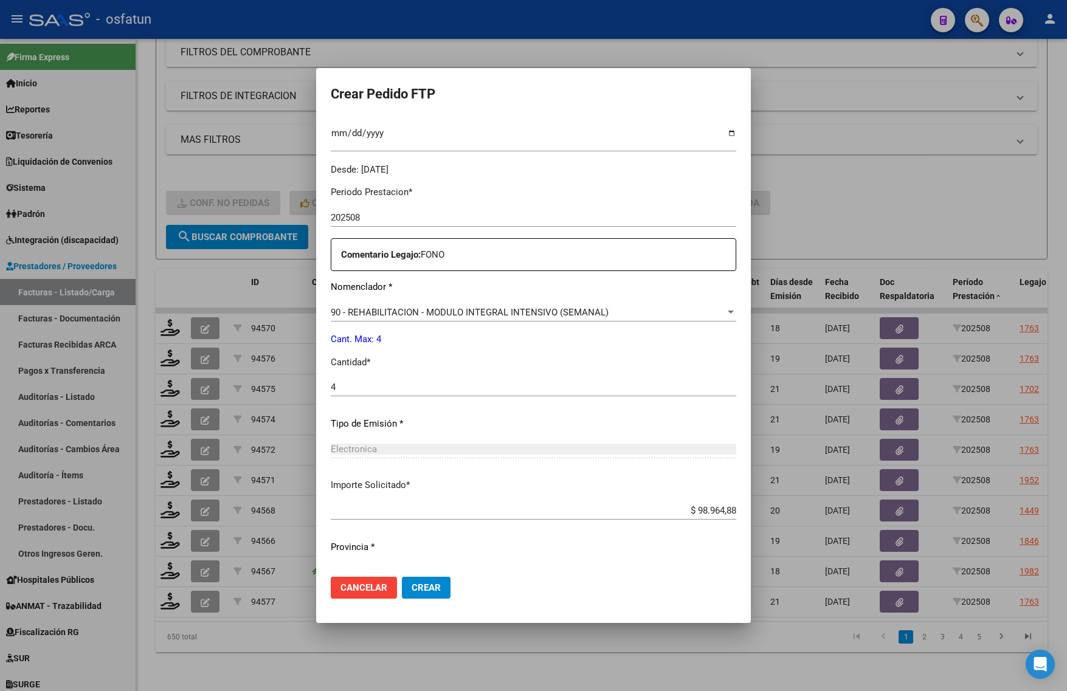
scroll to position [364, 0]
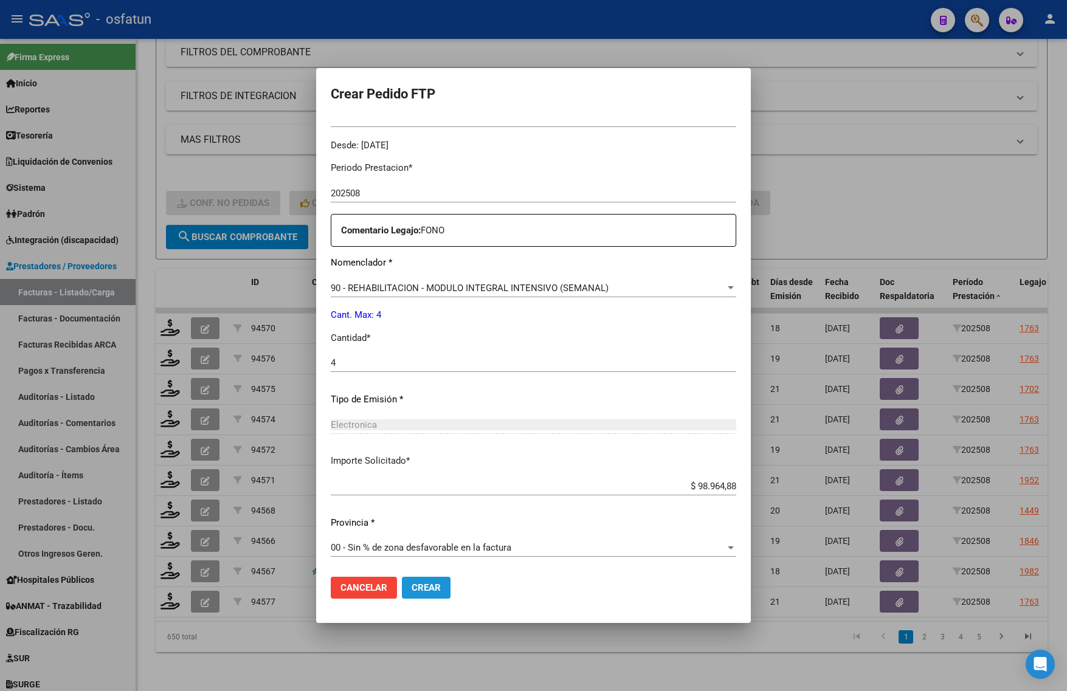
click at [417, 587] on span "Crear" at bounding box center [426, 587] width 29 height 11
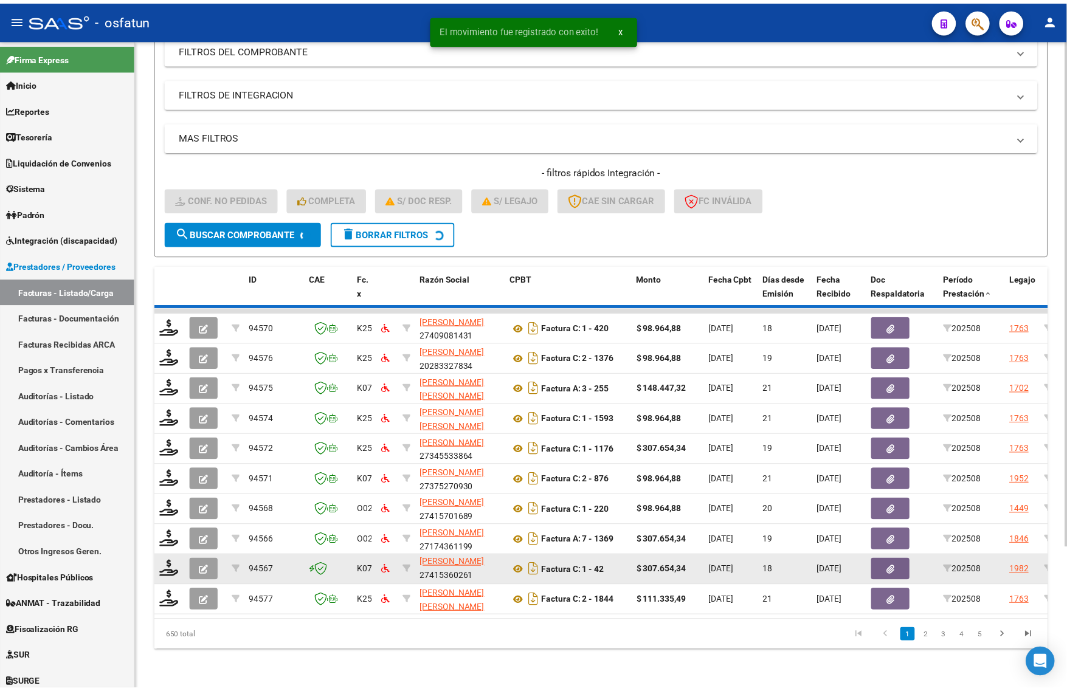
scroll to position [16, 0]
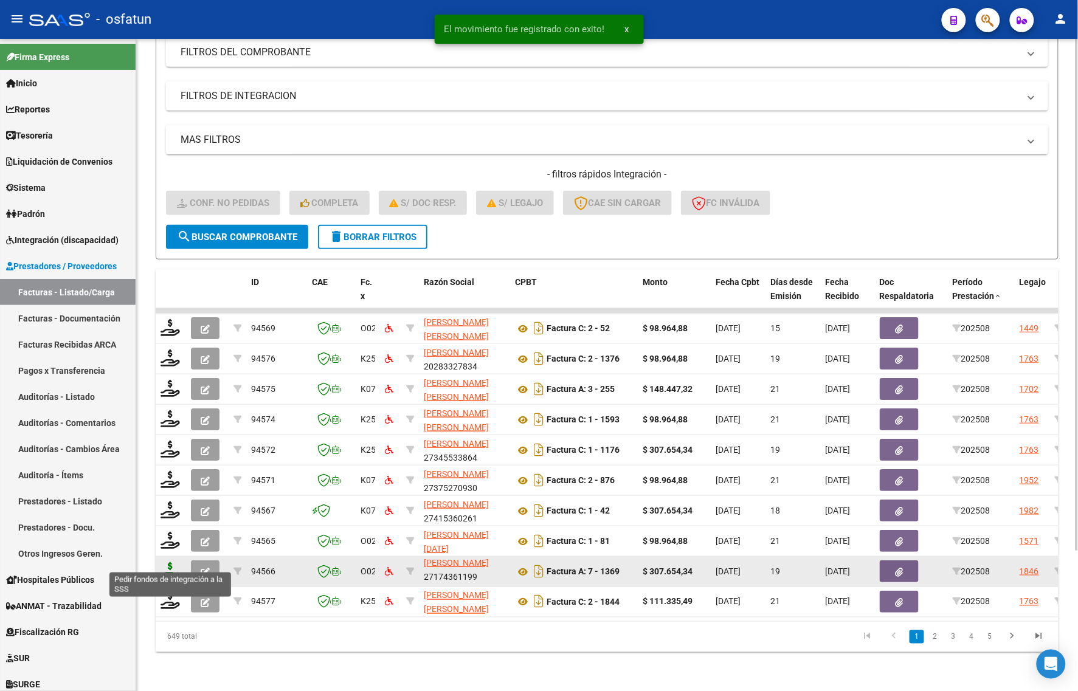
click at [169, 563] on icon at bounding box center [170, 570] width 19 height 17
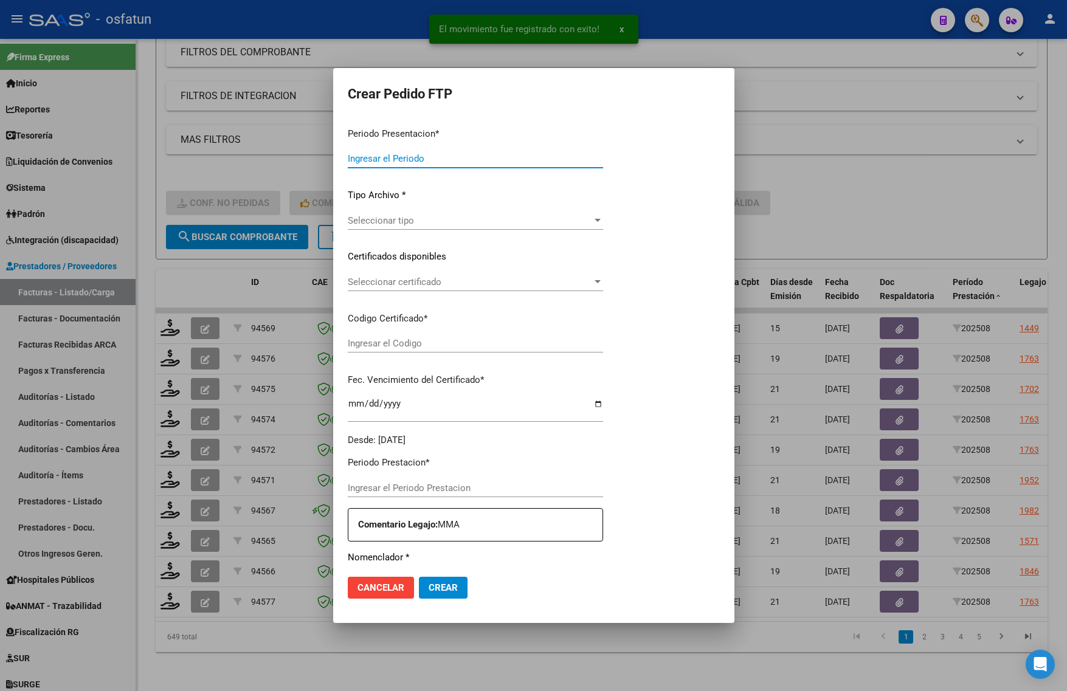
type input "202508"
type input "$ 307.654,34"
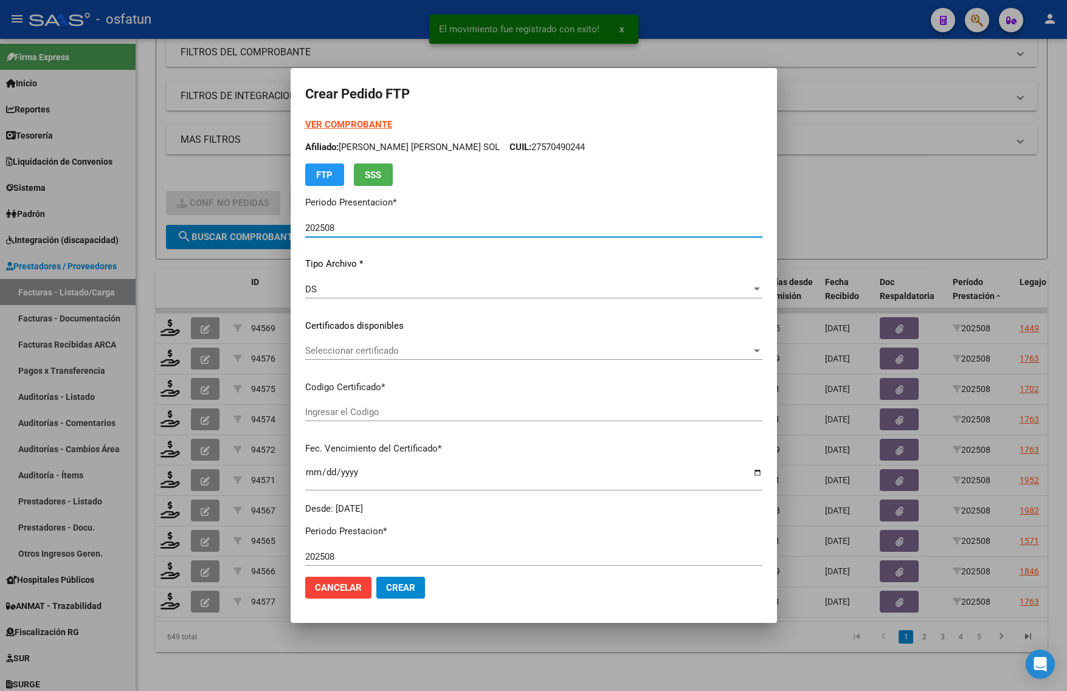
type input "ARG02000483685692023011020280110BS314"
type input "2028-01-10"
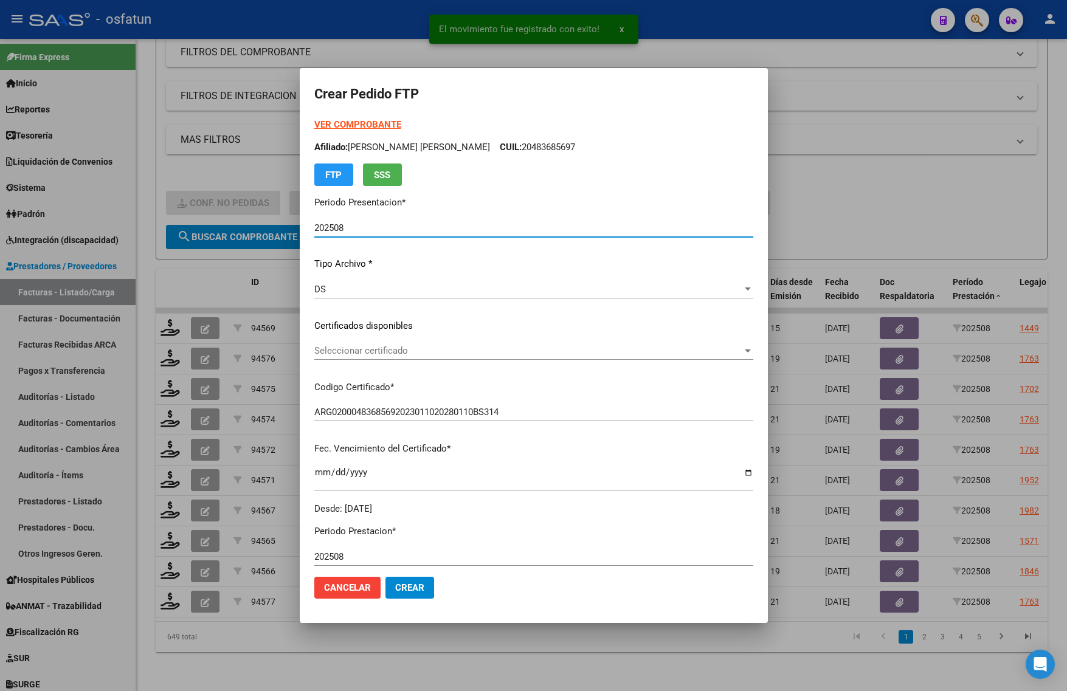
click at [350, 120] on strong "VER COMPROBANTE" at bounding box center [357, 124] width 87 height 11
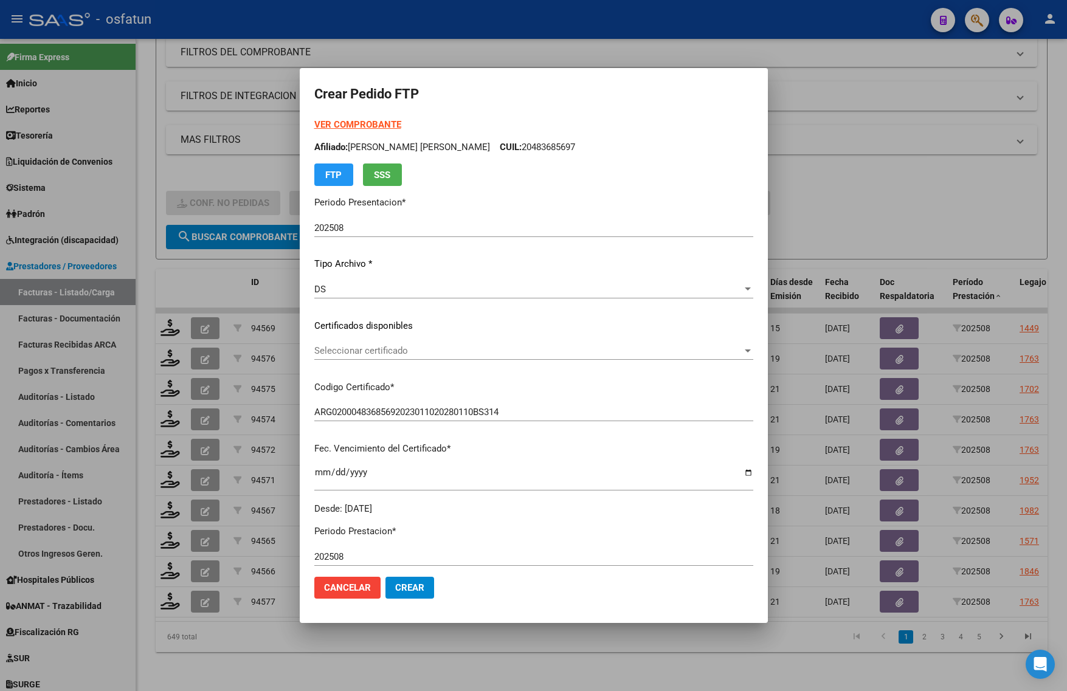
click at [388, 356] on div "Seleccionar certificado Seleccionar certificado" at bounding box center [533, 351] width 439 height 18
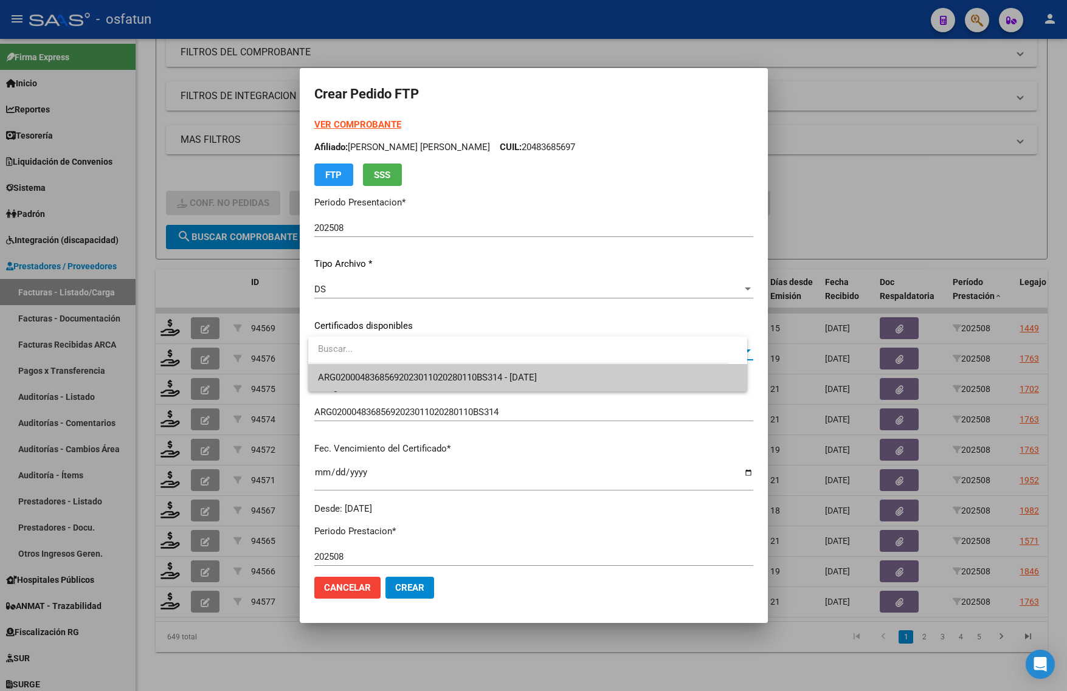
click at [387, 386] on span "ARG02000483685692023011020280110BS314 - [DATE]" at bounding box center [527, 377] width 419 height 27
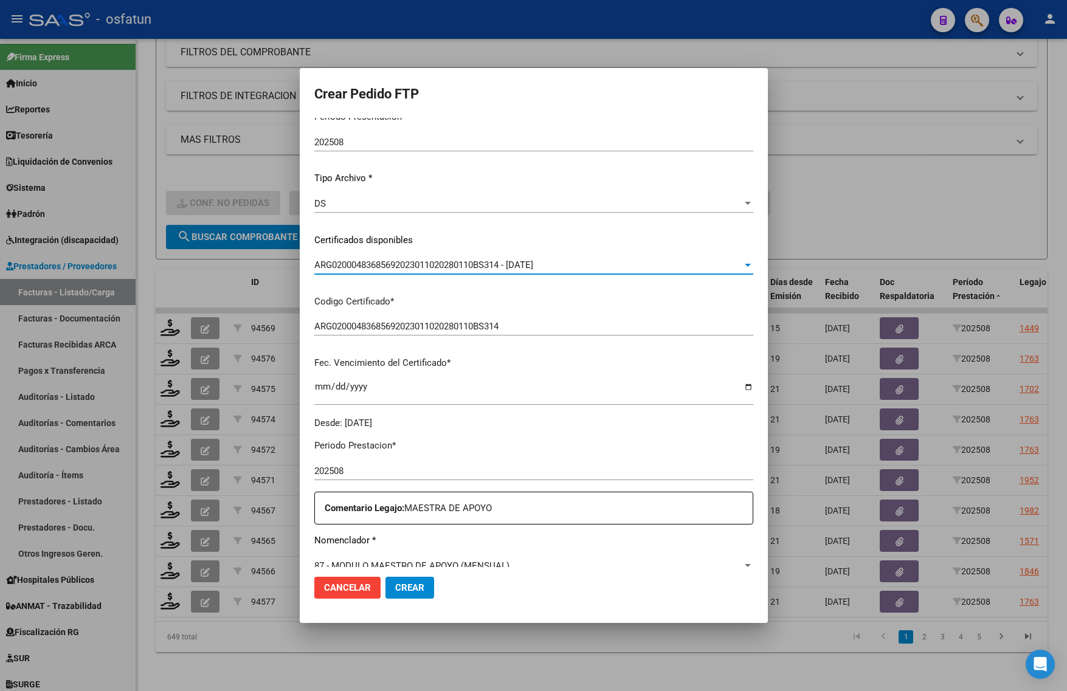
scroll to position [228, 0]
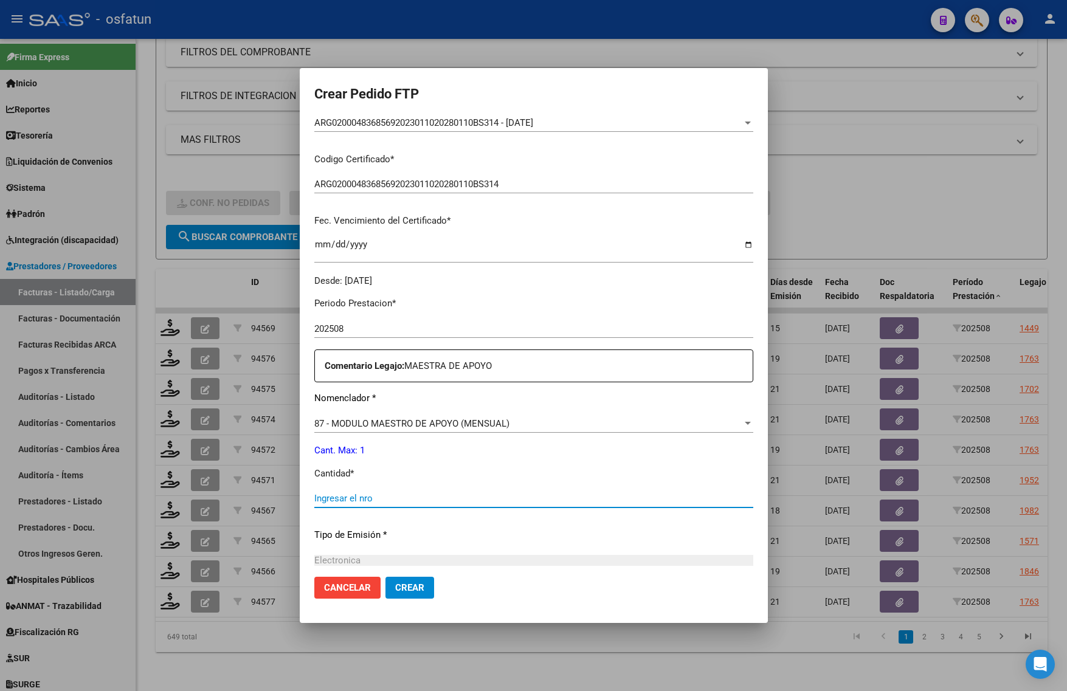
click at [393, 493] on input "Ingresar el nro" at bounding box center [533, 498] width 439 height 11
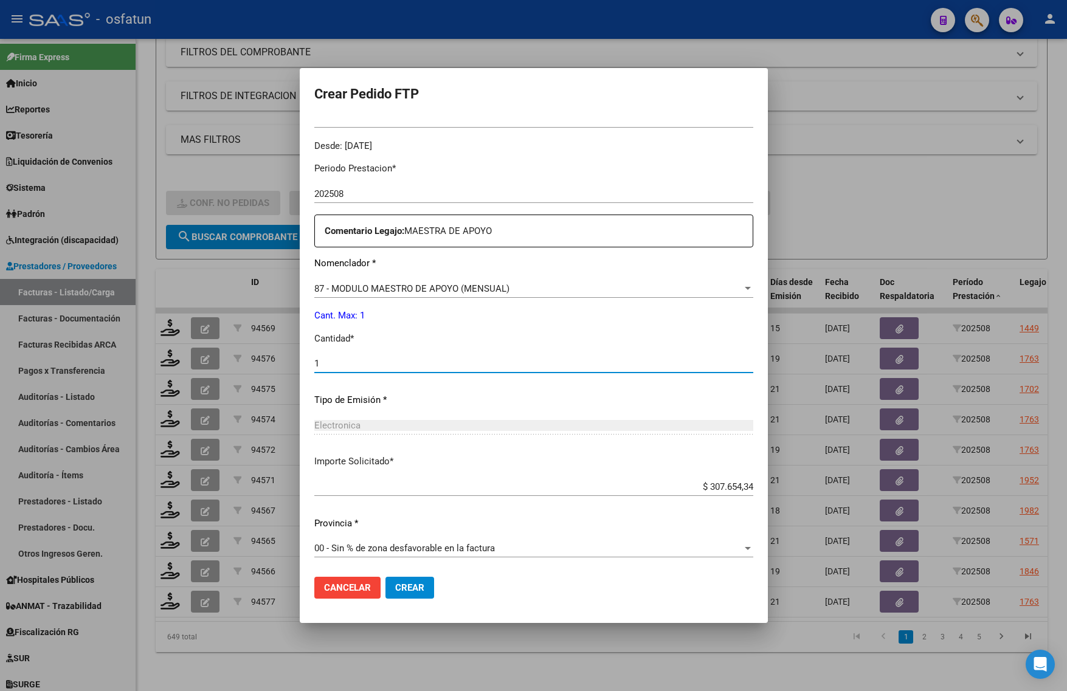
scroll to position [364, 0]
click at [880, 199] on div at bounding box center [533, 345] width 1067 height 691
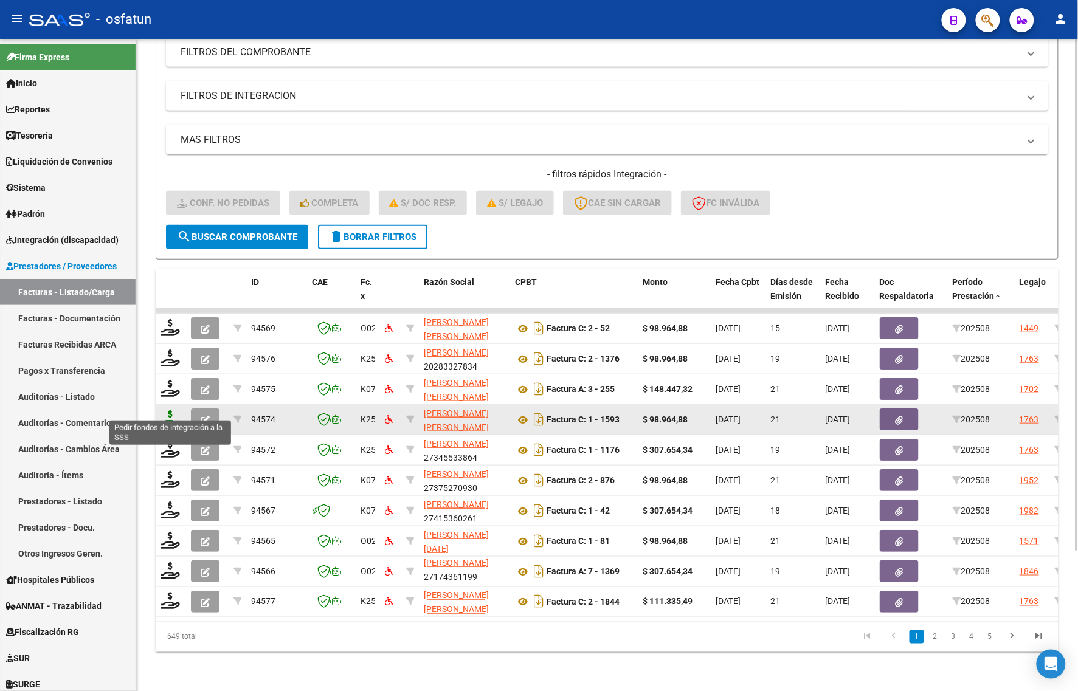
click at [175, 413] on icon at bounding box center [170, 418] width 19 height 17
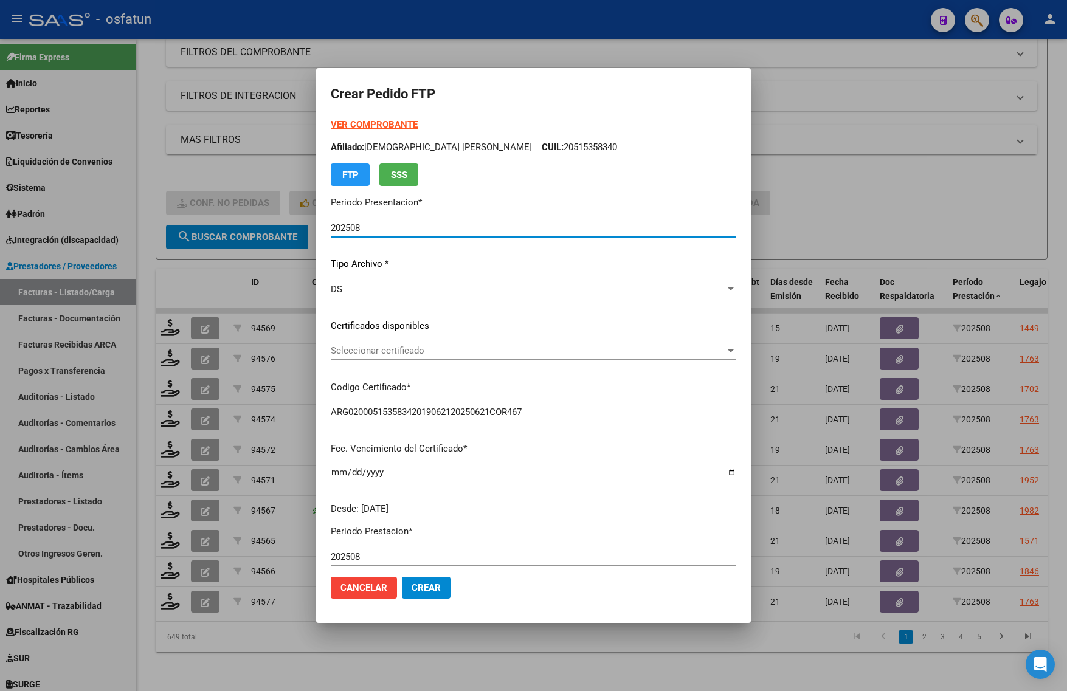
click at [357, 116] on form "Crear Pedido FTP VER COMPROBANTE ARCA Padrón Afiliado: IGLESIAS JOAQUIN VALENTI…" at bounding box center [534, 346] width 406 height 526
click at [357, 123] on strong "VER COMPROBANTE" at bounding box center [374, 124] width 87 height 11
click at [372, 347] on span "Seleccionar certificado" at bounding box center [528, 350] width 395 height 11
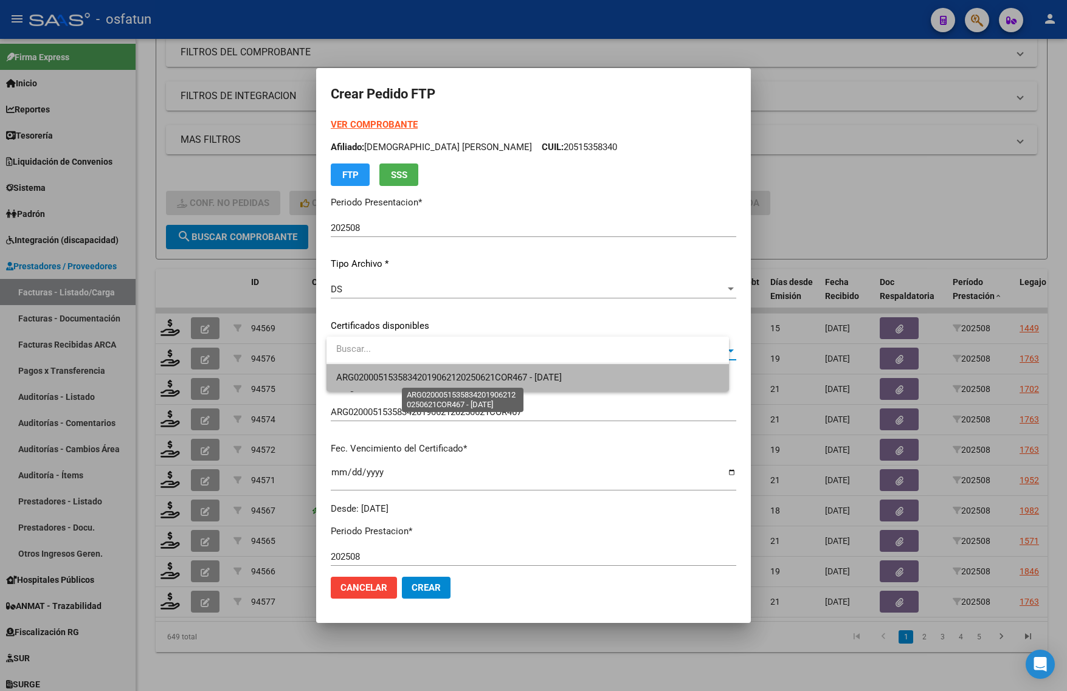
click at [373, 372] on span "ARG02000515358342019062120250621COR467 - [DATE]" at bounding box center [449, 377] width 226 height 11
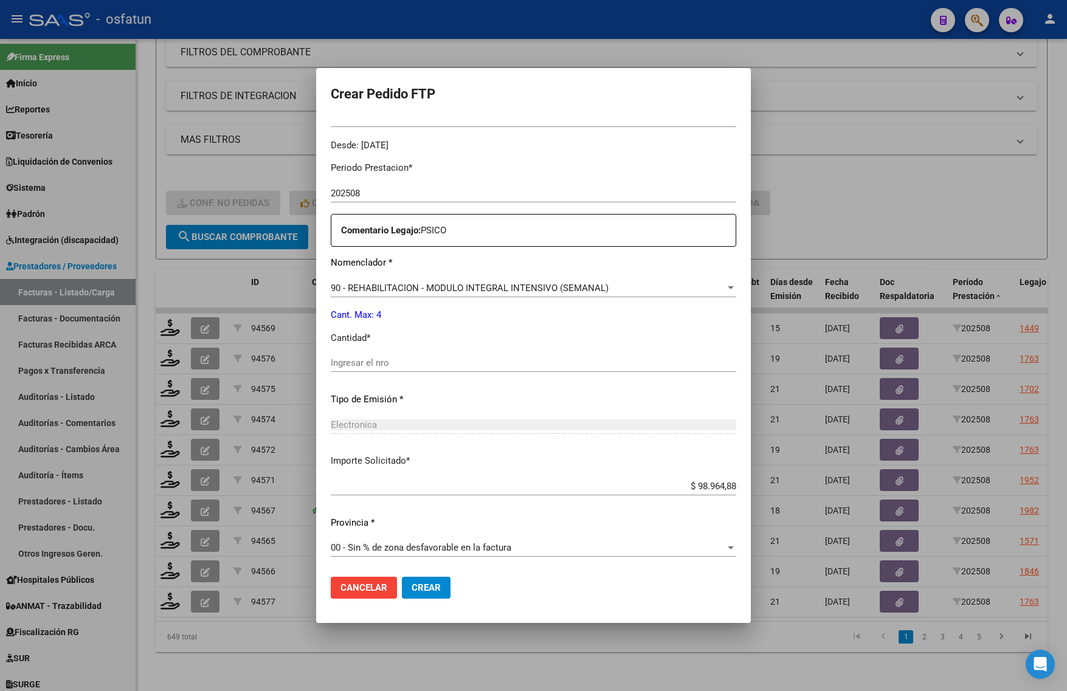
click at [393, 359] on input "Ingresar el nro" at bounding box center [534, 362] width 406 height 11
click at [423, 597] on button "Crear" at bounding box center [426, 588] width 49 height 22
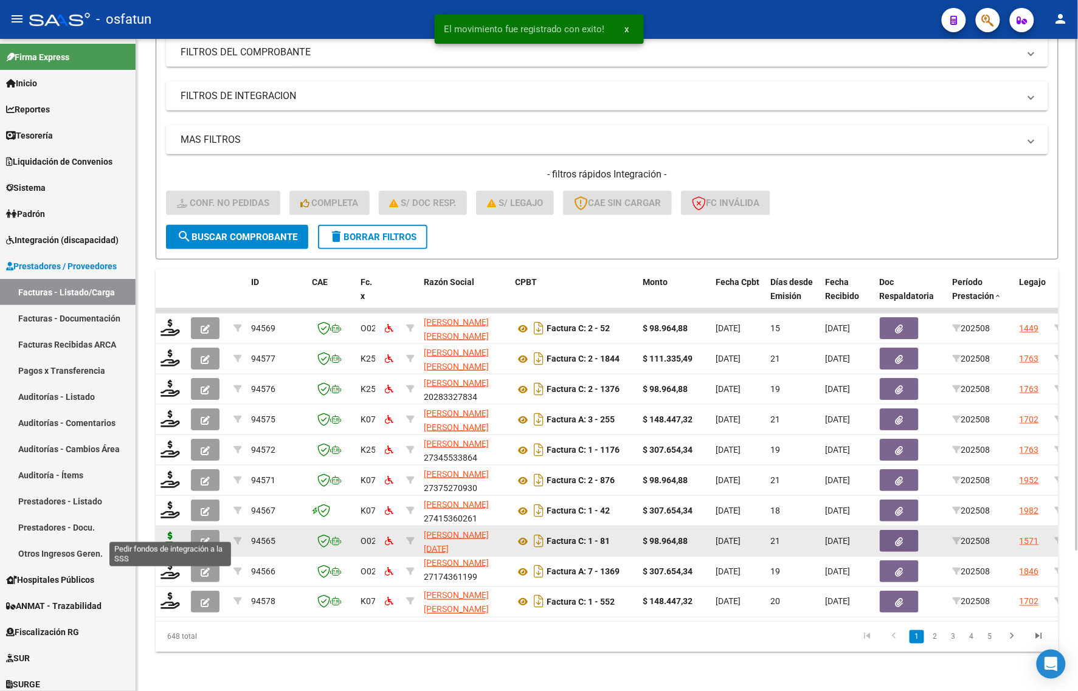
click at [167, 532] on icon at bounding box center [170, 540] width 19 height 17
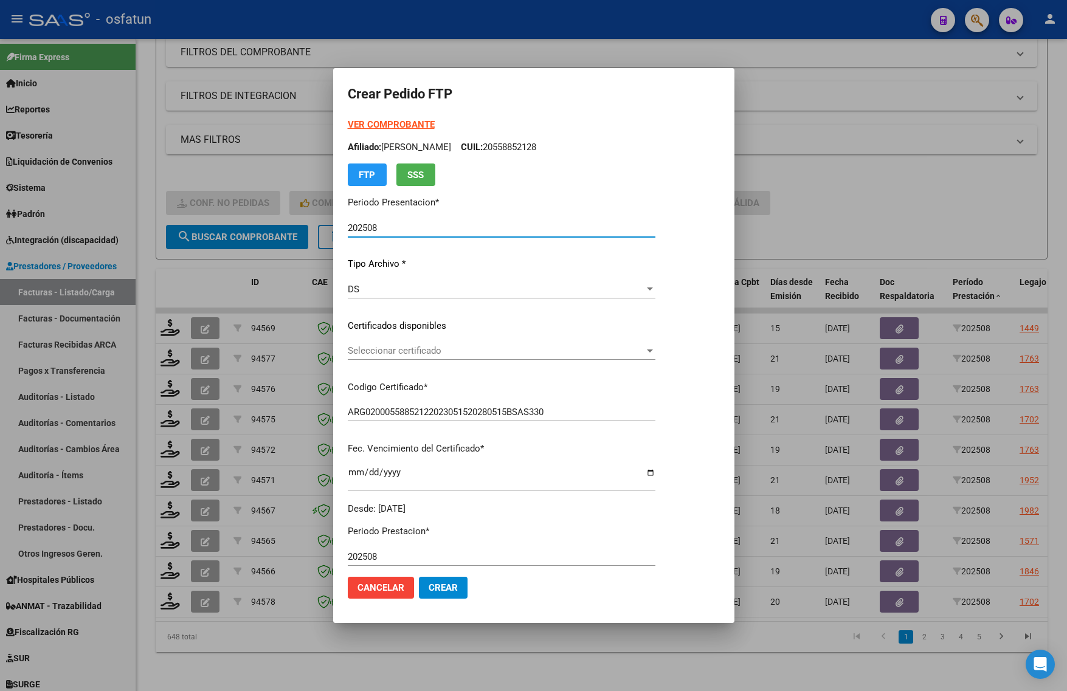
click at [903, 190] on div at bounding box center [533, 345] width 1067 height 691
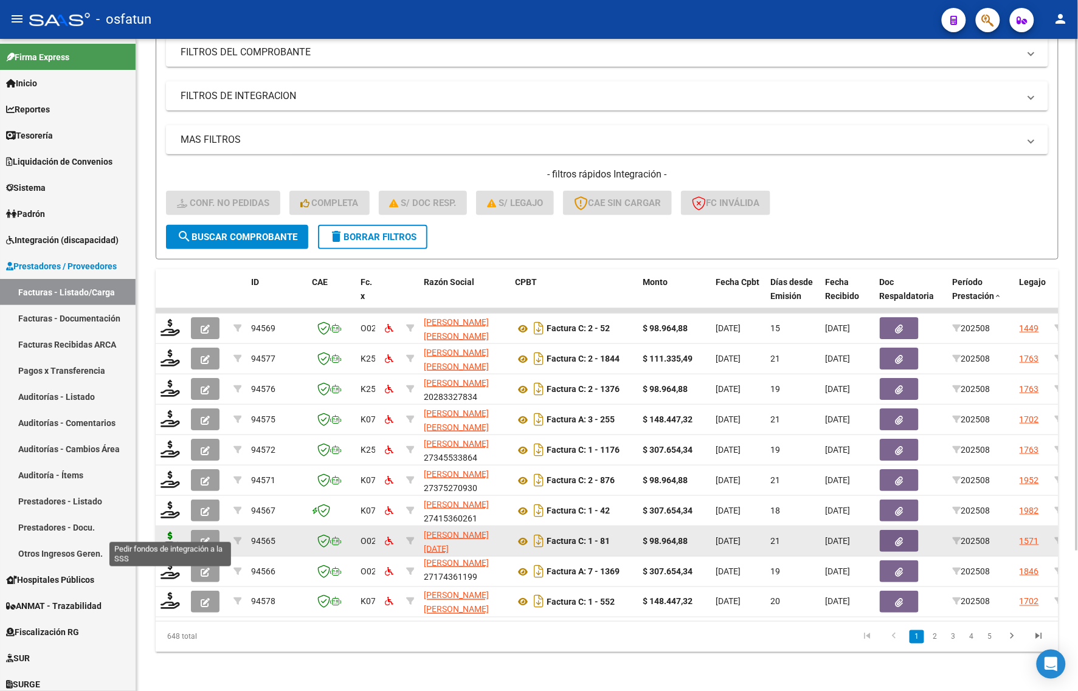
click at [174, 532] on icon at bounding box center [170, 540] width 19 height 17
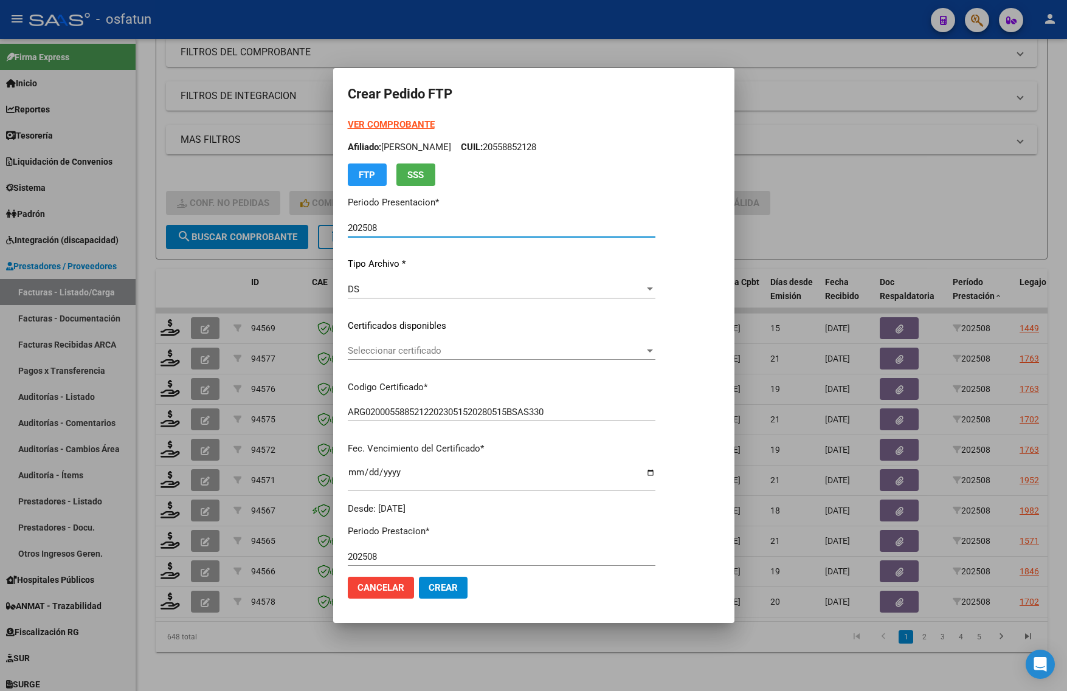
click at [399, 131] on div "VER COMPROBANTE ARCA Padrón Afiliado: BARBERI ESPINOZA JOAQUIN CUIL: 2055885212…" at bounding box center [502, 152] width 308 height 68
click at [386, 120] on strong "VER COMPROBANTE" at bounding box center [391, 124] width 87 height 11
click at [450, 359] on div "Seleccionar certificado Seleccionar certificado" at bounding box center [502, 351] width 308 height 18
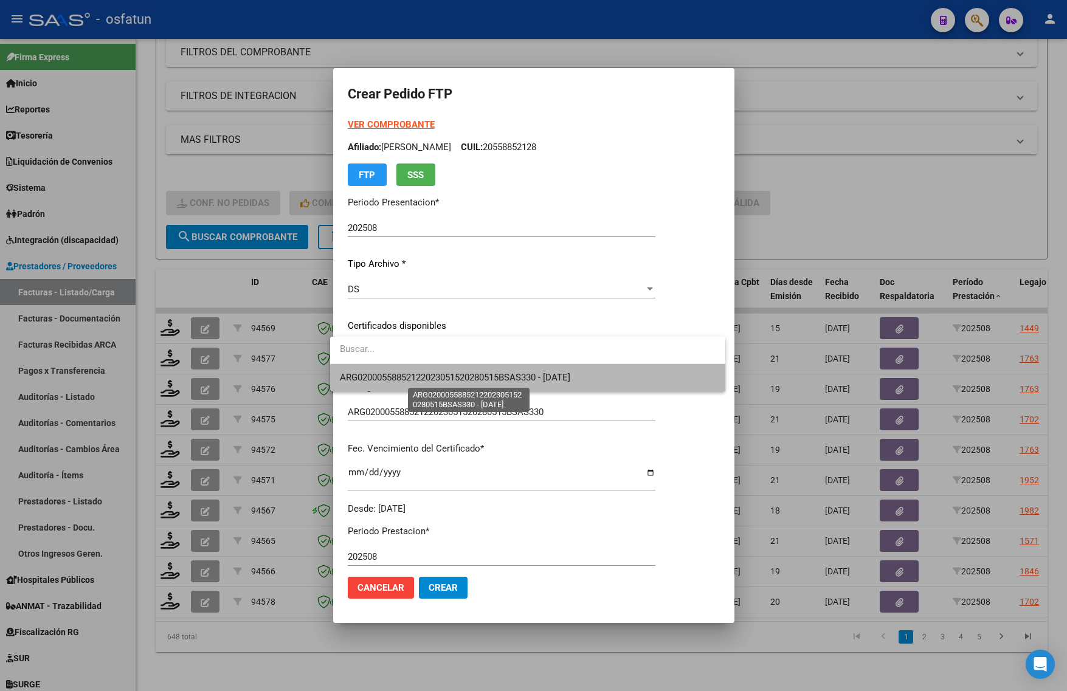
click at [445, 374] on span "ARG02000558852122023051520280515BSAS330 - 2028-05-15" at bounding box center [455, 377] width 230 height 11
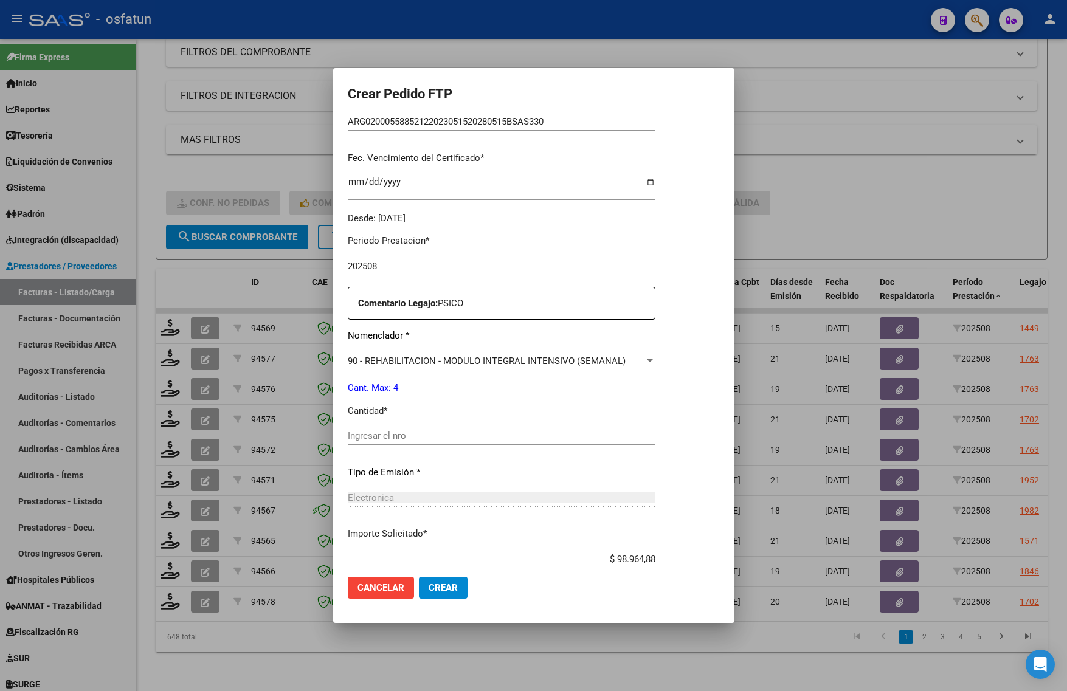
scroll to position [364, 0]
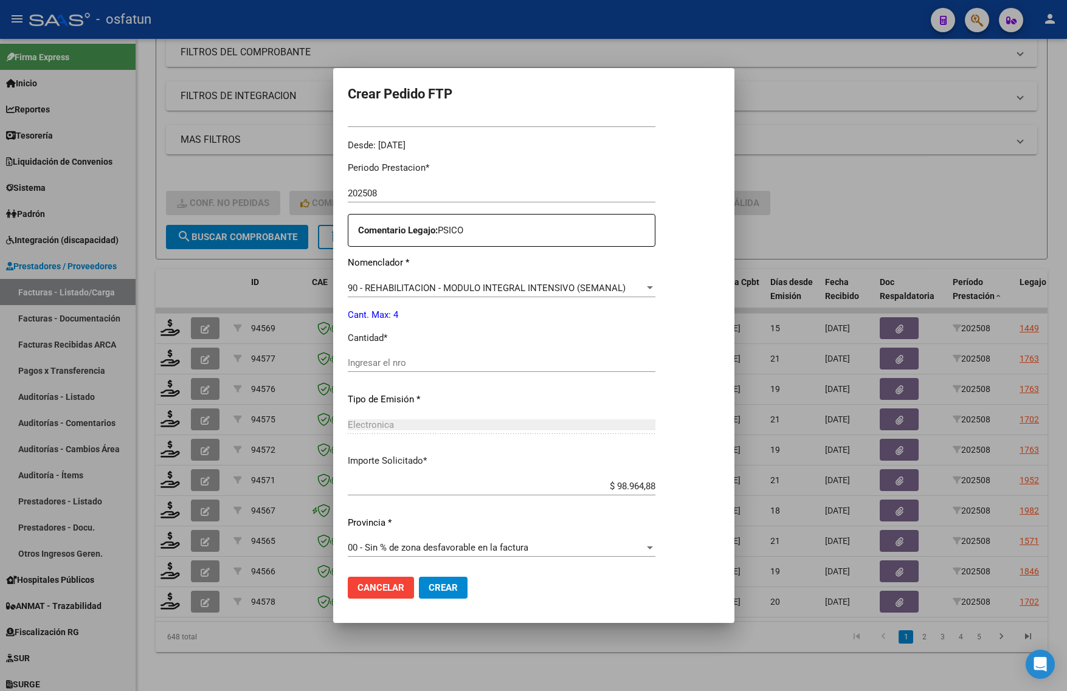
click at [402, 368] on input "Ingresar el nro" at bounding box center [502, 362] width 308 height 11
click at [433, 588] on span "Crear" at bounding box center [443, 587] width 29 height 11
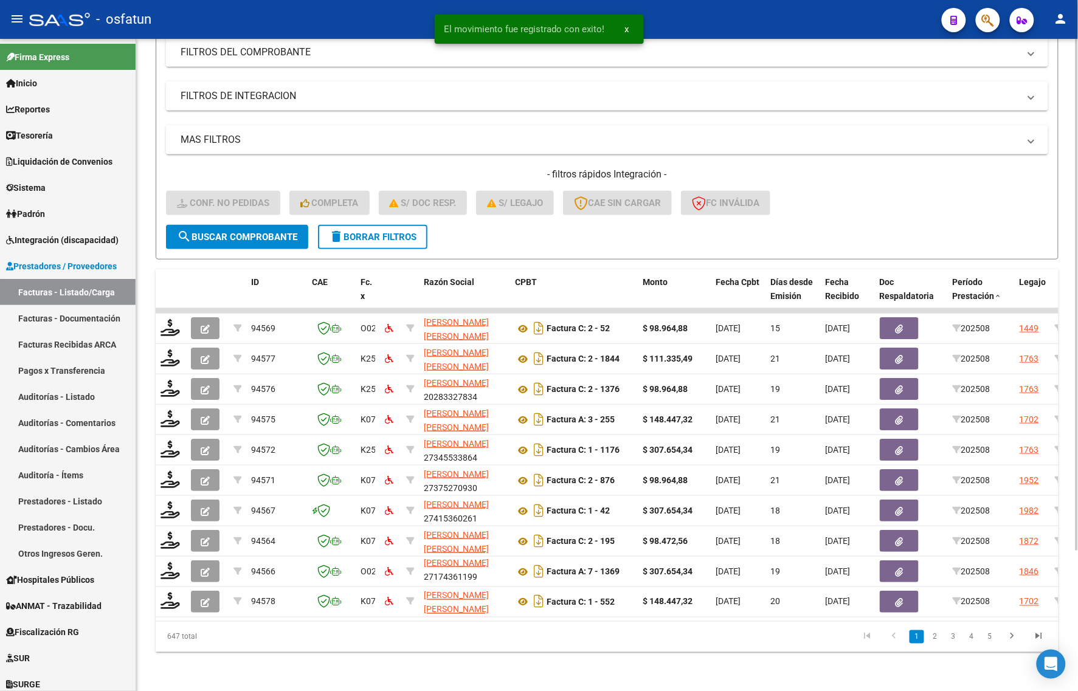
click at [239, 670] on div "Video tutorial PRESTADORES -> Listado de CPBTs Emitidos por Prestadores / Prove…" at bounding box center [607, 280] width 942 height 821
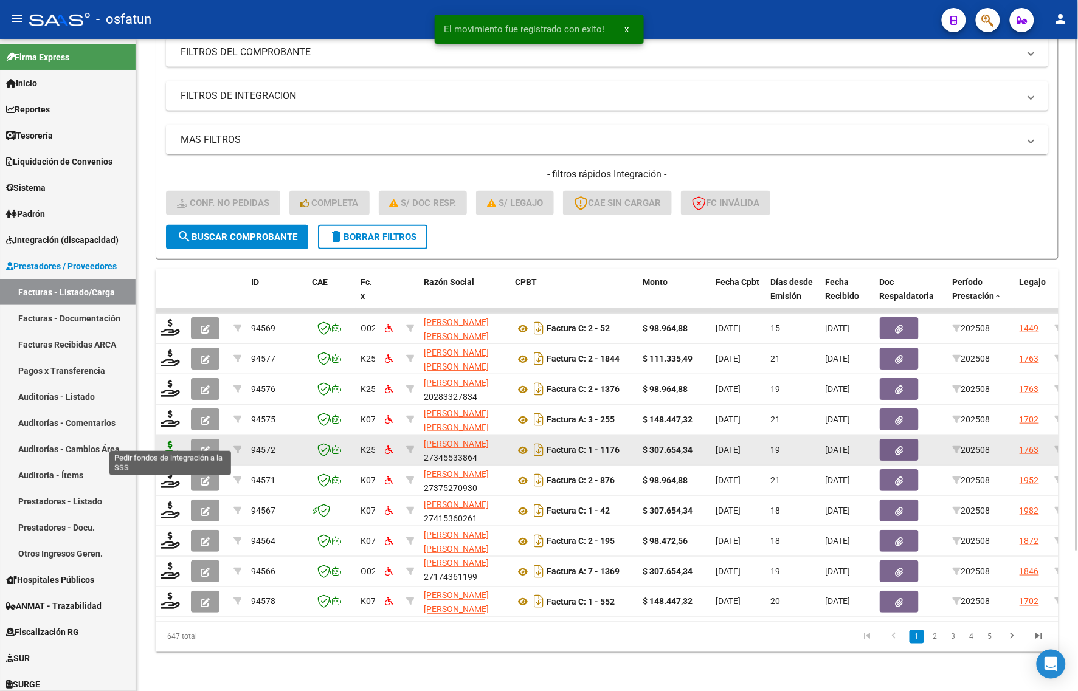
click at [165, 441] on icon at bounding box center [170, 449] width 19 height 17
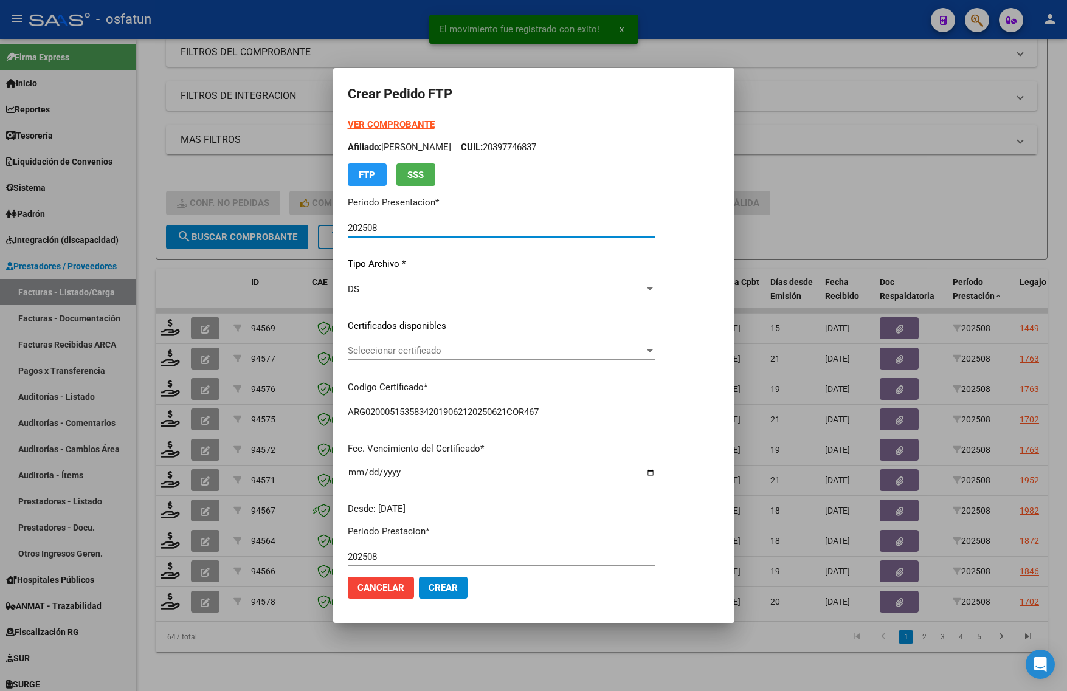
click at [387, 131] on div "VER COMPROBANTE ARCA Padrón Afiliado: DOMINGUEZ NICOLAS CUIL: 20397746837 FTP S…" at bounding box center [502, 152] width 308 height 68
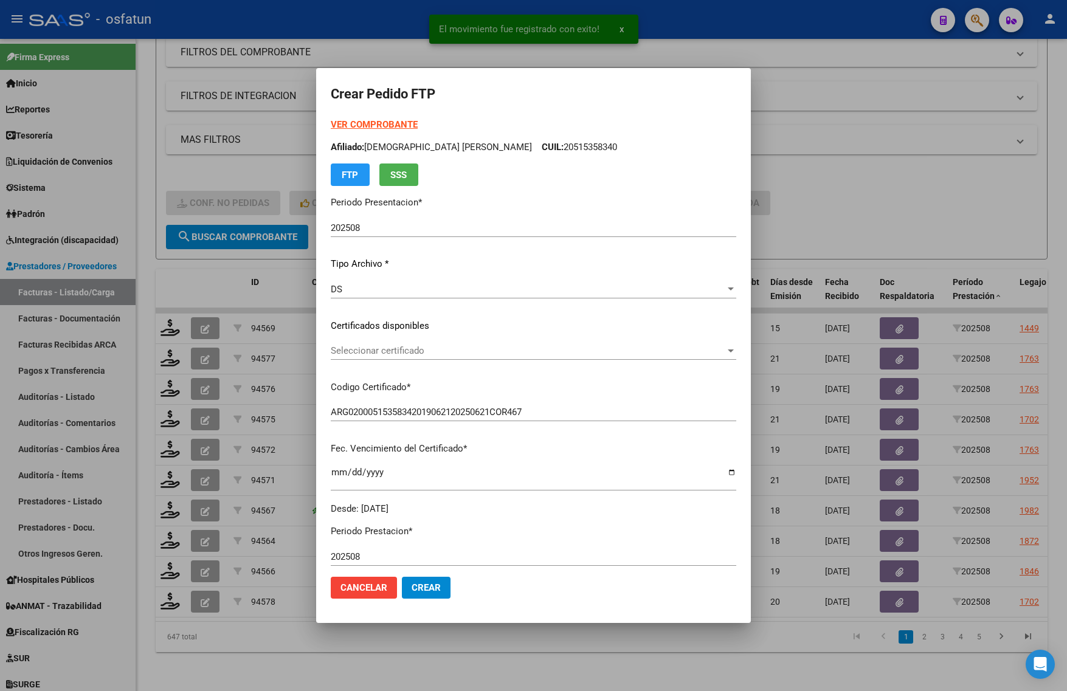
click at [389, 122] on strong "VER COMPROBANTE" at bounding box center [374, 124] width 87 height 11
click at [402, 350] on span "Seleccionar certificado" at bounding box center [528, 350] width 395 height 11
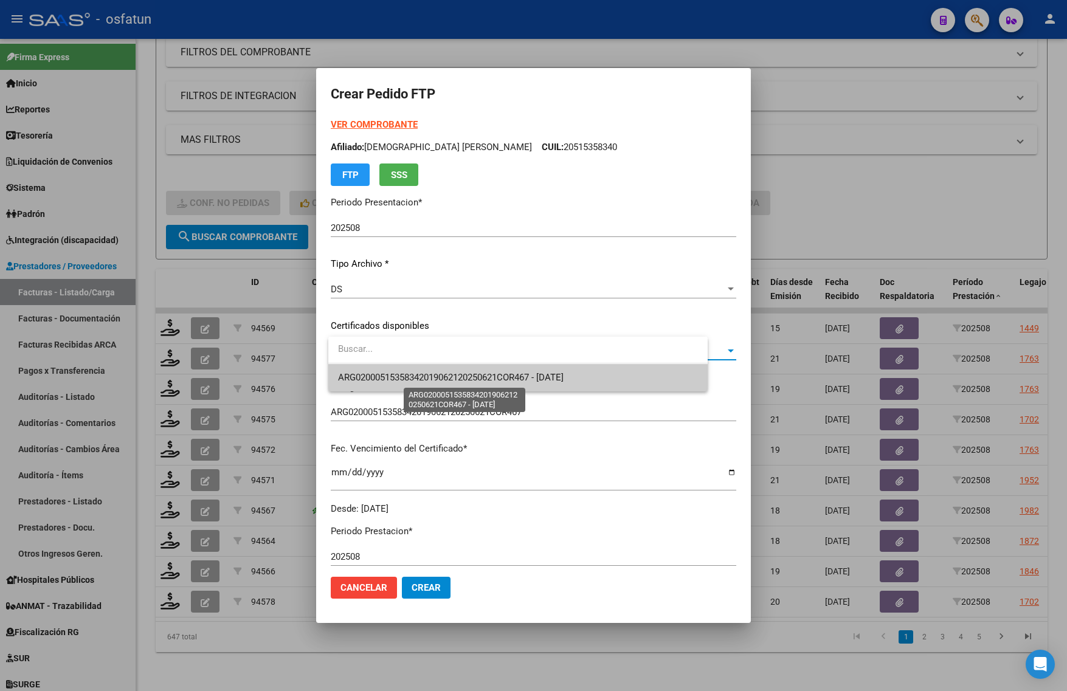
click at [397, 380] on span "ARG02000515358342019062120250621COR467 - [DATE]" at bounding box center [451, 377] width 226 height 11
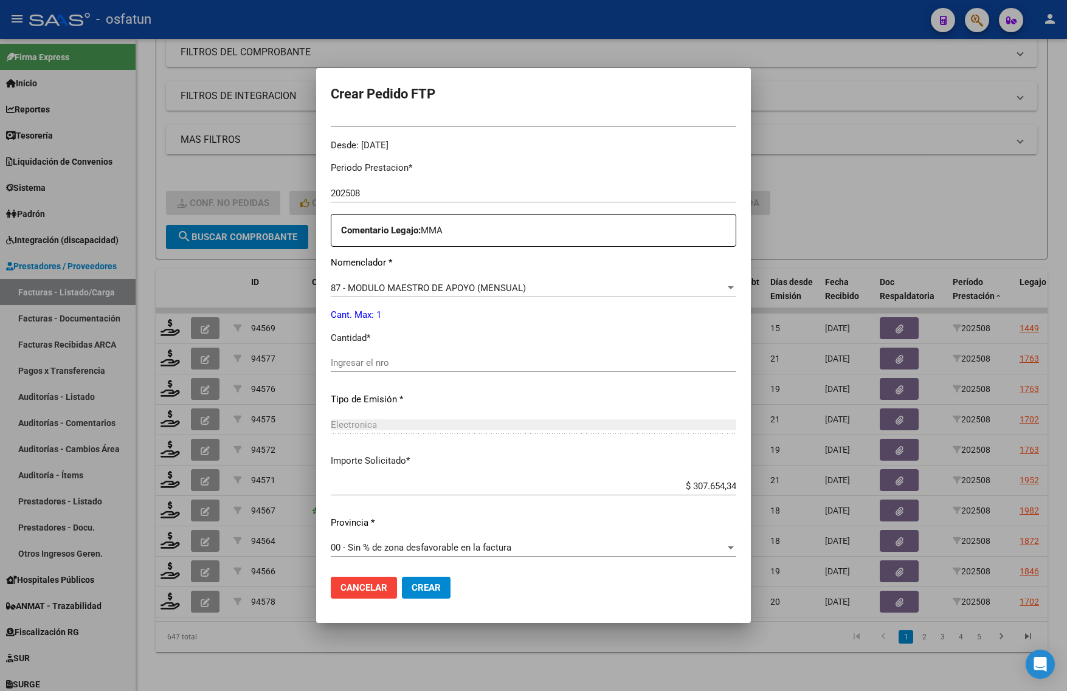
click at [424, 370] on div "Ingresar el nro" at bounding box center [534, 363] width 406 height 18
click at [426, 362] on input "Ingresar el nro" at bounding box center [534, 362] width 406 height 11
click at [415, 368] on input "Ingresar el nro" at bounding box center [534, 362] width 406 height 11
click at [432, 576] on mat-dialog-actions "Cancelar Crear" at bounding box center [534, 587] width 406 height 41
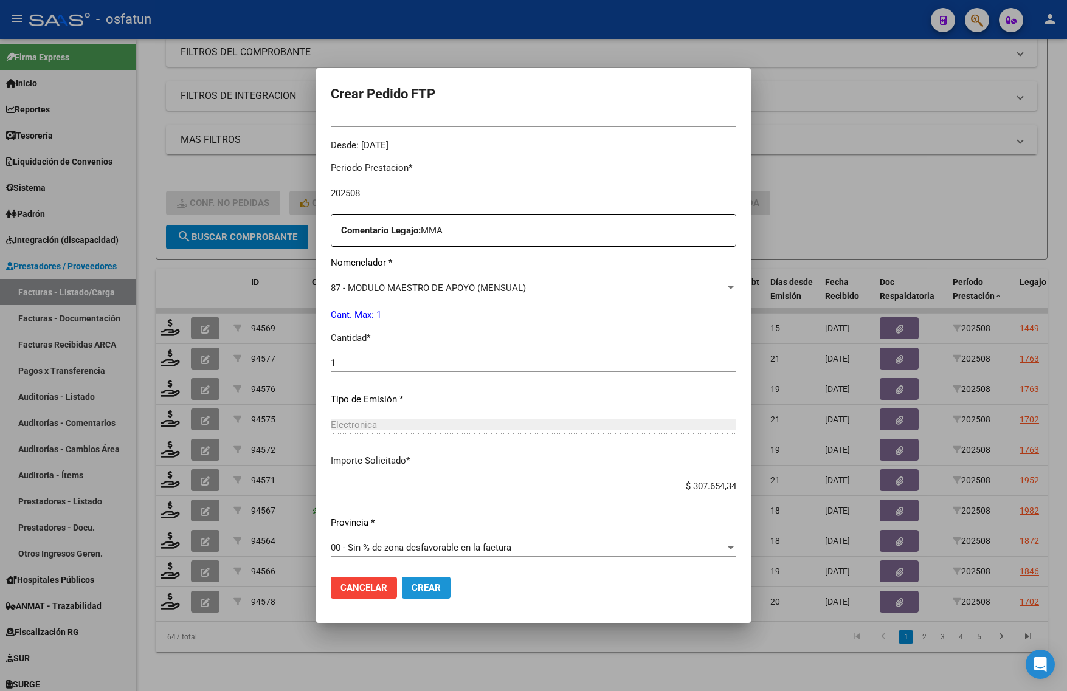
click at [436, 587] on span "Crear" at bounding box center [426, 587] width 29 height 11
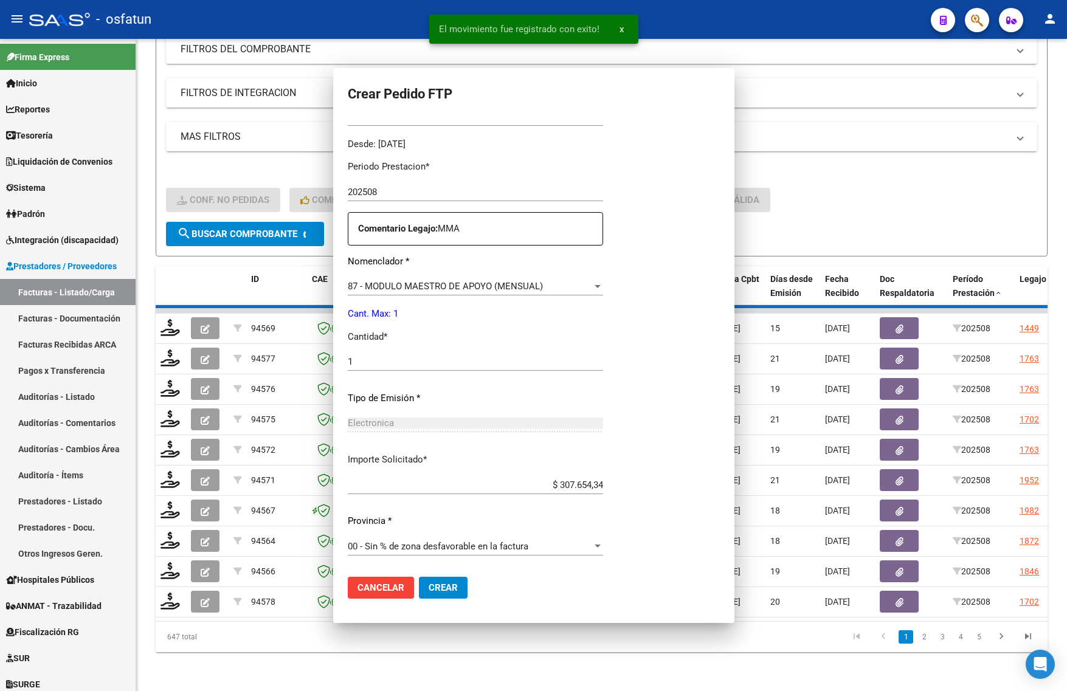
scroll to position [0, 0]
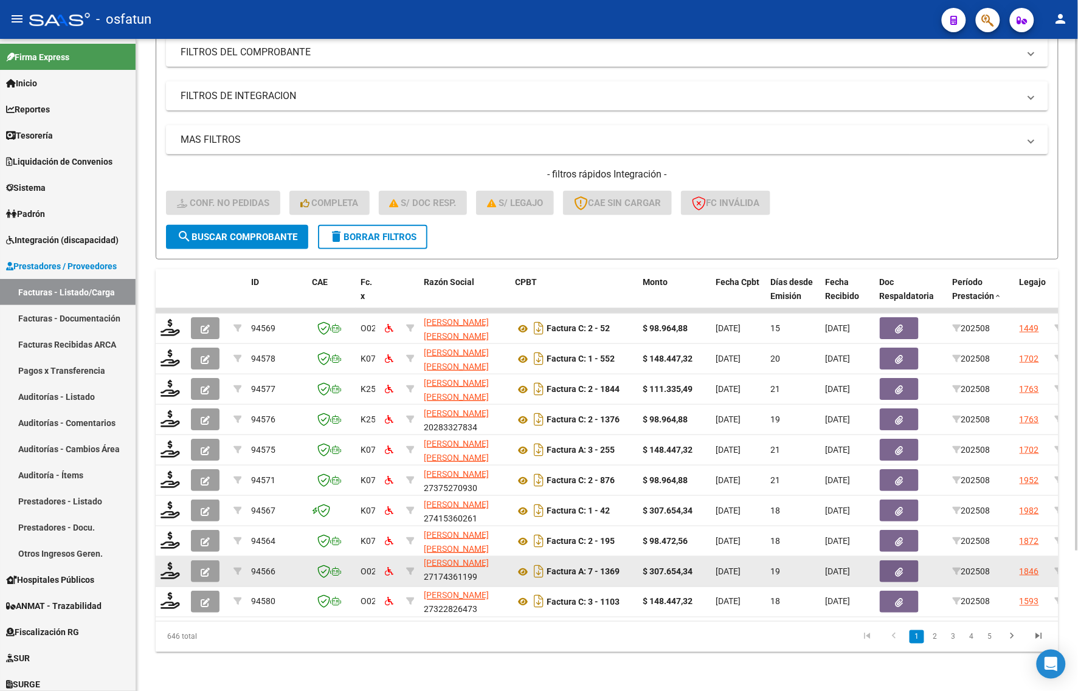
click at [193, 566] on button "button" at bounding box center [205, 572] width 29 height 22
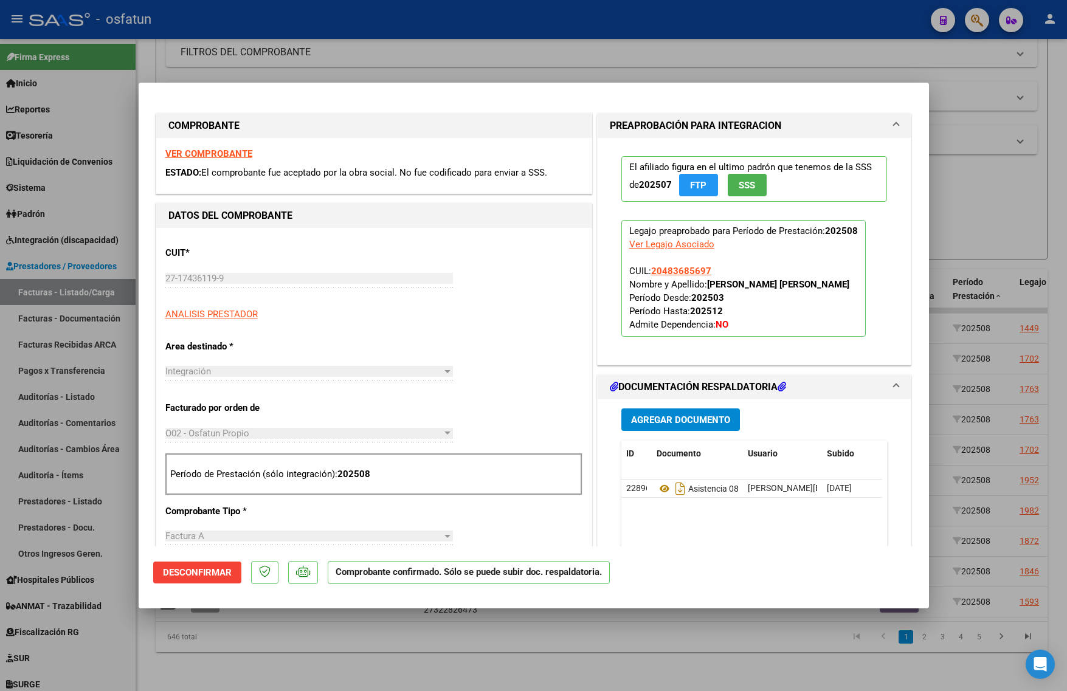
click at [278, 666] on div at bounding box center [533, 345] width 1067 height 691
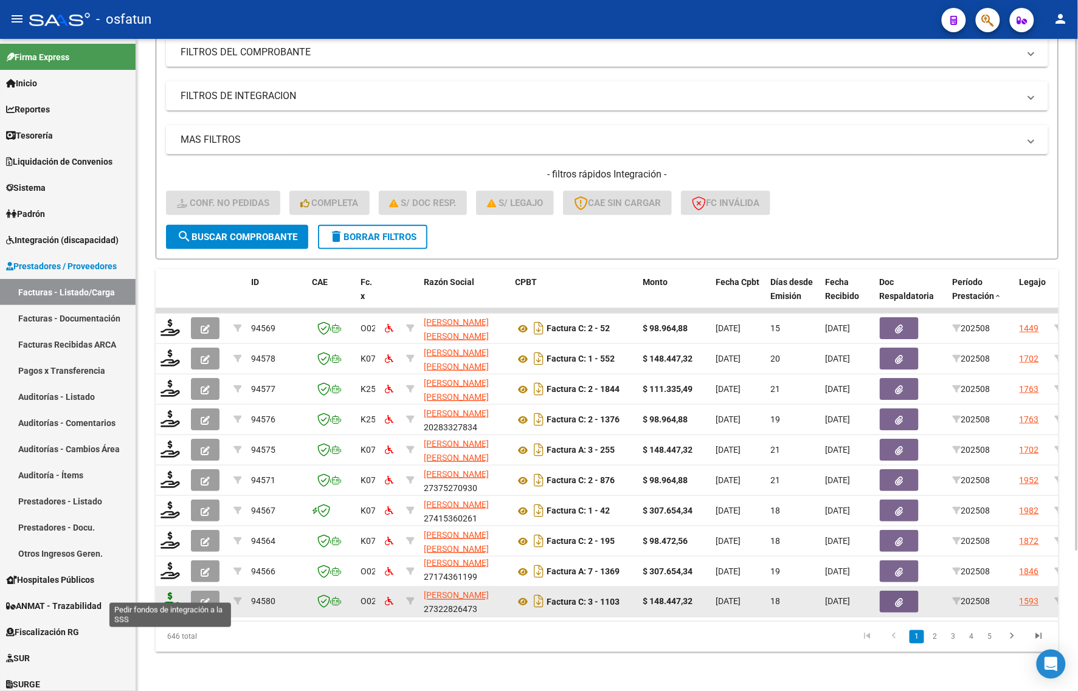
click at [165, 593] on icon at bounding box center [170, 601] width 19 height 17
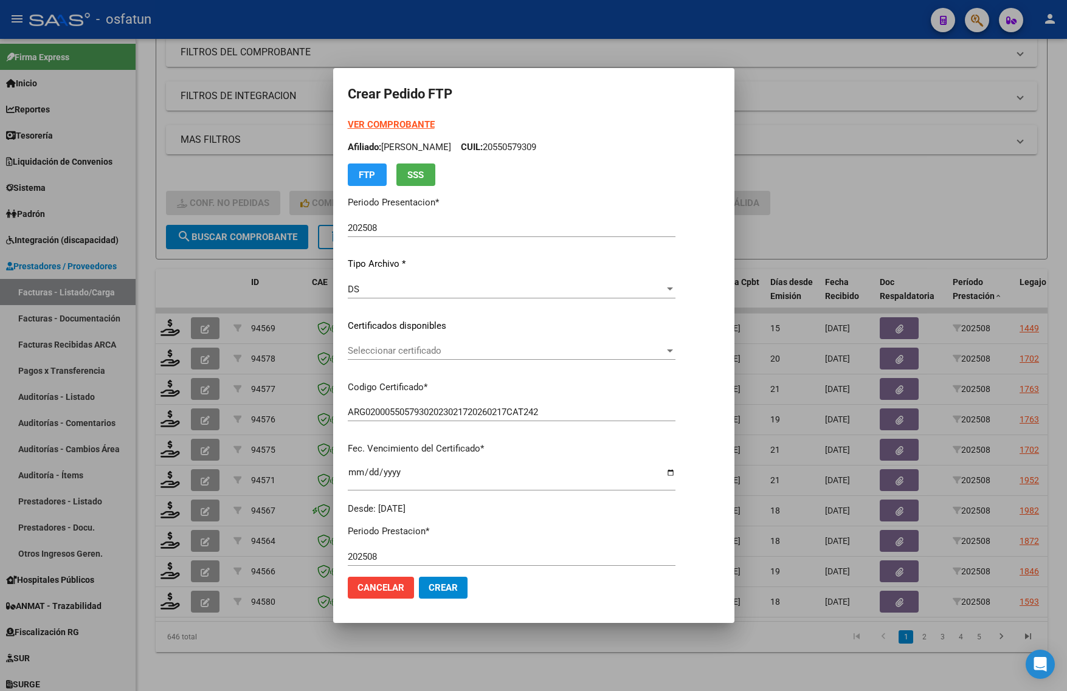
click at [359, 125] on strong "VER COMPROBANTE" at bounding box center [391, 124] width 87 height 11
click at [387, 353] on span "Seleccionar certificado" at bounding box center [506, 350] width 317 height 11
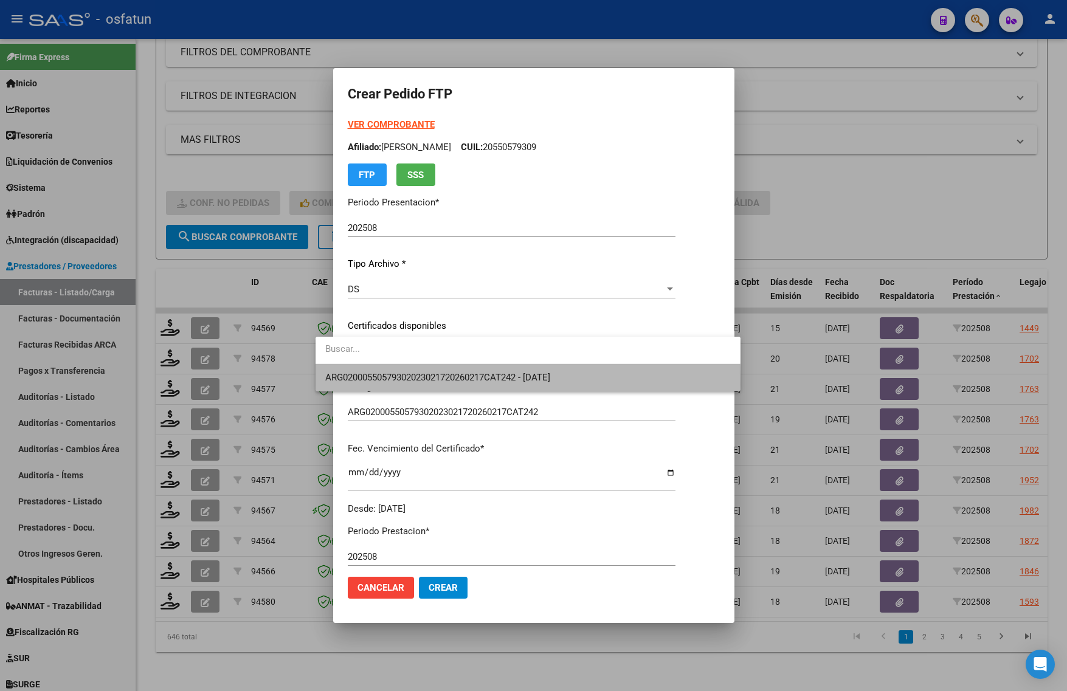
click at [376, 384] on span "ARG02000550579302023021720260217CAT242 - 2026-02-17" at bounding box center [528, 377] width 406 height 27
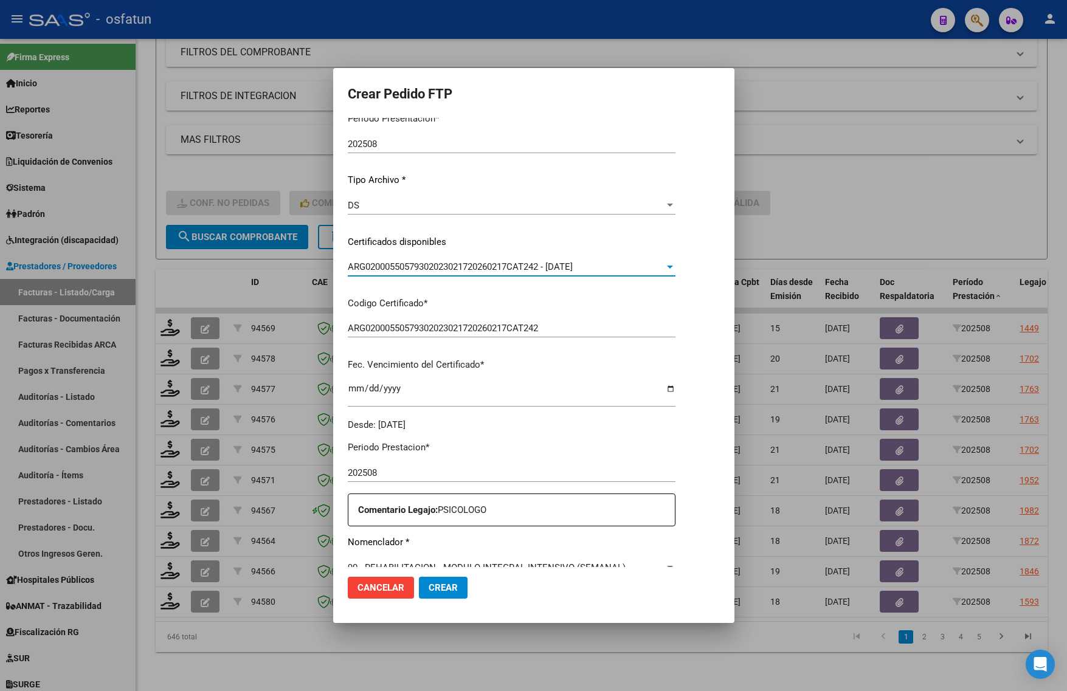
scroll to position [364, 0]
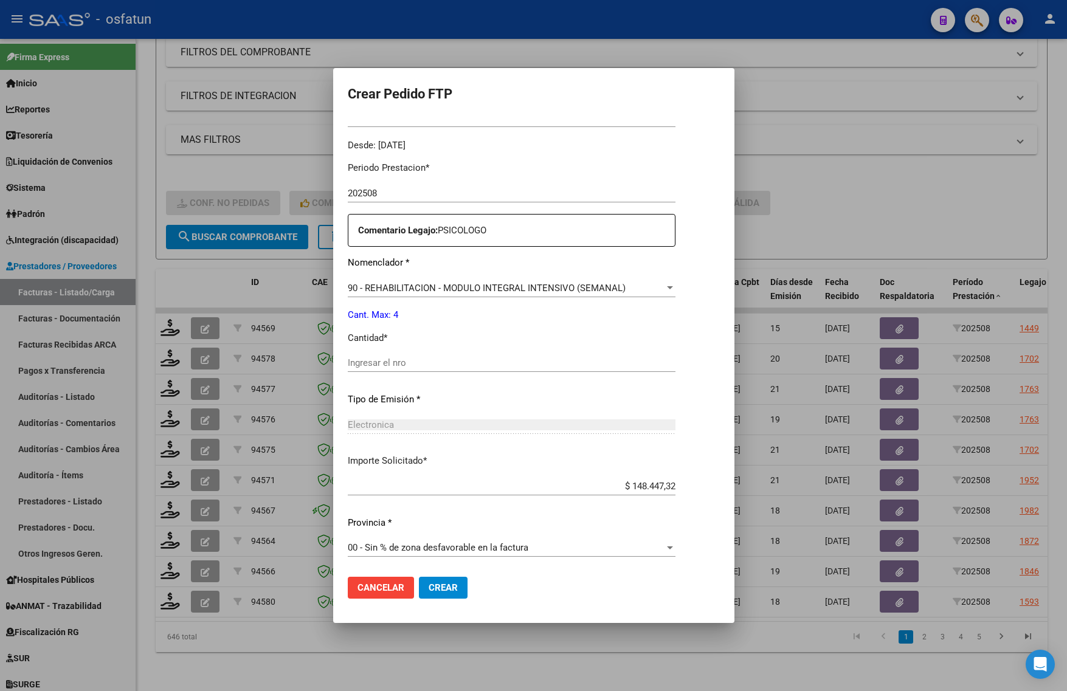
click at [389, 369] on div "Ingresar el nro" at bounding box center [512, 363] width 328 height 18
click at [429, 581] on button "Crear" at bounding box center [443, 588] width 49 height 22
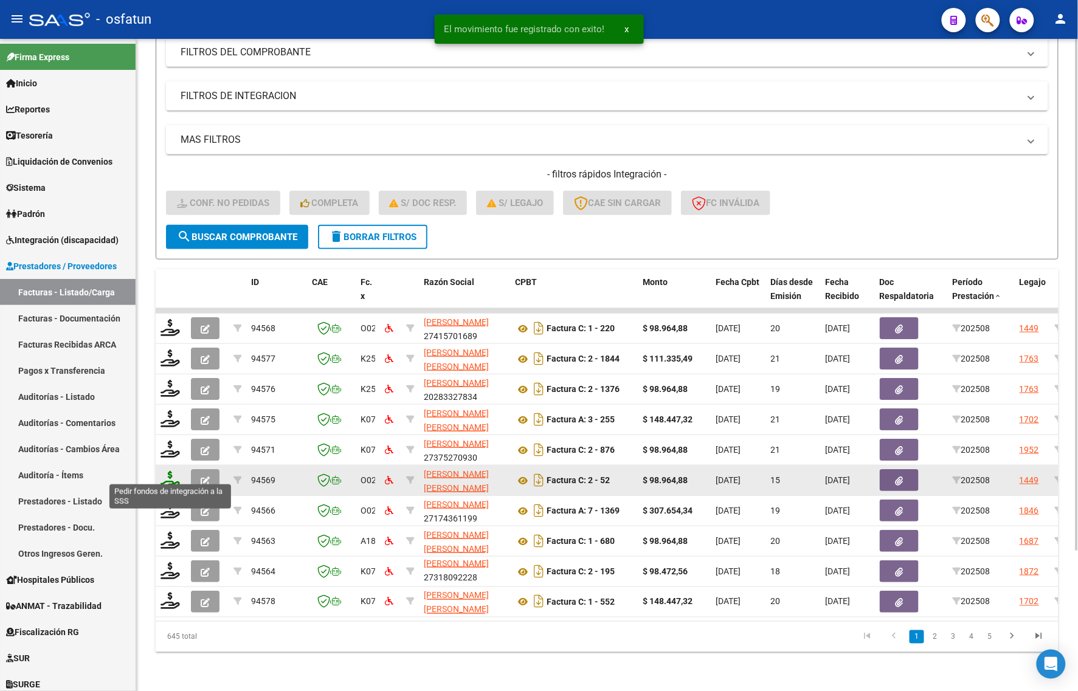
click at [168, 473] on icon at bounding box center [170, 479] width 19 height 17
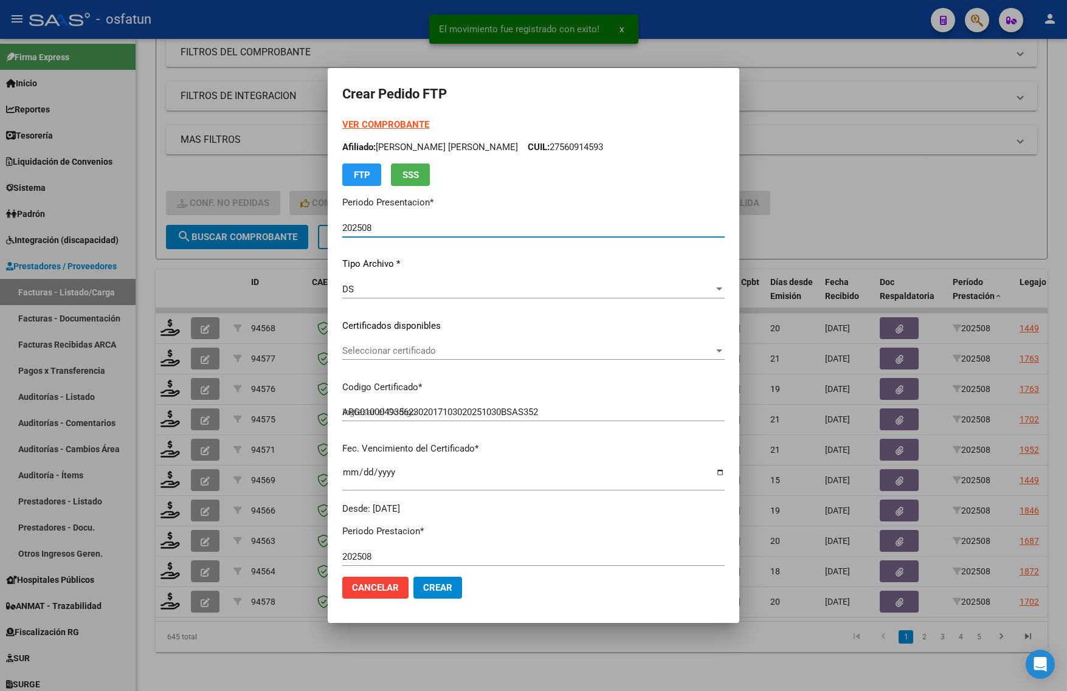
click at [381, 123] on strong "VER COMPROBANTE" at bounding box center [385, 124] width 87 height 11
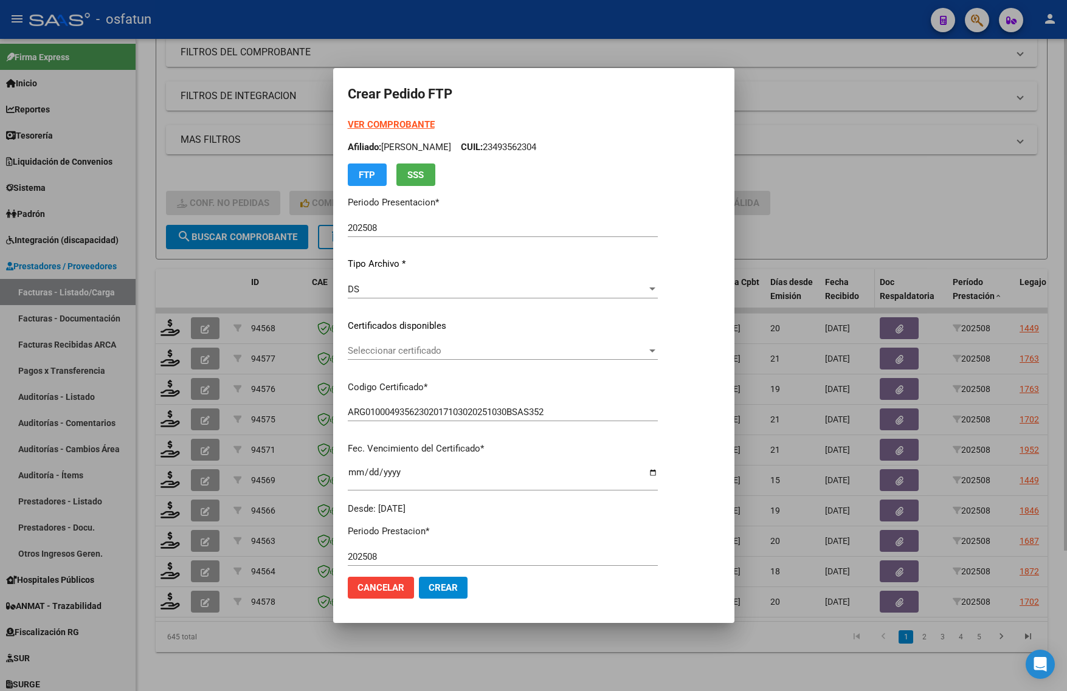
drag, startPoint x: 962, startPoint y: 221, endPoint x: 856, endPoint y: 260, distance: 113.3
click at [962, 221] on div at bounding box center [533, 345] width 1067 height 691
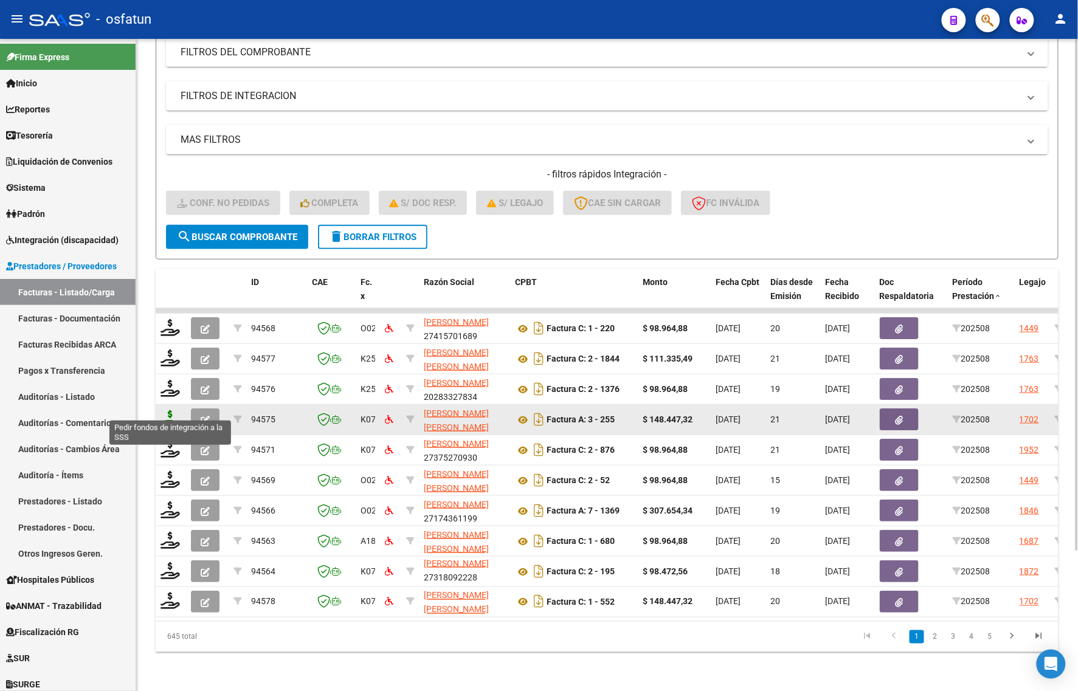
click at [165, 411] on icon at bounding box center [170, 418] width 19 height 17
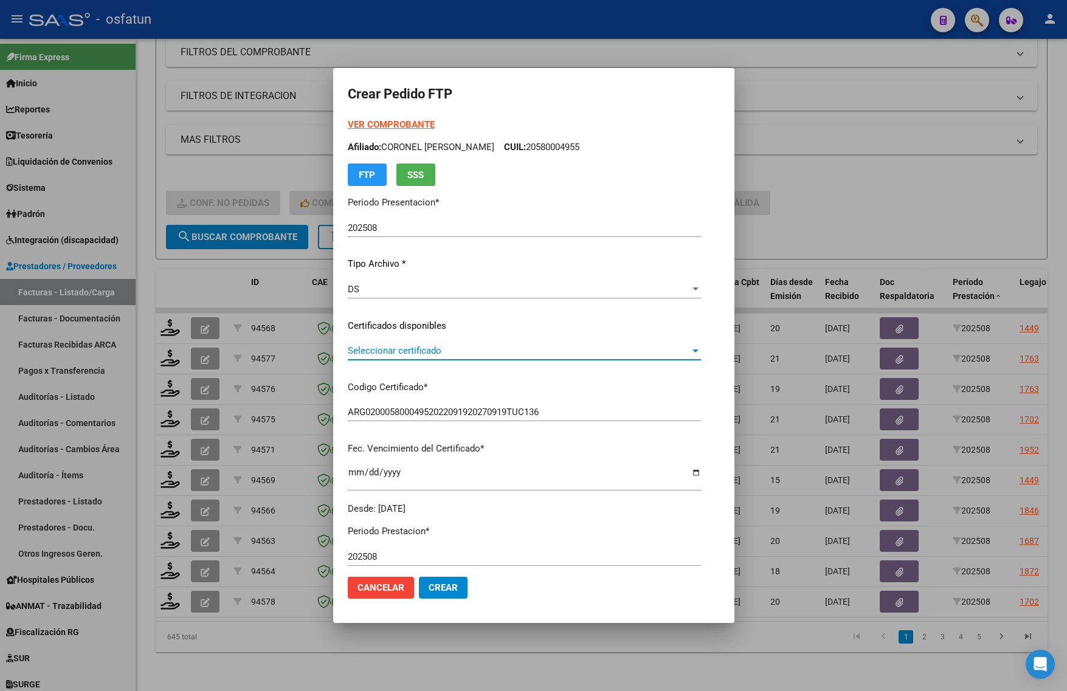
click at [393, 350] on span "Seleccionar certificado" at bounding box center [519, 350] width 342 height 11
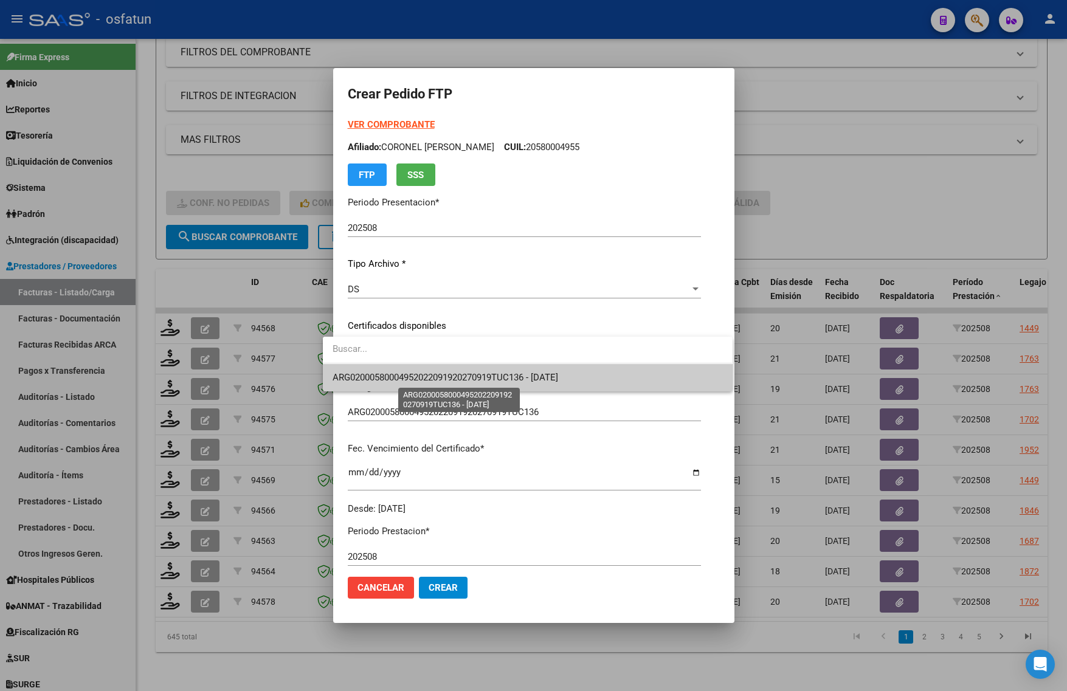
click at [402, 372] on span "ARG02000580004952022091920270919TUC136 - 2027-09-19" at bounding box center [446, 377] width 226 height 11
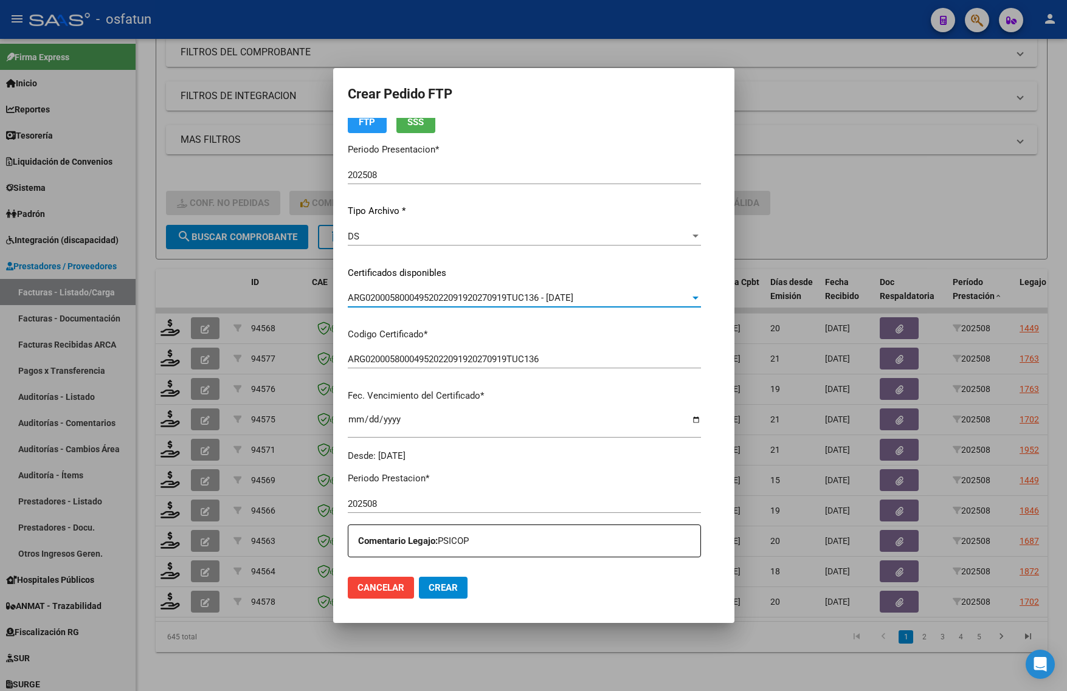
scroll to position [152, 0]
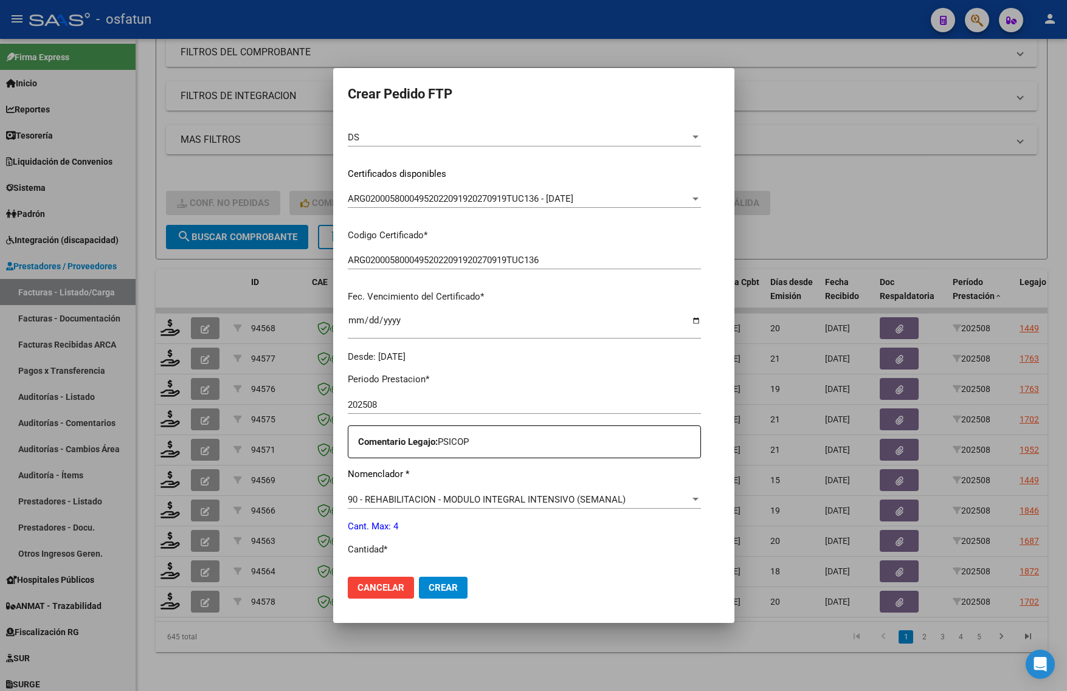
click at [207, 682] on div at bounding box center [533, 345] width 1067 height 691
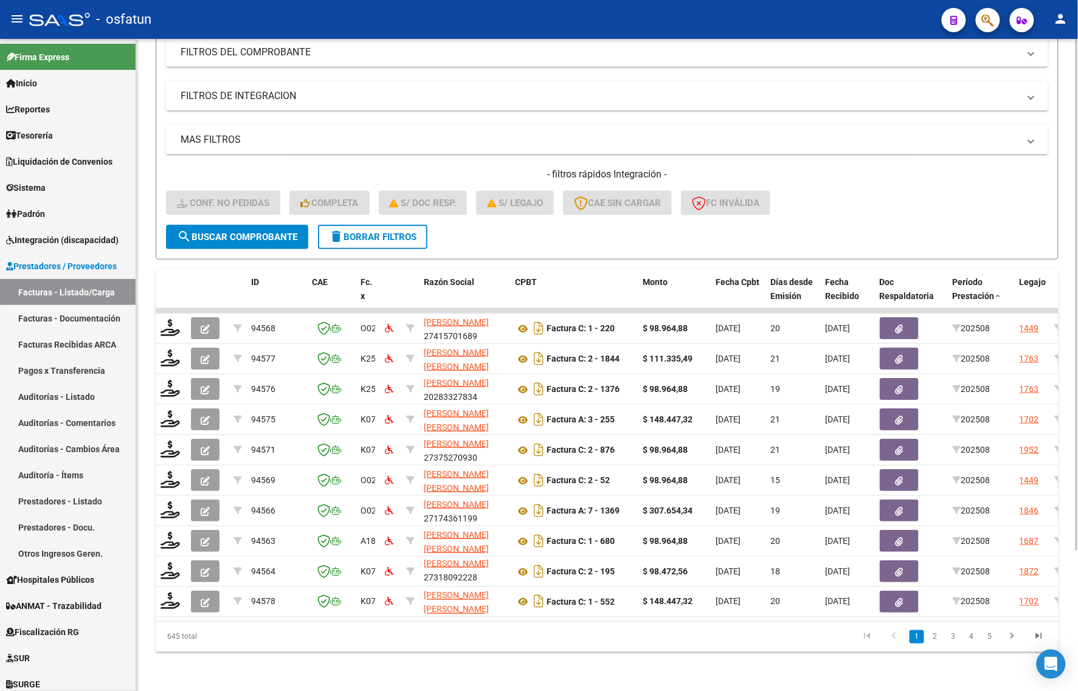
click at [232, 669] on div "Video tutorial PRESTADORES -> Listado de CPBTs Emitidos por Prestadores / Prove…" at bounding box center [607, 280] width 942 height 821
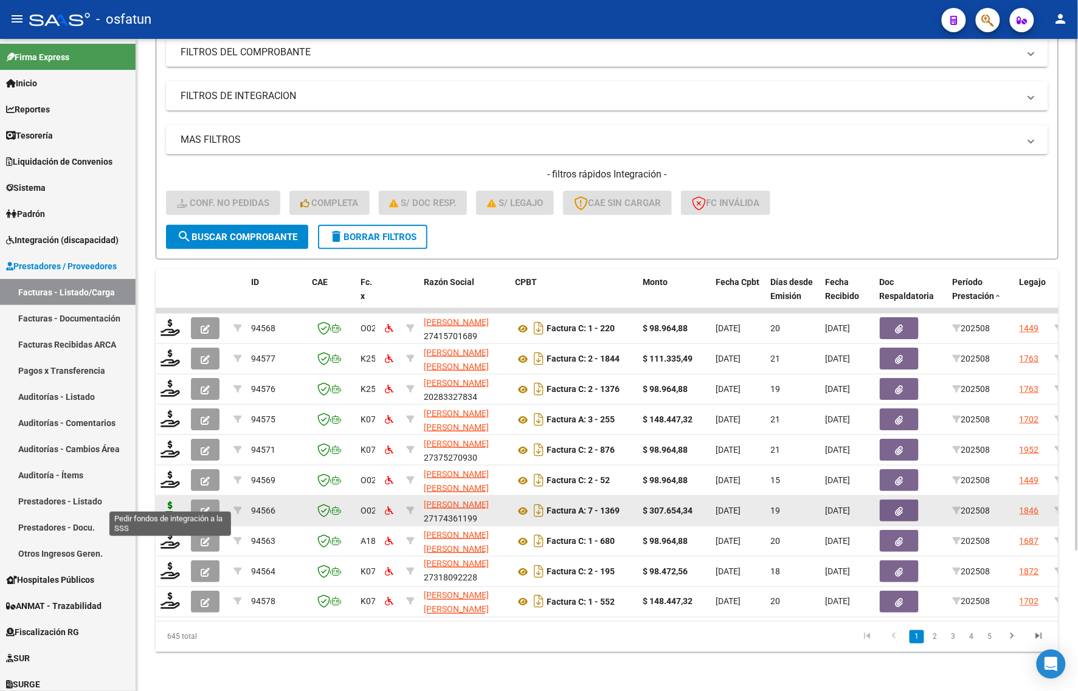
click at [170, 502] on icon at bounding box center [170, 510] width 19 height 17
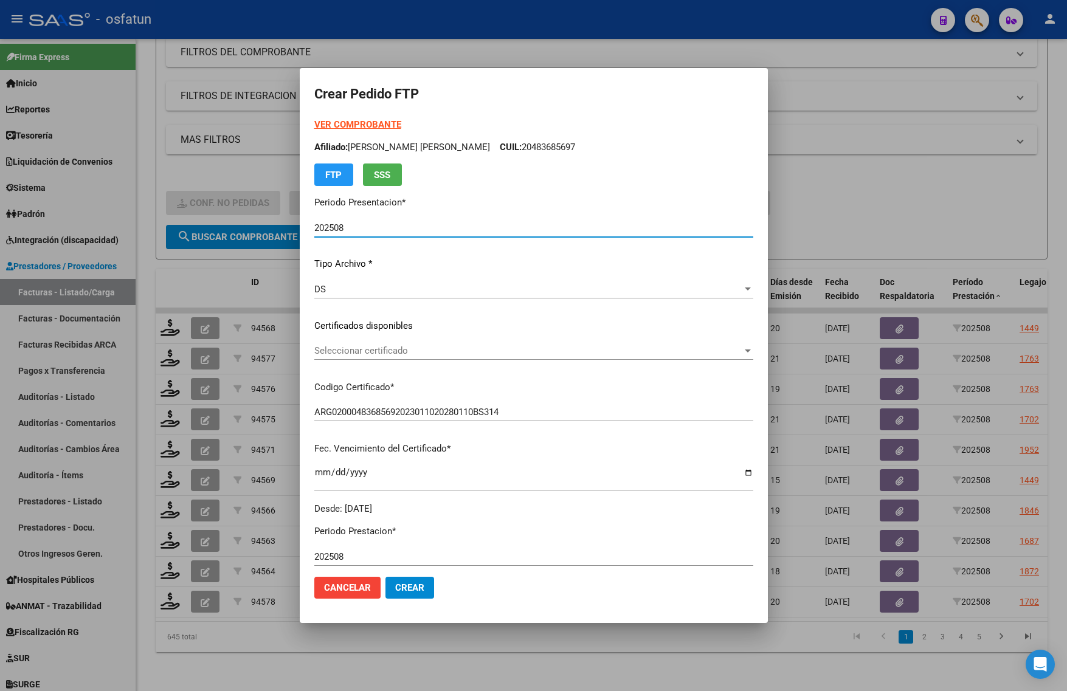
click at [331, 122] on strong "VER COMPROBANTE" at bounding box center [357, 124] width 87 height 11
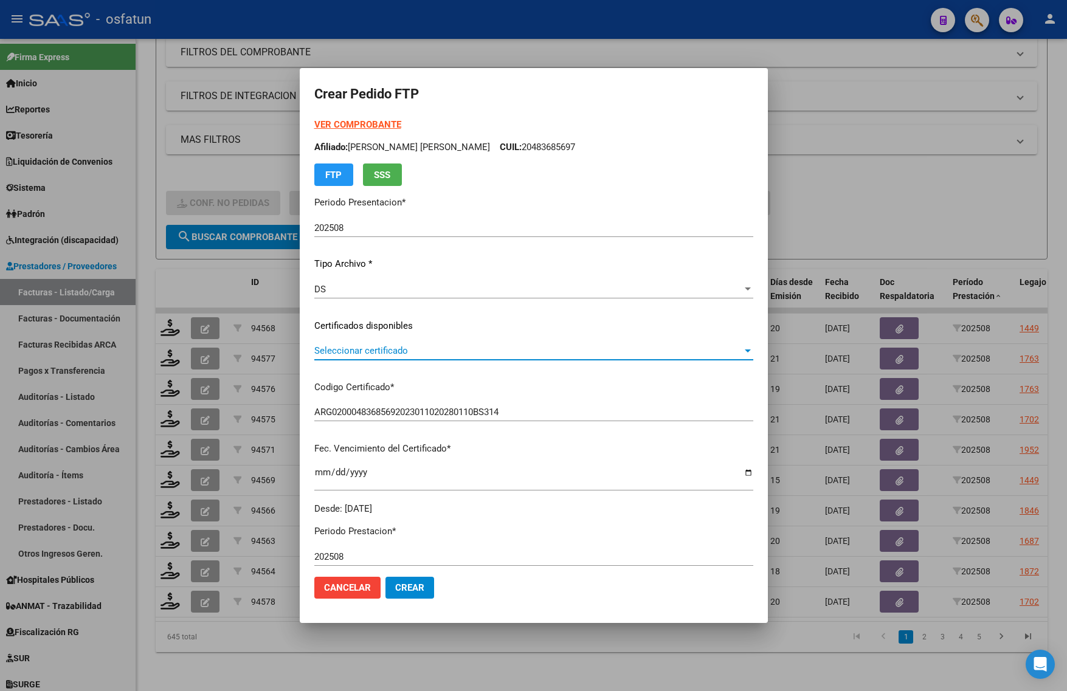
click at [395, 347] on span "Seleccionar certificado" at bounding box center [528, 350] width 428 height 11
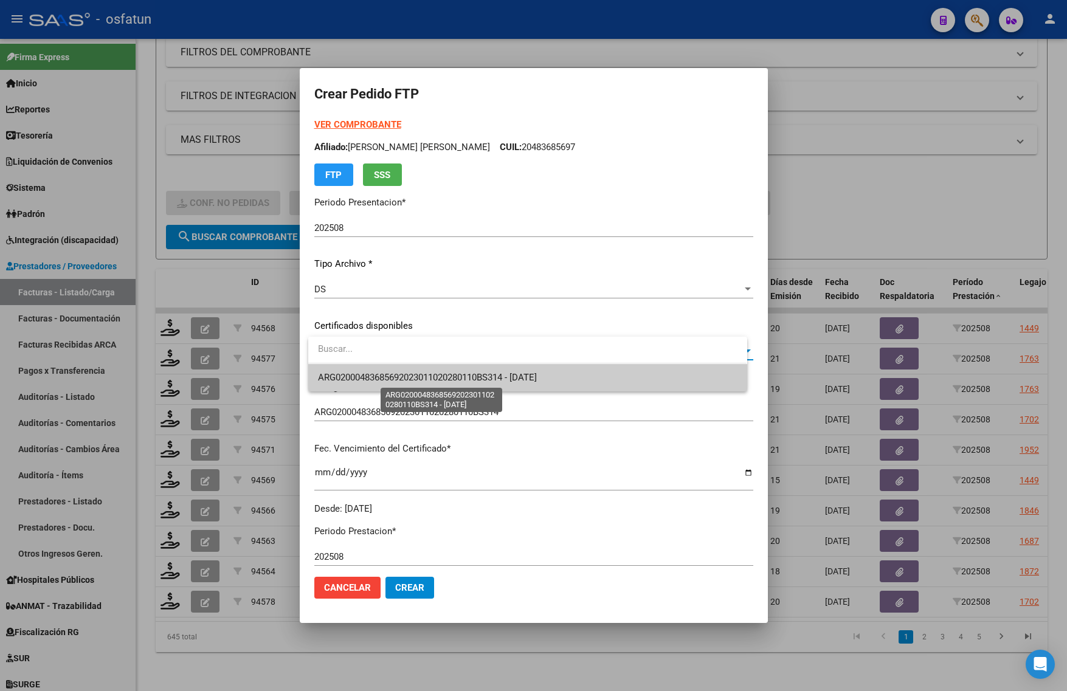
click at [387, 381] on span "ARG02000483685692023011020280110BS314 - [DATE]" at bounding box center [427, 377] width 219 height 11
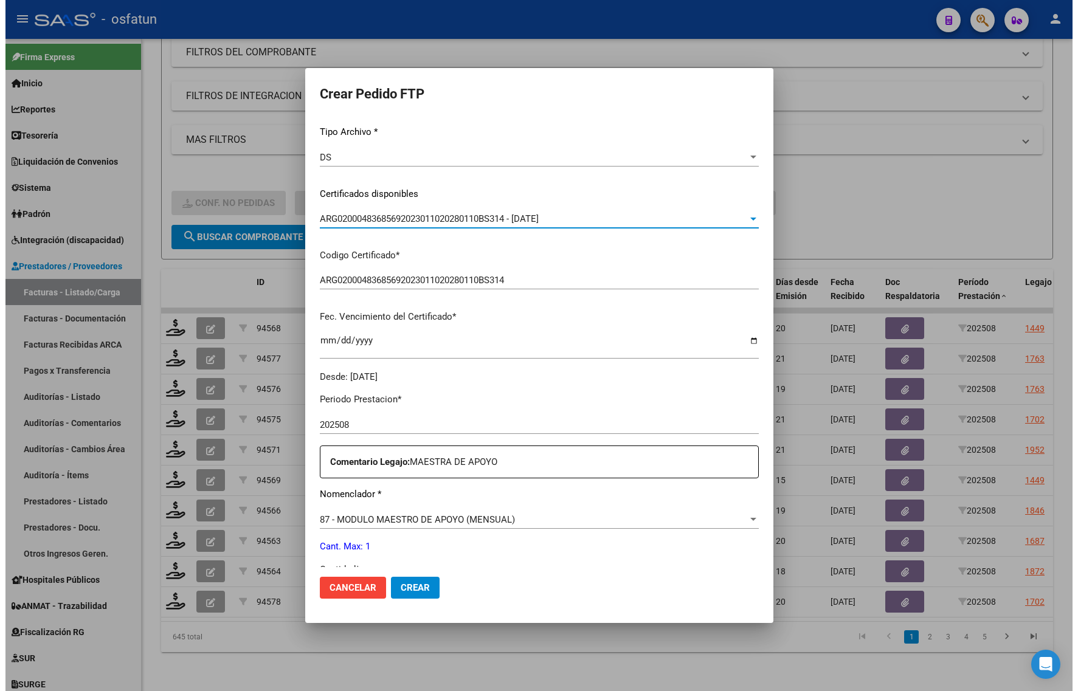
scroll to position [364, 0]
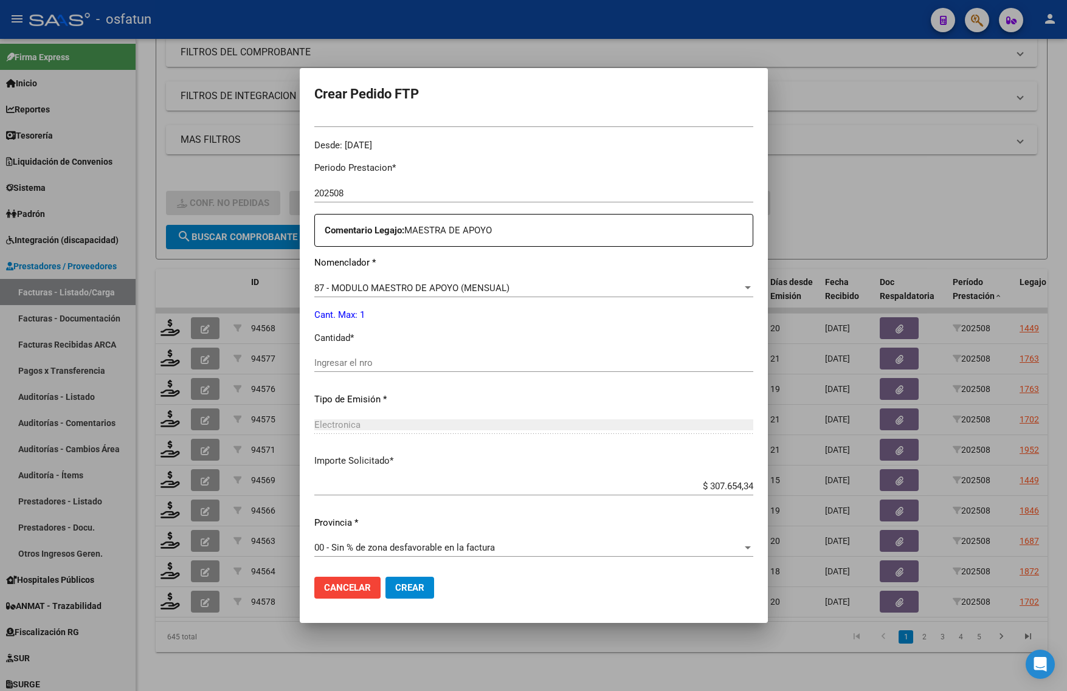
drag, startPoint x: 374, startPoint y: 372, endPoint x: 372, endPoint y: 365, distance: 6.9
click at [374, 371] on div "Ingresar el nro" at bounding box center [533, 369] width 439 height 30
click at [372, 365] on input "Ingresar el nro" at bounding box center [533, 362] width 439 height 11
click at [412, 585] on span "Crear" at bounding box center [409, 587] width 29 height 11
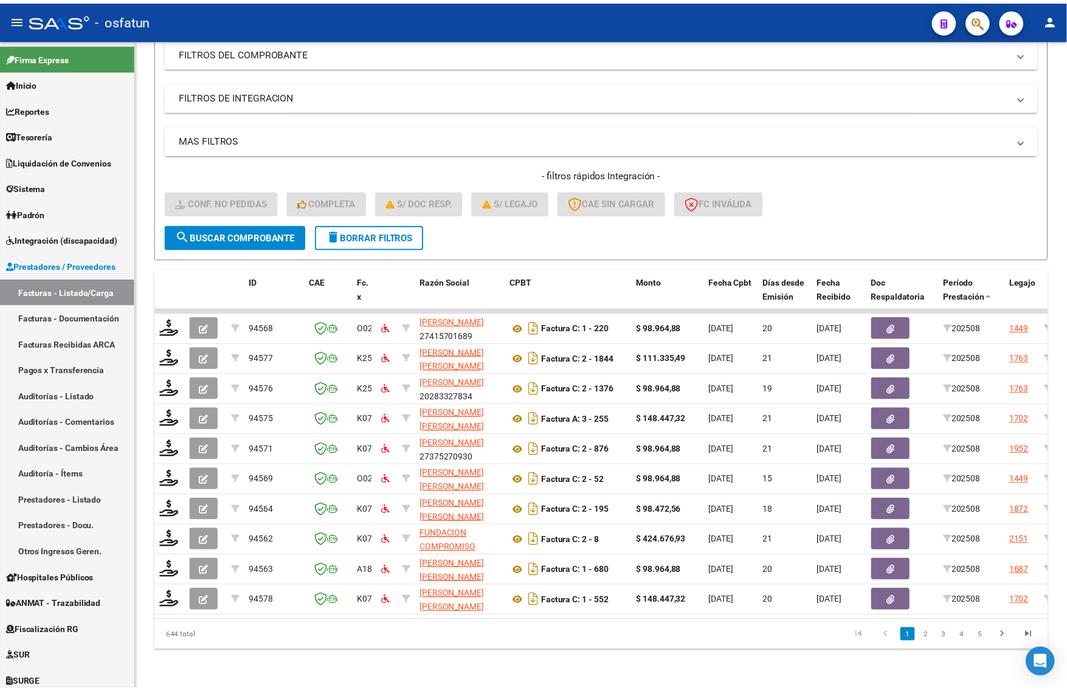
scroll to position [16, 0]
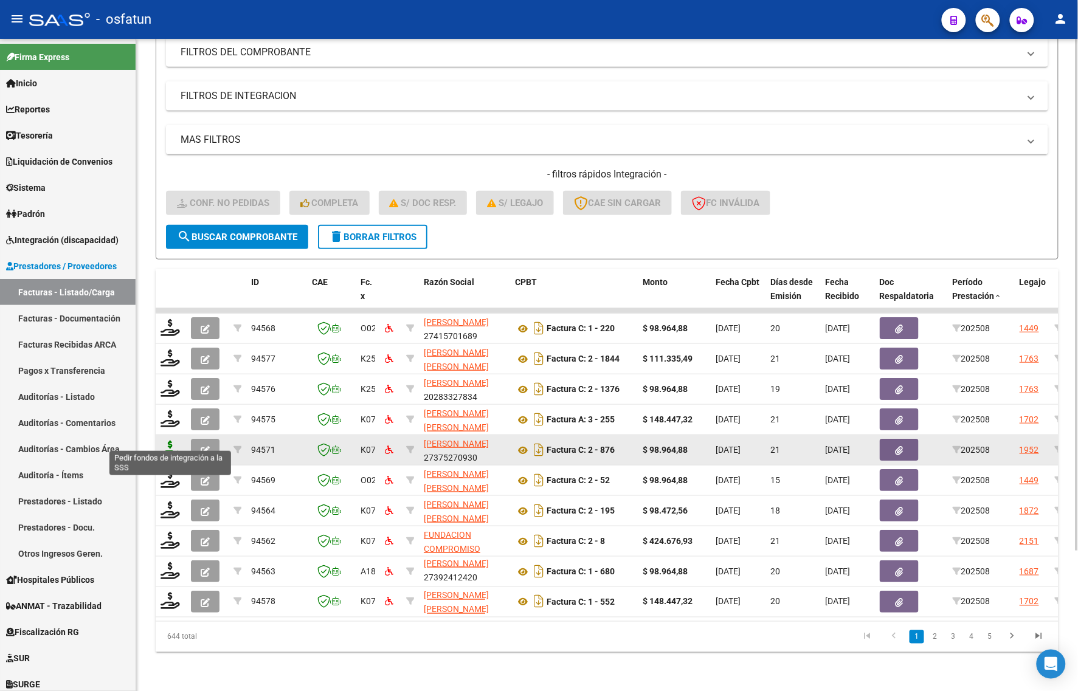
click at [171, 441] on icon at bounding box center [170, 449] width 19 height 17
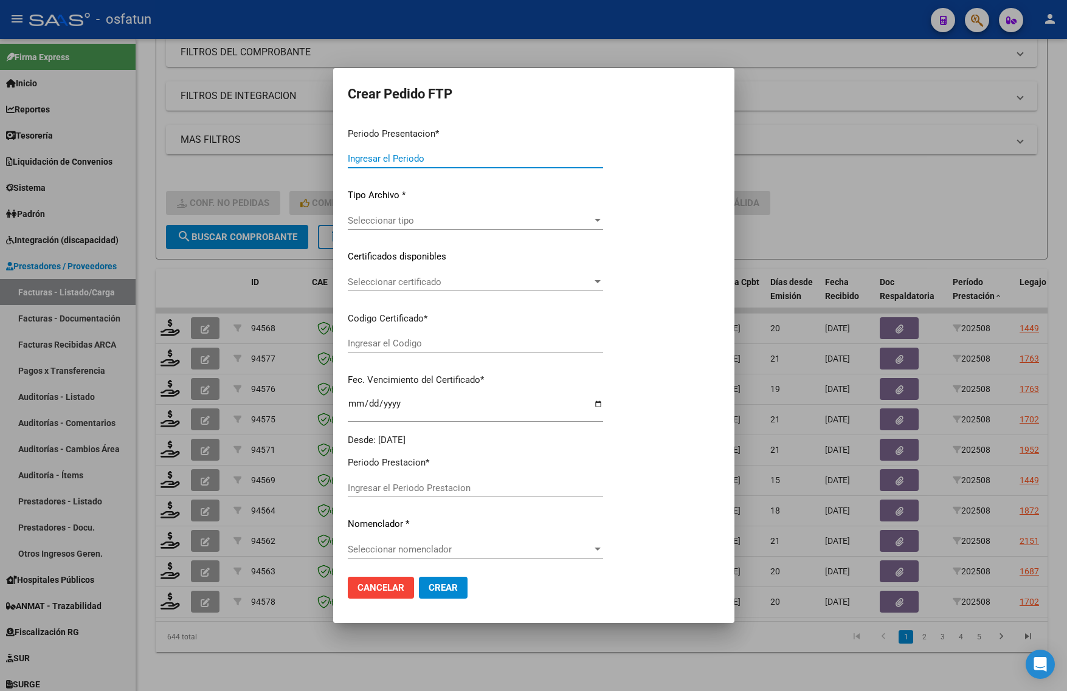
type input "202508"
type input "$ 98.964,88"
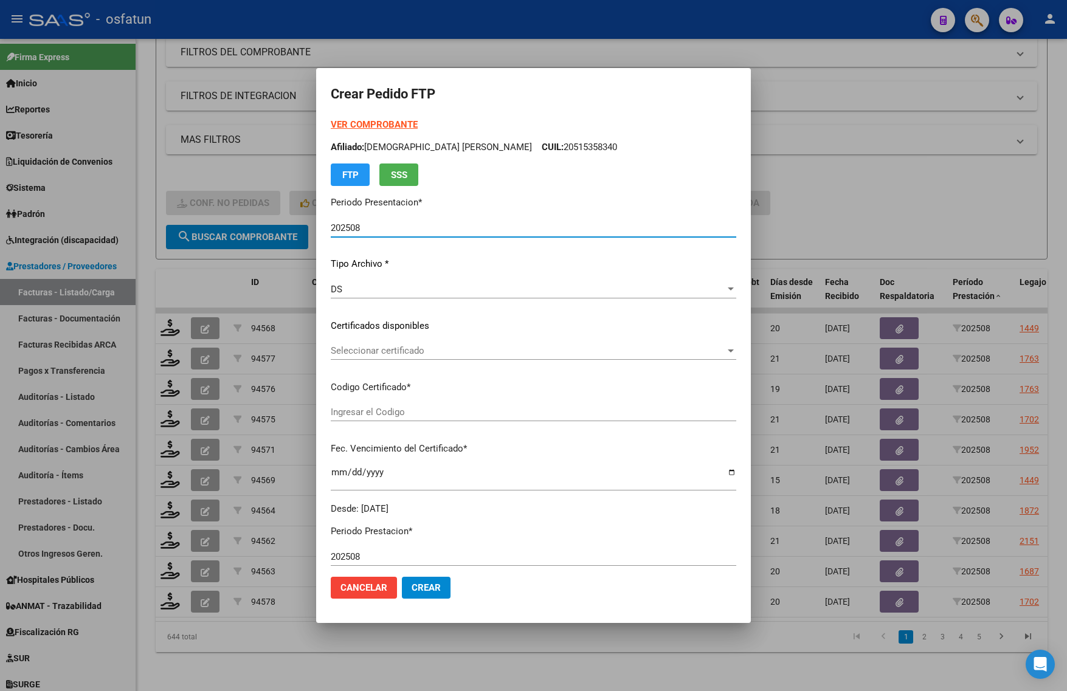
type input "ARG02000543290722024110620291106TUC139"
type input "[DATE]"
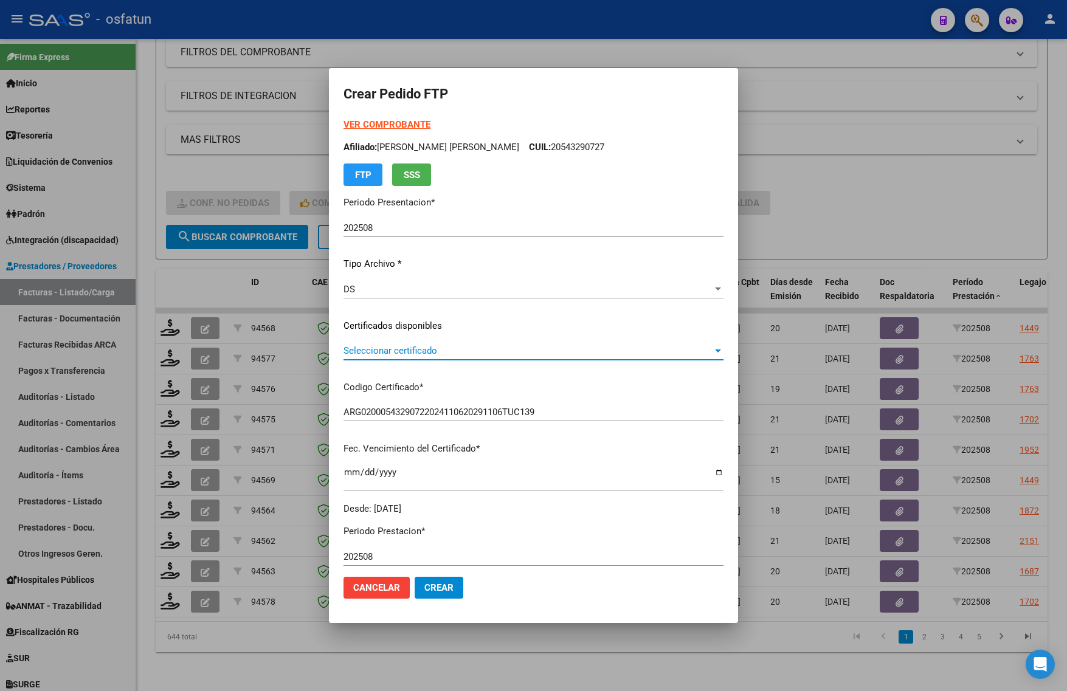
click at [365, 350] on span "Seleccionar certificado" at bounding box center [528, 350] width 369 height 11
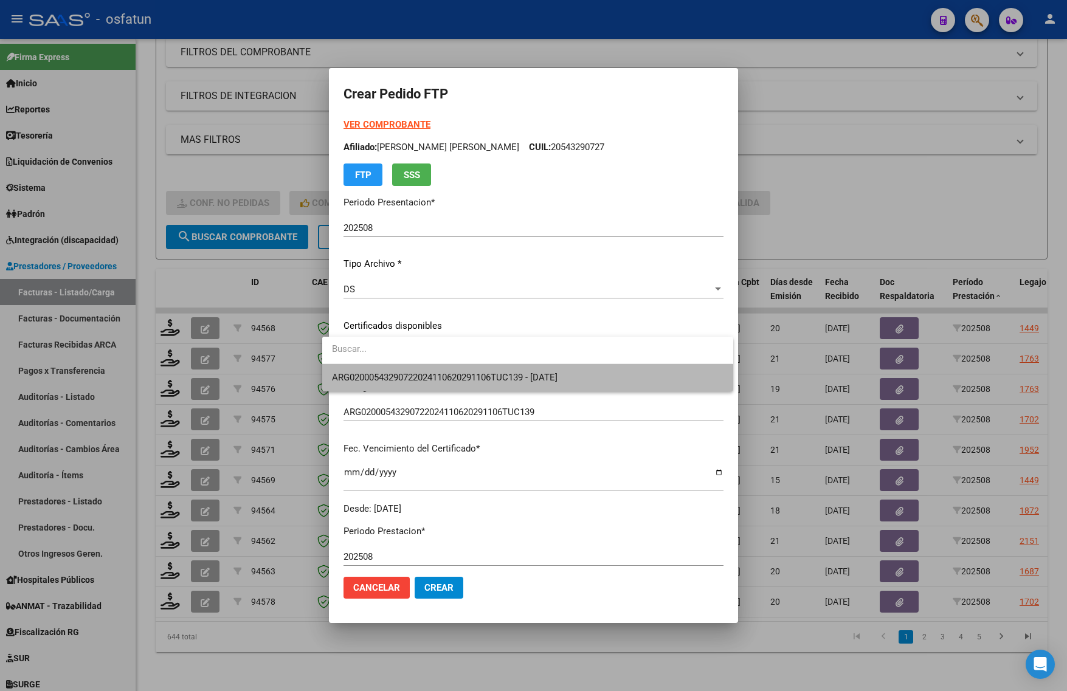
click at [362, 385] on span "ARG02000543290722024110620291106TUC139 - [DATE]" at bounding box center [527, 377] width 391 height 27
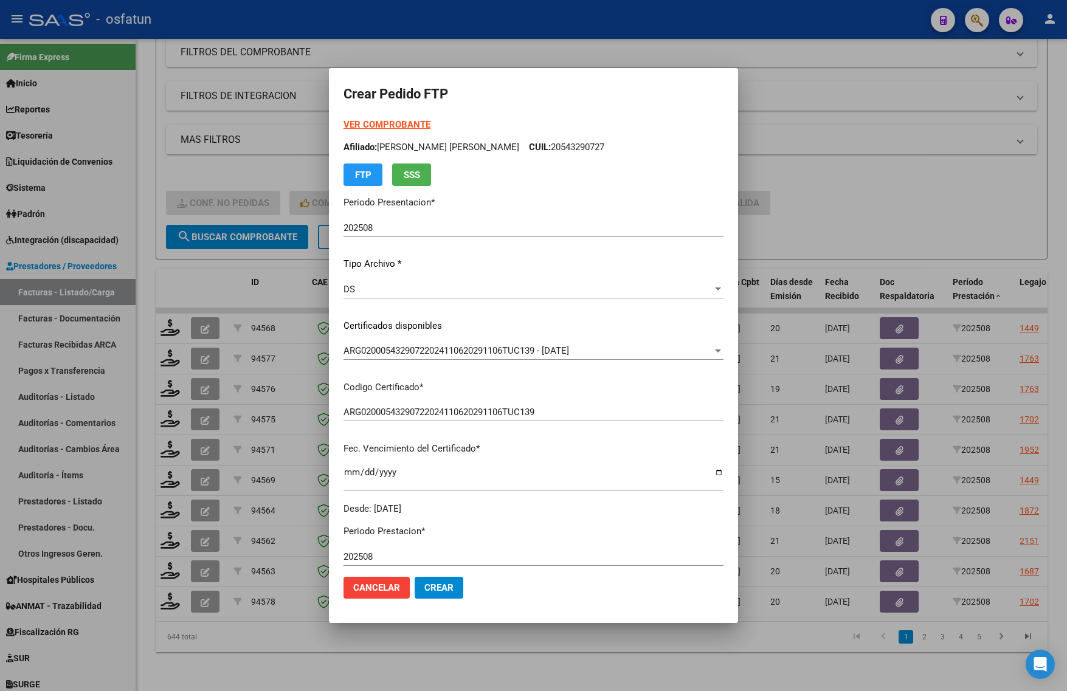
click at [370, 119] on div "VER COMPROBANTE ARCA Padrón Afiliado: [PERSON_NAME] [PERSON_NAME]: 20543290727 …" at bounding box center [534, 152] width 380 height 68
click at [371, 119] on div "VER COMPROBANTE ARCA Padrón Afiliado: [PERSON_NAME] [PERSON_NAME]: 20543290727 …" at bounding box center [534, 152] width 380 height 68
click at [368, 123] on strong "VER COMPROBANTE" at bounding box center [387, 124] width 87 height 11
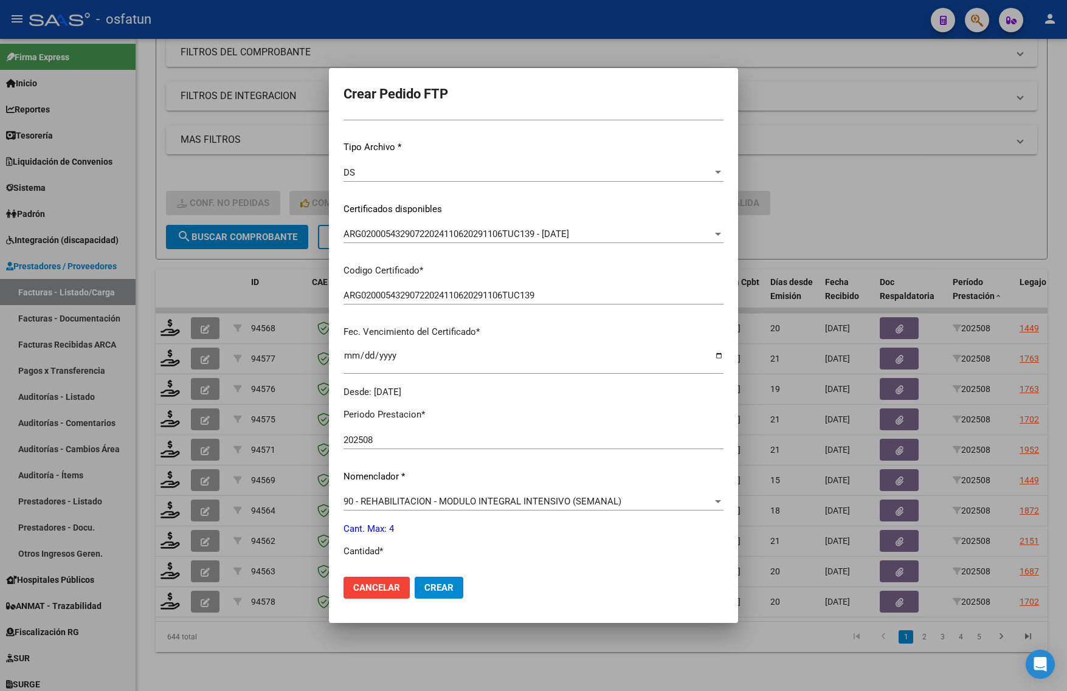
scroll to position [228, 0]
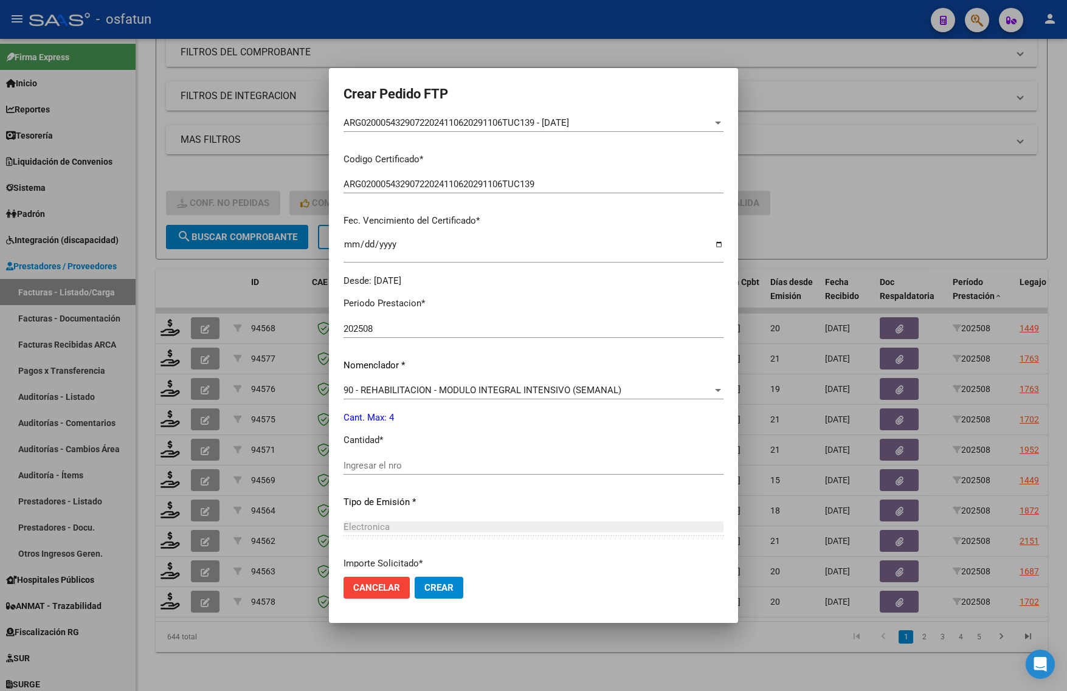
click at [414, 481] on div "Ingresar el nro" at bounding box center [534, 472] width 380 height 30
click at [412, 471] on div "Ingresar el nro" at bounding box center [534, 466] width 380 height 18
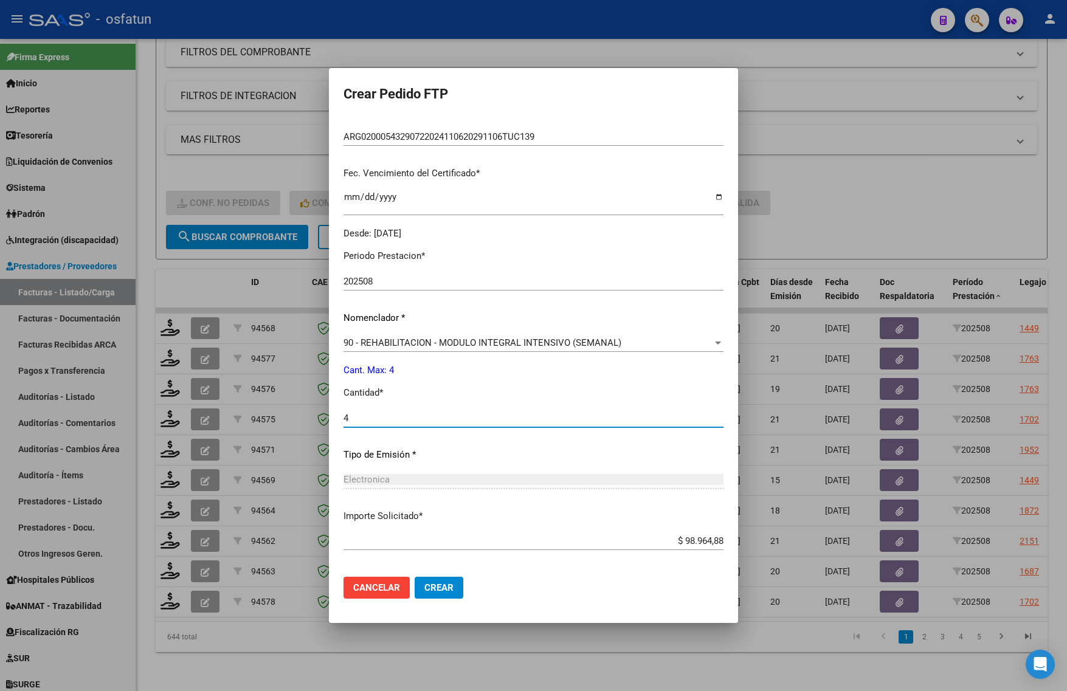
scroll to position [330, 0]
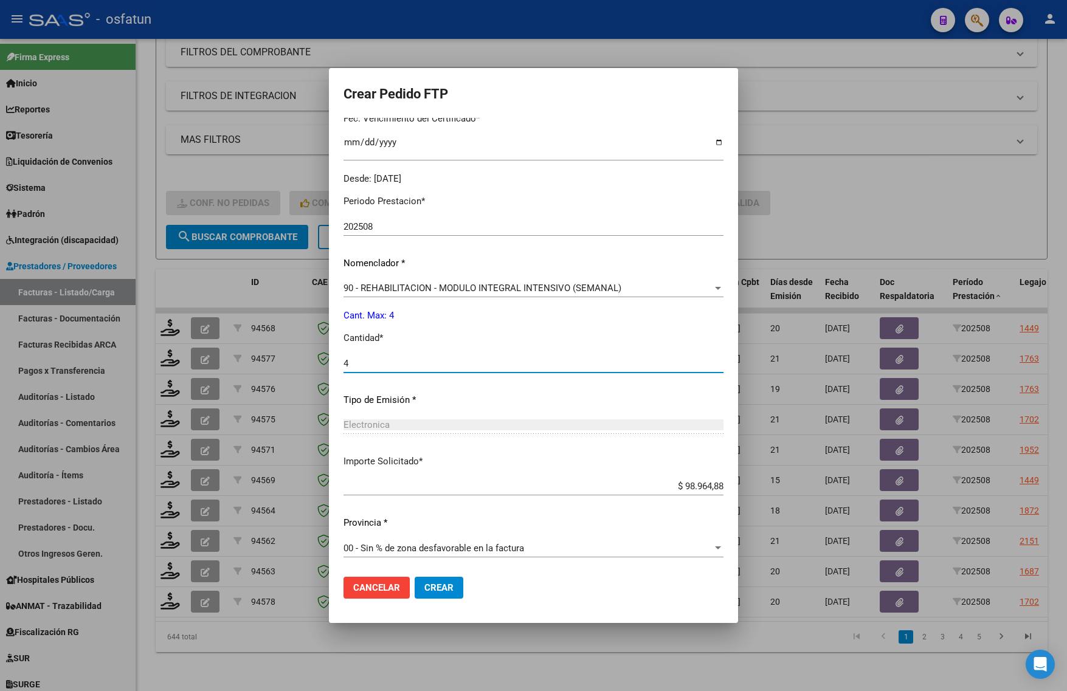
type input "4"
click at [427, 589] on span "Crear" at bounding box center [438, 587] width 29 height 11
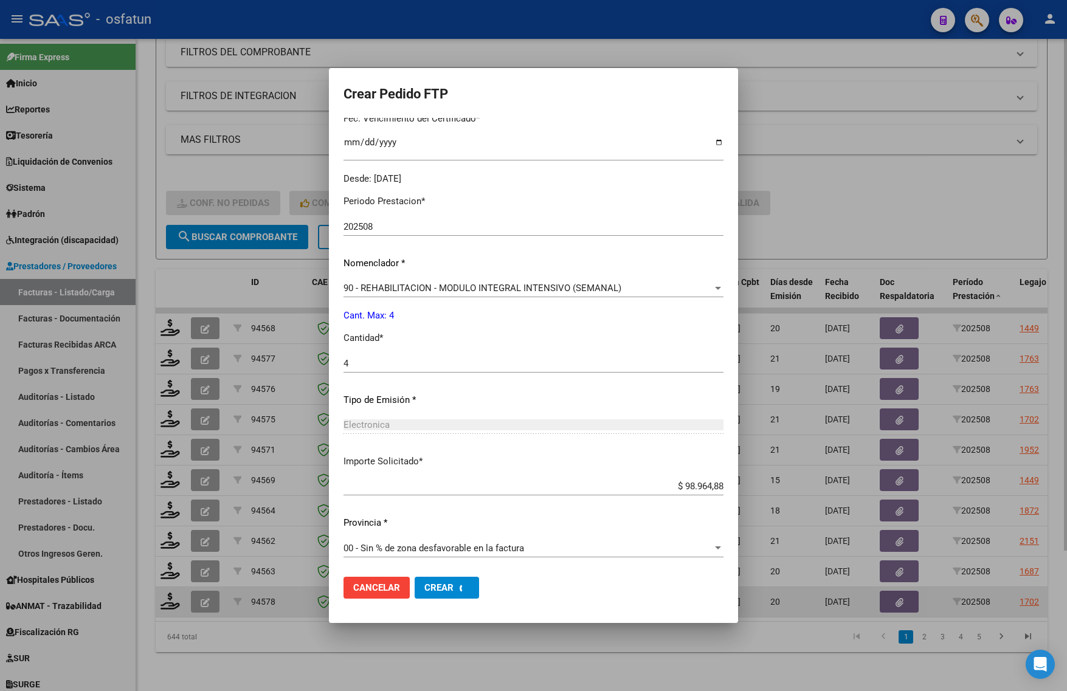
scroll to position [262, 0]
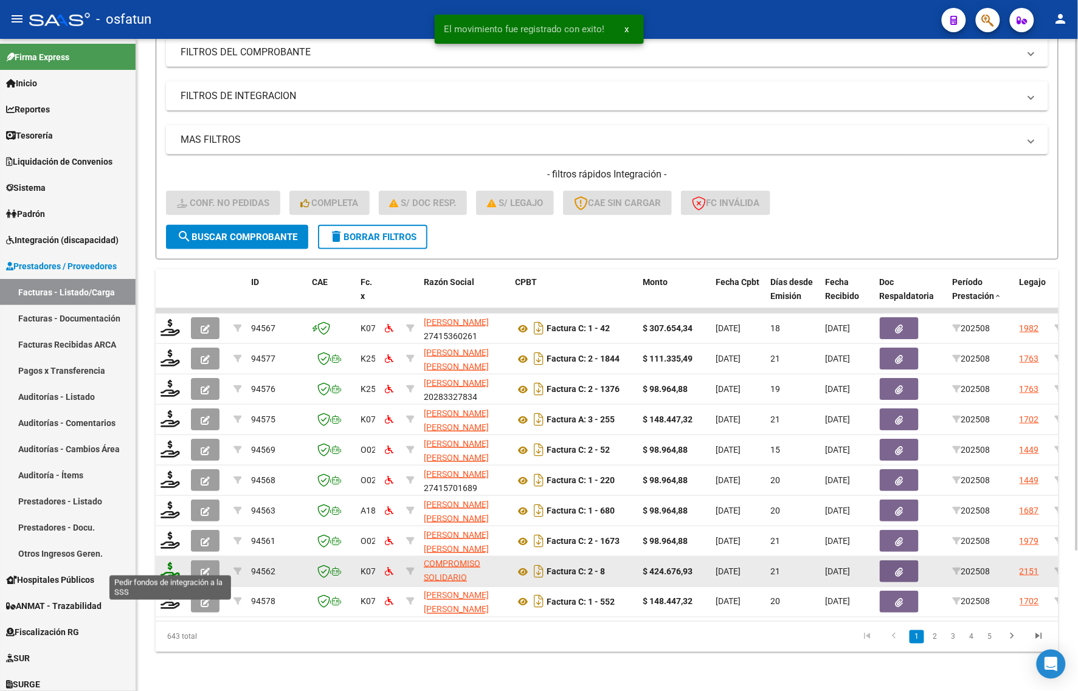
click at [165, 564] on icon at bounding box center [170, 570] width 19 height 17
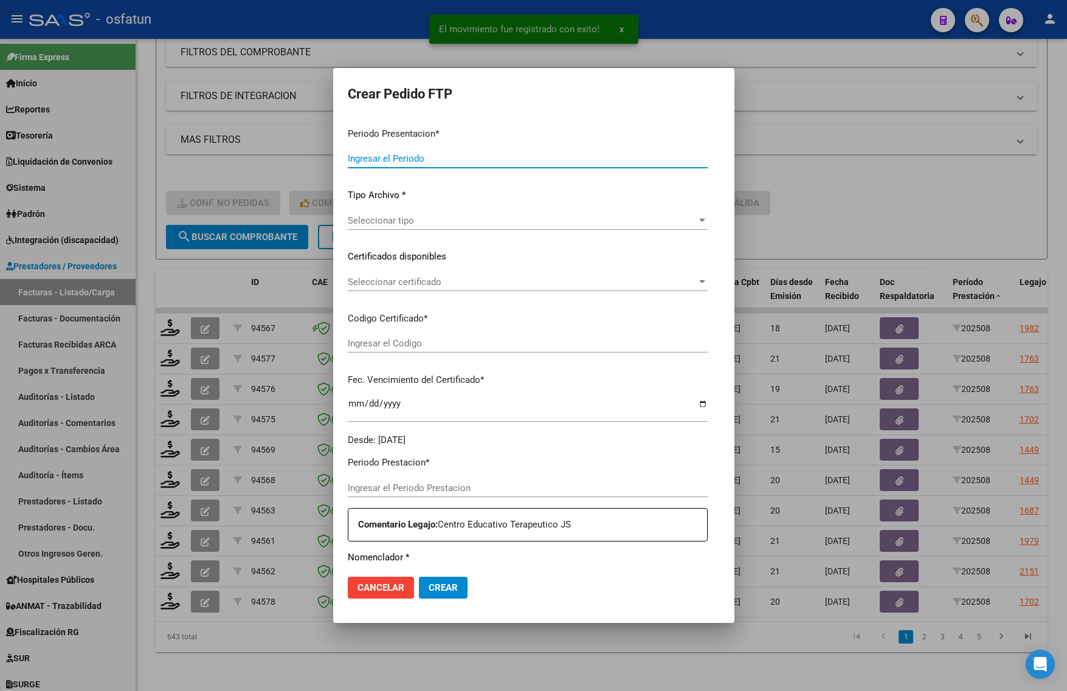
type input "202508"
type input "$ 424.676,93"
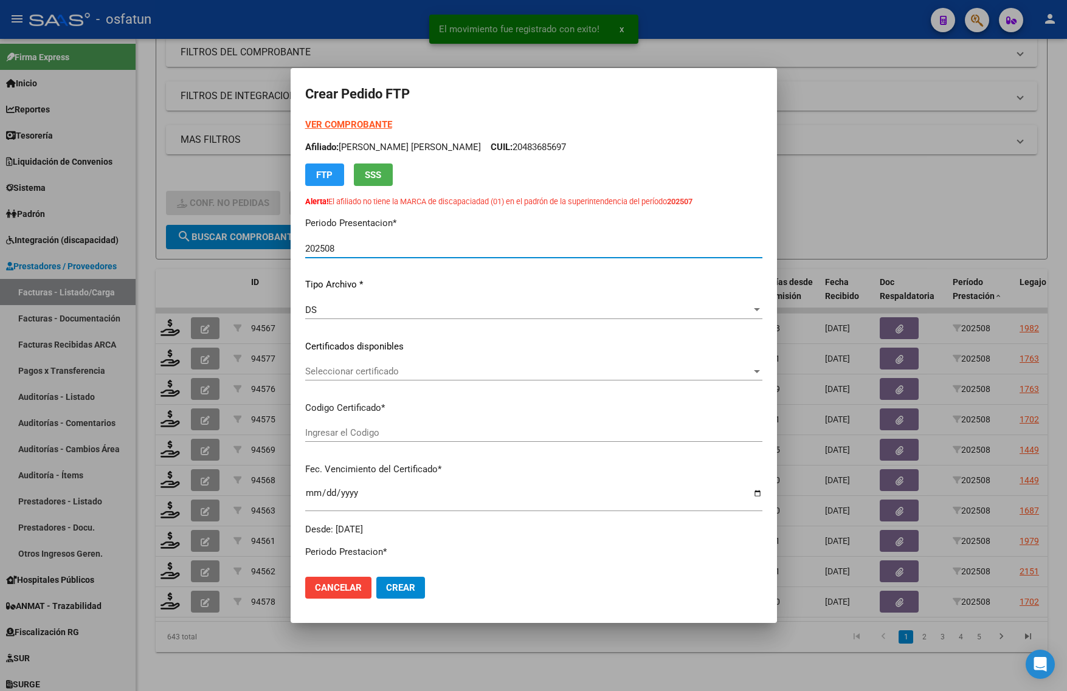
type input "ARG02000560976172024092020290920TUC139"
type input "[DATE]"
click at [334, 123] on strong "VER COMPROBANTE" at bounding box center [348, 124] width 87 height 11
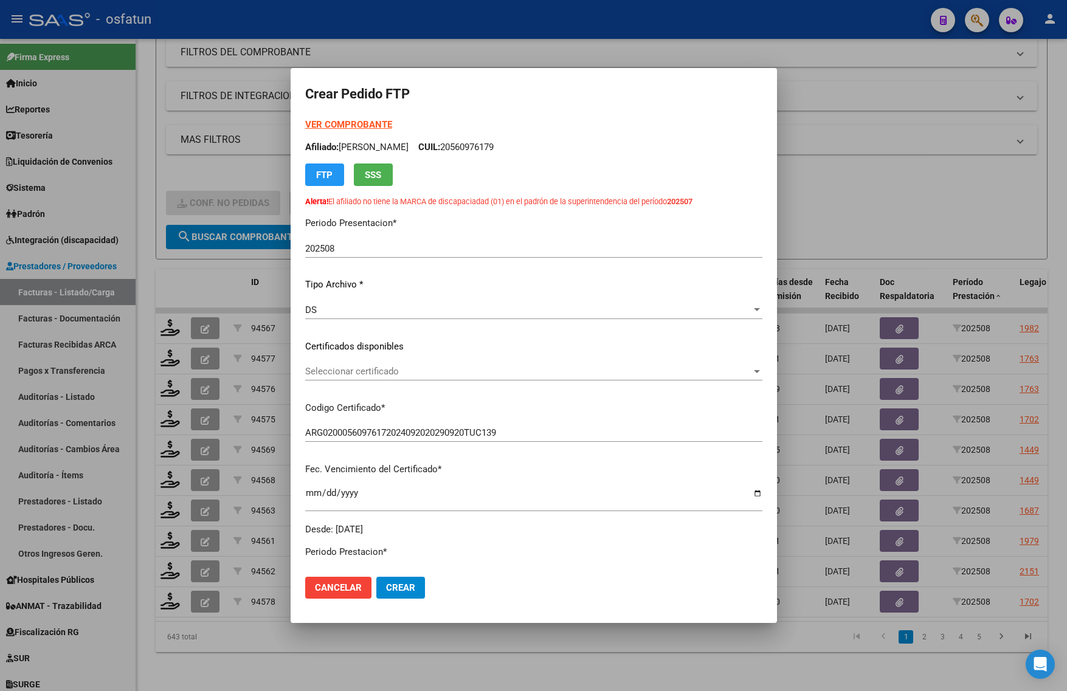
click at [322, 371] on span "Seleccionar certificado" at bounding box center [528, 371] width 446 height 11
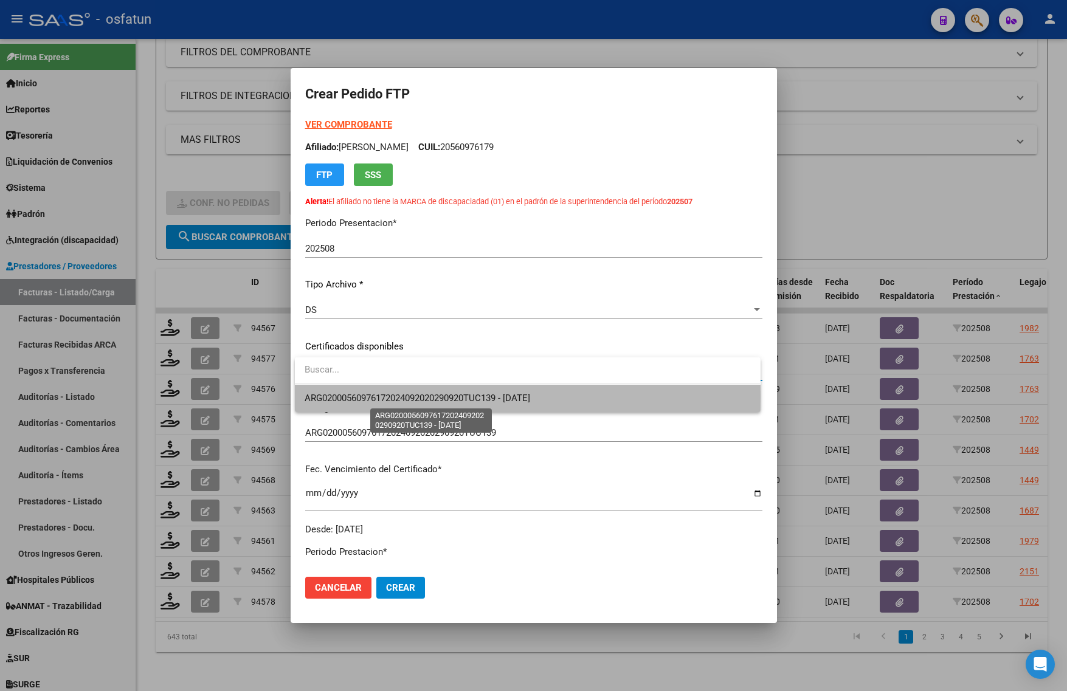
click at [326, 396] on span "ARG02000560976172024092020290920TUC139 - [DATE]" at bounding box center [418, 398] width 226 height 11
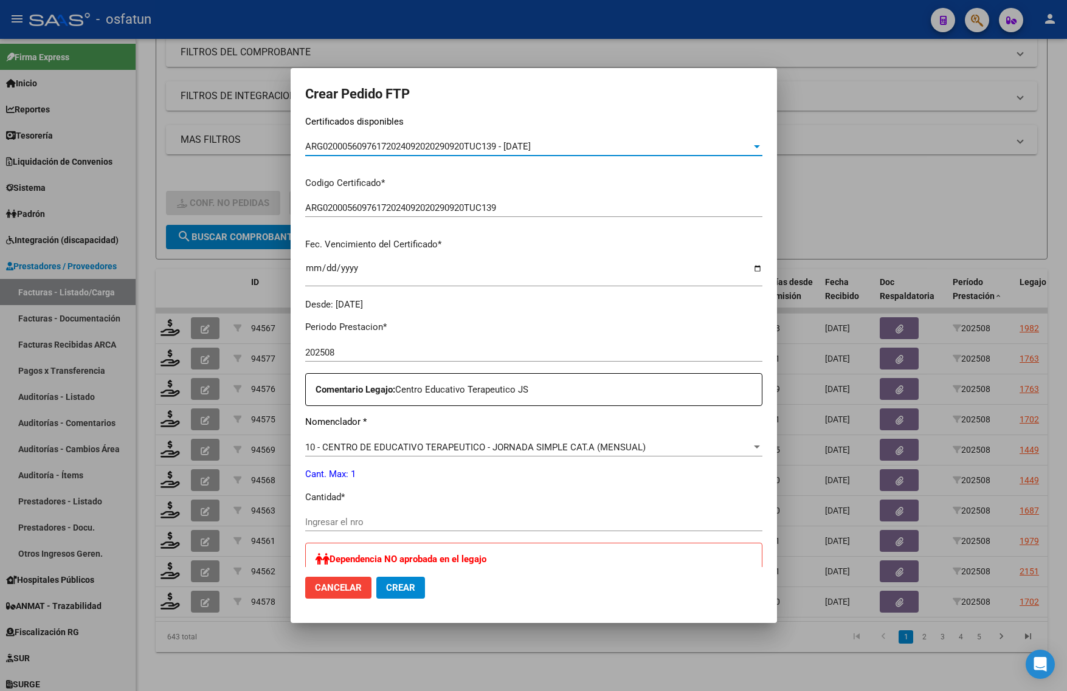
scroll to position [228, 0]
